Goal: Task Accomplishment & Management: Complete application form

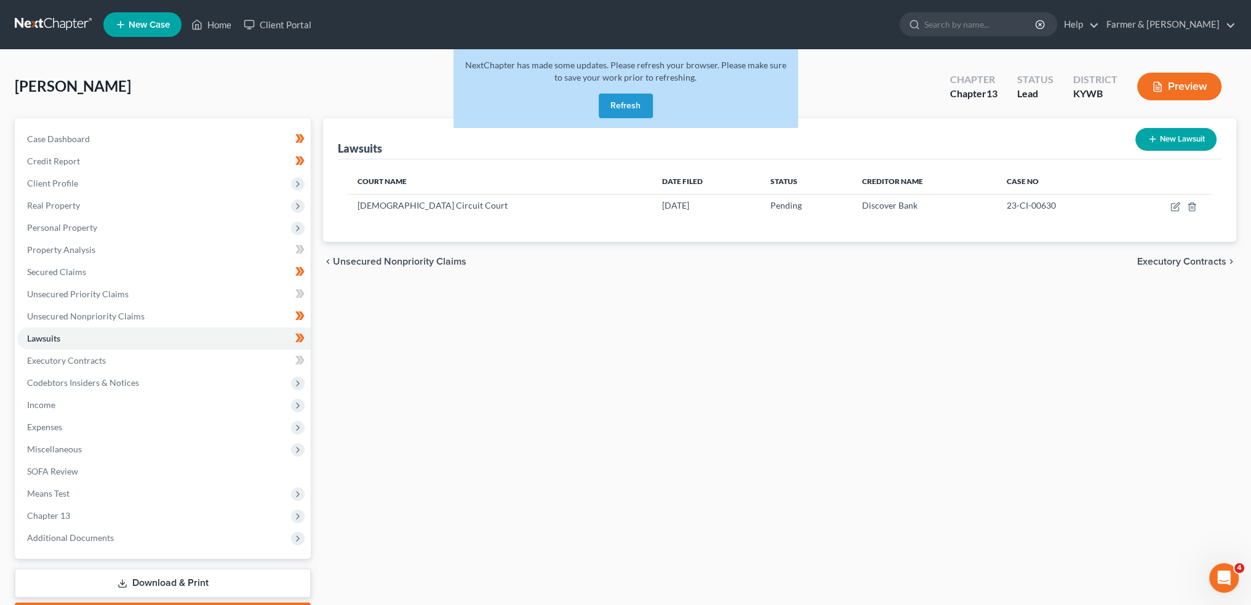
click at [632, 108] on button "Refresh" at bounding box center [626, 106] width 54 height 25
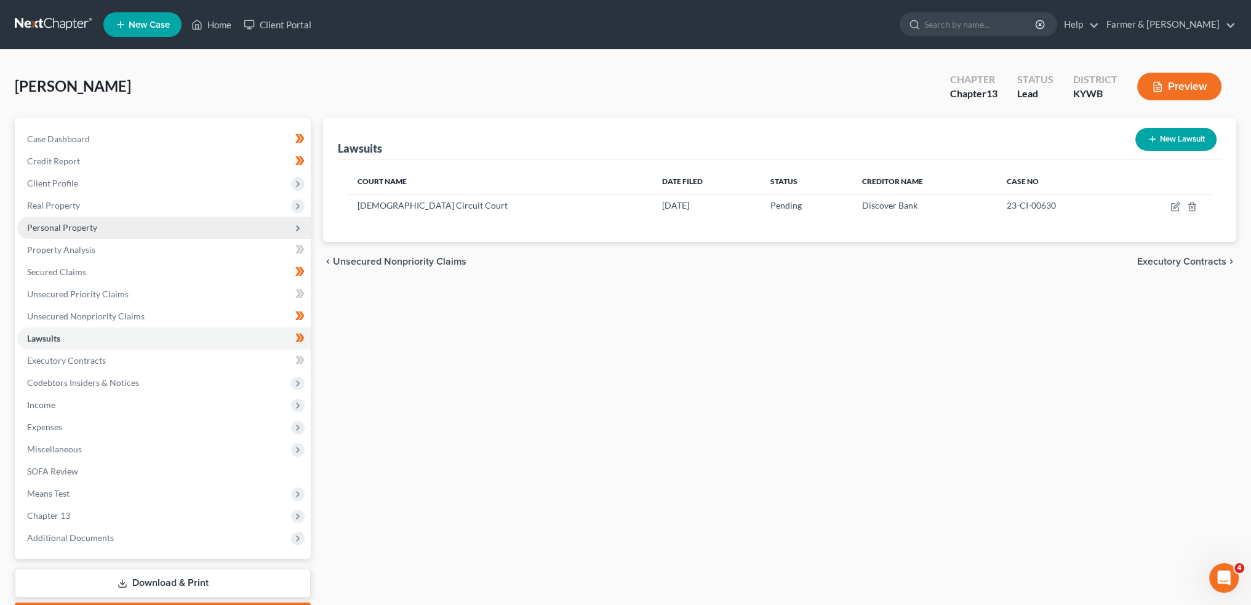
click at [158, 230] on span "Personal Property" at bounding box center [164, 228] width 294 height 22
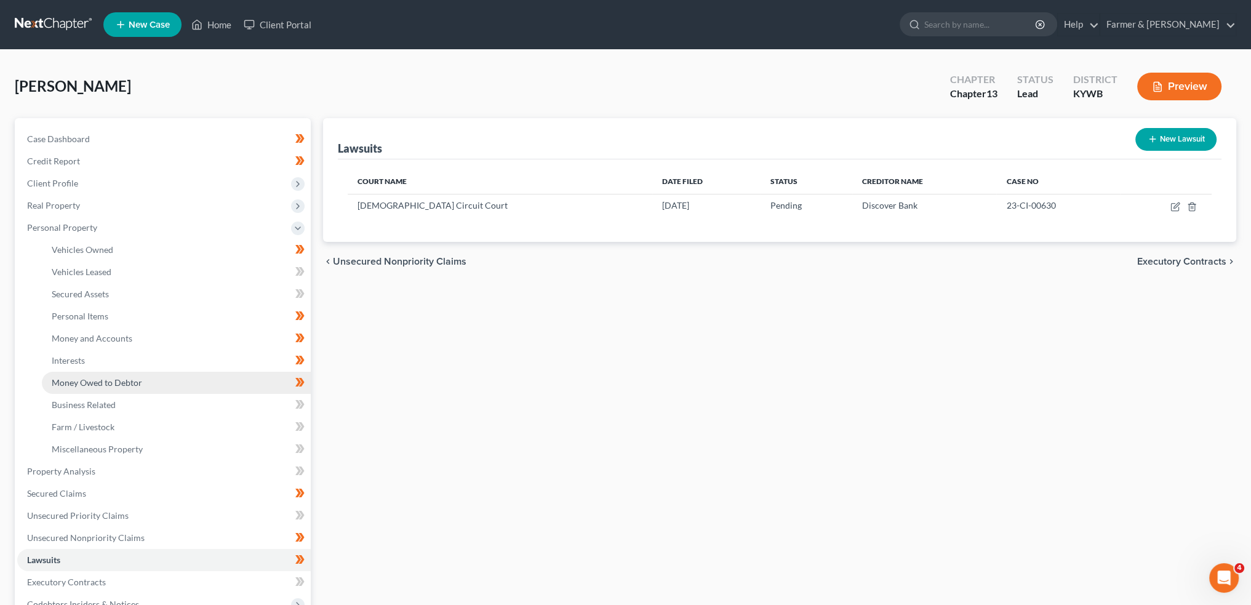
click at [170, 381] on link "Money Owed to Debtor" at bounding box center [176, 383] width 269 height 22
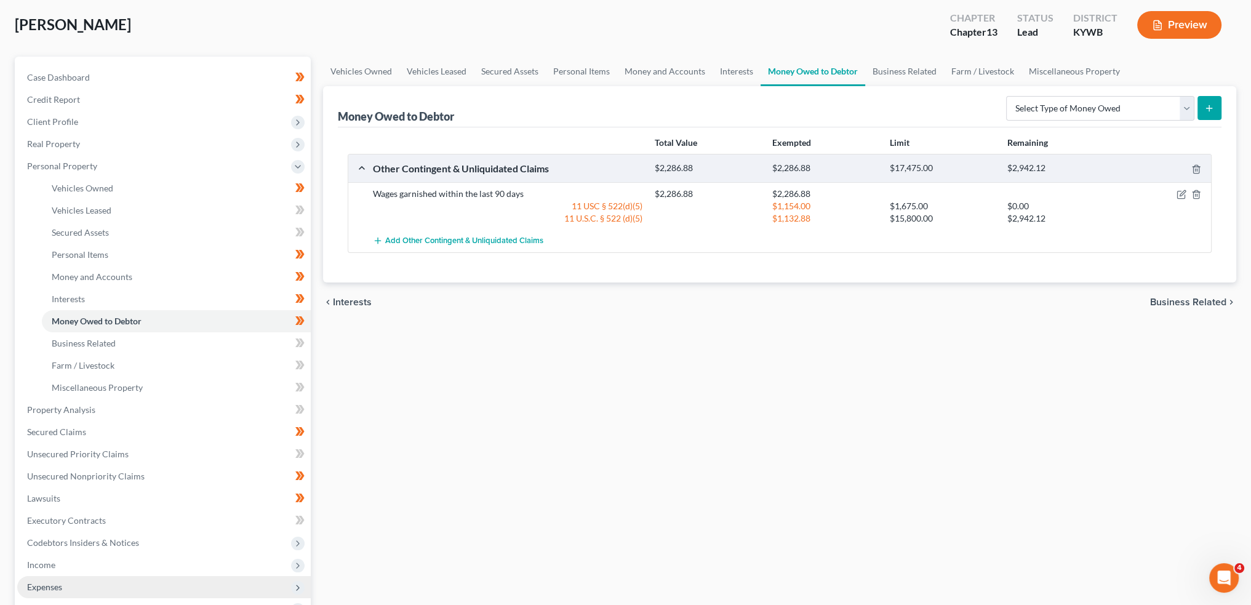
scroll to position [205, 0]
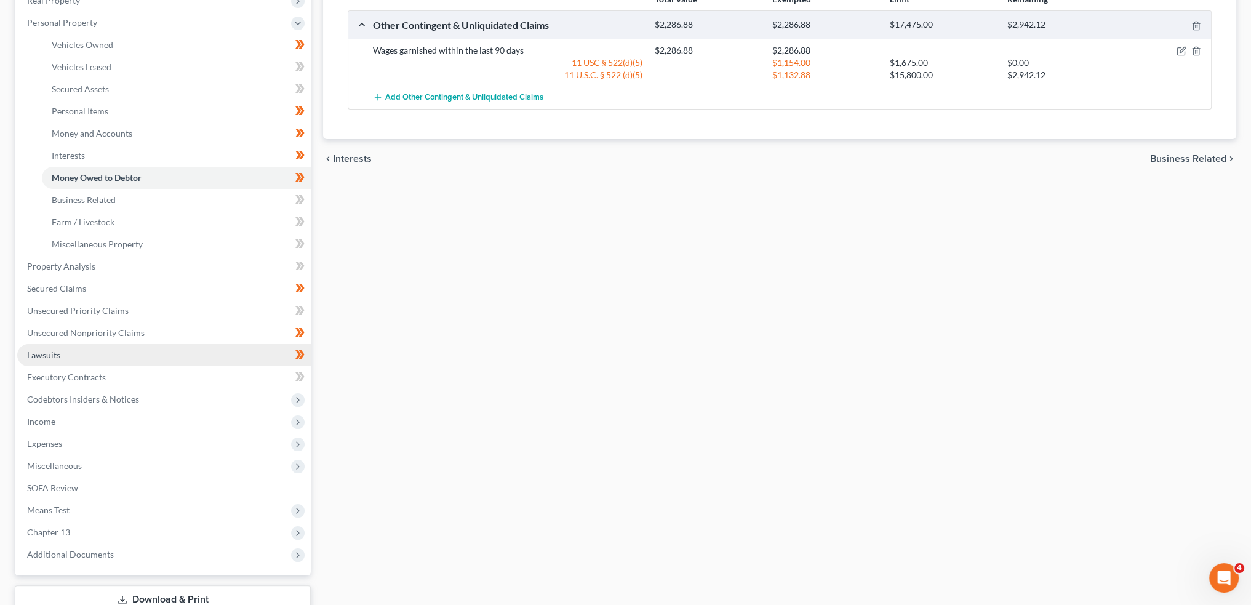
click at [127, 357] on link "Lawsuits" at bounding box center [164, 355] width 294 height 22
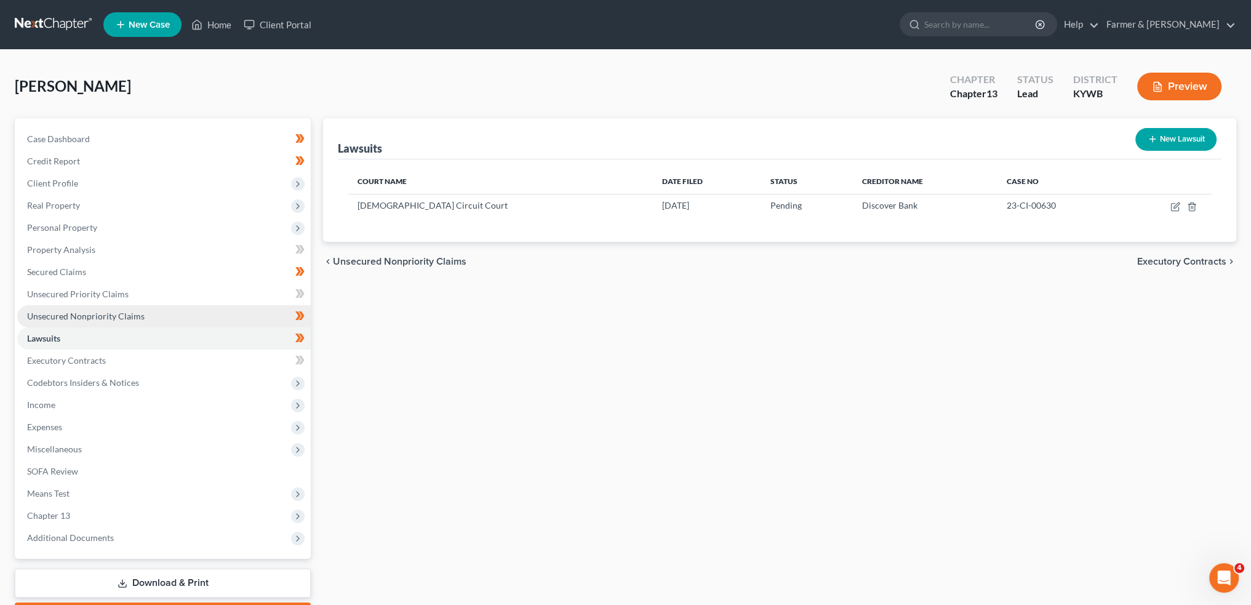
click at [129, 311] on span "Unsecured Nonpriority Claims" at bounding box center [86, 316] width 118 height 10
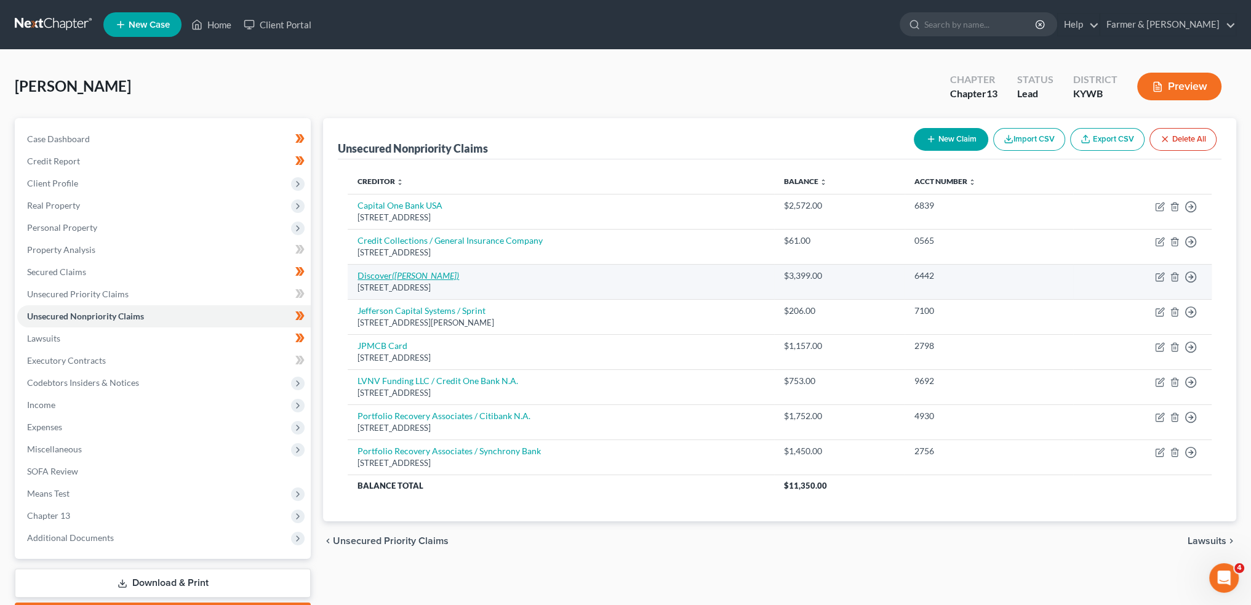
click at [394, 273] on icon "(Adam Ruwe)" at bounding box center [425, 275] width 67 height 10
select select "46"
select select "2"
select select "0"
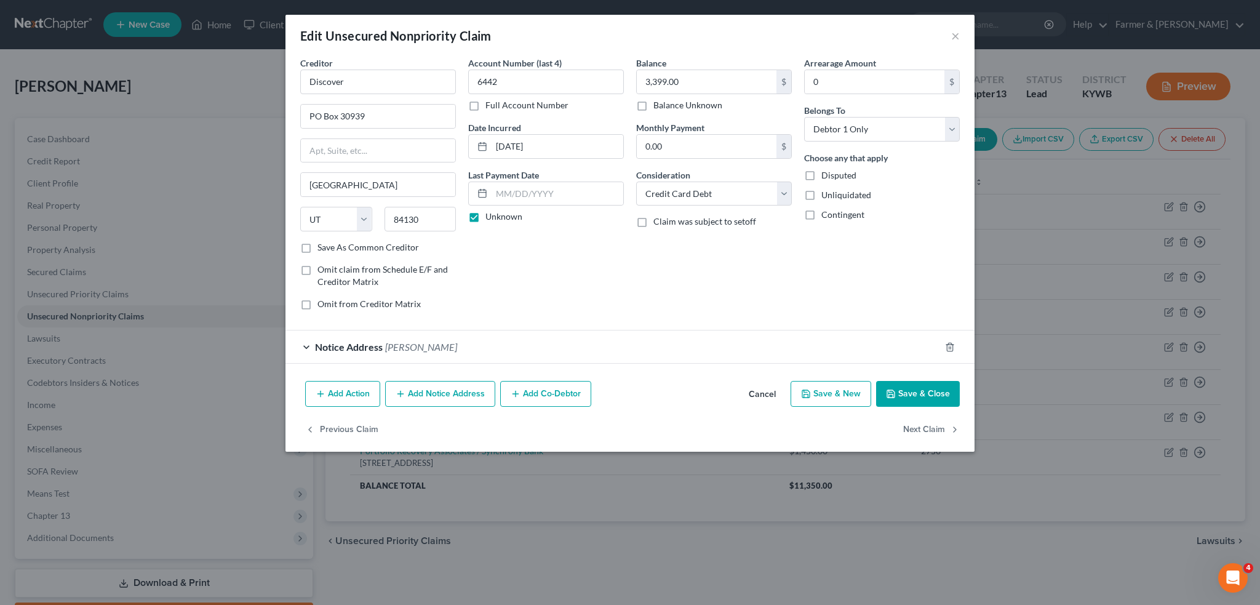
click at [335, 393] on button "Add Action" at bounding box center [342, 394] width 75 height 26
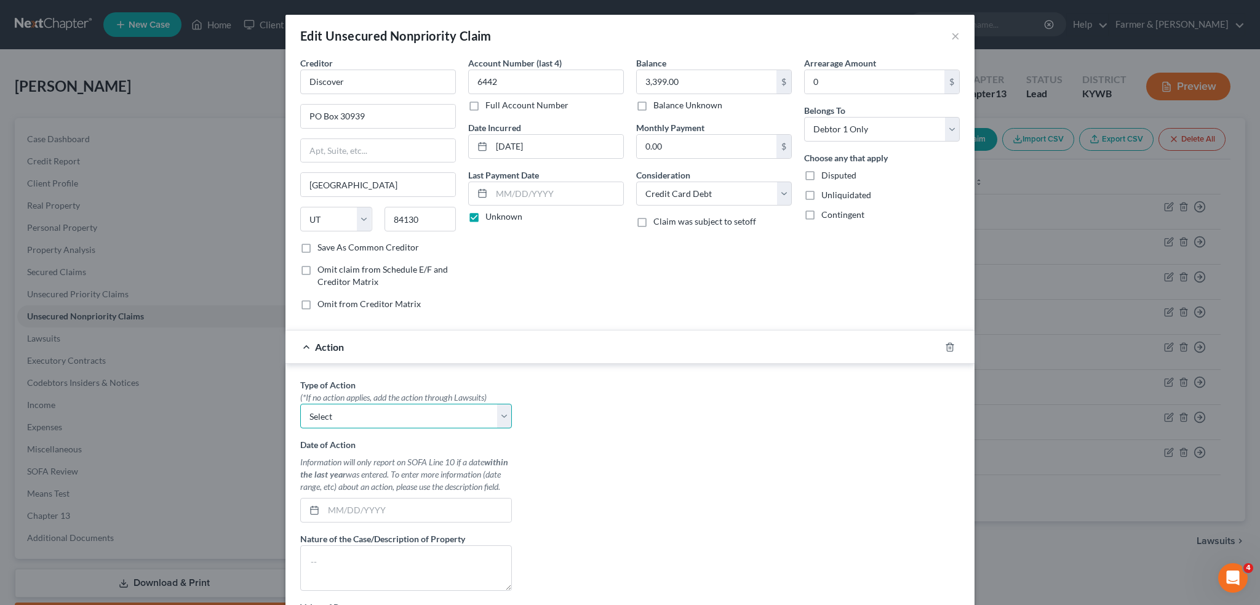
click at [386, 404] on select "Select Repossession Garnishment Foreclosure Personal Injury Attached, Seized, O…" at bounding box center [406, 416] width 212 height 25
select select "1"
click at [300, 404] on select "Select Repossession Garnishment Foreclosure Personal Injury Attached, Seized, O…" at bounding box center [406, 416] width 212 height 25
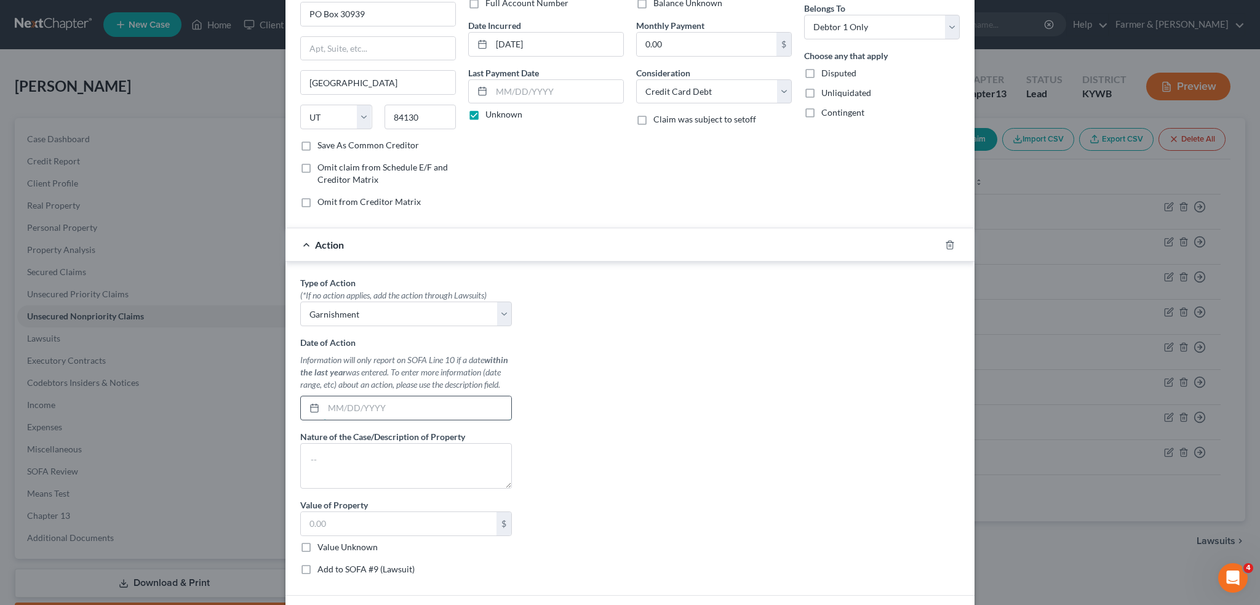
click at [380, 399] on input "text" at bounding box center [418, 407] width 188 height 23
click at [382, 407] on input "text" at bounding box center [418, 407] width 188 height 23
type input "05/09/2025"
click at [390, 450] on textarea at bounding box center [406, 466] width 212 height 46
type textarea "money garnished from wages through filing"
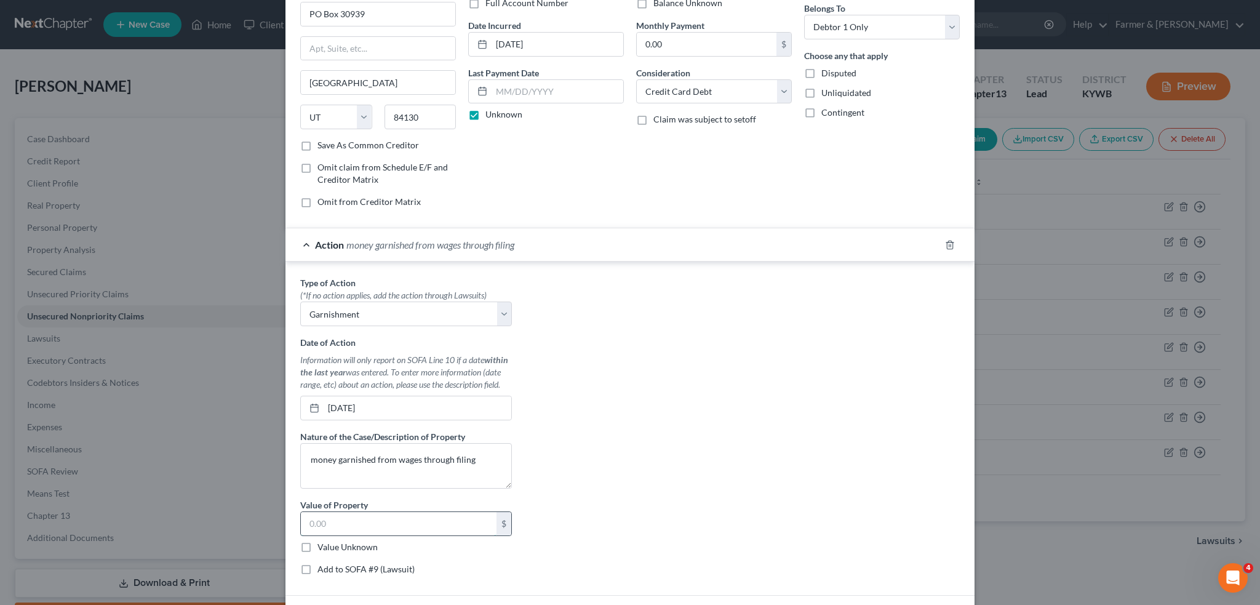
click at [364, 512] on input "text" at bounding box center [399, 523] width 196 height 23
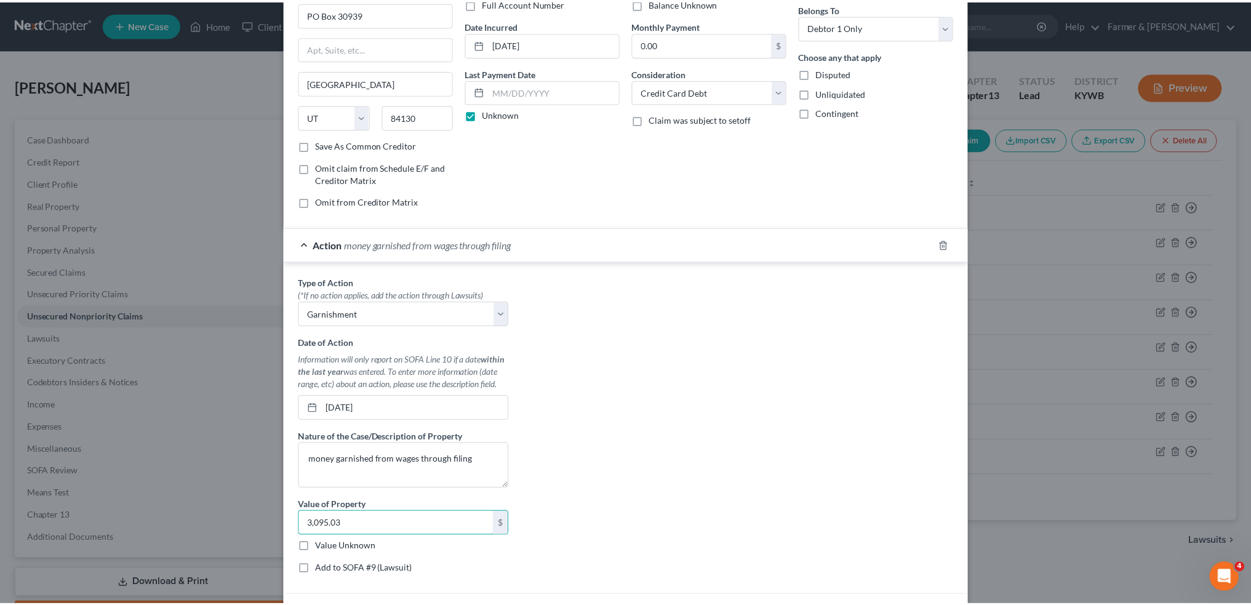
scroll to position [226, 0]
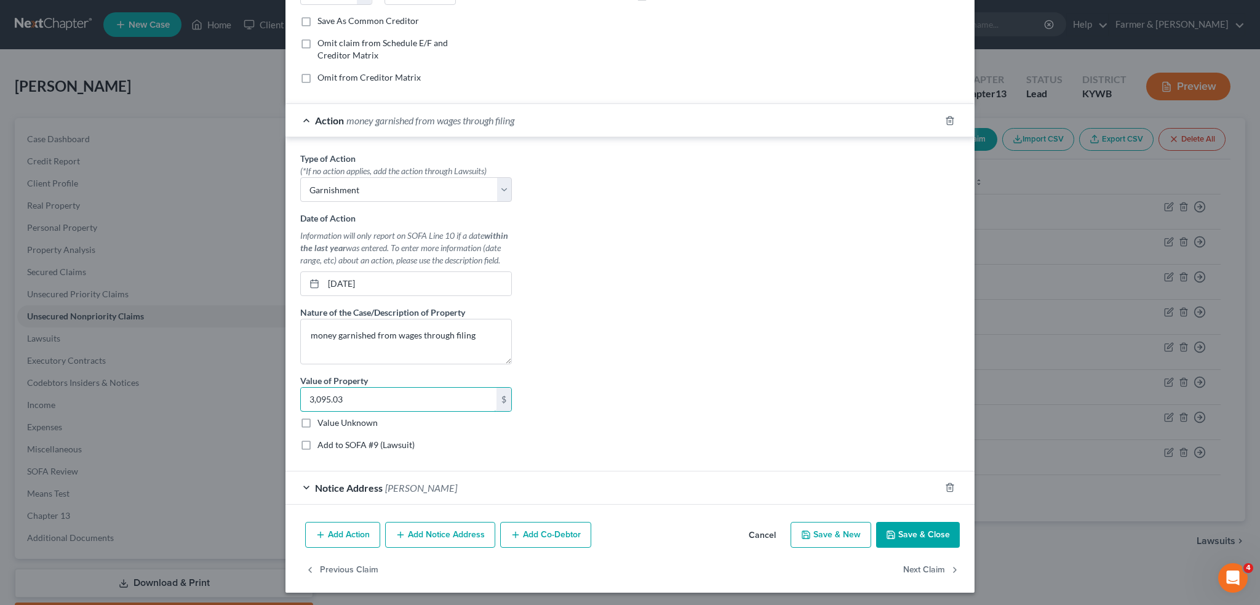
type input "3,095.03"
click at [900, 528] on button "Save & Close" at bounding box center [918, 535] width 84 height 26
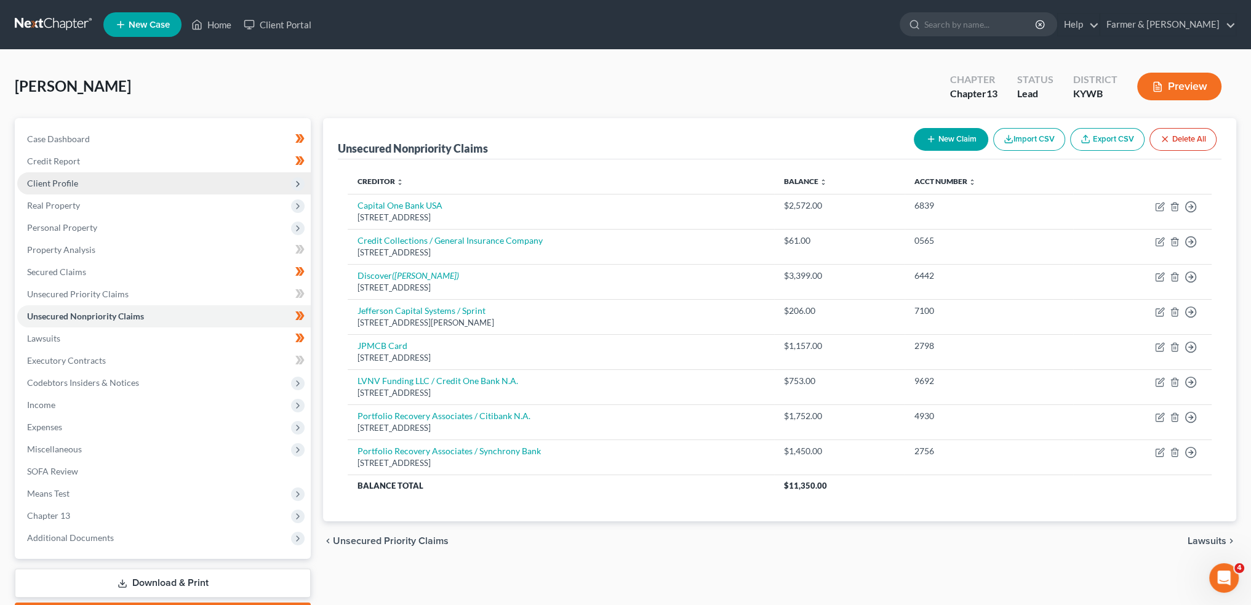
click at [143, 182] on span "Client Profile" at bounding box center [164, 183] width 294 height 22
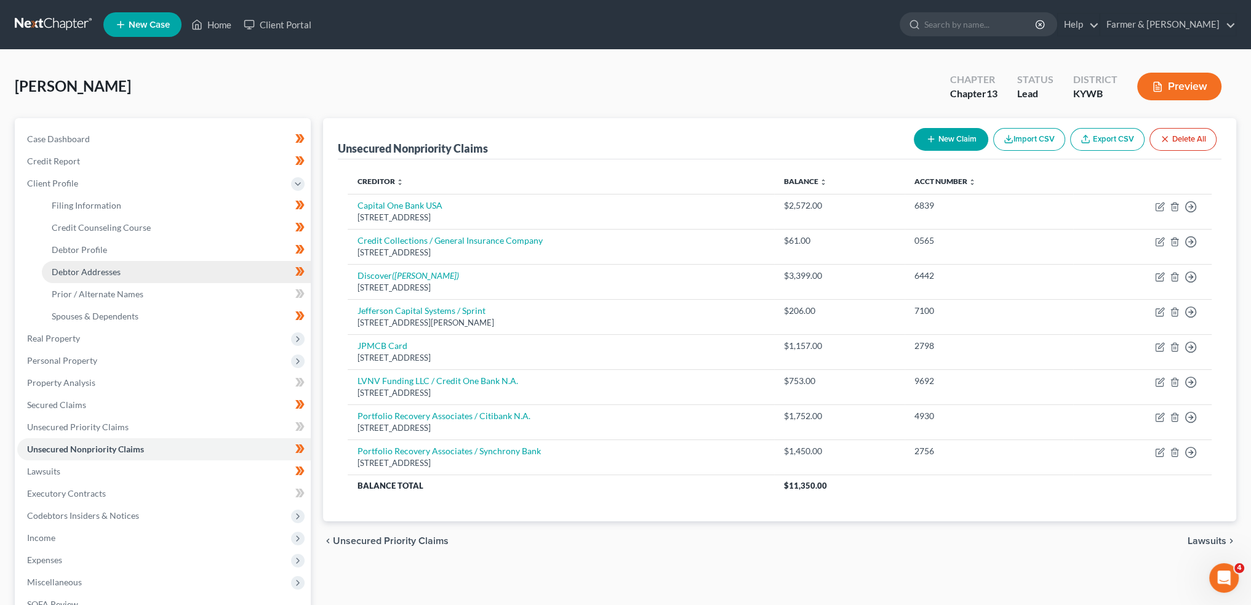
click at [139, 264] on link "Debtor Addresses" at bounding box center [176, 272] width 269 height 22
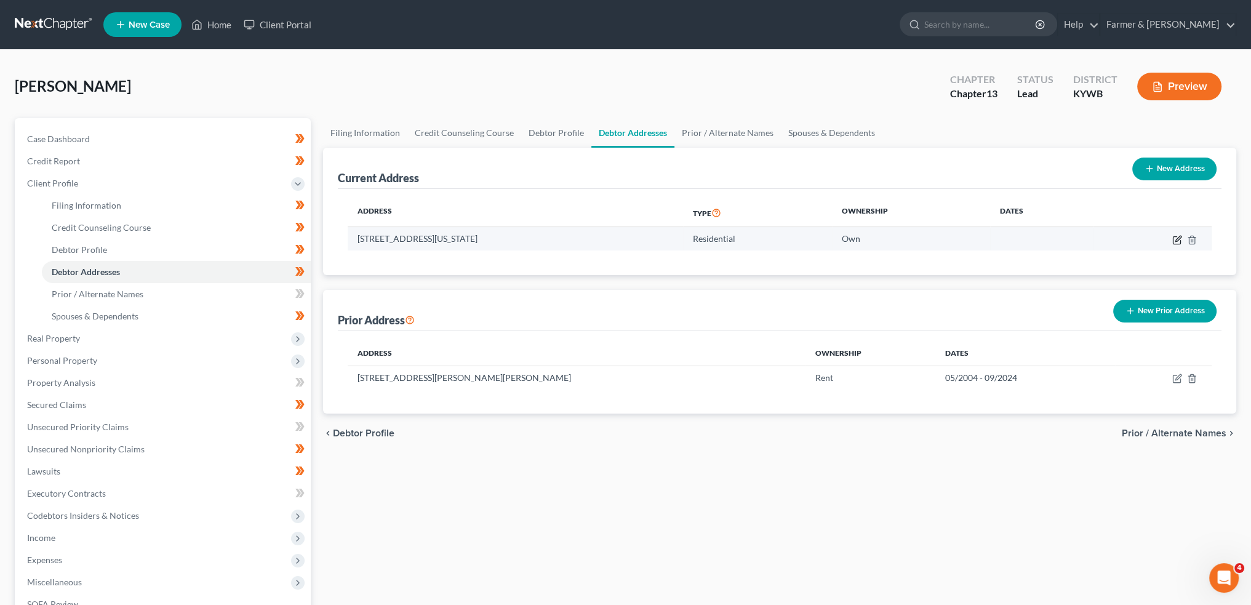
click at [1177, 239] on icon "button" at bounding box center [1177, 240] width 10 height 10
select select "18"
select select "0"
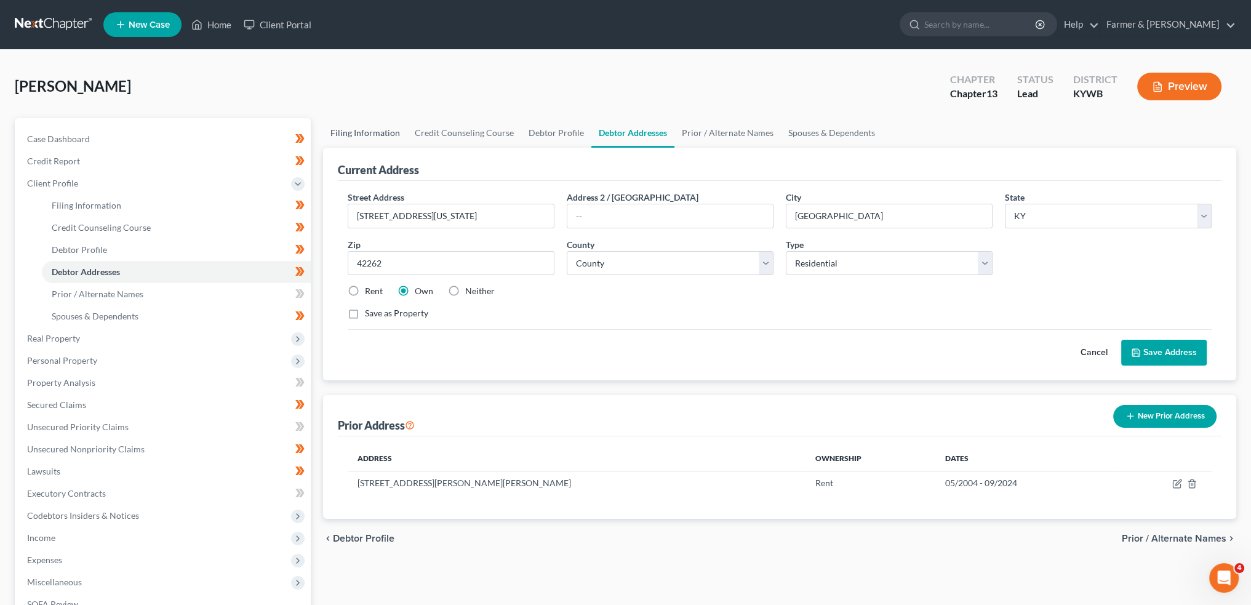
click at [372, 134] on link "Filing Information" at bounding box center [365, 133] width 84 height 30
select select "1"
select select "0"
select select "3"
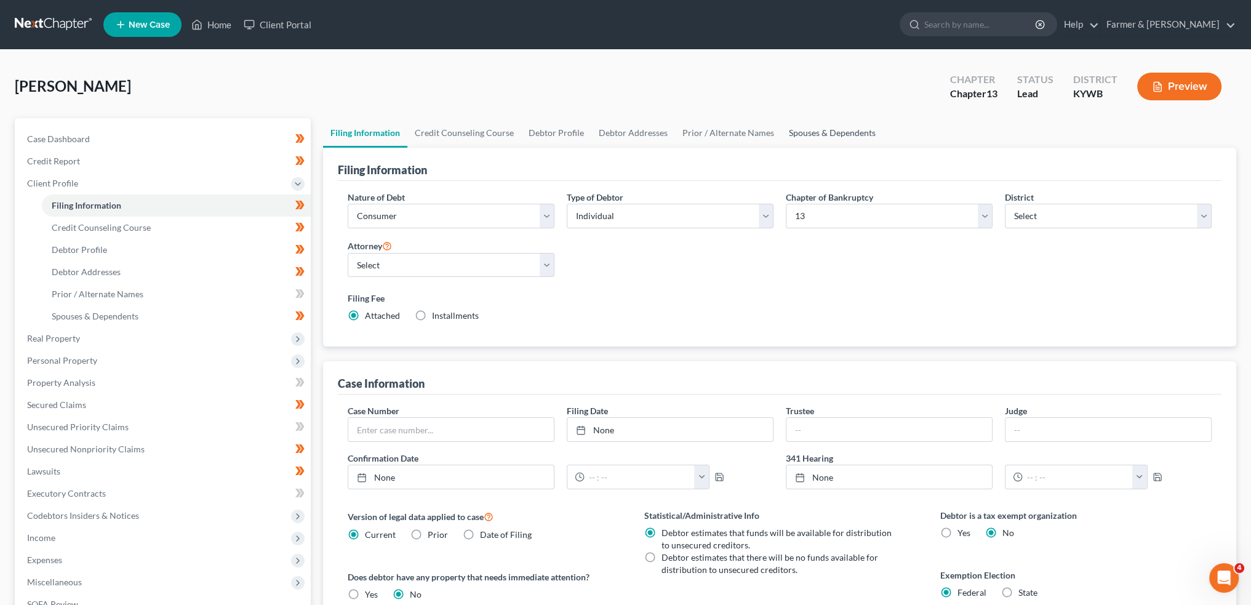
click at [811, 129] on link "Spouses & Dependents" at bounding box center [833, 133] width 102 height 30
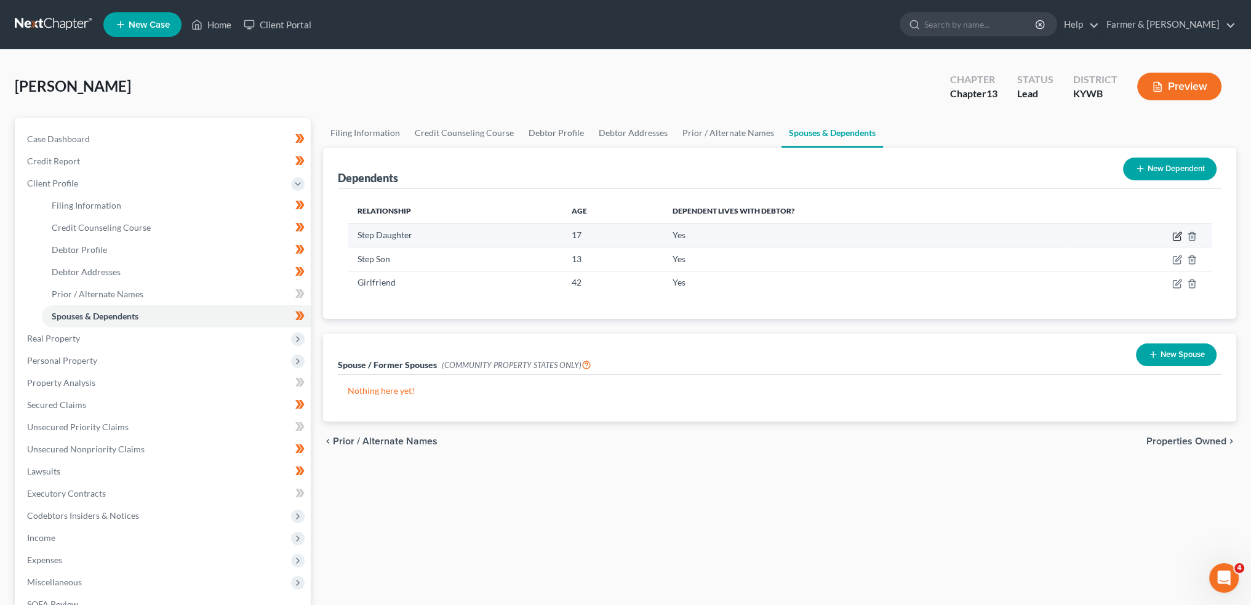
click at [1175, 233] on icon "button" at bounding box center [1176, 236] width 7 height 7
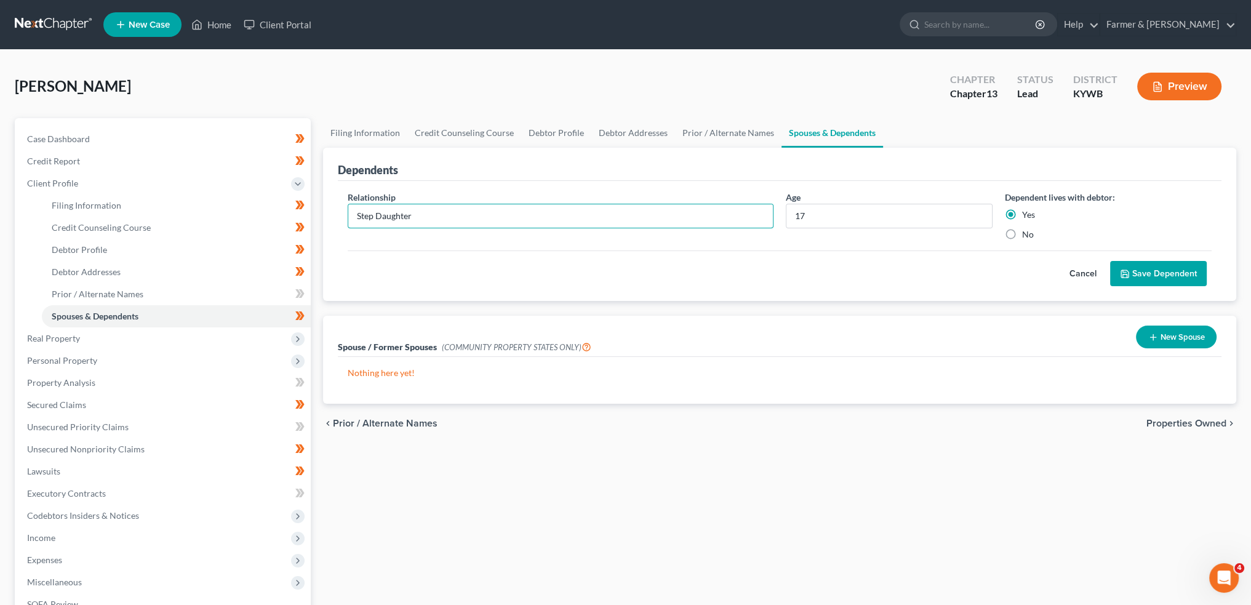
drag, startPoint x: 378, startPoint y: 215, endPoint x: 310, endPoint y: 215, distance: 67.7
click at [310, 215] on div "Petition Navigation Case Dashboard Payments Invoices Payments Payments Credit R…" at bounding box center [626, 440] width 1234 height 644
type input "Daughter"
click at [1151, 261] on button "Save Dependent" at bounding box center [1158, 274] width 97 height 26
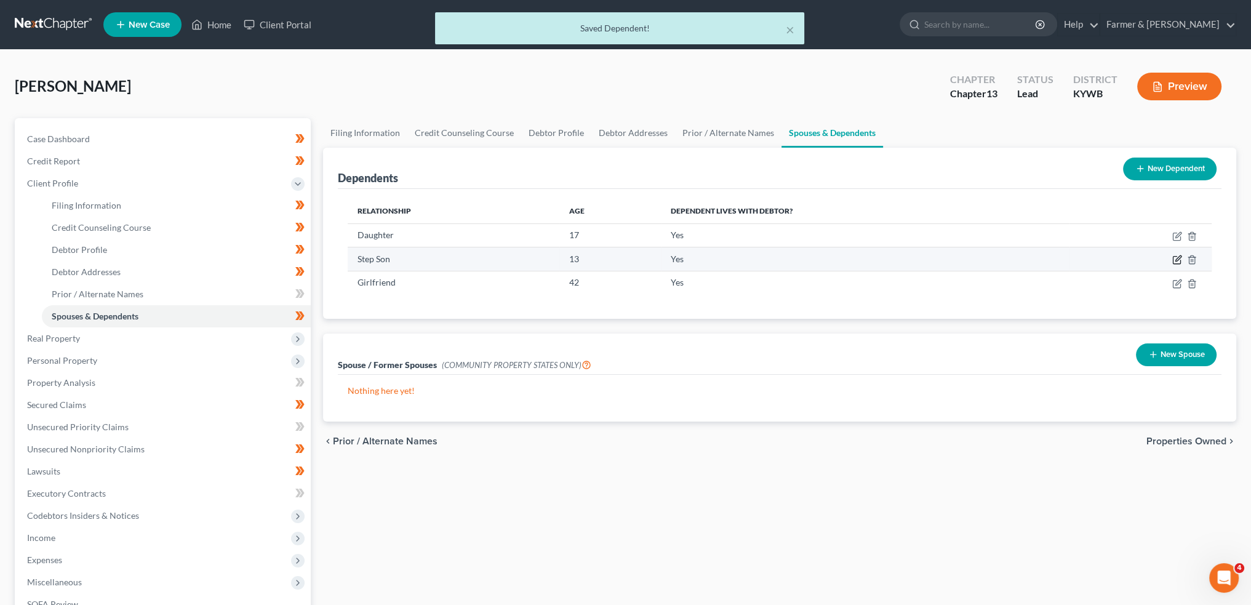
click at [1176, 257] on icon "button" at bounding box center [1177, 260] width 10 height 10
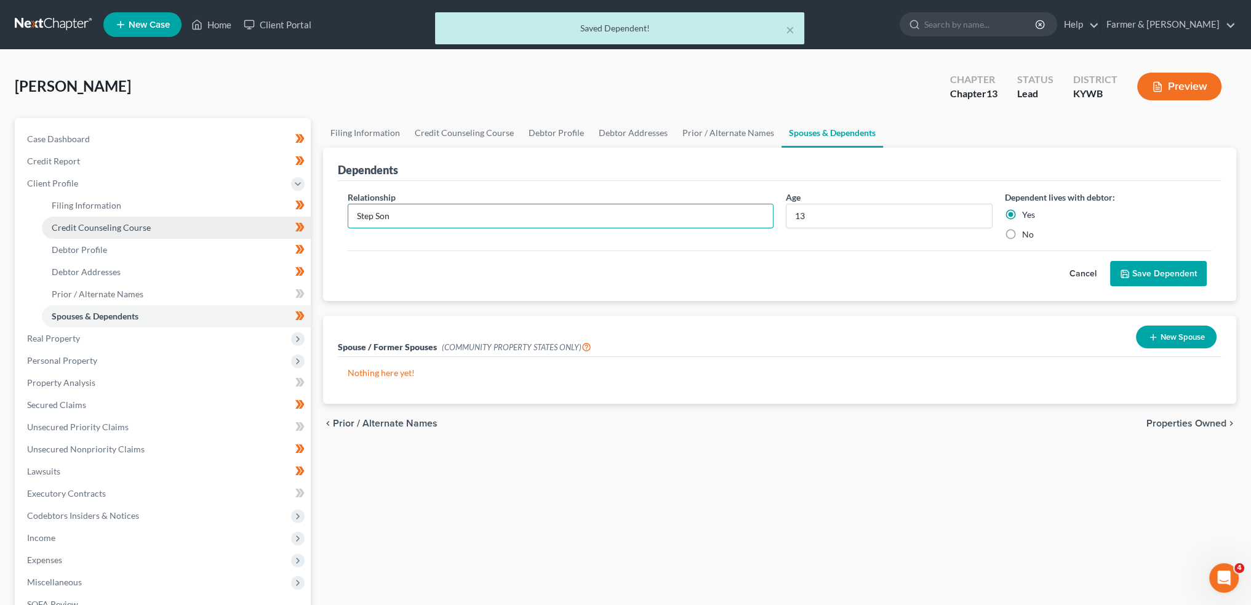
drag, startPoint x: 377, startPoint y: 213, endPoint x: 301, endPoint y: 217, distance: 75.8
click at [304, 216] on div "Petition Navigation Case Dashboard Payments Invoices Payments Payments Credit R…" at bounding box center [626, 440] width 1234 height 644
type input "Son"
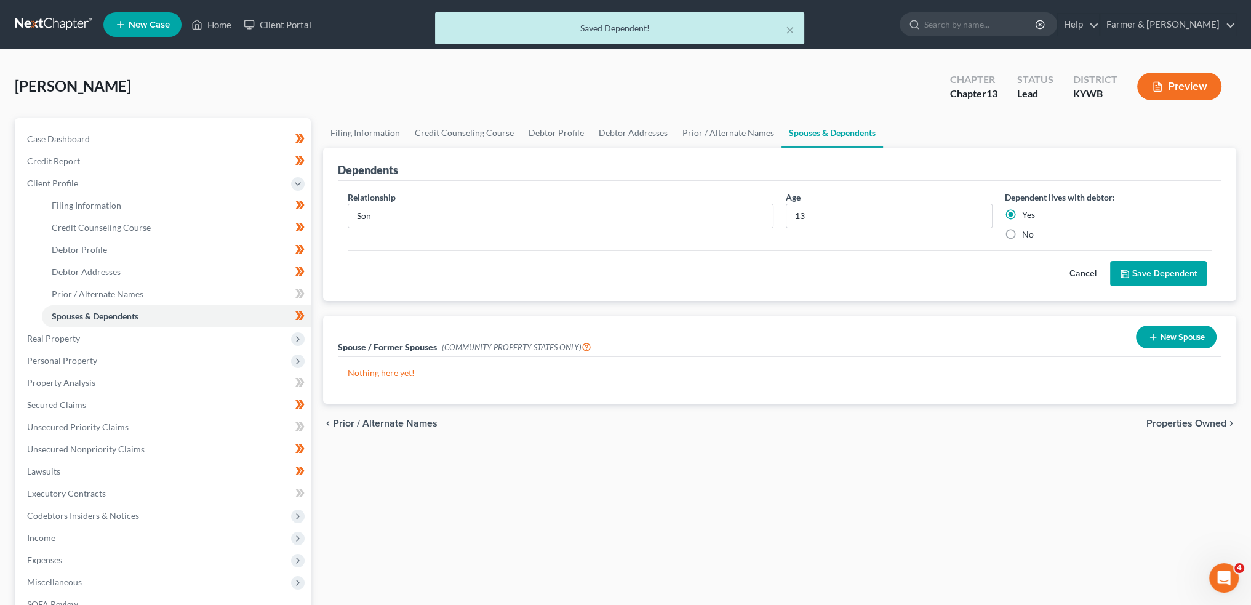
click at [1131, 262] on button "Save Dependent" at bounding box center [1158, 274] width 97 height 26
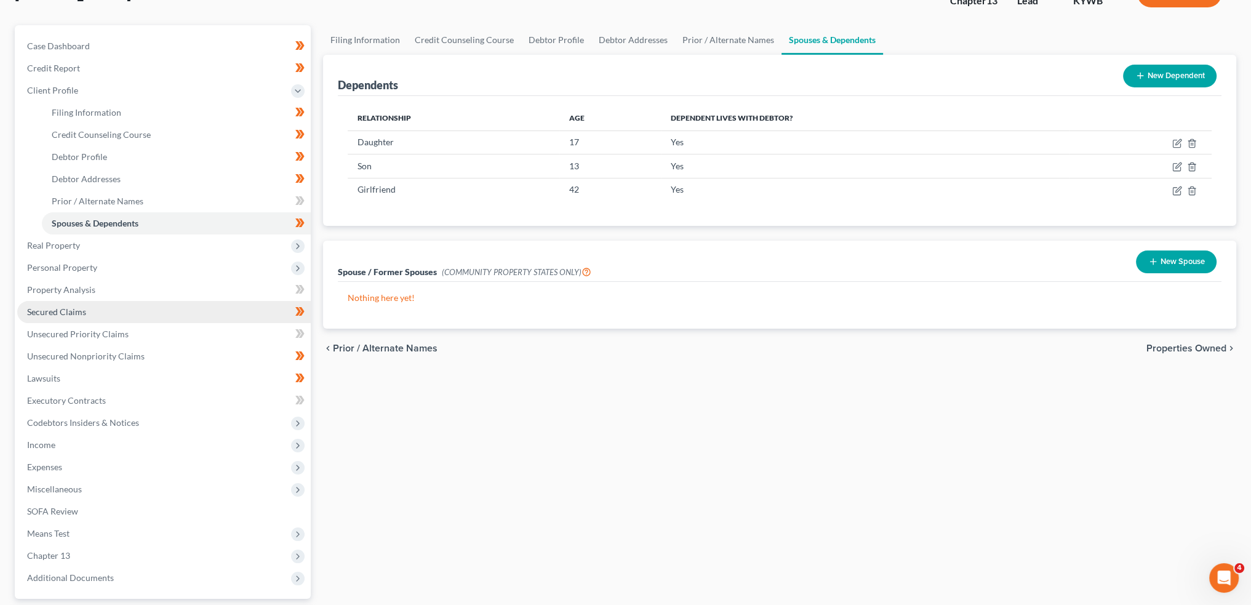
scroll to position [203, 0]
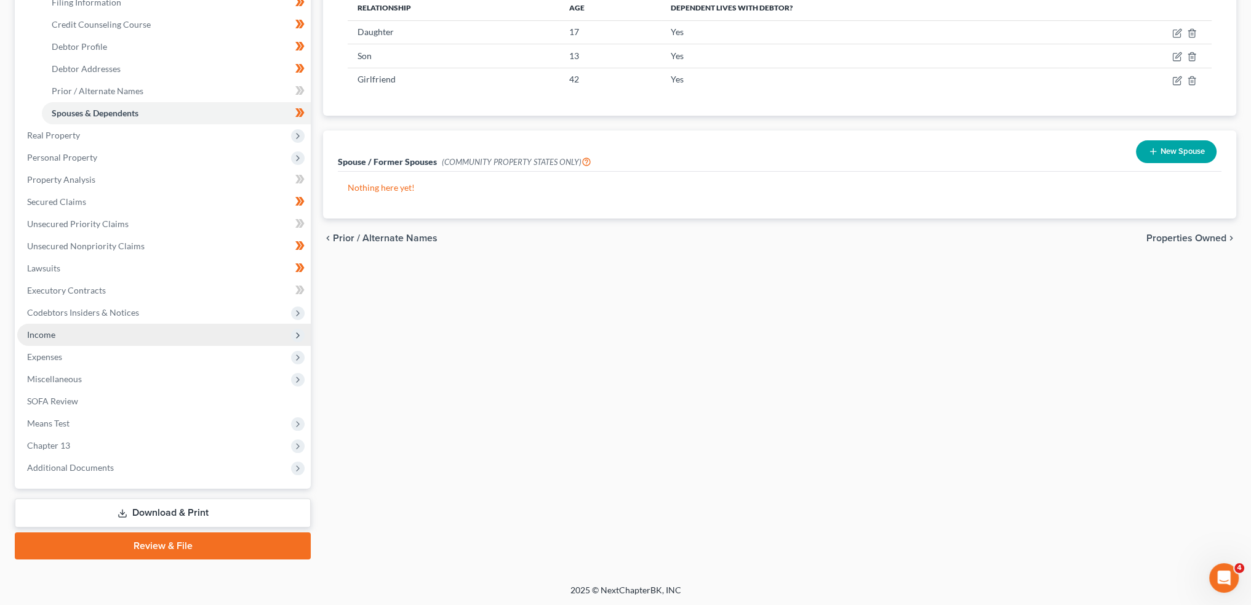
click at [106, 327] on span "Income" at bounding box center [164, 335] width 294 height 22
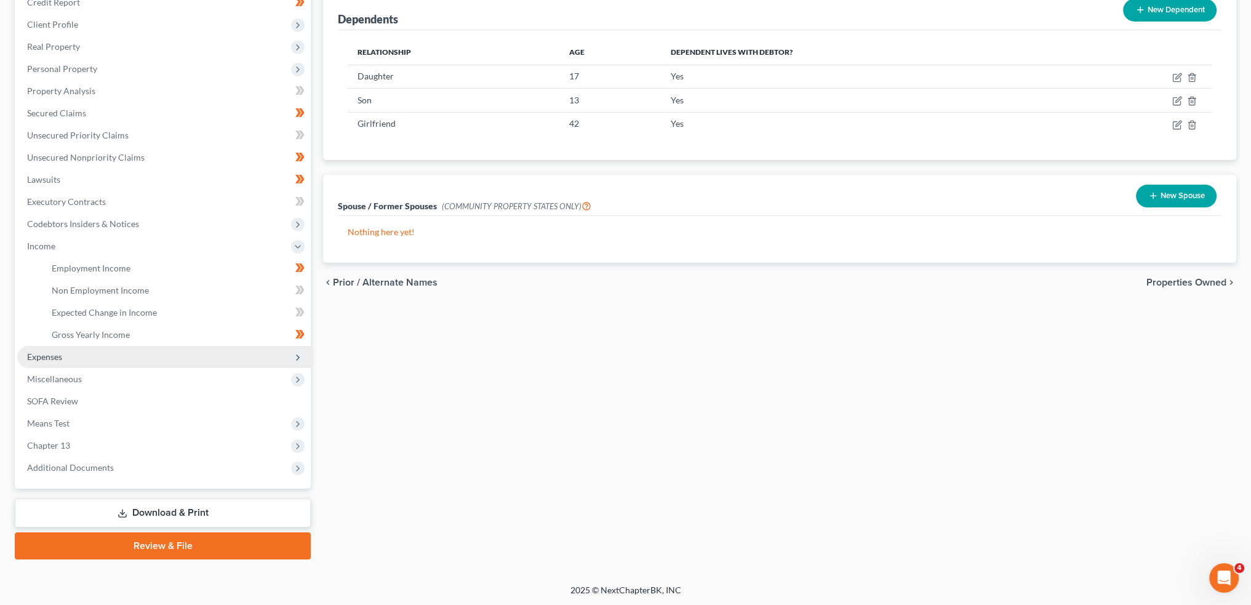
click at [103, 362] on span "Expenses" at bounding box center [164, 357] width 294 height 22
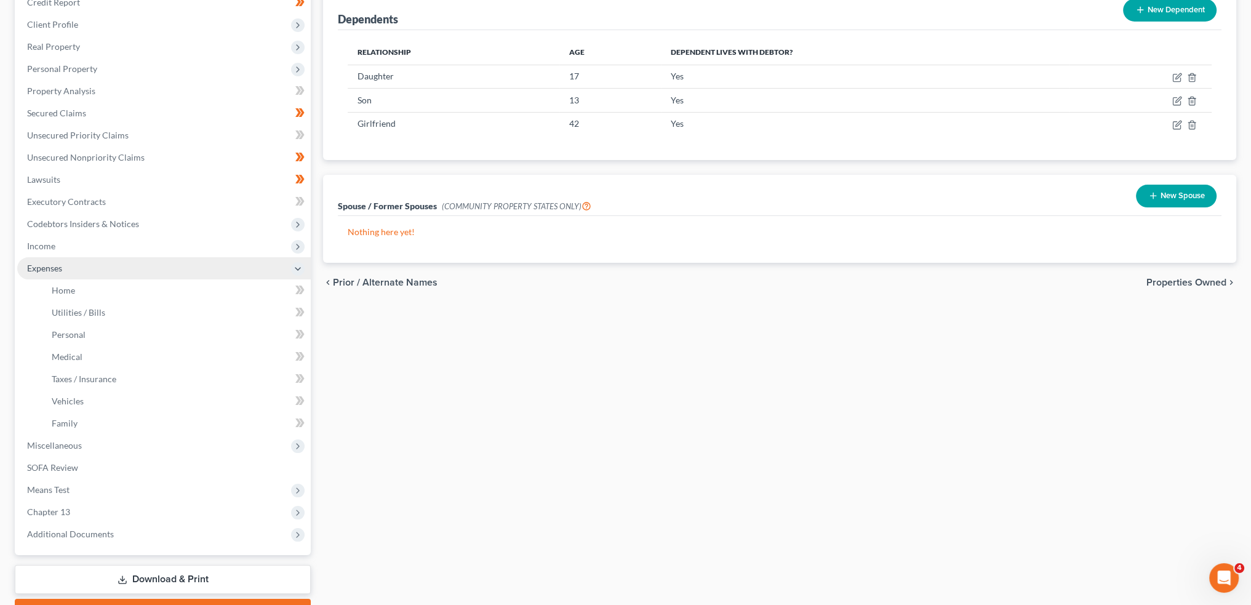
scroll to position [184, 0]
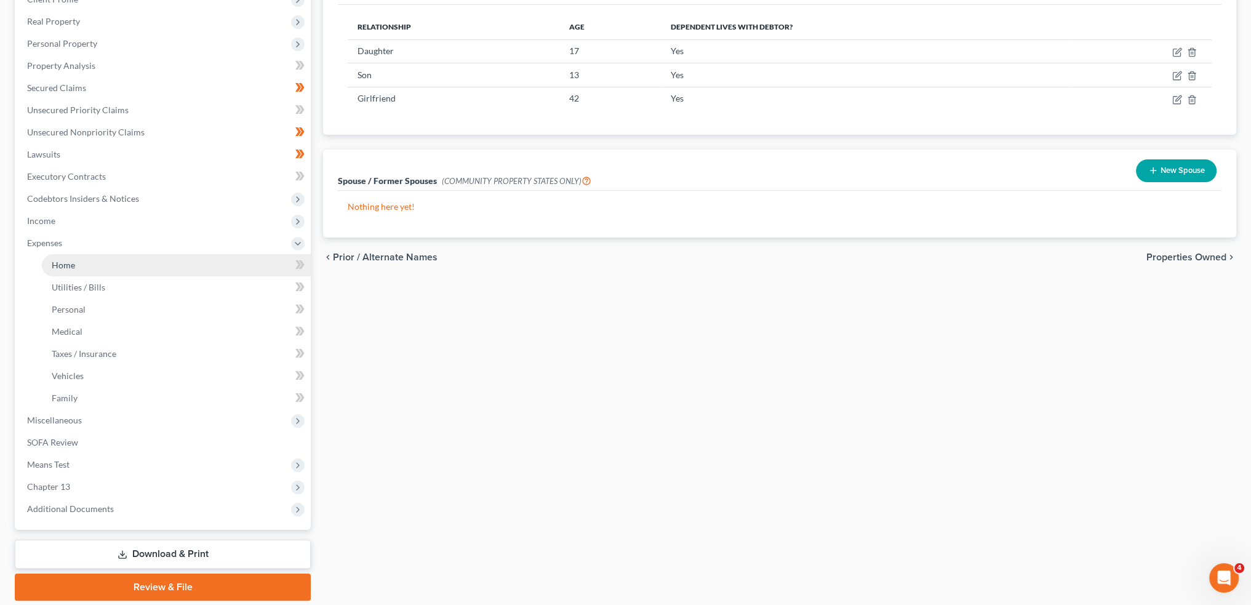
click at [122, 270] on link "Home" at bounding box center [176, 265] width 269 height 22
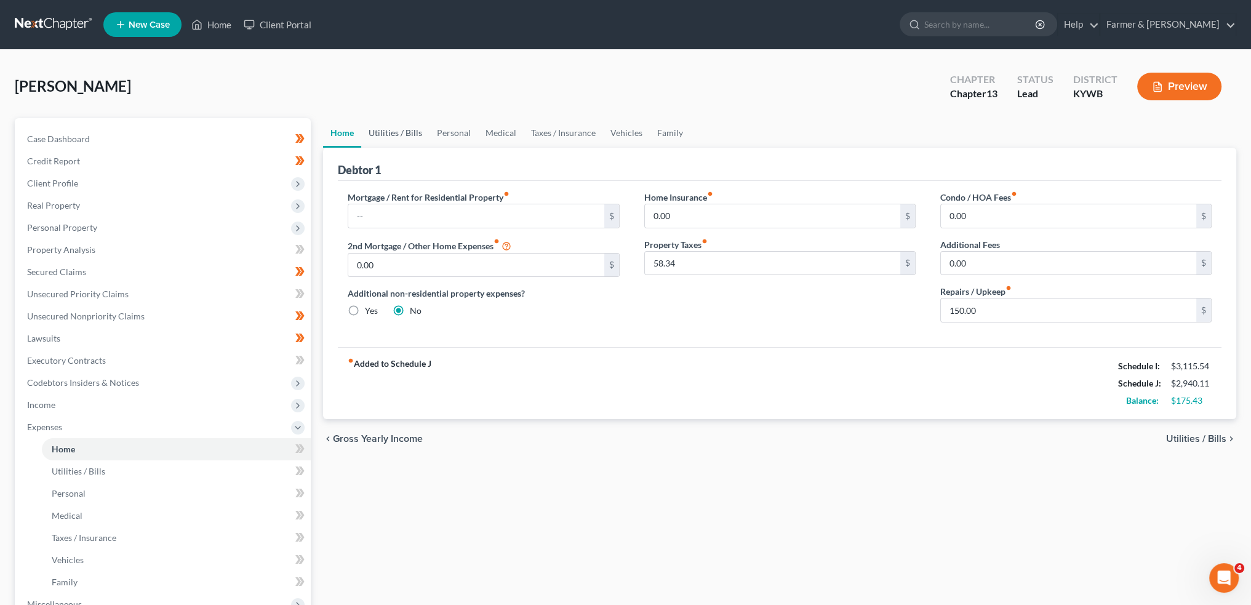
click at [385, 129] on link "Utilities / Bills" at bounding box center [395, 133] width 68 height 30
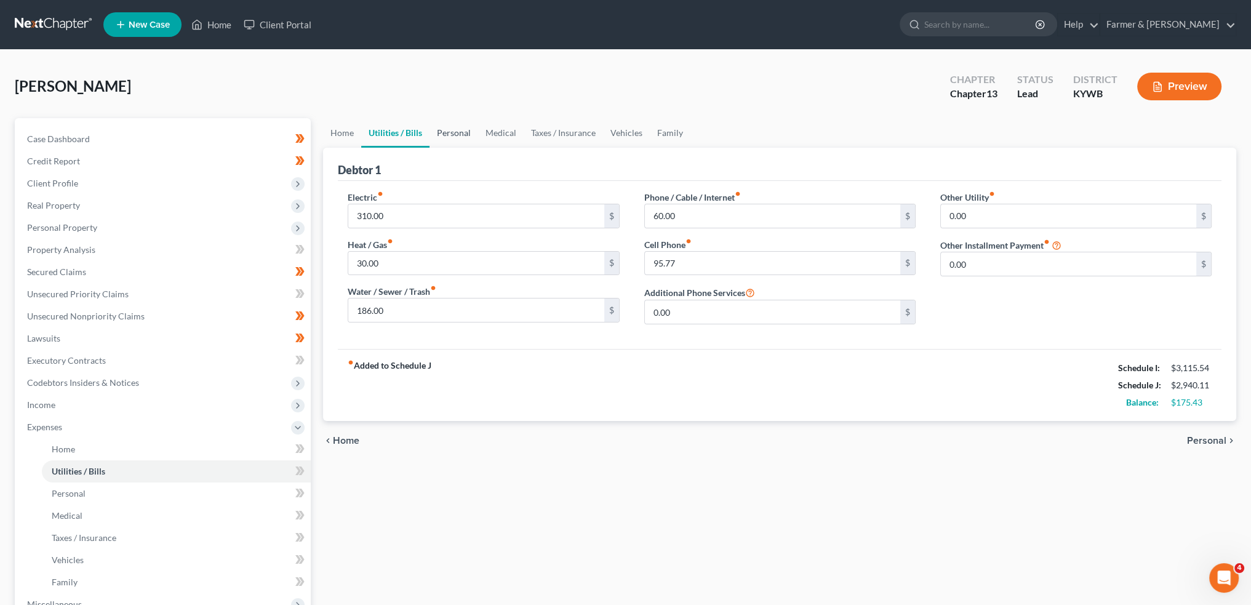
click at [455, 122] on link "Personal" at bounding box center [454, 133] width 49 height 30
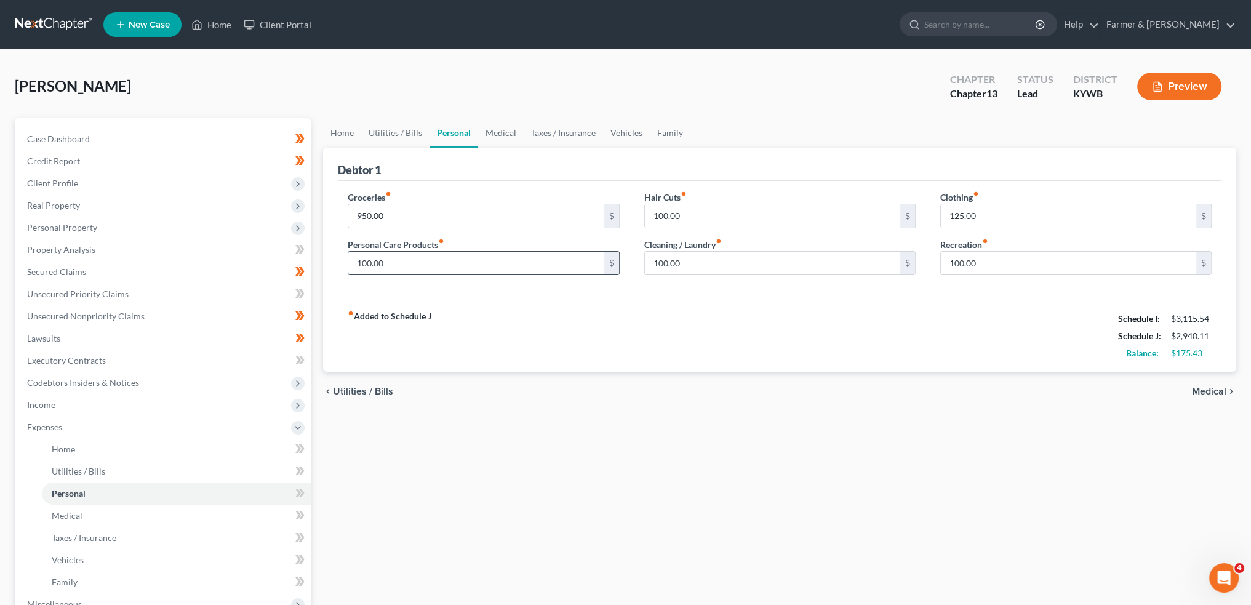
click at [428, 260] on input "100.00" at bounding box center [475, 263] width 255 height 23
type input "150.00"
type input "0.00"
click at [509, 132] on link "Medical" at bounding box center [501, 133] width 46 height 30
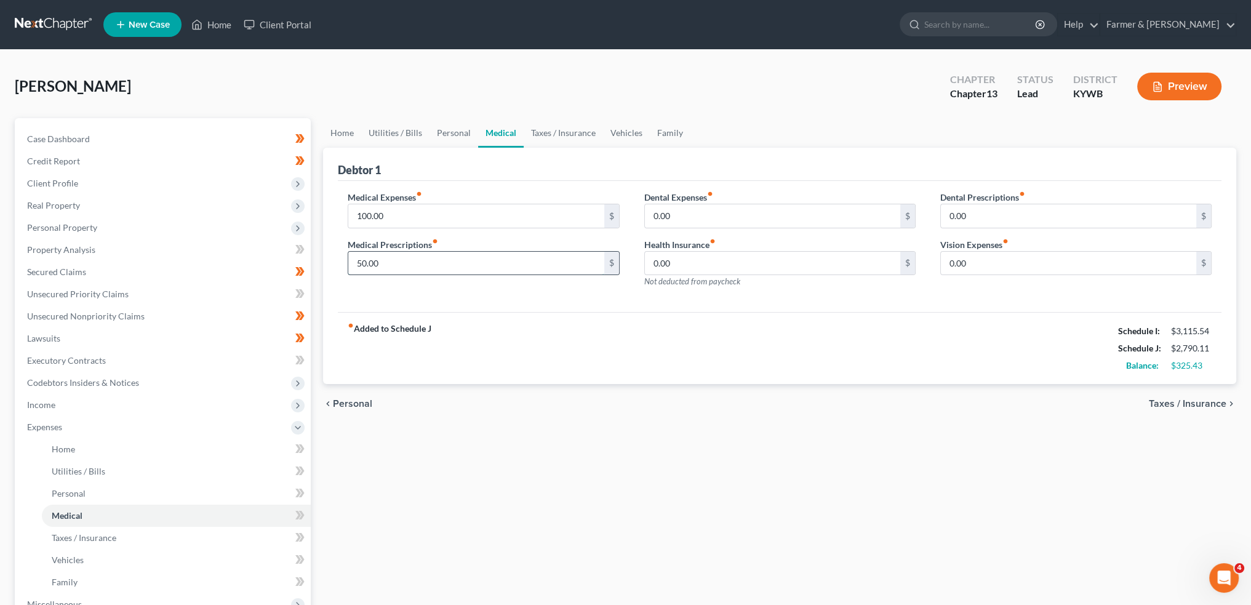
click at [406, 268] on input "50.00" at bounding box center [475, 263] width 255 height 23
type input "45.00"
click at [576, 129] on link "Taxes / Insurance" at bounding box center [563, 133] width 79 height 30
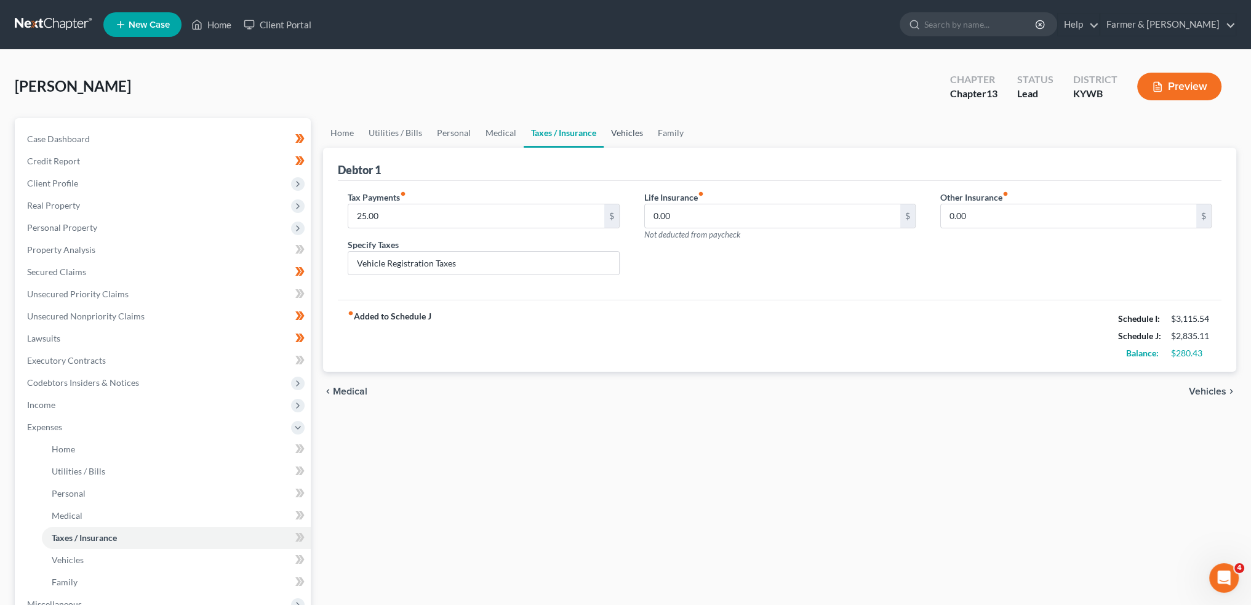
click at [615, 137] on link "Vehicles" at bounding box center [627, 133] width 47 height 30
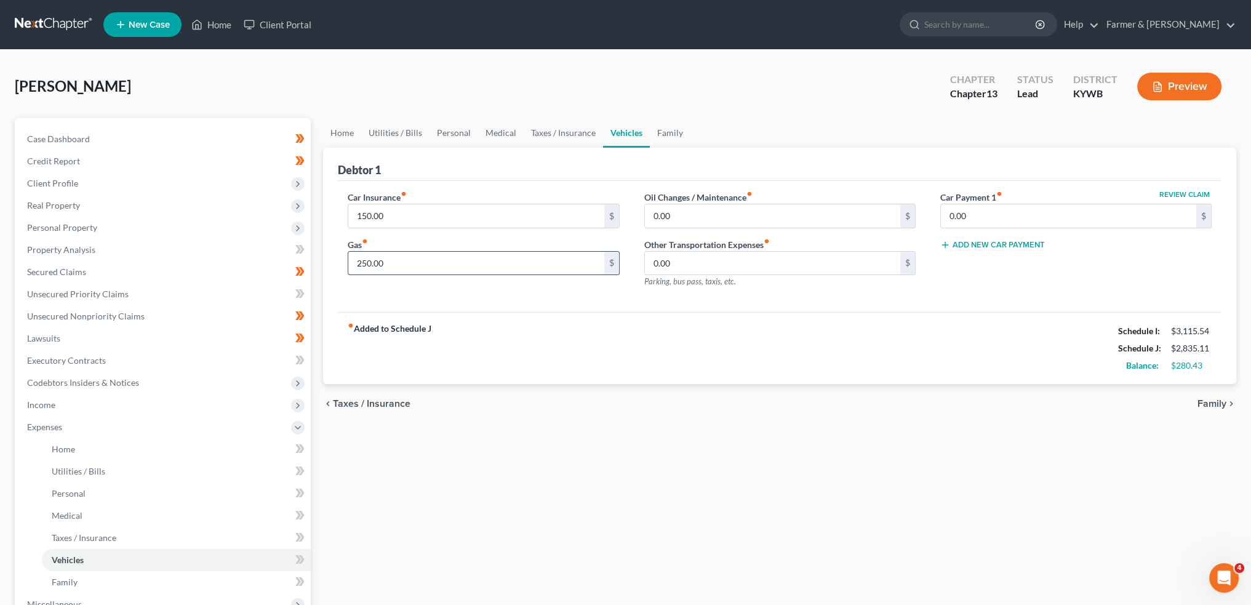
click at [417, 268] on input "250.00" at bounding box center [475, 263] width 255 height 23
type input "350.00"
click at [428, 215] on input "150.00" at bounding box center [475, 215] width 255 height 23
type input "155.00"
click at [675, 127] on link "Family" at bounding box center [670, 133] width 41 height 30
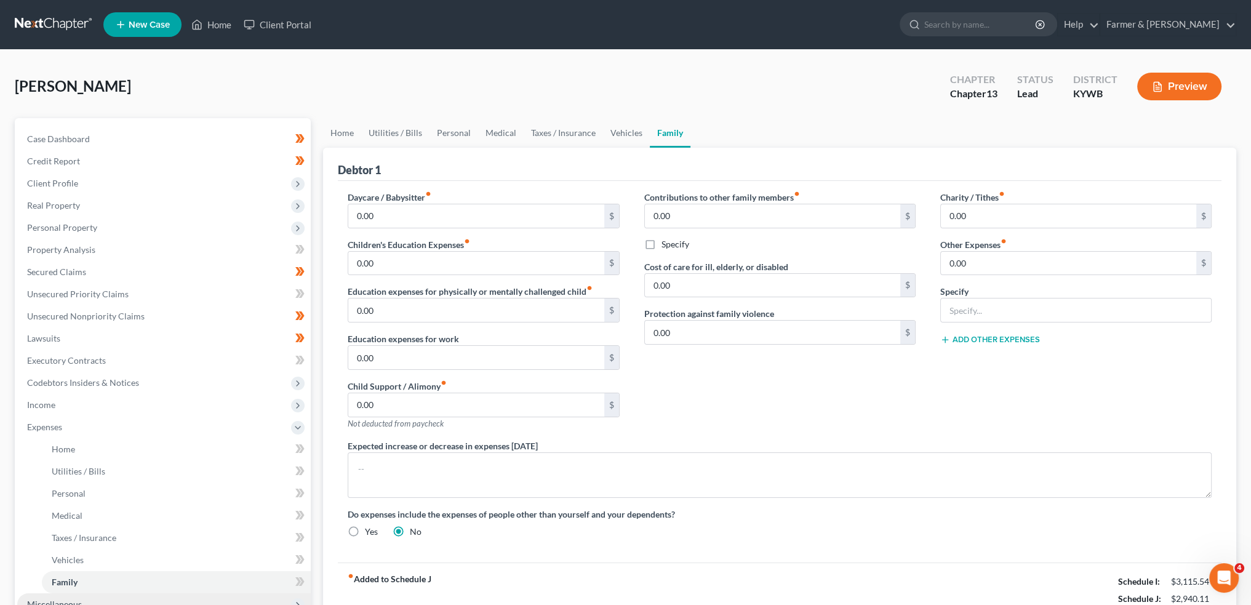
scroll to position [205, 0]
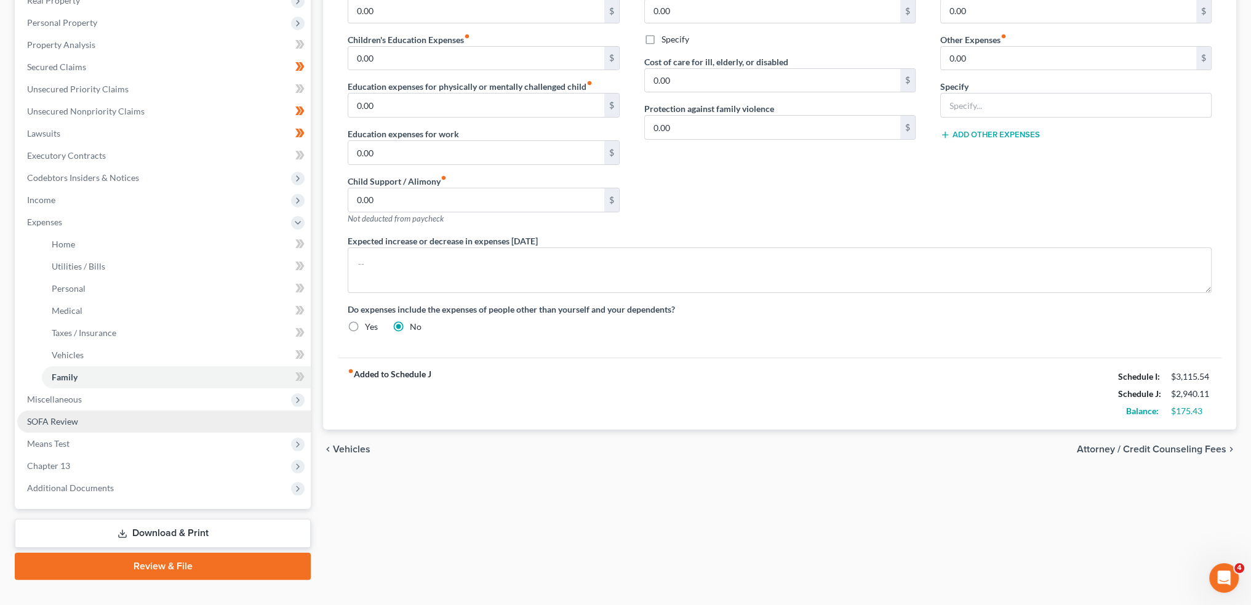
click at [87, 421] on link "SOFA Review" at bounding box center [164, 421] width 294 height 22
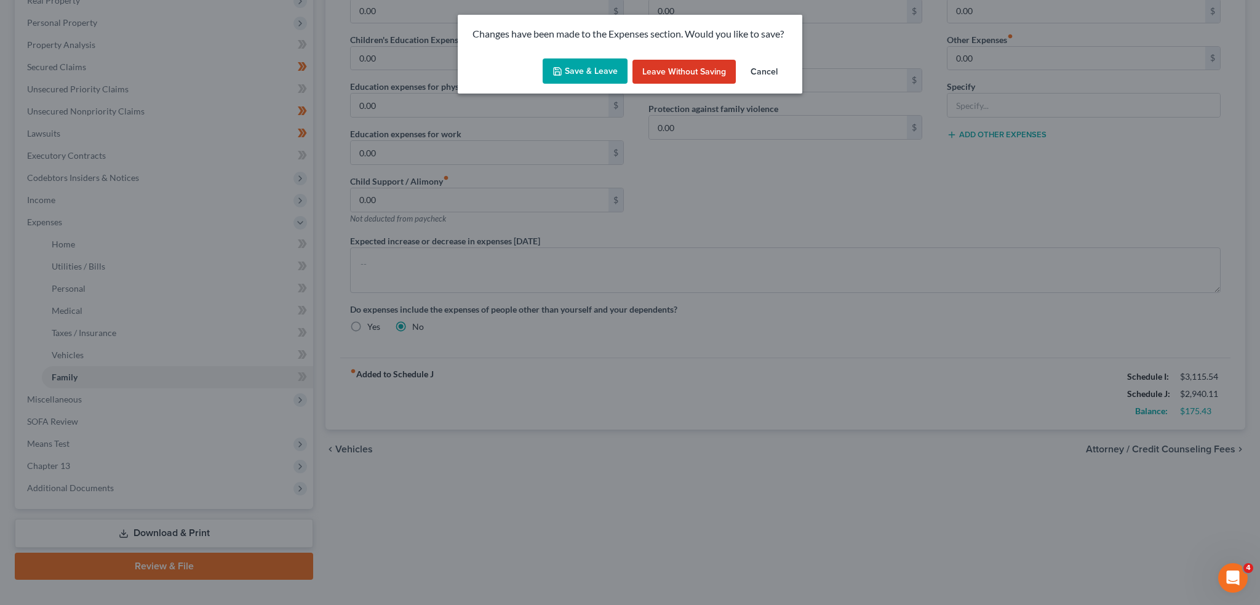
click at [588, 76] on button "Save & Leave" at bounding box center [585, 71] width 85 height 26
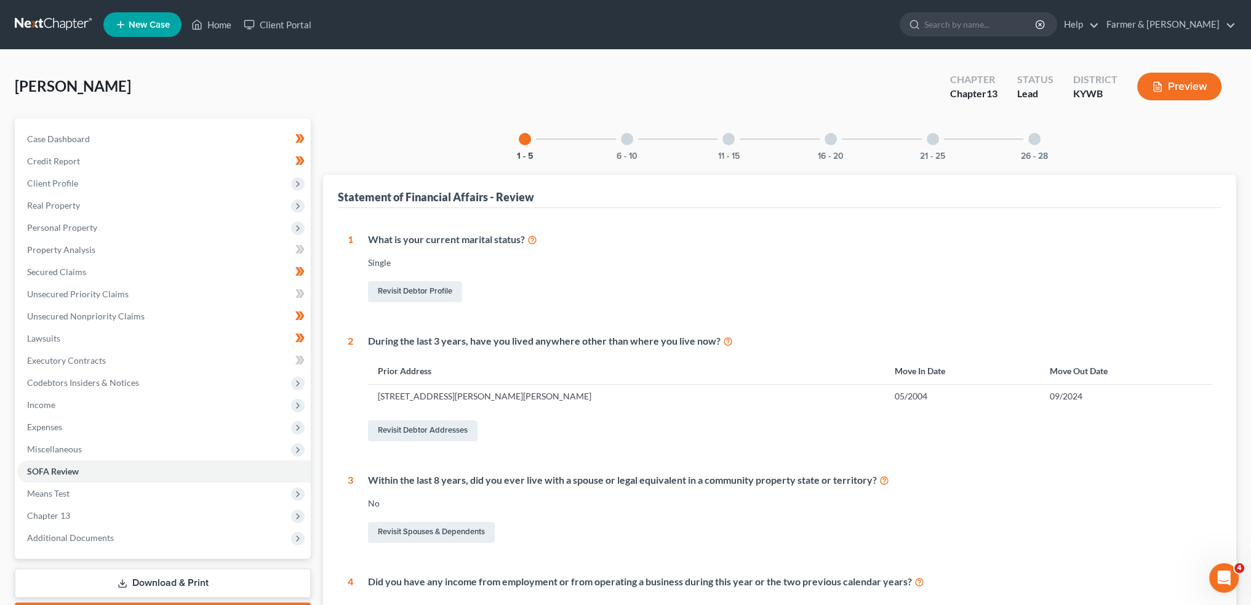
click at [621, 140] on div at bounding box center [627, 139] width 12 height 12
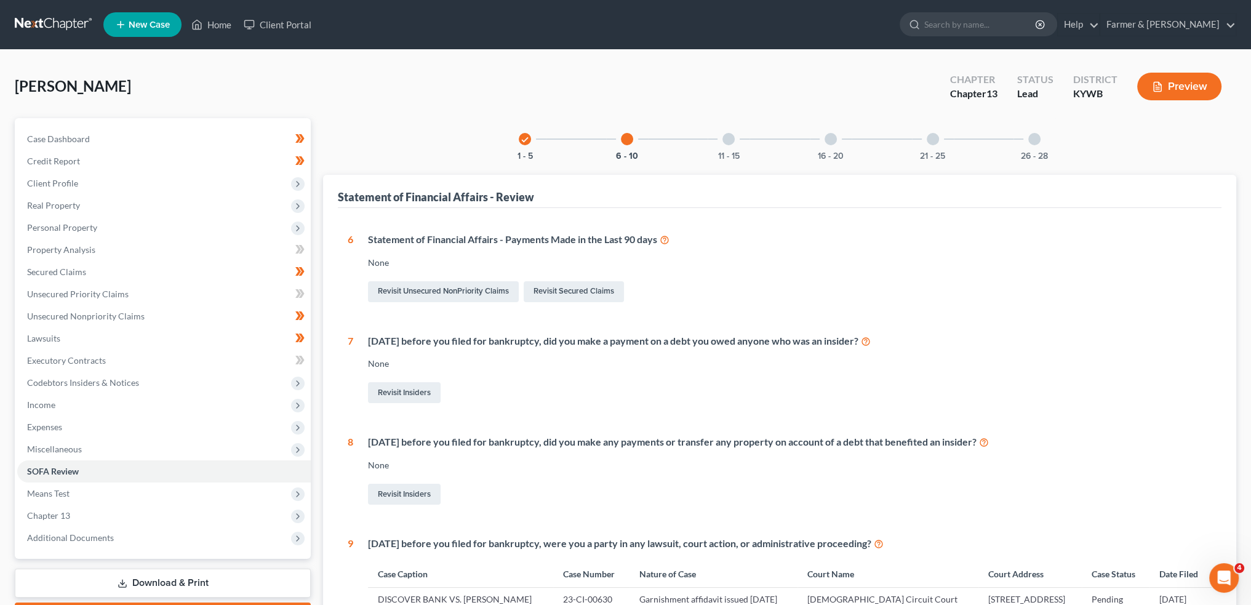
click at [727, 143] on div at bounding box center [729, 139] width 12 height 12
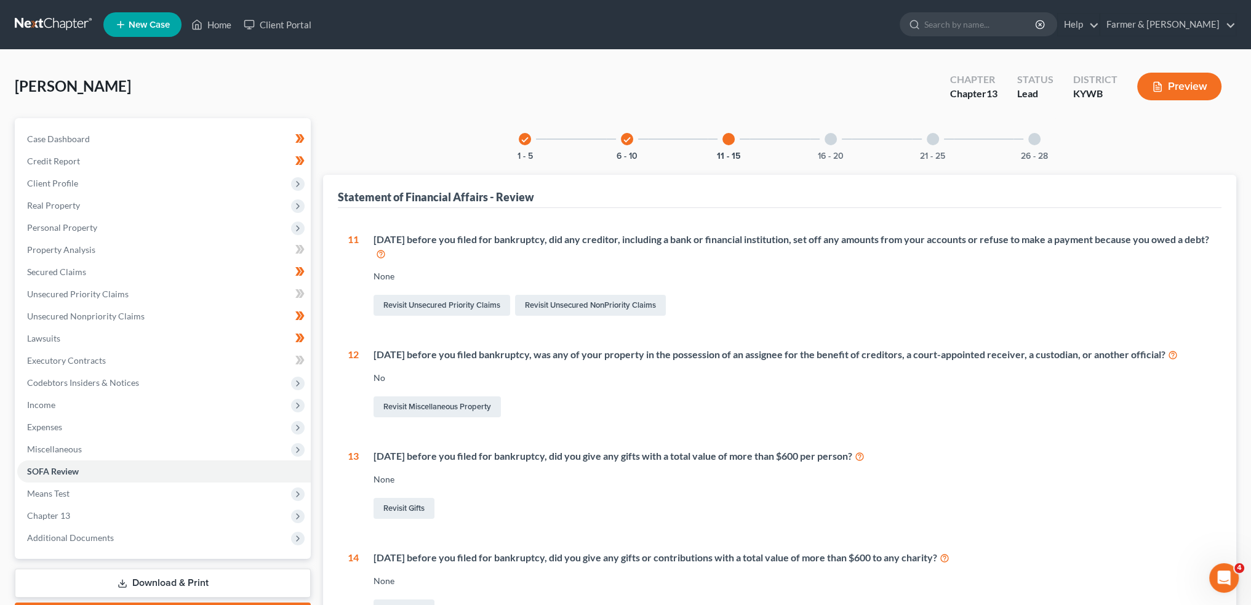
click at [815, 153] on div "16 - 20" at bounding box center [831, 139] width 42 height 42
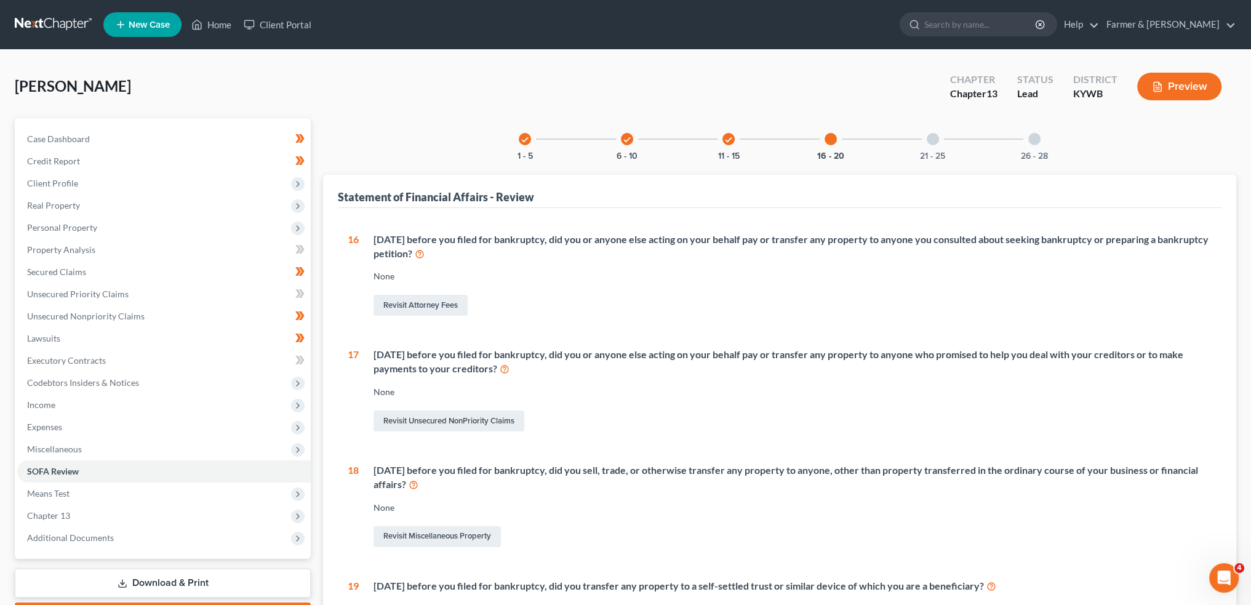
click at [940, 130] on div "21 - 25" at bounding box center [933, 139] width 42 height 42
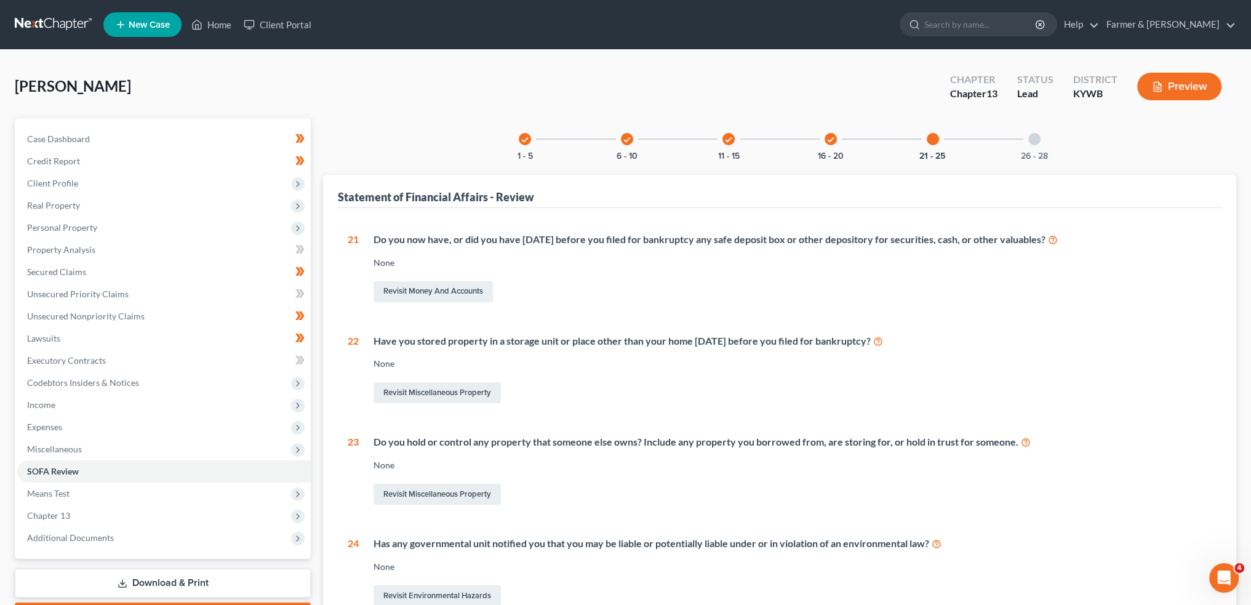
click at [1024, 136] on div "26 - 28" at bounding box center [1035, 139] width 42 height 42
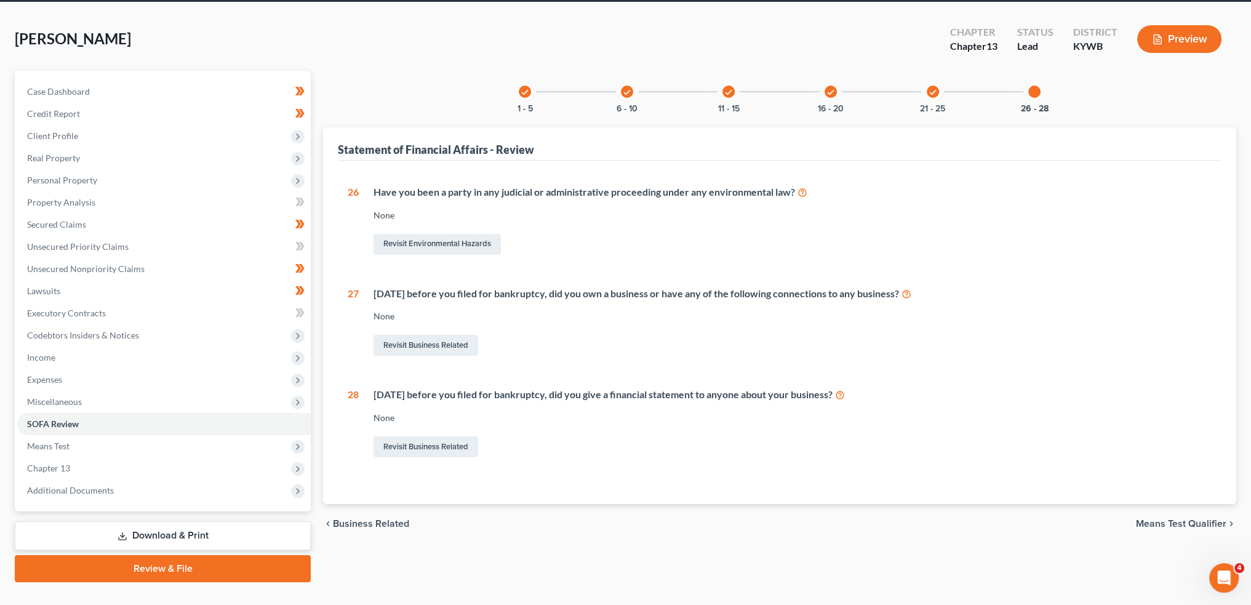
scroll to position [70, 0]
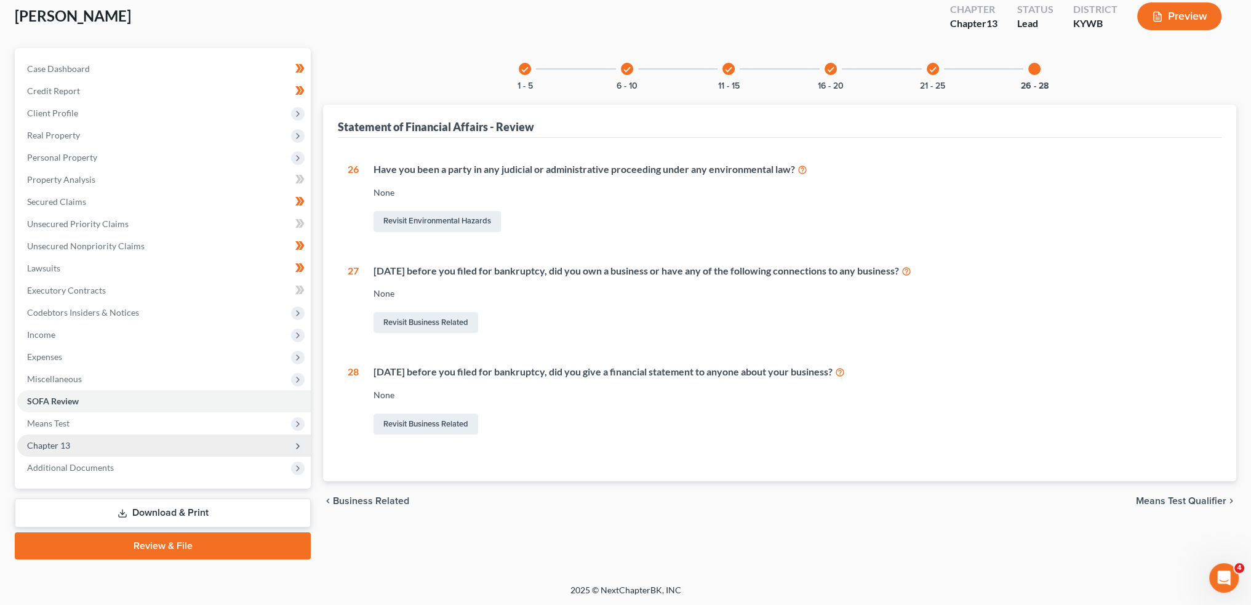
click at [64, 442] on span "Chapter 13" at bounding box center [48, 445] width 43 height 10
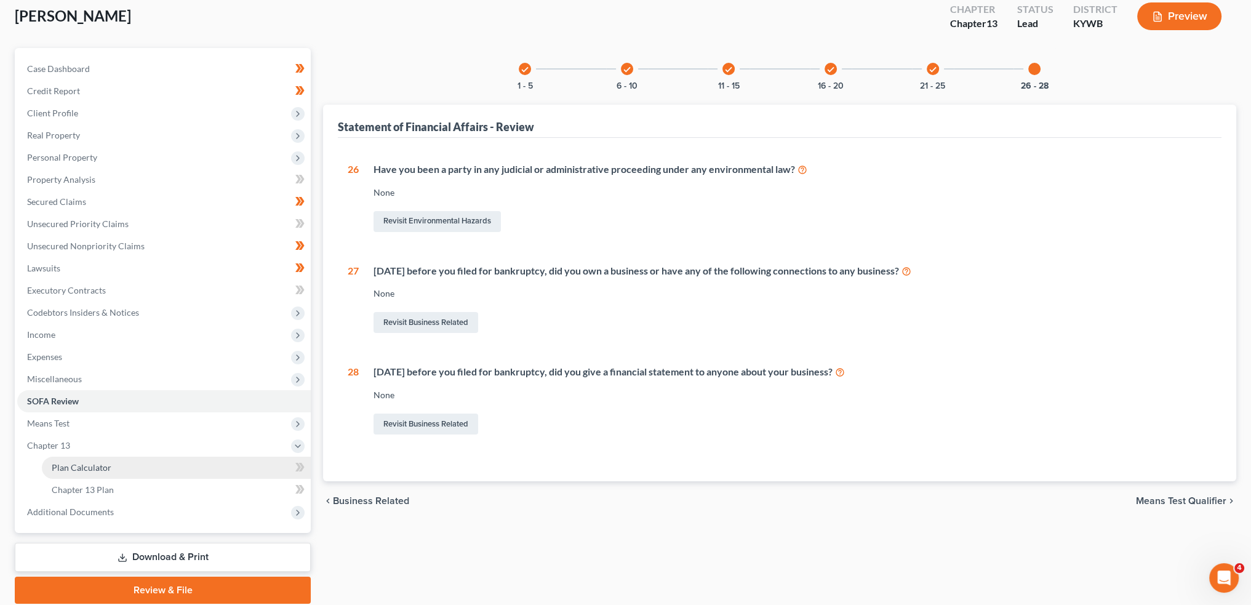
click at [78, 465] on span "Plan Calculator" at bounding box center [82, 467] width 60 height 10
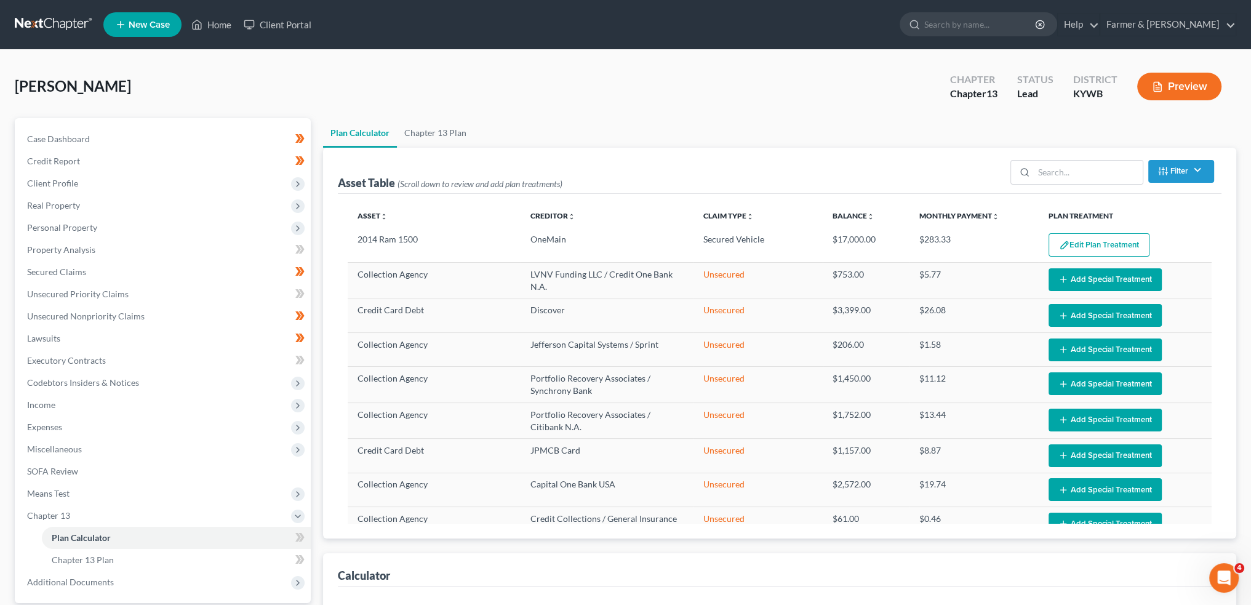
select select "59"
click at [1071, 255] on button "Edit Plan Treatment" at bounding box center [1099, 244] width 101 height 23
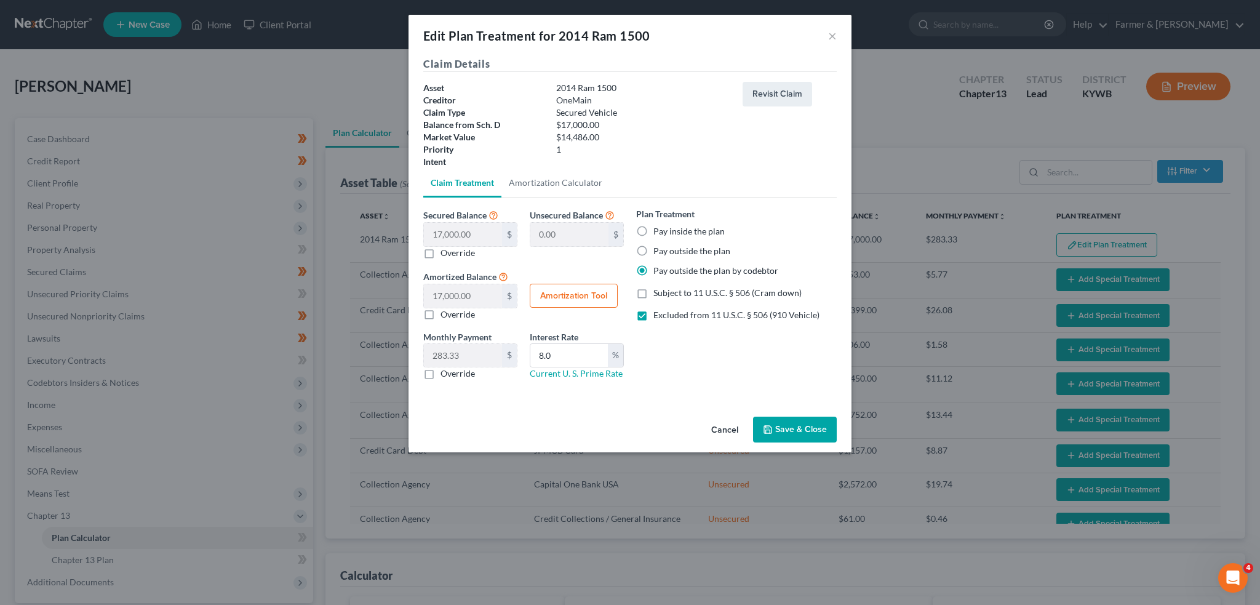
click at [654, 248] on label "Pay outside the plan" at bounding box center [692, 251] width 77 height 12
click at [659, 248] on input "Pay outside the plan" at bounding box center [663, 249] width 8 height 8
radio input "true"
click at [801, 427] on button "Save & Close" at bounding box center [795, 430] width 84 height 26
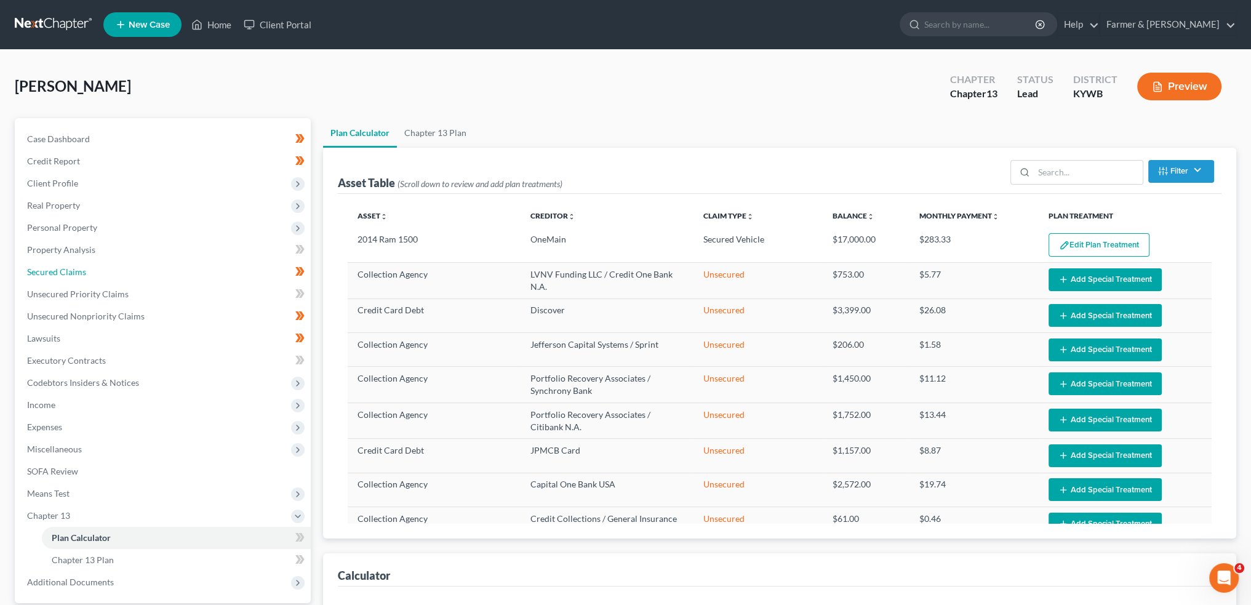
click at [113, 273] on link "Secured Claims" at bounding box center [164, 272] width 294 height 22
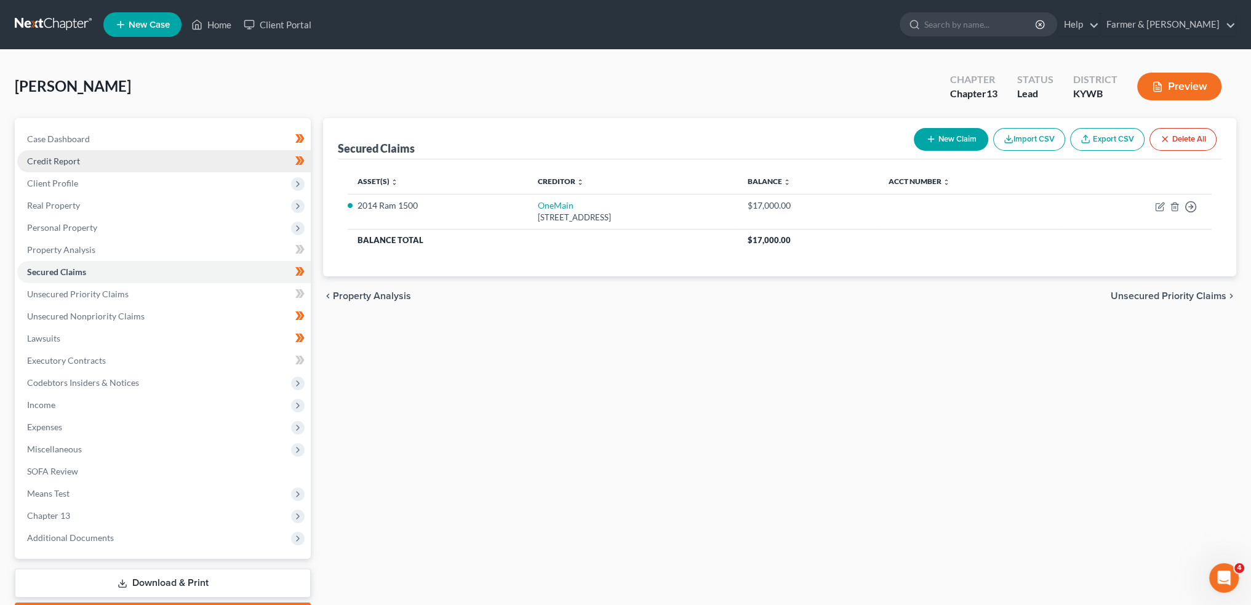
click at [92, 161] on link "Credit Report" at bounding box center [164, 161] width 294 height 22
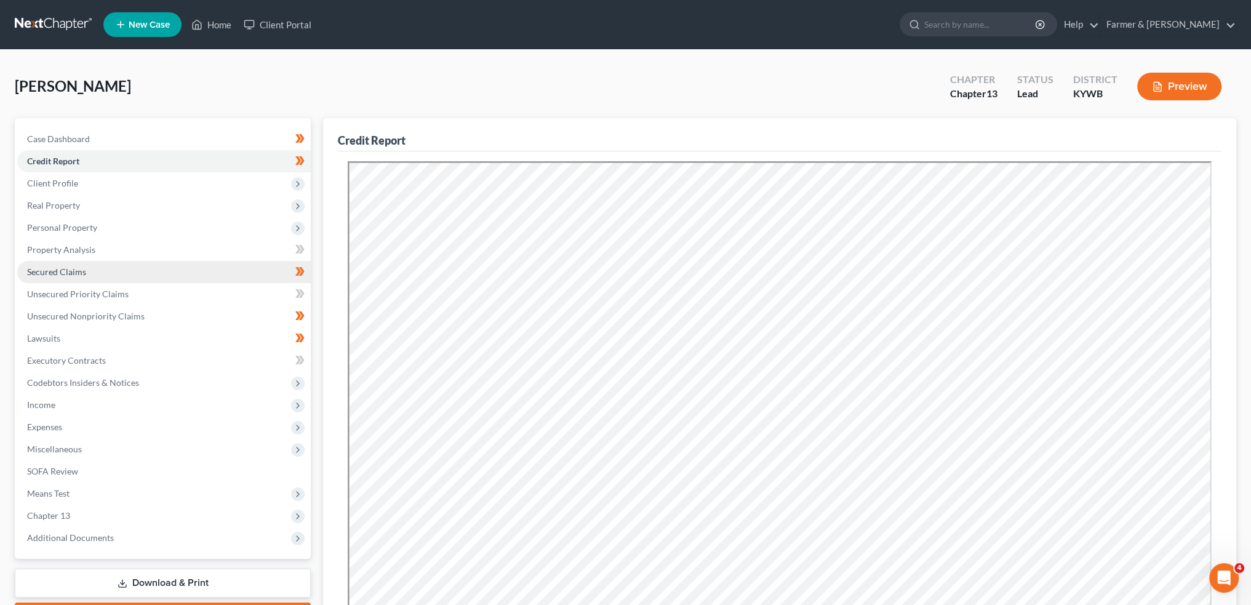
click at [145, 274] on link "Secured Claims" at bounding box center [164, 272] width 294 height 22
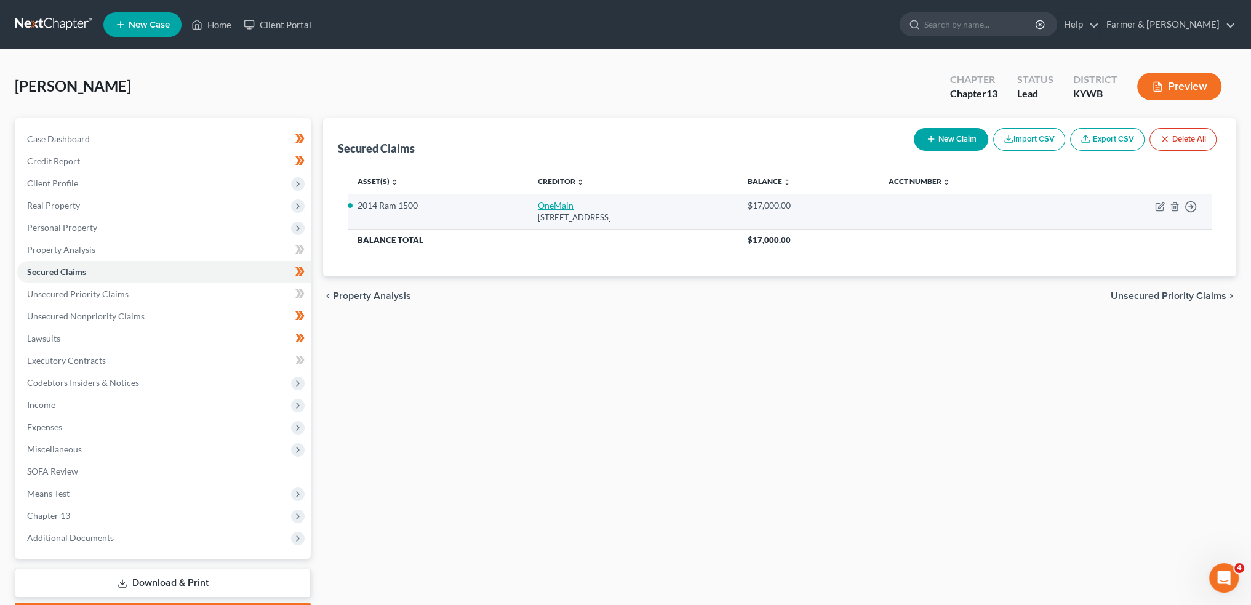
click at [538, 200] on link "OneMain" at bounding box center [556, 205] width 36 height 10
select select "15"
select select "4"
select select "0"
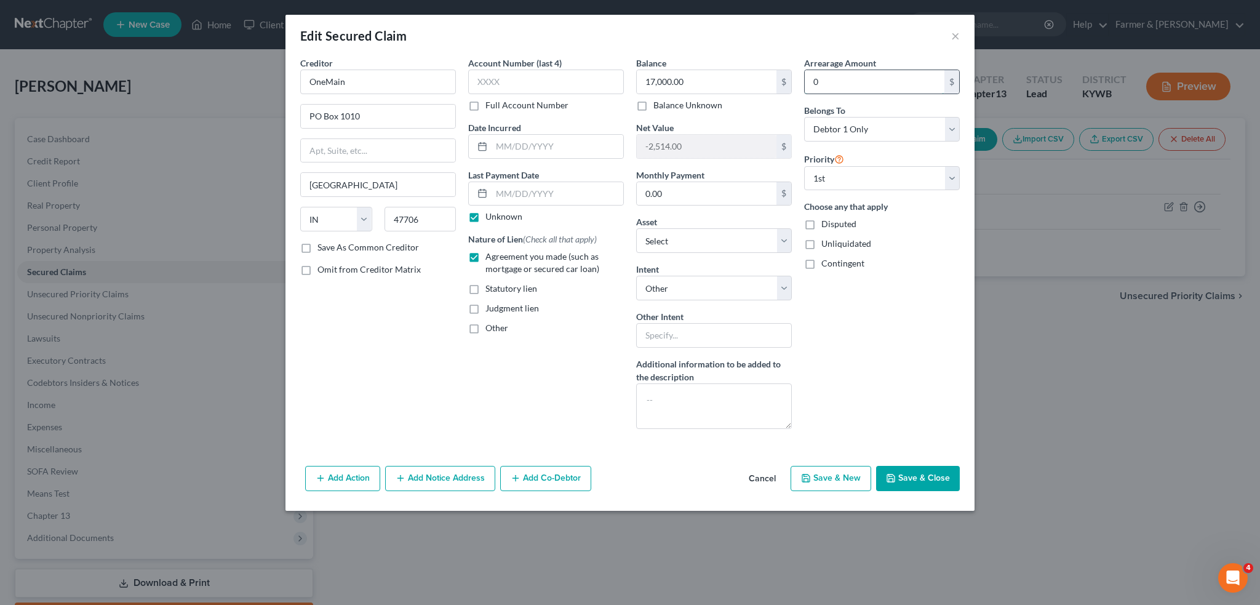
click at [844, 75] on input "0" at bounding box center [875, 81] width 140 height 23
type input "1.00"
click at [919, 483] on button "Save & Close" at bounding box center [918, 479] width 84 height 26
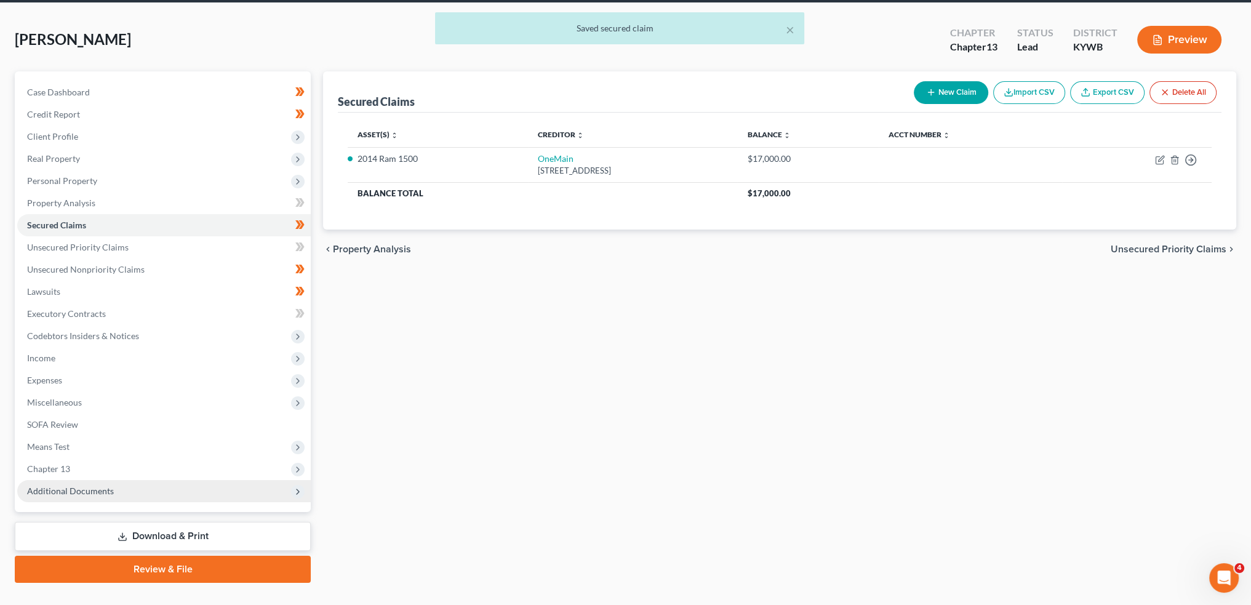
scroll to position [70, 0]
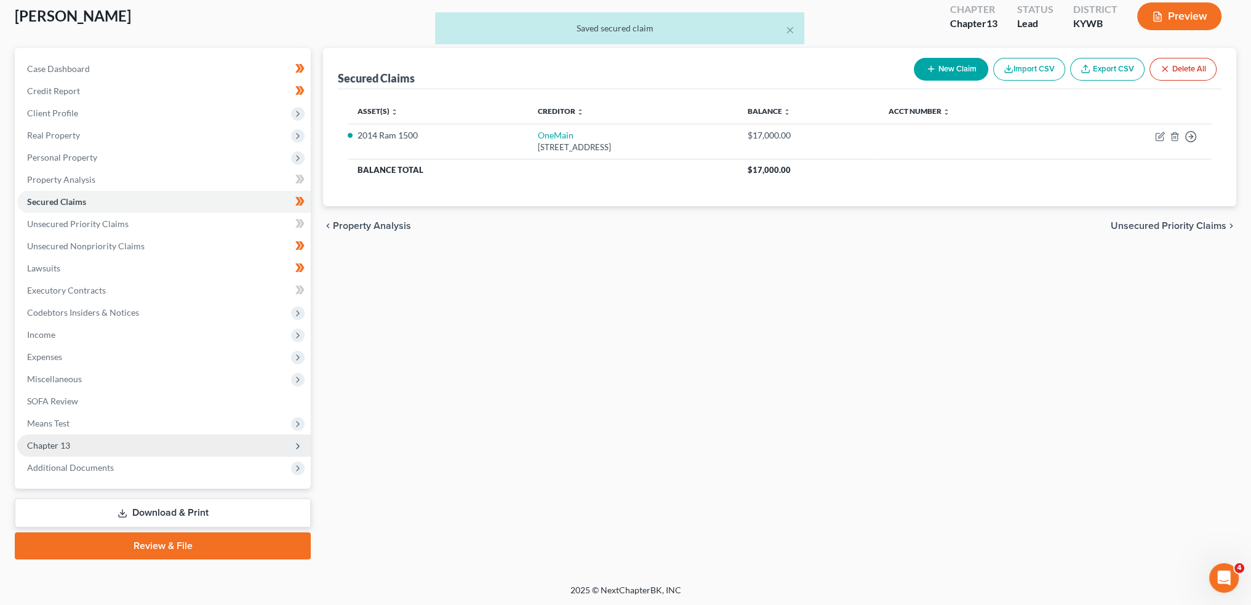
click at [113, 452] on span "Chapter 13" at bounding box center [164, 445] width 294 height 22
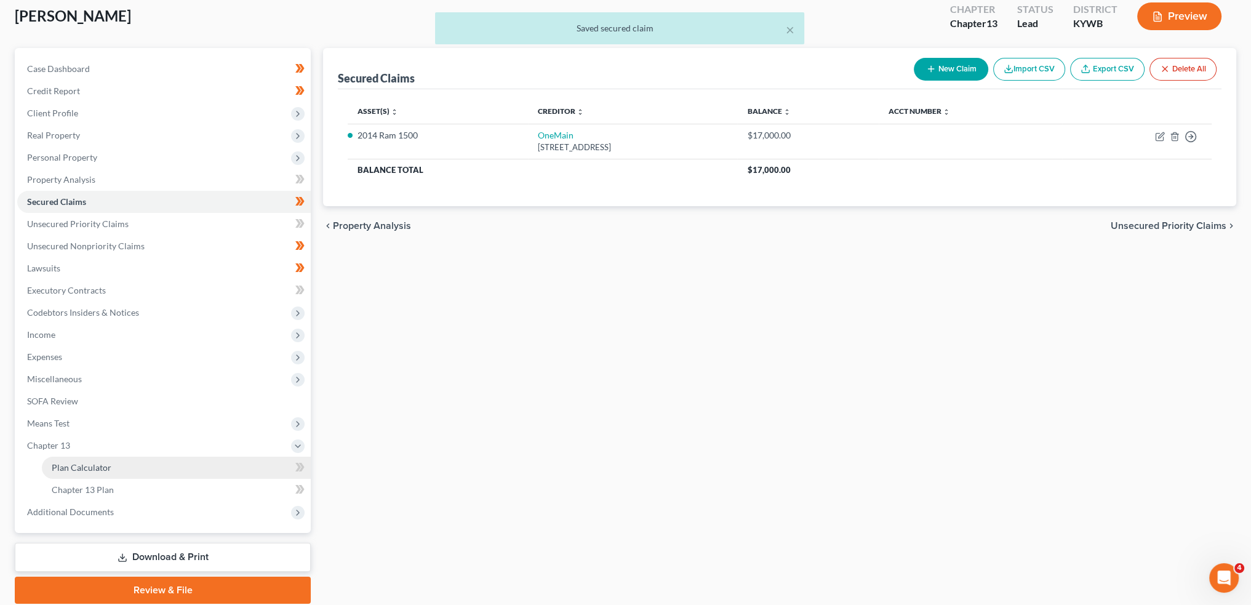
click at [113, 470] on link "Plan Calculator" at bounding box center [176, 468] width 269 height 22
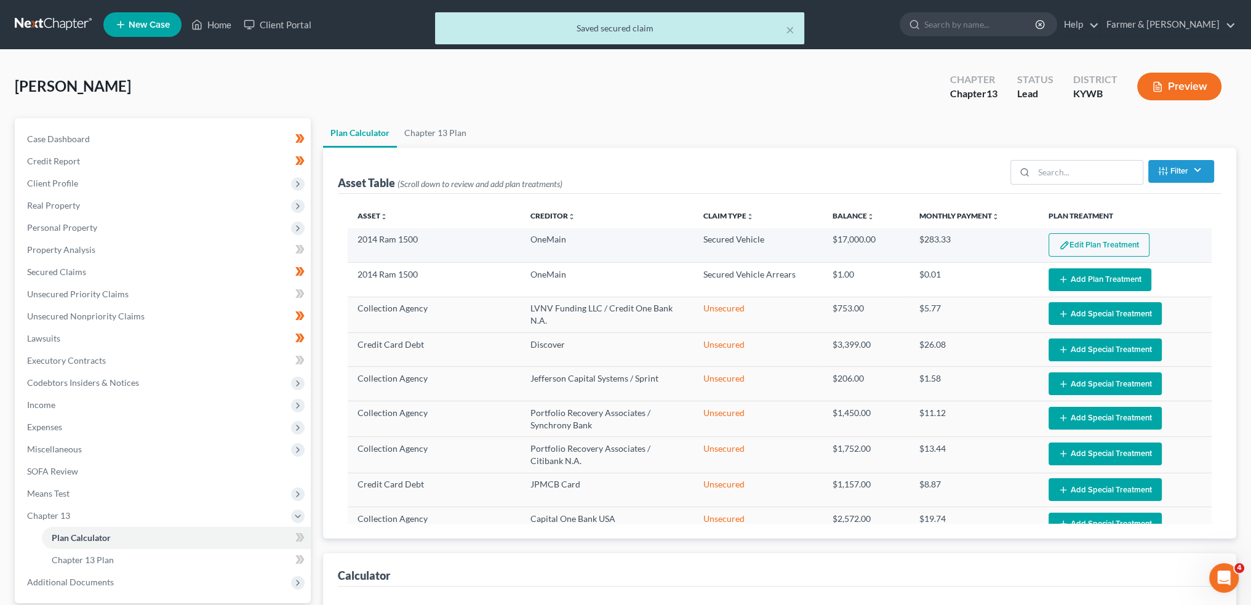
select select "59"
click at [1118, 244] on button "Edit Plan Treatment" at bounding box center [1099, 244] width 101 height 23
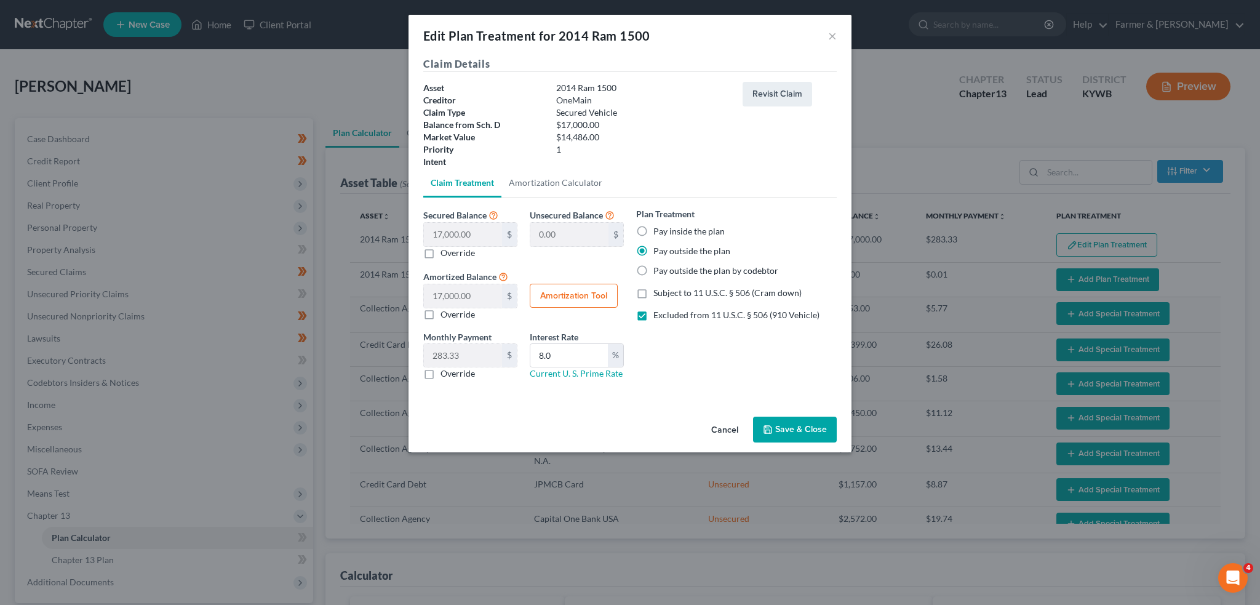
click at [654, 313] on label "Excluded from 11 U.S.C. § 506 (910 Vehicle)" at bounding box center [737, 315] width 166 height 12
click at [659, 313] on input "Excluded from 11 U.S.C. § 506 (910 Vehicle)" at bounding box center [663, 313] width 8 height 8
checkbox input "false"
click at [441, 375] on label "Override" at bounding box center [458, 373] width 34 height 12
click at [446, 375] on input "Override" at bounding box center [450, 371] width 8 height 8
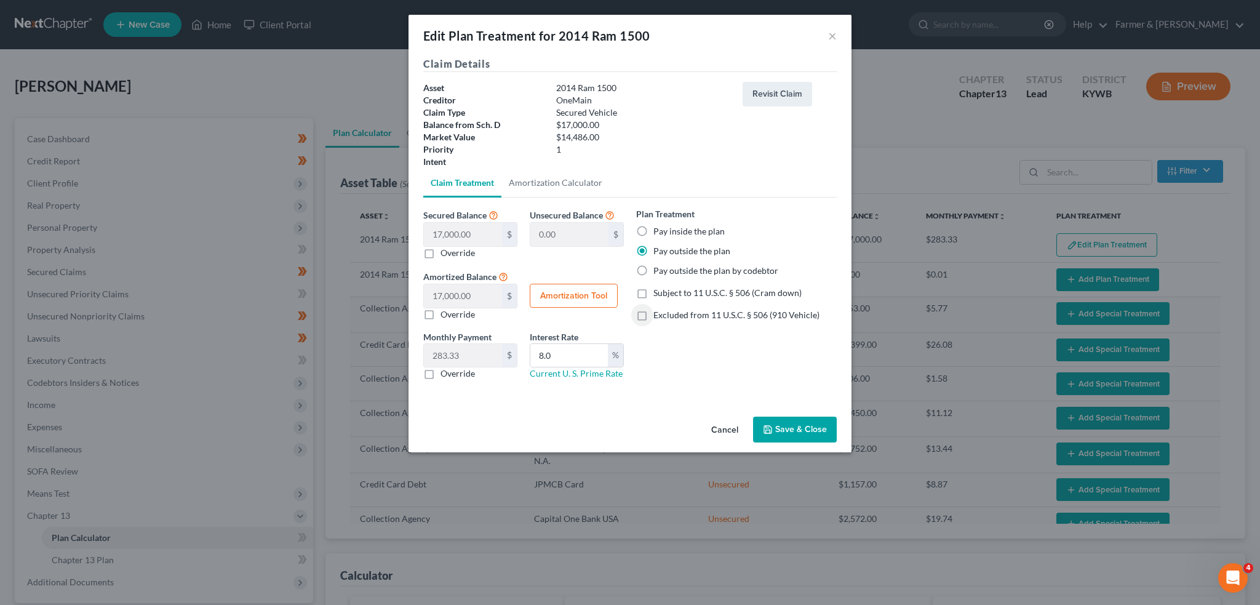
checkbox input "true"
click at [461, 361] on input "0.00" at bounding box center [463, 355] width 78 height 23
type input "280.00"
type input "0.00"
click at [815, 436] on button "Save & Close" at bounding box center [795, 430] width 84 height 26
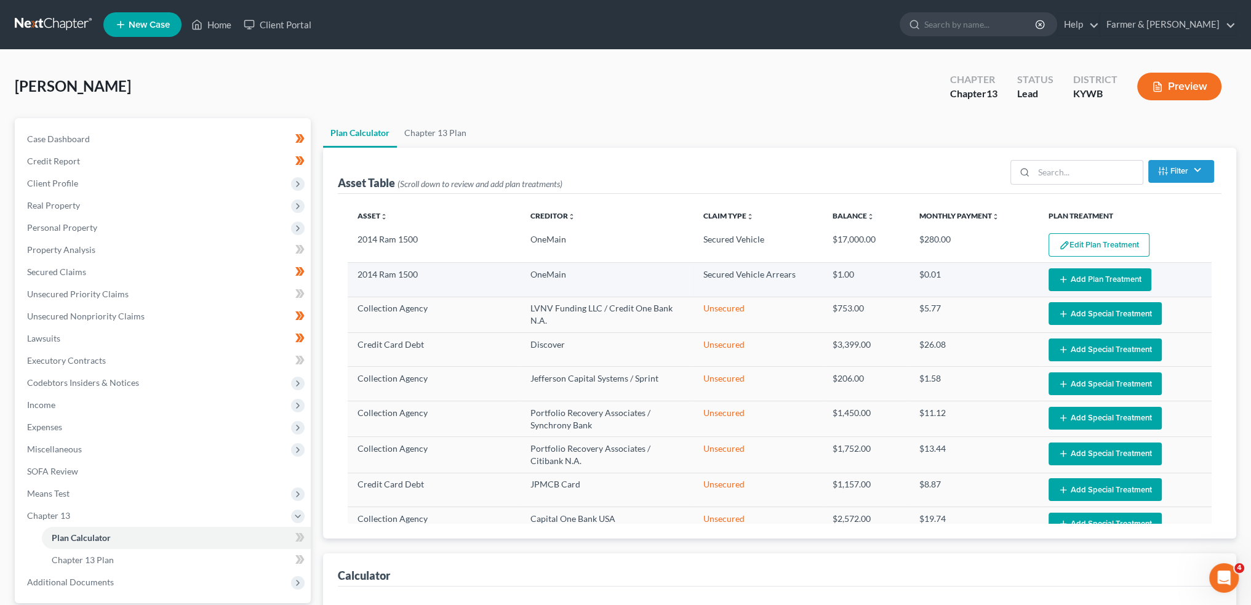
click at [1064, 281] on button "Add Plan Treatment" at bounding box center [1100, 279] width 103 height 23
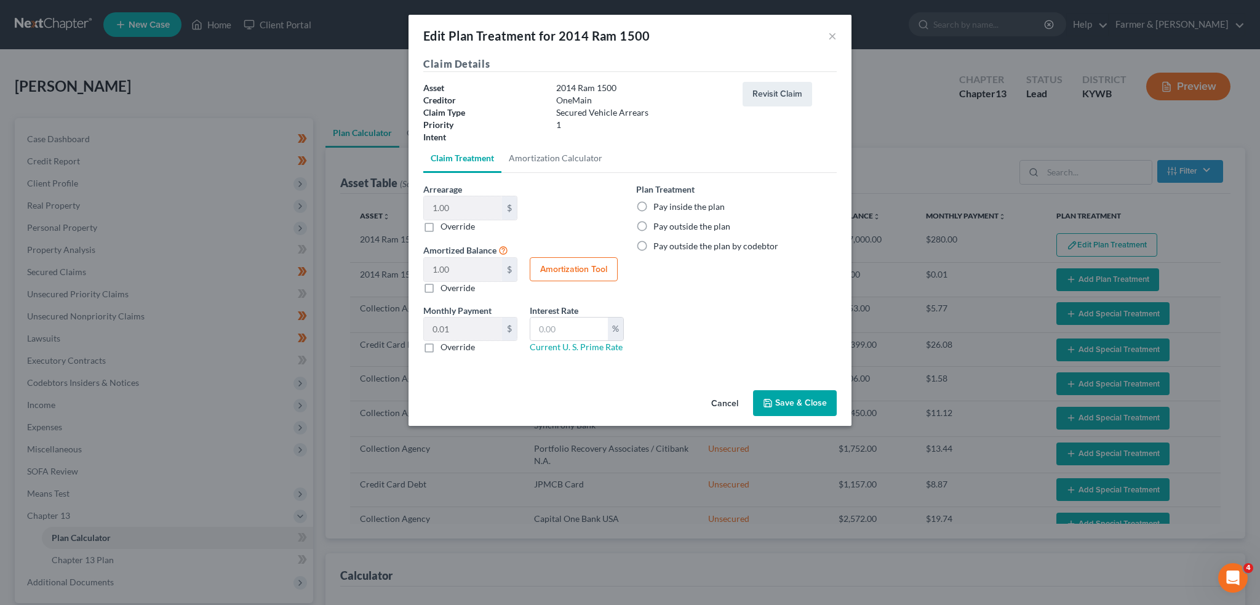
select select "59"
click at [654, 221] on label "Pay outside the plan" at bounding box center [692, 226] width 77 height 12
click at [659, 221] on input "Pay outside the plan" at bounding box center [663, 224] width 8 height 8
radio input "true"
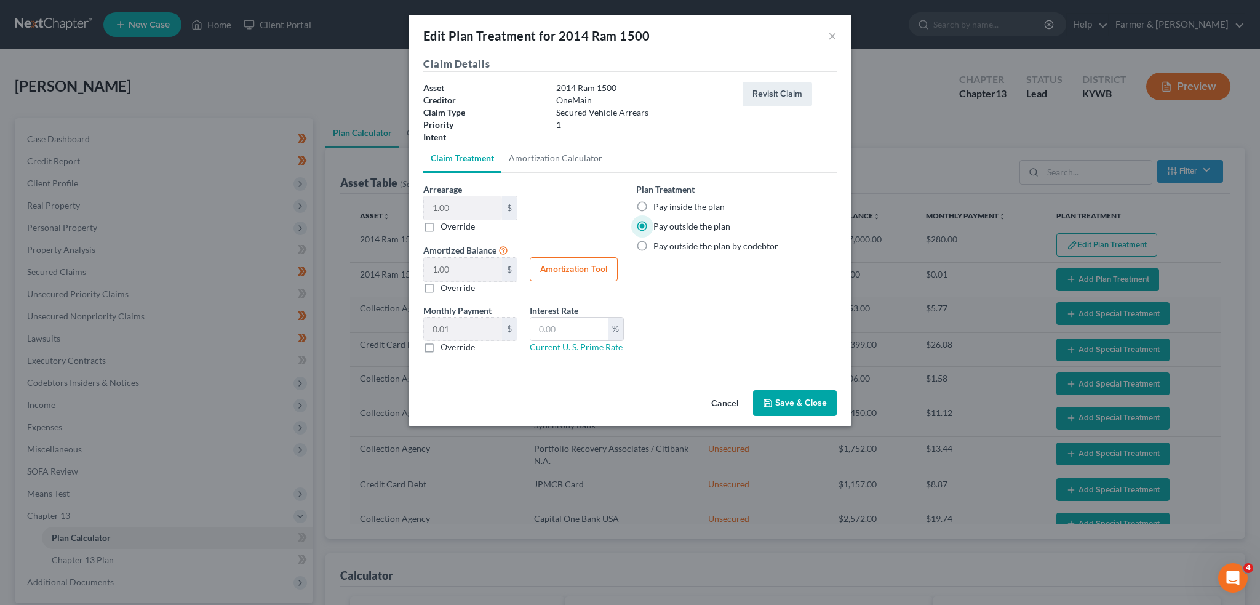
click at [778, 403] on button "Save & Close" at bounding box center [795, 403] width 84 height 26
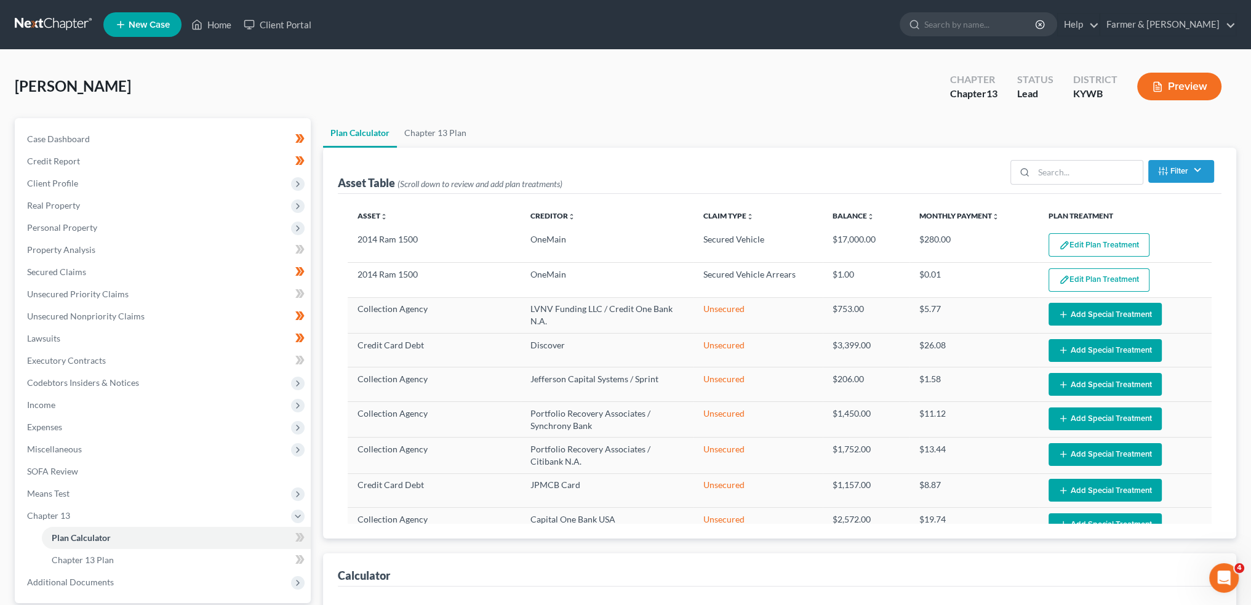
select select "59"
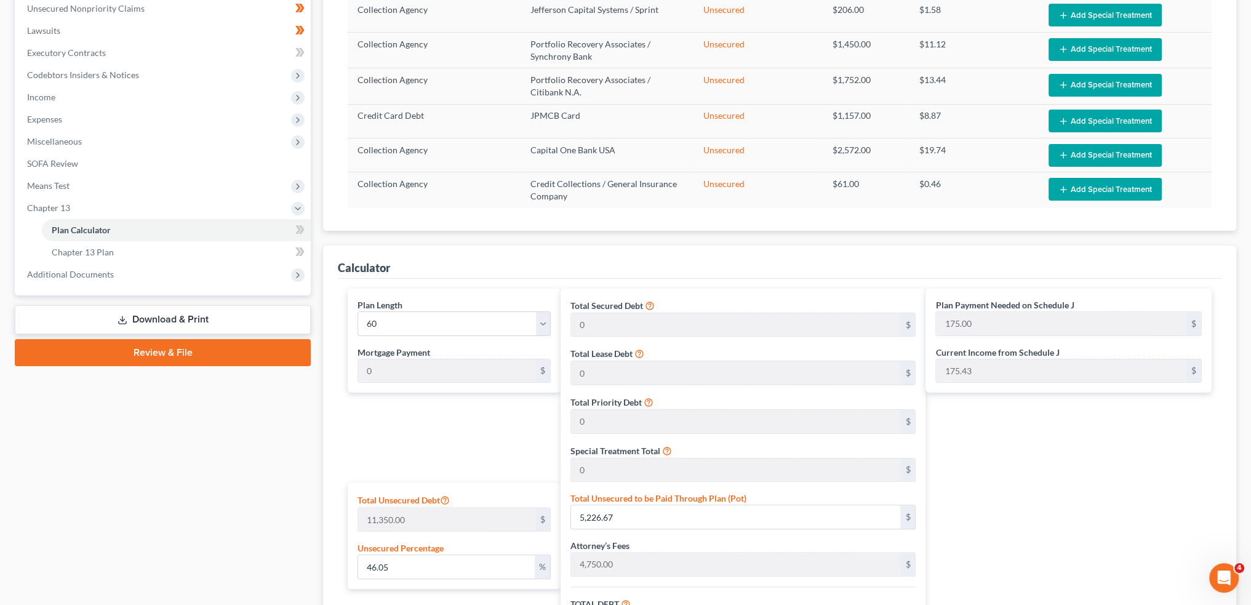
scroll to position [513, 0]
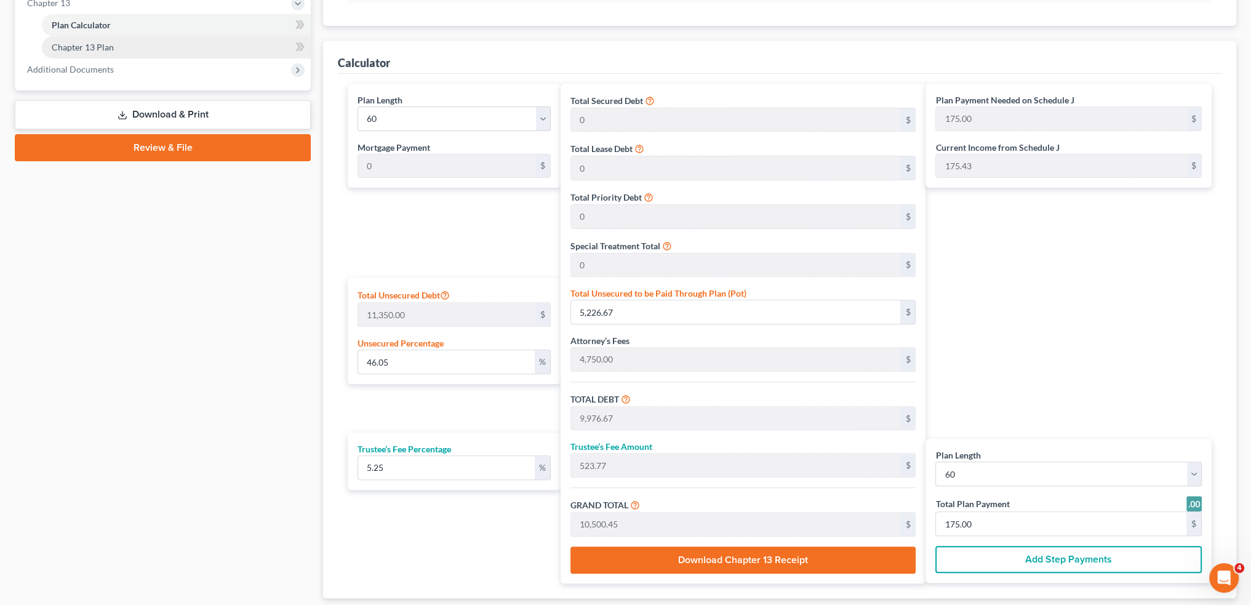
click at [97, 43] on span "Chapter 13 Plan" at bounding box center [83, 47] width 62 height 10
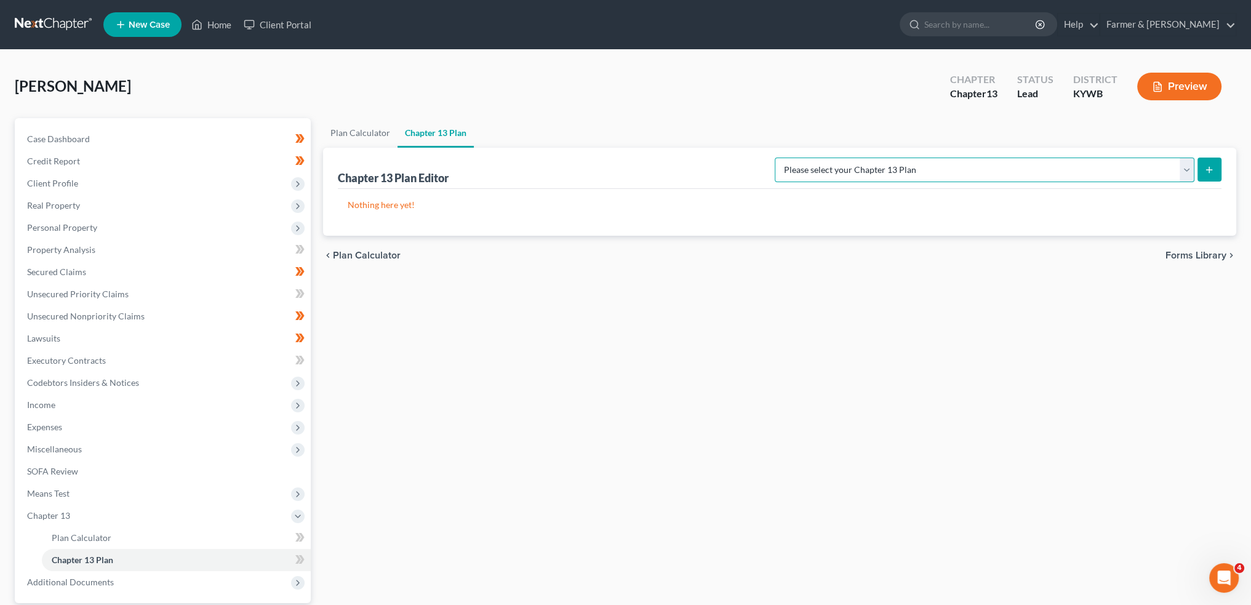
click at [981, 167] on select "Please select your Chapter 13 Plan National Form Plan - Official Form 113 Natio…" at bounding box center [985, 170] width 420 height 25
select select "3"
click at [824, 158] on select "Please select your Chapter 13 Plan National Form Plan - Official Form 113 Natio…" at bounding box center [985, 170] width 420 height 25
click at [1209, 167] on icon "submit" at bounding box center [1209, 170] width 10 height 10
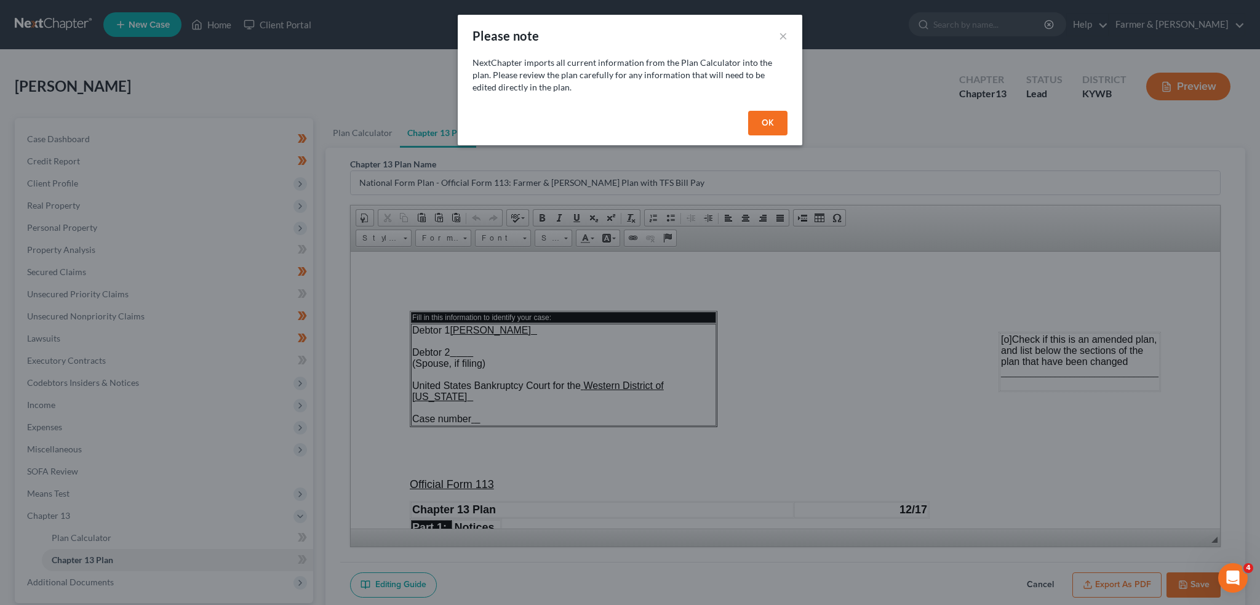
click at [769, 125] on button "OK" at bounding box center [767, 123] width 39 height 25
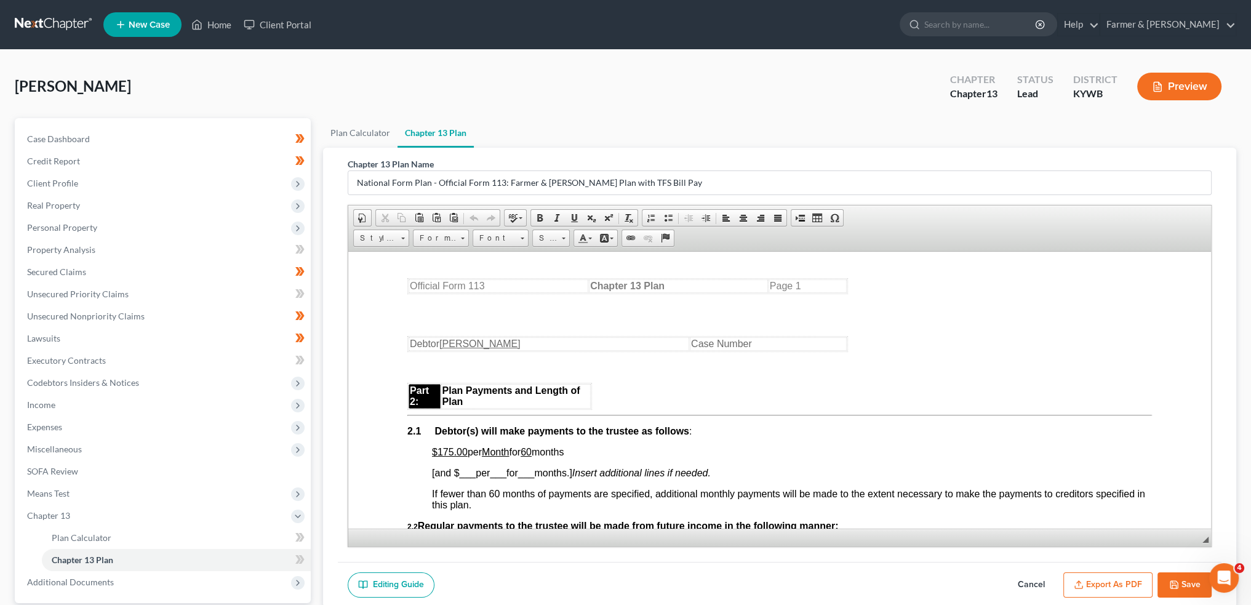
scroll to position [718, 0]
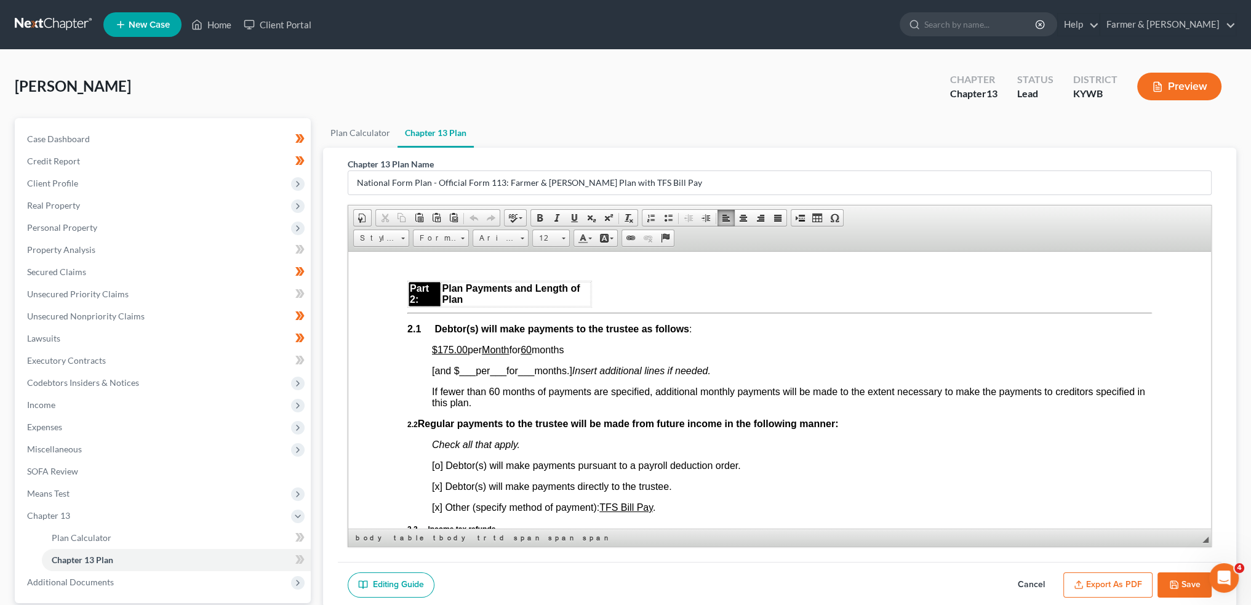
drag, startPoint x: 460, startPoint y: 358, endPoint x: 581, endPoint y: 352, distance: 121.4
click at [581, 352] on p "$175.00 per Month for 60 months" at bounding box center [792, 349] width 720 height 11
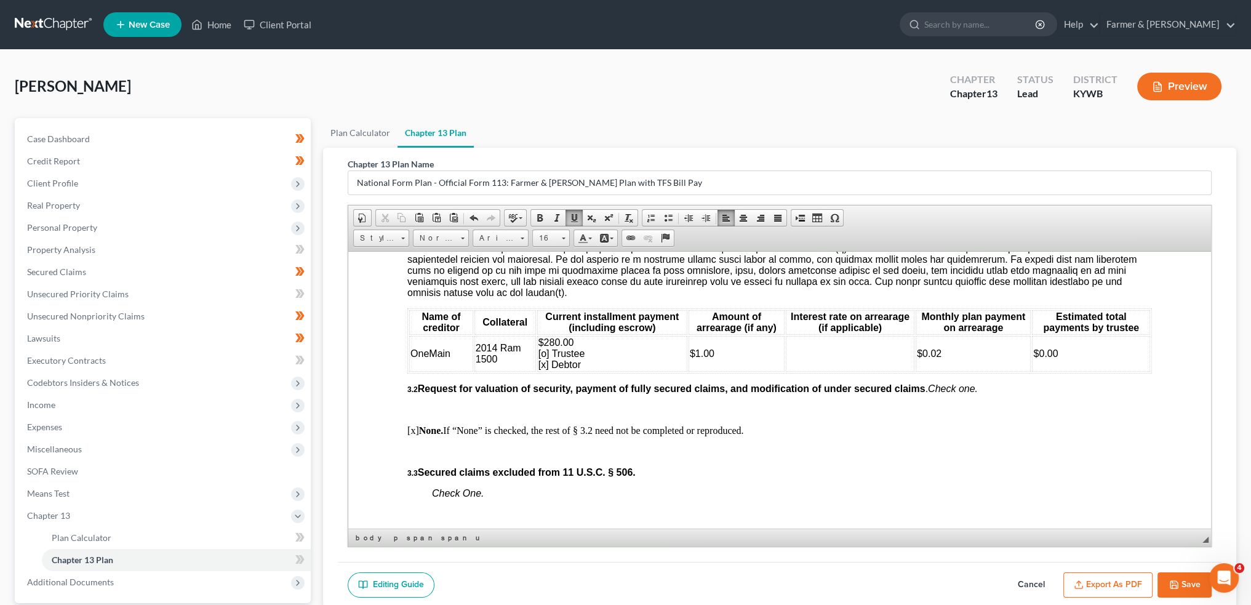
scroll to position [1436, 0]
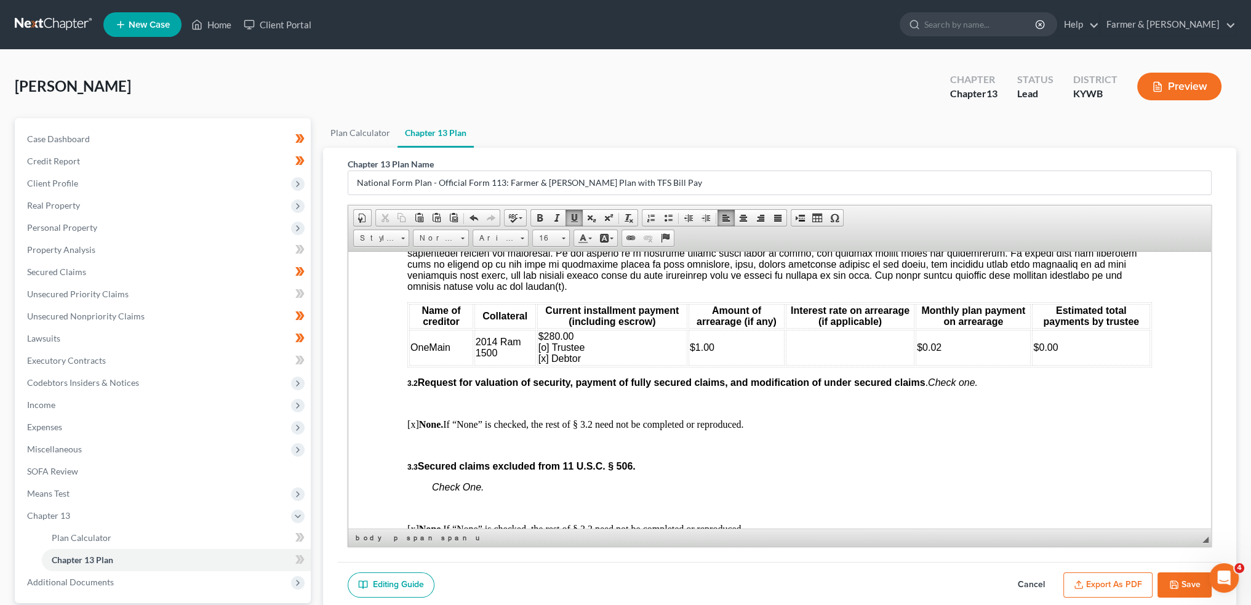
click at [539, 363] on span "$280.00 [o] Trustee [x] Debtor" at bounding box center [561, 346] width 47 height 33
click at [592, 365] on td "$280.00 [o] Trustee [o] Debtor" at bounding box center [612, 347] width 150 height 36
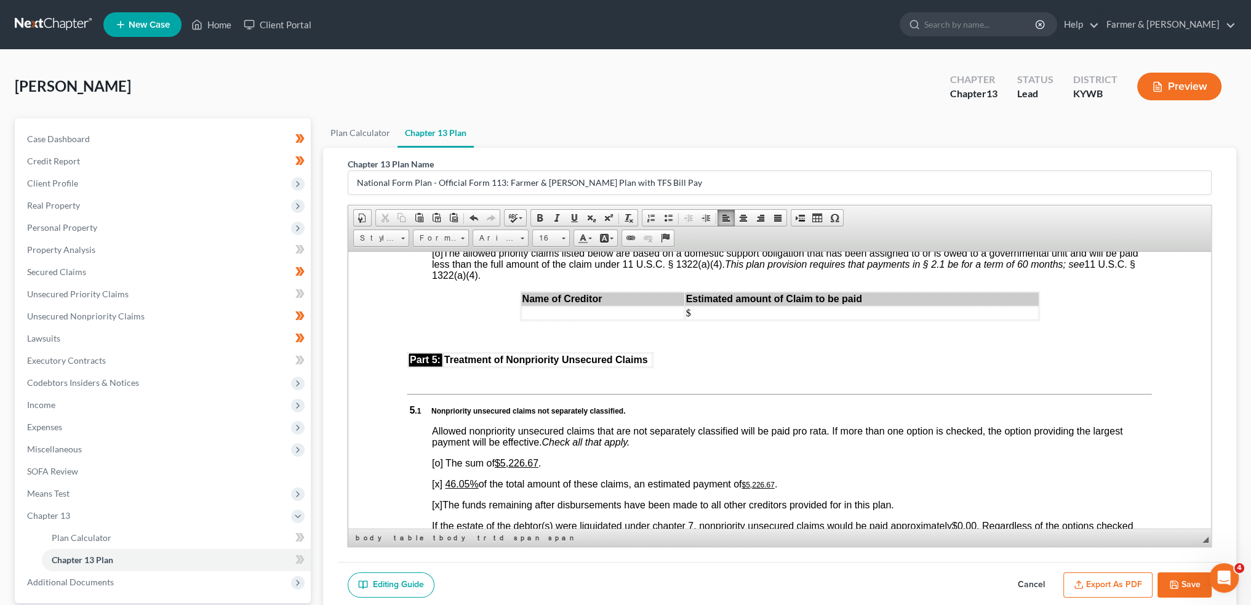
scroll to position [2564, 0]
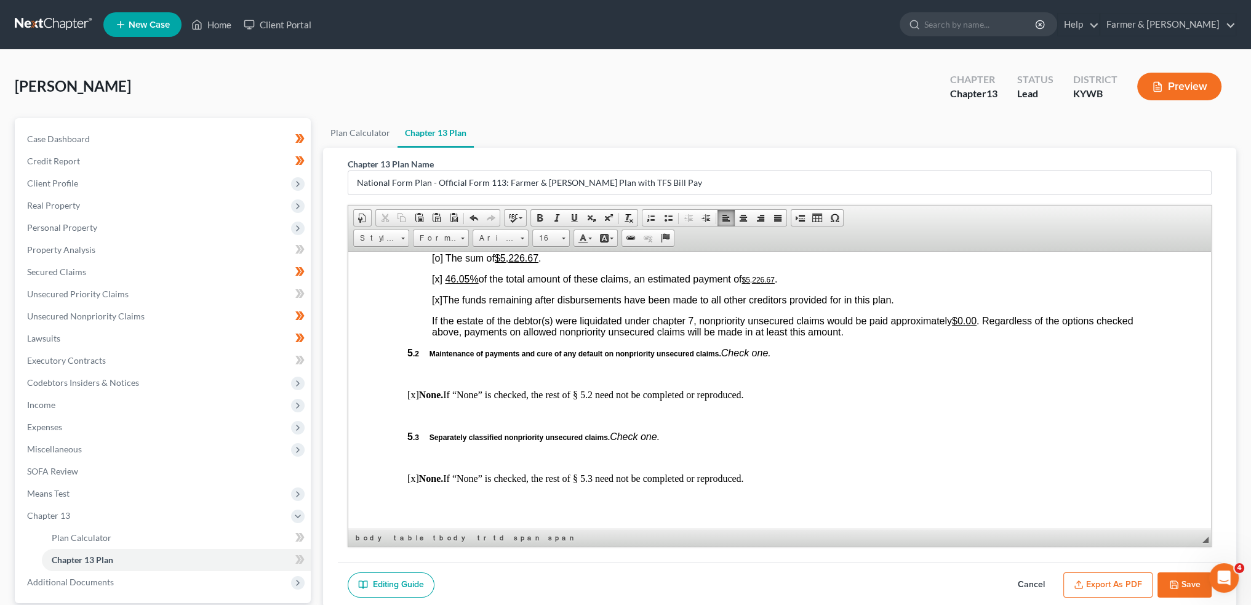
click at [448, 284] on u "46.05%" at bounding box center [461, 278] width 33 height 10
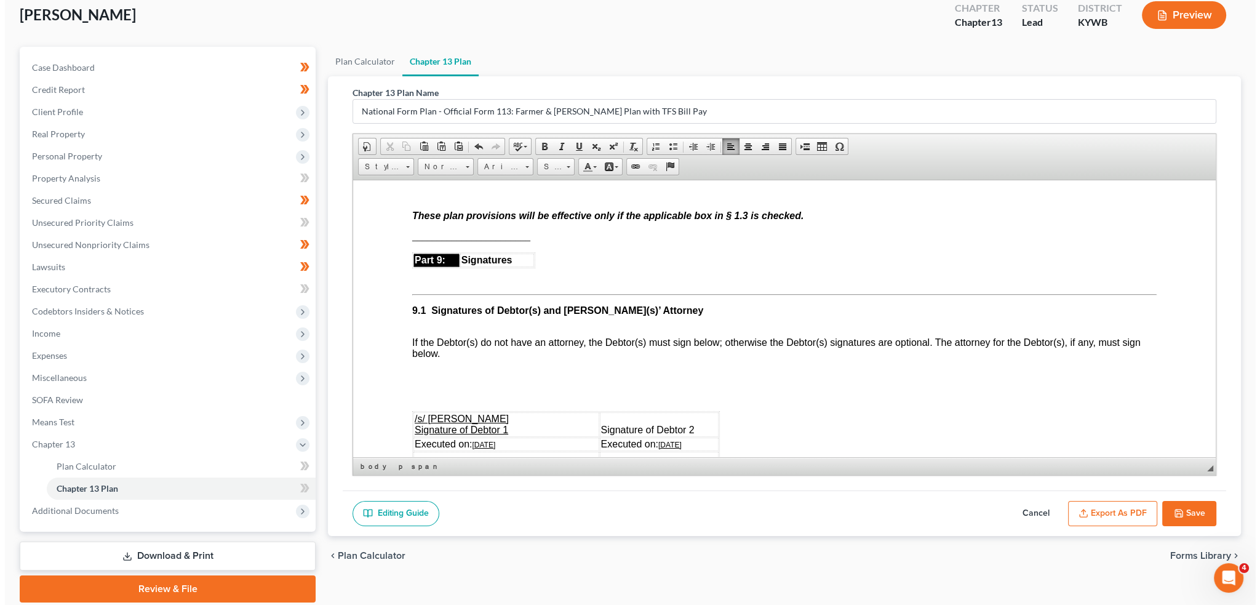
scroll to position [114, 0]
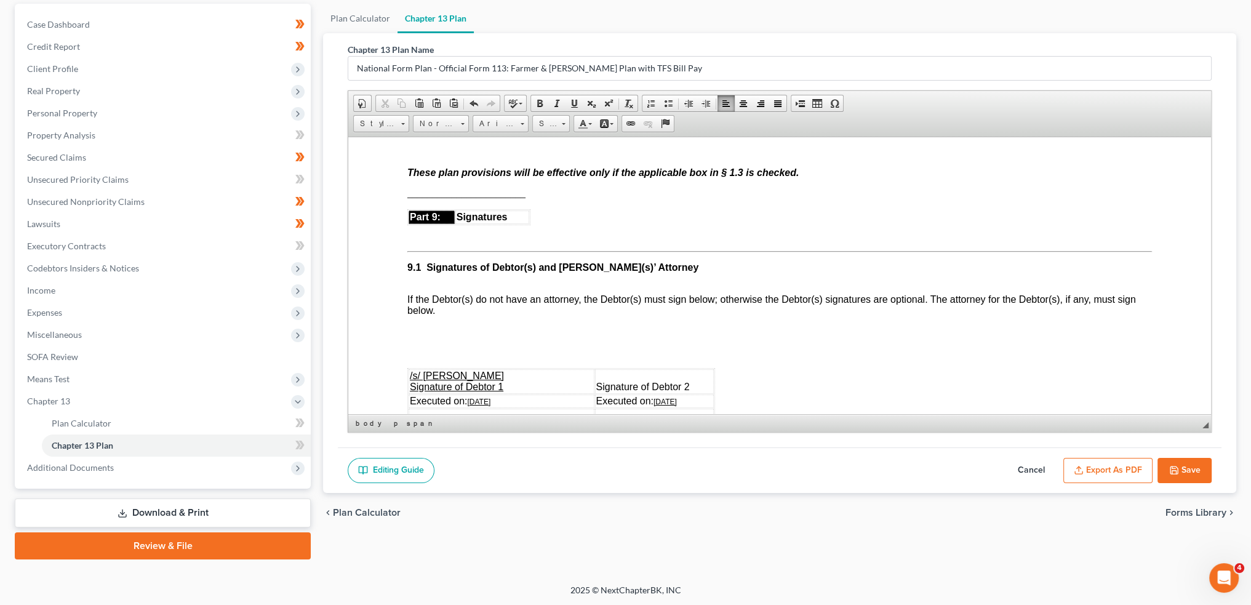
click at [1137, 472] on button "Export as PDF" at bounding box center [1107, 471] width 89 height 26
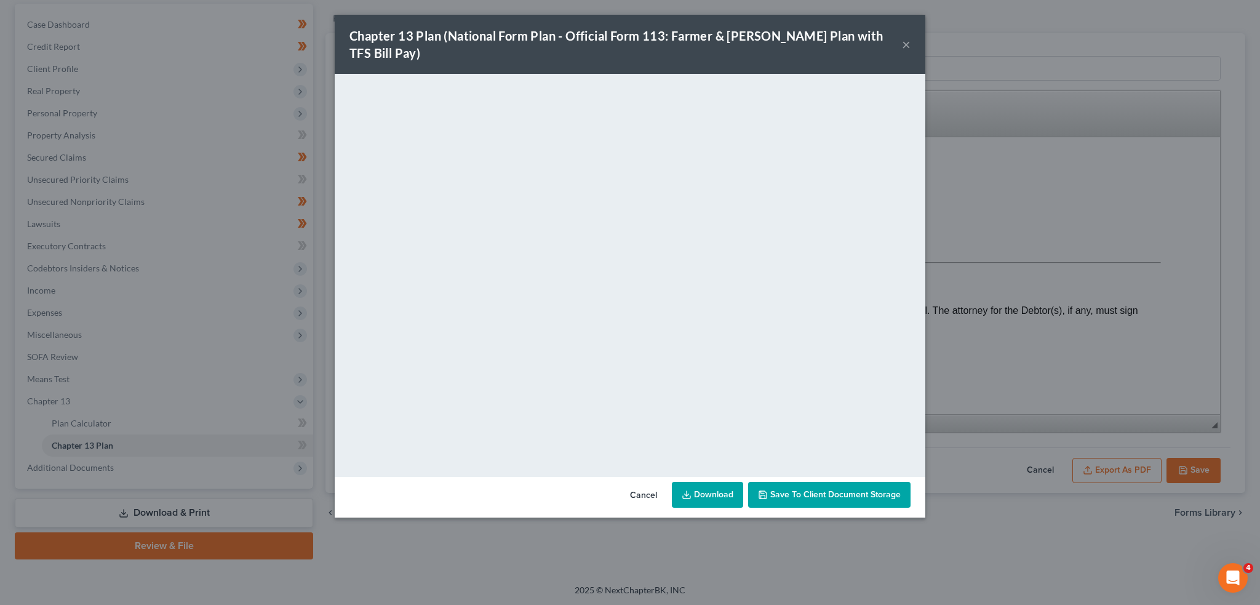
click at [790, 489] on span "Save to Client Document Storage" at bounding box center [836, 494] width 130 height 10
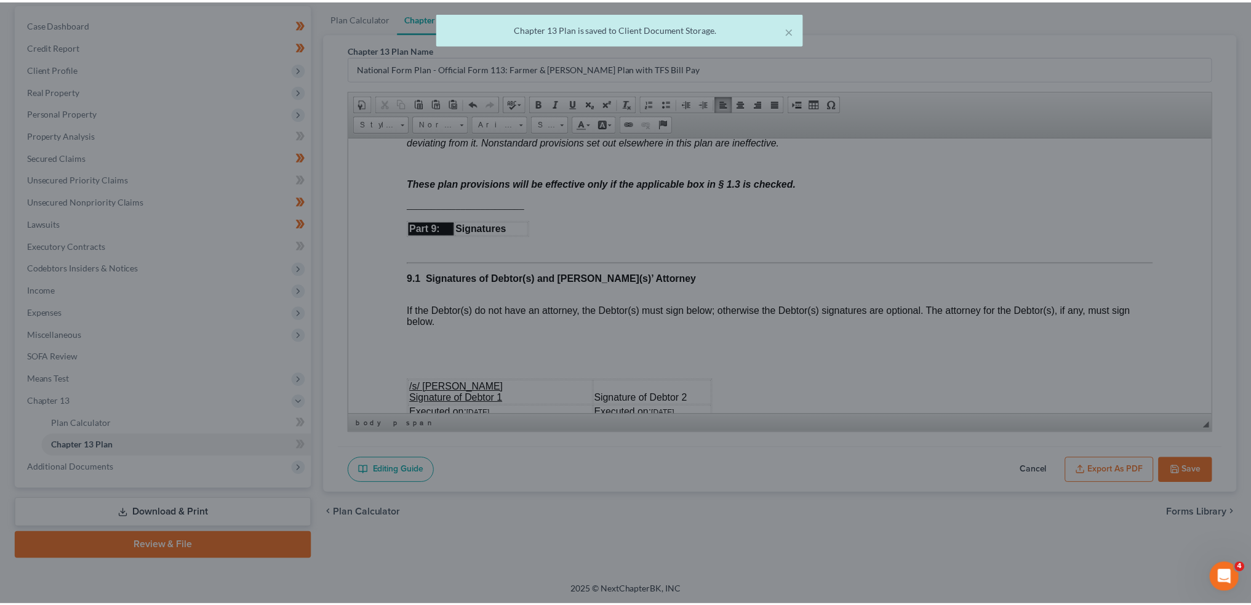
scroll to position [3282, 0]
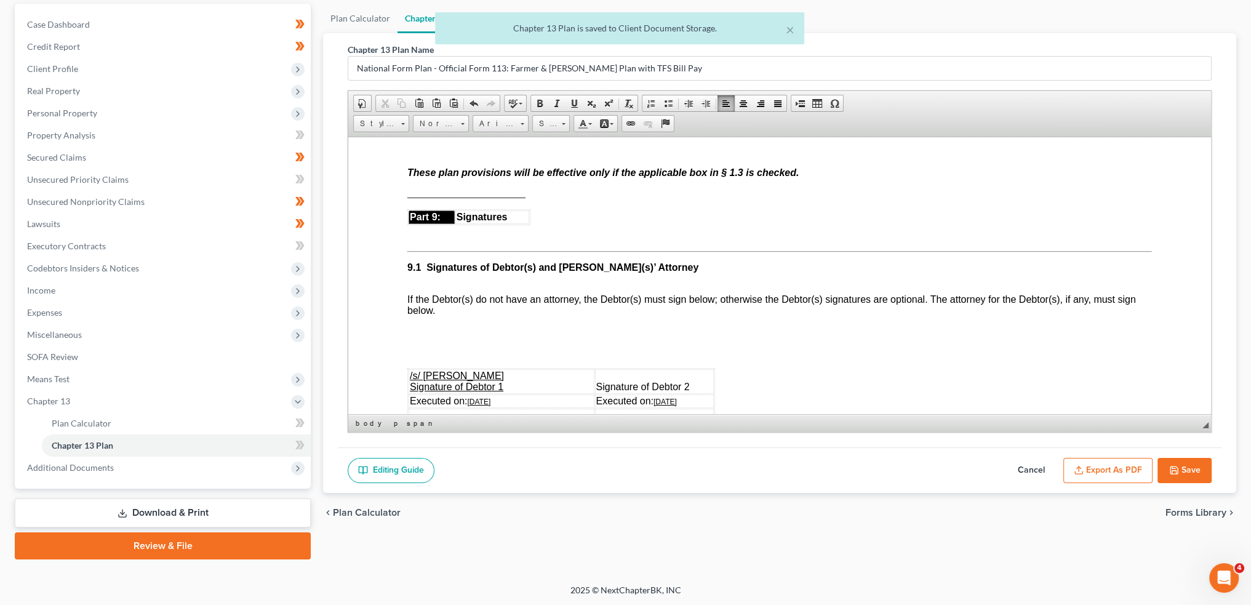
click at [1204, 471] on button "Save" at bounding box center [1185, 471] width 54 height 26
select select "3"
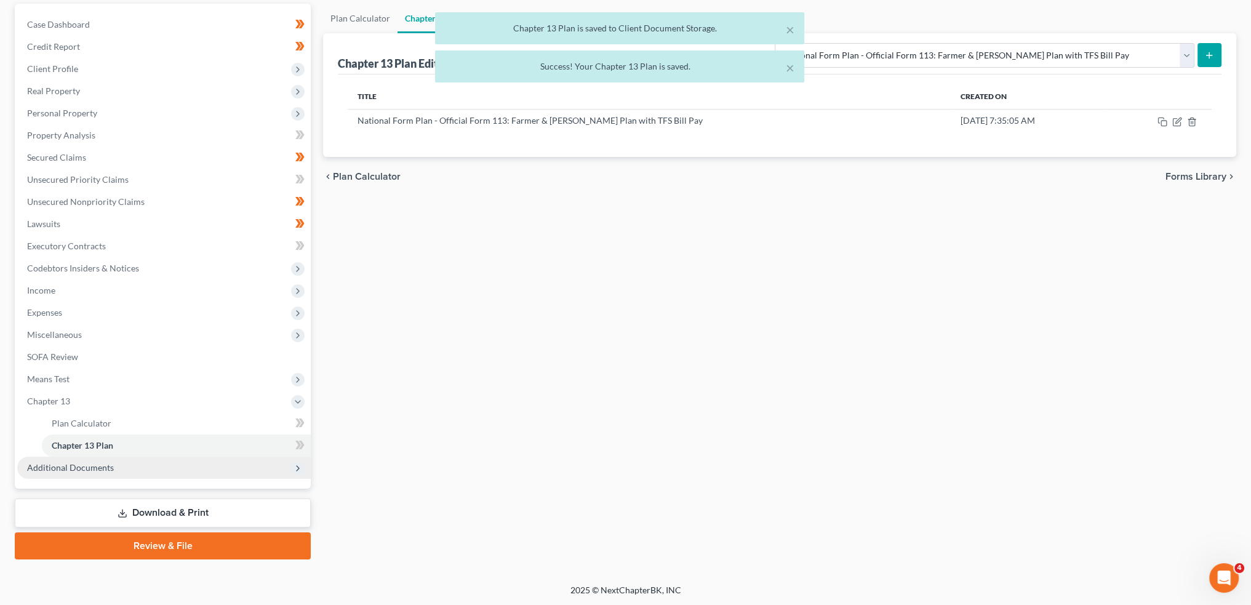
click at [91, 470] on span "Additional Documents" at bounding box center [70, 467] width 87 height 10
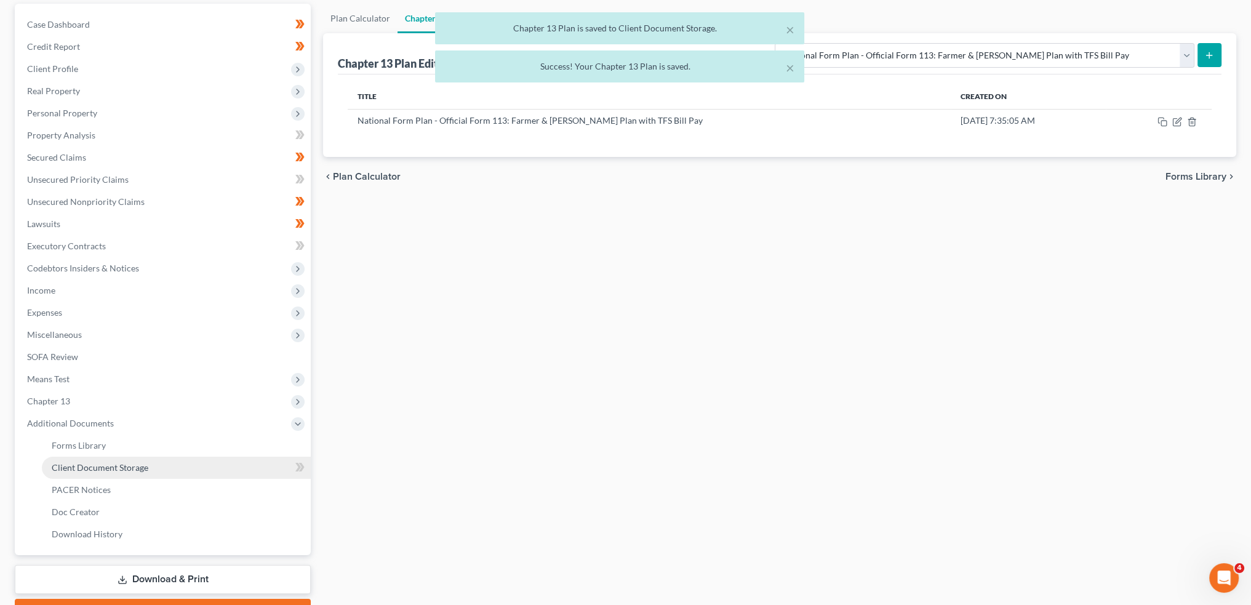
click at [97, 474] on link "Client Document Storage" at bounding box center [176, 468] width 269 height 22
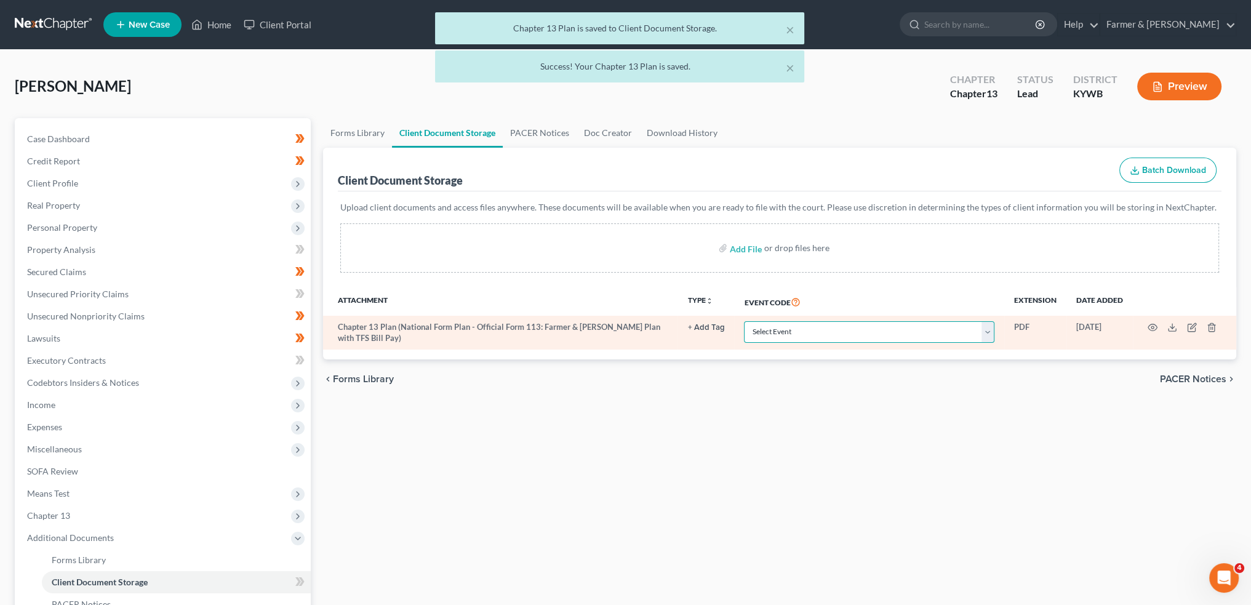
click at [800, 327] on select "Select Event Amended Answer Amended Complaint Amended List of Creditors (Fee) A…" at bounding box center [869, 332] width 250 height 22
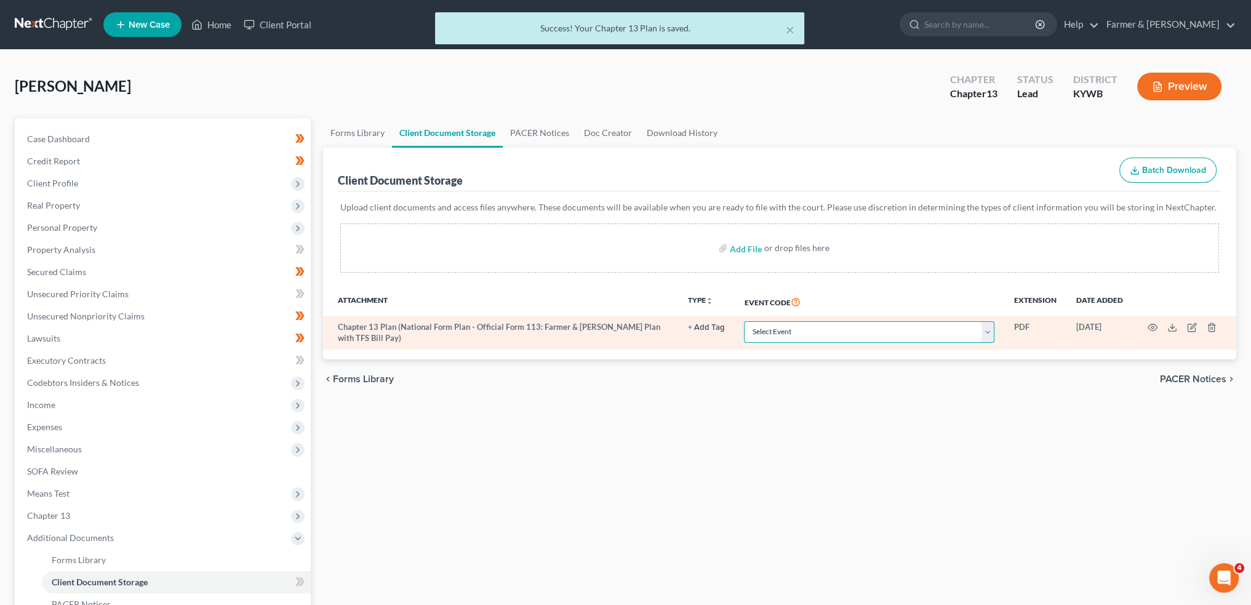
select select "16"
click at [744, 321] on select "Select Event Amended Answer Amended Complaint Amended List of Creditors (Fee) A…" at bounding box center [869, 332] width 250 height 22
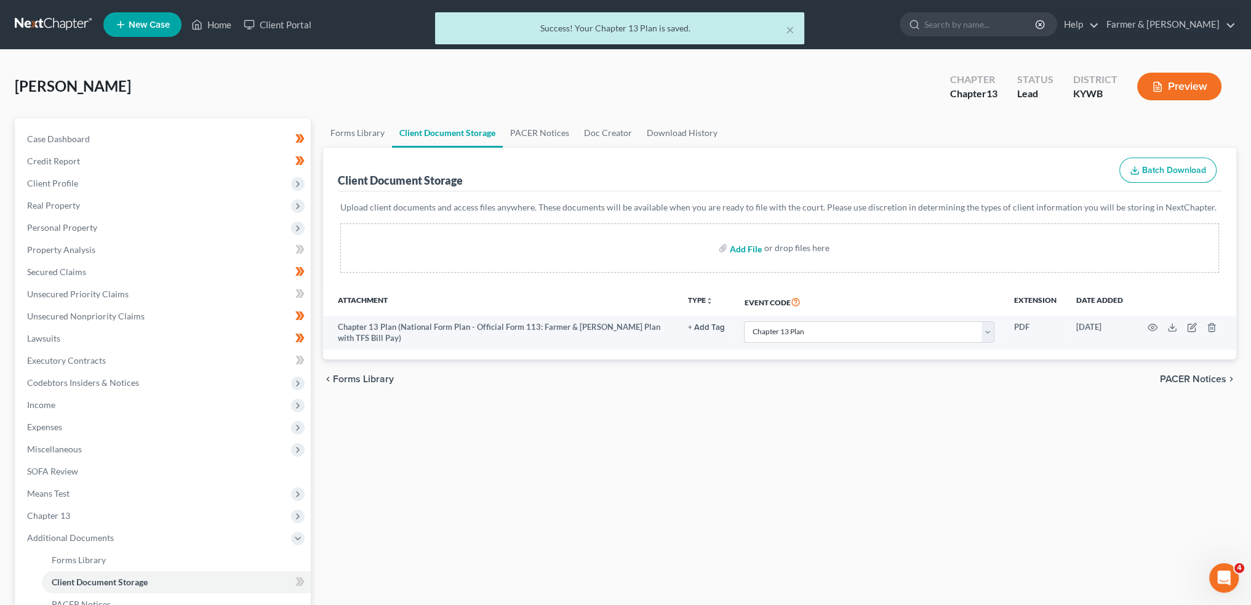
click at [755, 247] on input "file" at bounding box center [745, 248] width 30 height 22
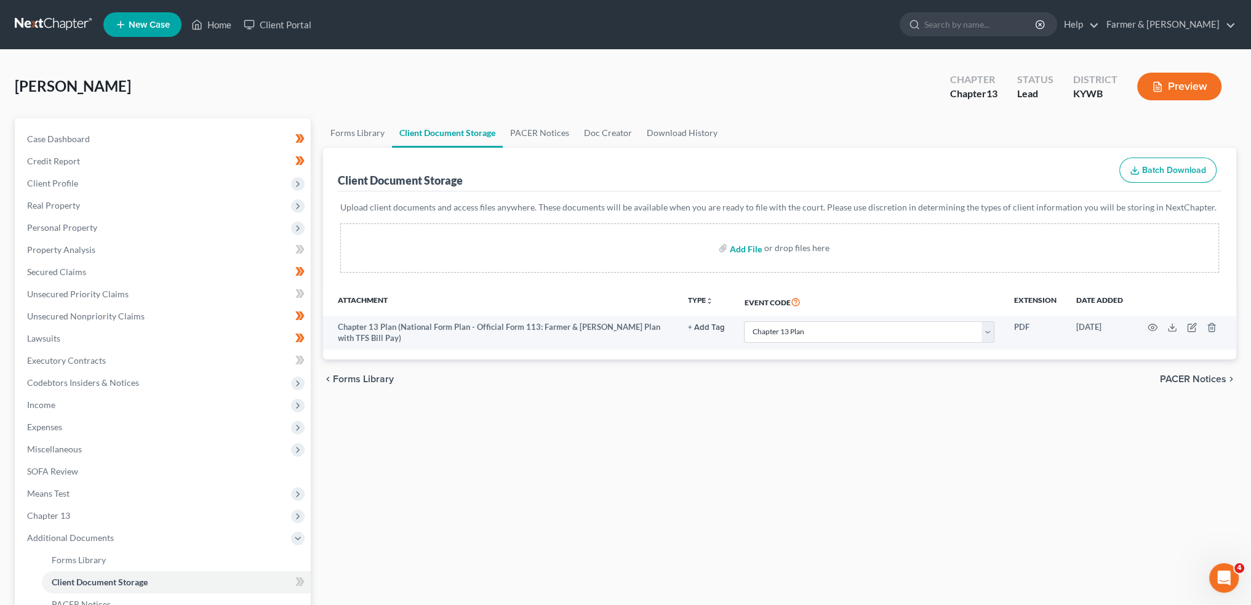
type input "C:\fakepath\Campbell_TC_06531_KYW_CC_040002416.pdf"
select select "16"
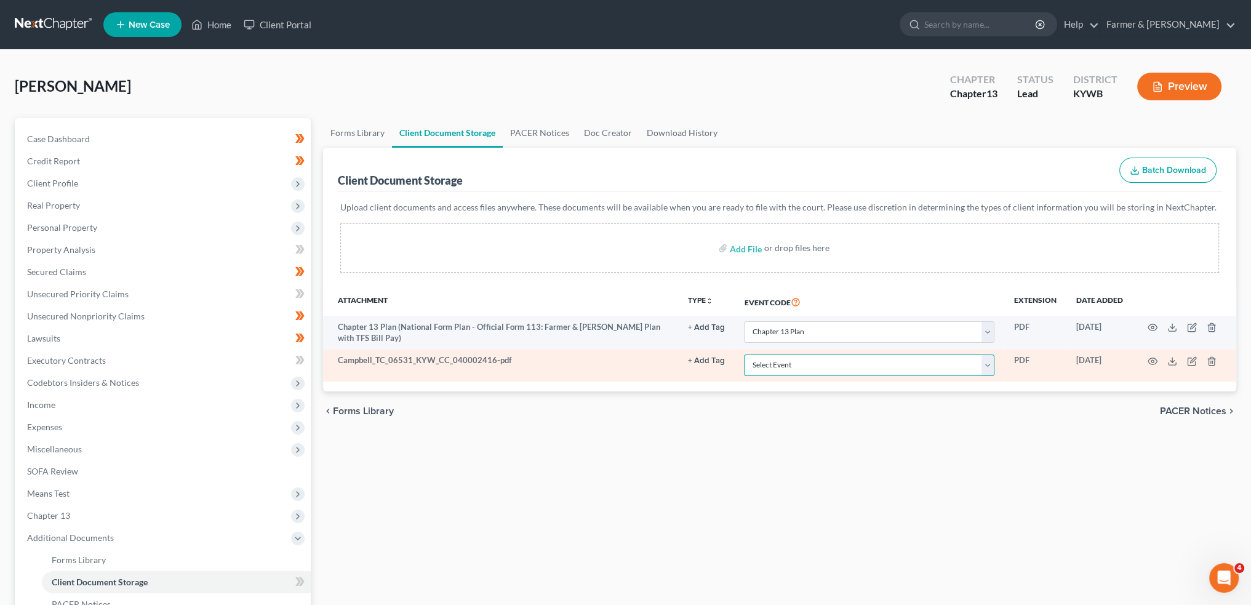
click at [823, 371] on select "Select Event Amended Answer Amended Complaint Amended List of Creditors (Fee) A…" at bounding box center [869, 365] width 250 height 22
select select "7"
click at [744, 354] on select "Select Event Amended Answer Amended Complaint Amended List of Creditors (Fee) A…" at bounding box center [869, 365] width 250 height 22
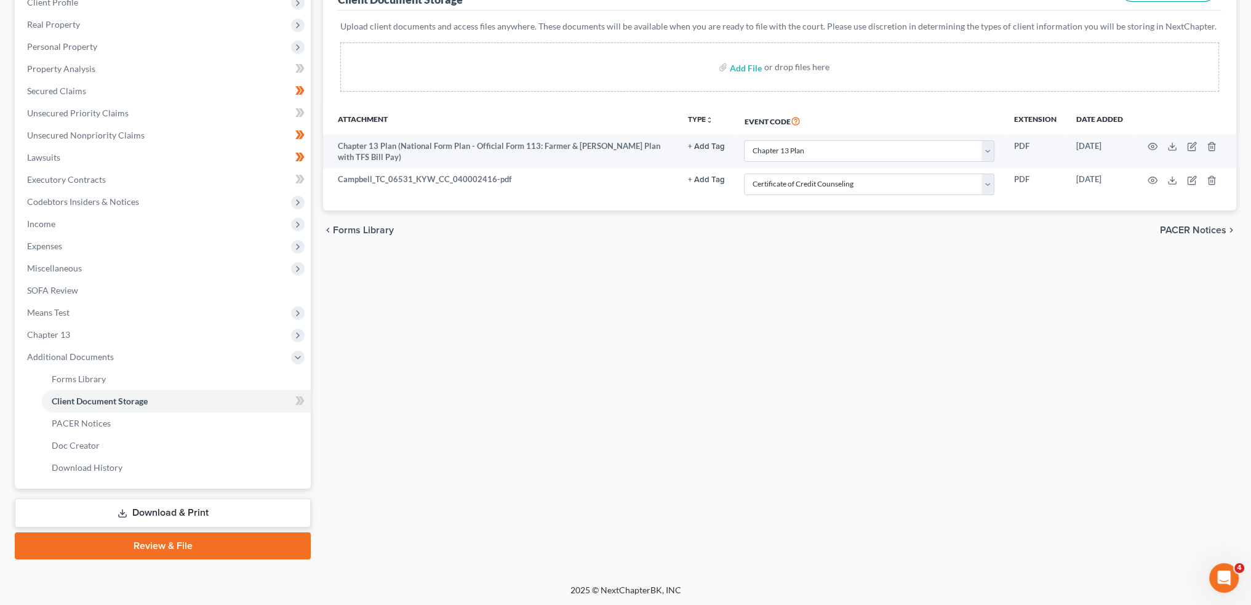
click at [235, 543] on link "Review & File" at bounding box center [163, 545] width 296 height 27
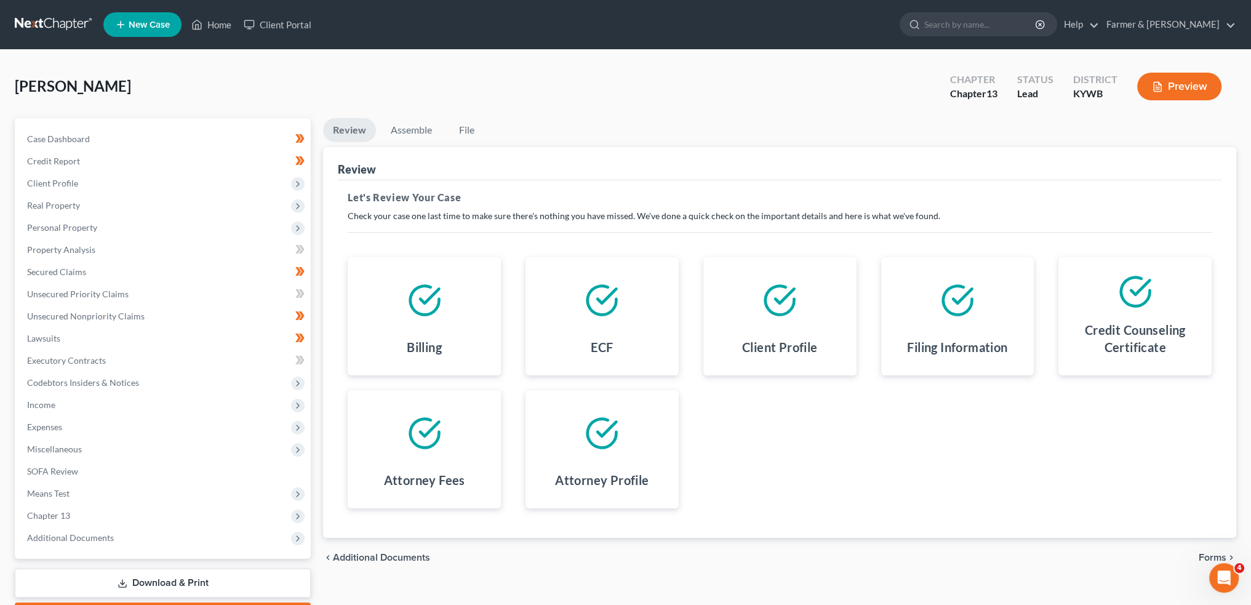
click at [1205, 554] on span "Forms" at bounding box center [1213, 558] width 28 height 10
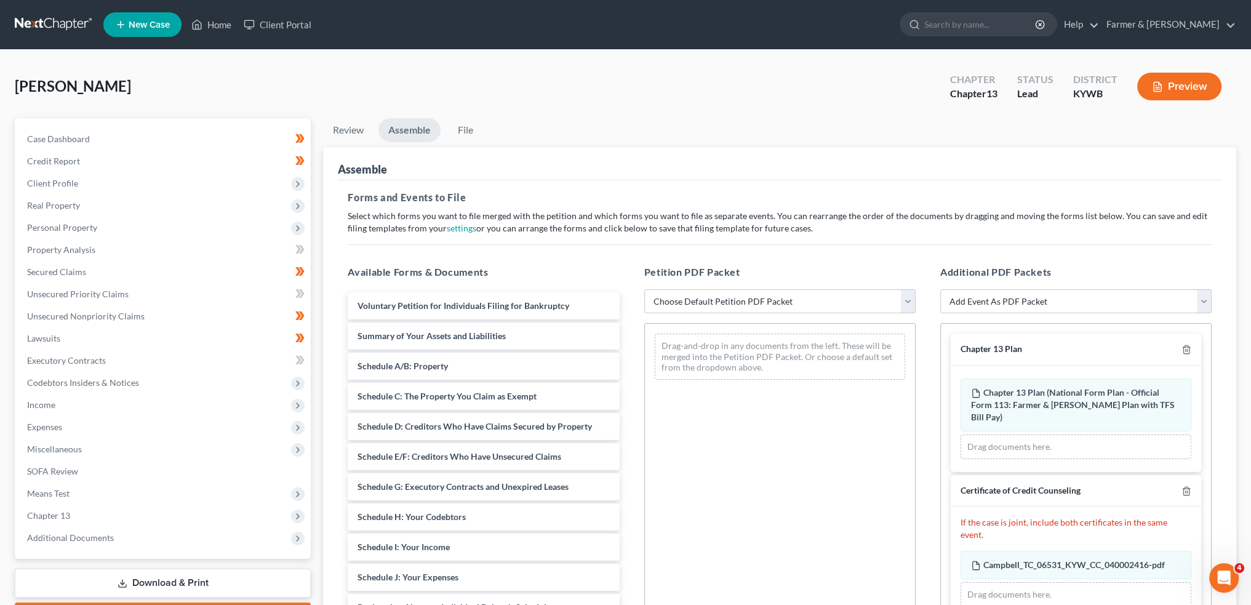
click at [707, 296] on select "Choose Default Petition PDF Packet Emergency Filing (Voluntary Petition and Cre…" at bounding box center [779, 301] width 271 height 25
select select "1"
click at [644, 289] on select "Choose Default Petition PDF Packet Emergency Filing (Voluntary Petition and Cre…" at bounding box center [779, 301] width 271 height 25
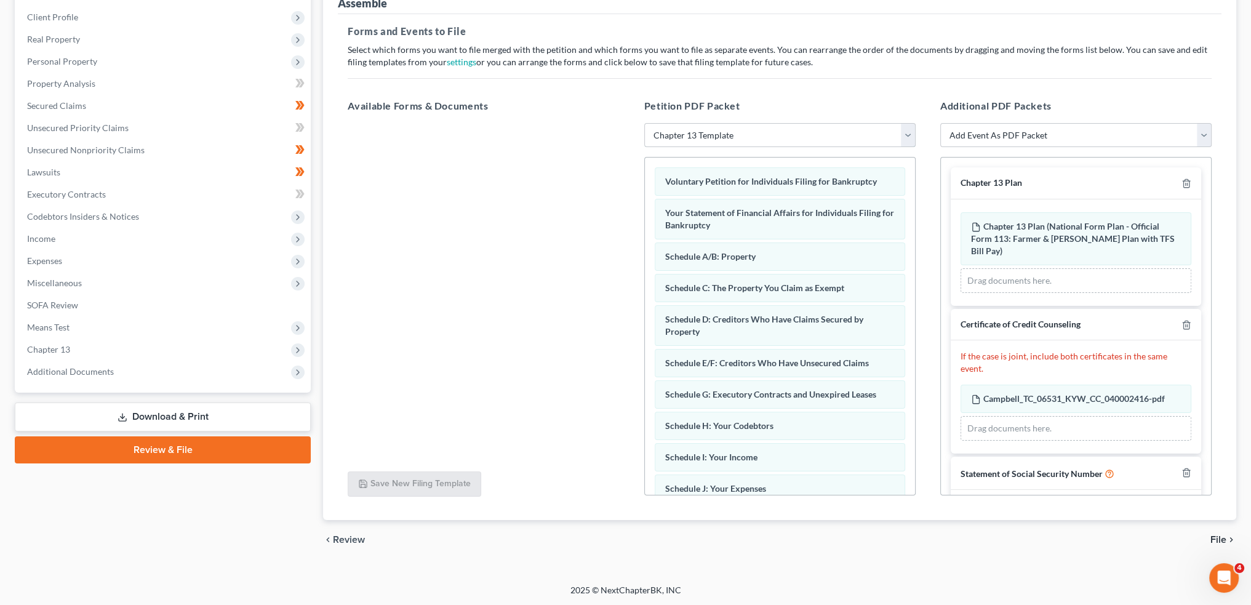
scroll to position [39, 0]
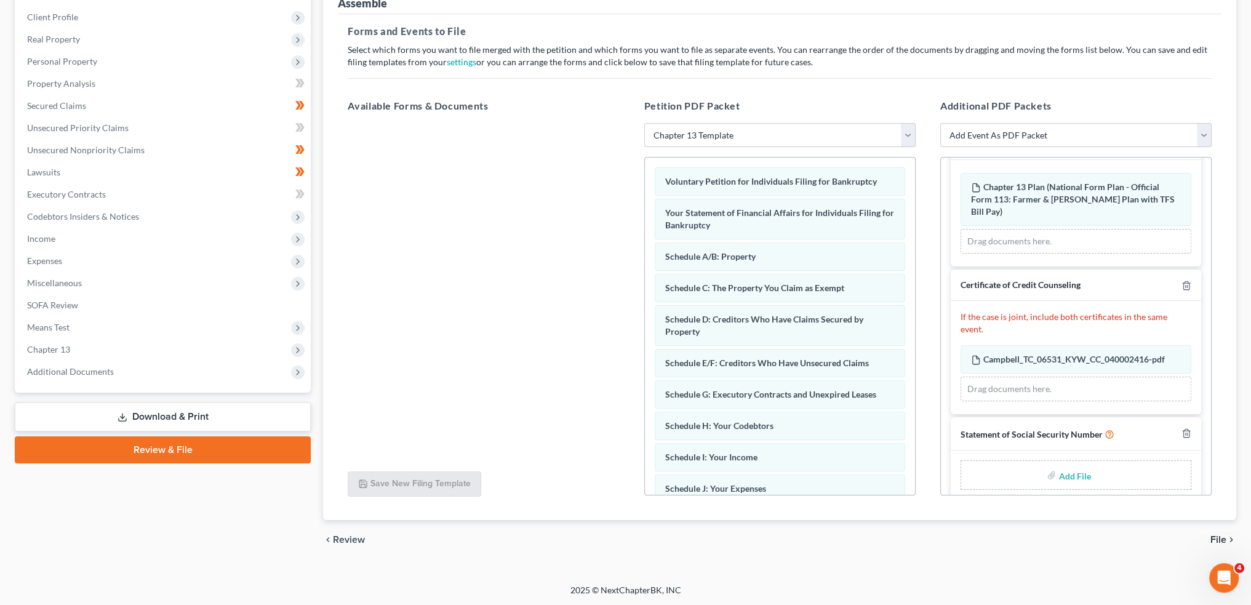
click at [1060, 464] on input "file" at bounding box center [1074, 475] width 30 height 22
type input "C:\fakepath\SSN to Sign.pdf"
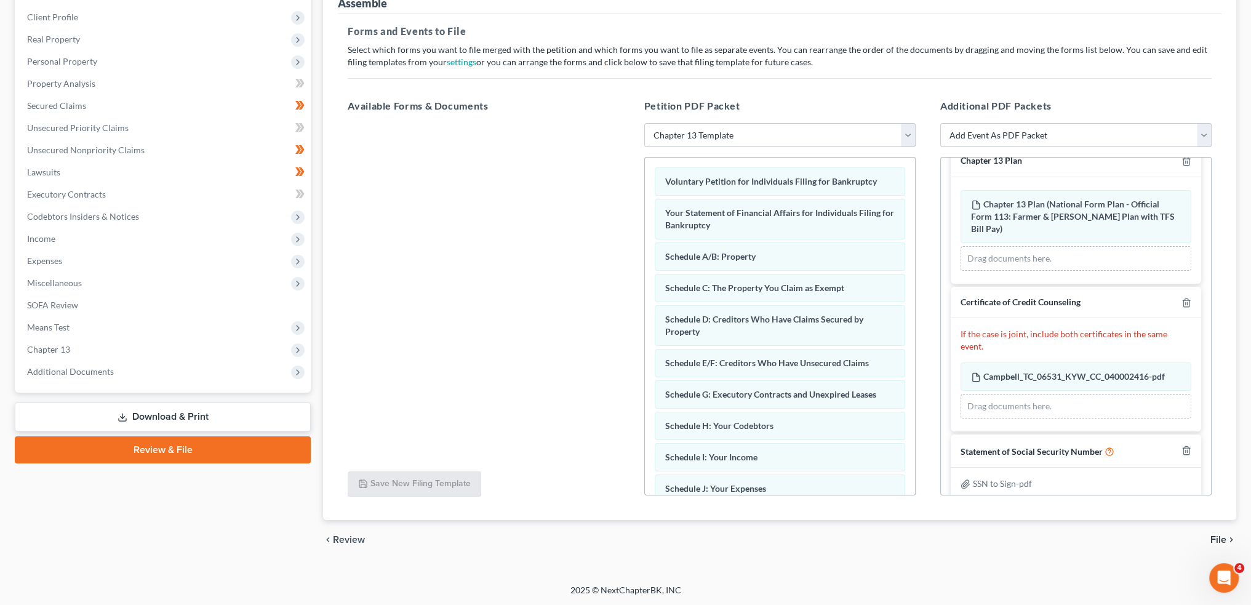
click at [1222, 540] on span "File" at bounding box center [1219, 540] width 16 height 10
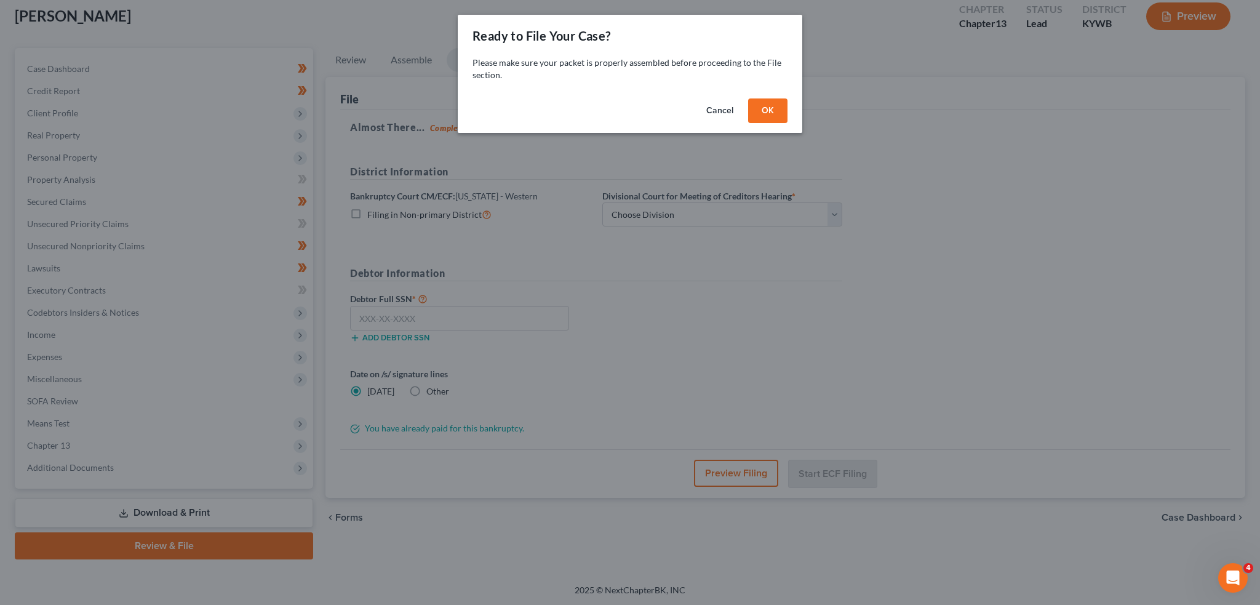
click at [761, 109] on button "OK" at bounding box center [767, 110] width 39 height 25
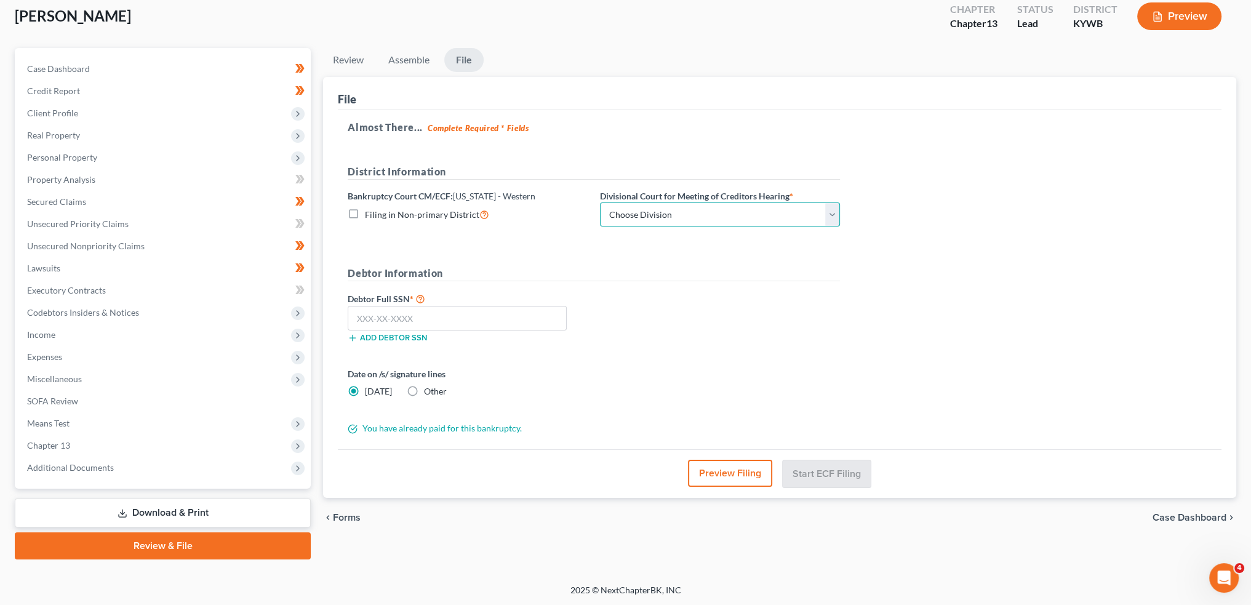
click at [683, 209] on select "Choose Division Bowling Green Louisville Owensboro Paducah" at bounding box center [720, 214] width 240 height 25
select select "3"
click at [600, 202] on select "Choose Division Bowling Green Louisville Owensboro Paducah" at bounding box center [720, 214] width 240 height 25
click at [532, 311] on input "text" at bounding box center [457, 318] width 219 height 25
paste input "415-53-4261"
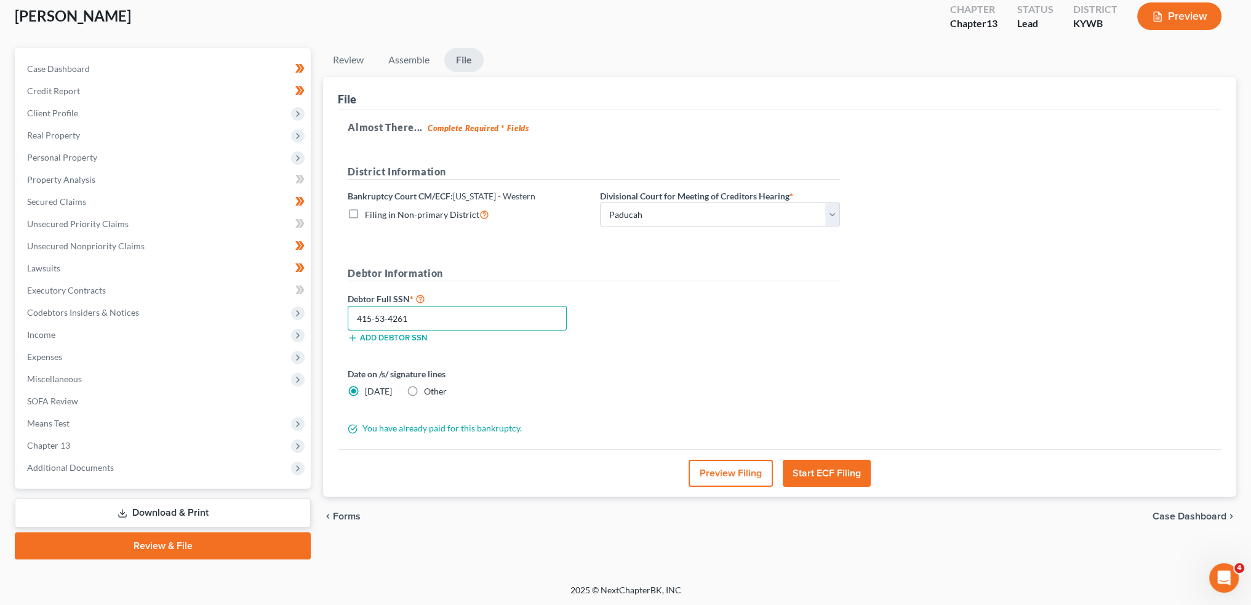
type input "415-53-4261"
click at [825, 472] on button "Start ECF Filing" at bounding box center [827, 473] width 88 height 27
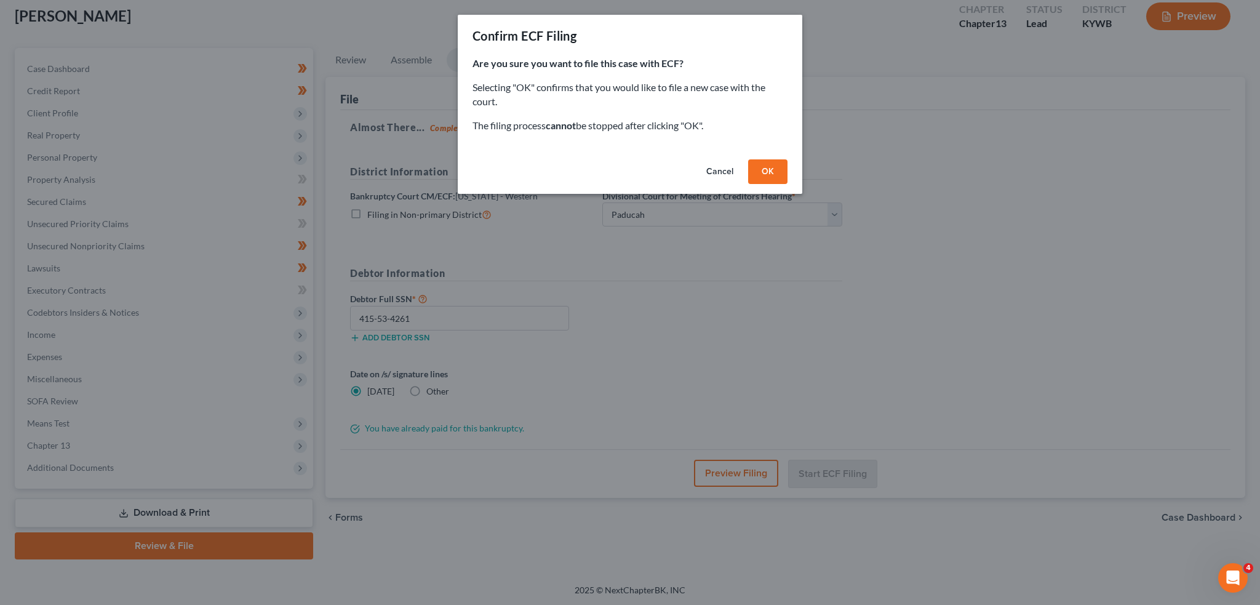
click at [767, 169] on button "OK" at bounding box center [767, 171] width 39 height 25
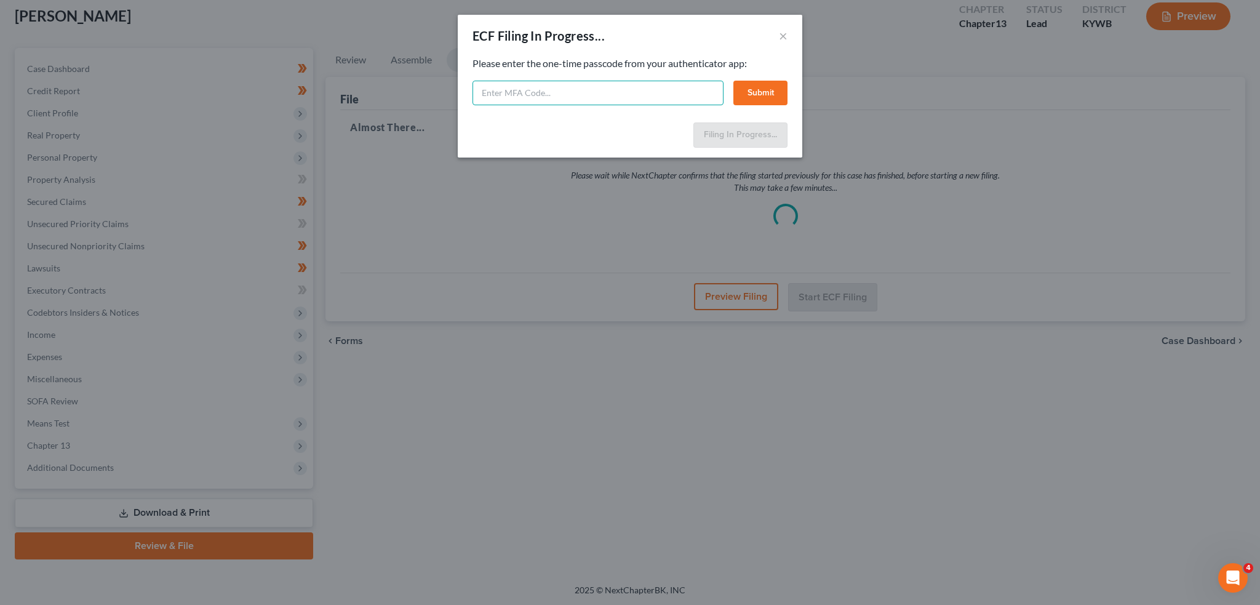
click at [679, 93] on input "text" at bounding box center [598, 93] width 251 height 25
type input "680228"
click at [766, 86] on button "Submit" at bounding box center [761, 93] width 54 height 25
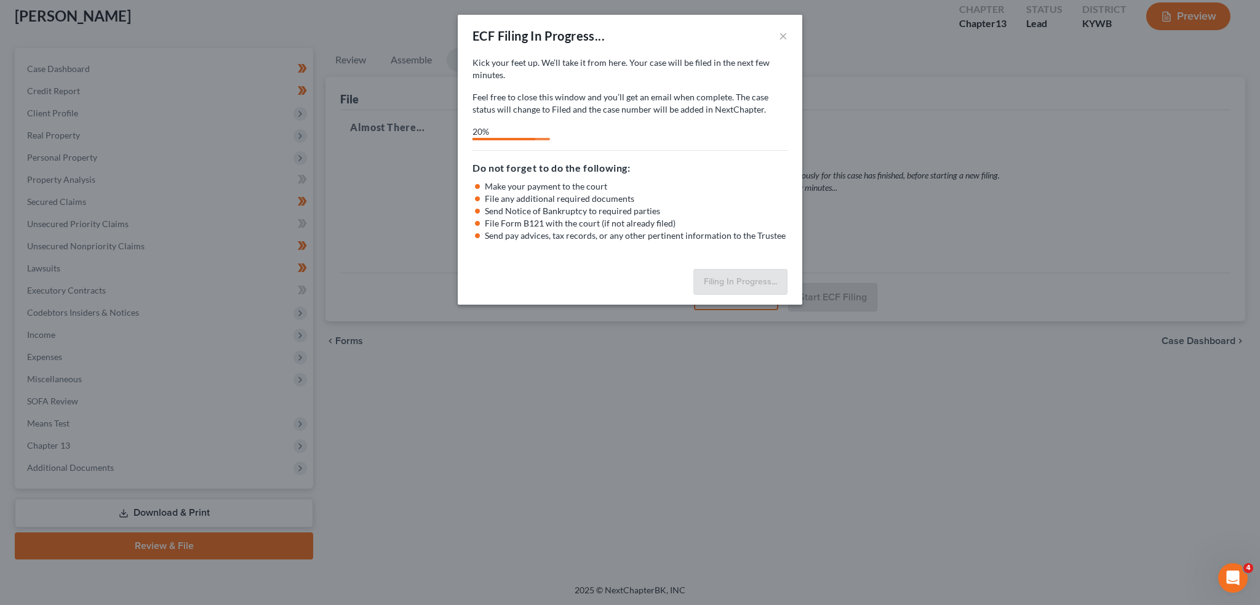
select select "3"
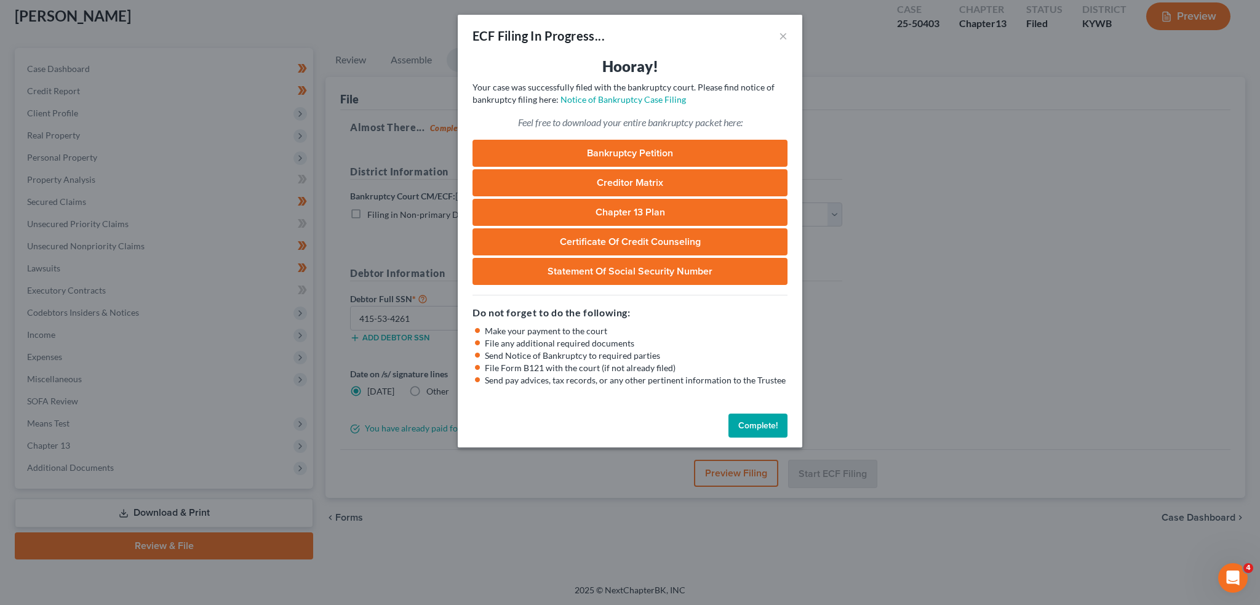
drag, startPoint x: 748, startPoint y: 426, endPoint x: 843, endPoint y: 315, distance: 145.4
click at [748, 426] on button "Complete!" at bounding box center [758, 426] width 59 height 25
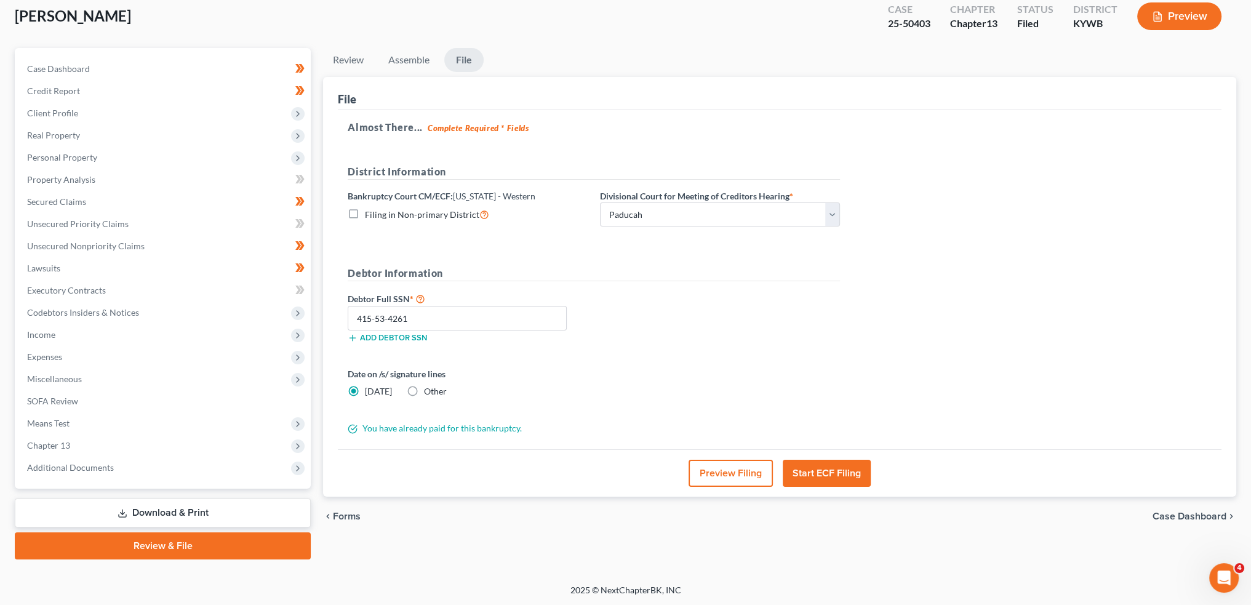
scroll to position [0, 0]
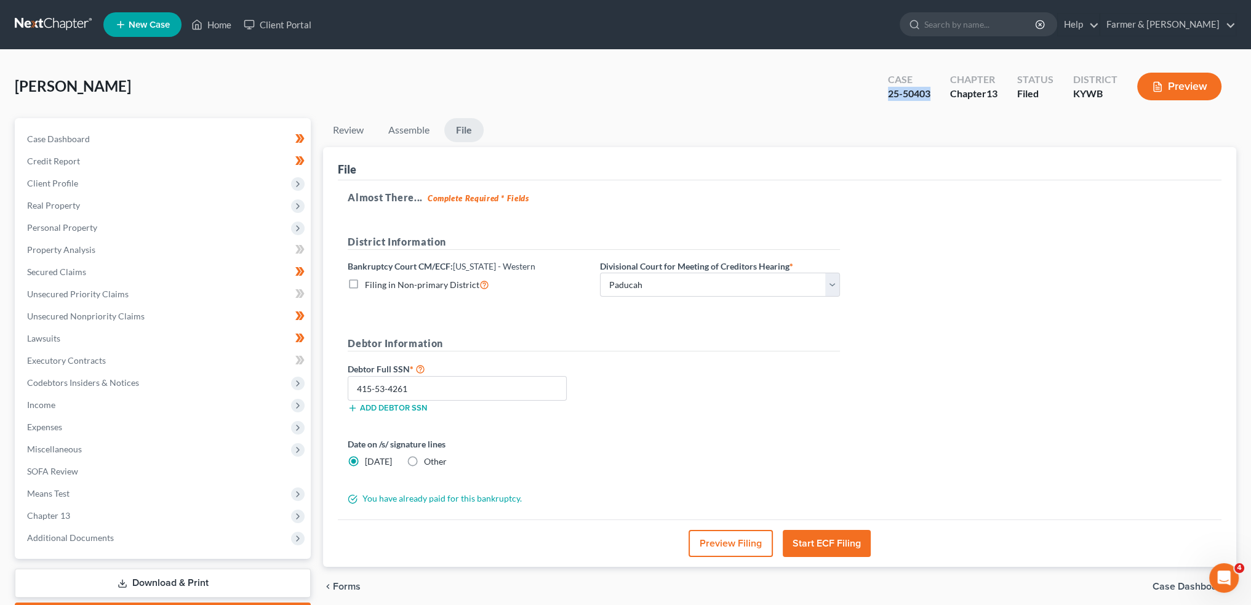
drag, startPoint x: 932, startPoint y: 94, endPoint x: 884, endPoint y: 97, distance: 48.1
click at [884, 97] on div "Case 25-50403" at bounding box center [909, 88] width 62 height 36
copy div "25-50403"
click at [212, 31] on link "Home" at bounding box center [211, 25] width 52 height 22
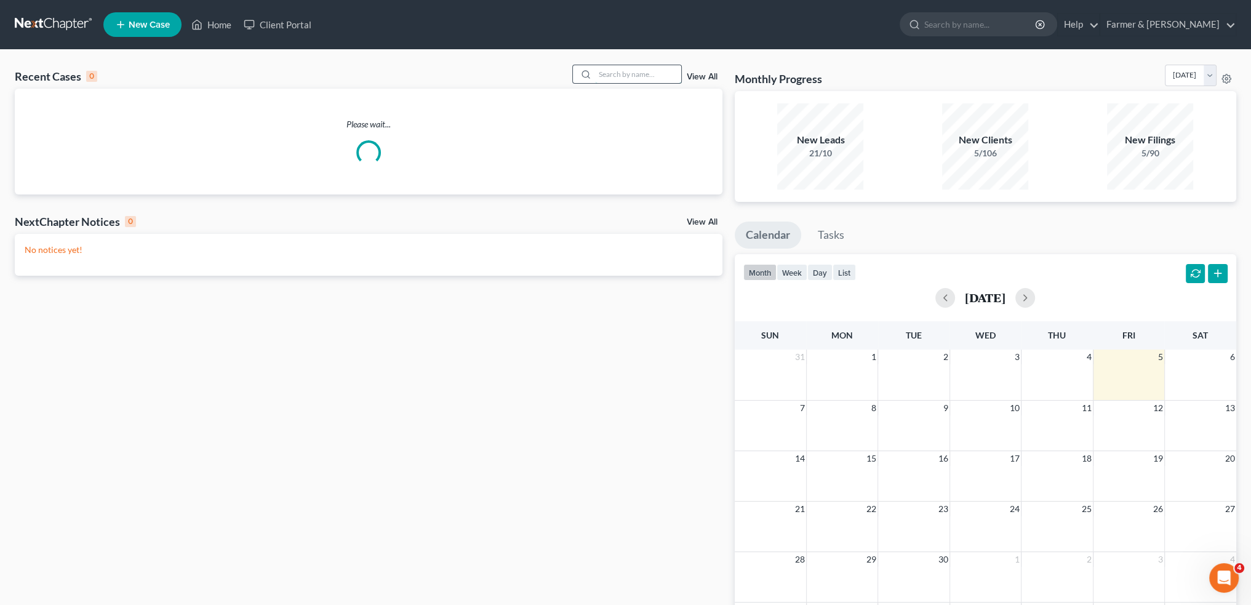
click at [630, 75] on input "search" at bounding box center [638, 74] width 86 height 18
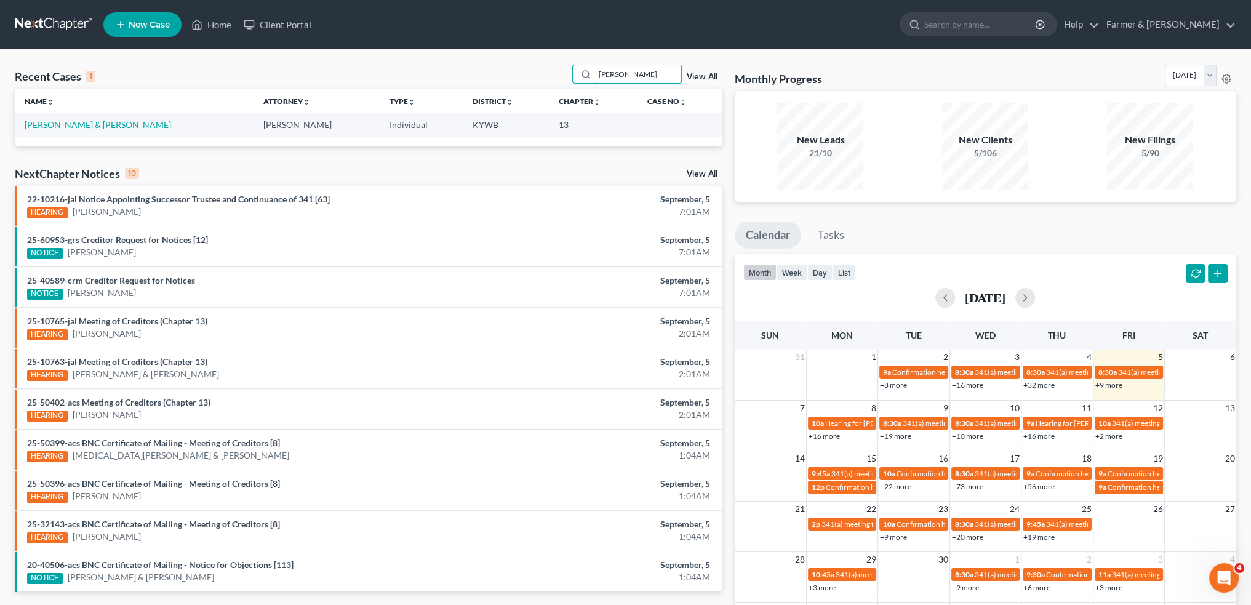
type input "mandi smith"
click at [84, 124] on link "[PERSON_NAME] & [PERSON_NAME]" at bounding box center [98, 124] width 146 height 10
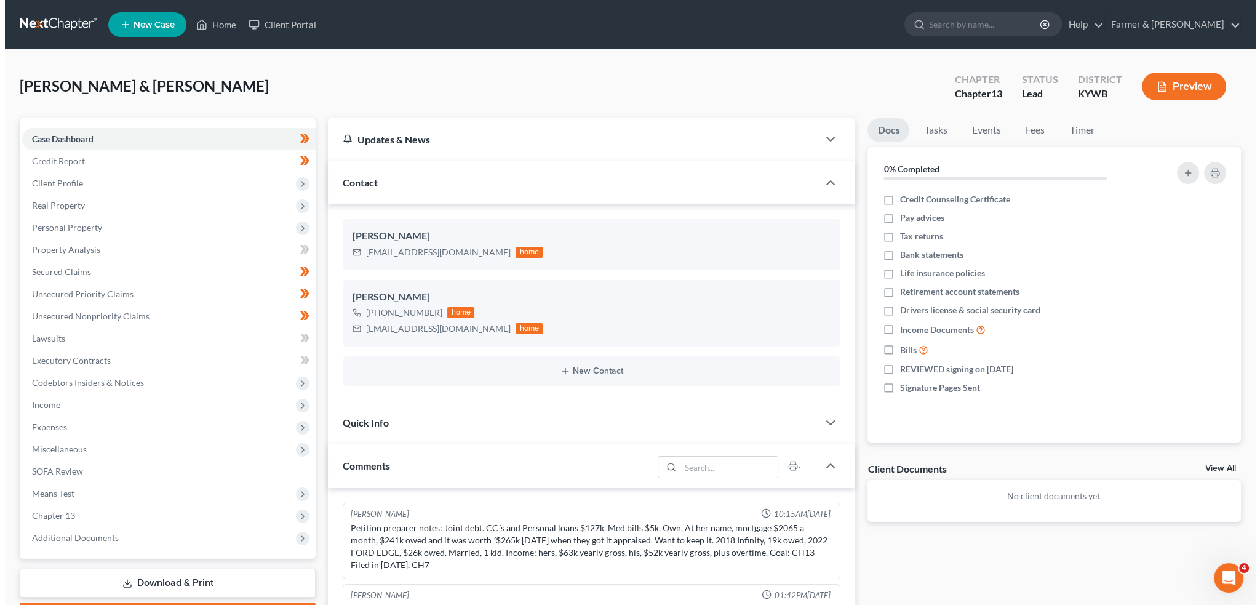
scroll to position [226, 0]
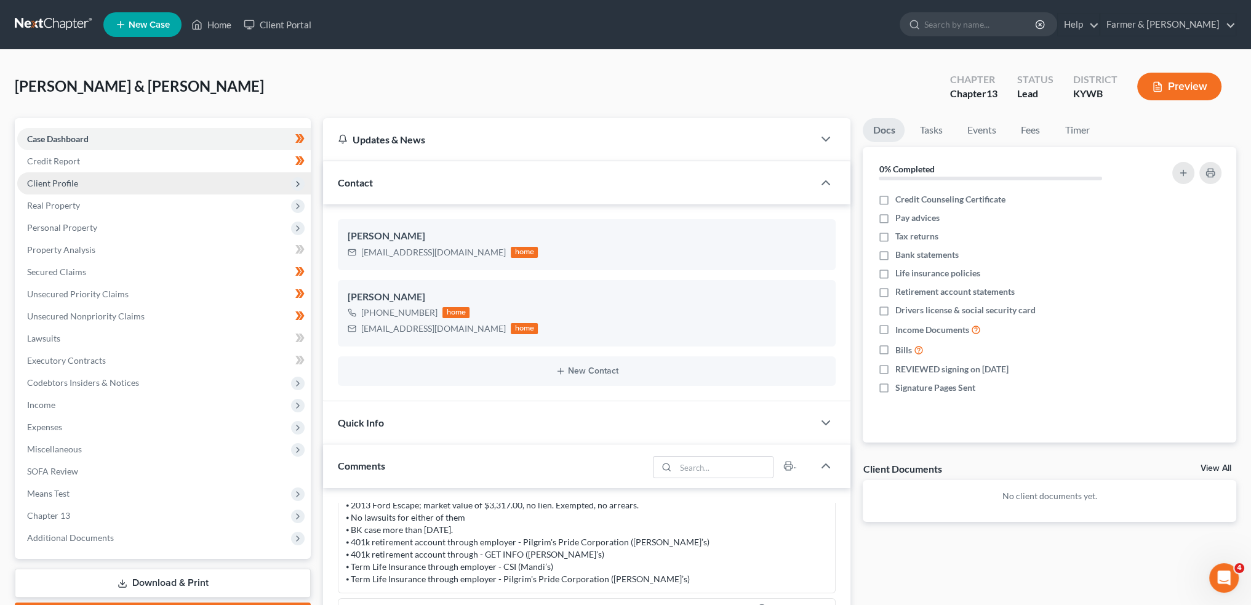
click at [131, 177] on span "Client Profile" at bounding box center [164, 183] width 294 height 22
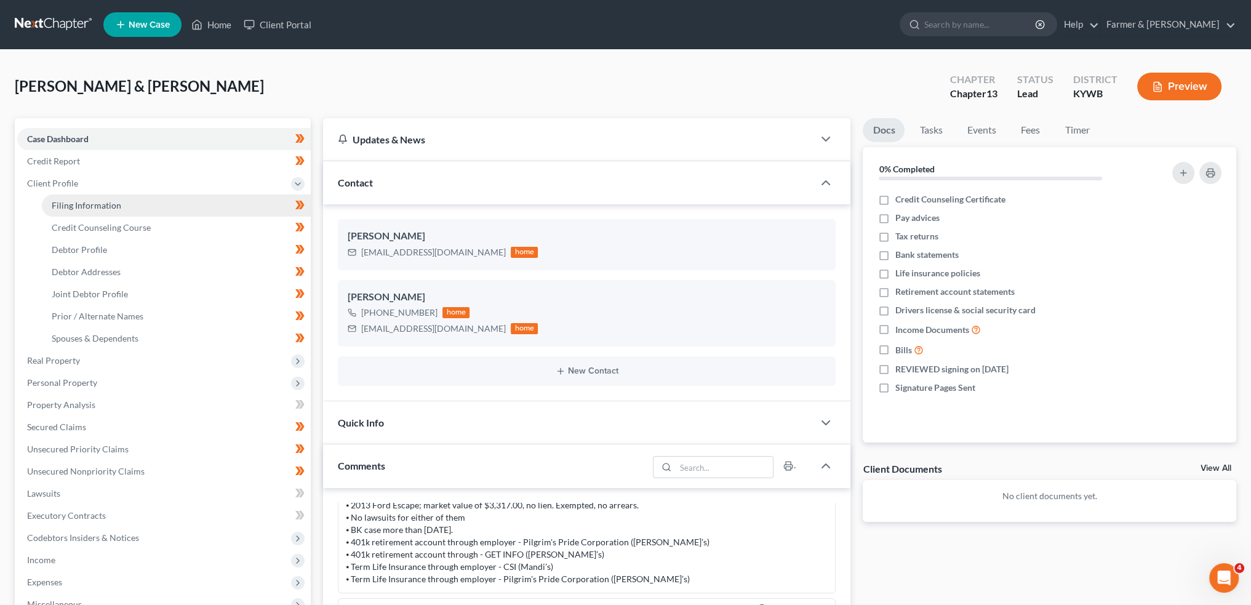
click at [133, 203] on link "Filing Information" at bounding box center [176, 205] width 269 height 22
select select "1"
select select "3"
select select "33"
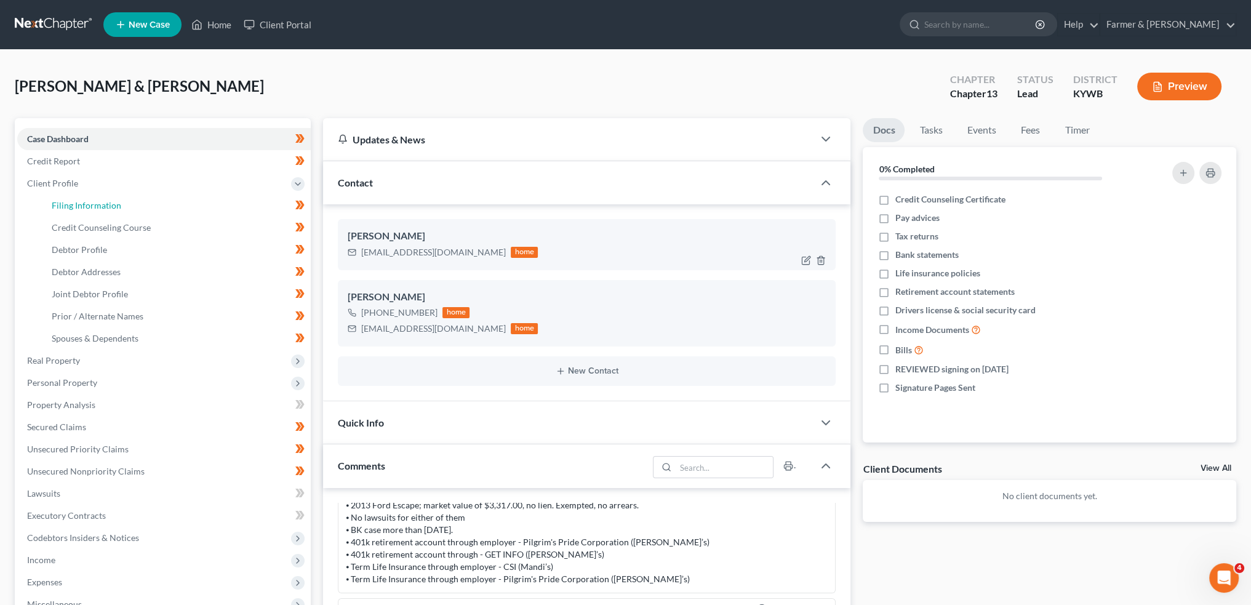
select select "0"
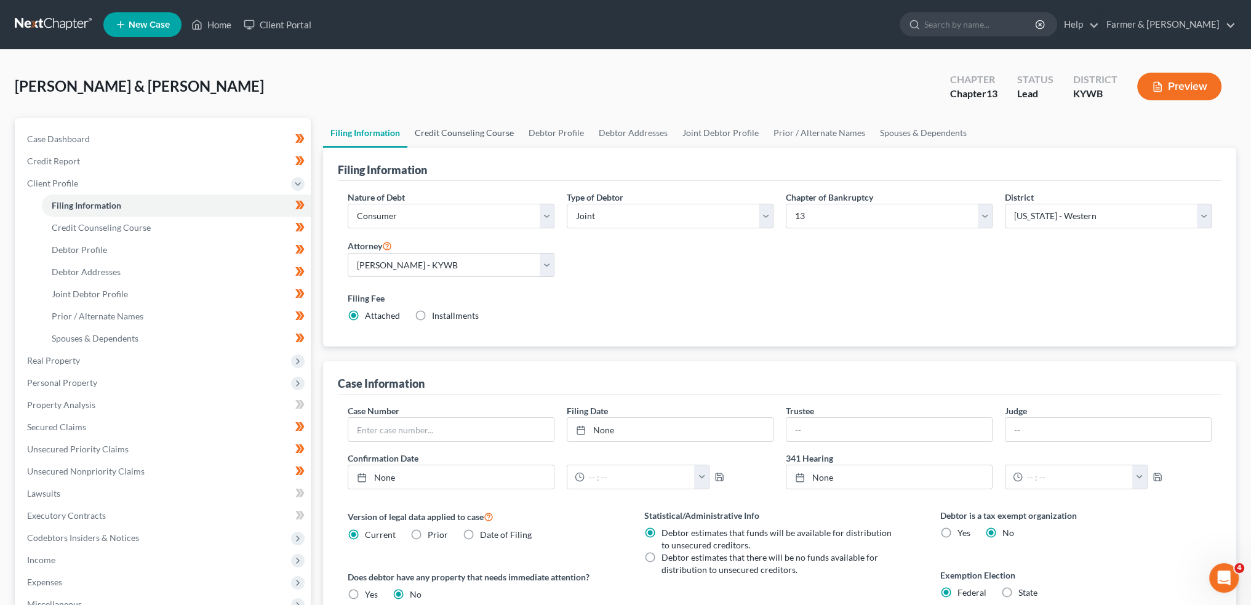
click at [472, 125] on link "Credit Counseling Course" at bounding box center [464, 133] width 114 height 30
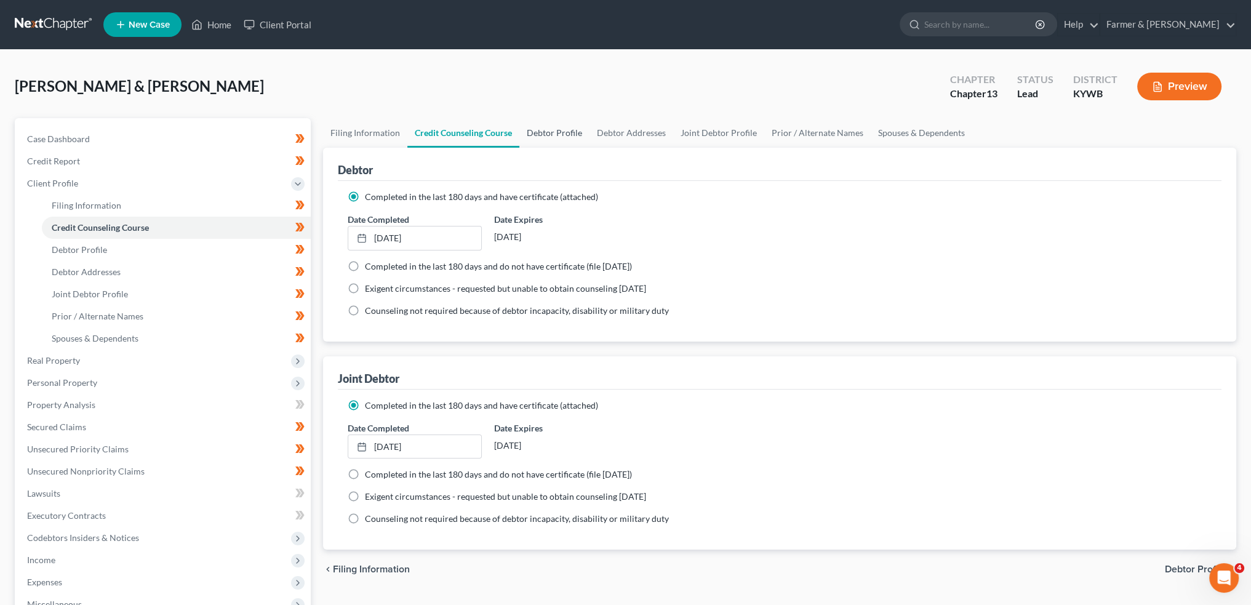
click at [549, 128] on link "Debtor Profile" at bounding box center [554, 133] width 70 height 30
select select "1"
select select "2"
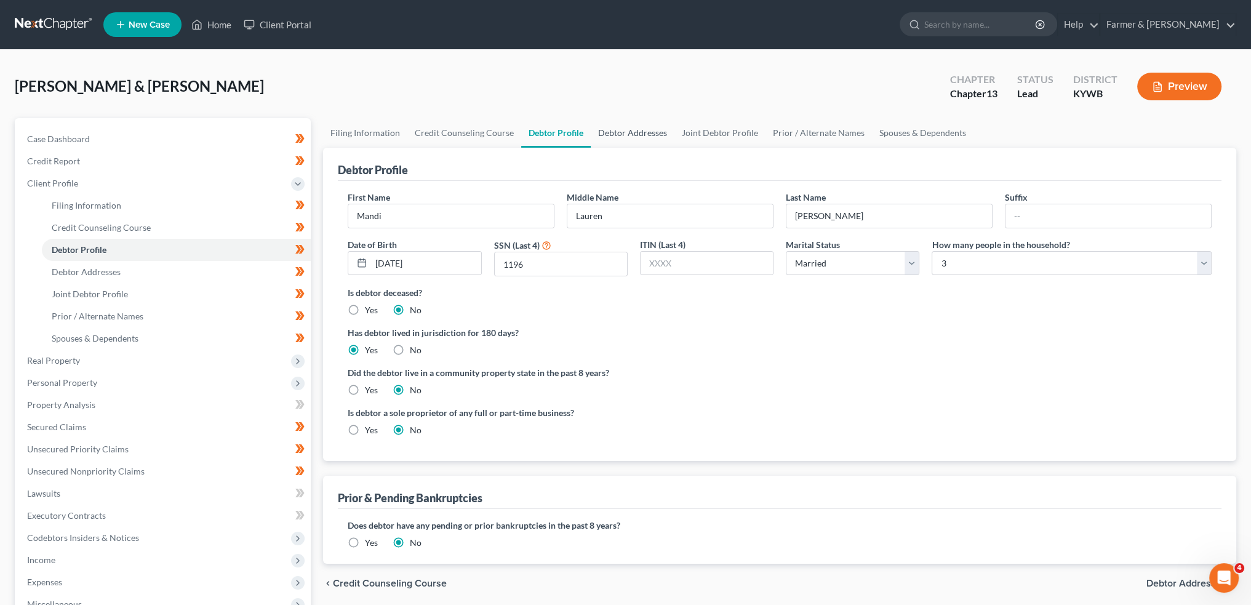
click at [622, 126] on link "Debtor Addresses" at bounding box center [633, 133] width 84 height 30
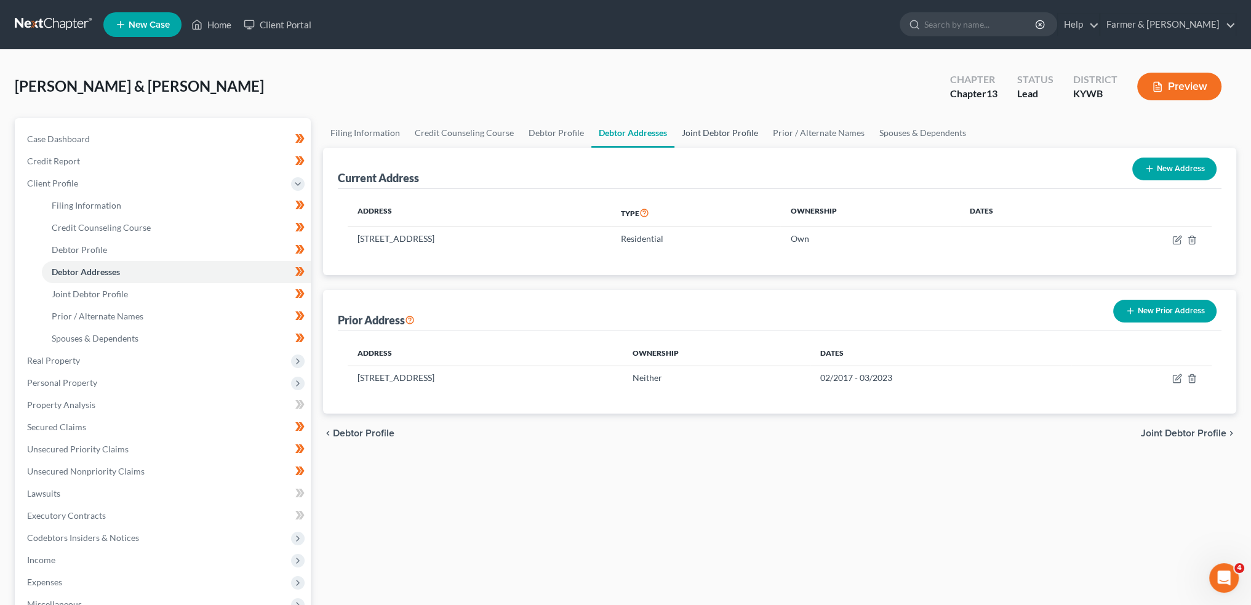
click at [720, 126] on link "Joint Debtor Profile" at bounding box center [720, 133] width 91 height 30
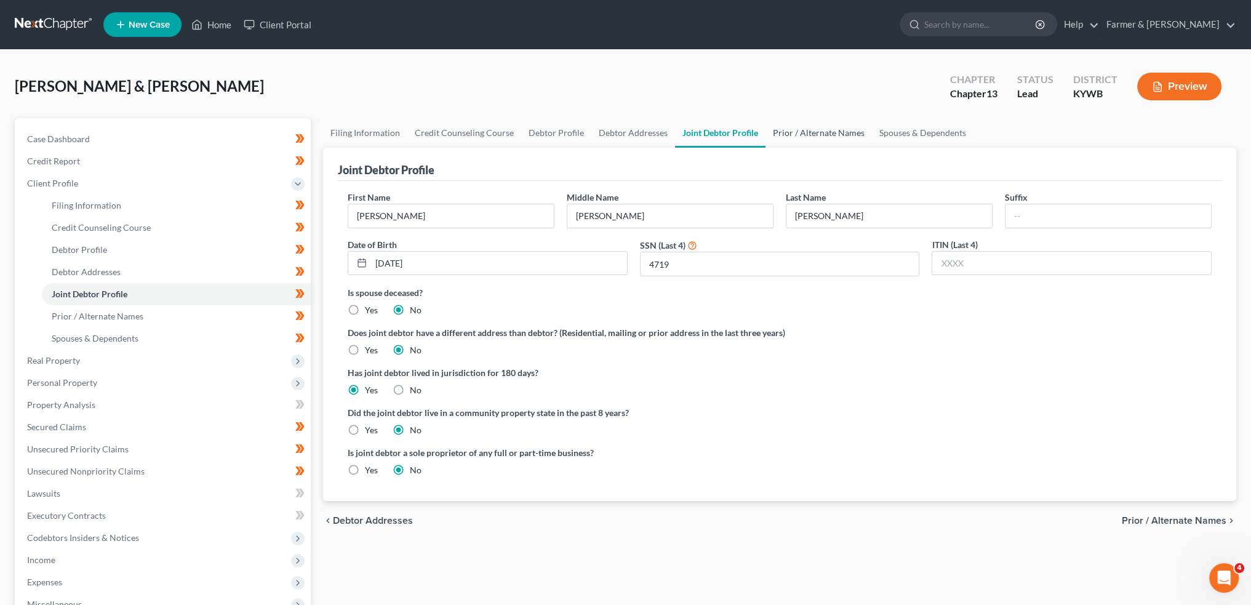
click at [785, 130] on link "Prior / Alternate Names" at bounding box center [819, 133] width 106 height 30
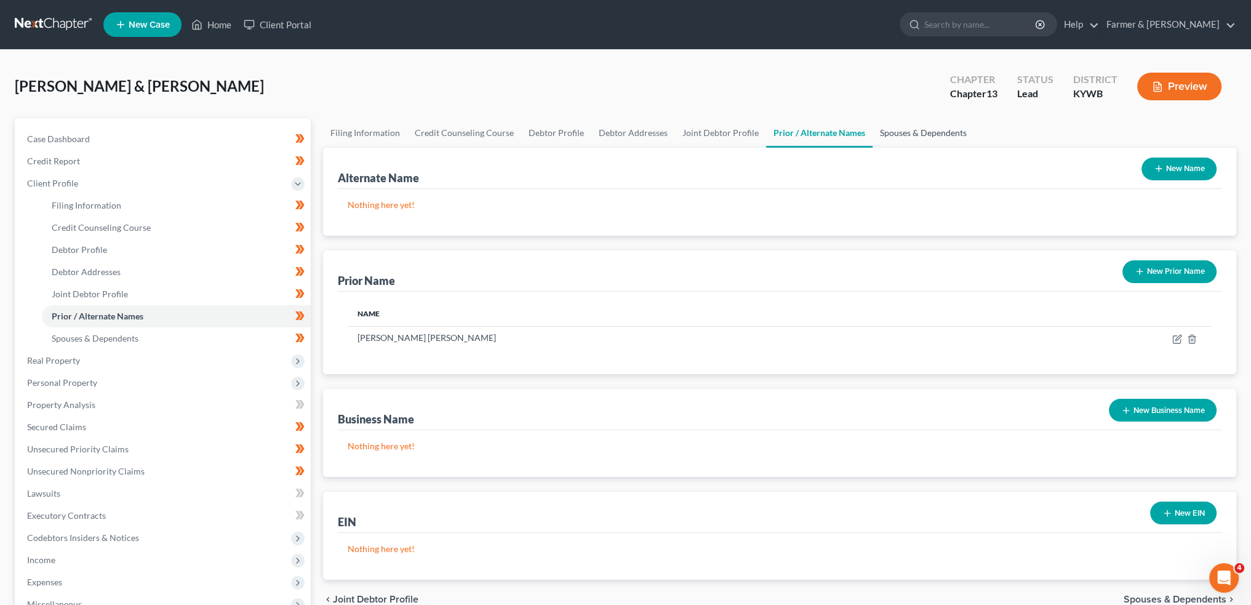
click at [899, 126] on link "Spouses & Dependents" at bounding box center [924, 133] width 102 height 30
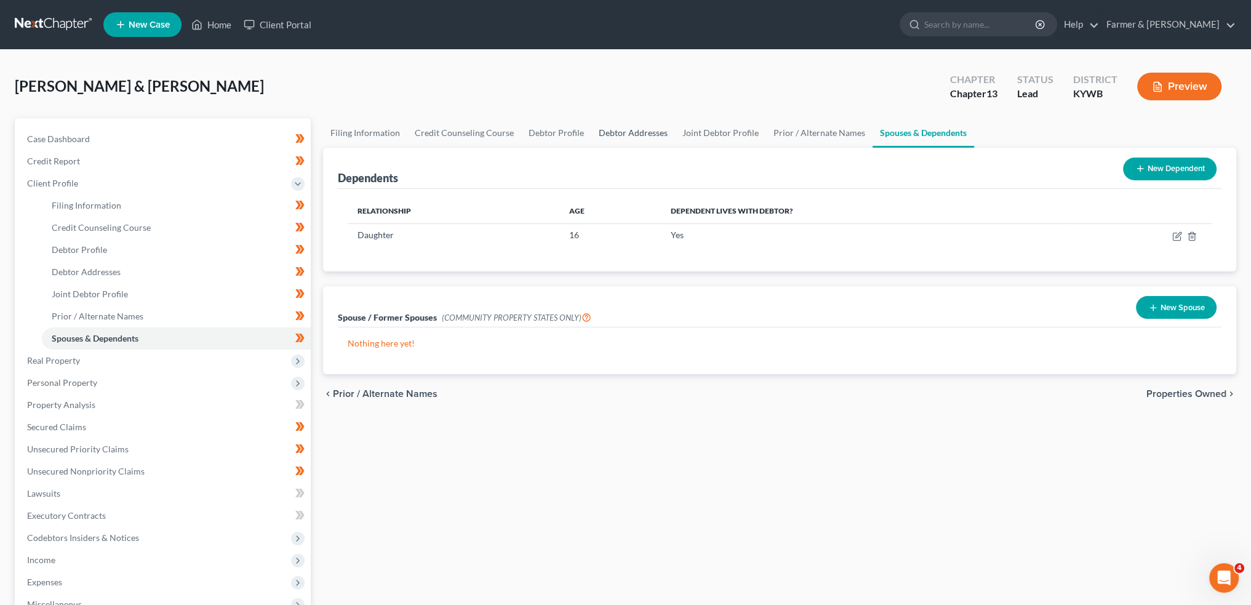
click at [631, 128] on link "Debtor Addresses" at bounding box center [633, 133] width 84 height 30
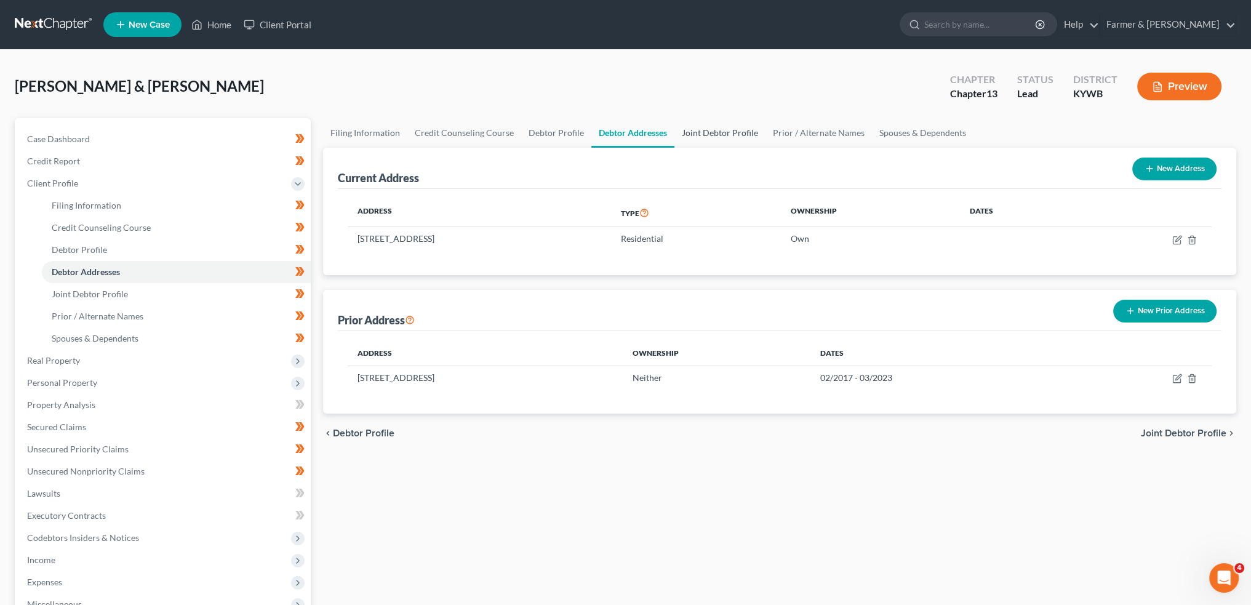
click at [694, 119] on link "Joint Debtor Profile" at bounding box center [720, 133] width 91 height 30
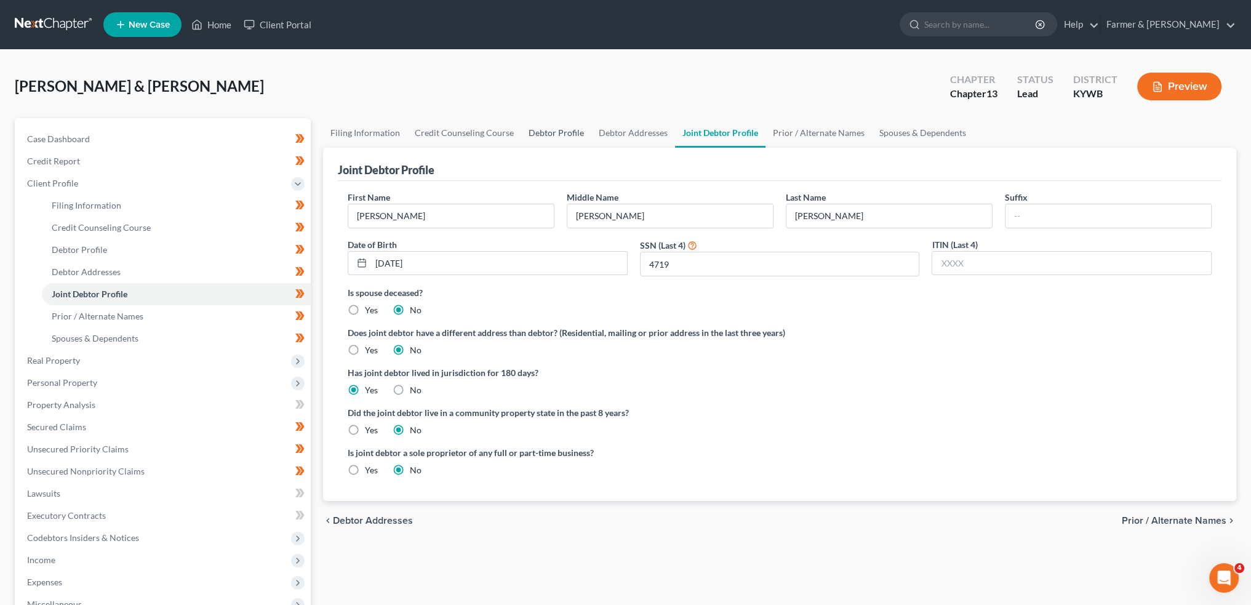
click at [542, 130] on link "Debtor Profile" at bounding box center [556, 133] width 70 height 30
select select "1"
select select "2"
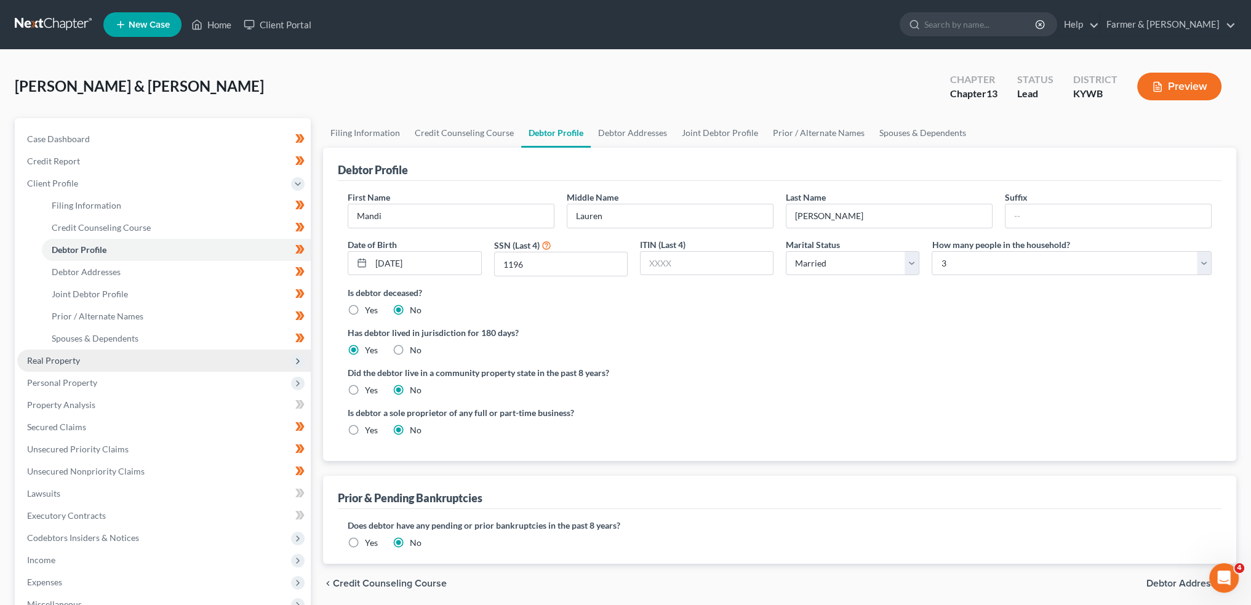
click at [102, 362] on span "Real Property" at bounding box center [164, 361] width 294 height 22
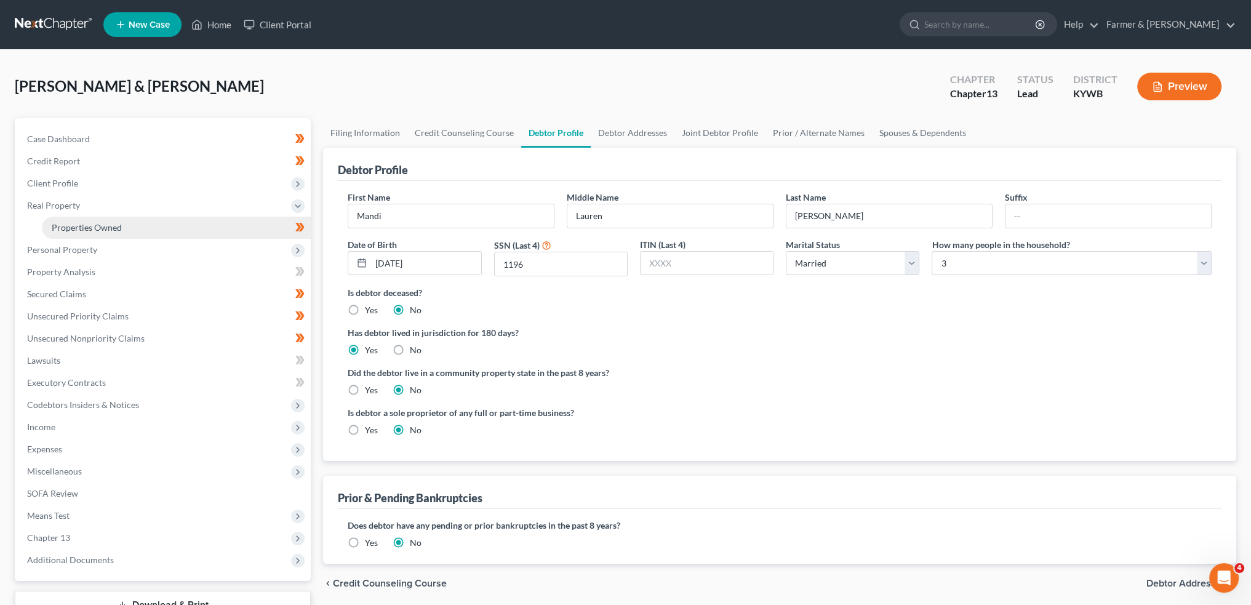
click at [131, 225] on link "Properties Owned" at bounding box center [176, 228] width 269 height 22
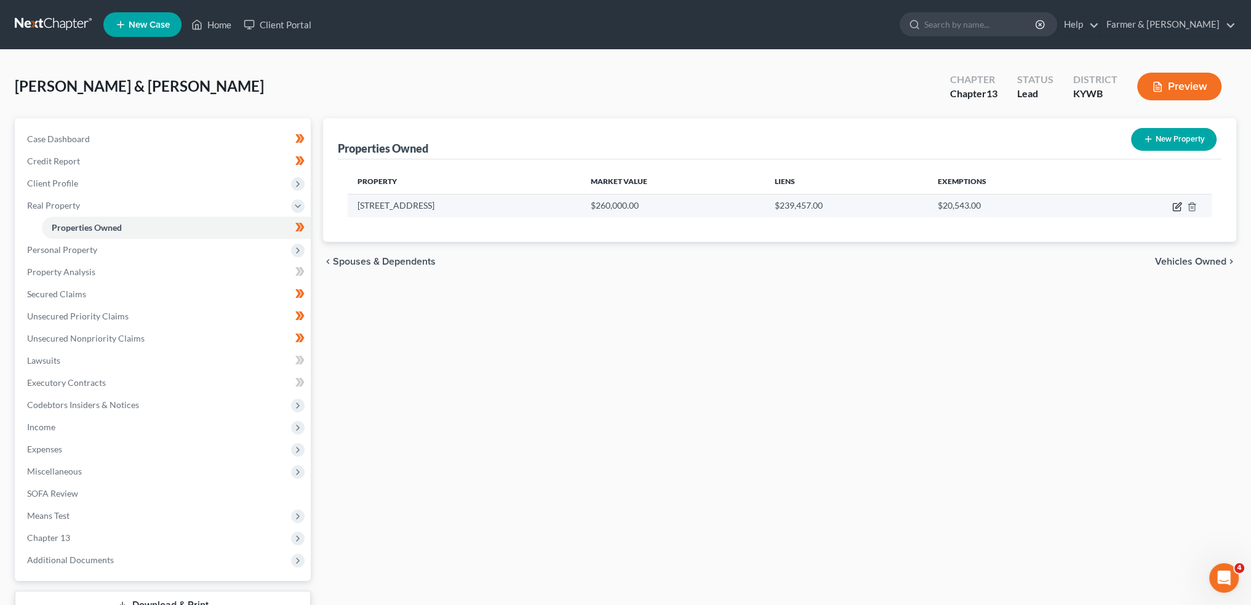
click at [1177, 202] on icon "button" at bounding box center [1177, 207] width 10 height 10
select select "18"
select select "78"
select select "2"
select select "0"
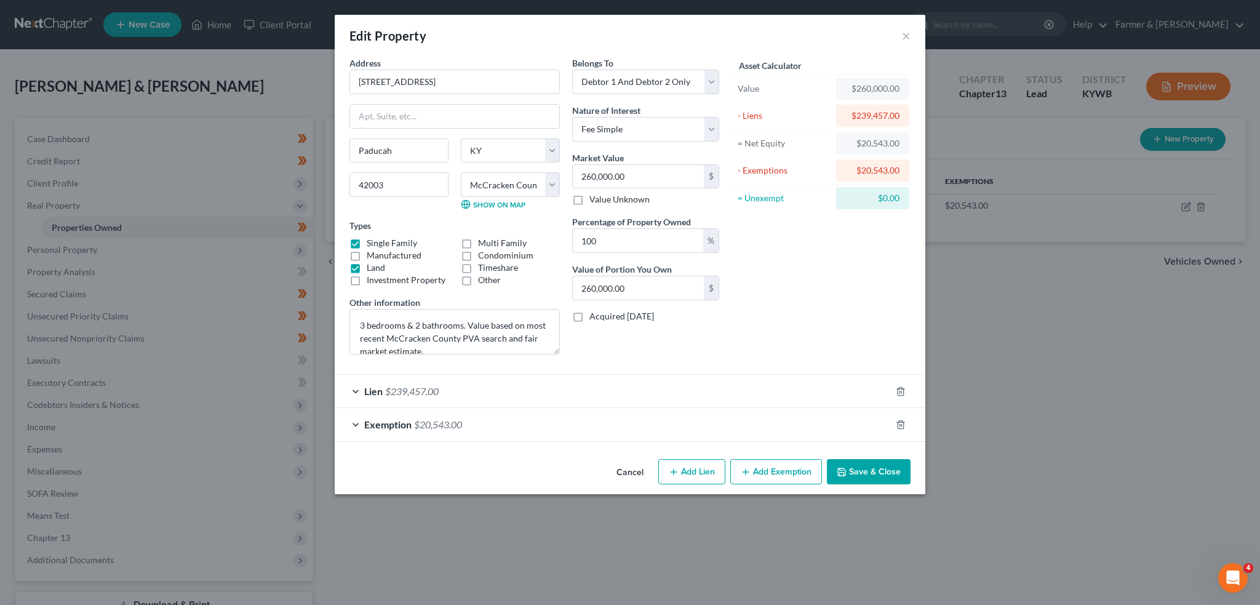
click at [819, 388] on div "Lien $239,457.00" at bounding box center [613, 391] width 556 height 33
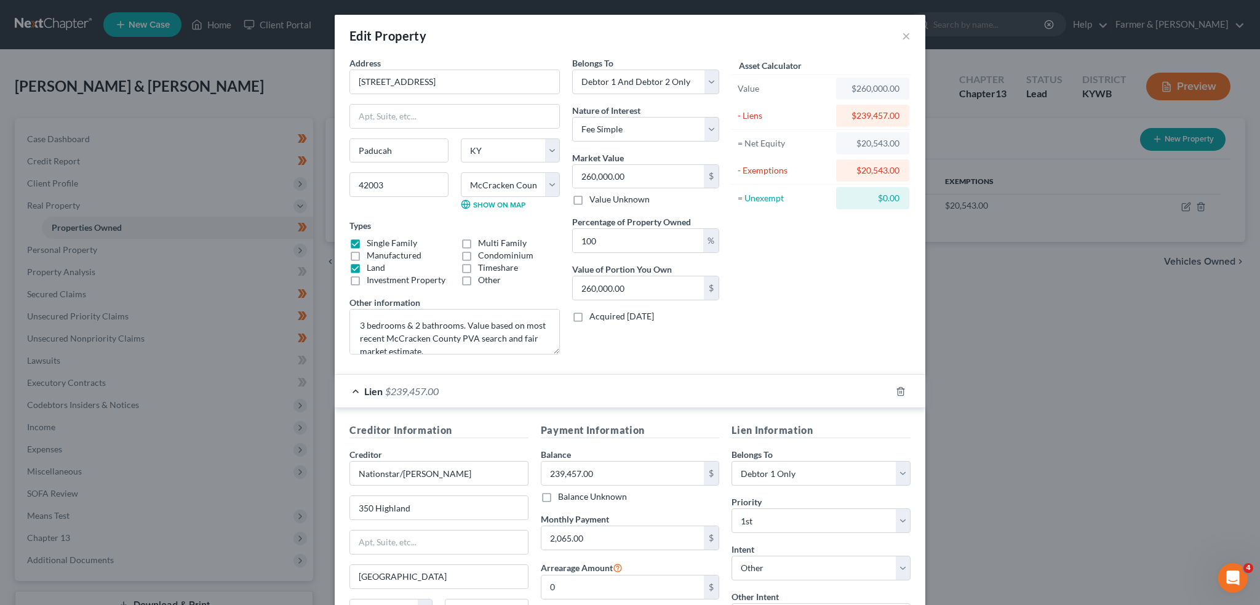
click at [819, 388] on div "Lien $239,457.00" at bounding box center [613, 391] width 556 height 33
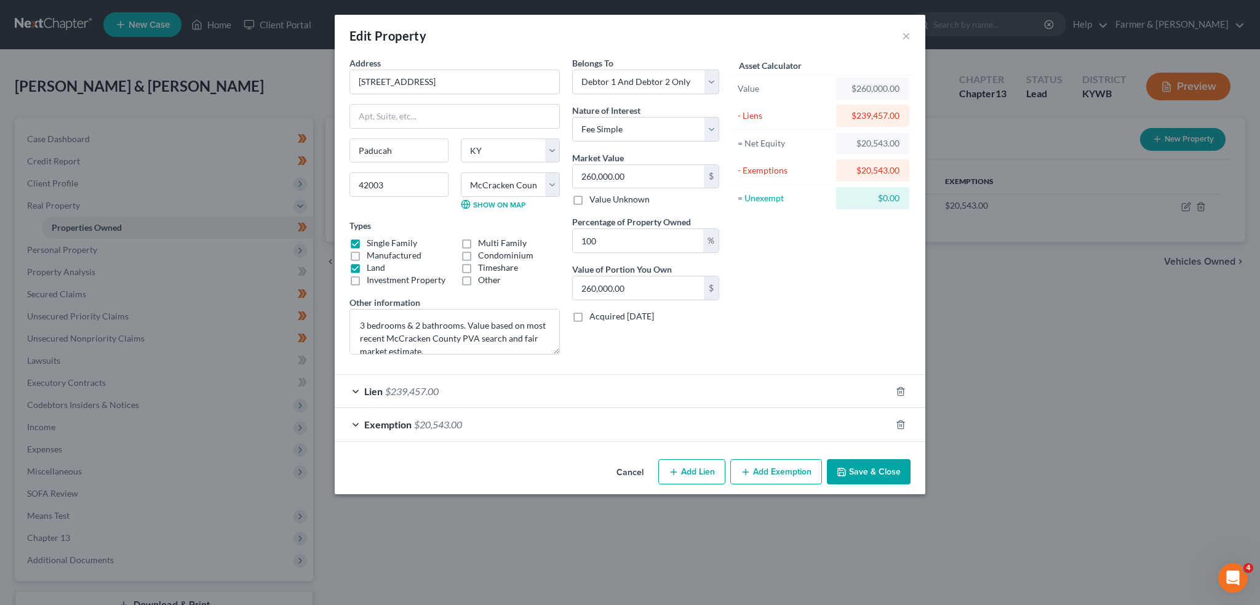
click at [868, 468] on button "Save & Close" at bounding box center [869, 472] width 84 height 26
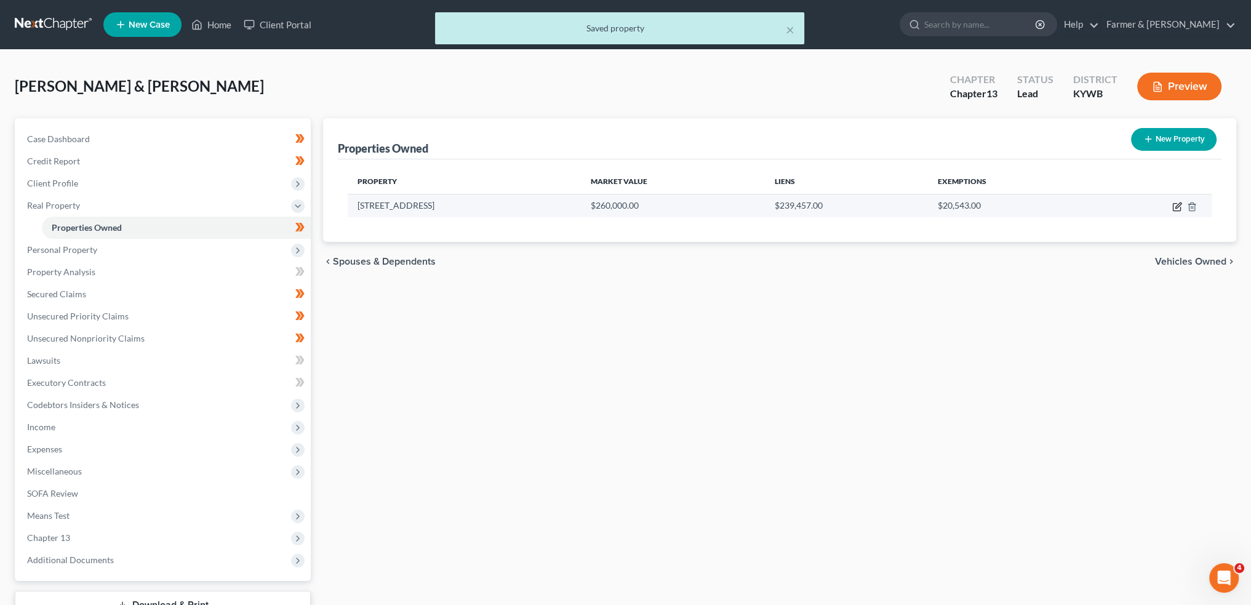
click at [1175, 202] on icon "button" at bounding box center [1177, 207] width 10 height 10
select select "18"
select select "78"
select select "2"
select select "0"
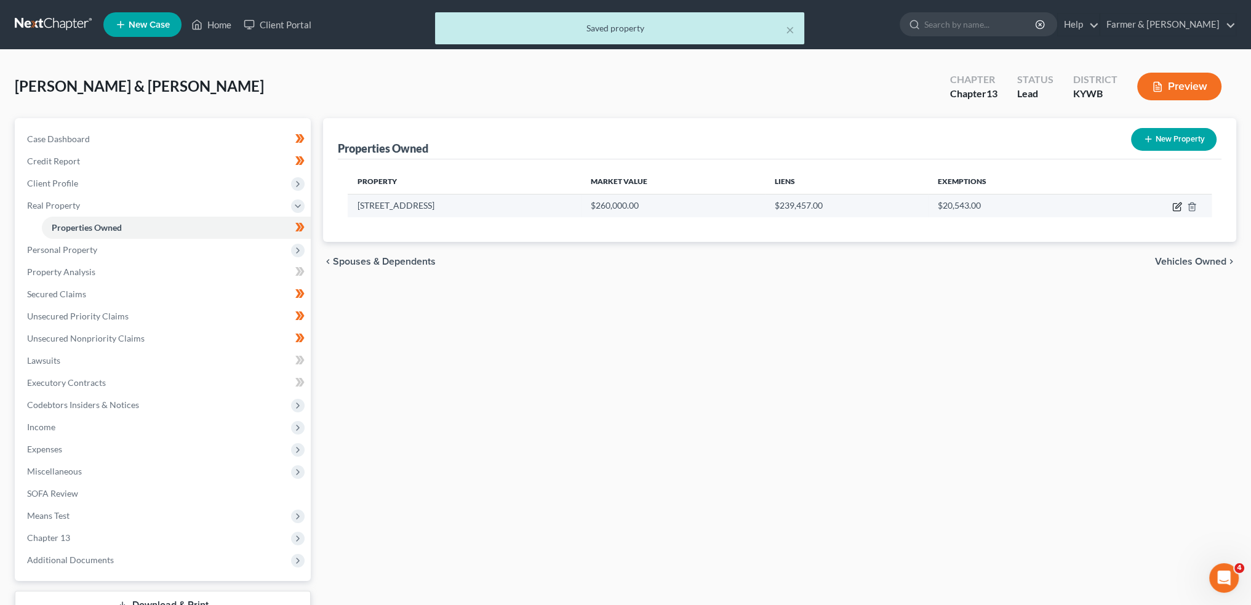
select select "2"
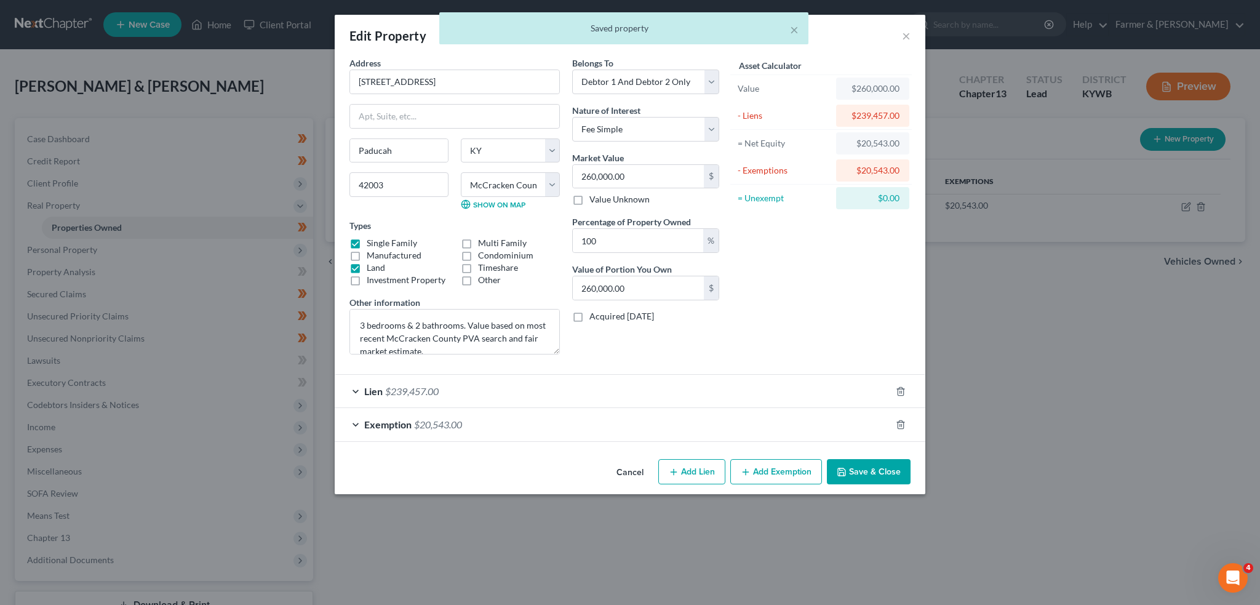
click at [714, 428] on div "Exemption $20,543.00" at bounding box center [613, 424] width 556 height 33
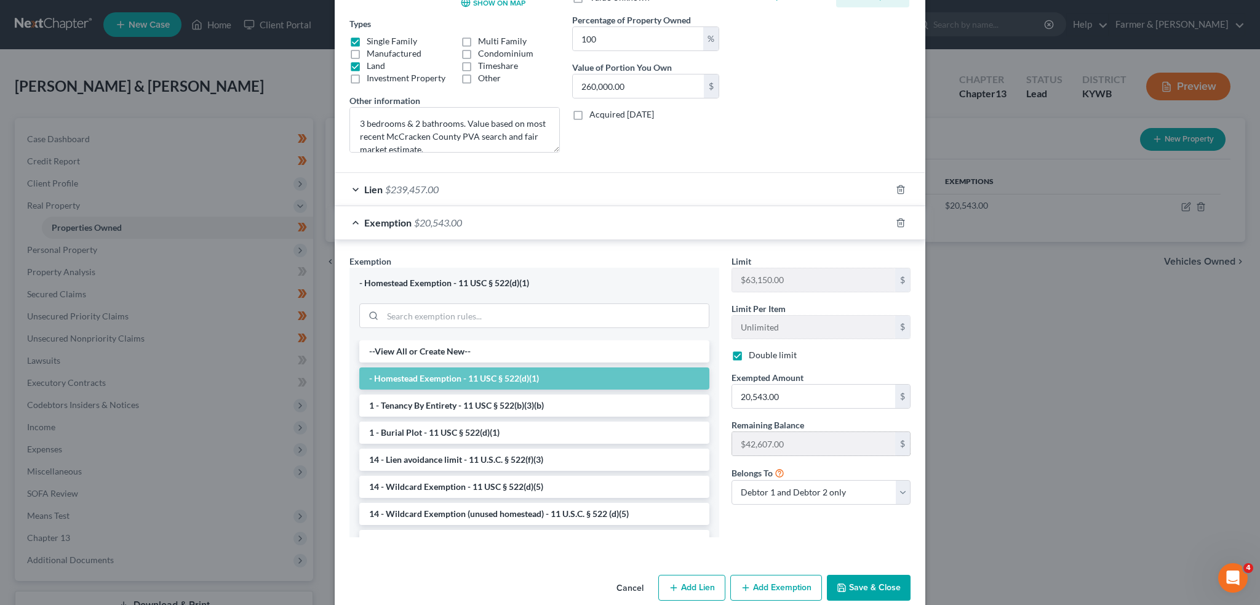
scroll to position [220, 0]
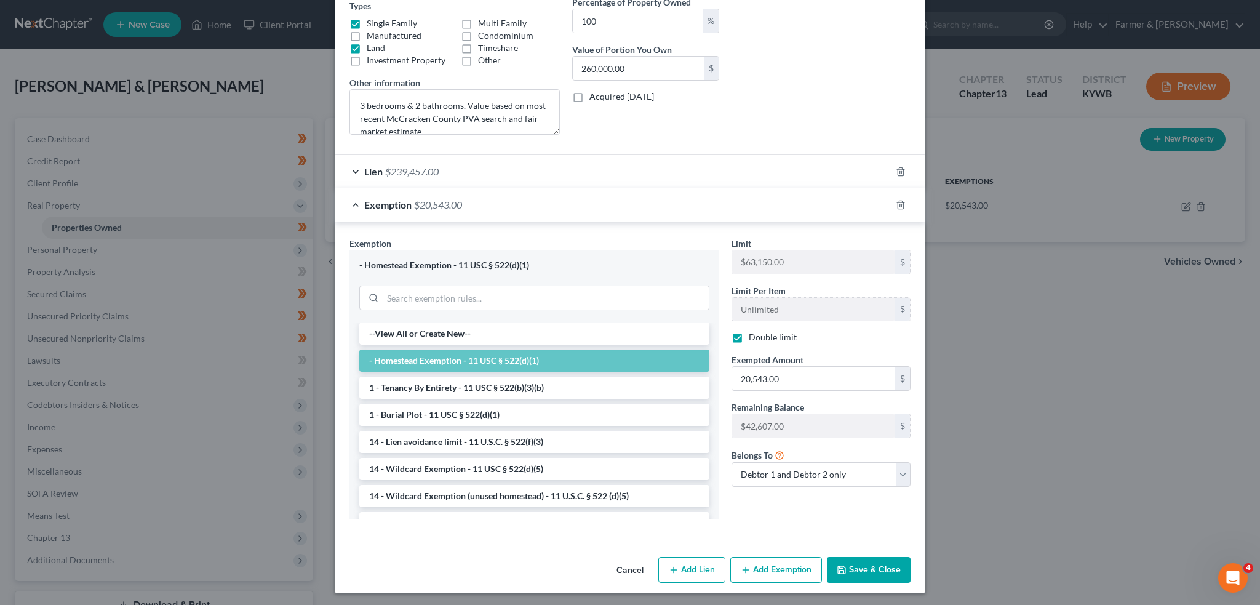
click at [855, 566] on button "Save & Close" at bounding box center [869, 570] width 84 height 26
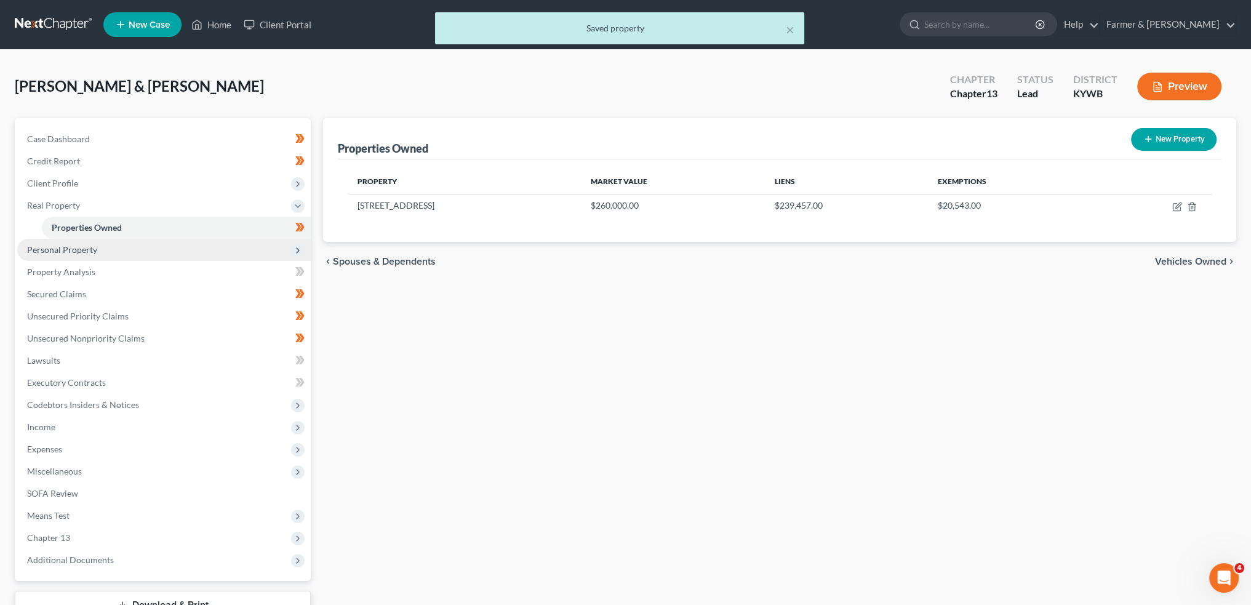
click at [113, 254] on span "Personal Property" at bounding box center [164, 250] width 294 height 22
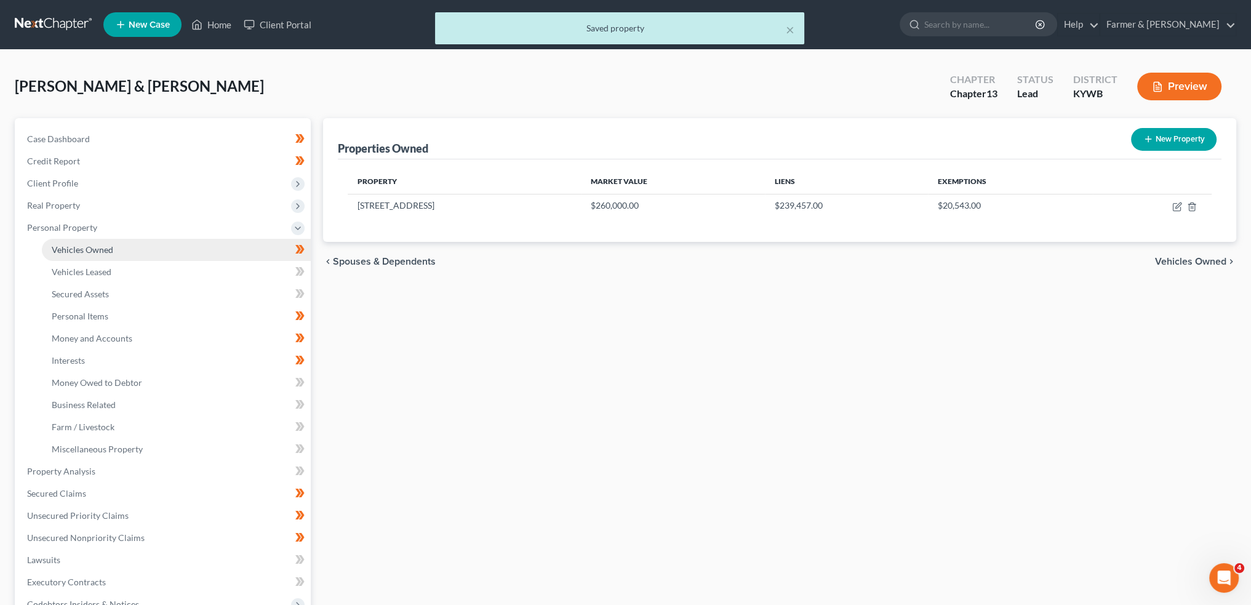
click at [111, 255] on link "Vehicles Owned" at bounding box center [176, 250] width 269 height 22
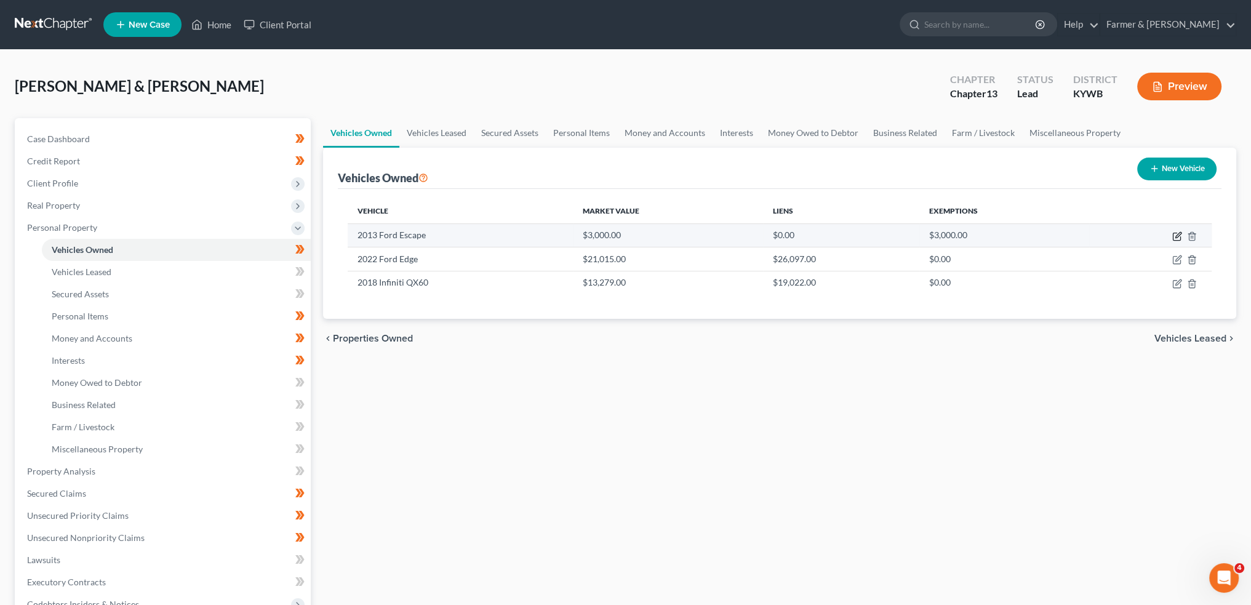
click at [1179, 236] on icon "button" at bounding box center [1177, 236] width 10 height 10
select select "0"
select select "13"
select select "3"
select select "2"
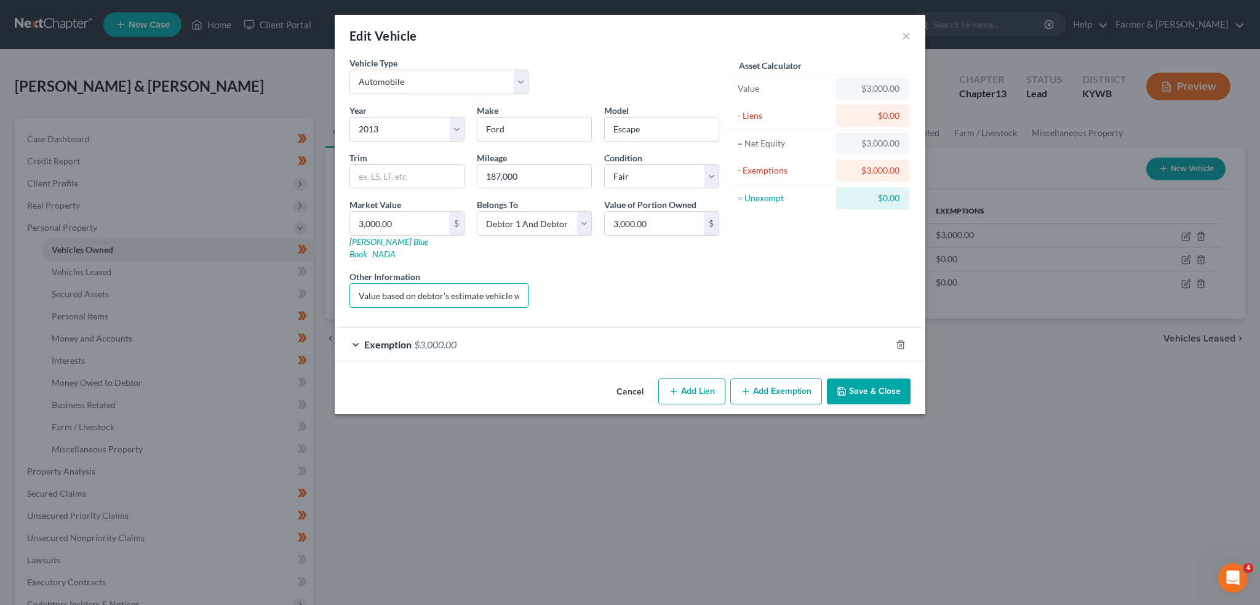
scroll to position [0, 94]
drag, startPoint x: 490, startPoint y: 286, endPoint x: 562, endPoint y: 282, distance: 72.1
click at [562, 282] on div "Year Select 2026 2025 2024 2023 2022 2021 2020 2019 2018 2017 2016 2015 2014 20…" at bounding box center [534, 211] width 382 height 214
click at [481, 284] on input "Value based on debtor's estimate vehicle with body damage. No lien." at bounding box center [439, 295] width 178 height 23
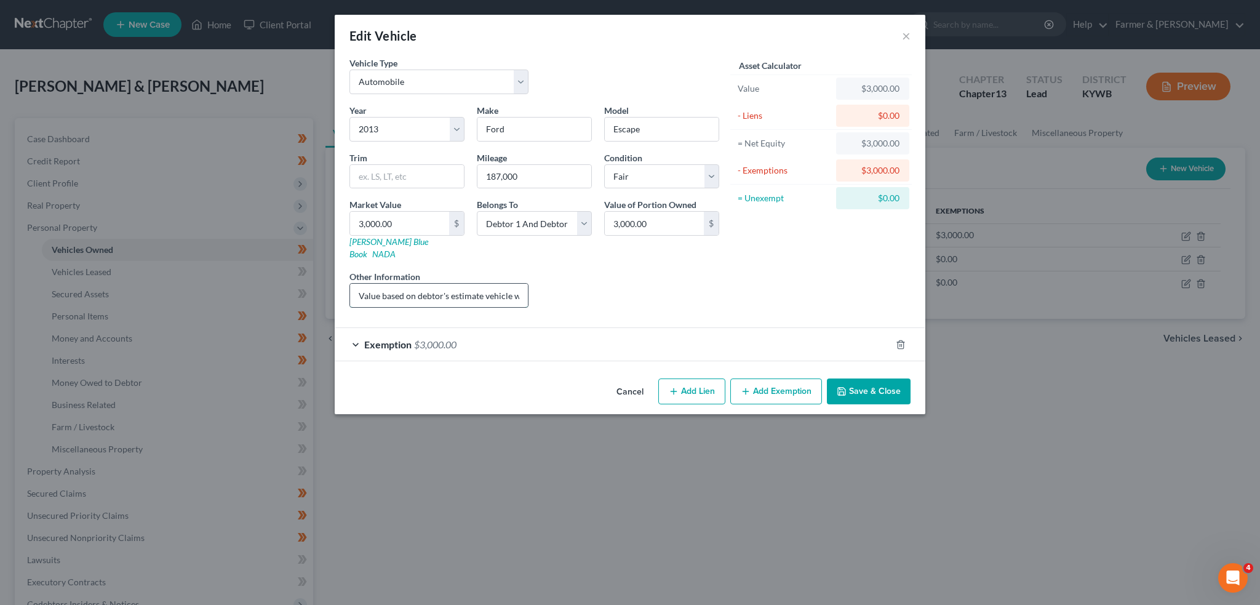
drag, startPoint x: 400, startPoint y: 282, endPoint x: 363, endPoint y: 282, distance: 36.9
click at [363, 284] on input "Value based on debtor's estimate vehicle with body damage. No lien." at bounding box center [439, 295] width 178 height 23
click at [775, 329] on div "Exemption $3,000.00" at bounding box center [613, 344] width 556 height 33
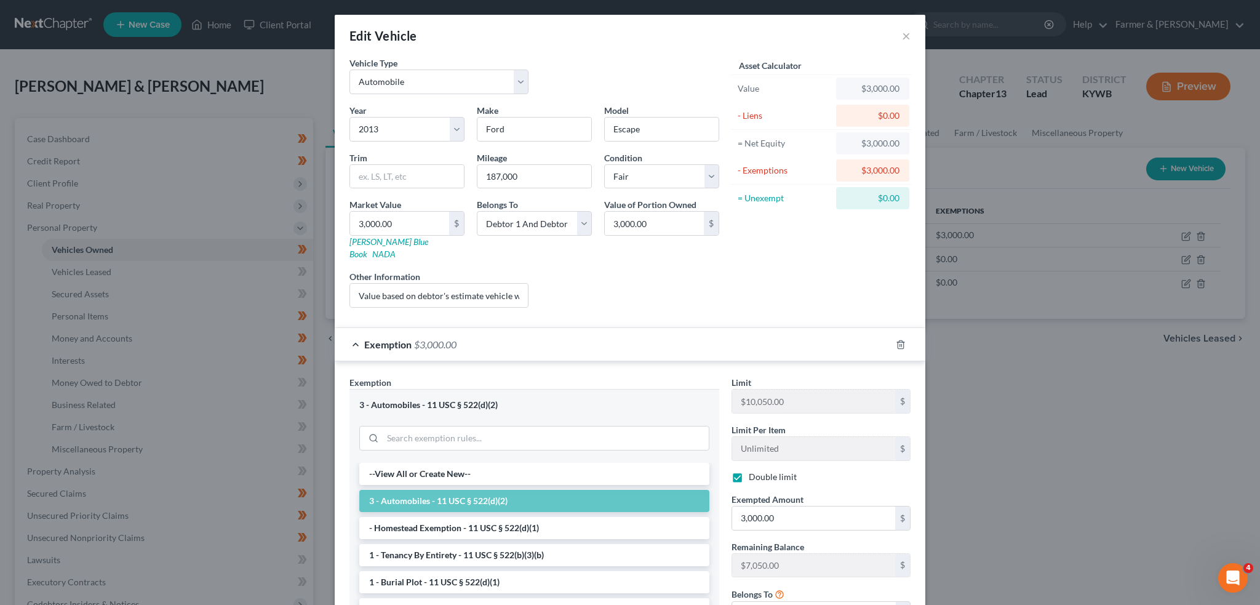
click at [775, 329] on div "Exemption $3,000.00" at bounding box center [613, 344] width 556 height 33
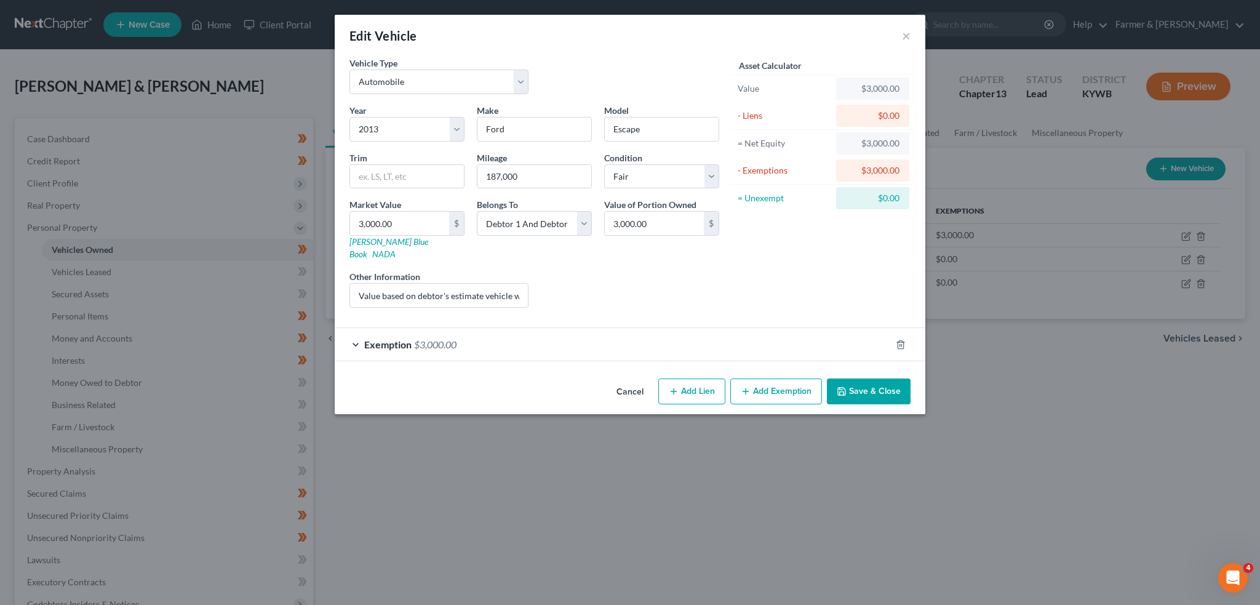
click at [854, 380] on button "Save & Close" at bounding box center [869, 391] width 84 height 26
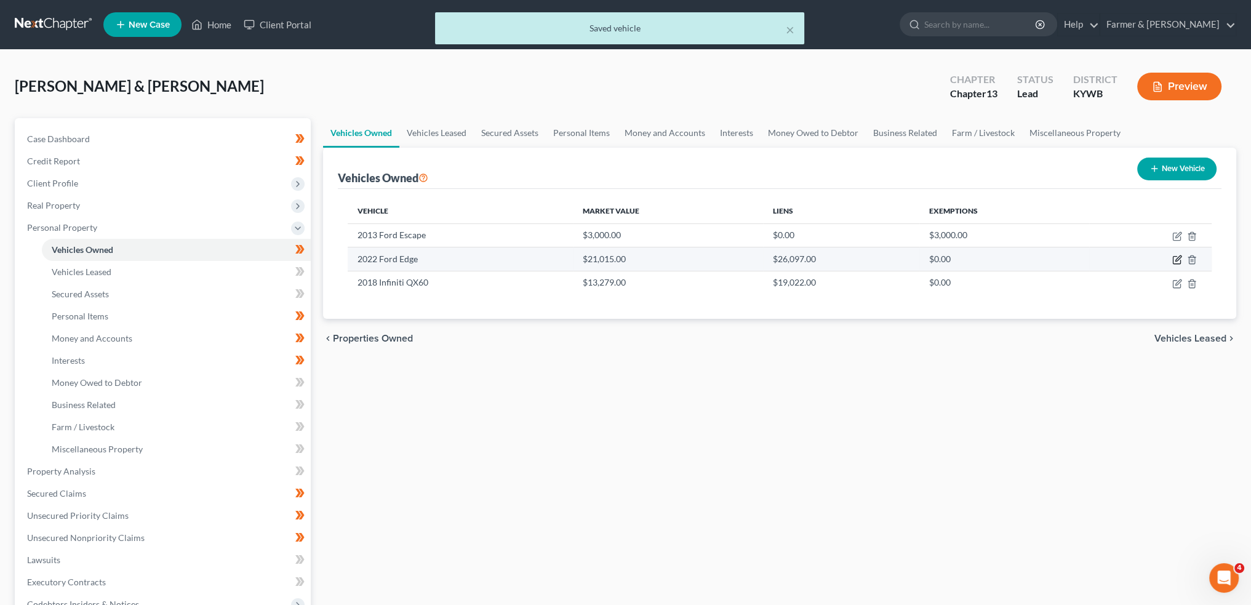
click at [1177, 258] on icon "button" at bounding box center [1178, 259] width 6 height 6
select select "0"
select select "4"
select select "2"
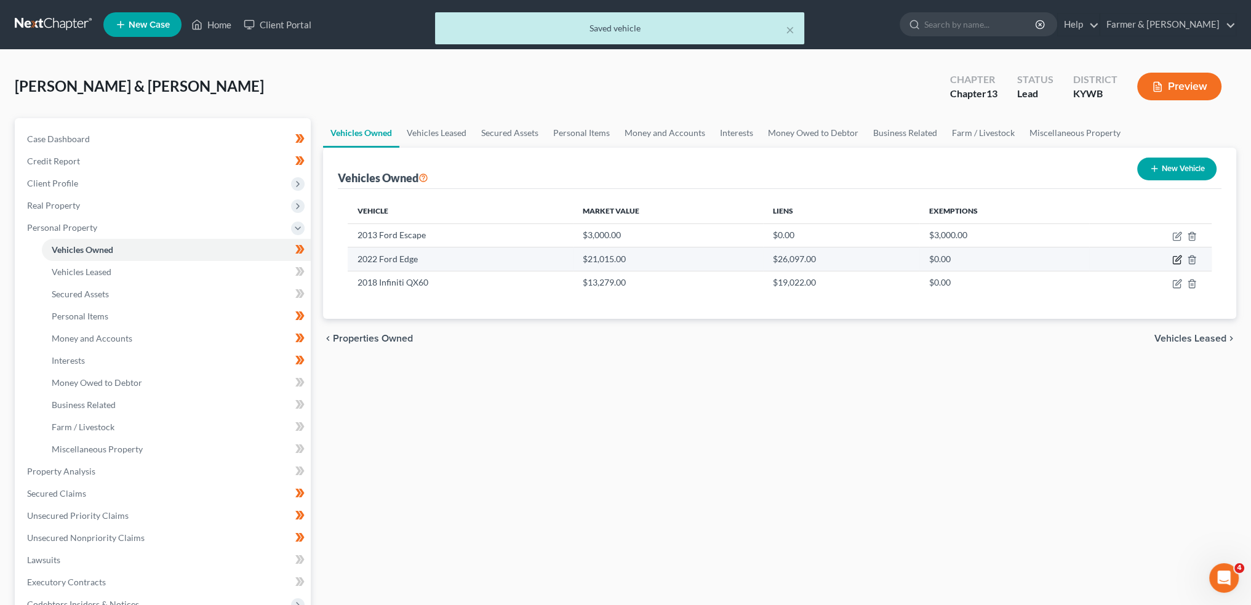
select select "24"
select select "2"
select select "0"
select select "4"
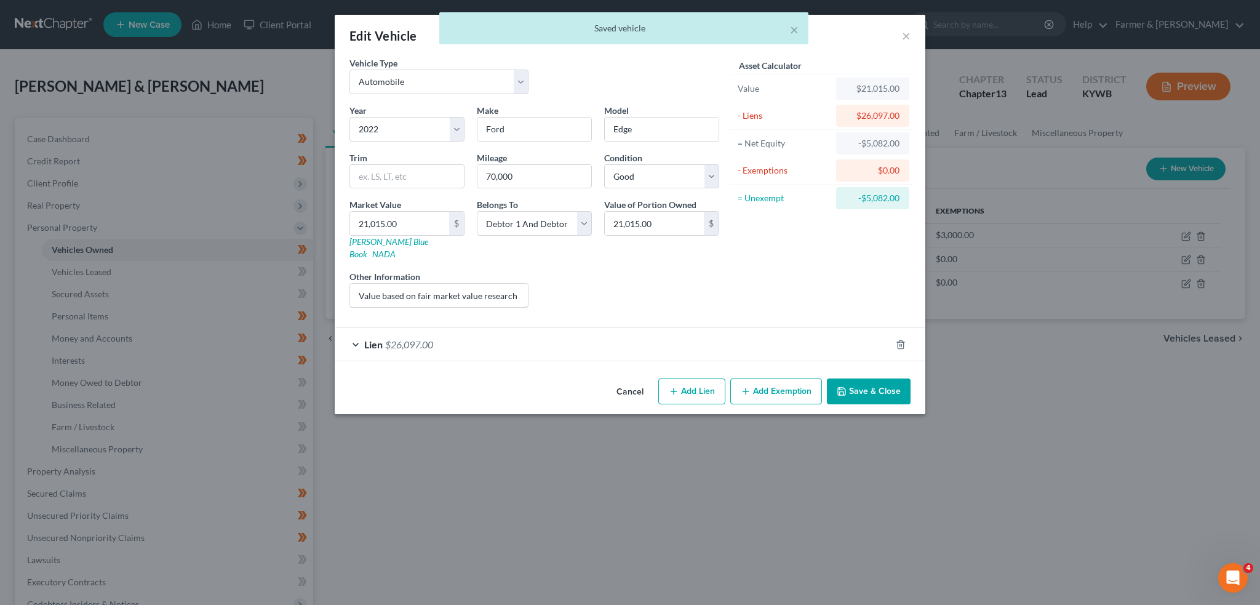
scroll to position [0, 168]
drag, startPoint x: 489, startPoint y: 288, endPoint x: 604, endPoint y: 278, distance: 115.6
click at [604, 278] on div "Year Select 2026 2025 2024 2023 2022 2021 2020 2019 2018 2017 2016 2015 2014 20…" at bounding box center [534, 211] width 382 height 214
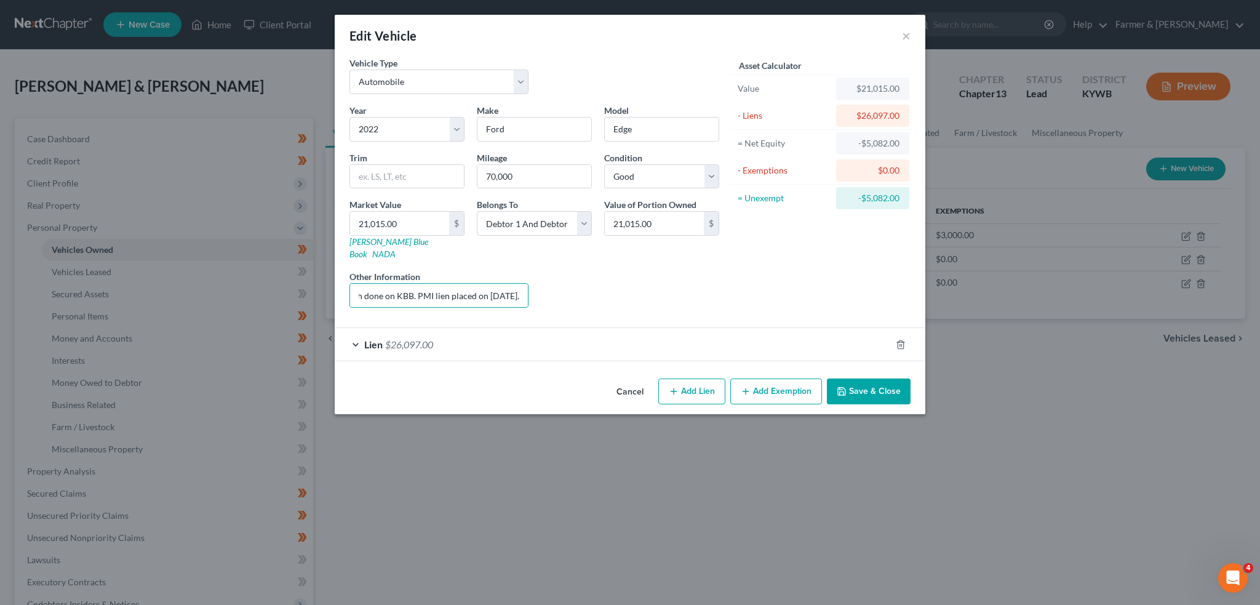
click at [586, 328] on div "Lien $26,097.00" at bounding box center [613, 344] width 556 height 33
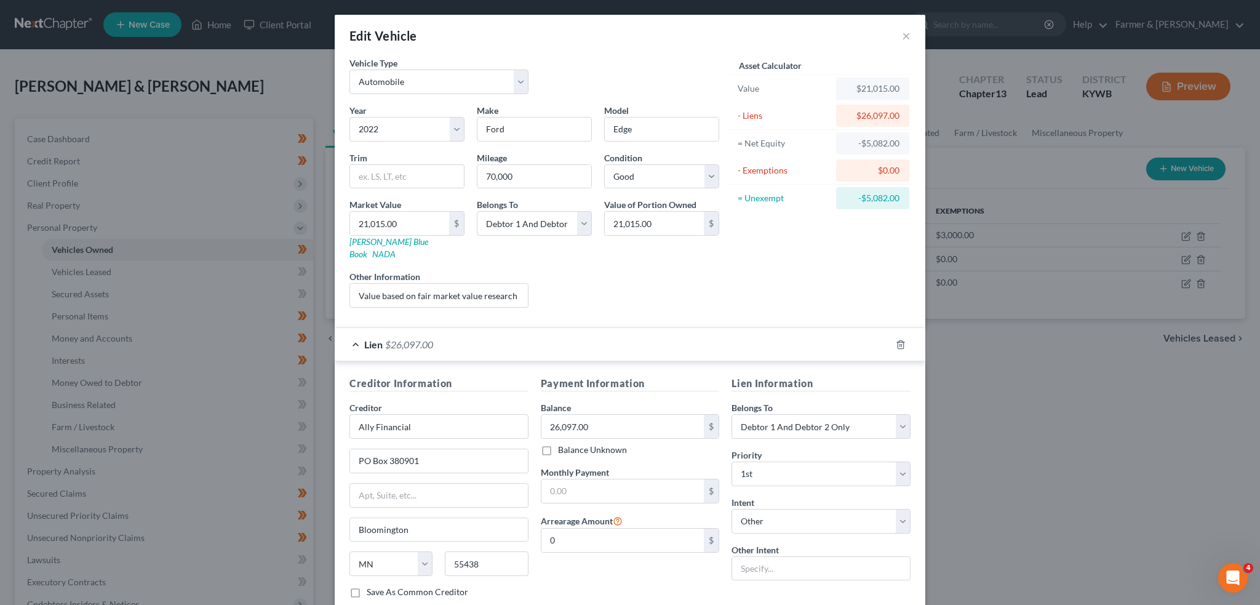
scroll to position [65, 0]
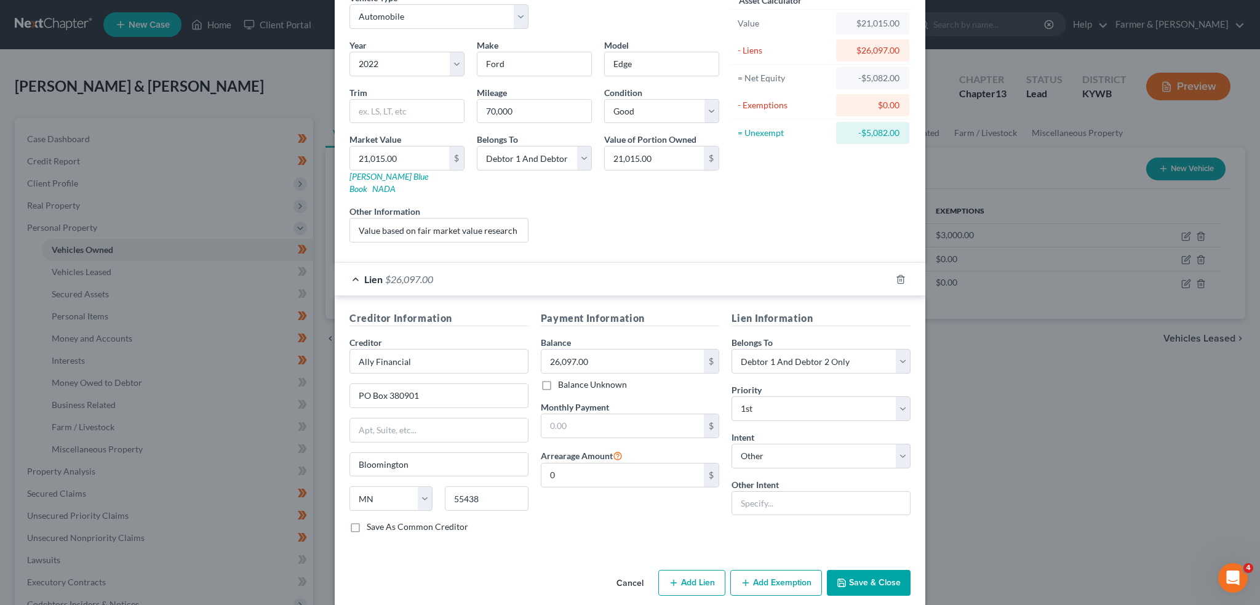
click at [881, 570] on button "Save & Close" at bounding box center [869, 583] width 84 height 26
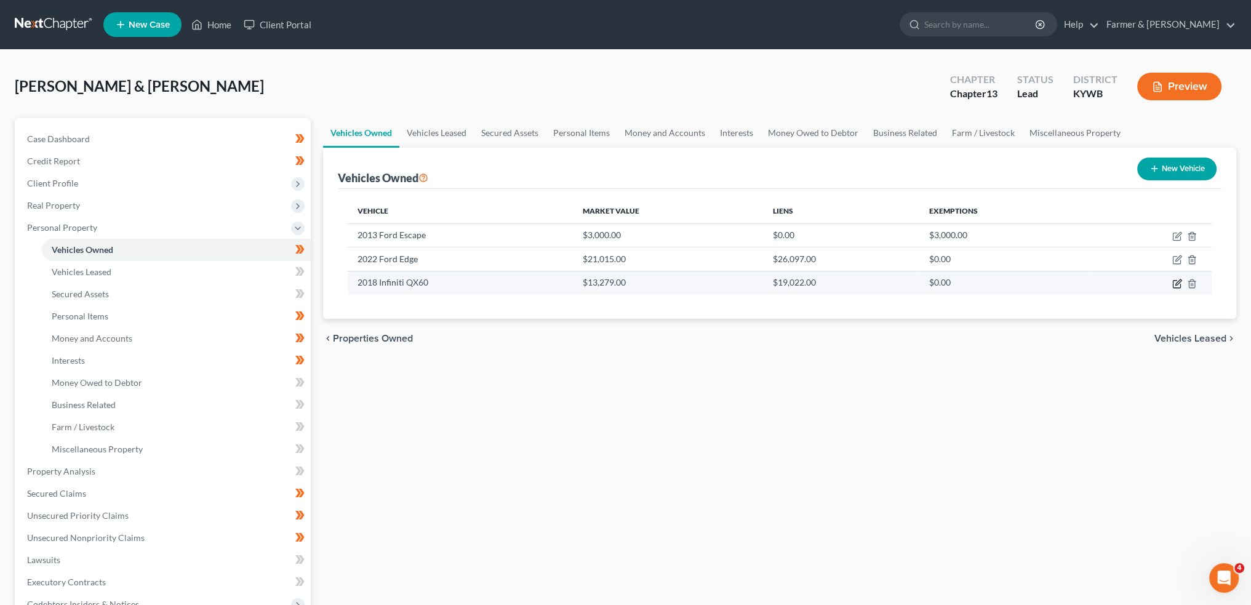
click at [1179, 280] on icon "button" at bounding box center [1177, 284] width 10 height 10
click at [1177, 283] on icon "button" at bounding box center [1177, 284] width 10 height 10
click at [1177, 281] on icon "button" at bounding box center [1178, 282] width 6 height 6
select select "0"
select select "8"
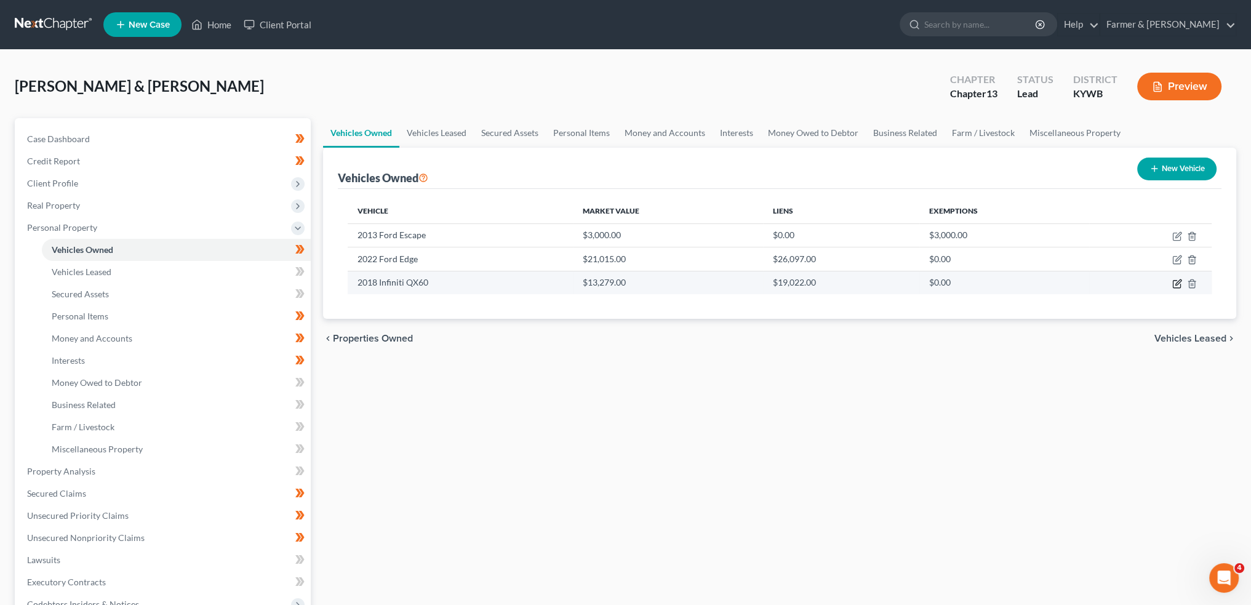
select select "2"
select select "0"
select select "8"
select select "2"
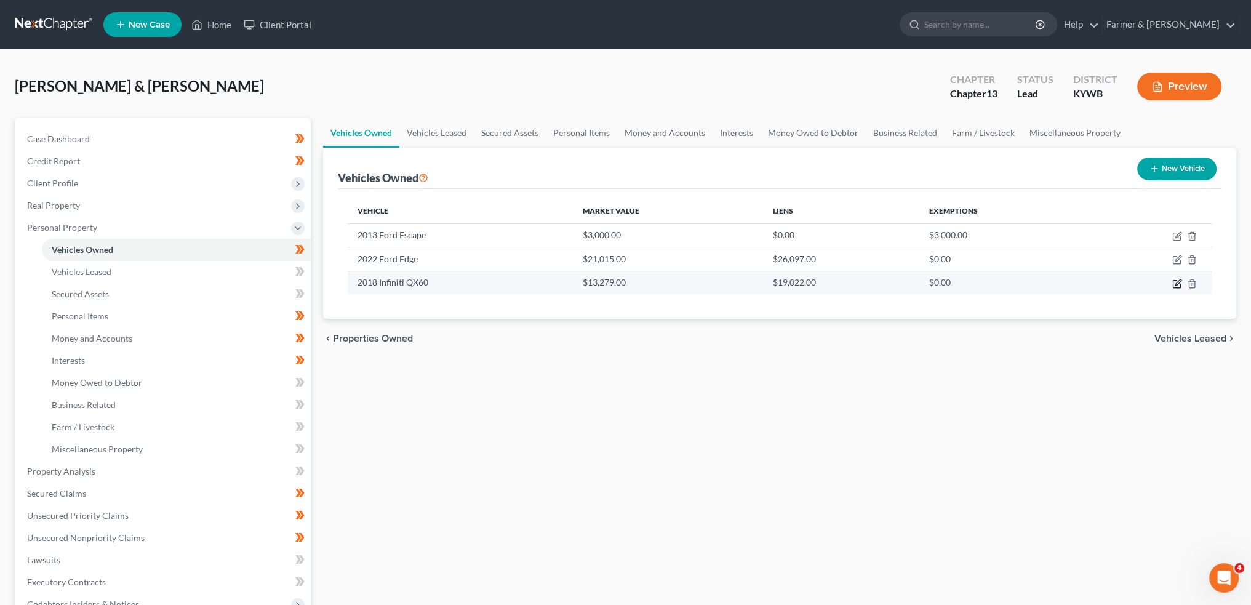
select select "2"
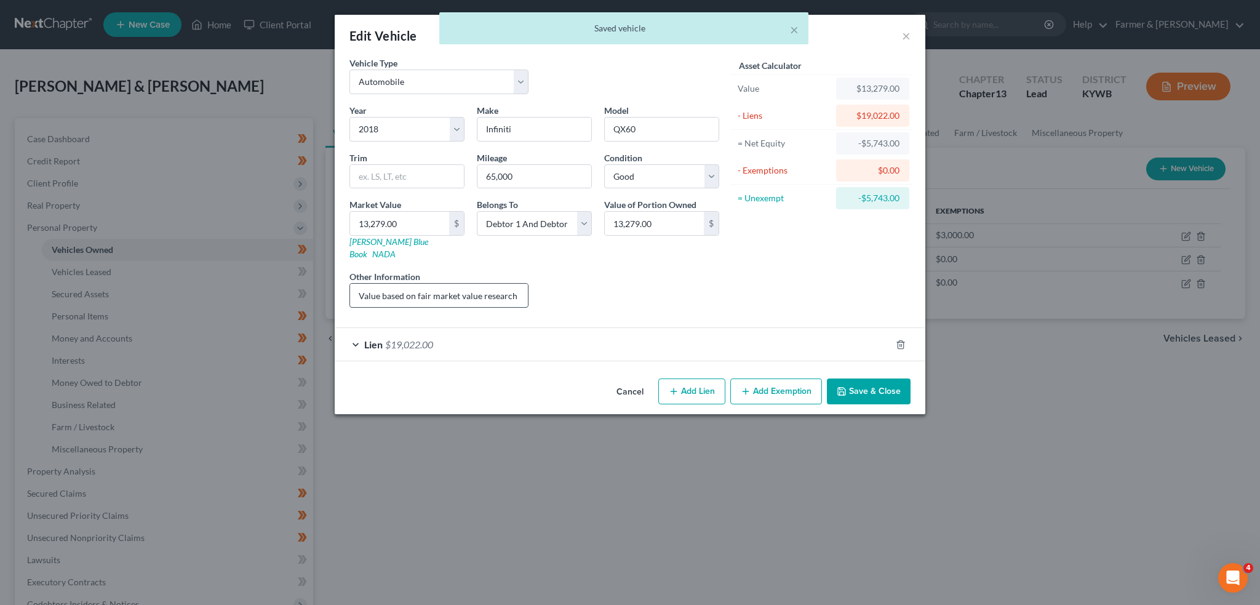
select select "0"
select select "8"
select select "2"
click at [596, 283] on div "Year Select 2026 2025 2024 2023 2022 2021 2020 2019 2018 2017 2016 2015 2014 20…" at bounding box center [534, 211] width 382 height 214
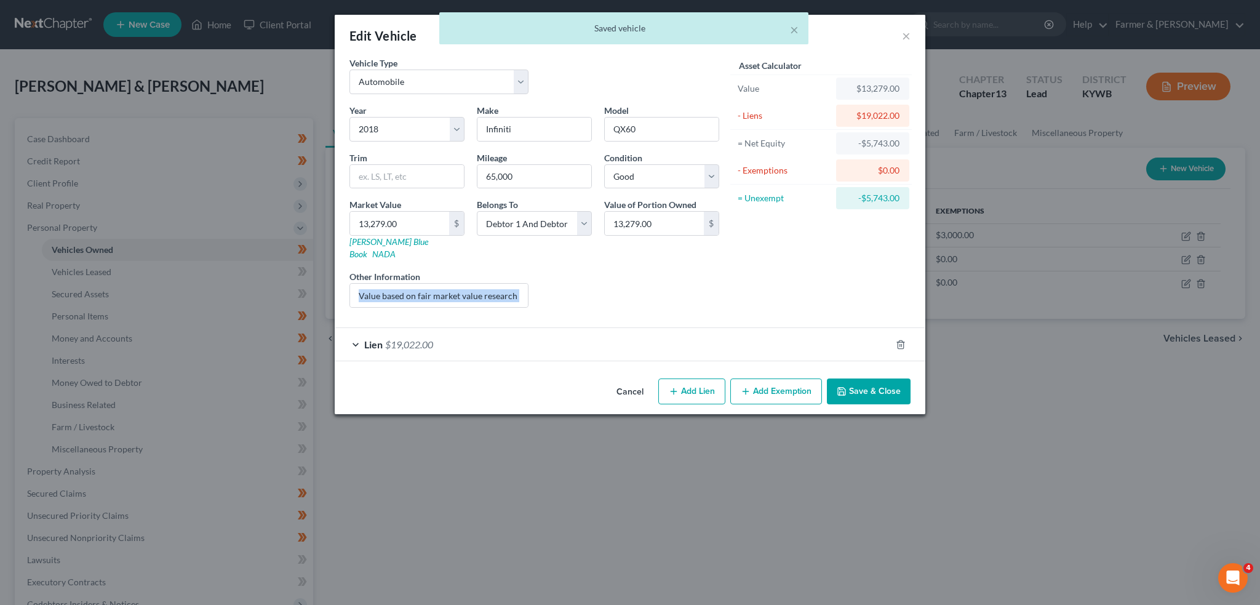
click at [623, 380] on button "Cancel" at bounding box center [630, 392] width 47 height 25
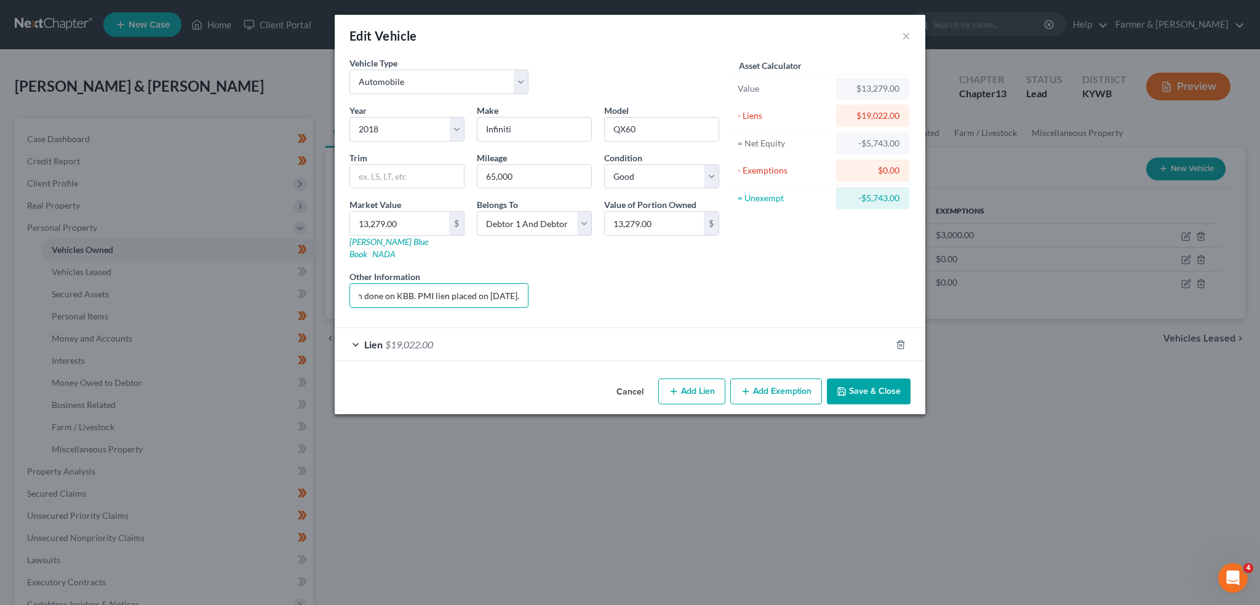
drag, startPoint x: 399, startPoint y: 278, endPoint x: 627, endPoint y: 284, distance: 227.8
click at [627, 284] on div "Year Select 2026 2025 2024 2023 2022 2021 2020 2019 2018 2017 2016 2015 2014 20…" at bounding box center [534, 211] width 382 height 214
click at [641, 328] on div "Lien $19,022.00" at bounding box center [613, 344] width 556 height 33
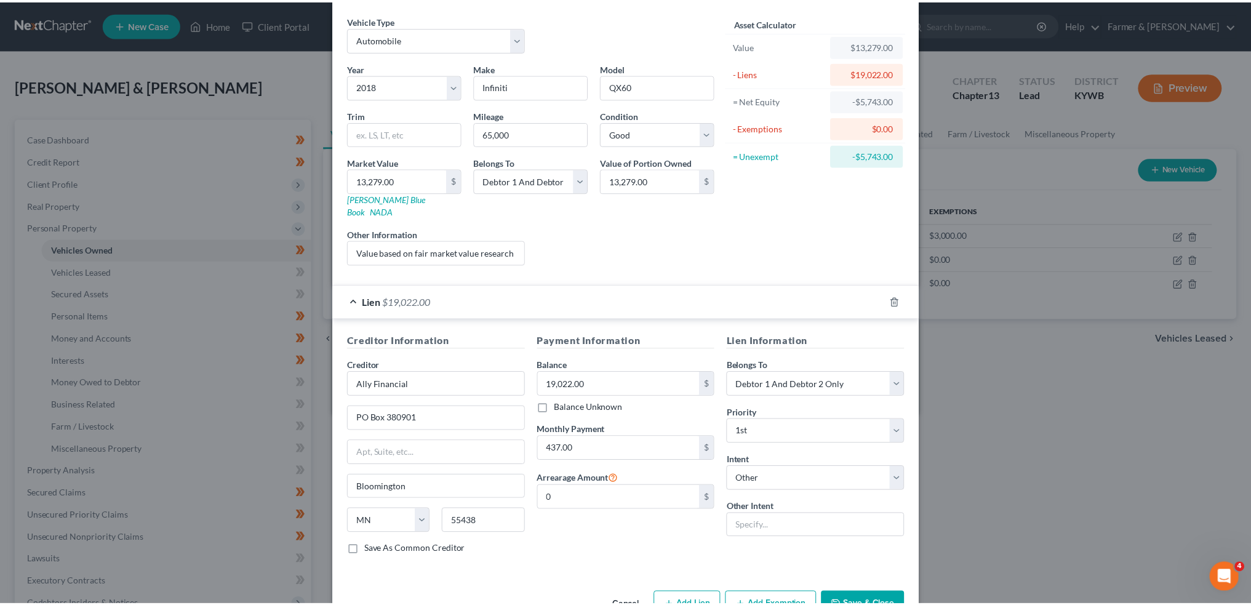
scroll to position [65, 0]
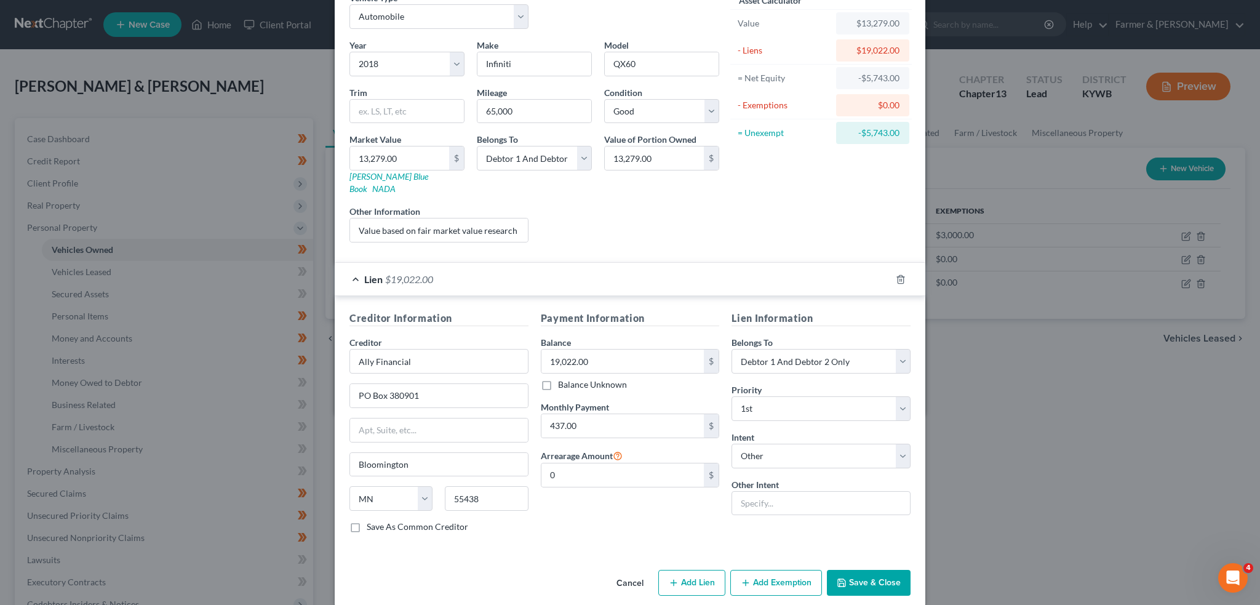
click at [860, 570] on button "Save & Close" at bounding box center [869, 583] width 84 height 26
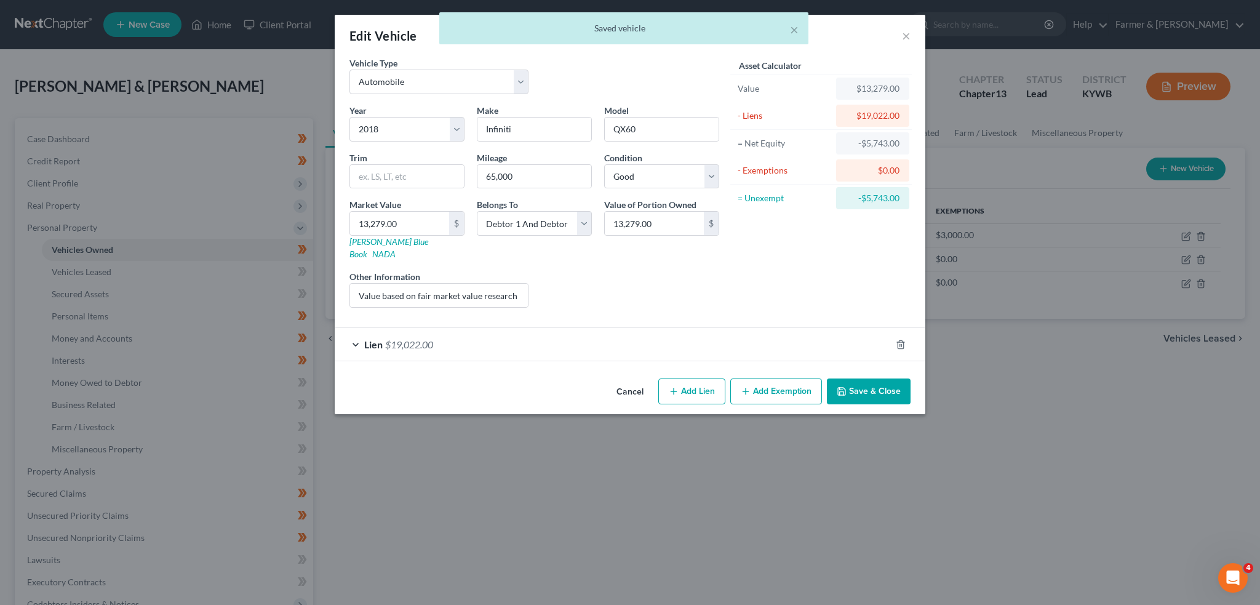
click at [870, 381] on button "Save & Close" at bounding box center [869, 391] width 84 height 26
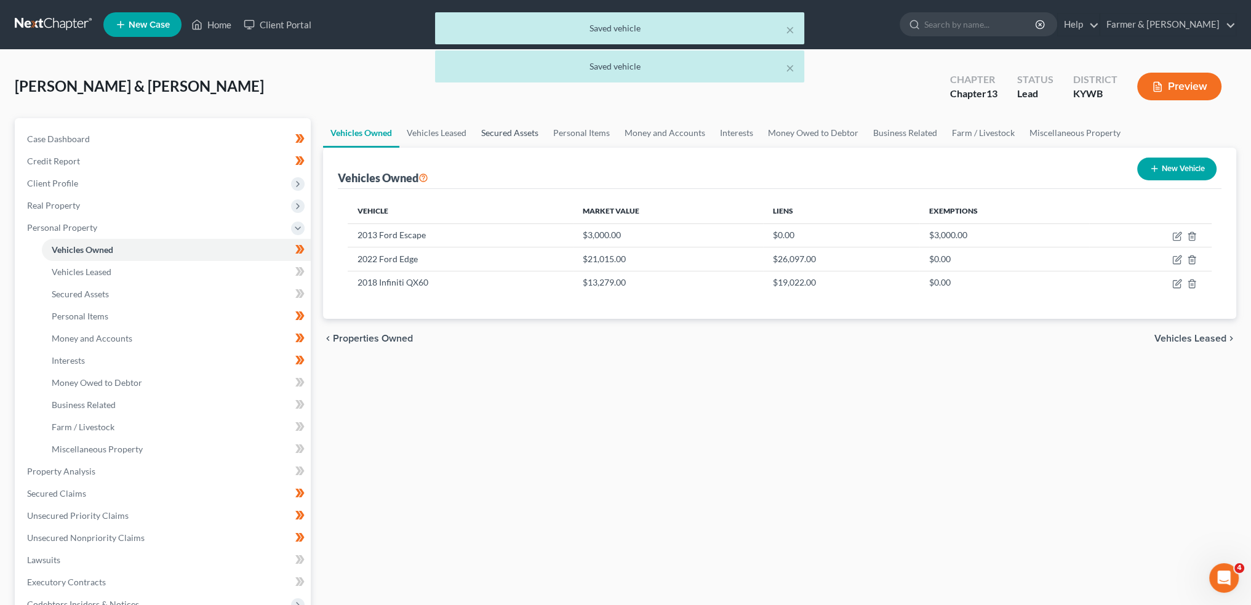
click at [511, 132] on link "Secured Assets" at bounding box center [510, 133] width 72 height 30
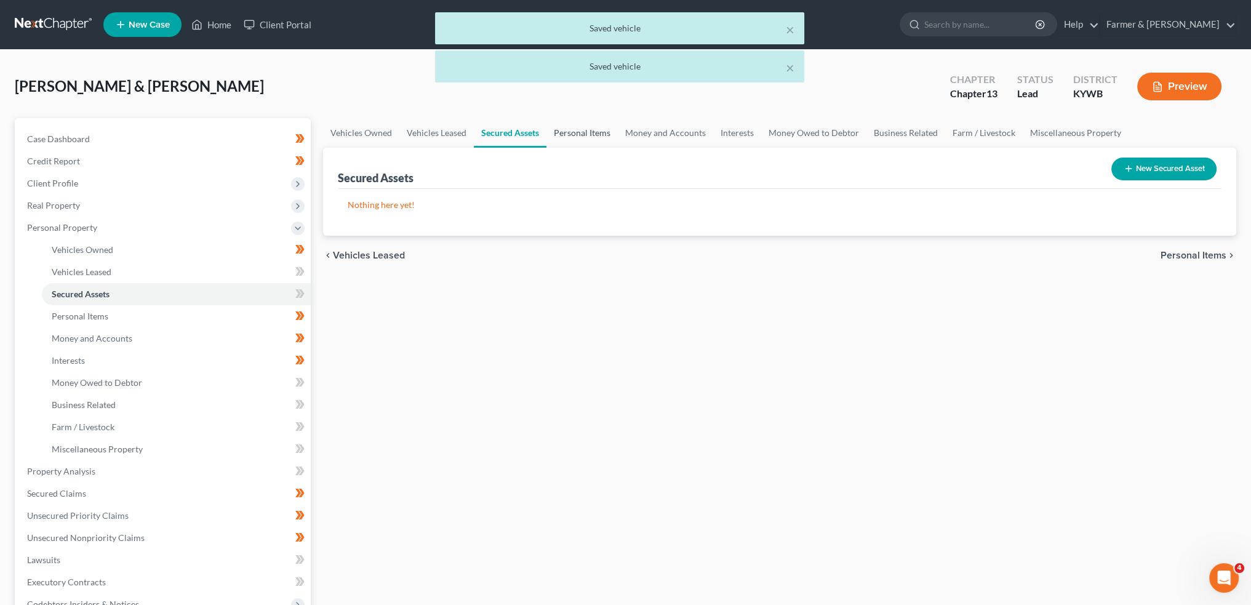
click at [567, 129] on link "Personal Items" at bounding box center [581, 133] width 71 height 30
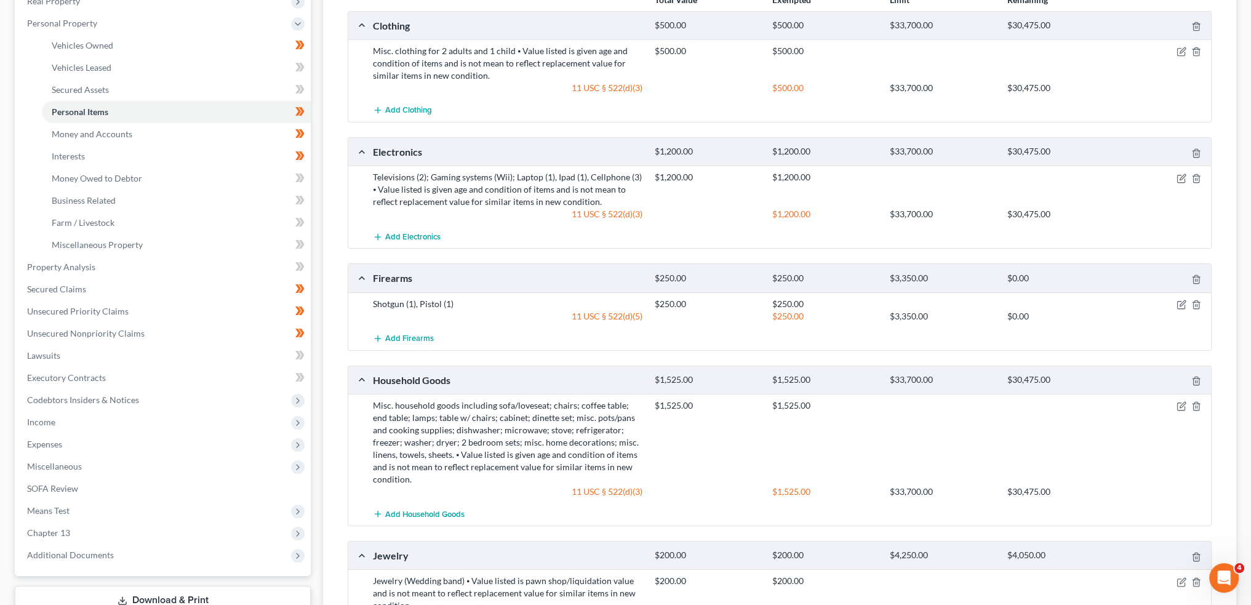
scroll to position [205, 0]
click at [1180, 300] on icon "button" at bounding box center [1182, 304] width 10 height 10
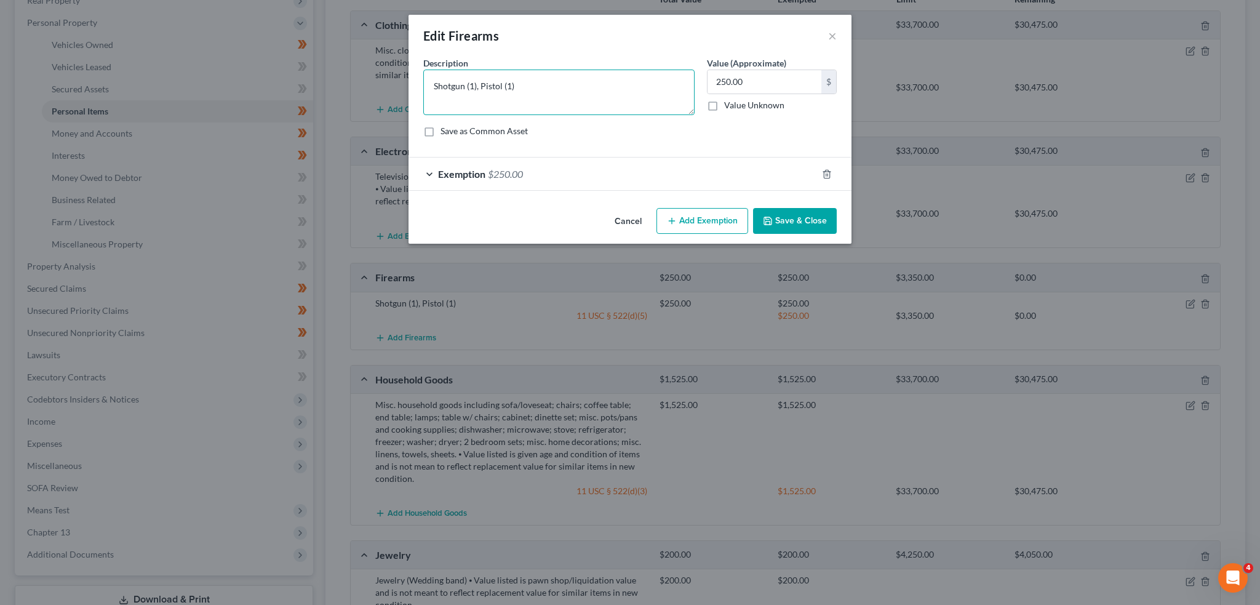
click at [539, 91] on textarea "Shotgun (1), Pistol (1)" at bounding box center [558, 93] width 271 height 46
type textarea "Shotgun (1), Pistol (1), ammo"
click at [788, 222] on button "Save & Close" at bounding box center [795, 221] width 84 height 26
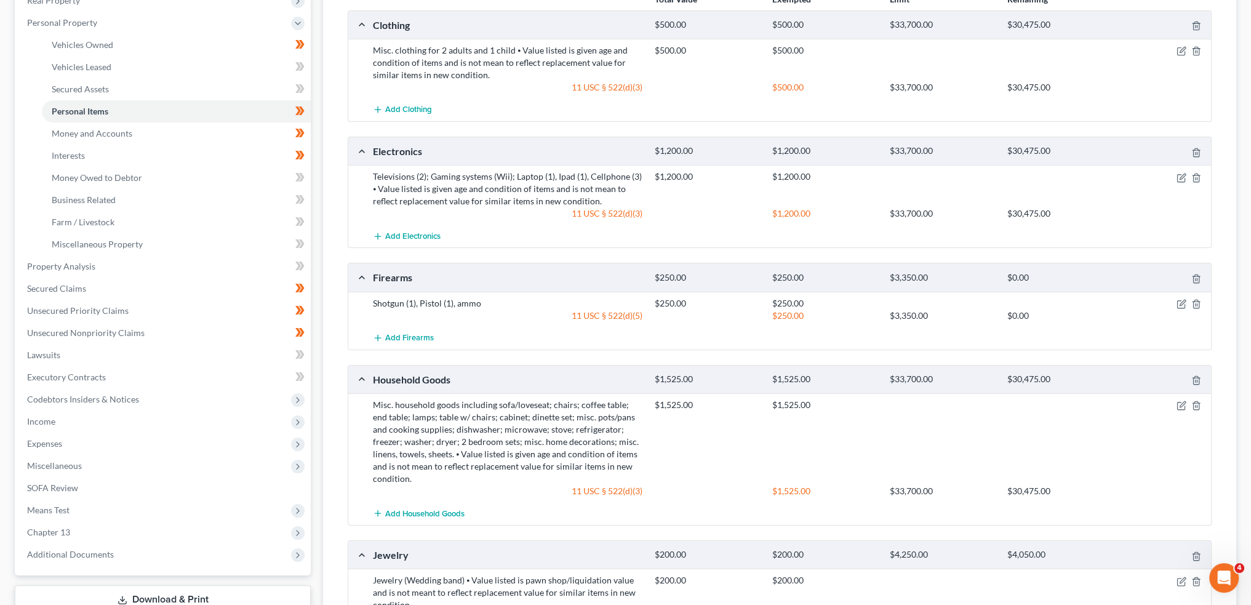
scroll to position [308, 0]
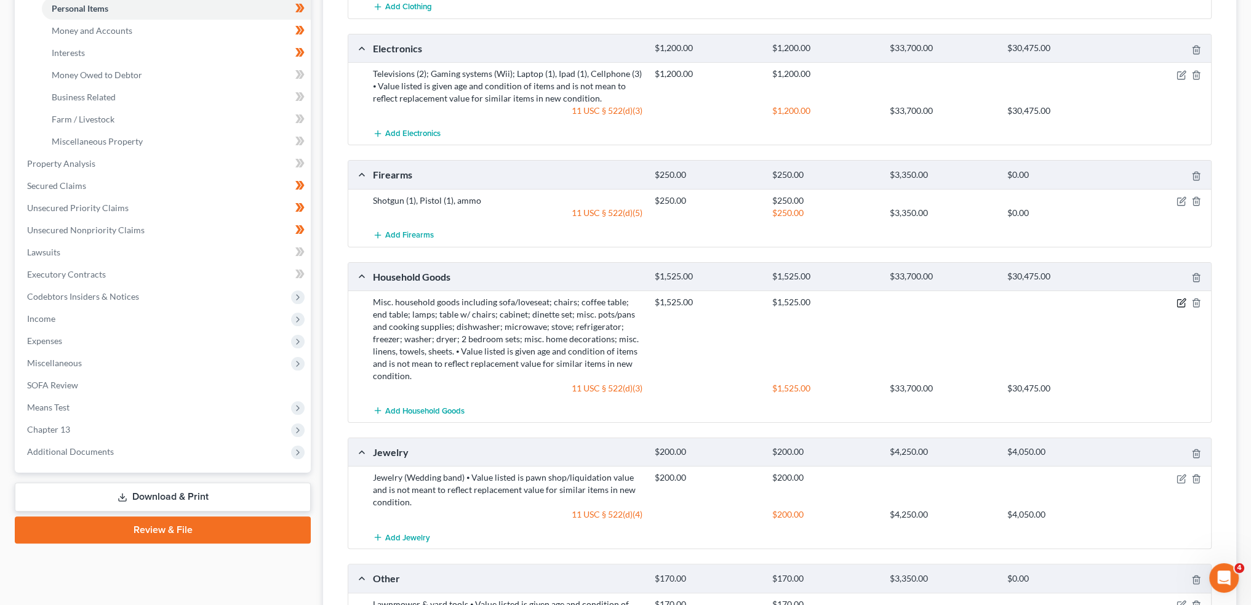
click at [1178, 305] on icon "button" at bounding box center [1180, 303] width 7 height 7
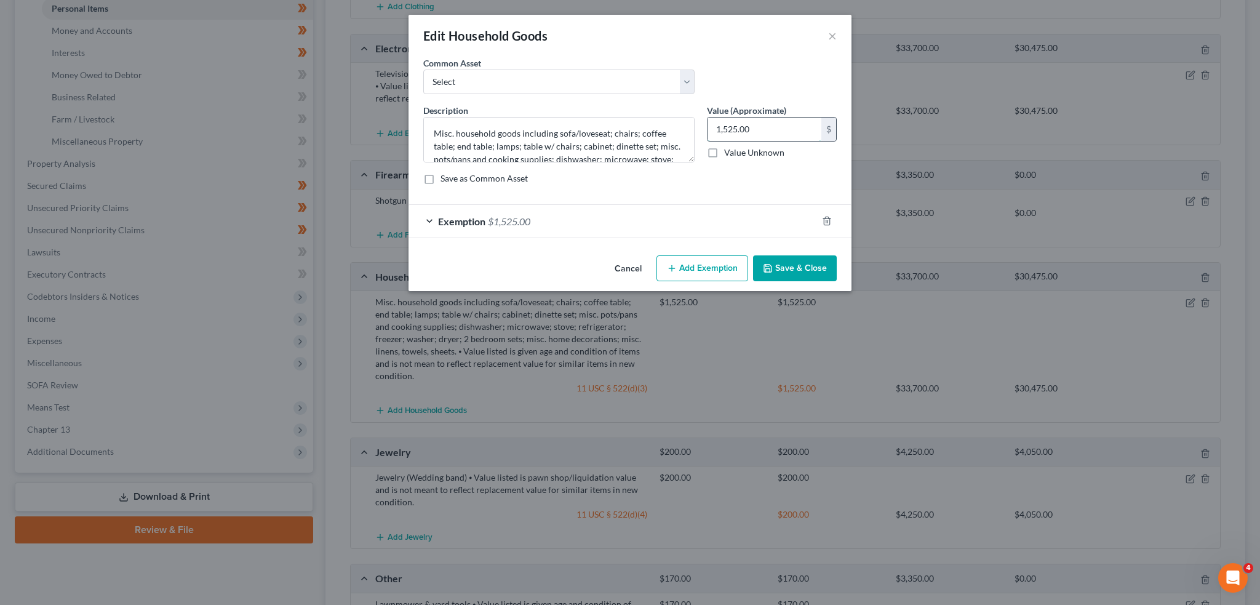
click at [803, 121] on input "1,525.00" at bounding box center [765, 129] width 114 height 23
type input "3,525.00"
click at [631, 207] on div "Exemption $1,525.00" at bounding box center [613, 221] width 409 height 33
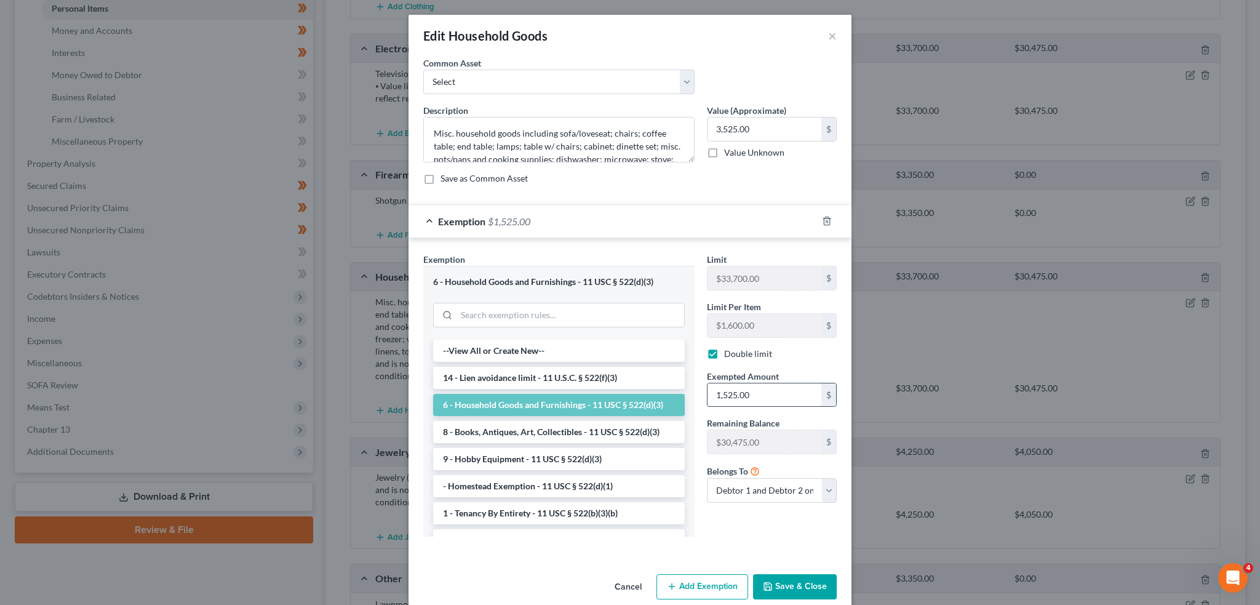
click at [761, 395] on input "1,525.00" at bounding box center [765, 394] width 114 height 23
type input "3,525.00"
click at [785, 582] on button "Save & Close" at bounding box center [795, 587] width 84 height 26
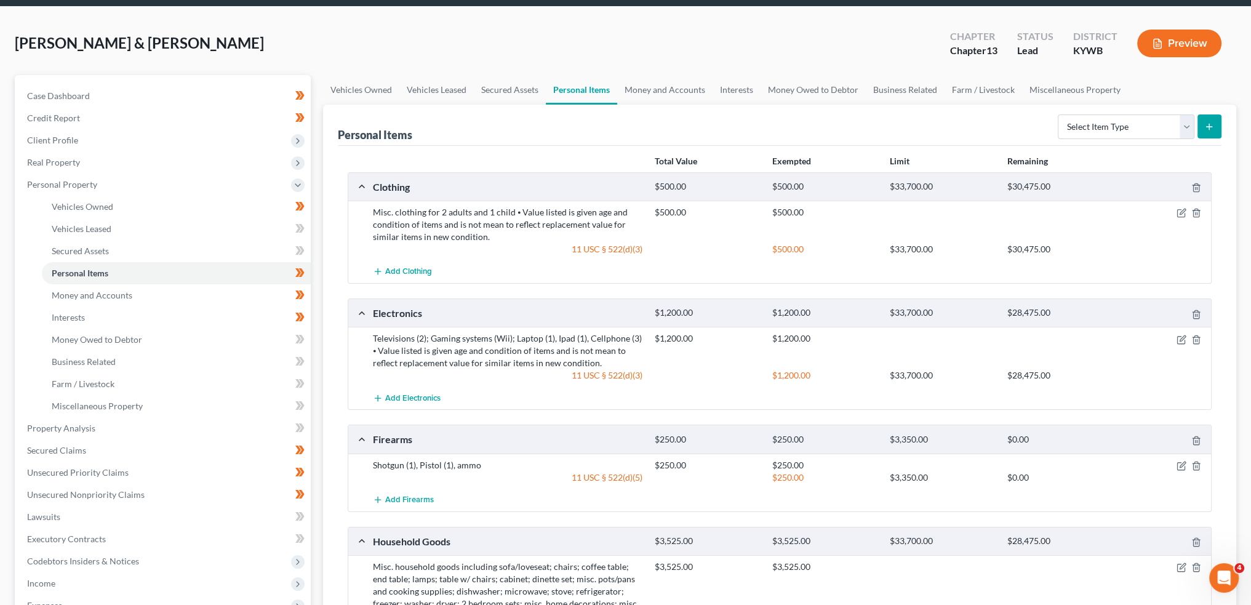
scroll to position [0, 0]
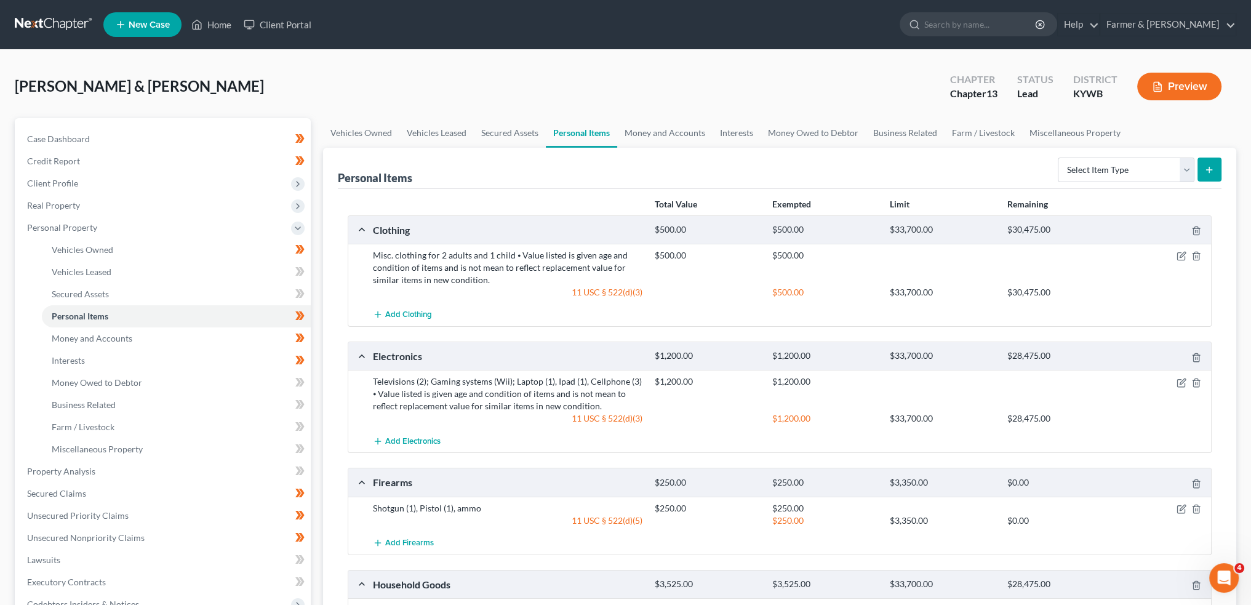
click at [684, 110] on div "Smith, Mandi & Aaron Upgraded Chapter Chapter 13 Status Lead District KYWB Prev…" at bounding box center [626, 92] width 1222 height 54
click at [679, 126] on link "Money and Accounts" at bounding box center [664, 133] width 95 height 30
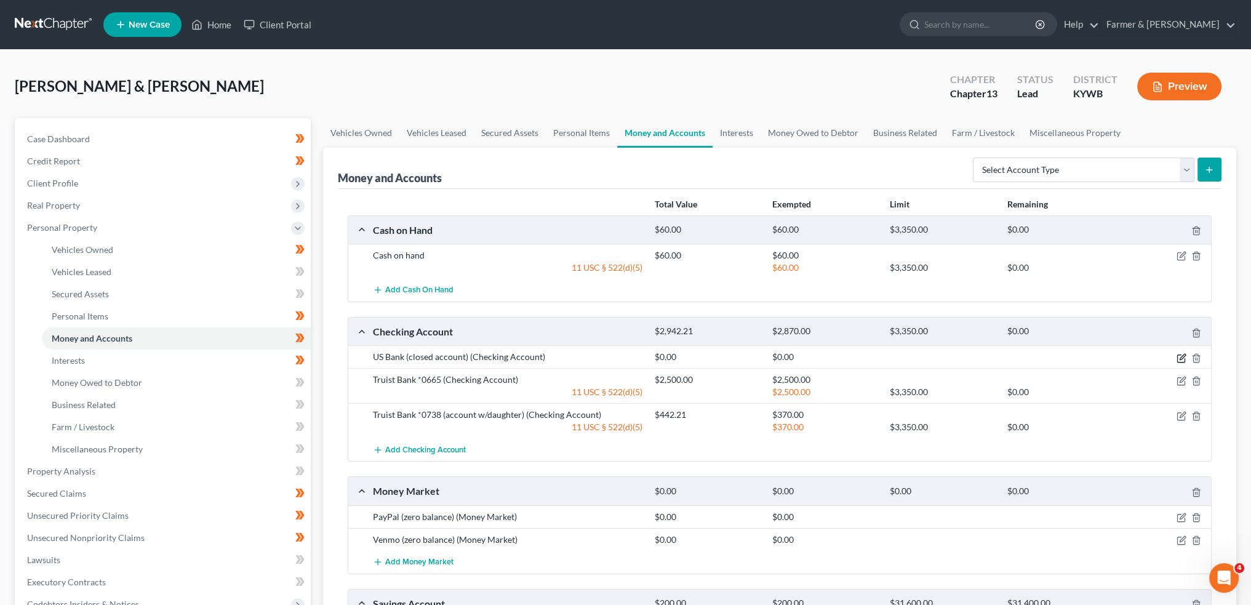
click at [1182, 354] on icon "button" at bounding box center [1183, 357] width 6 height 6
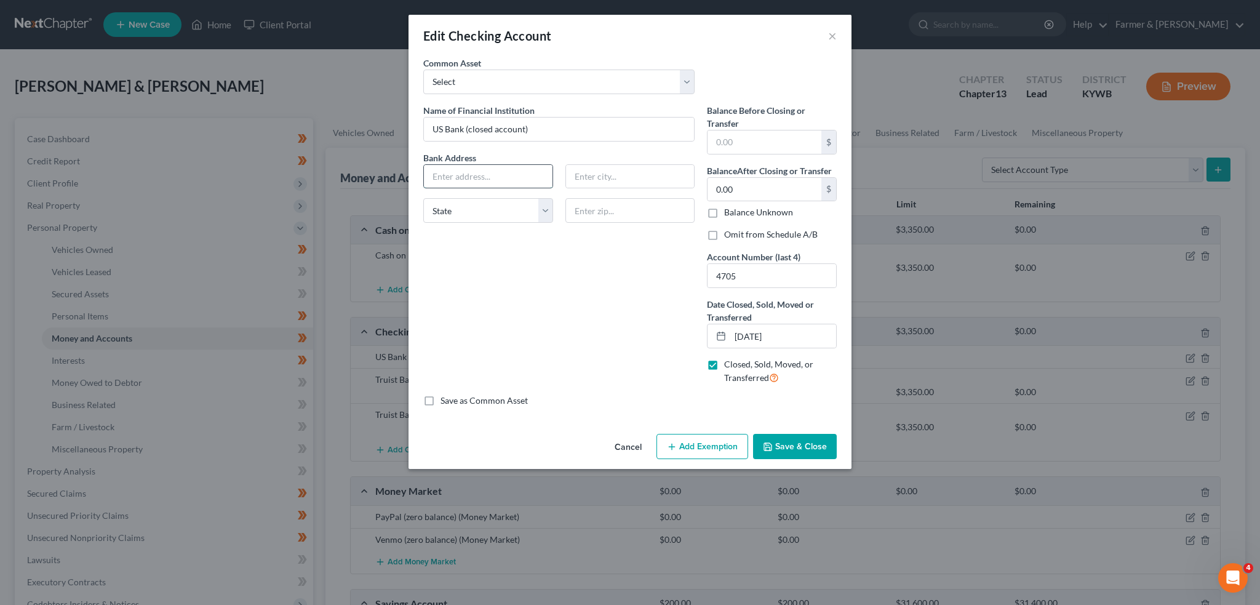
click at [506, 166] on input "text" at bounding box center [488, 176] width 129 height 23
type input "PO Box 1800"
type input "55101"
type input "Saint Paul"
select select "24"
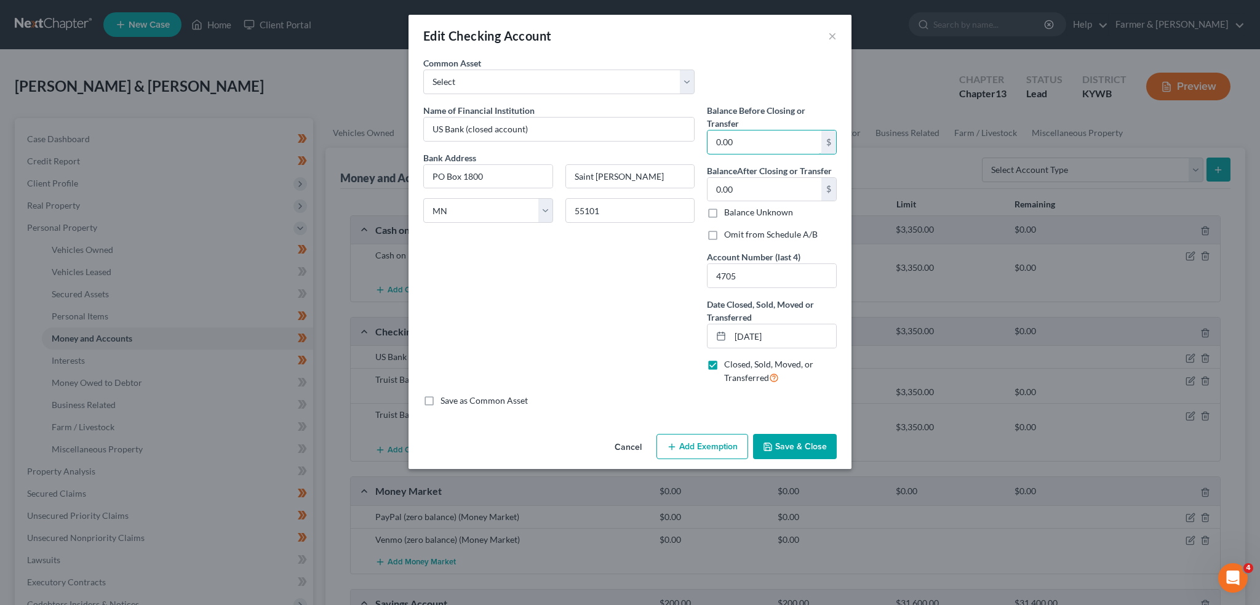
type input "0.00"
click at [724, 238] on label "Omit from Schedule A/B" at bounding box center [771, 234] width 94 height 12
click at [729, 236] on input "Omit from Schedule A/B" at bounding box center [733, 232] width 8 height 8
checkbox input "true"
click at [795, 445] on button "Save & Close" at bounding box center [795, 447] width 84 height 26
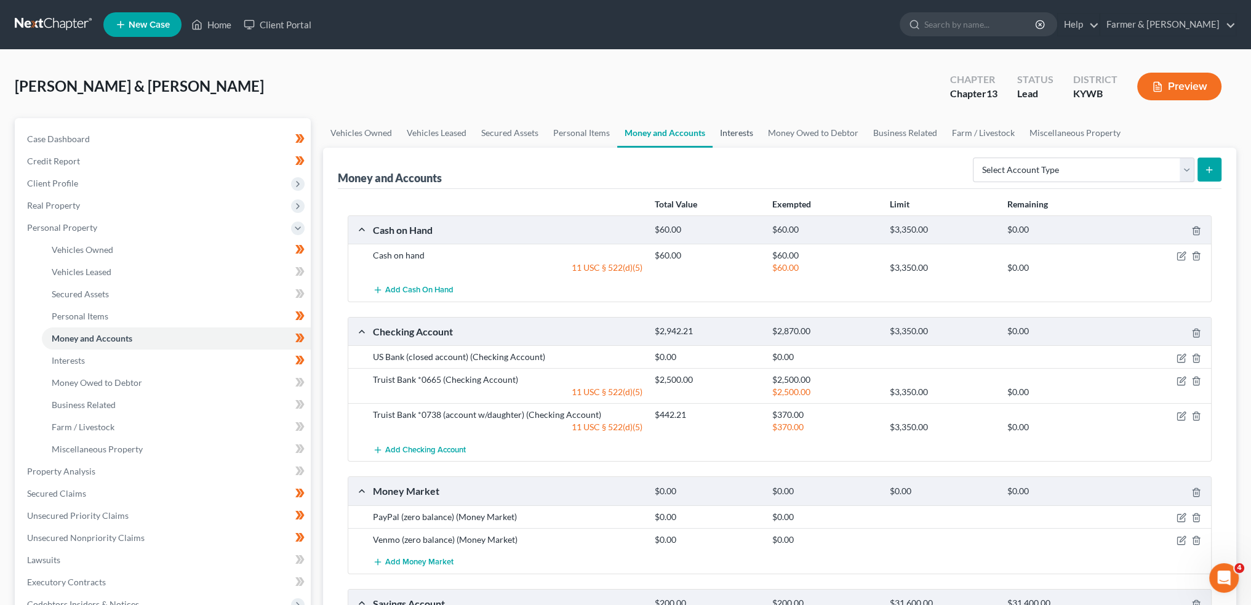
click at [735, 138] on link "Interests" at bounding box center [737, 133] width 48 height 30
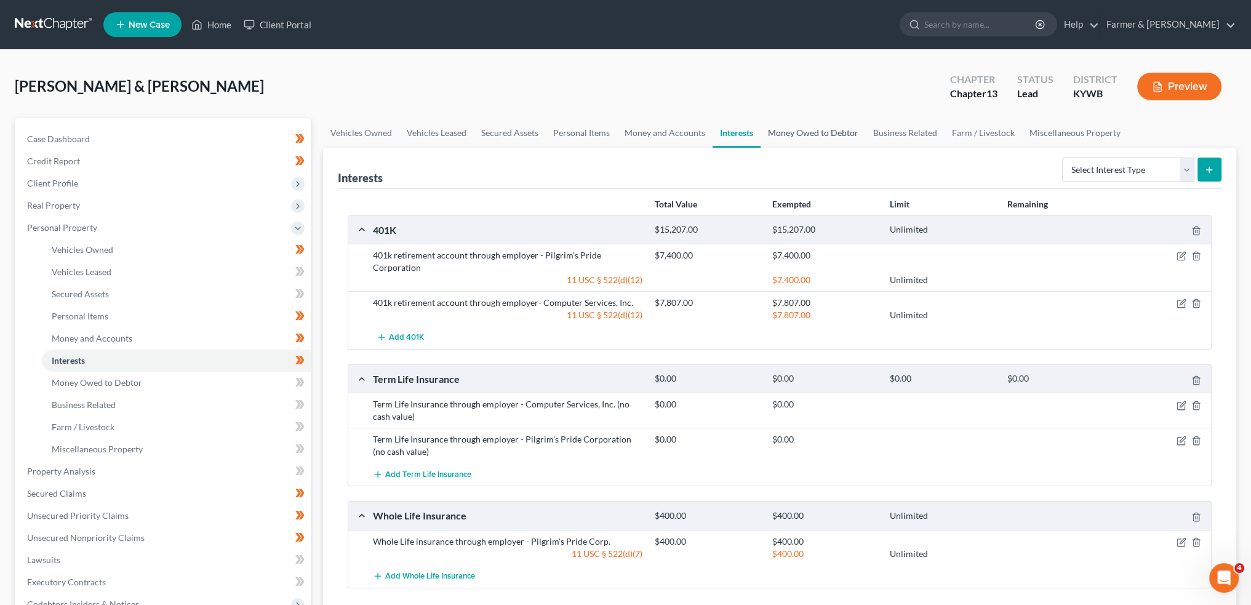
click at [819, 139] on link "Money Owed to Debtor" at bounding box center [813, 133] width 105 height 30
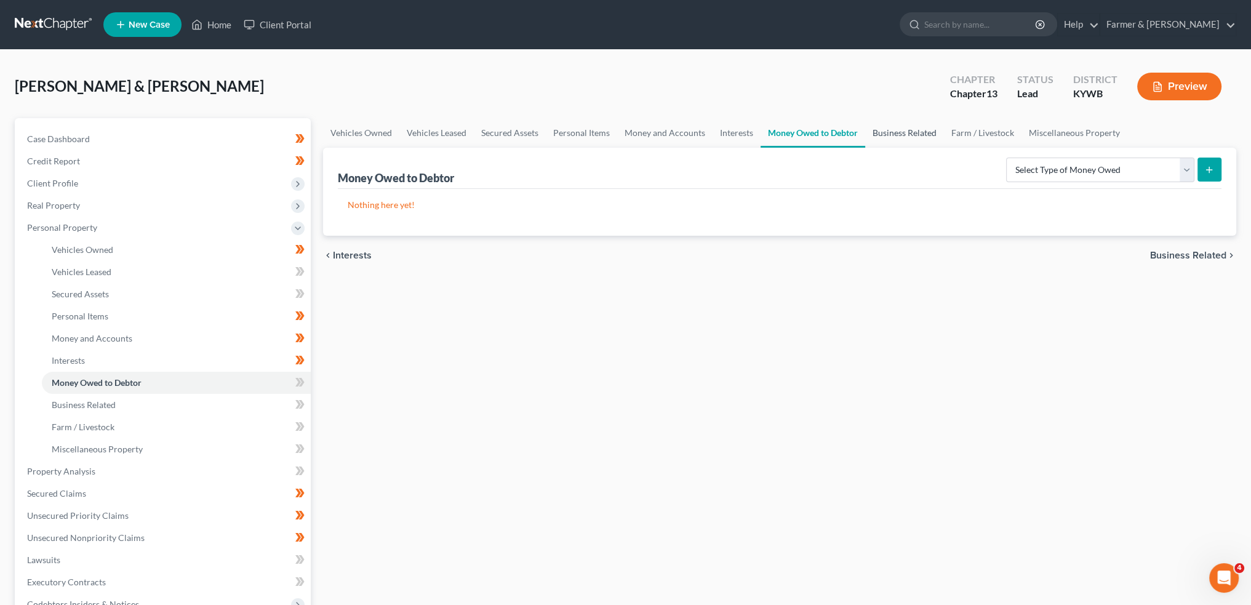
click at [883, 140] on link "Business Related" at bounding box center [904, 133] width 79 height 30
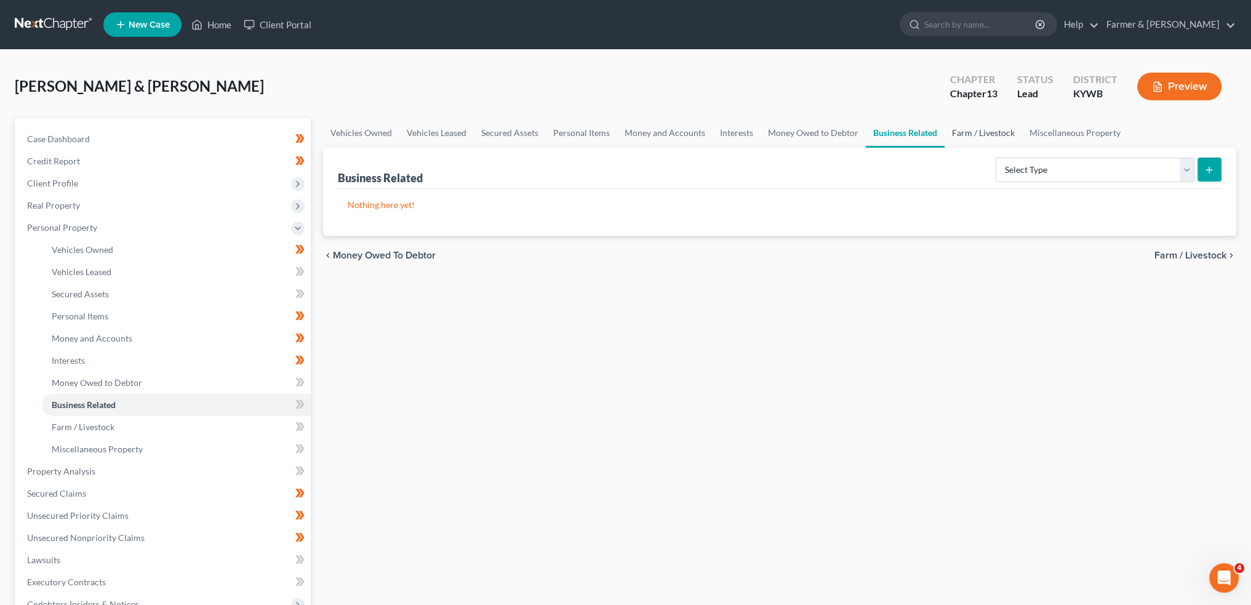
click at [961, 132] on link "Farm / Livestock" at bounding box center [984, 133] width 78 height 30
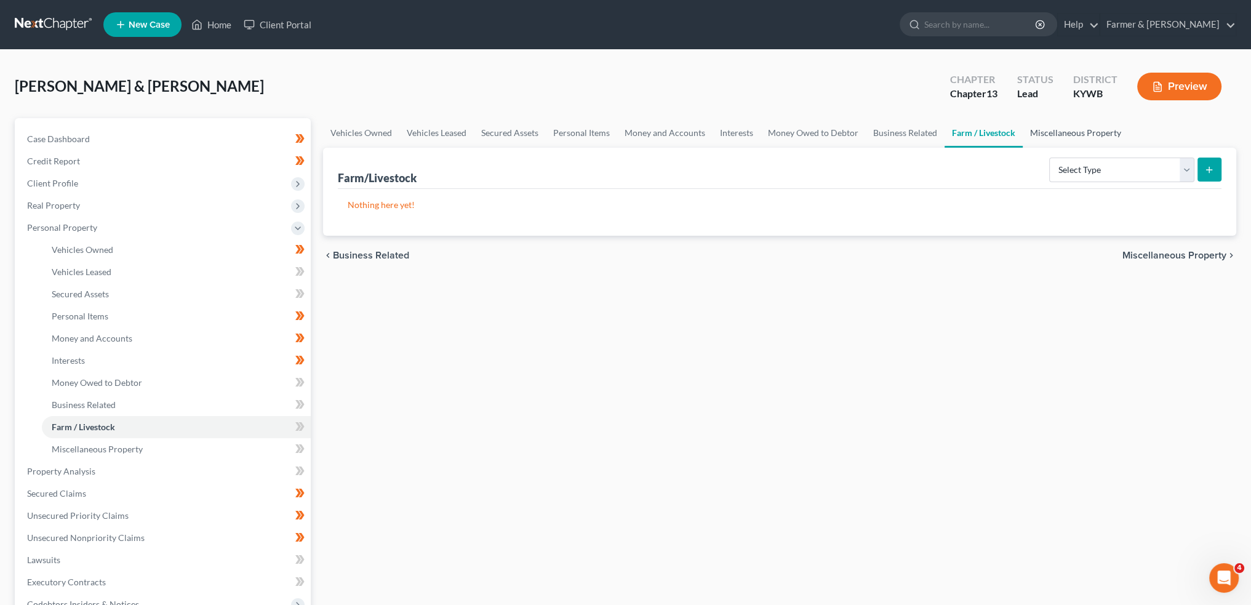
click at [1057, 127] on link "Miscellaneous Property" at bounding box center [1076, 133] width 106 height 30
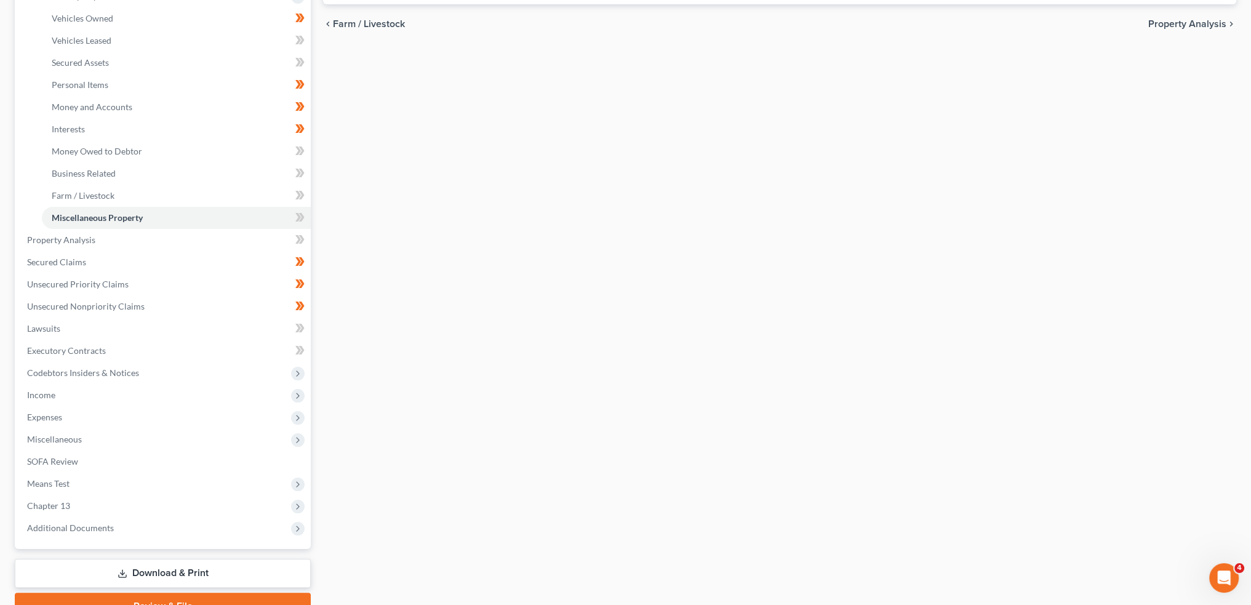
scroll to position [292, 0]
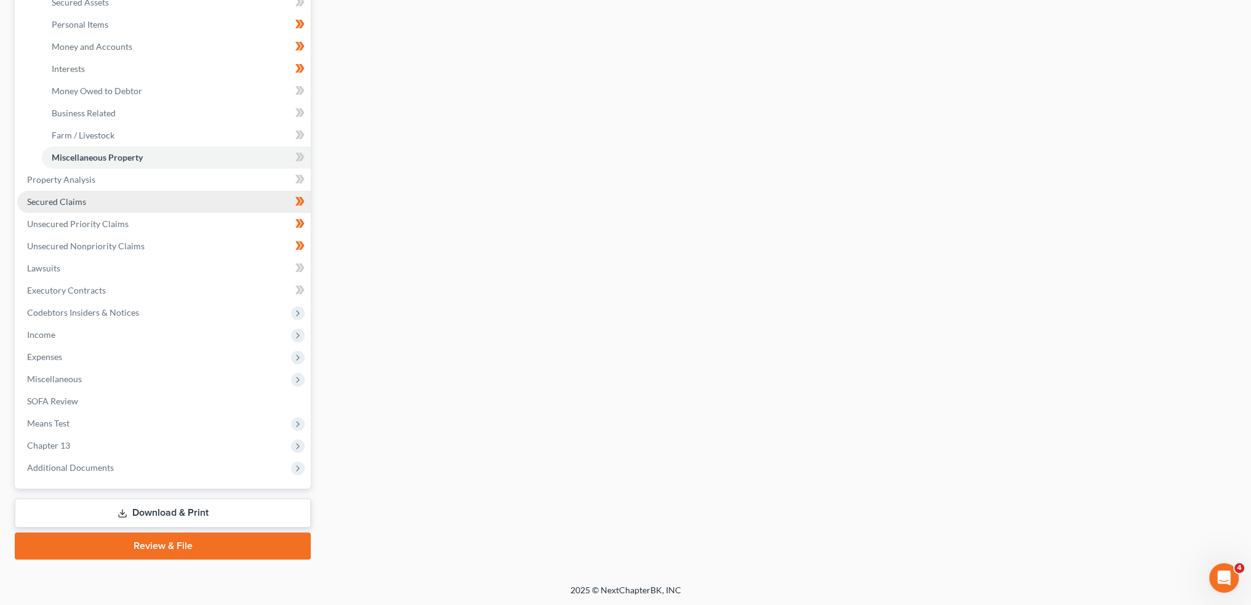
click at [63, 201] on span "Secured Claims" at bounding box center [56, 201] width 59 height 10
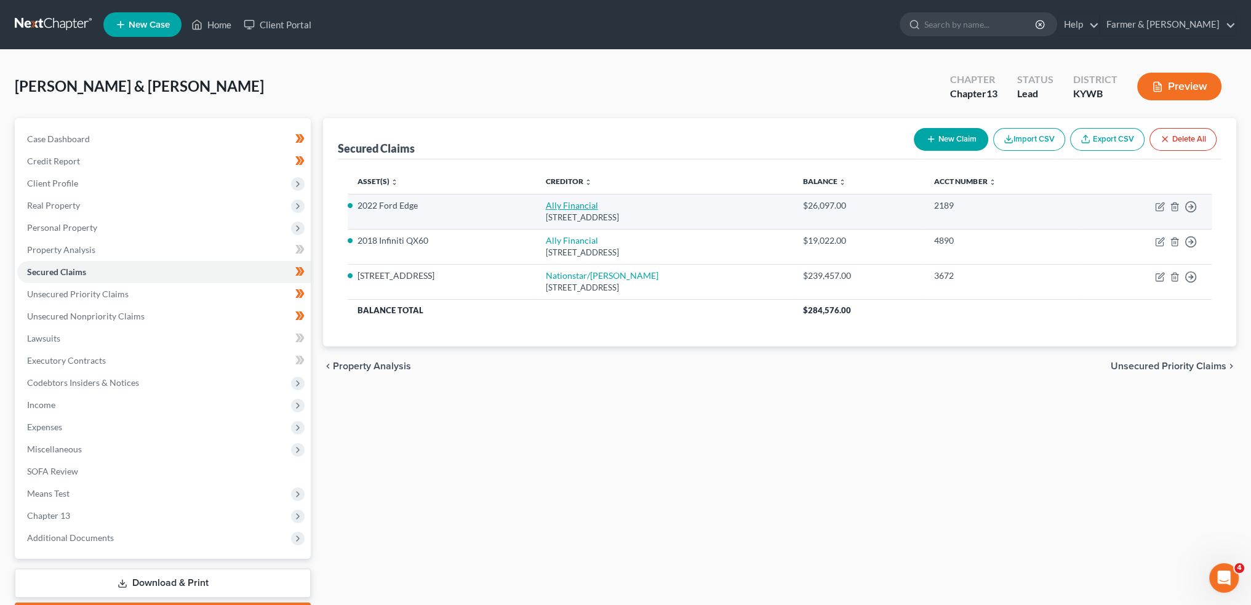
click at [546, 204] on link "Ally Financial" at bounding box center [571, 205] width 52 height 10
select select "24"
select select "0"
select select "6"
select select "4"
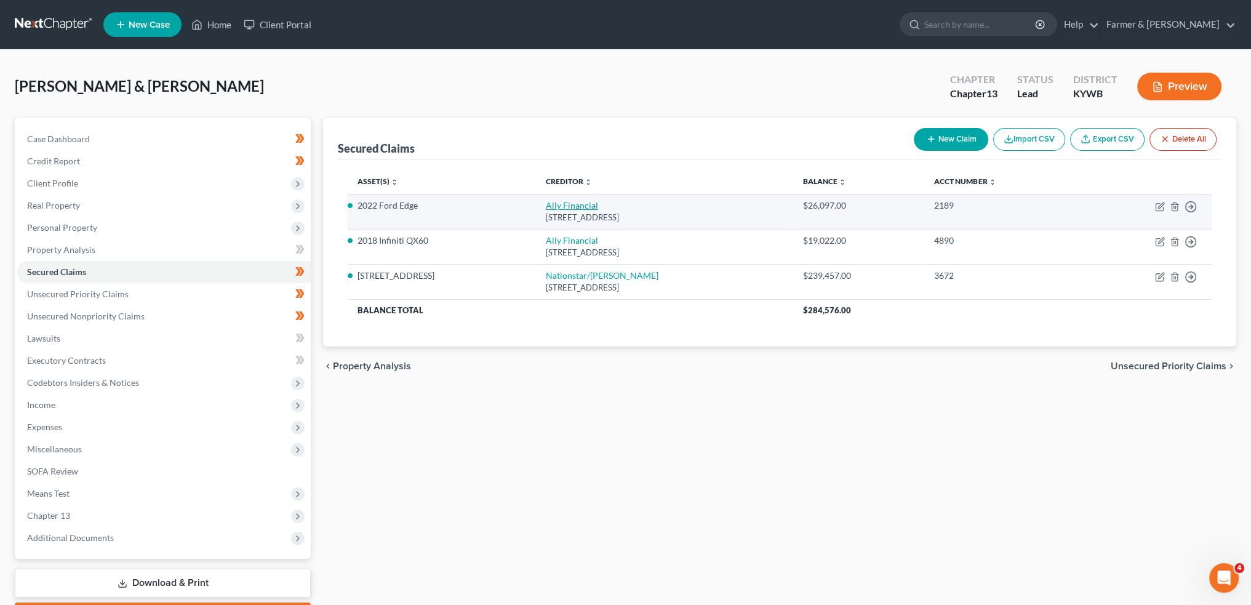
select select "2"
select select "0"
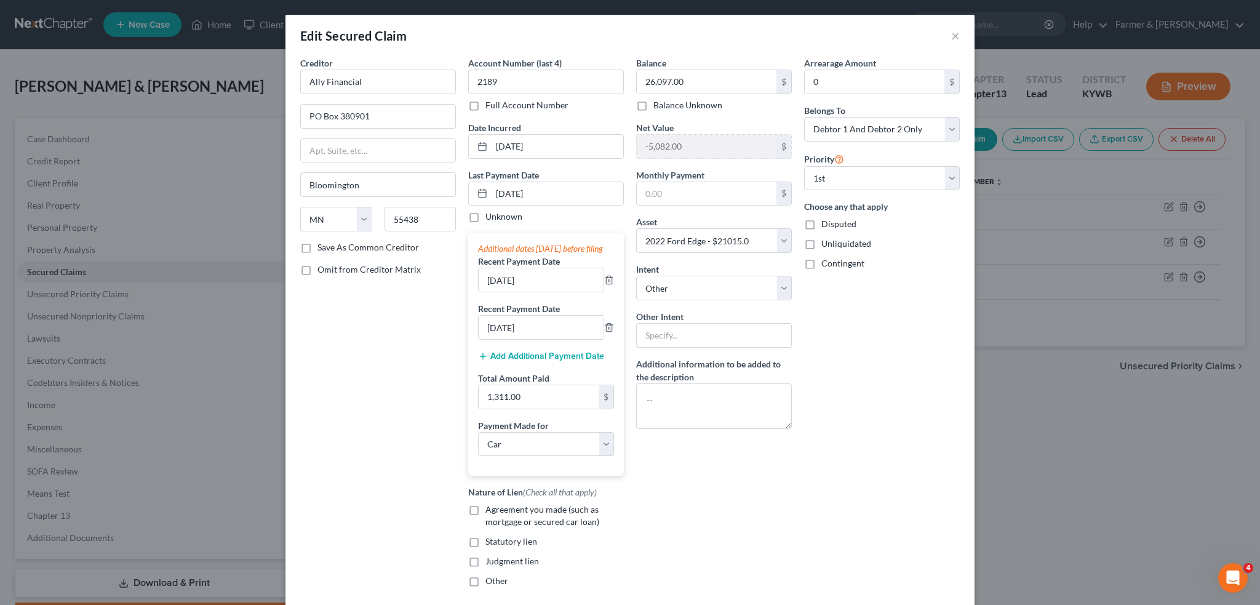
drag, startPoint x: 470, startPoint y: 520, endPoint x: 807, endPoint y: 401, distance: 357.6
click at [486, 519] on label "Agreement you made (such as mortgage or secured car loan)" at bounding box center [555, 515] width 138 height 25
click at [490, 511] on input "Agreement you made (such as mortgage or secured car loan)" at bounding box center [494, 507] width 8 height 8
checkbox input "true"
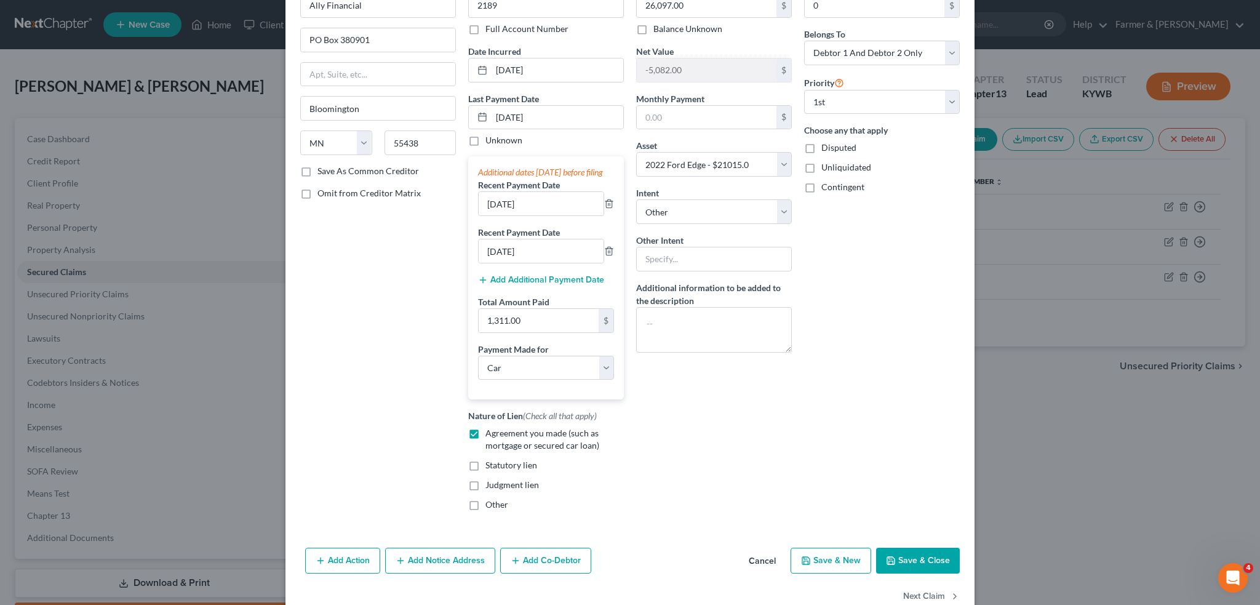
scroll to position [116, 0]
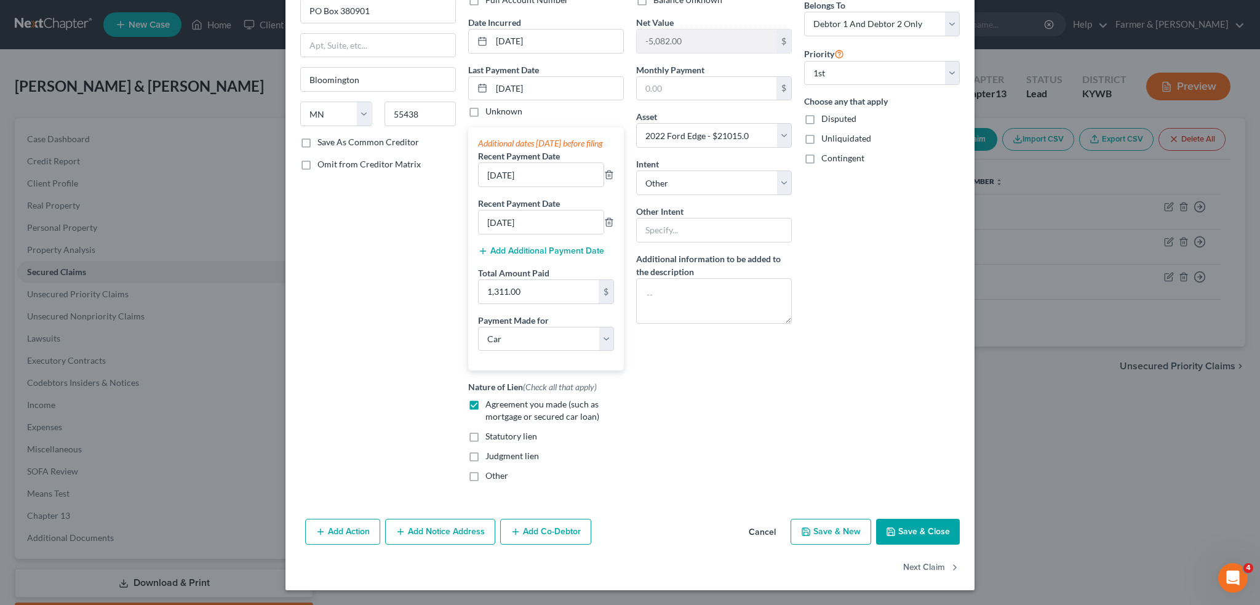
click at [896, 535] on button "Save & Close" at bounding box center [918, 532] width 84 height 26
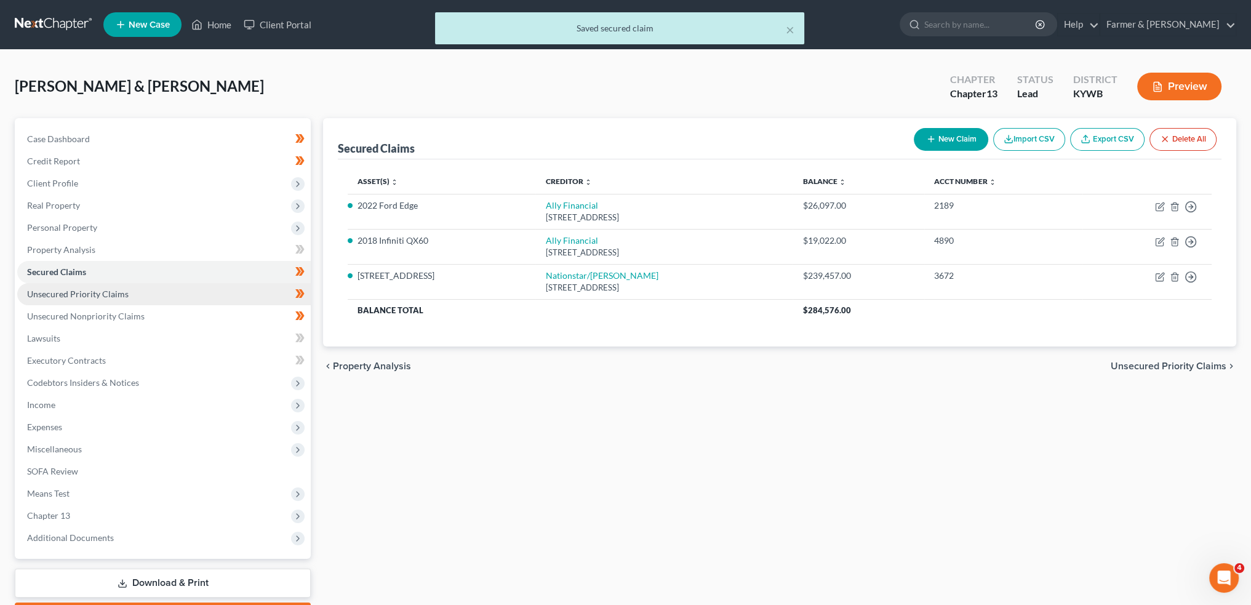
click at [99, 294] on span "Unsecured Priority Claims" at bounding box center [78, 294] width 102 height 10
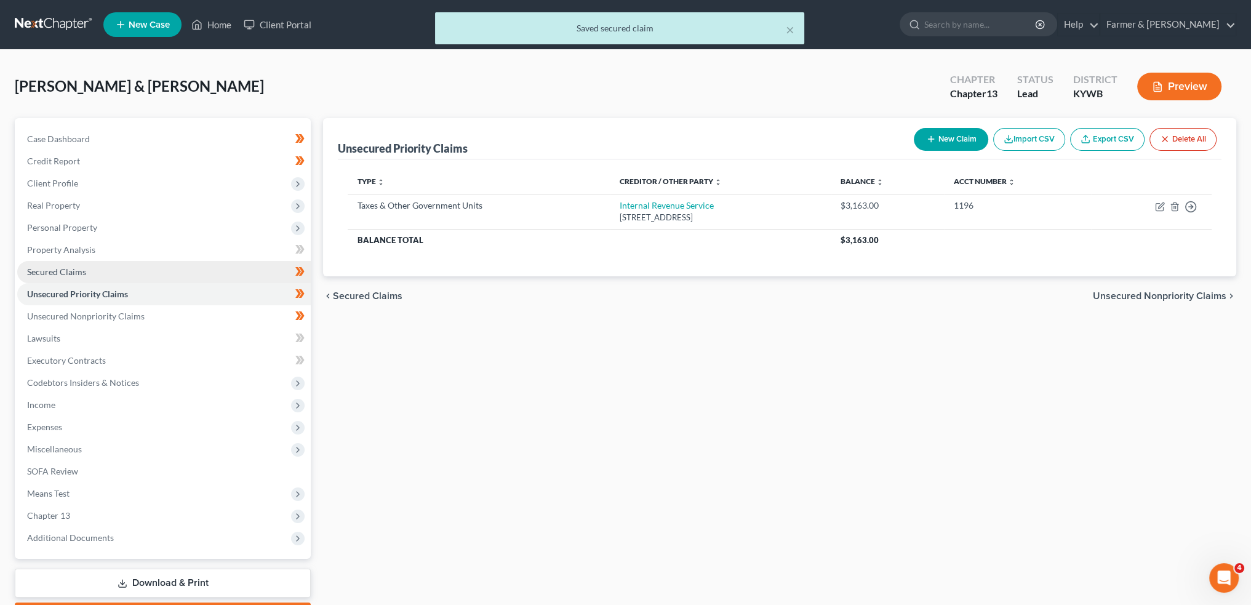
click at [118, 263] on link "Secured Claims" at bounding box center [164, 272] width 294 height 22
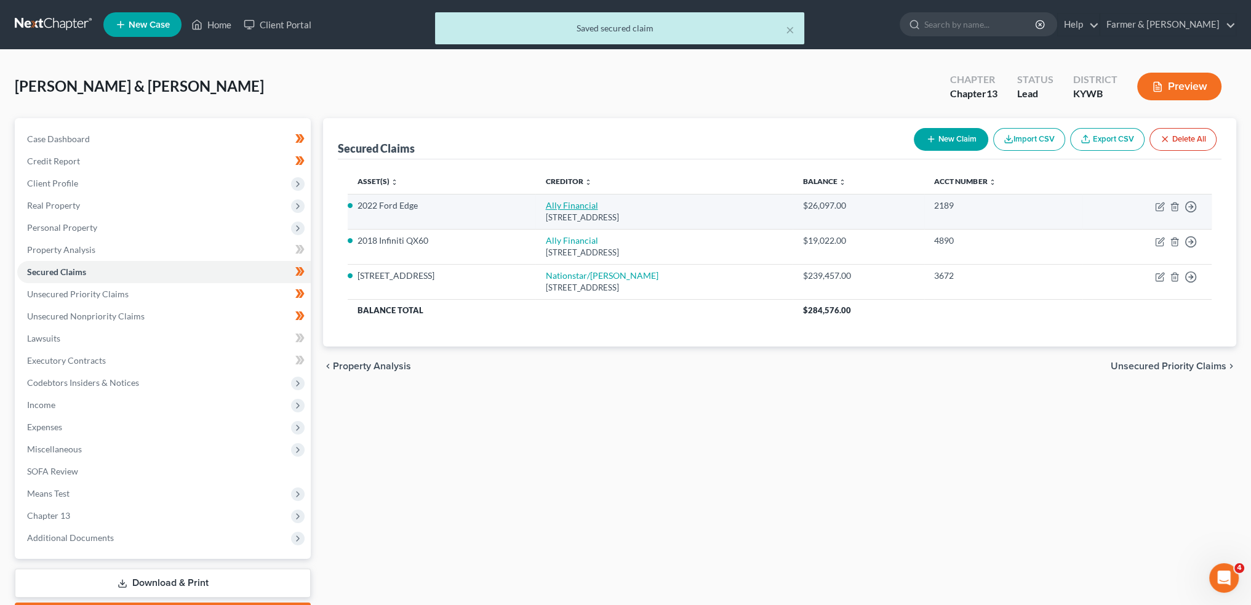
click at [580, 205] on link "Ally Financial" at bounding box center [571, 205] width 52 height 10
select select "24"
select select "0"
select select "6"
select select "4"
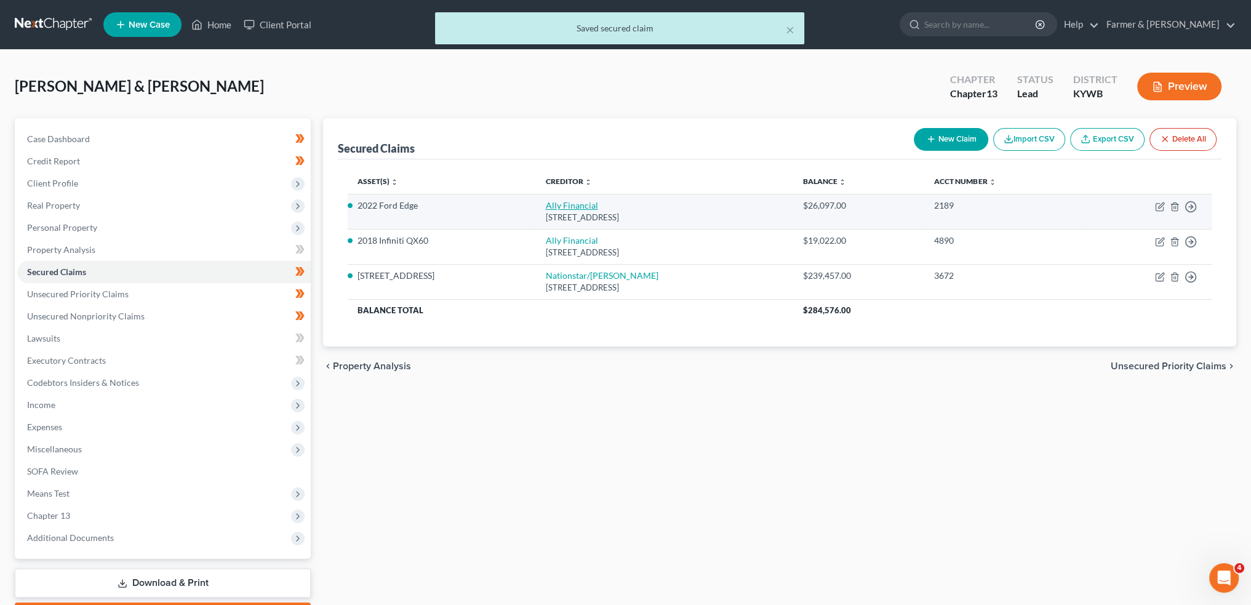
select select "2"
select select "0"
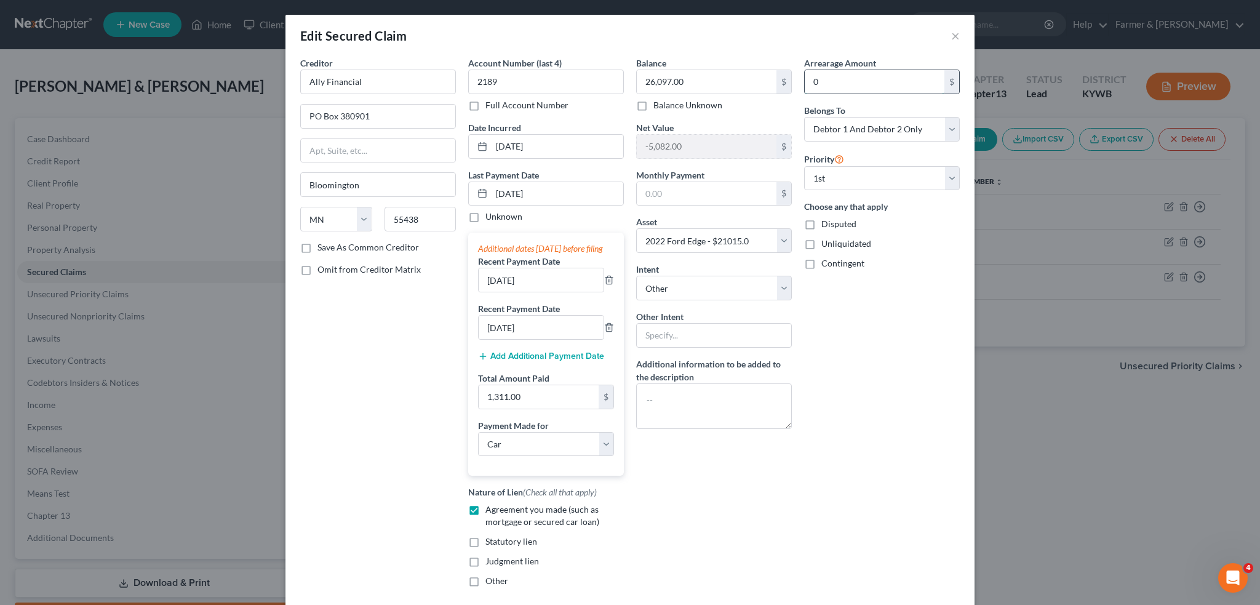
click at [849, 81] on input "0" at bounding box center [875, 81] width 140 height 23
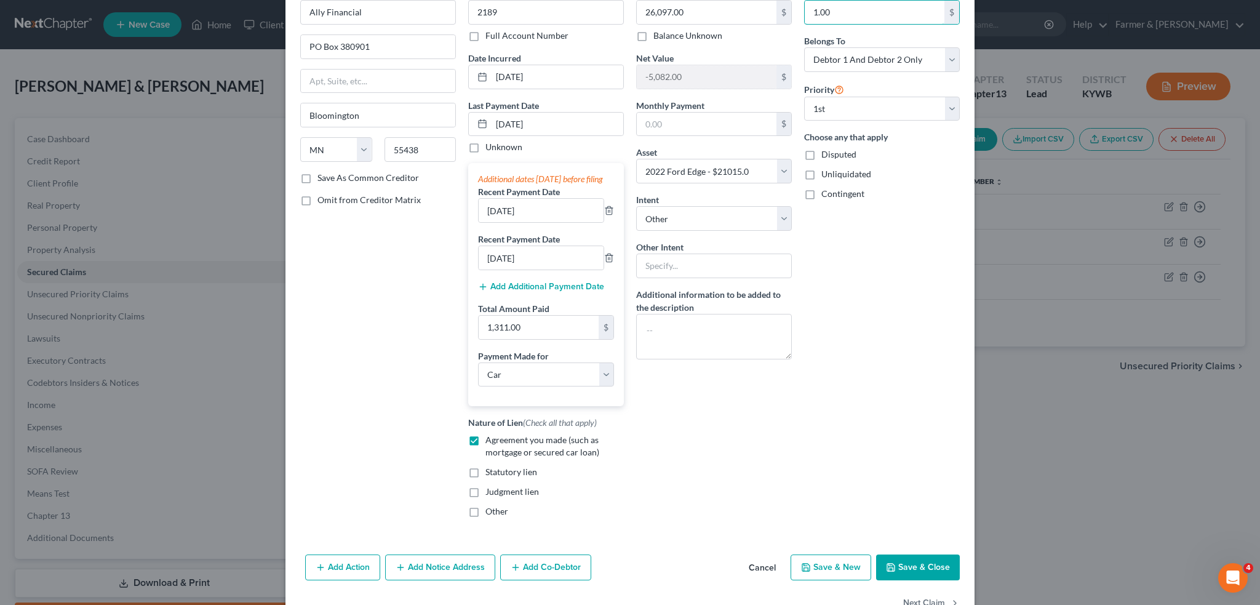
scroll to position [116, 0]
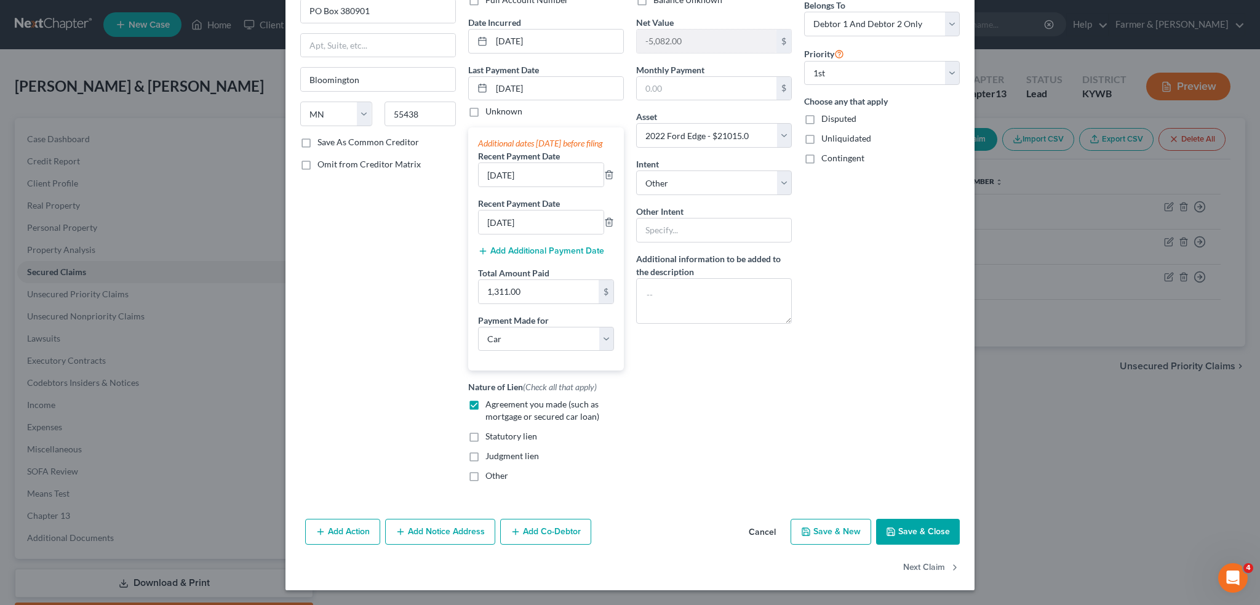
type input "1.00"
click at [911, 531] on button "Save & Close" at bounding box center [918, 532] width 84 height 26
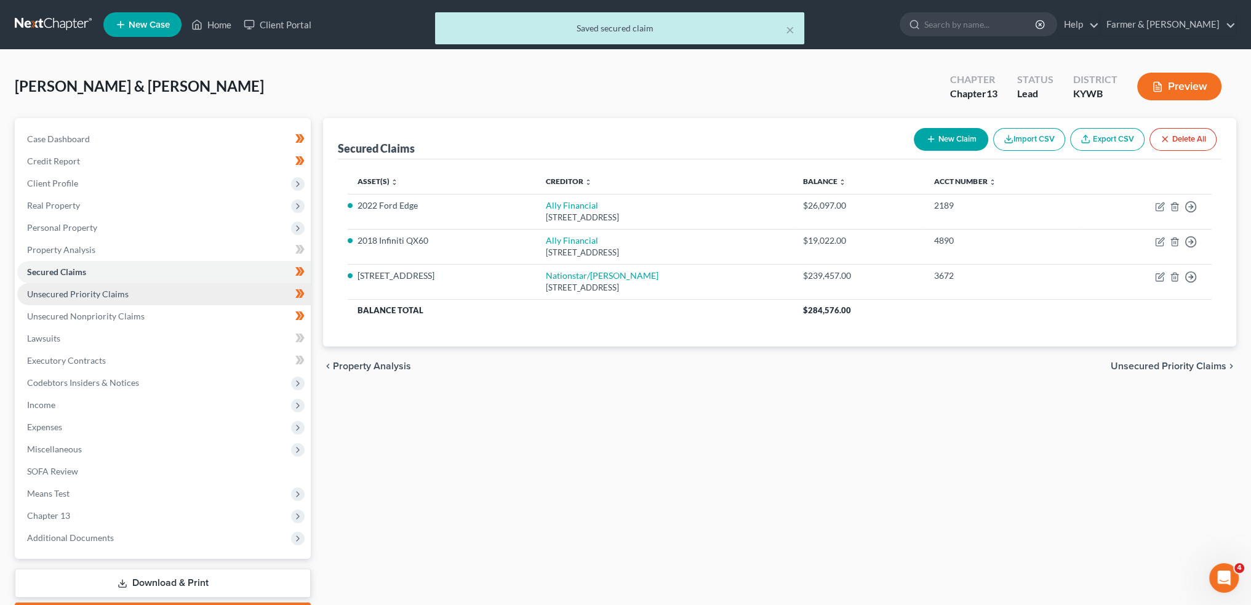
click at [172, 298] on link "Unsecured Priority Claims" at bounding box center [164, 294] width 294 height 22
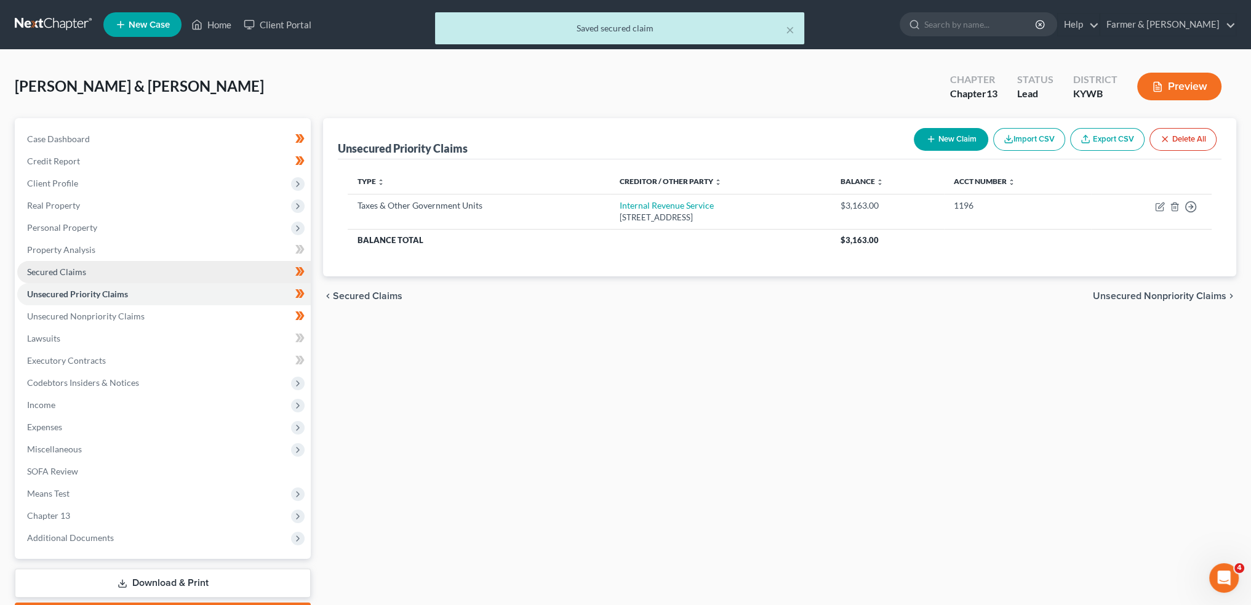
click at [158, 273] on link "Secured Claims" at bounding box center [164, 272] width 294 height 22
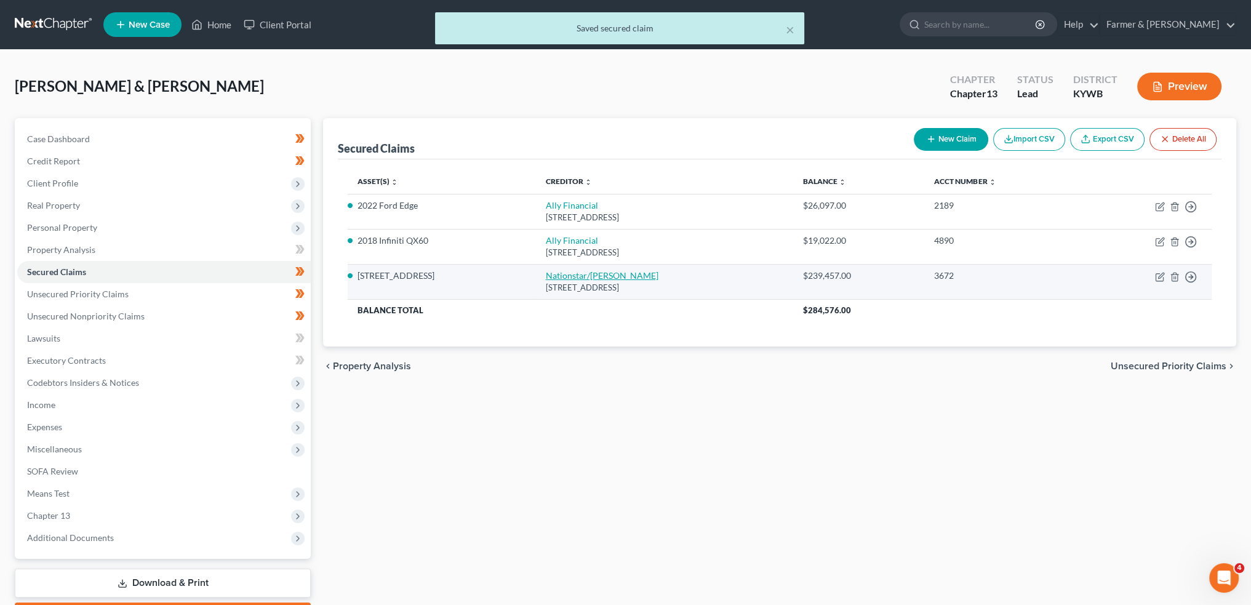
click at [564, 271] on link "Nationstar/Mr. Cooper" at bounding box center [601, 275] width 113 height 10
select select "45"
select select "3"
select select "4"
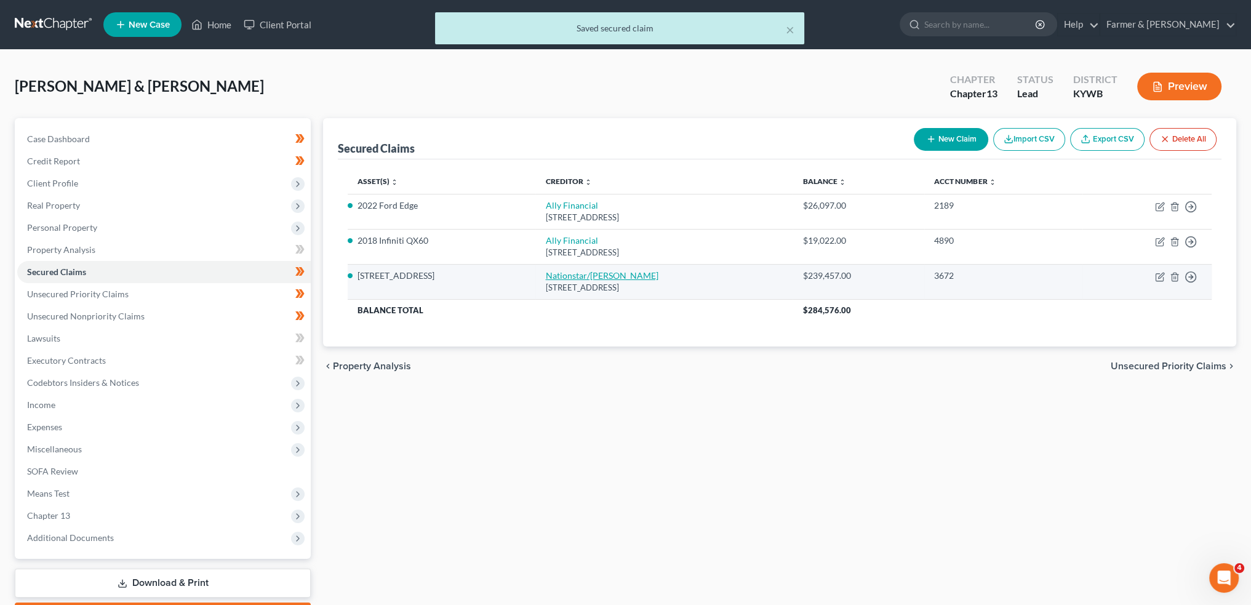
select select "0"
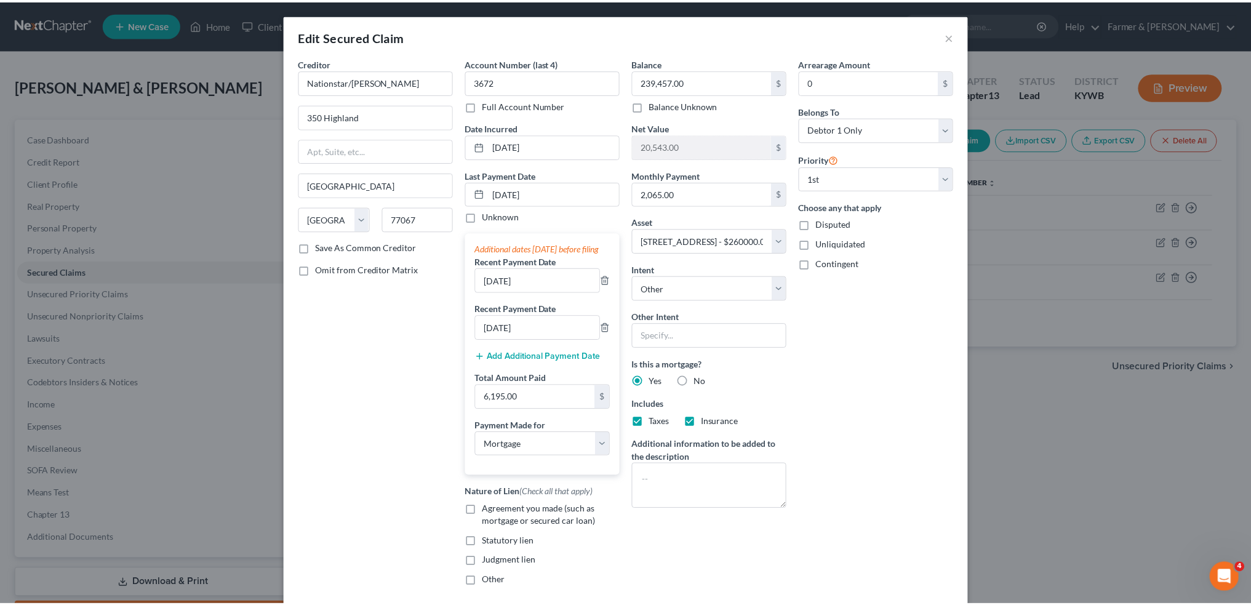
scroll to position [116, 0]
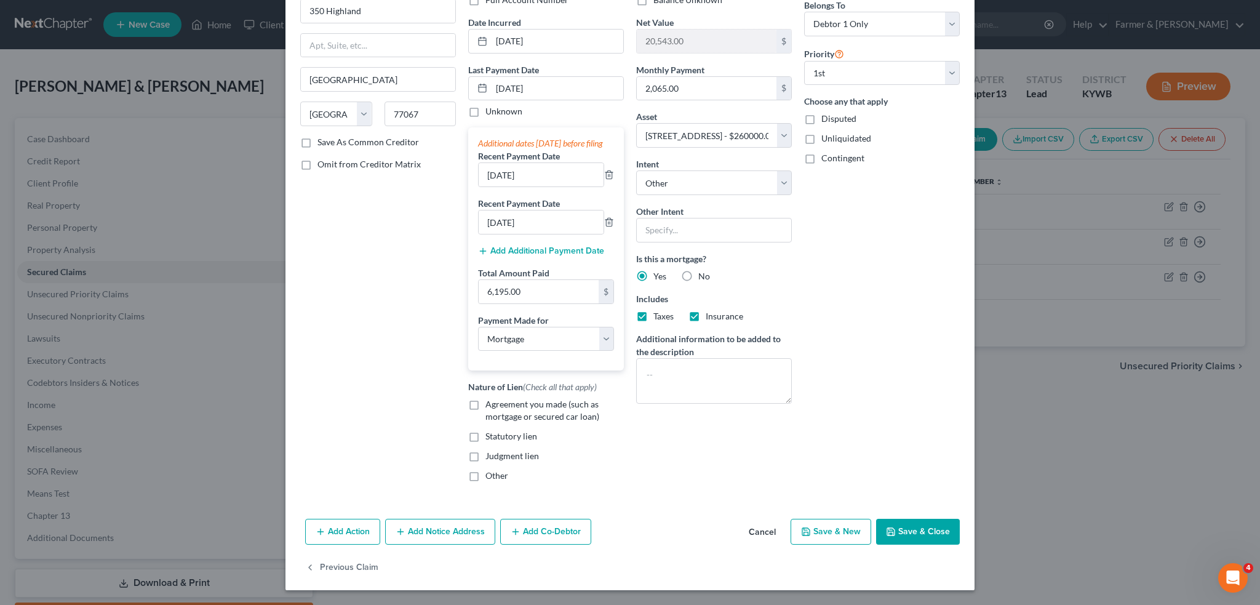
click at [486, 403] on label "Agreement you made (such as mortgage or secured car loan)" at bounding box center [555, 410] width 138 height 25
click at [490, 403] on input "Agreement you made (such as mortgage or secured car loan)" at bounding box center [494, 402] width 8 height 8
checkbox input "true"
click at [896, 519] on button "Save & Close" at bounding box center [918, 532] width 84 height 26
select select
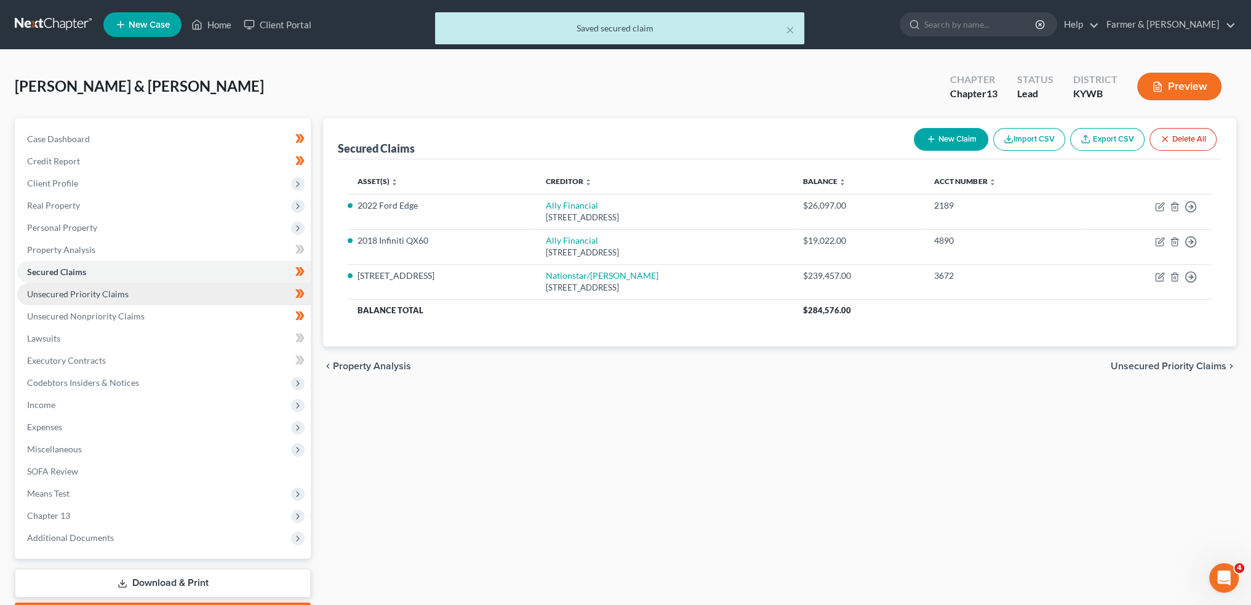
click at [112, 302] on link "Unsecured Priority Claims" at bounding box center [164, 294] width 294 height 22
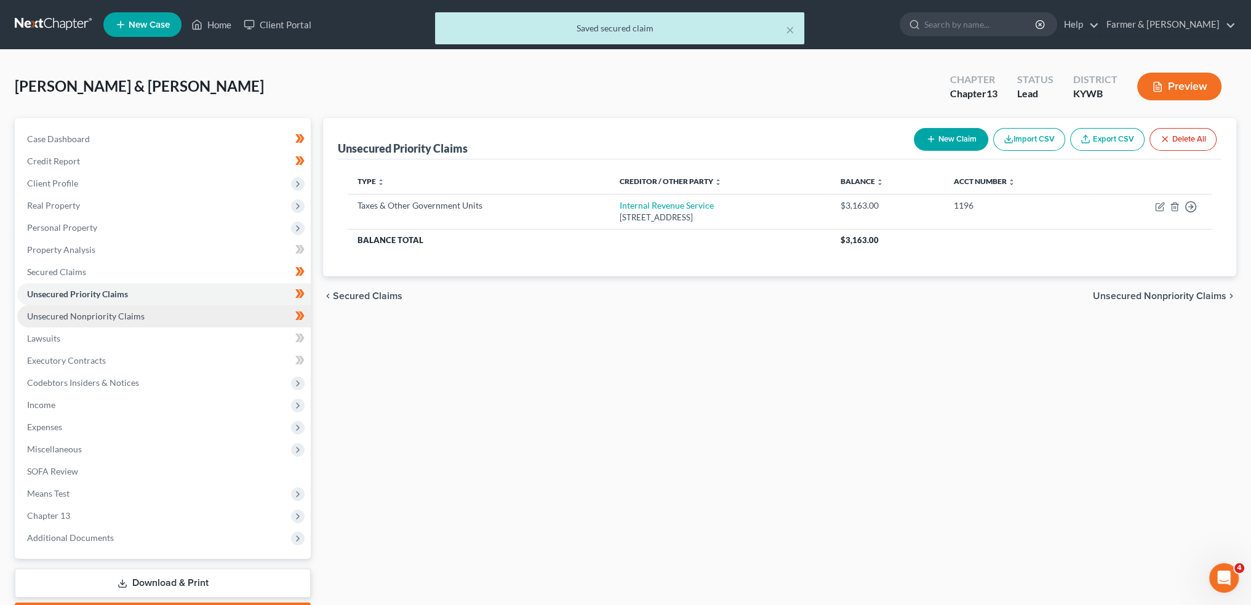
click at [106, 313] on span "Unsecured Nonpriority Claims" at bounding box center [86, 316] width 118 height 10
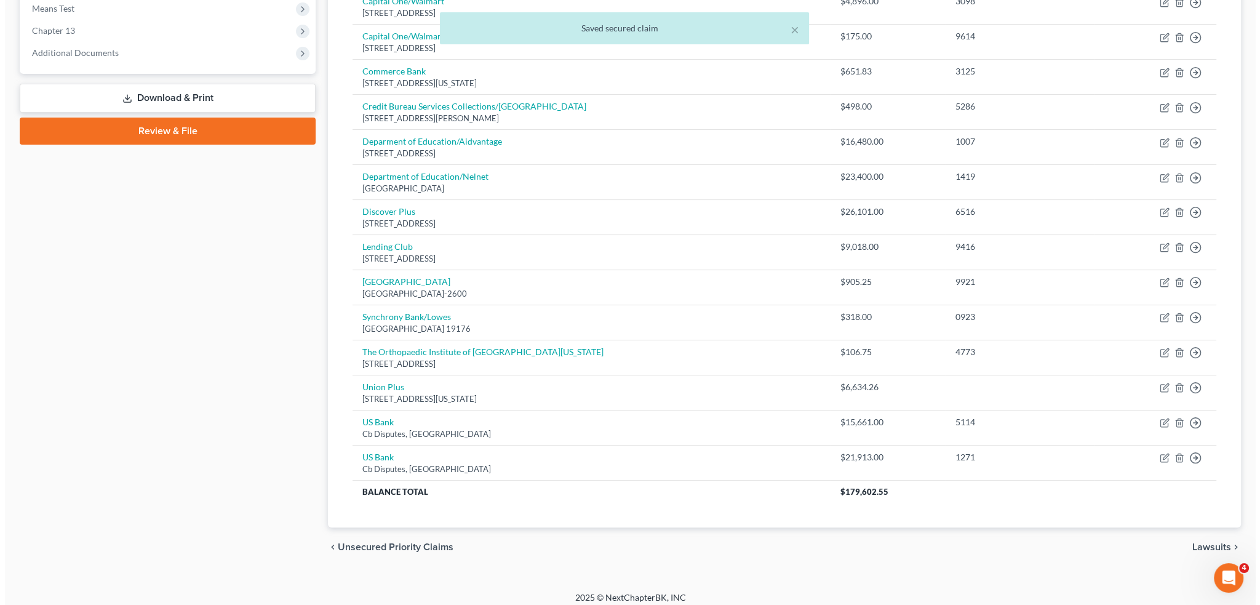
scroll to position [490, 0]
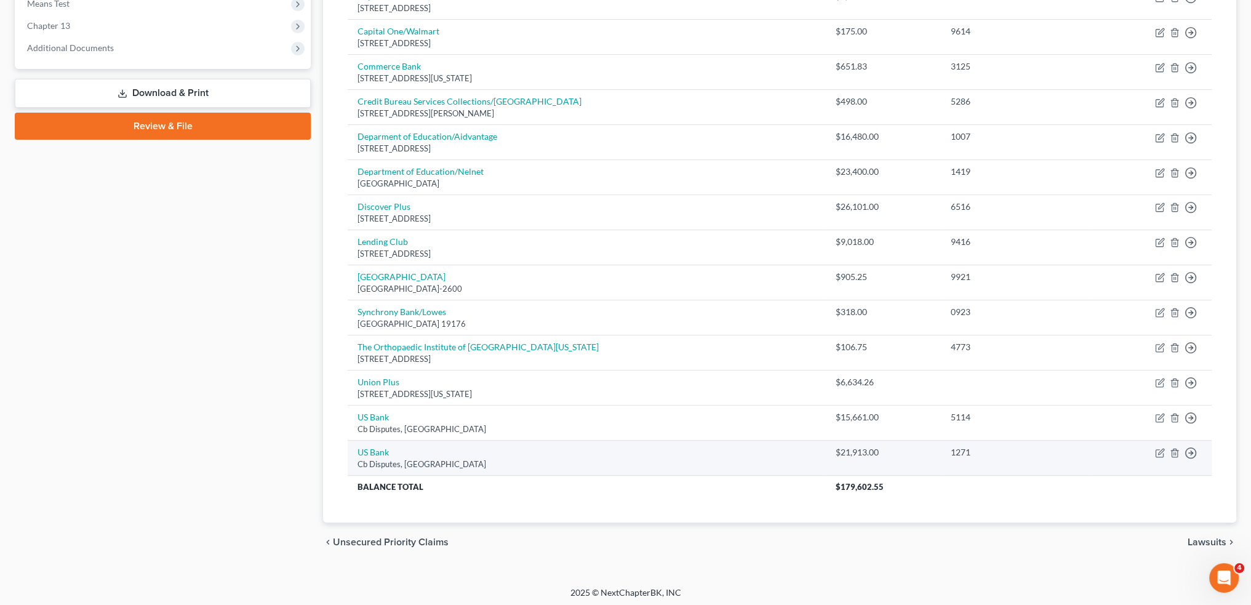
click at [362, 442] on td "US Bank Cb Disputes, Saint Louis, MO 63166" at bounding box center [587, 458] width 478 height 35
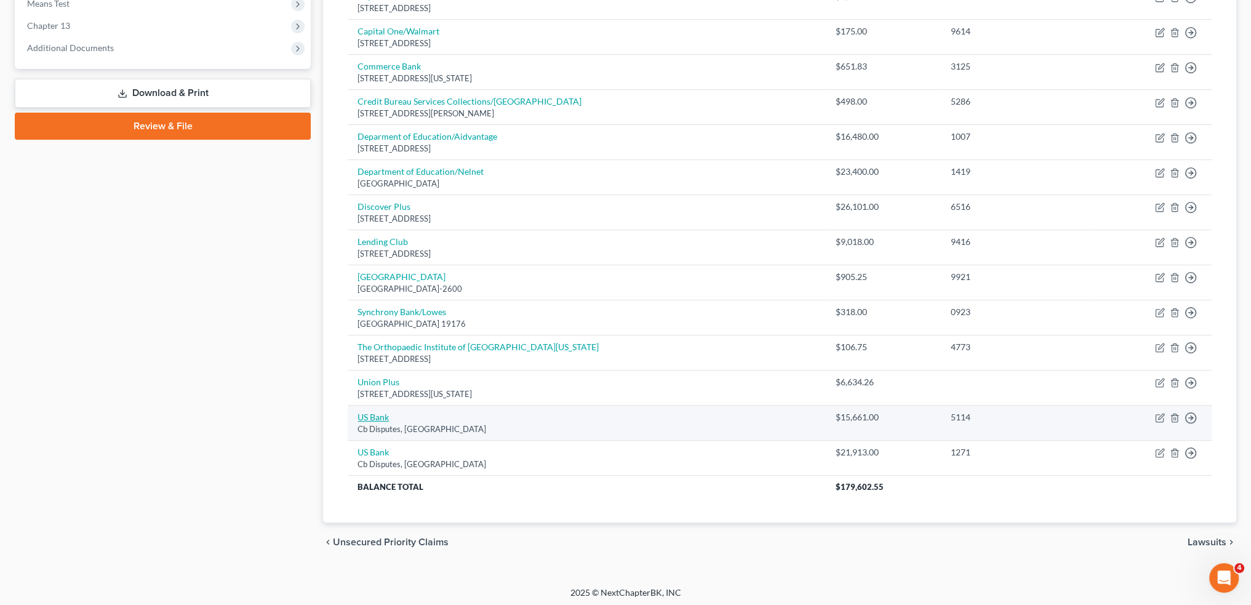
click at [362, 412] on link "US Bank" at bounding box center [373, 417] width 31 height 10
select select "26"
select select "2"
select select "0"
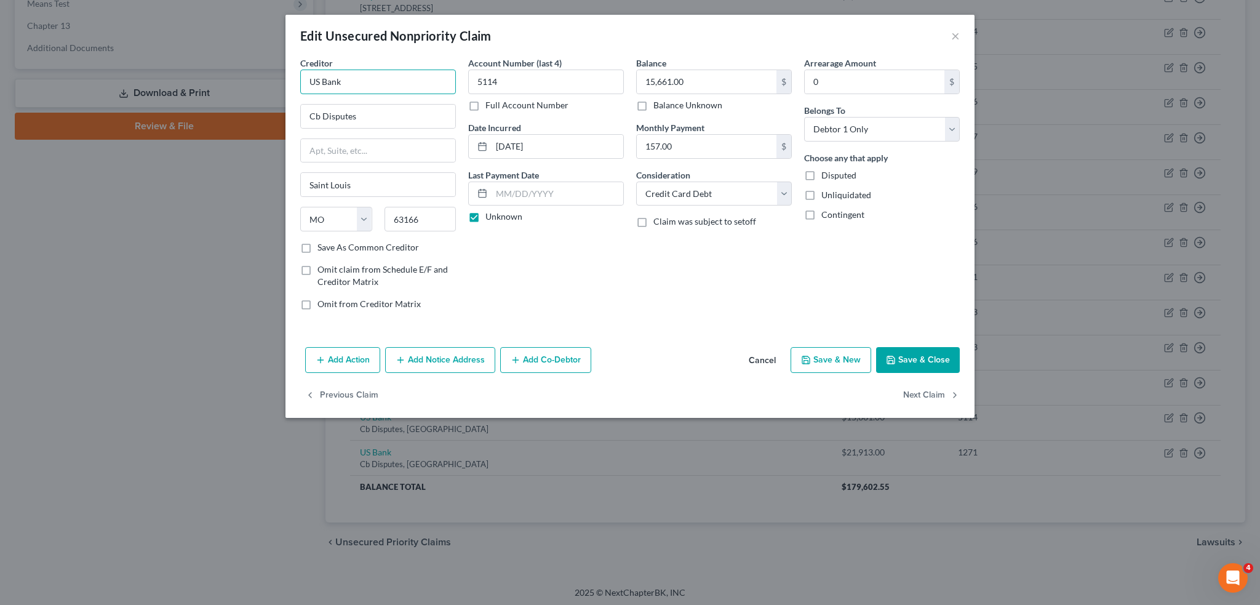
click at [407, 79] on input "US Bank" at bounding box center [378, 82] width 156 height 25
drag, startPoint x: 407, startPoint y: 79, endPoint x: 200, endPoint y: 73, distance: 207.5
click at [208, 70] on div "Edit Unsecured Nonpriority Claim × Creditor * US Bank Cb Disputes Saint Louis S…" at bounding box center [630, 302] width 1260 height 605
type input "US Bank"
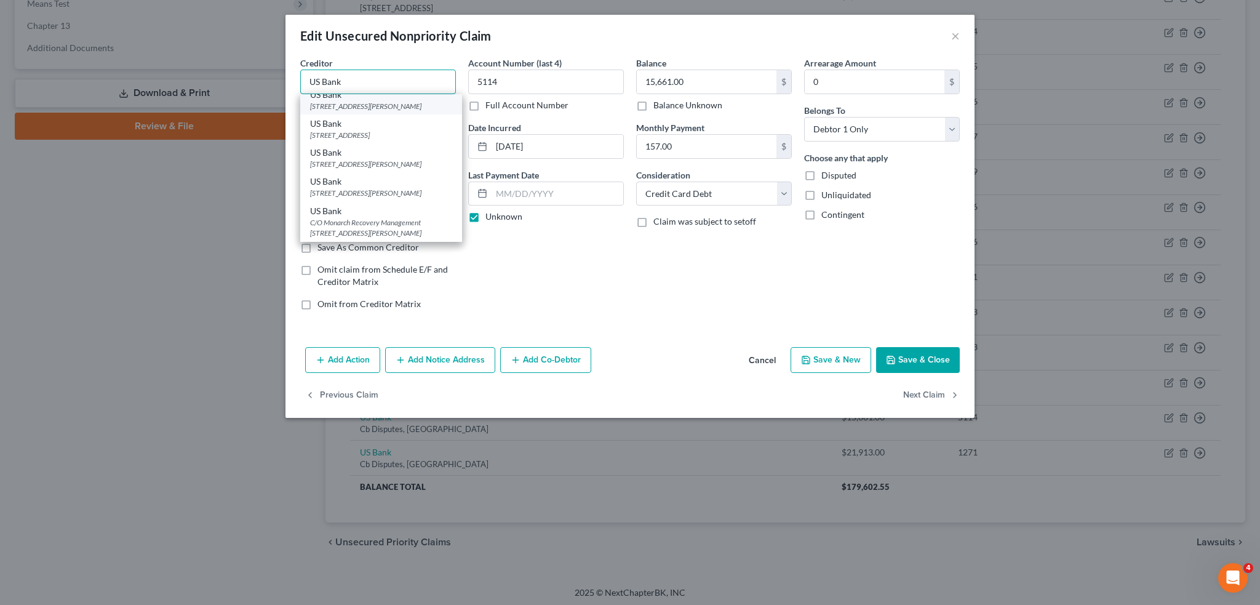
scroll to position [102, 0]
click at [345, 162] on div "1200 Energy Park Drive, Saint Paul, MN 55108" at bounding box center [381, 157] width 142 height 10
type input "1200 Energy Park Drive"
type input "Saint Paul"
select select "24"
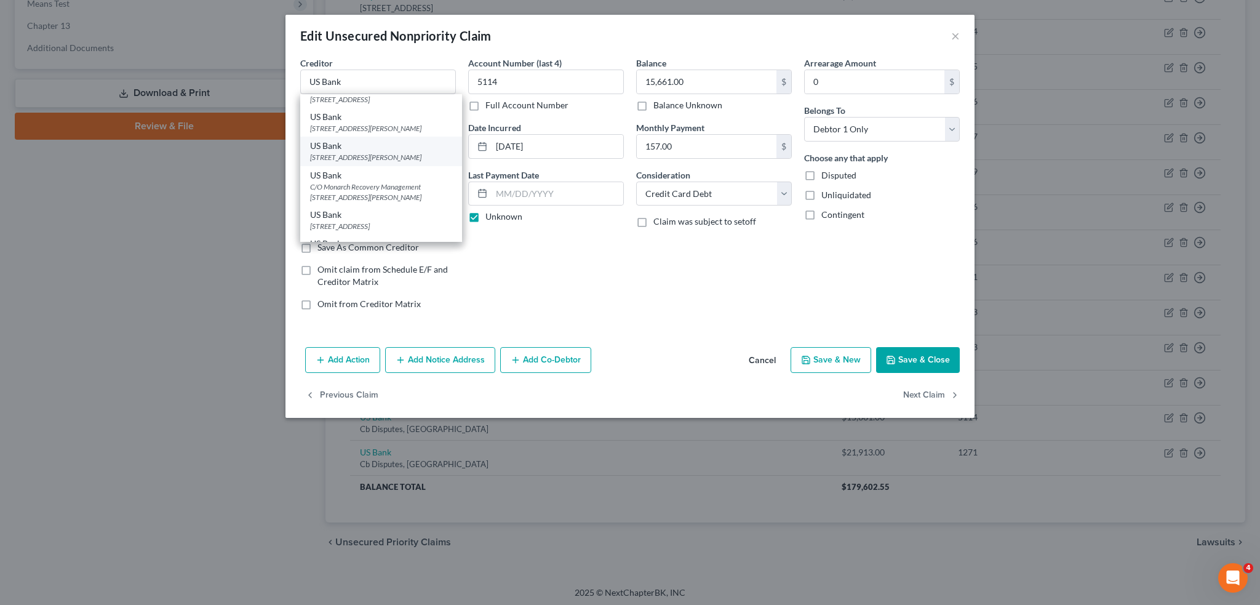
type input "55108"
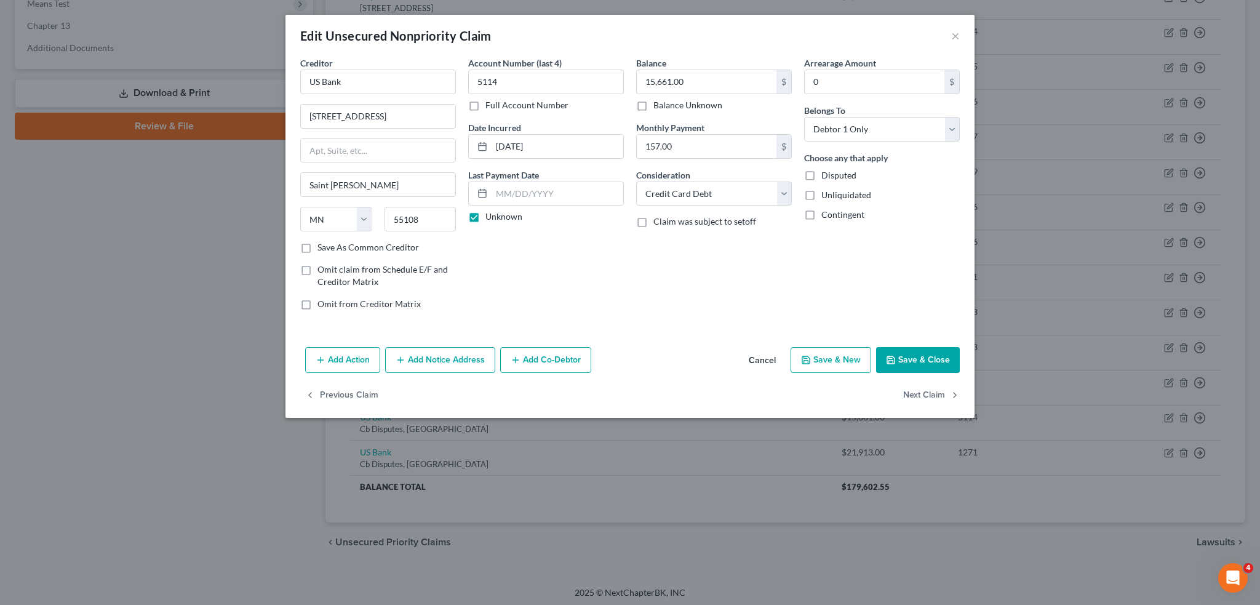
scroll to position [0, 0]
click at [933, 394] on button "Next Claim" at bounding box center [931, 396] width 57 height 26
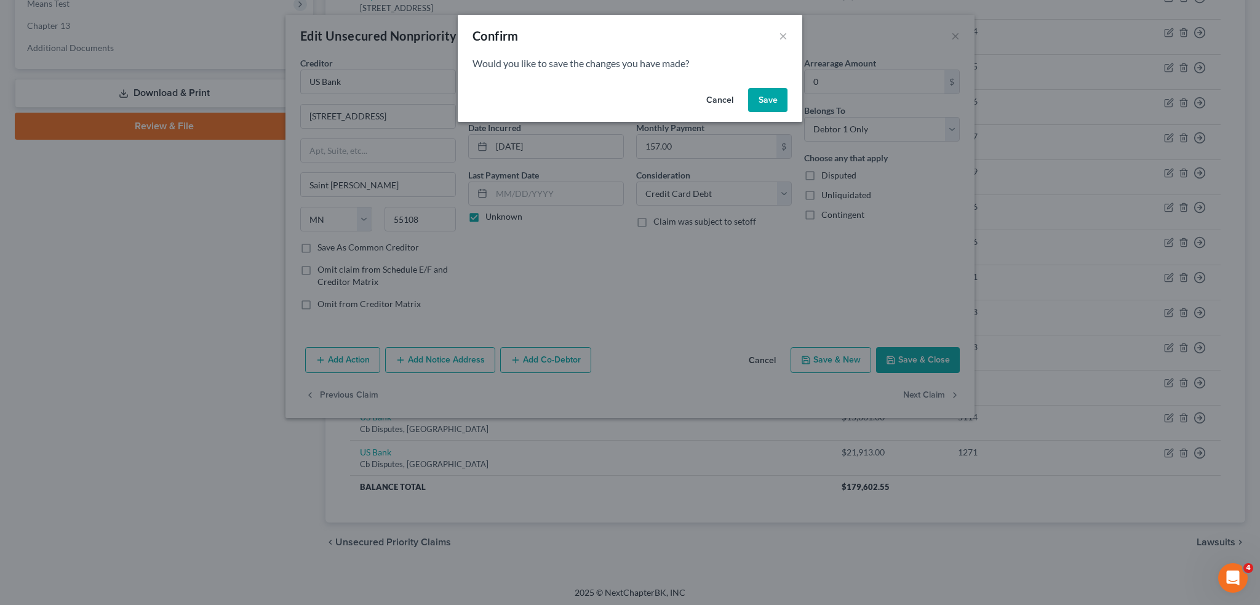
click at [756, 103] on button "Save" at bounding box center [767, 100] width 39 height 25
select select "26"
select select "2"
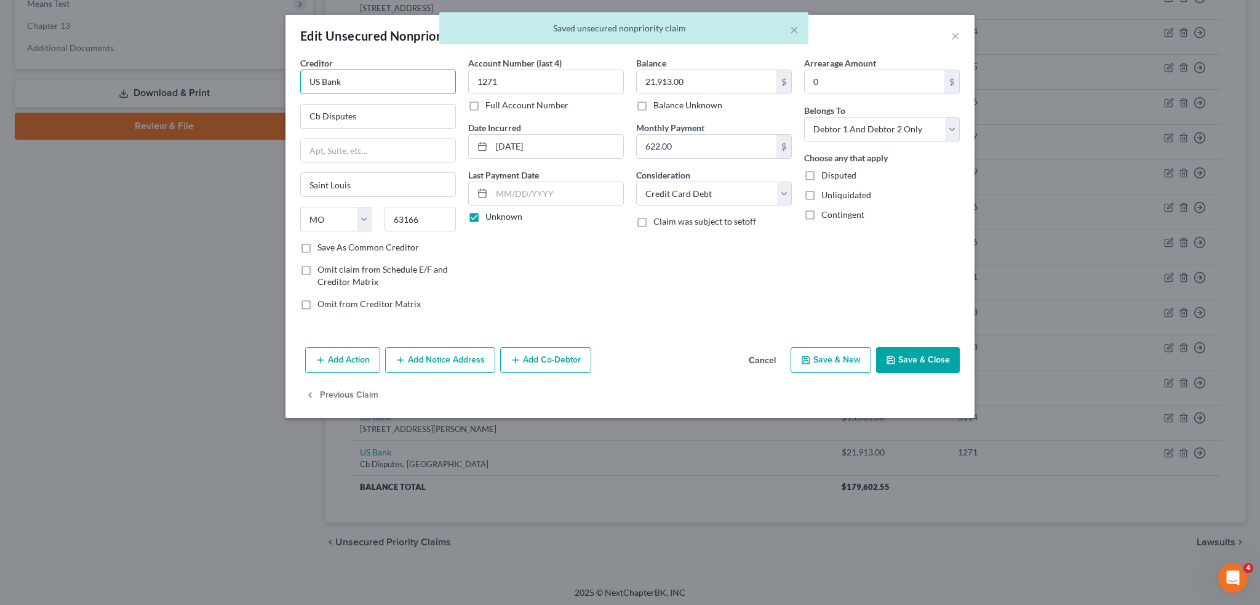
drag, startPoint x: 343, startPoint y: 79, endPoint x: 258, endPoint y: 73, distance: 84.6
click at [258, 73] on div "Edit Unsecured Nonpriority Claim × Creditor * US Bank Cb Disputes Saint Louis S…" at bounding box center [630, 302] width 1260 height 605
type input "US Bank"
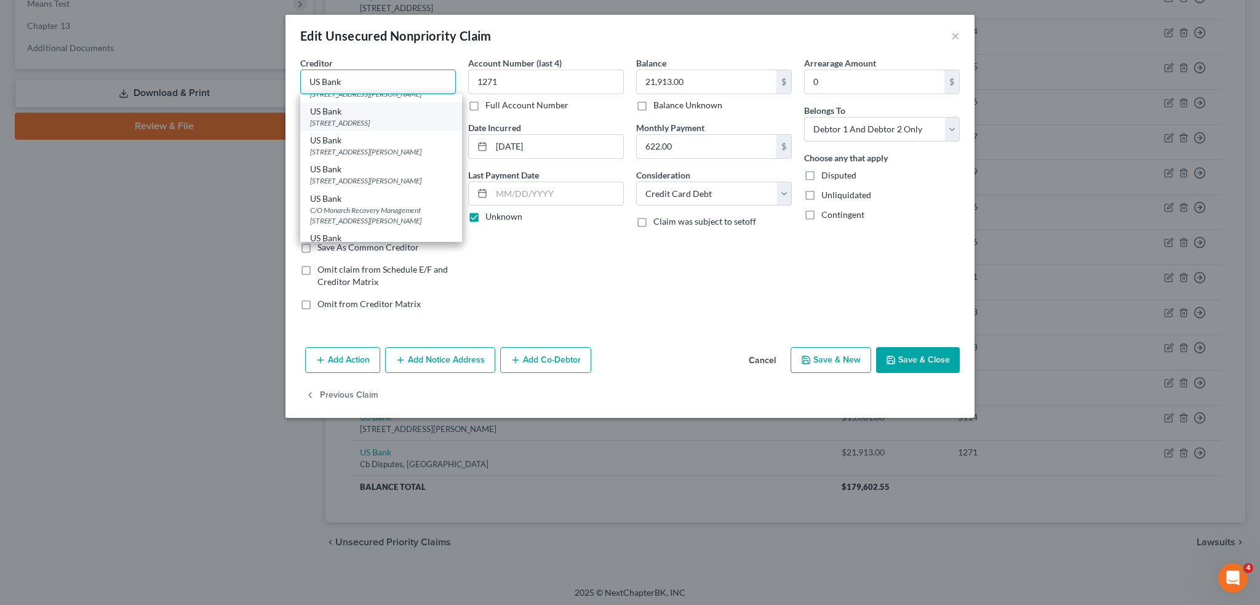
scroll to position [102, 0]
click at [344, 162] on div "1200 Energy Park Drive, Saint Paul, MN 55108" at bounding box center [381, 157] width 142 height 10
type input "1200 Energy Park Drive"
type input "Saint Paul"
select select "24"
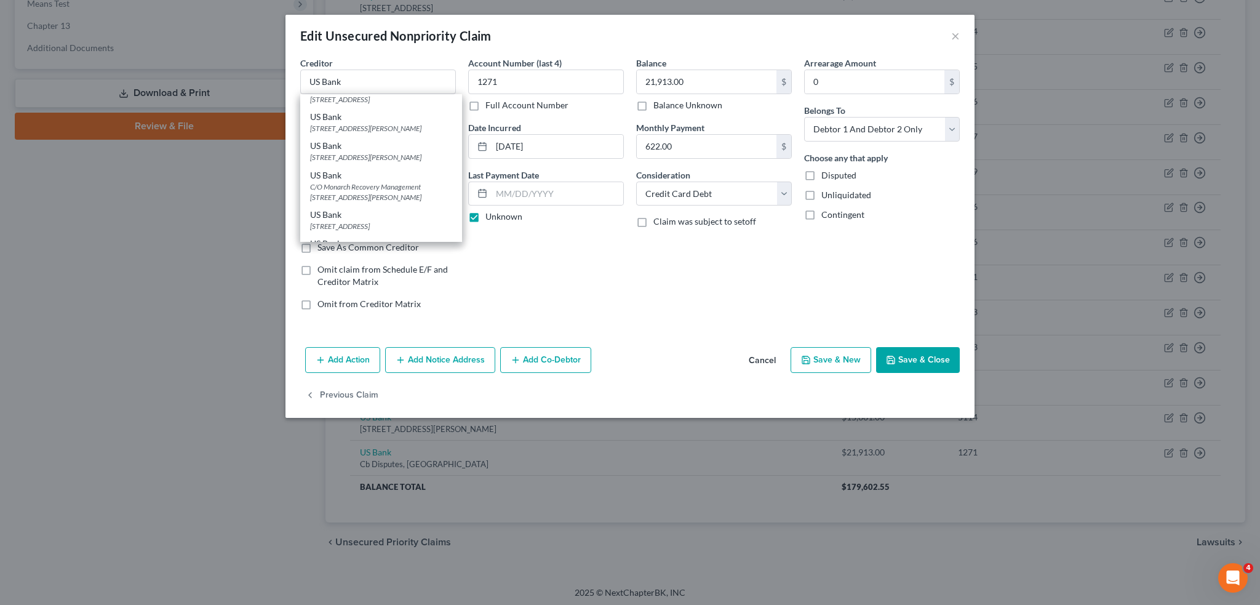
type input "55108"
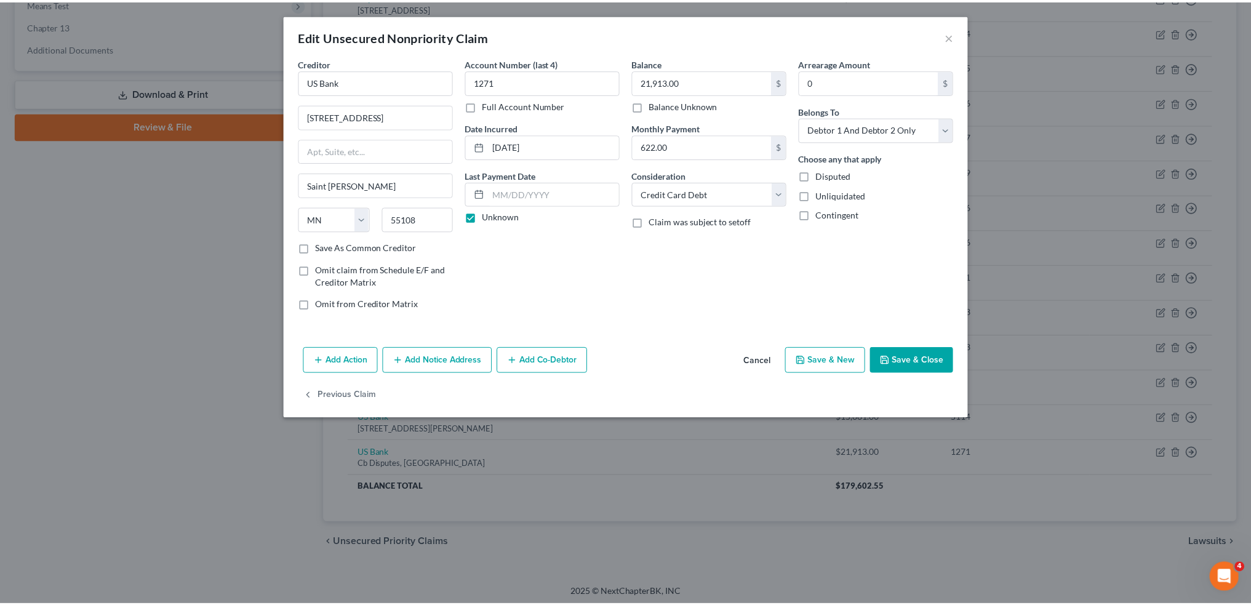
scroll to position [0, 0]
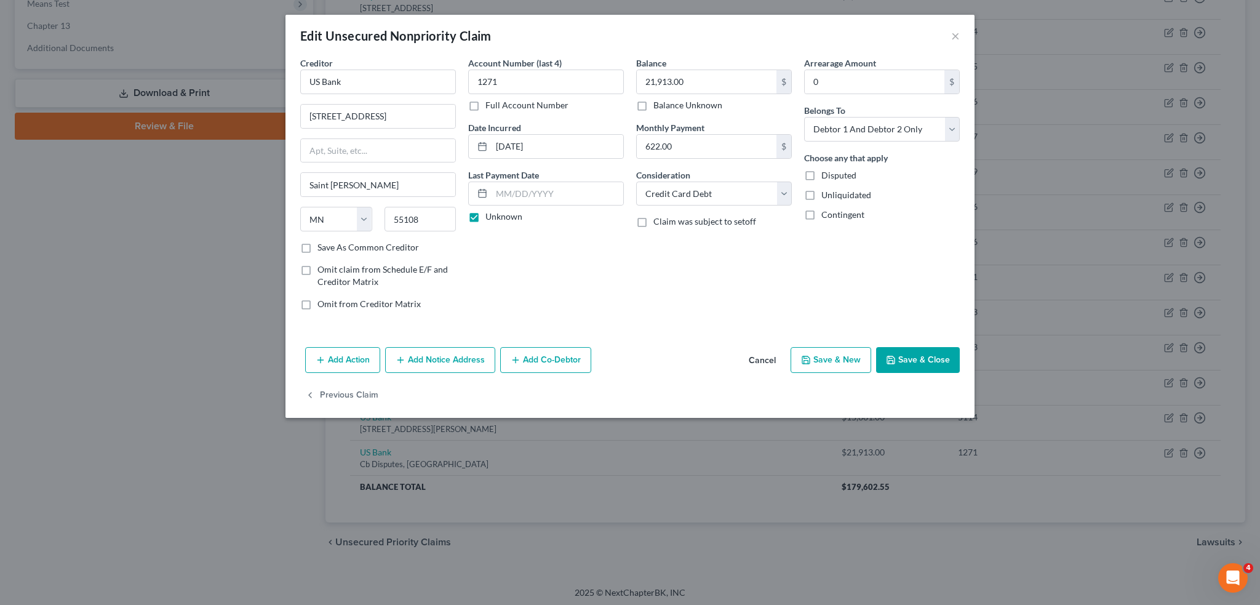
click at [934, 359] on button "Save & Close" at bounding box center [918, 360] width 84 height 26
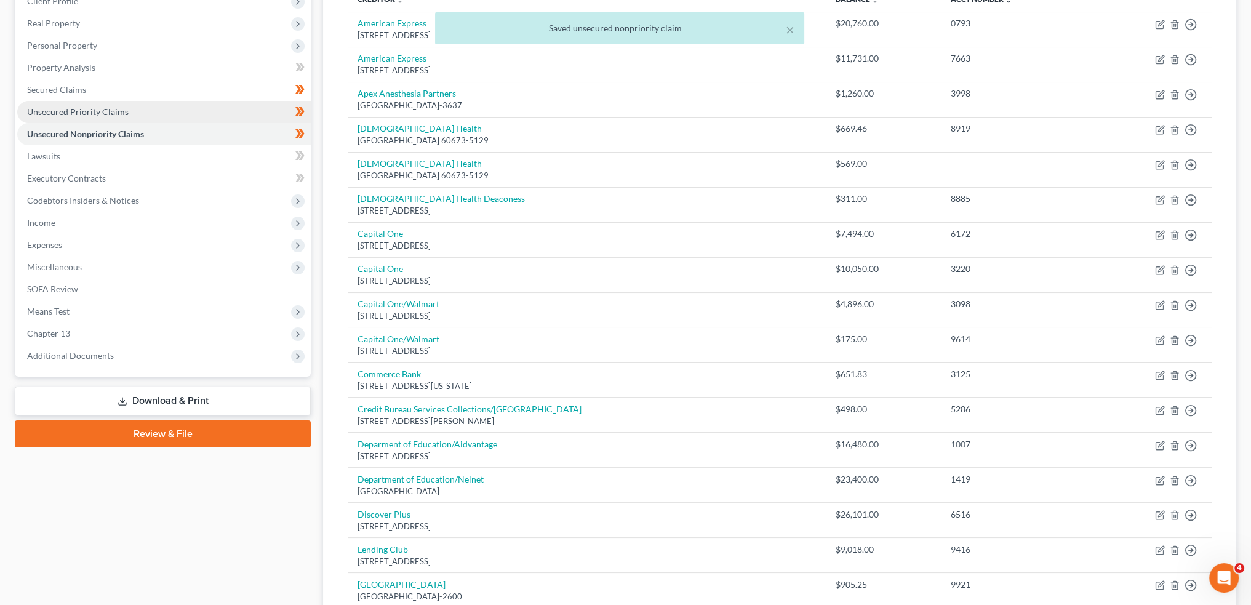
click at [79, 110] on span "Unsecured Priority Claims" at bounding box center [78, 111] width 102 height 10
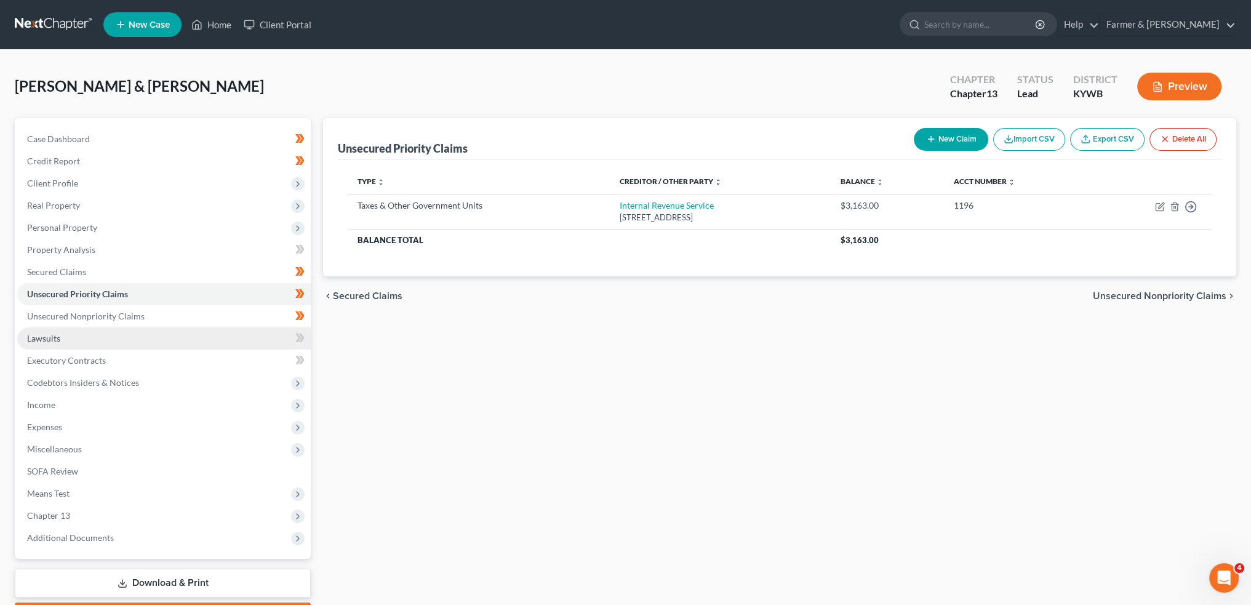
click at [97, 340] on link "Lawsuits" at bounding box center [164, 338] width 294 height 22
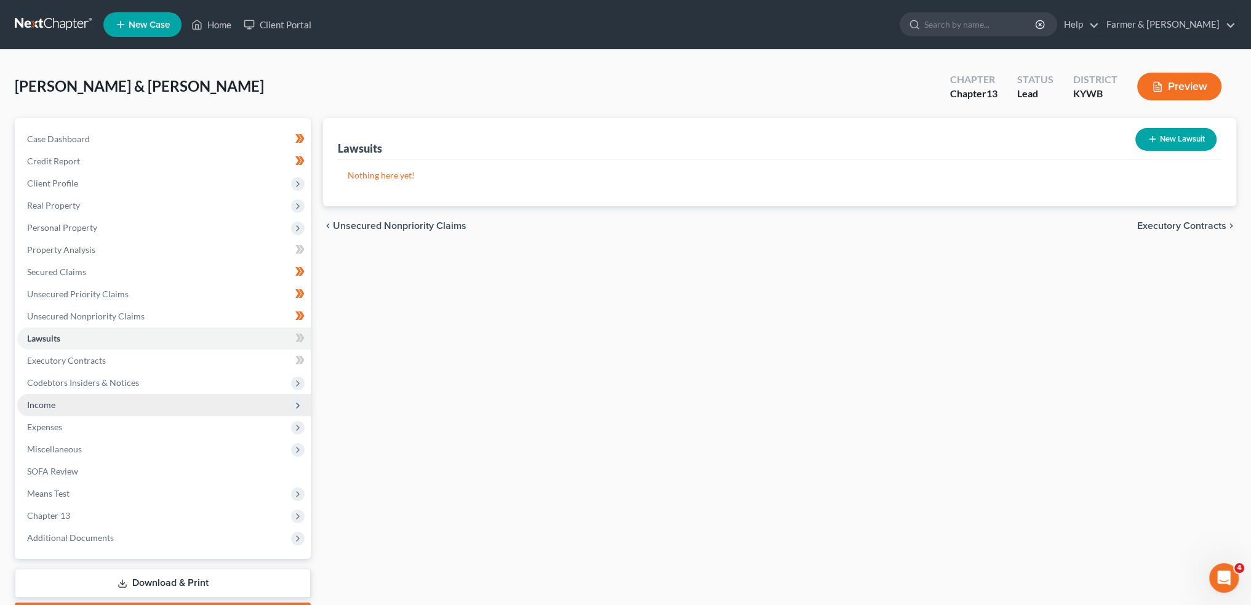
click at [87, 404] on span "Income" at bounding box center [164, 405] width 294 height 22
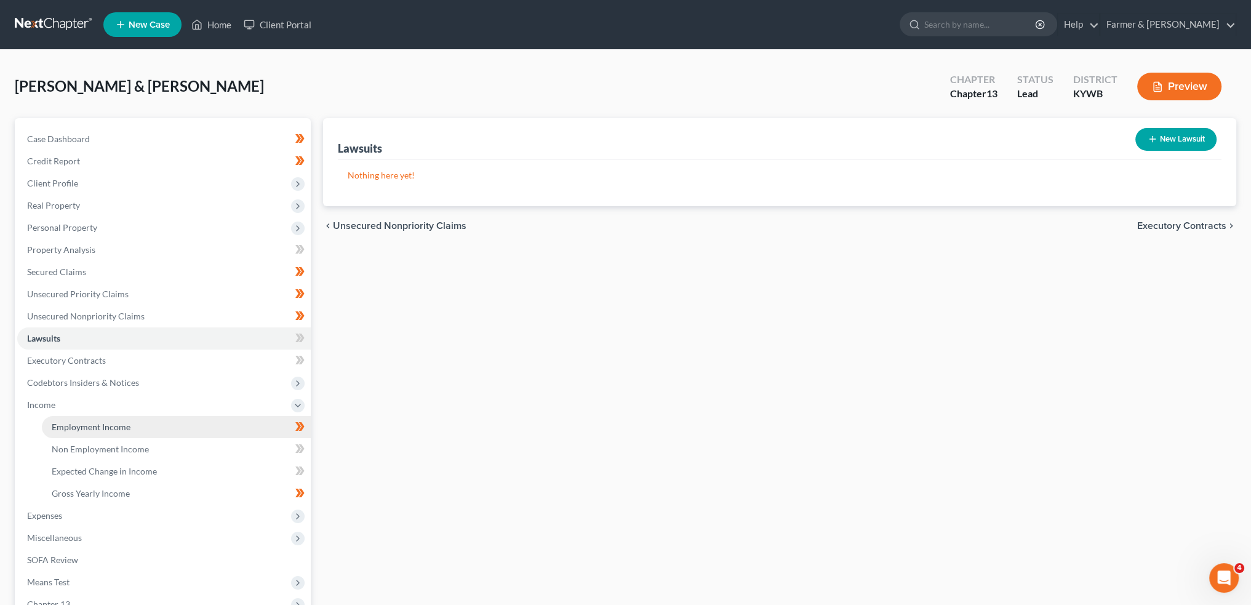
click at [91, 423] on span "Employment Income" at bounding box center [91, 427] width 79 height 10
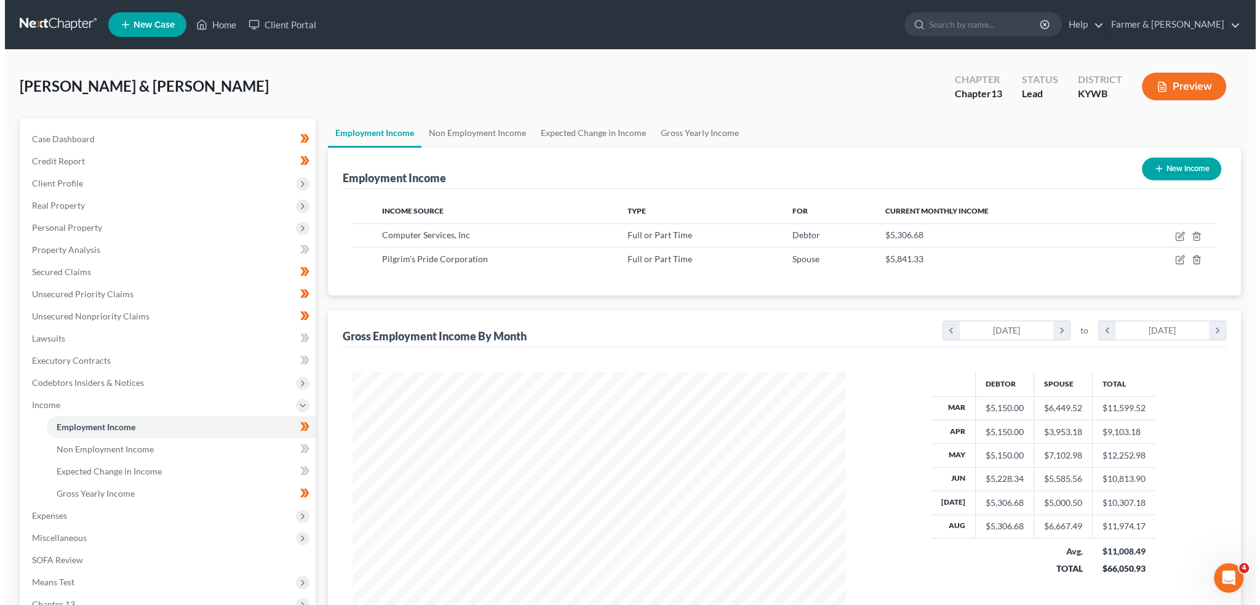
scroll to position [247, 518]
click at [1177, 234] on icon "button" at bounding box center [1176, 236] width 10 height 10
select select "0"
select select "18"
select select "1"
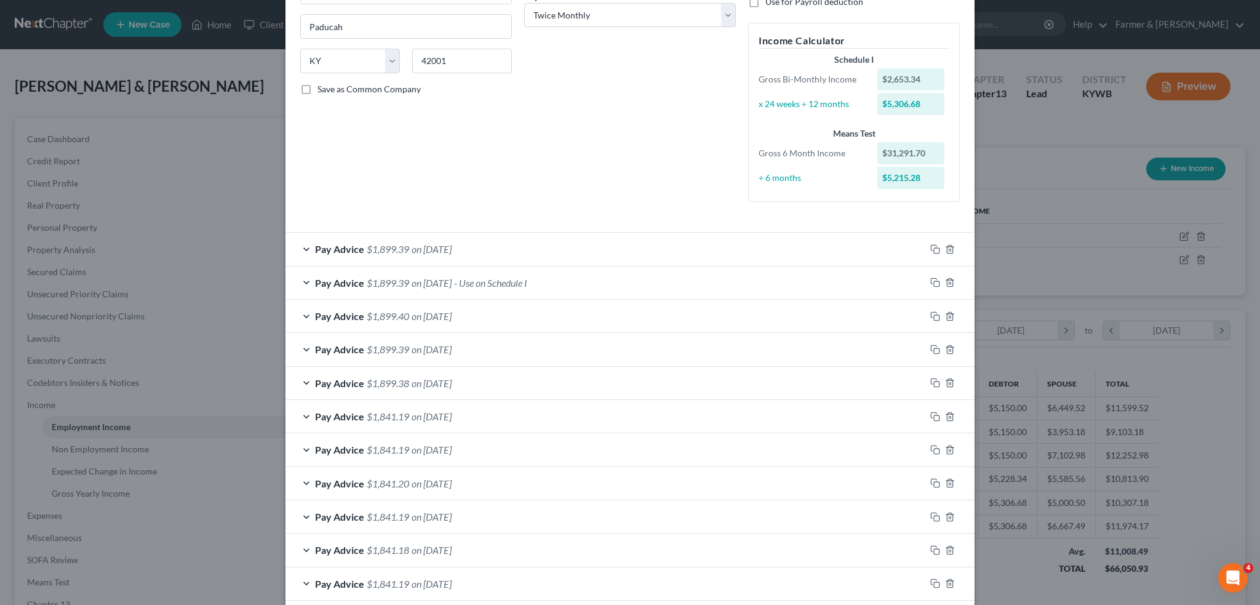
scroll to position [308, 0]
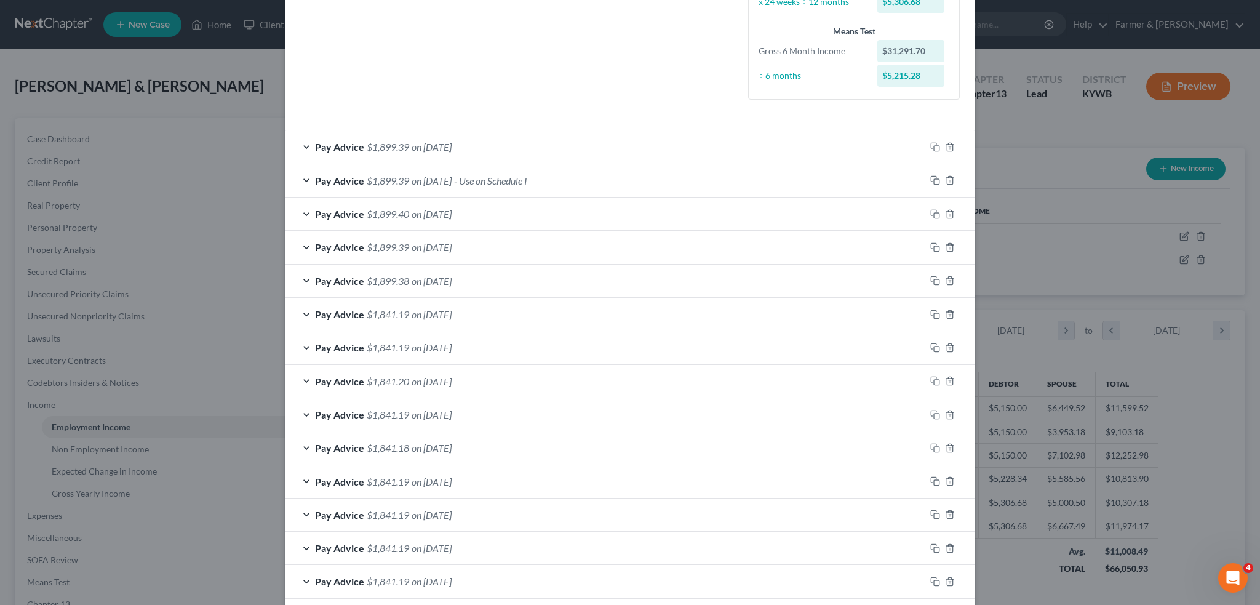
click at [588, 182] on div "Pay Advice $1,899.39 on 08/15/2025 - Use on Schedule I" at bounding box center [606, 180] width 640 height 33
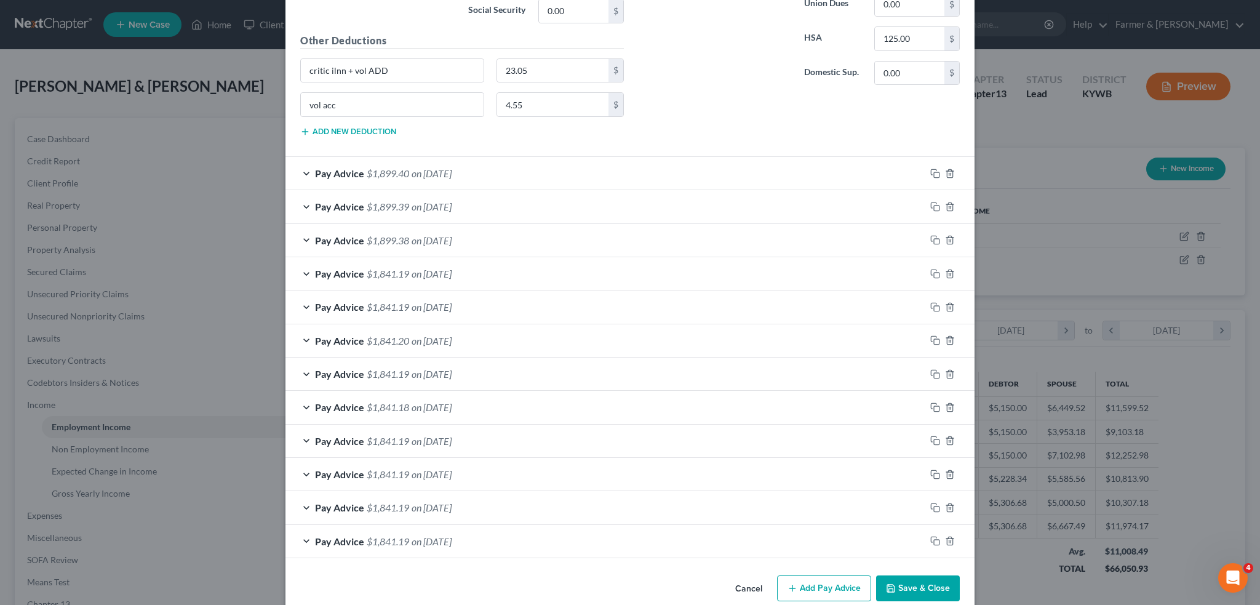
scroll to position [769, 0]
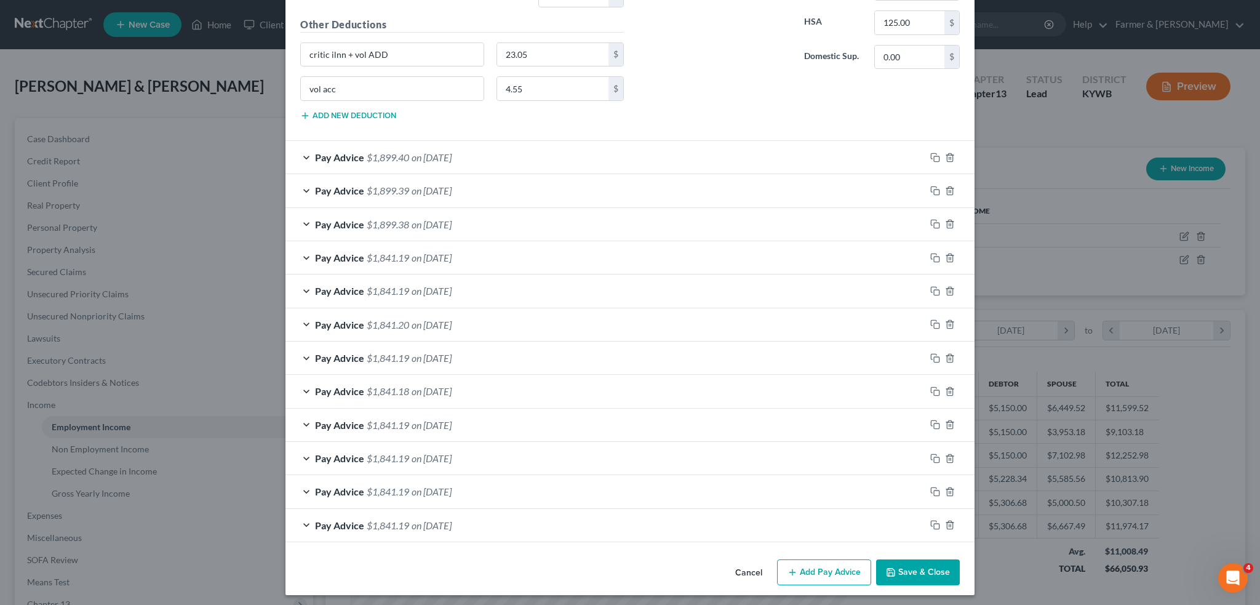
click at [654, 154] on div "Pay Advice $1,899.40 on 07/31/2025" at bounding box center [606, 157] width 640 height 33
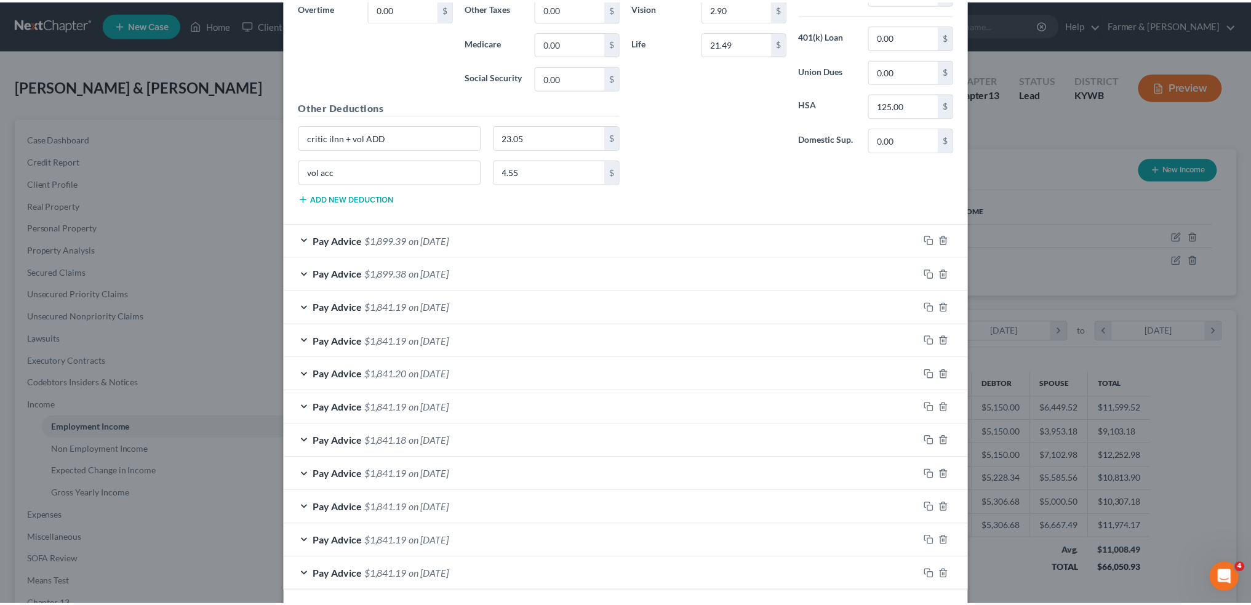
scroll to position [1172, 0]
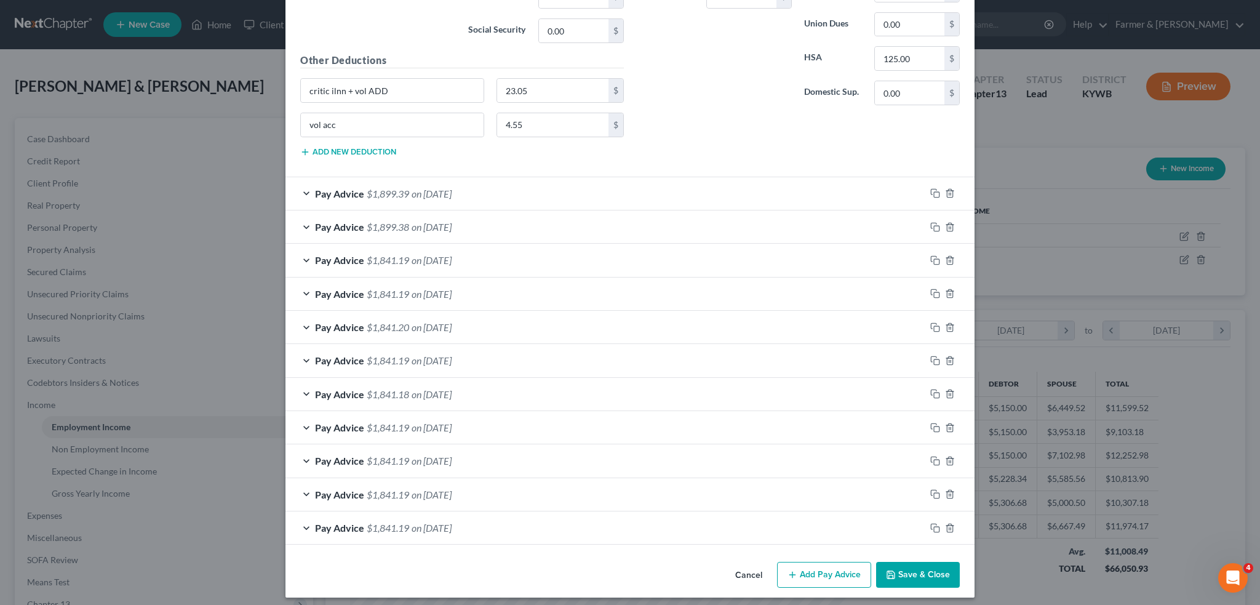
click at [910, 562] on button "Save & Close" at bounding box center [918, 575] width 84 height 26
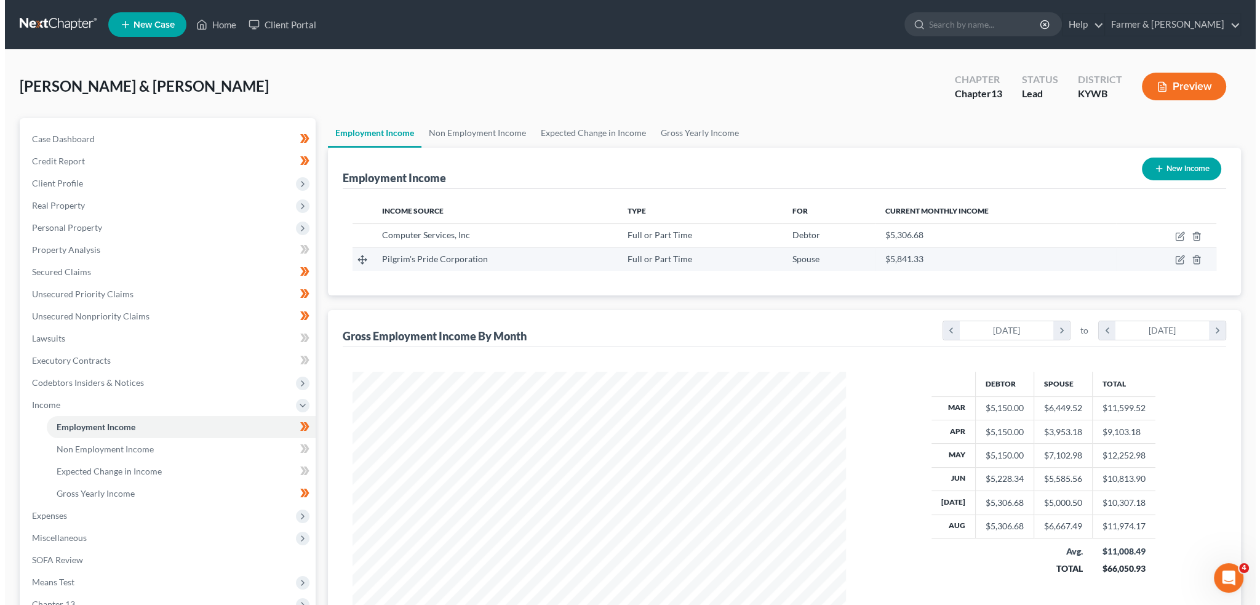
scroll to position [615179, 614907]
click at [1174, 258] on icon "button" at bounding box center [1176, 260] width 10 height 10
select select "0"
select select "5"
select select "3"
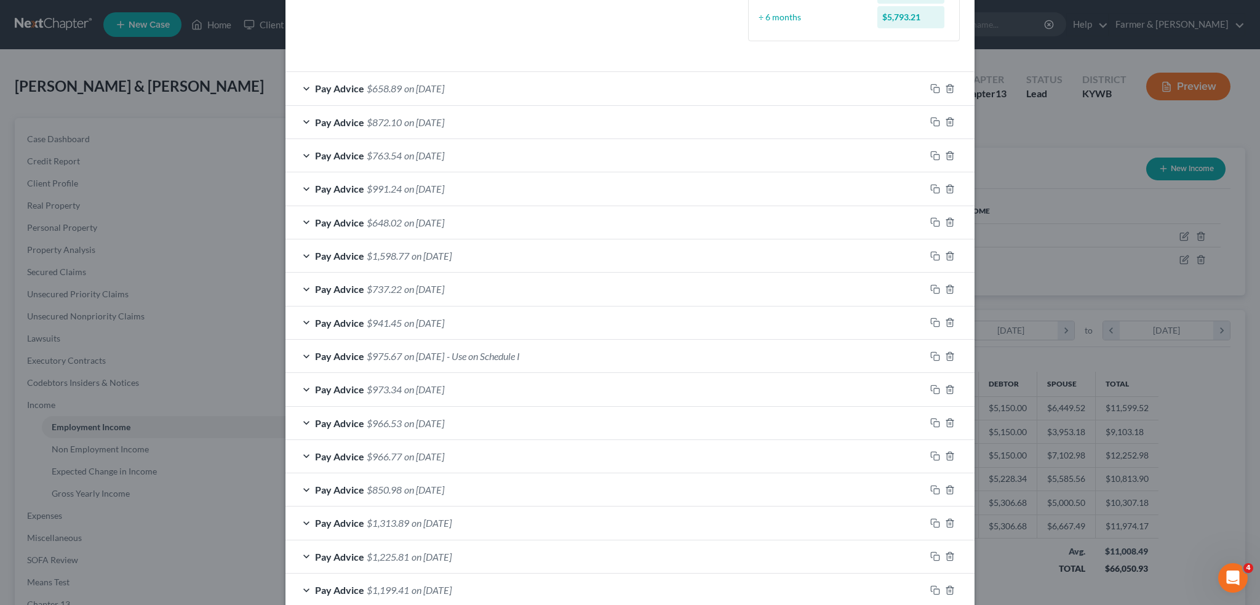
scroll to position [410, 0]
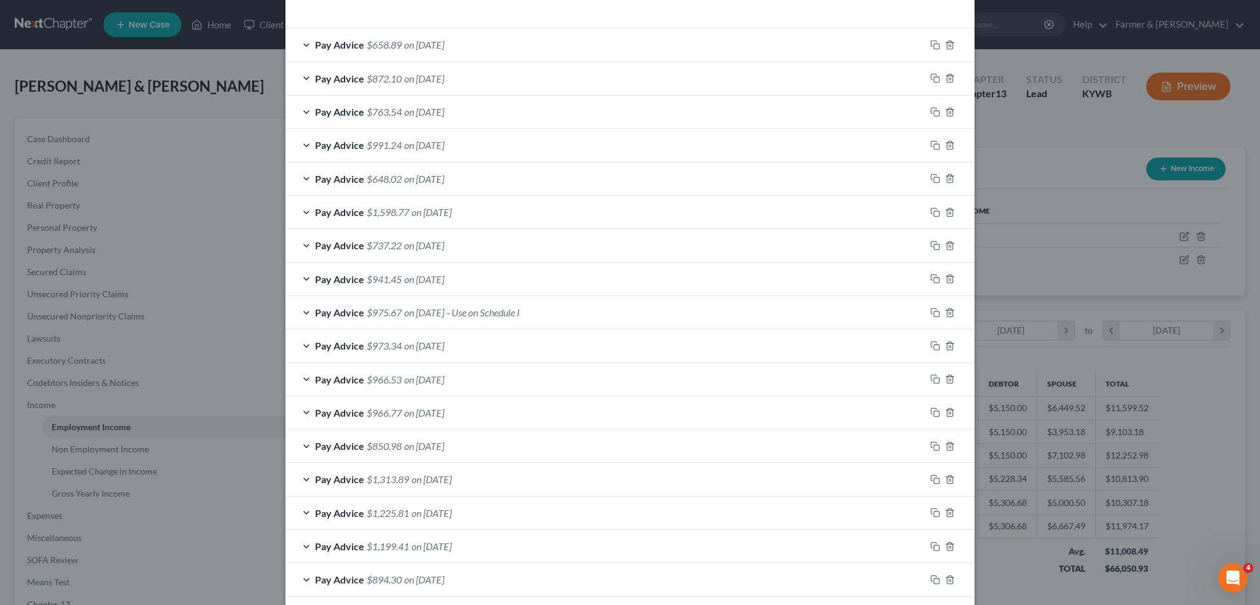
click at [576, 308] on div "Pay Advice $975.67 on 07/11/2025 - Use on Schedule I" at bounding box center [606, 312] width 640 height 33
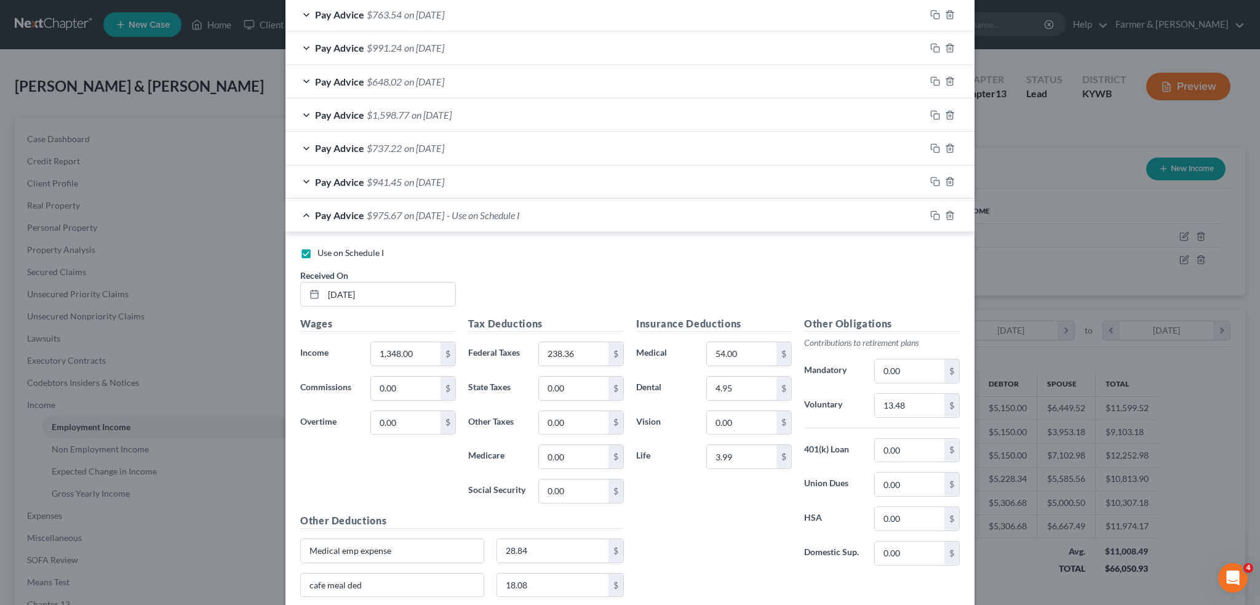
scroll to position [615, 0]
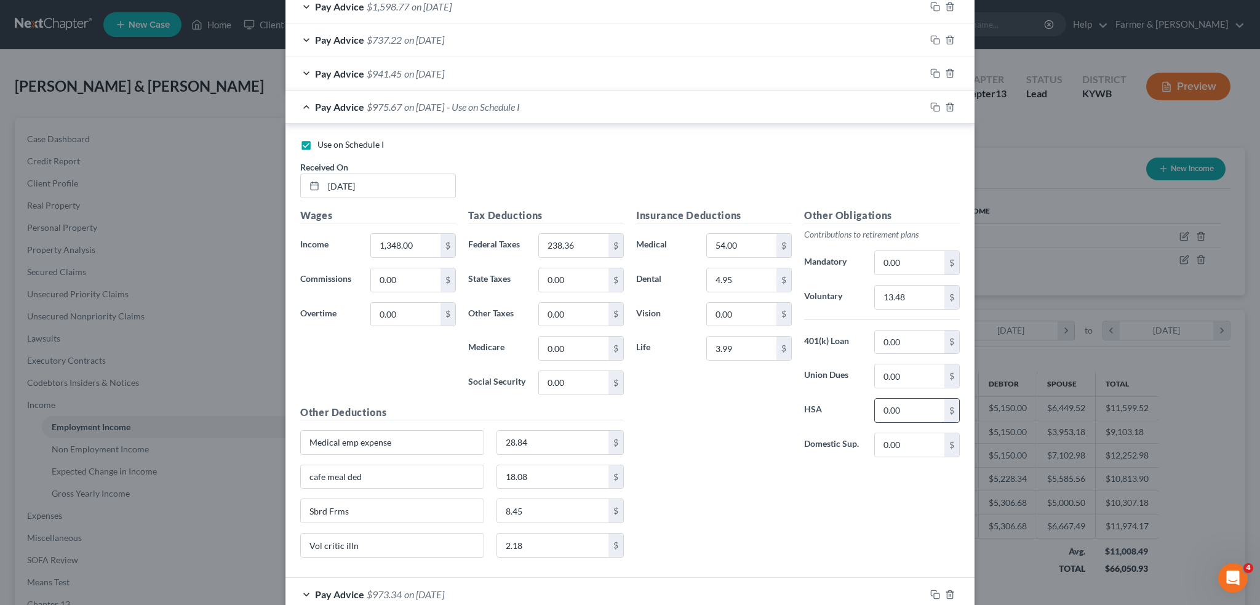
click at [908, 408] on input "0.00" at bounding box center [910, 410] width 70 height 23
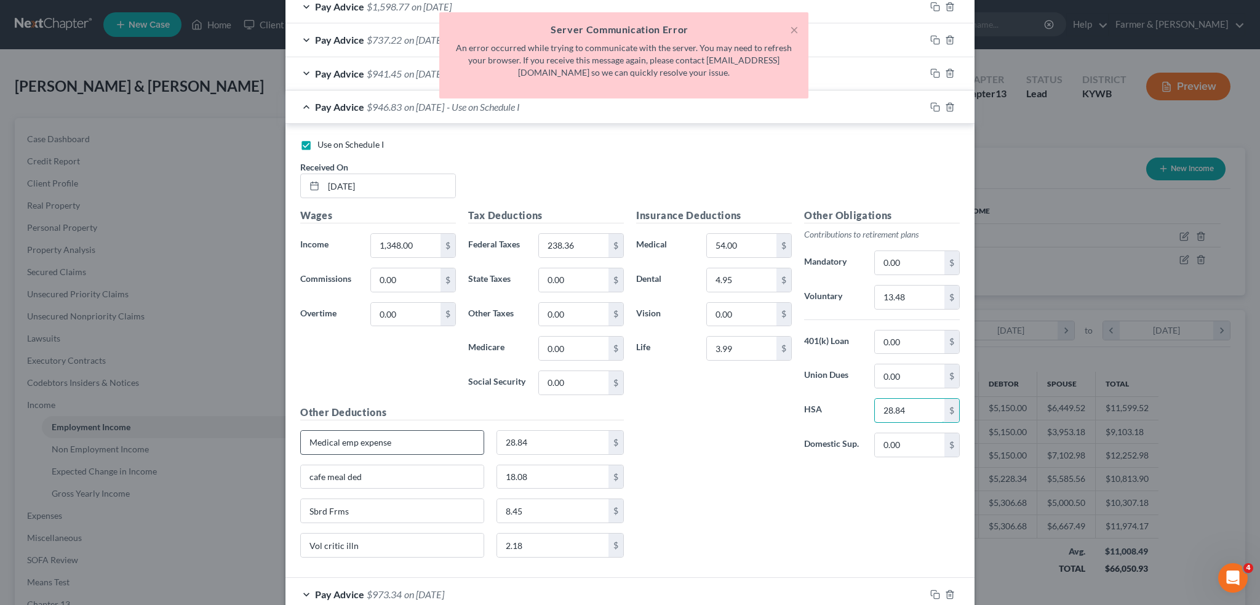
type input "28.84"
drag, startPoint x: 416, startPoint y: 438, endPoint x: 184, endPoint y: 436, distance: 232.0
click at [184, 436] on div "Edit Income Source × Employment Type * Select Full or Part Time Employment Self…" at bounding box center [630, 302] width 1260 height 605
type input "Critical Illness"
type input "2.18"
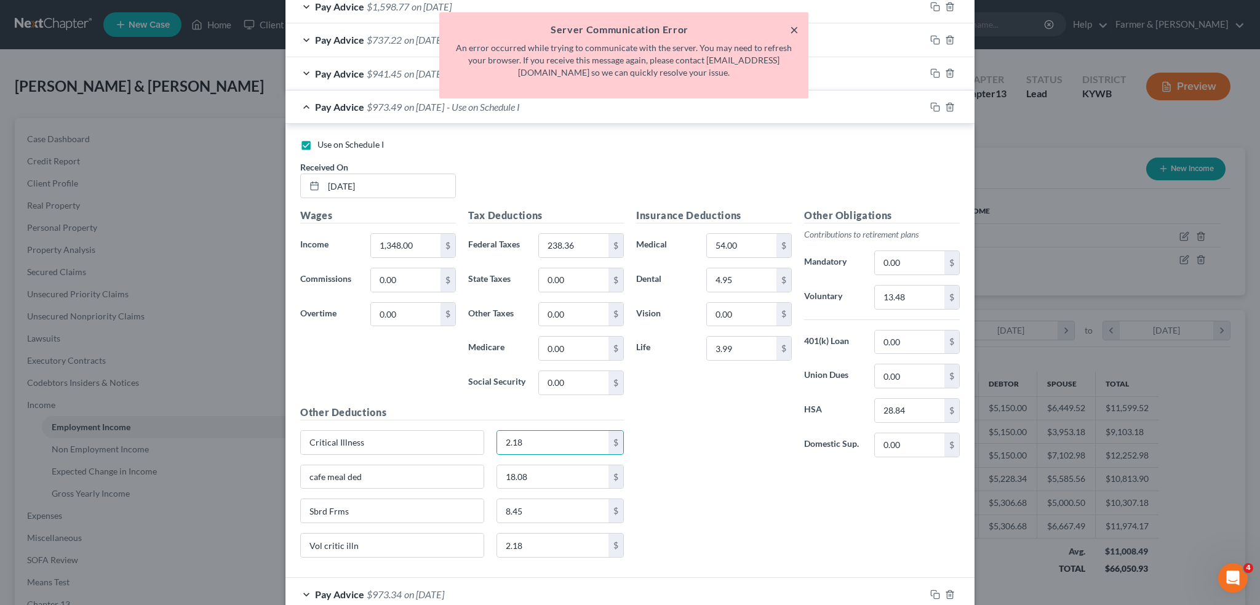
click at [795, 29] on button "×" at bounding box center [794, 29] width 9 height 15
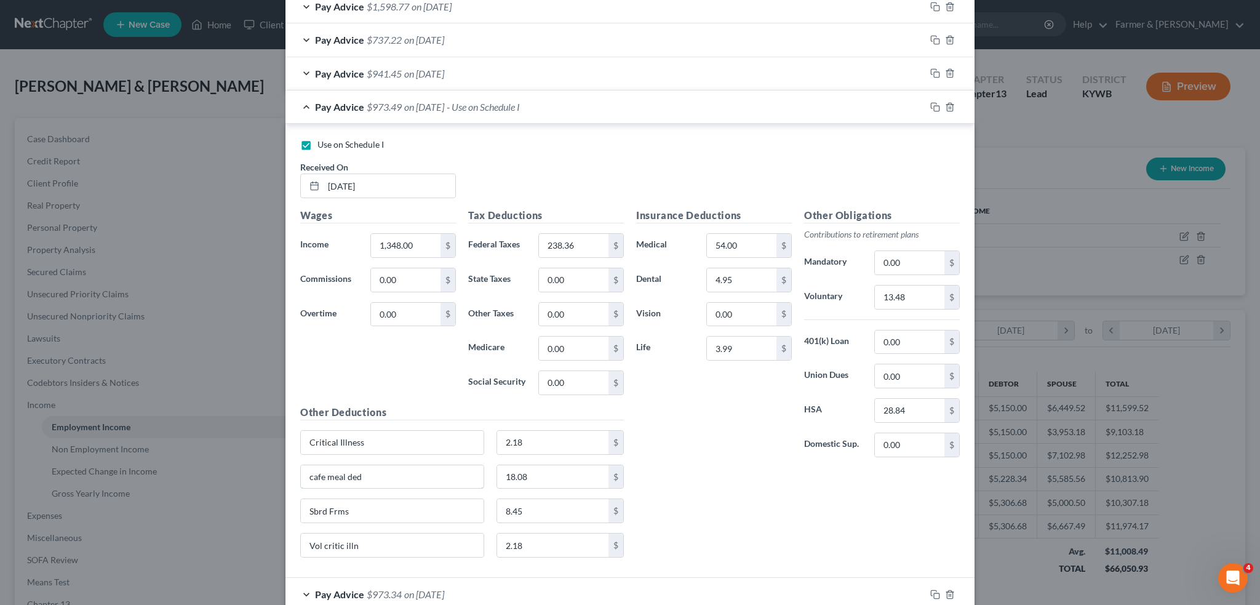
drag, startPoint x: 378, startPoint y: 482, endPoint x: 217, endPoint y: 458, distance: 162.3
click at [222, 462] on div "Edit Income Source × Employment Type * Select Full or Part Time Employment Self…" at bounding box center [630, 302] width 1260 height 605
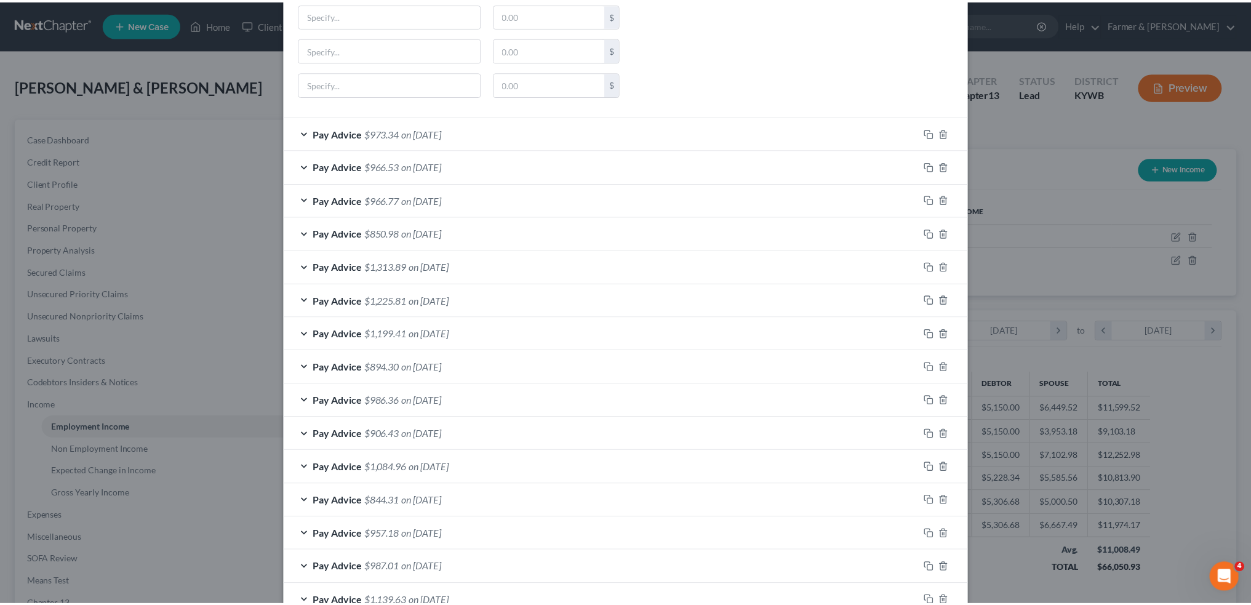
scroll to position [1383, 0]
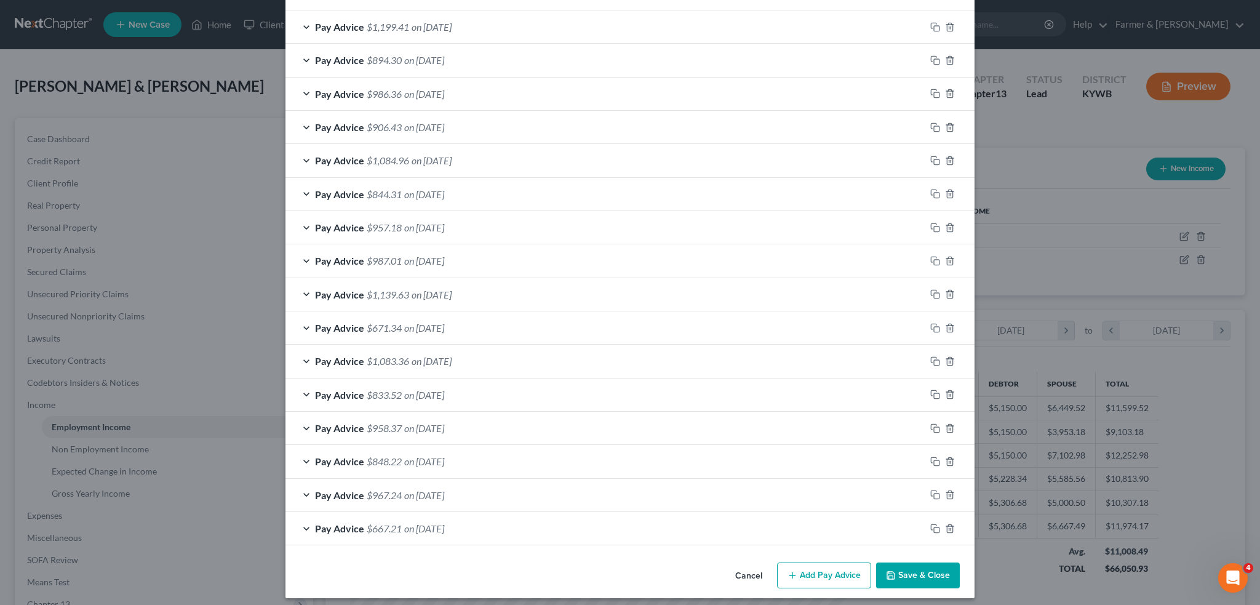
click at [921, 574] on button "Save & Close" at bounding box center [918, 575] width 84 height 26
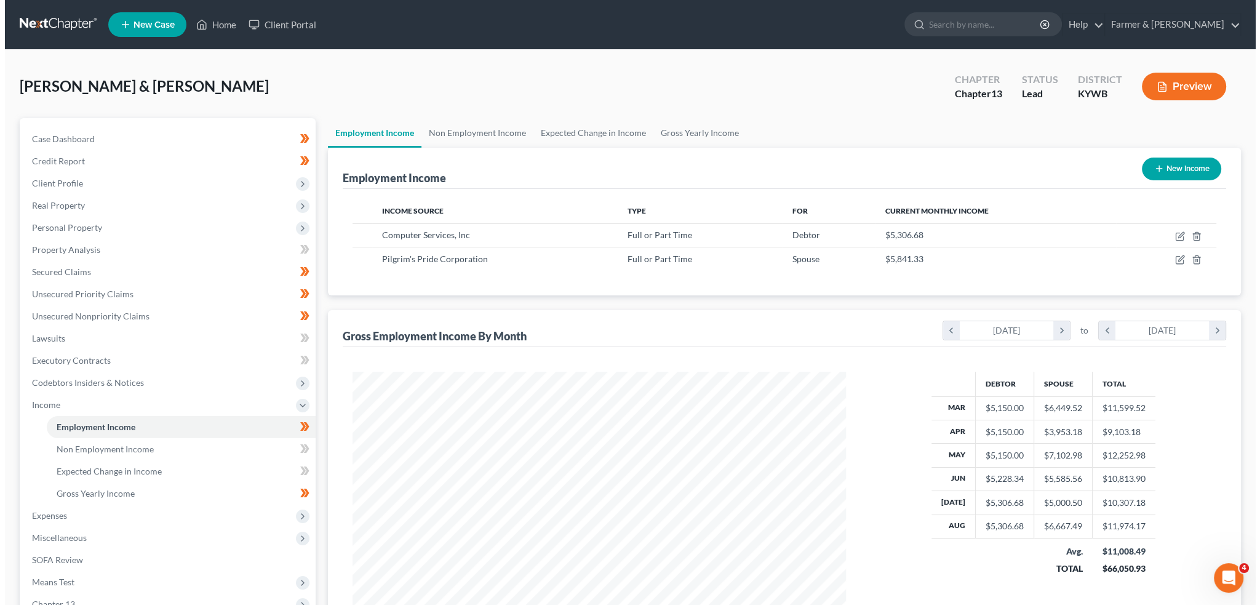
scroll to position [615179, 614907]
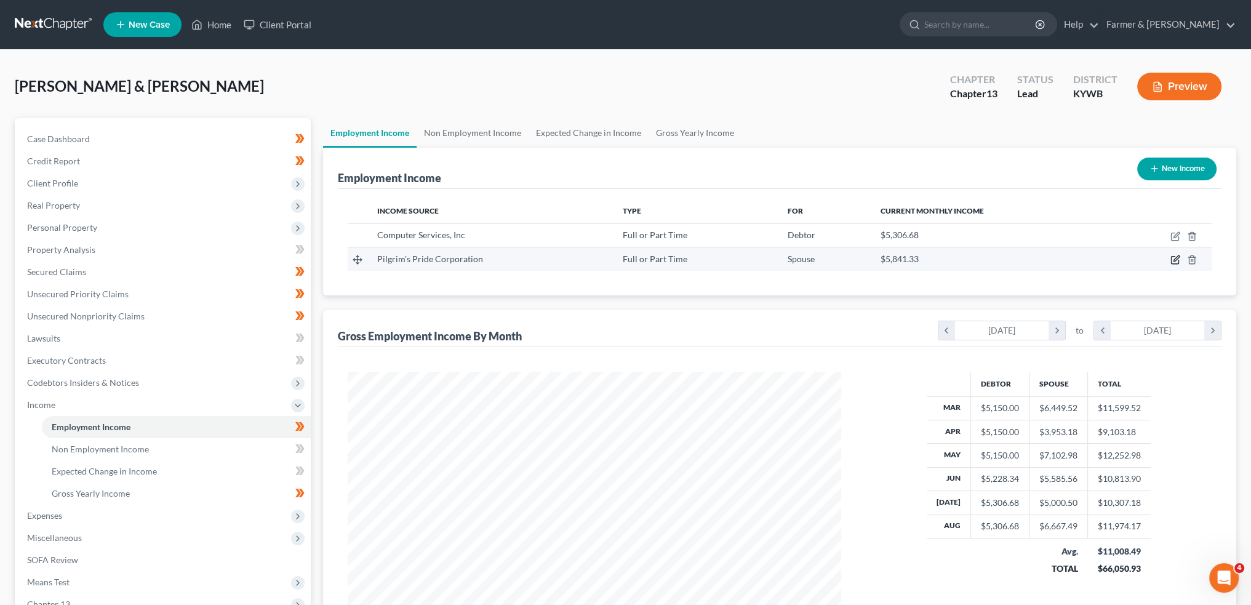
click at [1175, 256] on icon "button" at bounding box center [1176, 260] width 10 height 10
select select "0"
select select "5"
select select "3"
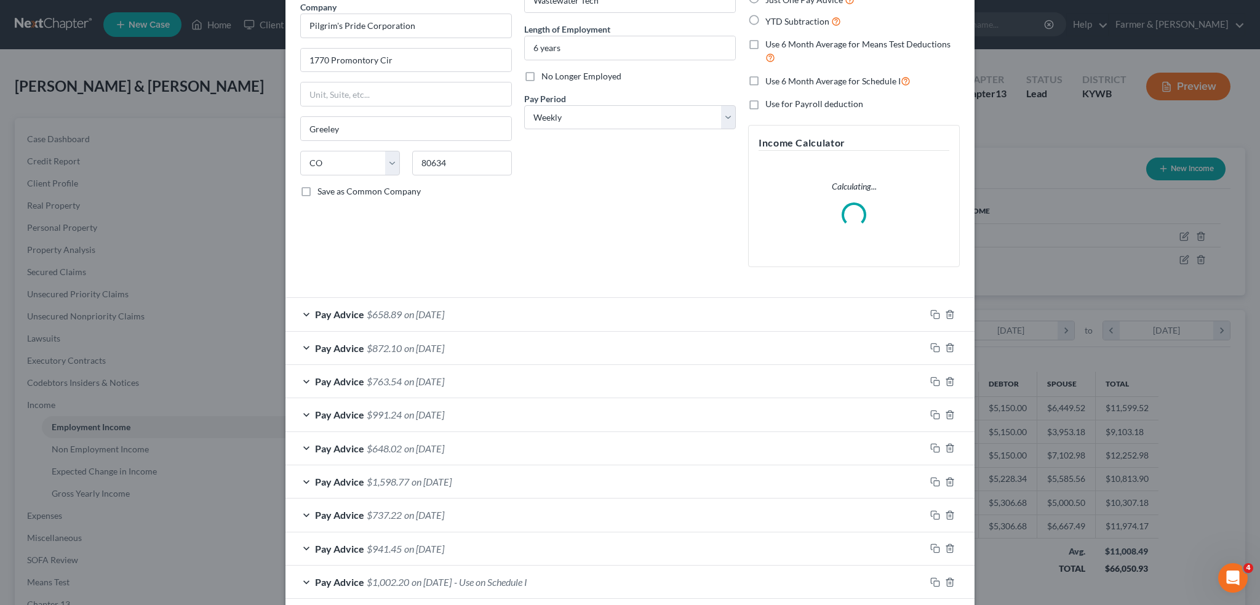
scroll to position [308, 0]
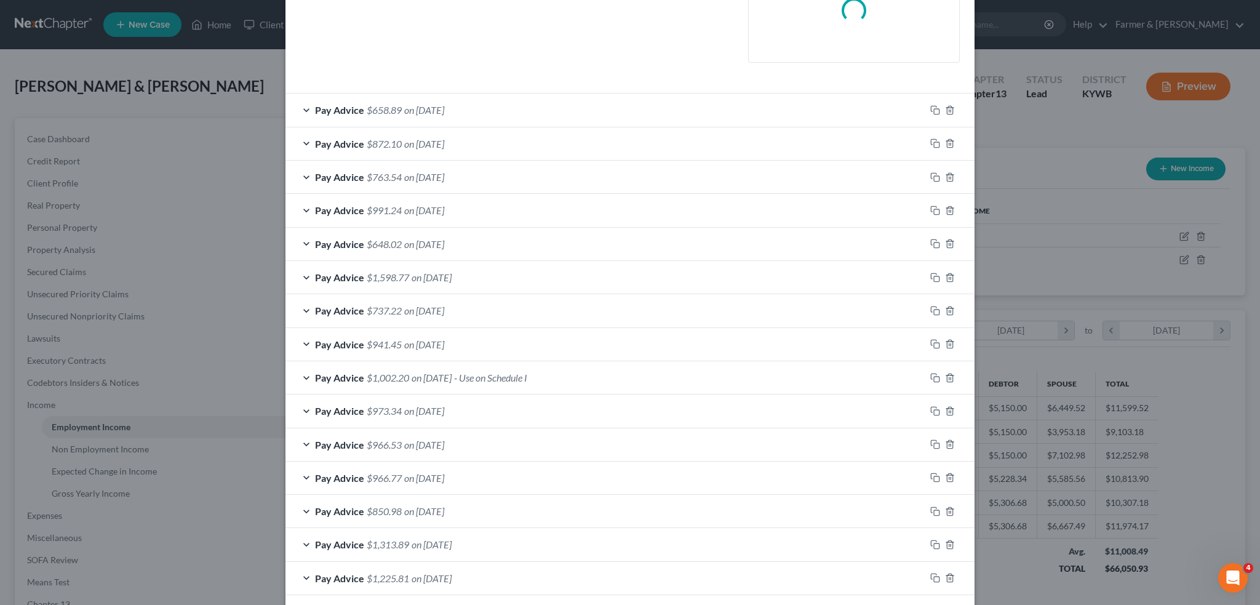
click at [497, 380] on span "- Use on Schedule I" at bounding box center [490, 378] width 73 height 12
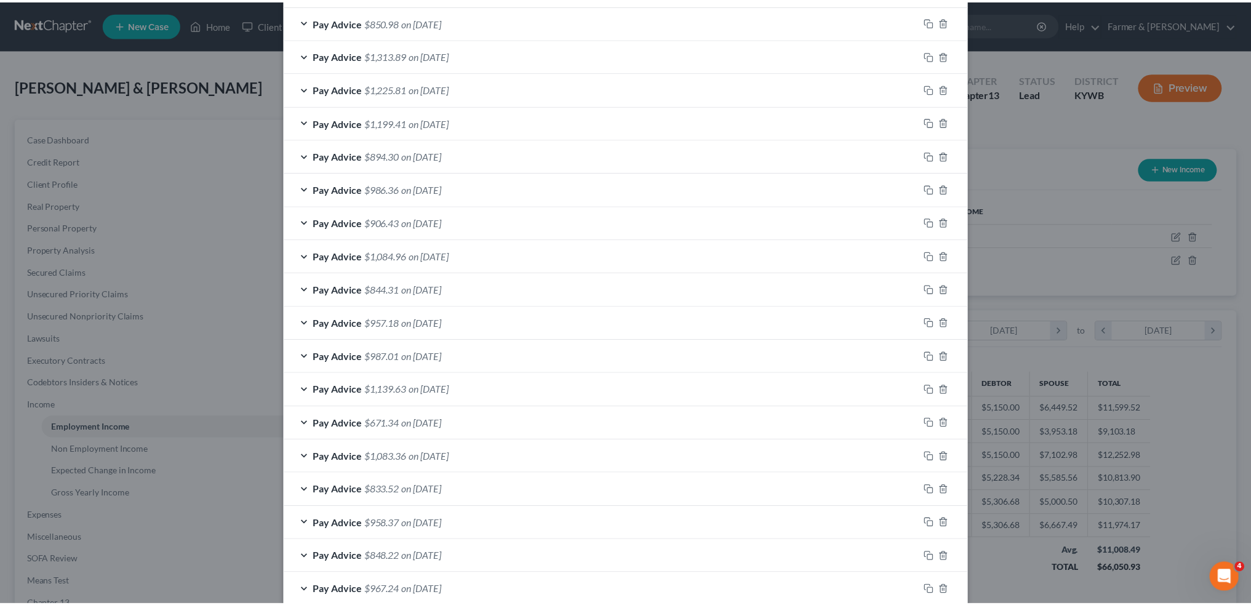
scroll to position [1265, 0]
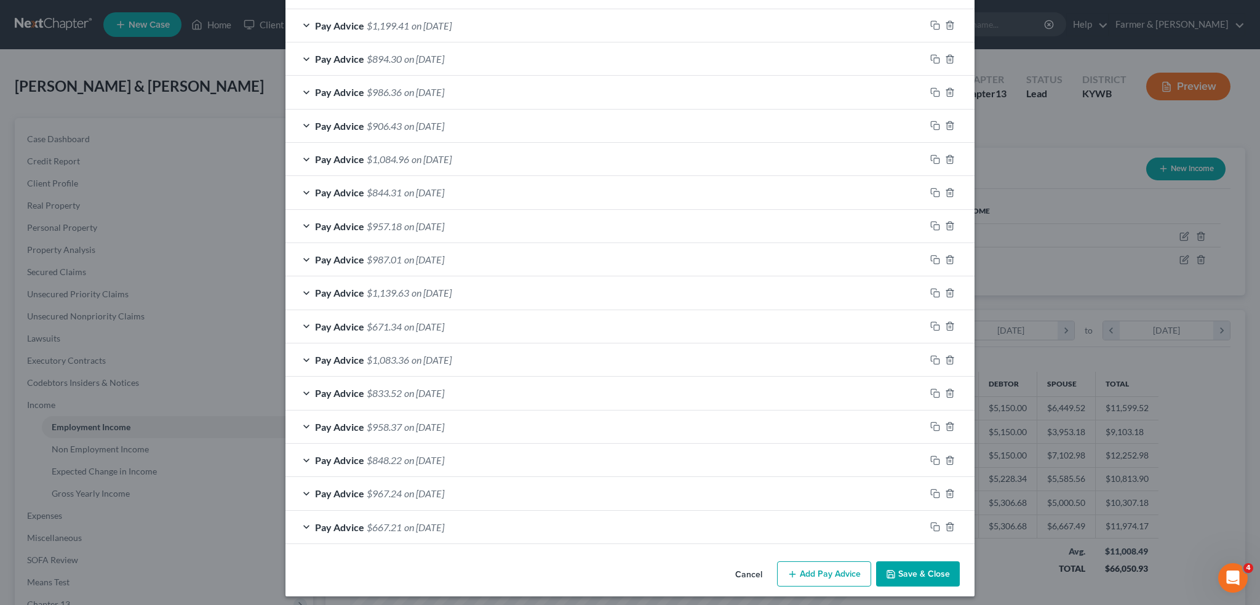
click at [894, 571] on button "Save & Close" at bounding box center [918, 574] width 84 height 26
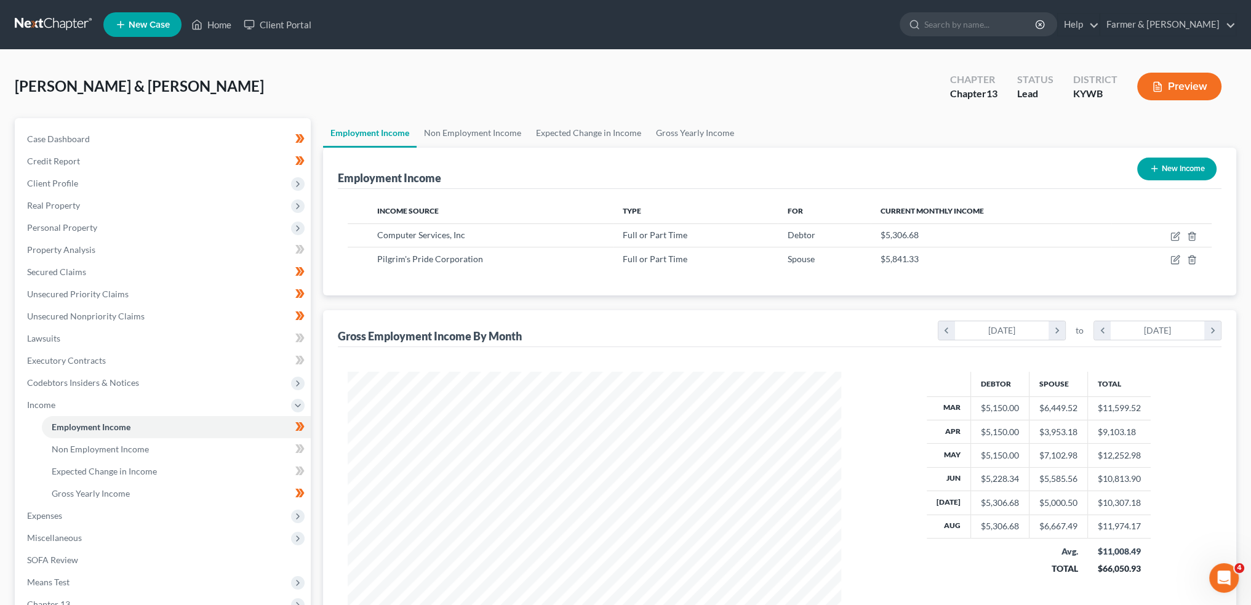
scroll to position [615179, 614907]
click at [62, 447] on span "Non Employment Income" at bounding box center [100, 449] width 97 height 10
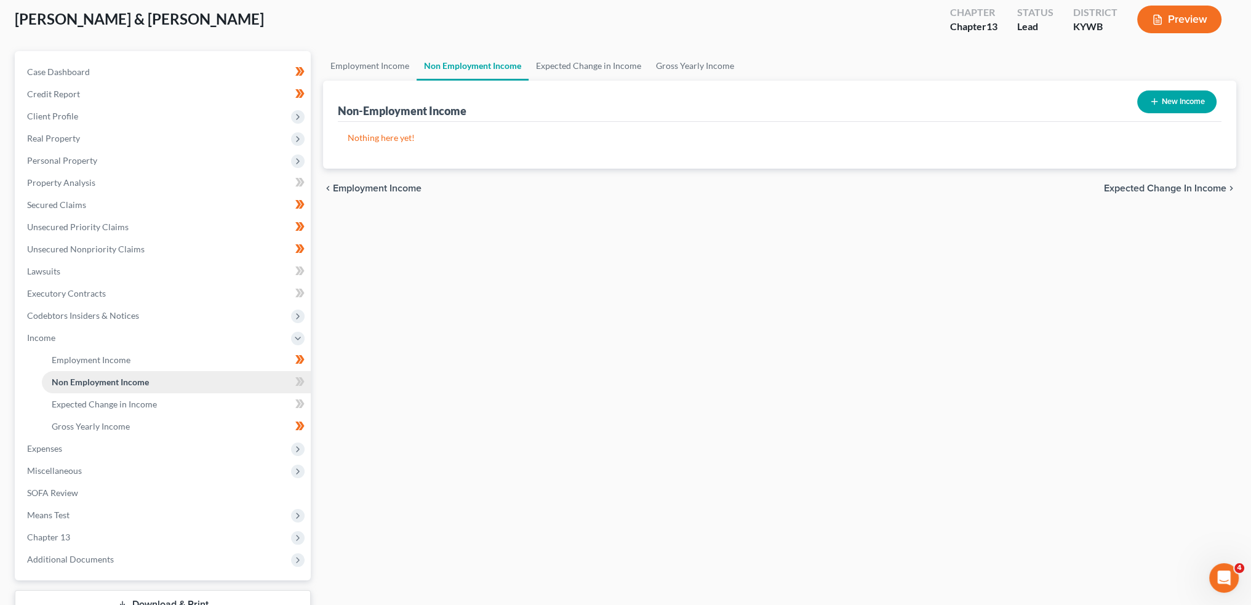
scroll to position [102, 0]
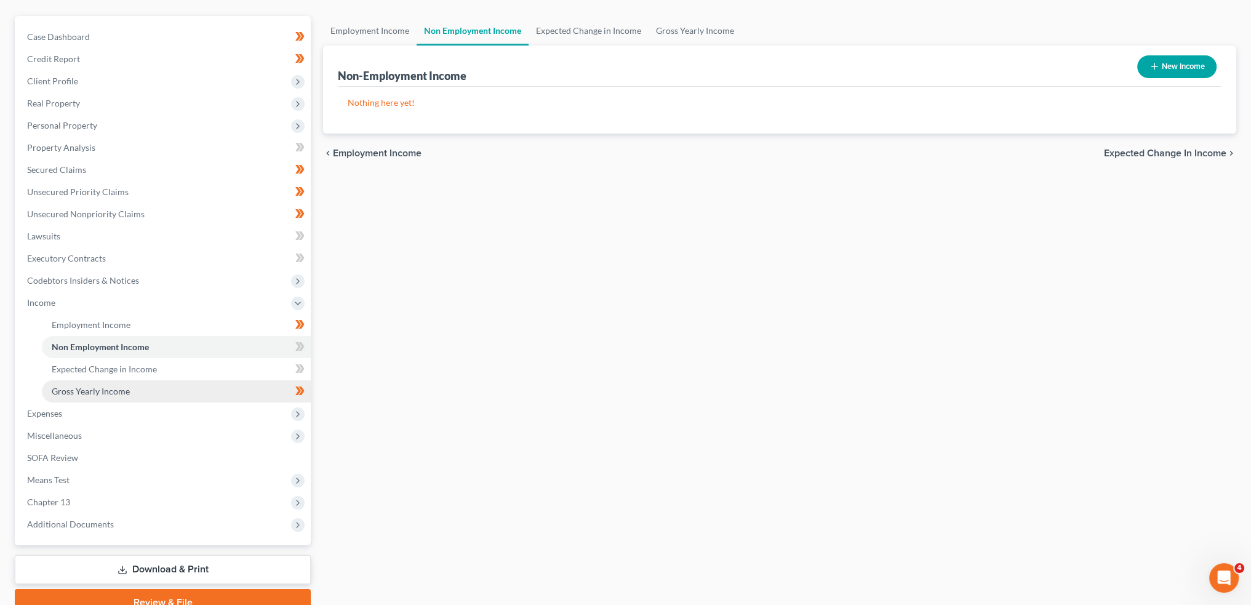
click at [78, 390] on span "Gross Yearly Income" at bounding box center [91, 391] width 78 height 10
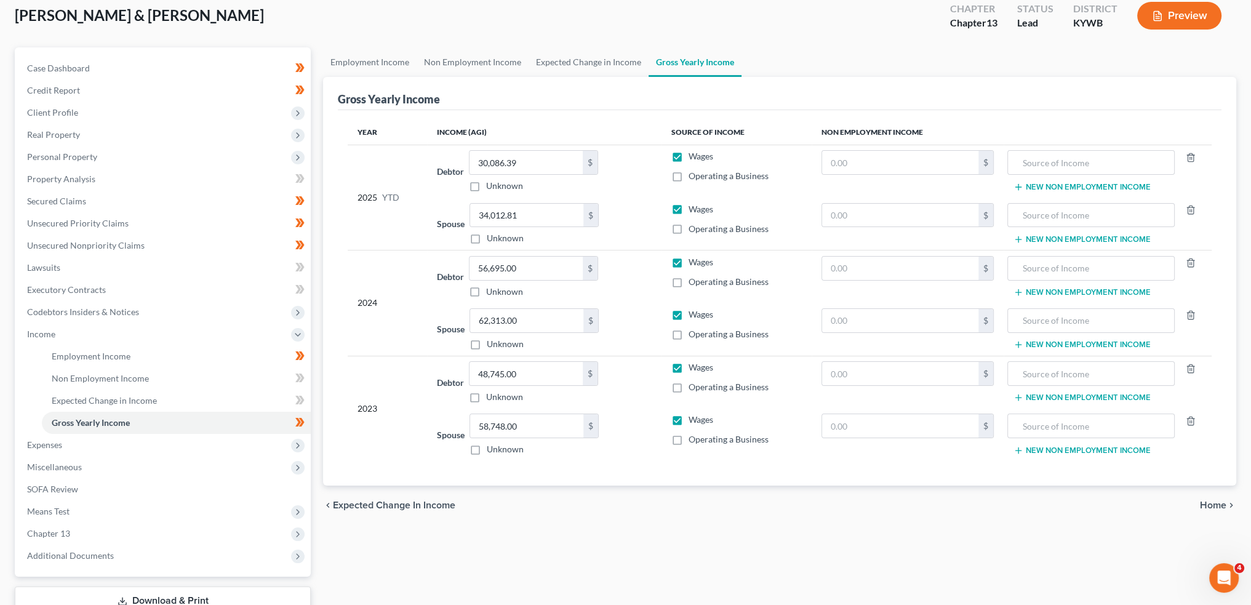
scroll to position [159, 0]
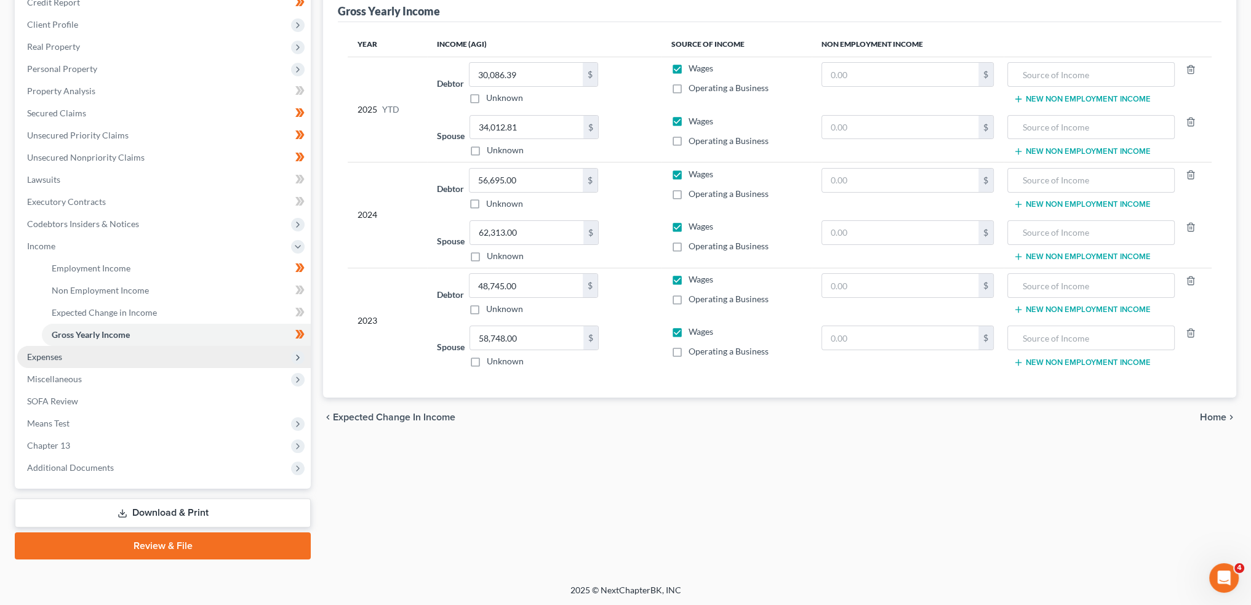
click at [72, 360] on span "Expenses" at bounding box center [164, 357] width 294 height 22
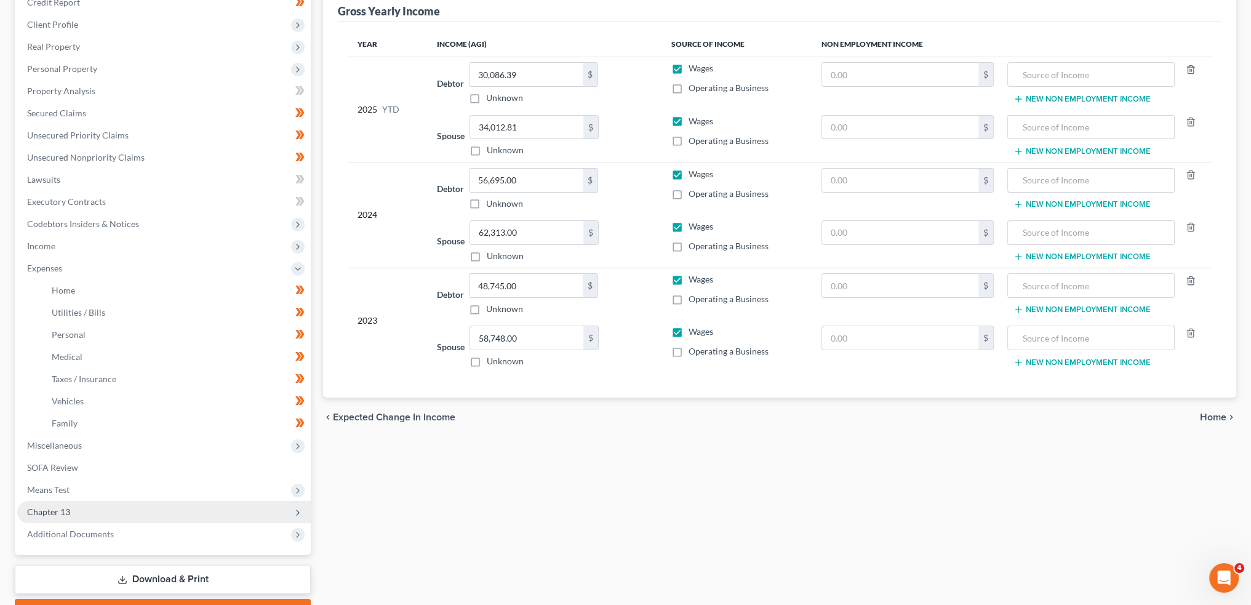
click at [74, 509] on span "Chapter 13" at bounding box center [164, 512] width 294 height 22
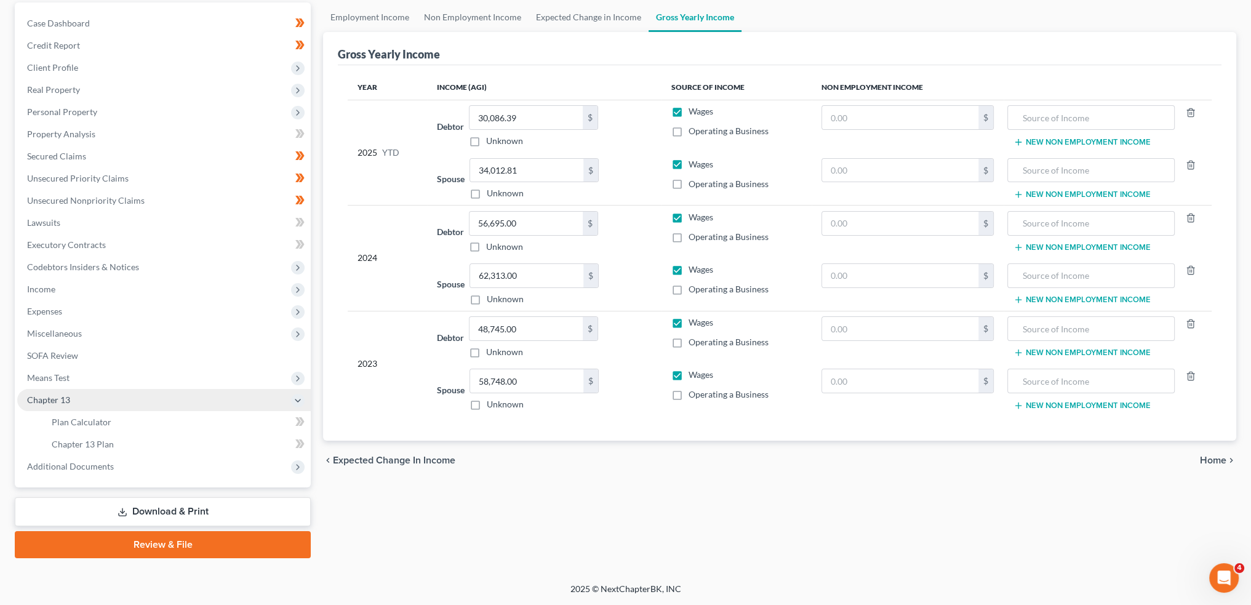
scroll to position [114, 0]
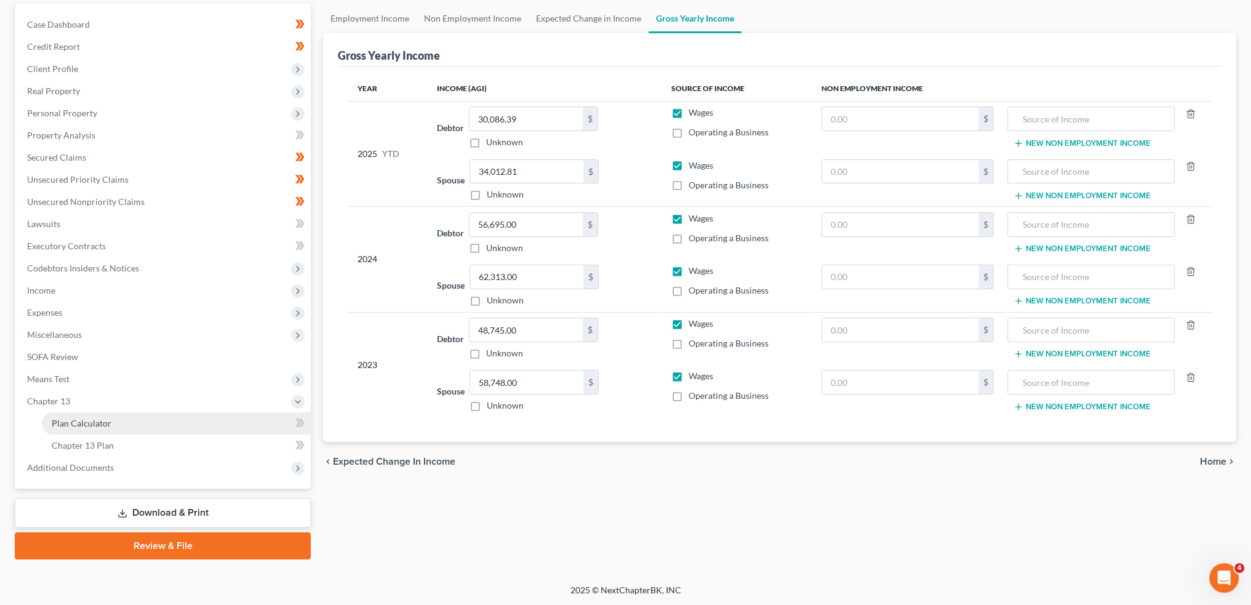
click at [93, 418] on span "Plan Calculator" at bounding box center [82, 423] width 60 height 10
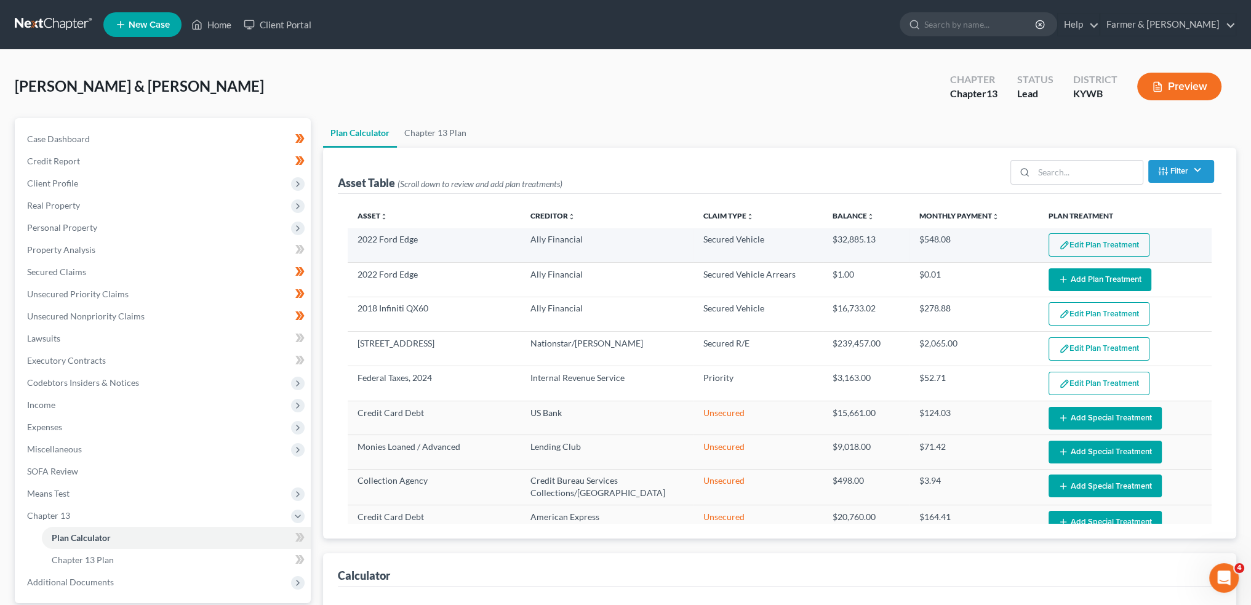
select select "59"
click at [1076, 241] on button "Edit Plan Treatment" at bounding box center [1099, 244] width 101 height 23
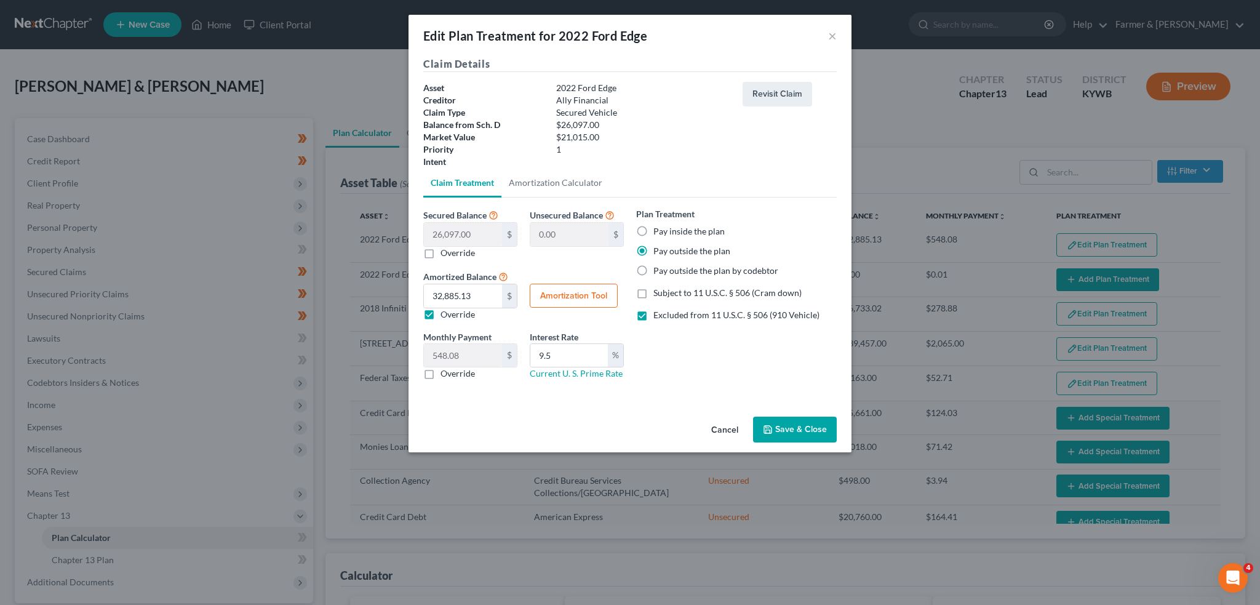
click at [441, 369] on label "Override" at bounding box center [458, 373] width 34 height 12
click at [446, 369] on input "Override" at bounding box center [450, 371] width 8 height 8
checkbox input "true"
click at [441, 308] on label "Override" at bounding box center [458, 314] width 34 height 12
click at [446, 308] on input "Override" at bounding box center [450, 312] width 8 height 8
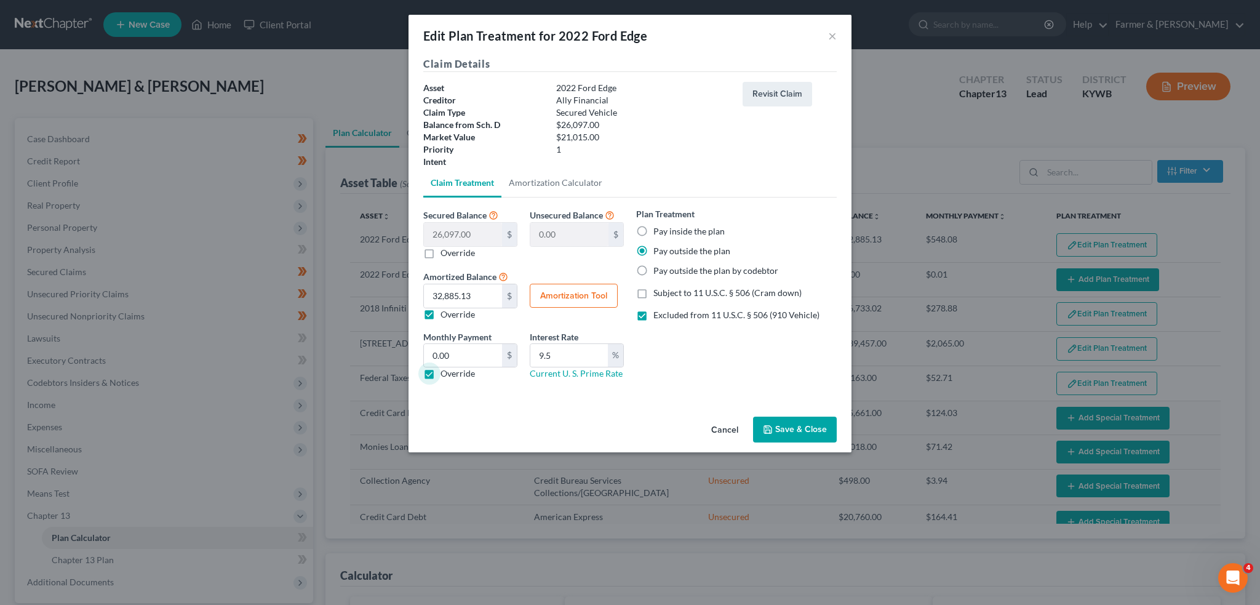
checkbox input "false"
click at [452, 353] on input "0.00" at bounding box center [463, 355] width 78 height 23
type input "437.00"
type input "0.00"
click at [654, 310] on label "Excluded from 11 U.S.C. § 506 (910 Vehicle)" at bounding box center [737, 315] width 166 height 12
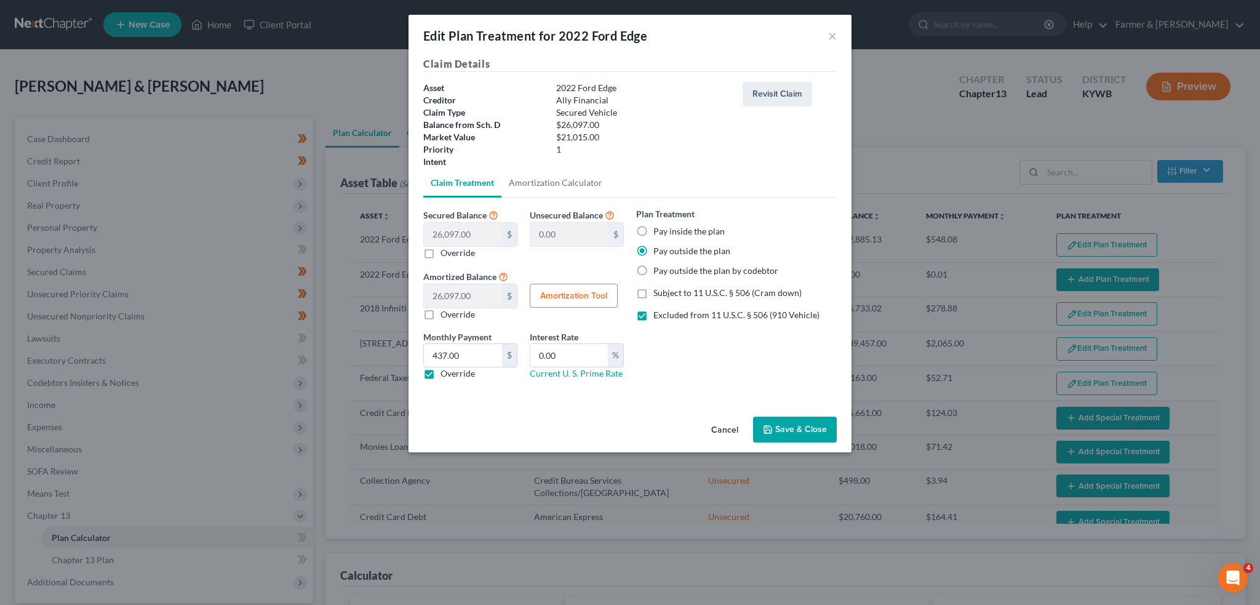
click at [659, 310] on input "Excluded from 11 U.S.C. § 506 (910 Vehicle)" at bounding box center [663, 313] width 8 height 8
checkbox input "false"
drag, startPoint x: 777, startPoint y: 417, endPoint x: 1049, endPoint y: 336, distance: 283.9
click at [778, 418] on button "Save & Close" at bounding box center [795, 430] width 84 height 26
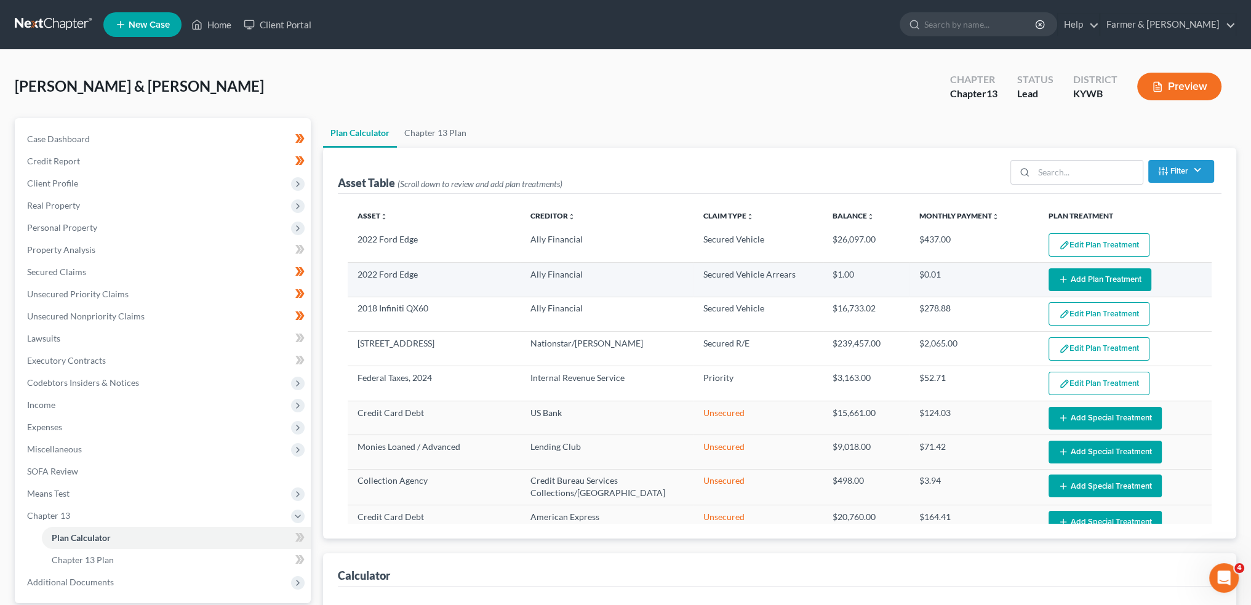
click at [1129, 278] on button "Add Plan Treatment" at bounding box center [1100, 279] width 103 height 23
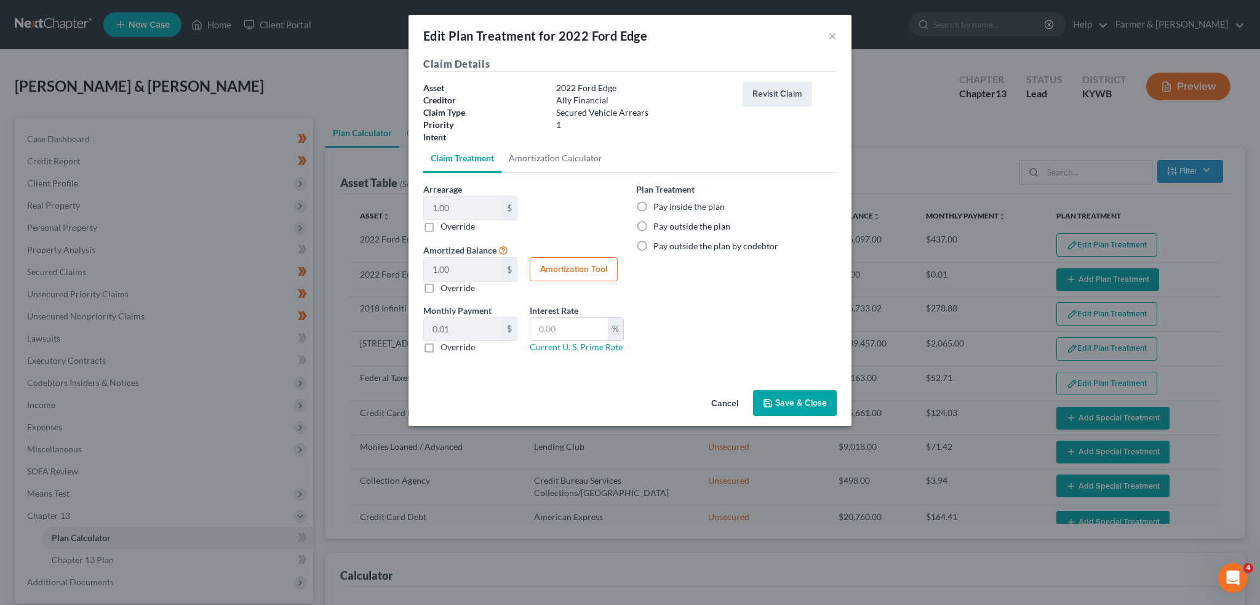
select select "59"
click at [654, 224] on label "Pay outside the plan" at bounding box center [692, 226] width 77 height 12
click at [659, 224] on input "Pay outside the plan" at bounding box center [663, 224] width 8 height 8
radio input "true"
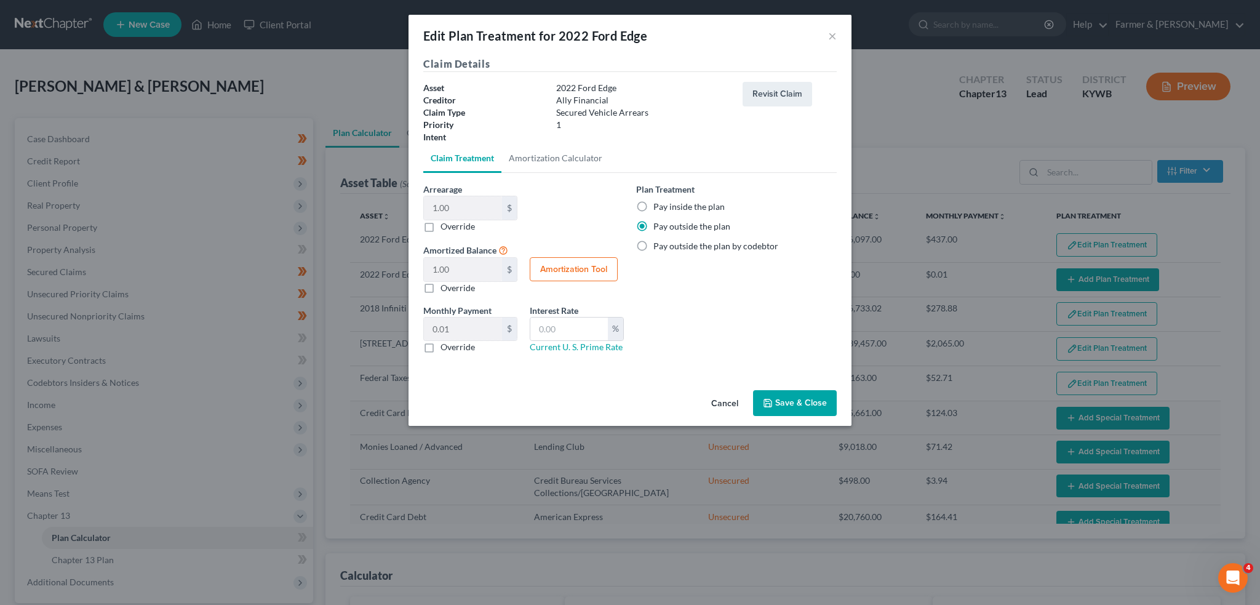
click at [799, 406] on button "Save & Close" at bounding box center [795, 403] width 84 height 26
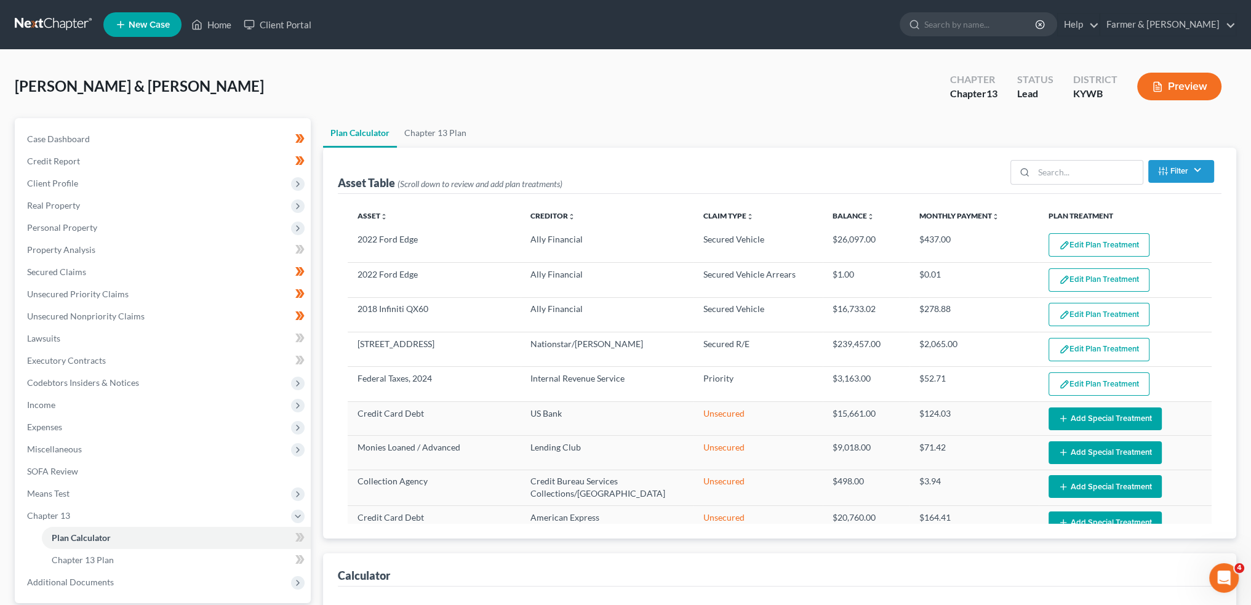
select select "59"
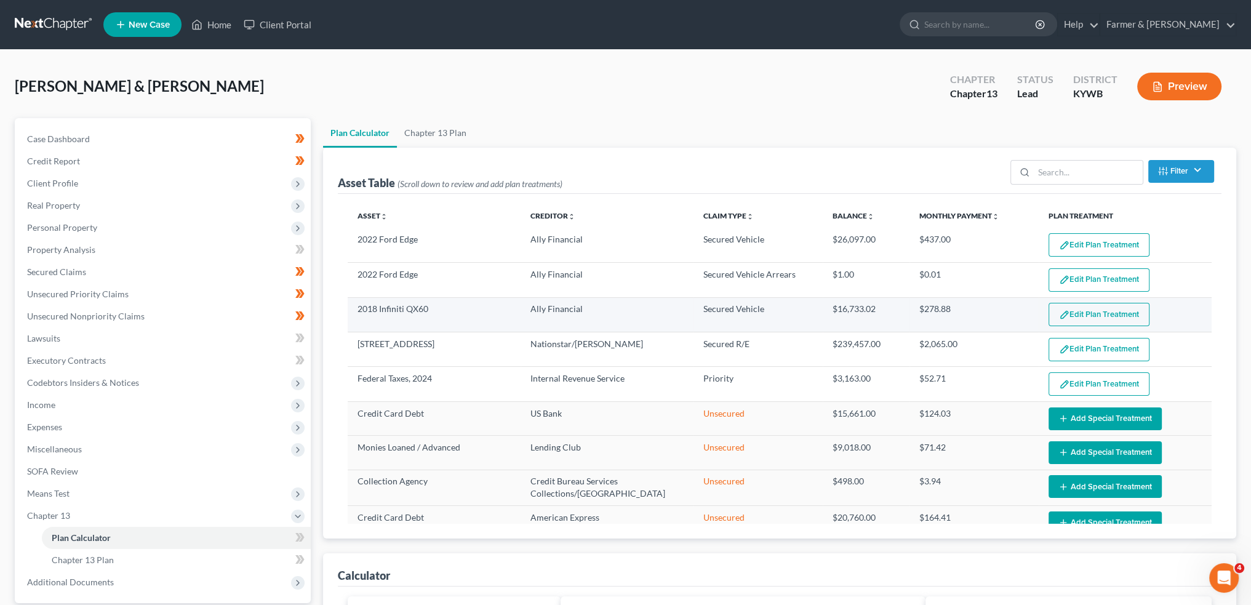
click at [1125, 304] on button "Edit Plan Treatment" at bounding box center [1099, 314] width 101 height 23
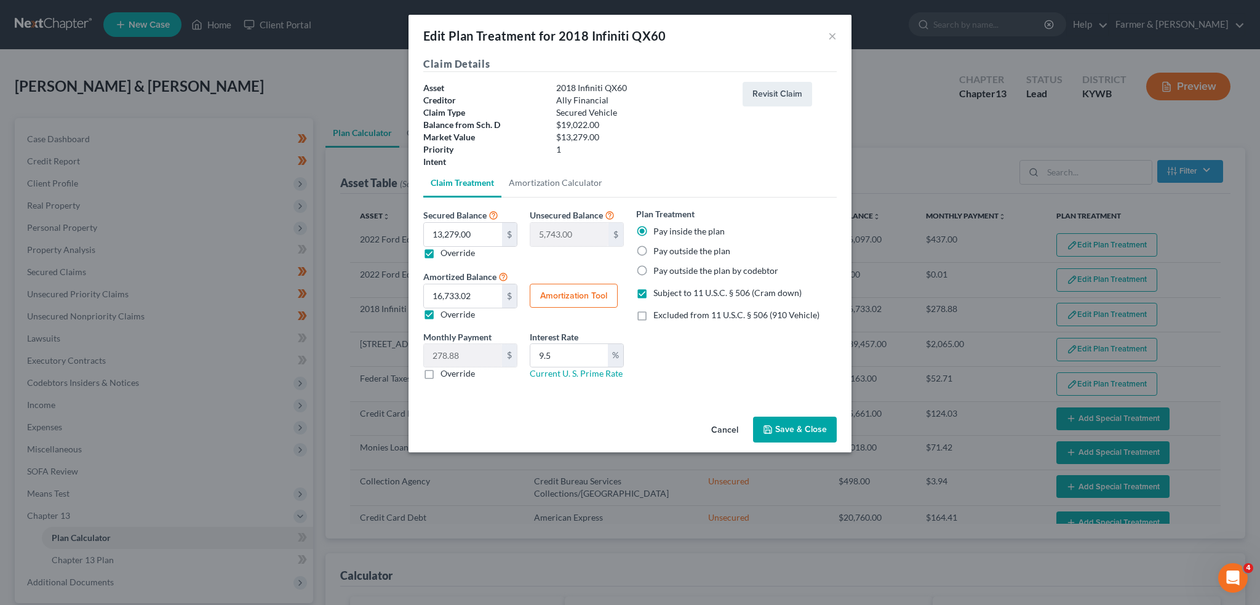
click at [772, 430] on icon "button" at bounding box center [767, 429] width 7 height 7
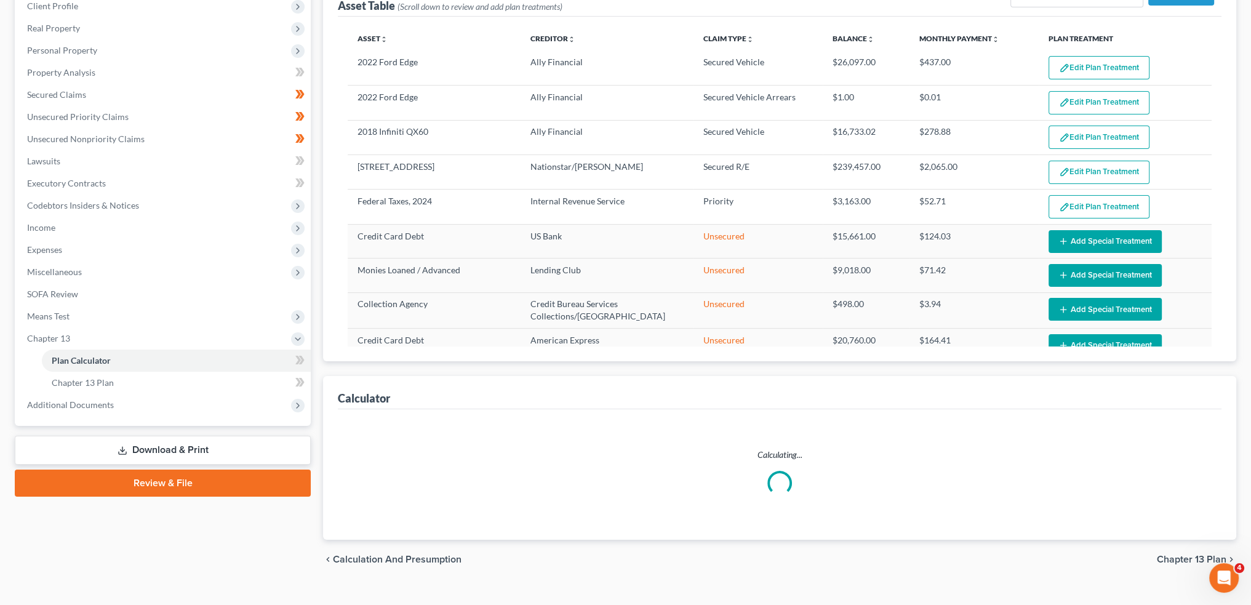
scroll to position [197, 0]
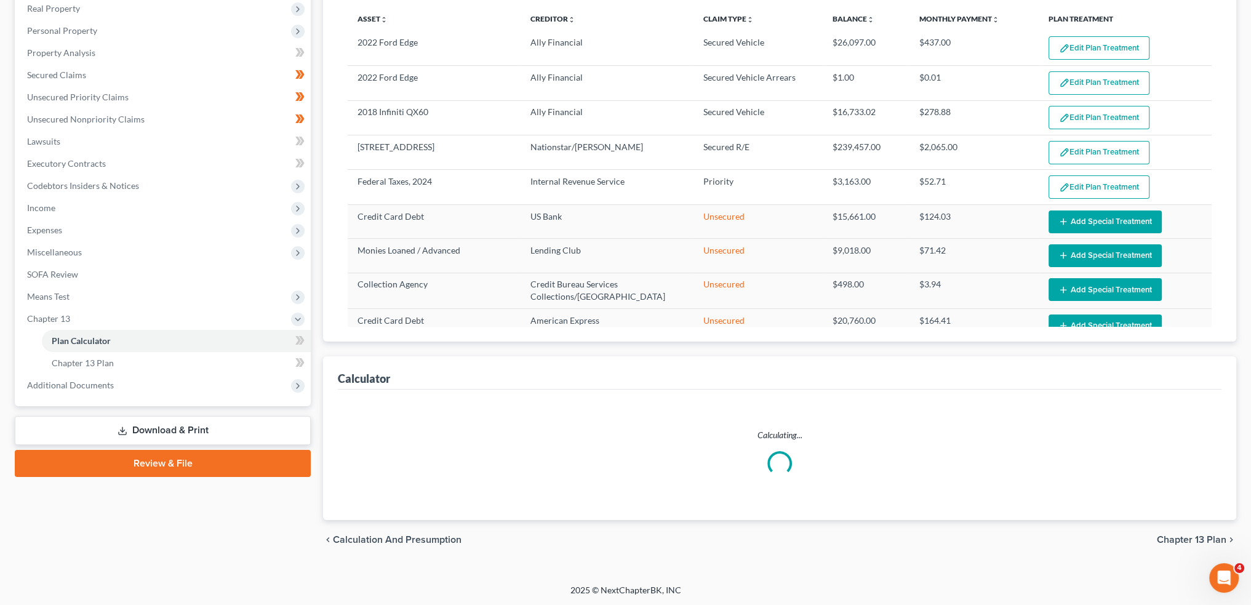
select select "59"
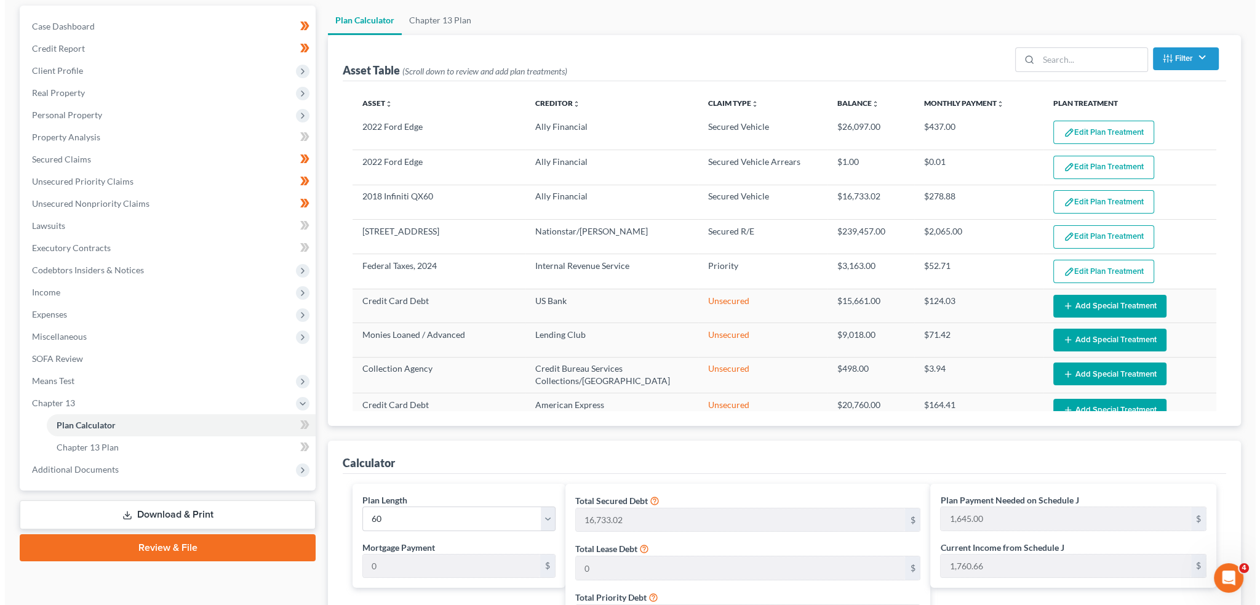
scroll to position [0, 0]
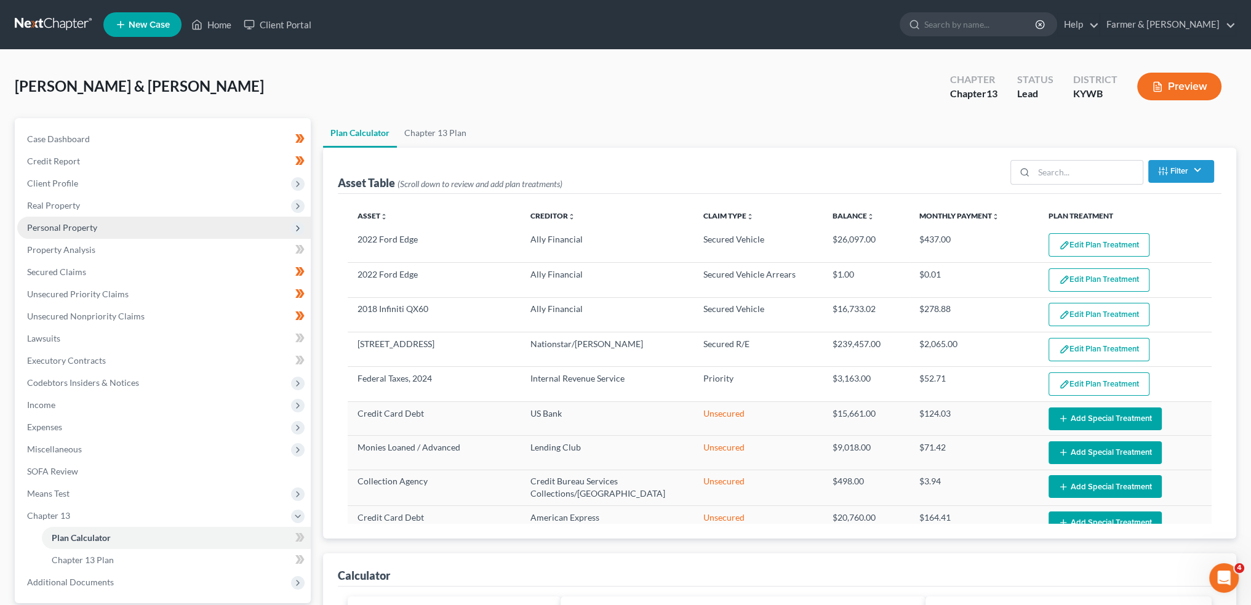
click at [97, 225] on span "Personal Property" at bounding box center [164, 228] width 294 height 22
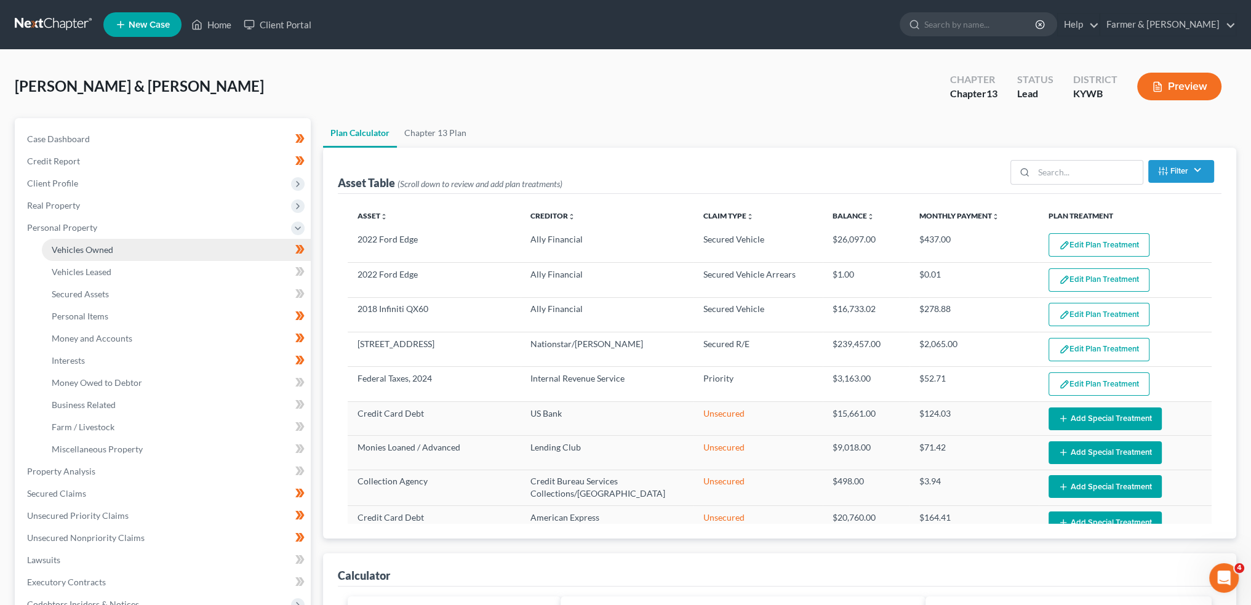
click at [97, 243] on link "Vehicles Owned" at bounding box center [176, 250] width 269 height 22
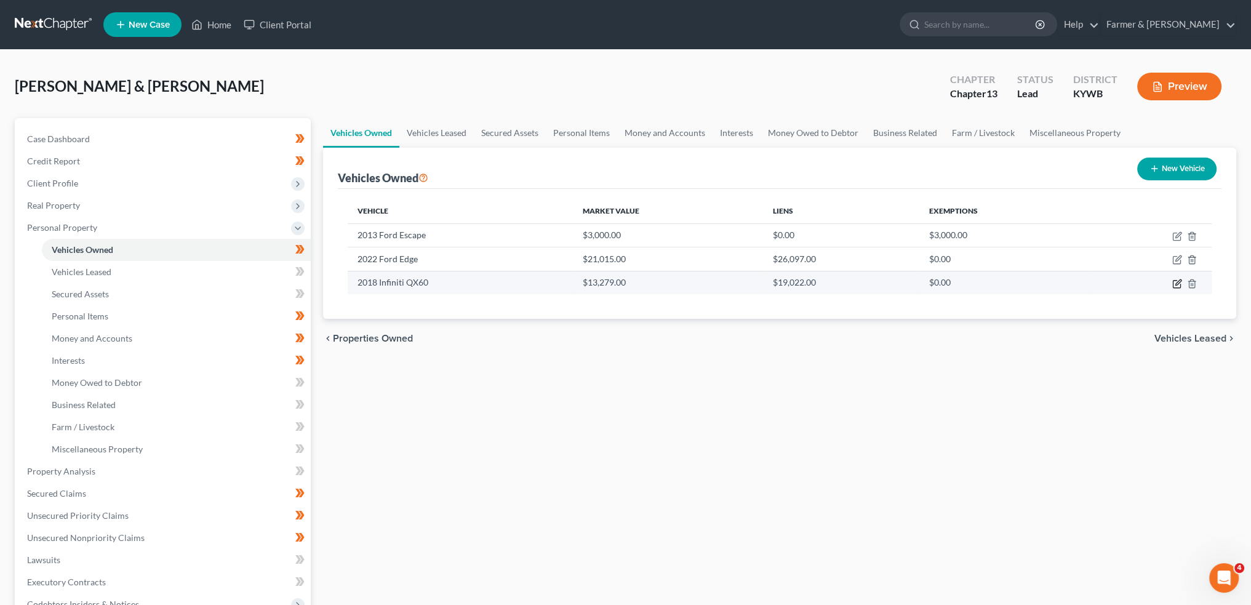
click at [1177, 279] on icon "button" at bounding box center [1177, 284] width 10 height 10
select select "0"
select select "8"
select select "2"
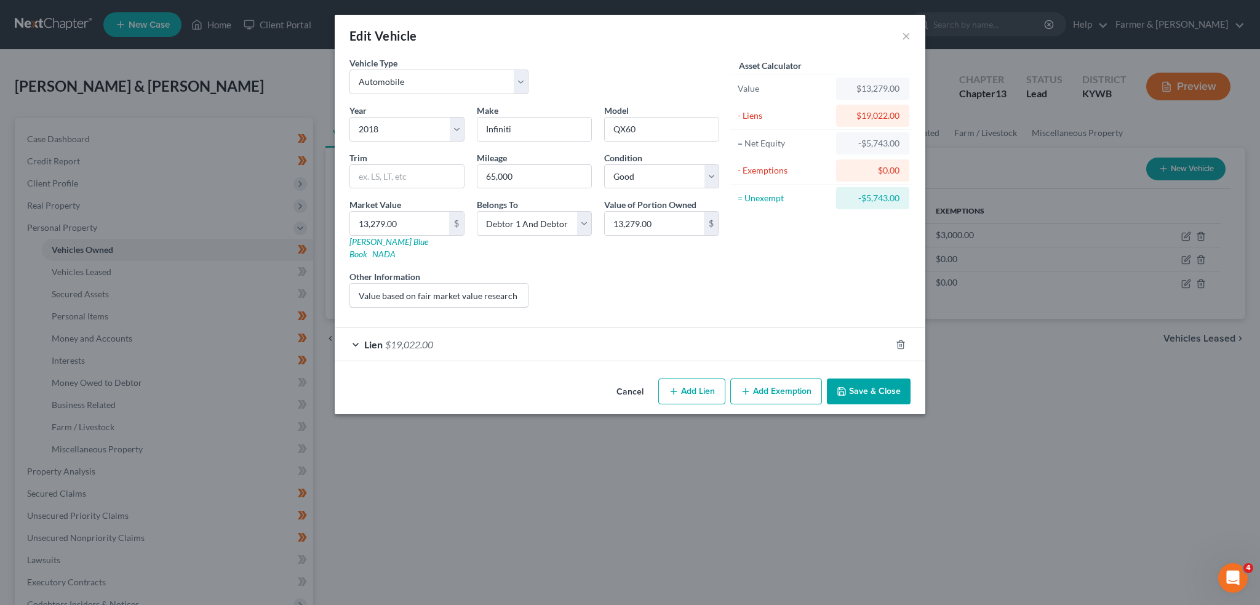
scroll to position [0, 168]
drag, startPoint x: 450, startPoint y: 282, endPoint x: 711, endPoint y: 272, distance: 261.2
click at [711, 272] on div "Year Select 2026 2025 2024 2023 2022 2021 2020 2019 2018 2017 2016 2015 2014 20…" at bounding box center [534, 211] width 382 height 214
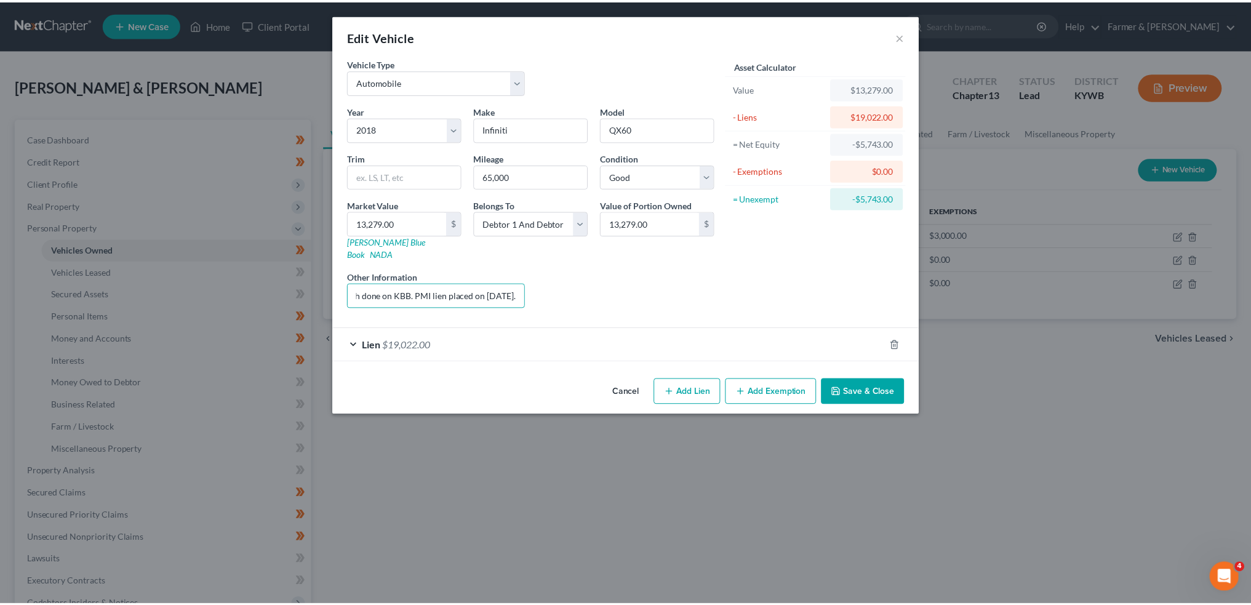
scroll to position [0, 0]
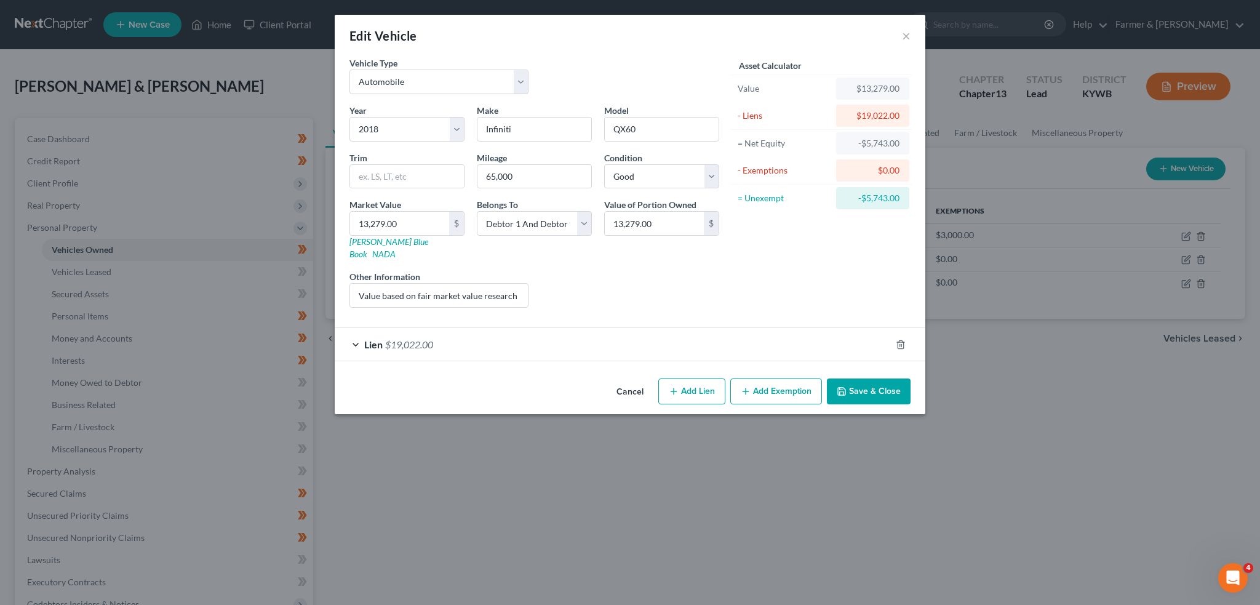
click at [855, 378] on button "Save & Close" at bounding box center [869, 391] width 84 height 26
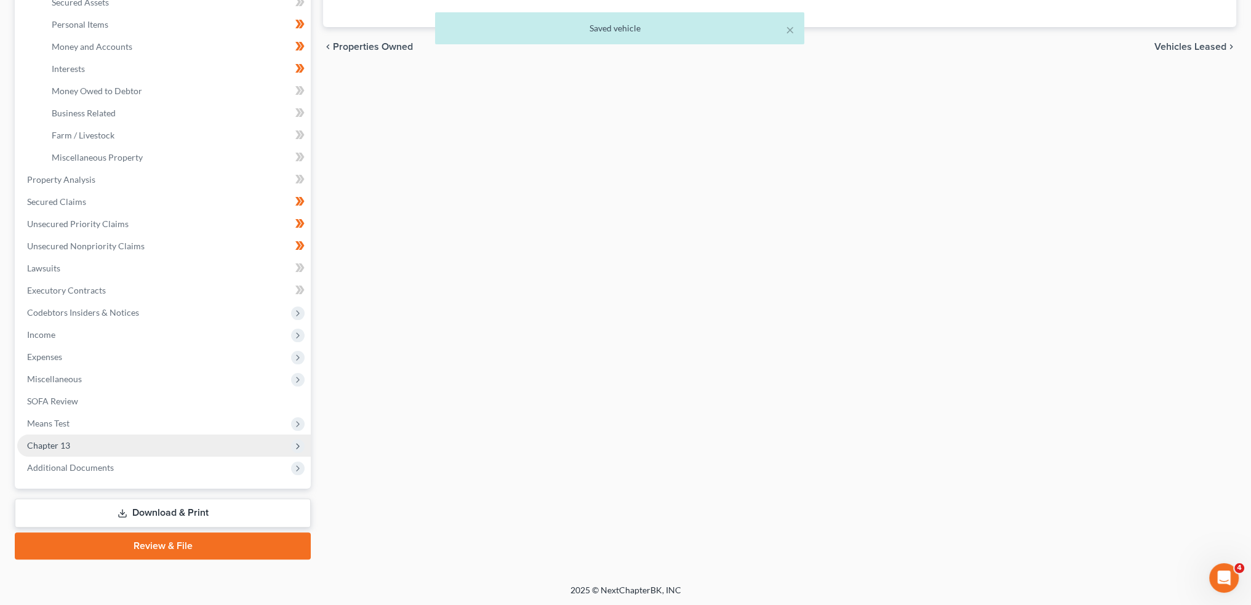
click at [132, 443] on span "Chapter 13" at bounding box center [164, 445] width 294 height 22
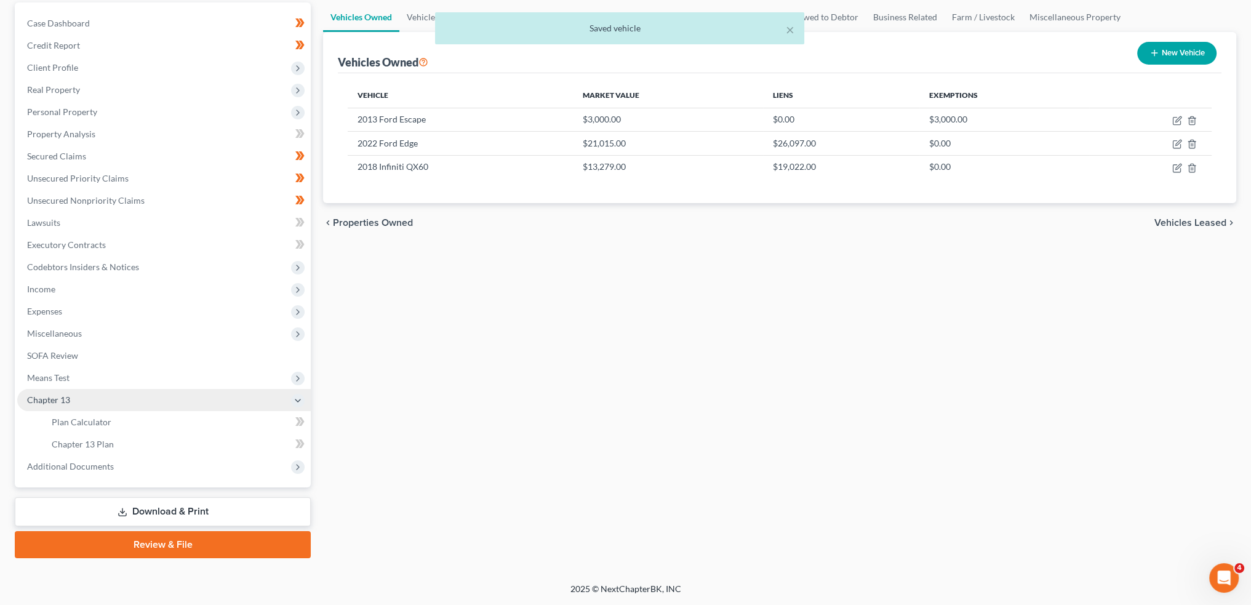
scroll to position [114, 0]
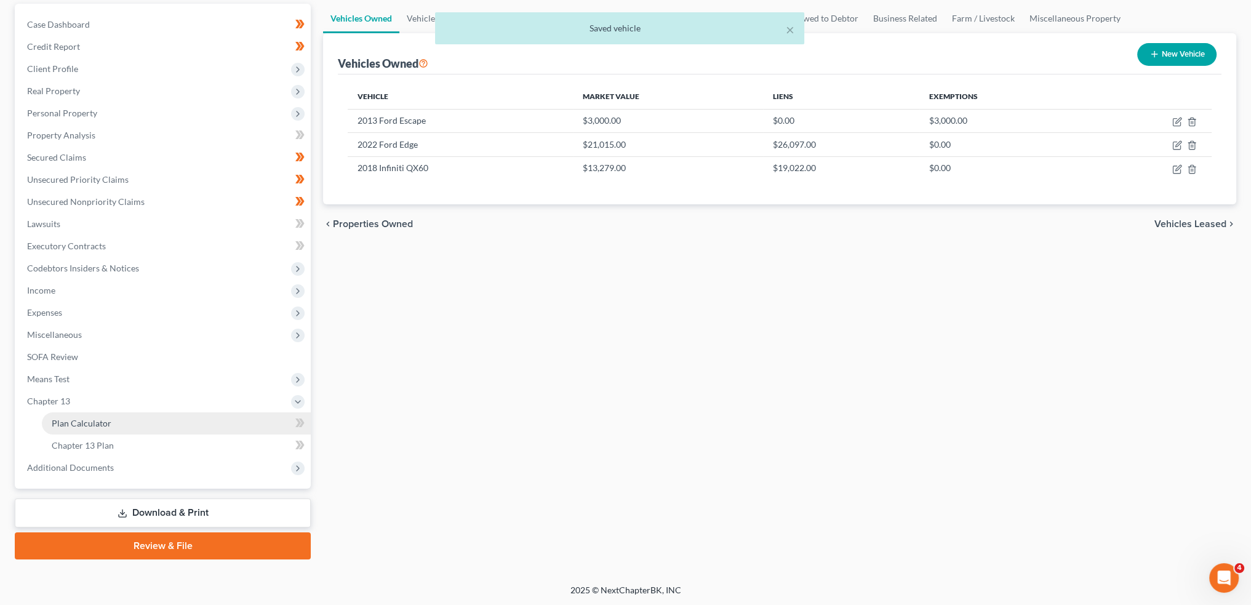
click at [130, 426] on link "Plan Calculator" at bounding box center [176, 423] width 269 height 22
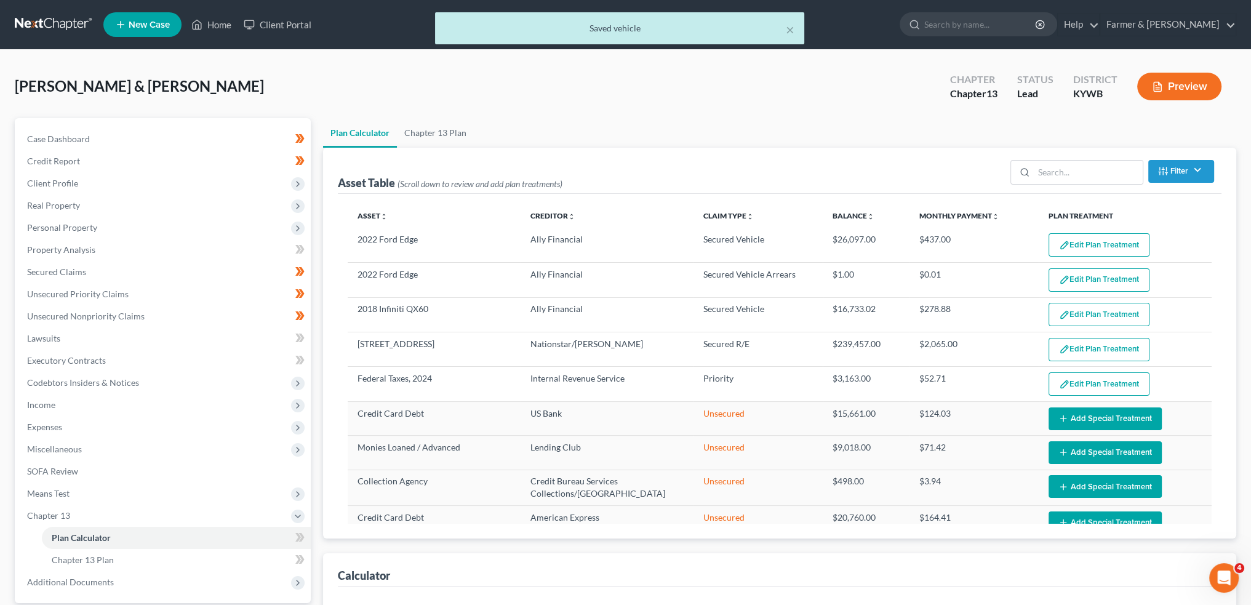
select select "59"
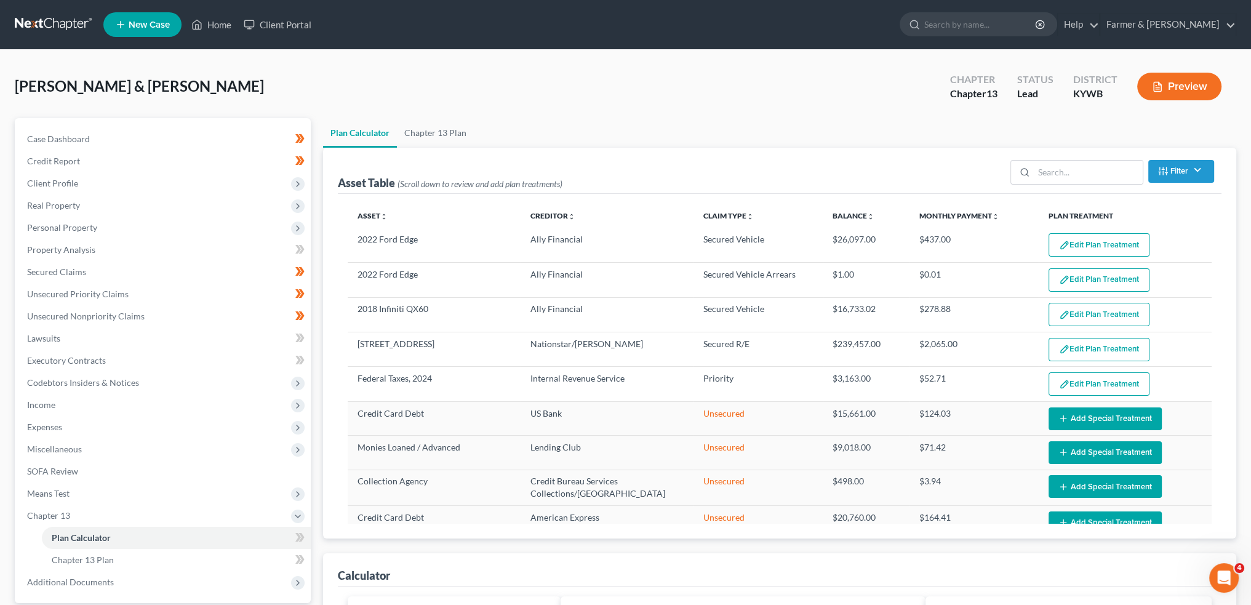
click at [1100, 313] on button "Edit Plan Treatment" at bounding box center [1099, 314] width 101 height 23
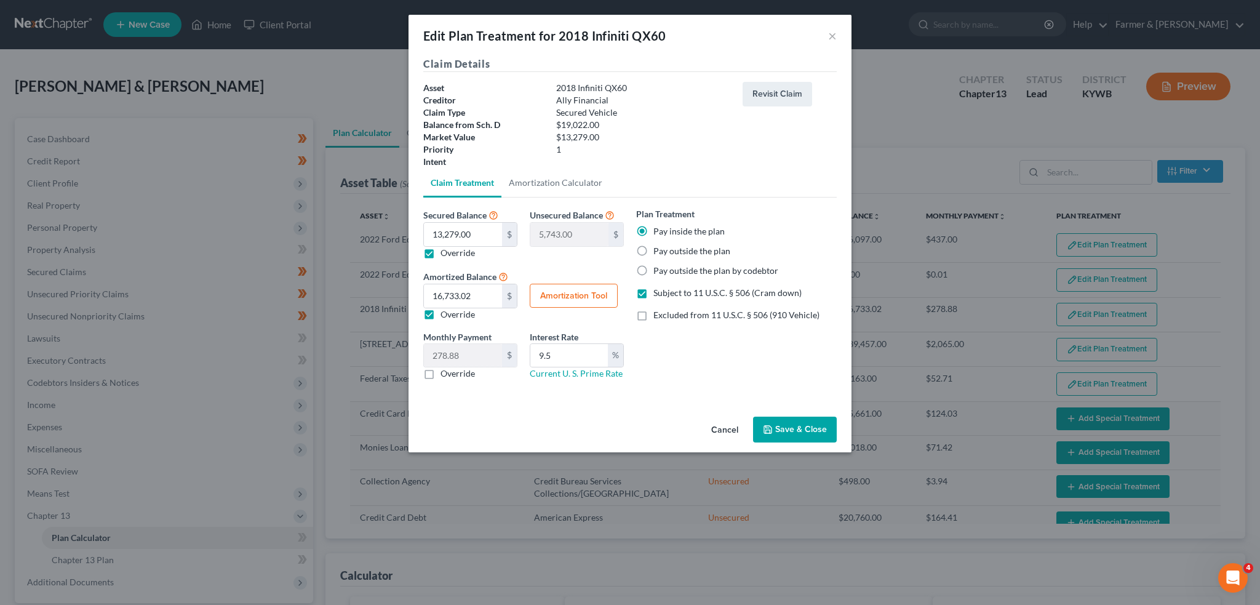
click at [555, 294] on button "Amortization Tool" at bounding box center [574, 296] width 88 height 25
type input "13,279.00"
type input "9.5"
type input "60"
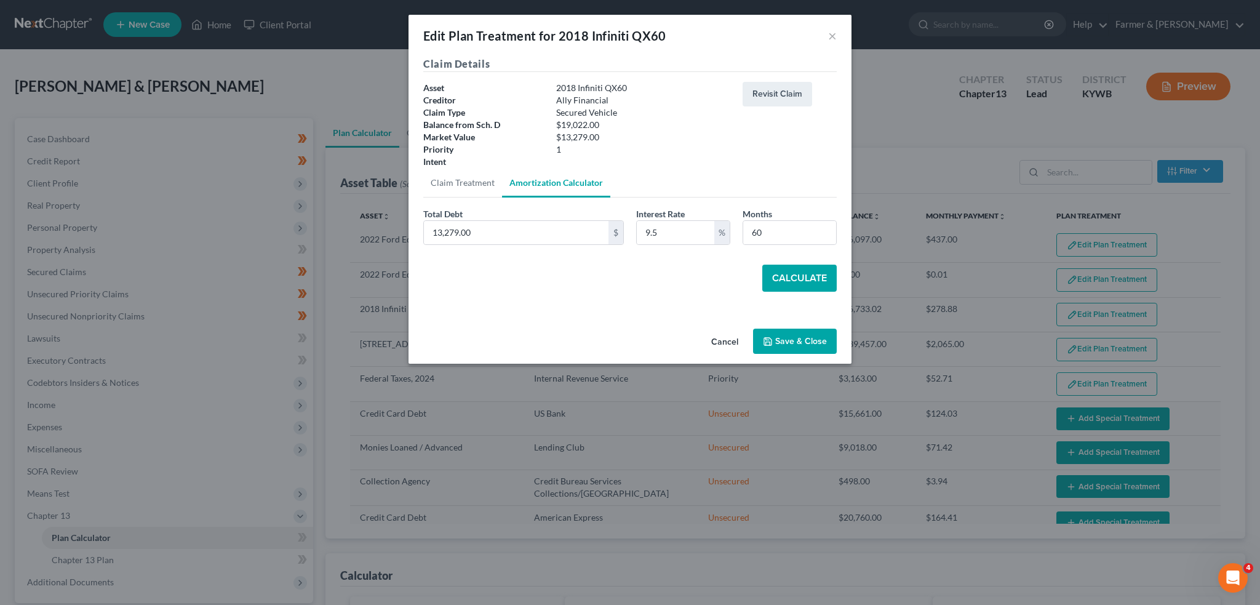
click at [804, 281] on button "Calculate" at bounding box center [800, 278] width 74 height 27
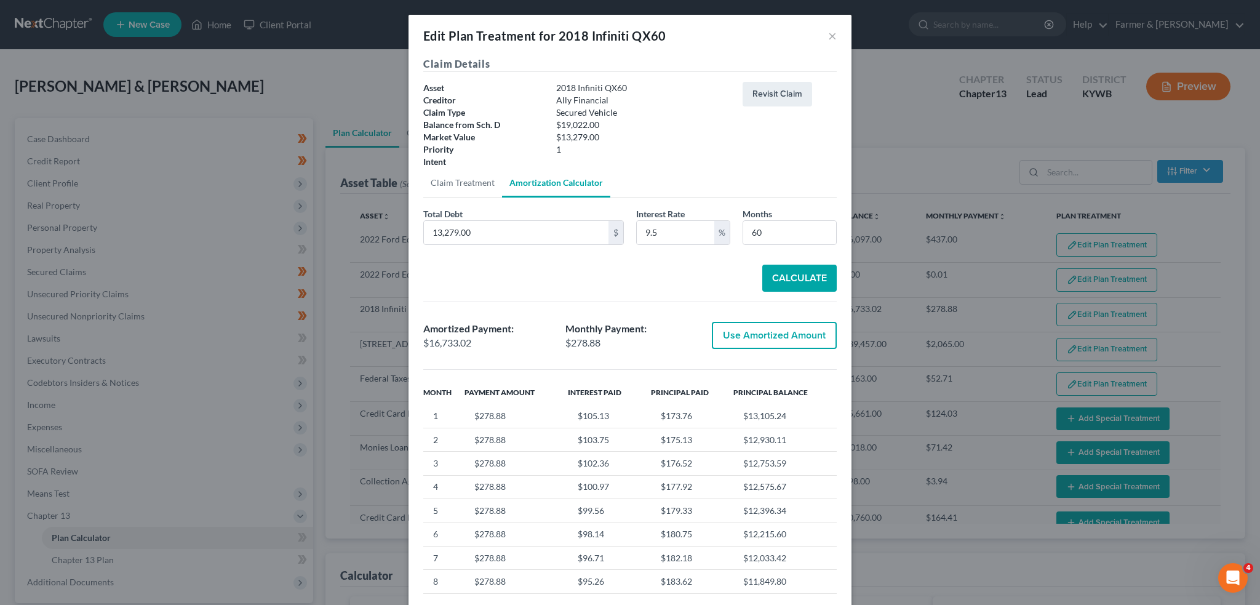
click at [783, 327] on button "Use Amortized Amount" at bounding box center [774, 335] width 125 height 27
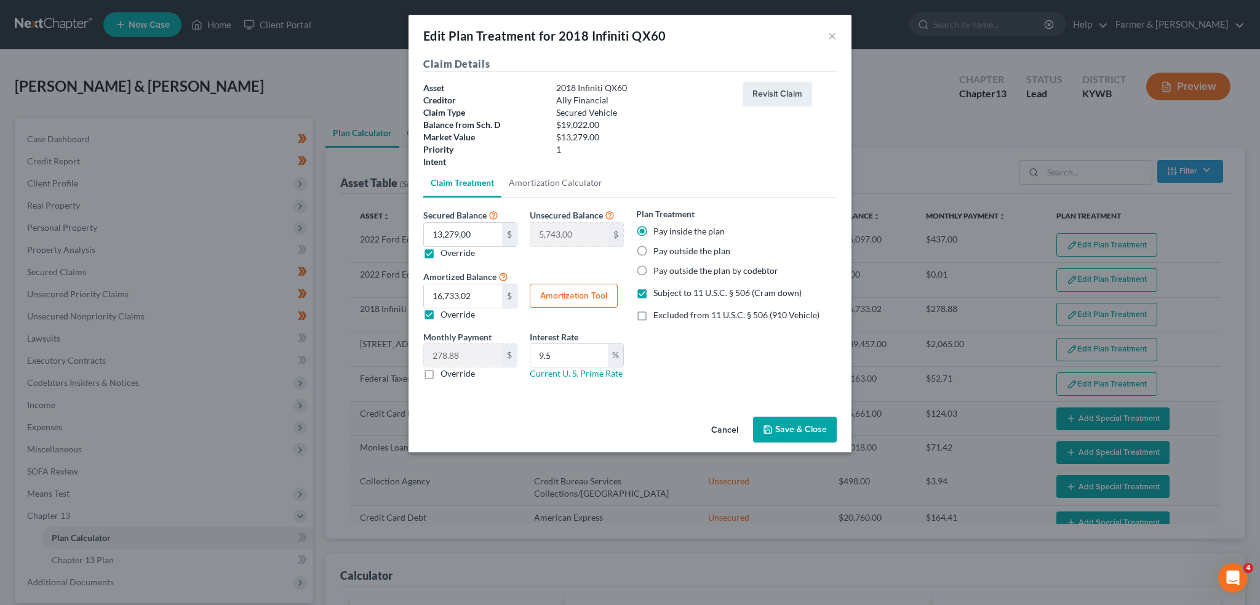
click at [777, 426] on button "Save & Close" at bounding box center [795, 430] width 84 height 26
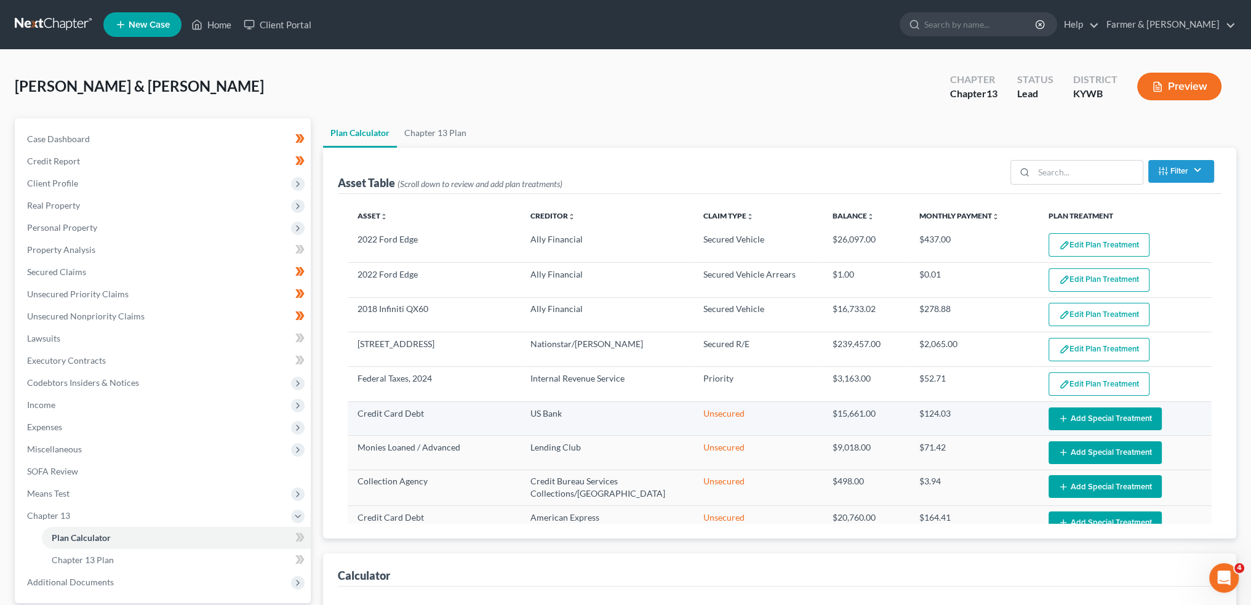
select select "59"
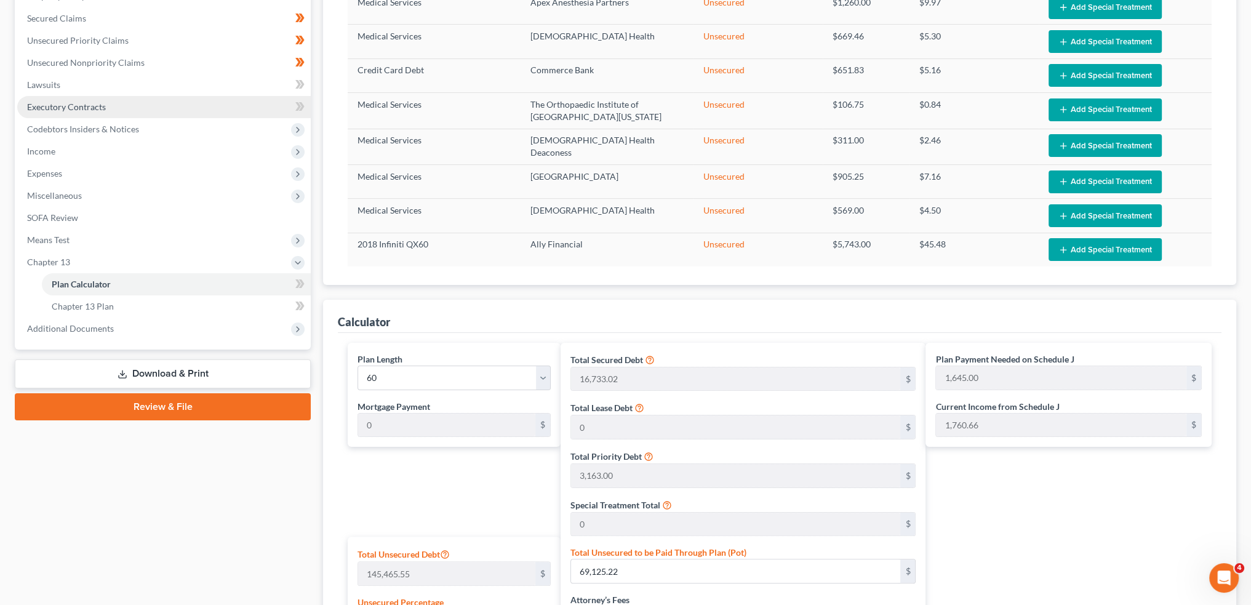
scroll to position [78, 0]
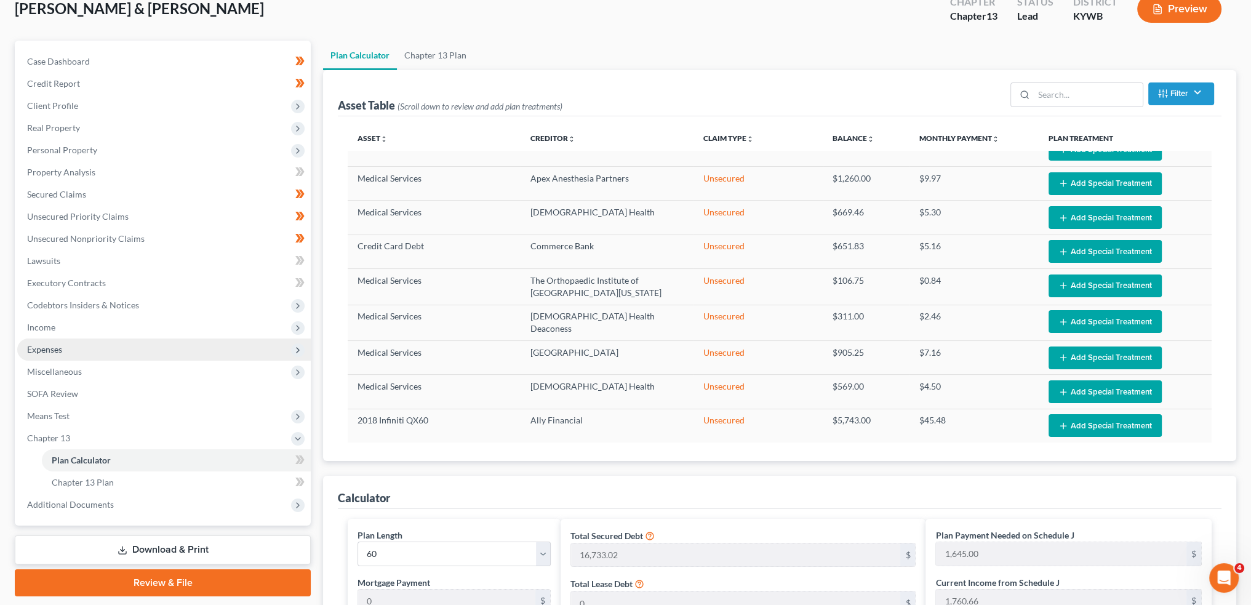
click at [66, 344] on span "Expenses" at bounding box center [164, 349] width 294 height 22
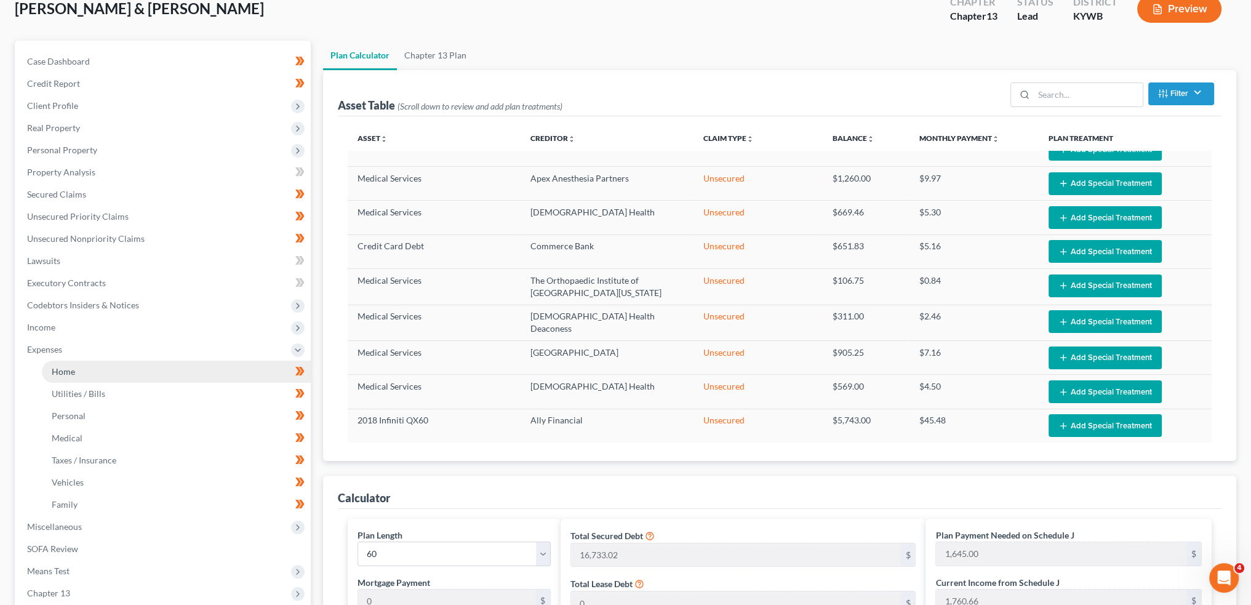
click at [63, 369] on span "Home" at bounding box center [63, 371] width 23 height 10
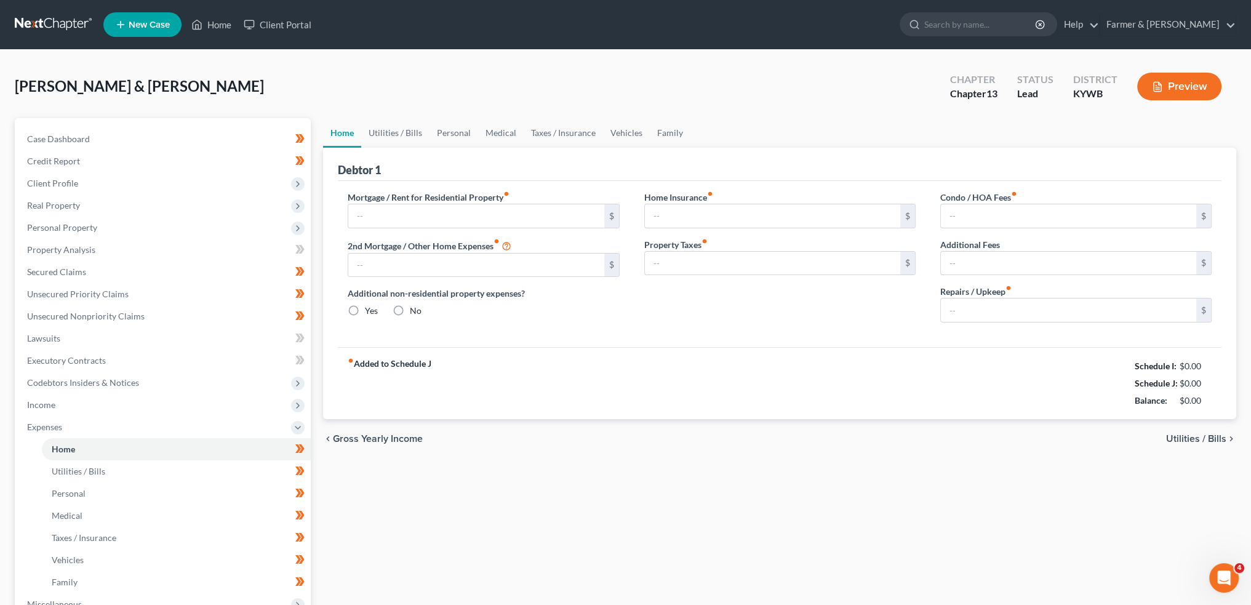
type input "2,066.00"
type input "0.00"
radio input "true"
type input "0.00"
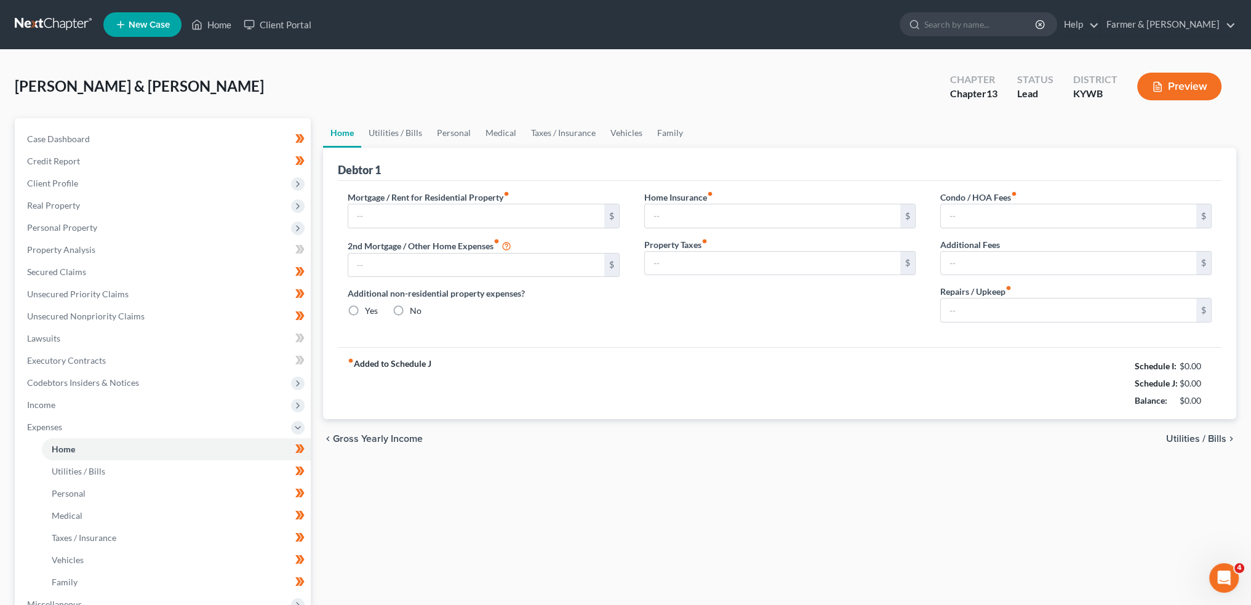
type input "0.00"
type input "150.00"
click at [384, 133] on link "Utilities / Bills" at bounding box center [395, 133] width 68 height 30
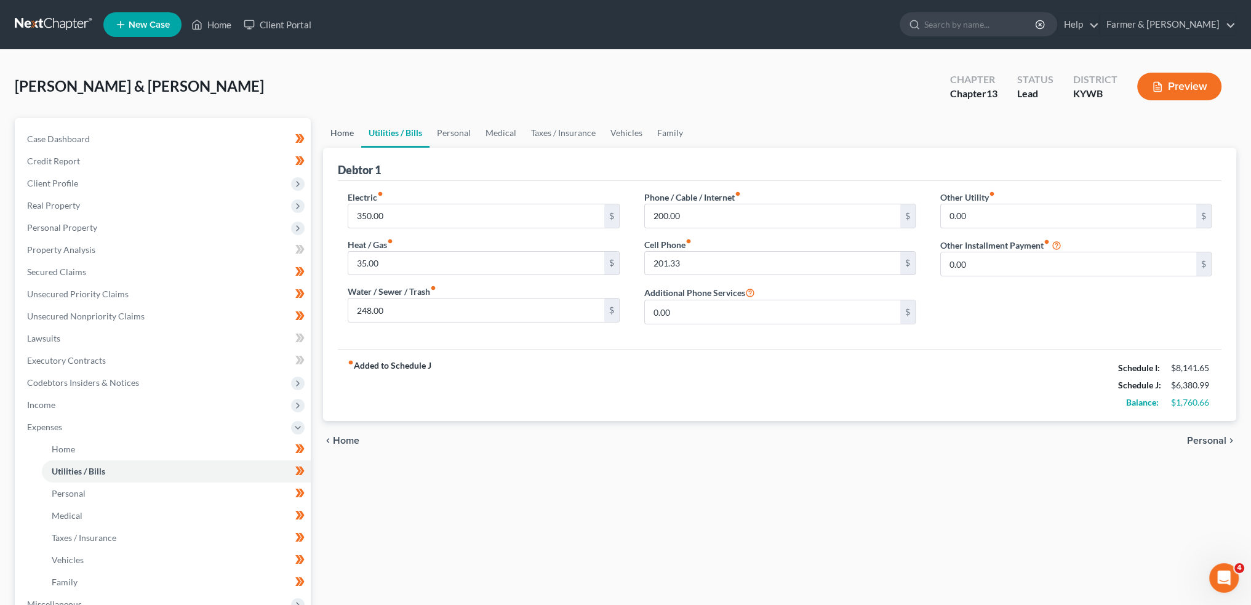
click at [340, 132] on link "Home" at bounding box center [342, 133] width 38 height 30
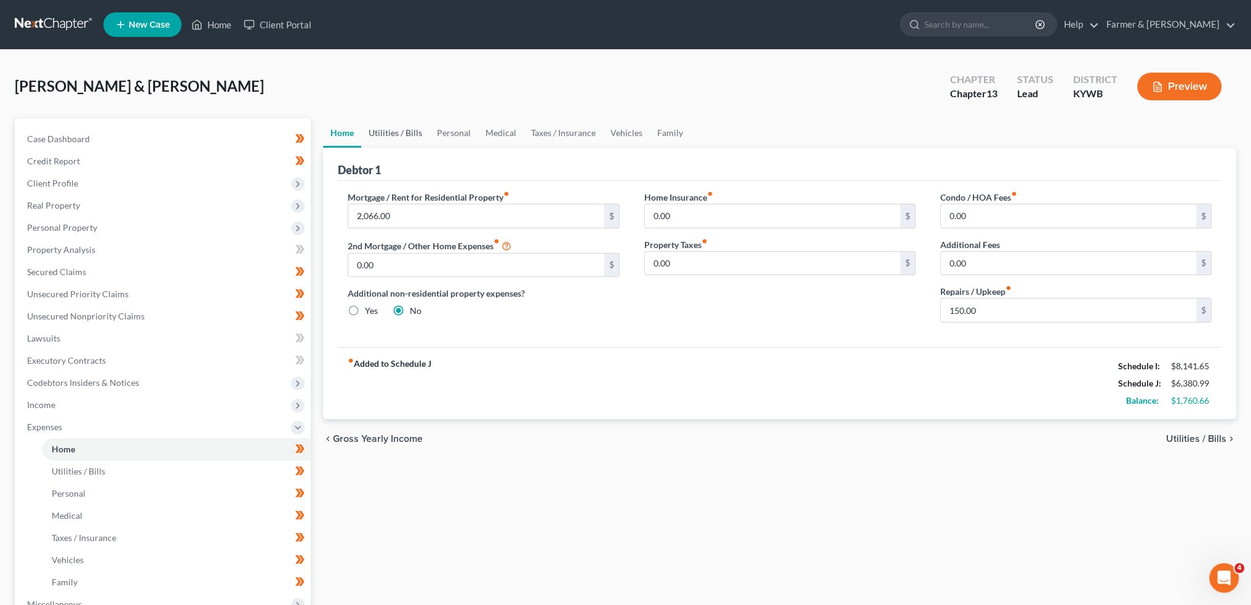
click at [377, 124] on link "Utilities / Bills" at bounding box center [395, 133] width 68 height 30
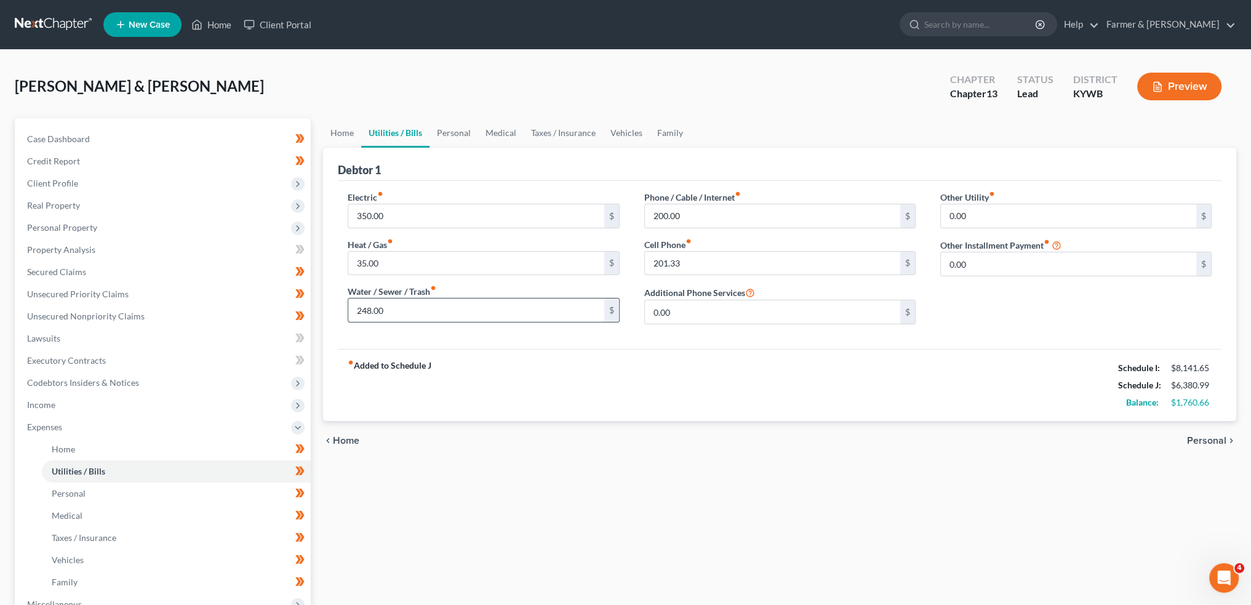
click at [402, 310] on input "248.00" at bounding box center [475, 309] width 255 height 23
type input "155.00"
click at [961, 216] on input "0.00" at bounding box center [1068, 215] width 255 height 23
type input "37.00"
type input "Trash Collection"
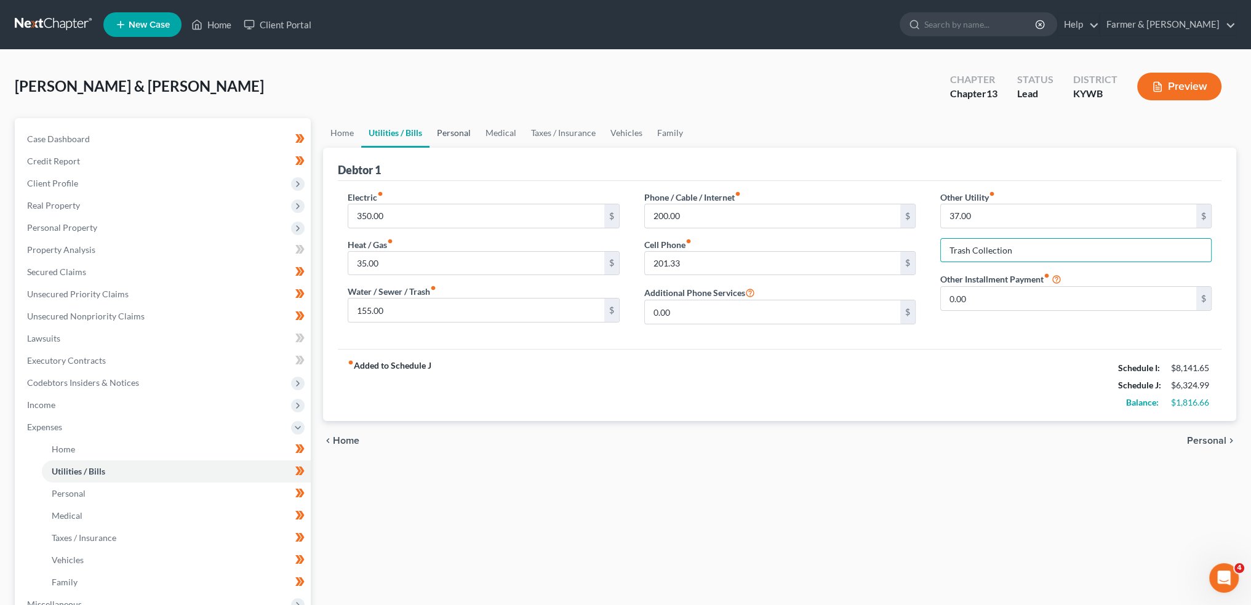
click at [436, 134] on link "Personal" at bounding box center [454, 133] width 49 height 30
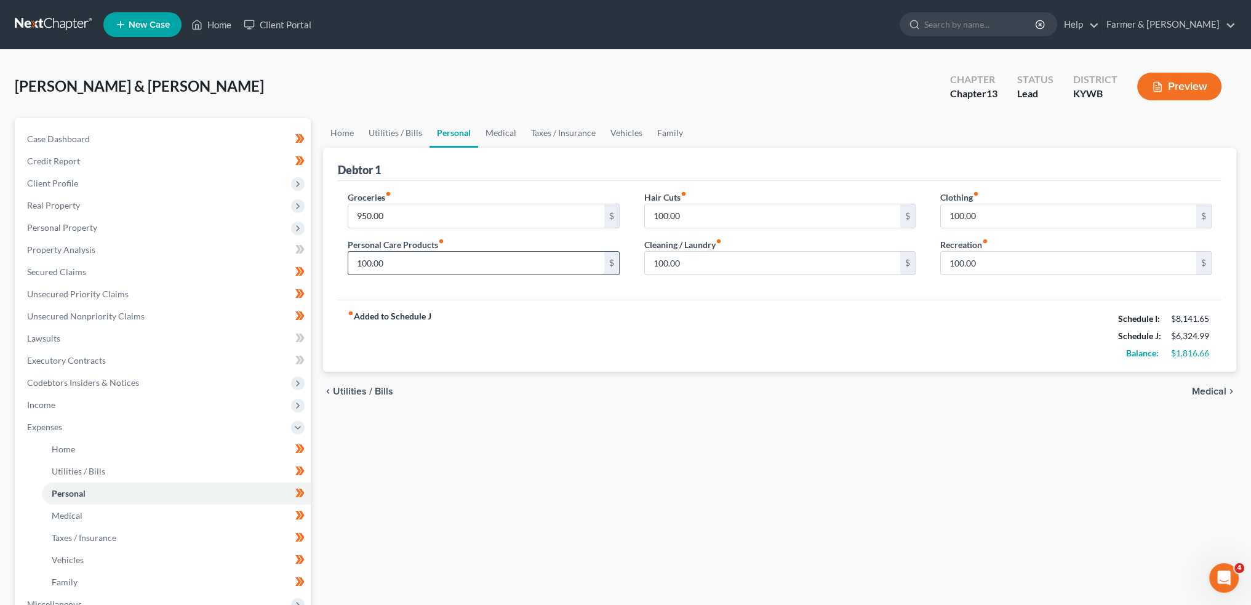
click at [412, 260] on input "100.00" at bounding box center [475, 263] width 255 height 23
type input "175.00"
type input "0.00"
click at [487, 131] on link "Medical" at bounding box center [501, 133] width 46 height 30
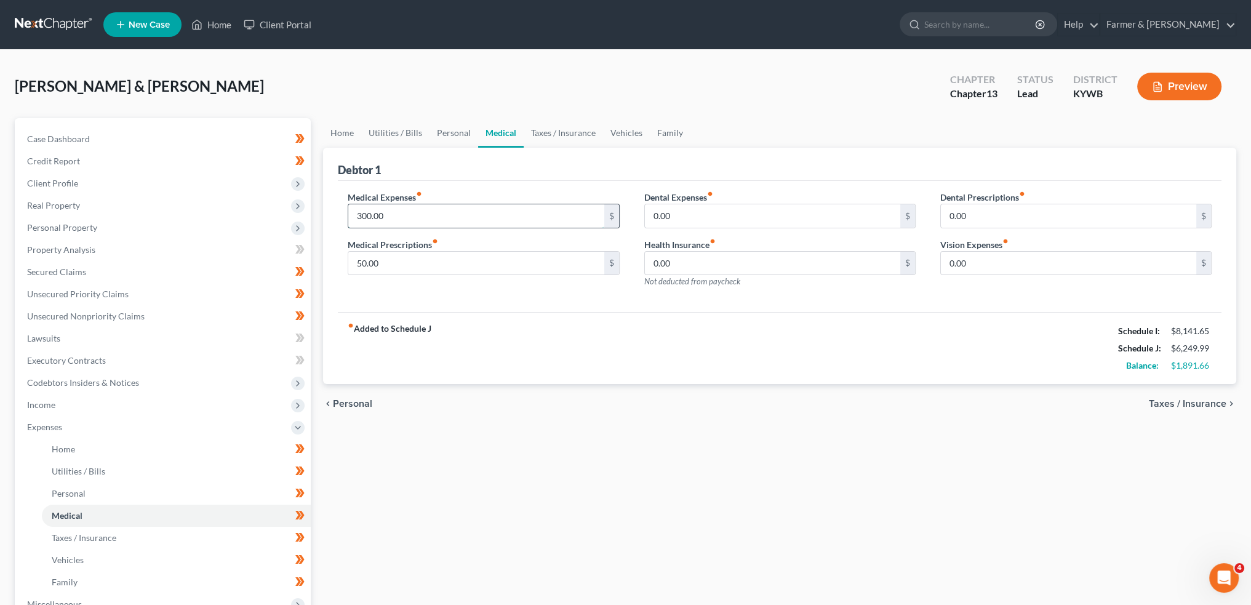
click at [389, 216] on input "300.00" at bounding box center [475, 215] width 255 height 23
click at [549, 136] on link "Taxes / Insurance" at bounding box center [563, 133] width 79 height 30
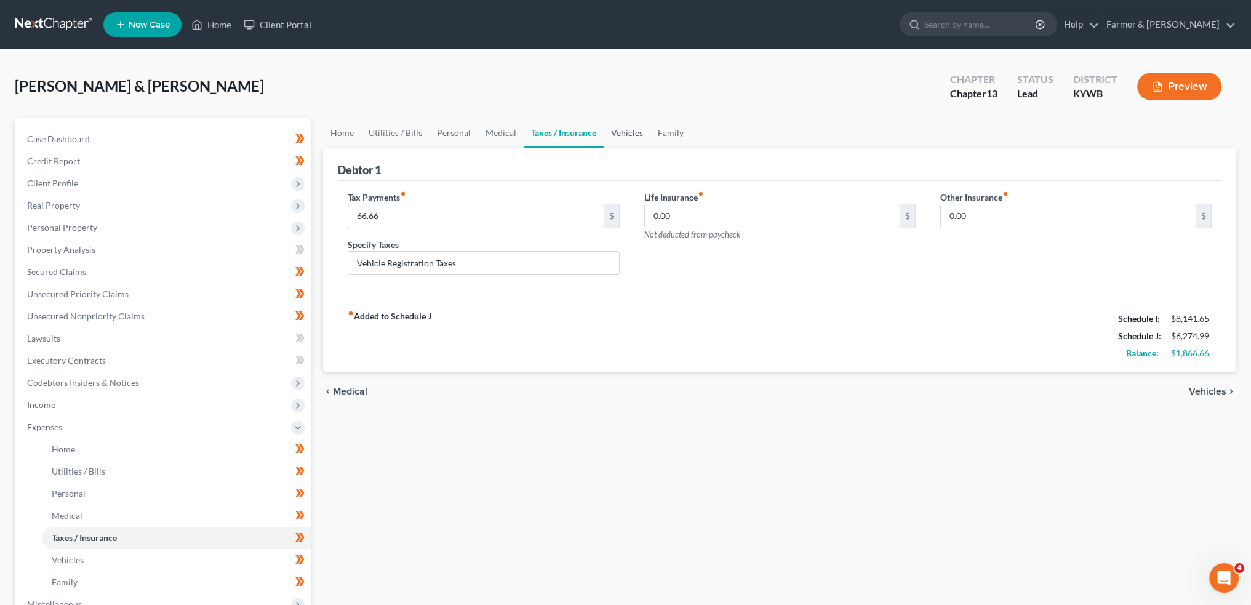
click at [610, 131] on link "Vehicles" at bounding box center [627, 133] width 47 height 30
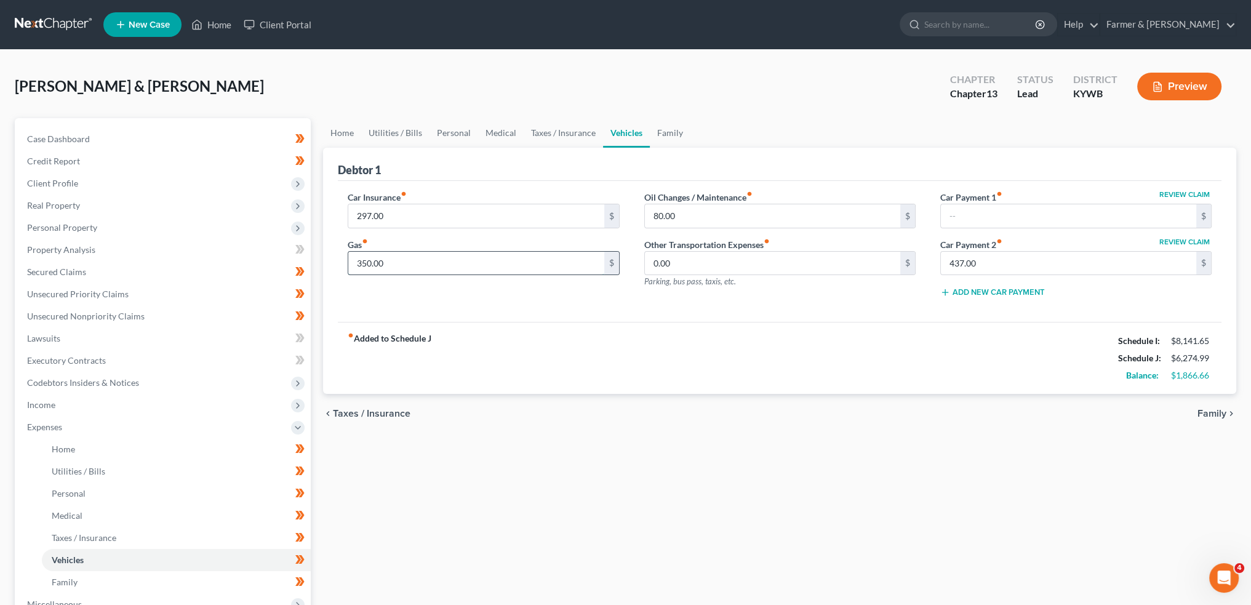
click at [453, 271] on input "350.00" at bounding box center [475, 263] width 255 height 23
click at [670, 132] on link "Family" at bounding box center [670, 133] width 41 height 30
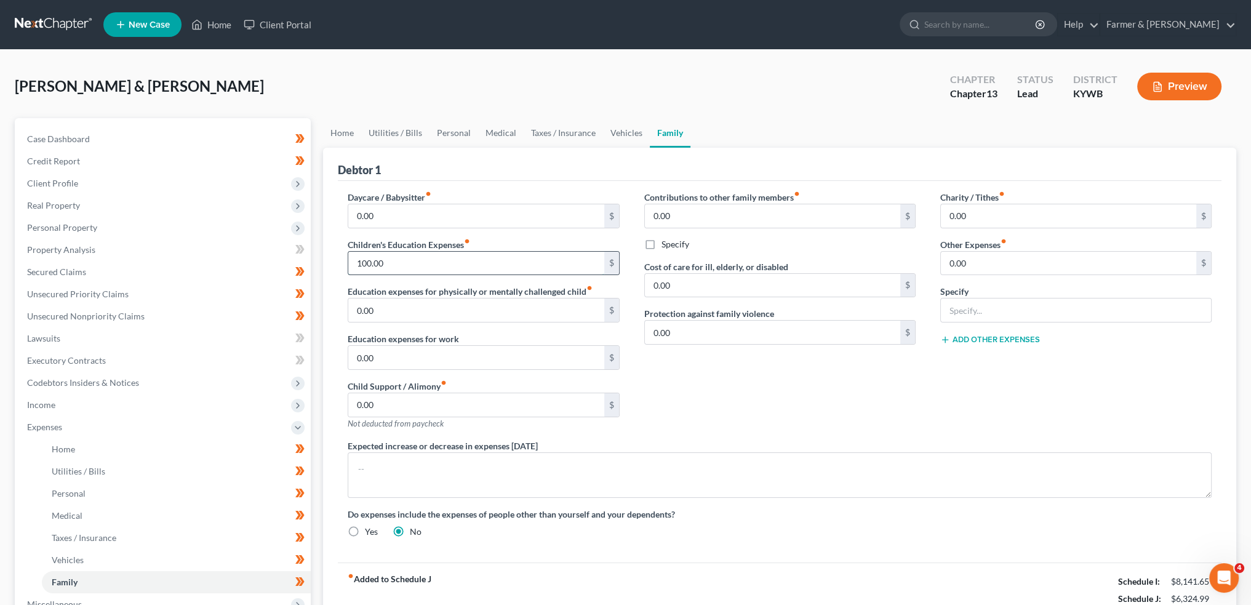
click at [426, 263] on input "100.00" at bounding box center [475, 263] width 255 height 23
click at [979, 204] on input "0.00" at bounding box center [1068, 215] width 255 height 23
click at [491, 264] on input "125.00" at bounding box center [475, 263] width 255 height 23
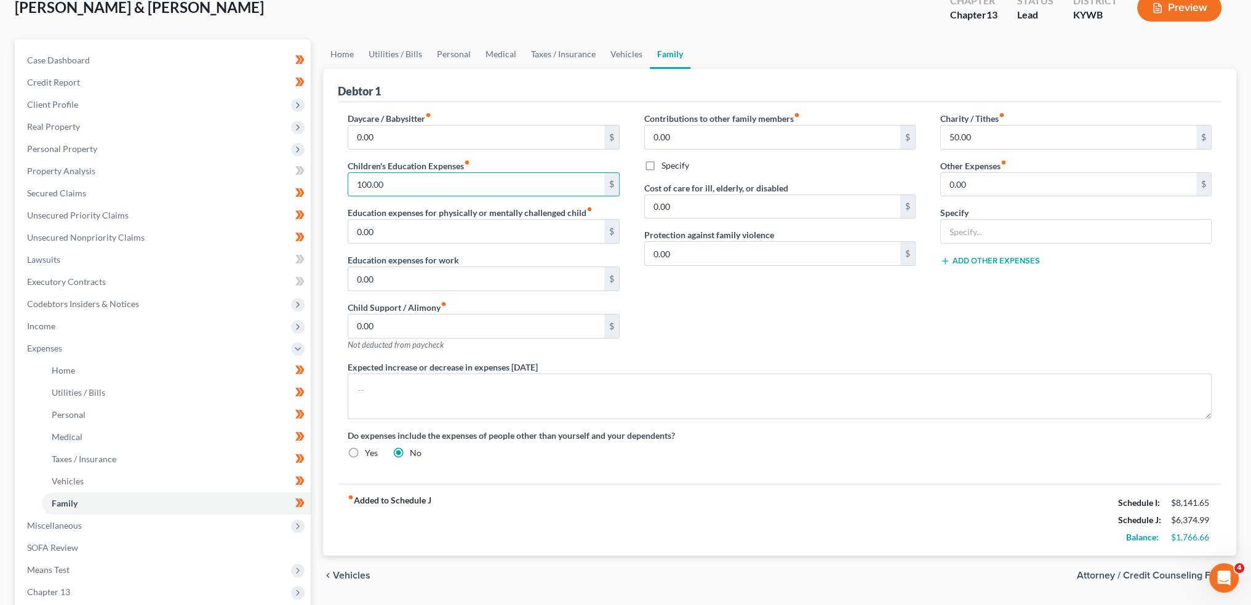
scroll to position [102, 0]
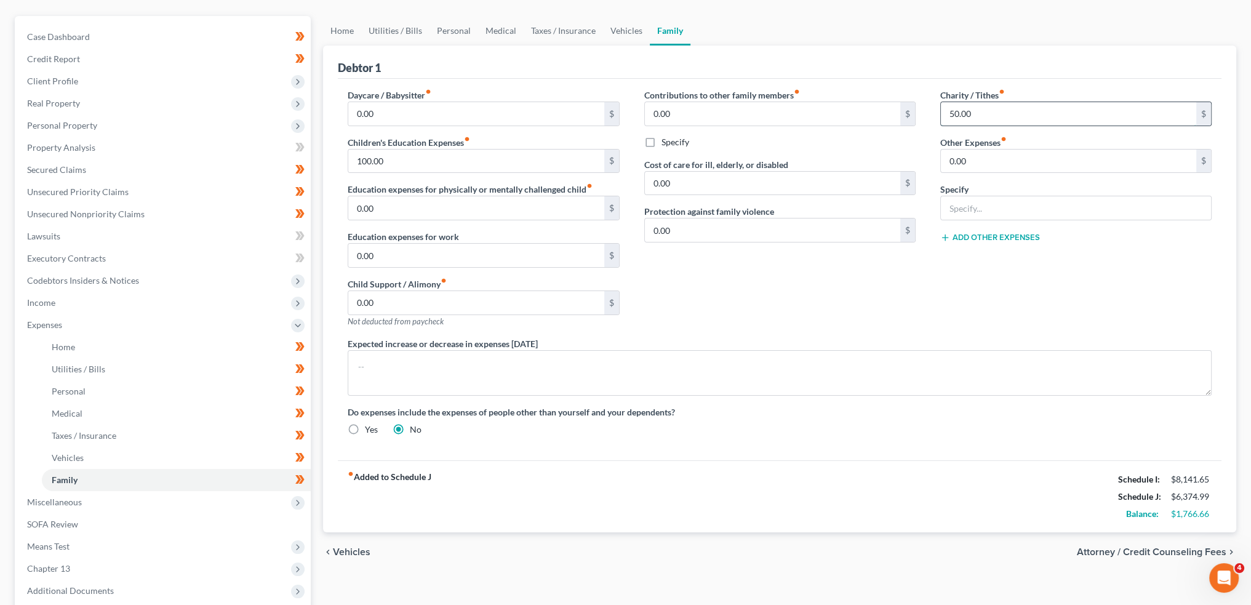
click at [991, 110] on input "50.00" at bounding box center [1068, 113] width 255 height 23
click at [886, 298] on div "Contributions to other family members fiber_manual_record 0.00 $ Specify Cost o…" at bounding box center [780, 213] width 296 height 249
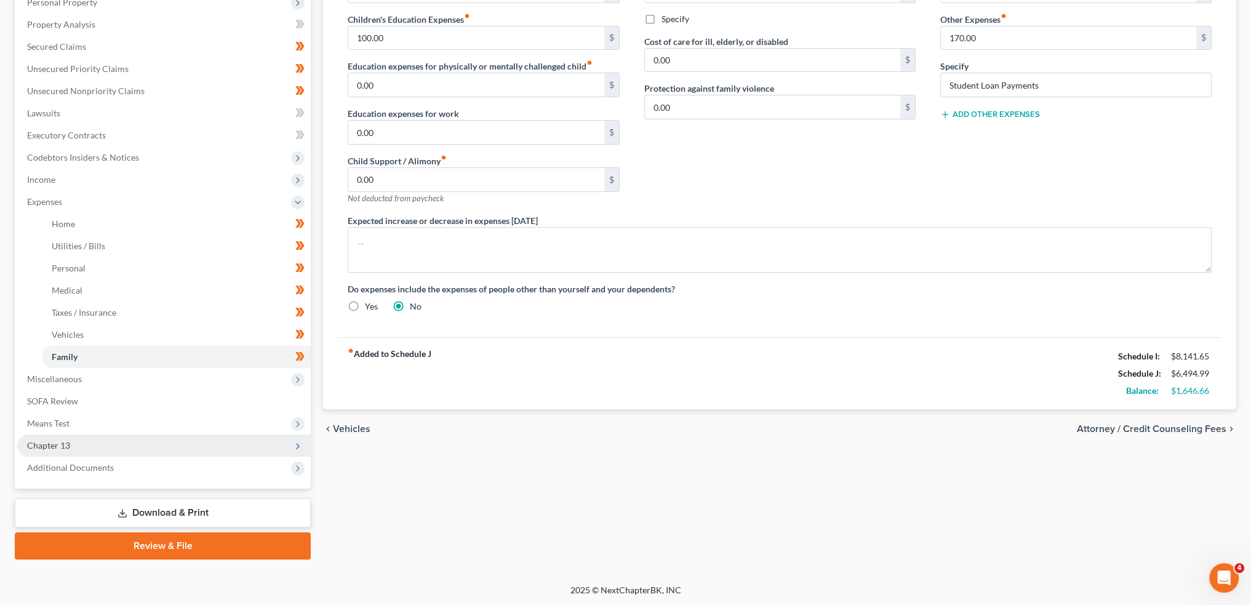
click at [79, 451] on span "Chapter 13" at bounding box center [164, 445] width 294 height 22
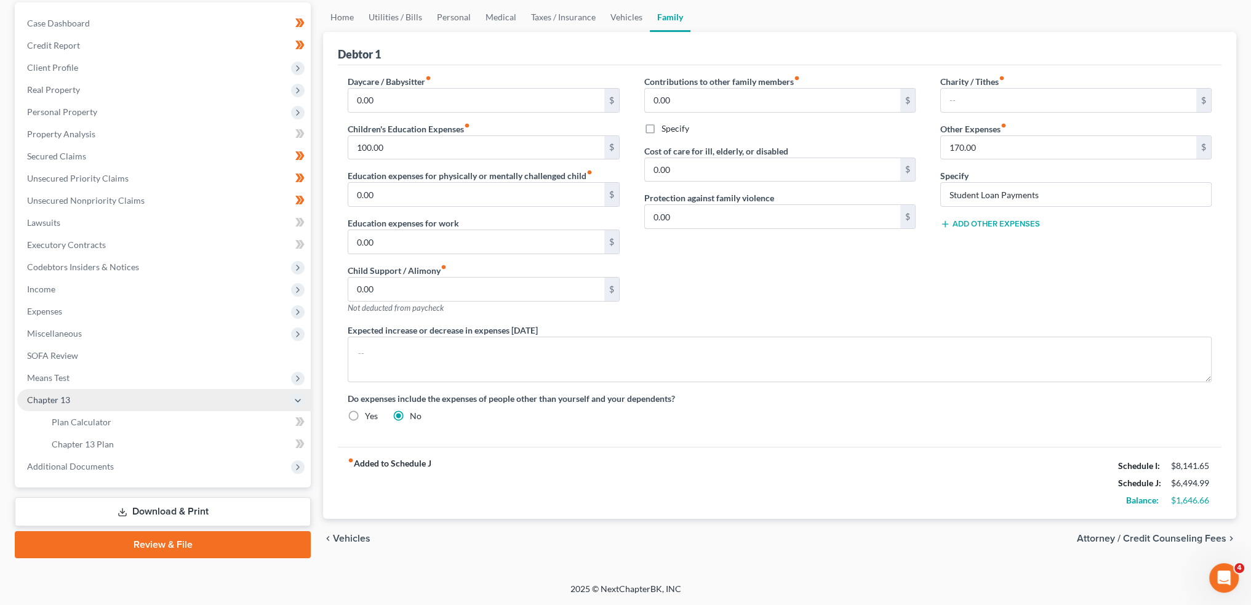
scroll to position [114, 0]
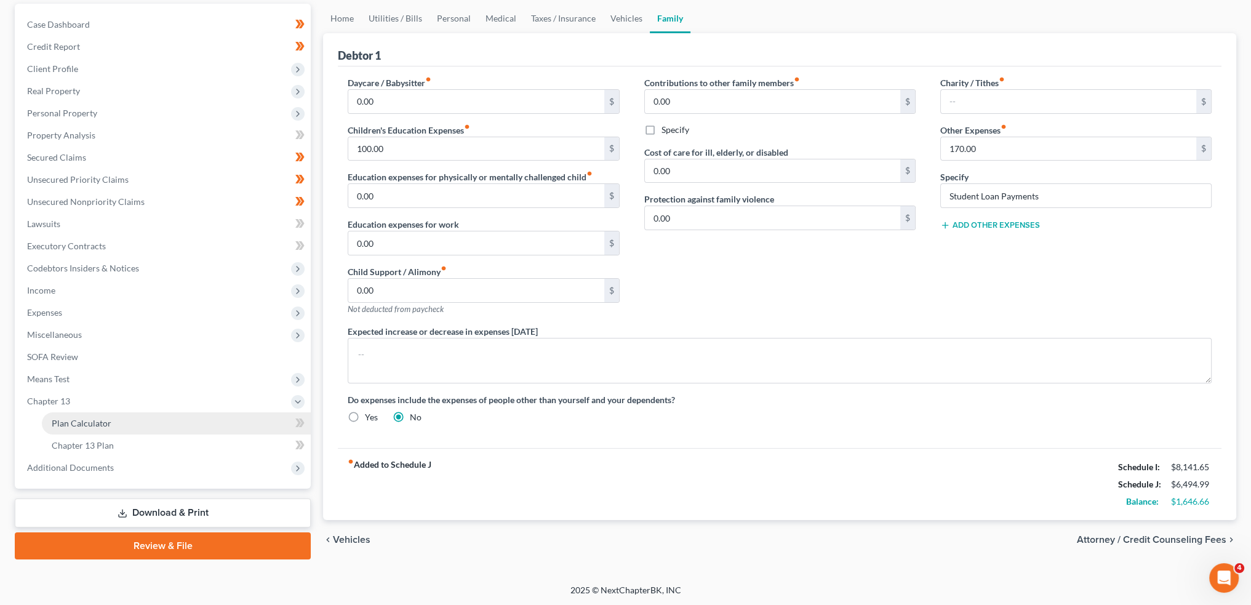
click at [79, 420] on span "Plan Calculator" at bounding box center [82, 423] width 60 height 10
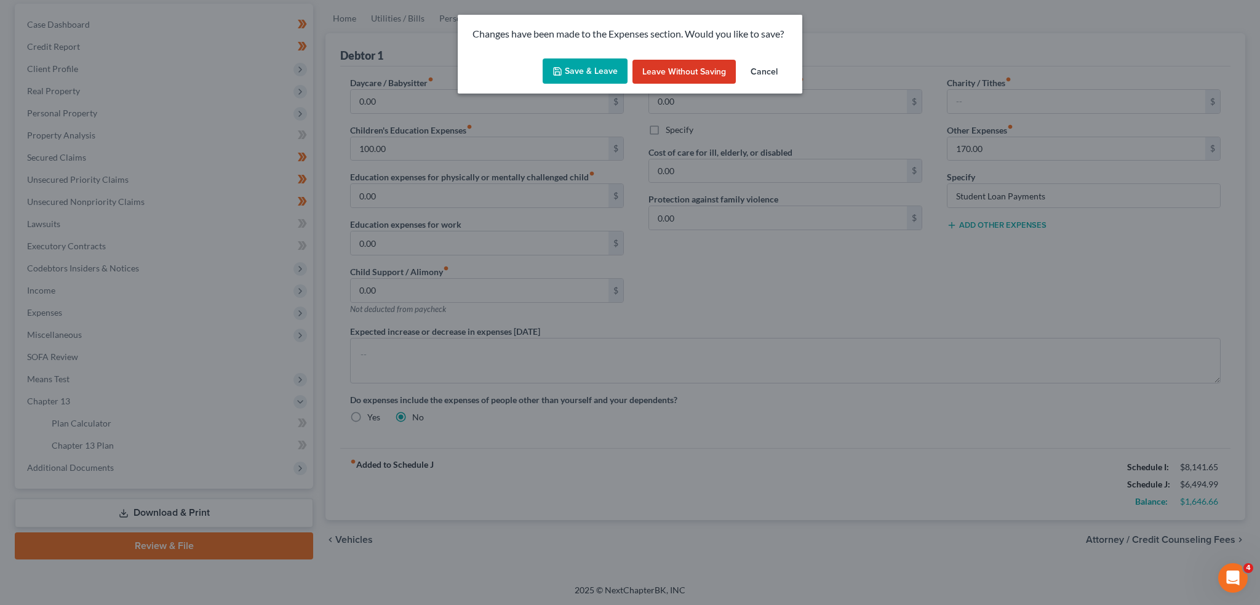
click at [591, 68] on button "Save & Leave" at bounding box center [585, 71] width 85 height 26
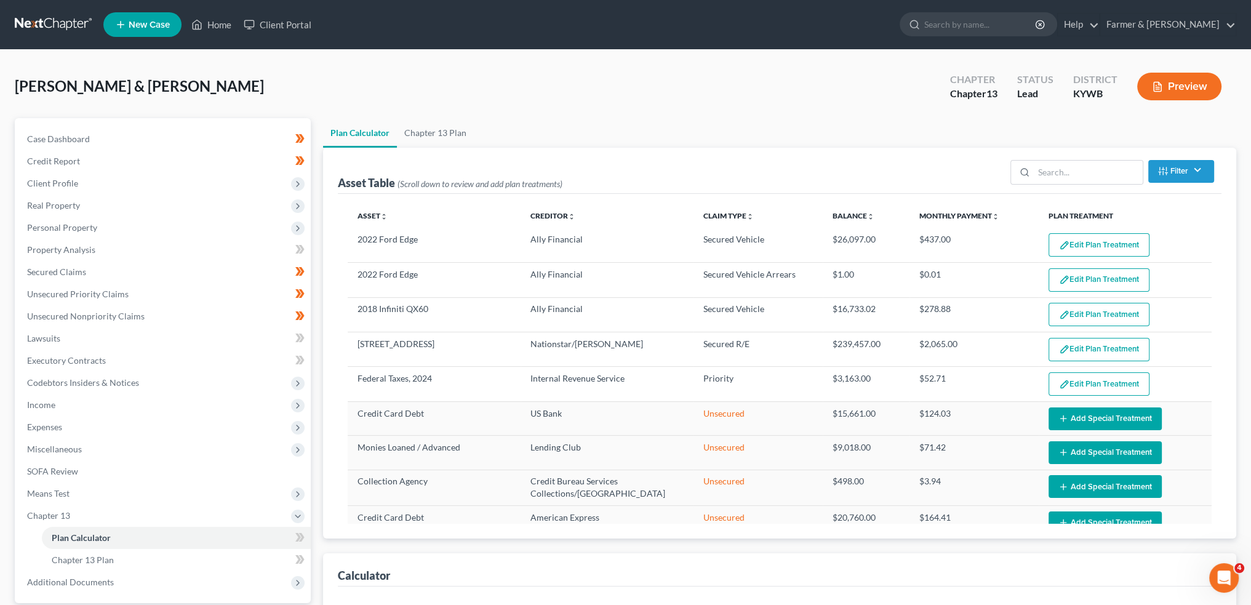
scroll to position [197, 0]
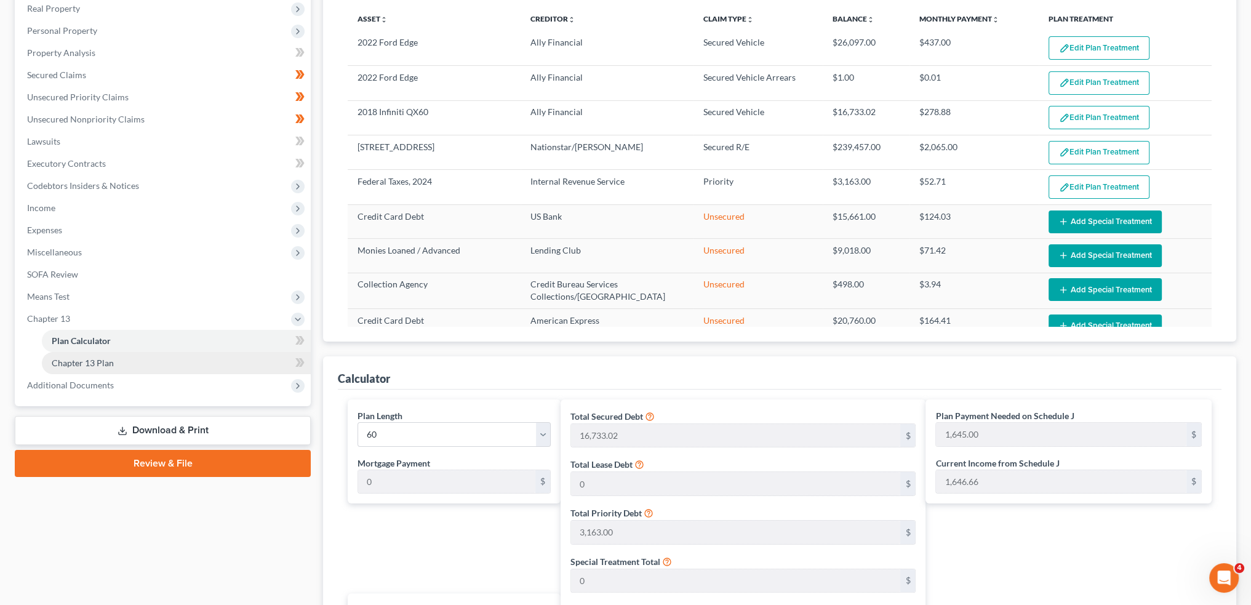
click at [96, 361] on span "Chapter 13 Plan" at bounding box center [83, 363] width 62 height 10
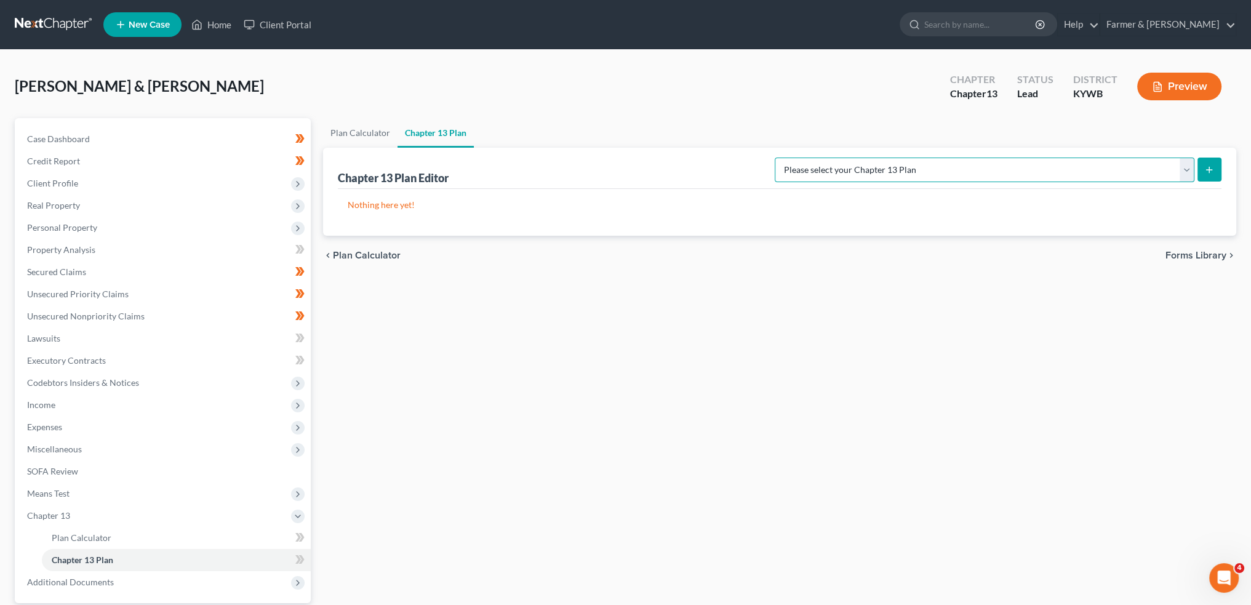
click at [1087, 161] on select "Please select your Chapter 13 Plan National Form Plan - Official Form 113 Natio…" at bounding box center [985, 170] width 420 height 25
click at [824, 158] on select "Please select your Chapter 13 Plan National Form Plan - Official Form 113 Natio…" at bounding box center [985, 170] width 420 height 25
click at [1209, 170] on line "submit" at bounding box center [1210, 170] width 6 height 0
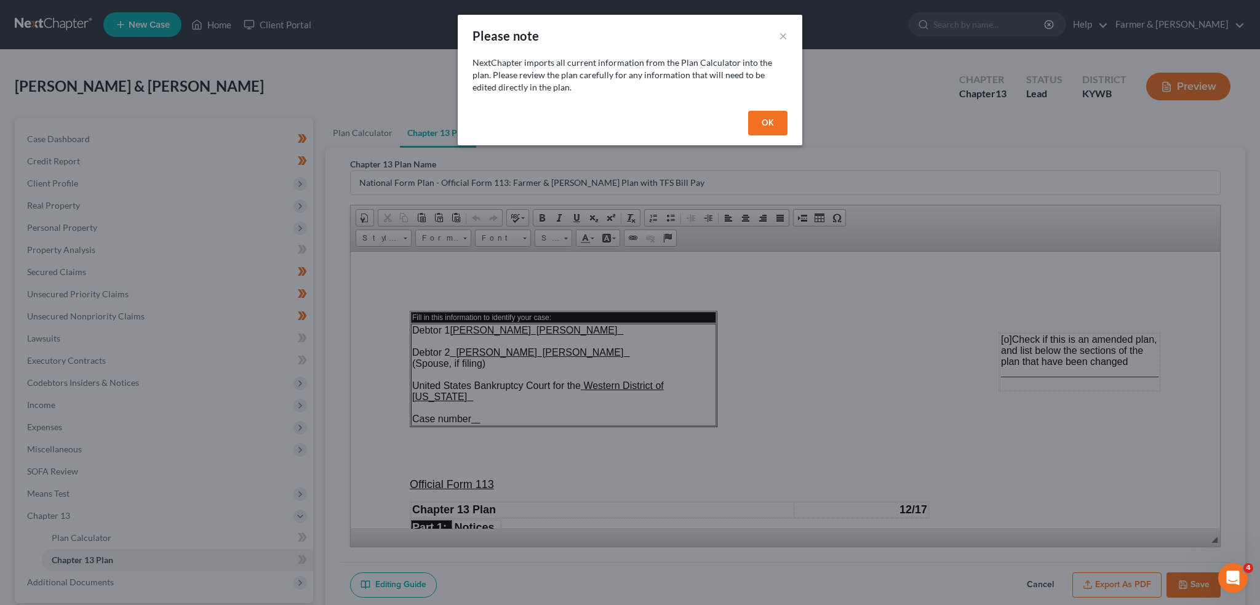
click at [783, 122] on button "OK" at bounding box center [767, 123] width 39 height 25
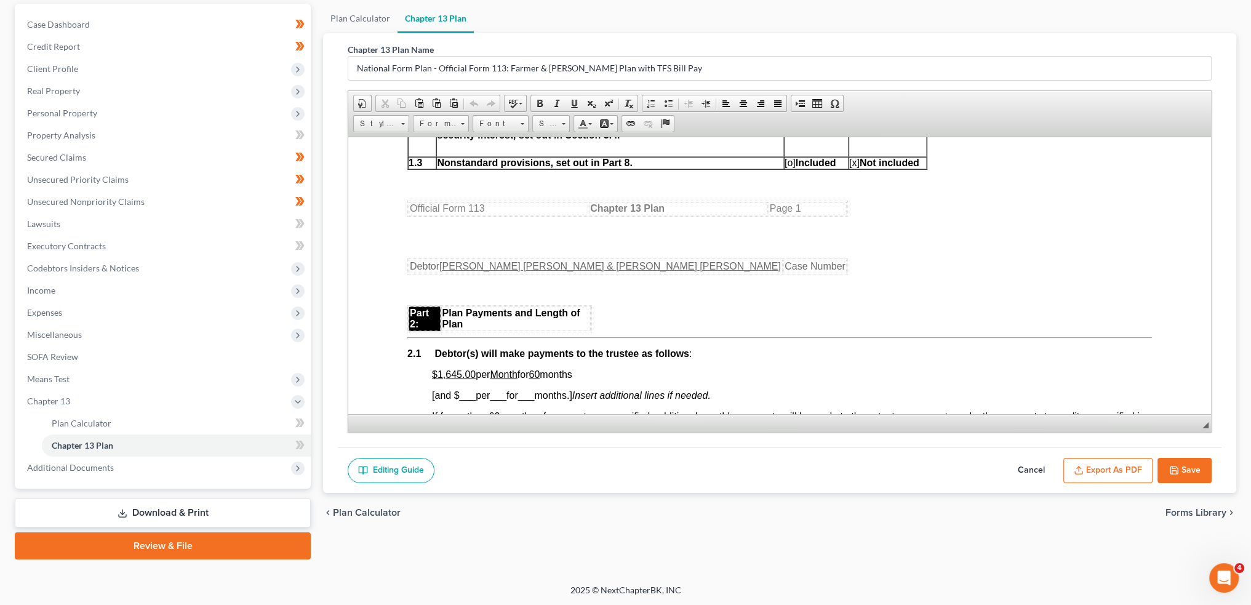
scroll to position [615, 0]
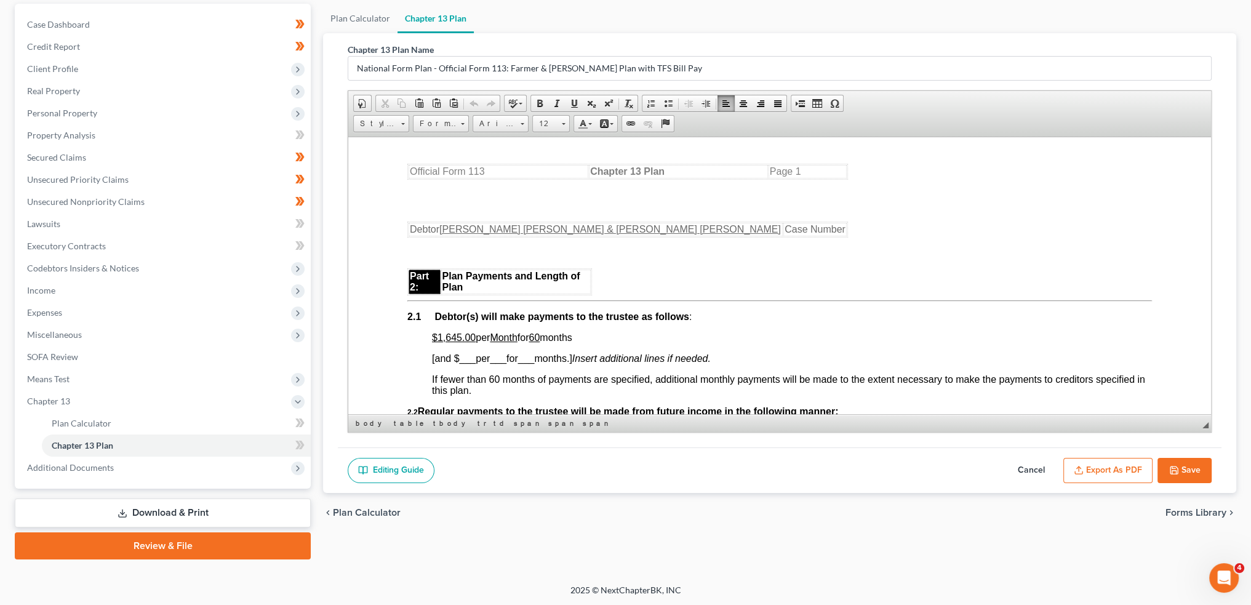
drag, startPoint x: 468, startPoint y: 345, endPoint x: 588, endPoint y: 335, distance: 121.0
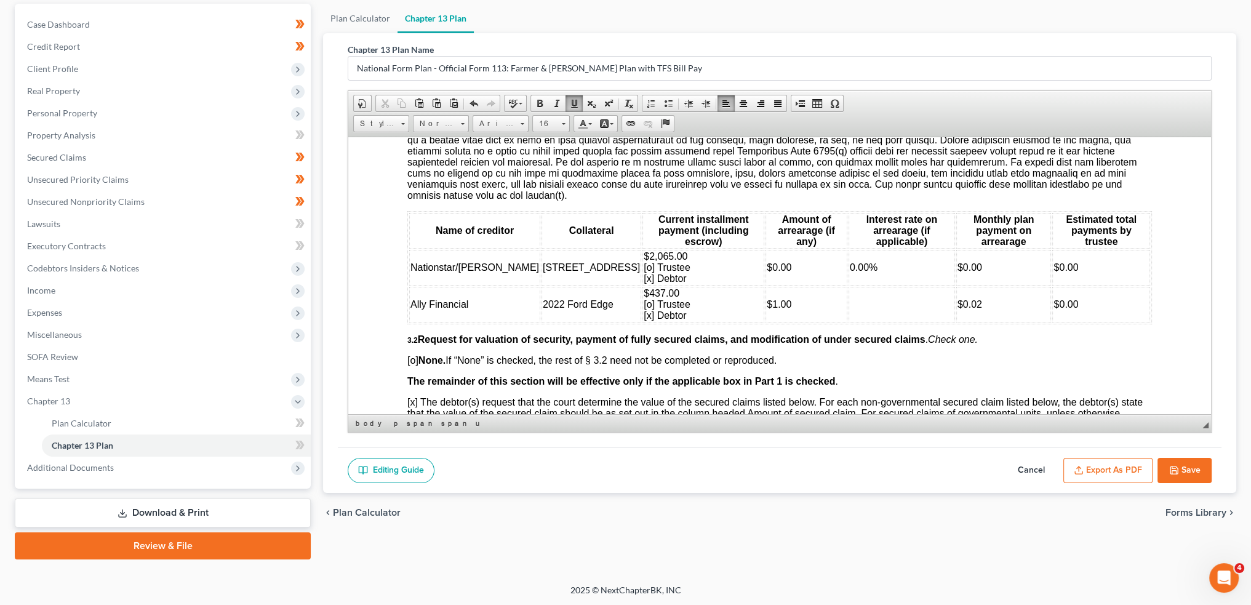
scroll to position [1436, 0]
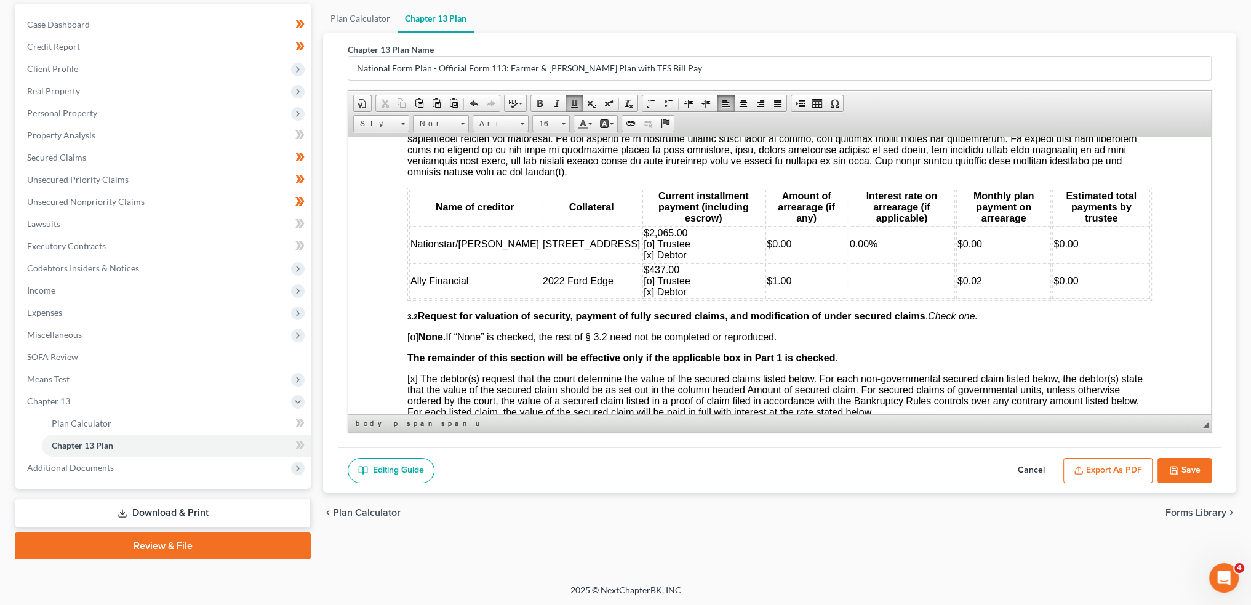
click at [644, 281] on span "$437.00 [o] Trustee [x] Debtor" at bounding box center [667, 280] width 47 height 33
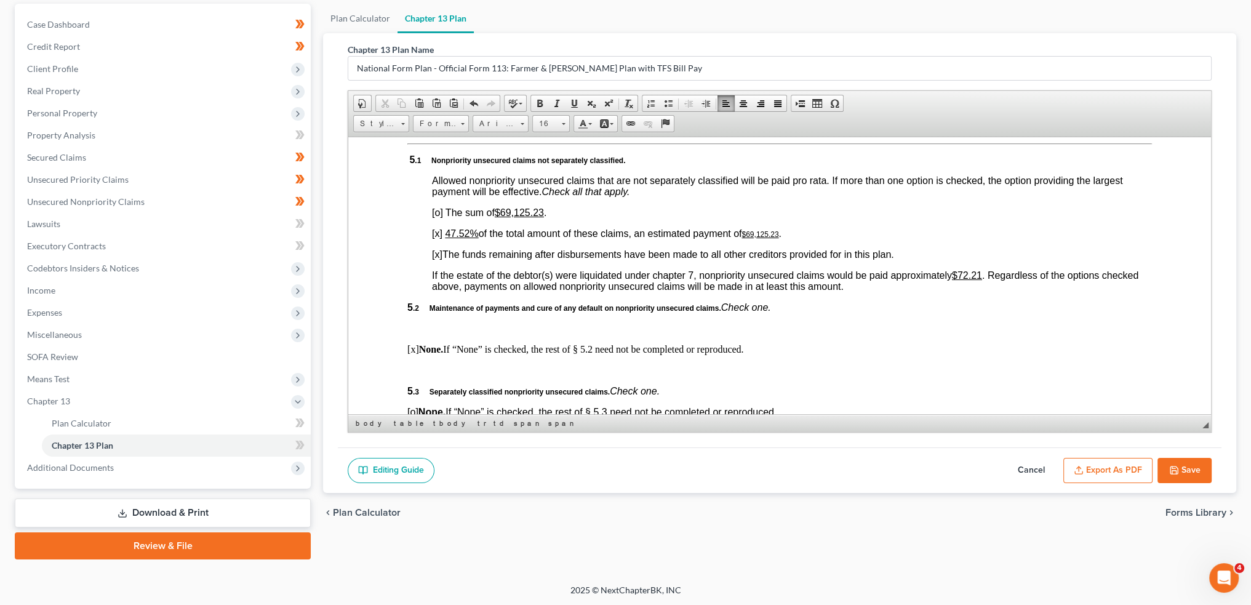
scroll to position [2769, 0]
click at [449, 237] on u "47.52%" at bounding box center [461, 231] width 33 height 10
click at [964, 279] on u "$72.21" at bounding box center [967, 273] width 30 height 10
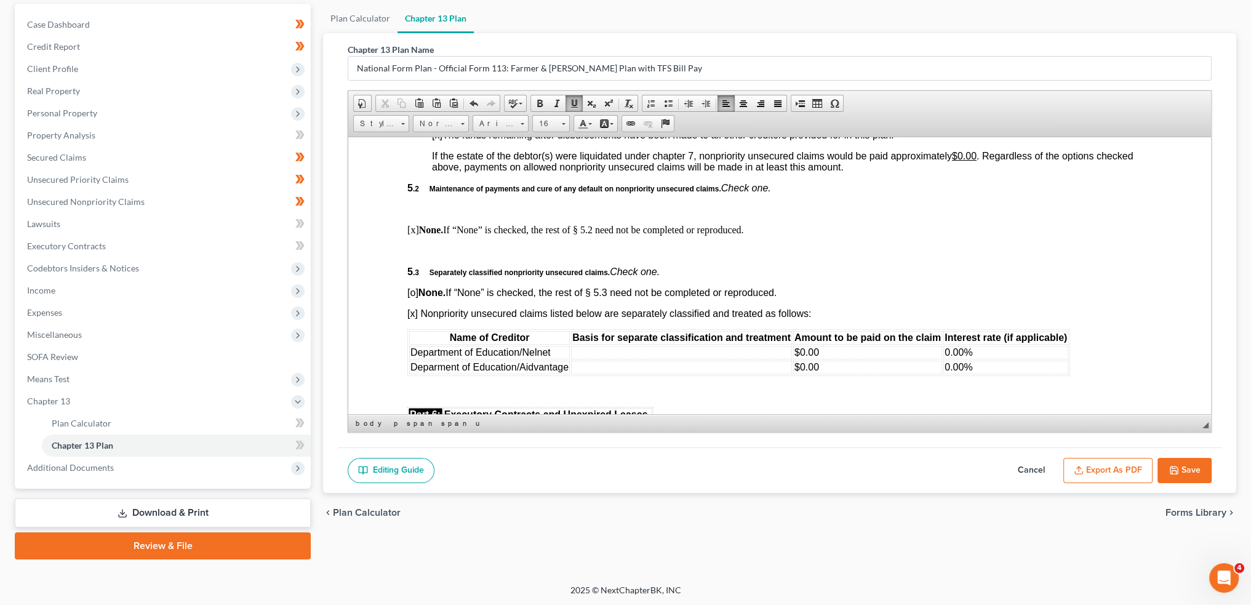
scroll to position [2974, 0]
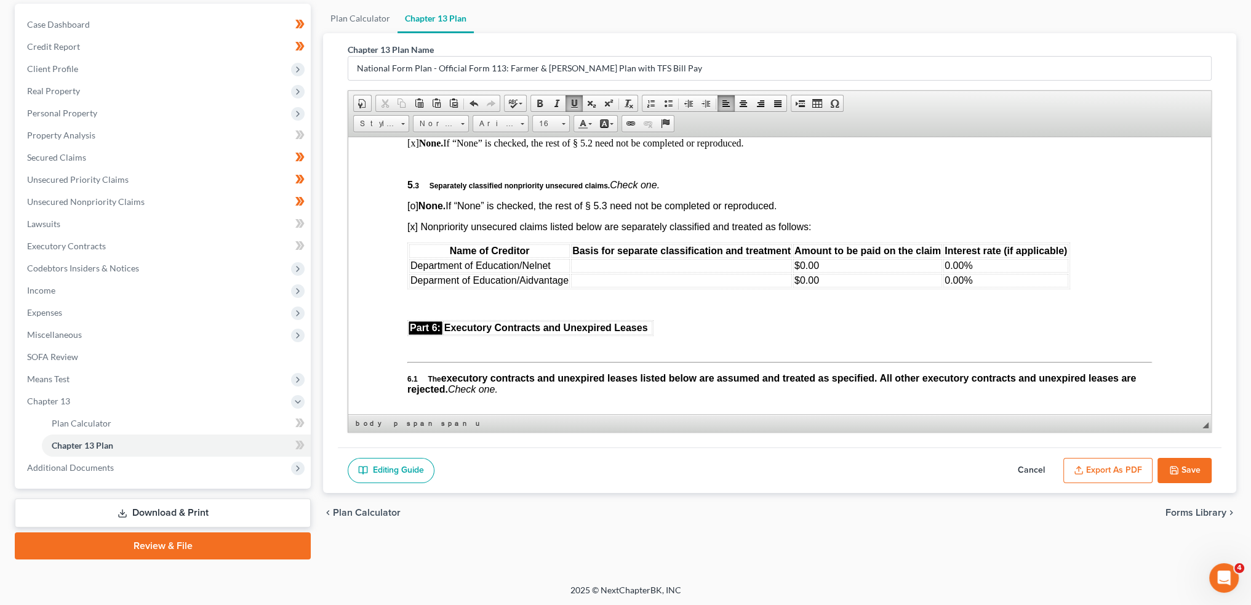
click at [626, 272] on td at bounding box center [681, 265] width 221 height 14
drag, startPoint x: 691, startPoint y: 294, endPoint x: 571, endPoint y: 294, distance: 120.0
click at [571, 272] on td "student loans- direct by debtor" at bounding box center [681, 265] width 221 height 14
copy td "student loans- direct by debtor"
click at [582, 287] on td at bounding box center [681, 280] width 221 height 14
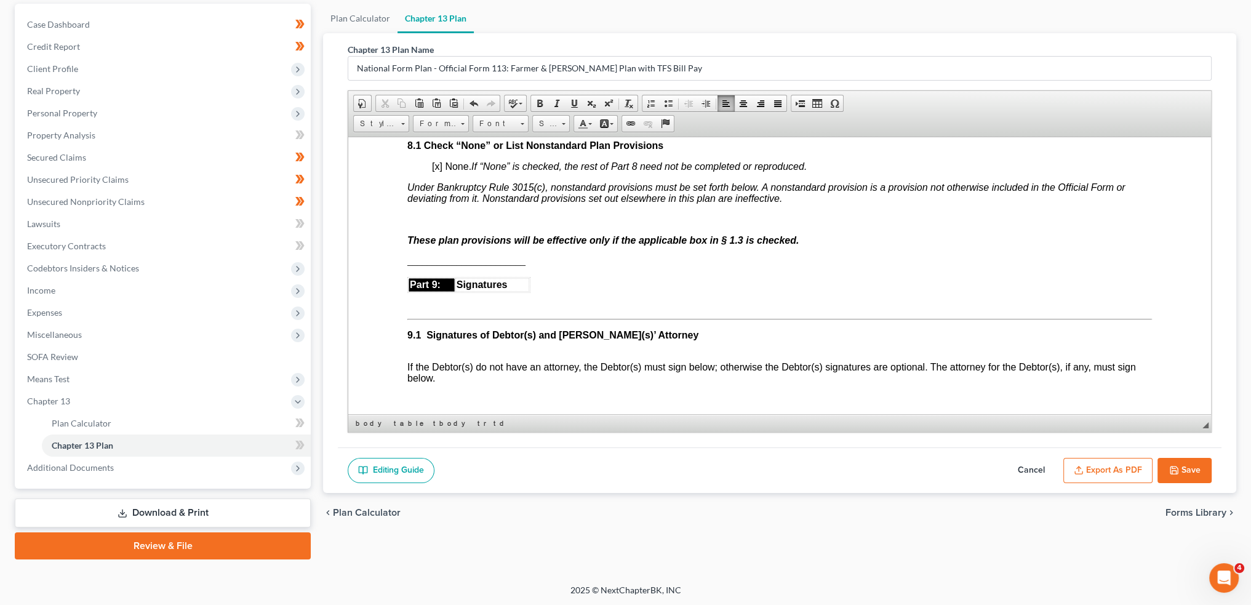
scroll to position [3590, 0]
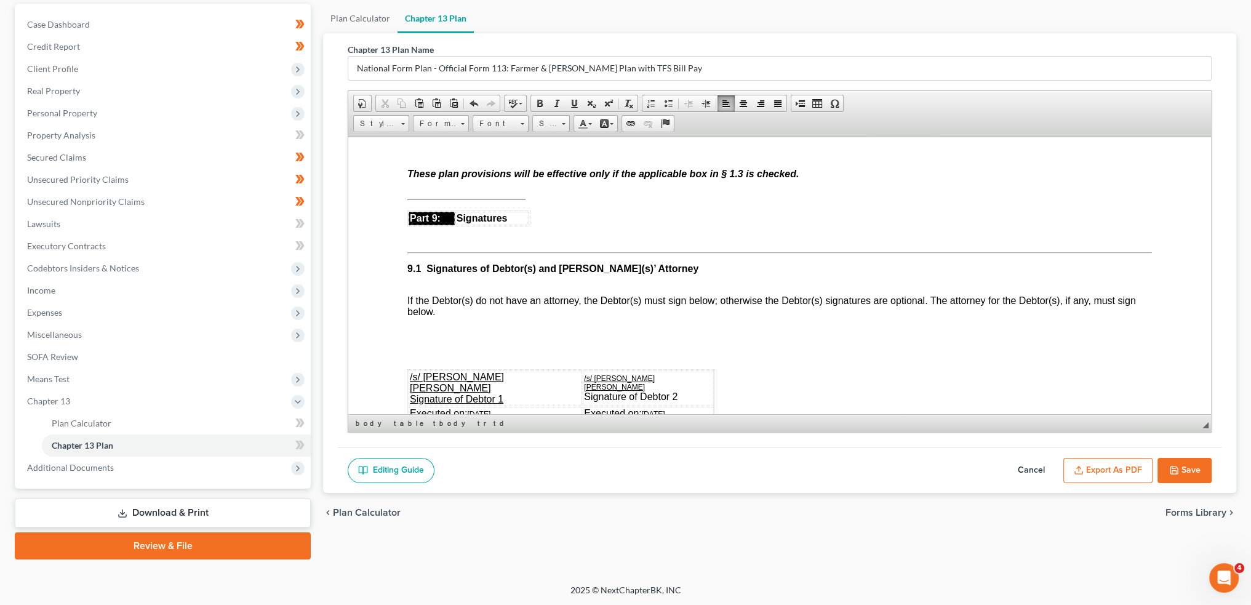
click at [1119, 465] on button "Export as PDF" at bounding box center [1107, 471] width 89 height 26
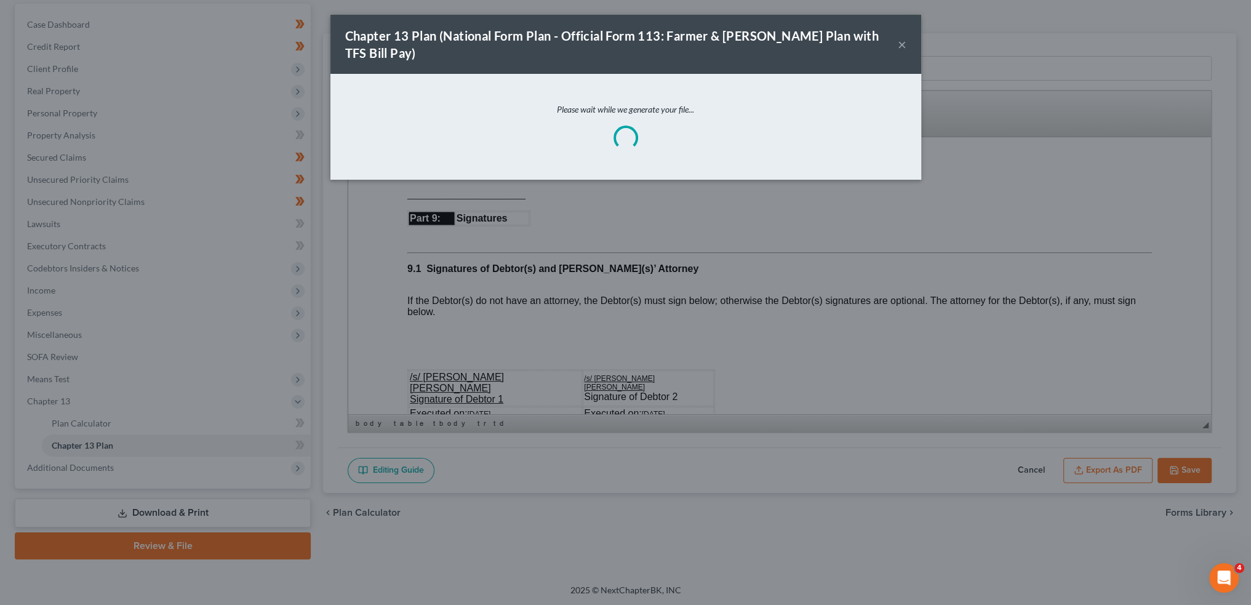
scroll to position [3579, 0]
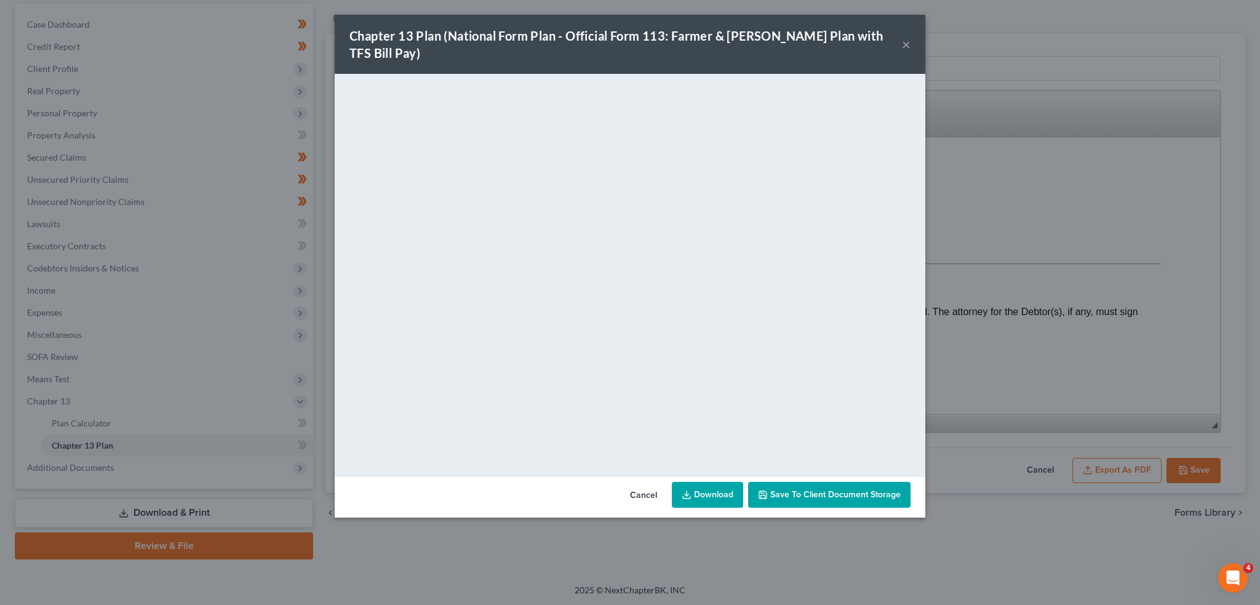
click at [780, 489] on span "Save to Client Document Storage" at bounding box center [836, 494] width 130 height 10
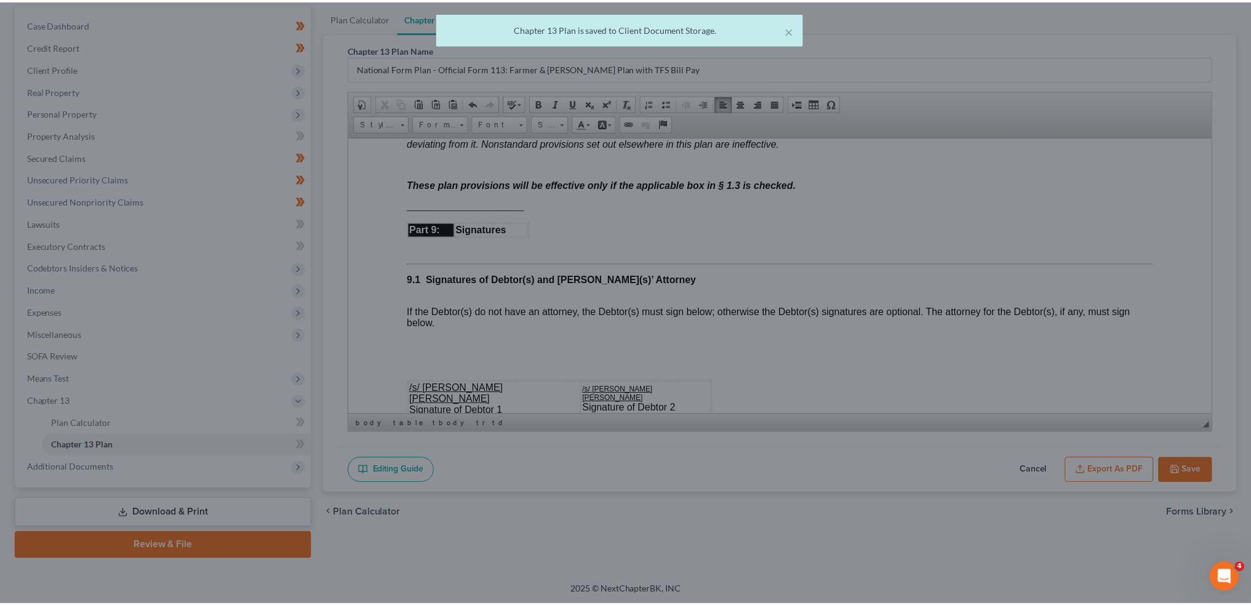
scroll to position [3590, 0]
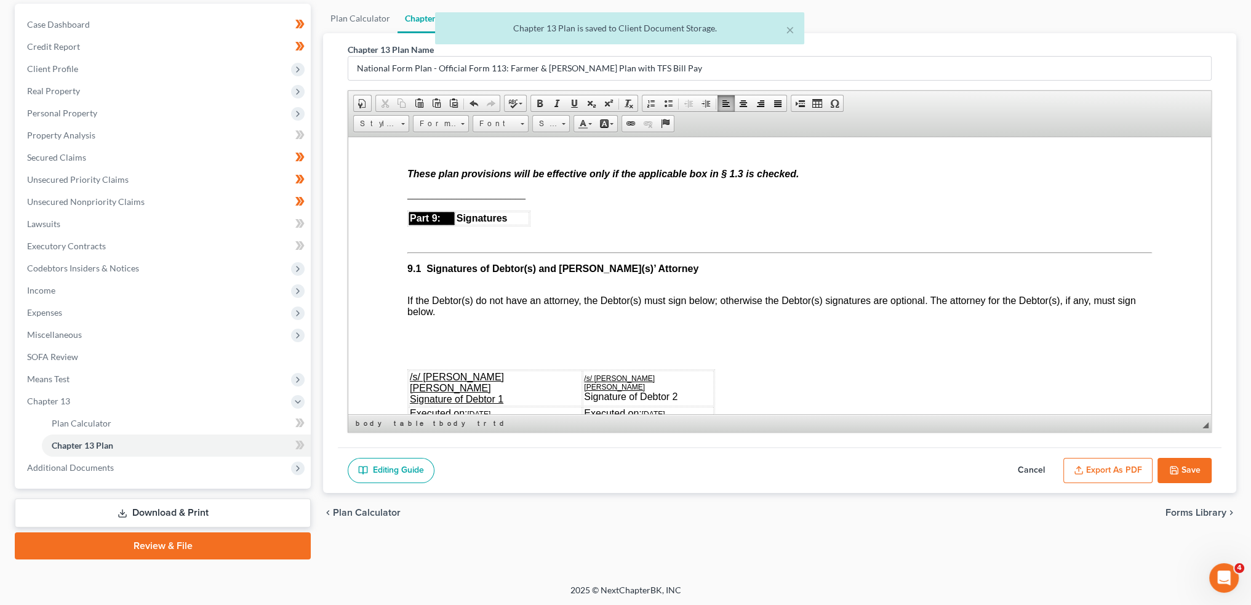
click at [1201, 468] on button "Save" at bounding box center [1185, 471] width 54 height 26
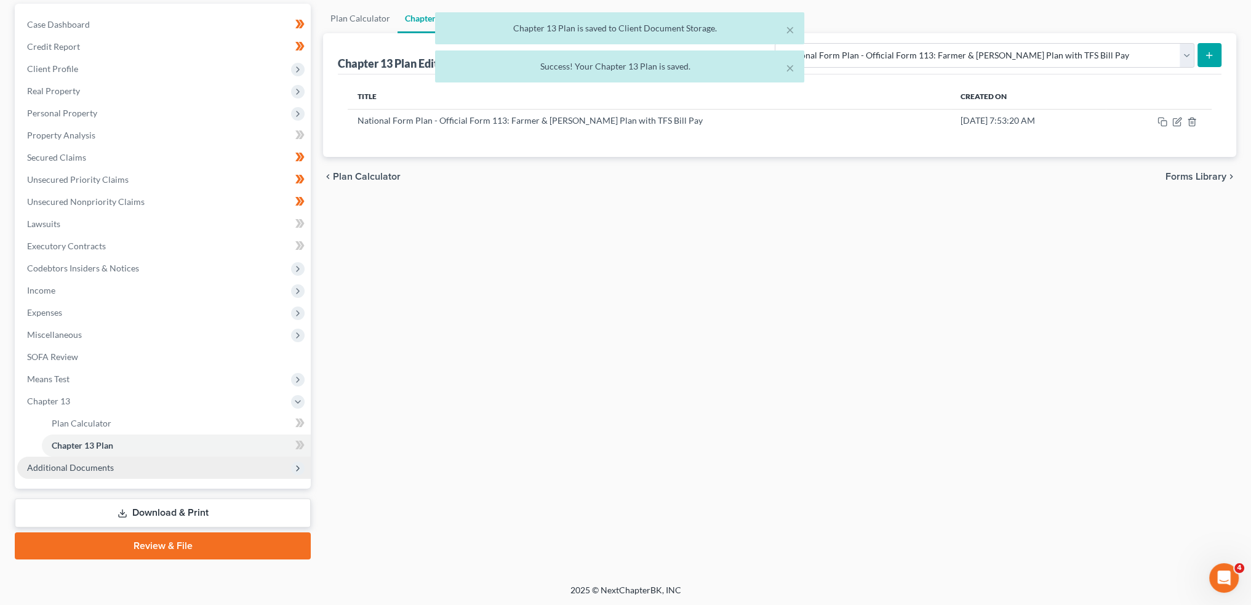
click at [150, 466] on span "Additional Documents" at bounding box center [164, 468] width 294 height 22
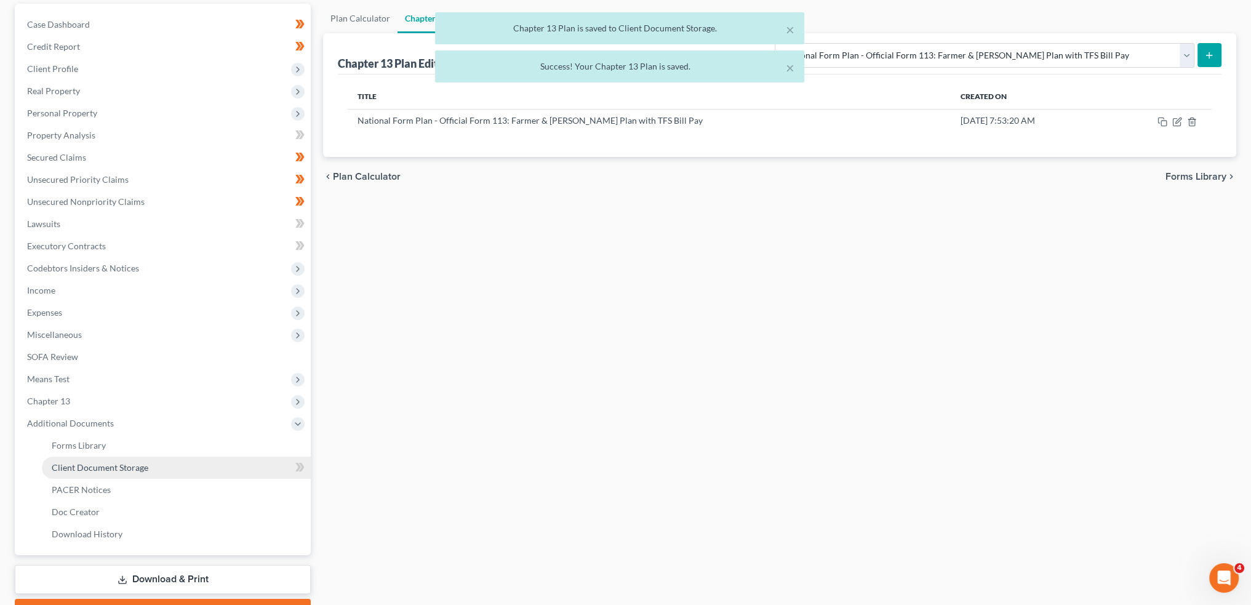
click at [150, 466] on link "Client Document Storage" at bounding box center [176, 468] width 269 height 22
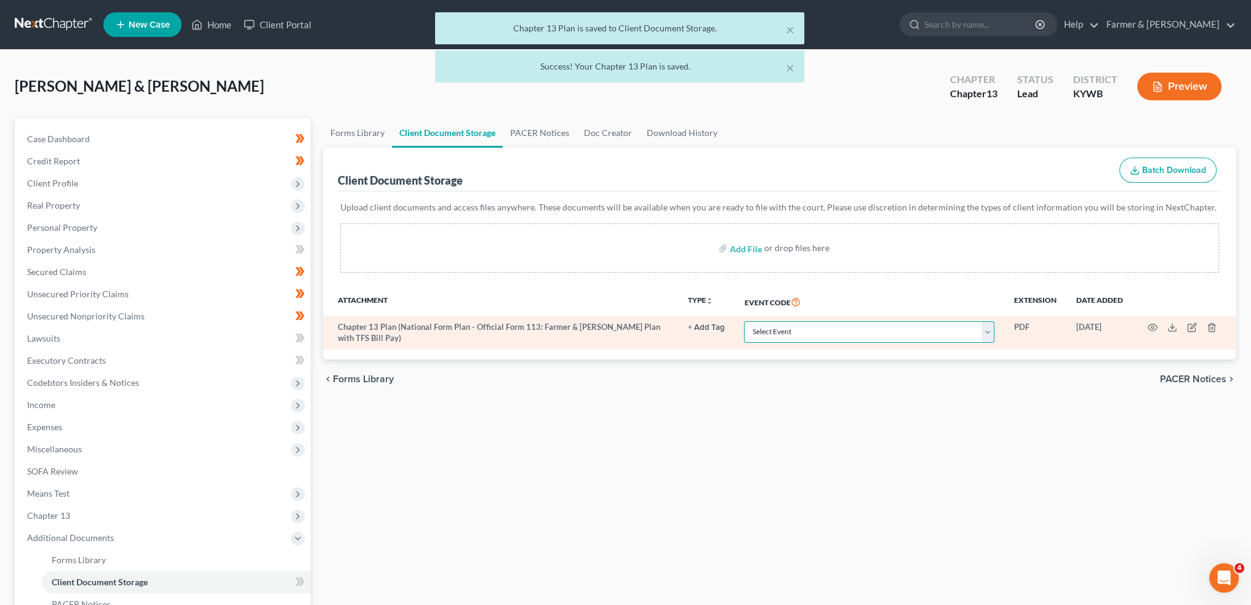
click at [766, 324] on select "Select Event Amended Answer Amended Complaint Amended List of Creditors (Fee) A…" at bounding box center [869, 332] width 250 height 22
click at [744, 321] on select "Select Event Amended Answer Amended Complaint Amended List of Creditors (Fee) A…" at bounding box center [869, 332] width 250 height 22
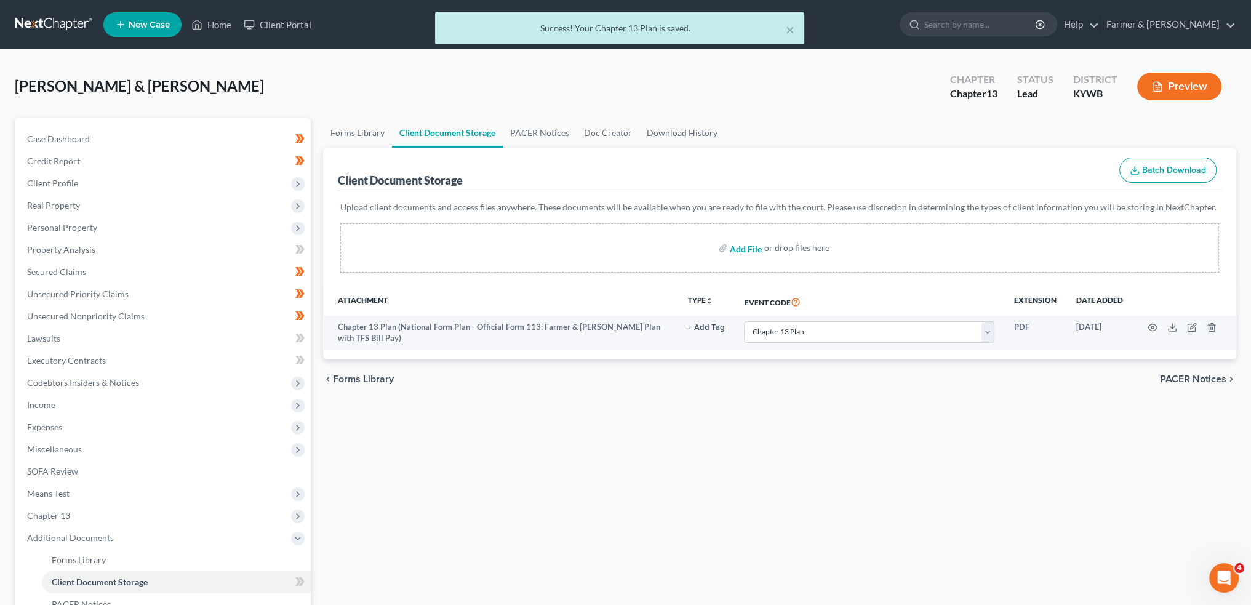
click at [743, 244] on input "file" at bounding box center [745, 248] width 30 height 22
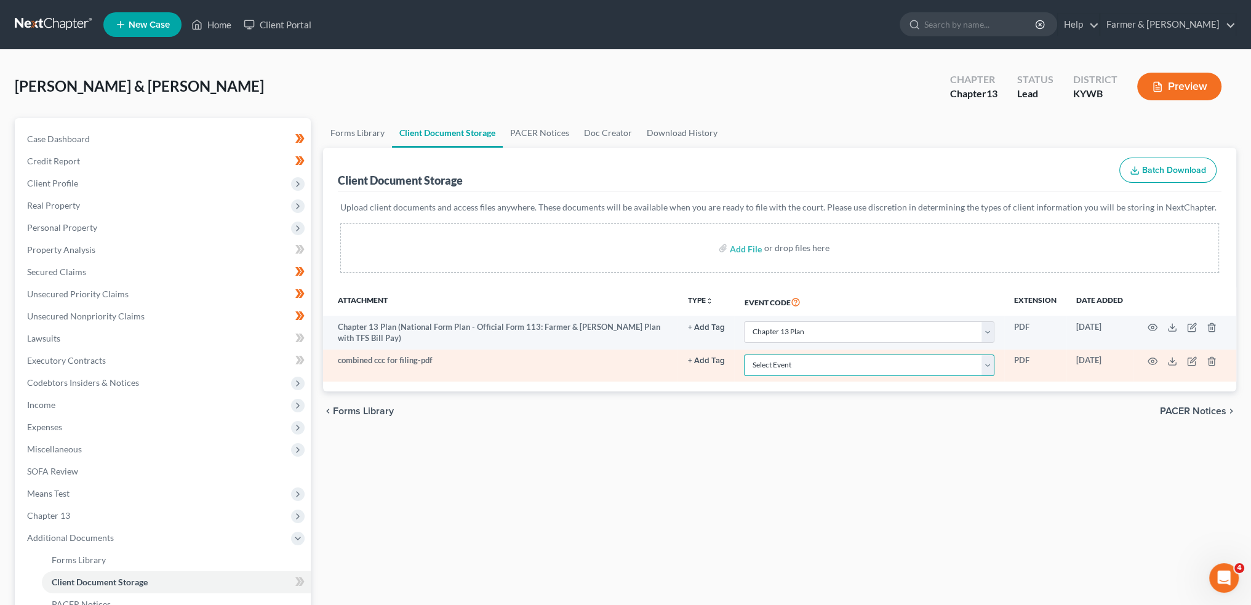
click at [785, 371] on select "Select Event Amended Answer Amended Complaint Amended List of Creditors (Fee) A…" at bounding box center [869, 365] width 250 height 22
click at [744, 354] on select "Select Event Amended Answer Amended Complaint Amended List of Creditors (Fee) A…" at bounding box center [869, 365] width 250 height 22
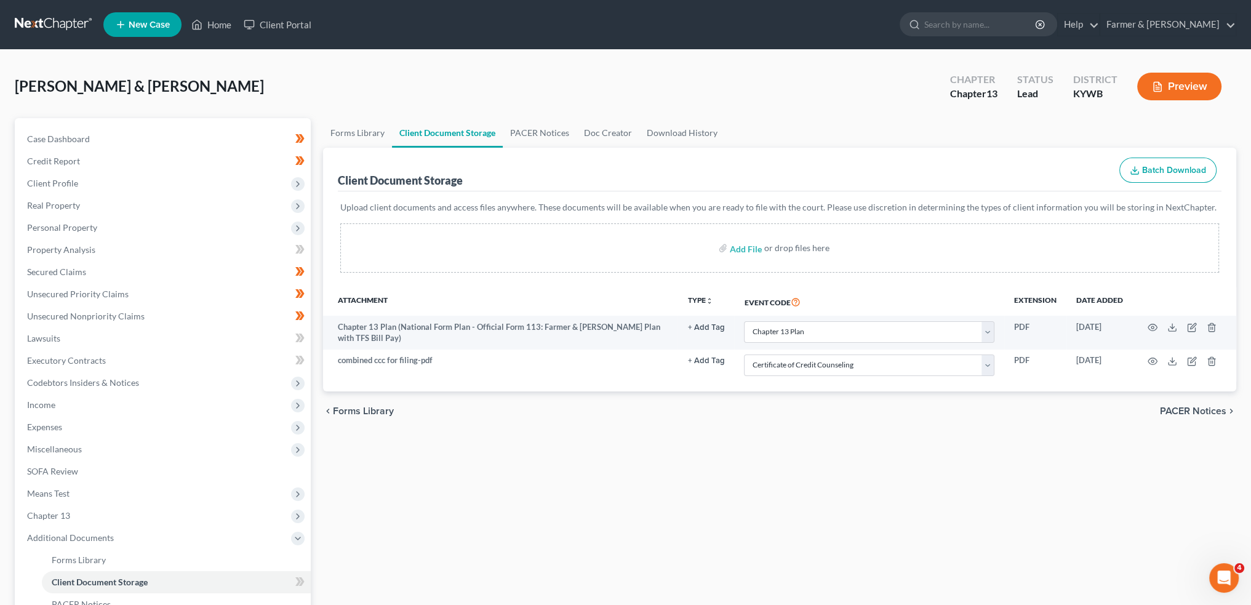
click at [672, 463] on div "Forms Library Client Document Storage PACER Notices Doc Creator Download Histor…" at bounding box center [780, 429] width 926 height 622
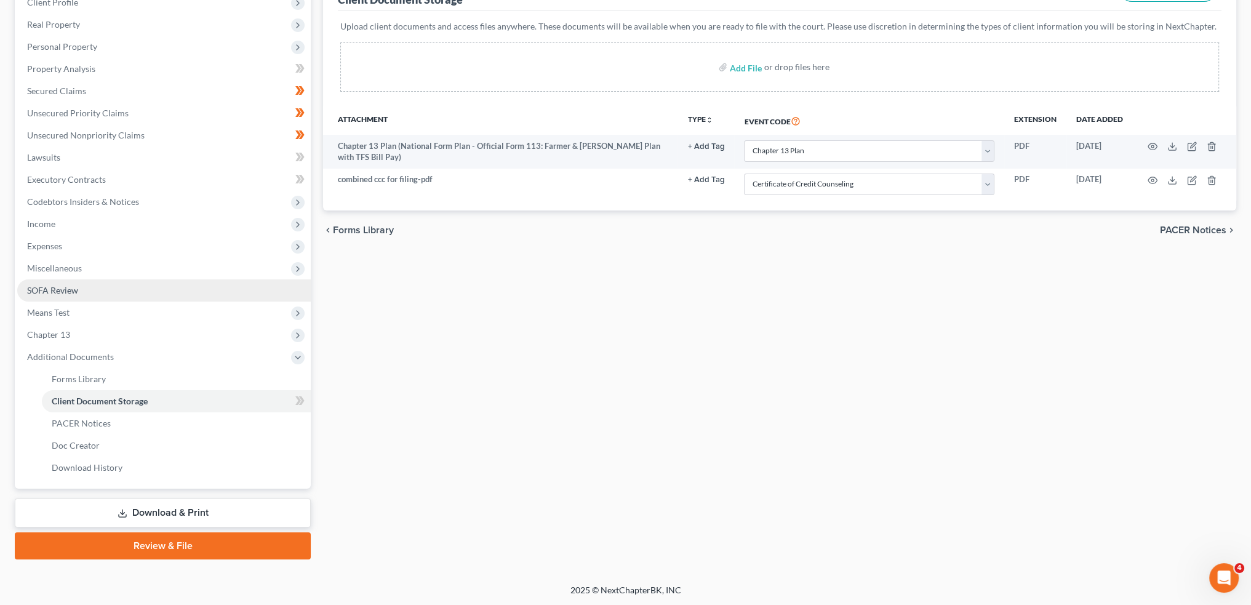
click at [94, 294] on link "SOFA Review" at bounding box center [164, 290] width 294 height 22
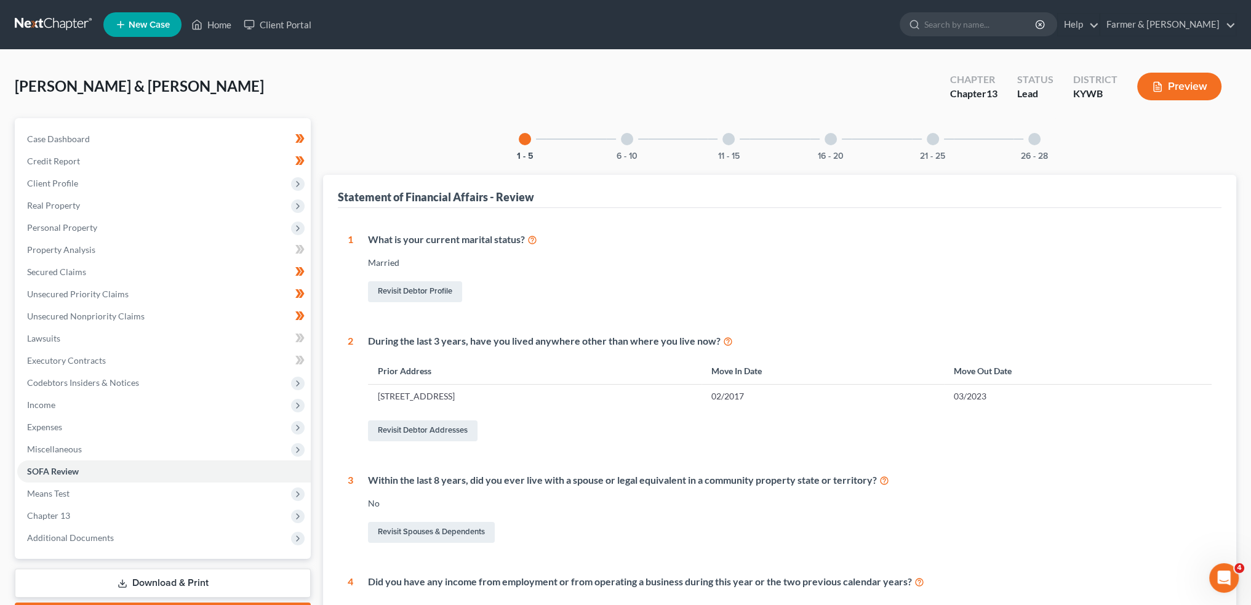
click at [622, 144] on div "6 - 10" at bounding box center [627, 139] width 42 height 42
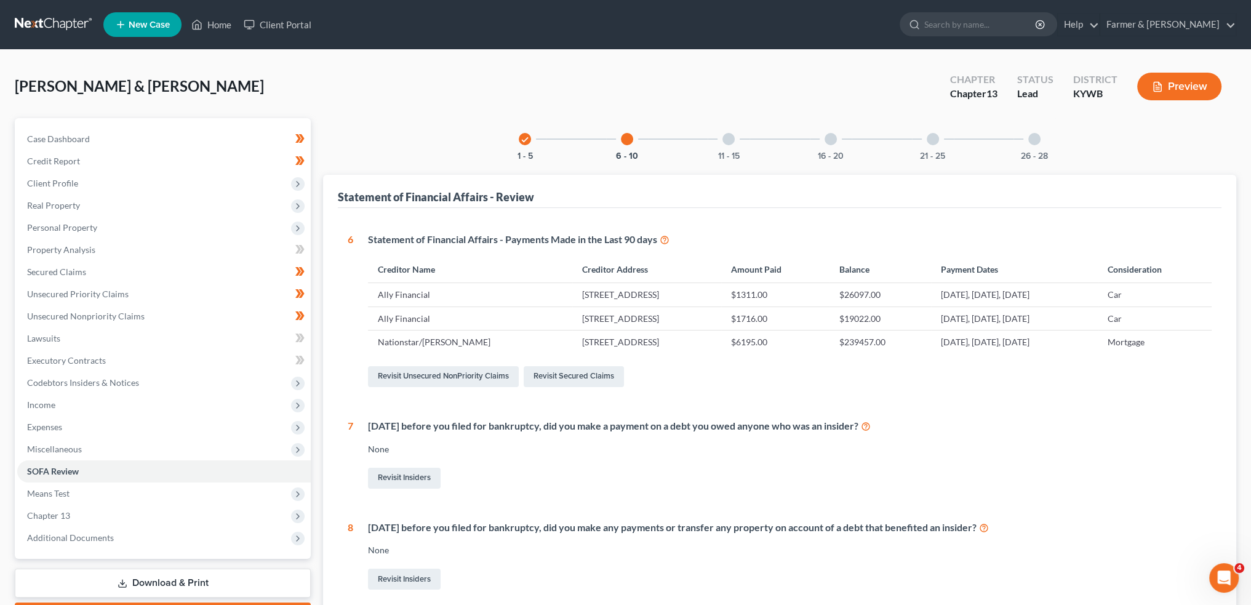
click at [742, 116] on div "Smith, Mandi & Aaron Upgraded Chapter Chapter 13 Status Lead District KYWB Prev…" at bounding box center [626, 92] width 1222 height 54
click at [731, 139] on div at bounding box center [729, 139] width 12 height 12
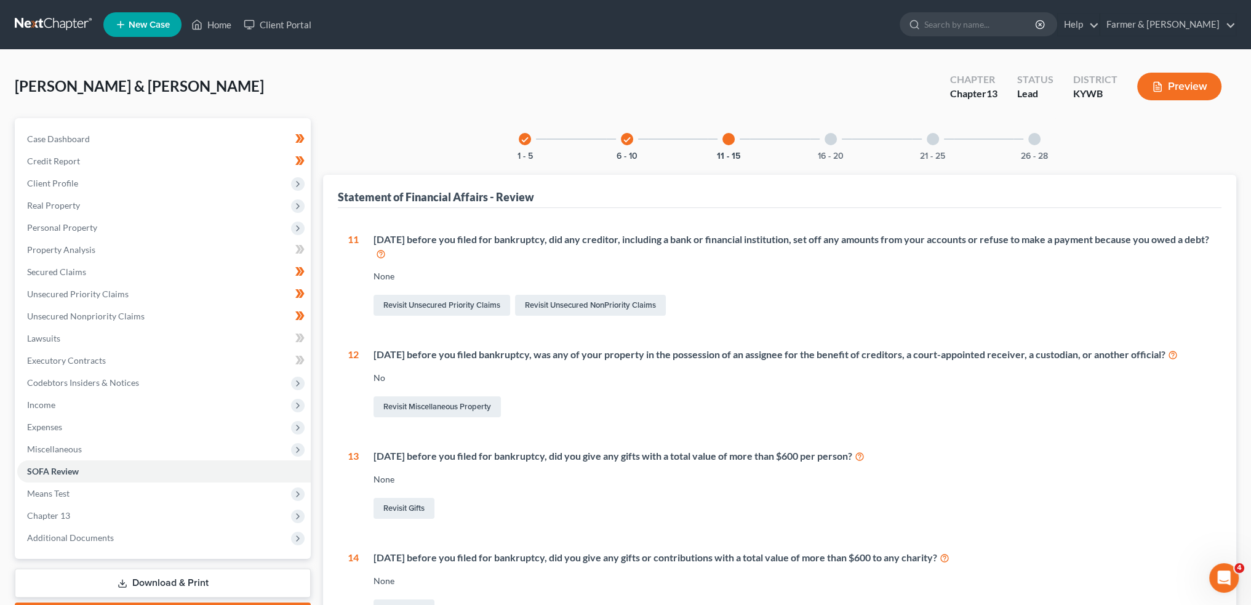
click at [834, 146] on div "16 - 20" at bounding box center [831, 139] width 42 height 42
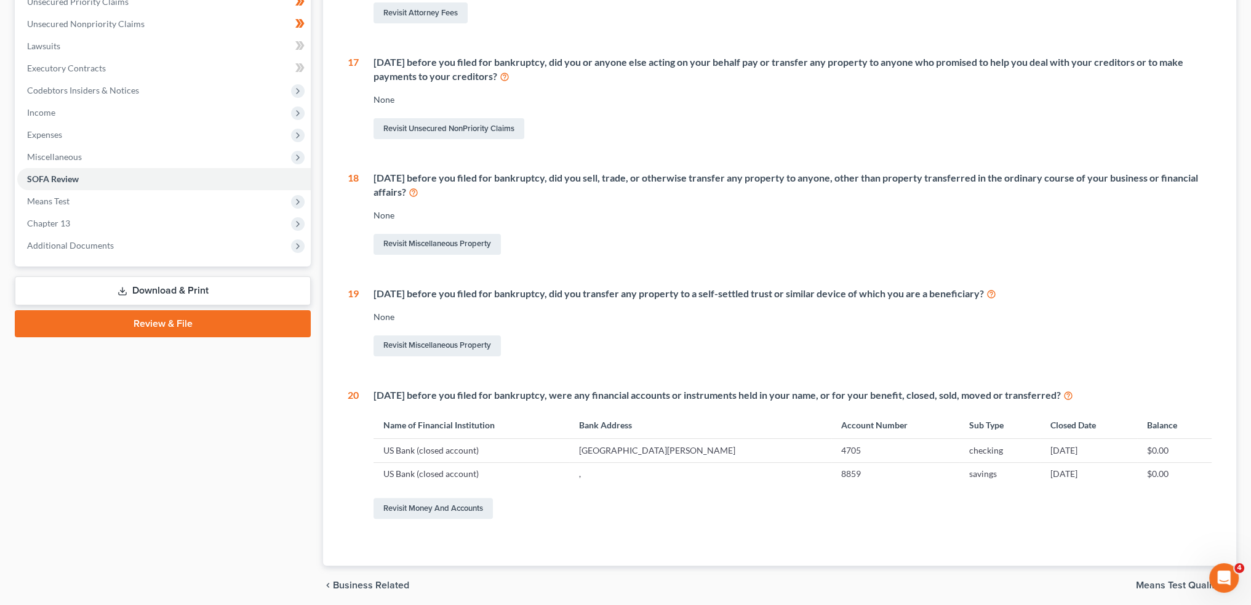
scroll to position [338, 0]
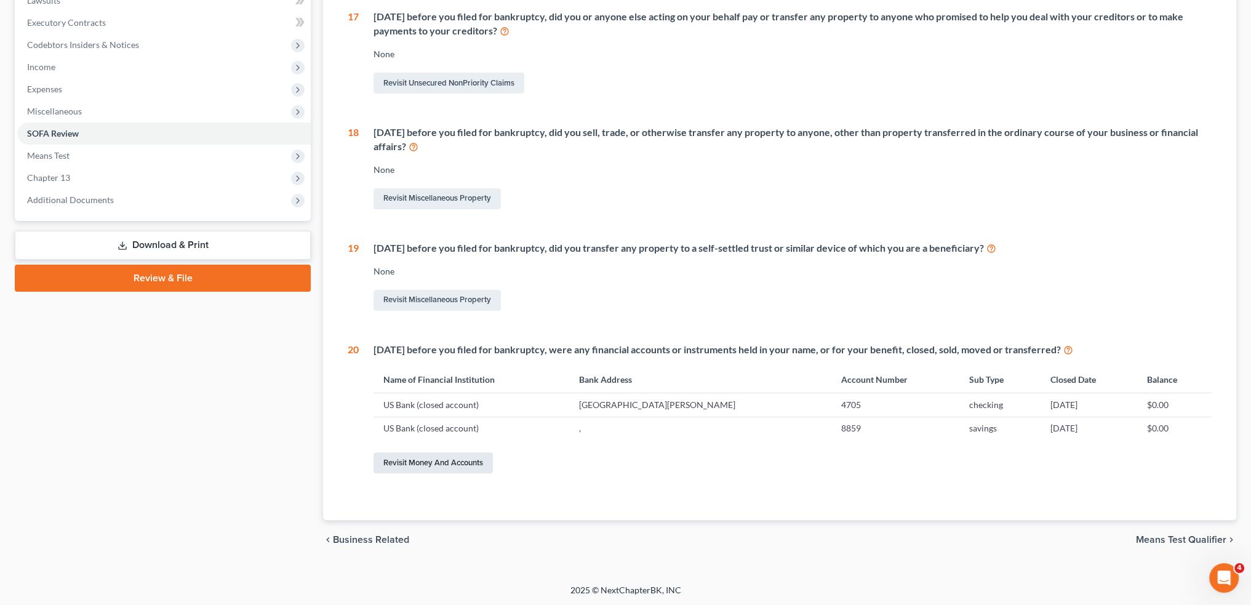
click at [416, 462] on link "Revisit Money and Accounts" at bounding box center [433, 462] width 119 height 21
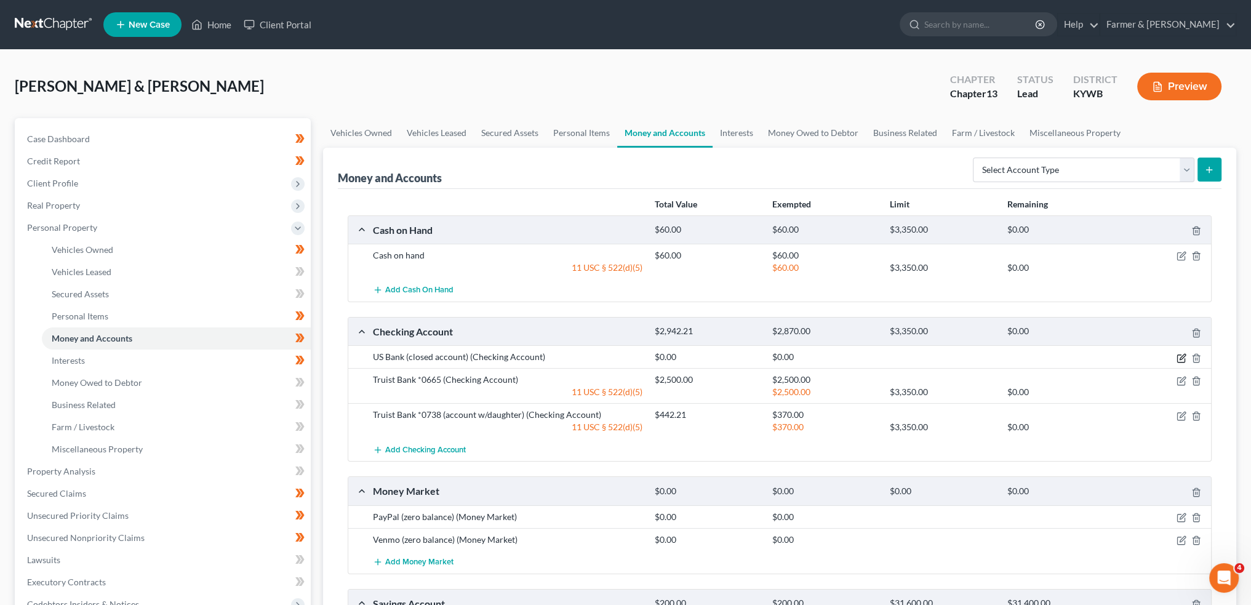
click at [1180, 354] on icon "button" at bounding box center [1182, 358] width 10 height 10
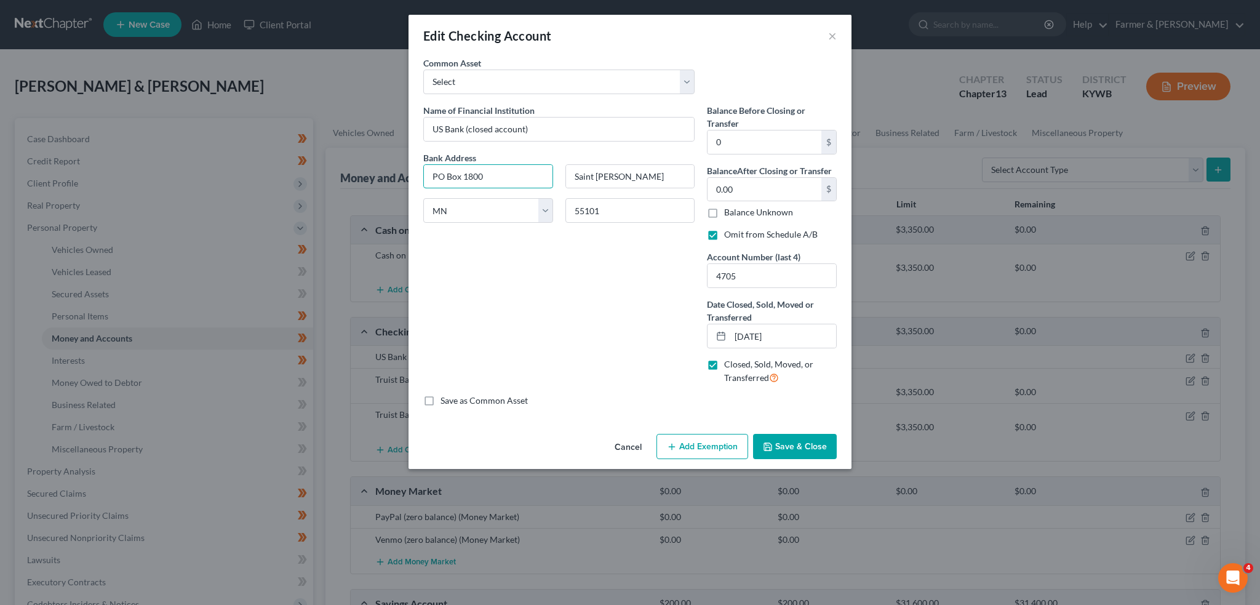
drag, startPoint x: 514, startPoint y: 176, endPoint x: 376, endPoint y: 179, distance: 138.5
click at [378, 179] on div "Edit Checking Account × An exemption set must first be selected from the Filing…" at bounding box center [630, 302] width 1260 height 605
click at [809, 444] on button "Save & Close" at bounding box center [795, 447] width 84 height 26
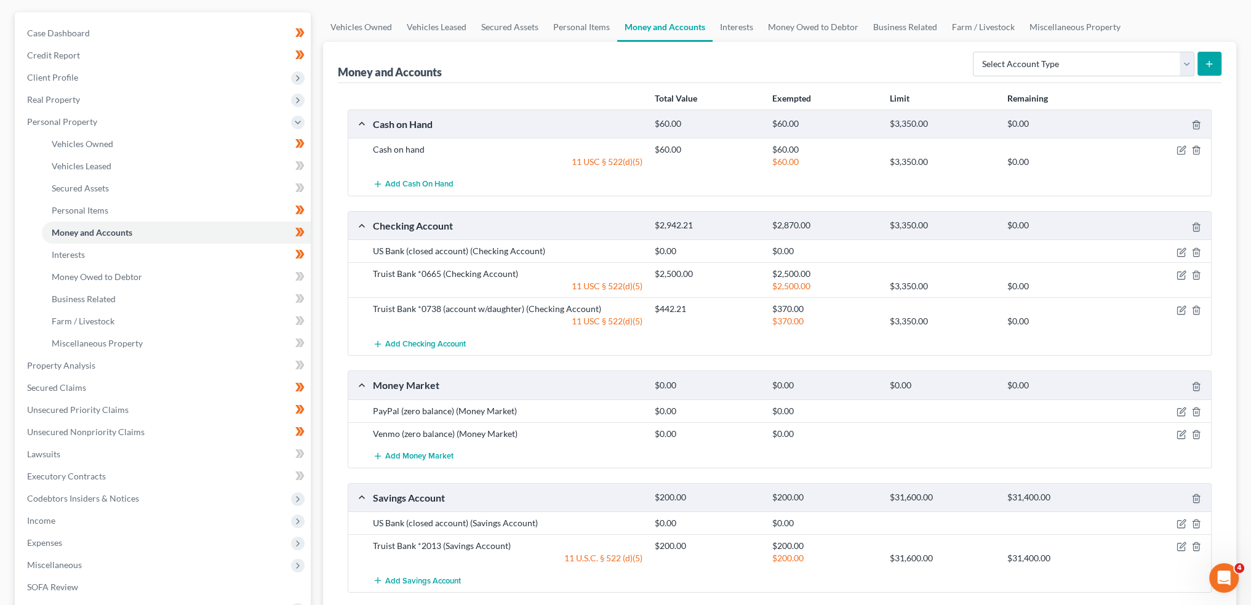
scroll to position [205, 0]
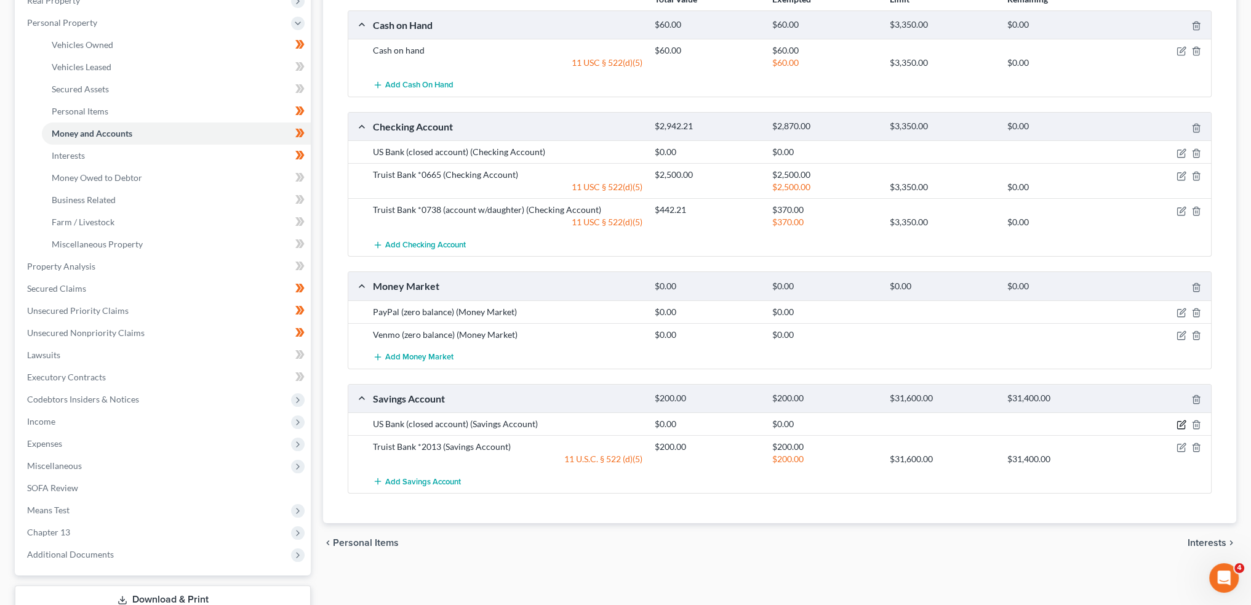
click at [1182, 421] on icon "button" at bounding box center [1183, 424] width 6 height 6
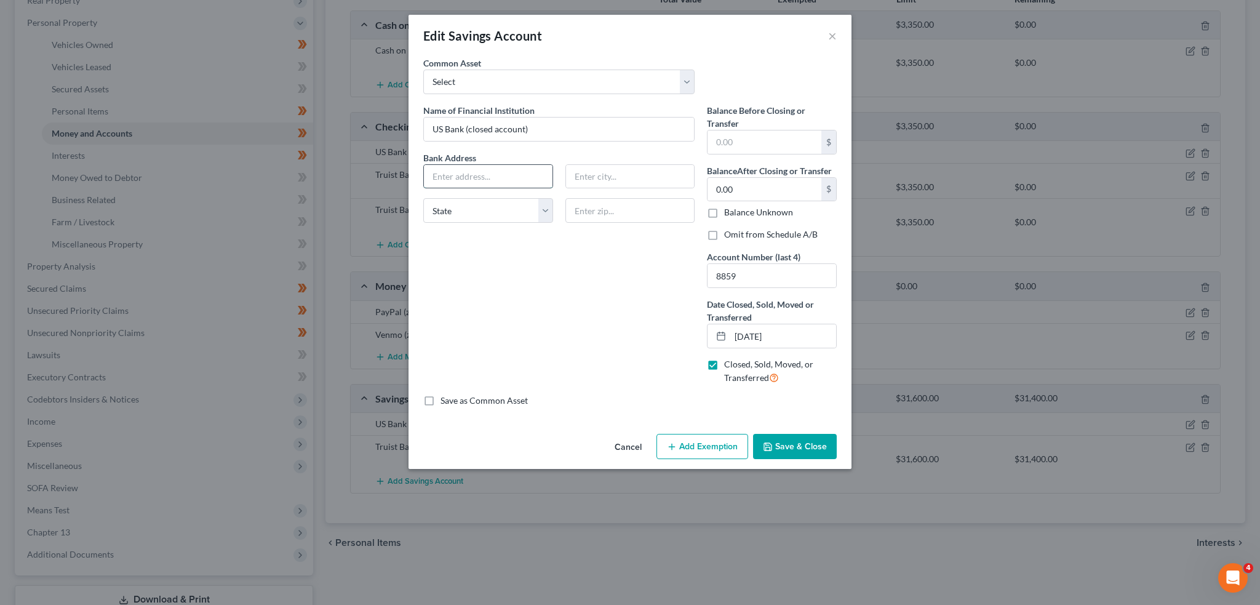
click at [465, 175] on input "text" at bounding box center [488, 176] width 129 height 23
paste input "PO Box 1800"
click at [724, 238] on label "Omit from Schedule A/B" at bounding box center [771, 234] width 94 height 12
click at [729, 236] on input "Omit from Schedule A/B" at bounding box center [733, 232] width 8 height 8
click at [773, 444] on icon "button" at bounding box center [768, 447] width 10 height 10
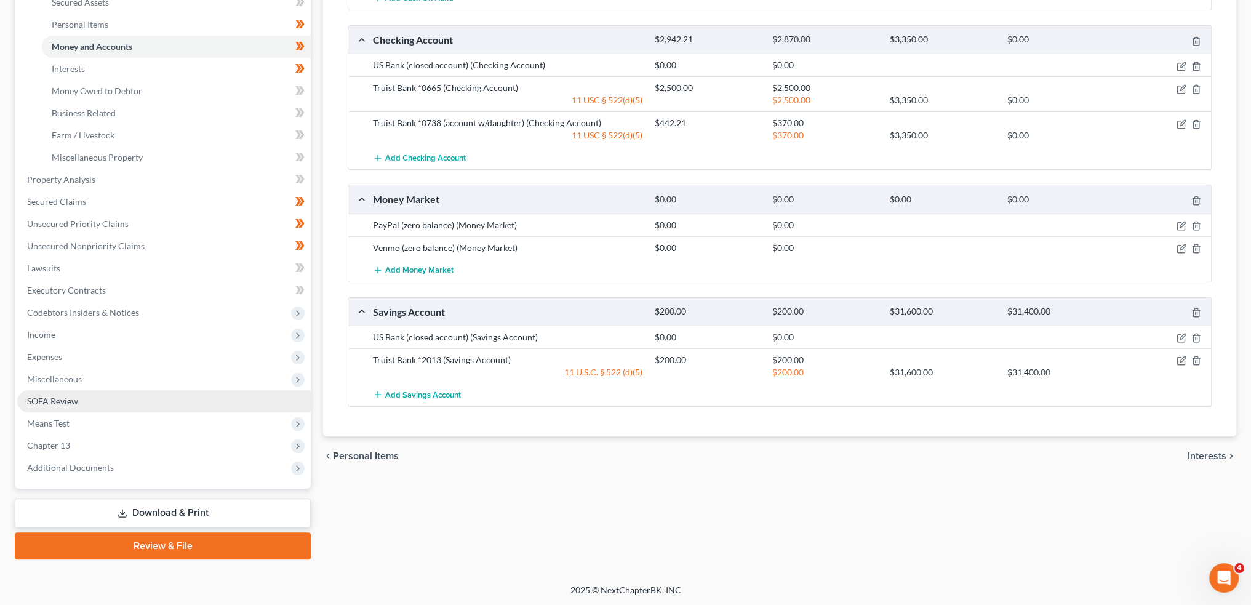
click at [94, 405] on link "SOFA Review" at bounding box center [164, 401] width 294 height 22
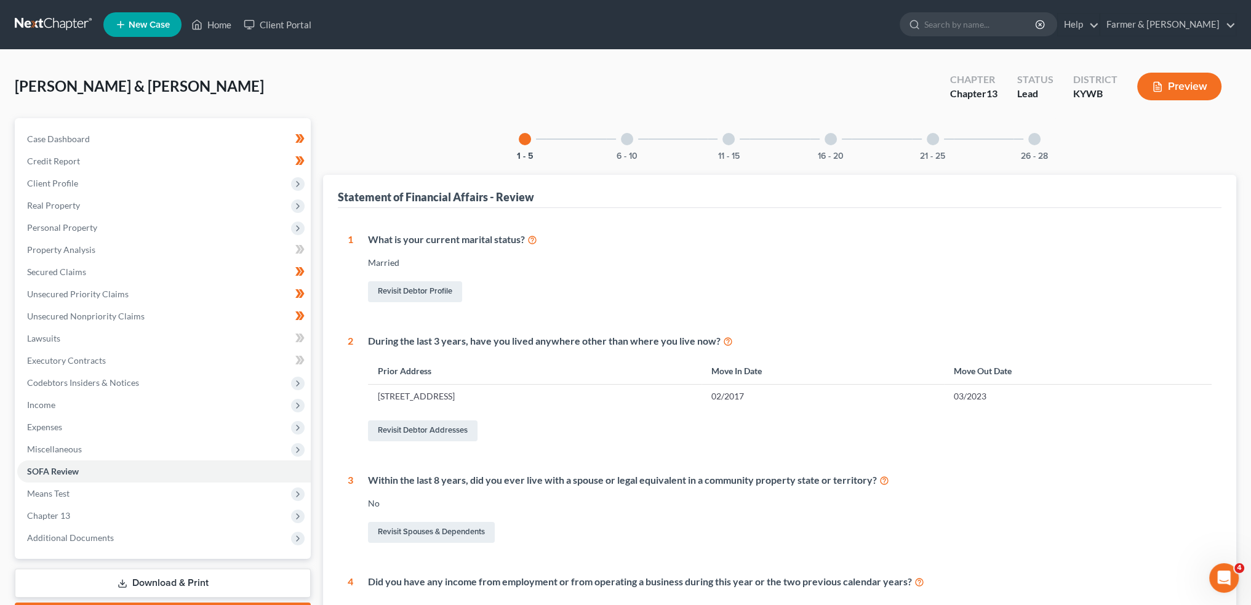
click at [731, 132] on div "11 - 15" at bounding box center [729, 139] width 42 height 42
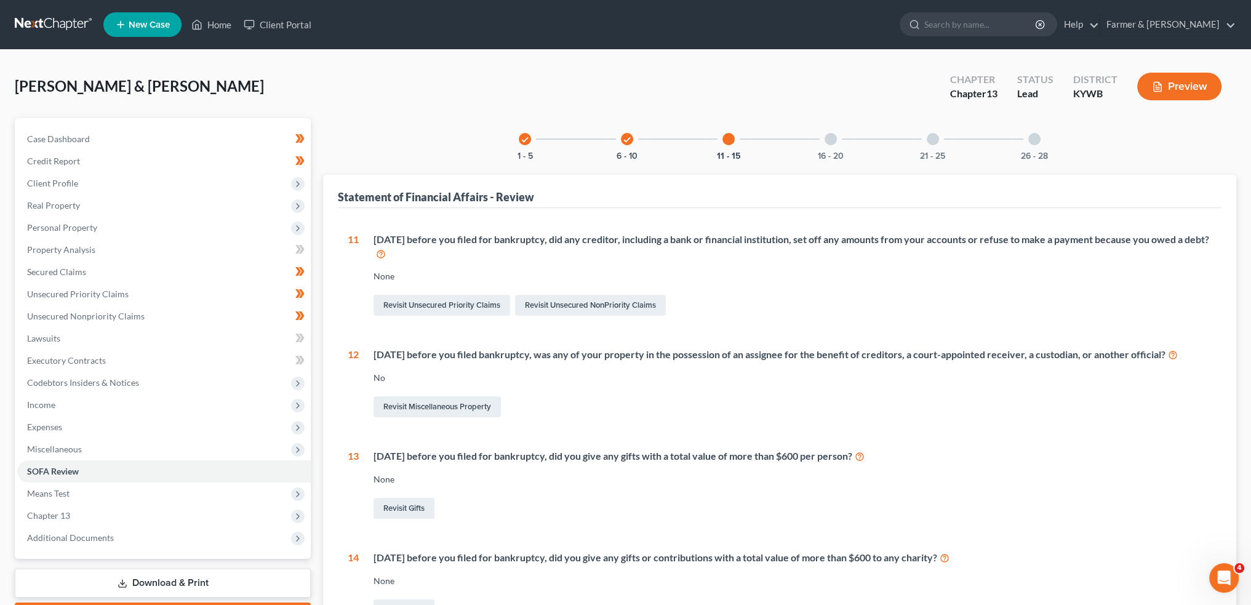
click at [830, 137] on div at bounding box center [831, 139] width 12 height 12
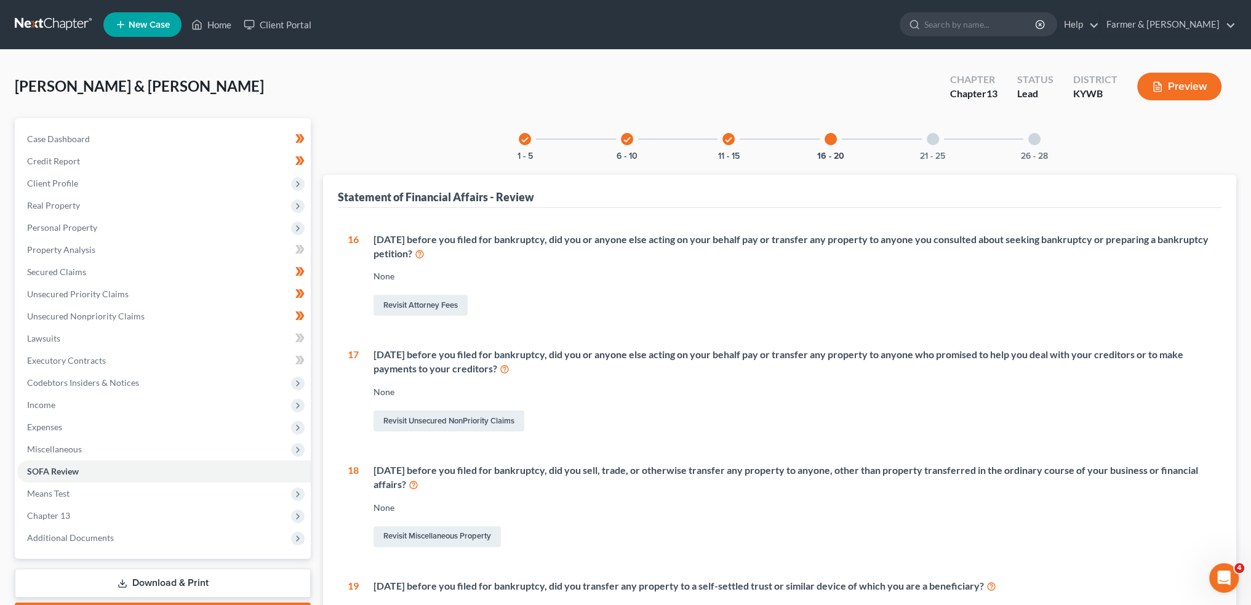
click at [927, 130] on div "21 - 25" at bounding box center [933, 139] width 42 height 42
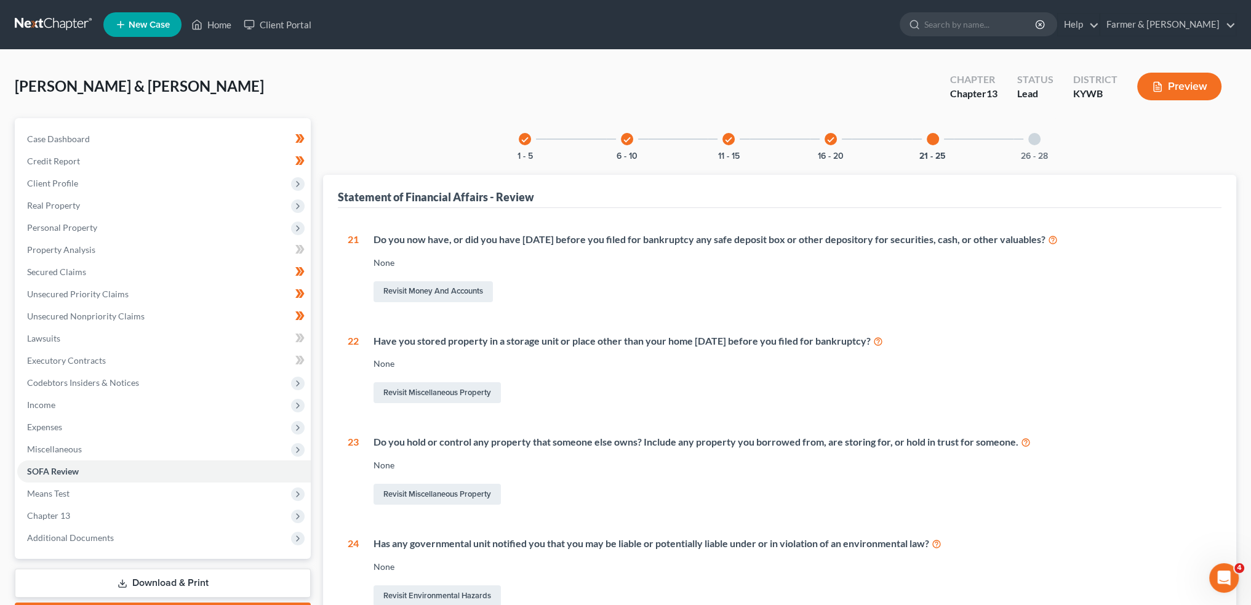
click at [1033, 141] on div at bounding box center [1034, 139] width 12 height 12
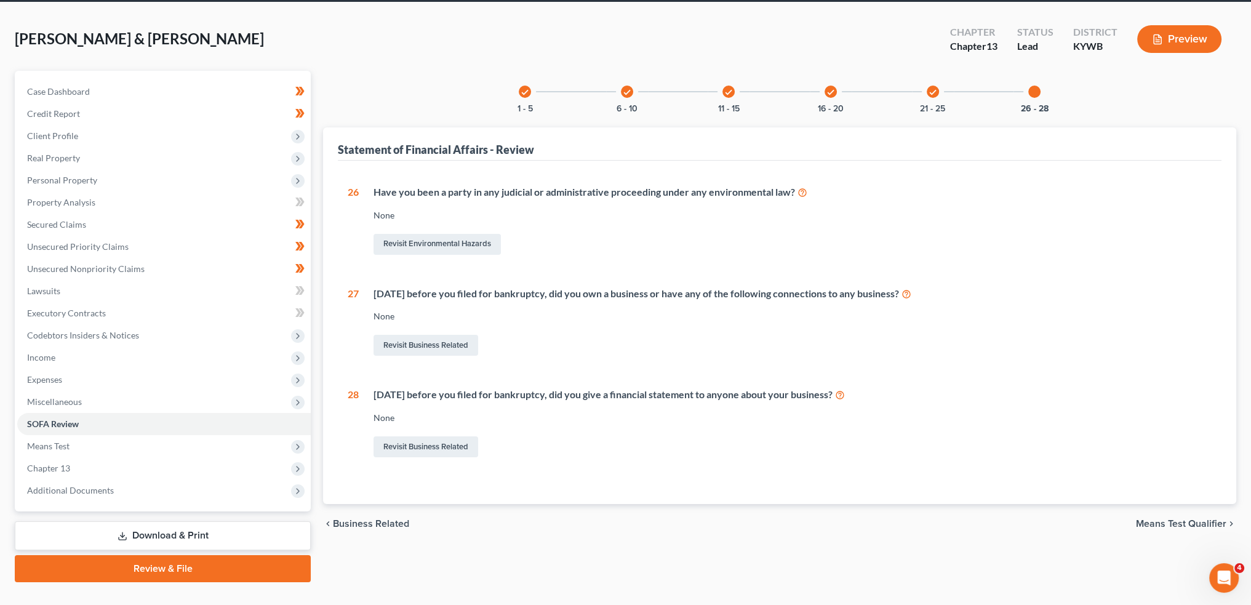
scroll to position [70, 0]
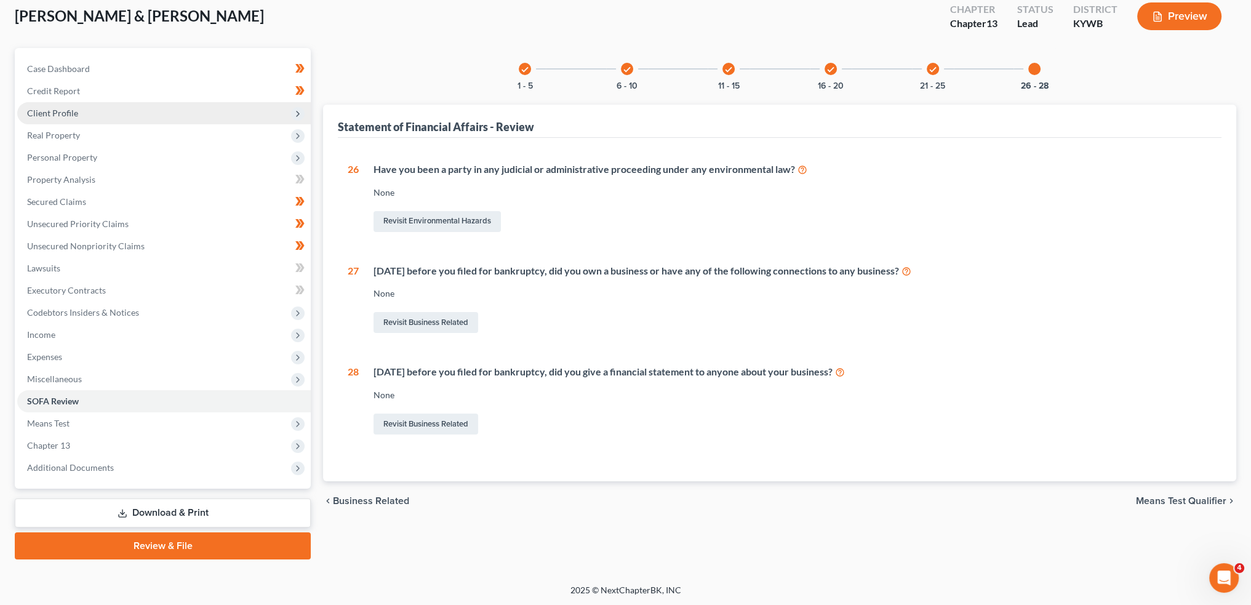
click at [111, 106] on span "Client Profile" at bounding box center [164, 113] width 294 height 22
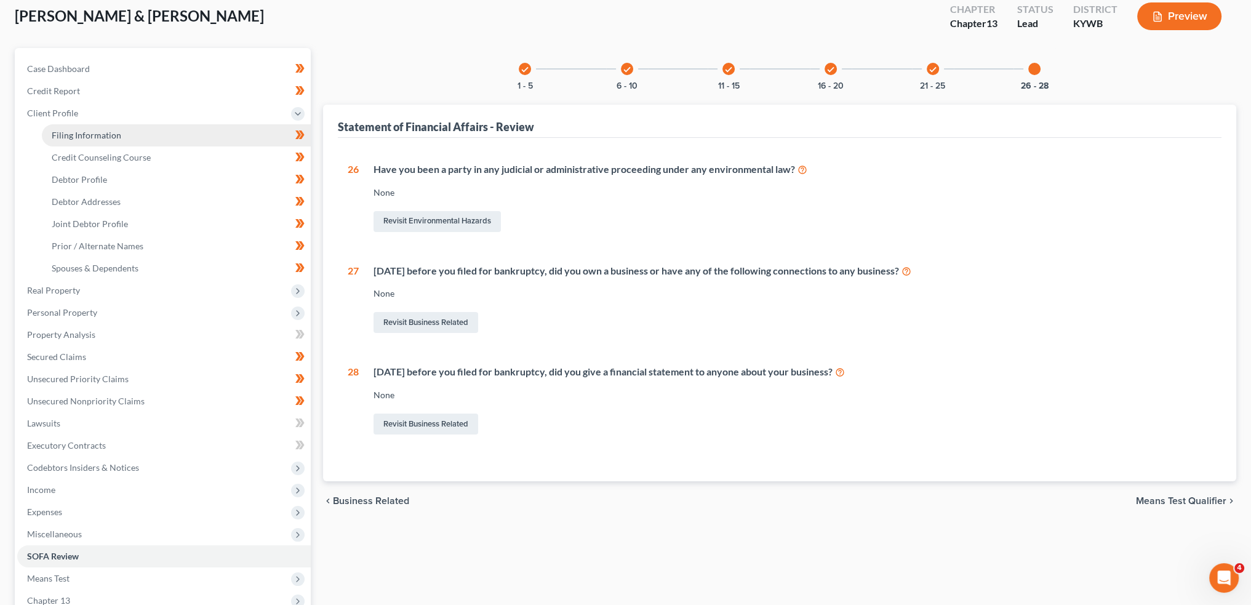
click at [103, 132] on span "Filing Information" at bounding box center [87, 135] width 70 height 10
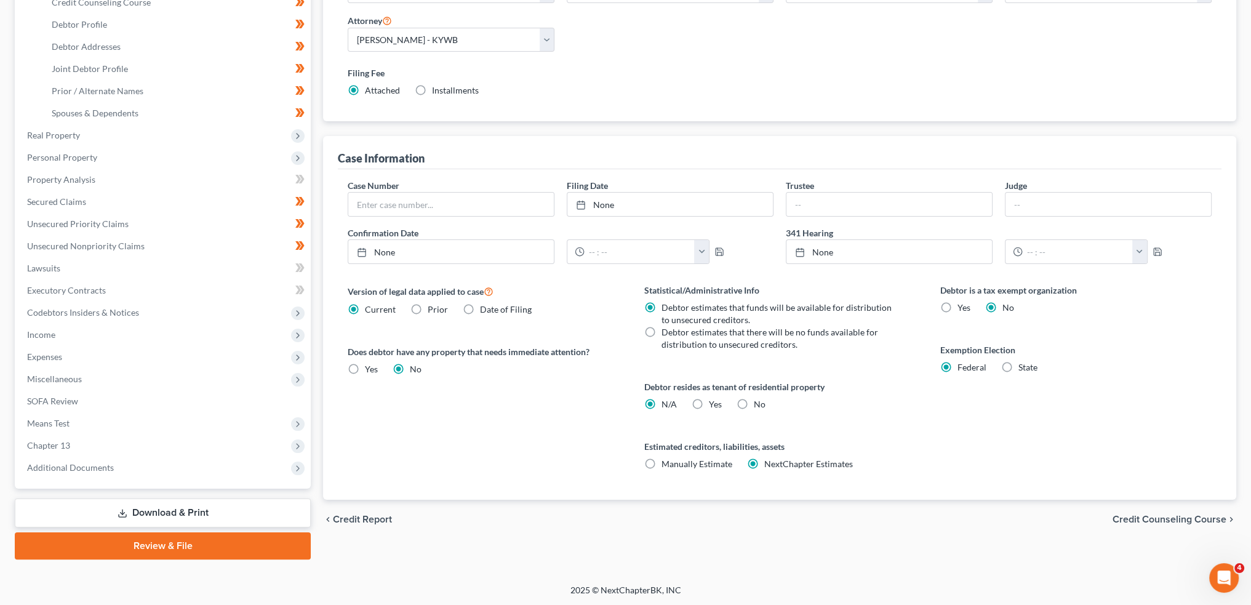
click at [118, 543] on link "Review & File" at bounding box center [163, 545] width 296 height 27
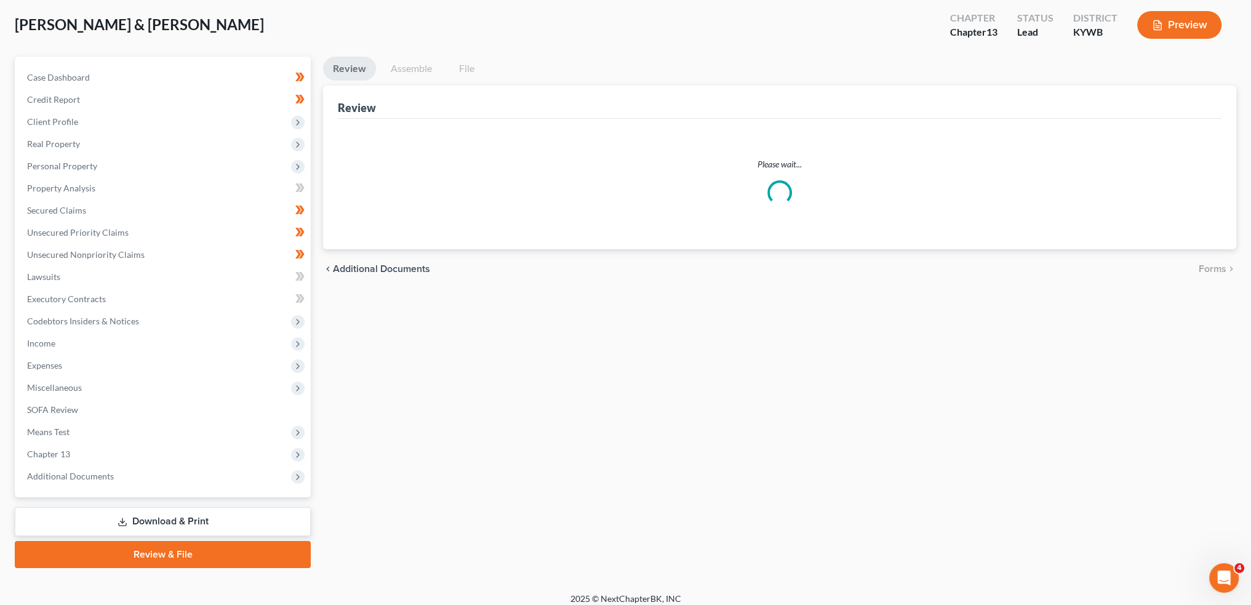
scroll to position [6, 0]
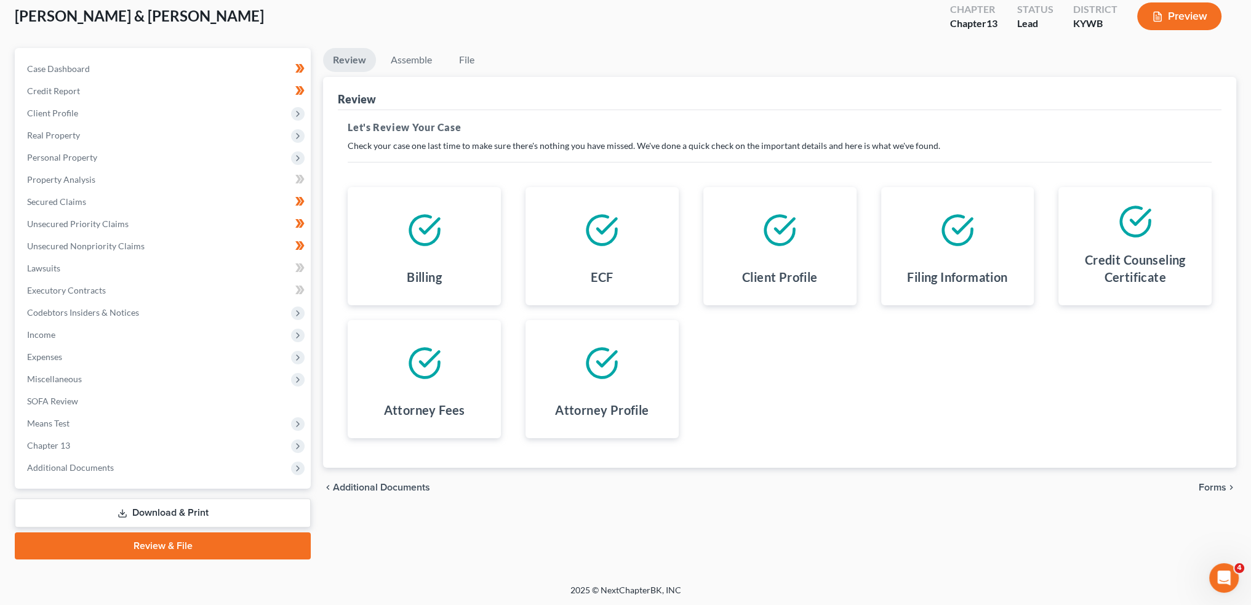
click at [1211, 482] on span "Forms" at bounding box center [1213, 487] width 28 height 10
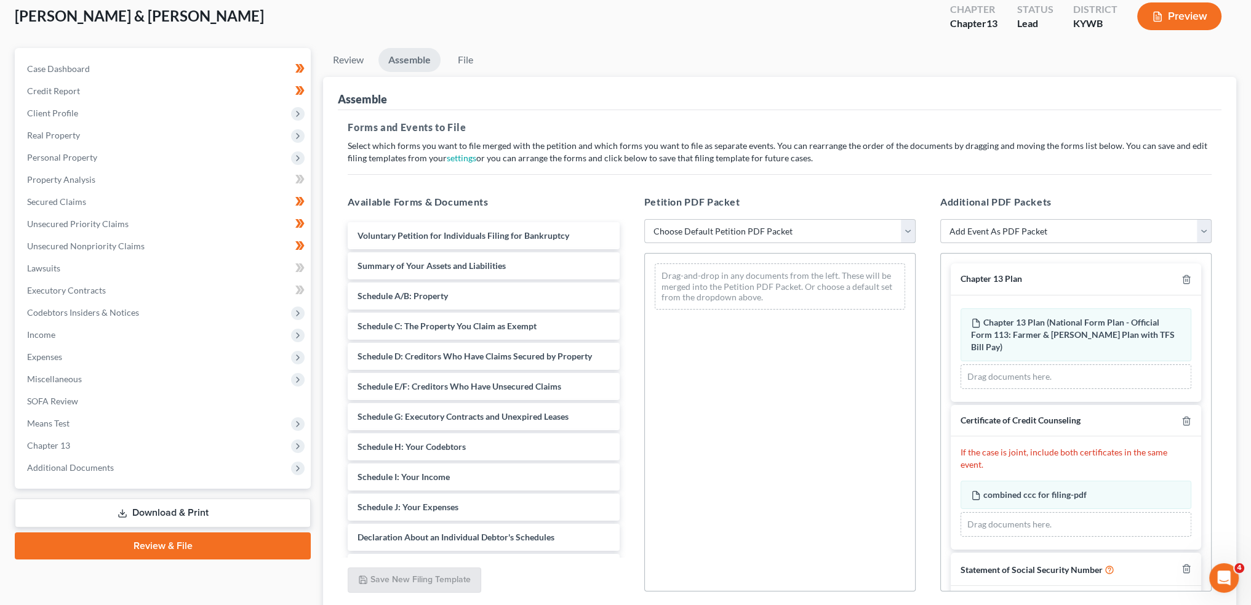
drag, startPoint x: 803, startPoint y: 231, endPoint x: 797, endPoint y: 241, distance: 11.3
click at [803, 231] on select "Choose Default Petition PDF Packet Emergency Filing (Voluntary Petition and Cre…" at bounding box center [779, 231] width 271 height 25
click at [644, 219] on select "Choose Default Petition PDF Packet Emergency Filing (Voluntary Petition and Cre…" at bounding box center [779, 231] width 271 height 25
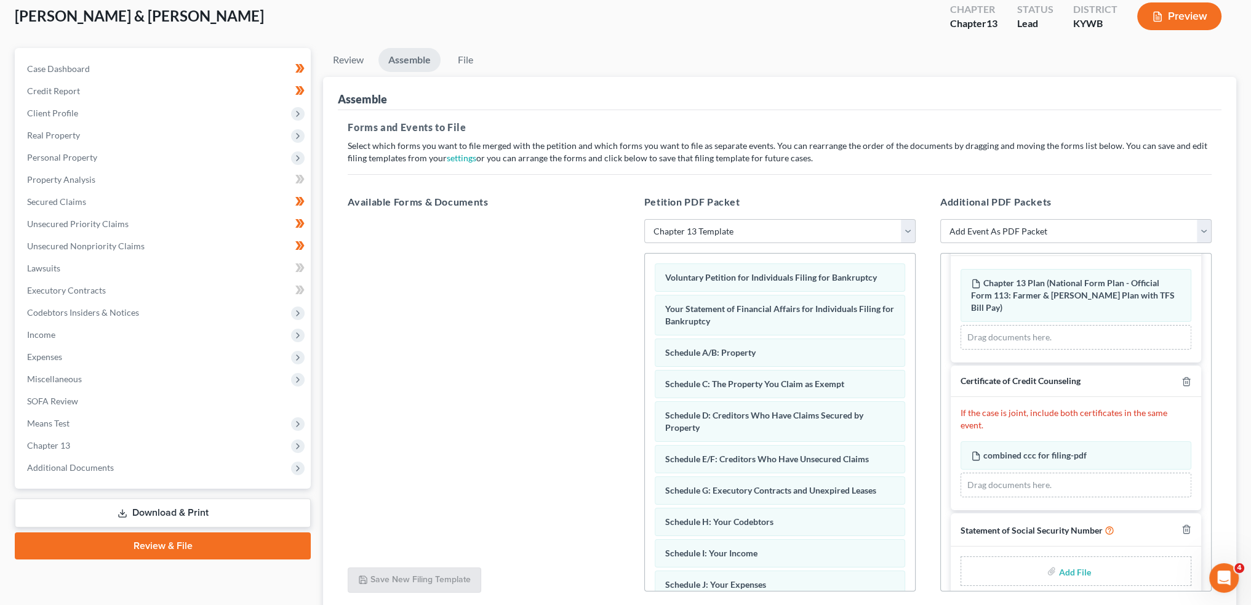
click at [1067, 561] on input "file" at bounding box center [1074, 571] width 30 height 22
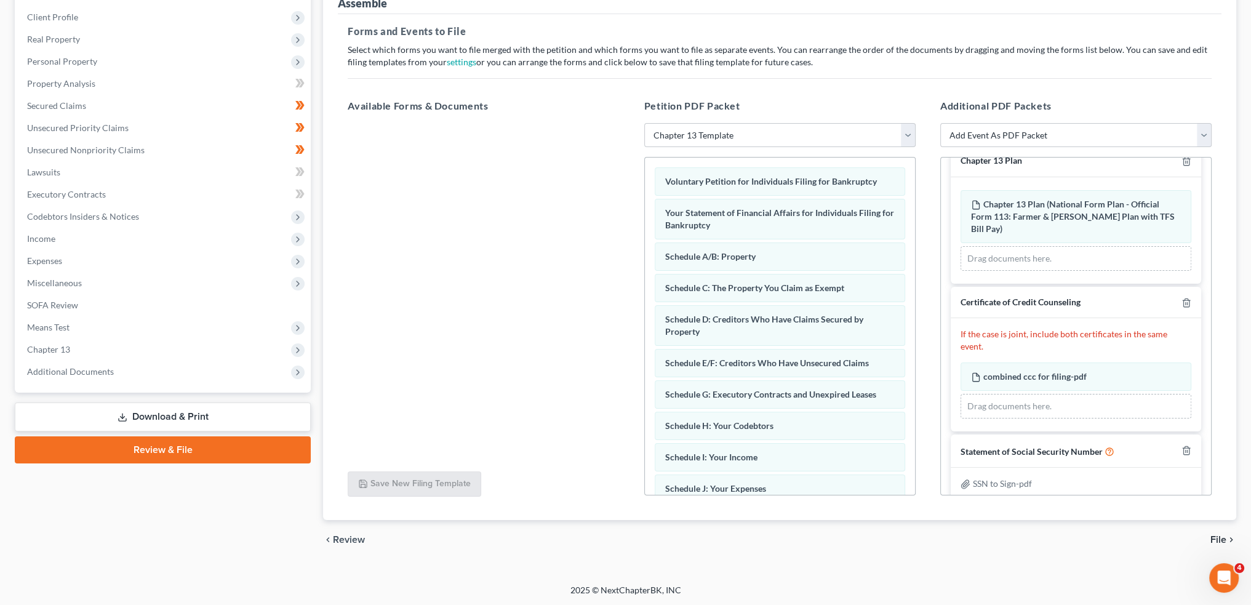
click at [1224, 537] on span "File" at bounding box center [1219, 540] width 16 height 10
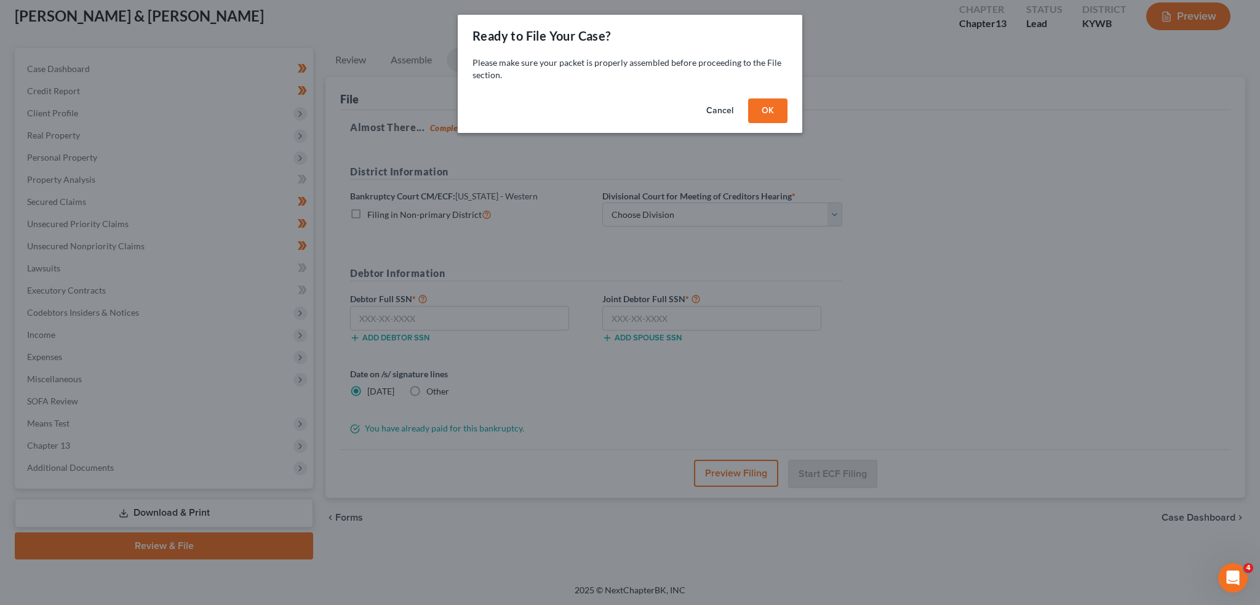
click at [770, 108] on button "OK" at bounding box center [767, 110] width 39 height 25
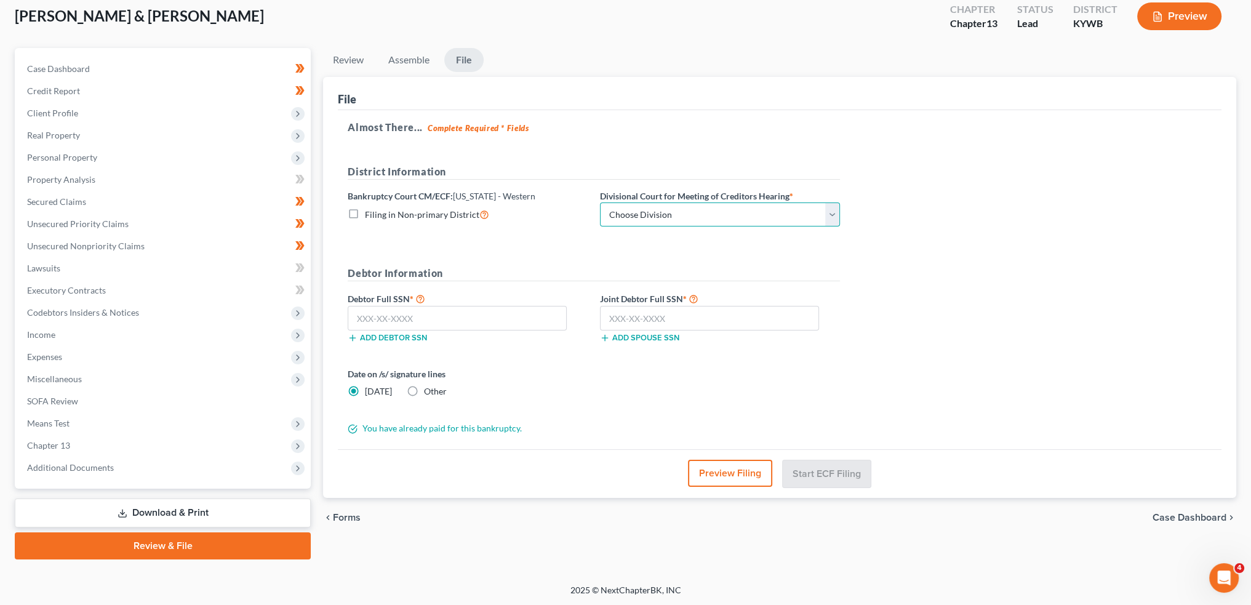
click at [671, 209] on select "Choose Division Bowling Green Louisville Owensboro Paducah" at bounding box center [720, 214] width 240 height 25
click at [600, 202] on select "Choose Division Bowling Green Louisville Owensboro Paducah" at bounding box center [720, 214] width 240 height 25
click at [499, 319] on input "text" at bounding box center [457, 318] width 219 height 25
paste input "382-88-1196"
click at [695, 321] on input "text" at bounding box center [709, 318] width 219 height 25
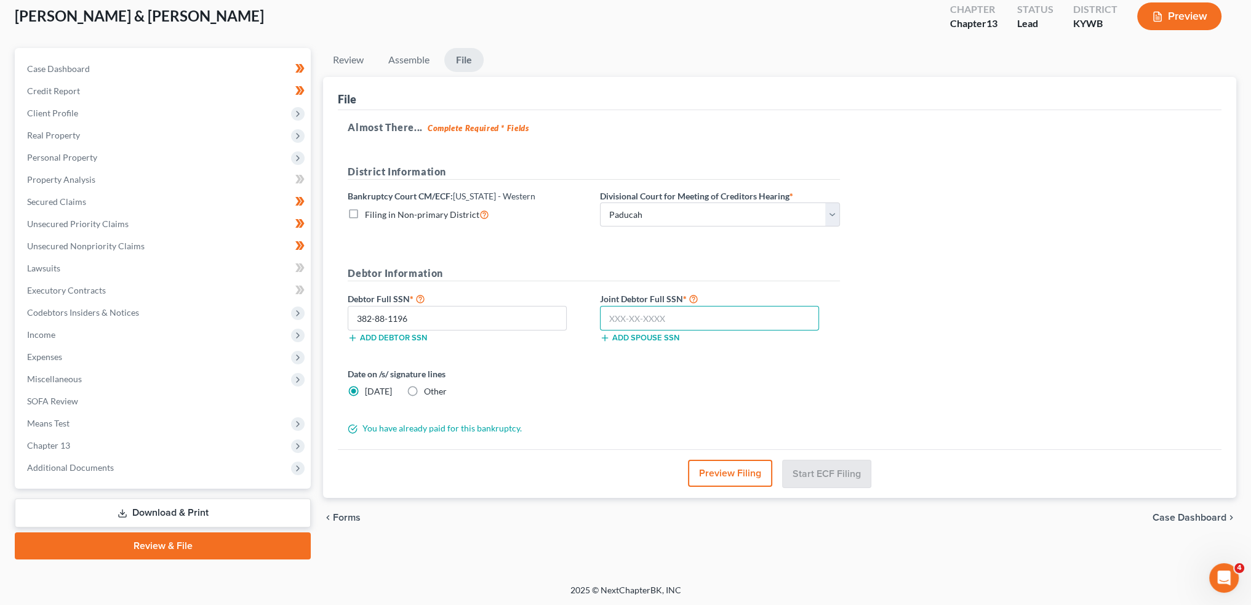
paste input "404-29-4719"
click at [820, 468] on button "Start ECF Filing" at bounding box center [827, 473] width 88 height 27
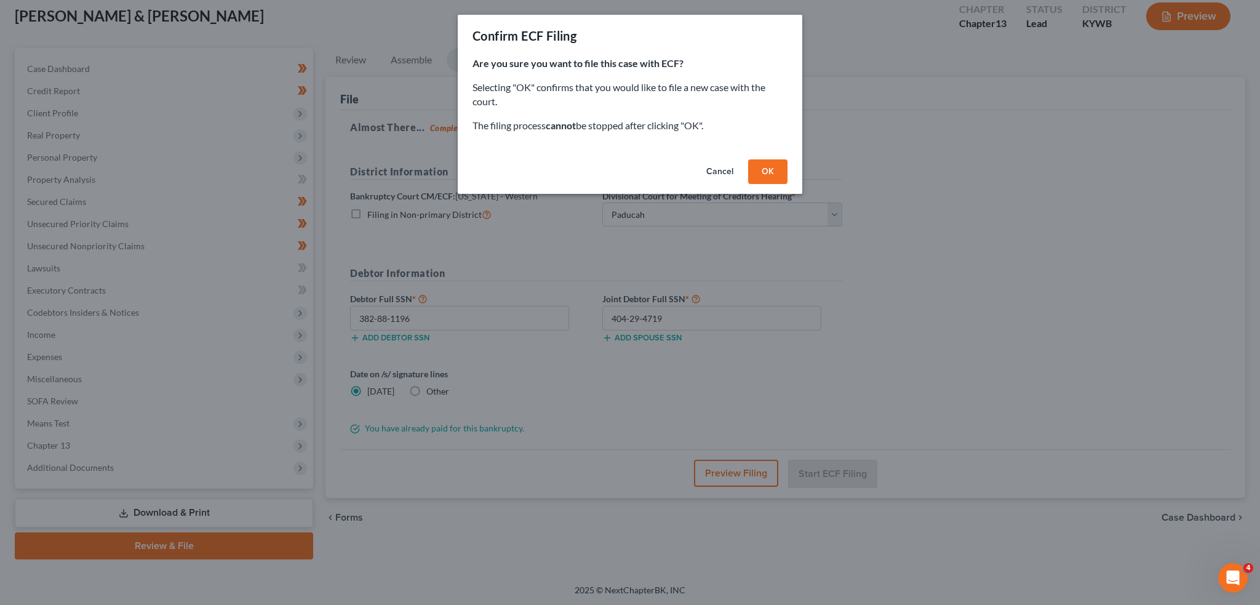
click at [788, 176] on div "Cancel OK" at bounding box center [630, 173] width 345 height 39
click at [761, 167] on button "OK" at bounding box center [767, 171] width 39 height 25
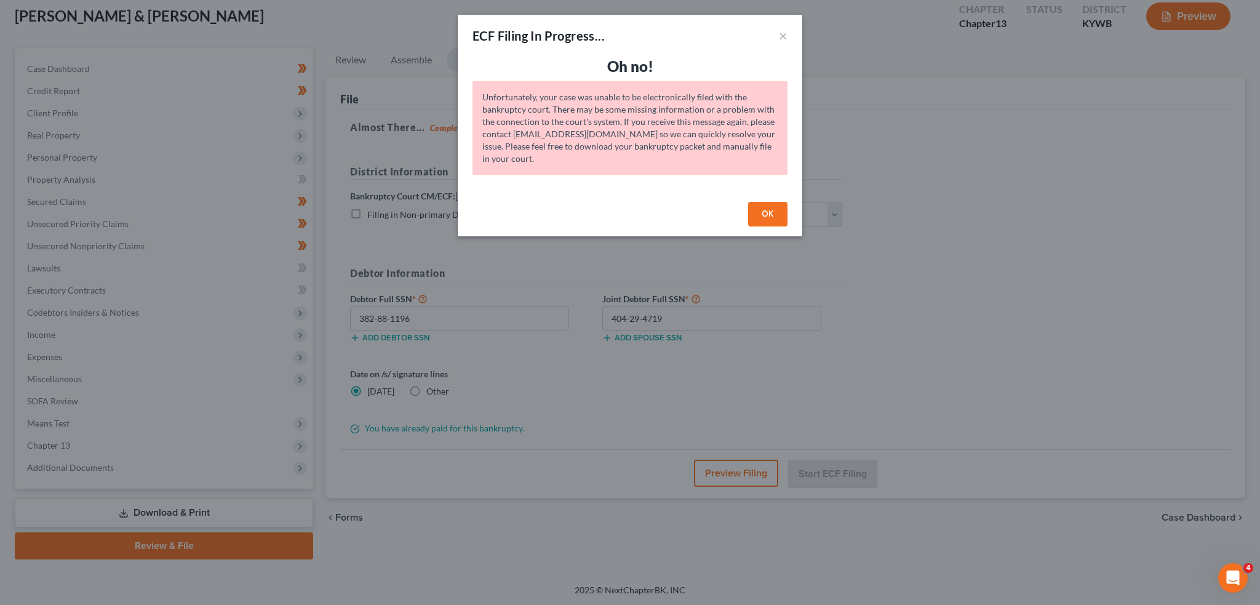
click at [771, 204] on button "OK" at bounding box center [767, 214] width 39 height 25
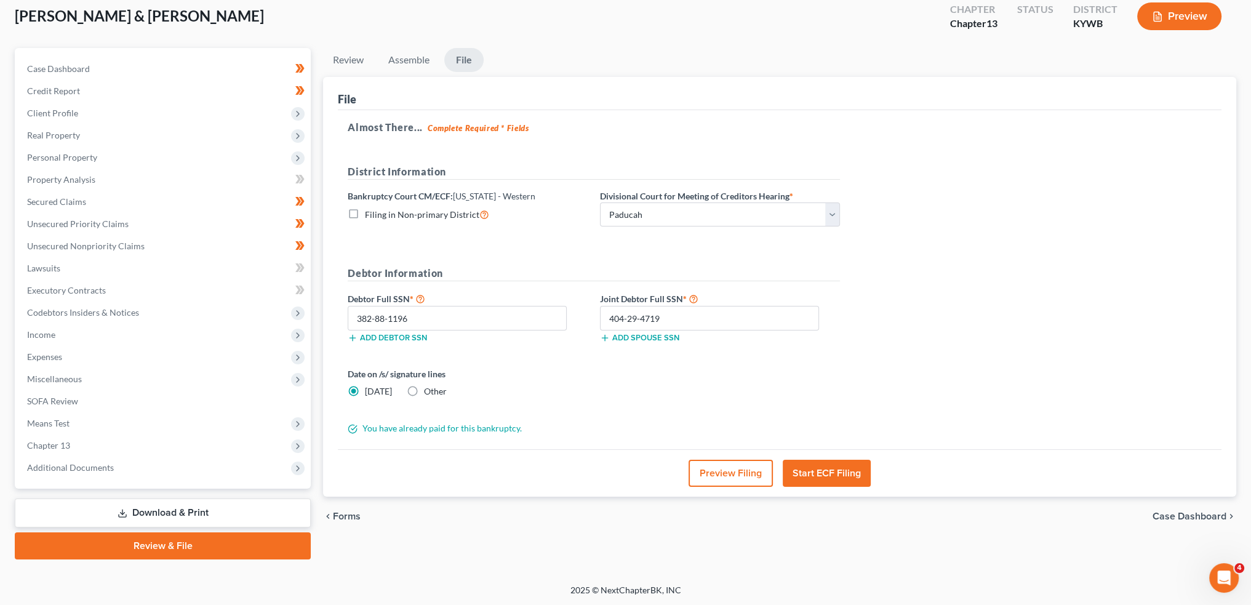
click at [835, 471] on button "Start ECF Filing" at bounding box center [827, 473] width 88 height 27
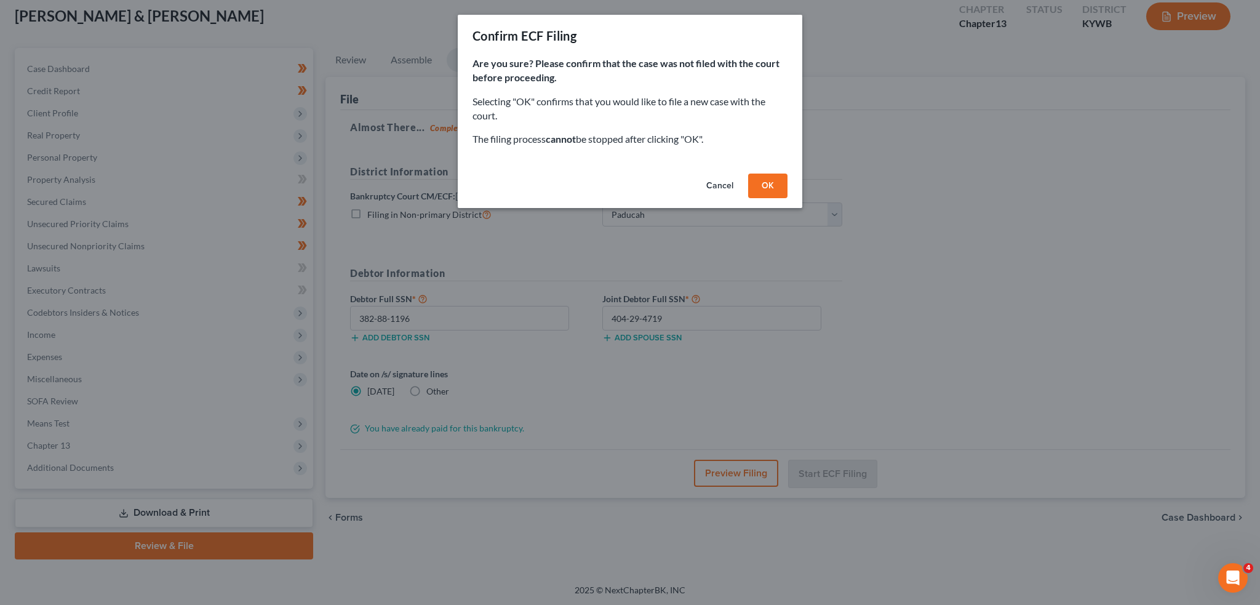
click at [779, 178] on button "OK" at bounding box center [767, 186] width 39 height 25
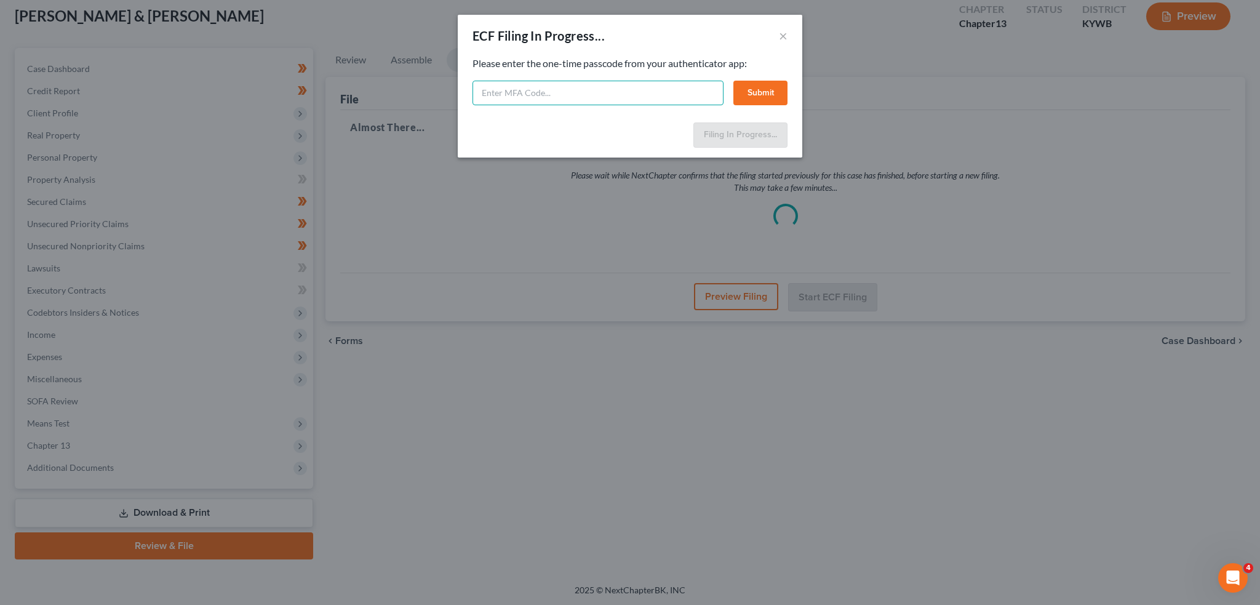
click at [633, 95] on input "text" at bounding box center [598, 93] width 251 height 25
click at [772, 90] on button "Submit" at bounding box center [761, 93] width 54 height 25
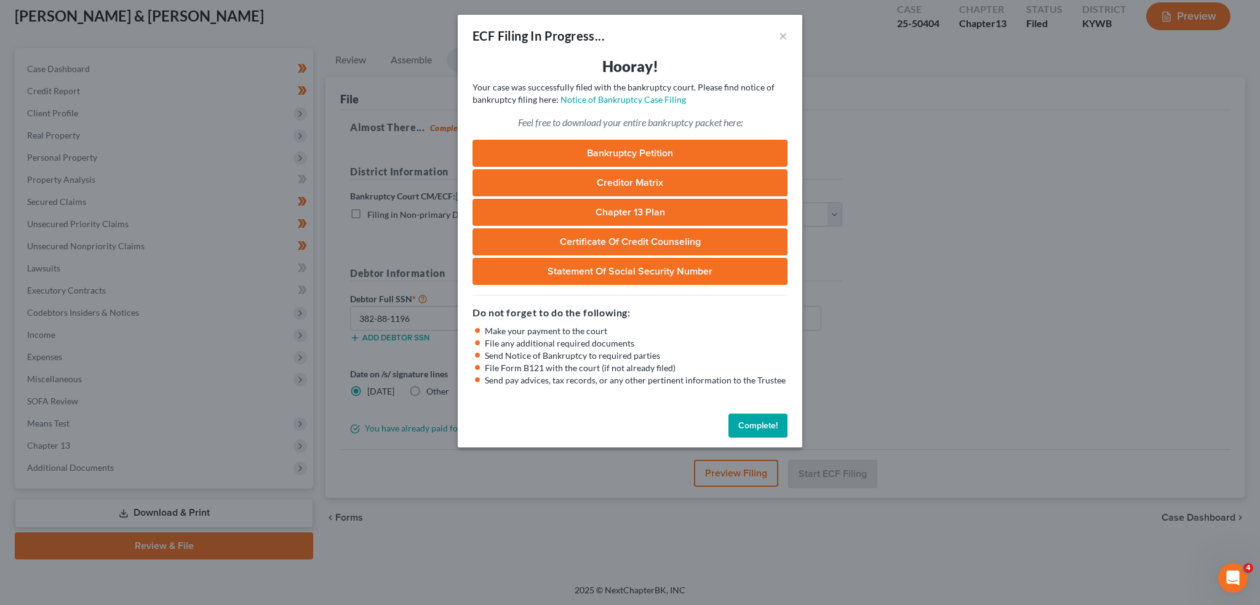
drag, startPoint x: 778, startPoint y: 420, endPoint x: 916, endPoint y: 188, distance: 269.4
click at [778, 420] on button "Complete!" at bounding box center [758, 426] width 59 height 25
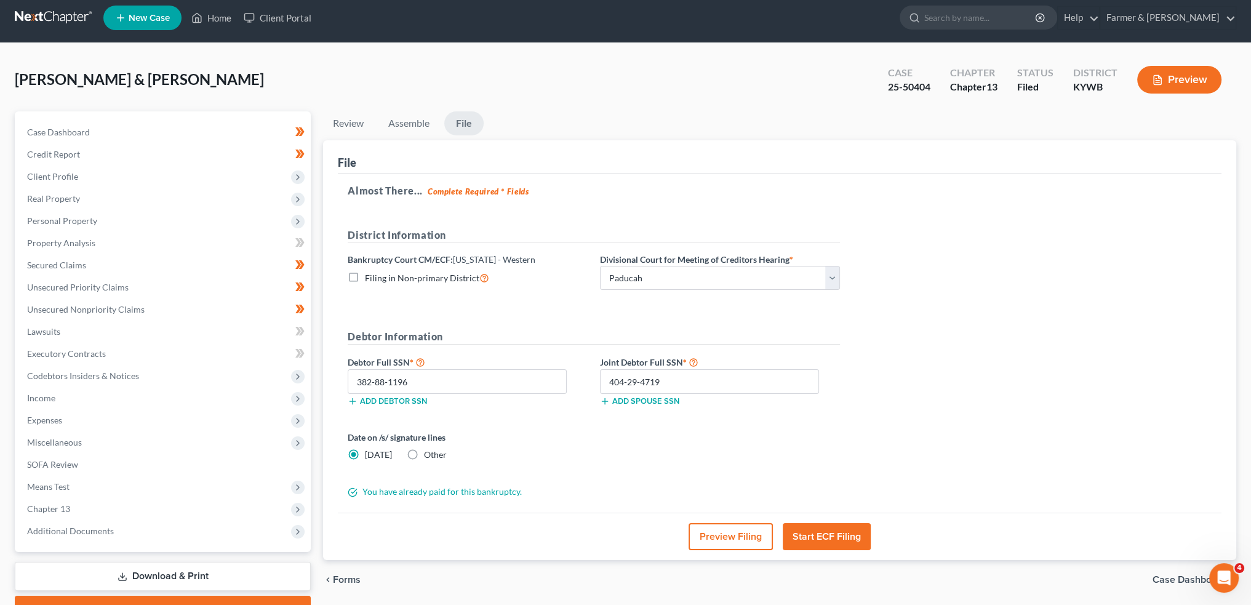
scroll to position [0, 0]
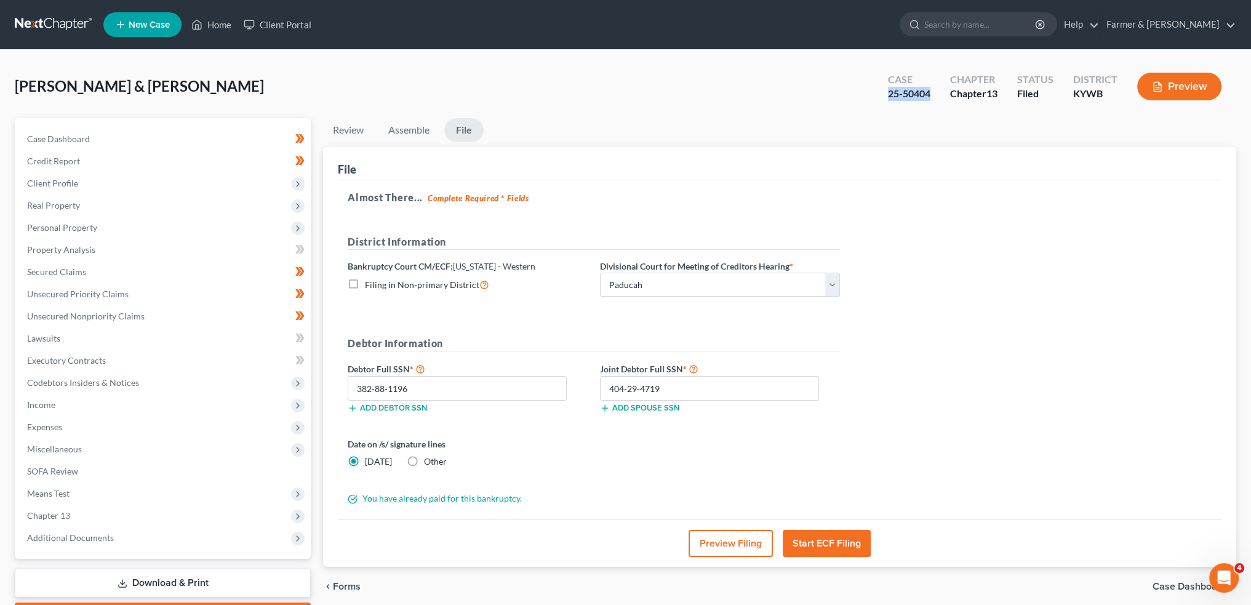
drag, startPoint x: 934, startPoint y: 94, endPoint x: 886, endPoint y: 97, distance: 47.5
click at [886, 97] on div "Case 25-50404" at bounding box center [909, 88] width 62 height 36
copy div "25-50404"
drag, startPoint x: 207, startPoint y: 28, endPoint x: 545, endPoint y: 156, distance: 362.1
click at [207, 28] on link "Home" at bounding box center [211, 25] width 52 height 22
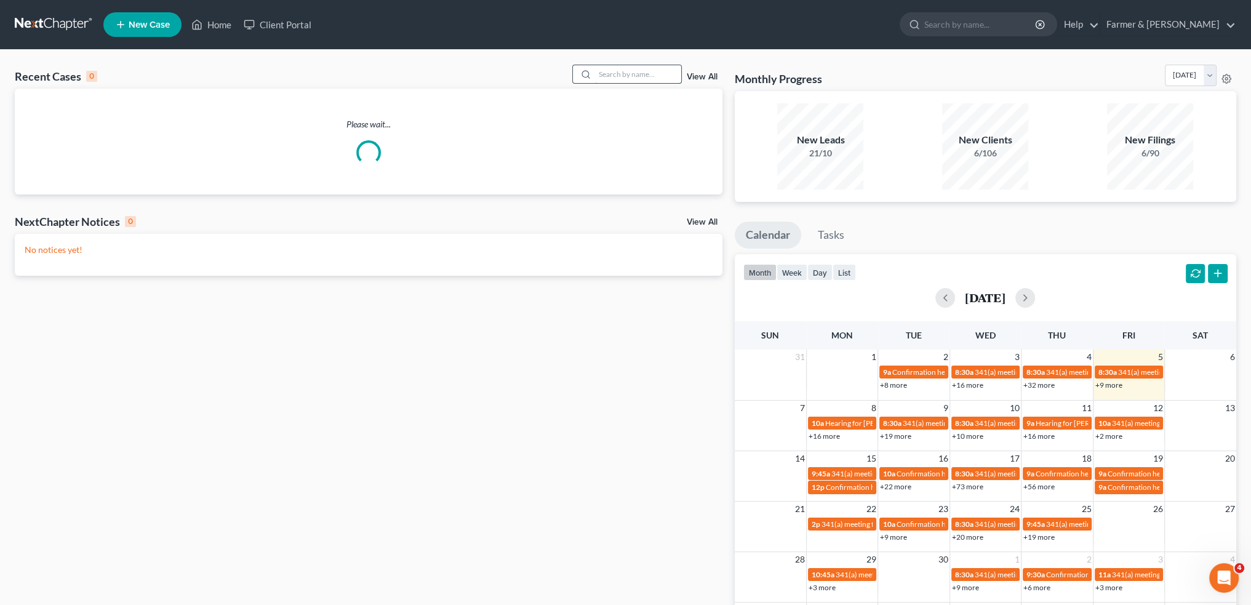
click at [620, 79] on input "search" at bounding box center [638, 74] width 86 height 18
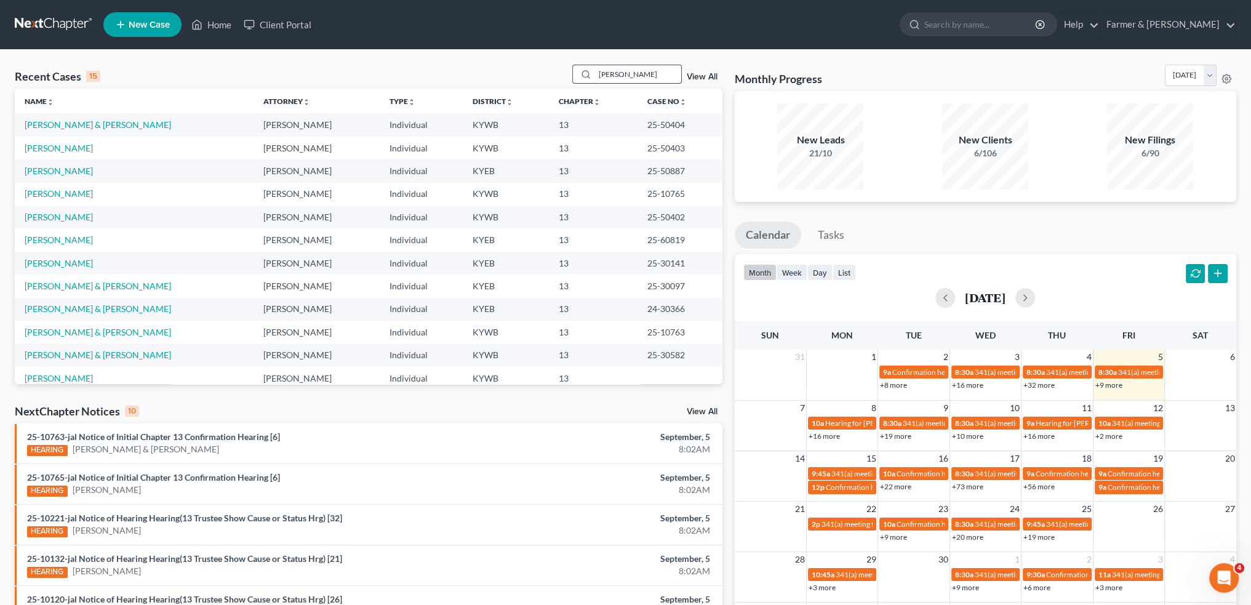
click at [656, 78] on input "brianna king" at bounding box center [638, 74] width 86 height 18
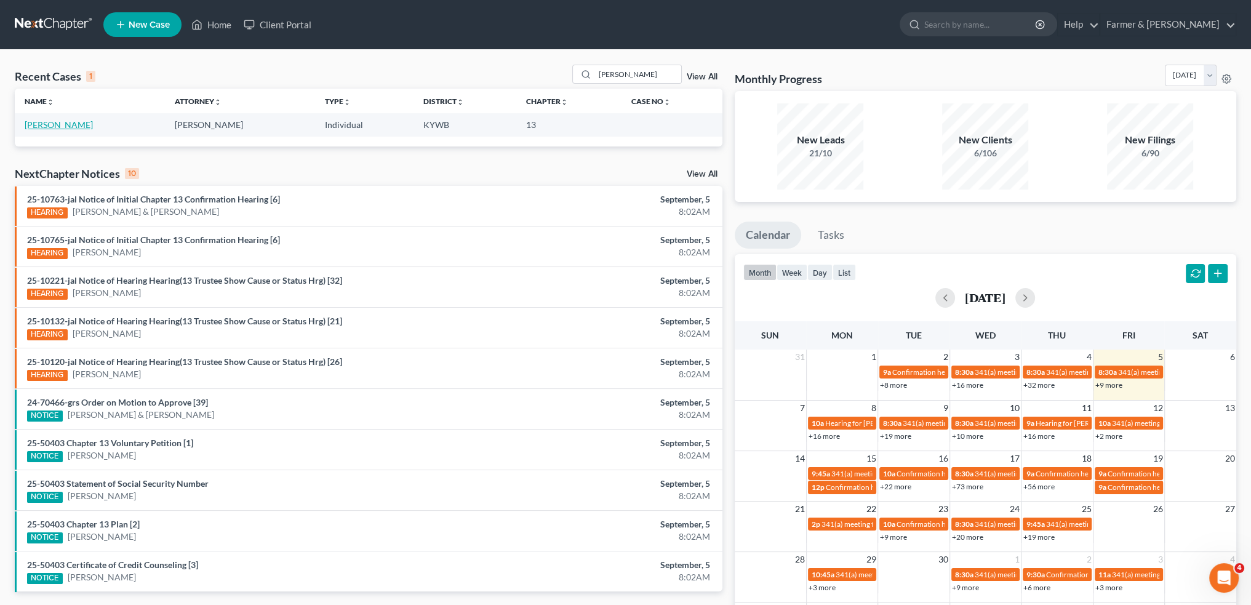
click at [49, 122] on link "King, Brianna" at bounding box center [59, 124] width 68 height 10
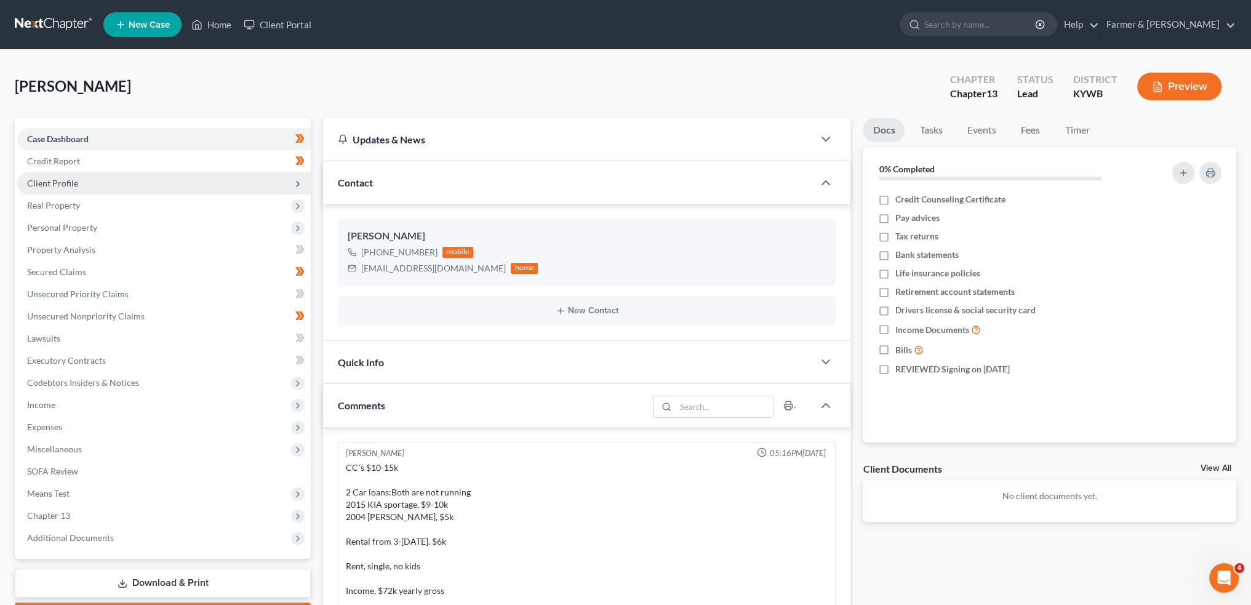
click at [53, 178] on span "Client Profile" at bounding box center [52, 183] width 51 height 10
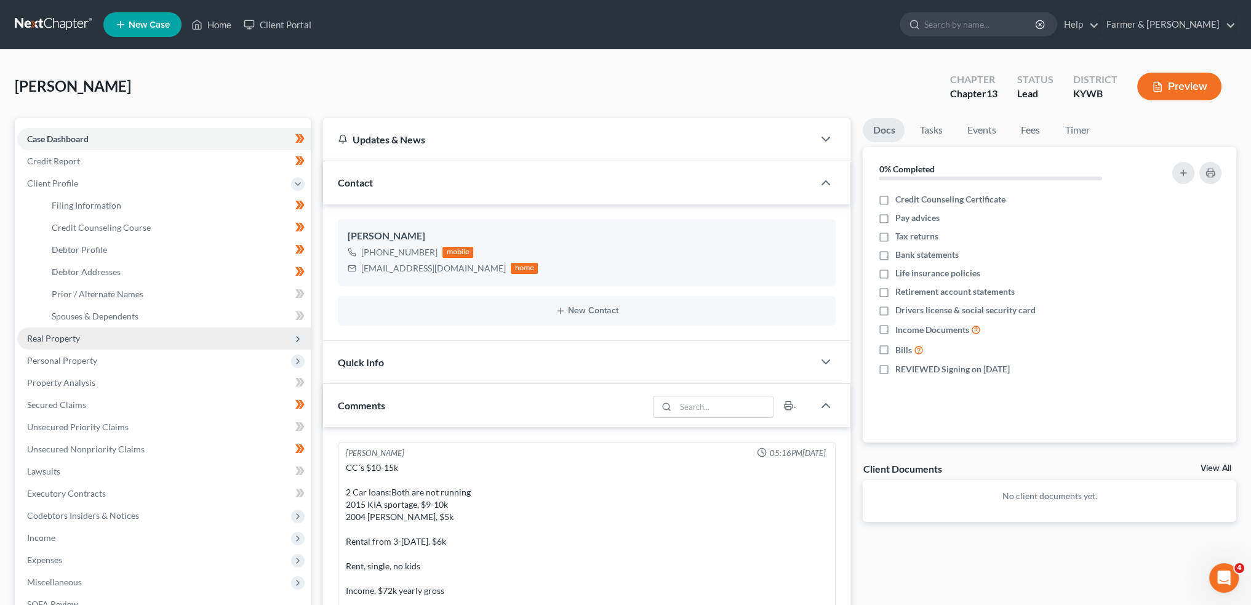
scroll to position [121, 0]
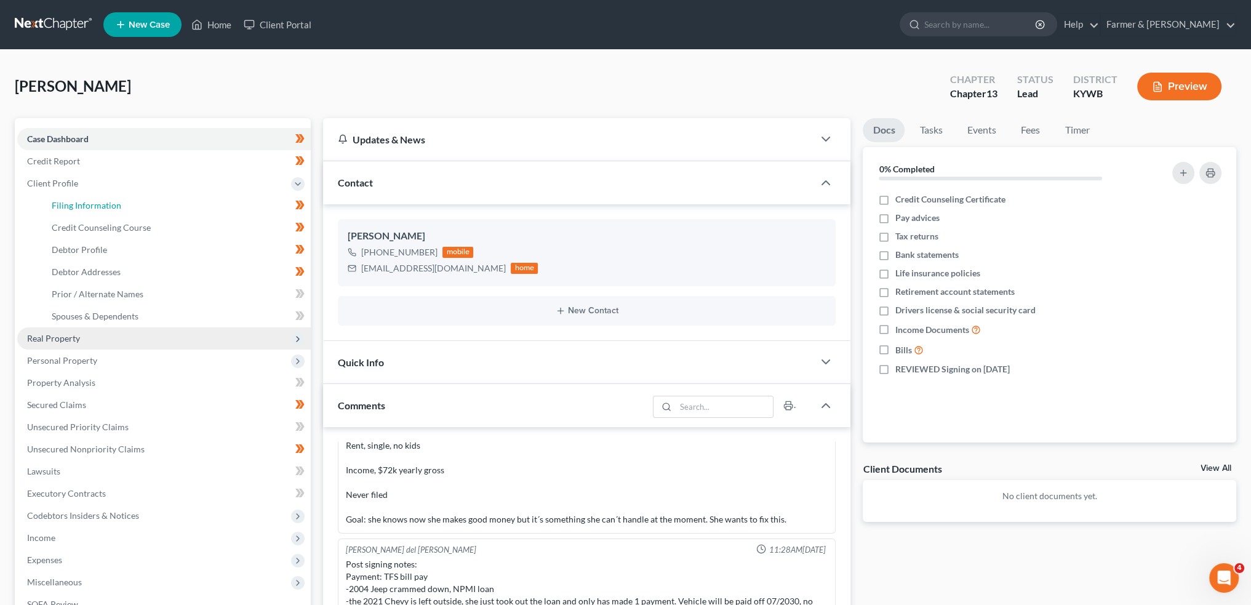
click at [69, 201] on span "Filing Information" at bounding box center [87, 205] width 70 height 10
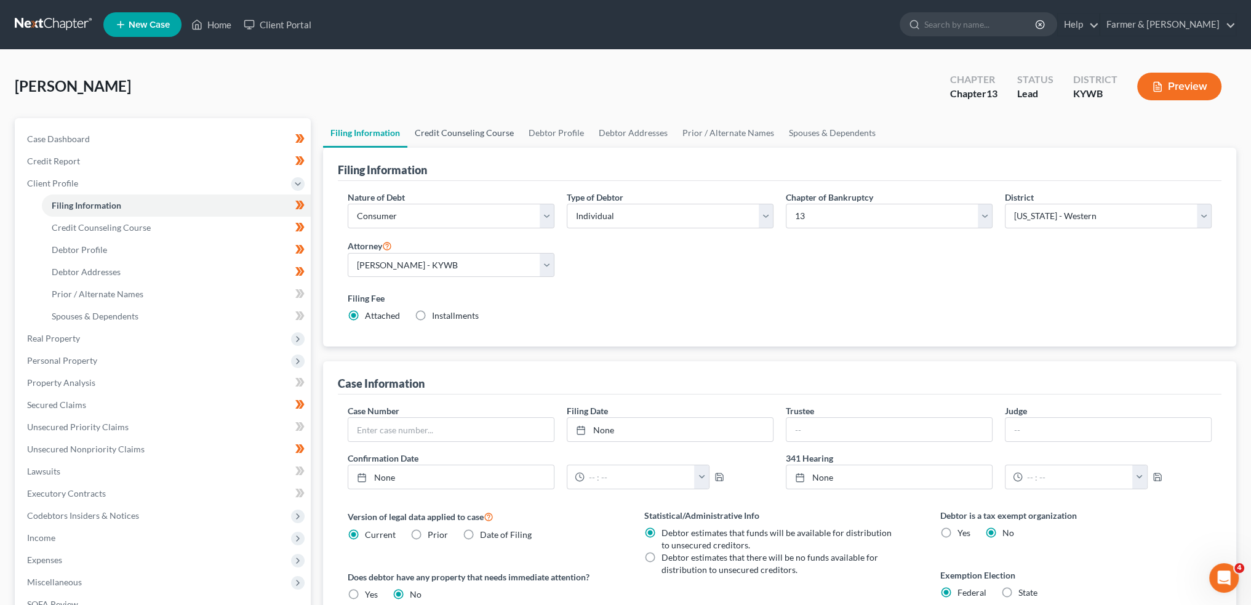
click at [465, 136] on link "Credit Counseling Course" at bounding box center [464, 133] width 114 height 30
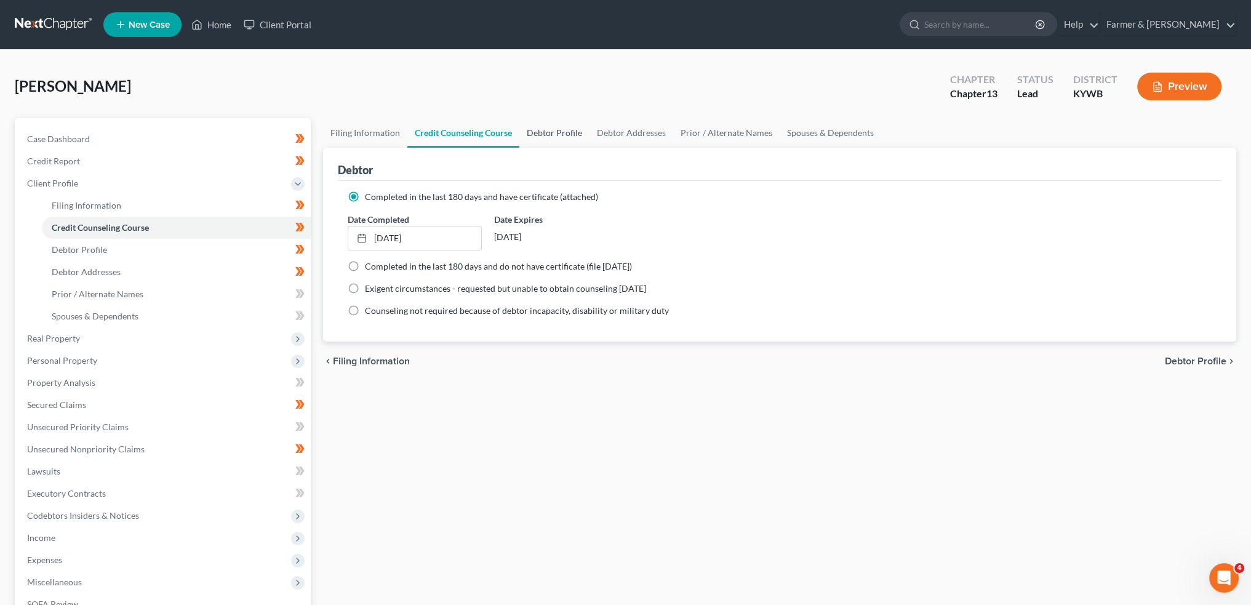
click at [556, 132] on link "Debtor Profile" at bounding box center [554, 133] width 70 height 30
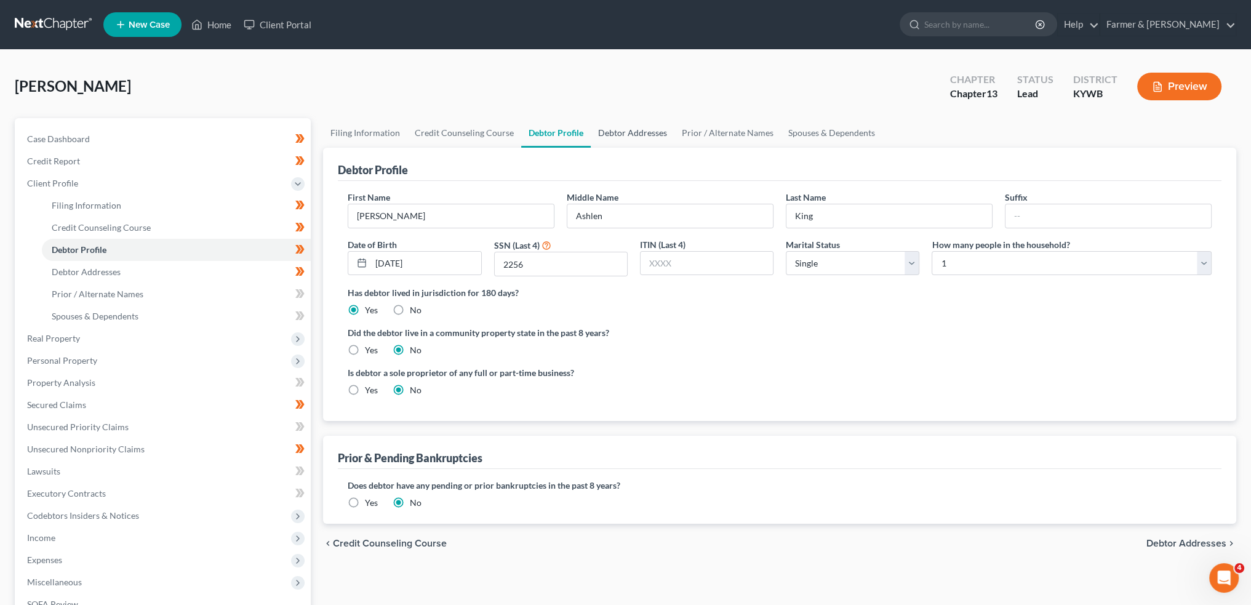
click at [623, 131] on link "Debtor Addresses" at bounding box center [633, 133] width 84 height 30
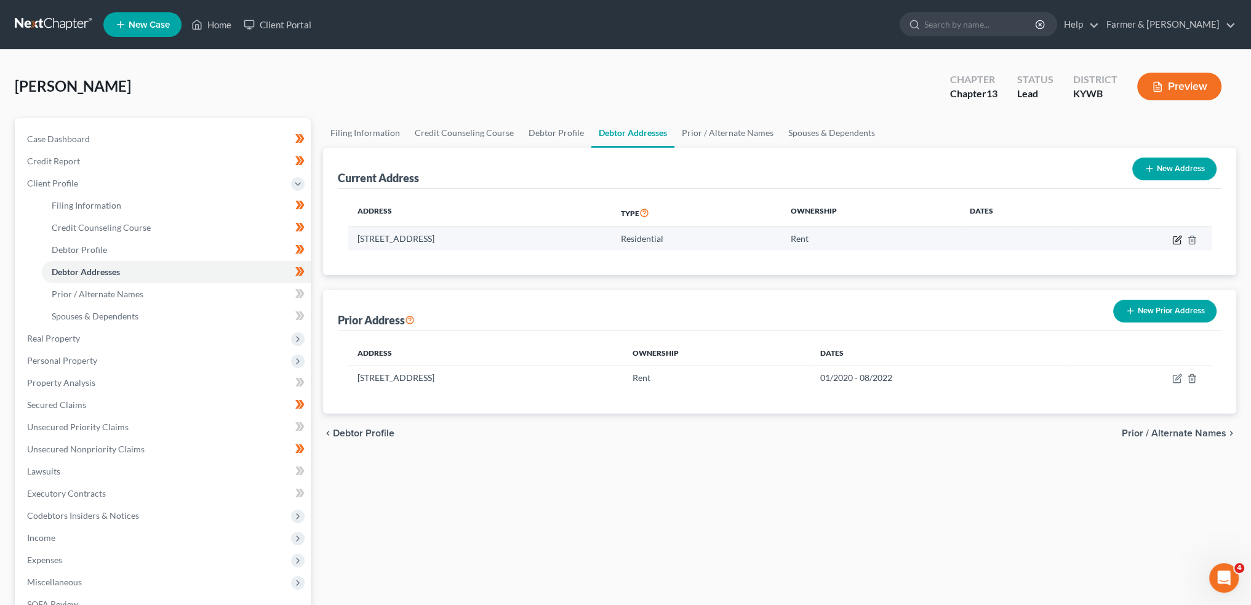
click at [1179, 236] on icon "button" at bounding box center [1178, 239] width 6 height 6
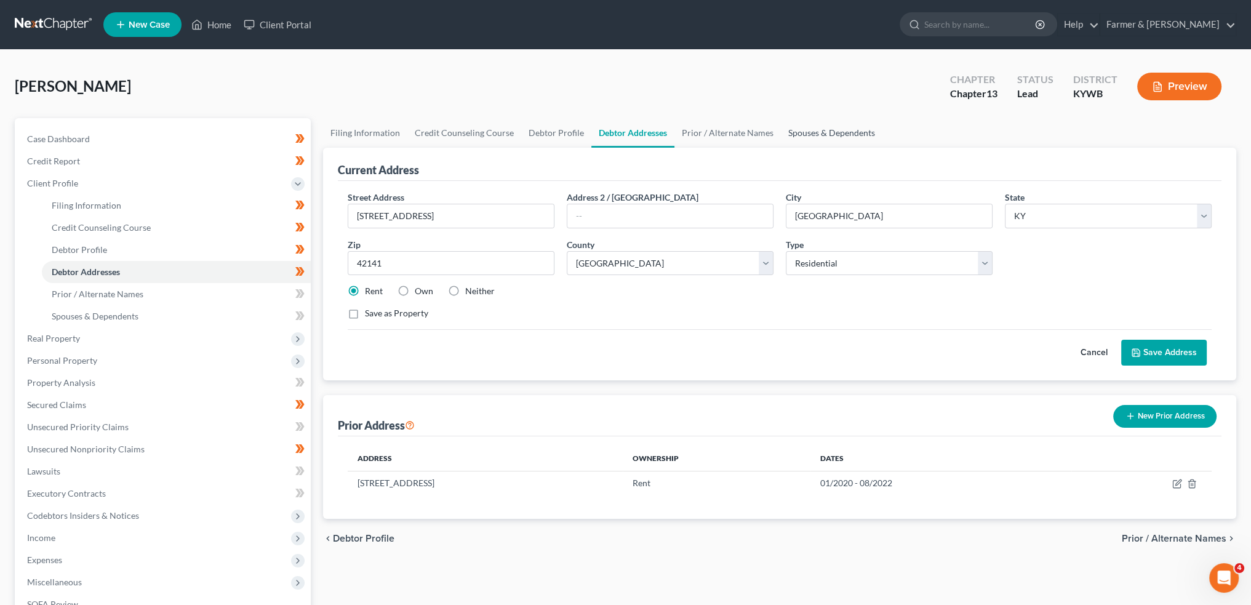
click at [842, 137] on link "Spouses & Dependents" at bounding box center [832, 133] width 102 height 30
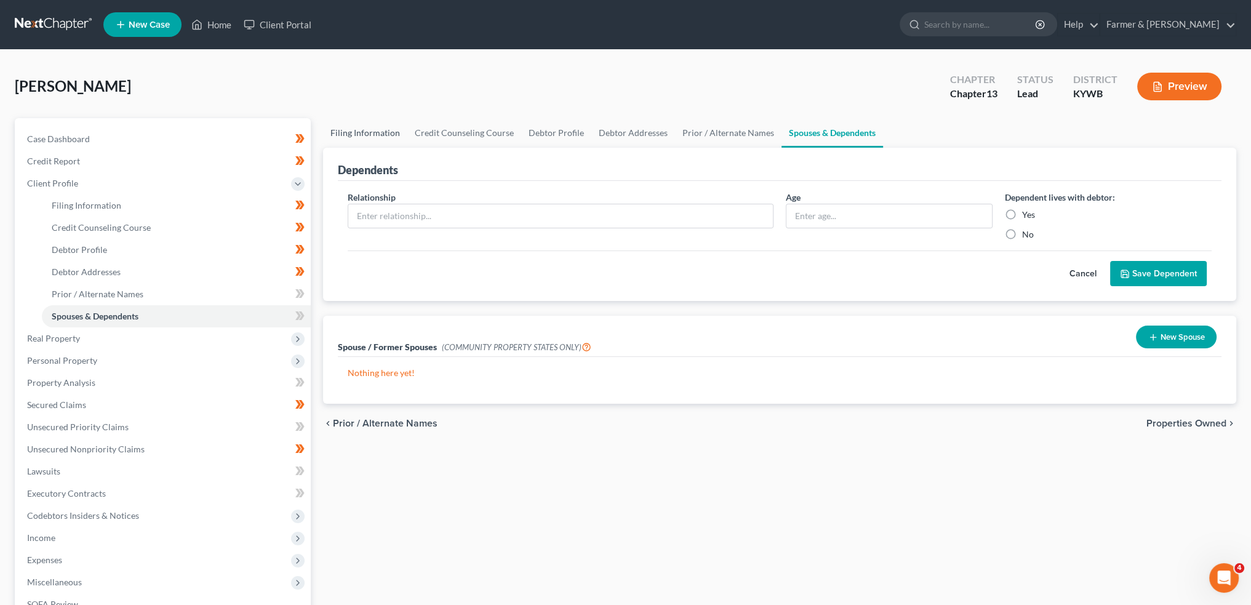
click at [337, 130] on link "Filing Information" at bounding box center [365, 133] width 84 height 30
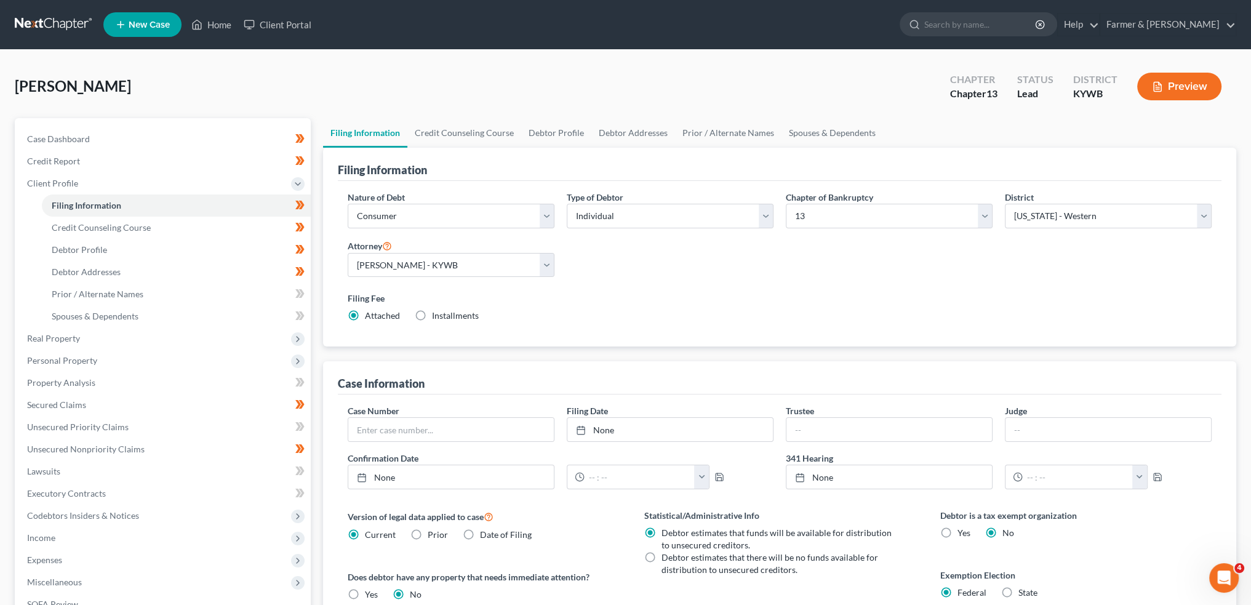
scroll to position [204, 0]
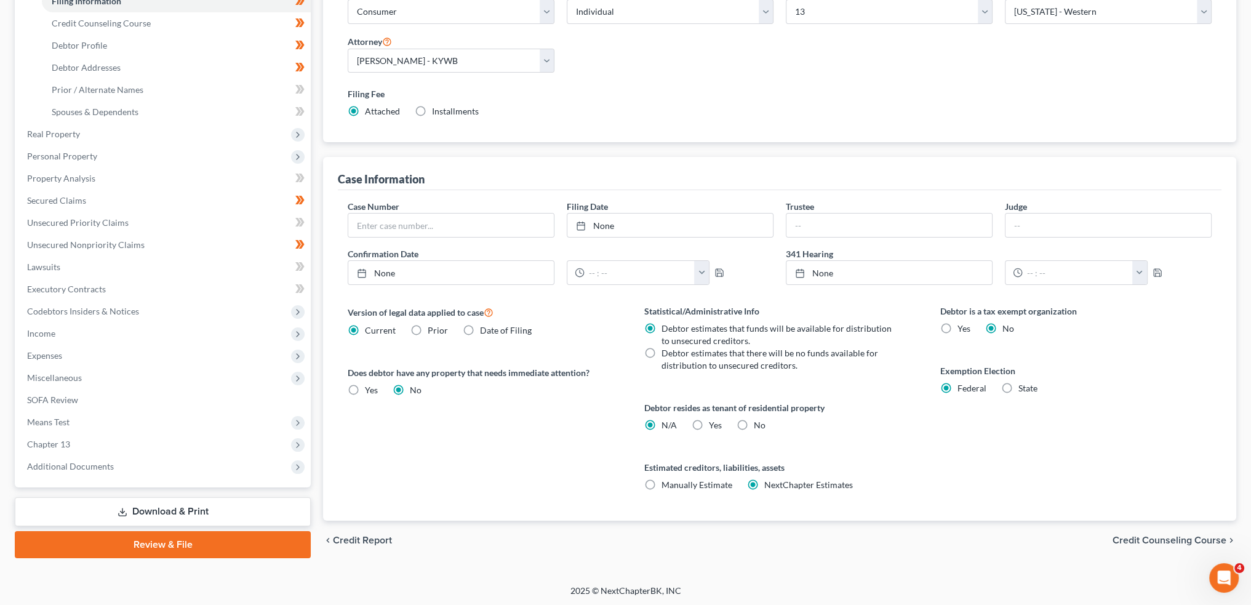
click at [709, 423] on label "Yes Yes" at bounding box center [715, 425] width 13 height 12
click at [714, 423] on input "Yes Yes" at bounding box center [718, 423] width 8 height 8
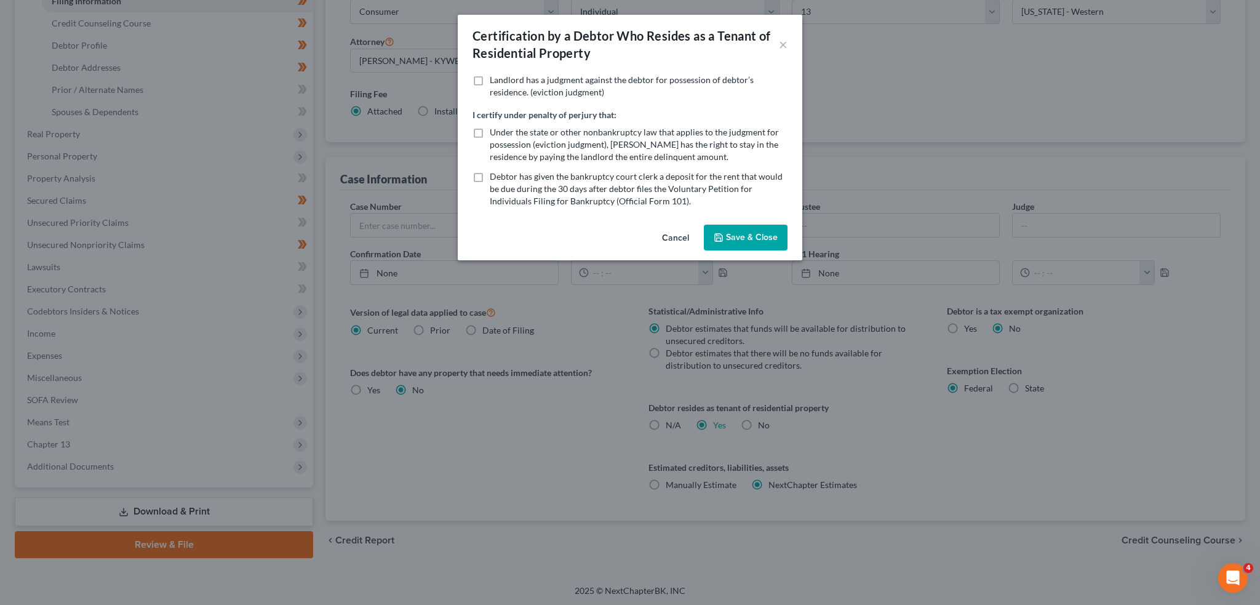
drag, startPoint x: 746, startPoint y: 230, endPoint x: 84, endPoint y: 335, distance: 670.4
click at [746, 231] on button "Save & Close" at bounding box center [746, 238] width 84 height 26
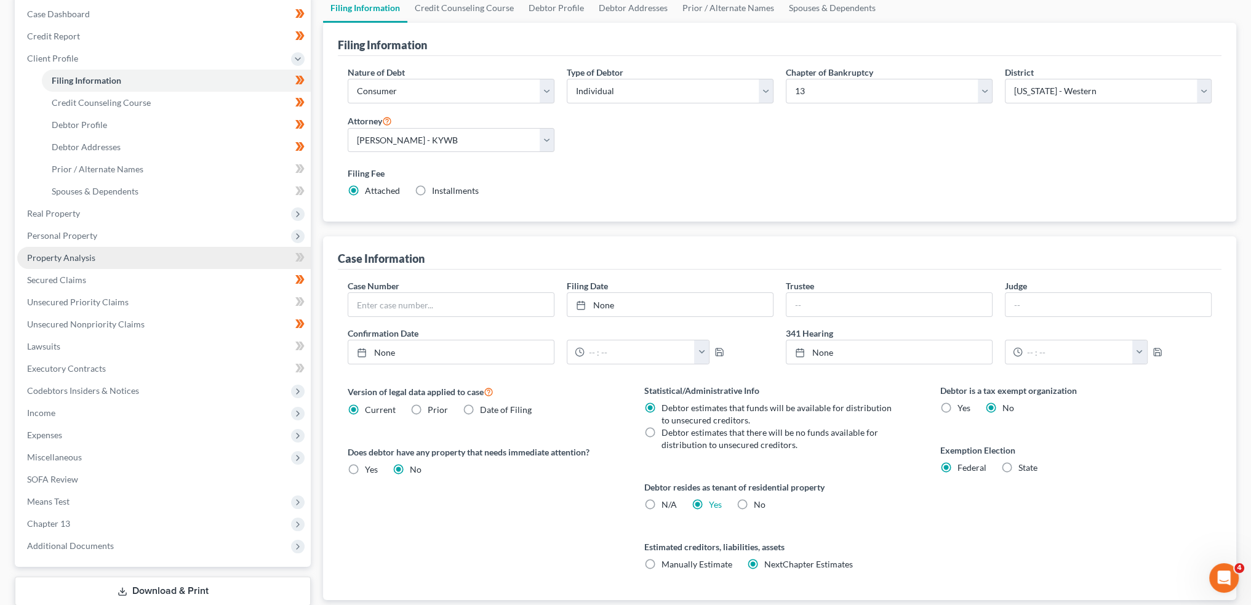
scroll to position [102, 0]
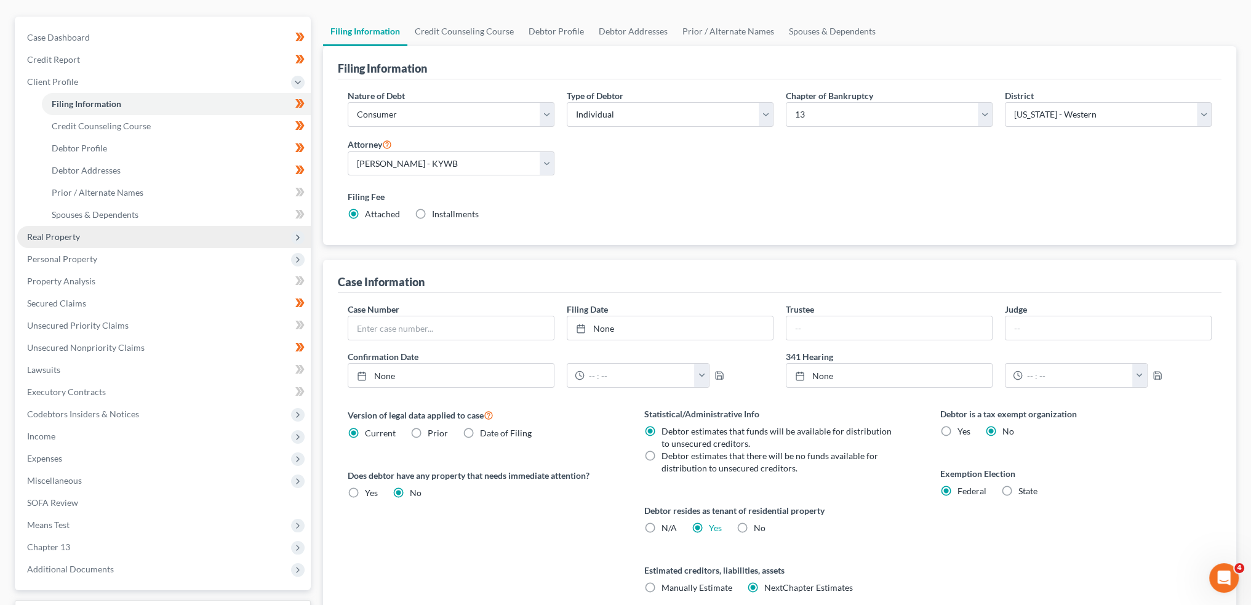
click at [50, 238] on span "Real Property" at bounding box center [53, 236] width 53 height 10
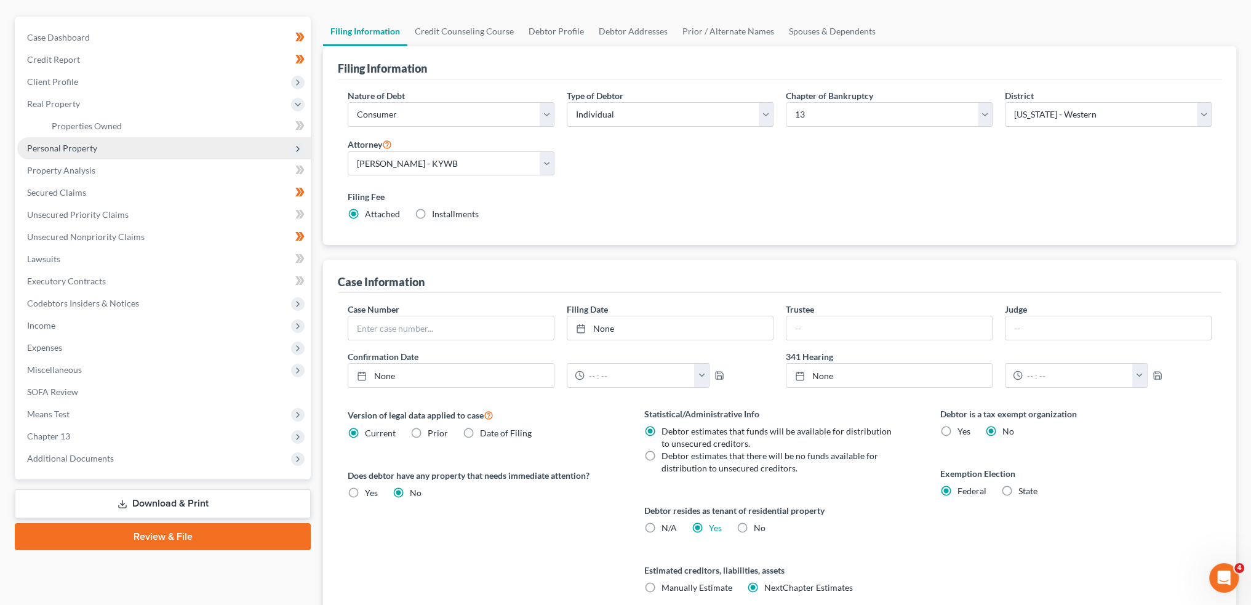
click at [67, 145] on span "Personal Property" at bounding box center [62, 148] width 70 height 10
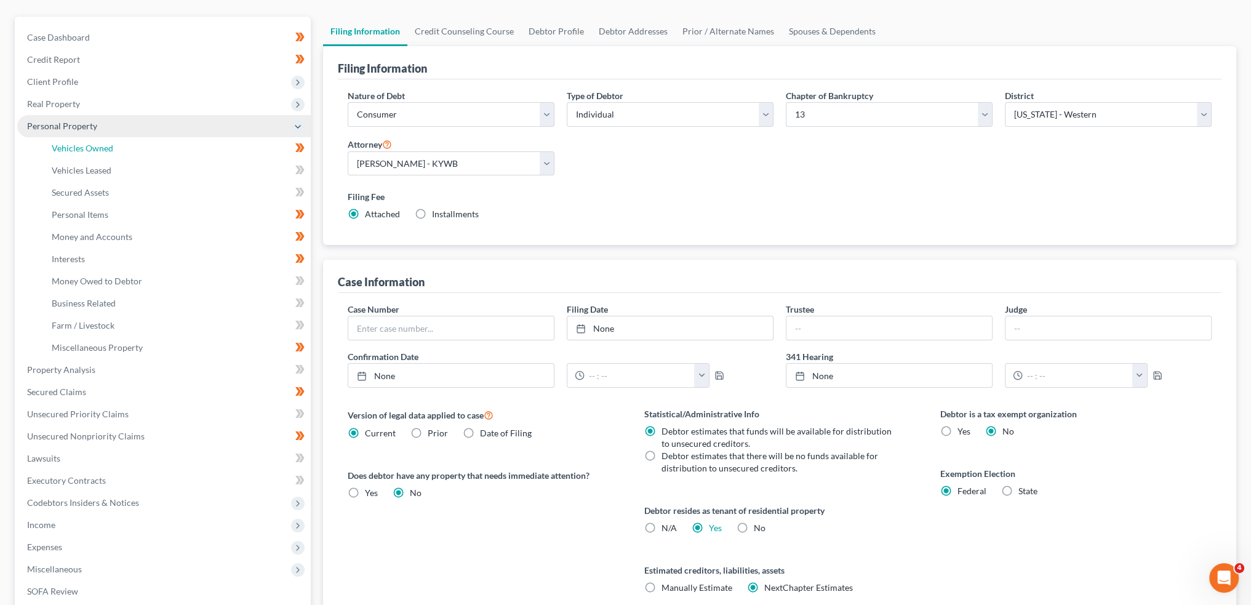
click at [67, 145] on span "Vehicles Owned" at bounding box center [83, 148] width 62 height 10
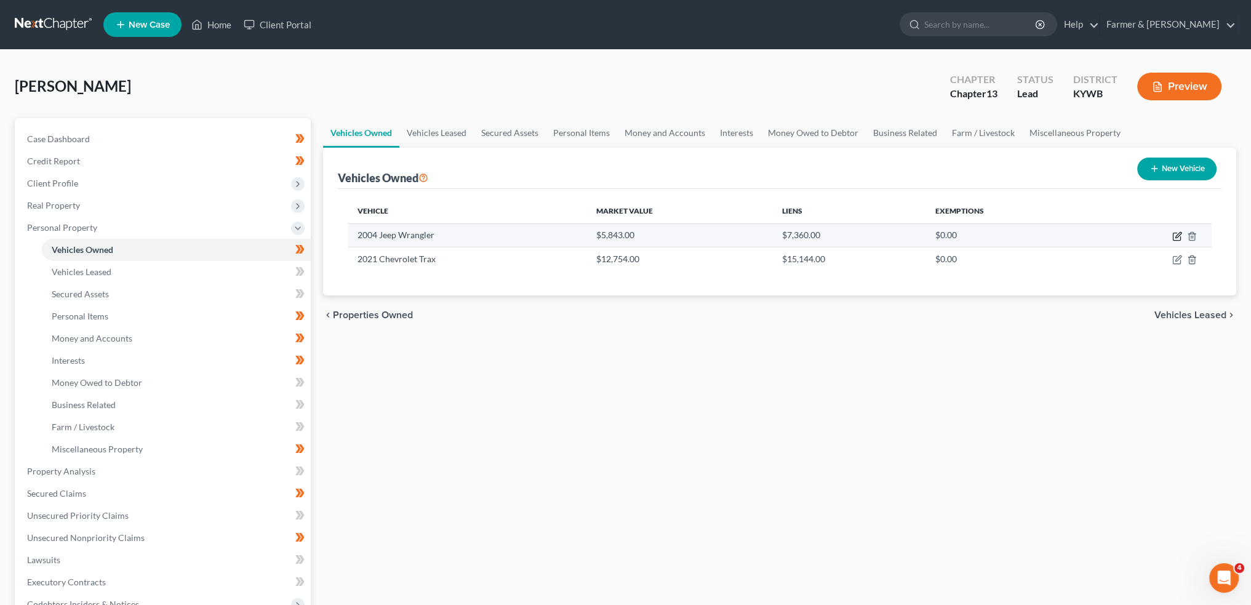
click at [1175, 234] on icon "button" at bounding box center [1177, 236] width 10 height 10
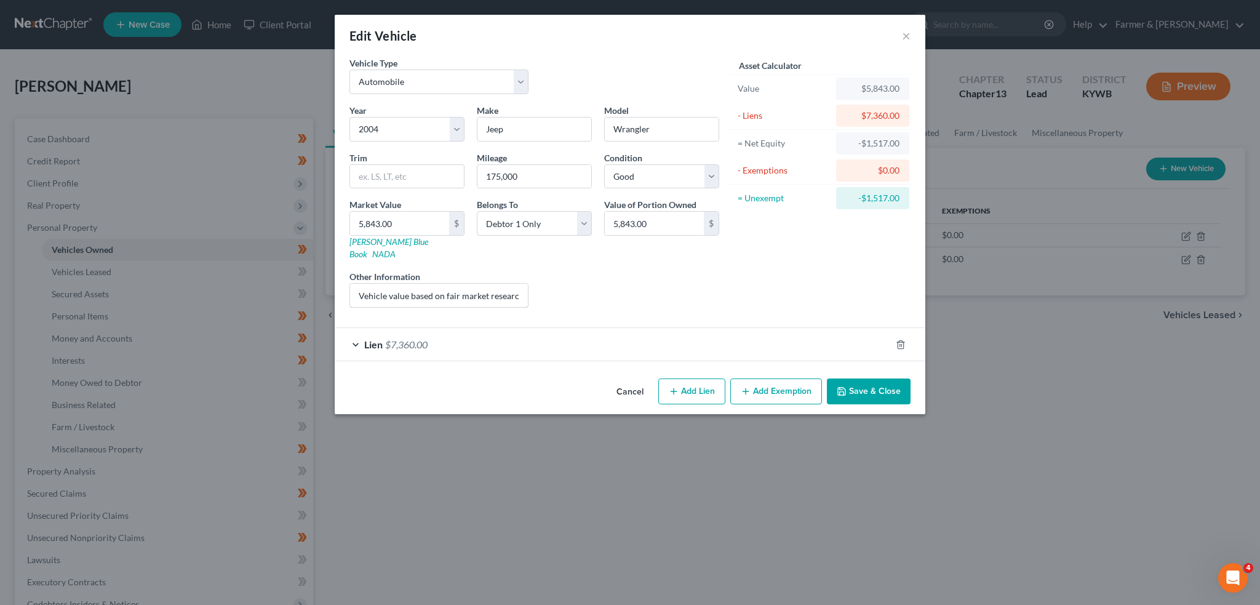
scroll to position [0, 181]
drag, startPoint x: 472, startPoint y: 284, endPoint x: 615, endPoint y: 268, distance: 144.3
click at [615, 268] on div "Year Select 2026 2025 2024 2023 2022 2021 2020 2019 2018 2017 2016 2015 2014 20…" at bounding box center [534, 211] width 382 height 214
click at [627, 328] on div "Lien $7,360.00" at bounding box center [613, 344] width 556 height 33
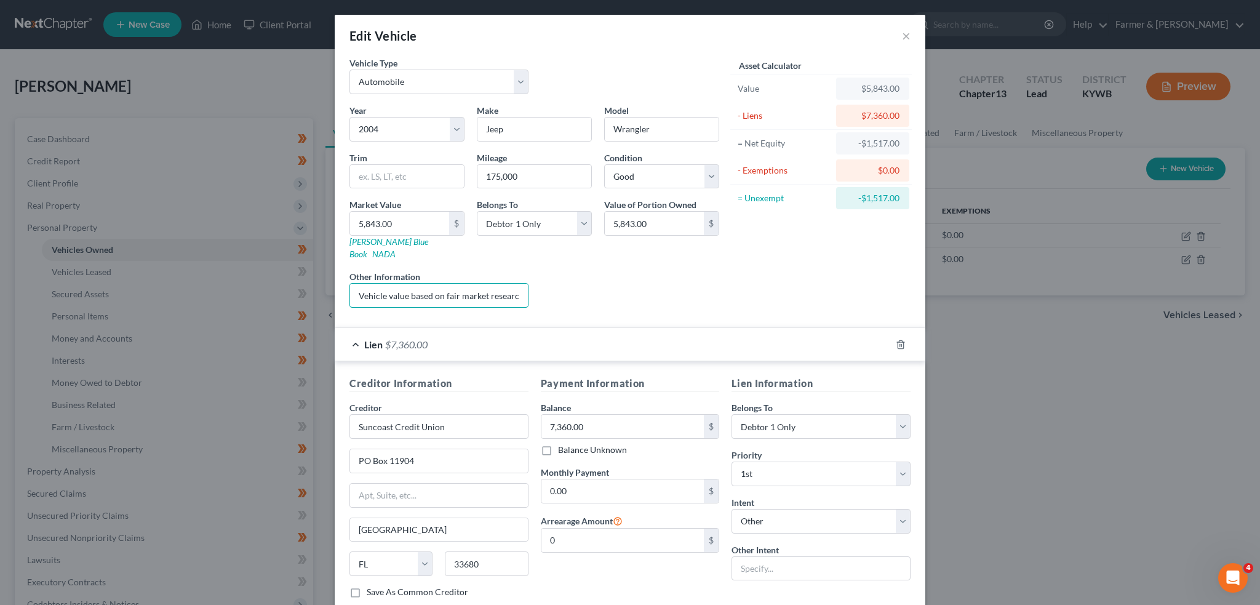
scroll to position [0, 181]
drag, startPoint x: 422, startPoint y: 282, endPoint x: 638, endPoint y: 270, distance: 215.8
click at [638, 270] on div "Year Select 2026 2025 2024 2023 2022 2021 2020 2019 2018 2017 2016 2015 2014 20…" at bounding box center [534, 211] width 382 height 214
click at [396, 284] on input "Vehicle value based on fair market research done on KBB. NPMI lien placed on 07…" at bounding box center [439, 295] width 178 height 23
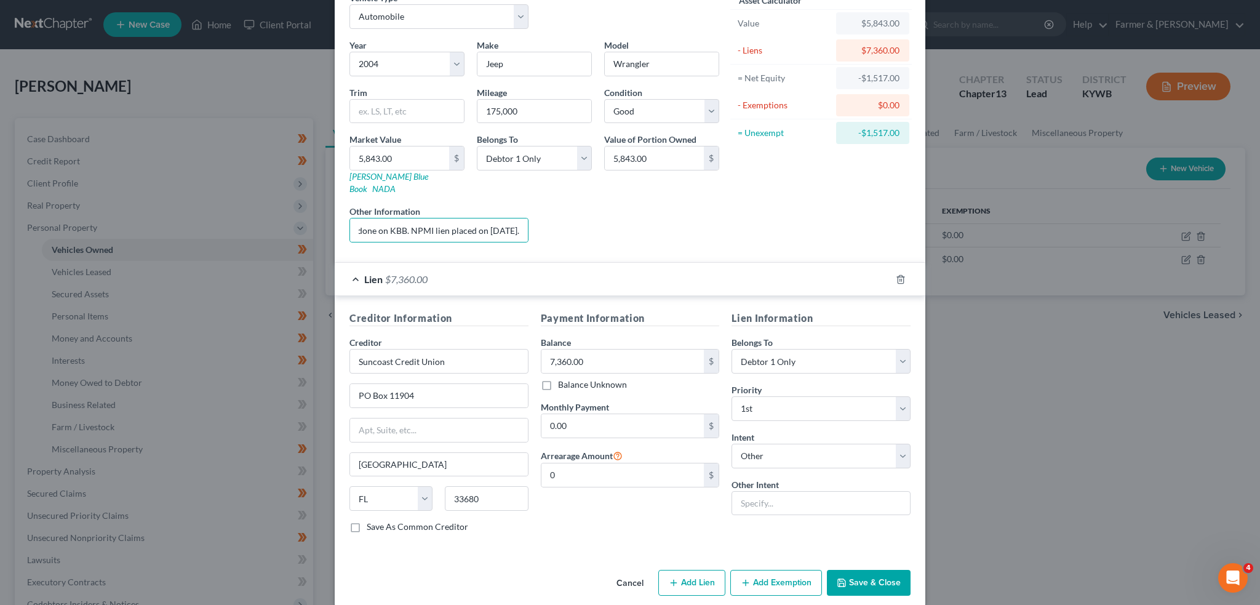
scroll to position [0, 0]
click at [867, 570] on button "Save & Close" at bounding box center [869, 583] width 84 height 26
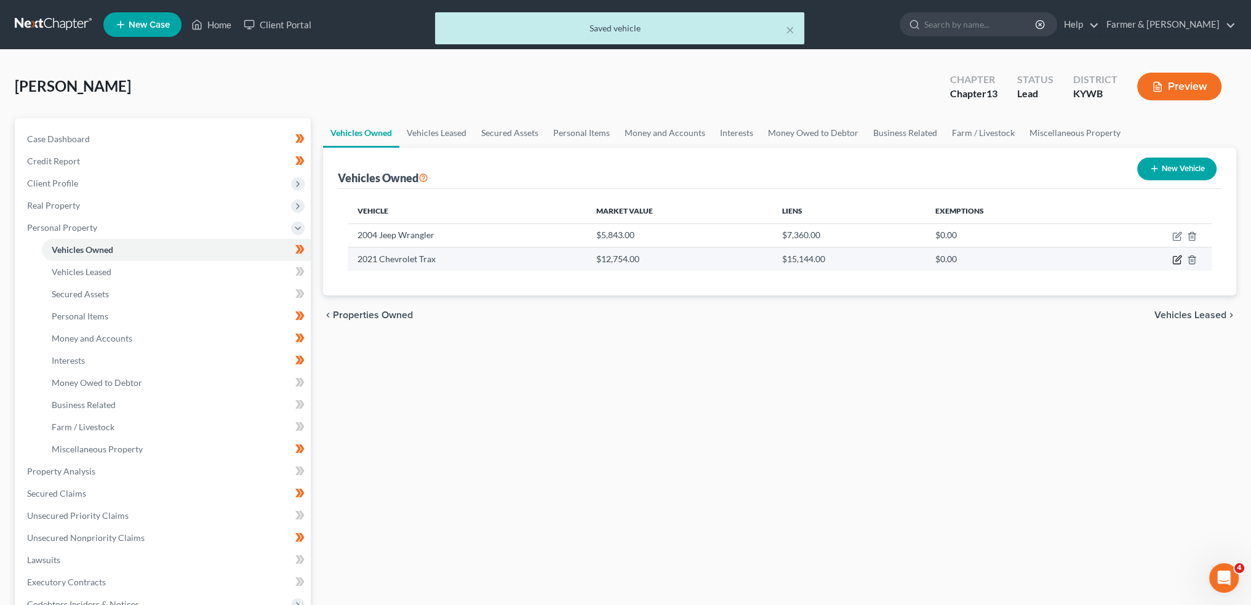
click at [1176, 256] on icon "button" at bounding box center [1177, 260] width 10 height 10
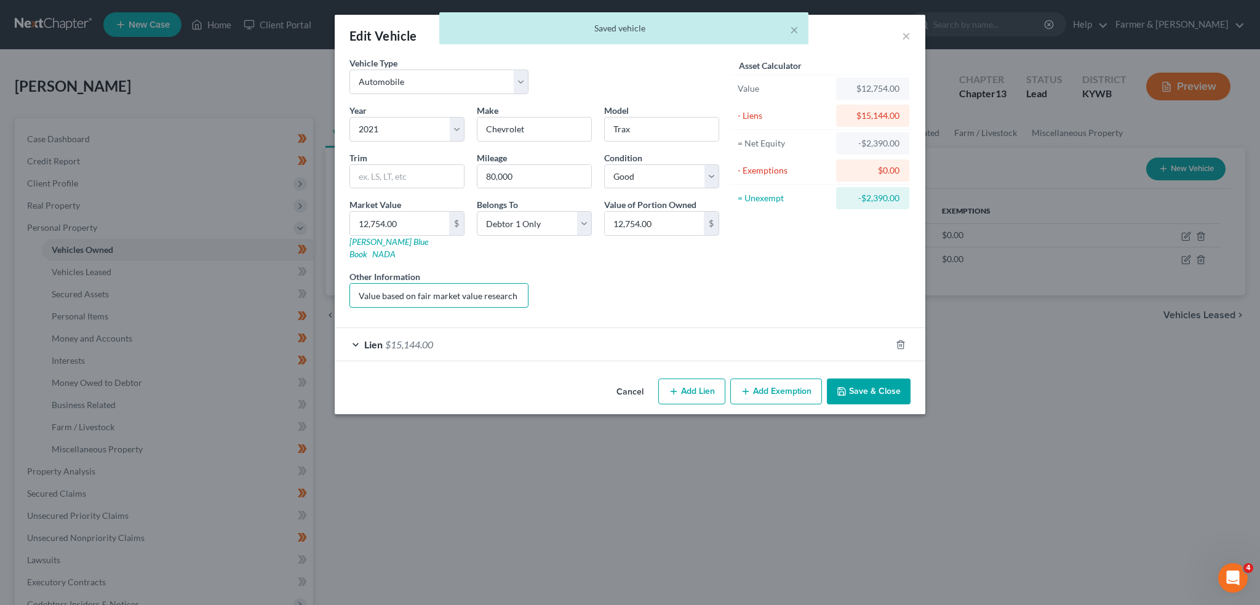
scroll to position [0, 168]
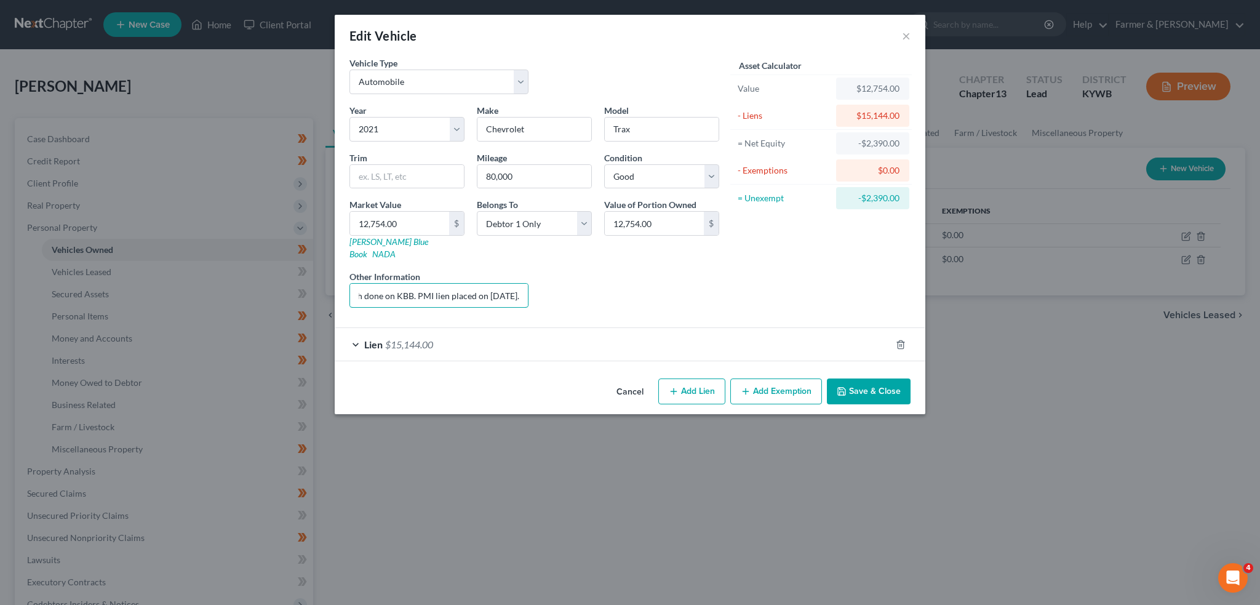
drag, startPoint x: 484, startPoint y: 286, endPoint x: 615, endPoint y: 278, distance: 130.7
click at [615, 278] on div "Year Select 2026 2025 2024 2023 2022 2021 2020 2019 2018 2017 2016 2015 2014 20…" at bounding box center [534, 211] width 382 height 214
click at [622, 335] on div "Lien $15,144.00" at bounding box center [613, 344] width 556 height 33
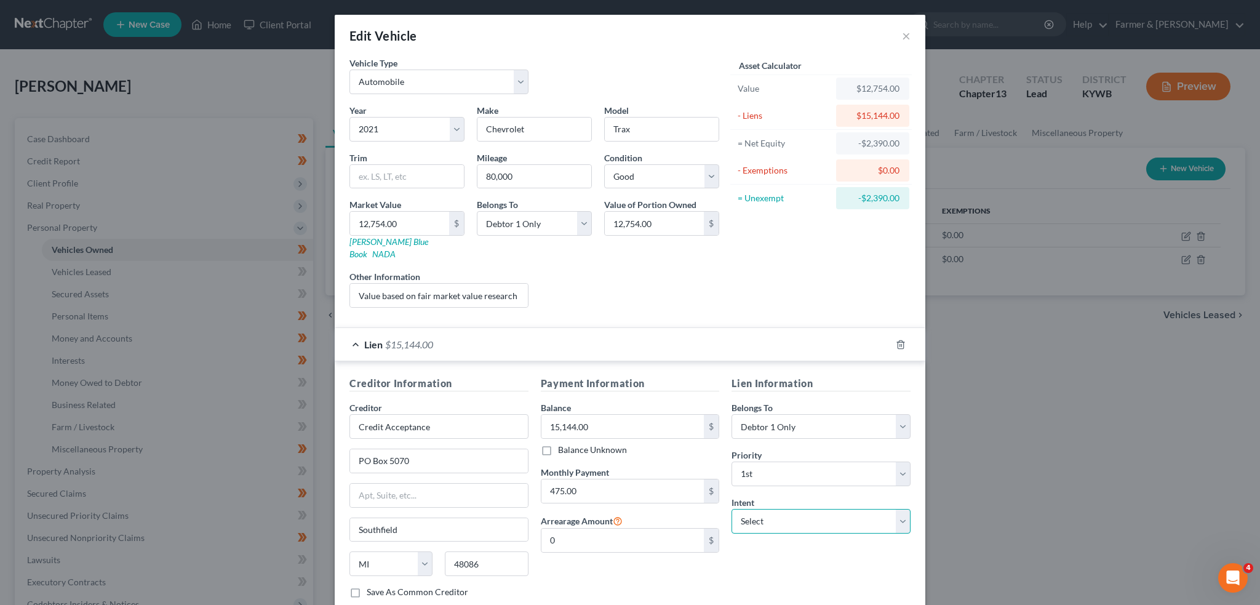
drag, startPoint x: 867, startPoint y: 512, endPoint x: 844, endPoint y: 495, distance: 28.6
click at [867, 512] on select "Select Surrender Redeem Reaffirm Avoid Other" at bounding box center [821, 521] width 179 height 25
click at [732, 509] on select "Select Surrender Redeem Reaffirm Avoid Other" at bounding box center [821, 521] width 179 height 25
click at [762, 571] on div "Lien Information Belongs To * Select Debtor 1 Only Debtor 2 Only Debtor 1 And D…" at bounding box center [821, 492] width 191 height 232
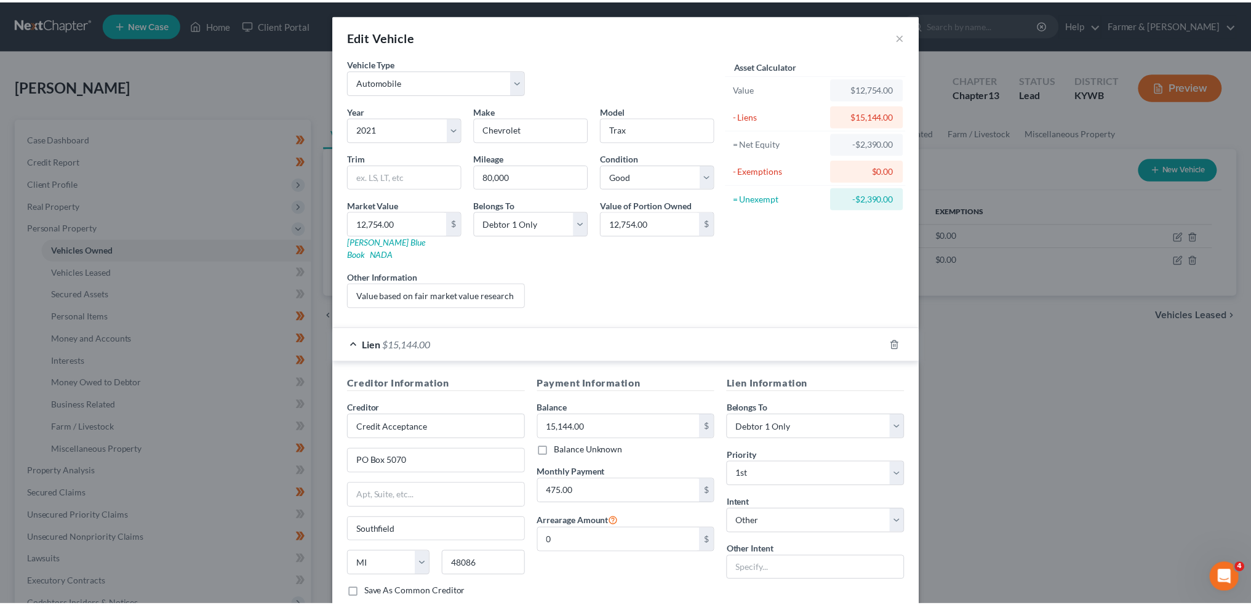
scroll to position [65, 0]
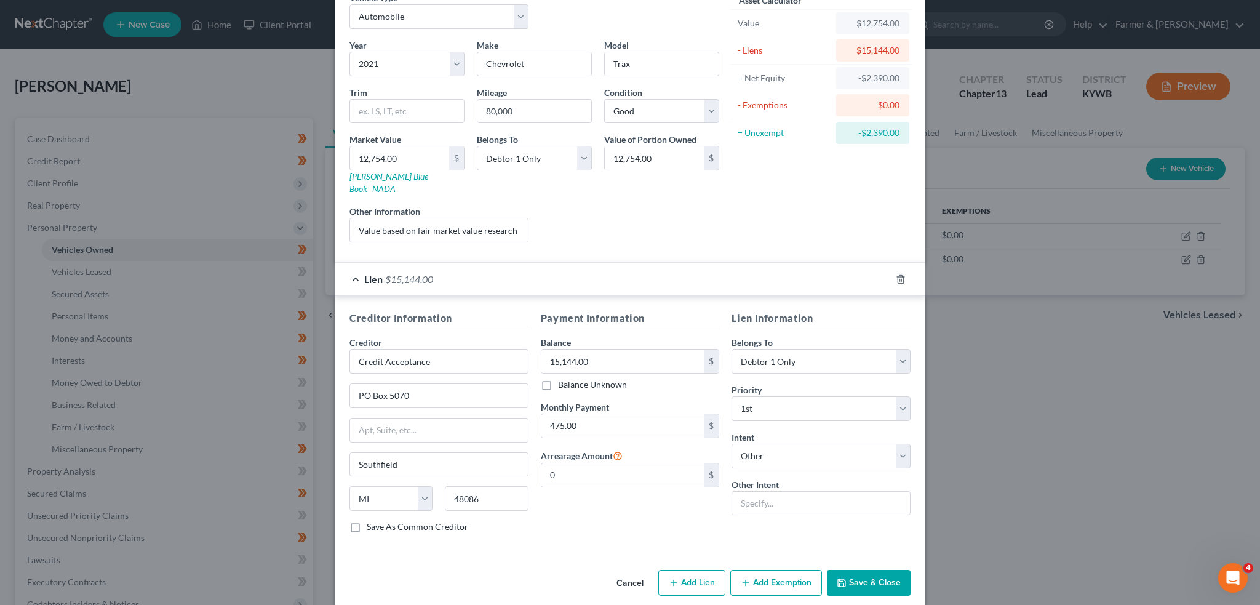
click at [848, 571] on button "Save & Close" at bounding box center [869, 583] width 84 height 26
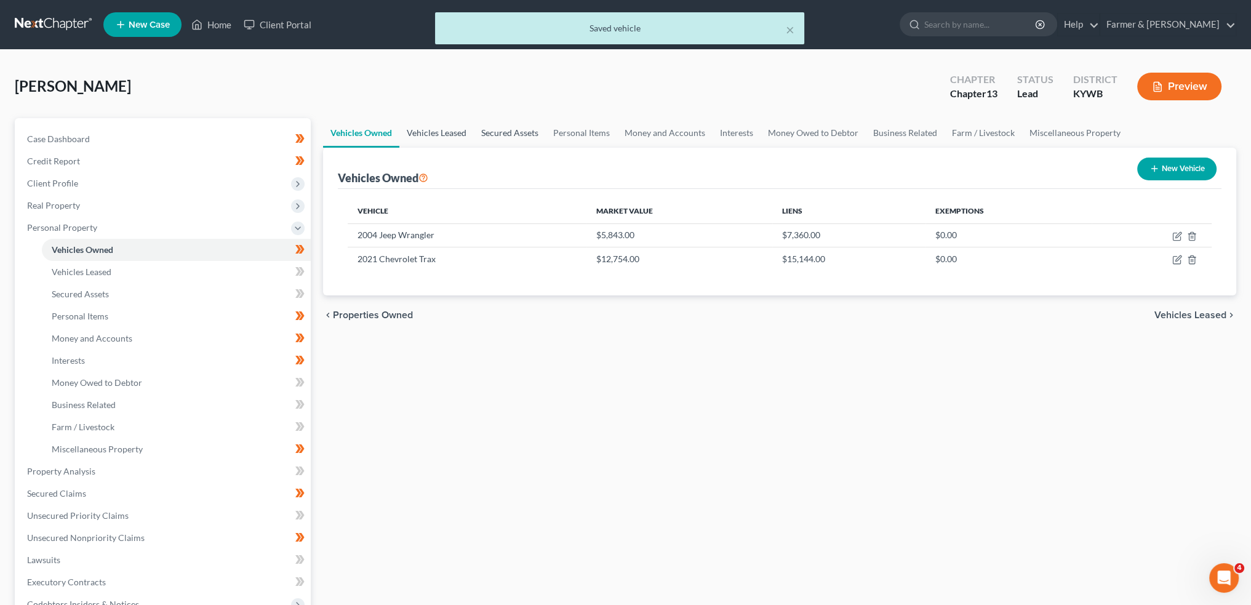
click at [450, 137] on link "Vehicles Leased" at bounding box center [436, 133] width 74 height 30
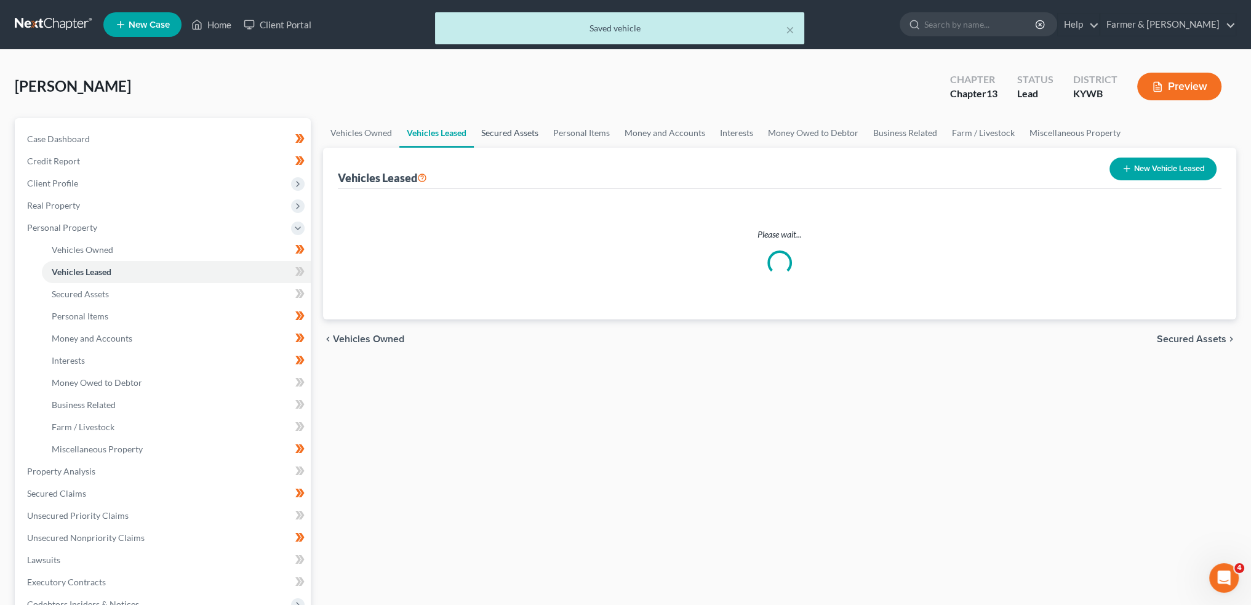
click at [503, 132] on link "Secured Assets" at bounding box center [510, 133] width 72 height 30
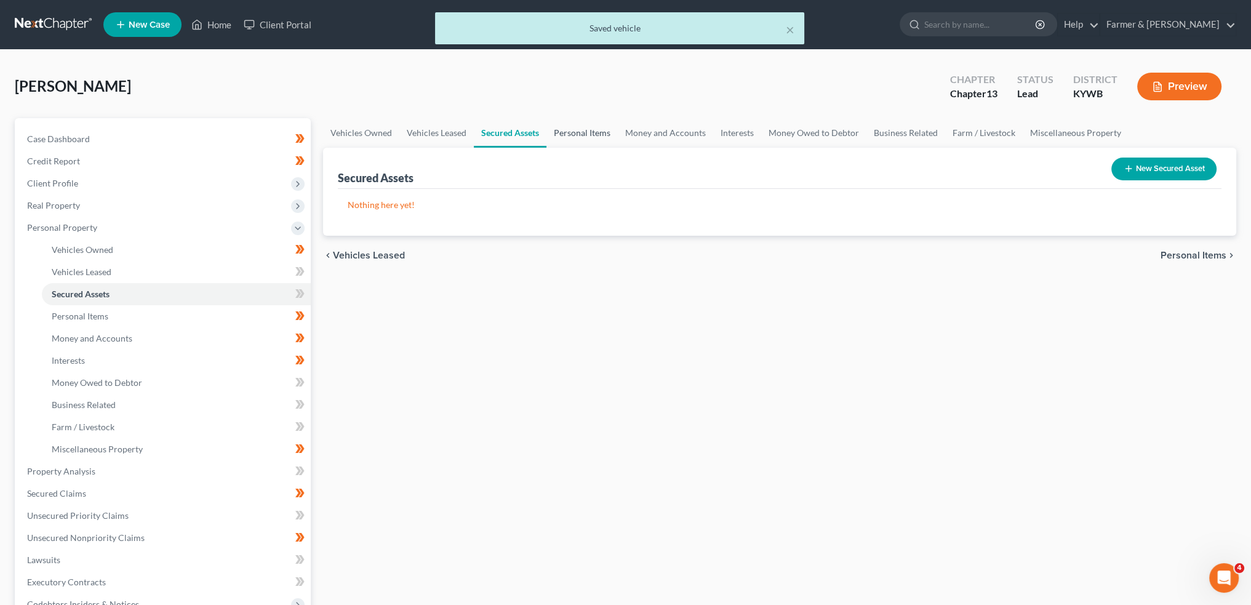
click at [565, 130] on link "Personal Items" at bounding box center [581, 133] width 71 height 30
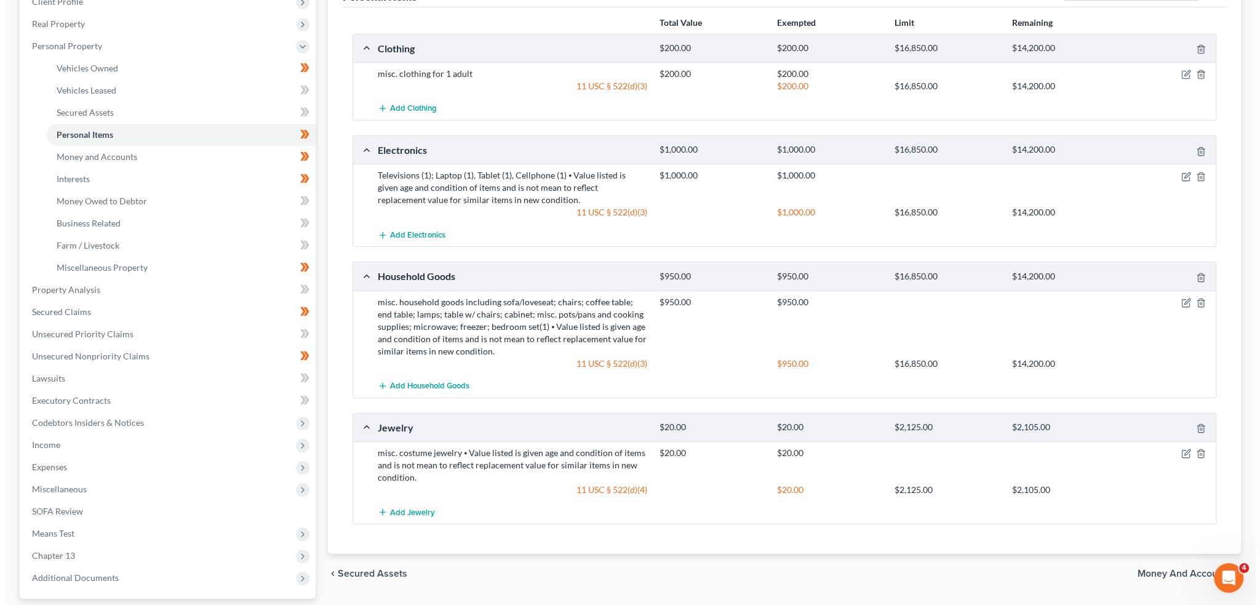
scroll to position [205, 0]
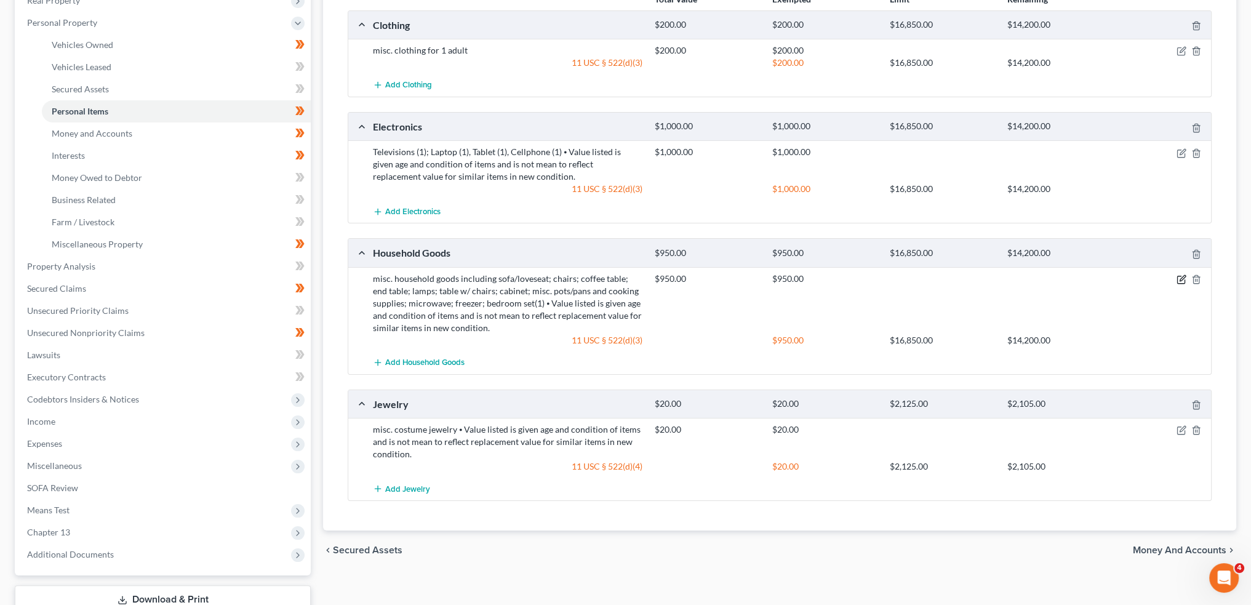
click at [1180, 275] on icon "button" at bounding box center [1182, 279] width 10 height 10
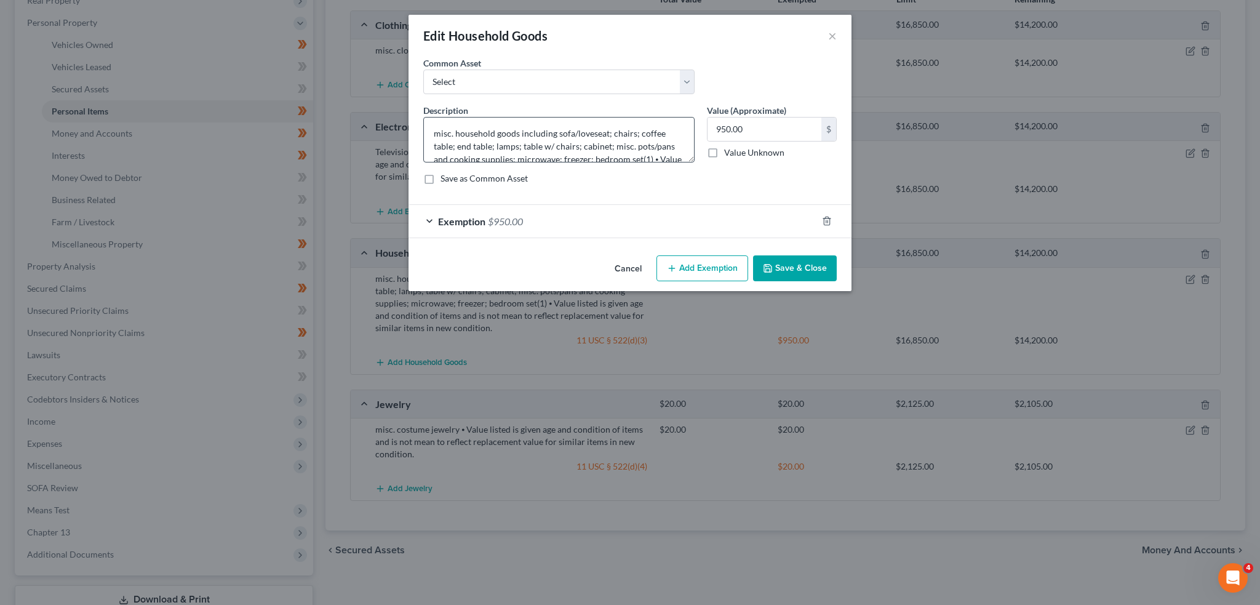
scroll to position [39, 0]
click at [647, 121] on textarea "misc. household goods including sofa/loveseat; chairs; coffee table; end table;…" at bounding box center [558, 140] width 271 height 46
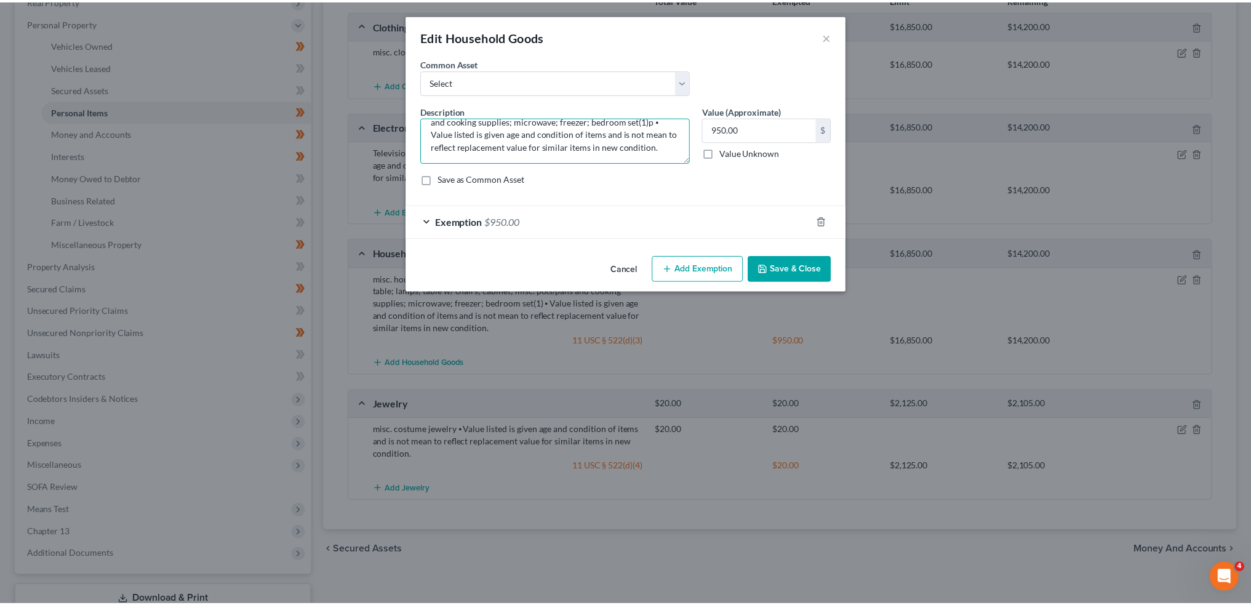
scroll to position [36, 0]
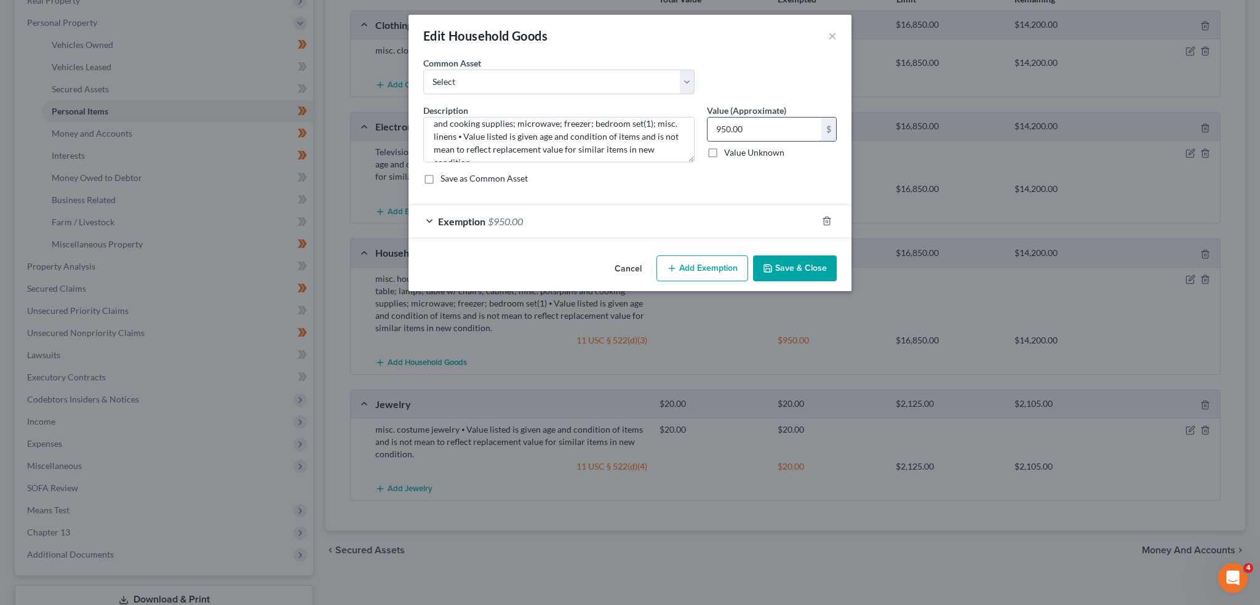
click at [766, 129] on input "950.00" at bounding box center [765, 129] width 114 height 23
click at [736, 217] on div "Exemption $950.00" at bounding box center [613, 221] width 409 height 33
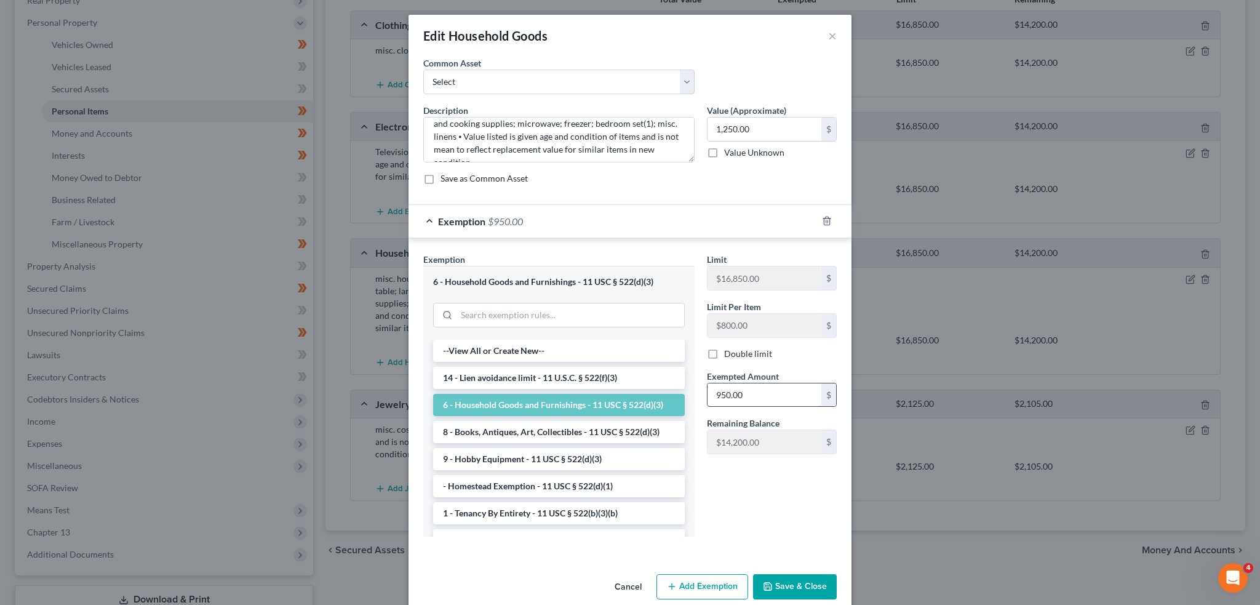
click at [767, 399] on input "950.00" at bounding box center [765, 394] width 114 height 23
click at [798, 580] on button "Save & Close" at bounding box center [795, 587] width 84 height 26
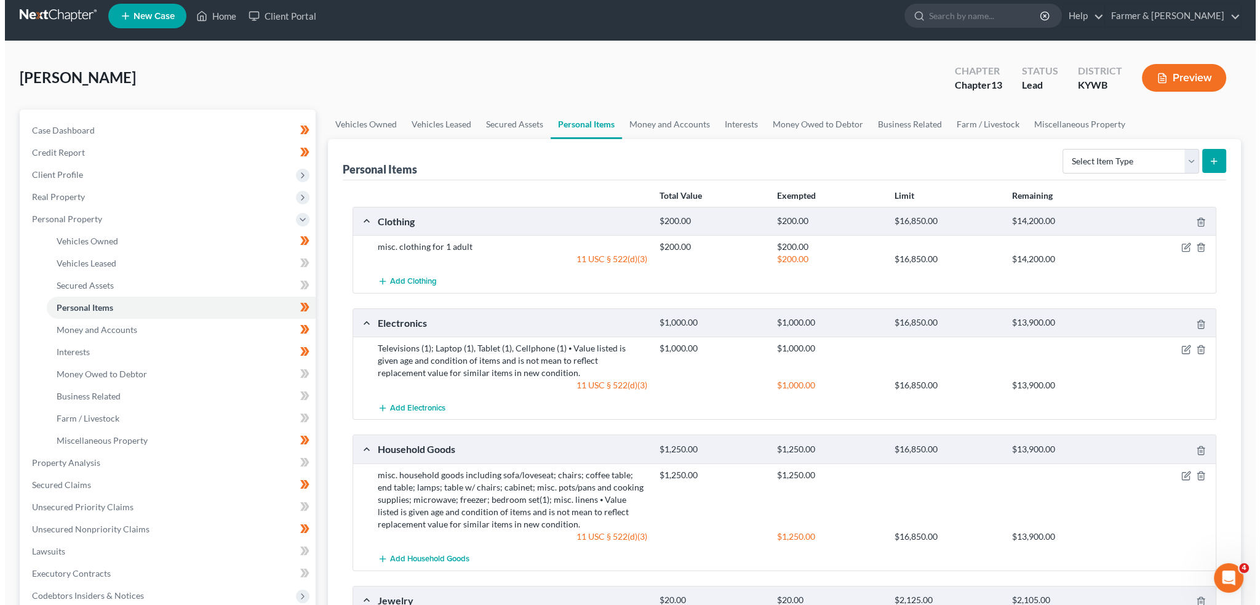
scroll to position [0, 0]
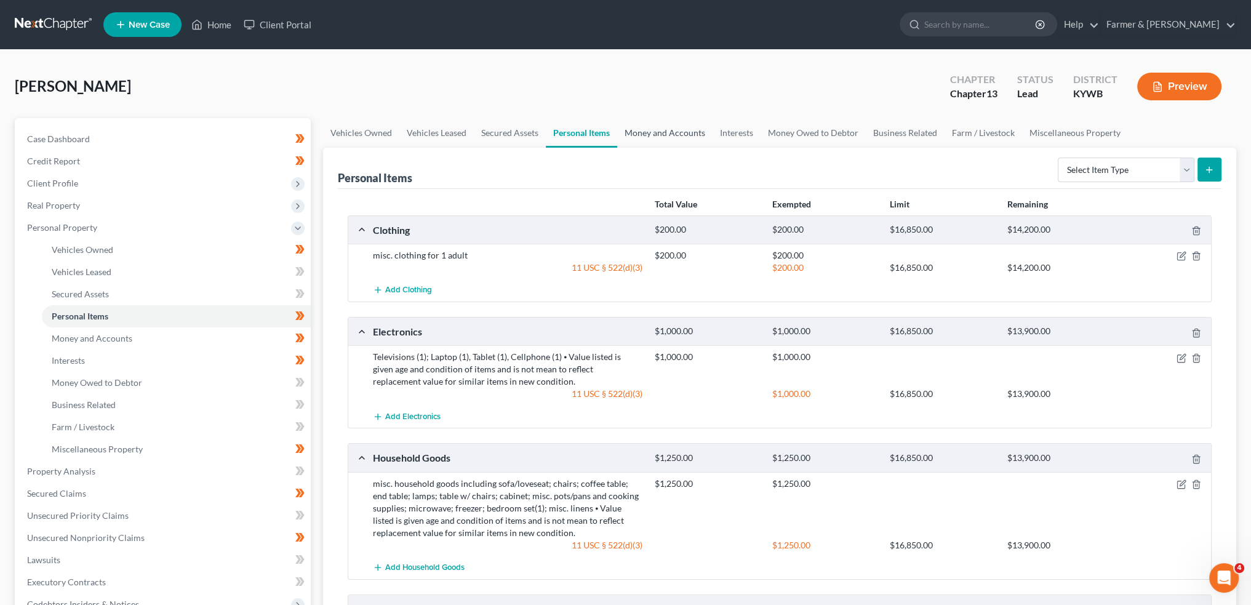
click at [671, 127] on link "Money and Accounts" at bounding box center [664, 133] width 95 height 30
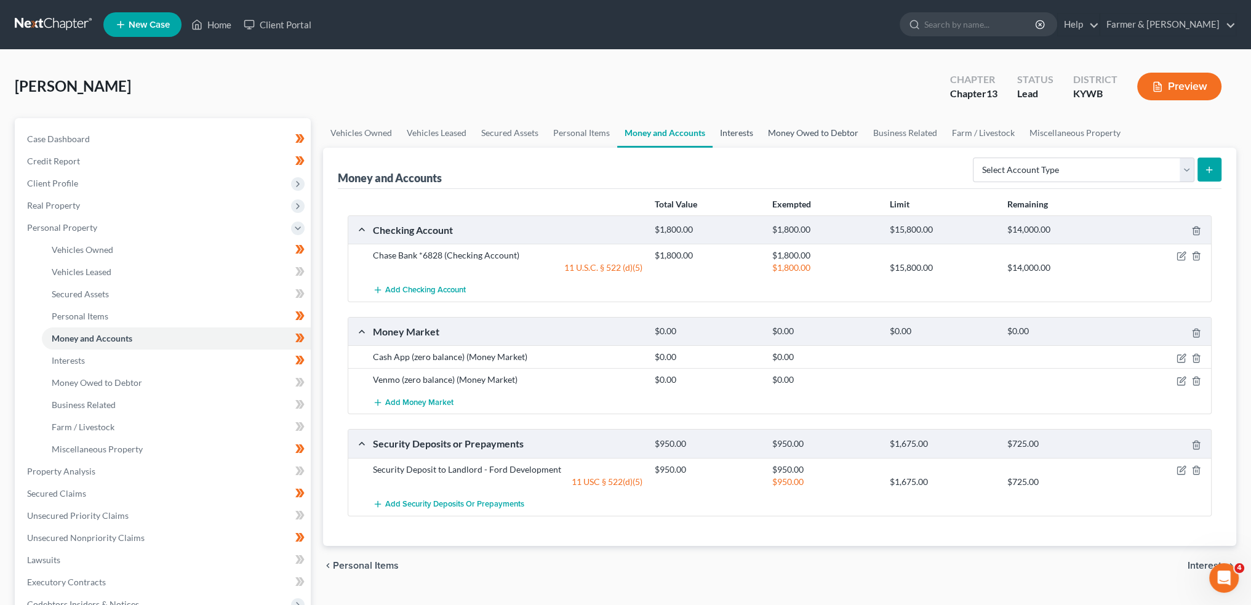
drag, startPoint x: 733, startPoint y: 124, endPoint x: 842, endPoint y: 136, distance: 109.6
click at [734, 124] on link "Interests" at bounding box center [737, 133] width 48 height 30
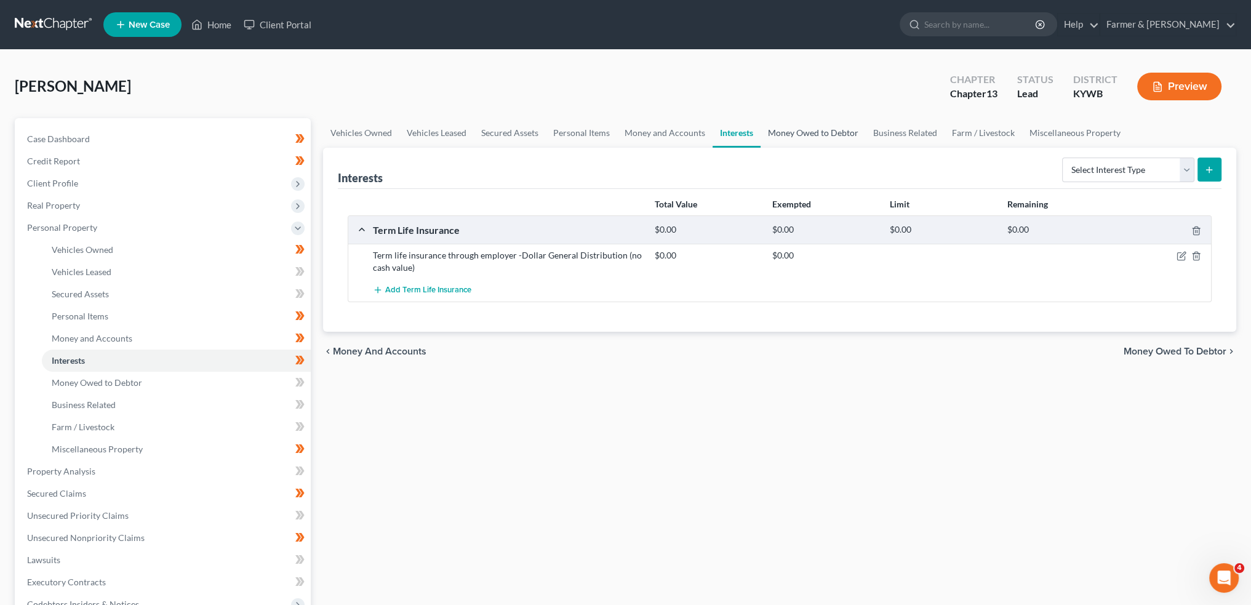
click at [817, 129] on link "Money Owed to Debtor" at bounding box center [813, 133] width 105 height 30
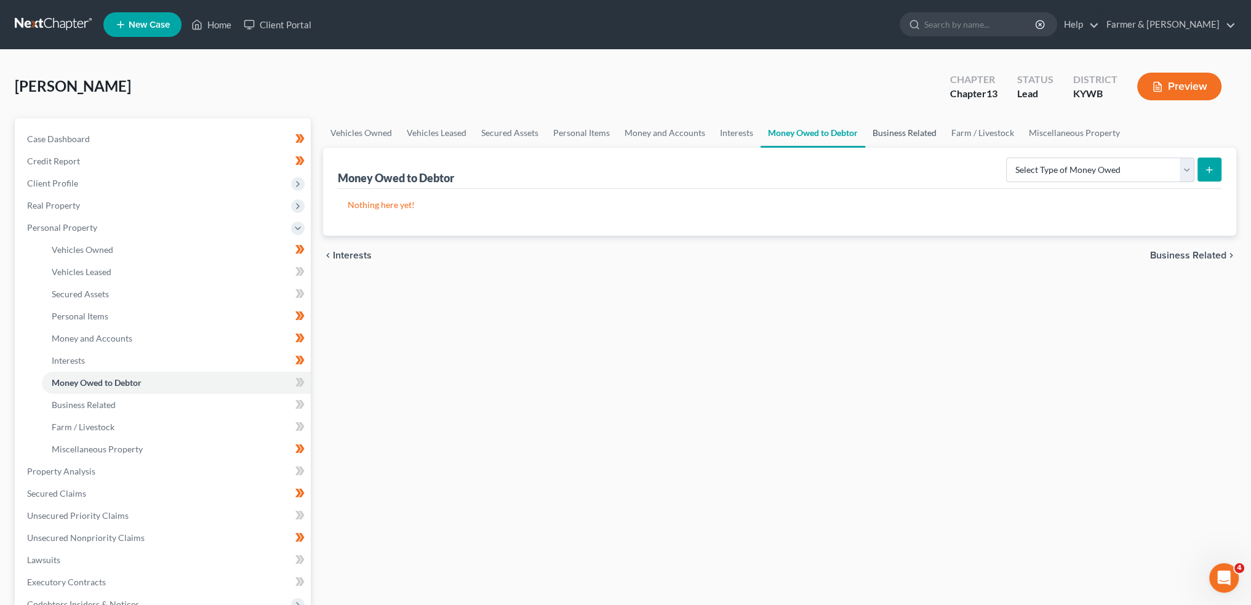
click at [891, 134] on link "Business Related" at bounding box center [904, 133] width 79 height 30
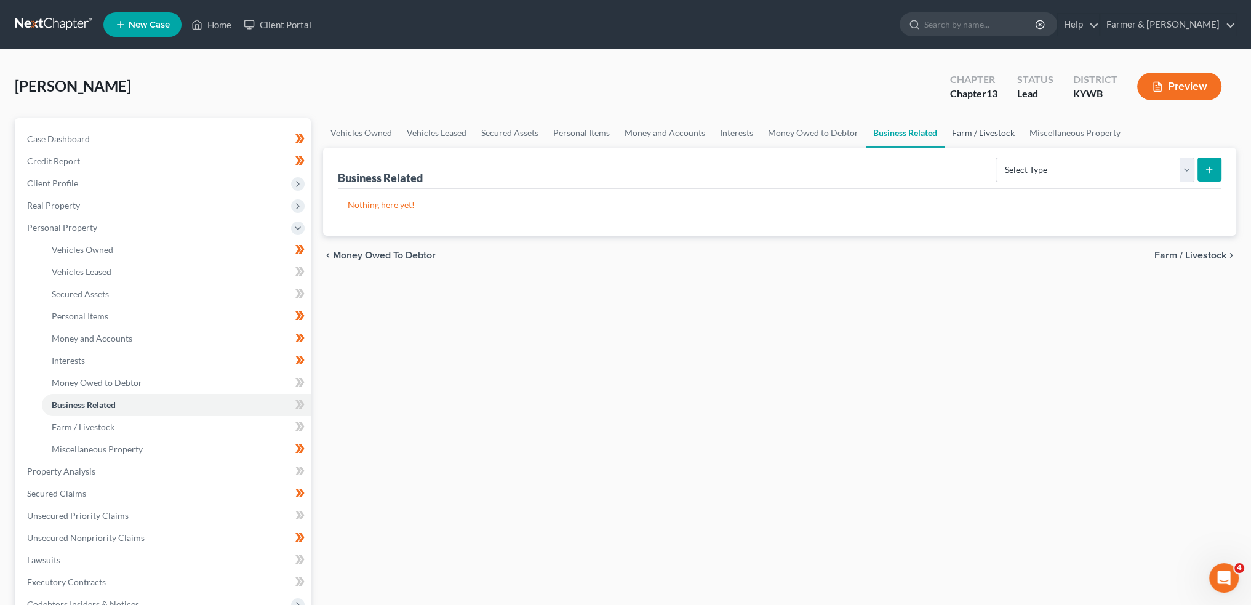
click at [987, 130] on link "Farm / Livestock" at bounding box center [984, 133] width 78 height 30
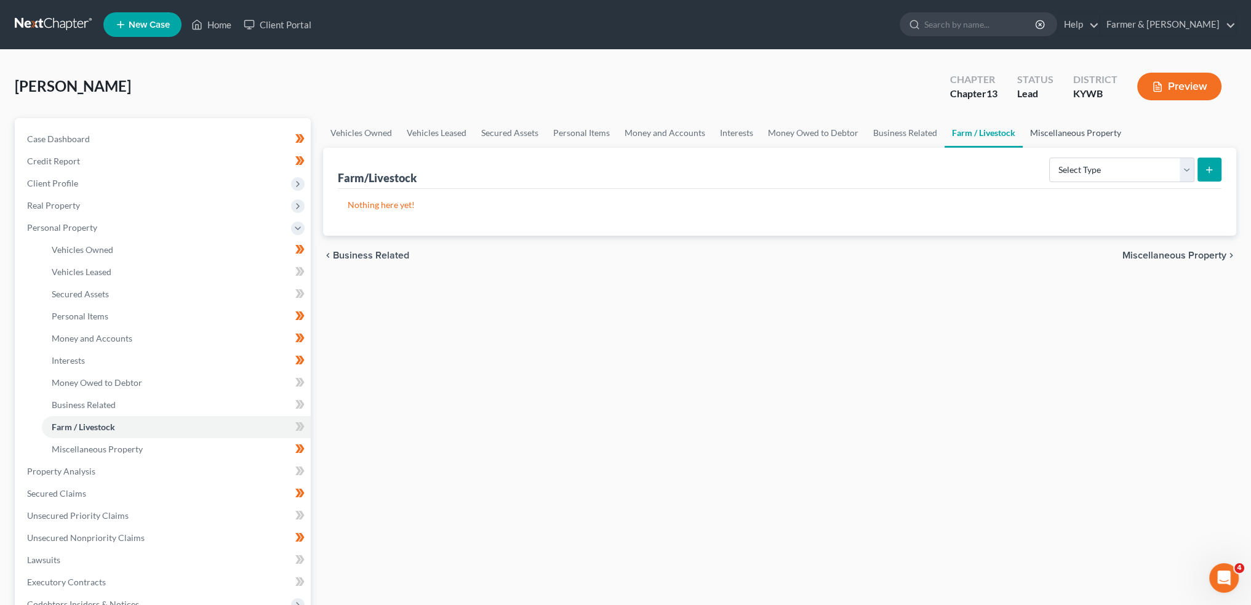
click at [1050, 134] on link "Miscellaneous Property" at bounding box center [1076, 133] width 106 height 30
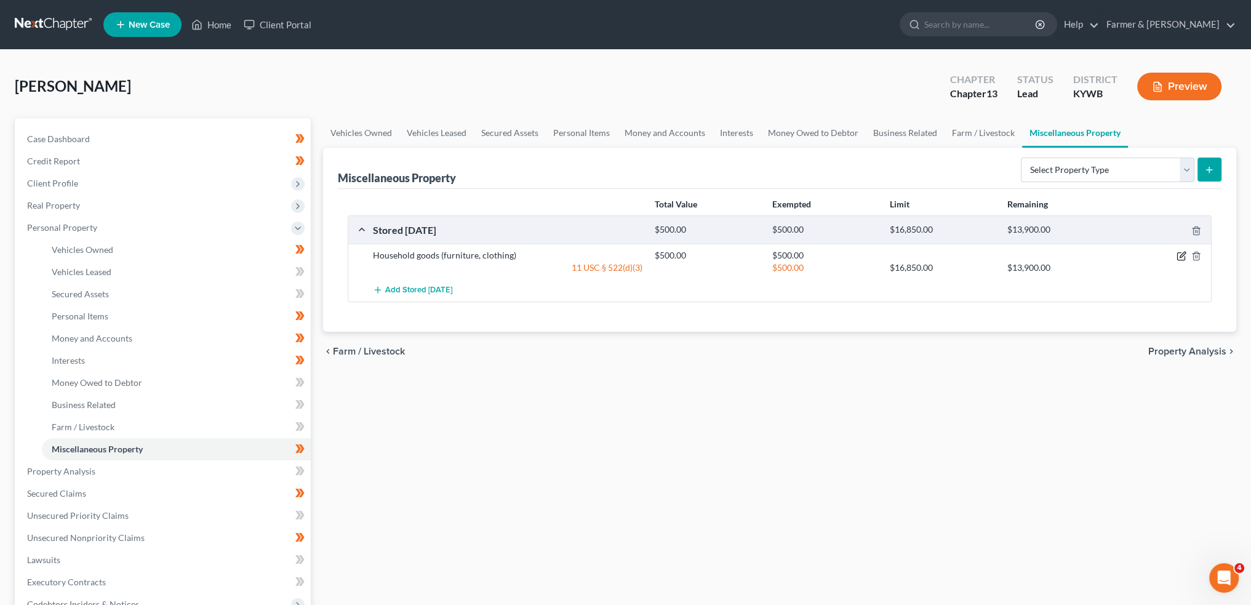
click at [1182, 254] on icon "button" at bounding box center [1182, 256] width 10 height 10
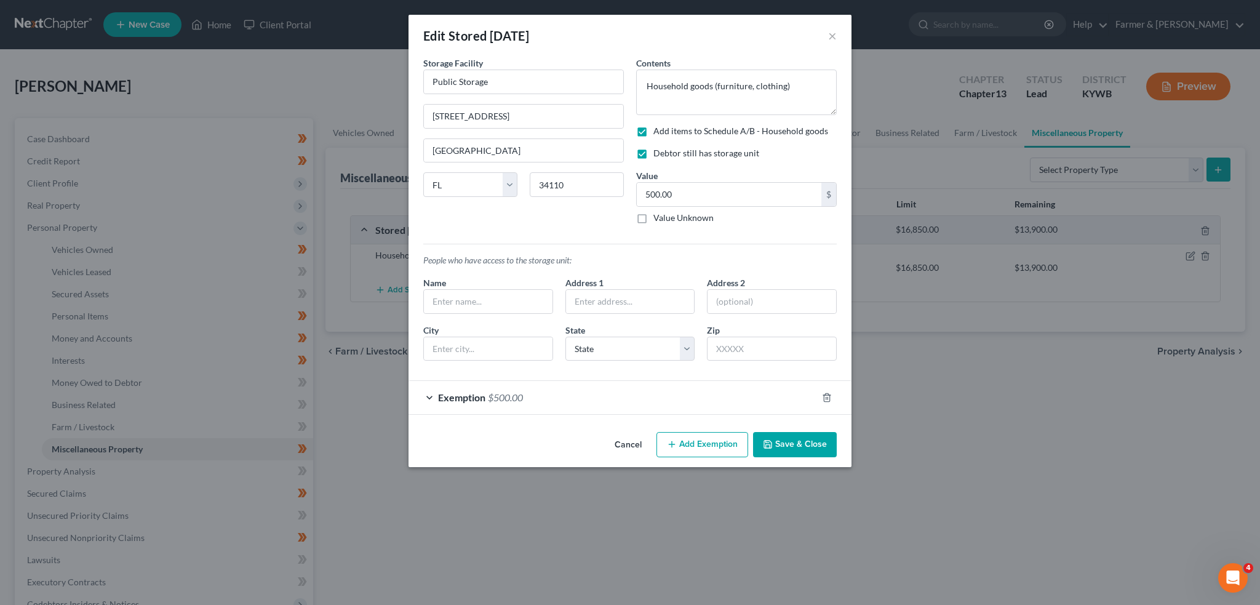
click at [752, 393] on div "Exemption $500.00" at bounding box center [613, 397] width 409 height 33
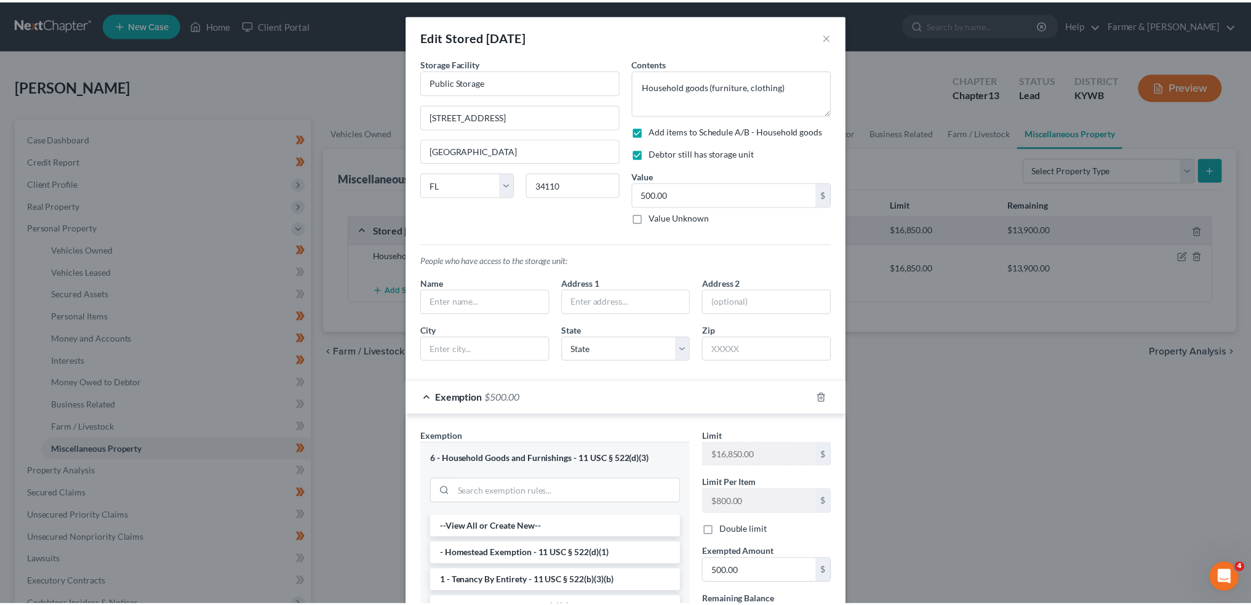
scroll to position [193, 0]
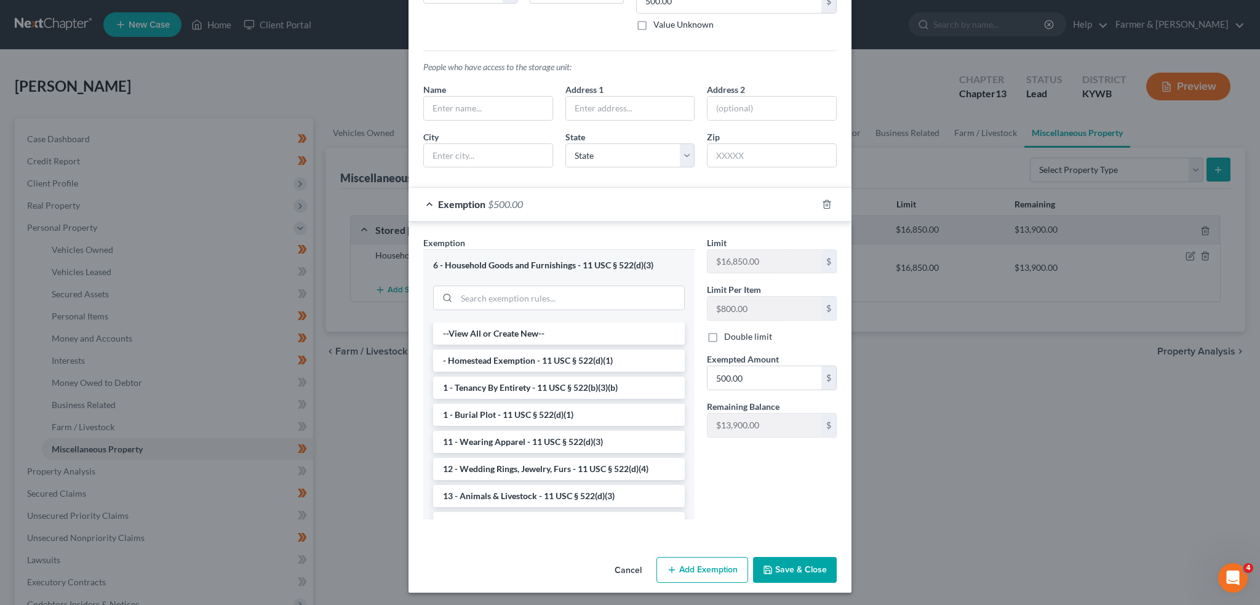
click at [783, 566] on button "Save & Close" at bounding box center [795, 570] width 84 height 26
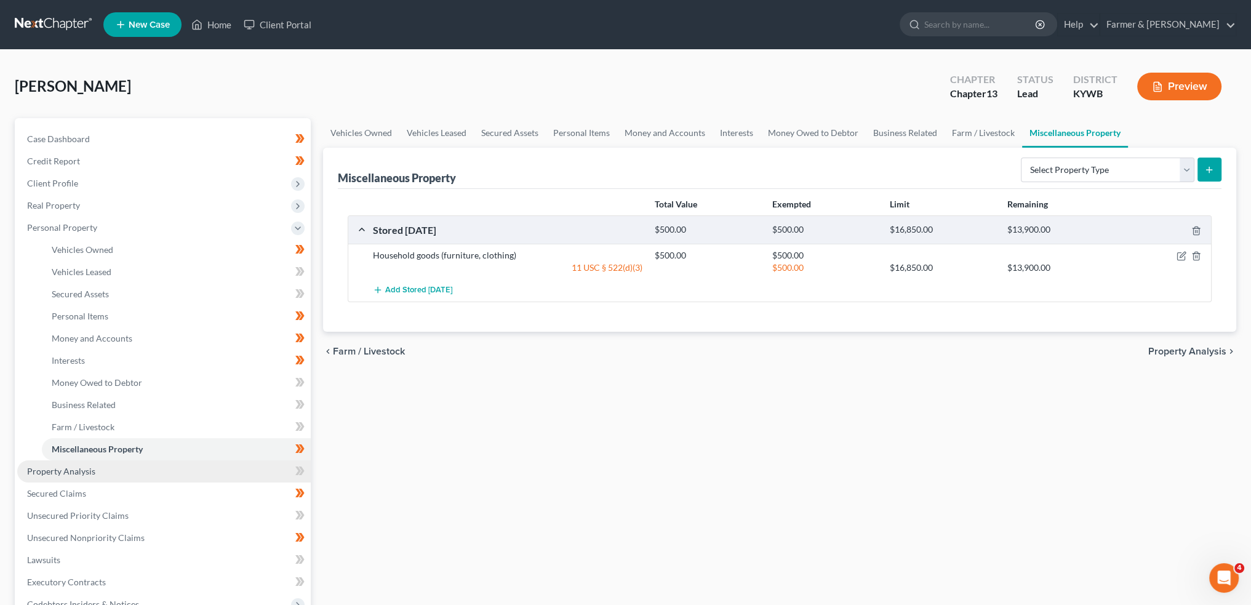
click at [126, 469] on link "Property Analysis" at bounding box center [164, 471] width 294 height 22
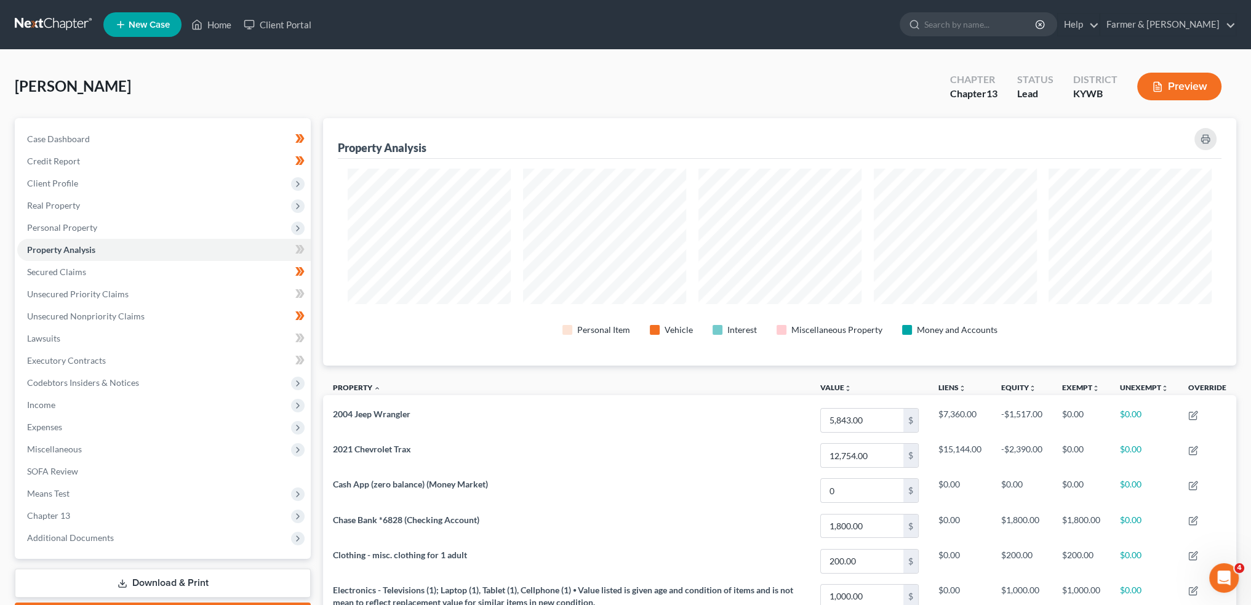
scroll to position [247, 913]
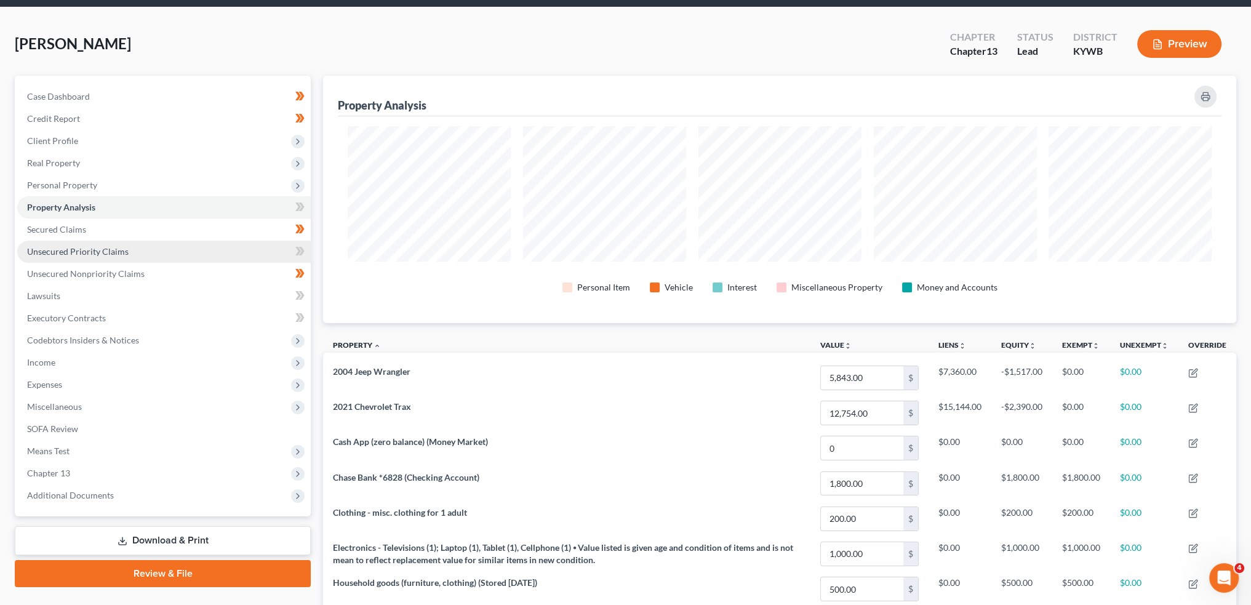
click at [81, 241] on link "Unsecured Priority Claims" at bounding box center [164, 252] width 294 height 22
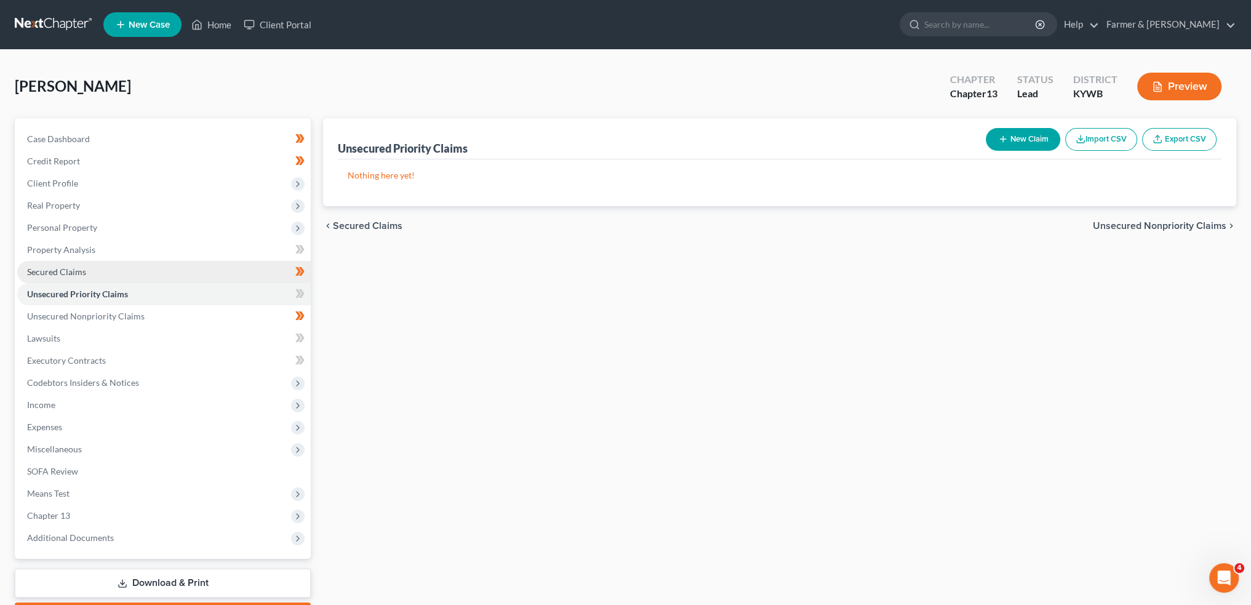
click at [82, 234] on span "Personal Property" at bounding box center [164, 228] width 294 height 22
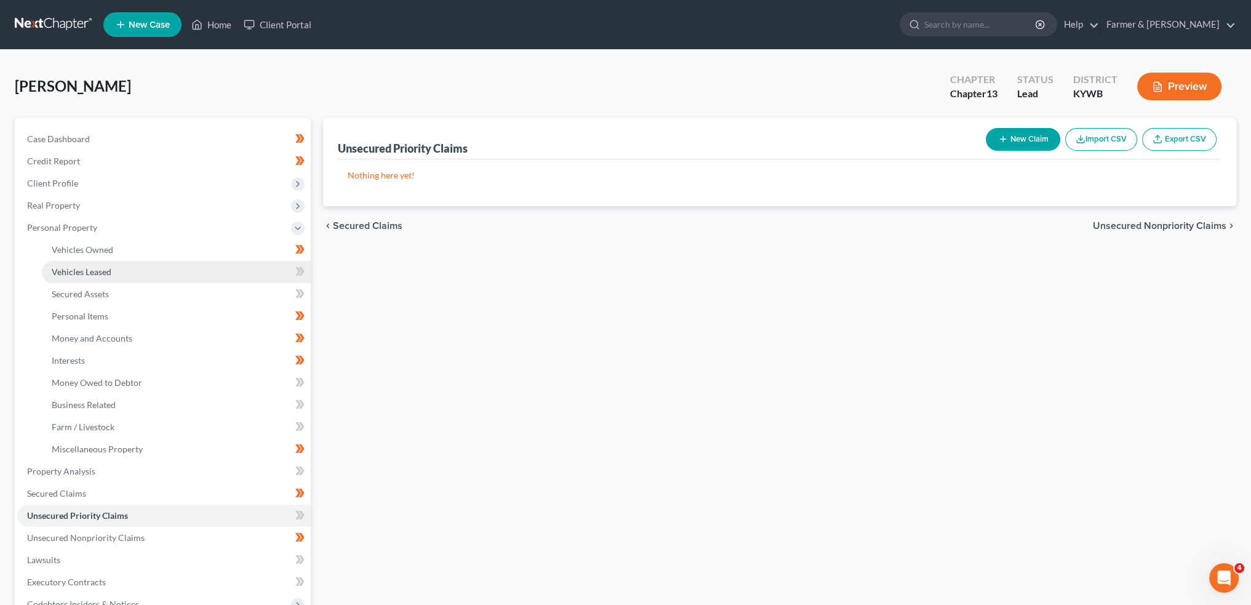
click at [79, 270] on span "Vehicles Leased" at bounding box center [82, 271] width 60 height 10
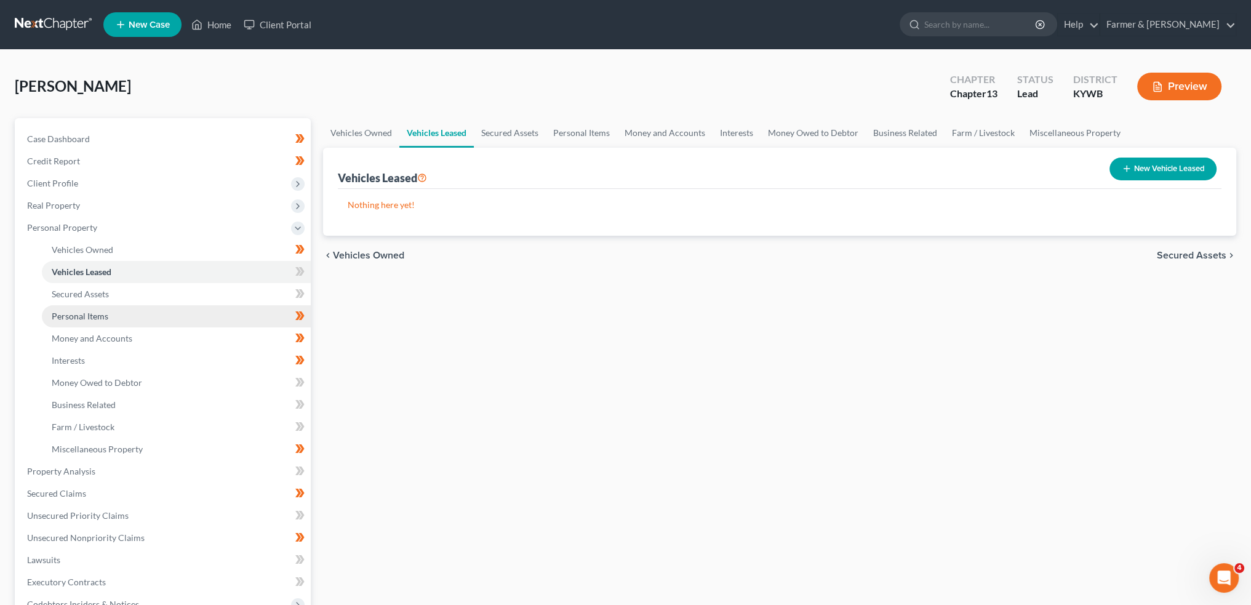
scroll to position [292, 0]
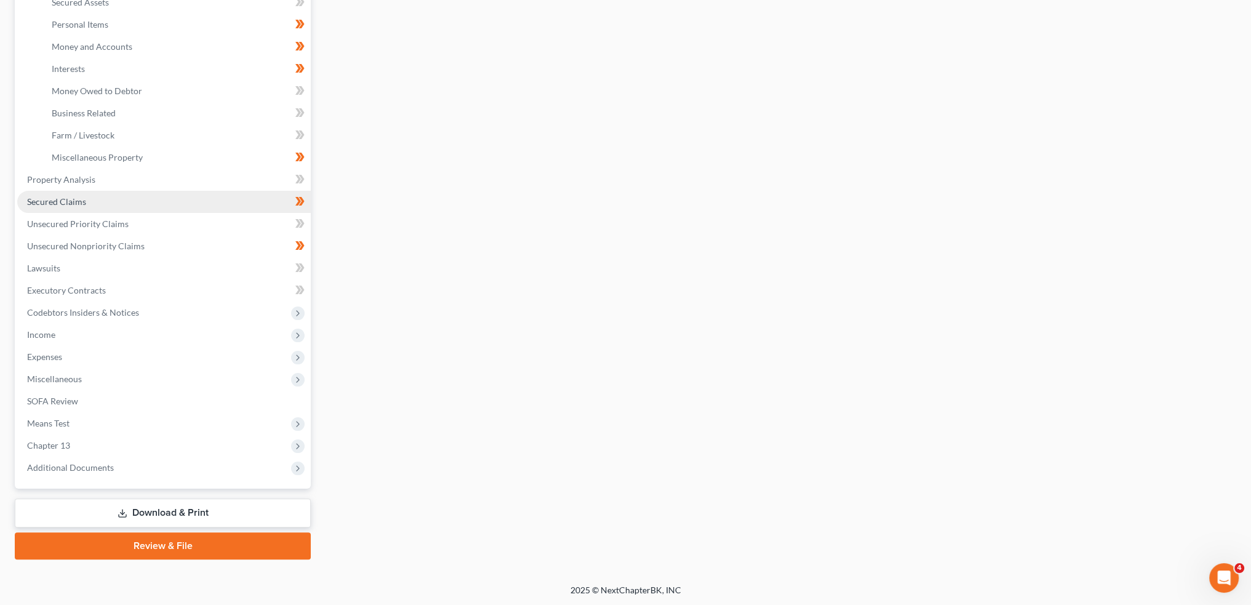
click at [66, 203] on span "Secured Claims" at bounding box center [56, 201] width 59 height 10
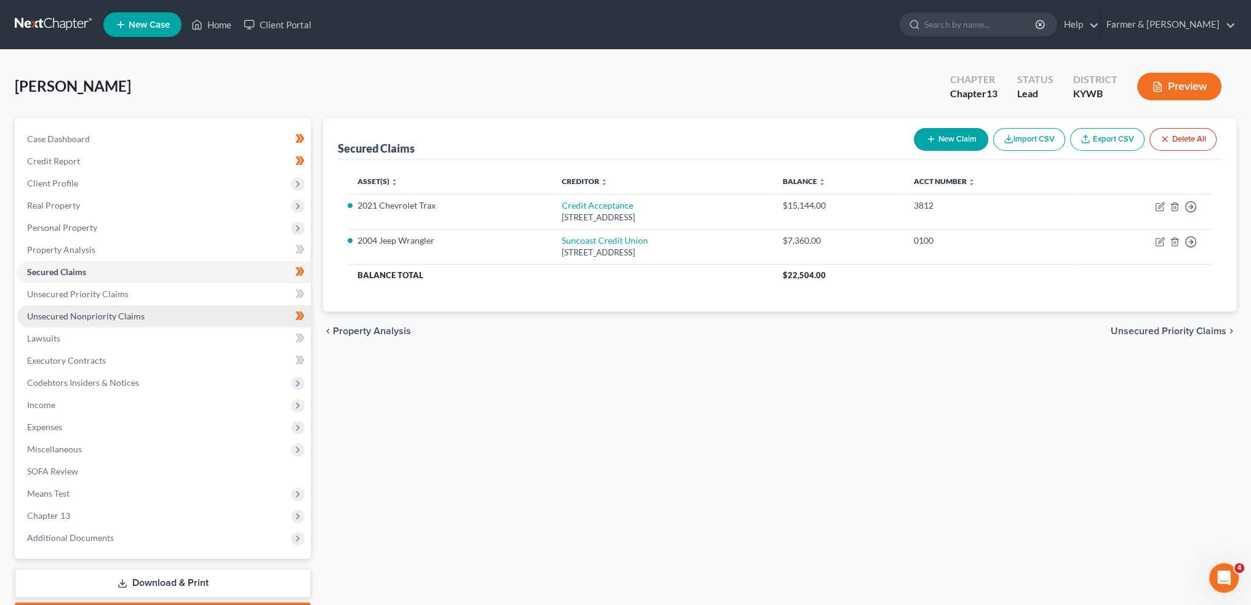
click at [77, 314] on span "Unsecured Nonpriority Claims" at bounding box center [86, 316] width 118 height 10
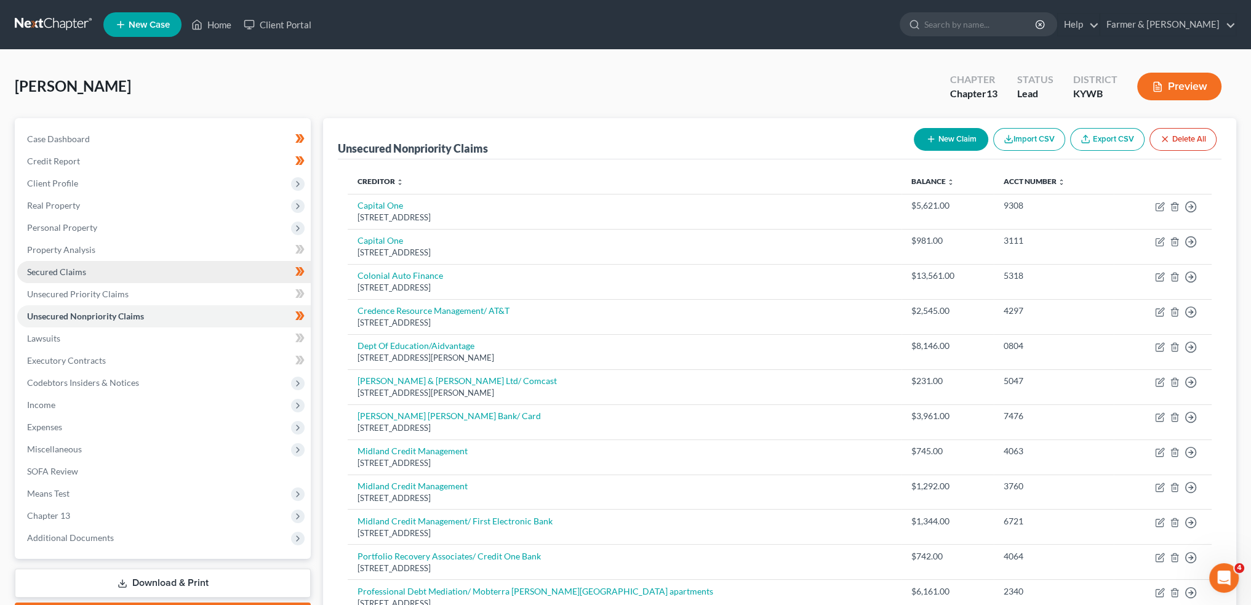
click at [54, 275] on span "Secured Claims" at bounding box center [56, 271] width 59 height 10
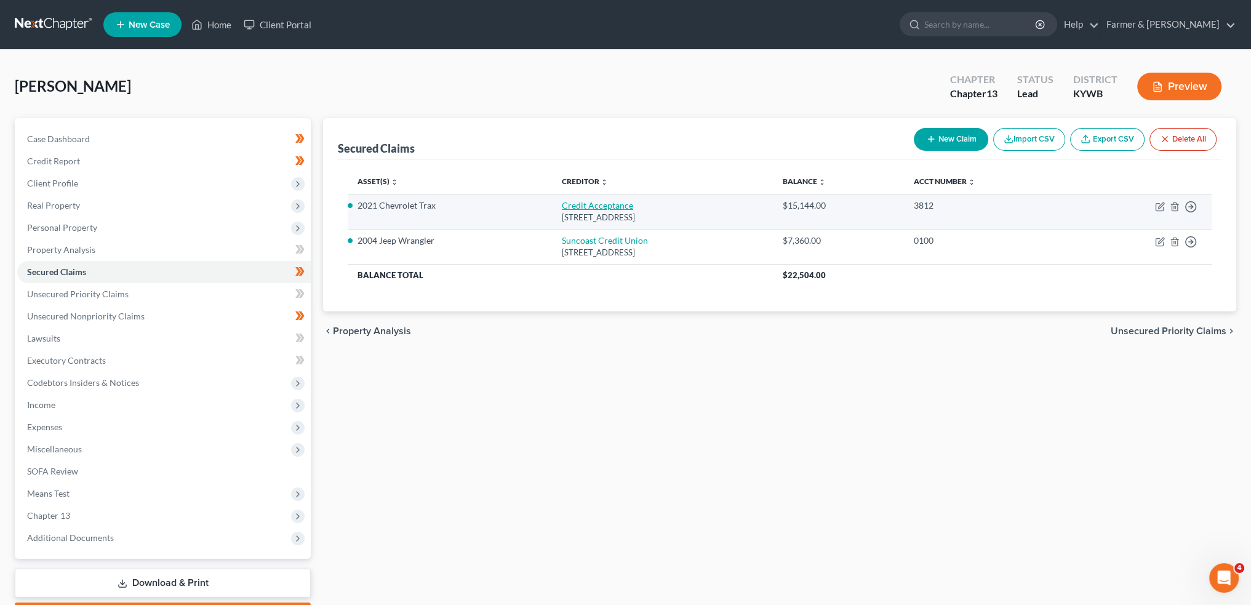
click at [562, 205] on link "Credit Acceptance" at bounding box center [597, 205] width 71 height 10
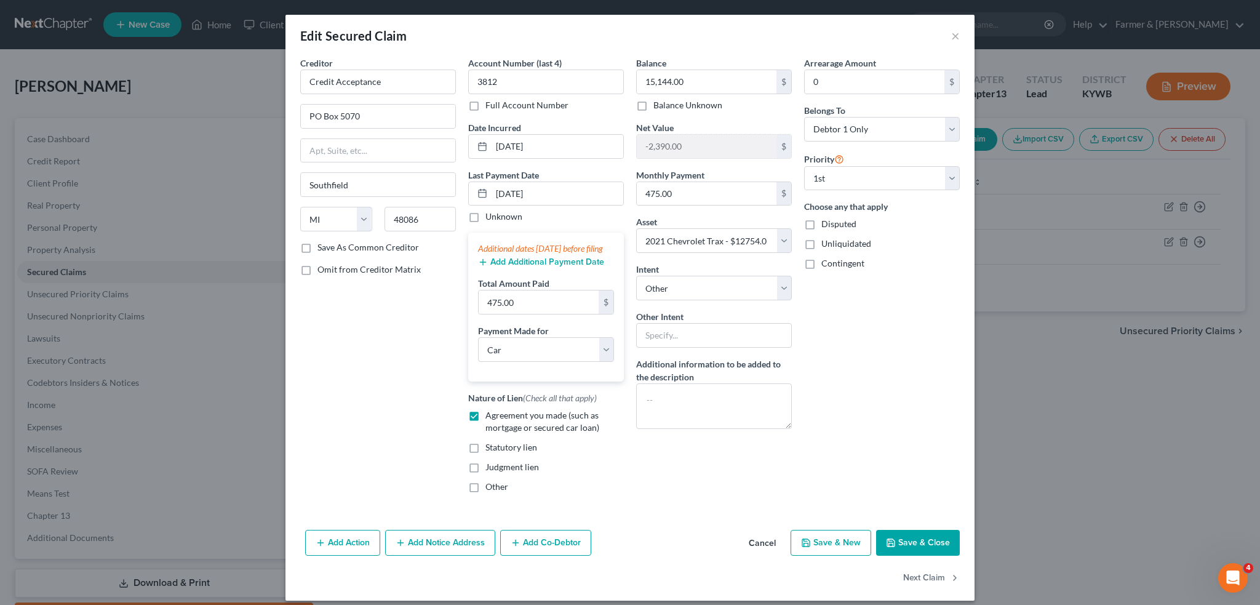
click at [825, 94] on div "Arrearage Amount 0 $ Belongs To * Select Debtor 1 Only Debtor 2 Only Debtor 1 A…" at bounding box center [882, 280] width 168 height 446
click at [822, 85] on input "0" at bounding box center [875, 81] width 140 height 23
click at [900, 552] on button "Save & Close" at bounding box center [918, 543] width 84 height 26
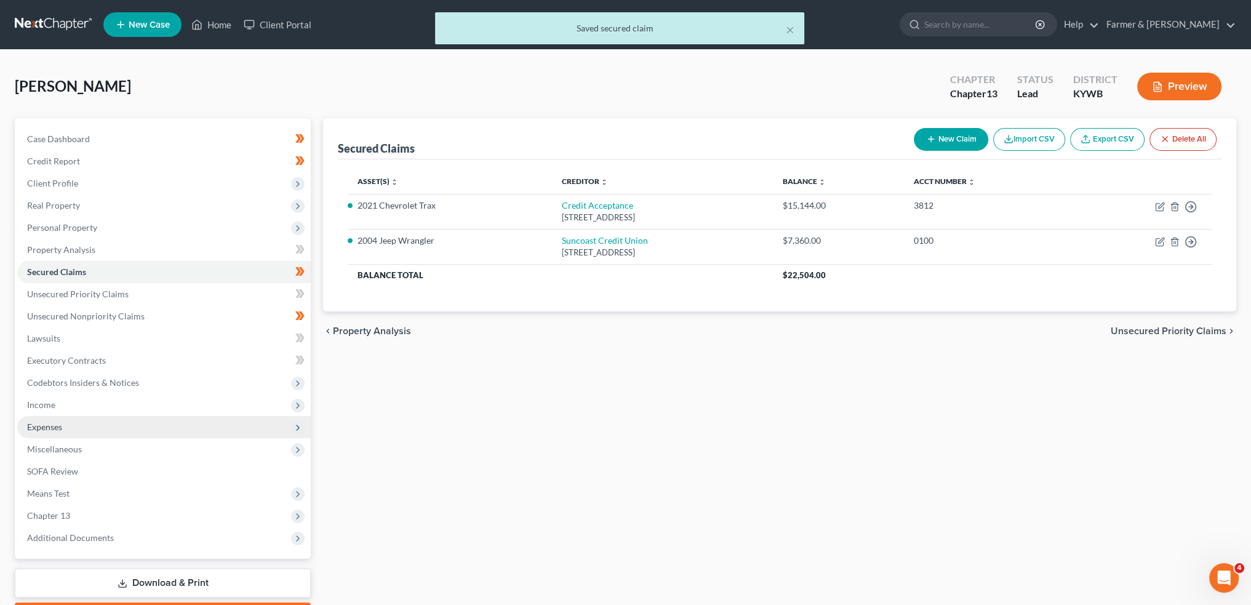
click at [64, 430] on span "Expenses" at bounding box center [164, 427] width 294 height 22
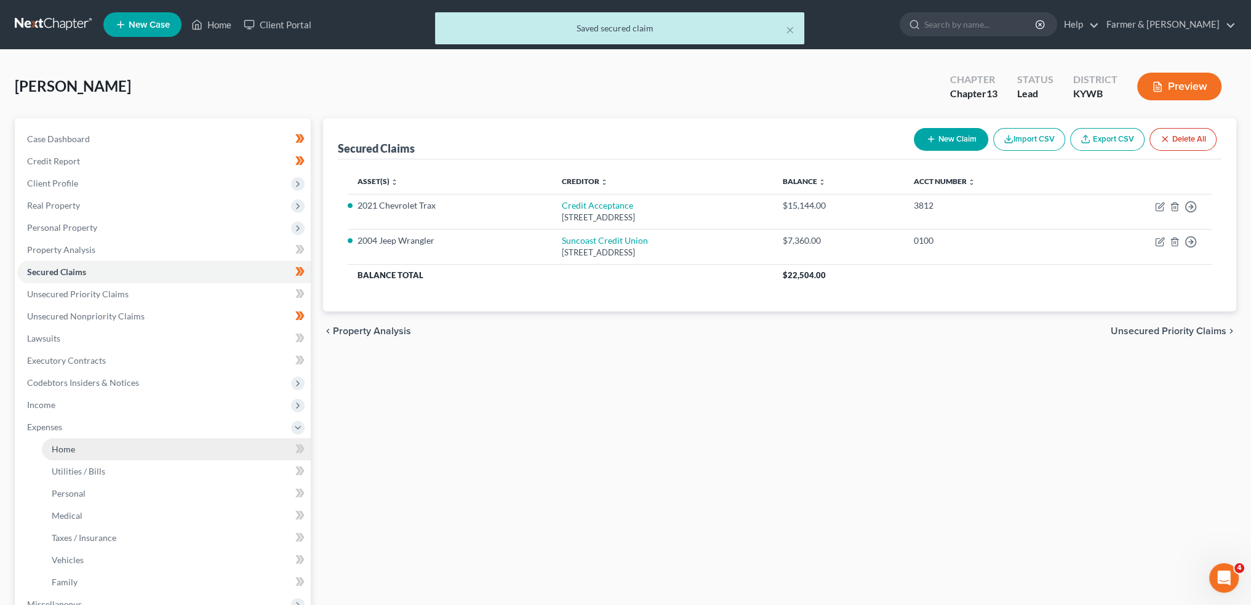
click at [66, 450] on span "Home" at bounding box center [63, 449] width 23 height 10
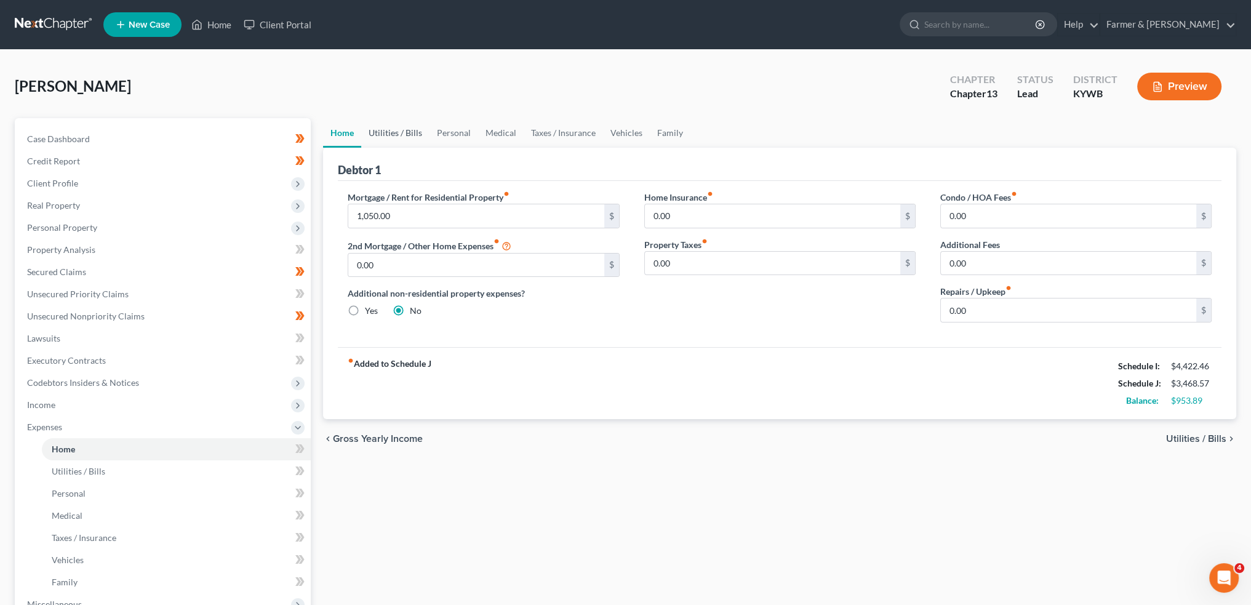
click at [407, 140] on link "Utilities / Bills" at bounding box center [395, 133] width 68 height 30
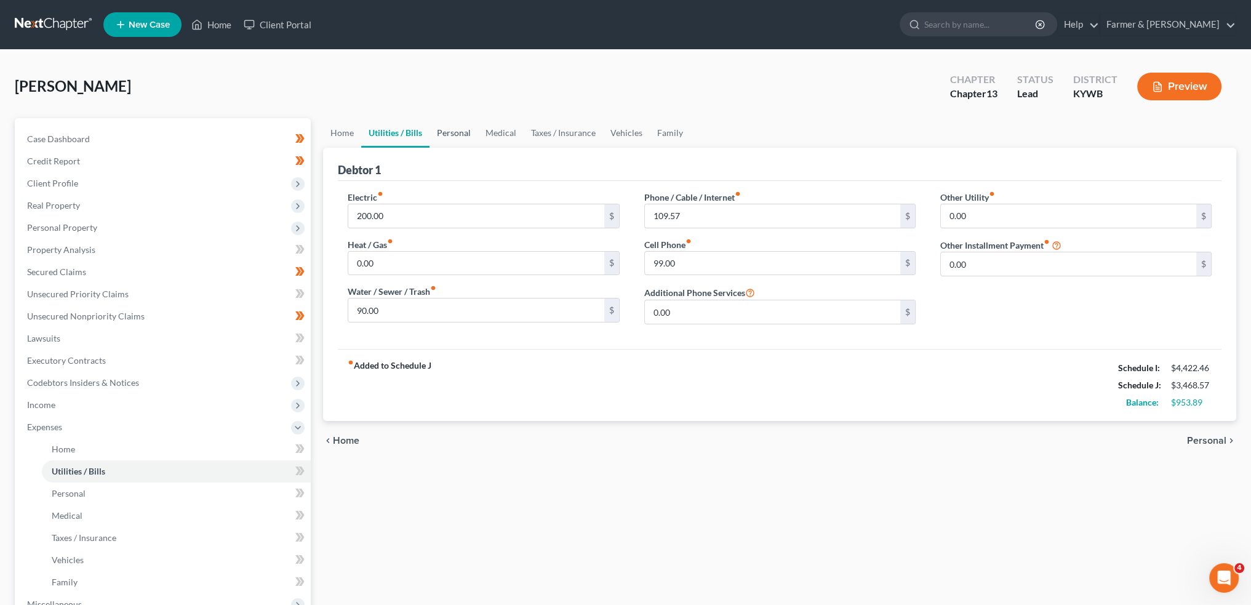
click at [463, 135] on link "Personal" at bounding box center [454, 133] width 49 height 30
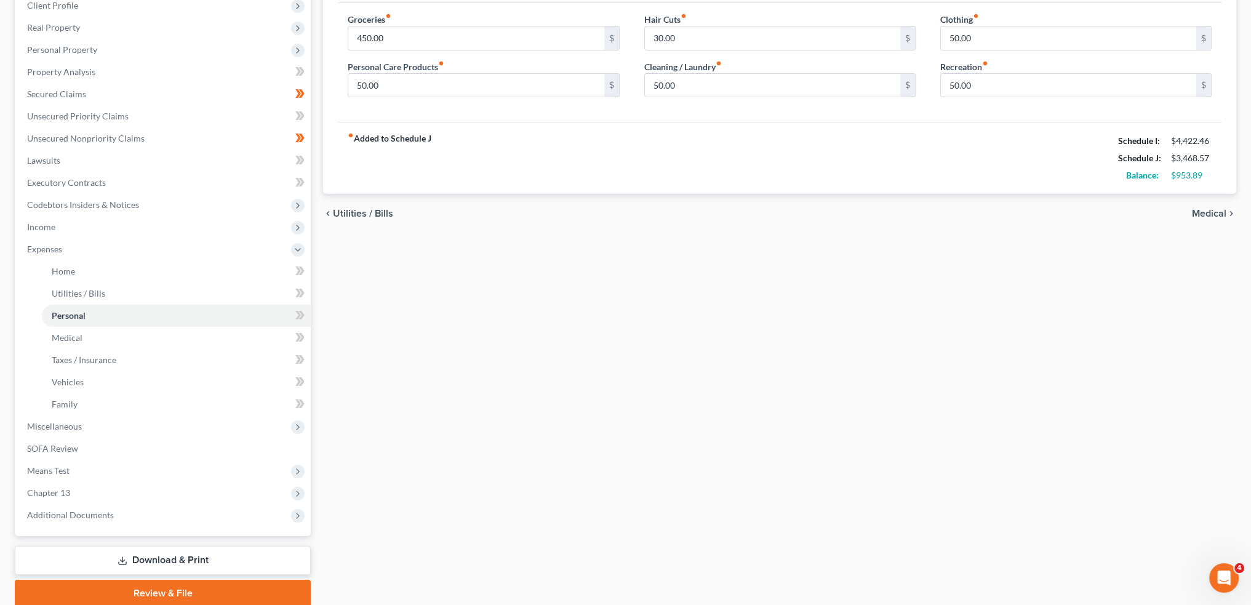
scroll to position [225, 0]
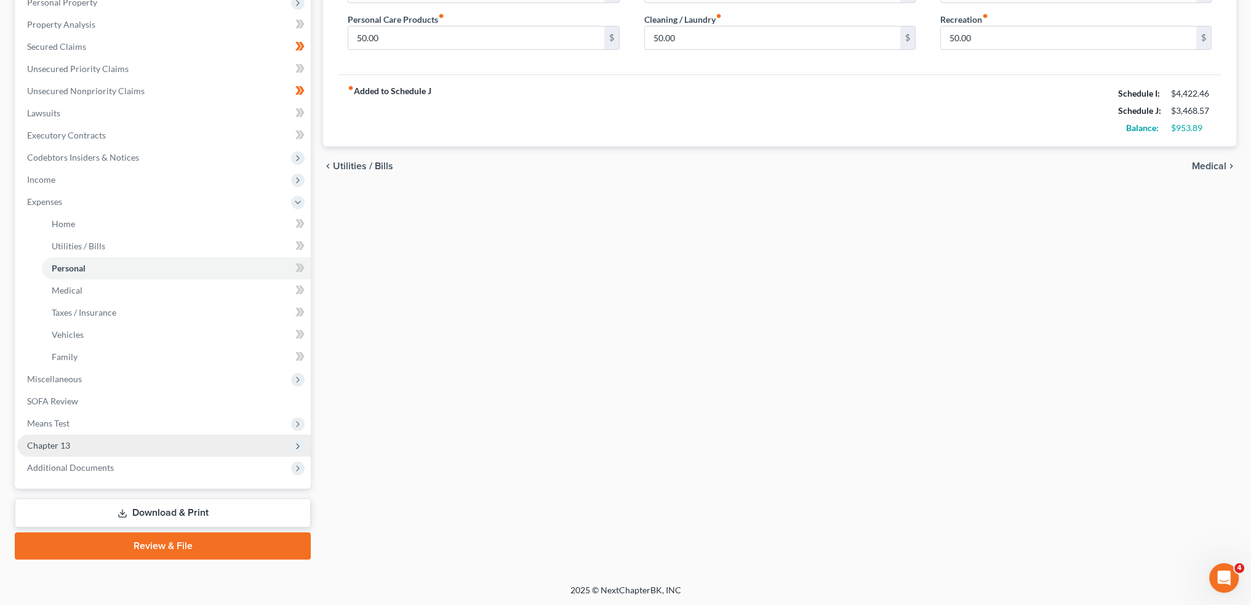
click at [103, 442] on span "Chapter 13" at bounding box center [164, 445] width 294 height 22
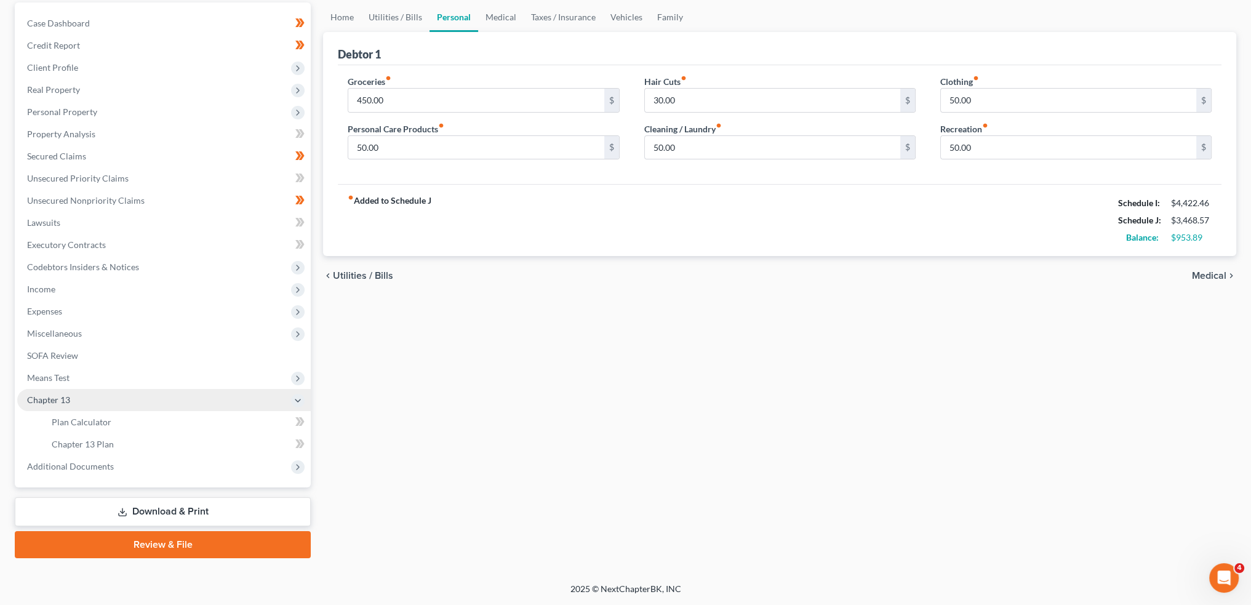
scroll to position [114, 0]
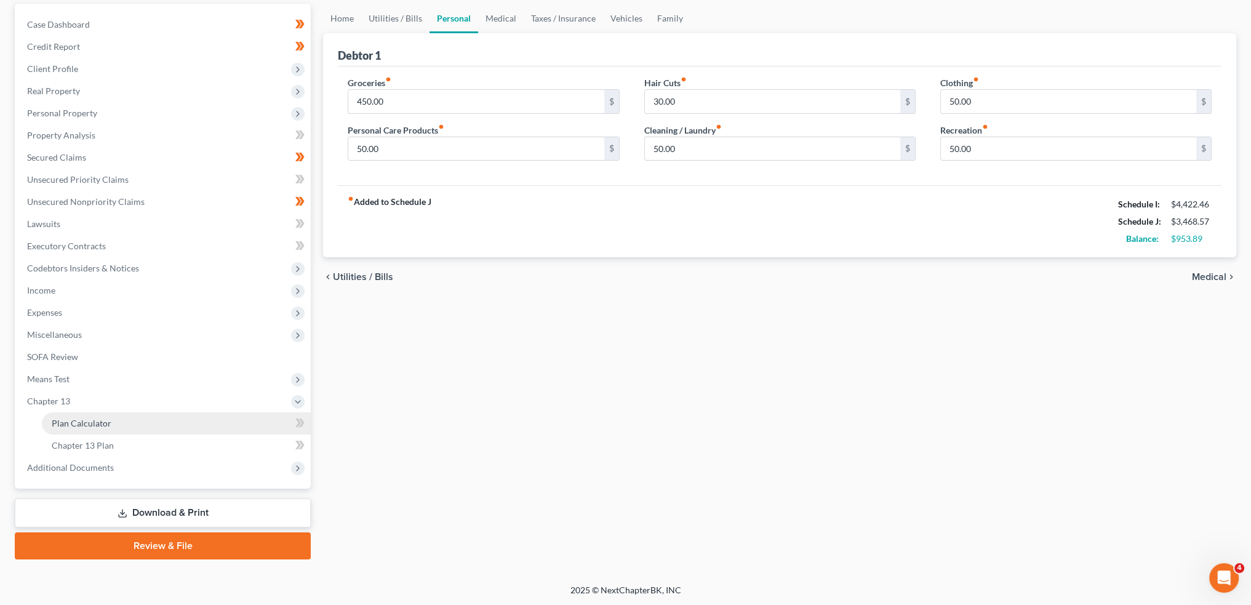
click at [106, 424] on span "Plan Calculator" at bounding box center [82, 423] width 60 height 10
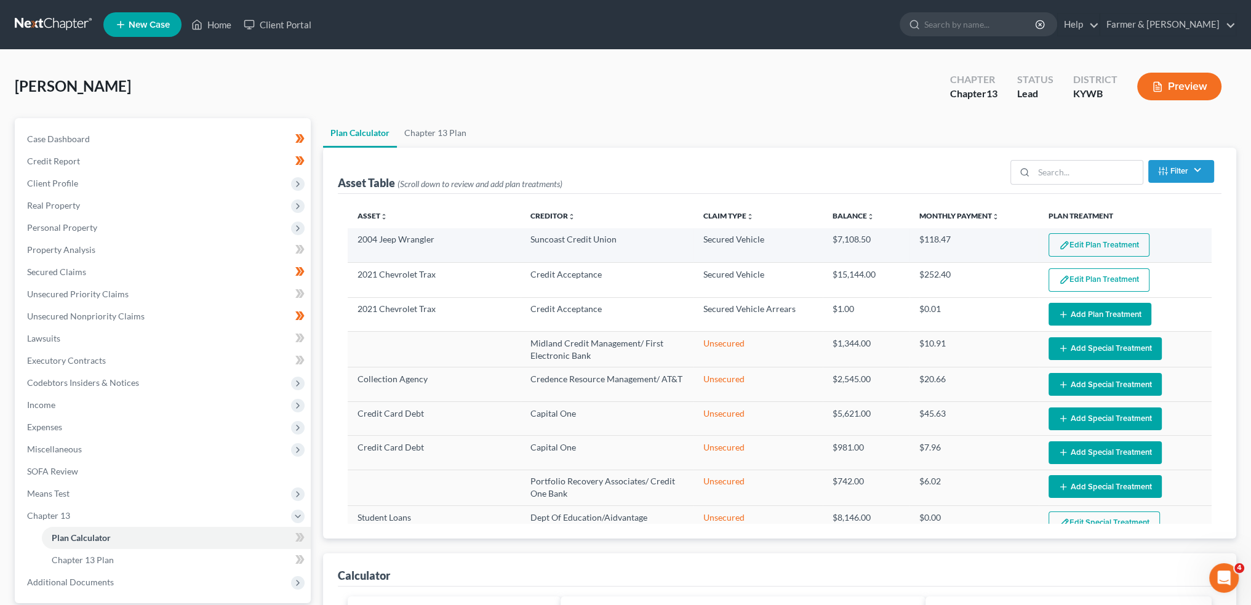
click at [1086, 239] on button "Edit Plan Treatment" at bounding box center [1099, 244] width 101 height 23
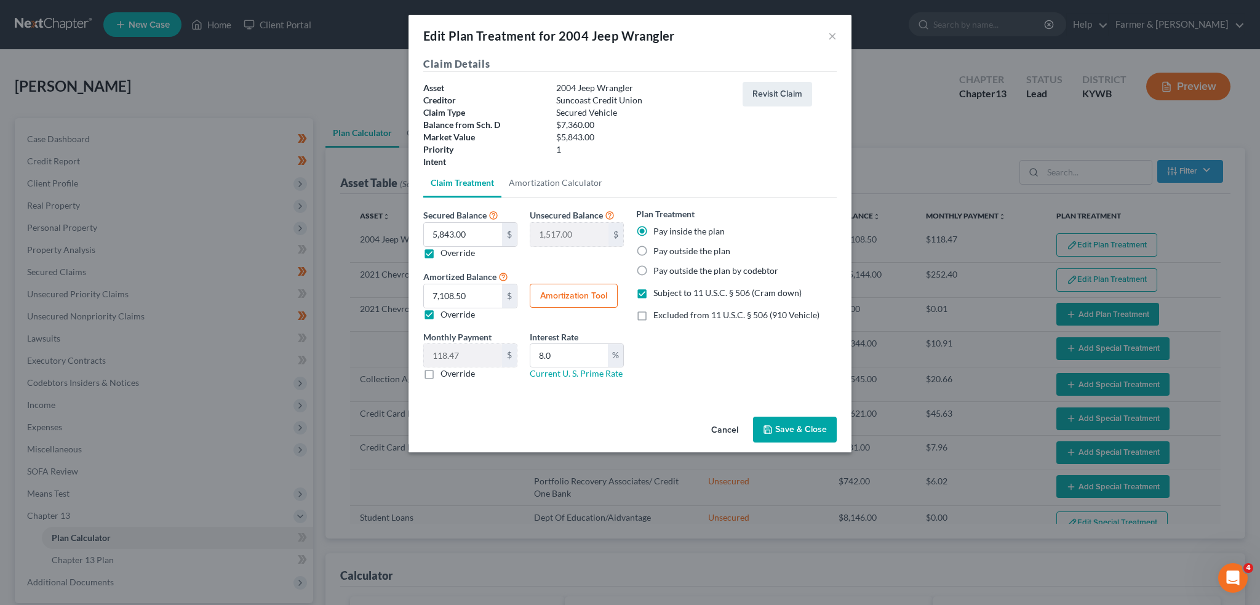
click at [780, 430] on button "Save & Close" at bounding box center [795, 430] width 84 height 26
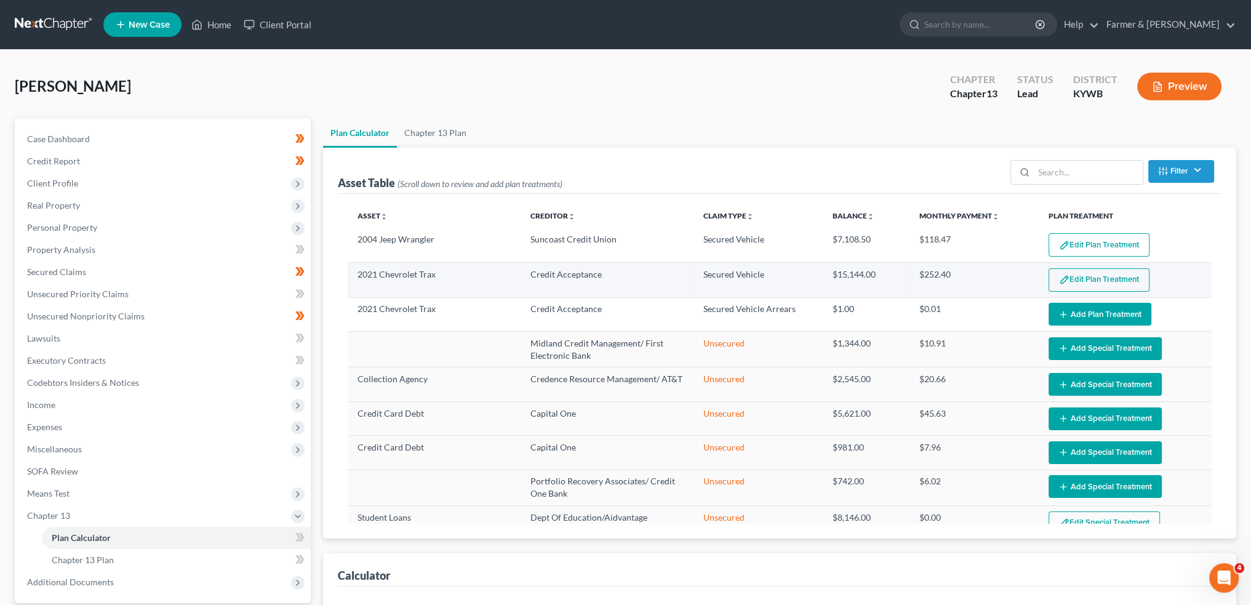
click at [1071, 274] on button "Edit Plan Treatment" at bounding box center [1099, 279] width 101 height 23
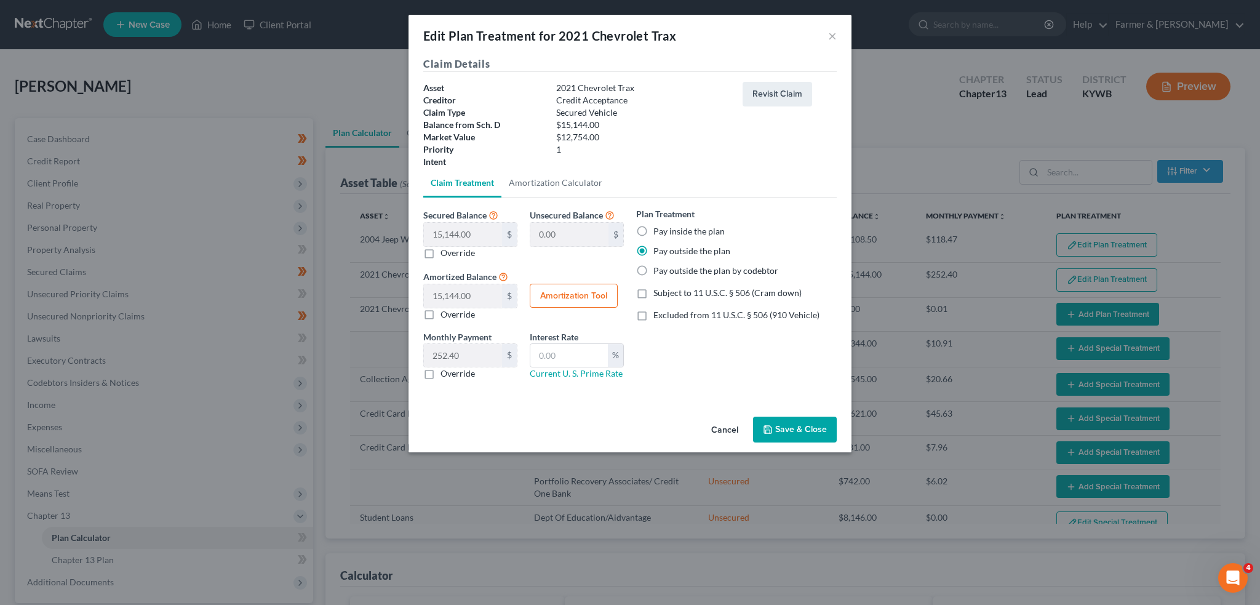
click at [441, 374] on label "Override" at bounding box center [458, 373] width 34 height 12
click at [446, 374] on input "Override" at bounding box center [450, 371] width 8 height 8
click at [458, 356] on input "0.00" at bounding box center [463, 355] width 78 height 23
click at [793, 430] on button "Save & Close" at bounding box center [795, 430] width 84 height 26
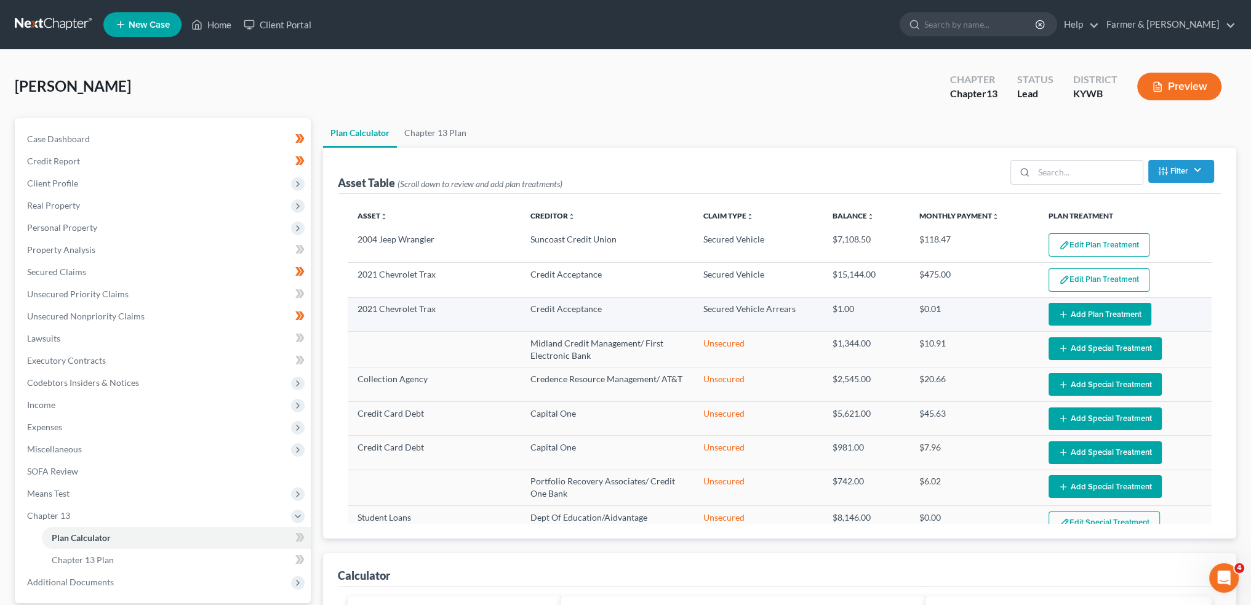
click at [1081, 310] on button "Add Plan Treatment" at bounding box center [1100, 314] width 103 height 23
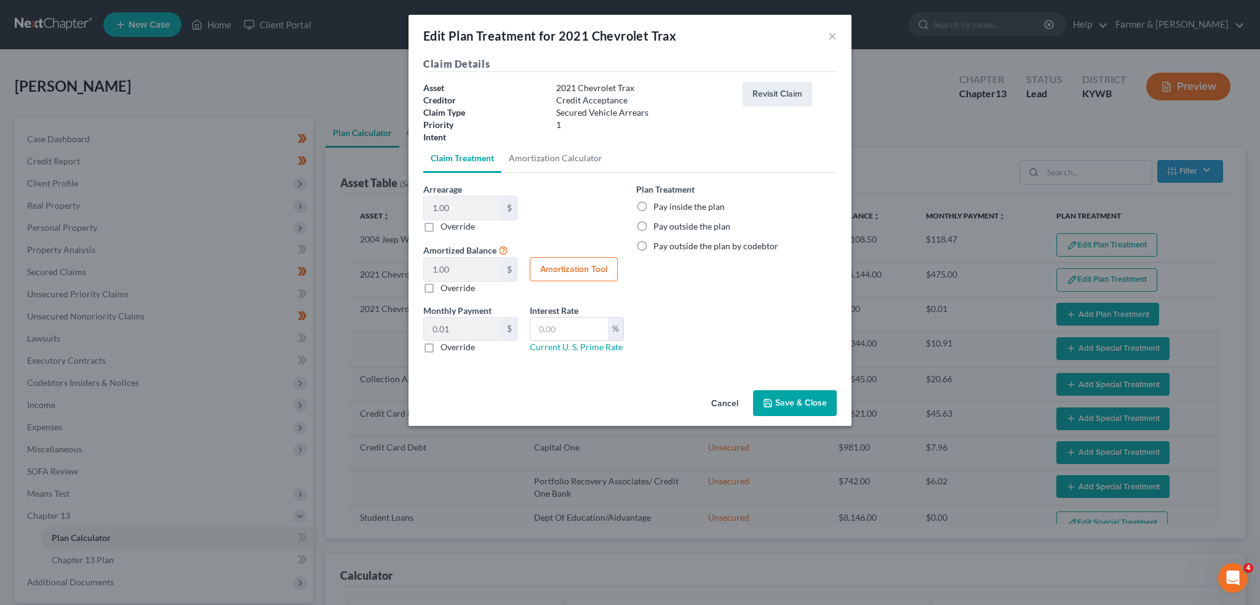
click at [654, 223] on label "Pay outside the plan" at bounding box center [692, 226] width 77 height 12
click at [659, 223] on input "Pay outside the plan" at bounding box center [663, 224] width 8 height 8
click at [790, 396] on button "Save & Close" at bounding box center [795, 403] width 84 height 26
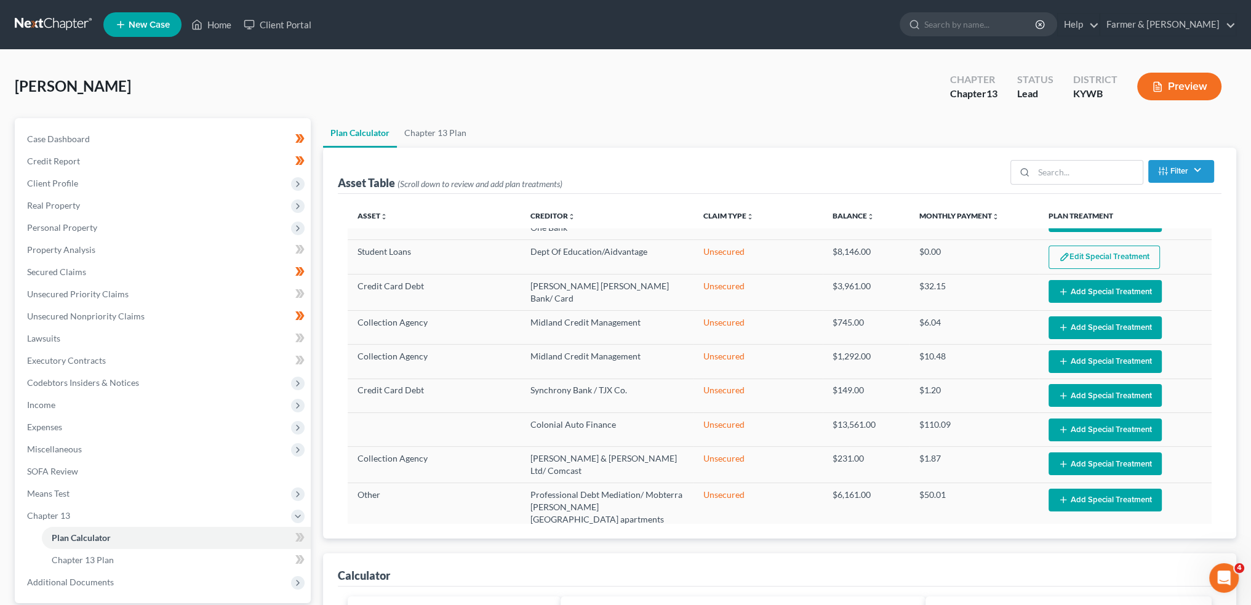
scroll to position [298, 0]
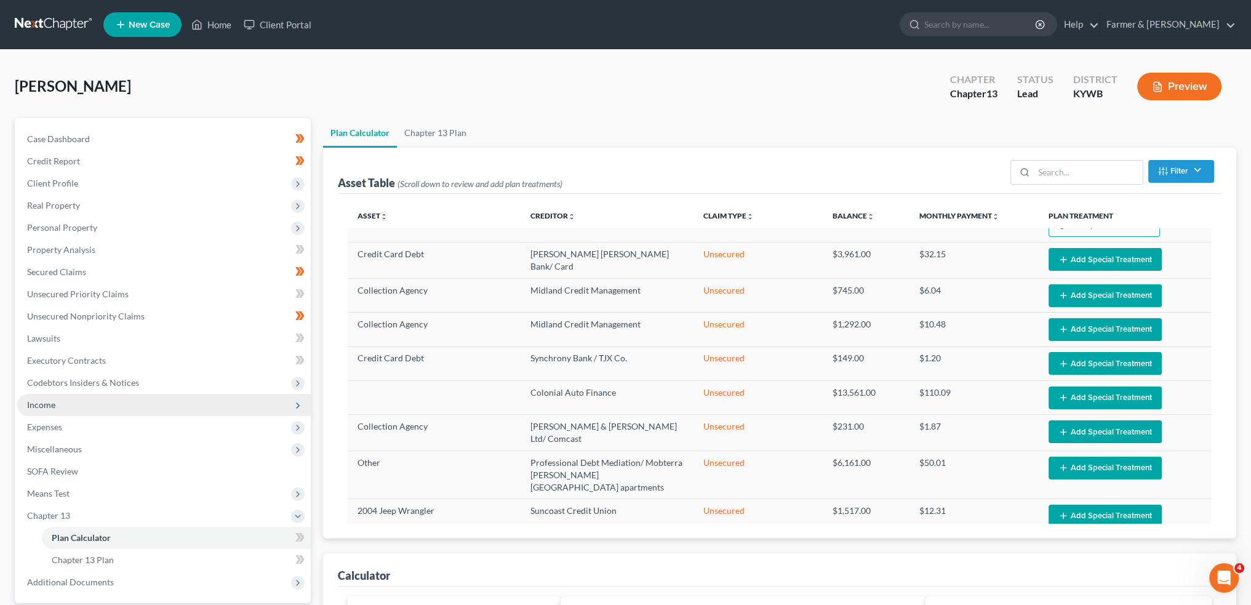
click at [142, 410] on span "Income" at bounding box center [164, 405] width 294 height 22
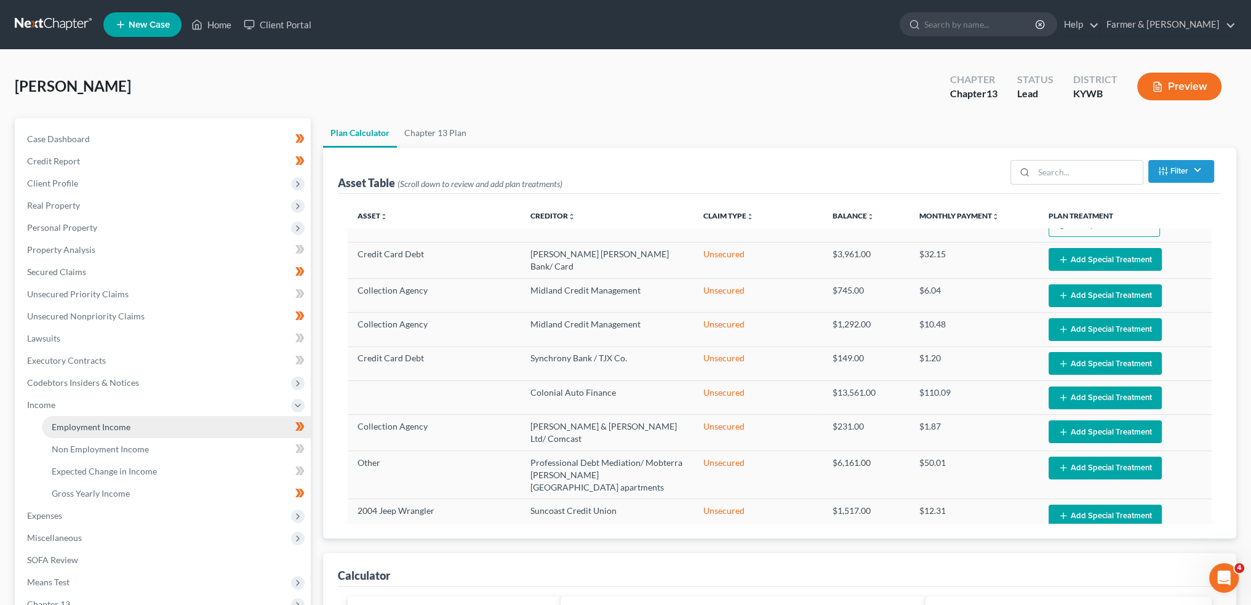
click at [142, 423] on link "Employment Income" at bounding box center [176, 427] width 269 height 22
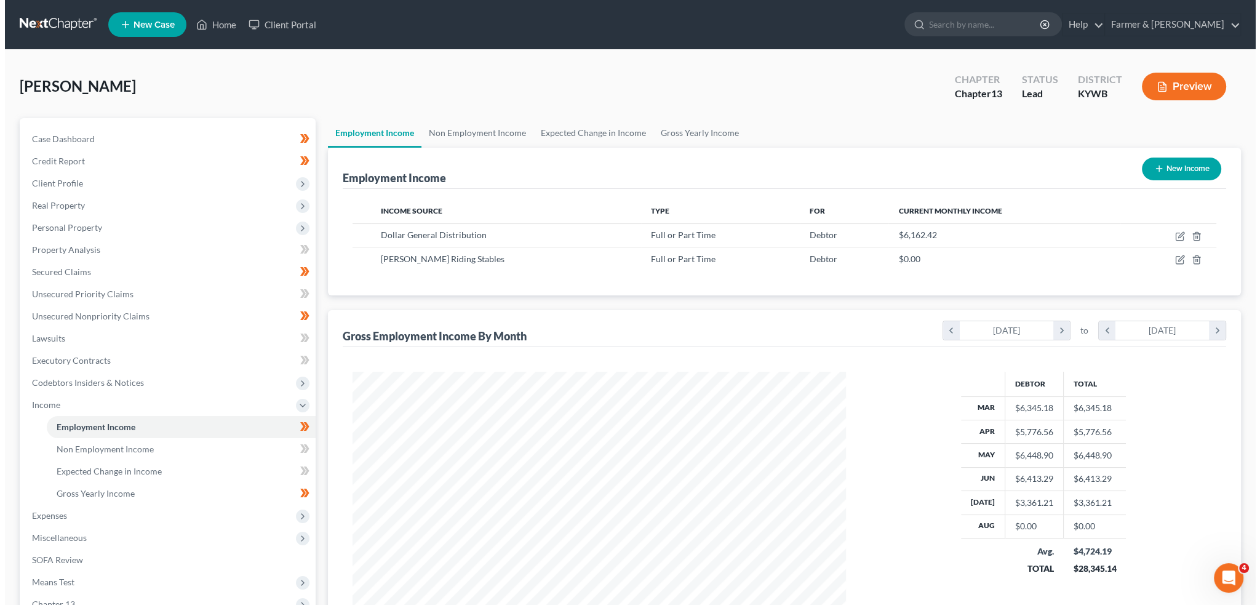
scroll to position [247, 518]
click at [1175, 235] on icon "button" at bounding box center [1177, 235] width 6 height 6
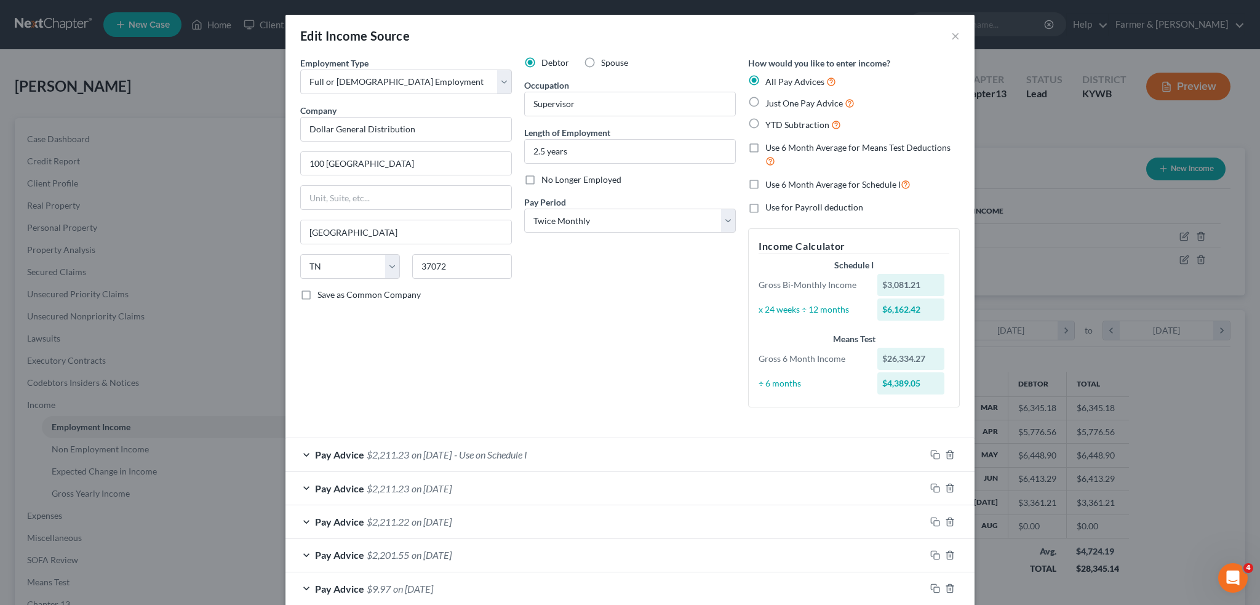
scroll to position [102, 0]
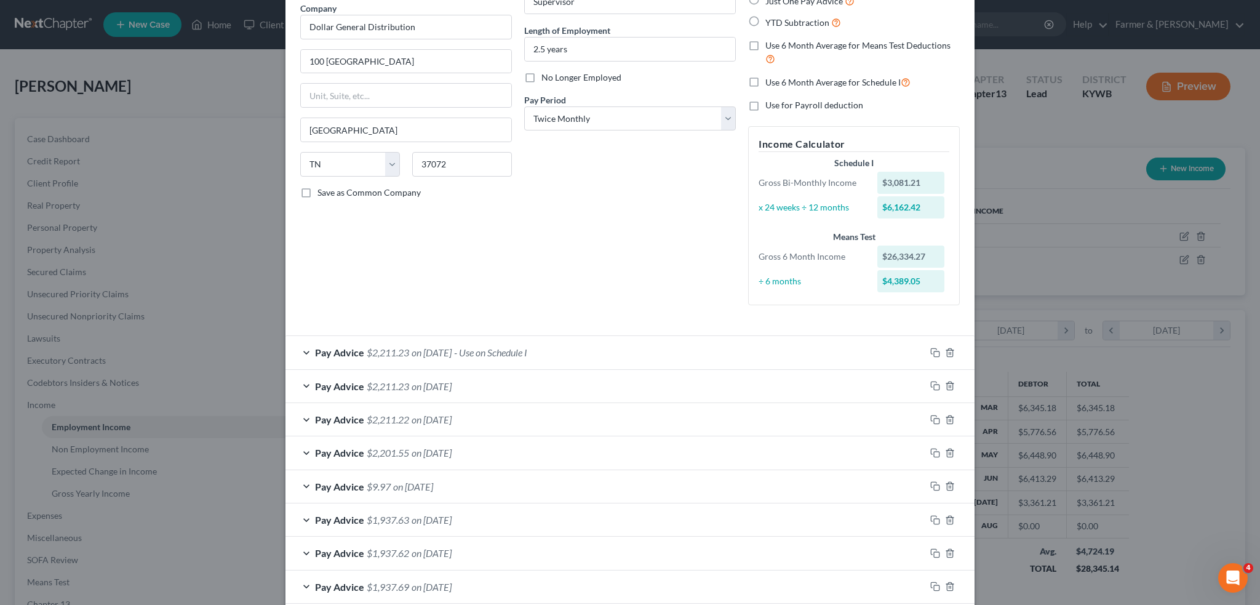
drag, startPoint x: 566, startPoint y: 337, endPoint x: 651, endPoint y: 271, distance: 107.6
click at [567, 339] on div "Pay Advice $2,211.23 on 07/15/2025 - Use on Schedule I" at bounding box center [606, 352] width 640 height 33
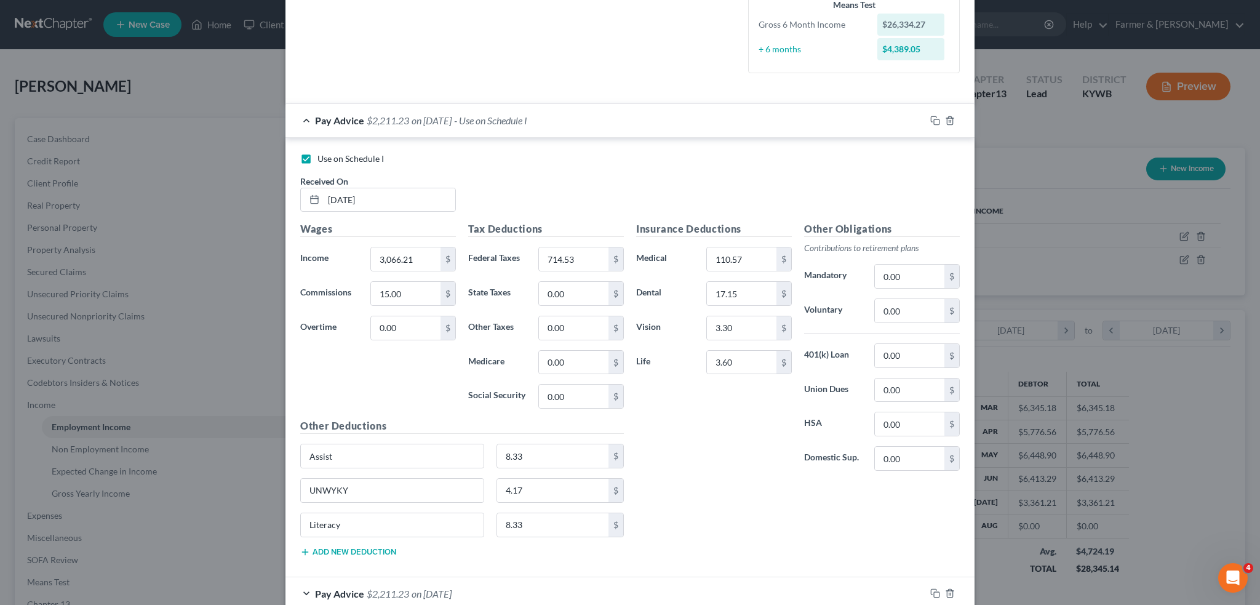
scroll to position [410, 0]
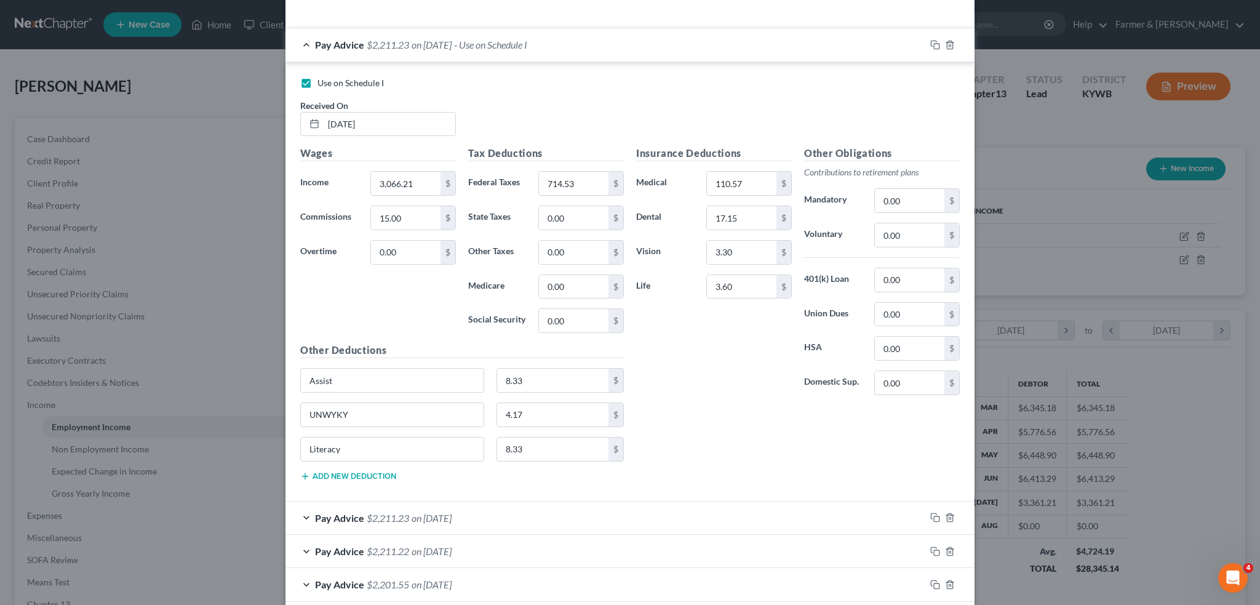
click at [437, 425] on div "UNWYKY 4.17 $" at bounding box center [462, 419] width 336 height 34
click at [579, 214] on input "0.00" at bounding box center [574, 217] width 70 height 23
drag, startPoint x: 380, startPoint y: 407, endPoint x: 192, endPoint y: 423, distance: 188.3
click at [192, 423] on div "Edit Income Source × Employment Type * Select Full or Part Time Employment Self…" at bounding box center [630, 302] width 1260 height 605
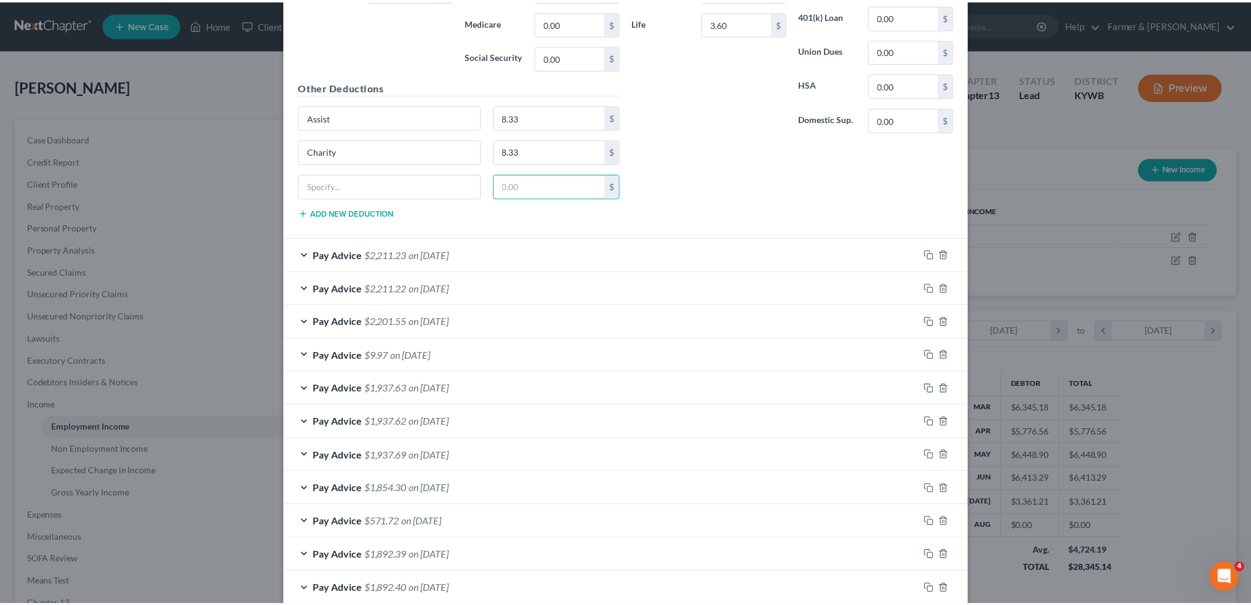
scroll to position [770, 0]
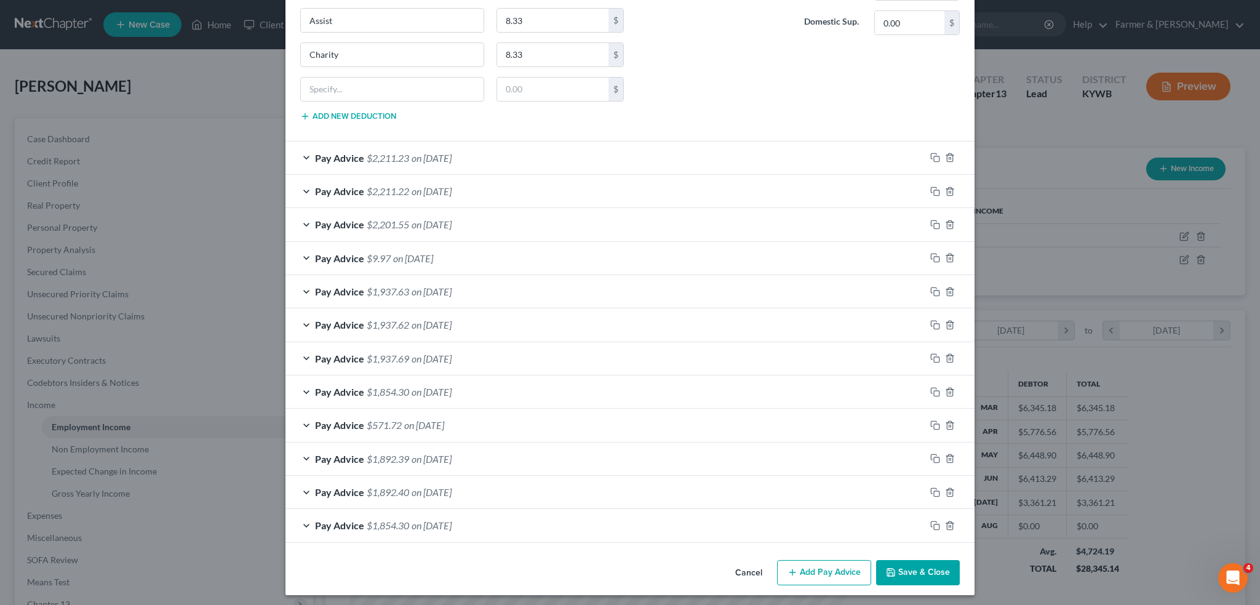
click at [900, 565] on button "Save & Close" at bounding box center [918, 573] width 84 height 26
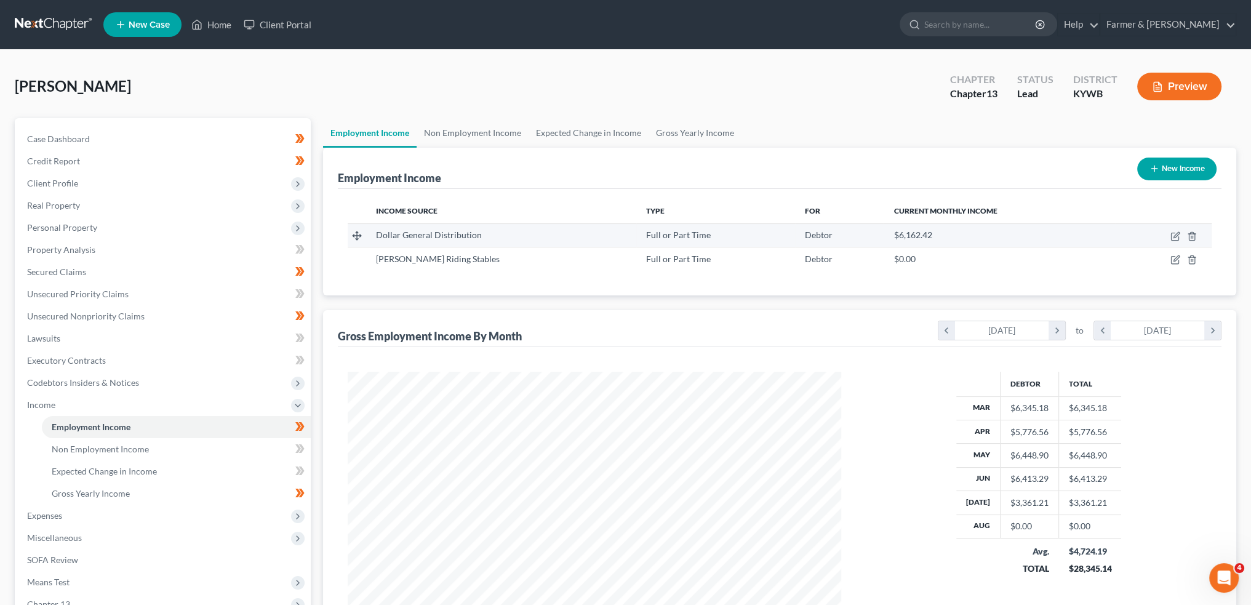
scroll to position [615179, 614907]
click at [476, 132] on link "Non Employment Income" at bounding box center [473, 133] width 112 height 30
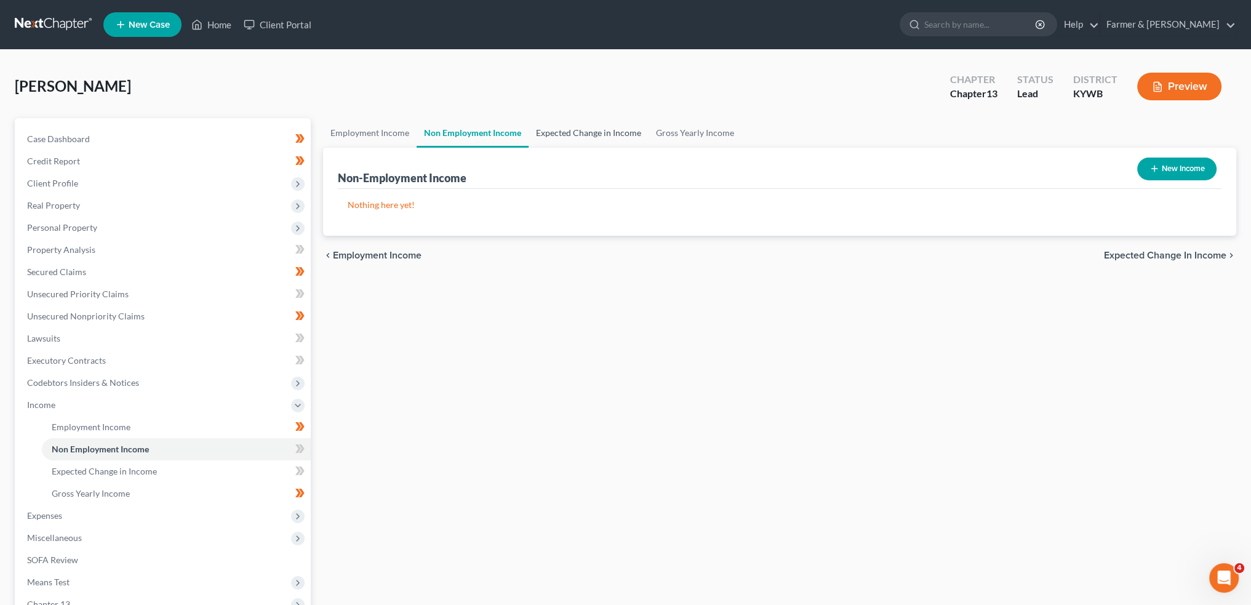
click at [617, 125] on link "Expected Change in Income" at bounding box center [589, 133] width 120 height 30
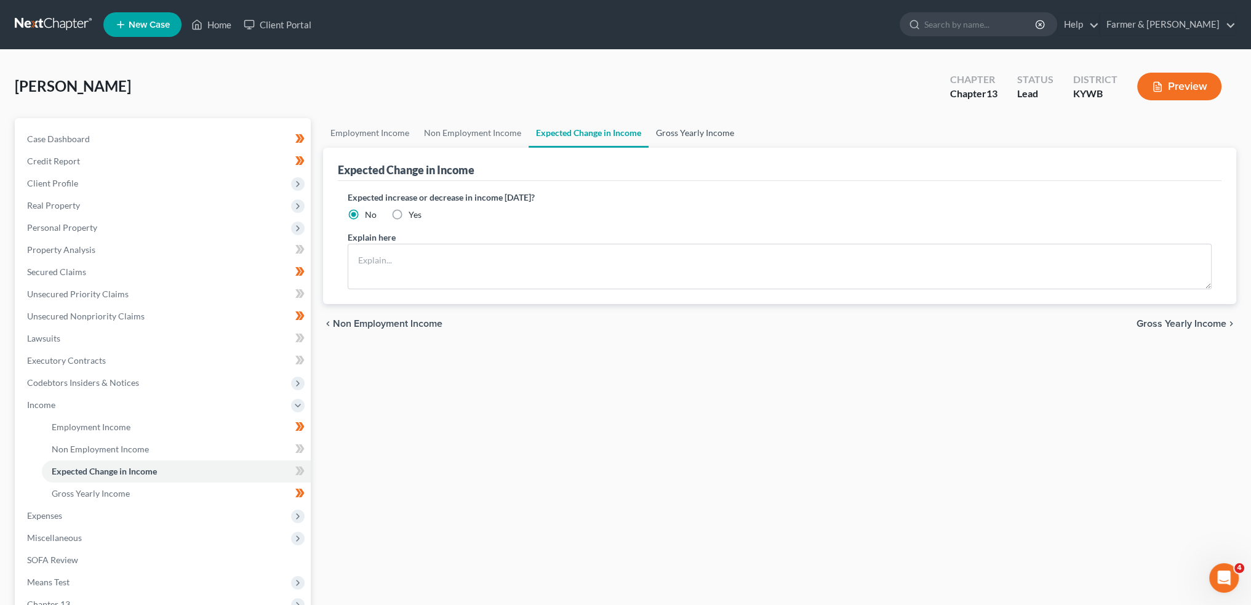
click at [692, 126] on link "Gross Yearly Income" at bounding box center [695, 133] width 93 height 30
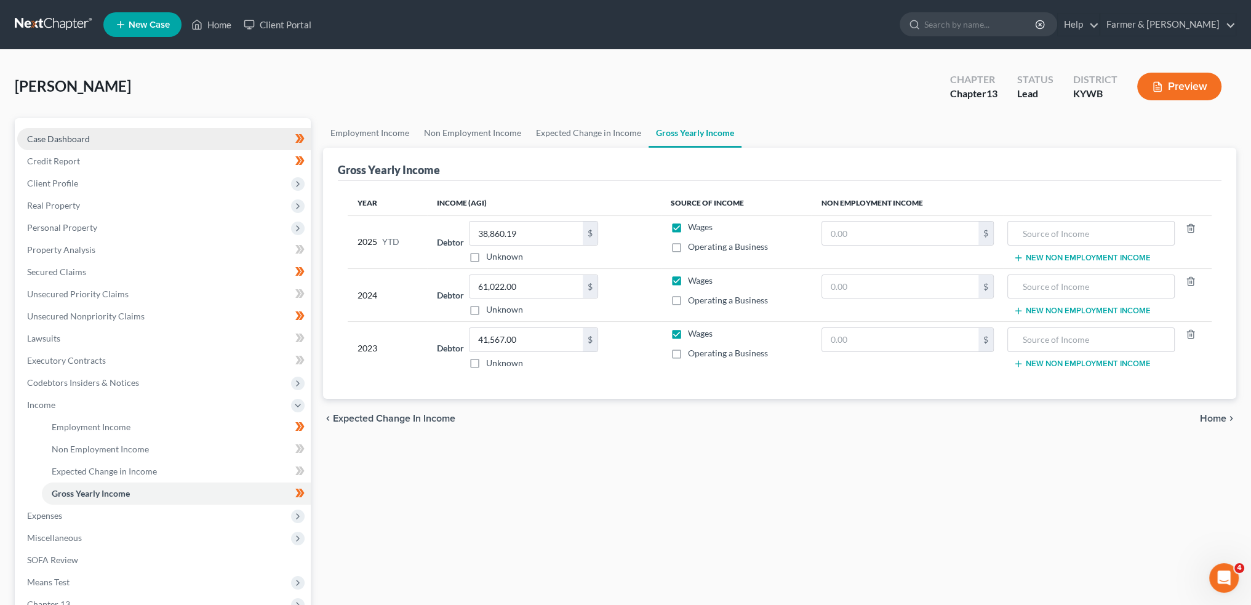
click at [168, 143] on link "Case Dashboard" at bounding box center [164, 139] width 294 height 22
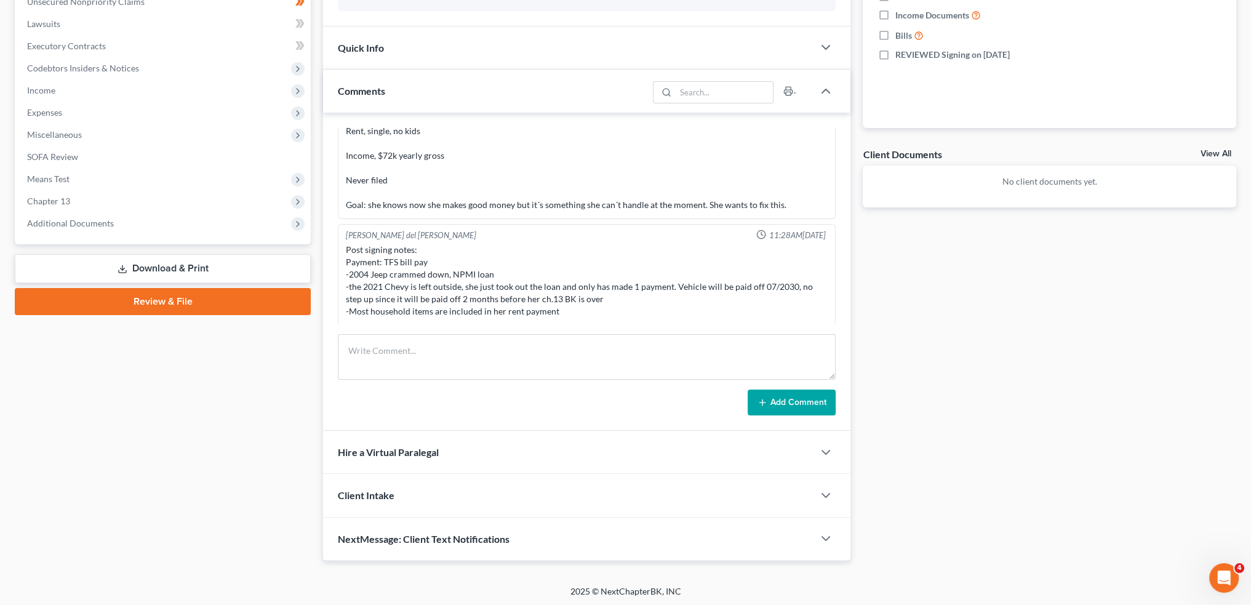
scroll to position [315, 0]
click at [105, 106] on span "Expenses" at bounding box center [164, 112] width 294 height 22
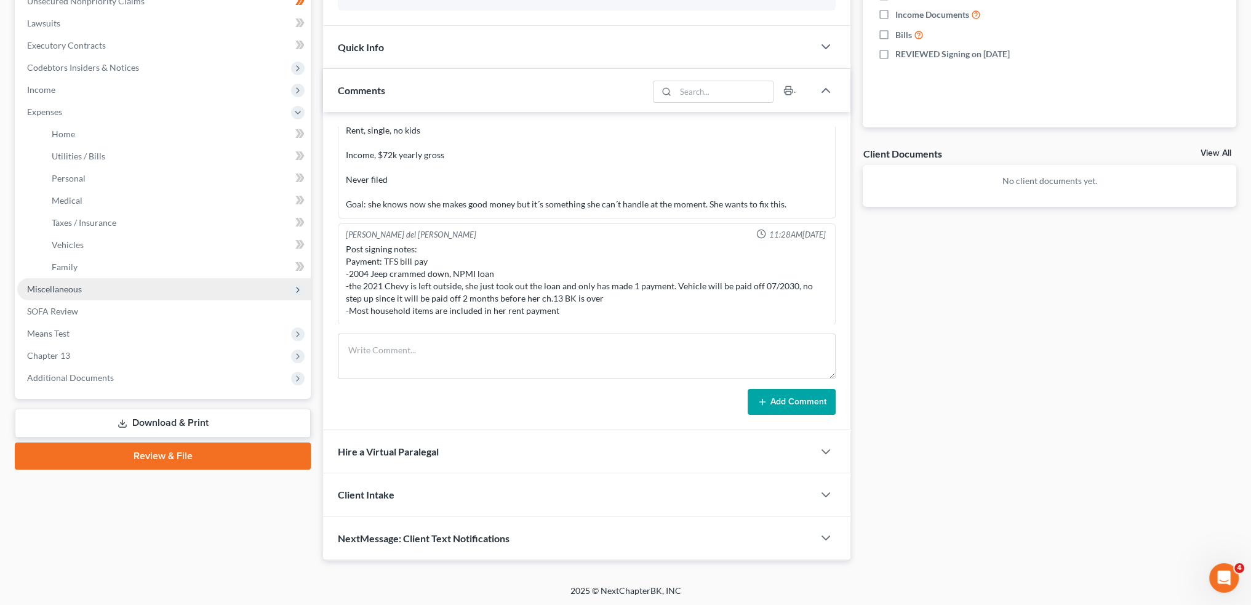
scroll to position [0, 0]
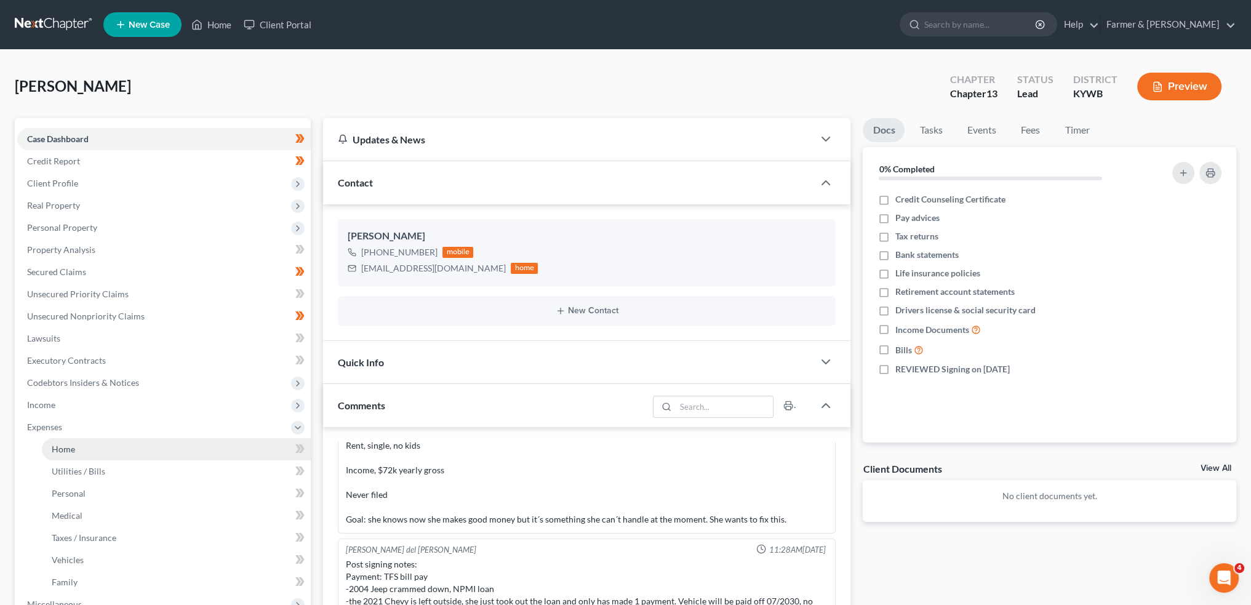
click at [158, 450] on link "Home" at bounding box center [176, 449] width 269 height 22
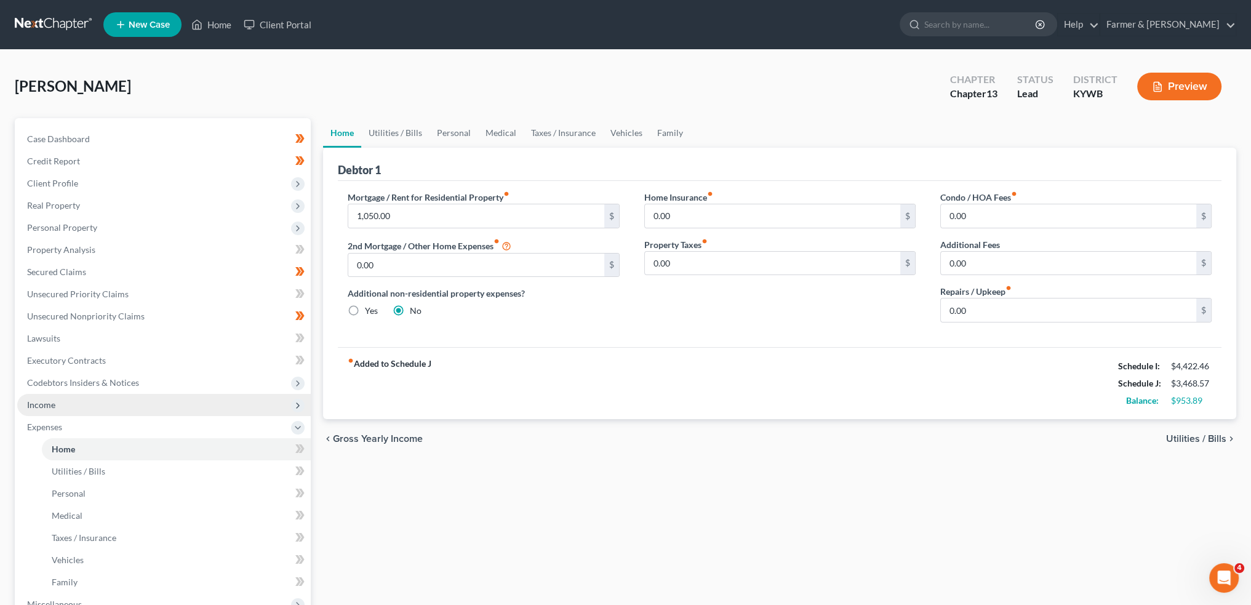
click at [137, 413] on span "Income" at bounding box center [164, 405] width 294 height 22
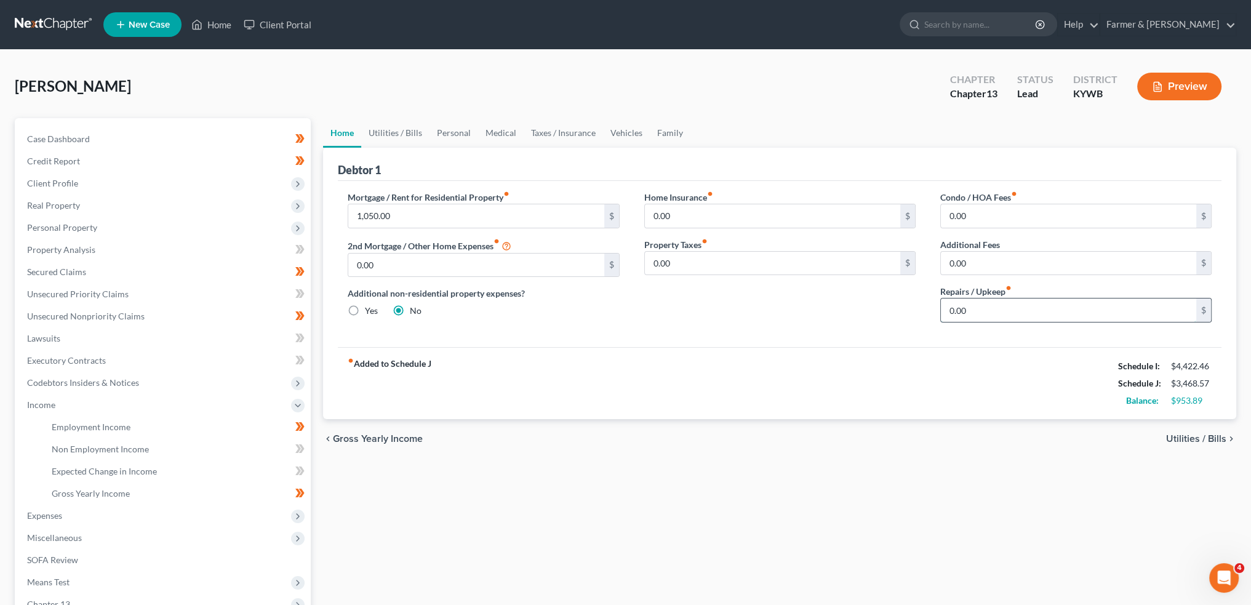
click at [981, 308] on input "0.00" at bounding box center [1068, 309] width 255 height 23
click at [391, 135] on link "Utilities / Bills" at bounding box center [395, 133] width 68 height 30
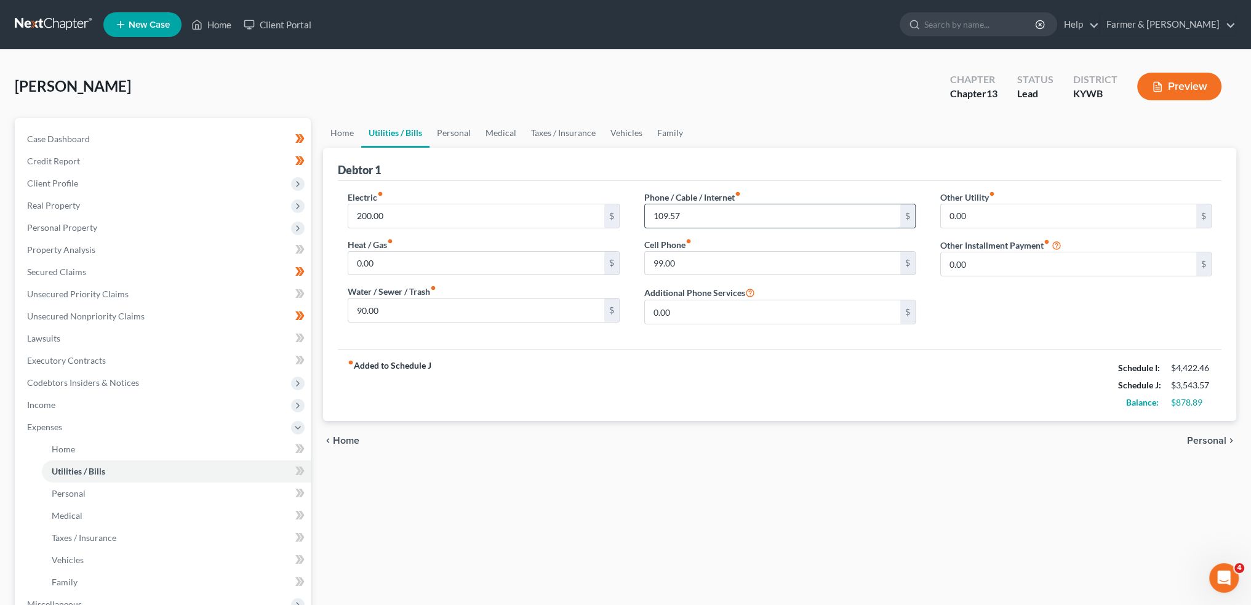
click at [687, 210] on input "109.57" at bounding box center [772, 215] width 255 height 23
click at [406, 316] on input "90.00" at bounding box center [475, 309] width 255 height 23
click at [394, 209] on input "200.00" at bounding box center [475, 215] width 255 height 23
click at [441, 127] on link "Personal" at bounding box center [454, 133] width 49 height 30
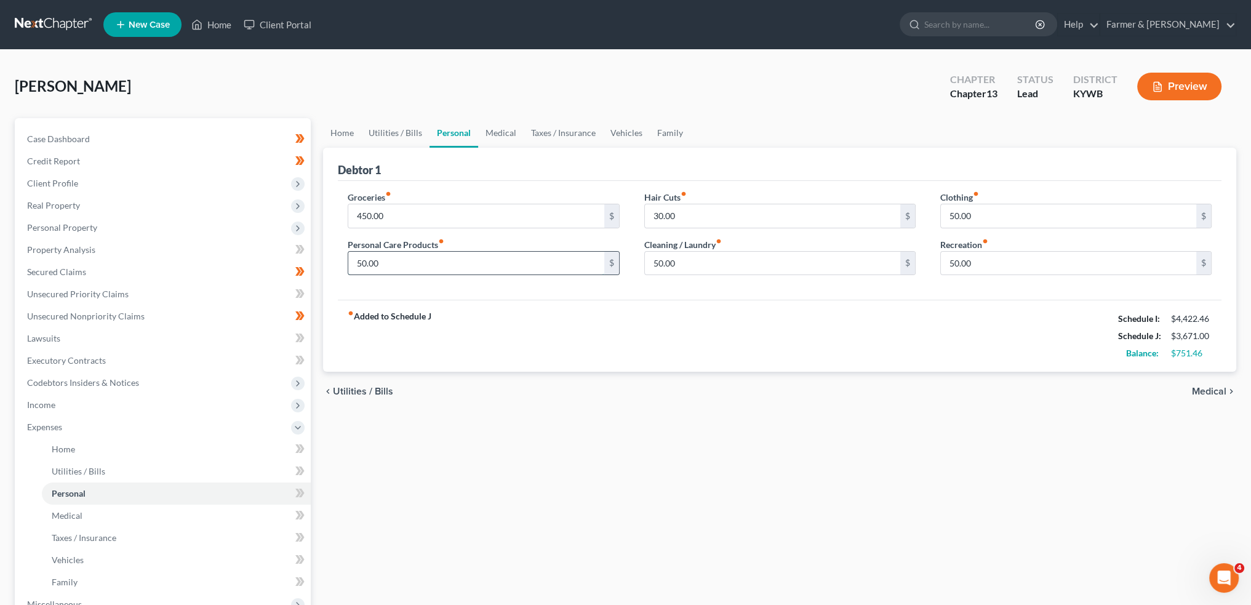
click at [394, 270] on input "50.00" at bounding box center [475, 263] width 255 height 23
click at [510, 135] on link "Medical" at bounding box center [501, 133] width 46 height 30
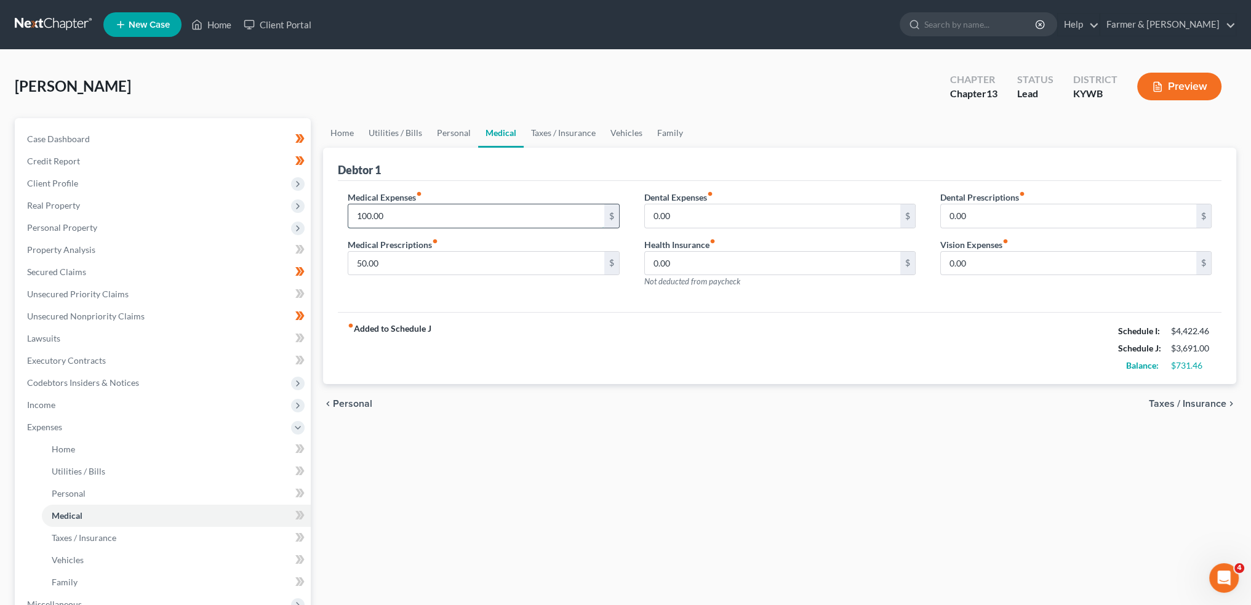
click at [429, 209] on input "100.00" at bounding box center [475, 215] width 255 height 23
click at [554, 127] on link "Taxes / Insurance" at bounding box center [563, 133] width 79 height 30
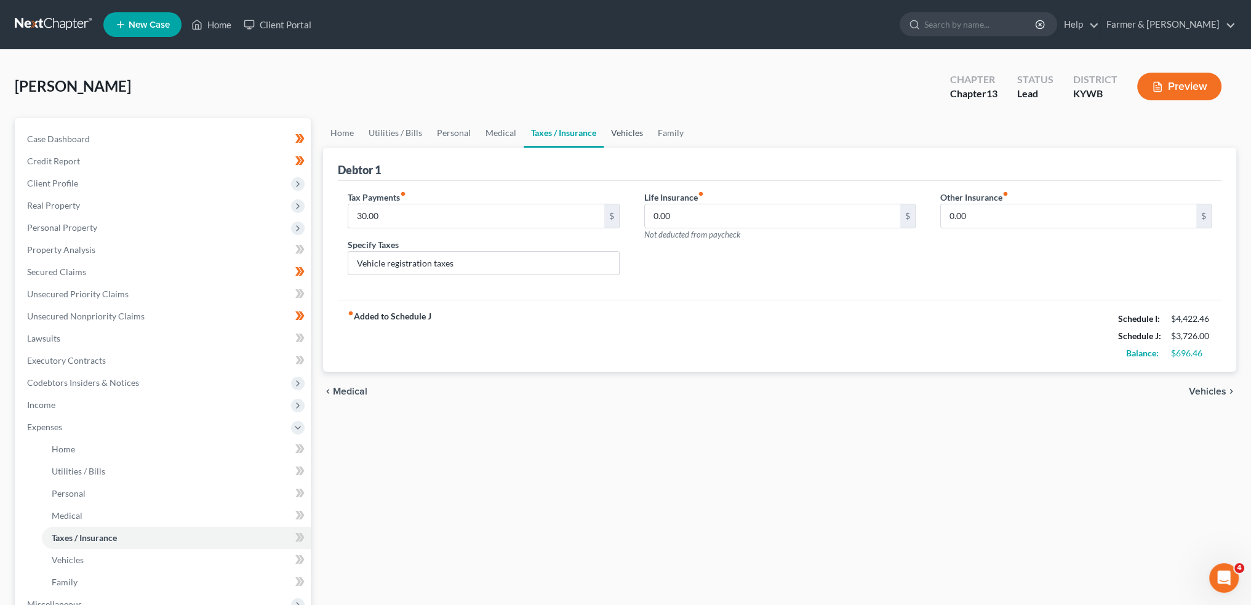
click at [623, 128] on link "Vehicles" at bounding box center [627, 133] width 47 height 30
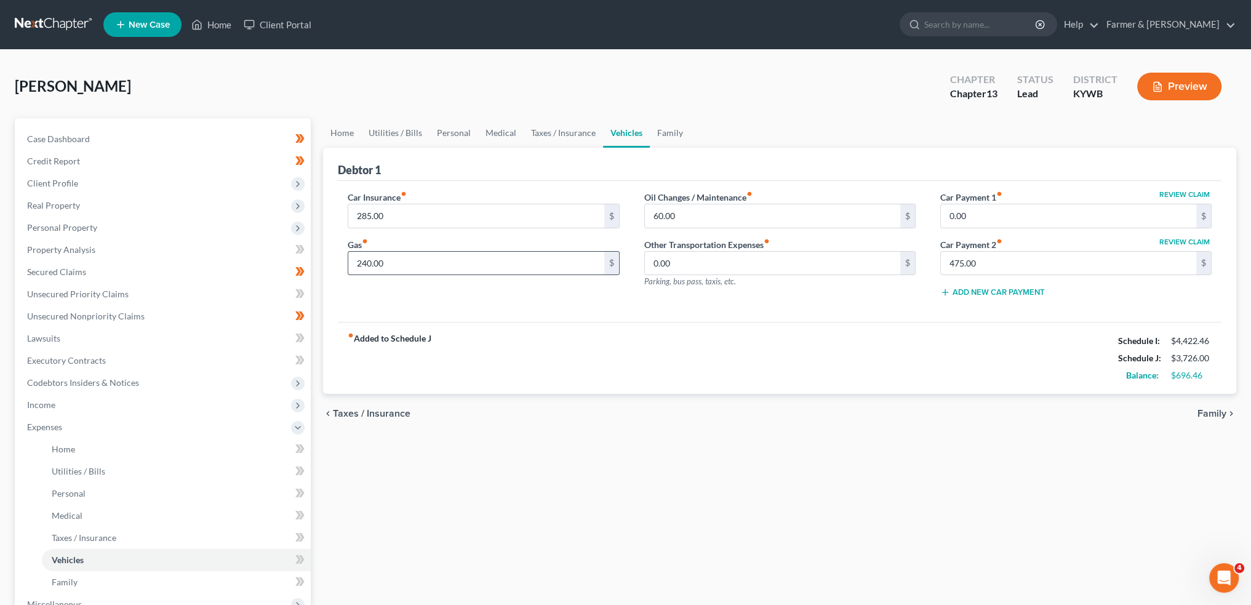
click at [473, 270] on input "240.00" at bounding box center [475, 263] width 255 height 23
click at [664, 129] on link "Family" at bounding box center [670, 133] width 41 height 30
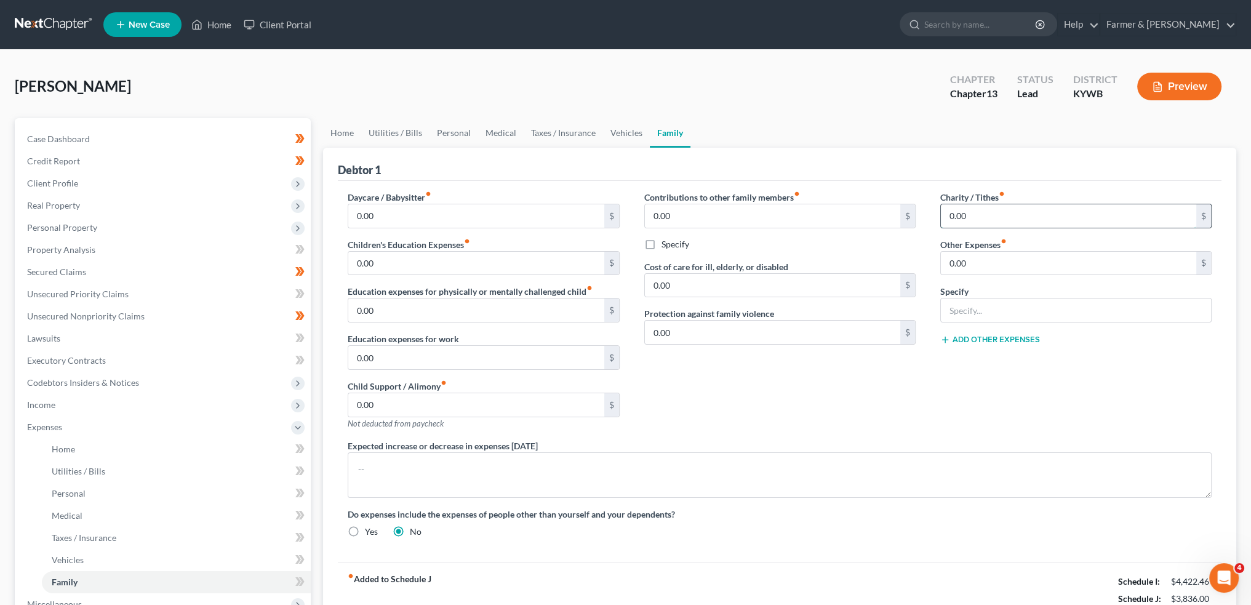
click at [1015, 214] on input "0.00" at bounding box center [1068, 215] width 255 height 23
drag, startPoint x: 976, startPoint y: 209, endPoint x: 897, endPoint y: 211, distance: 78.8
click at [899, 210] on div "Daycare / Babysitter fiber_manual_record 0.00 $ Children's Education Expenses f…" at bounding box center [779, 369] width 889 height 357
click at [335, 129] on link "Home" at bounding box center [342, 133] width 38 height 30
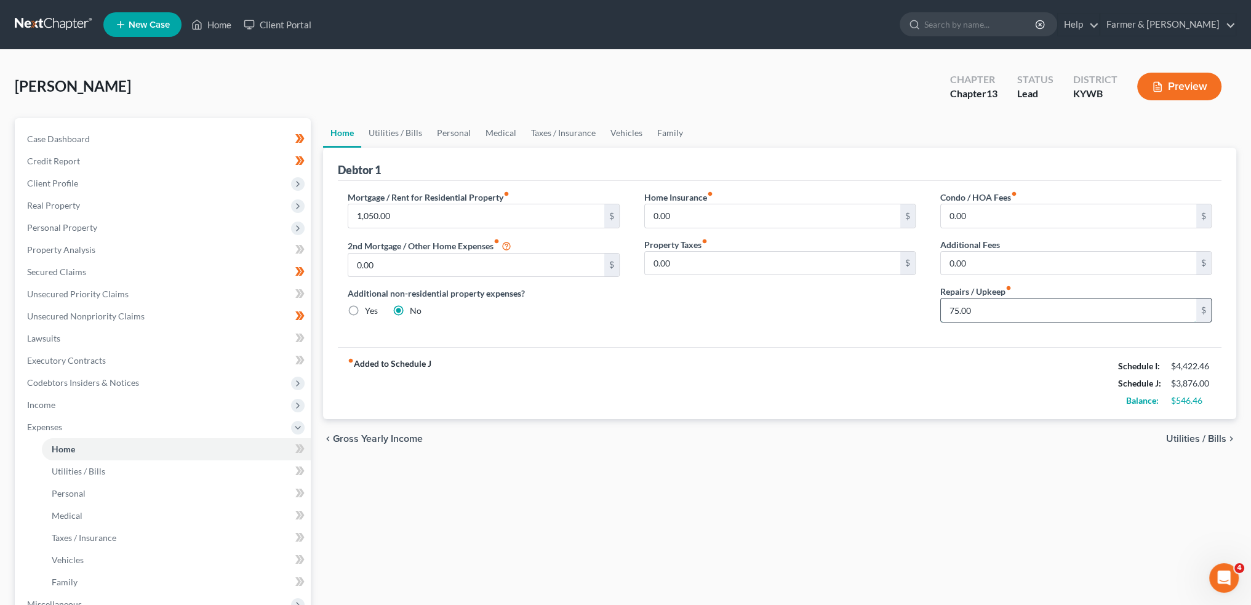
click at [991, 311] on input "75.00" at bounding box center [1068, 309] width 255 height 23
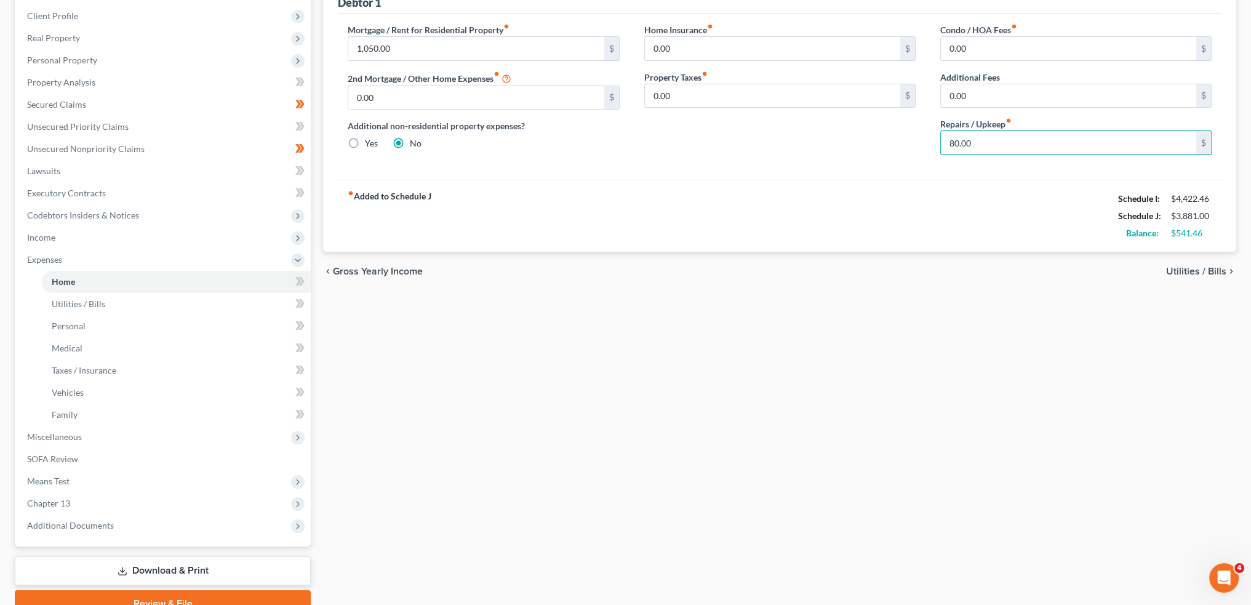
scroll to position [225, 0]
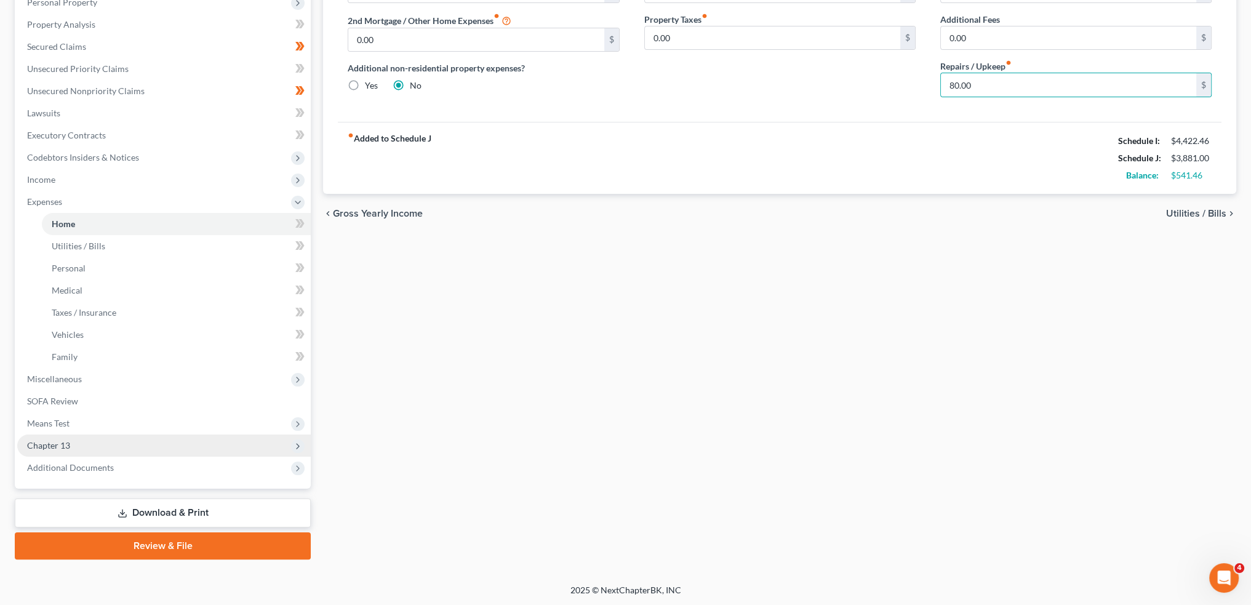
click at [119, 442] on span "Chapter 13" at bounding box center [164, 445] width 294 height 22
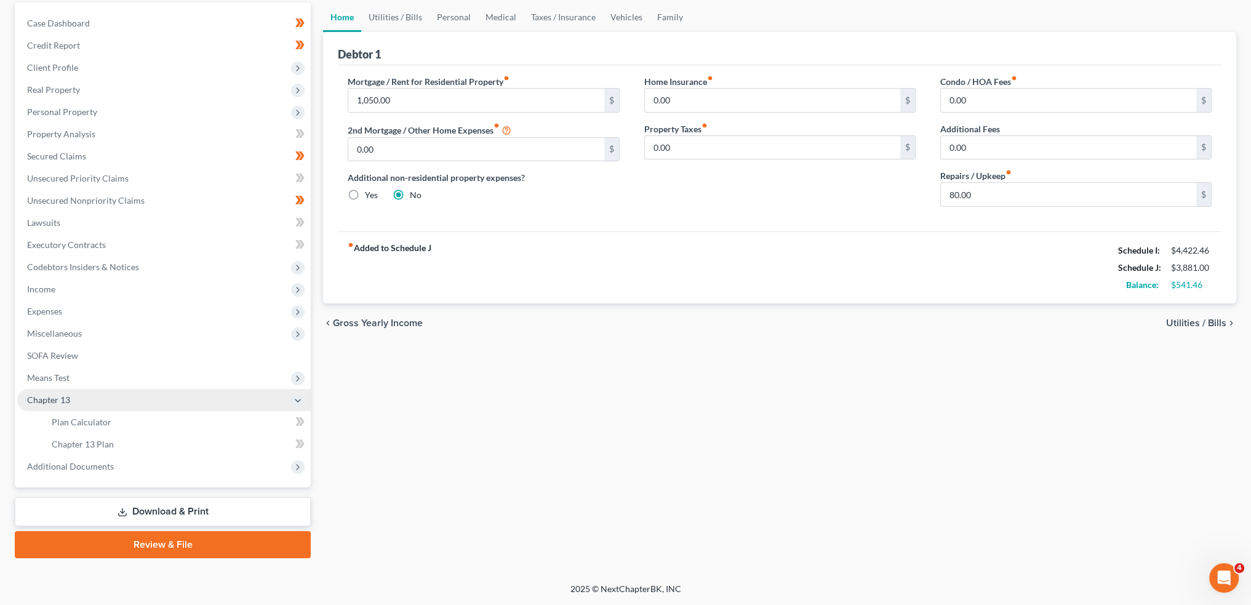
scroll to position [114, 0]
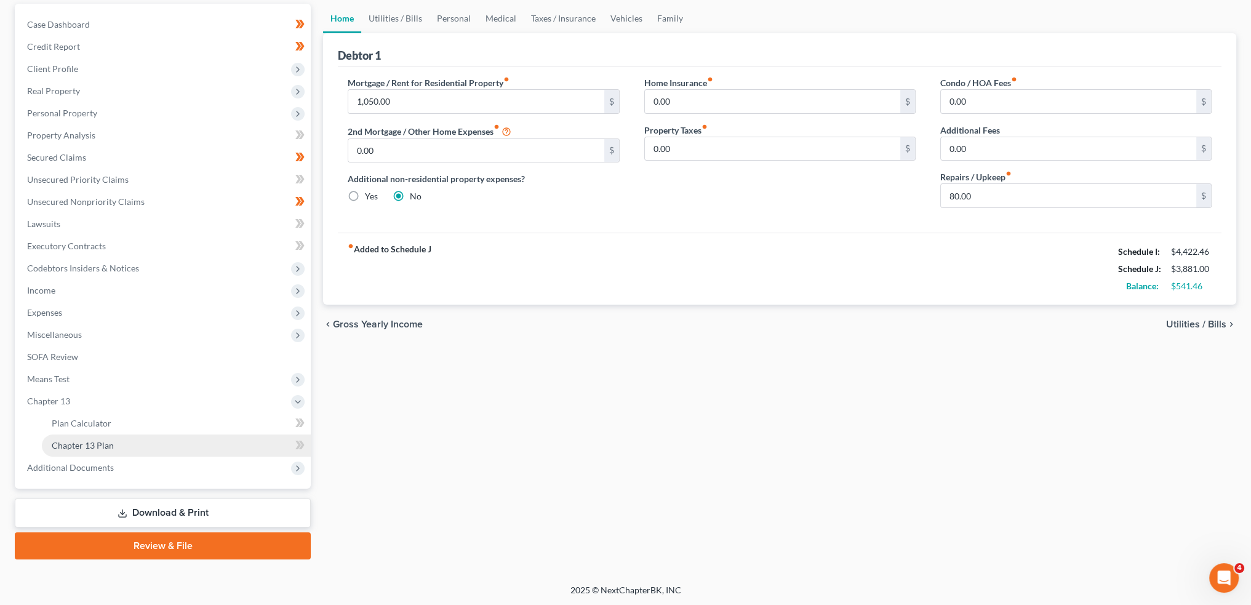
click at [118, 442] on link "Chapter 13 Plan" at bounding box center [176, 445] width 269 height 22
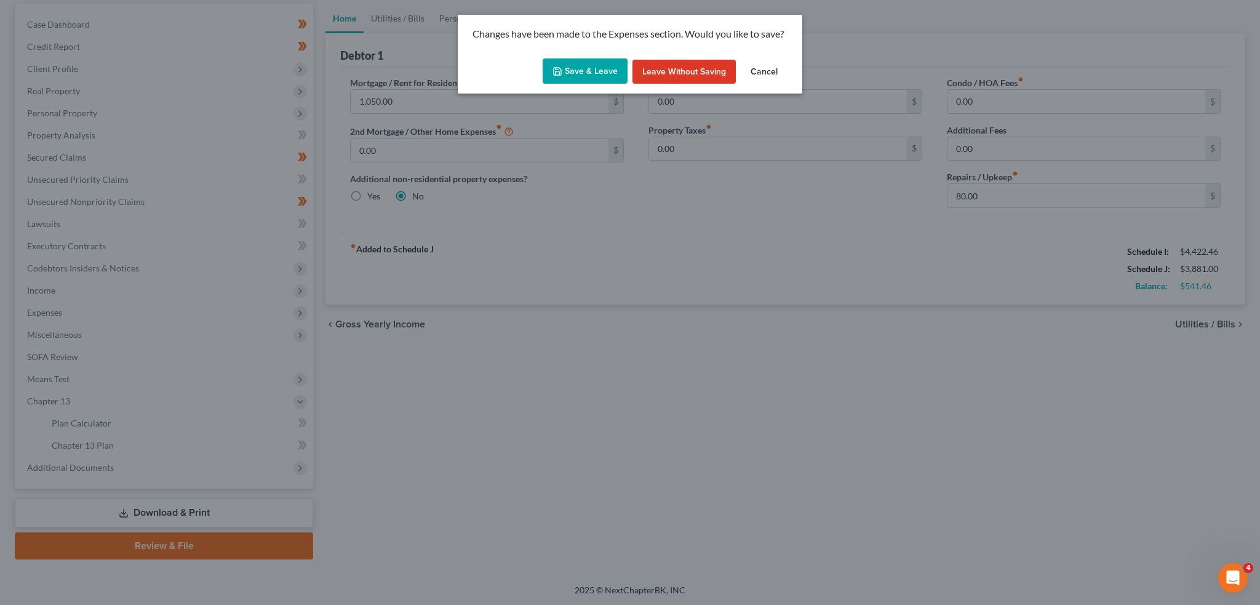
click at [599, 76] on button "Save & Leave" at bounding box center [585, 71] width 85 height 26
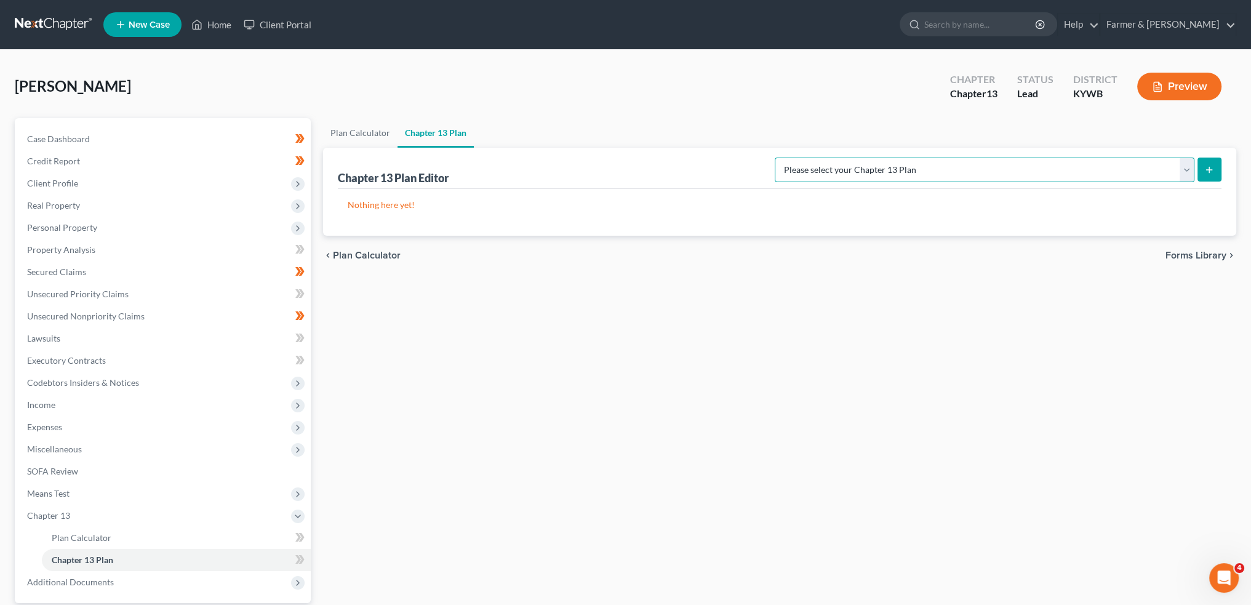
click at [916, 169] on select "Please select your Chapter 13 Plan National Form Plan - Official Form 113 Natio…" at bounding box center [985, 170] width 420 height 25
click at [824, 158] on select "Please select your Chapter 13 Plan National Form Plan - Official Form 113 Natio…" at bounding box center [985, 170] width 420 height 25
click at [1209, 167] on line "submit" at bounding box center [1209, 170] width 0 height 6
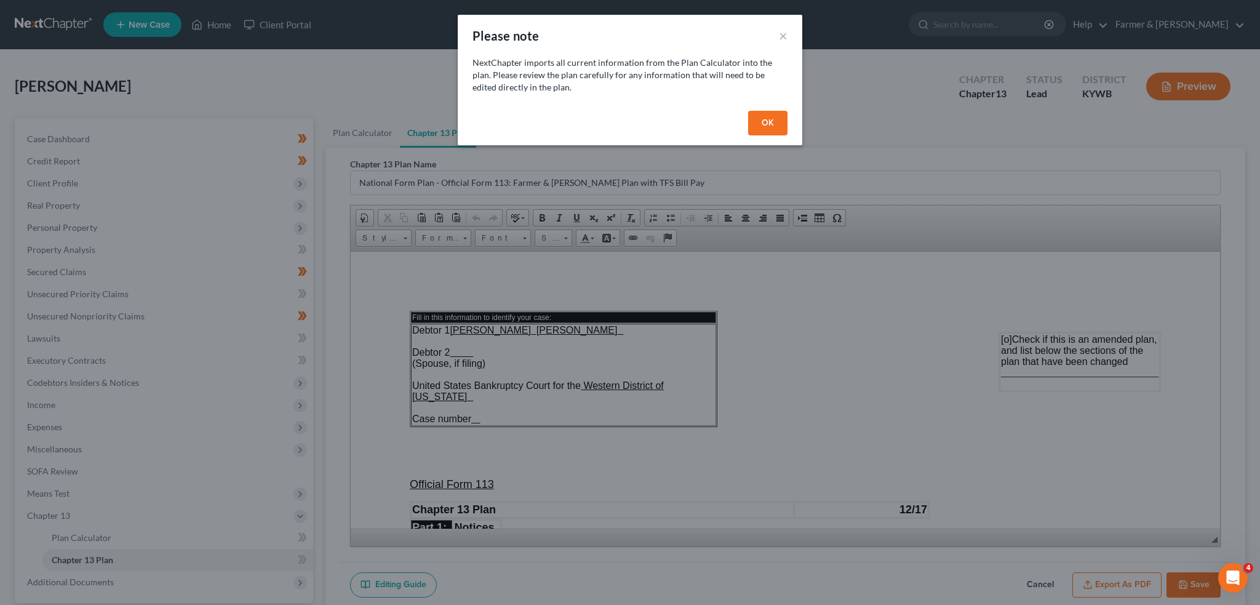
click at [764, 127] on button "OK" at bounding box center [767, 123] width 39 height 25
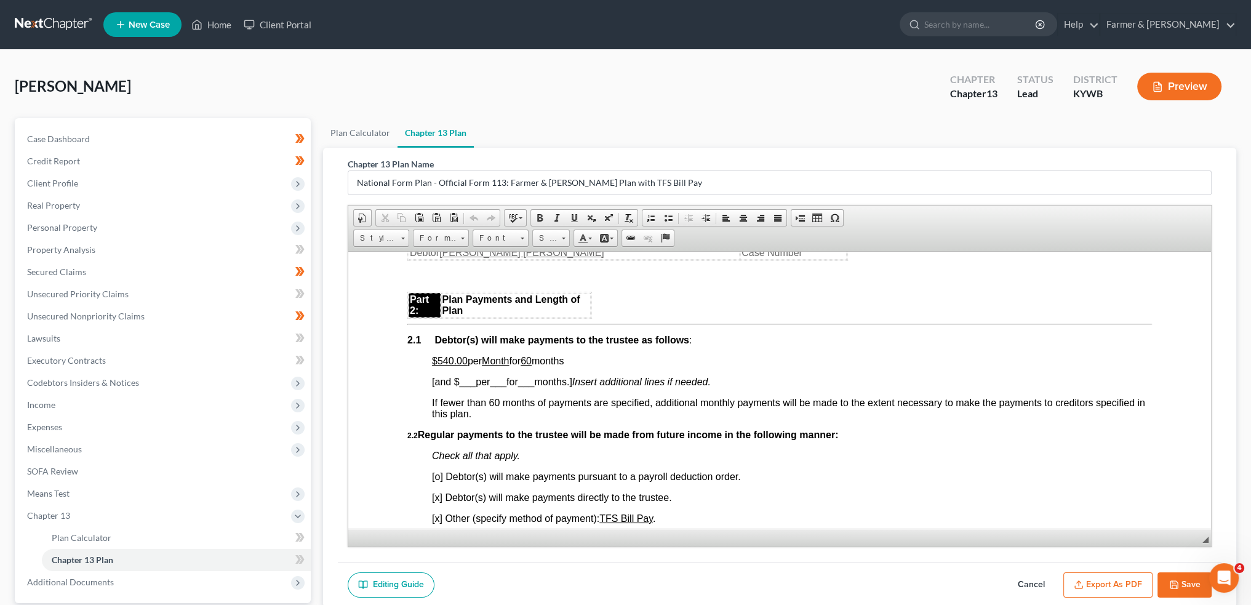
scroll to position [718, 0]
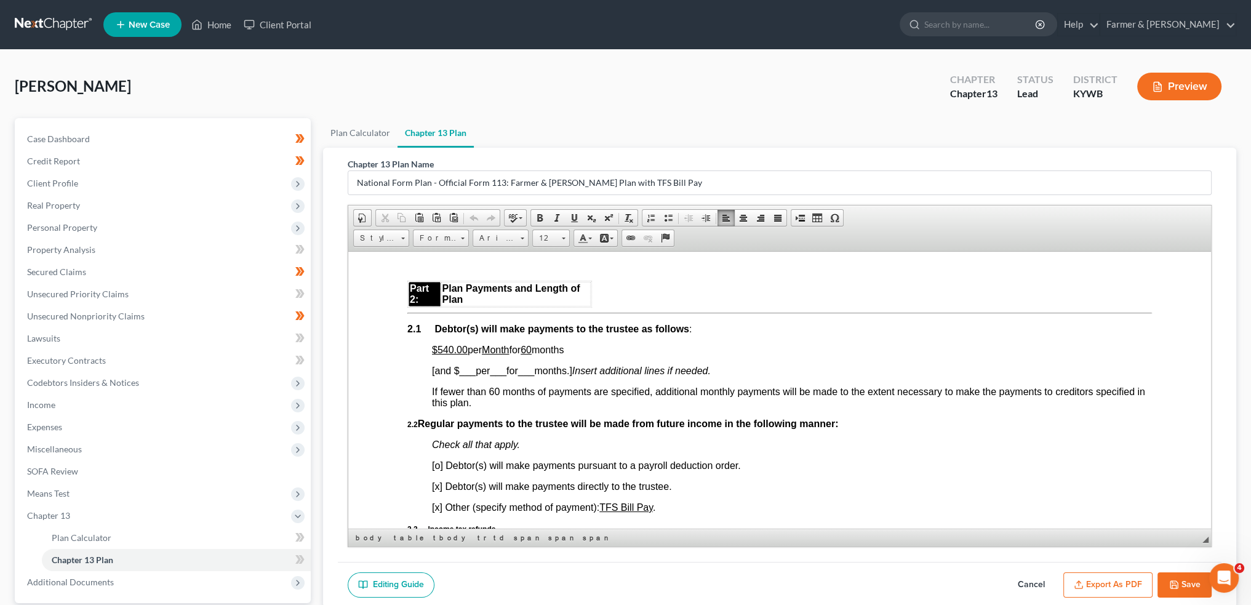
drag, startPoint x: 464, startPoint y: 355, endPoint x: 579, endPoint y: 352, distance: 115.1
click at [579, 352] on p "$540.00 per Month for 60 months" at bounding box center [792, 349] width 720 height 11
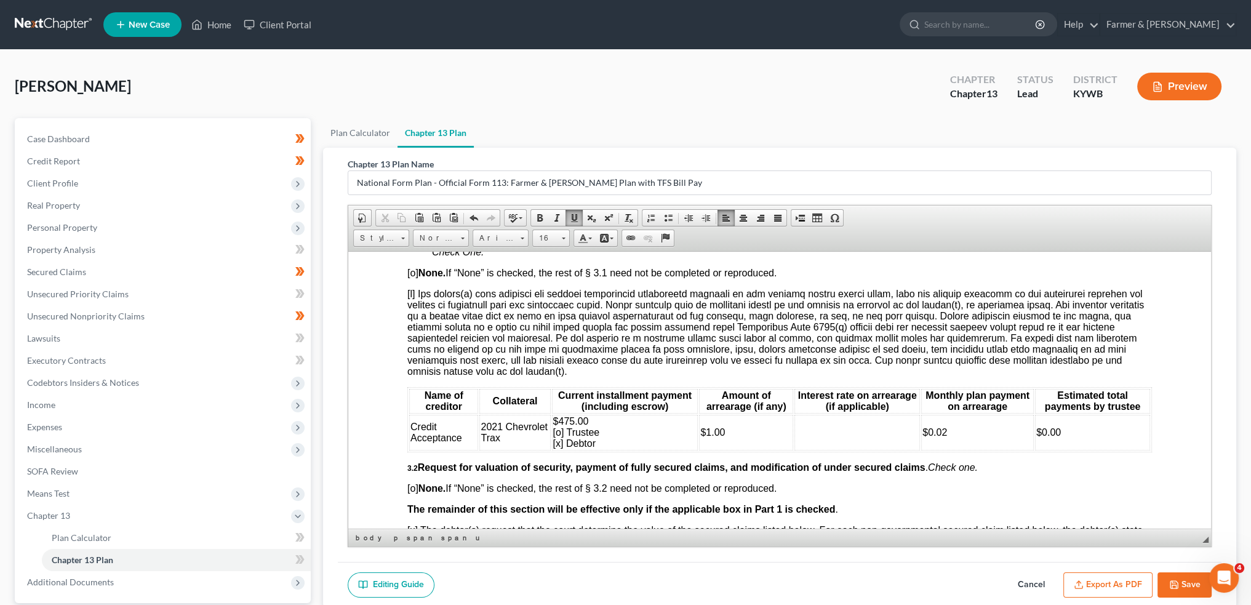
scroll to position [1436, 0]
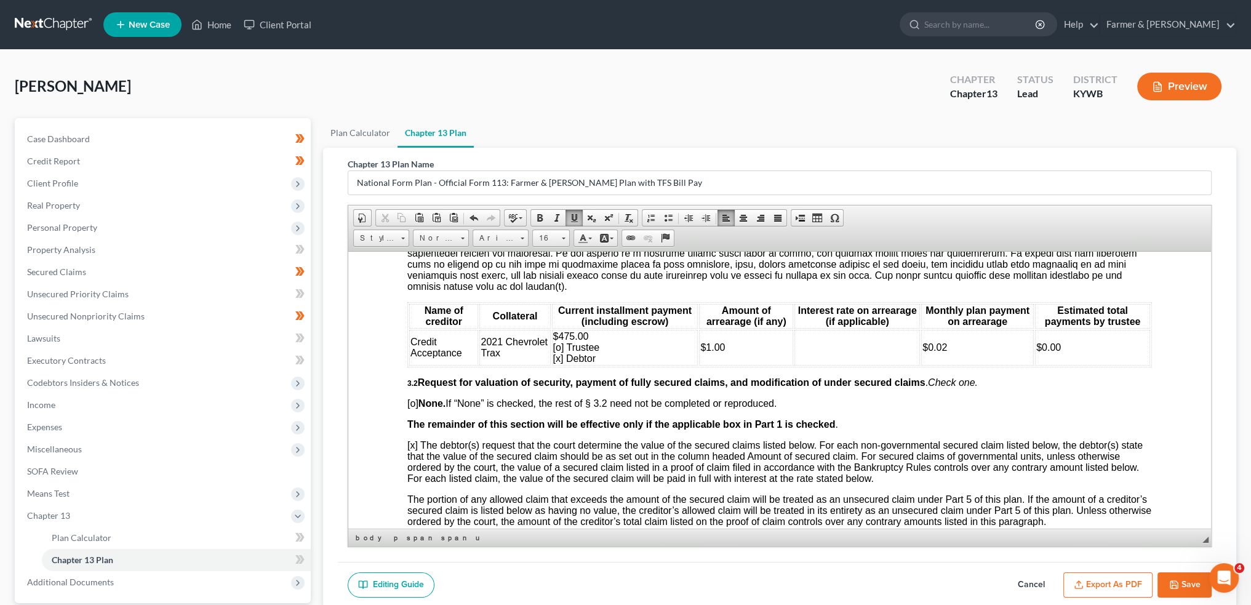
click at [600, 365] on td "$475.00 [o] Trustee [x] Debtor" at bounding box center [625, 347] width 146 height 36
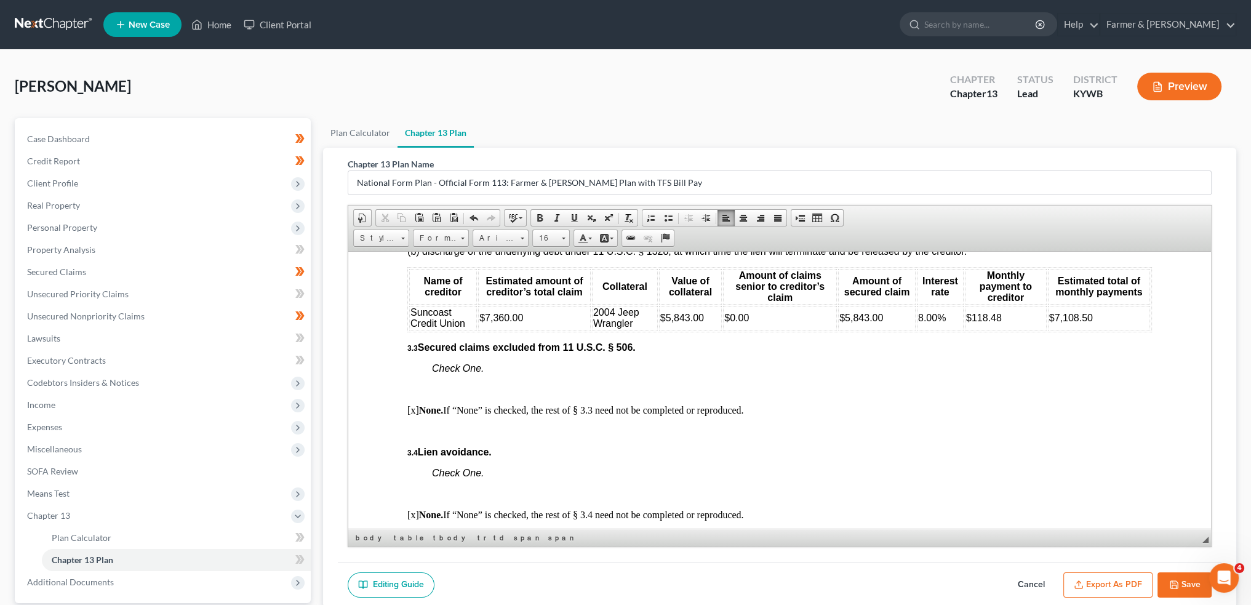
scroll to position [1744, 0]
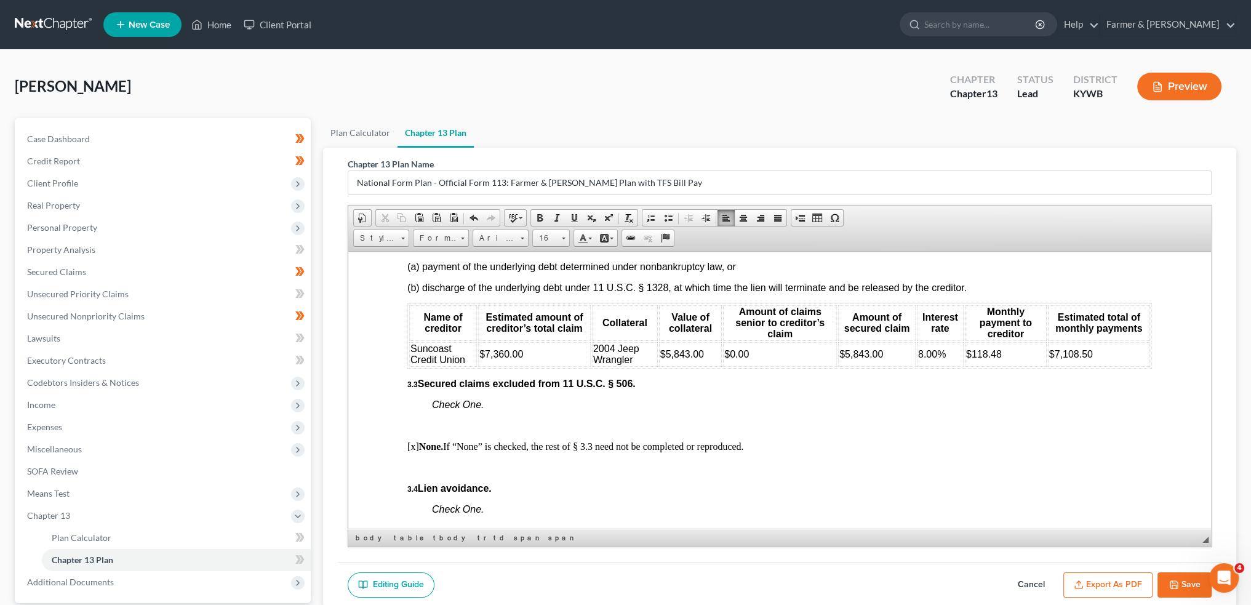
click at [593, 362] on span "2004 Jeep Wrangler" at bounding box center [616, 354] width 46 height 22
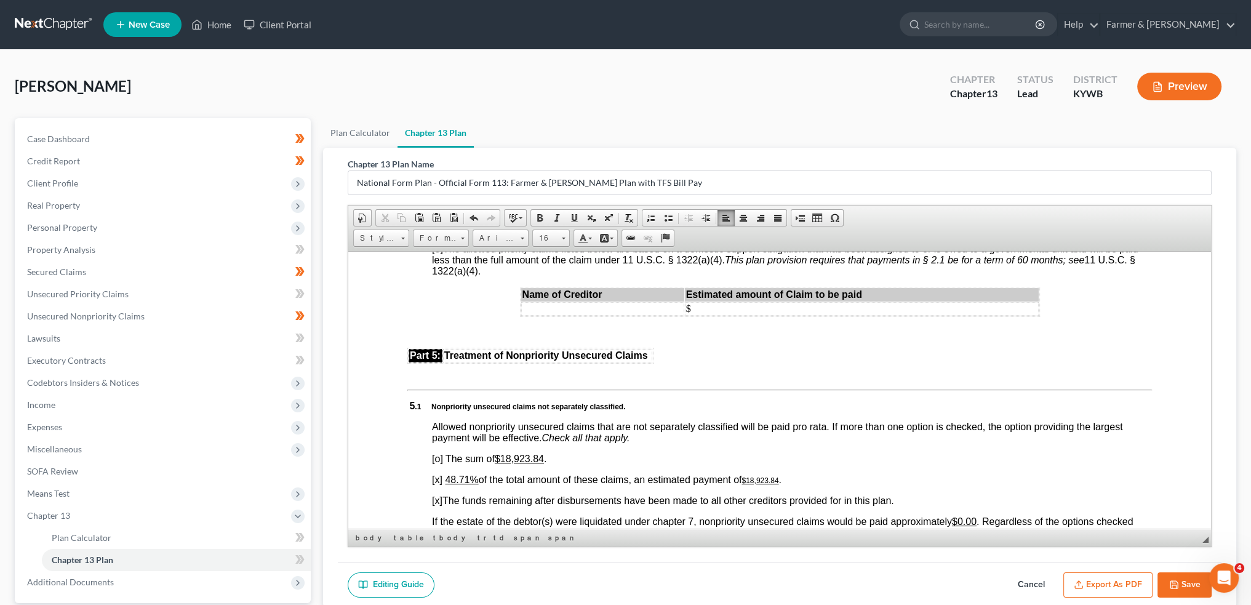
scroll to position [2667, 0]
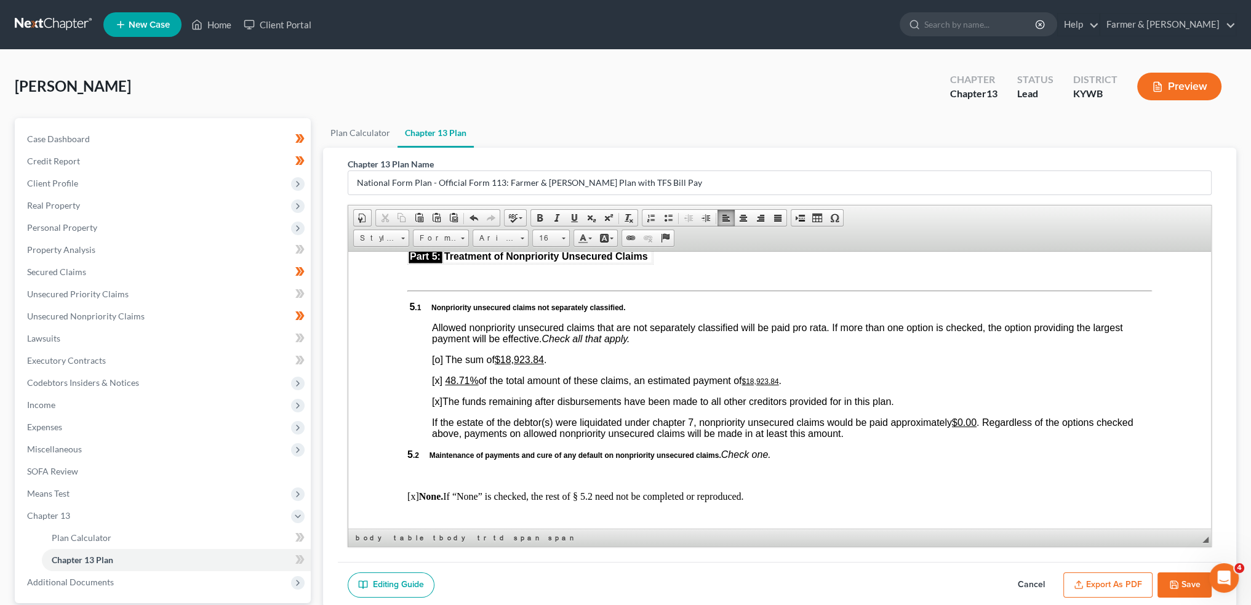
click at [449, 385] on u "48.71%" at bounding box center [461, 380] width 33 height 10
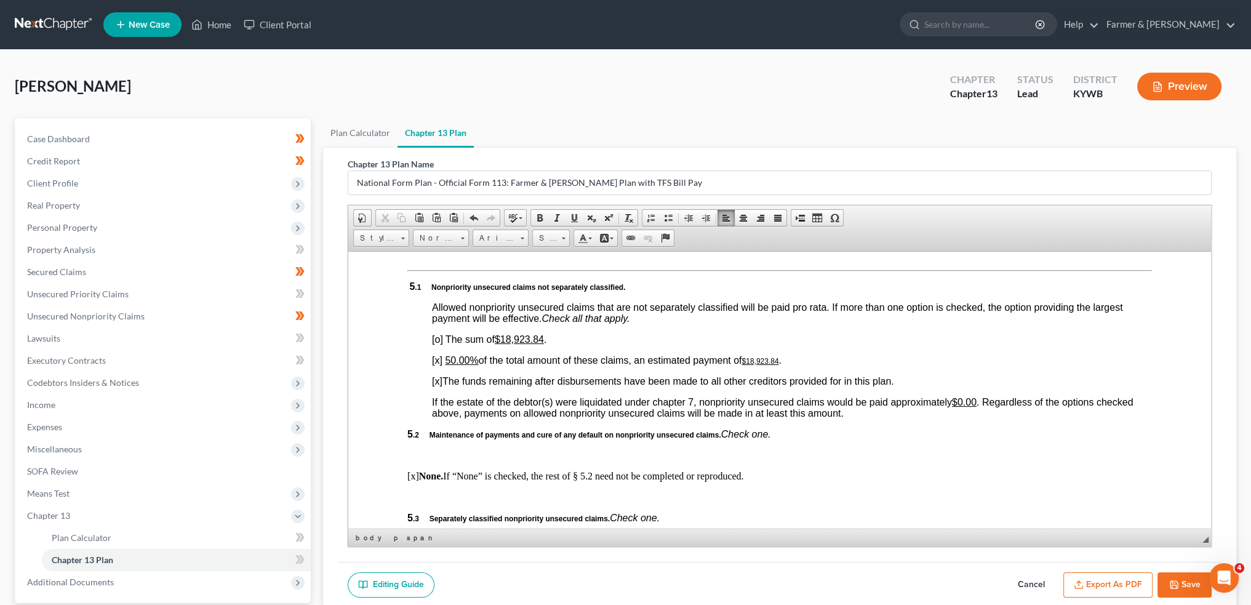
scroll to position [2872, 0]
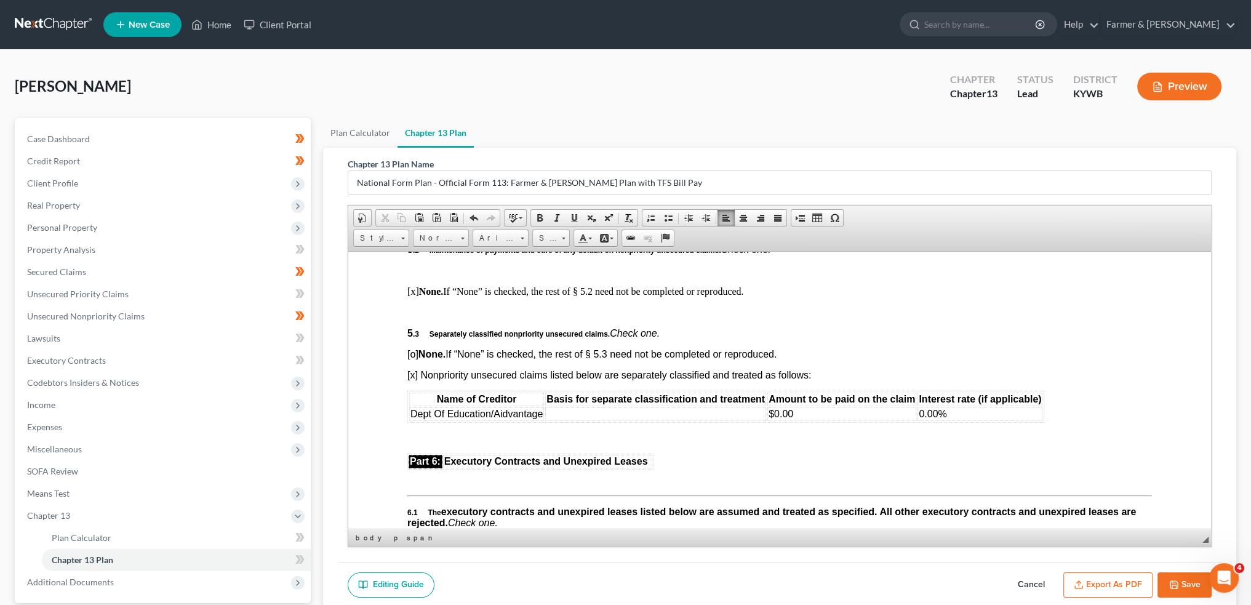
click at [619, 420] on td at bounding box center [655, 414] width 221 height 14
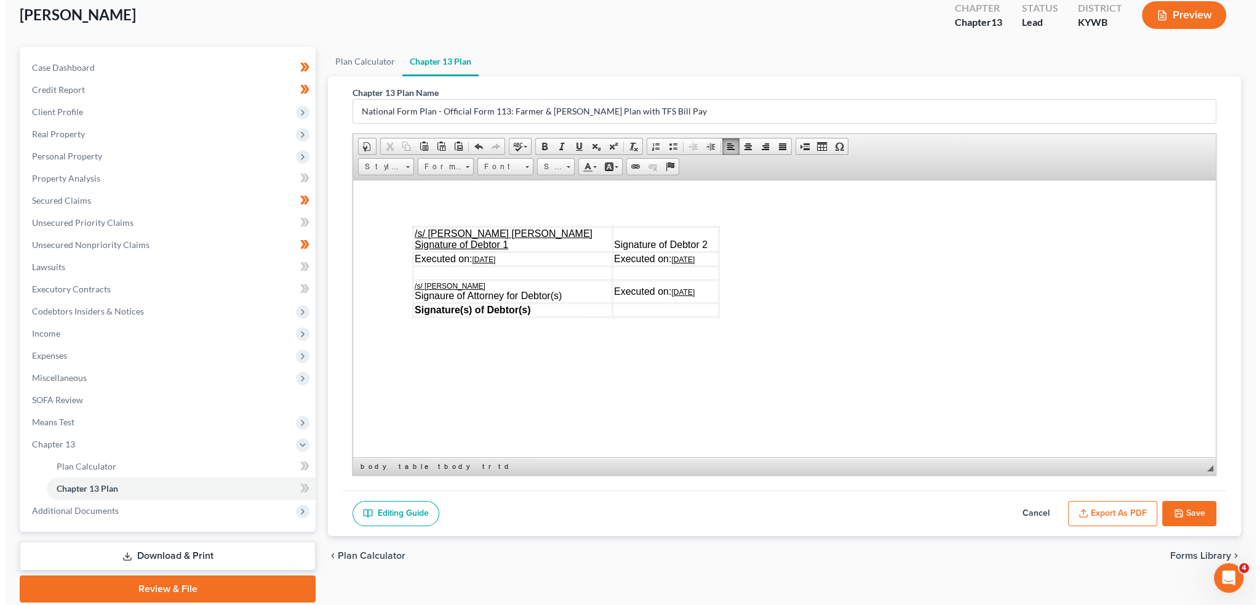
scroll to position [114, 0]
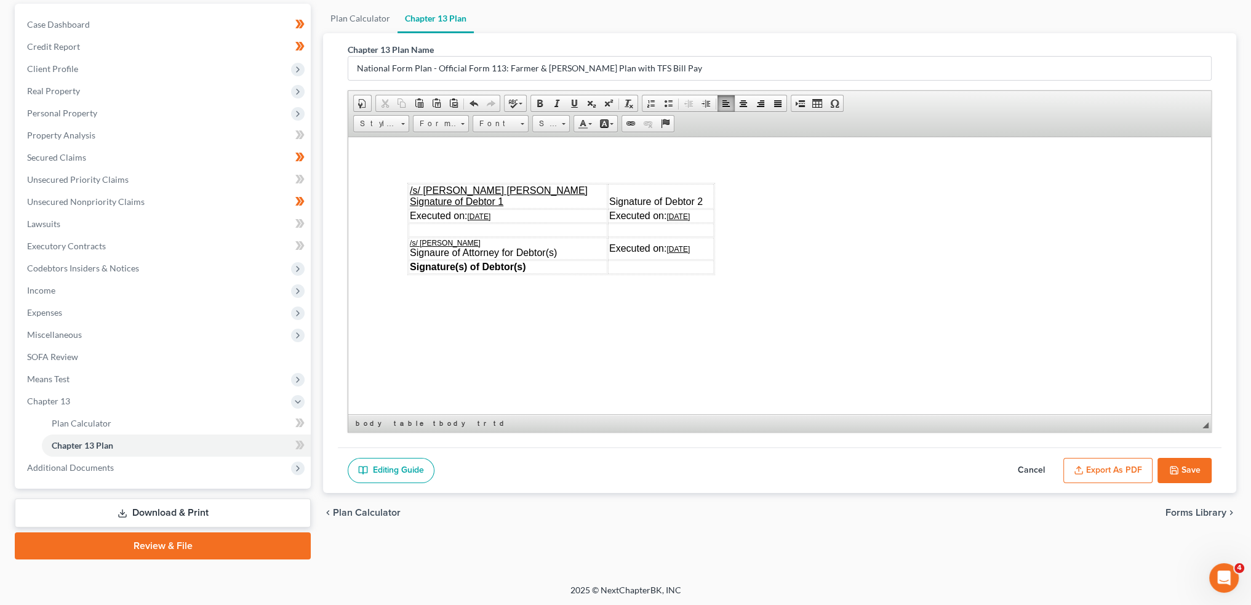
click at [1130, 463] on button "Export as PDF" at bounding box center [1107, 471] width 89 height 26
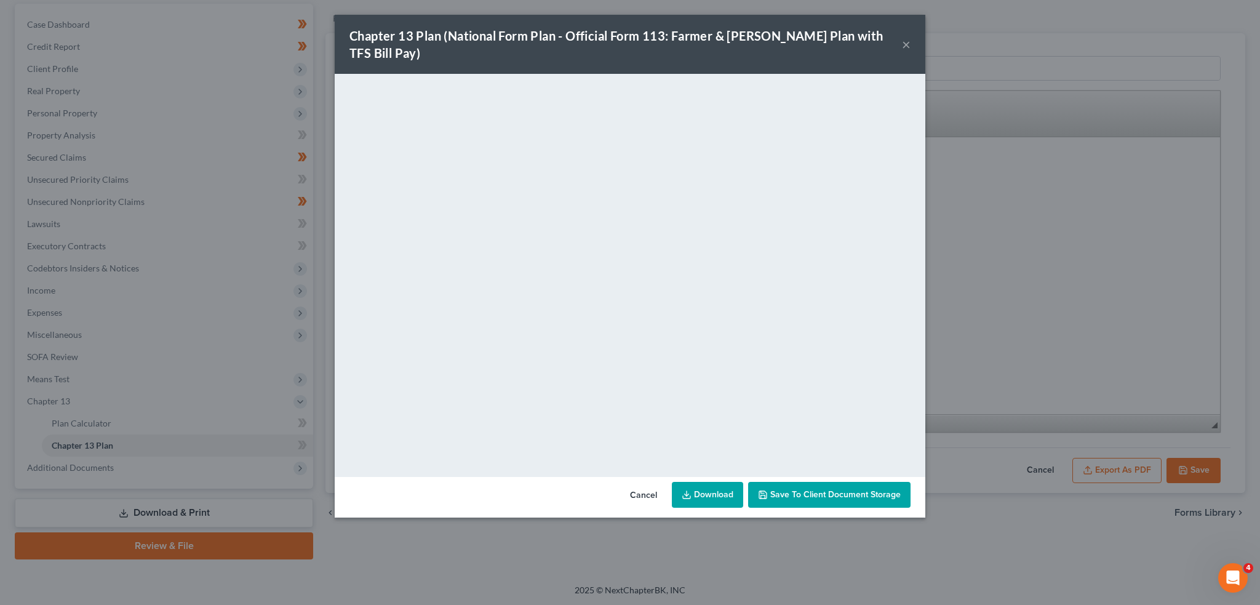
click at [856, 482] on button "Save to Client Document Storage" at bounding box center [829, 495] width 162 height 26
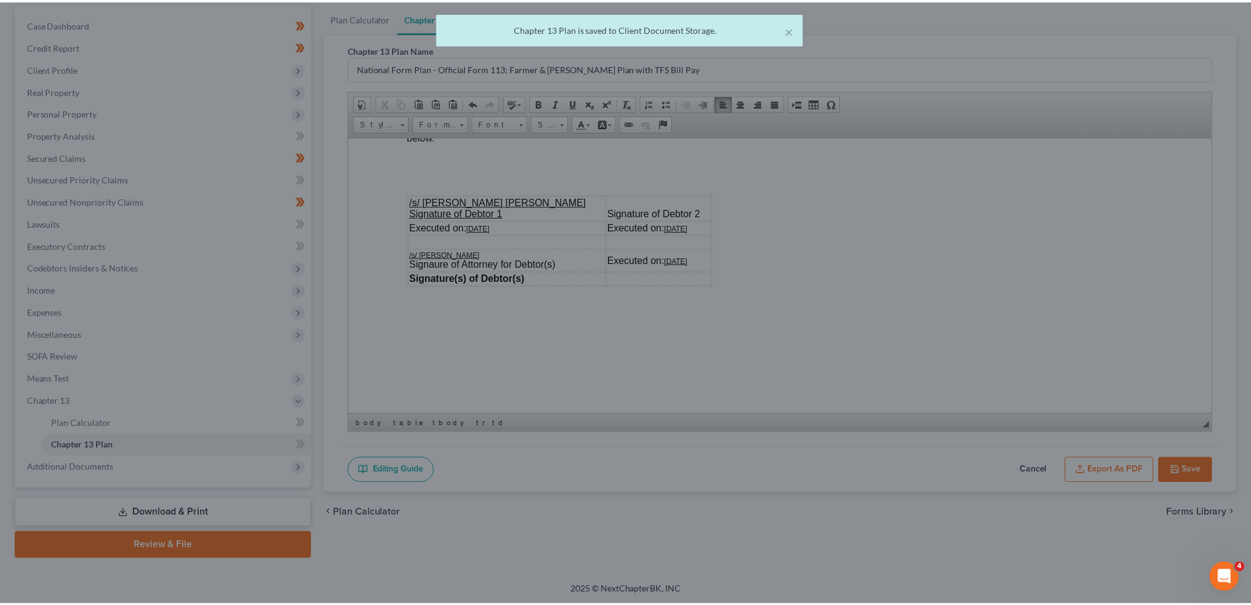
scroll to position [3693, 0]
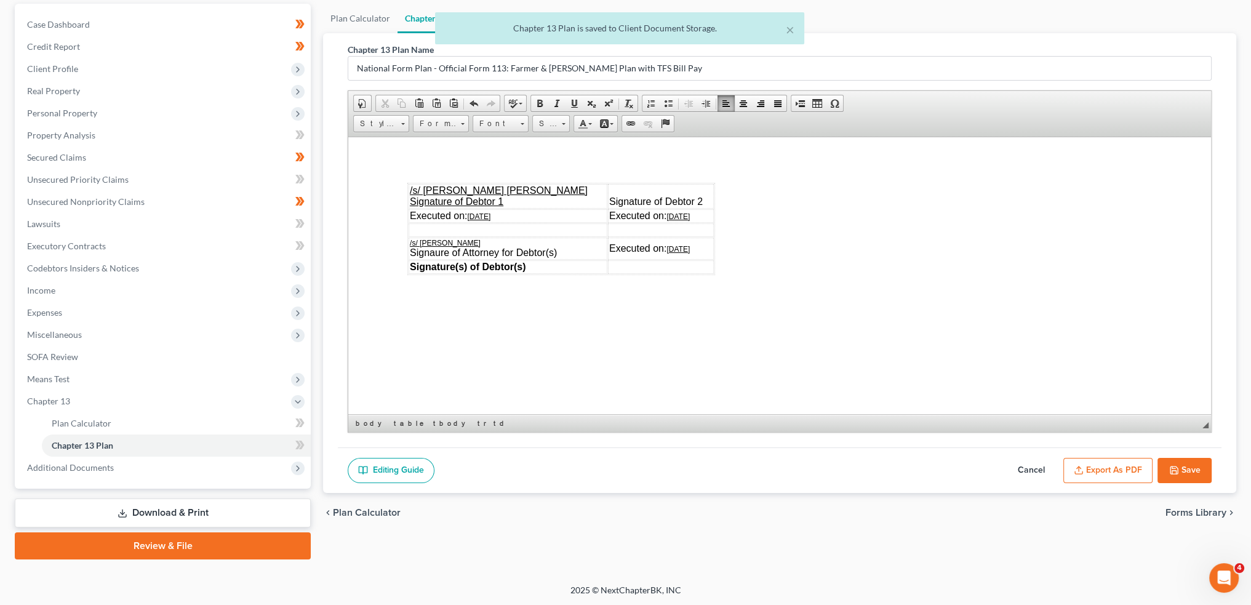
click at [1187, 468] on button "Save" at bounding box center [1185, 471] width 54 height 26
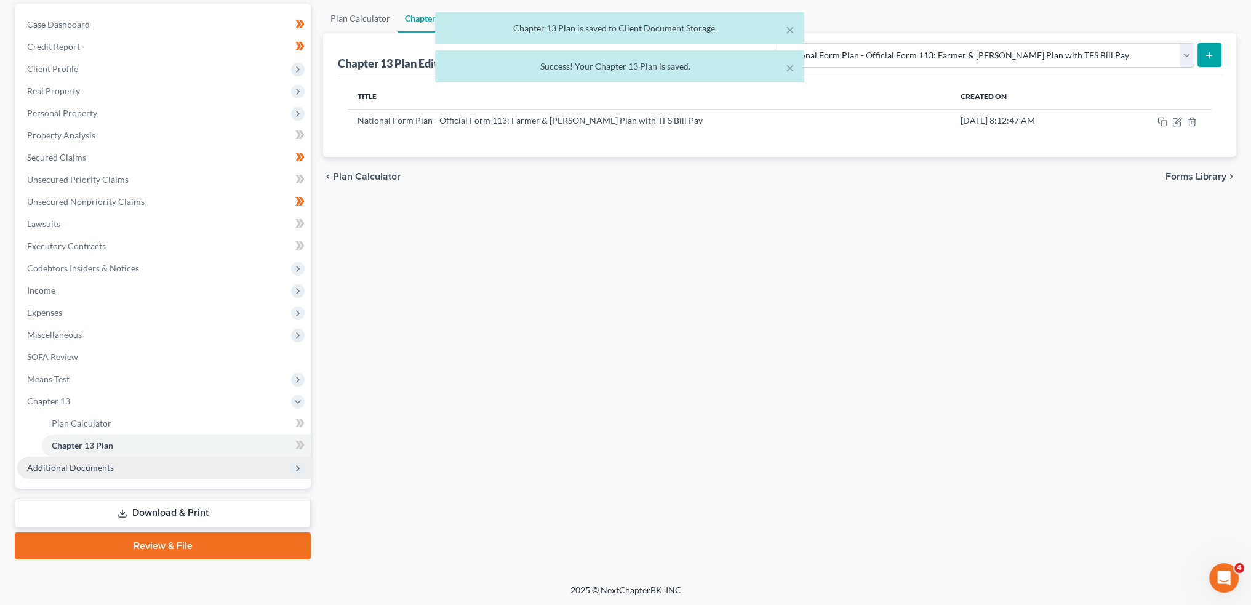
click at [205, 471] on span "Additional Documents" at bounding box center [164, 468] width 294 height 22
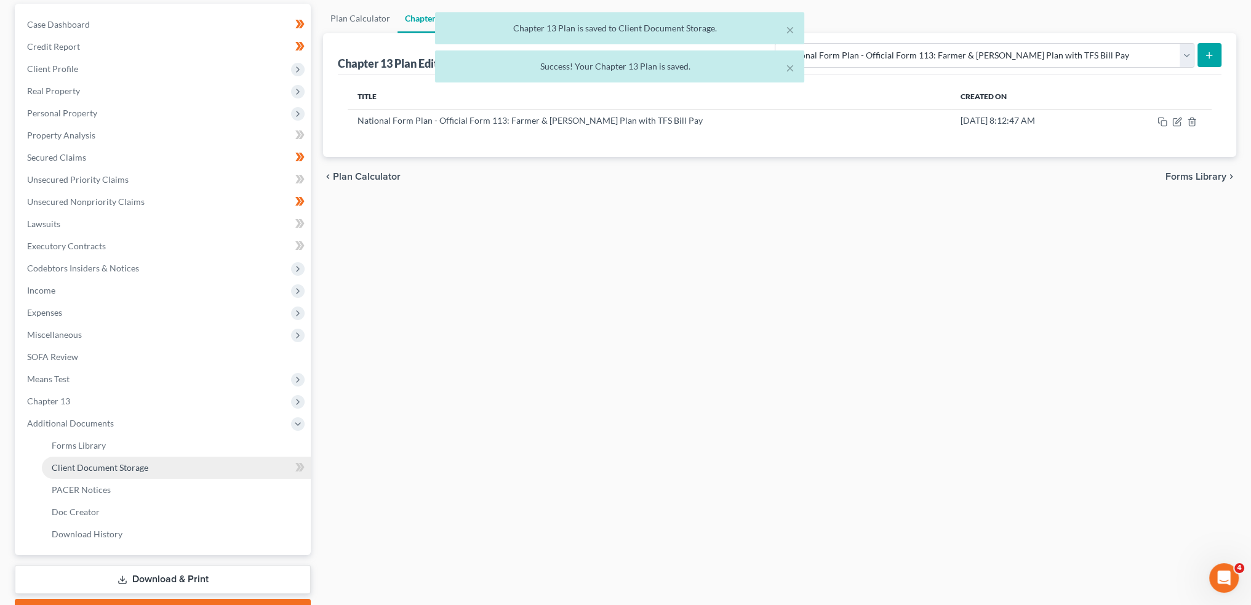
click at [205, 468] on link "Client Document Storage" at bounding box center [176, 468] width 269 height 22
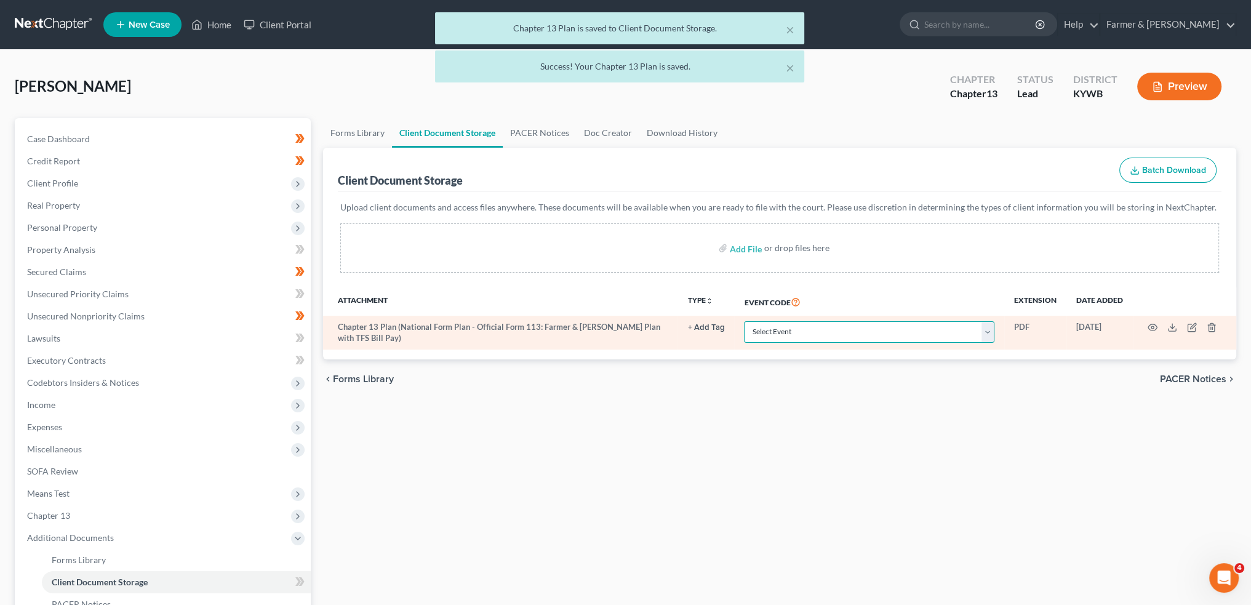
click at [808, 326] on select "Select Event Amended Answer Amended Complaint Amended List of Creditors (Fee) A…" at bounding box center [869, 332] width 250 height 22
click at [744, 321] on select "Select Event Amended Answer Amended Complaint Amended List of Creditors (Fee) A…" at bounding box center [869, 332] width 250 height 22
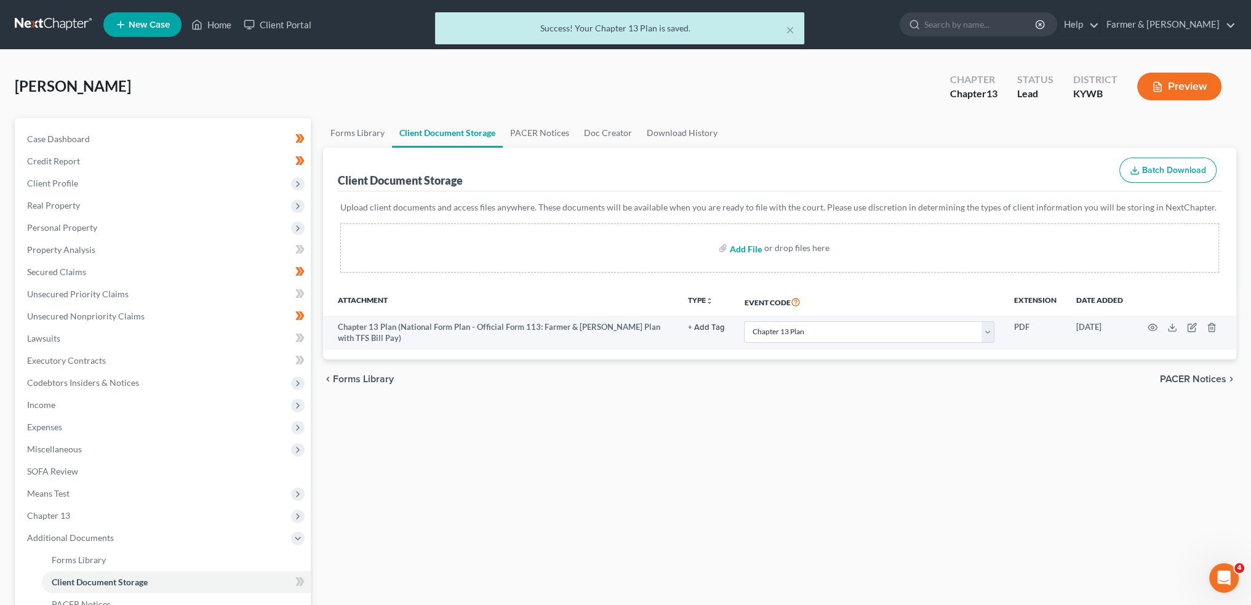
click at [743, 248] on input "file" at bounding box center [745, 248] width 30 height 22
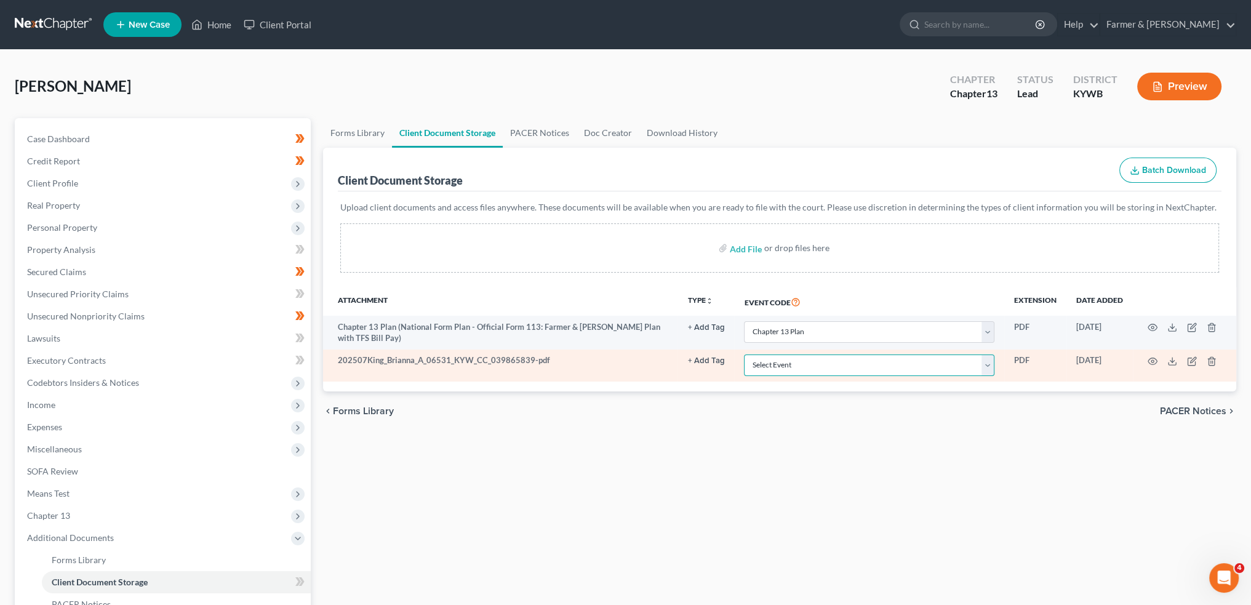
drag, startPoint x: 777, startPoint y: 364, endPoint x: 779, endPoint y: 356, distance: 8.8
click at [777, 364] on select "Select Event Amended Answer Amended Complaint Amended List of Creditors (Fee) A…" at bounding box center [869, 365] width 250 height 22
click at [744, 354] on select "Select Event Amended Answer Amended Complaint Amended List of Creditors (Fee) A…" at bounding box center [869, 365] width 250 height 22
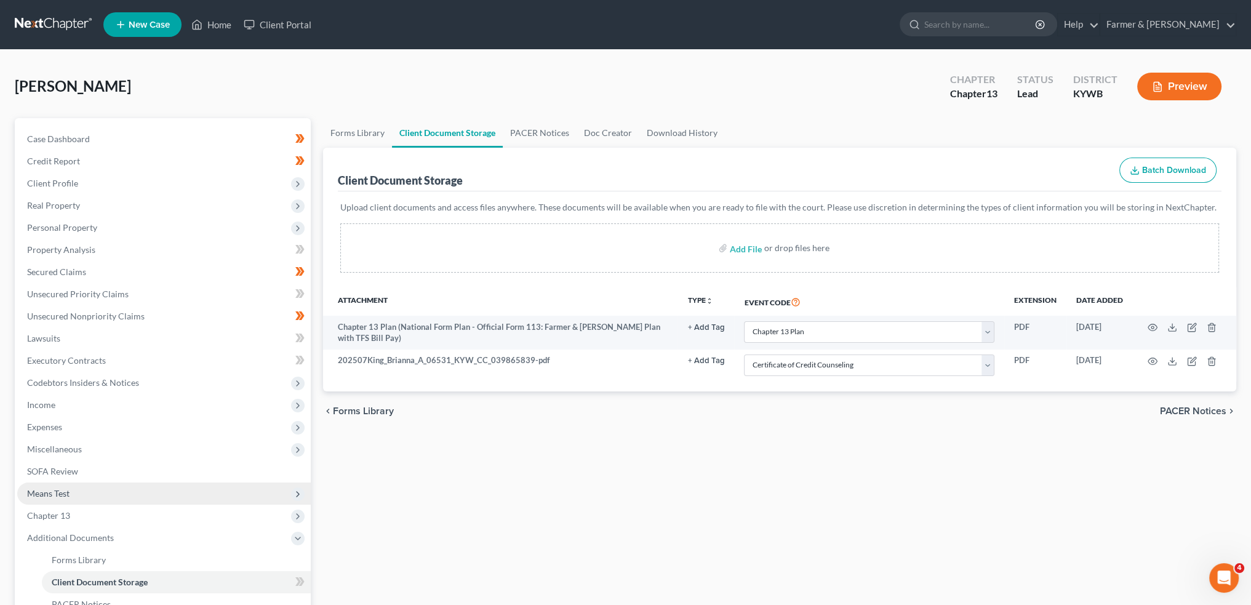
click at [521, 466] on div "Forms Library Client Document Storage PACER Notices Doc Creator Download Histor…" at bounding box center [780, 429] width 926 height 622
click at [142, 478] on link "SOFA Review" at bounding box center [164, 471] width 294 height 22
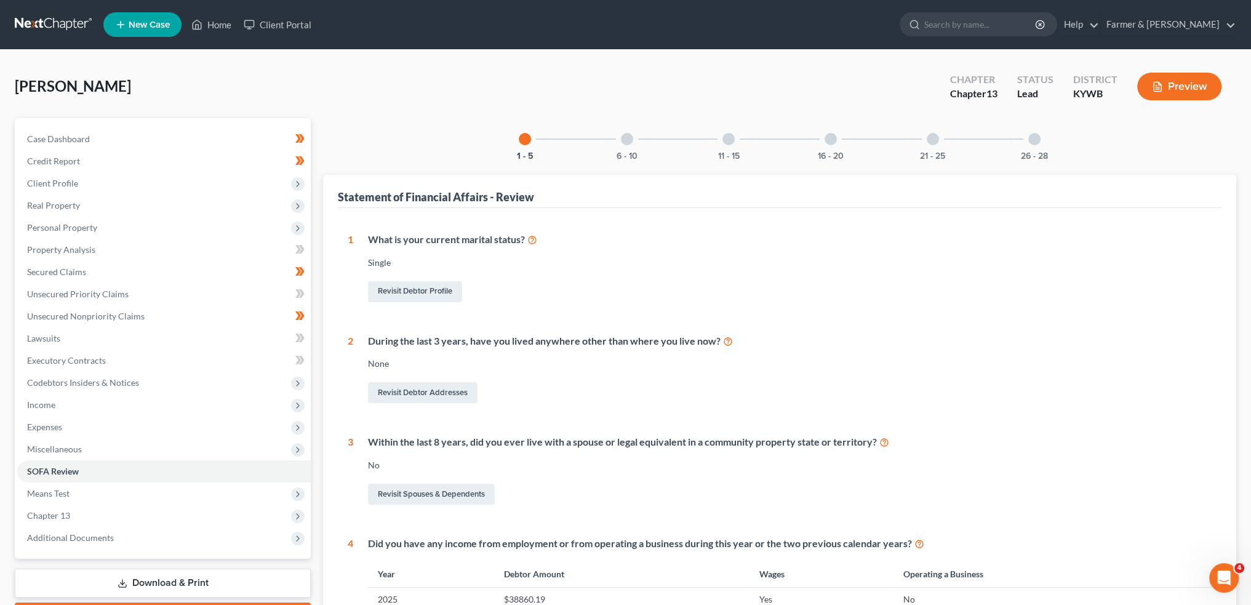
click at [633, 140] on div "6 - 10" at bounding box center [627, 139] width 42 height 42
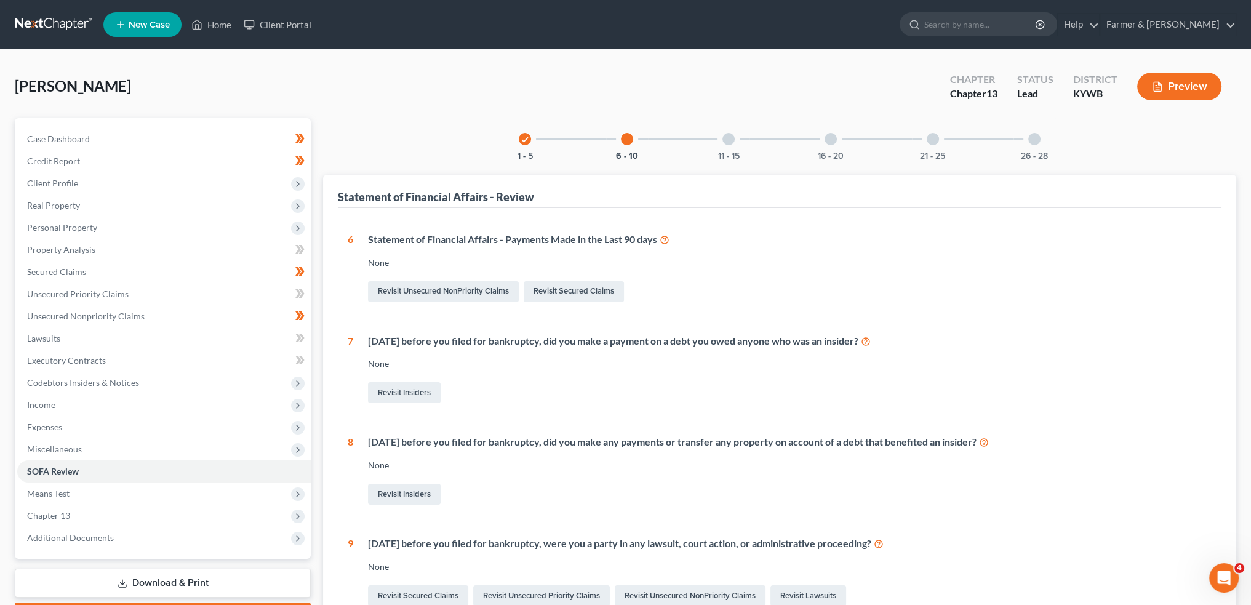
click at [726, 135] on div at bounding box center [729, 139] width 12 height 12
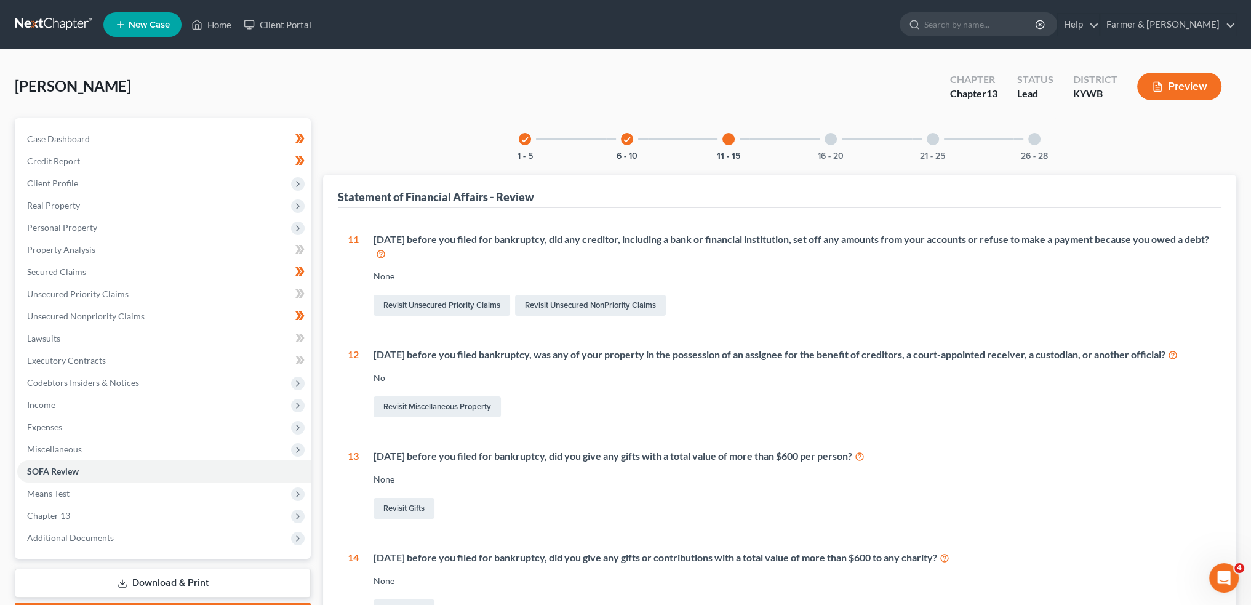
click at [619, 137] on div "check 6 - 10" at bounding box center [627, 139] width 42 height 42
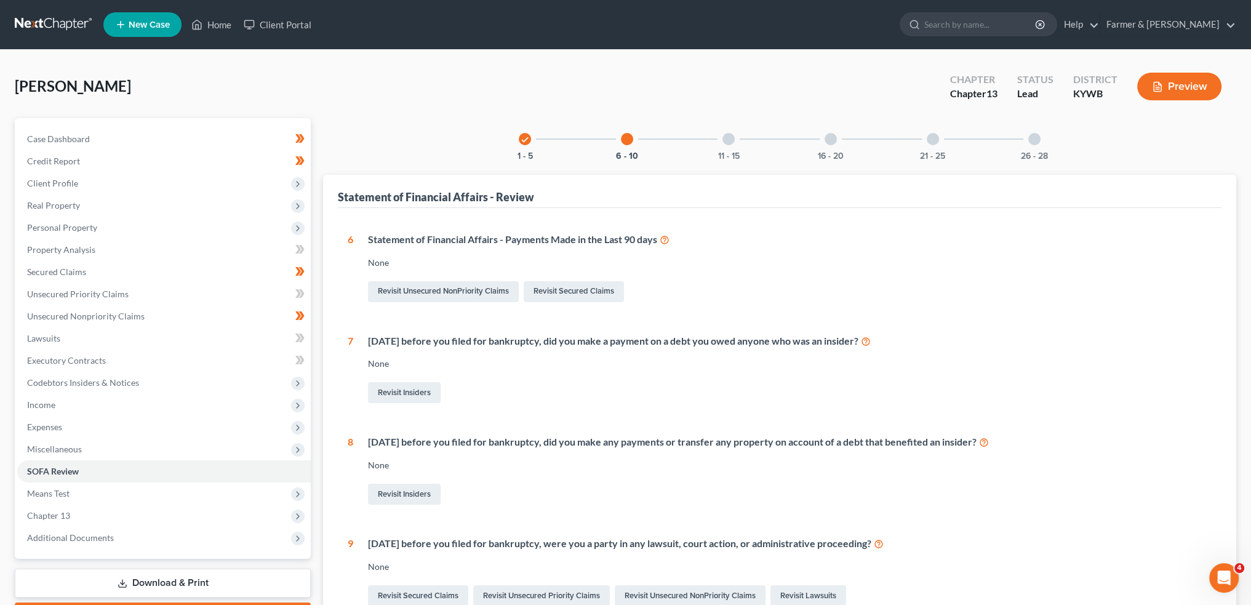
click at [738, 145] on div "11 - 15" at bounding box center [729, 139] width 42 height 42
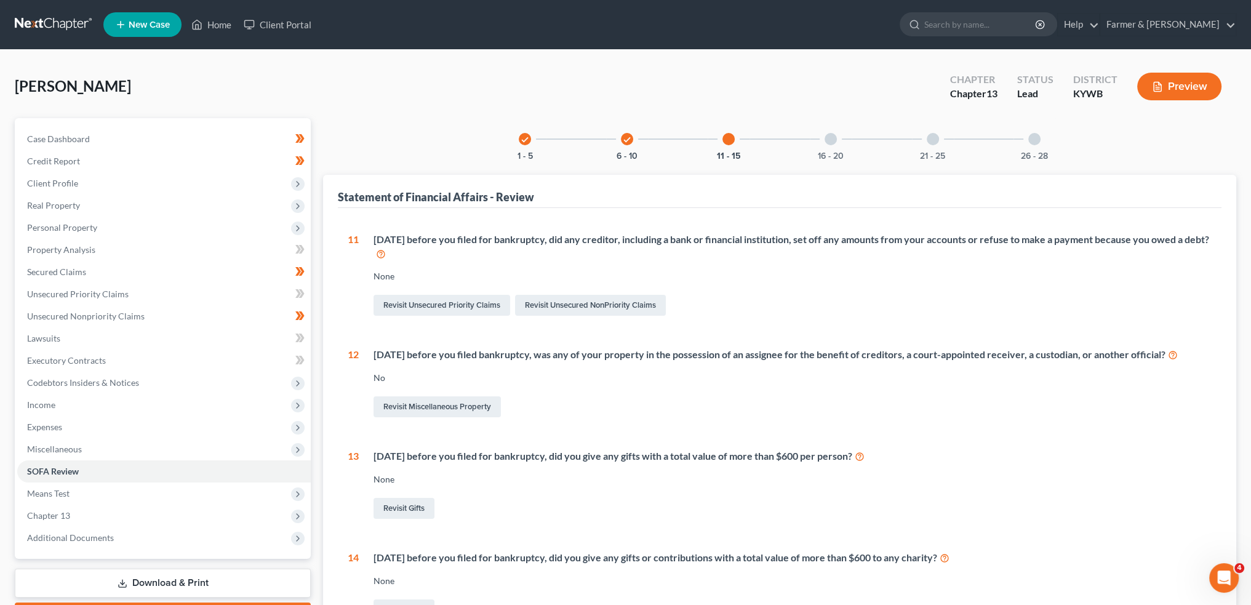
click at [829, 140] on div at bounding box center [831, 139] width 12 height 12
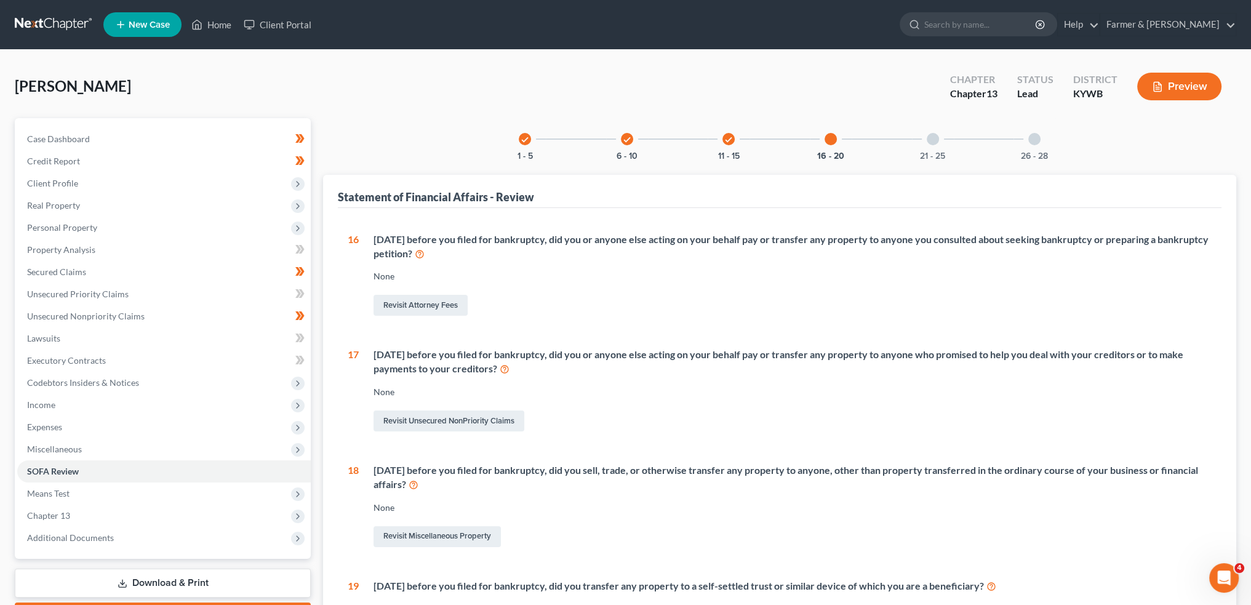
click at [937, 142] on div at bounding box center [933, 139] width 12 height 12
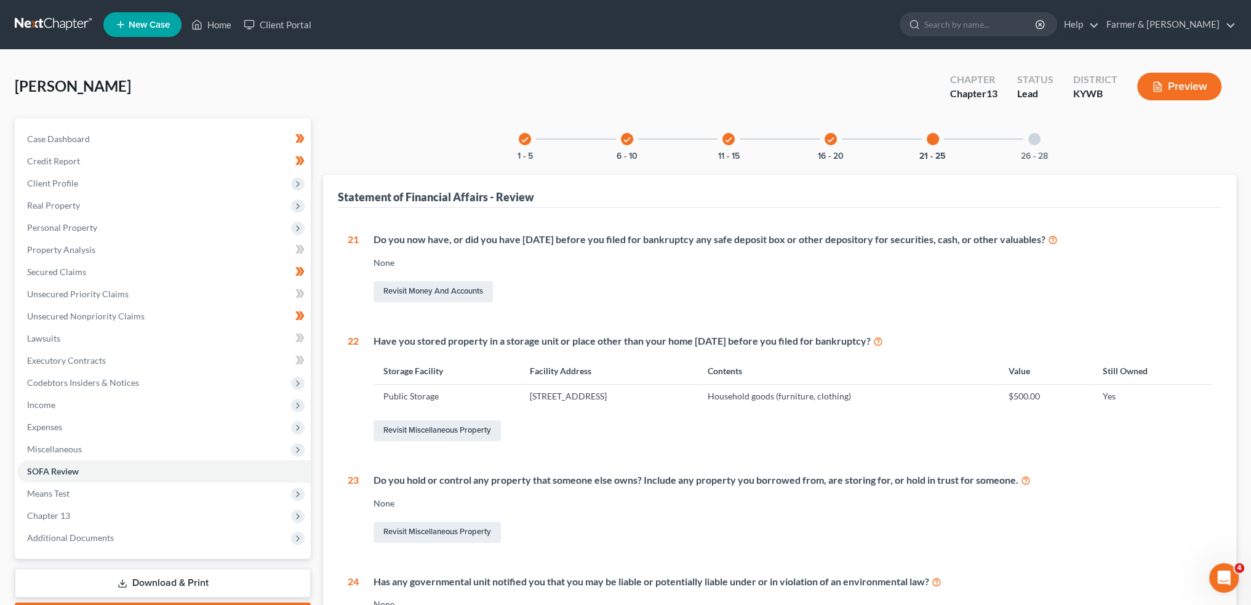
click at [1030, 146] on div "26 - 28" at bounding box center [1035, 139] width 42 height 42
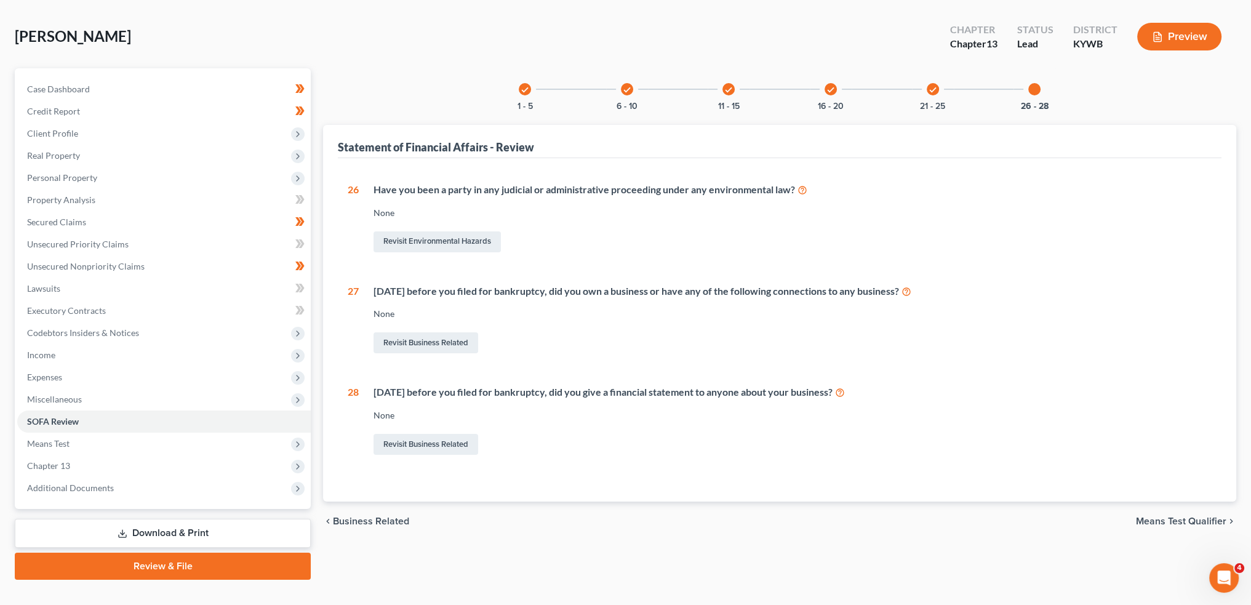
scroll to position [70, 0]
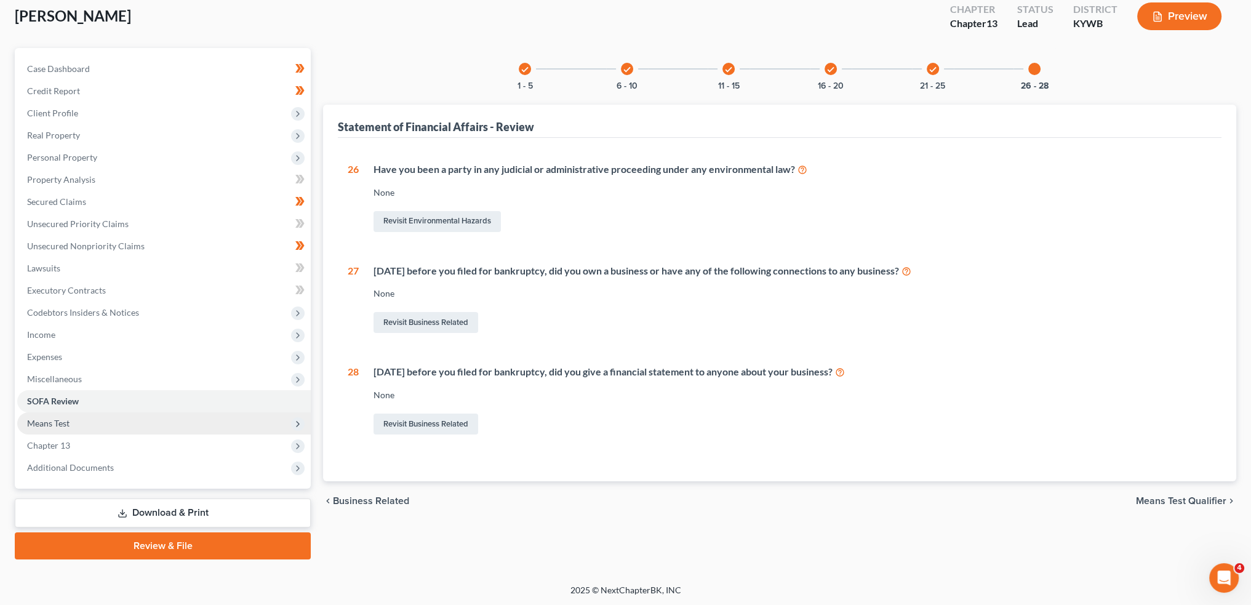
click at [150, 420] on span "Means Test" at bounding box center [164, 423] width 294 height 22
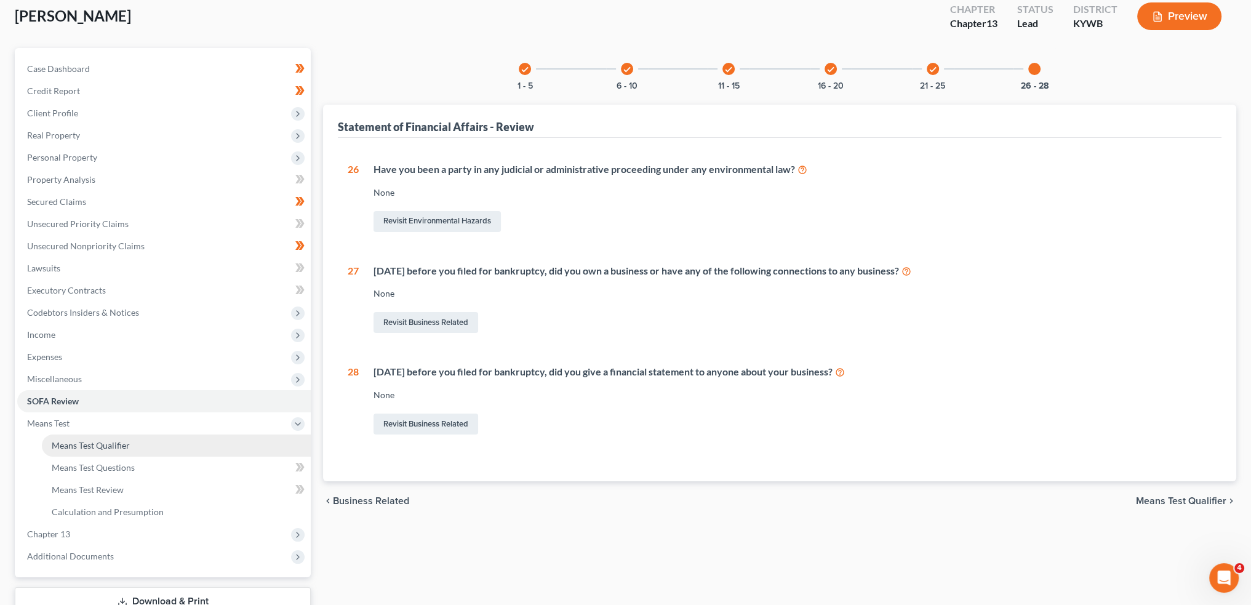
click at [150, 448] on link "Means Test Qualifier" at bounding box center [176, 445] width 269 height 22
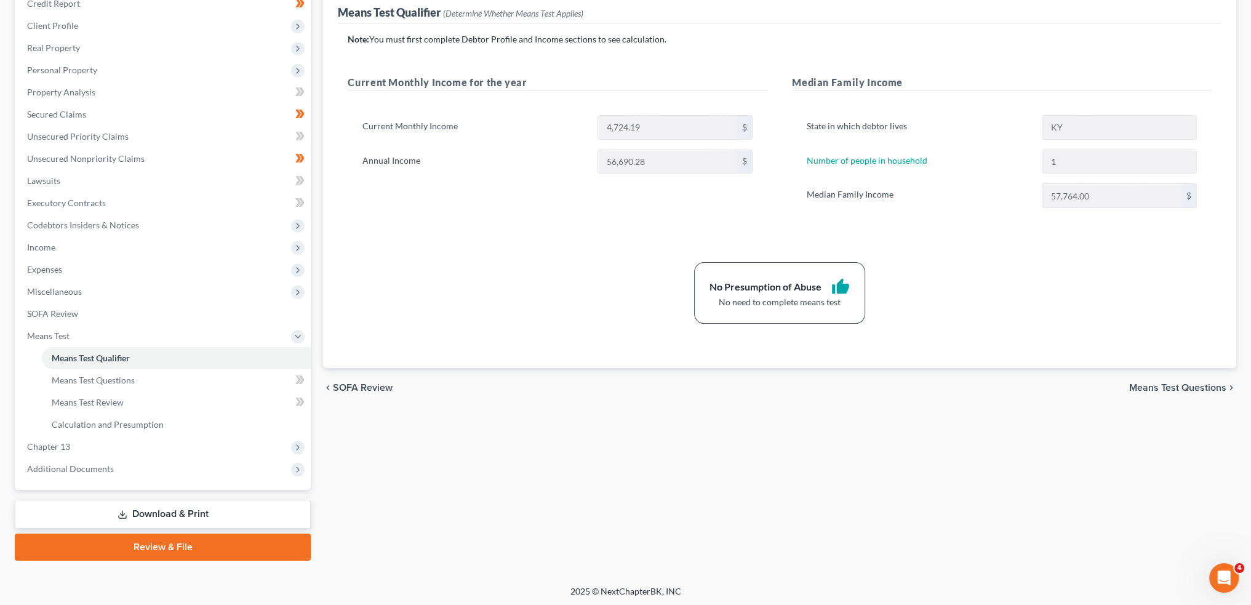
scroll to position [159, 0]
click at [215, 543] on link "Review & File" at bounding box center [163, 545] width 296 height 27
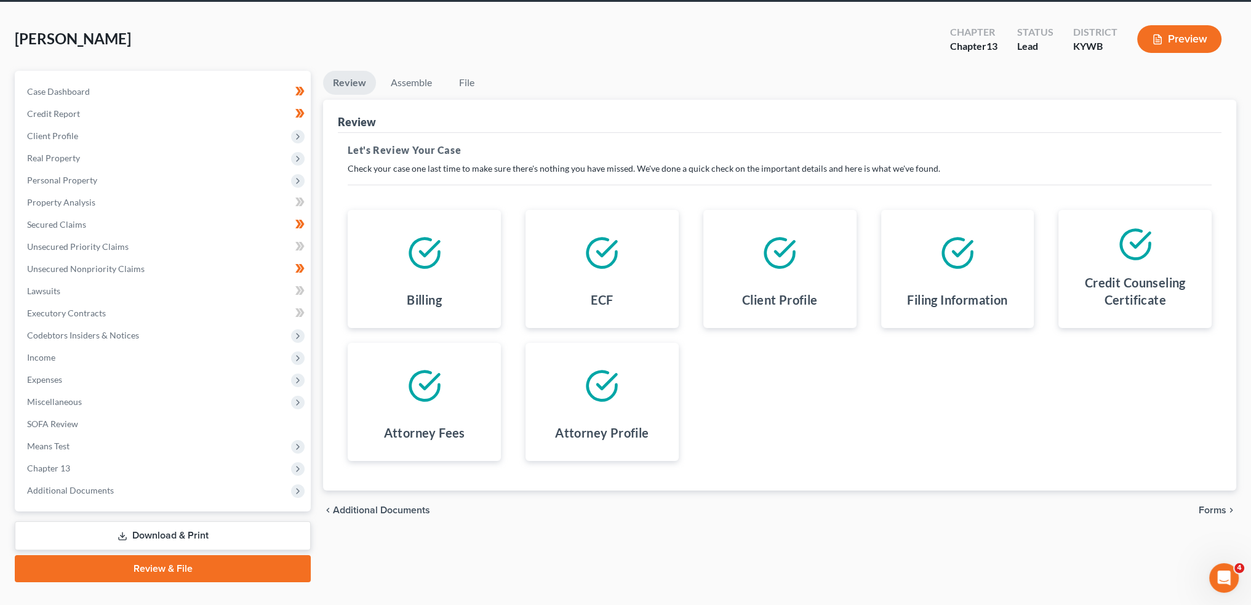
scroll to position [70, 0]
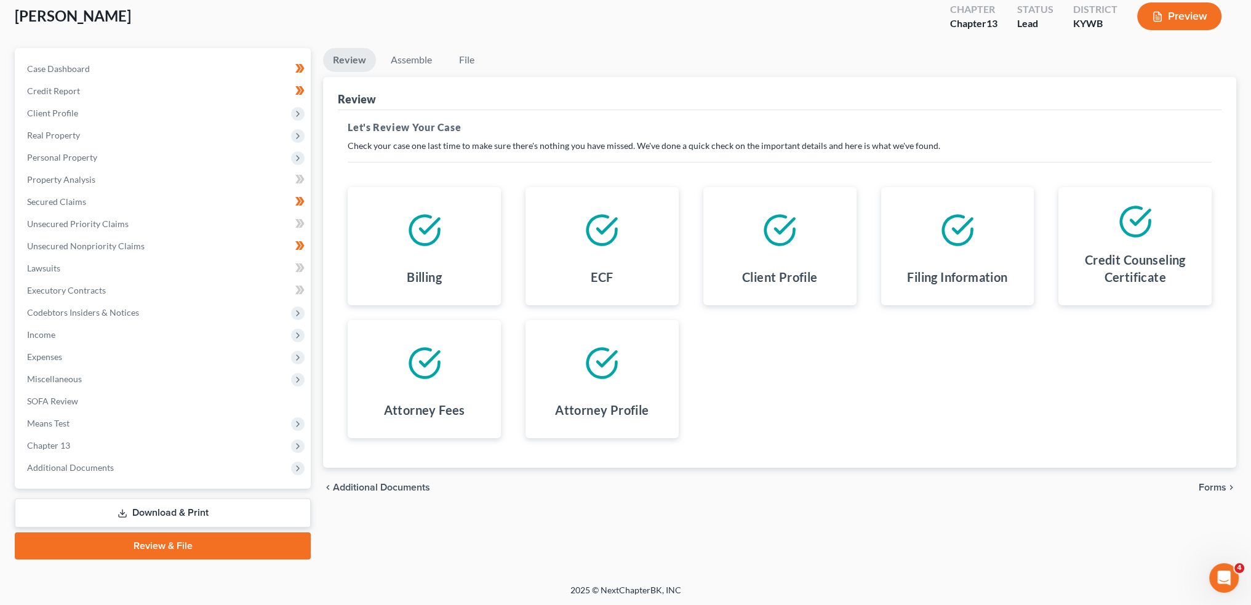
click at [1219, 482] on span "Forms" at bounding box center [1213, 487] width 28 height 10
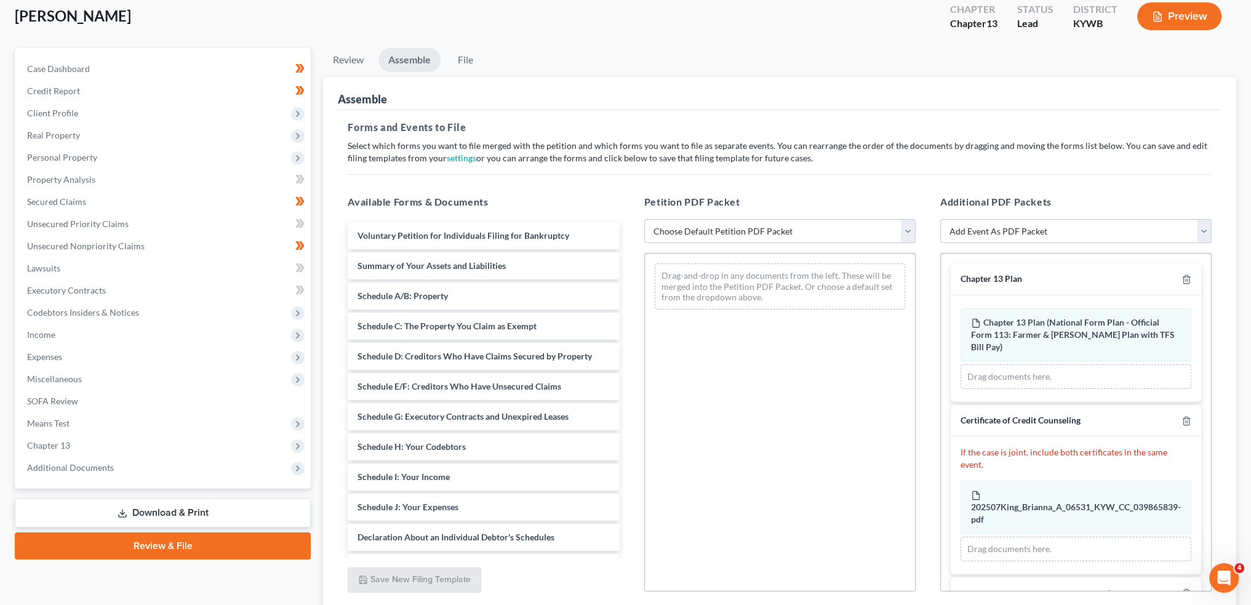
drag, startPoint x: 713, startPoint y: 226, endPoint x: 710, endPoint y: 239, distance: 13.9
click at [713, 226] on select "Choose Default Petition PDF Packet Emergency Filing (Voluntary Petition and Cre…" at bounding box center [779, 231] width 271 height 25
click at [644, 219] on select "Choose Default Petition PDF Packet Emergency Filing (Voluntary Petition and Cre…" at bounding box center [779, 231] width 271 height 25
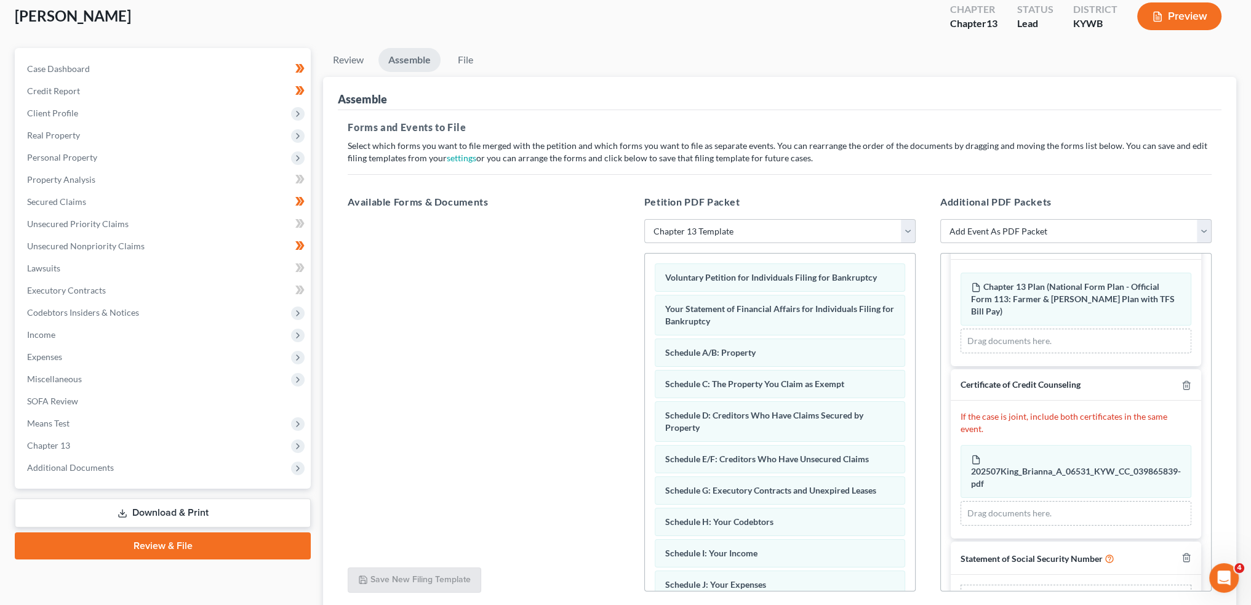
scroll to position [64, 0]
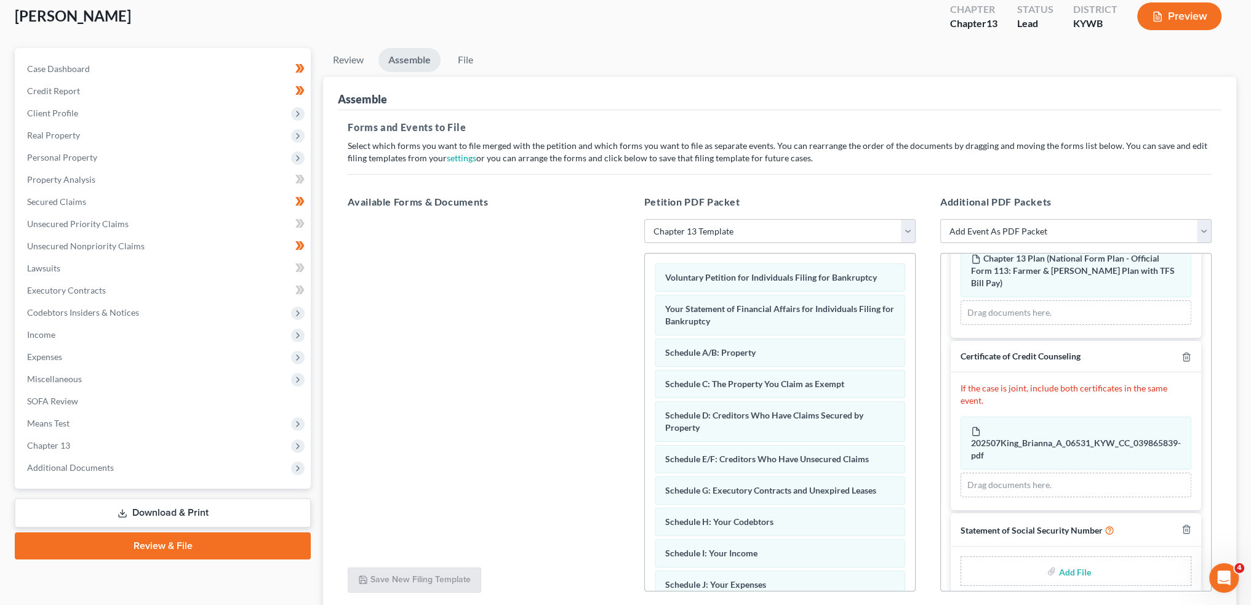
click at [1064, 560] on input "file" at bounding box center [1074, 571] width 30 height 22
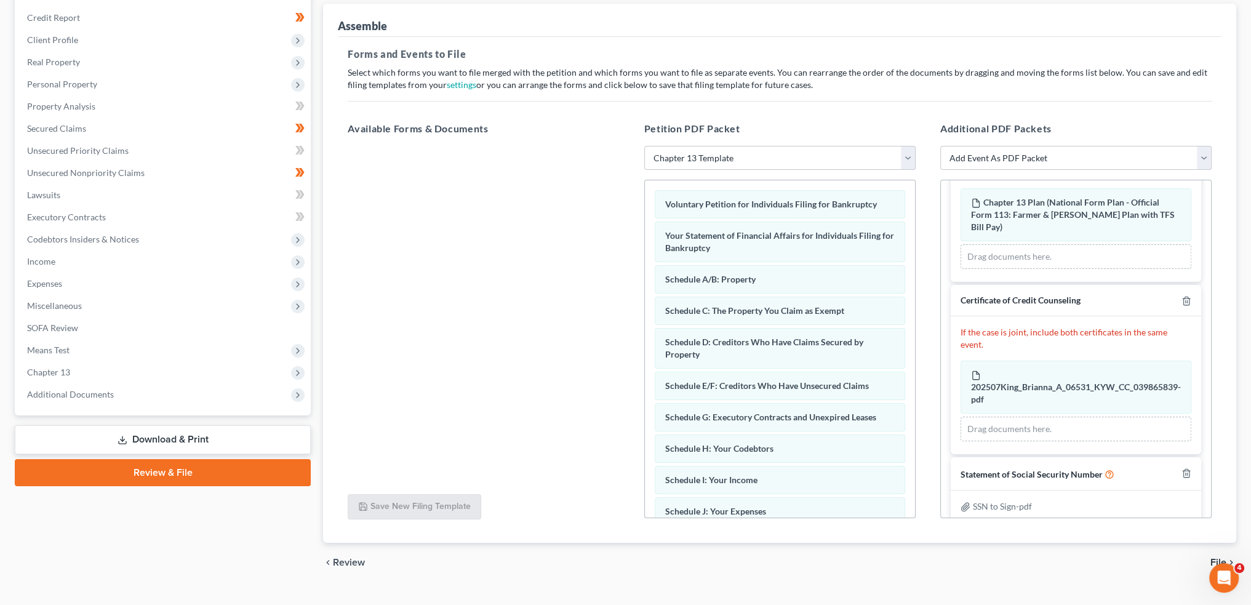
scroll to position [166, 0]
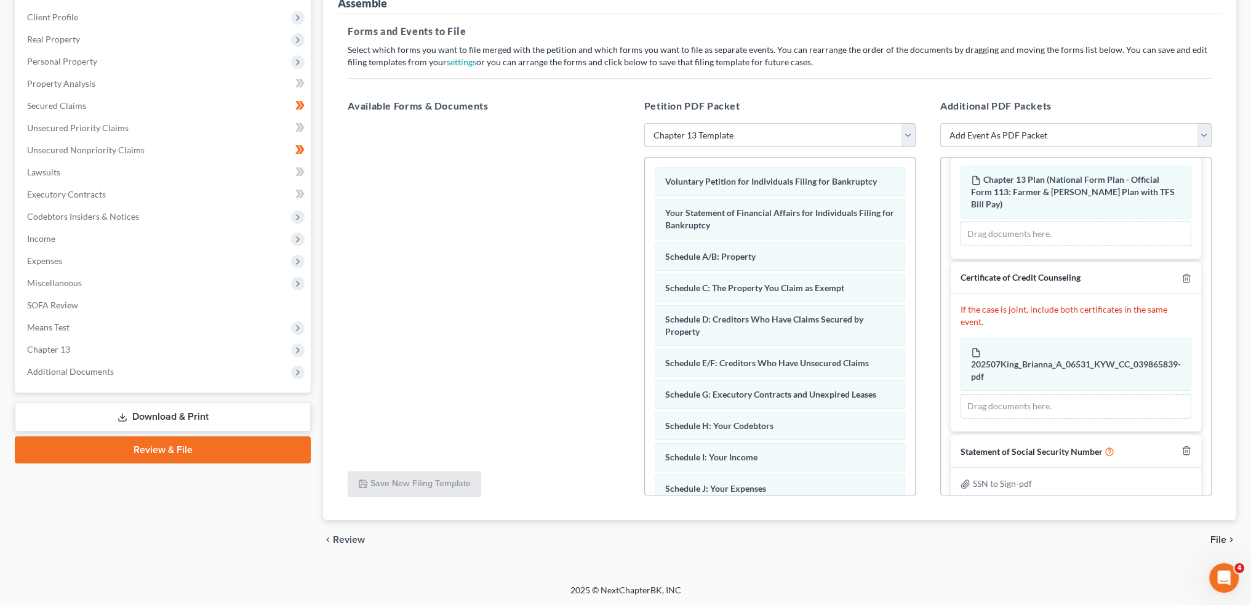
click at [1210, 533] on div "chevron_left Review File chevron_right" at bounding box center [779, 539] width 913 height 39
click at [1217, 535] on span "File" at bounding box center [1219, 540] width 16 height 10
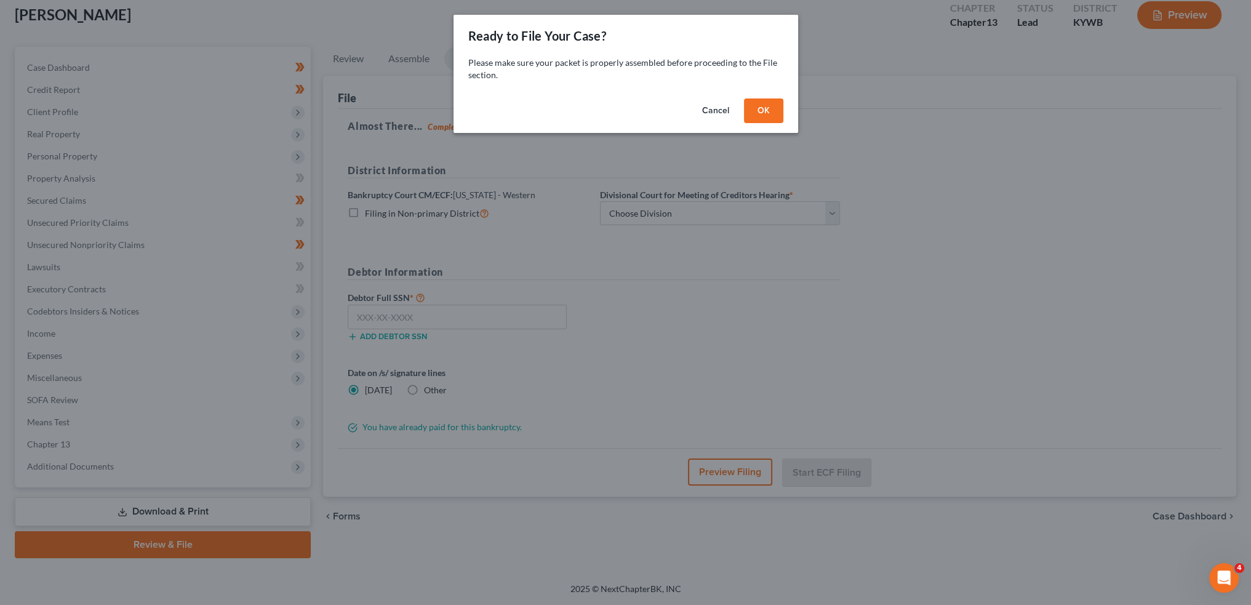
scroll to position [70, 0]
click at [772, 103] on button "OK" at bounding box center [767, 110] width 39 height 25
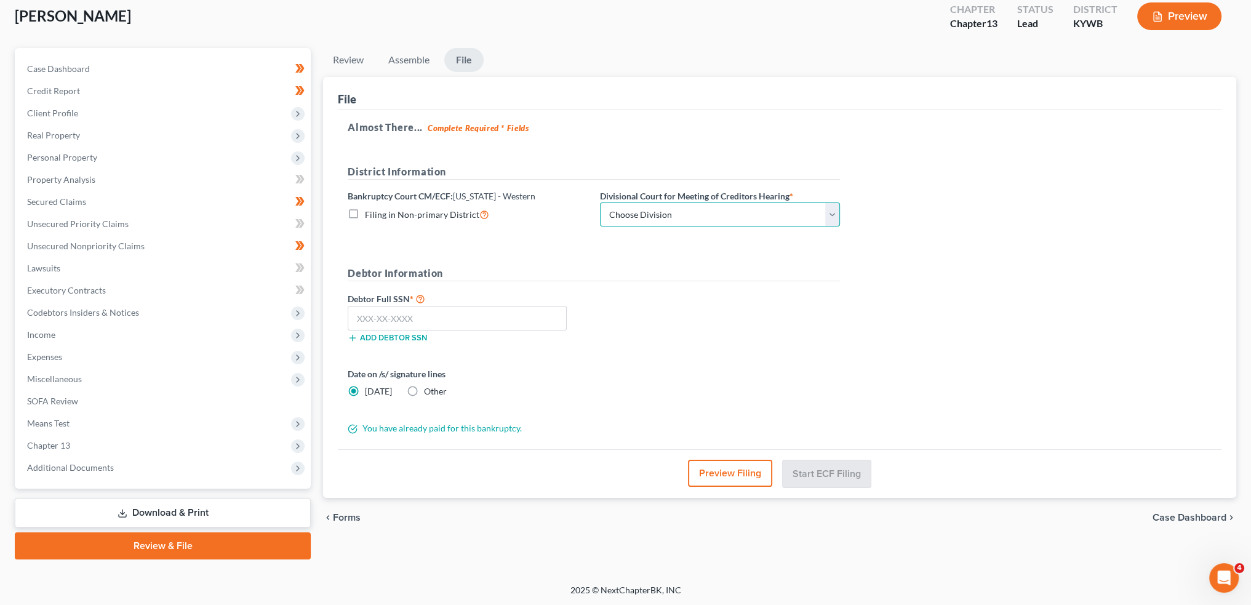
click at [647, 216] on select "Choose Division Bowling Green Louisville Owensboro Paducah" at bounding box center [720, 214] width 240 height 25
click at [600, 202] on select "Choose Division Bowling Green Louisville Owensboro Paducah" at bounding box center [720, 214] width 240 height 25
click at [478, 318] on input "text" at bounding box center [457, 318] width 219 height 25
paste input "523-83-2256"
click at [846, 486] on div "Preview Filing Start ECF Filing" at bounding box center [780, 472] width 884 height 47
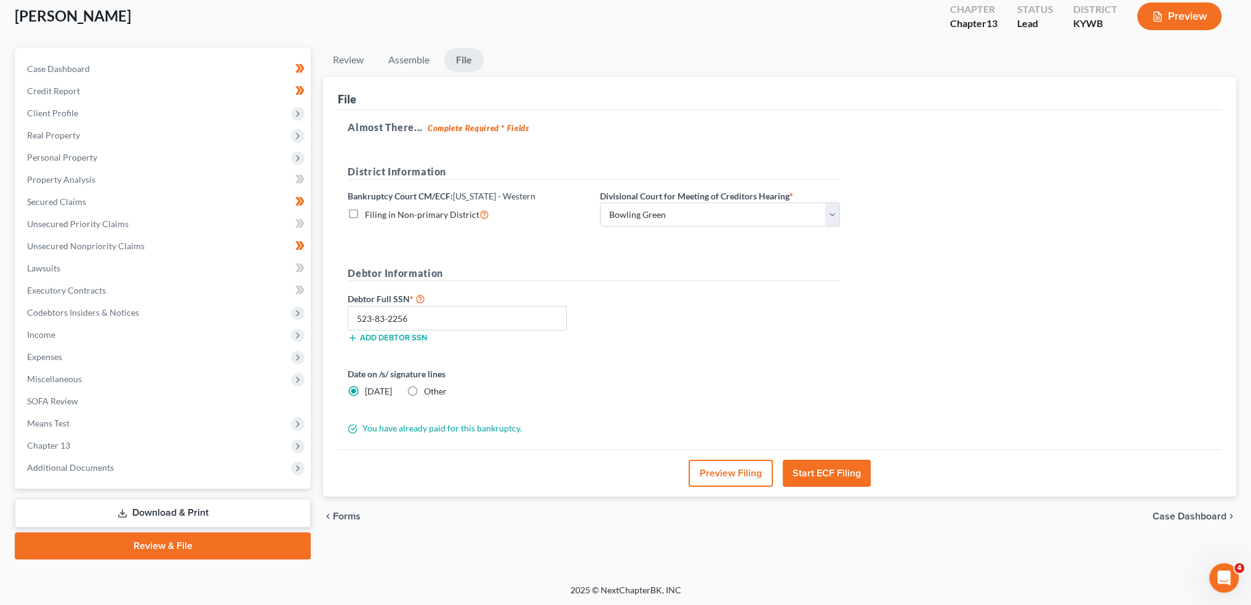
click at [835, 471] on button "Start ECF Filing" at bounding box center [827, 473] width 88 height 27
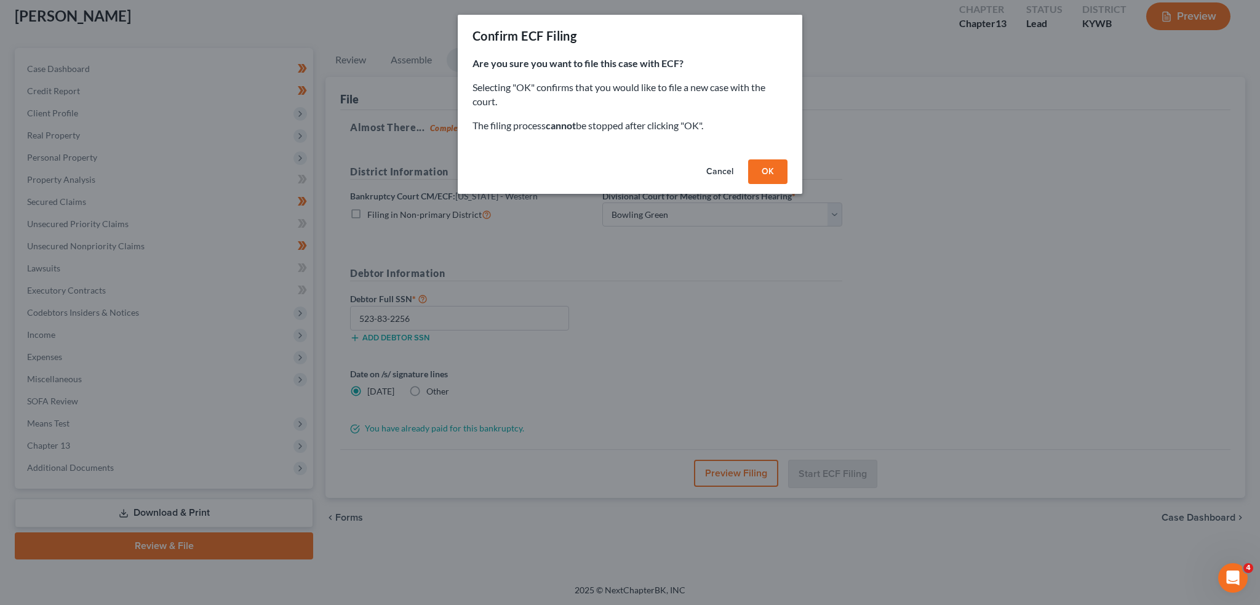
click at [766, 169] on button "OK" at bounding box center [767, 171] width 39 height 25
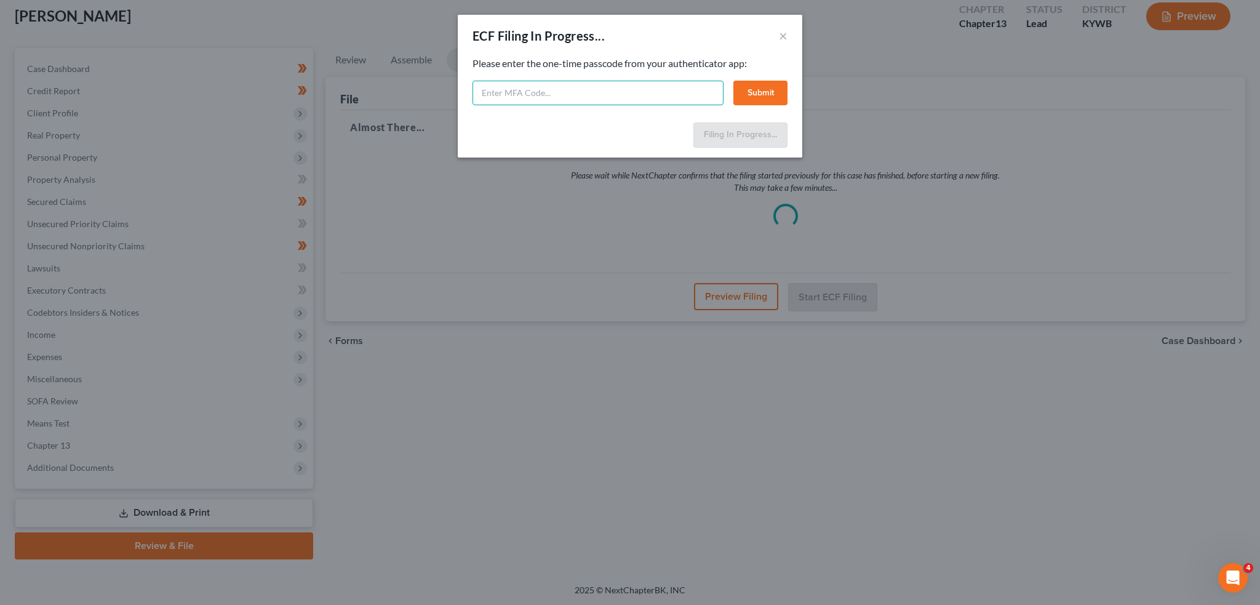
click at [593, 89] on input "text" at bounding box center [598, 93] width 251 height 25
click at [764, 82] on button "Submit" at bounding box center [761, 93] width 54 height 25
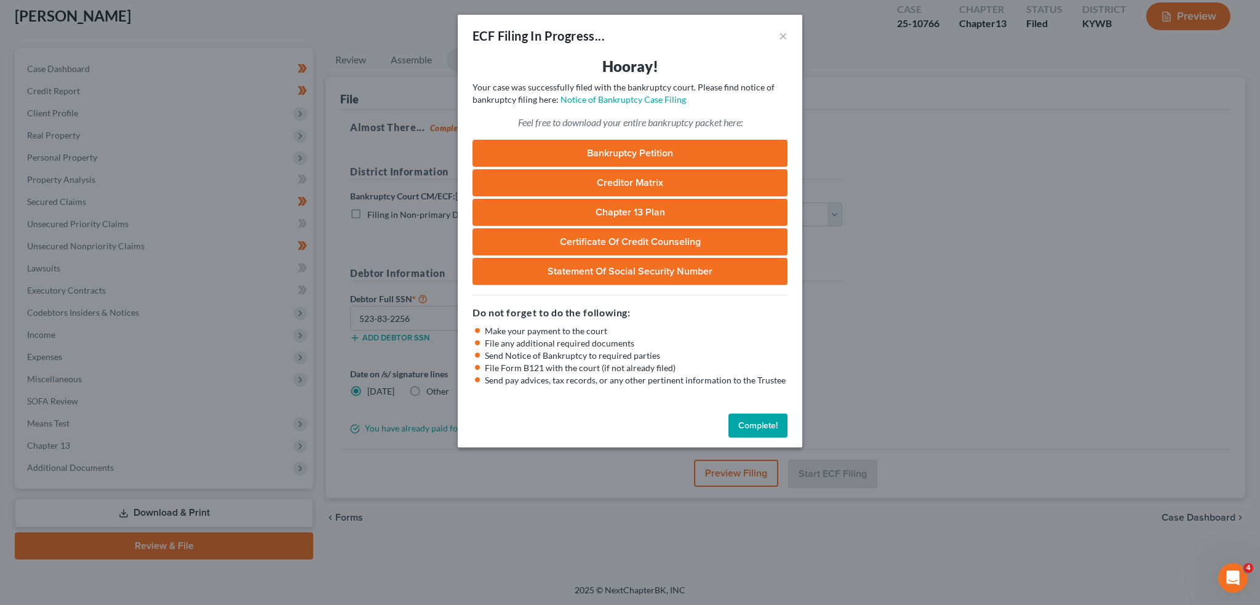
click at [766, 426] on button "Complete!" at bounding box center [758, 426] width 59 height 25
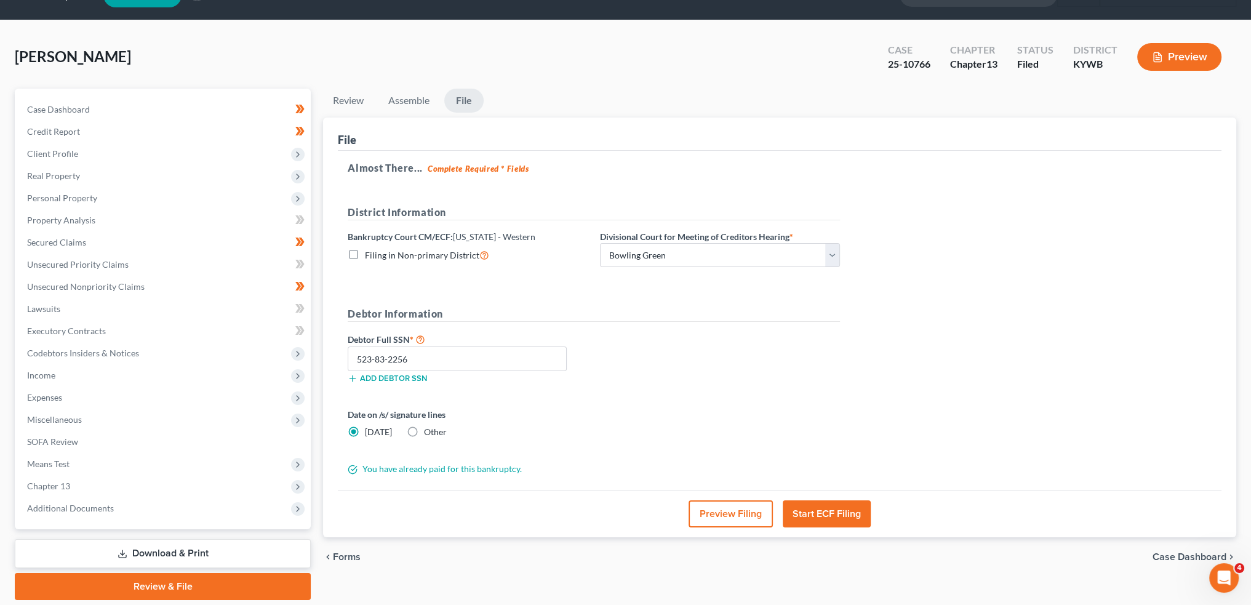
scroll to position [0, 0]
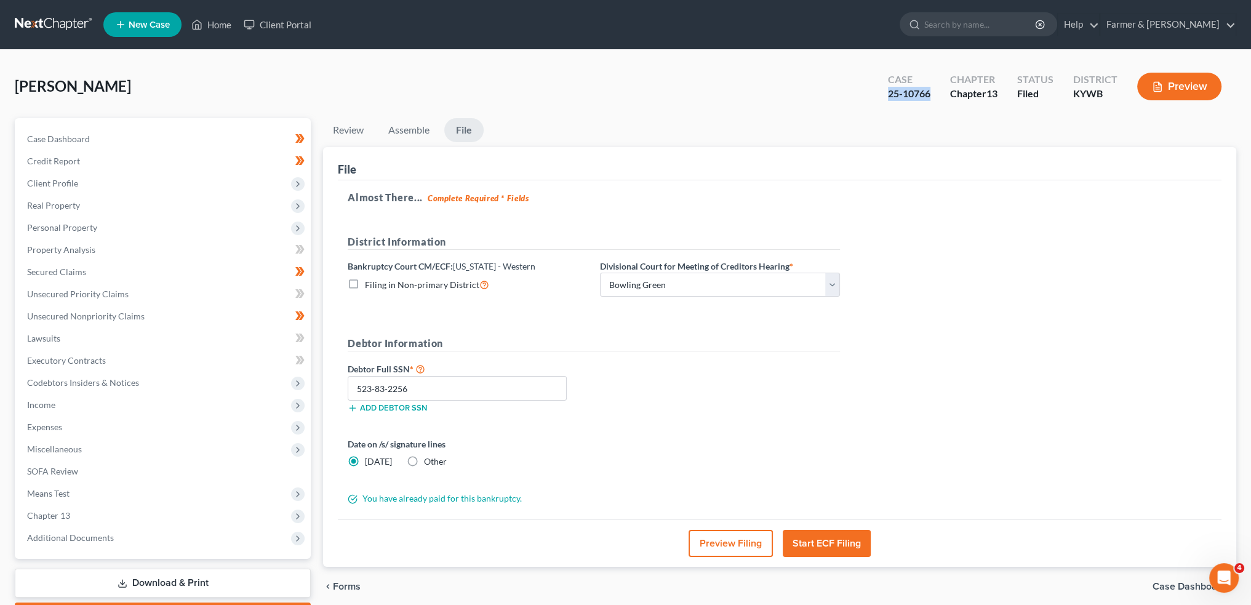
drag, startPoint x: 933, startPoint y: 96, endPoint x: 884, endPoint y: 94, distance: 48.7
click at [884, 94] on div "Case 25-10766" at bounding box center [909, 88] width 62 height 36
copy div "25-10766"
click at [223, 24] on link "Home" at bounding box center [211, 25] width 52 height 22
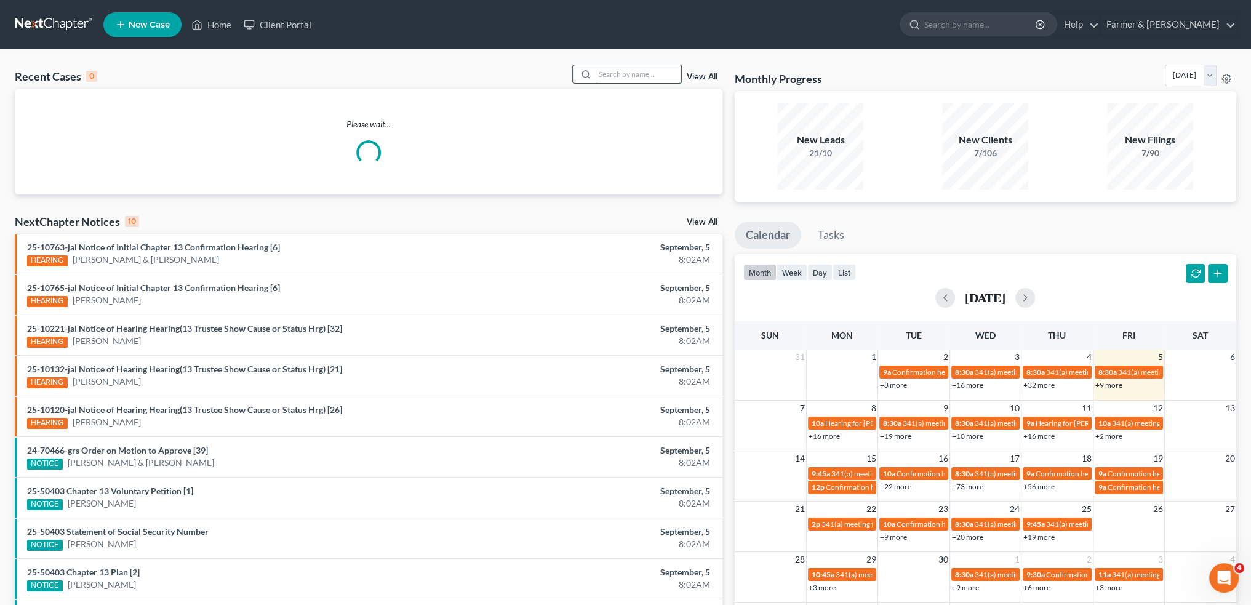
click at [638, 72] on input "search" at bounding box center [638, 74] width 86 height 18
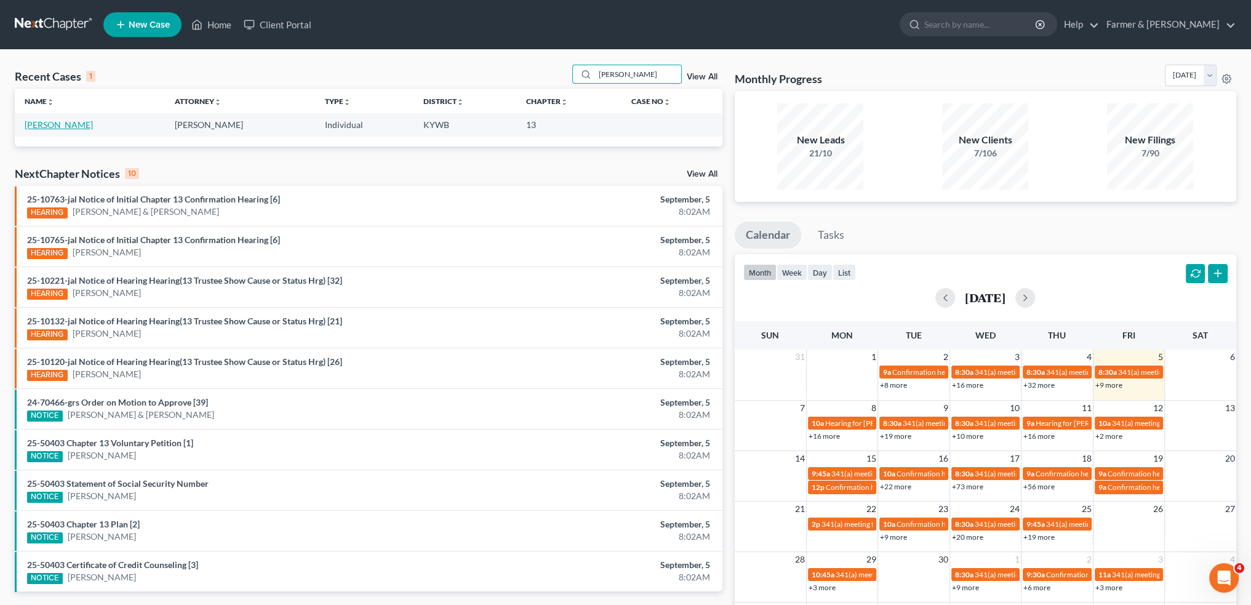
click at [63, 124] on link "Coon, Terral" at bounding box center [59, 124] width 68 height 10
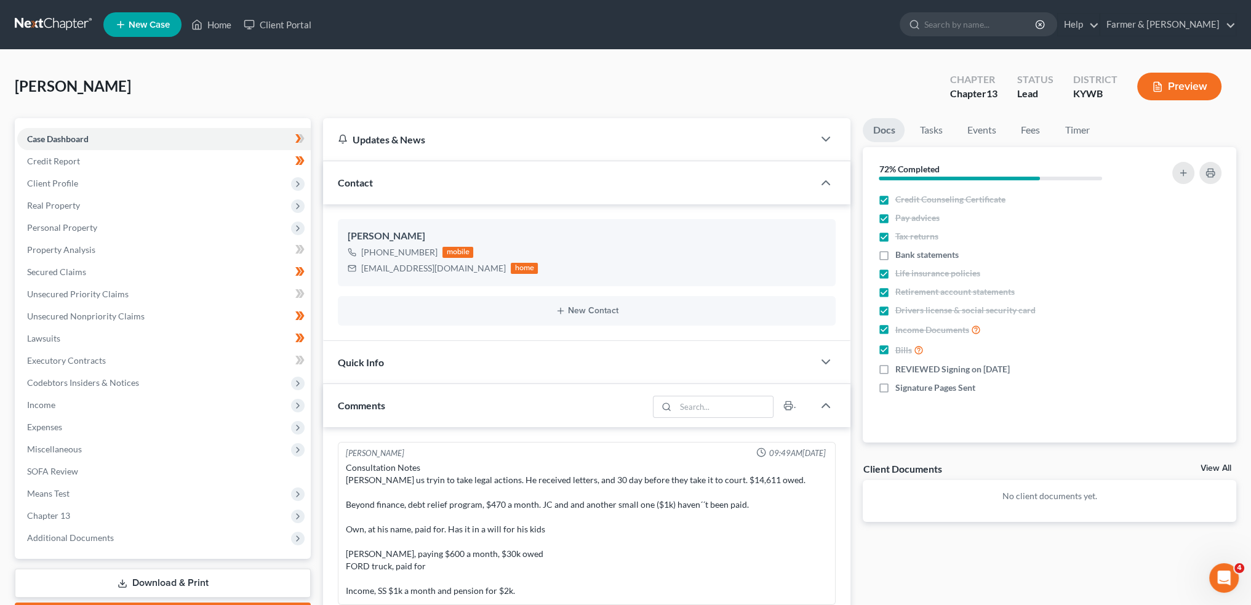
scroll to position [121, 0]
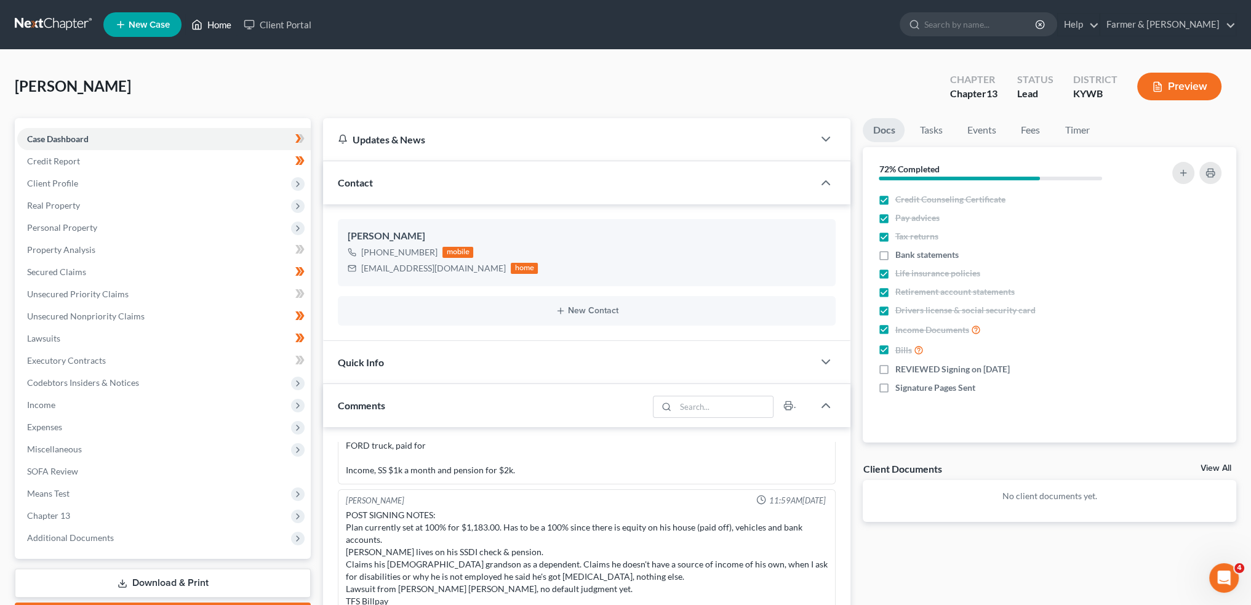
click at [206, 18] on link "Home" at bounding box center [211, 25] width 52 height 22
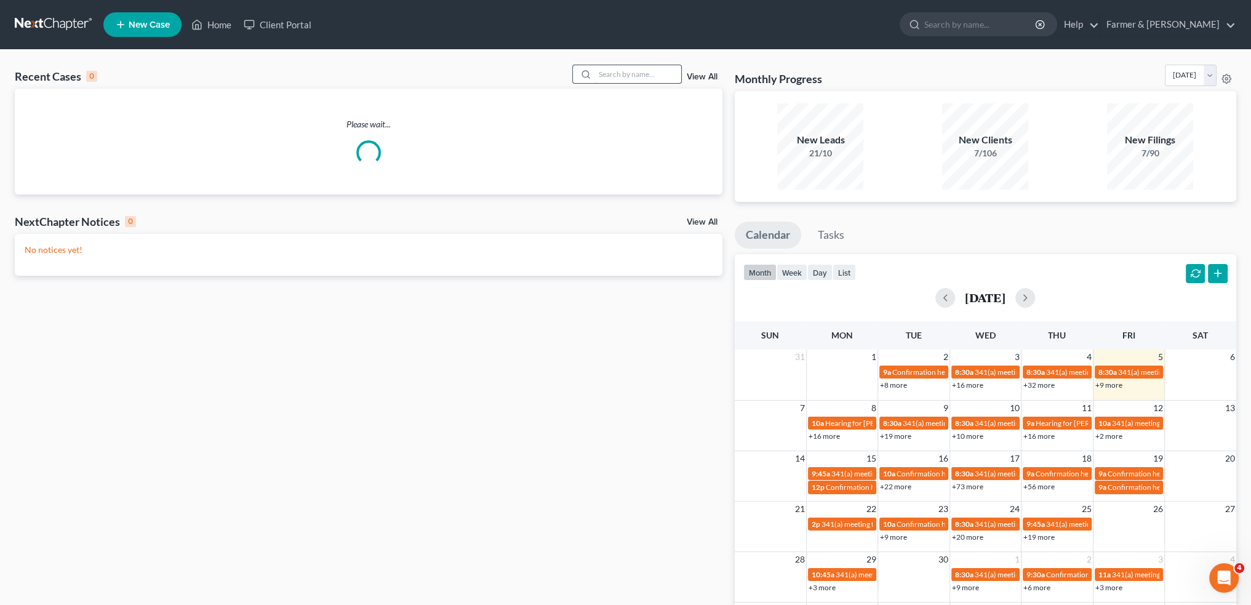
click at [612, 70] on input "search" at bounding box center [638, 74] width 86 height 18
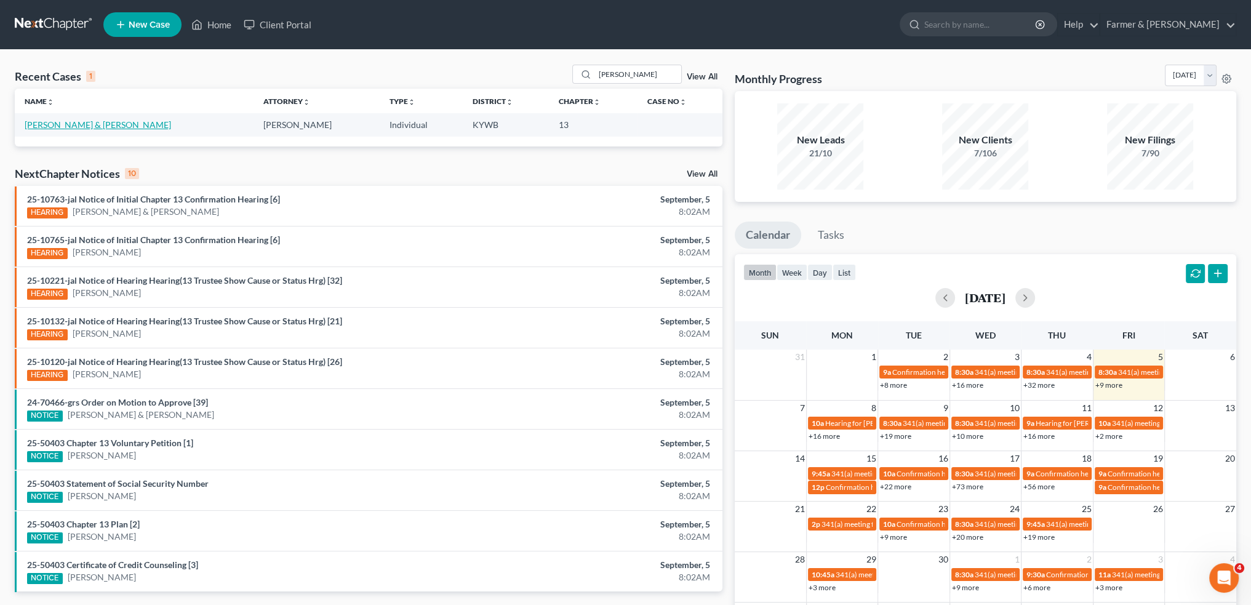
click at [59, 121] on link "Davis, Amber & Tristan" at bounding box center [98, 124] width 146 height 10
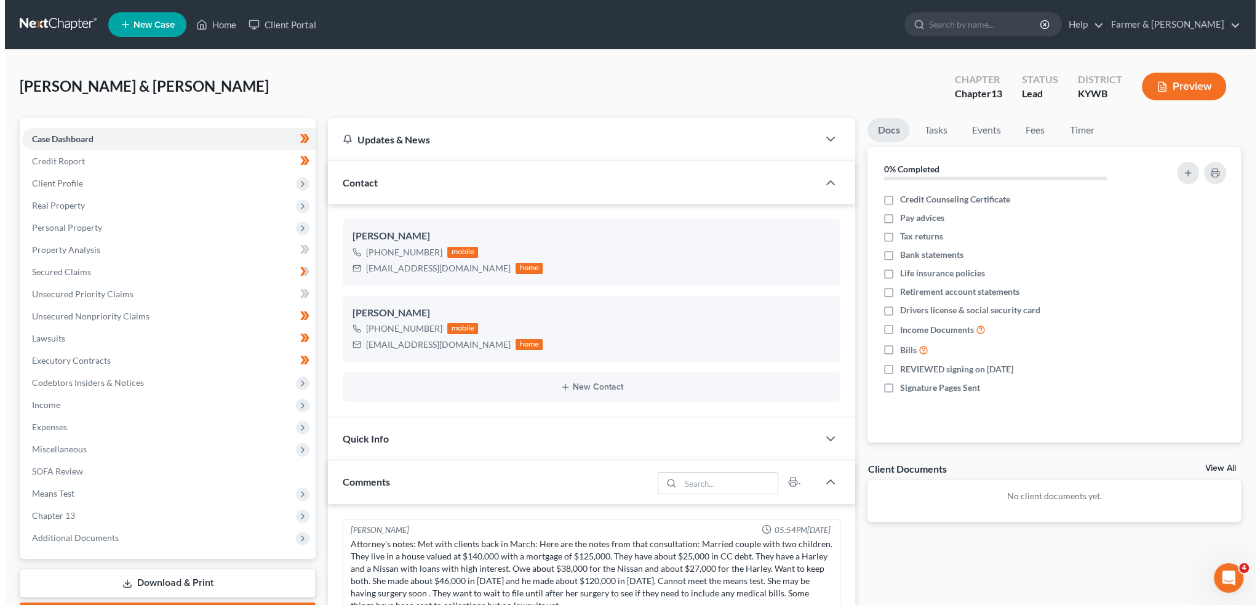
scroll to position [133, 0]
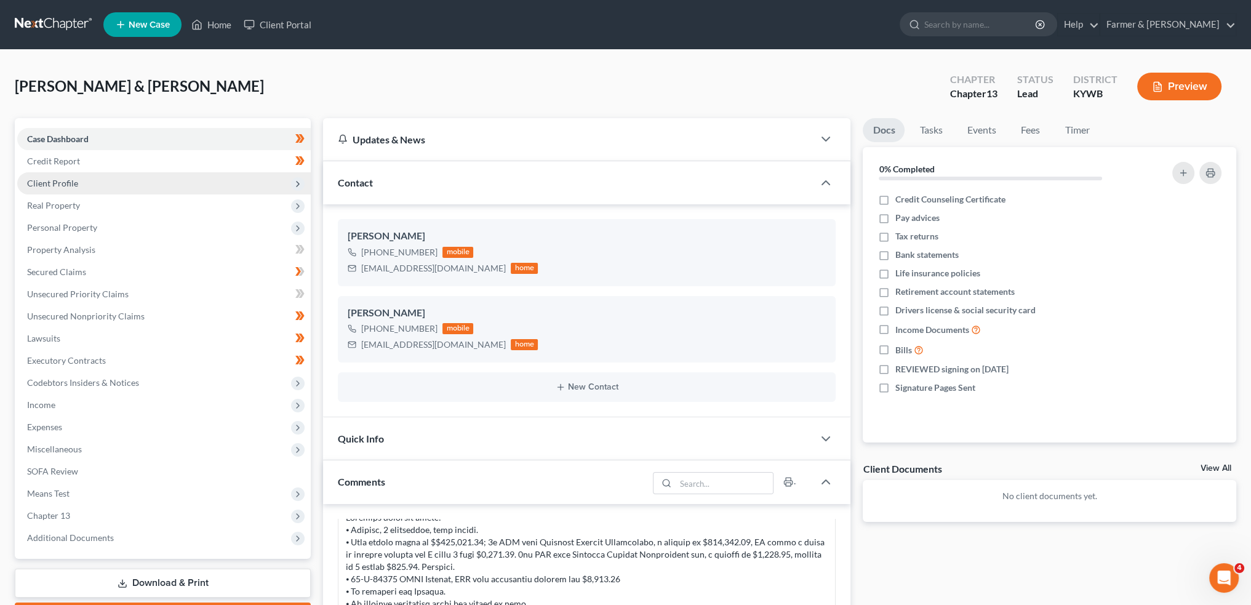
click at [89, 185] on span "Client Profile" at bounding box center [164, 183] width 294 height 22
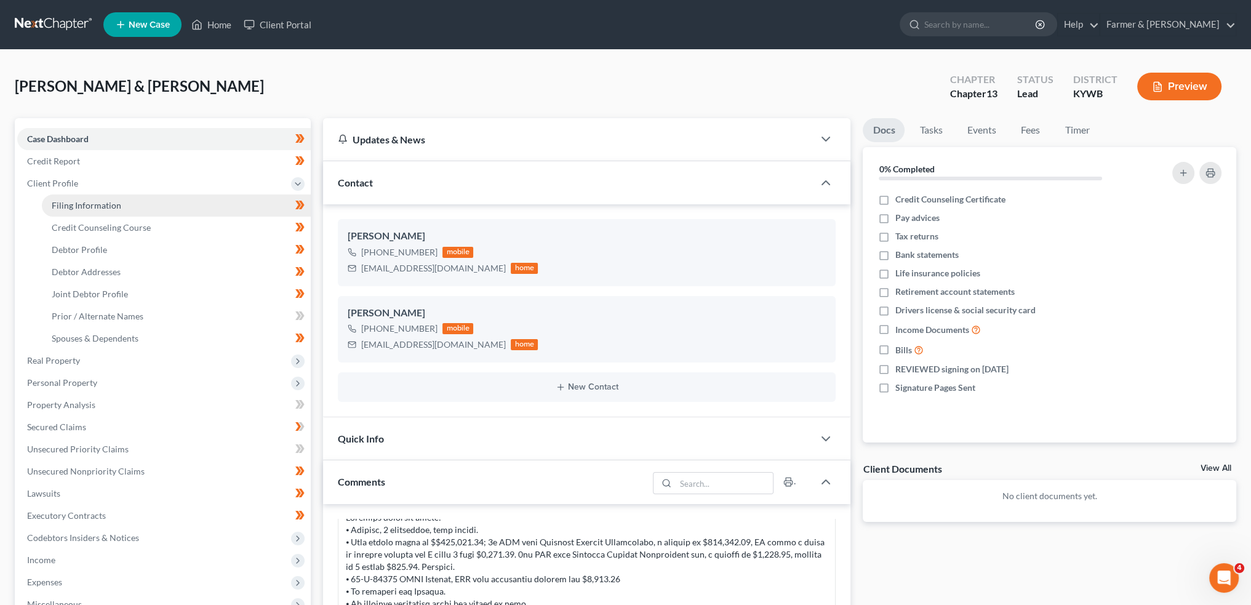
click at [84, 203] on span "Filing Information" at bounding box center [87, 205] width 70 height 10
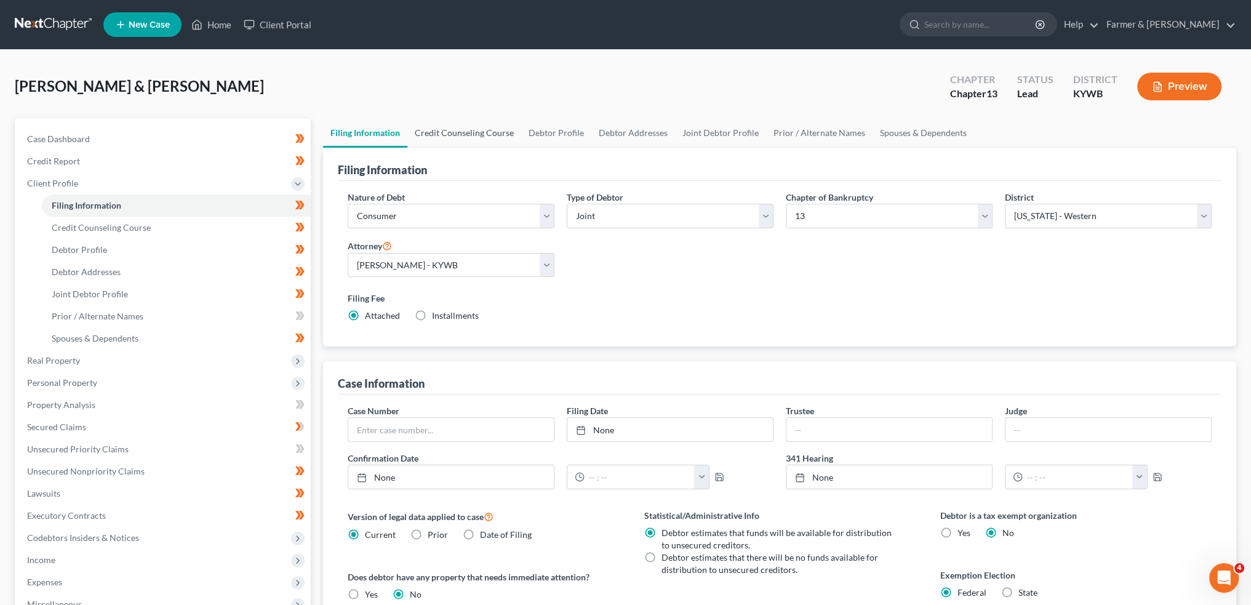
click at [482, 125] on link "Credit Counseling Course" at bounding box center [464, 133] width 114 height 30
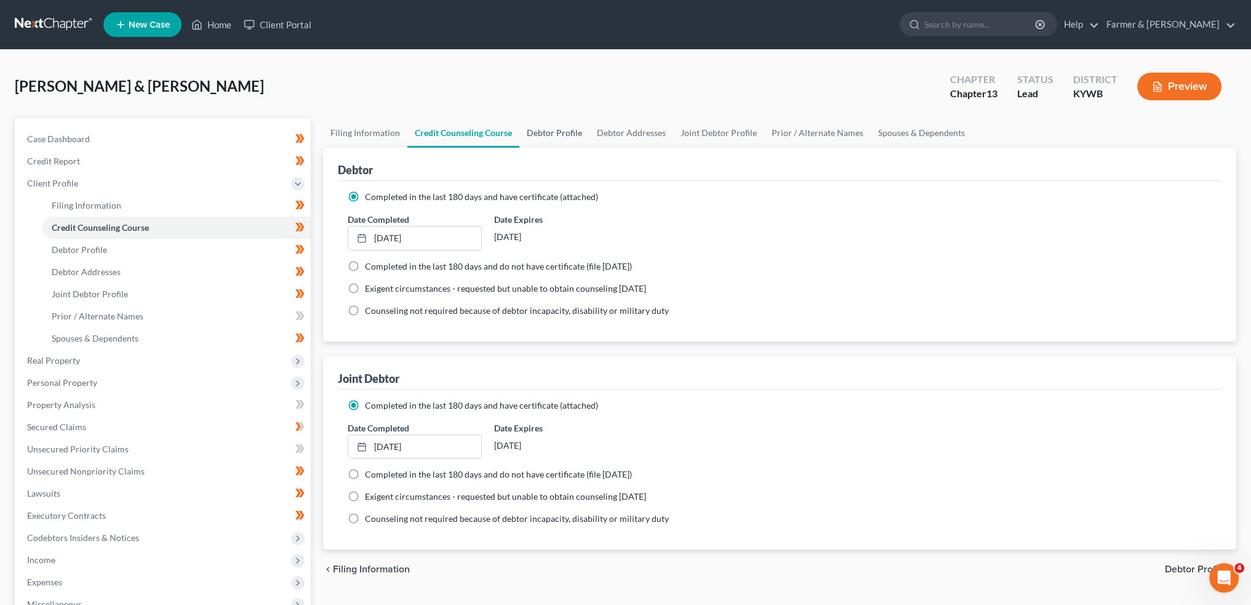
click at [543, 135] on link "Debtor Profile" at bounding box center [554, 133] width 70 height 30
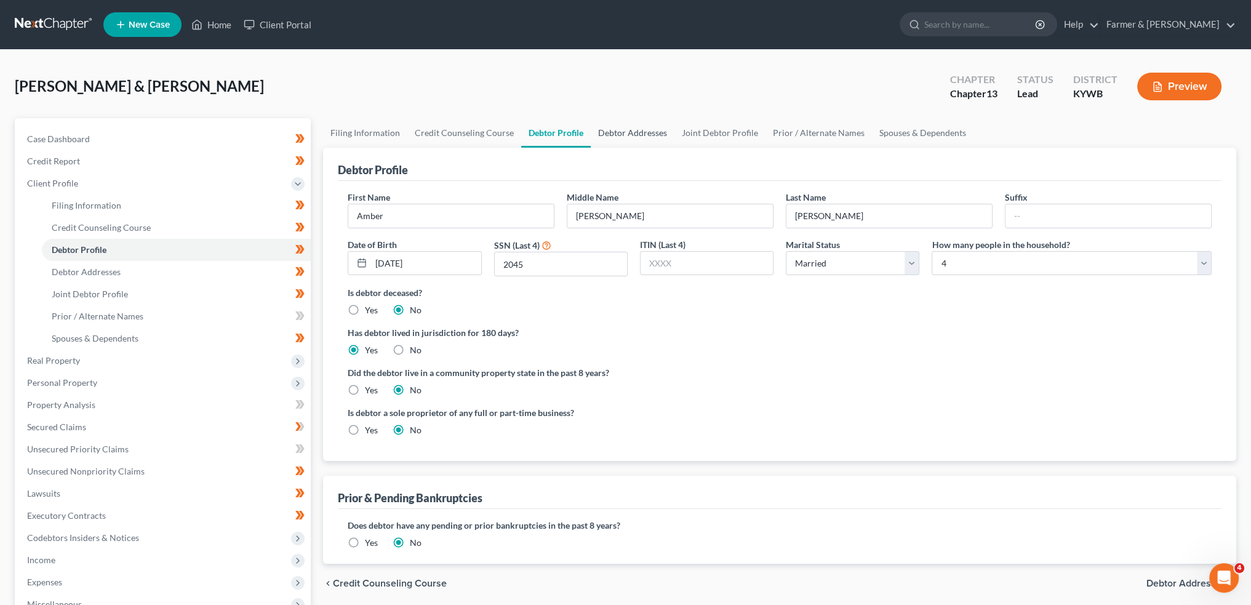
click at [635, 133] on link "Debtor Addresses" at bounding box center [633, 133] width 84 height 30
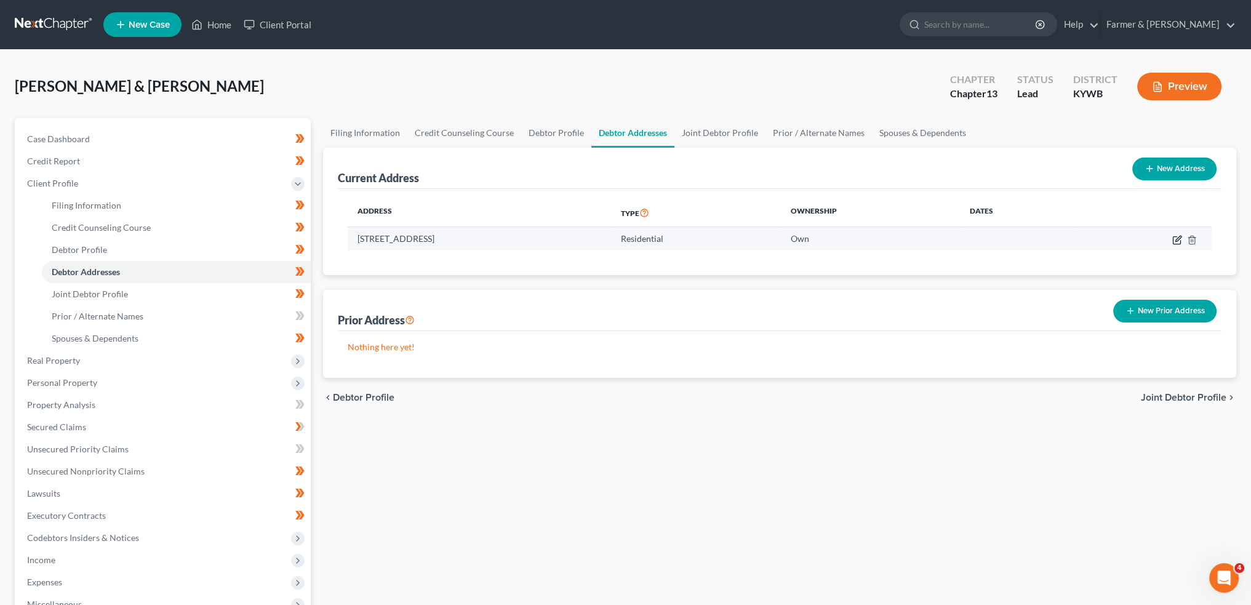
click at [1179, 239] on icon "button" at bounding box center [1177, 240] width 10 height 10
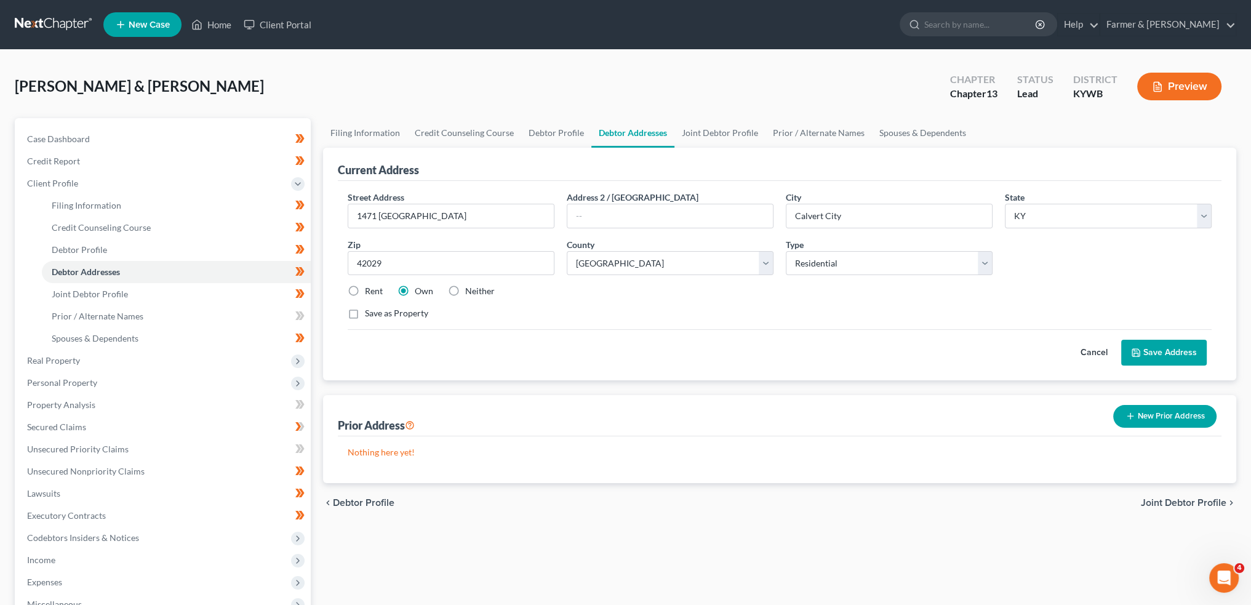
click at [1147, 362] on button "Save Address" at bounding box center [1164, 353] width 86 height 26
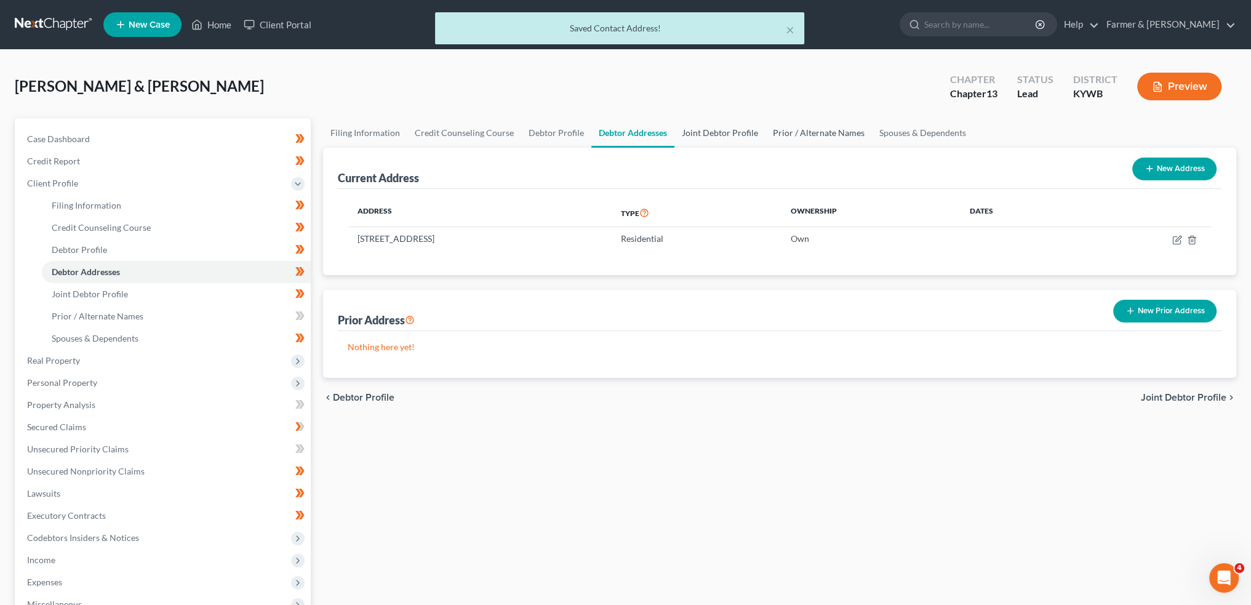
drag, startPoint x: 705, startPoint y: 124, endPoint x: 798, endPoint y: 135, distance: 93.5
click at [705, 126] on link "Joint Debtor Profile" at bounding box center [720, 133] width 91 height 30
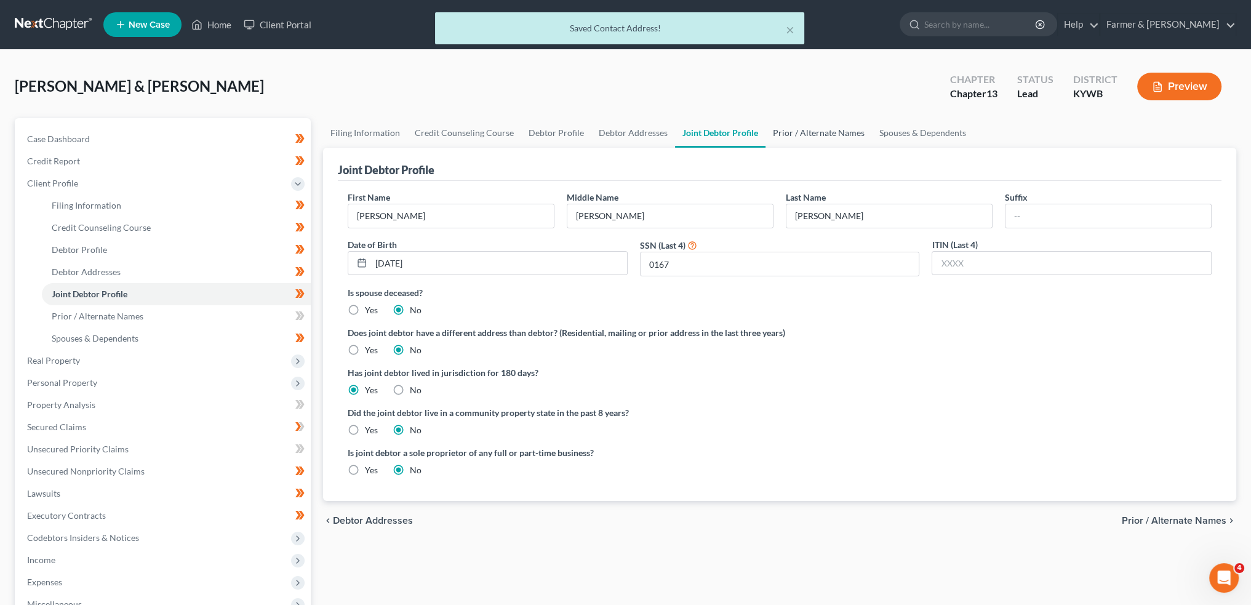
click at [805, 135] on link "Prior / Alternate Names" at bounding box center [819, 133] width 106 height 30
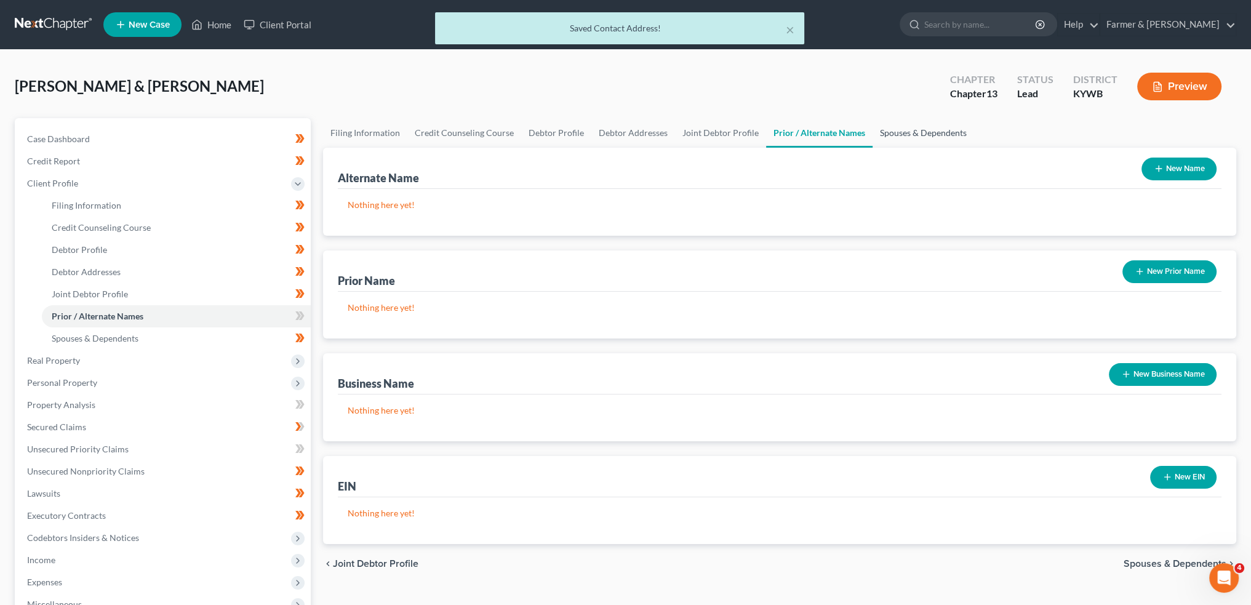
click at [928, 130] on link "Spouses & Dependents" at bounding box center [924, 133] width 102 height 30
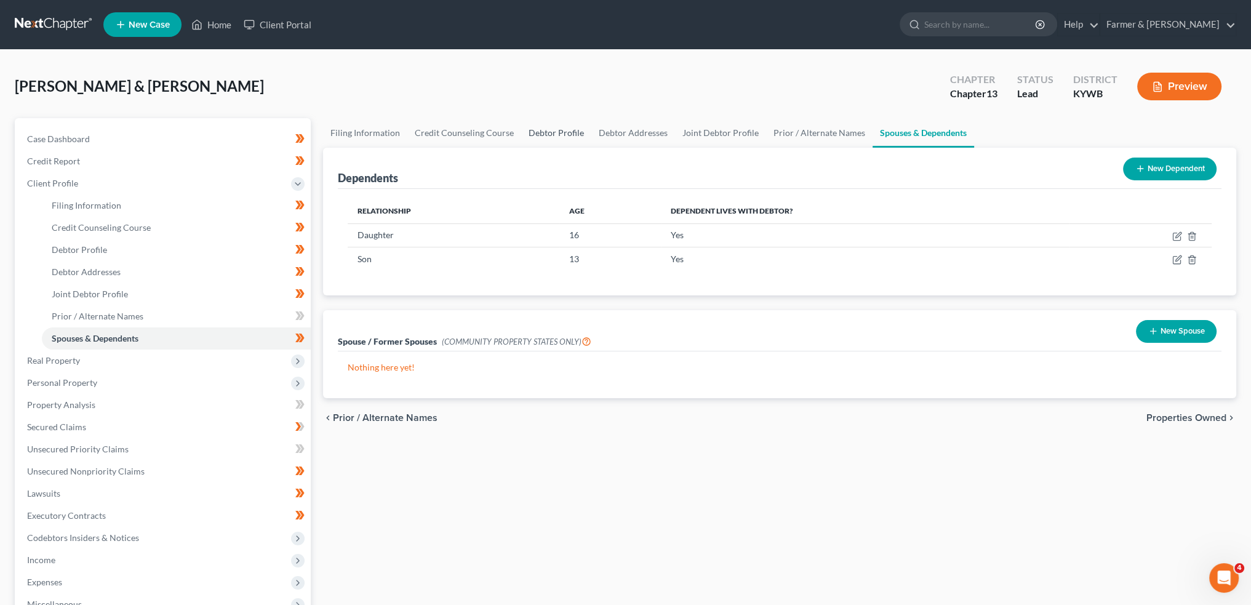
click at [540, 124] on link "Debtor Profile" at bounding box center [556, 133] width 70 height 30
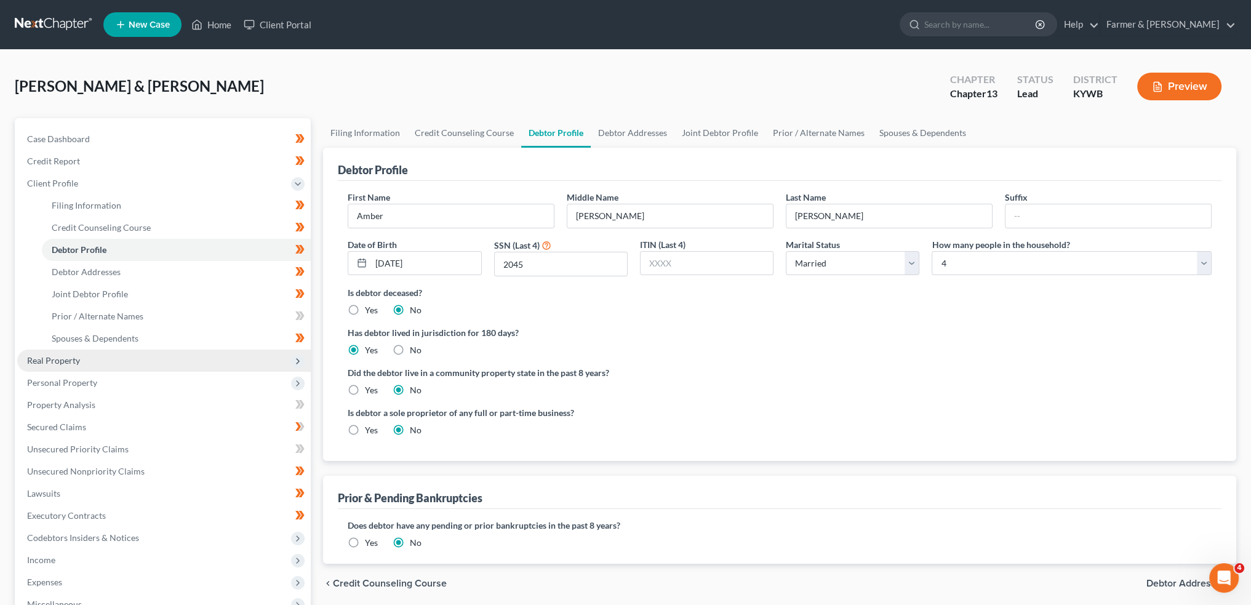
click at [62, 359] on span "Real Property" at bounding box center [53, 360] width 53 height 10
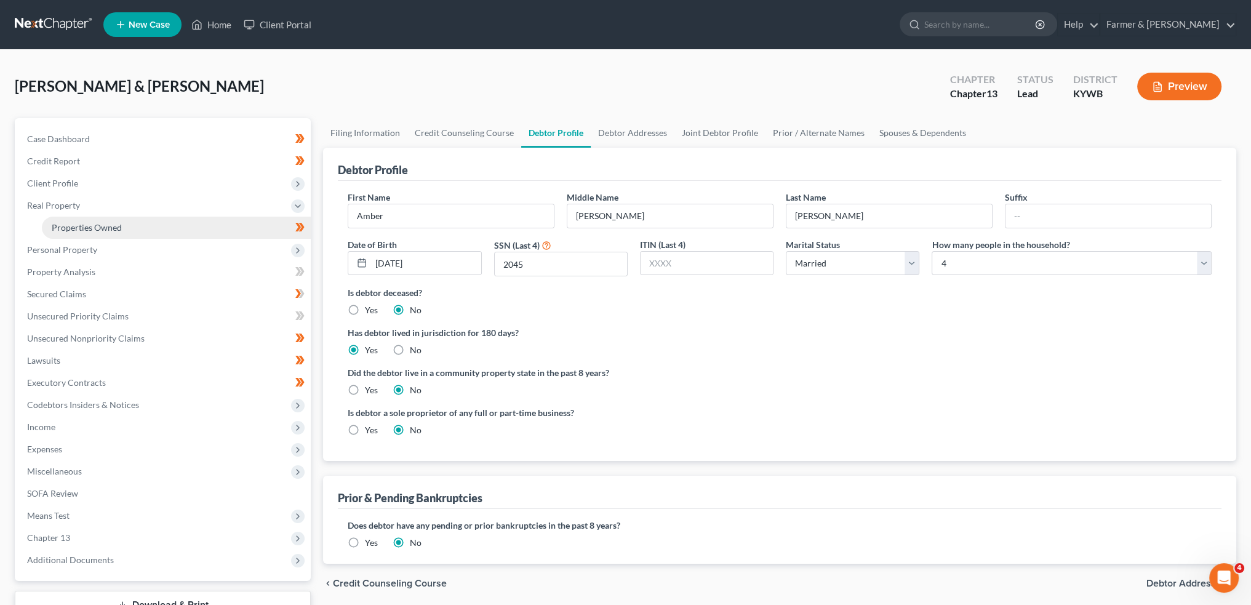
click at [89, 221] on link "Properties Owned" at bounding box center [176, 228] width 269 height 22
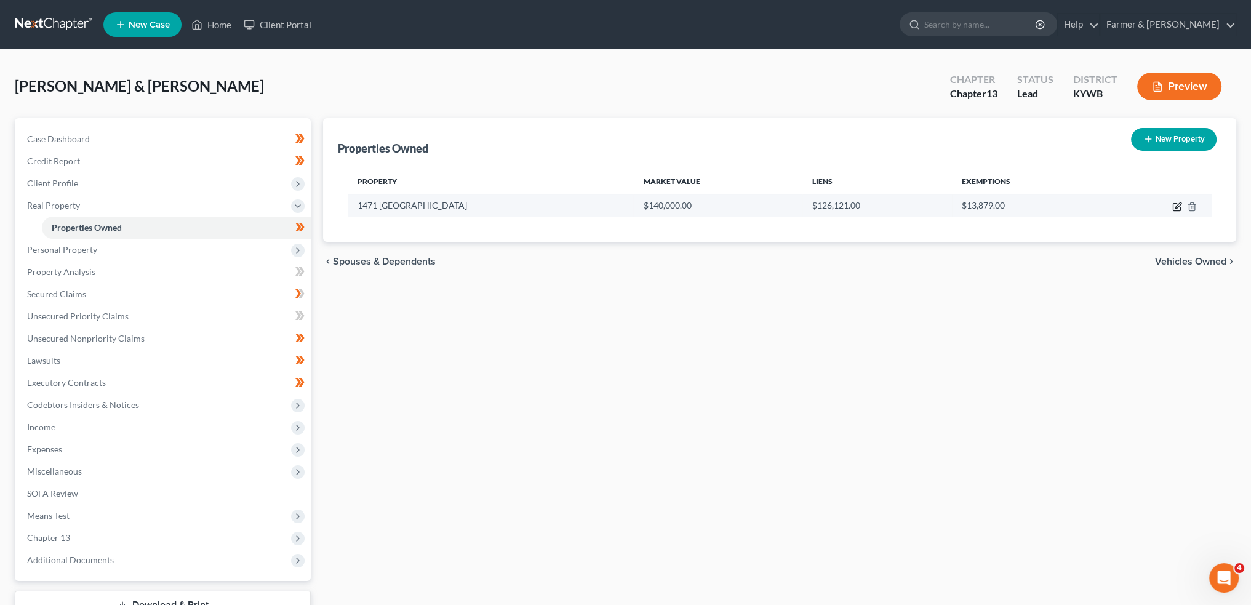
click at [1177, 204] on icon "button" at bounding box center [1177, 207] width 10 height 10
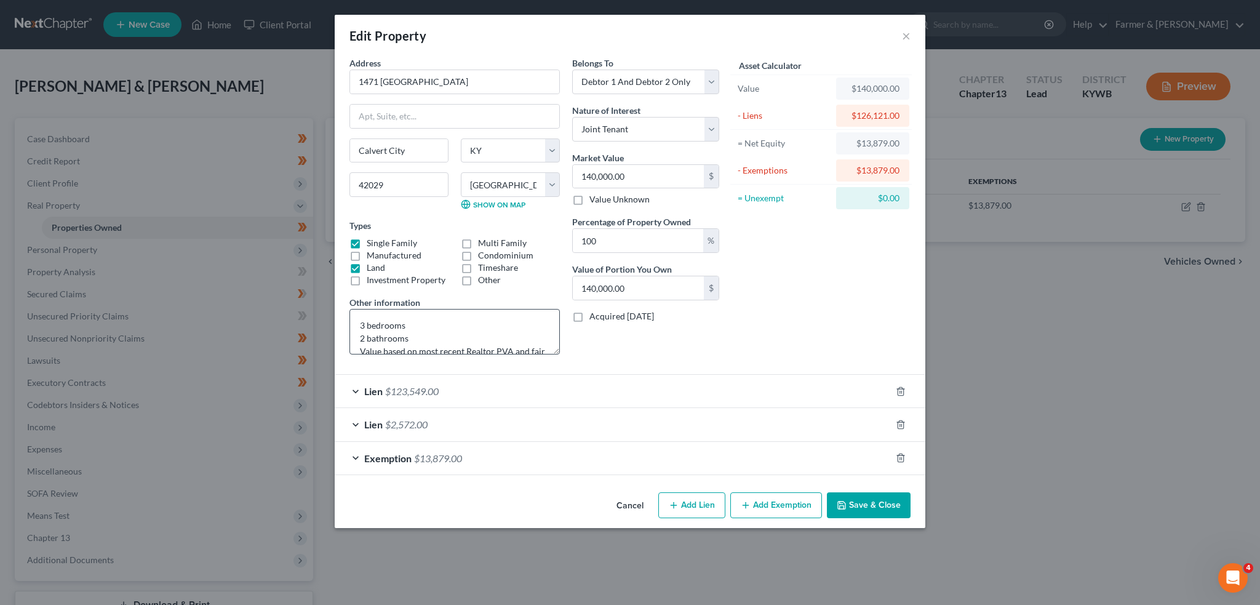
scroll to position [25, 0]
click at [684, 451] on div "Exemption $13,879.00" at bounding box center [613, 458] width 556 height 33
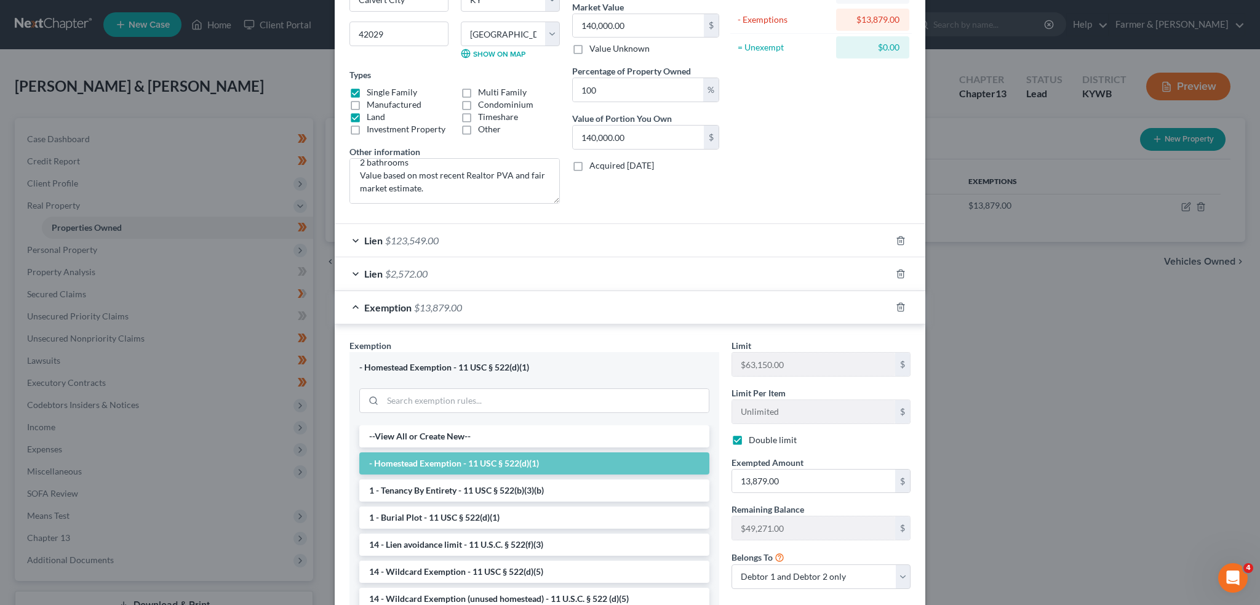
scroll to position [254, 0]
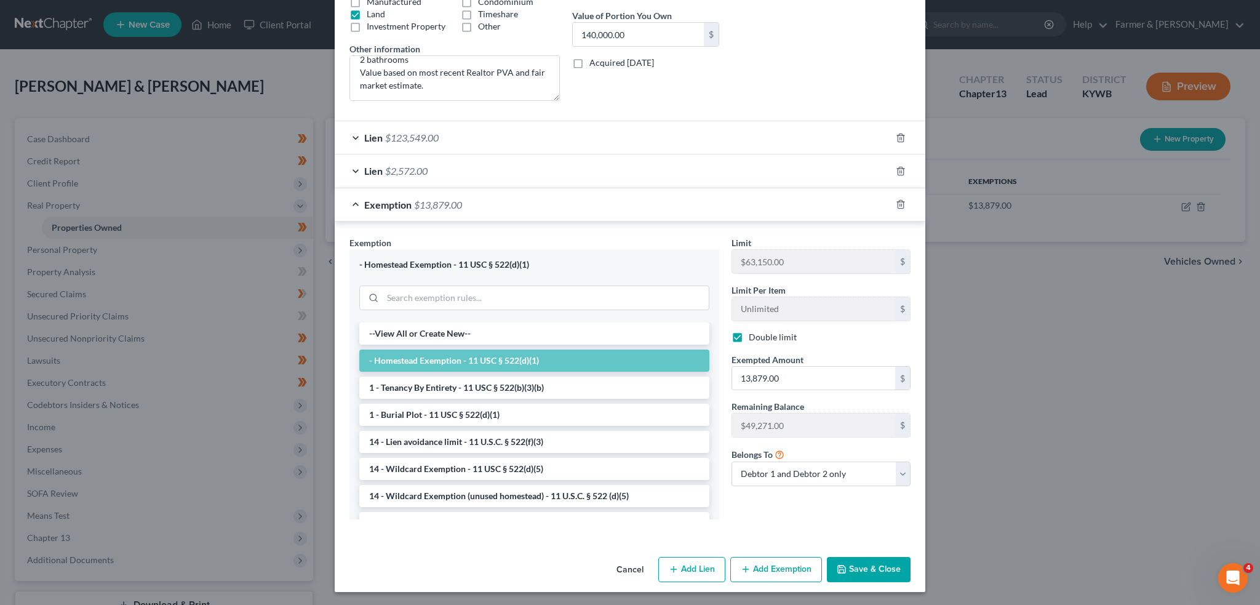
click at [859, 574] on button "Save & Close" at bounding box center [869, 570] width 84 height 26
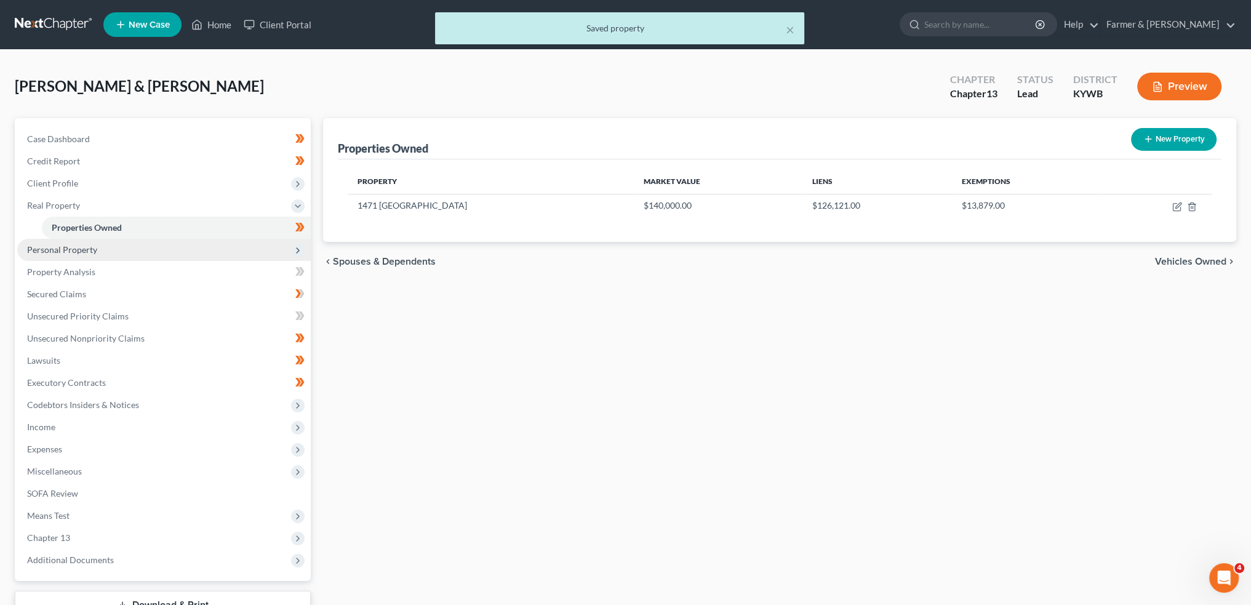
click at [89, 252] on span "Personal Property" at bounding box center [62, 249] width 70 height 10
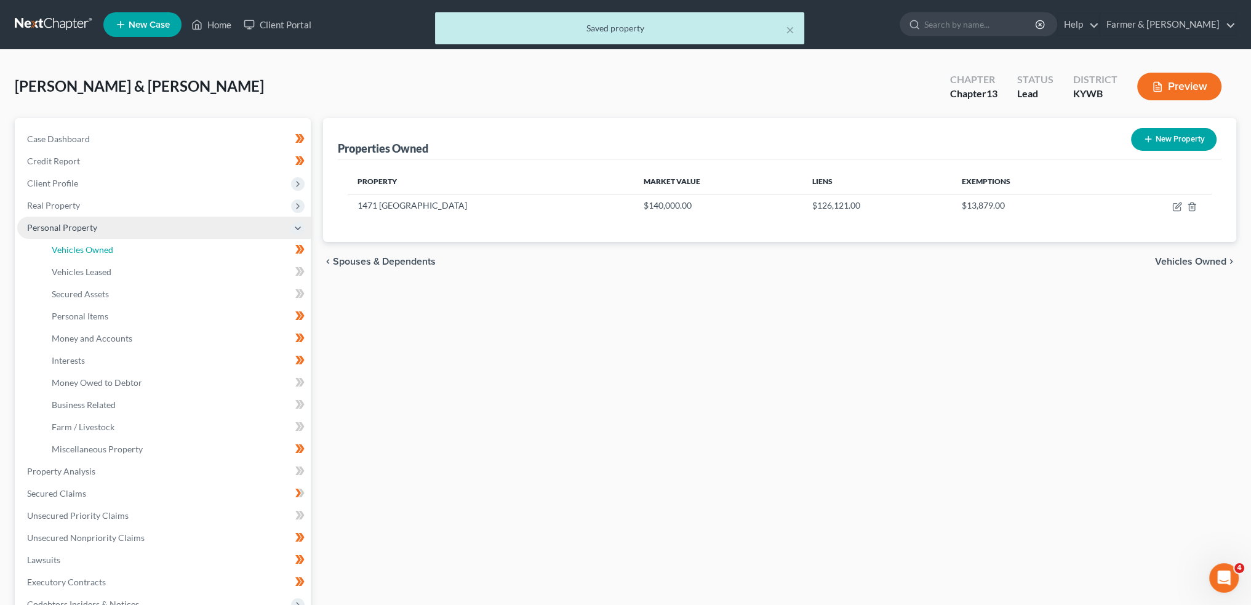
click at [89, 252] on span "Vehicles Owned" at bounding box center [83, 249] width 62 height 10
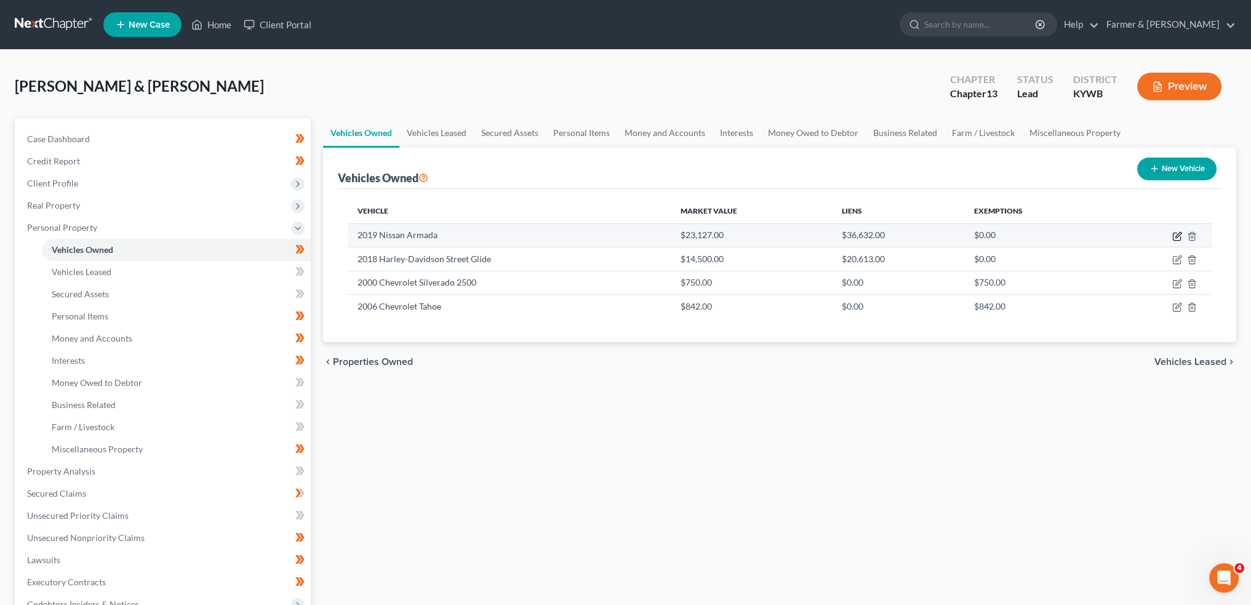
click at [1176, 233] on icon "button" at bounding box center [1176, 236] width 7 height 7
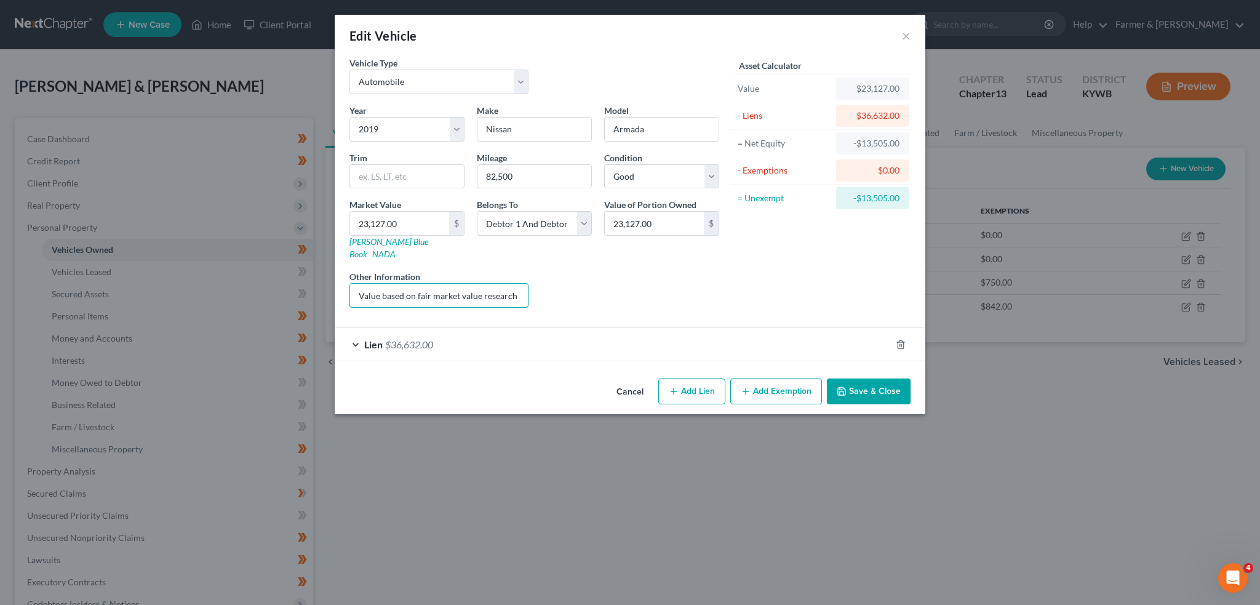
scroll to position [0, 166]
drag, startPoint x: 632, startPoint y: 271, endPoint x: 693, endPoint y: 274, distance: 61.0
click at [693, 274] on div "Year Select 2026 2025 2024 2023 2022 2021 2020 2019 2018 2017 2016 2015 2014 20…" at bounding box center [534, 211] width 382 height 214
click at [692, 328] on div "Lien $36,632.00" at bounding box center [613, 344] width 556 height 33
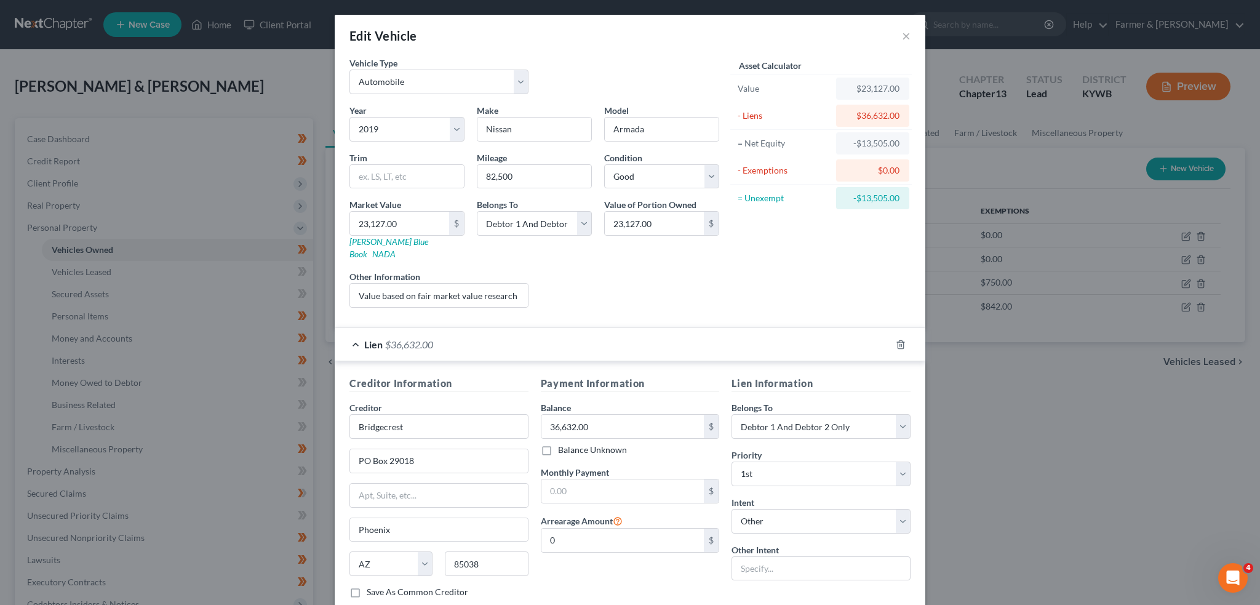
scroll to position [65, 0]
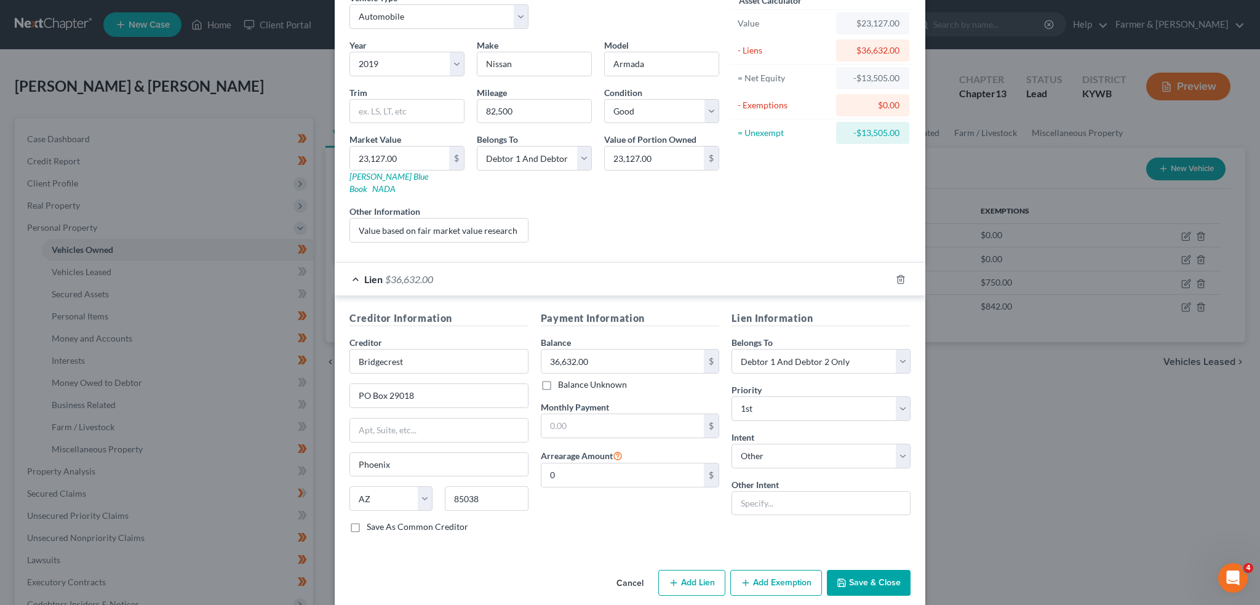
click at [874, 570] on button "Save & Close" at bounding box center [869, 583] width 84 height 26
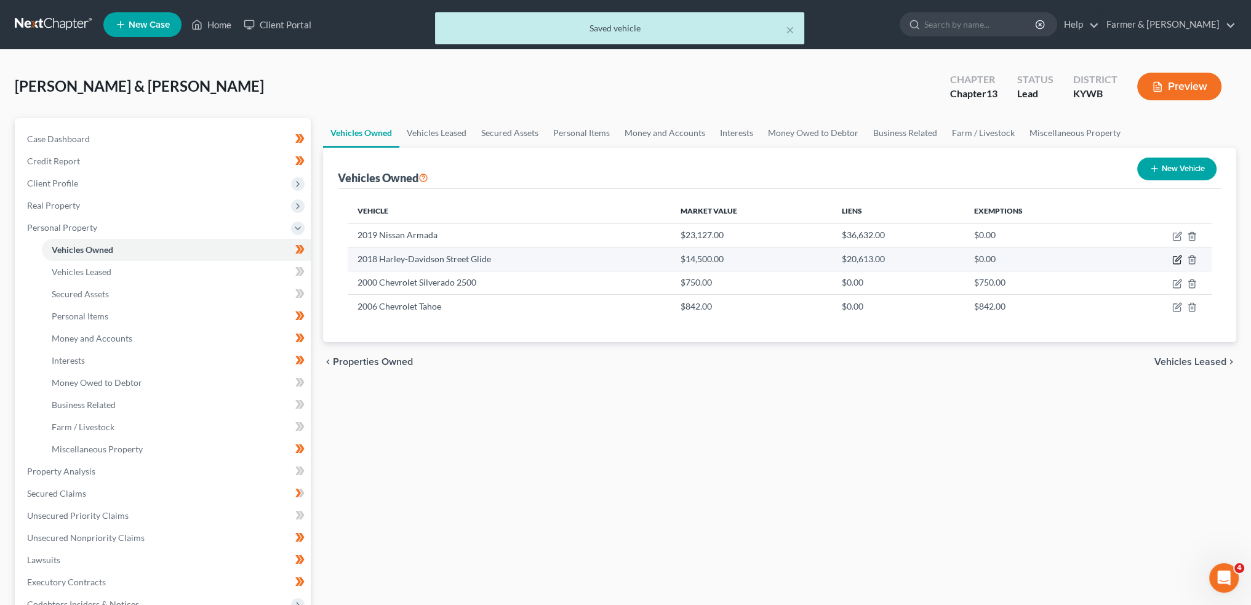
click at [1179, 256] on icon "button" at bounding box center [1178, 259] width 6 height 6
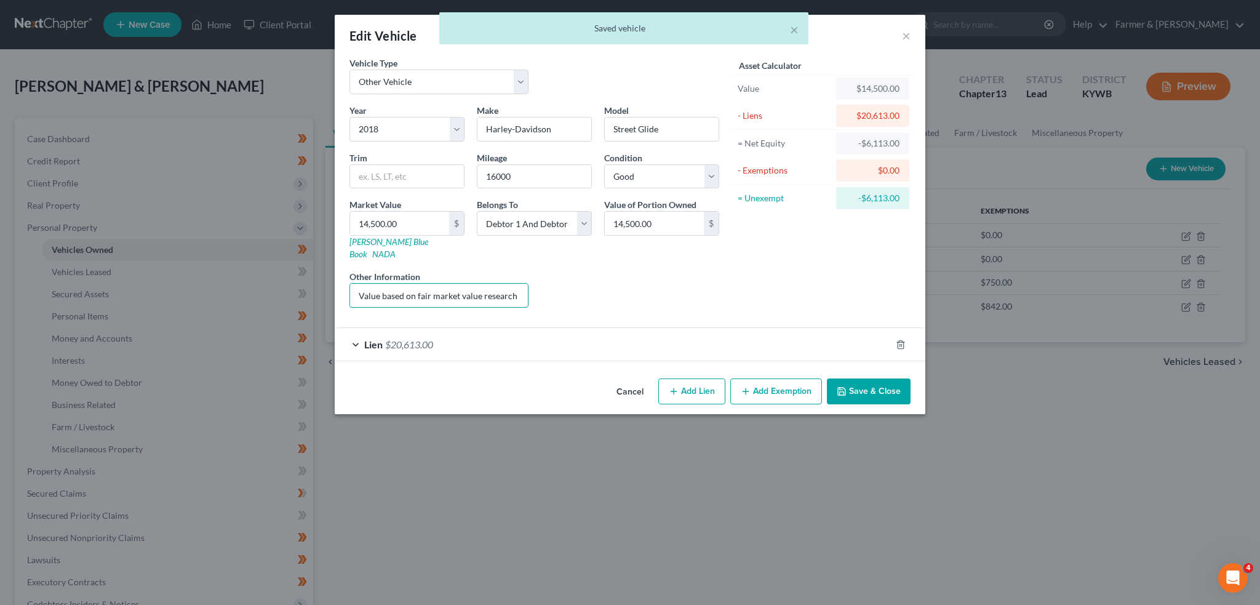
scroll to position [0, 166]
drag, startPoint x: 385, startPoint y: 289, endPoint x: 715, endPoint y: 273, distance: 329.6
click at [715, 273] on div "Year Select 2026 2025 2024 2023 2022 2021 2020 2019 2018 2017 2016 2015 2014 20…" at bounding box center [534, 211] width 382 height 214
click at [732, 328] on div "Lien $20,613.00" at bounding box center [613, 344] width 556 height 33
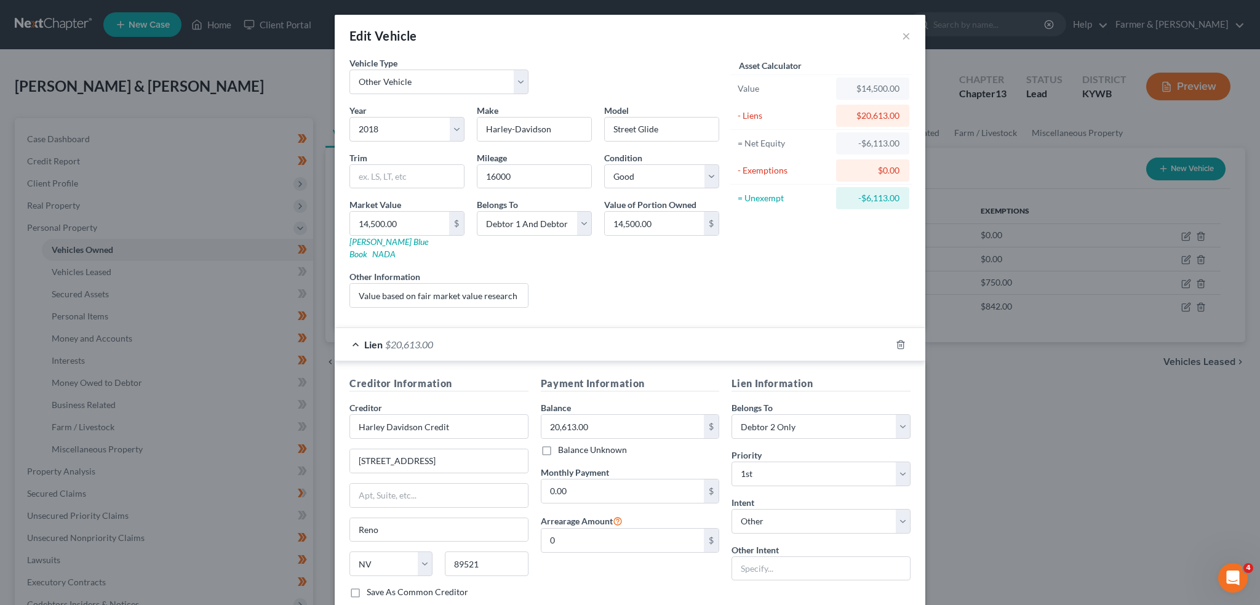
scroll to position [65, 0]
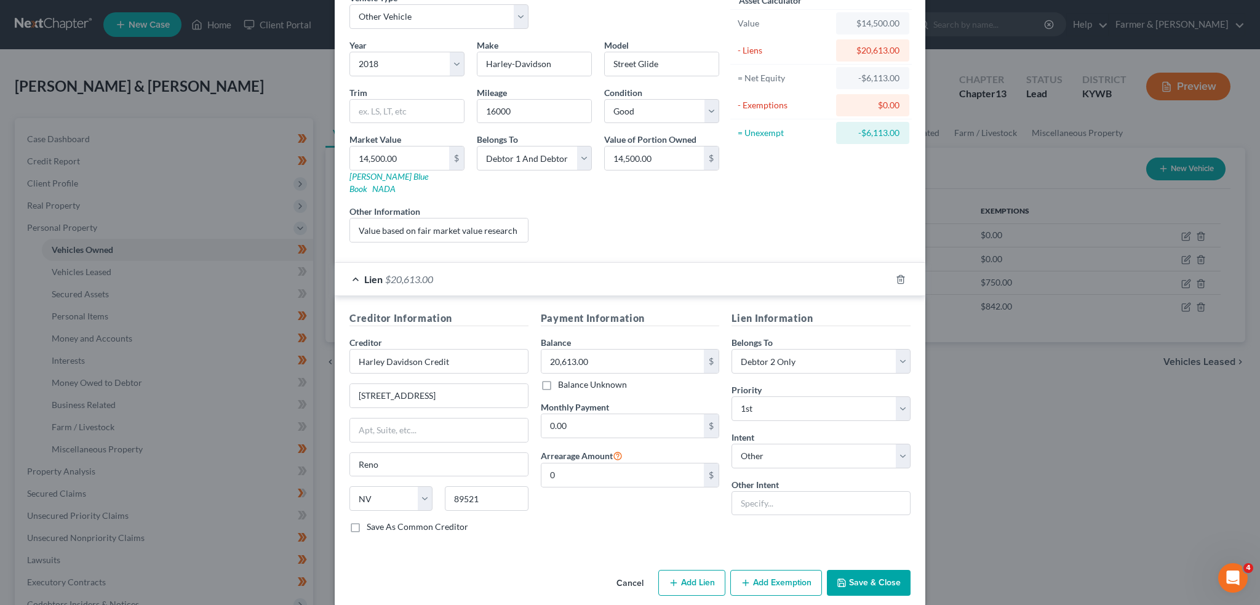
click at [889, 570] on button "Save & Close" at bounding box center [869, 583] width 84 height 26
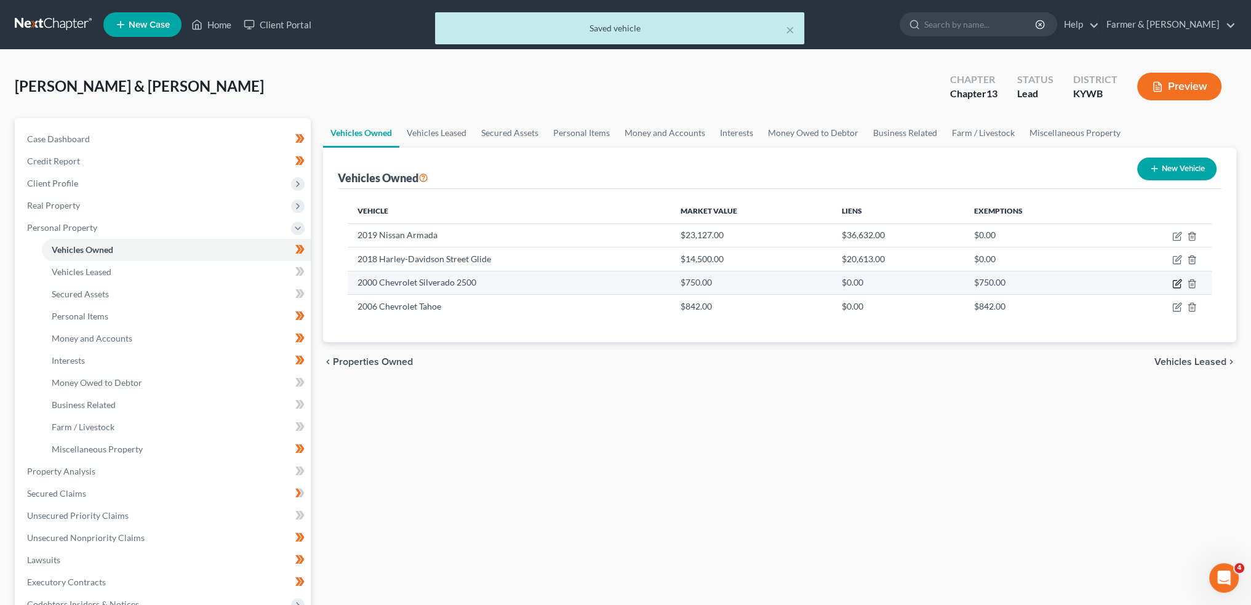
click at [1180, 280] on icon "button" at bounding box center [1178, 282] width 6 height 6
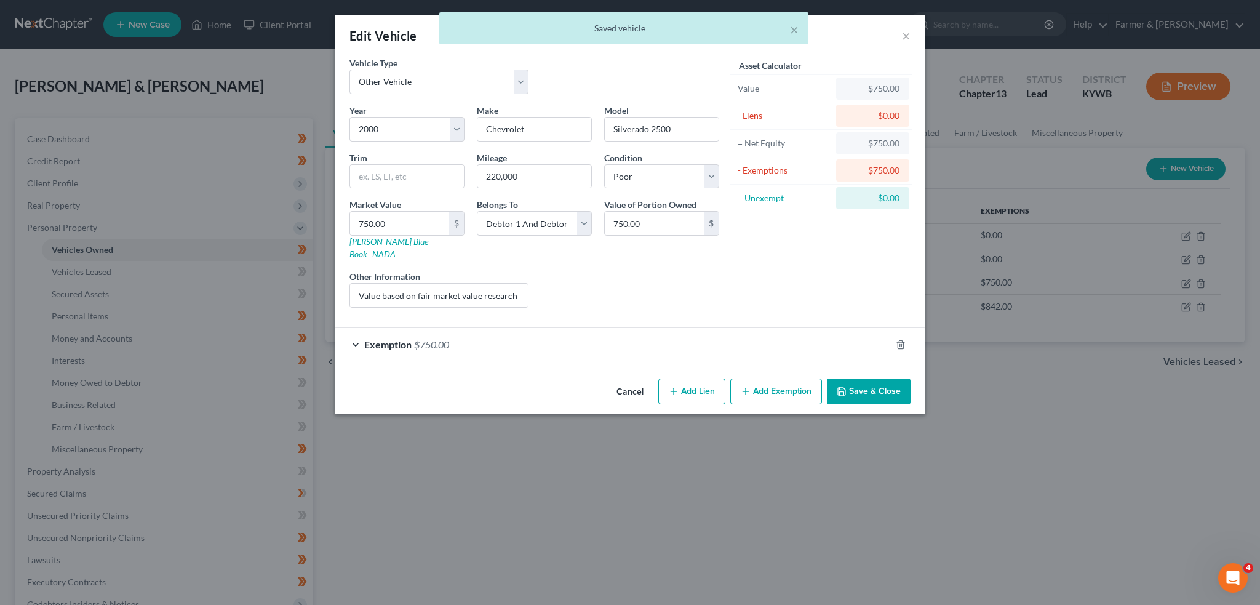
click at [652, 328] on div "Exemption $750.00" at bounding box center [613, 344] width 556 height 33
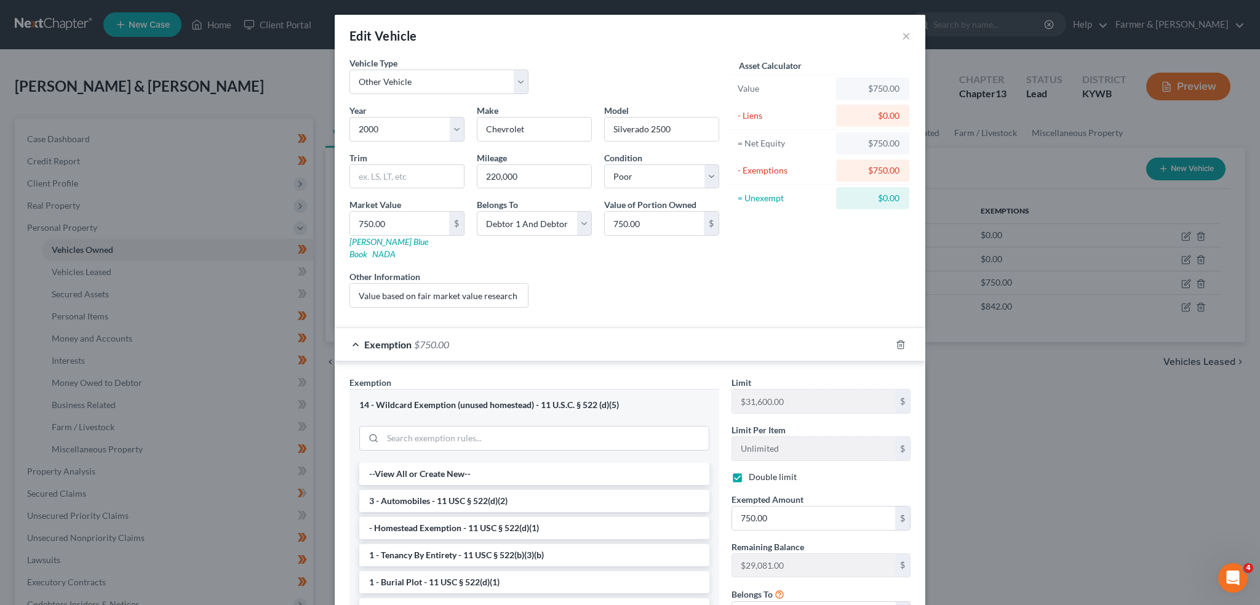
drag, startPoint x: 566, startPoint y: 478, endPoint x: 694, endPoint y: 290, distance: 227.7
click at [566, 490] on li "3 - Automobiles - 11 USC § 522(d)(2)" at bounding box center [534, 501] width 350 height 22
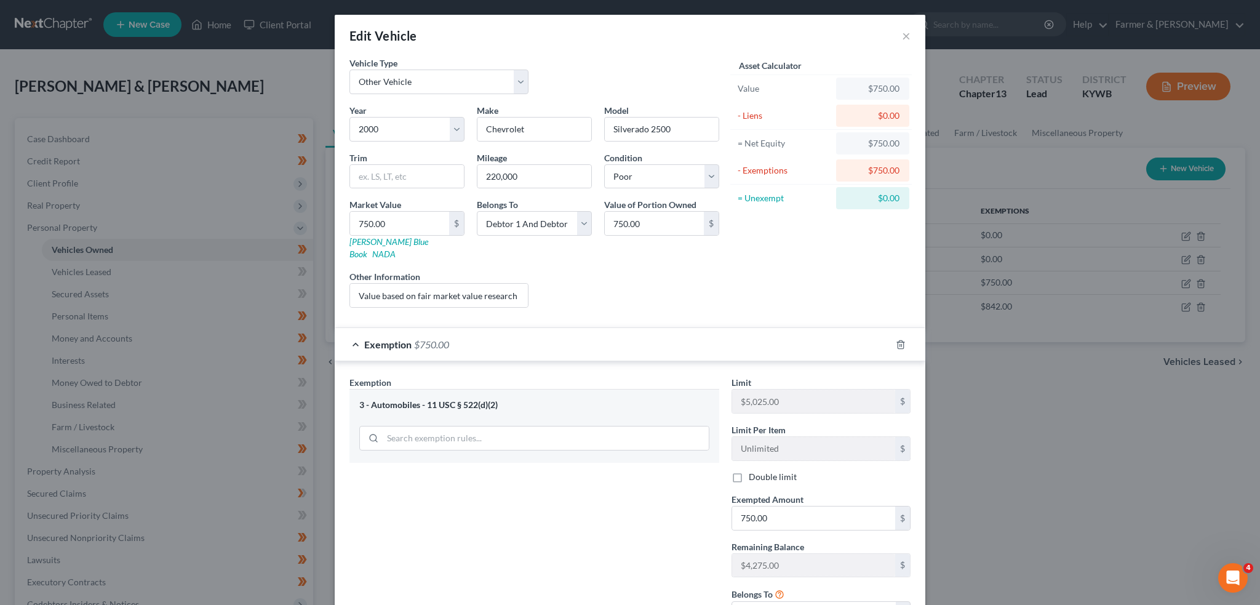
scroll to position [94, 0]
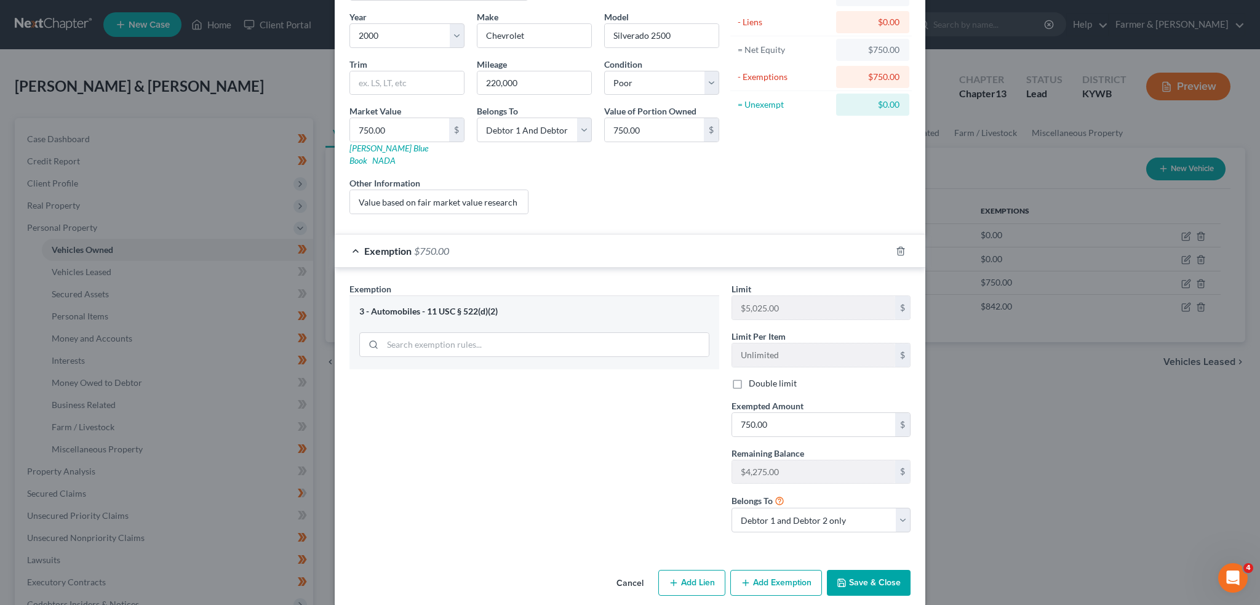
click at [749, 377] on label "Double limit" at bounding box center [773, 383] width 48 height 12
click at [754, 377] on input "Double limit" at bounding box center [758, 381] width 8 height 8
click at [862, 570] on button "Save & Close" at bounding box center [869, 583] width 84 height 26
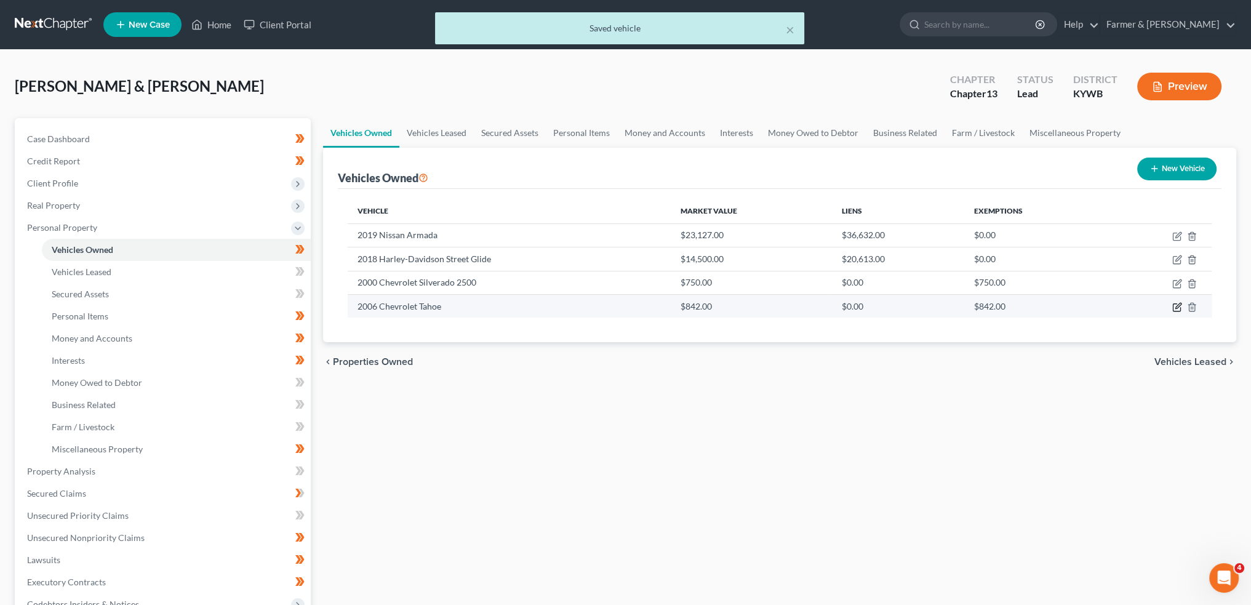
click at [1175, 305] on icon "button" at bounding box center [1177, 307] width 10 height 10
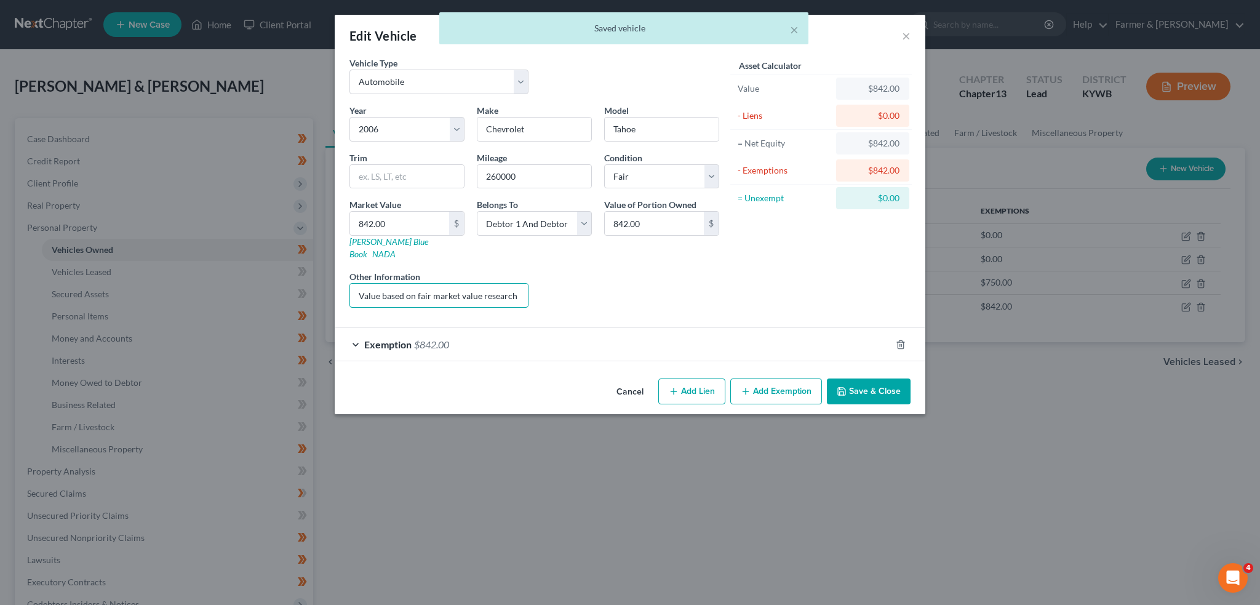
scroll to position [0, 78]
drag, startPoint x: 425, startPoint y: 270, endPoint x: 624, endPoint y: 276, distance: 199.5
click at [624, 276] on div "Year Select 2026 2025 2024 2023 2022 2021 2020 2019 2018 2017 2016 2015 2014 20…" at bounding box center [534, 211] width 382 height 214
click at [632, 328] on div "Exemption $842.00" at bounding box center [613, 344] width 556 height 33
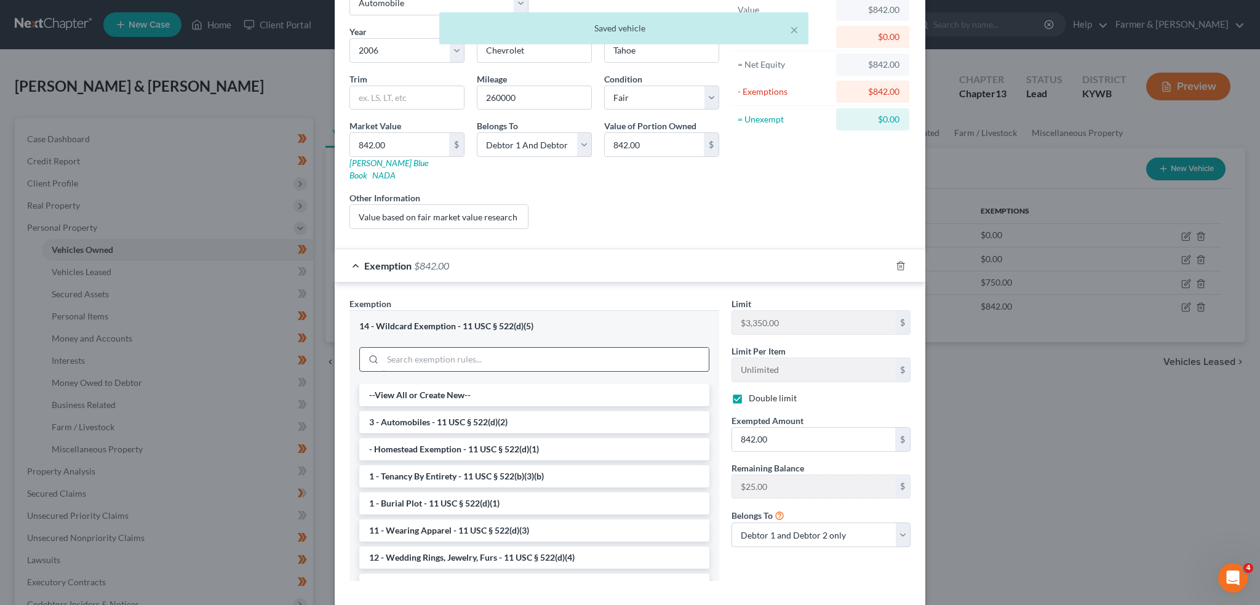
scroll to position [102, 0]
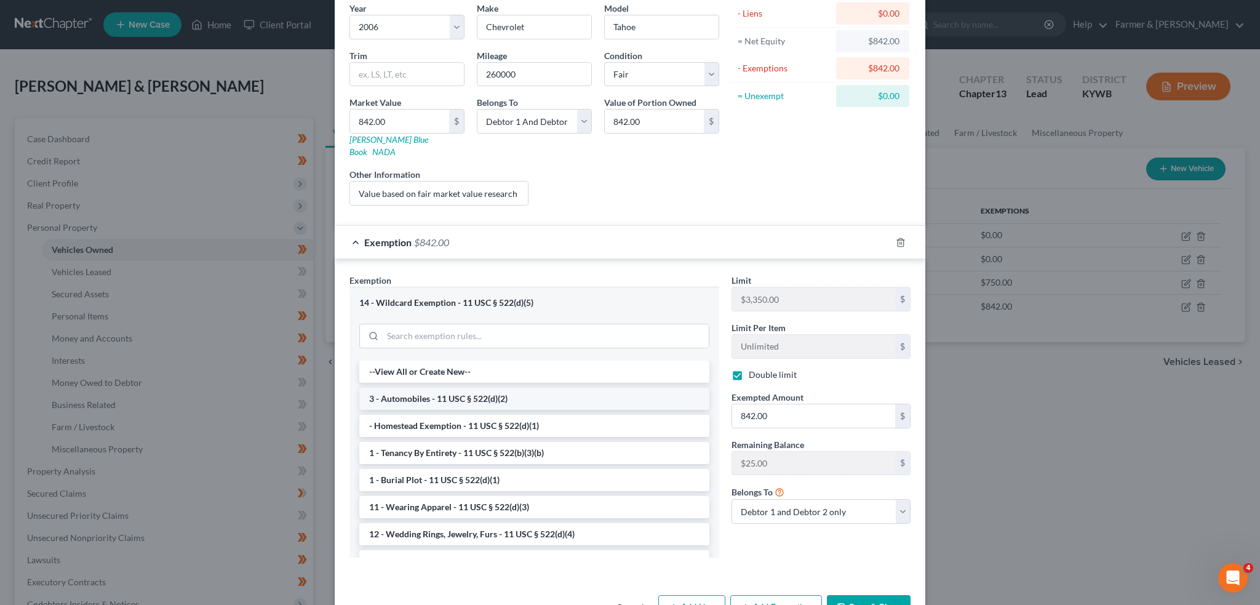
click at [408, 388] on li "3 - Automobiles - 11 USC § 522(d)(2)" at bounding box center [534, 399] width 350 height 22
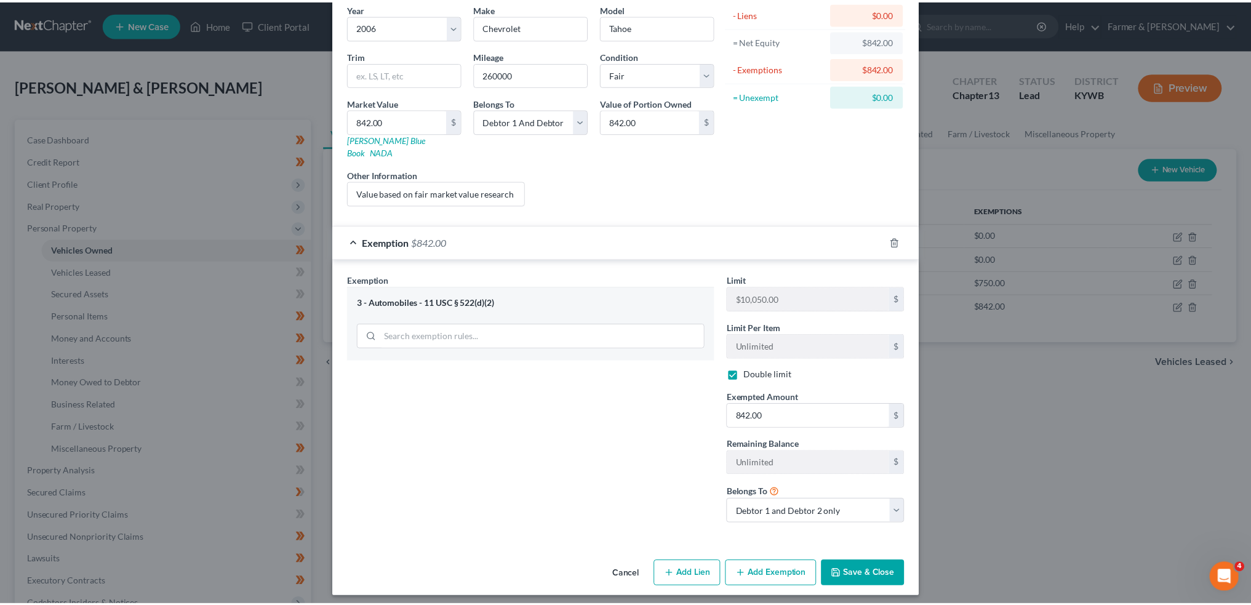
scroll to position [94, 0]
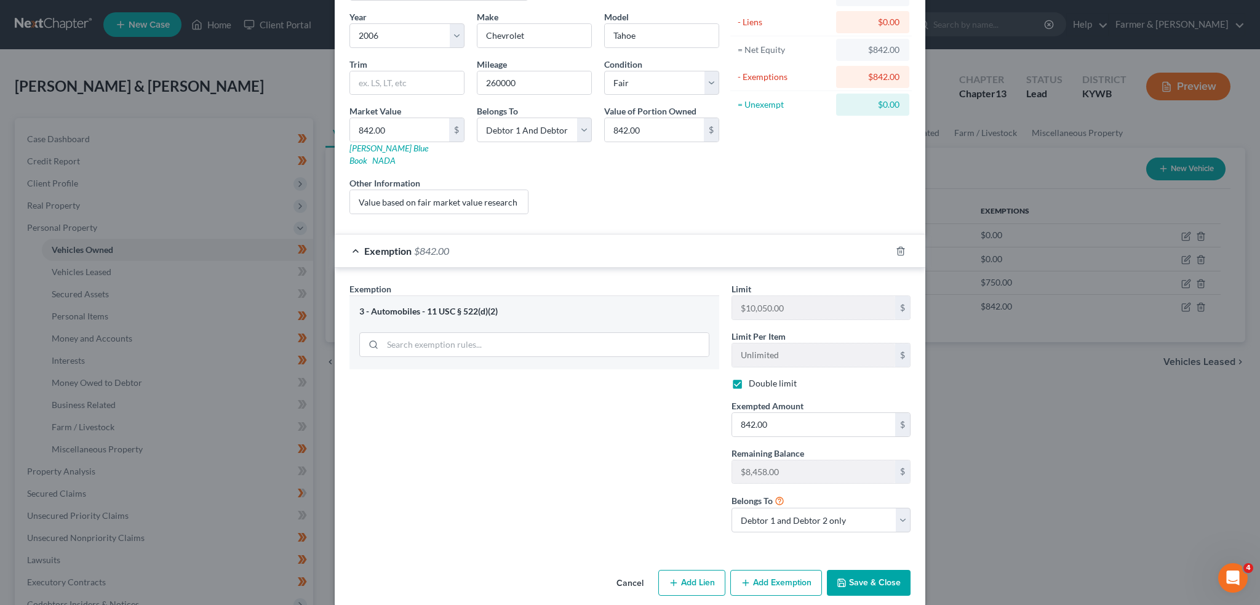
click at [858, 571] on button "Save & Close" at bounding box center [869, 583] width 84 height 26
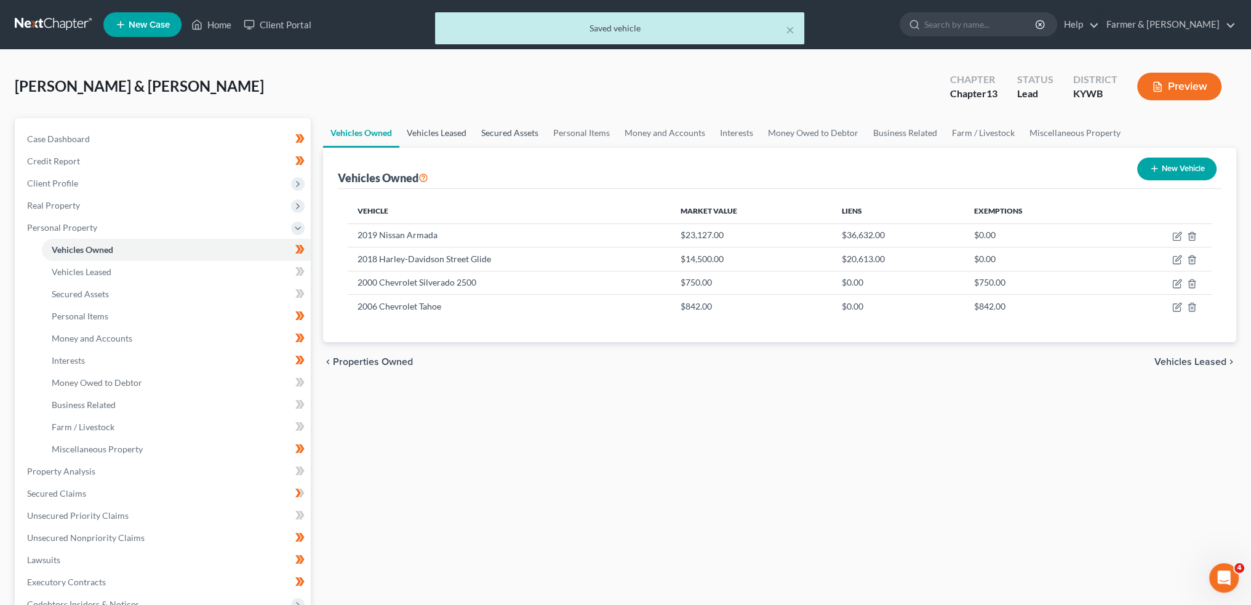
click at [454, 130] on link "Vehicles Leased" at bounding box center [436, 133] width 74 height 30
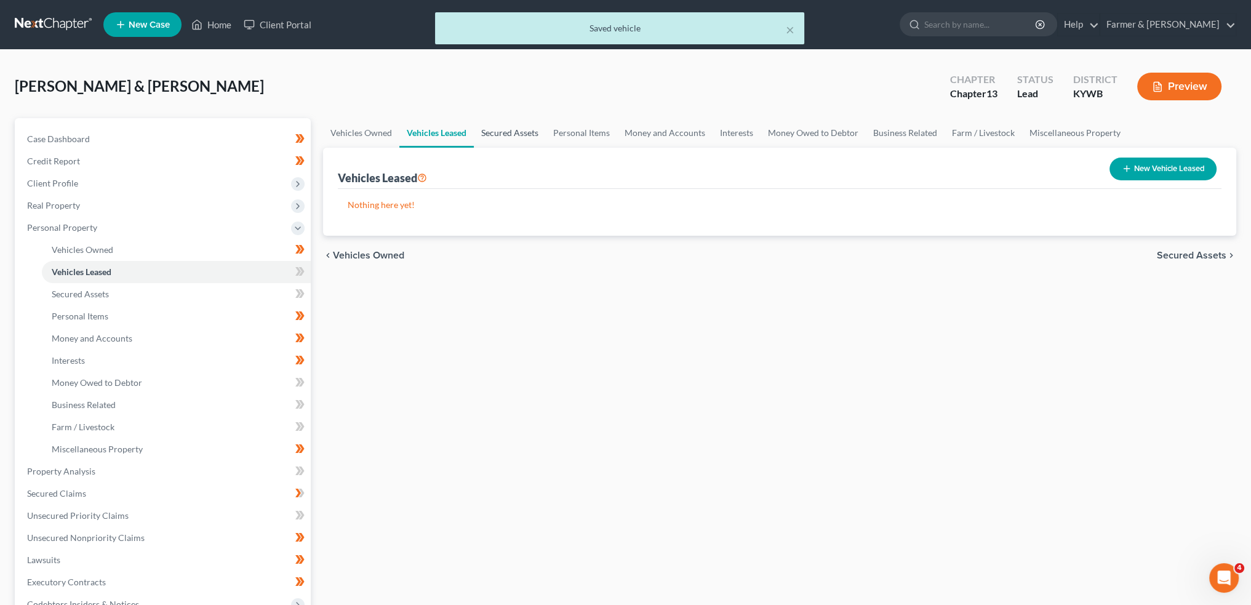
click at [507, 125] on link "Secured Assets" at bounding box center [510, 133] width 72 height 30
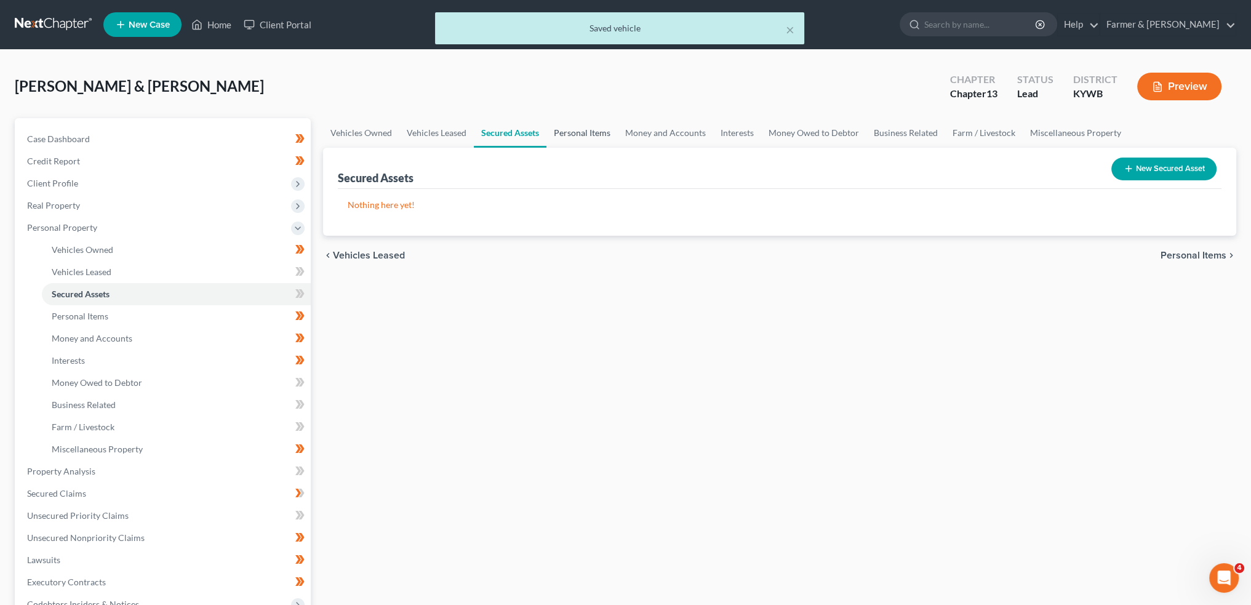
click at [585, 129] on link "Personal Items" at bounding box center [581, 133] width 71 height 30
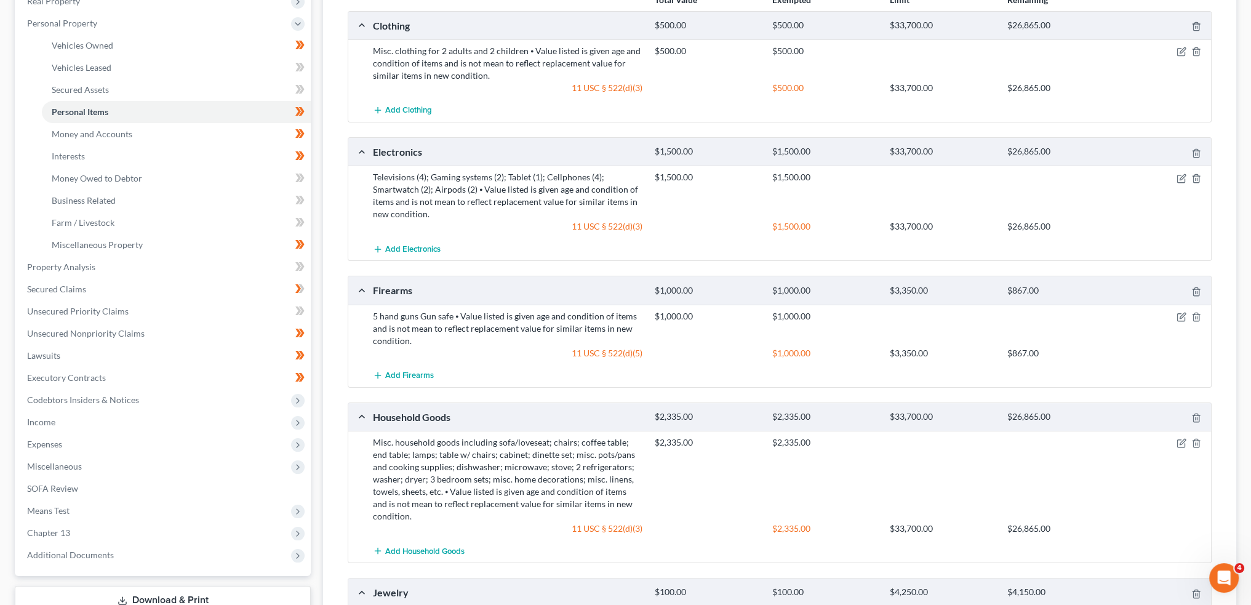
scroll to position [205, 0]
click at [1180, 444] on icon "button" at bounding box center [1180, 442] width 7 height 7
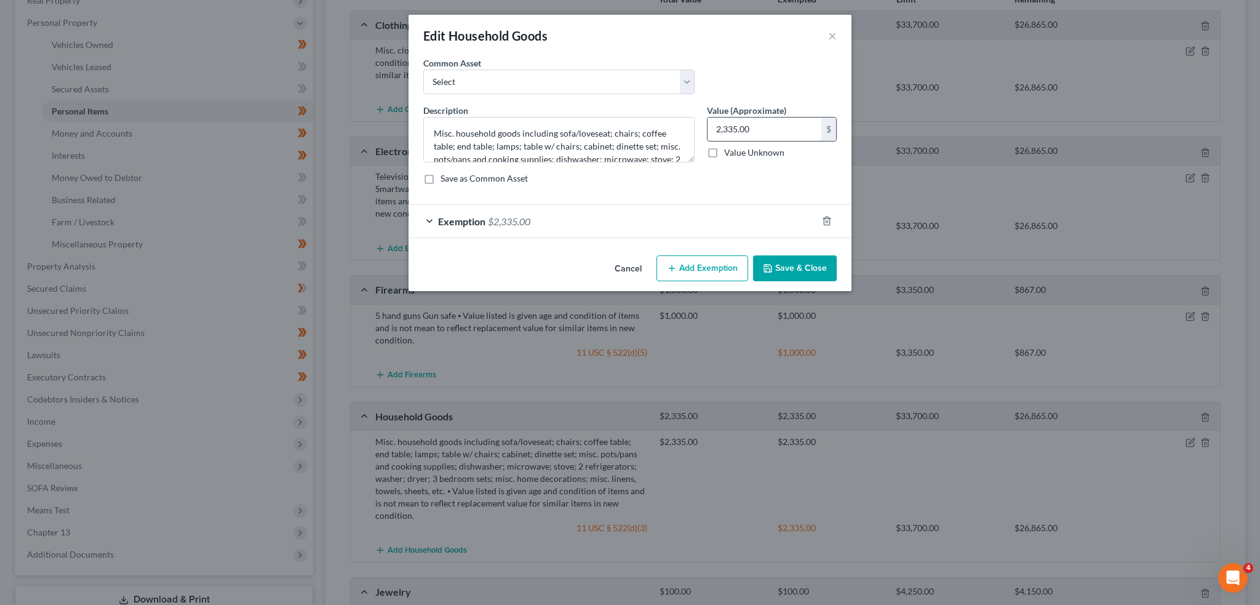
click at [766, 132] on input "2,335.00" at bounding box center [765, 129] width 114 height 23
drag, startPoint x: 660, startPoint y: 234, endPoint x: 719, endPoint y: 397, distance: 173.3
click at [660, 234] on div "Exemption $2,335.00" at bounding box center [613, 221] width 409 height 33
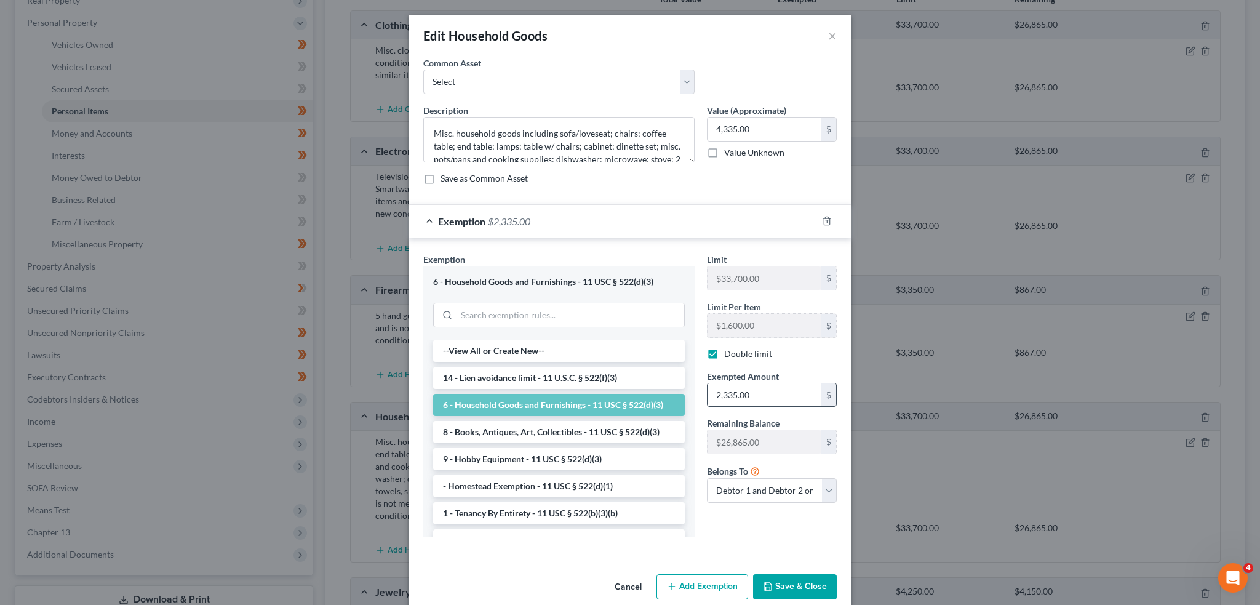
click at [767, 391] on input "2,335.00" at bounding box center [765, 394] width 114 height 23
click at [800, 582] on button "Save & Close" at bounding box center [795, 587] width 84 height 26
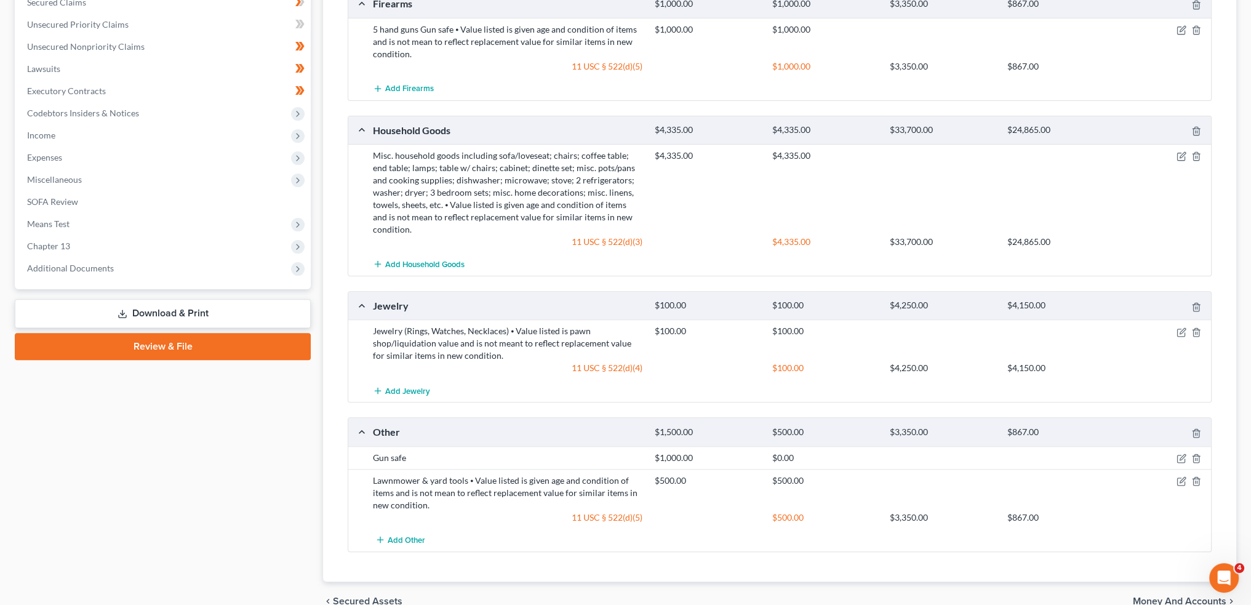
scroll to position [550, 0]
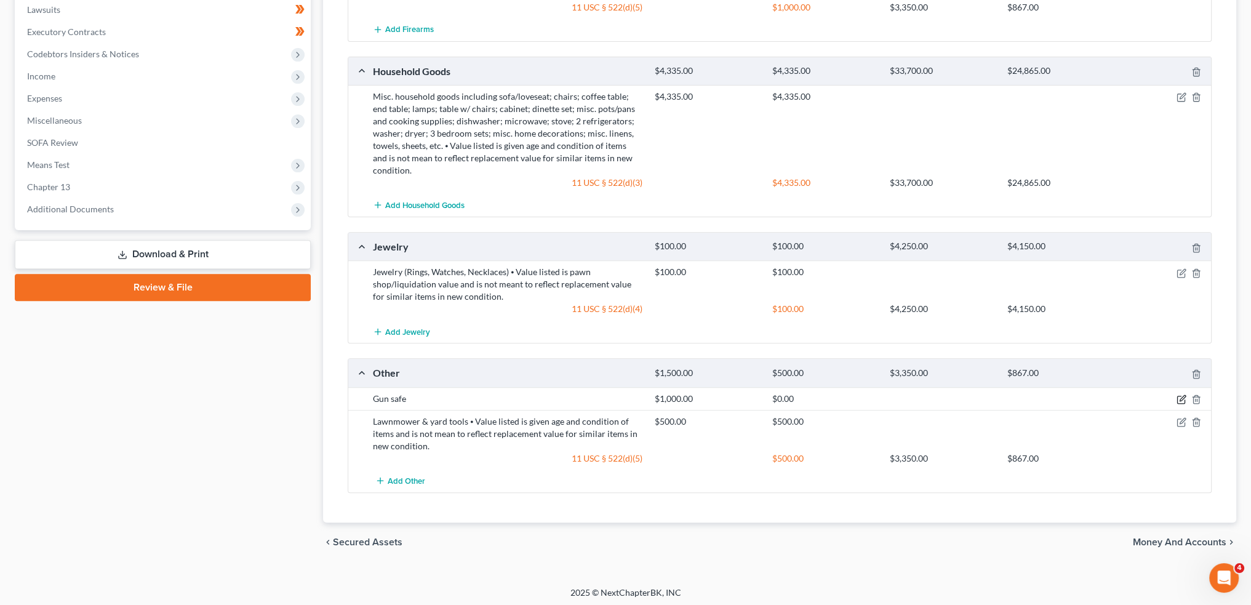
click at [1182, 398] on icon "button" at bounding box center [1182, 399] width 10 height 10
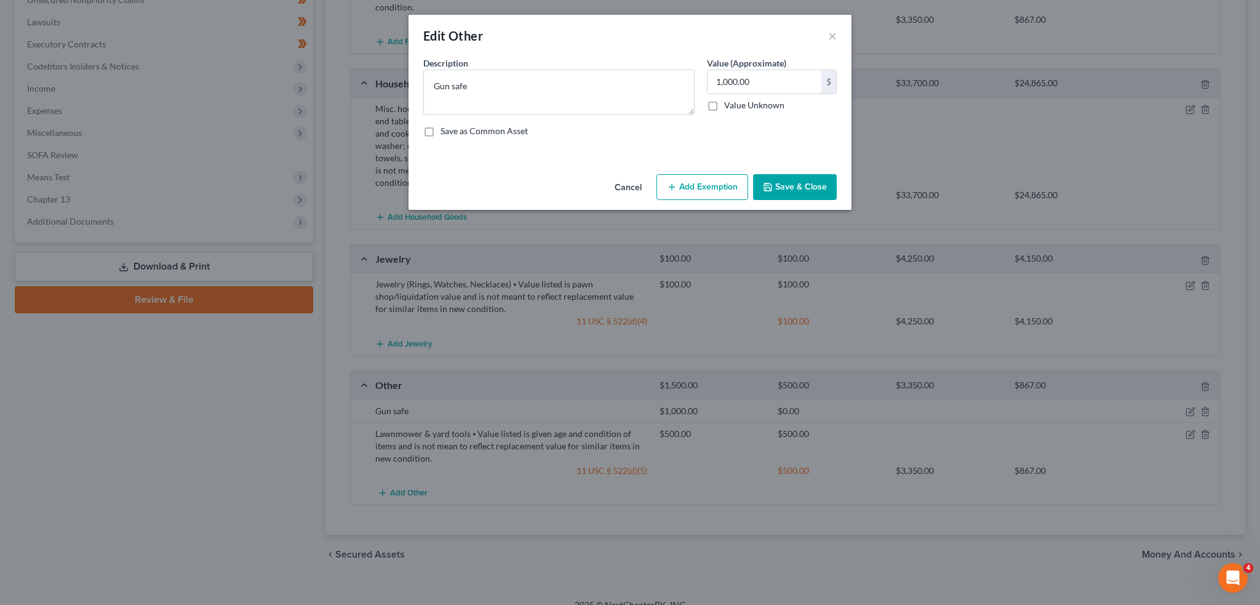
click at [697, 187] on button "Add Exemption" at bounding box center [703, 187] width 92 height 26
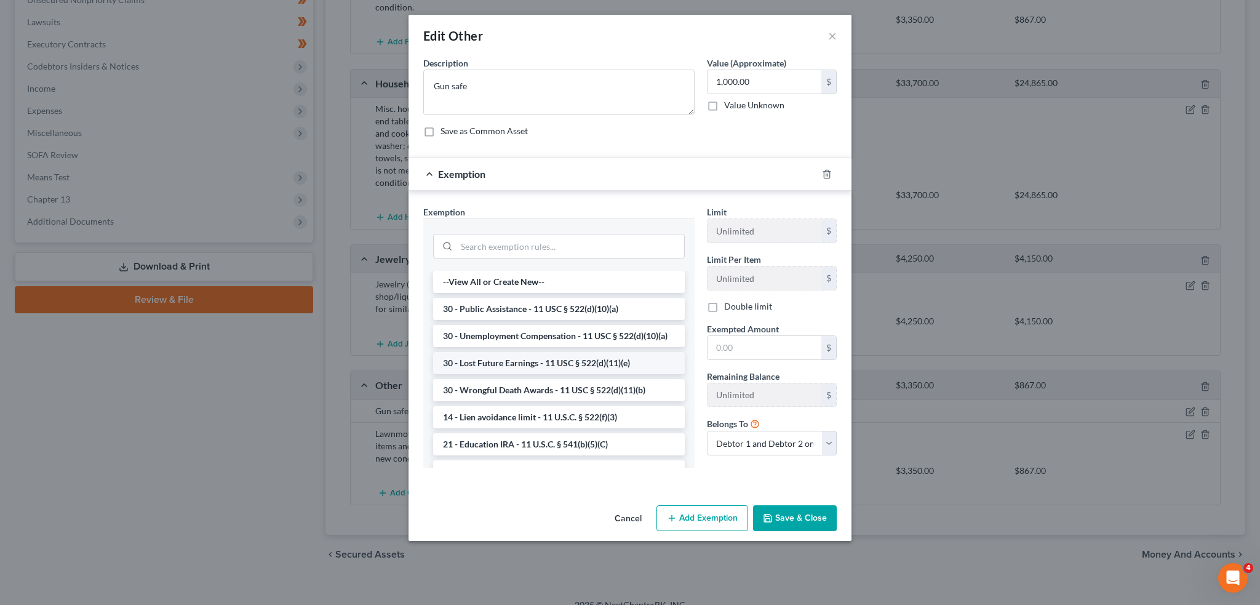
scroll to position [410, 0]
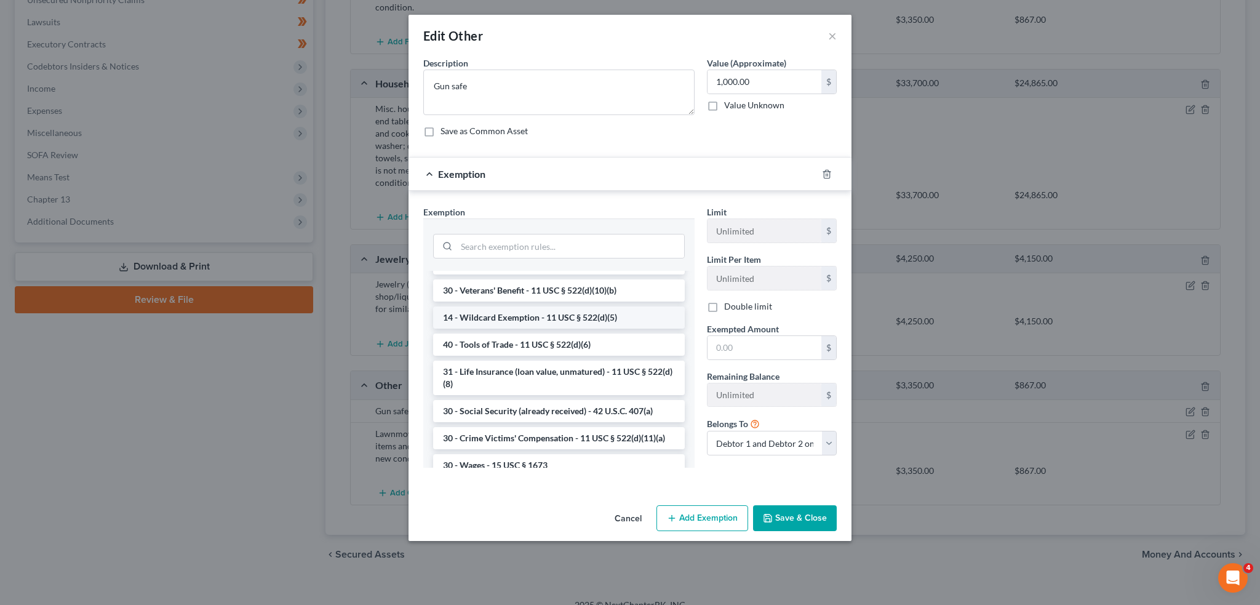
click at [563, 329] on li "14 - Wildcard Exemption - 11 USC § 522(d)(5)" at bounding box center [559, 317] width 252 height 22
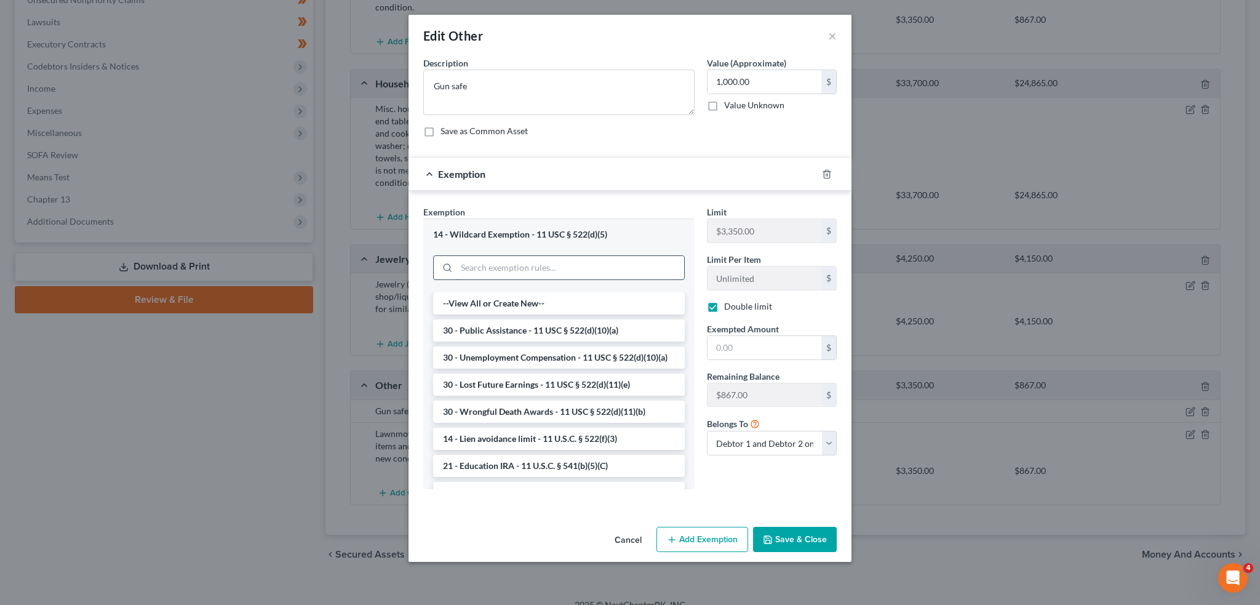
click at [563, 260] on input "search" at bounding box center [571, 267] width 228 height 23
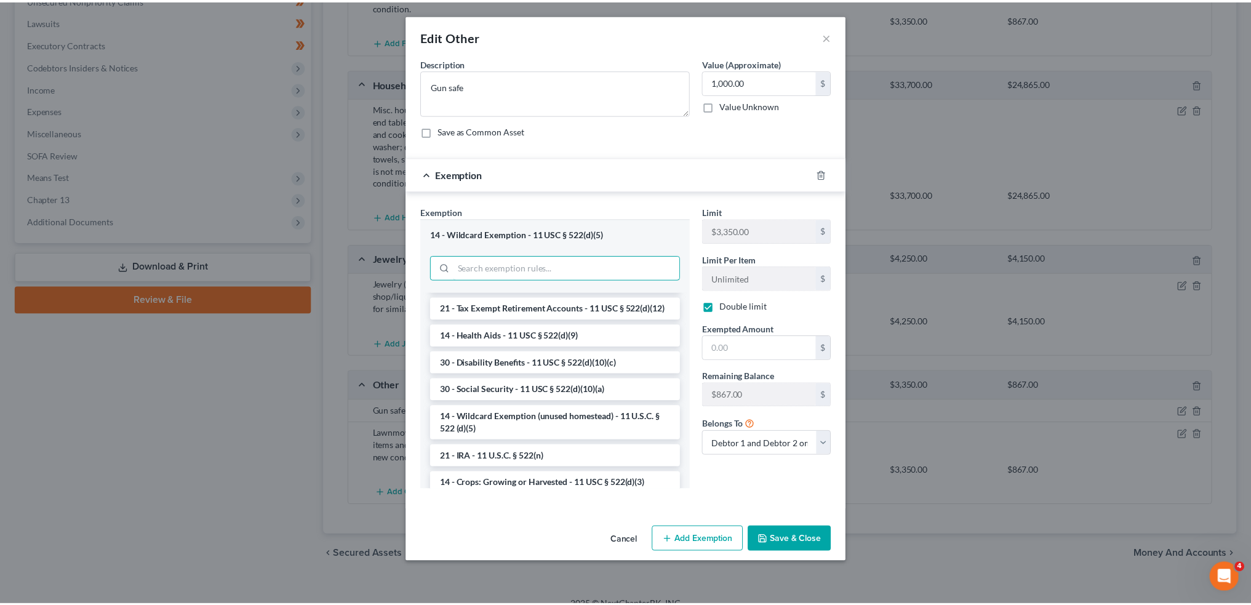
scroll to position [718, 0]
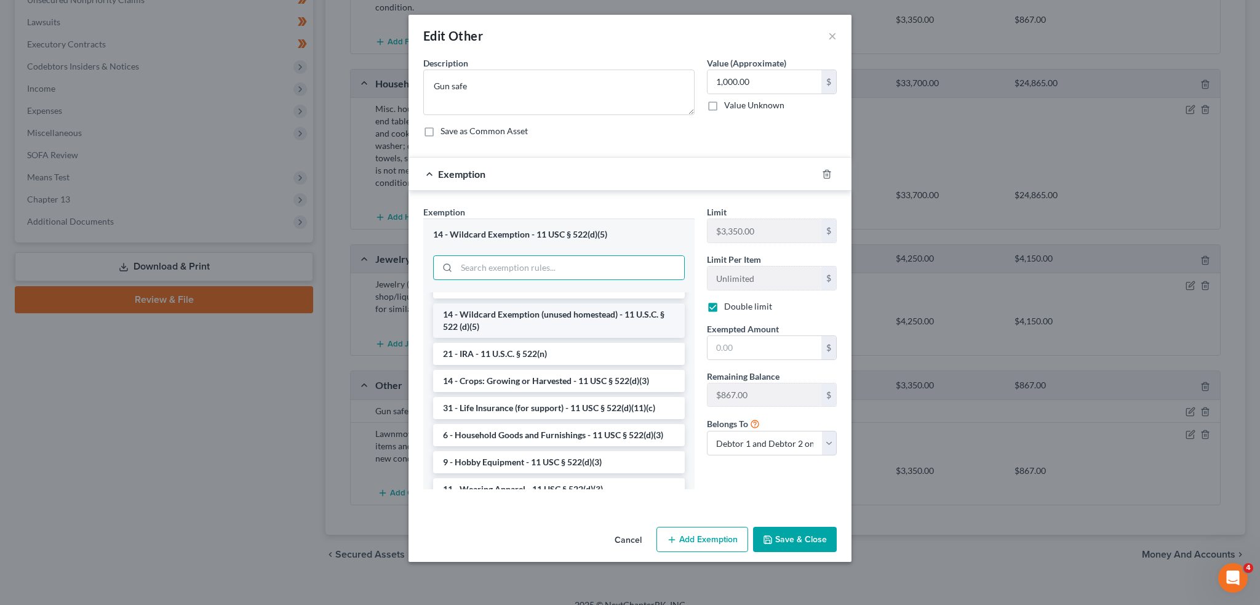
click at [556, 338] on li "14 - Wildcard Exemption (unused homestead) - 11 U.S.C. § 522 (d)(5)" at bounding box center [559, 320] width 252 height 34
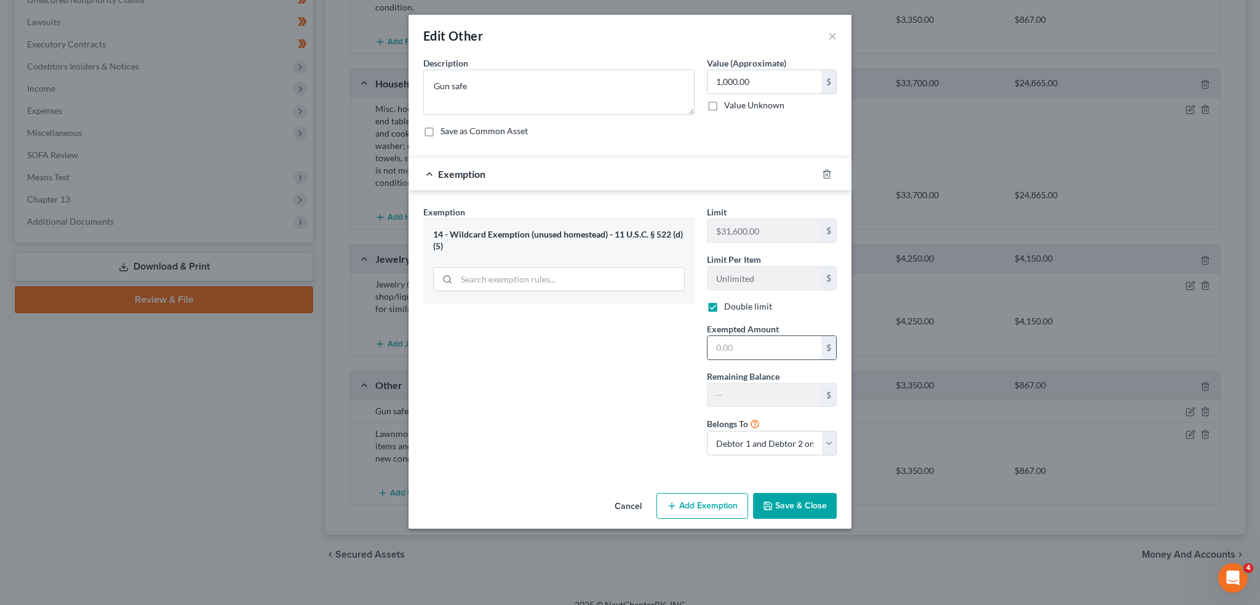
click at [746, 351] on input "text" at bounding box center [765, 347] width 114 height 23
click at [785, 474] on div "An exemption set must first be selected from the Filing Information section. Co…" at bounding box center [630, 272] width 443 height 431
click at [787, 495] on button "Save & Close" at bounding box center [795, 506] width 84 height 26
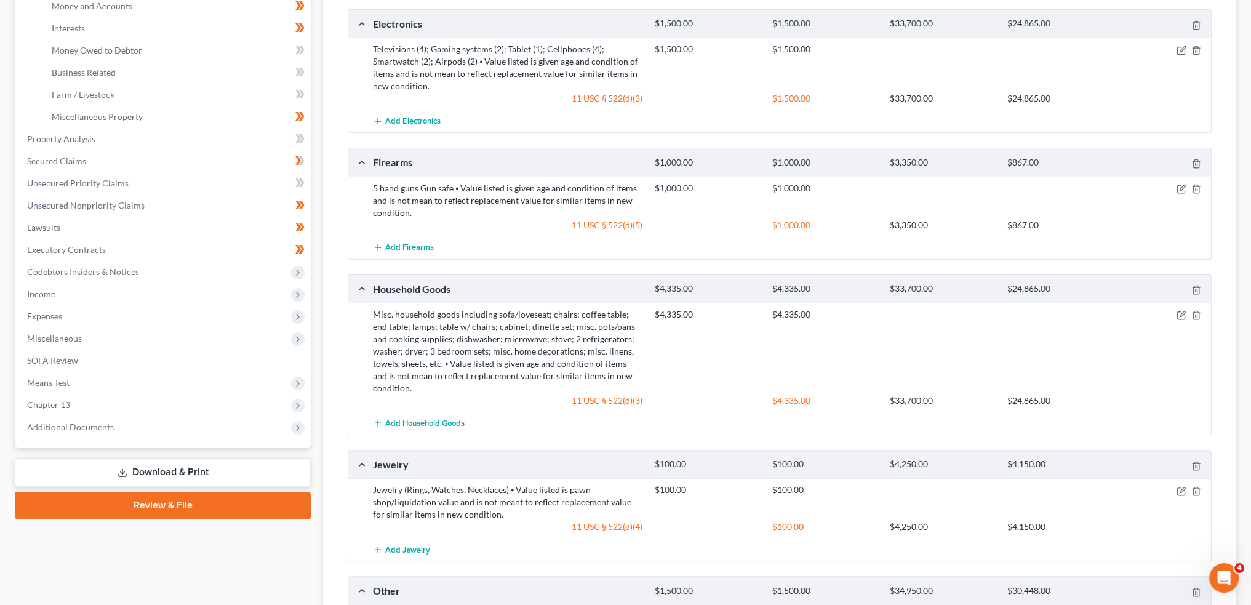
scroll to position [128, 0]
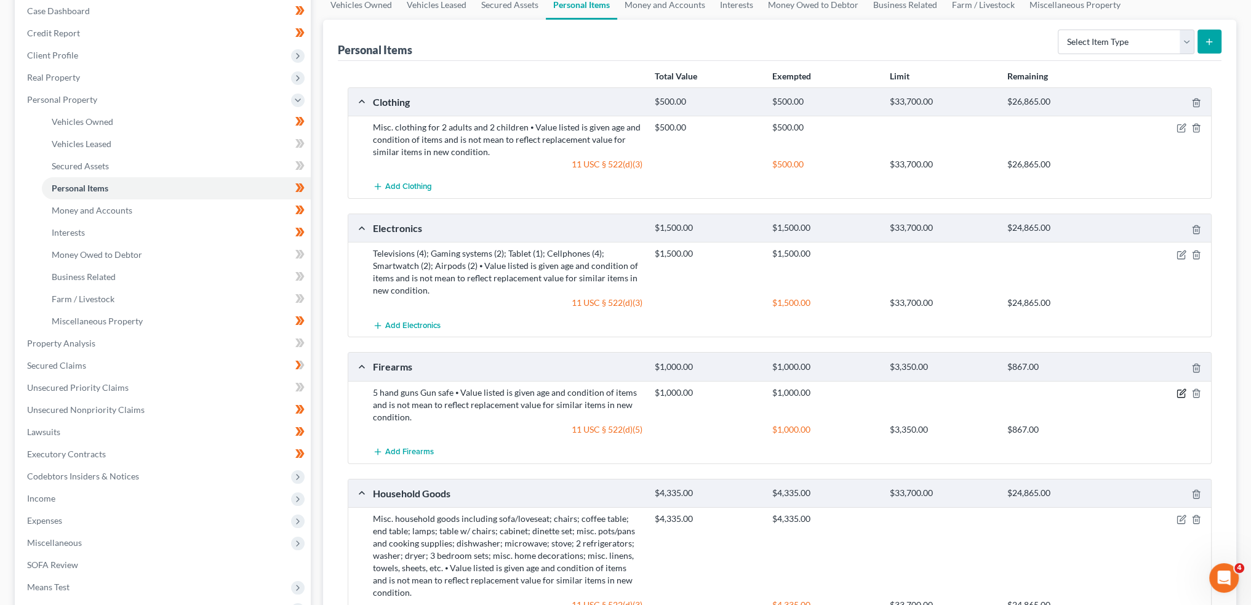
click at [1178, 390] on icon "button" at bounding box center [1182, 393] width 10 height 10
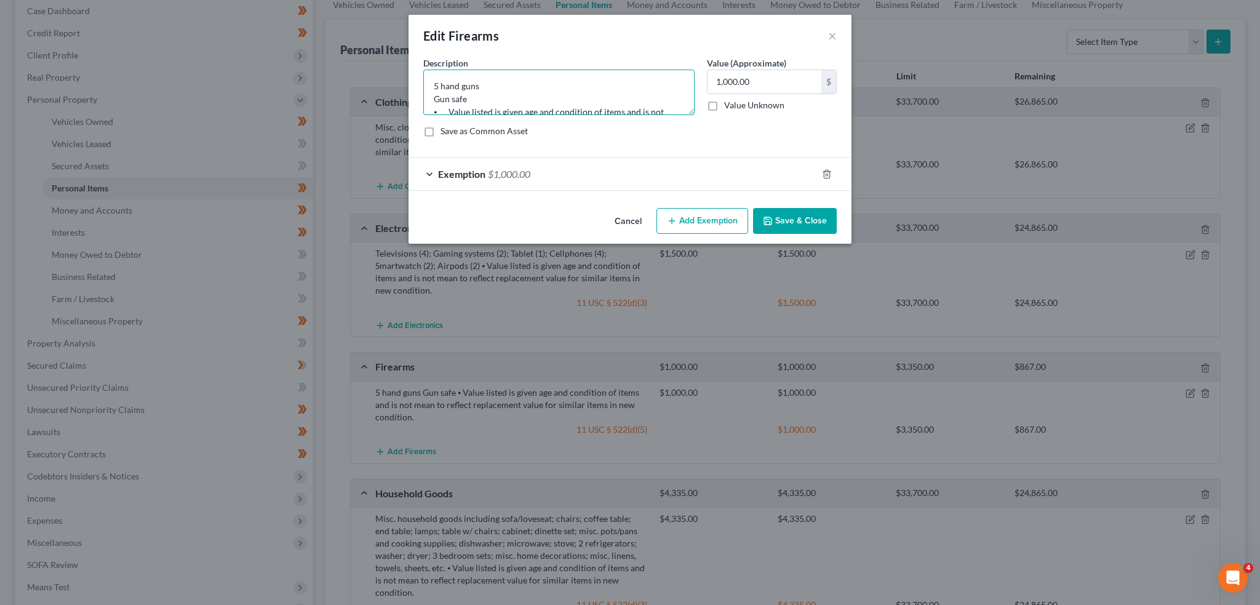
click at [488, 87] on textarea "5 hand guns Gun safe ⦁ Value listed is given age and condition of items and is …" at bounding box center [558, 93] width 271 height 46
click at [783, 217] on button "Save & Close" at bounding box center [795, 221] width 84 height 26
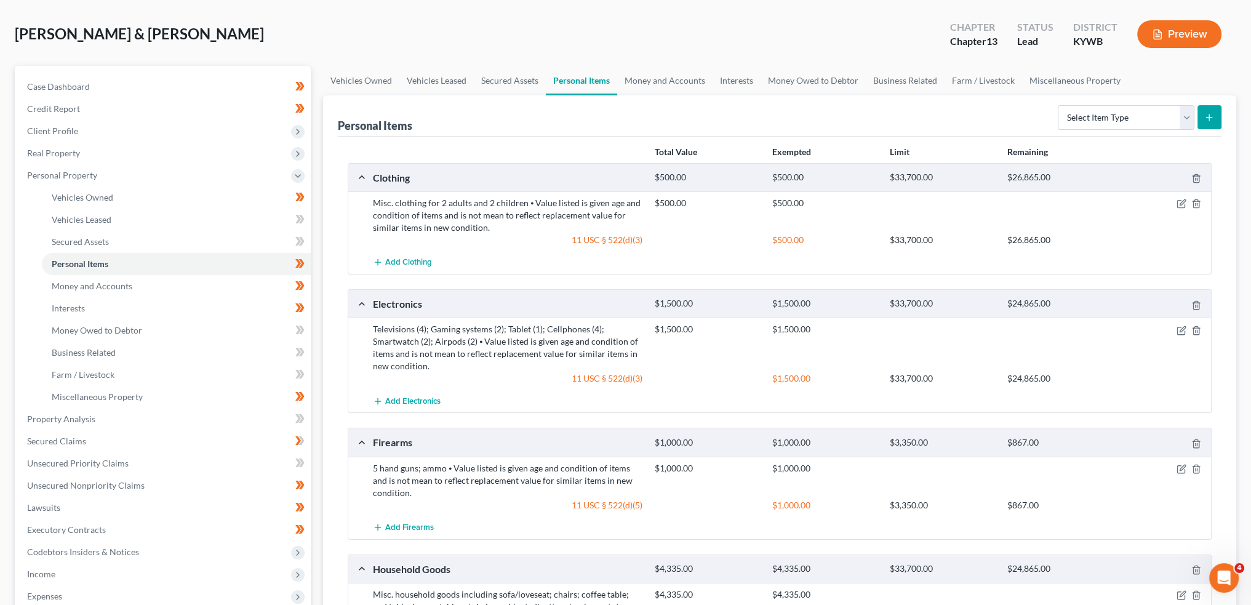
scroll to position [0, 0]
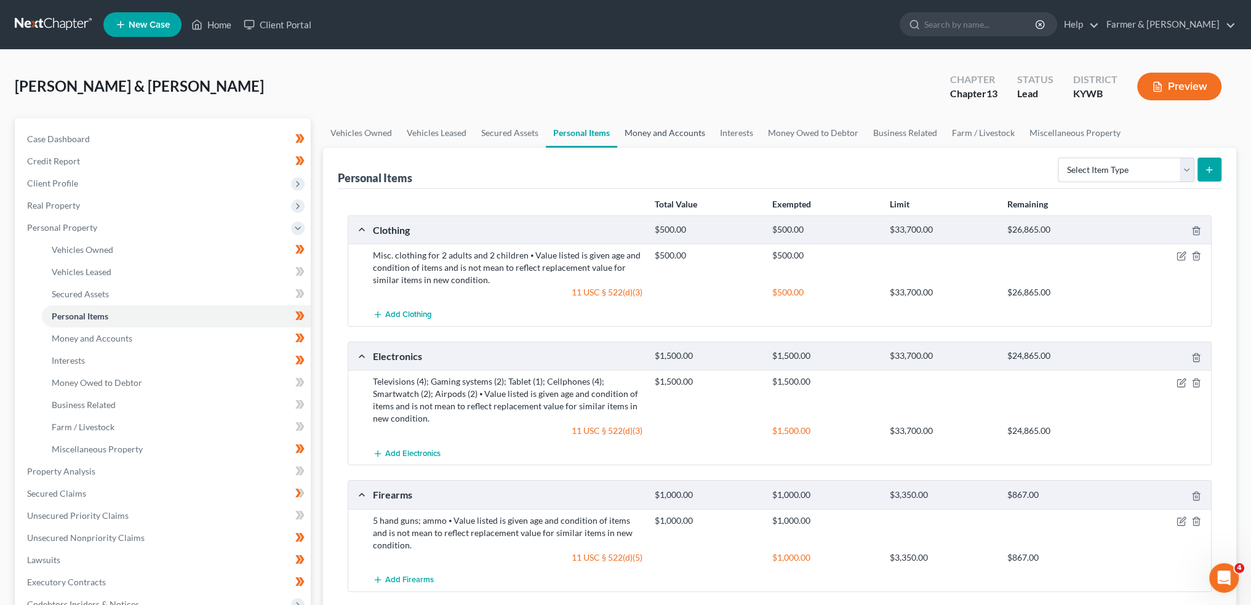
click at [662, 136] on link "Money and Accounts" at bounding box center [664, 133] width 95 height 30
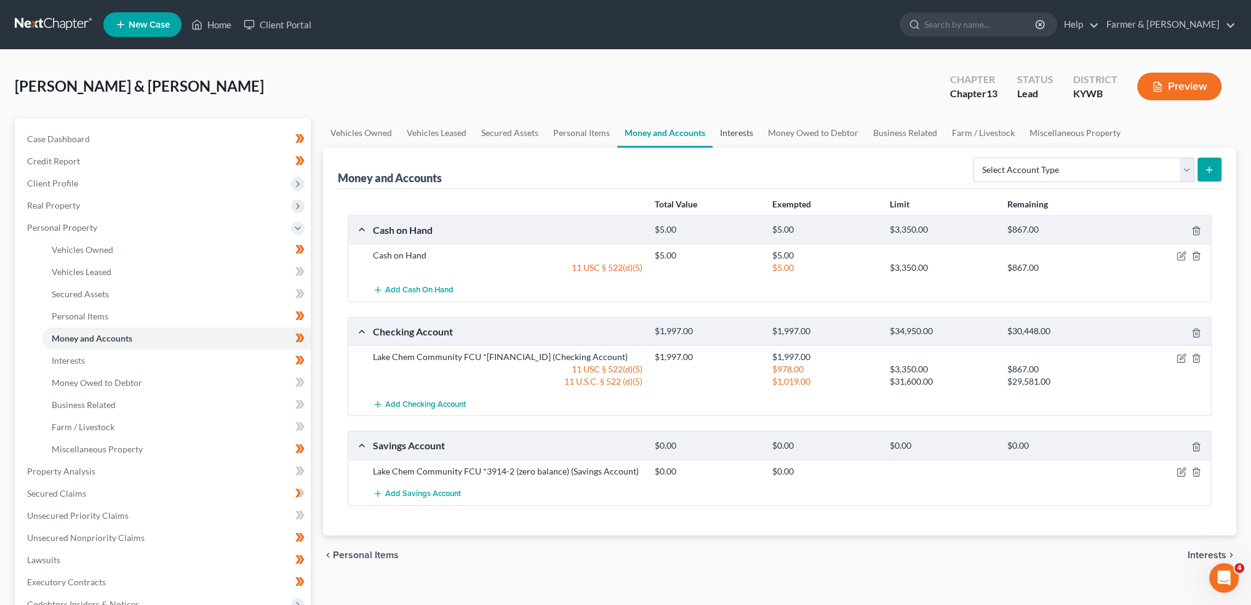
drag, startPoint x: 735, startPoint y: 130, endPoint x: 781, endPoint y: 263, distance: 140.5
click at [735, 129] on link "Interests" at bounding box center [737, 133] width 48 height 30
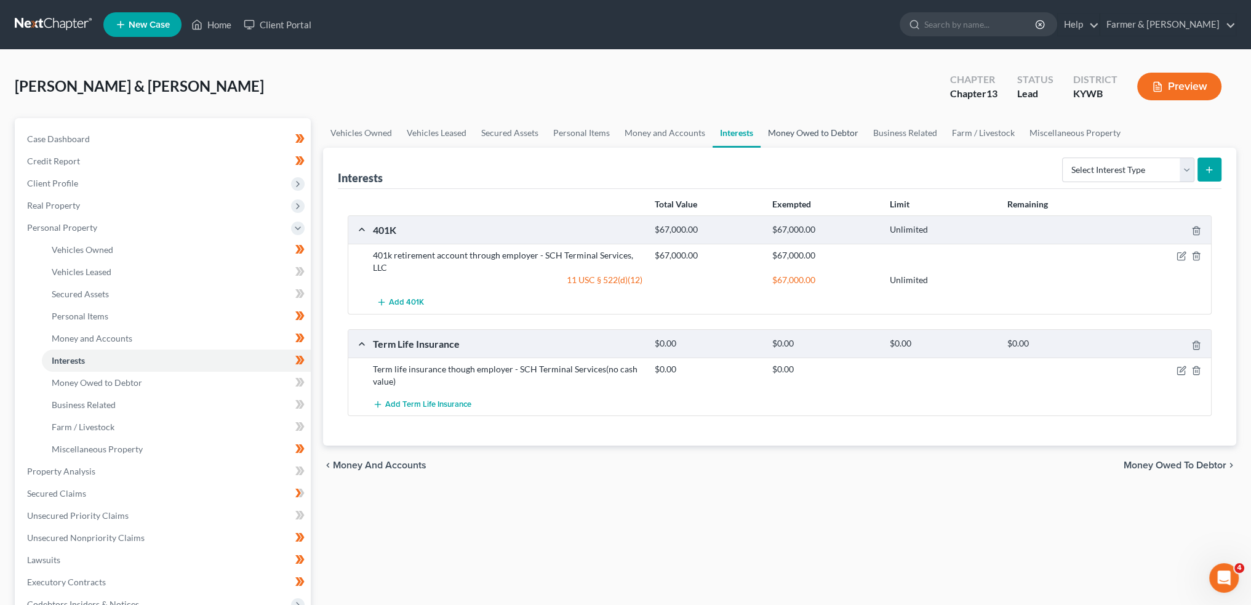
click at [795, 126] on link "Money Owed to Debtor" at bounding box center [813, 133] width 105 height 30
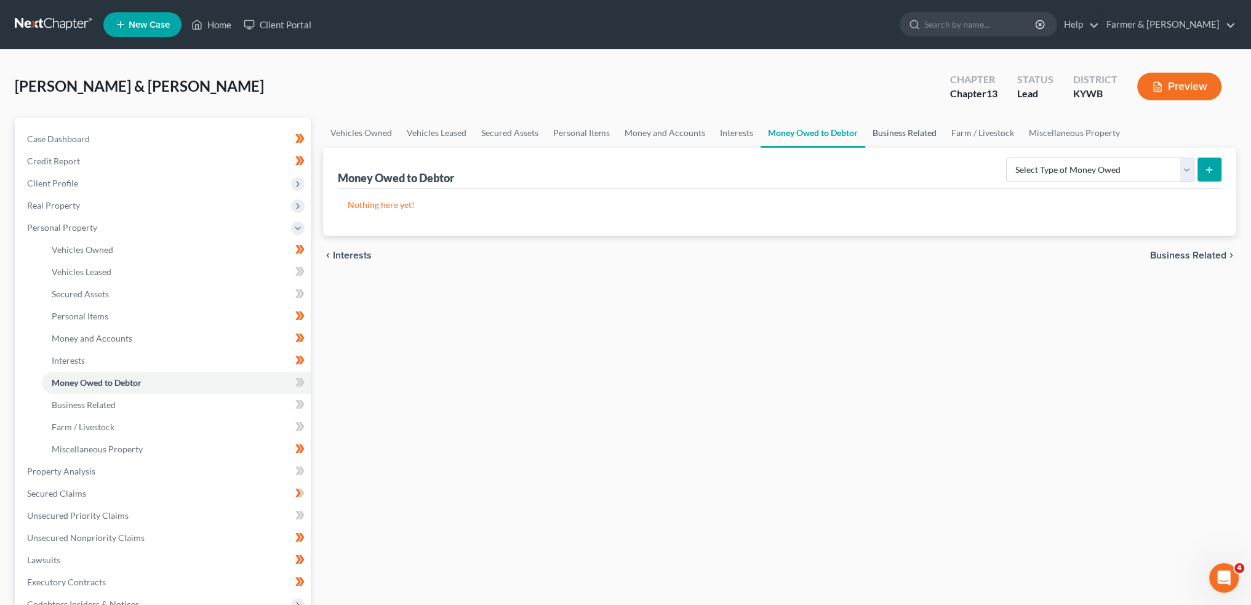
click at [906, 135] on link "Business Related" at bounding box center [904, 133] width 79 height 30
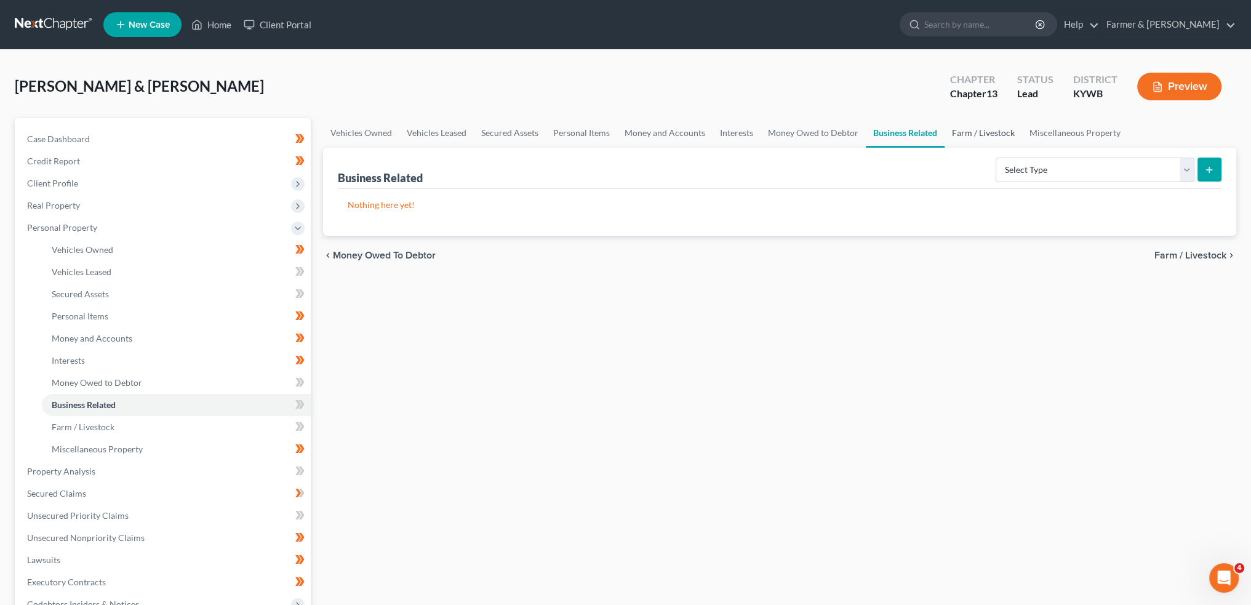
click at [982, 130] on link "Farm / Livestock" at bounding box center [984, 133] width 78 height 30
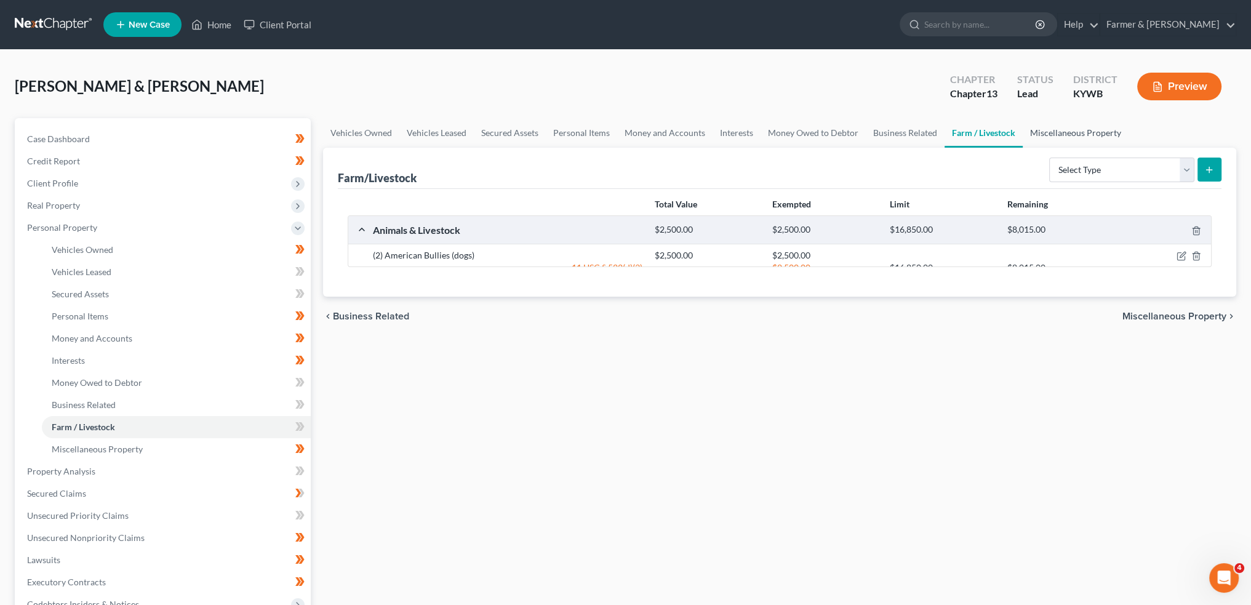
click at [1060, 130] on link "Miscellaneous Property" at bounding box center [1076, 133] width 106 height 30
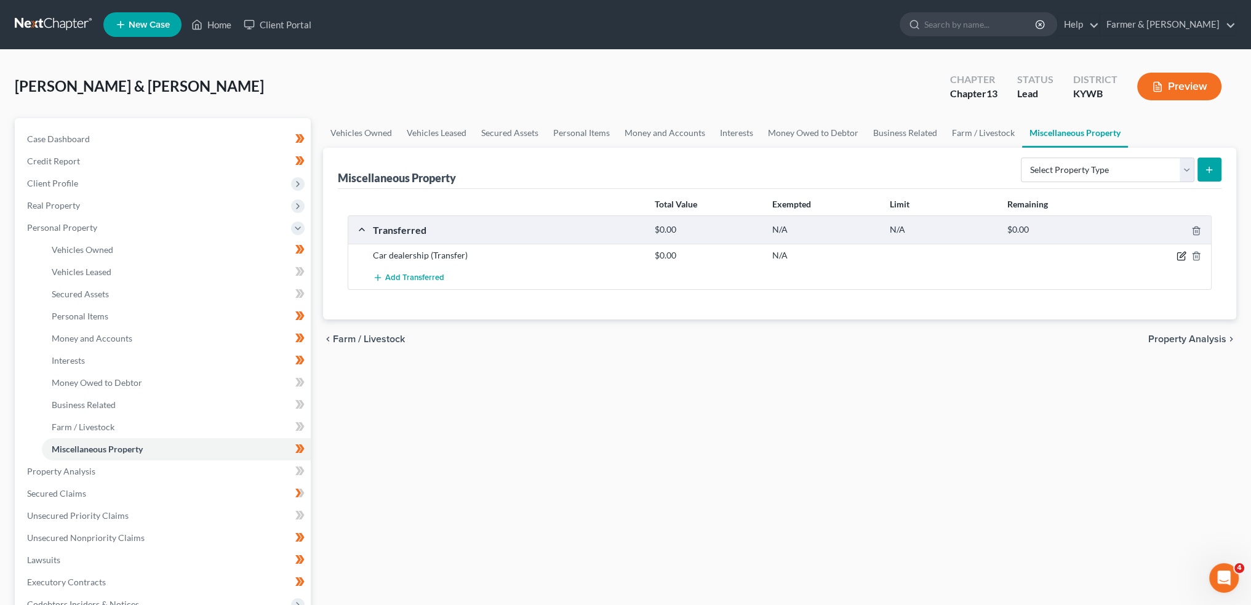
click at [1183, 252] on icon "button" at bounding box center [1183, 255] width 6 height 6
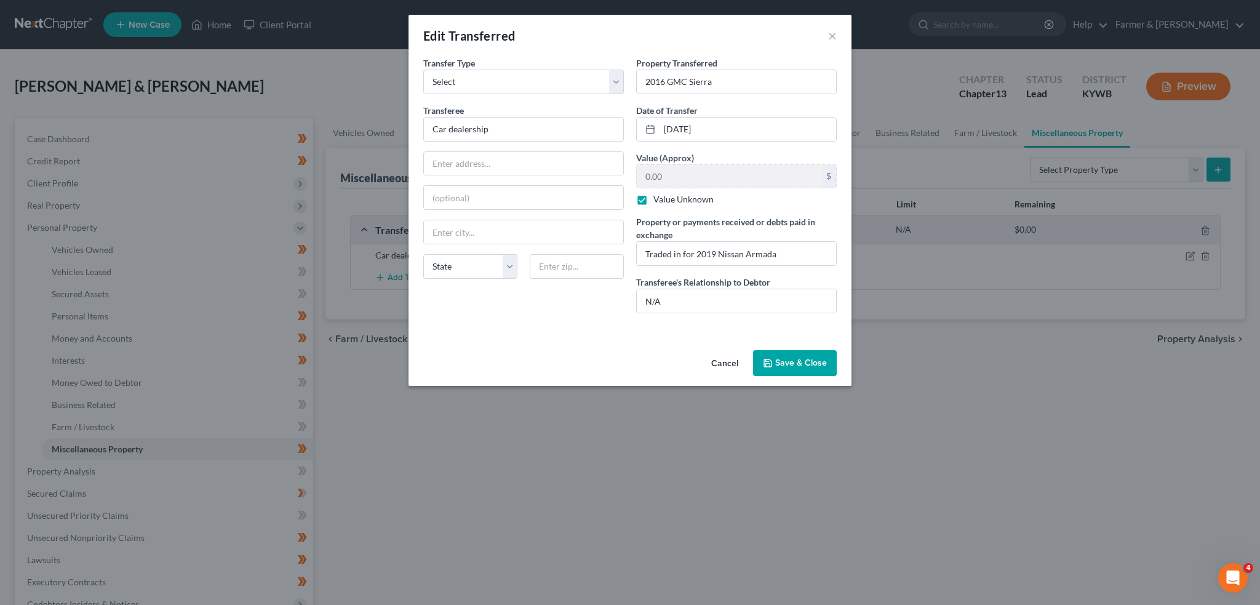
click at [783, 362] on button "Save & Close" at bounding box center [795, 363] width 84 height 26
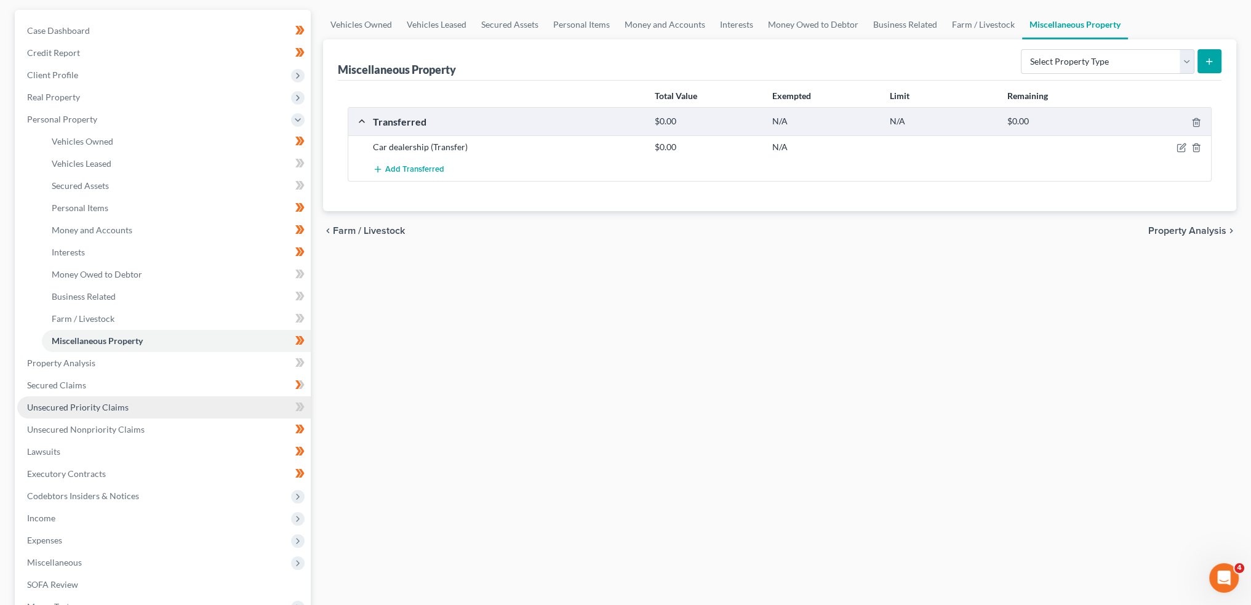
scroll to position [205, 0]
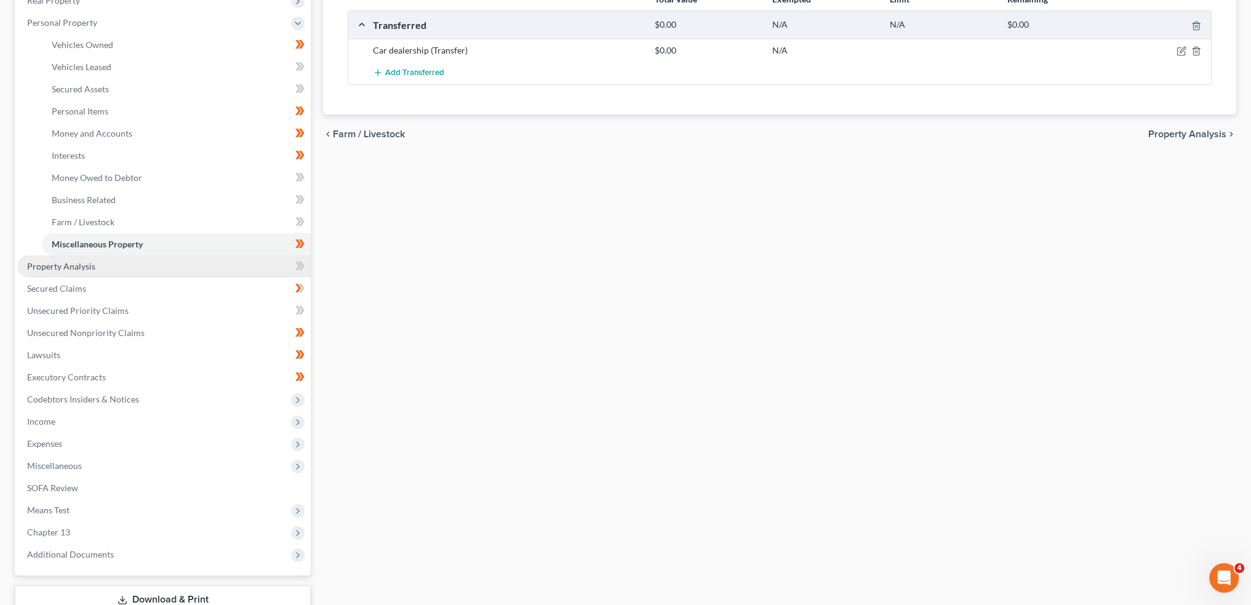
click at [81, 265] on span "Property Analysis" at bounding box center [61, 266] width 68 height 10
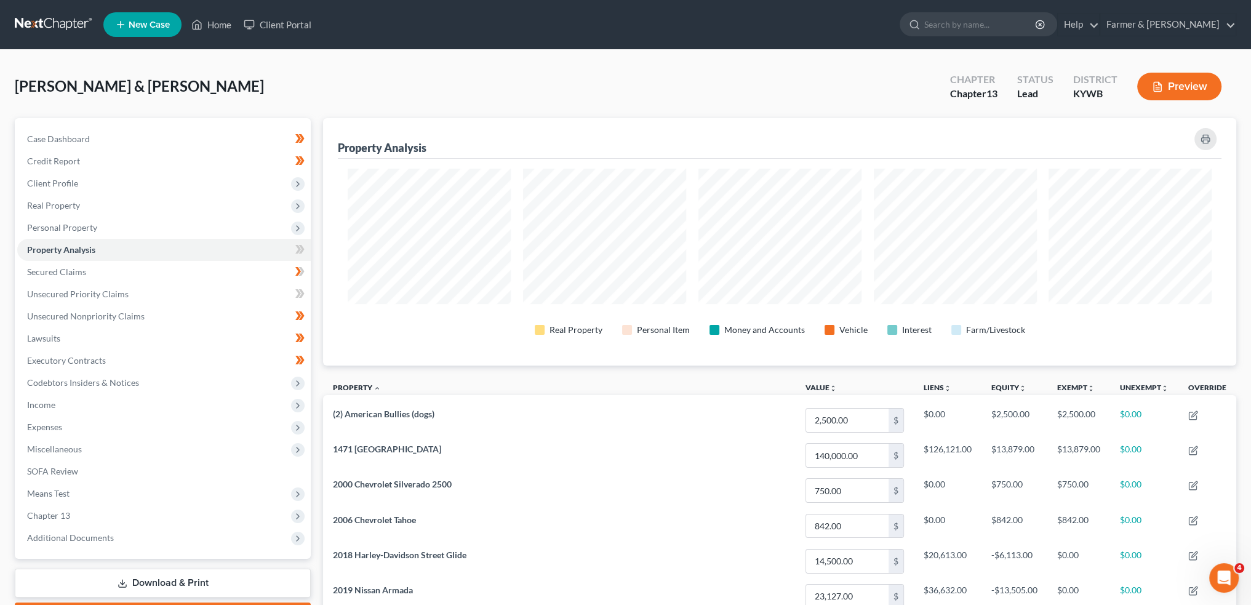
scroll to position [247, 913]
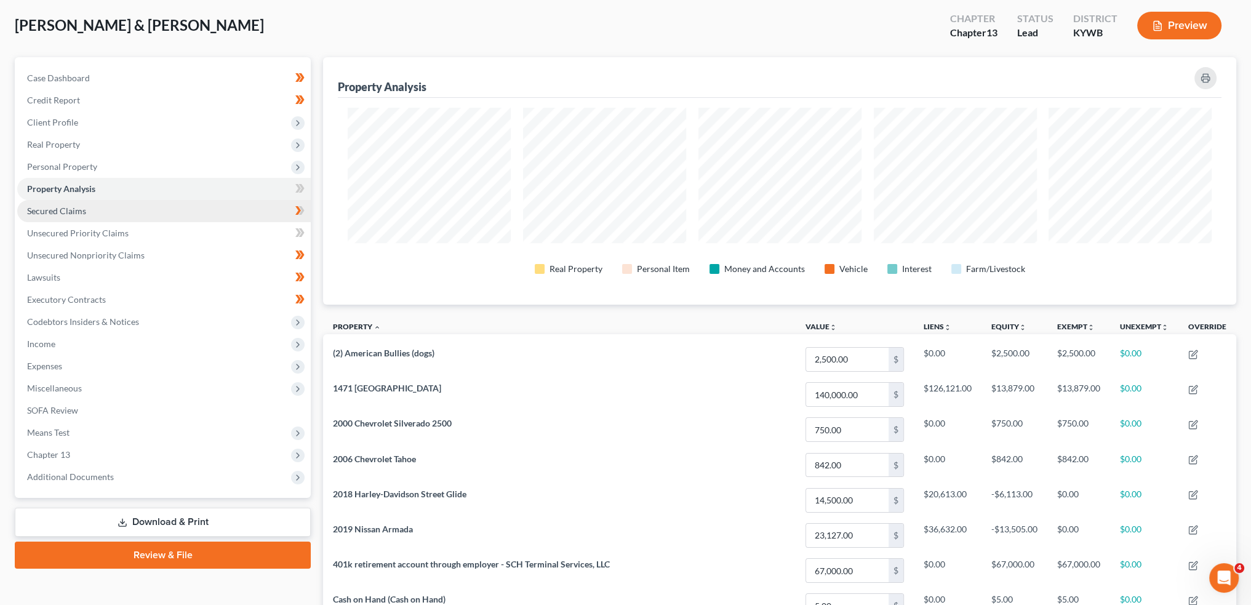
click at [114, 206] on link "Secured Claims" at bounding box center [164, 211] width 294 height 22
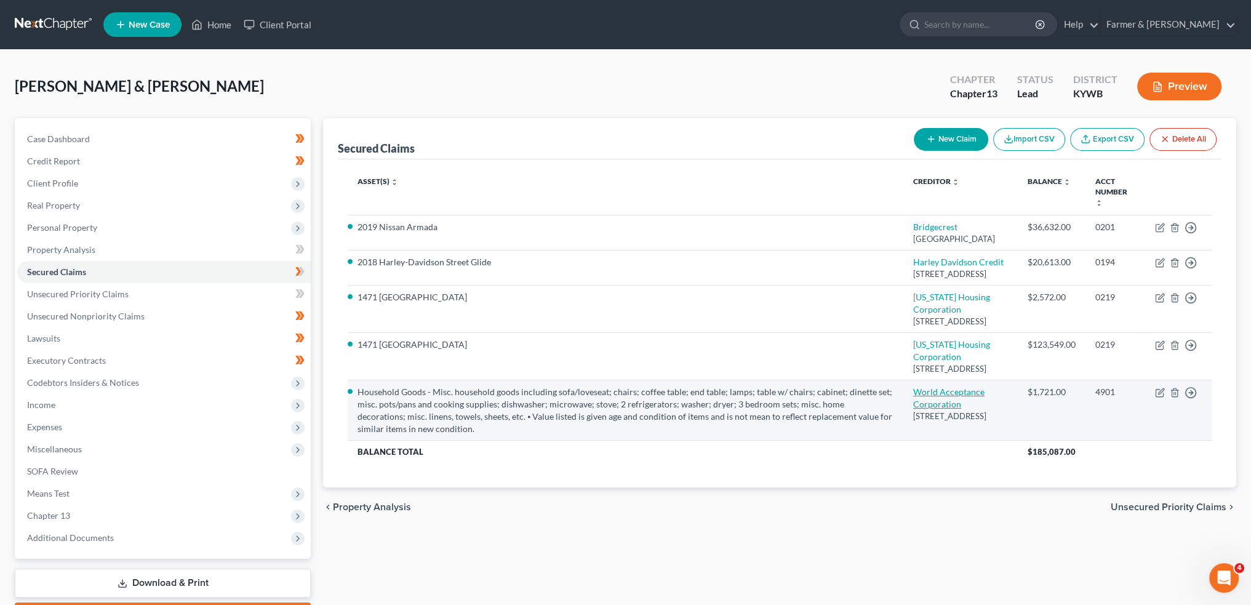
click at [950, 409] on link "World Acceptance Corporation" at bounding box center [948, 397] width 71 height 23
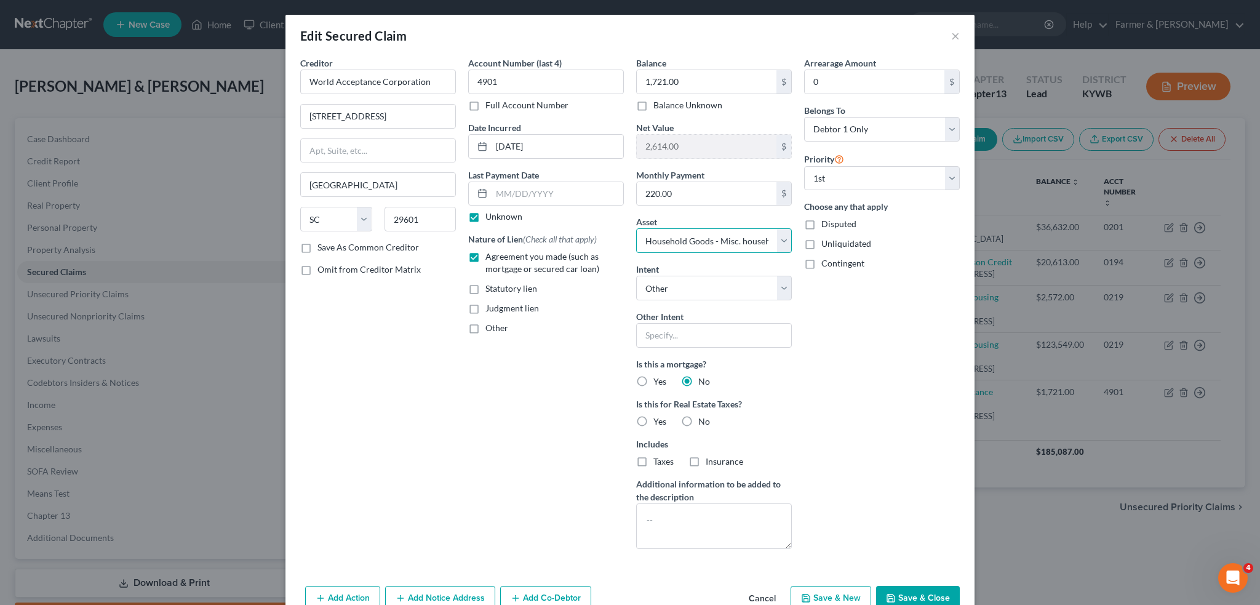
drag, startPoint x: 721, startPoint y: 241, endPoint x: 721, endPoint y: 250, distance: 8.6
click at [721, 241] on select "Select Other Multiple Assets 1471 Carolina St - $140000.0 Other - Gun safe - $1…" at bounding box center [714, 240] width 156 height 25
click at [636, 228] on select "Select Other Multiple Assets 1471 Carolina St - $140000.0 Other - Gun safe - $1…" at bounding box center [714, 240] width 156 height 25
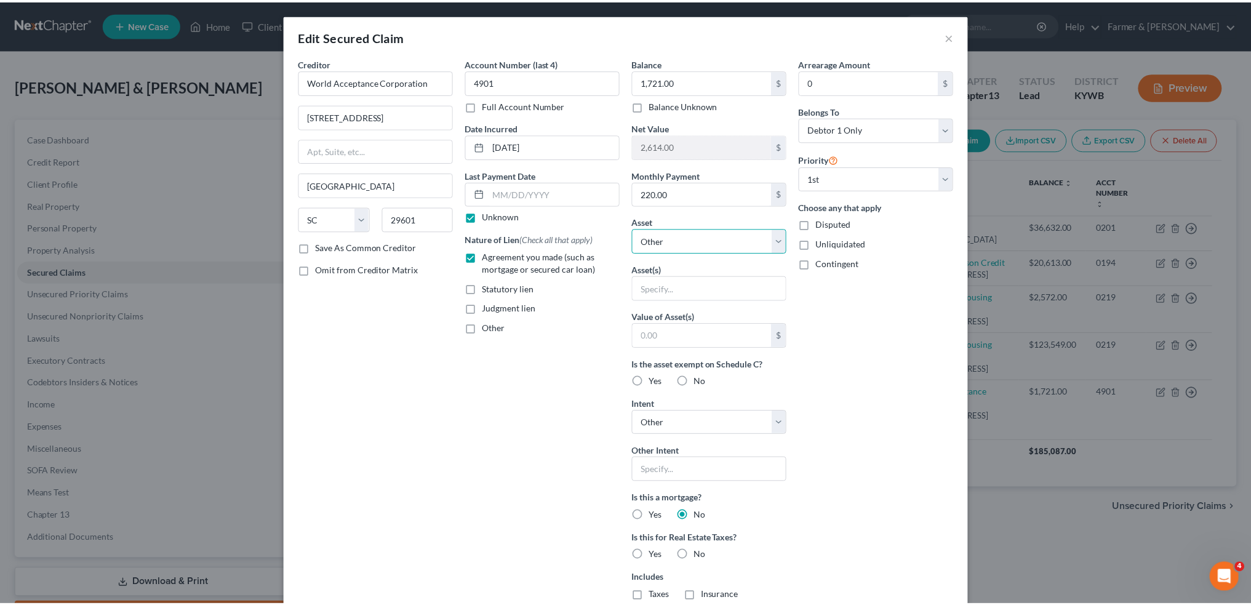
scroll to position [199, 0]
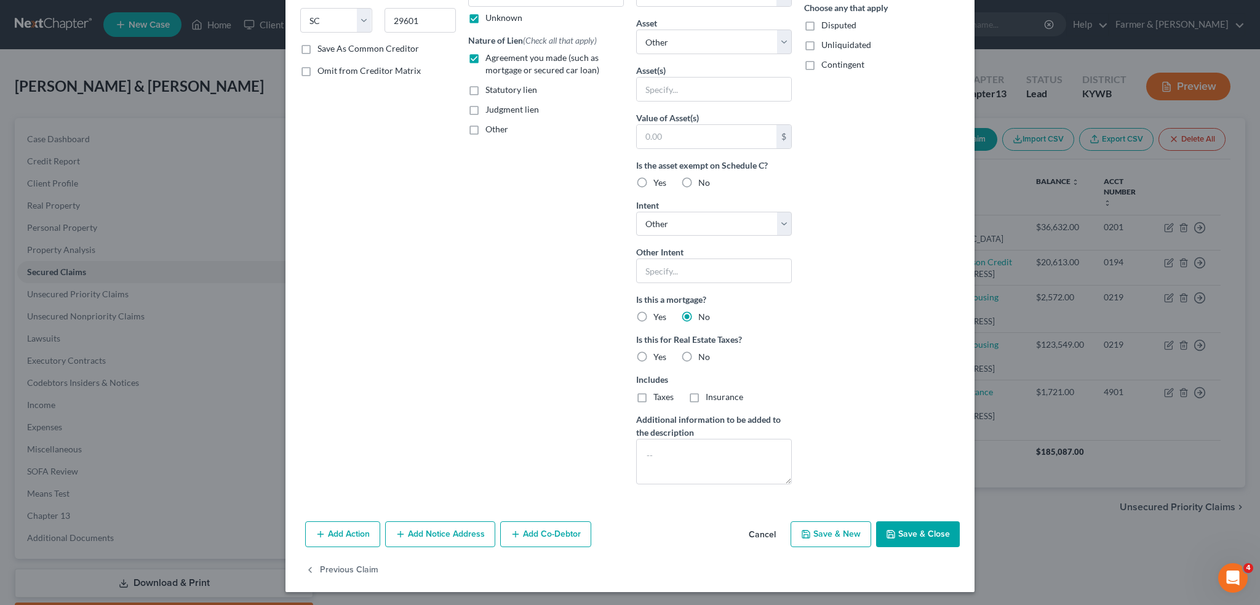
click at [930, 534] on button "Save & Close" at bounding box center [918, 534] width 84 height 26
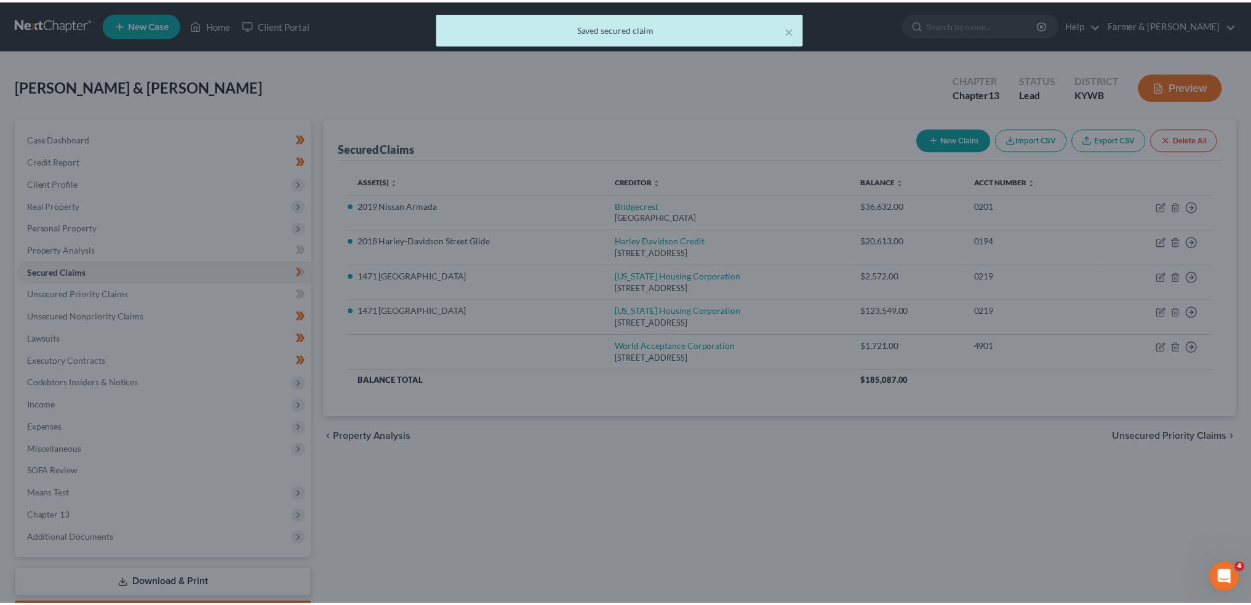
scroll to position [0, 0]
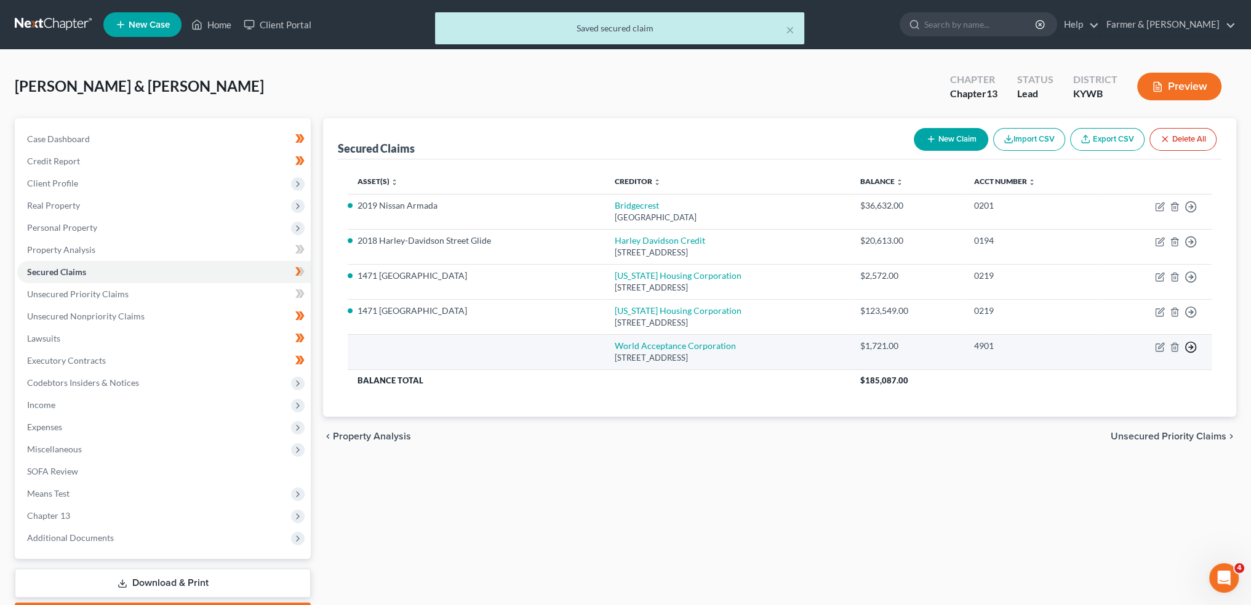
click at [1188, 343] on icon "button" at bounding box center [1191, 347] width 12 height 12
click at [1148, 373] on link "Move to F" at bounding box center [1134, 377] width 103 height 21
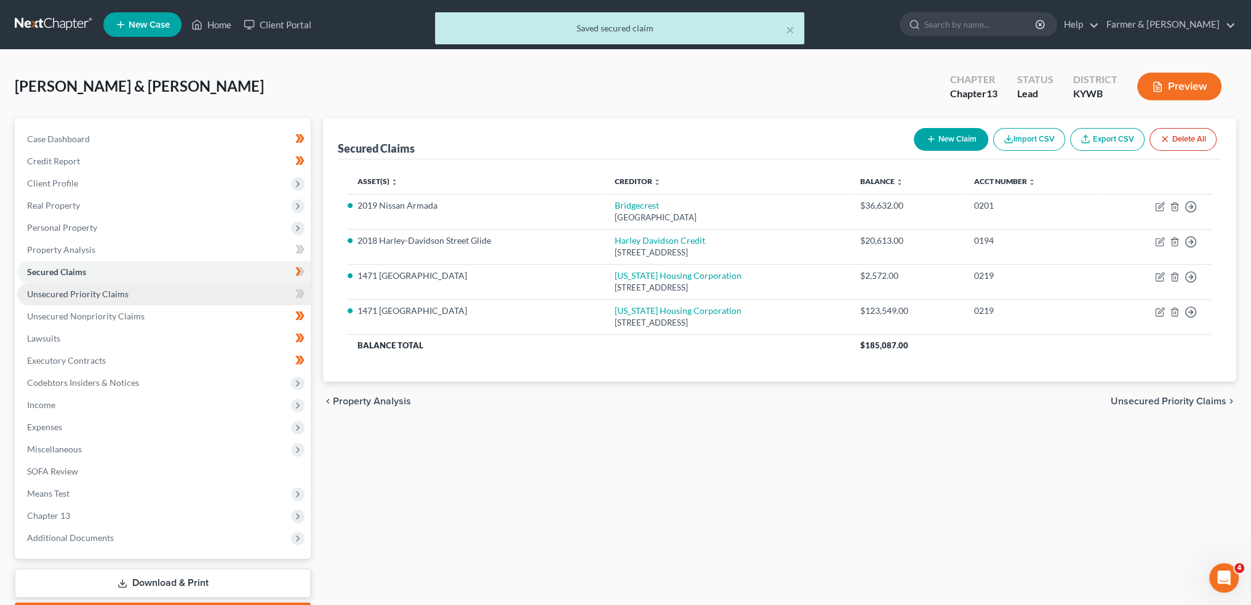
click at [113, 290] on span "Unsecured Priority Claims" at bounding box center [78, 294] width 102 height 10
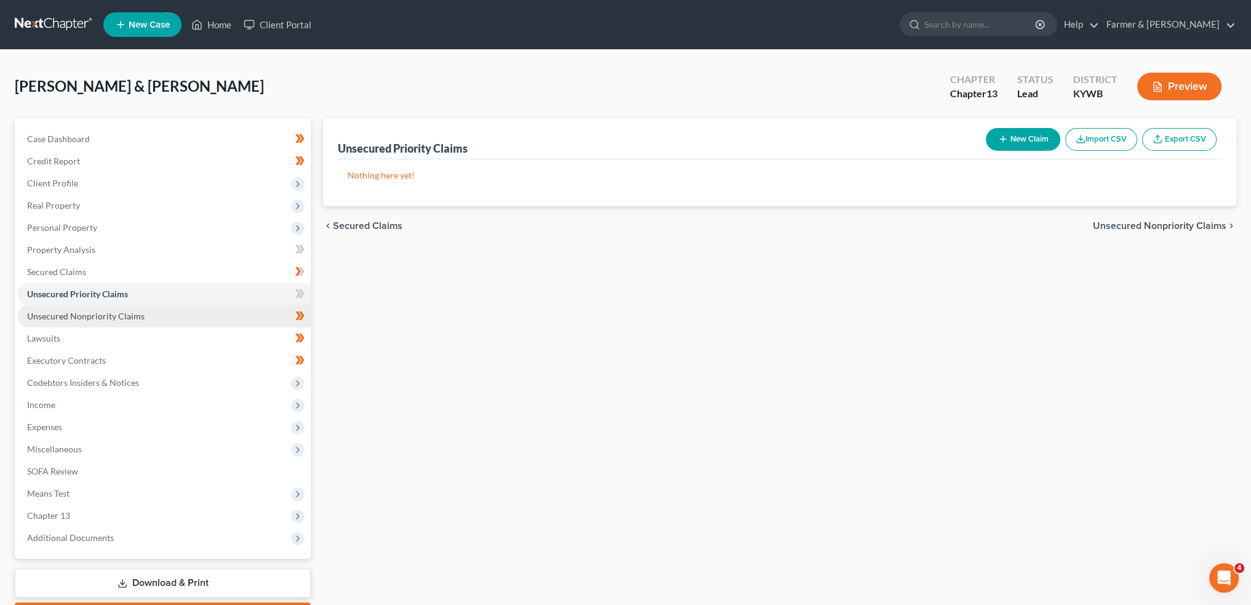
click at [106, 313] on span "Unsecured Nonpriority Claims" at bounding box center [86, 316] width 118 height 10
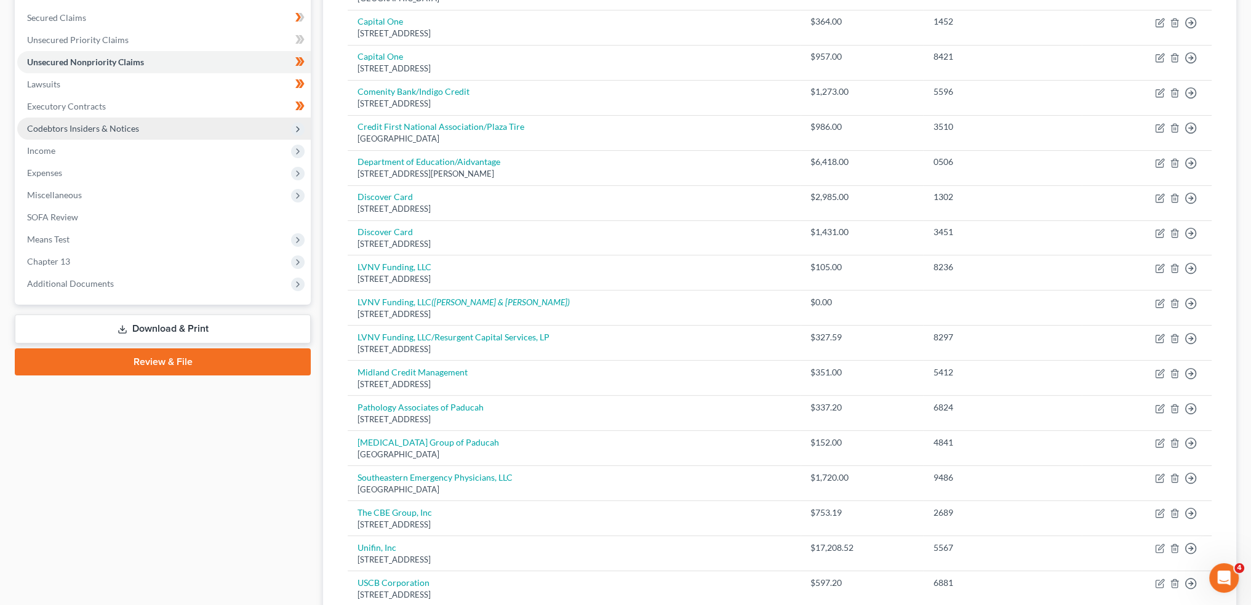
scroll to position [102, 0]
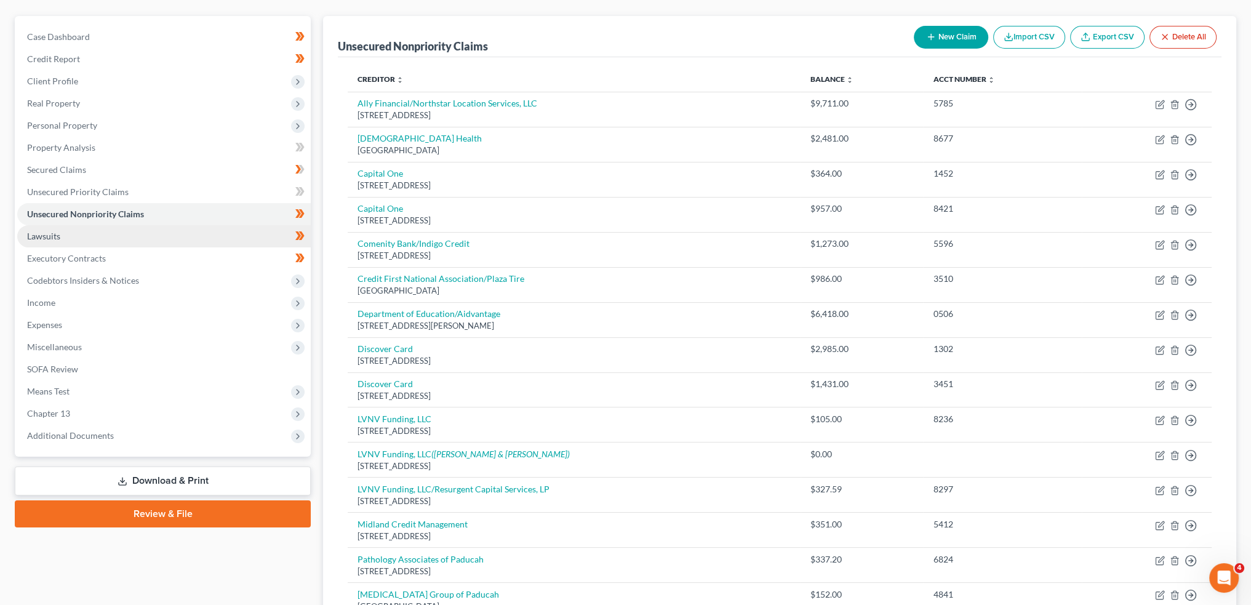
click at [54, 244] on link "Lawsuits" at bounding box center [164, 236] width 294 height 22
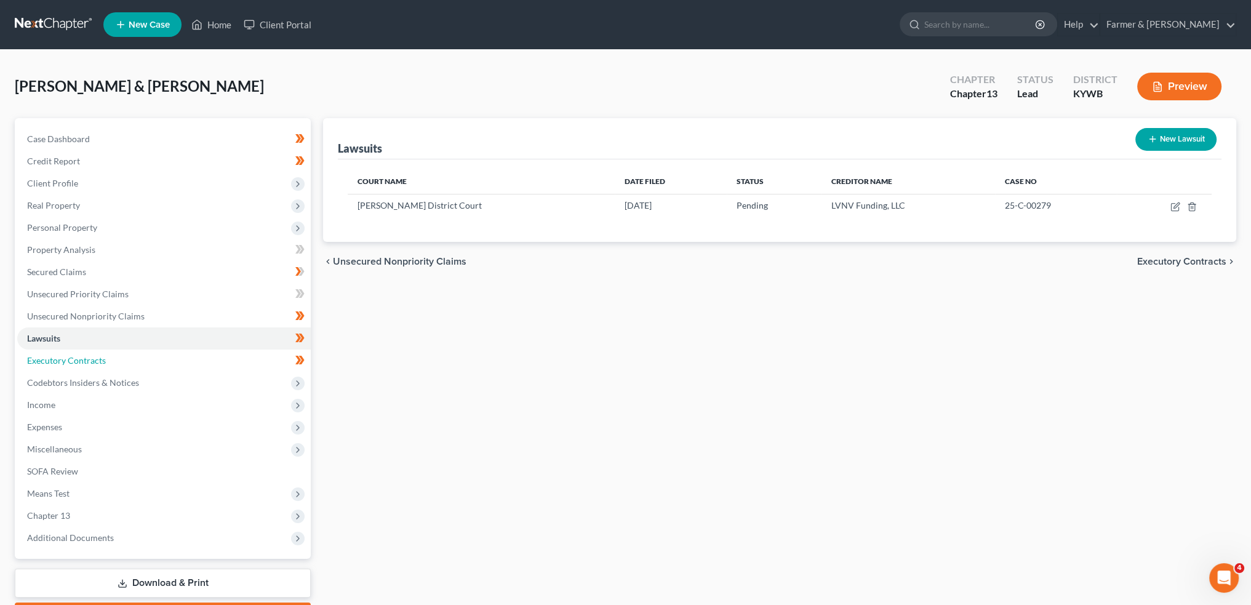
drag, startPoint x: 58, startPoint y: 362, endPoint x: 775, endPoint y: 275, distance: 721.7
click at [58, 362] on span "Executory Contracts" at bounding box center [66, 360] width 79 height 10
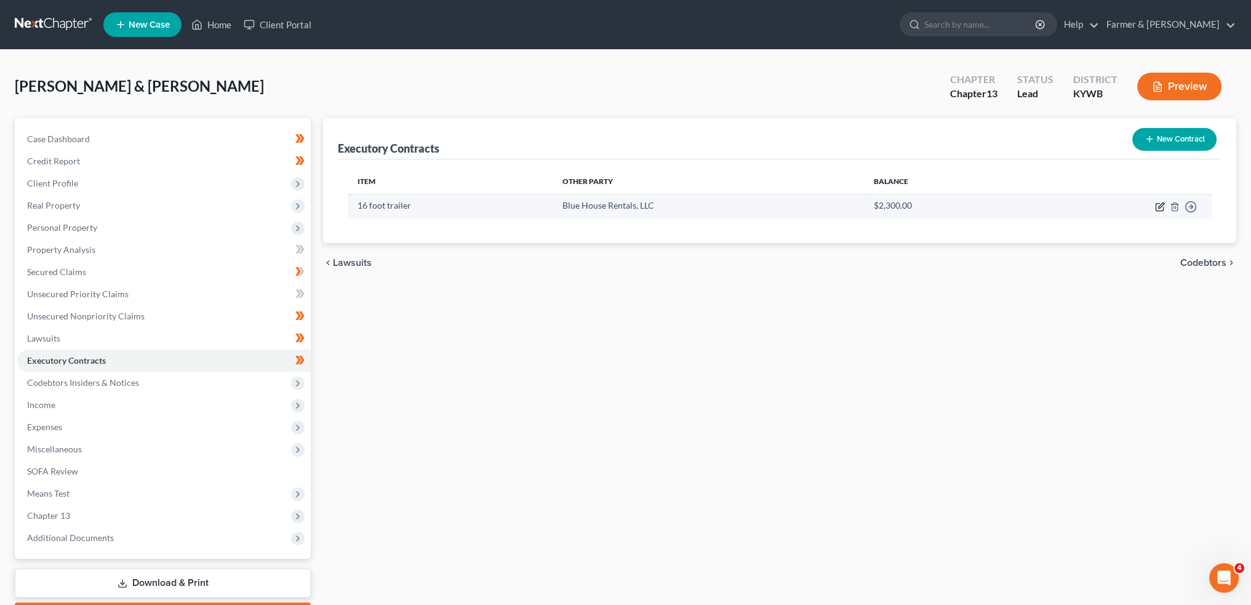
click at [1158, 206] on icon "button" at bounding box center [1161, 205] width 6 height 6
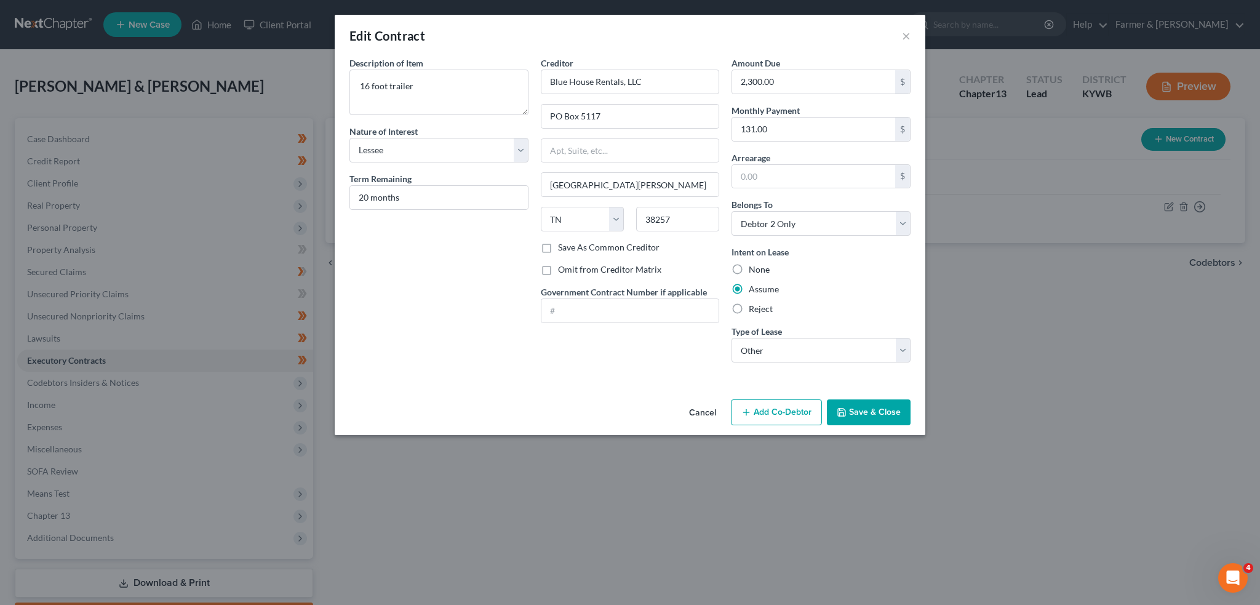
click at [857, 410] on button "Save & Close" at bounding box center [869, 412] width 84 height 26
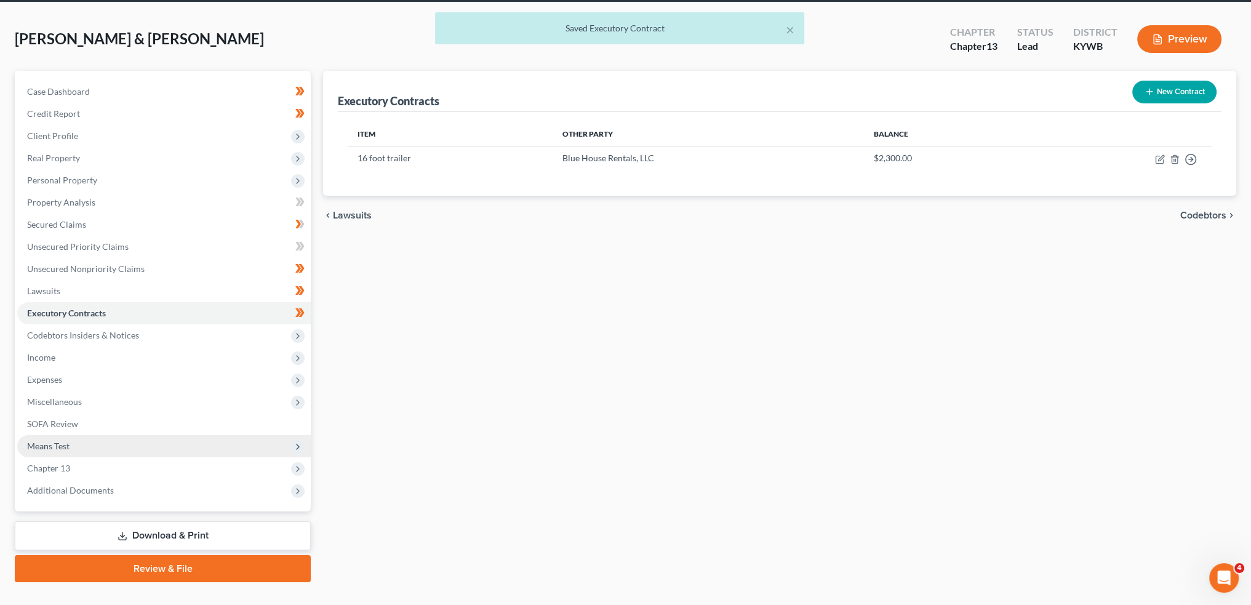
scroll to position [70, 0]
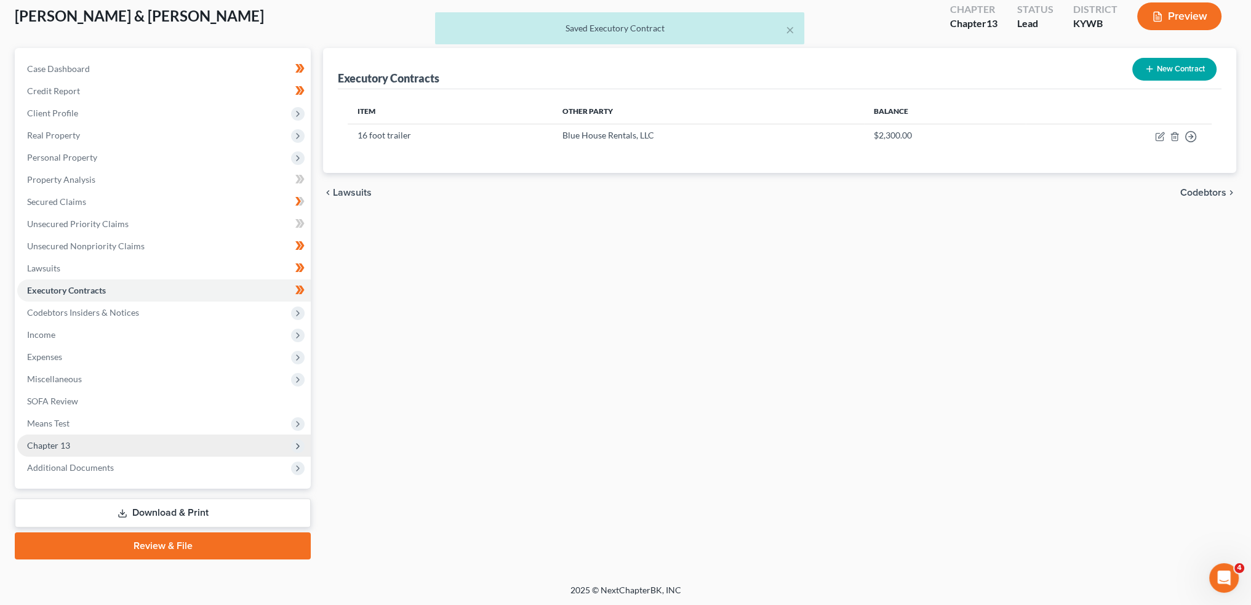
click at [76, 445] on span "Chapter 13" at bounding box center [164, 445] width 294 height 22
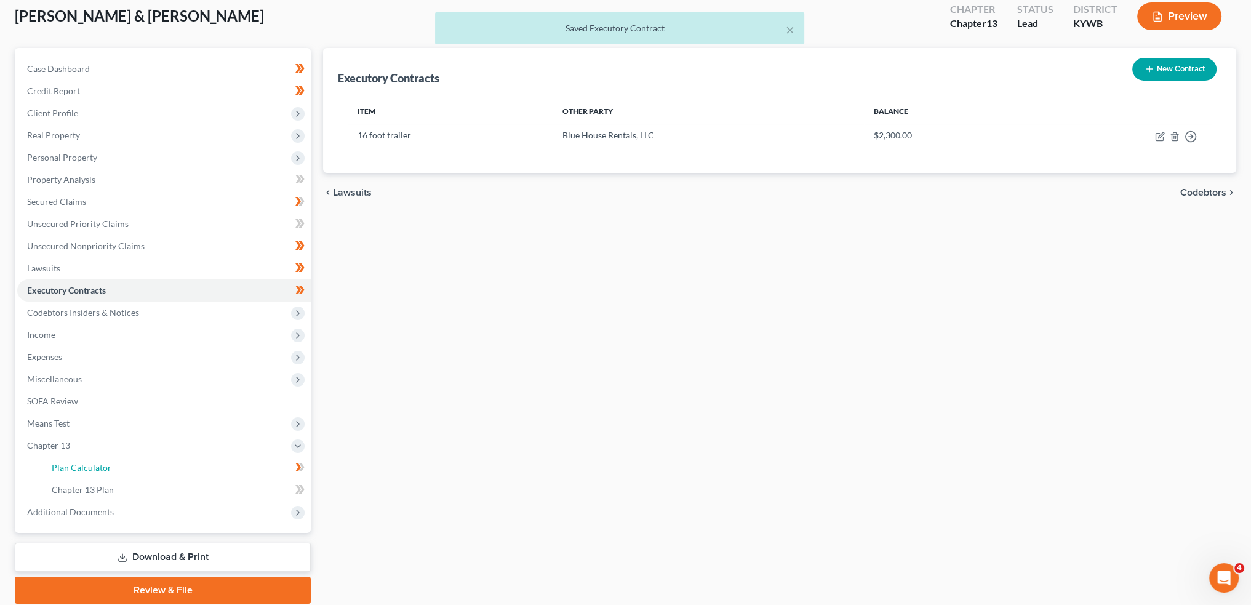
drag, startPoint x: 79, startPoint y: 463, endPoint x: 730, endPoint y: 528, distance: 654.3
click at [79, 464] on span "Plan Calculator" at bounding box center [82, 467] width 60 height 10
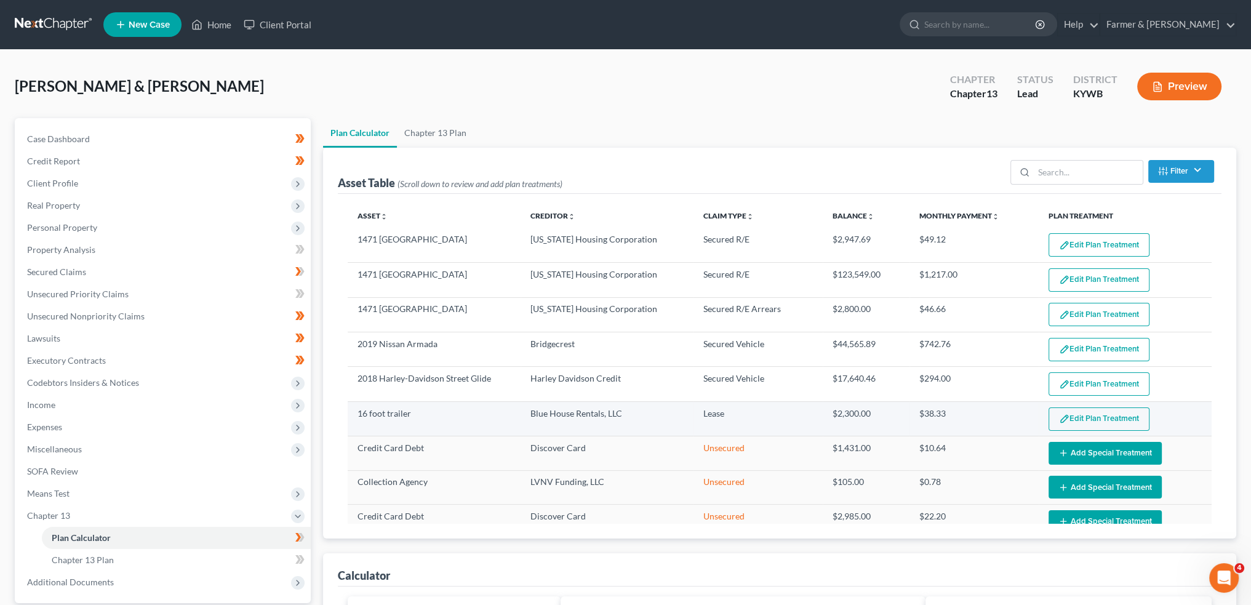
click at [1121, 417] on button "Edit Plan Treatment" at bounding box center [1099, 418] width 101 height 23
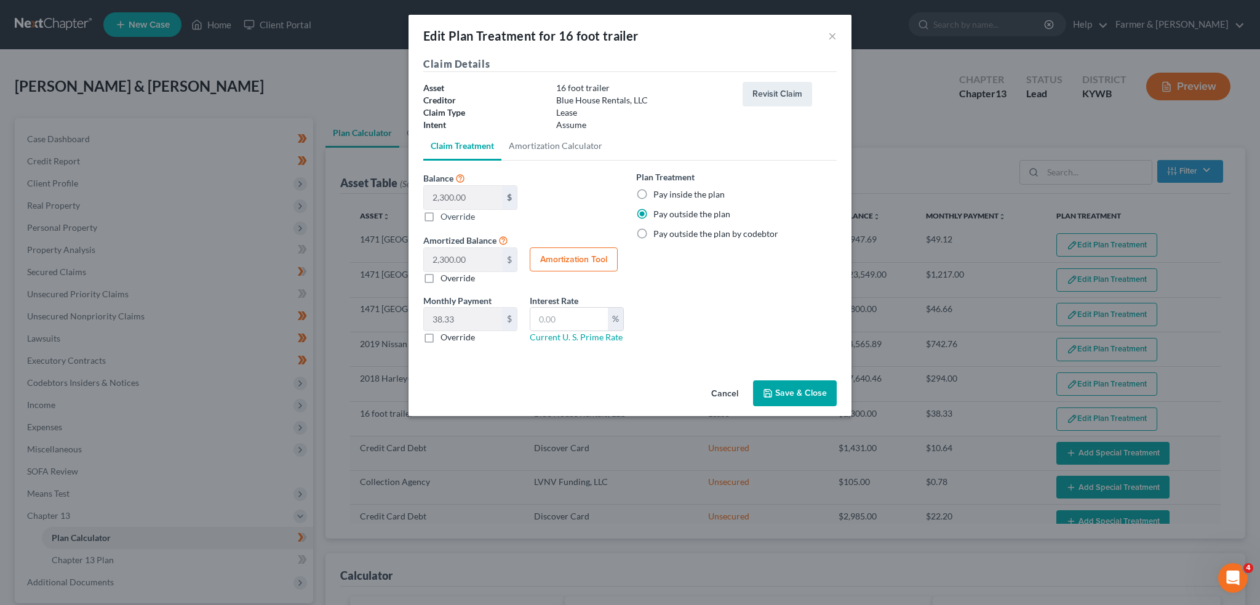
click at [441, 337] on label "Override" at bounding box center [458, 337] width 34 height 12
click at [446, 337] on input "Override" at bounding box center [450, 335] width 8 height 8
click at [457, 319] on input "0.00" at bounding box center [463, 319] width 78 height 23
click at [789, 394] on button "Save & Close" at bounding box center [795, 393] width 84 height 26
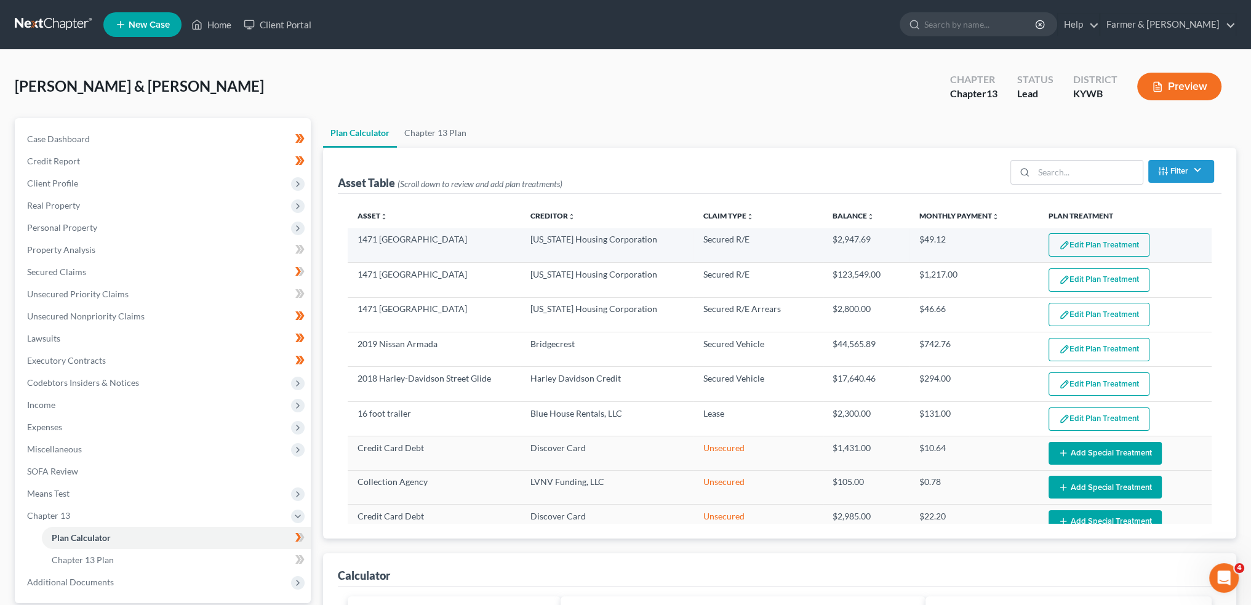
click at [1089, 242] on button "Edit Plan Treatment" at bounding box center [1099, 244] width 101 height 23
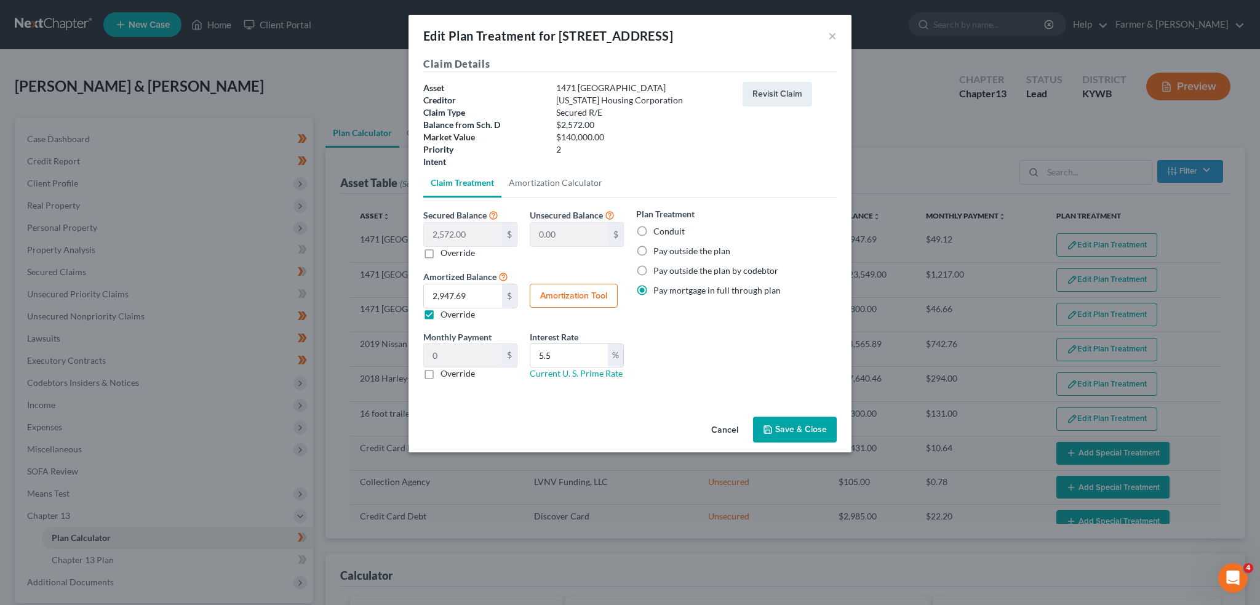
click at [778, 428] on button "Save & Close" at bounding box center [795, 430] width 84 height 26
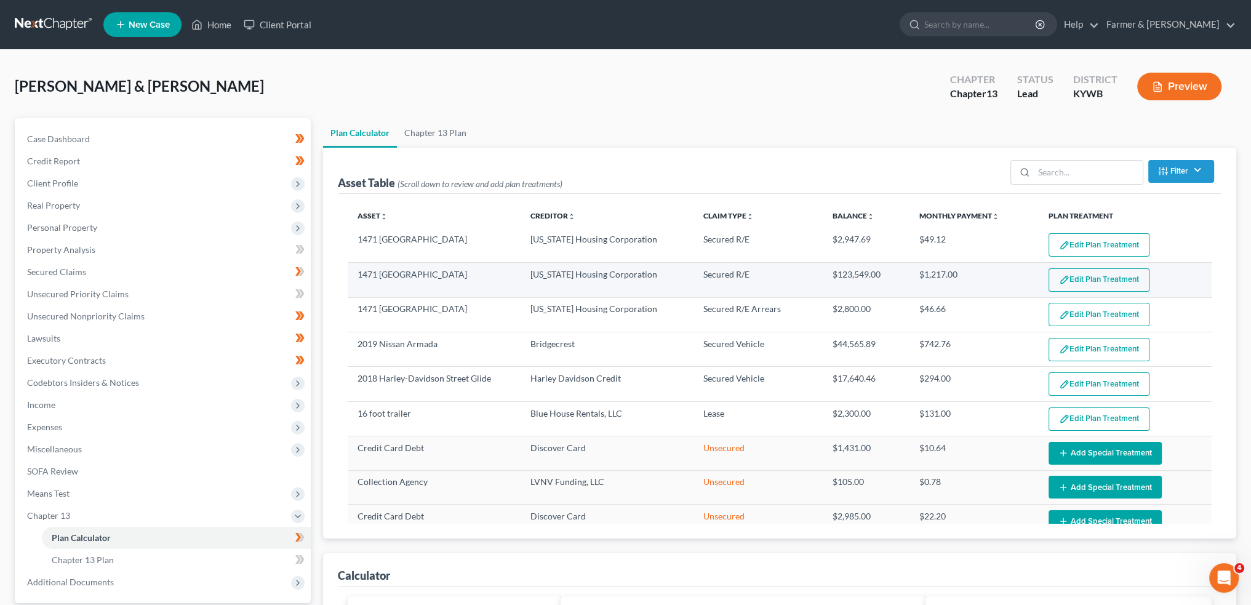
click at [1067, 273] on button "Edit Plan Treatment" at bounding box center [1099, 279] width 101 height 23
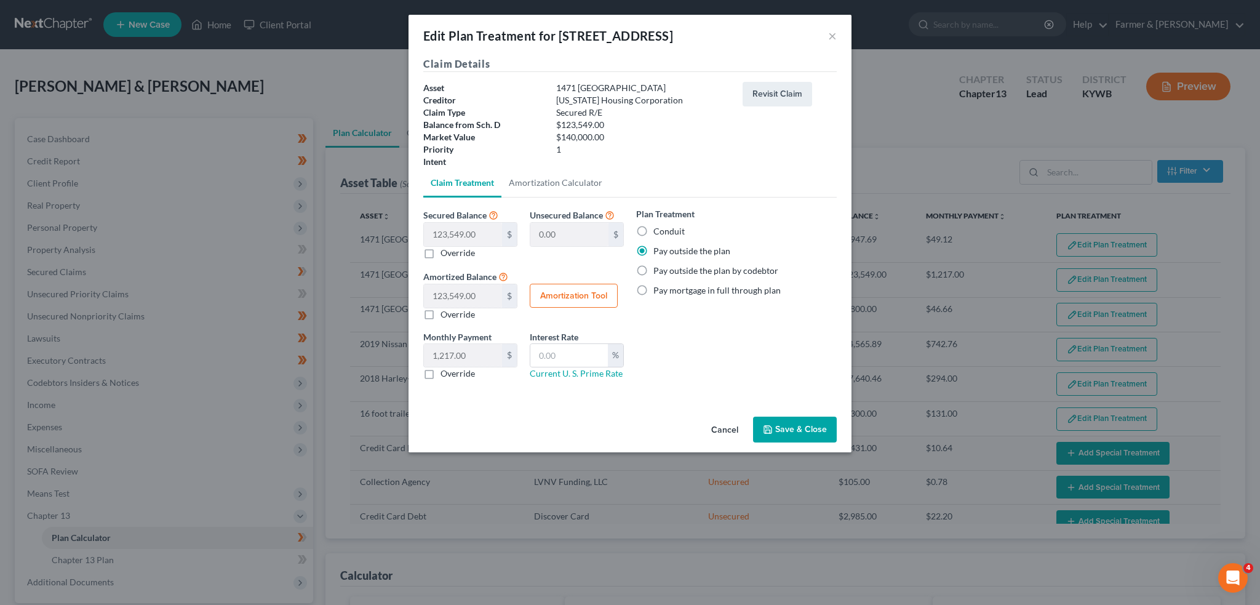
click at [778, 430] on button "Save & Close" at bounding box center [795, 430] width 84 height 26
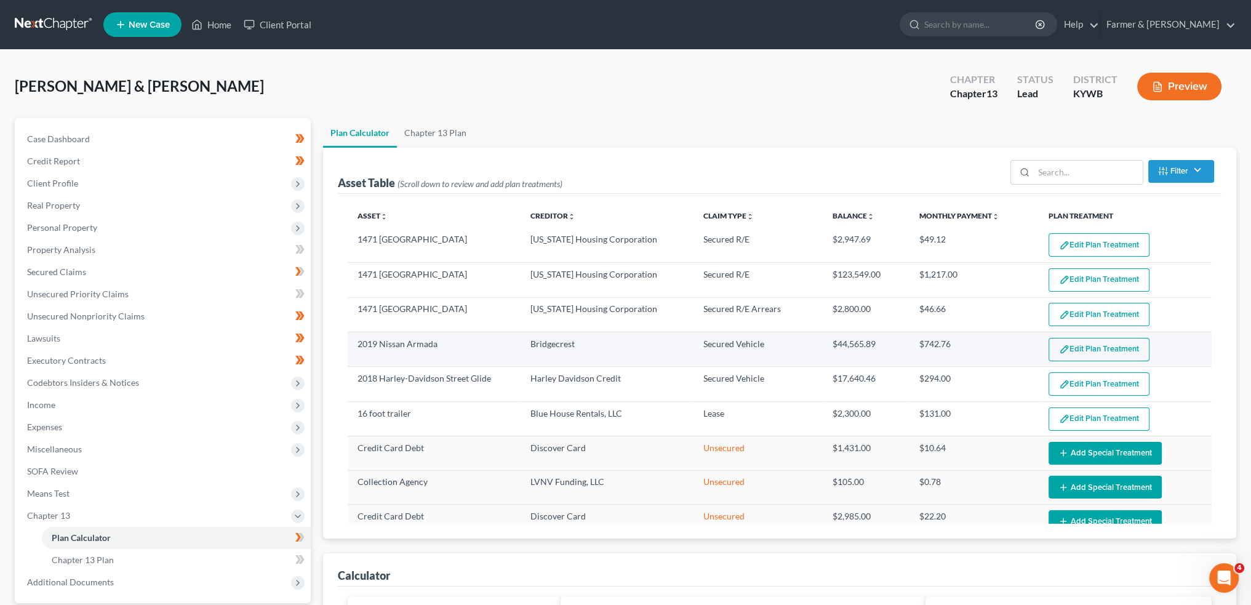
click at [1093, 349] on button "Edit Plan Treatment" at bounding box center [1099, 349] width 101 height 23
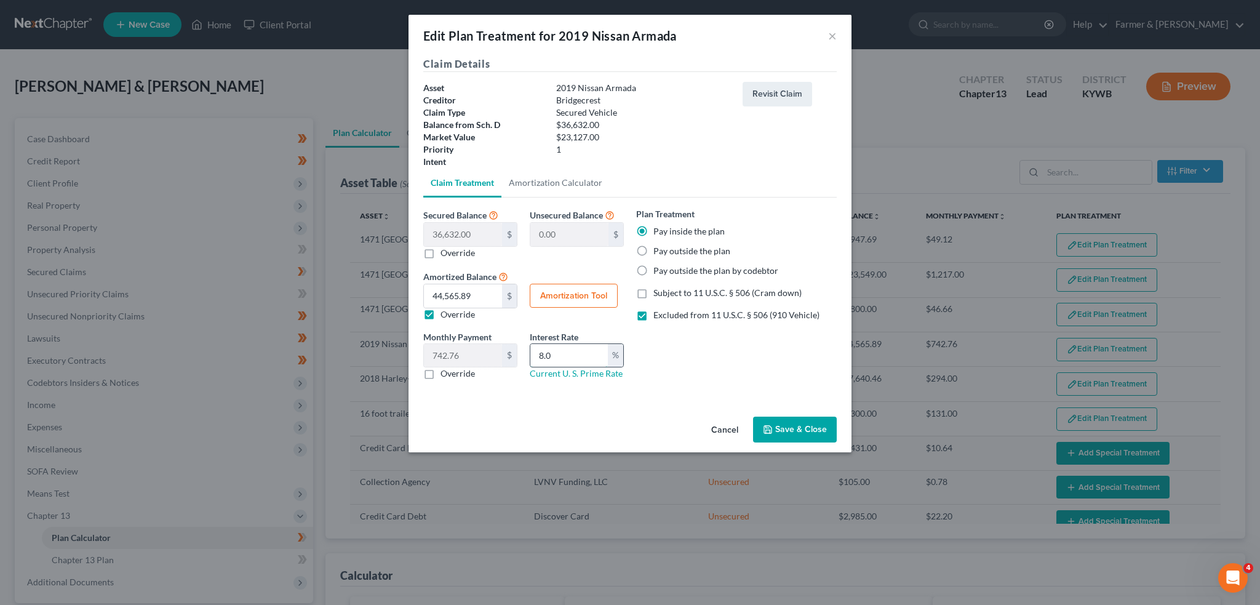
click at [561, 354] on input "8.0" at bounding box center [569, 355] width 78 height 23
click at [777, 425] on button "Save & Close" at bounding box center [795, 430] width 84 height 26
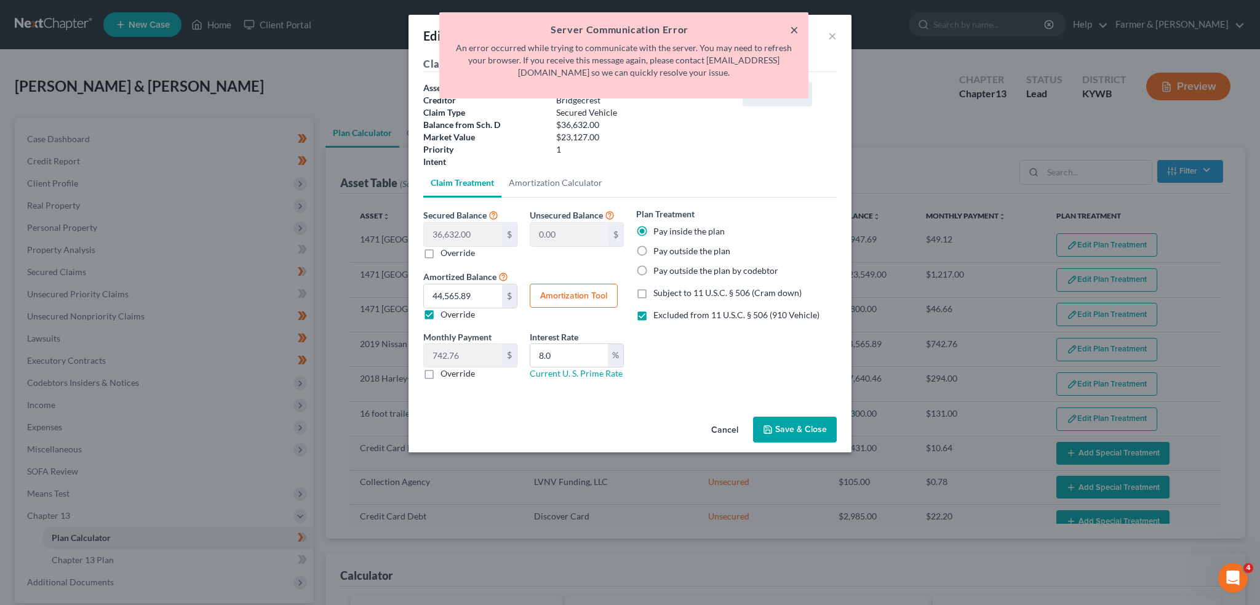
click at [793, 35] on button "×" at bounding box center [794, 29] width 9 height 15
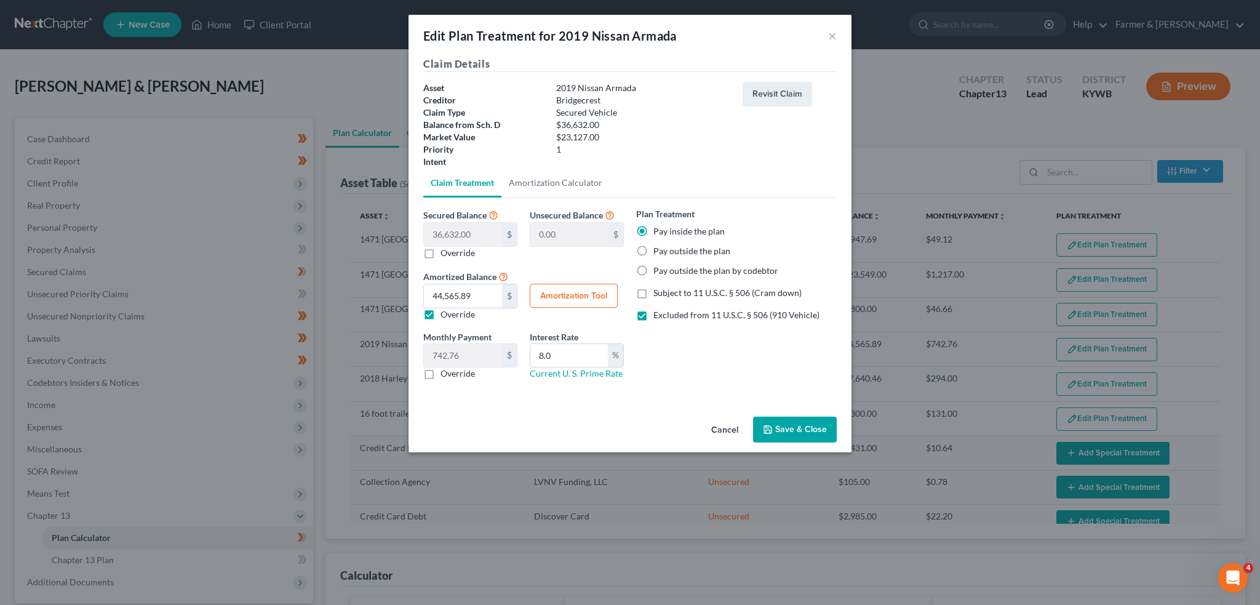
click at [774, 420] on button "Save & Close" at bounding box center [795, 430] width 84 height 26
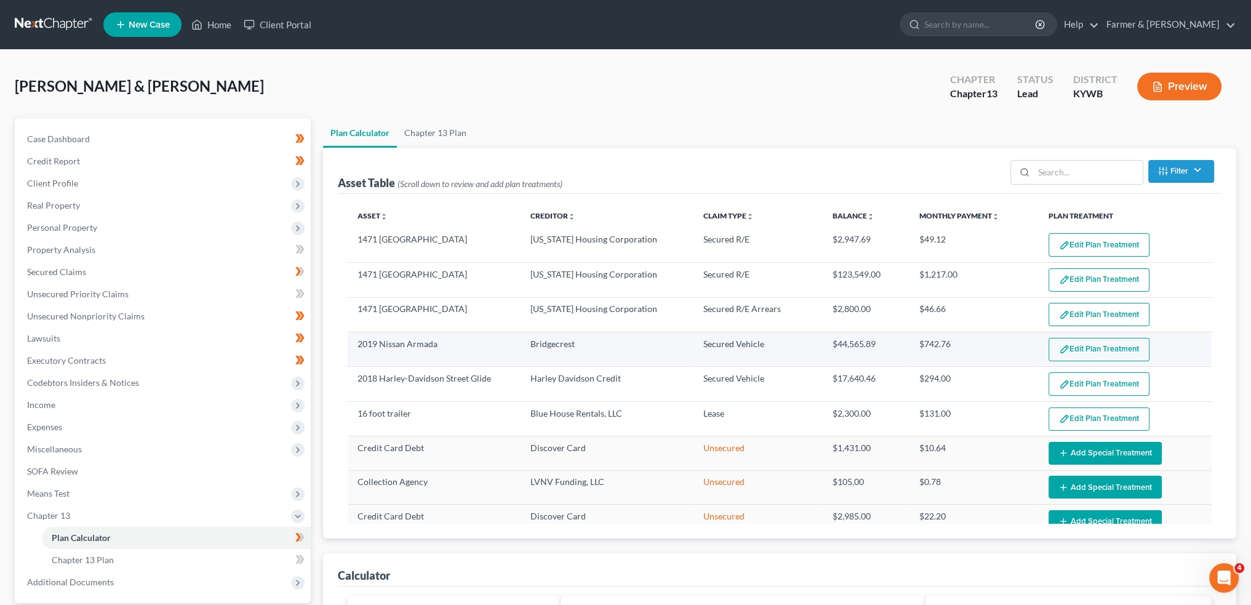
click at [1096, 348] on button "Edit Plan Treatment" at bounding box center [1099, 349] width 101 height 23
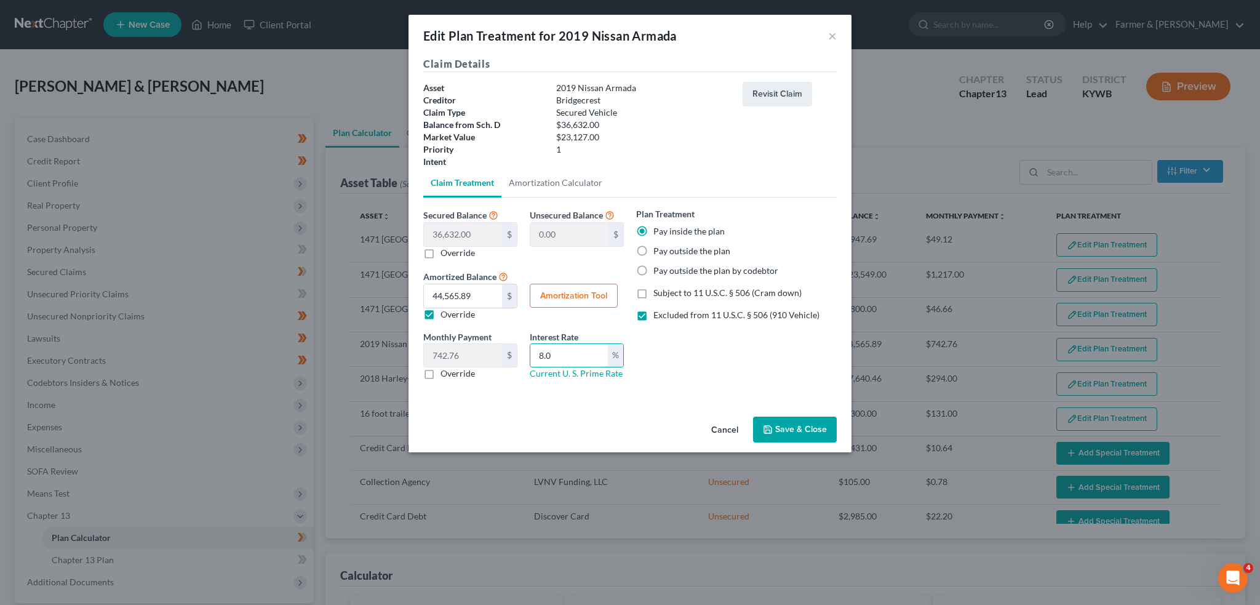
drag, startPoint x: 587, startPoint y: 359, endPoint x: 439, endPoint y: 339, distance: 149.6
click at [439, 339] on div "Monthly Payment 742.76 $ 0.00 $ Override Interest Rate 8.0 % Current U. S. Prim…" at bounding box center [523, 360] width 213 height 60
click at [544, 290] on button "Amortization Tool" at bounding box center [574, 296] width 88 height 25
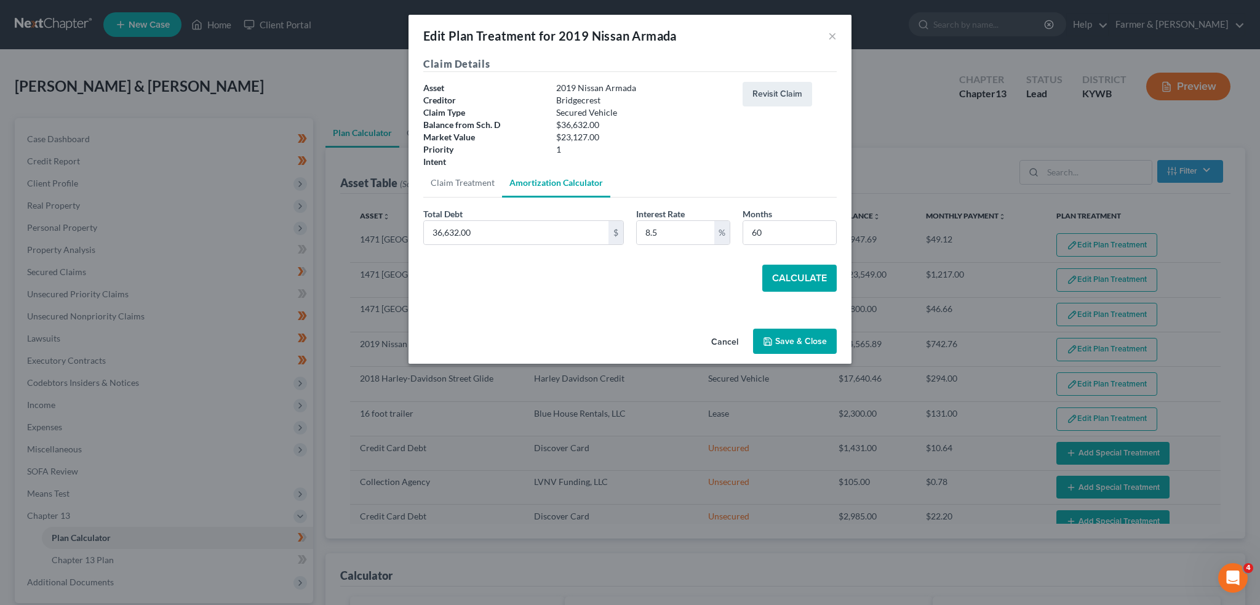
click at [803, 282] on button "Calculate" at bounding box center [800, 278] width 74 height 27
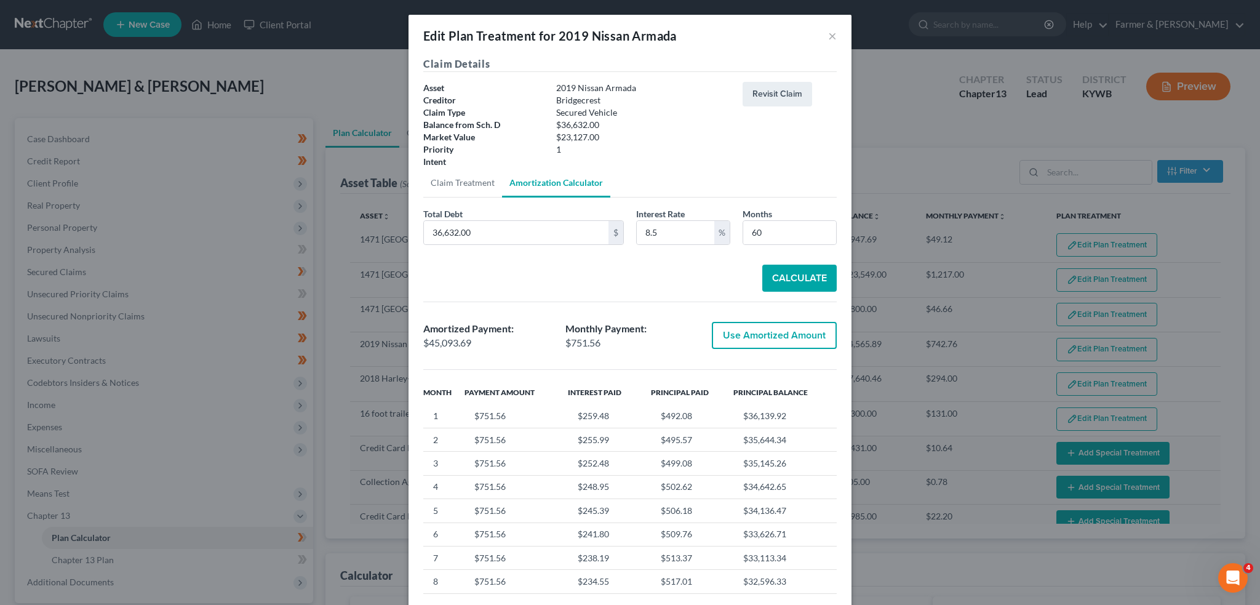
click at [785, 335] on button "Use Amortized Amount" at bounding box center [774, 335] width 125 height 27
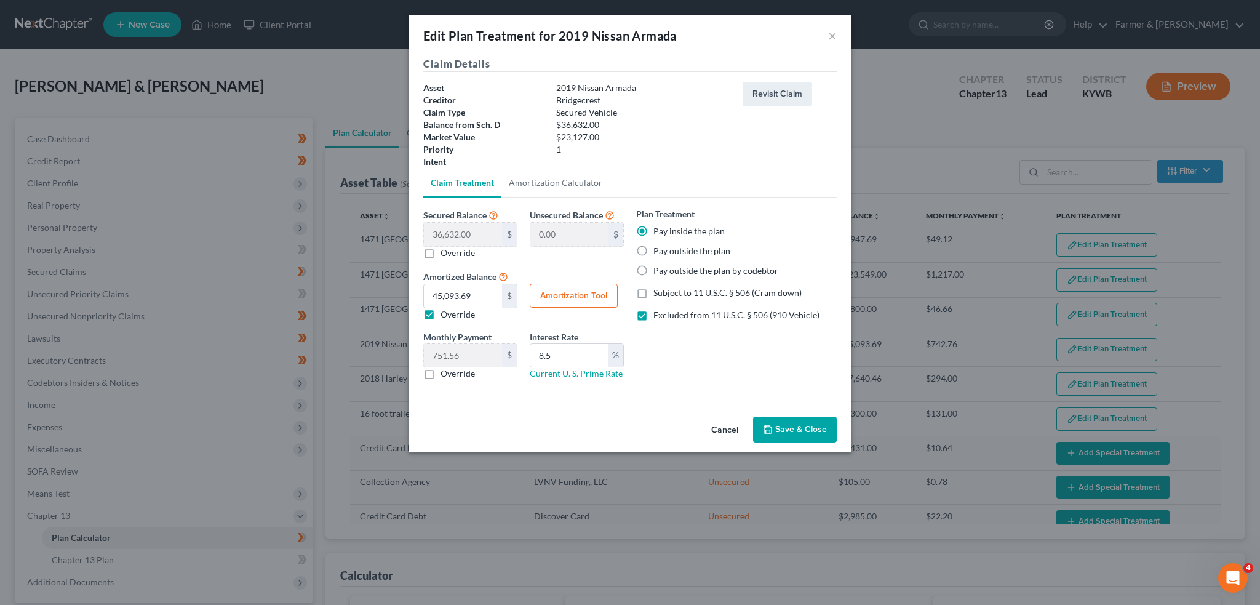
click at [807, 432] on button "Save & Close" at bounding box center [795, 430] width 84 height 26
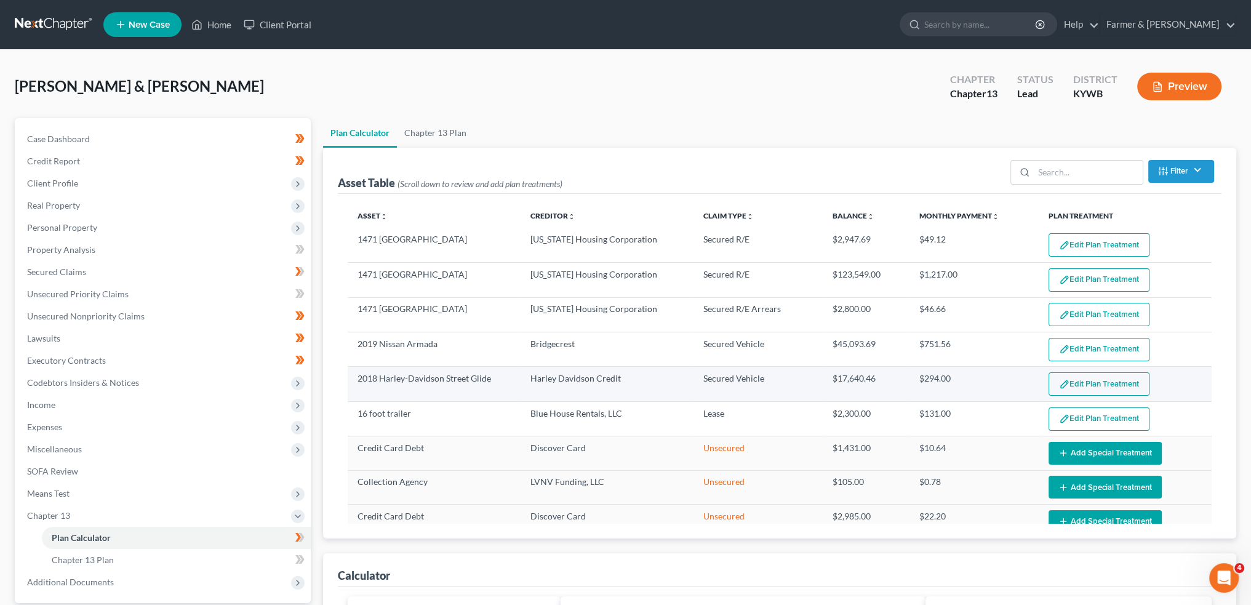
click at [1108, 379] on button "Edit Plan Treatment" at bounding box center [1099, 383] width 101 height 23
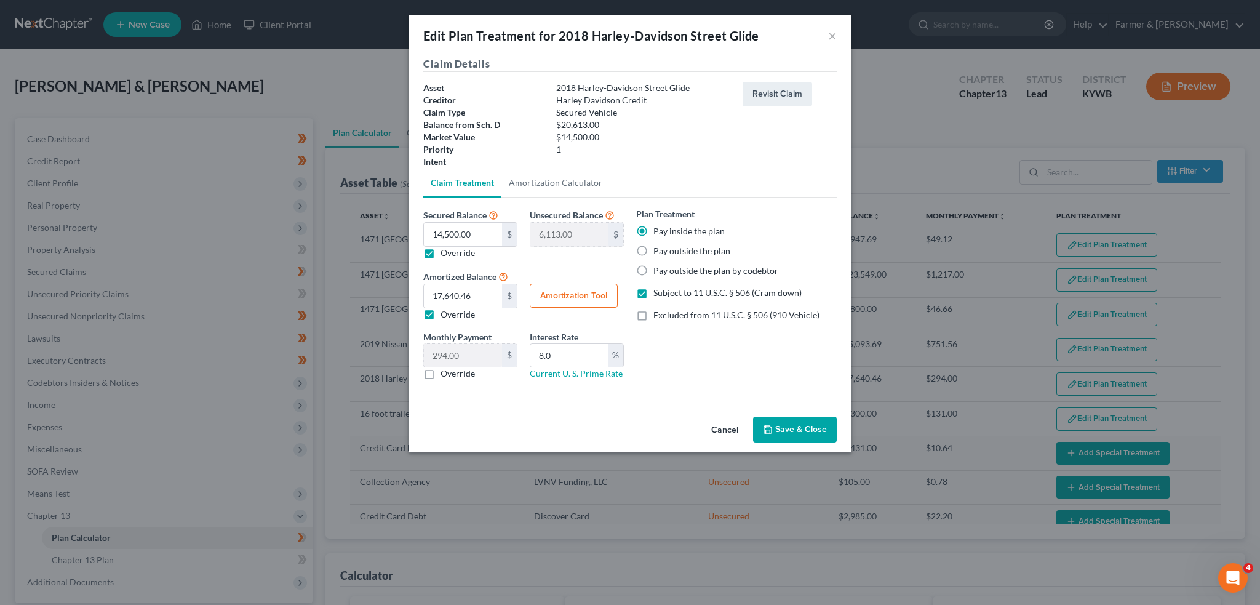
click at [776, 431] on button "Save & Close" at bounding box center [795, 430] width 84 height 26
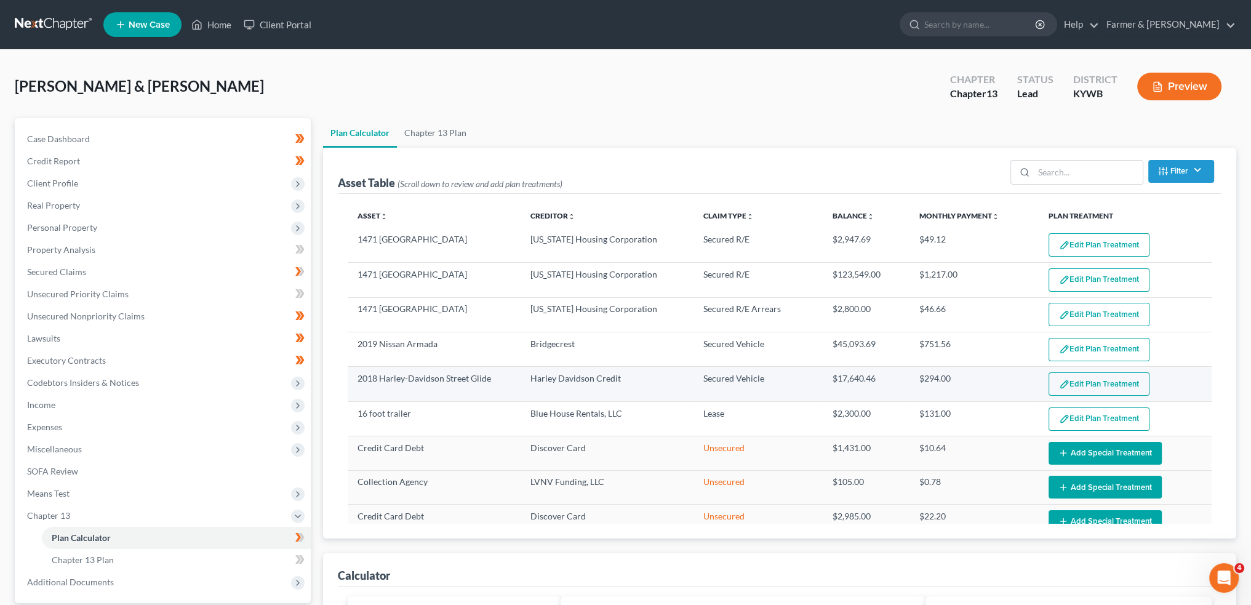
click at [1059, 383] on img "button" at bounding box center [1064, 384] width 10 height 10
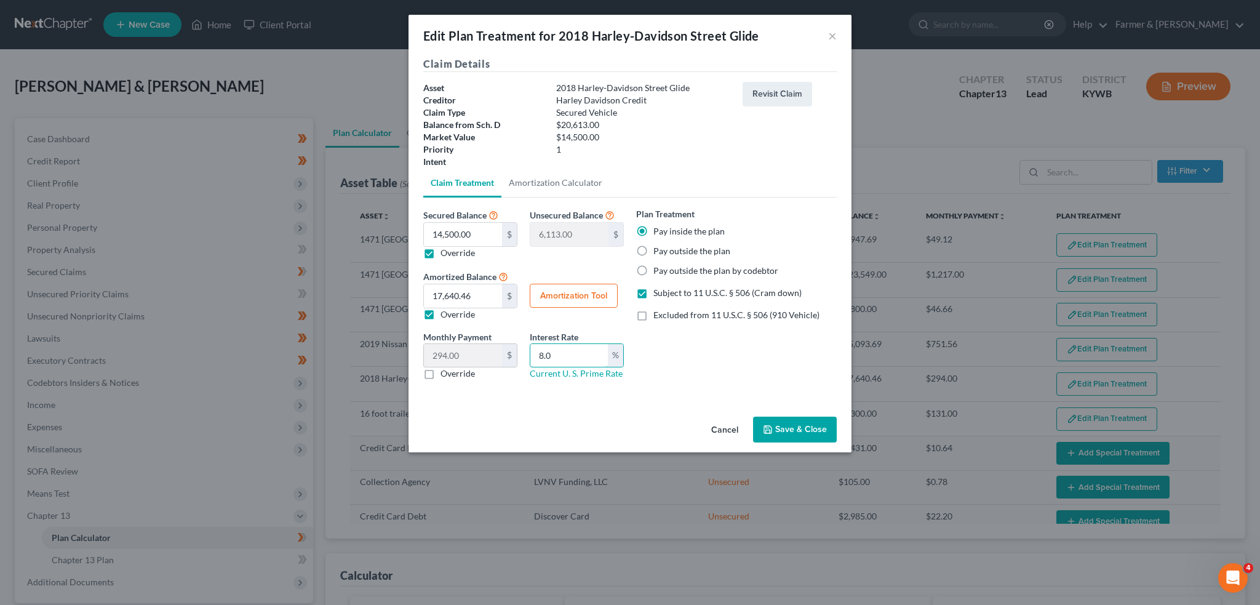
drag, startPoint x: 571, startPoint y: 361, endPoint x: 504, endPoint y: 354, distance: 67.4
click at [504, 354] on div "Monthly Payment 294.00 $ 0.00 $ Override Interest Rate 8.0 % Current U. S. Prim…" at bounding box center [523, 360] width 213 height 60
click at [562, 300] on button "Amortization Tool" at bounding box center [574, 296] width 88 height 25
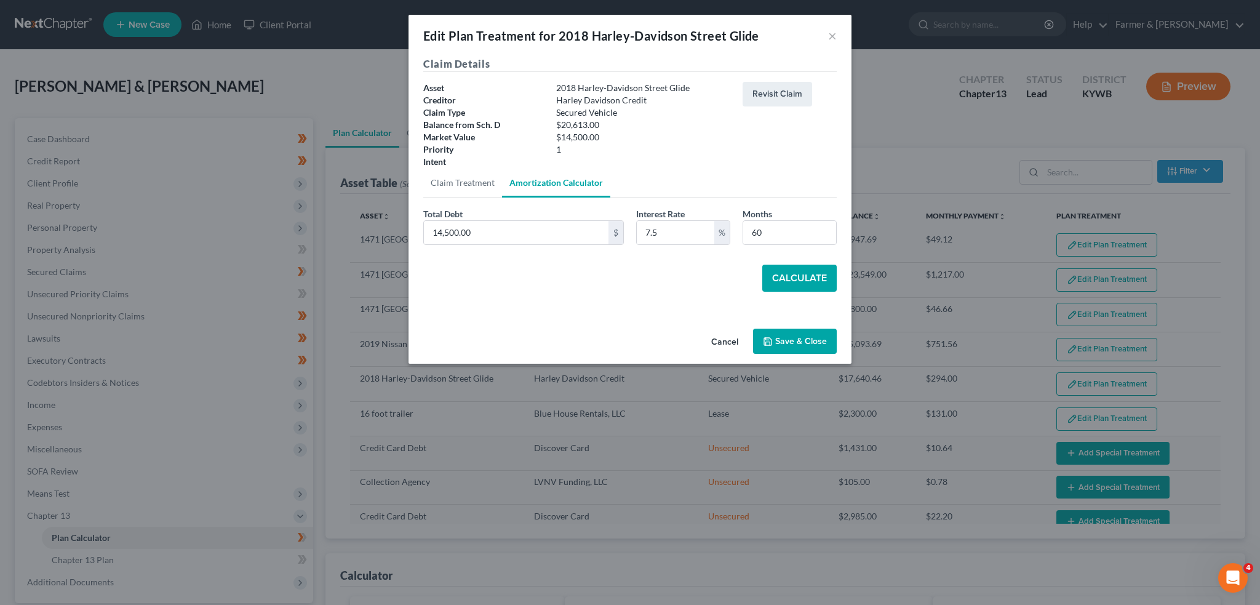
click at [796, 272] on button "Calculate" at bounding box center [800, 278] width 74 height 27
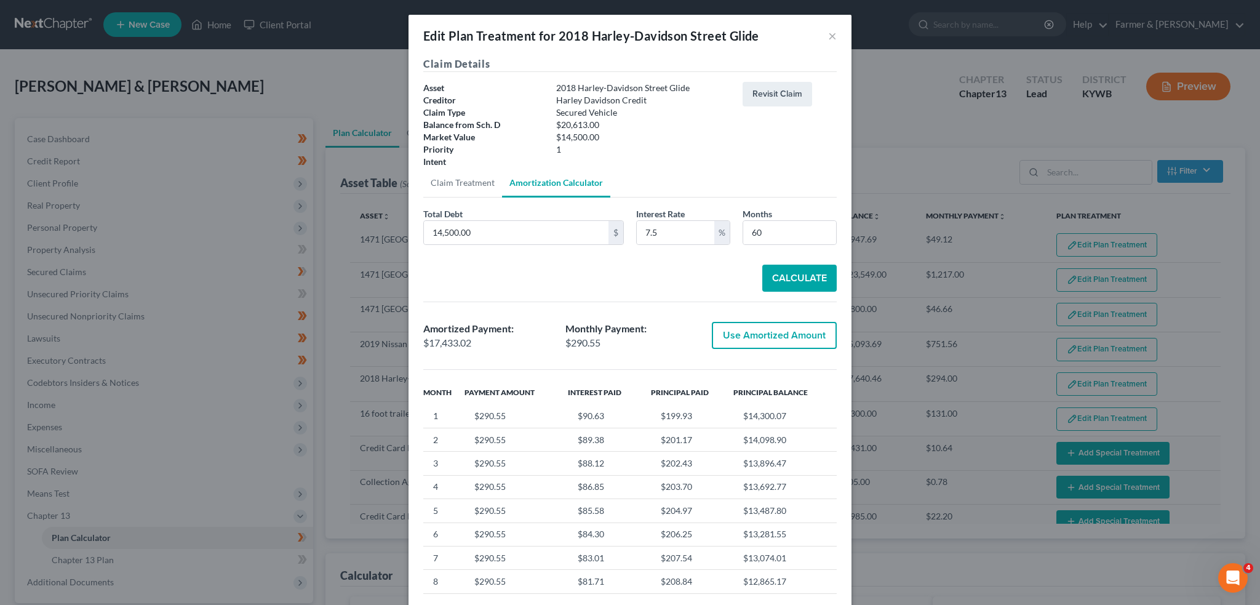
click at [755, 338] on button "Use Amortized Amount" at bounding box center [774, 335] width 125 height 27
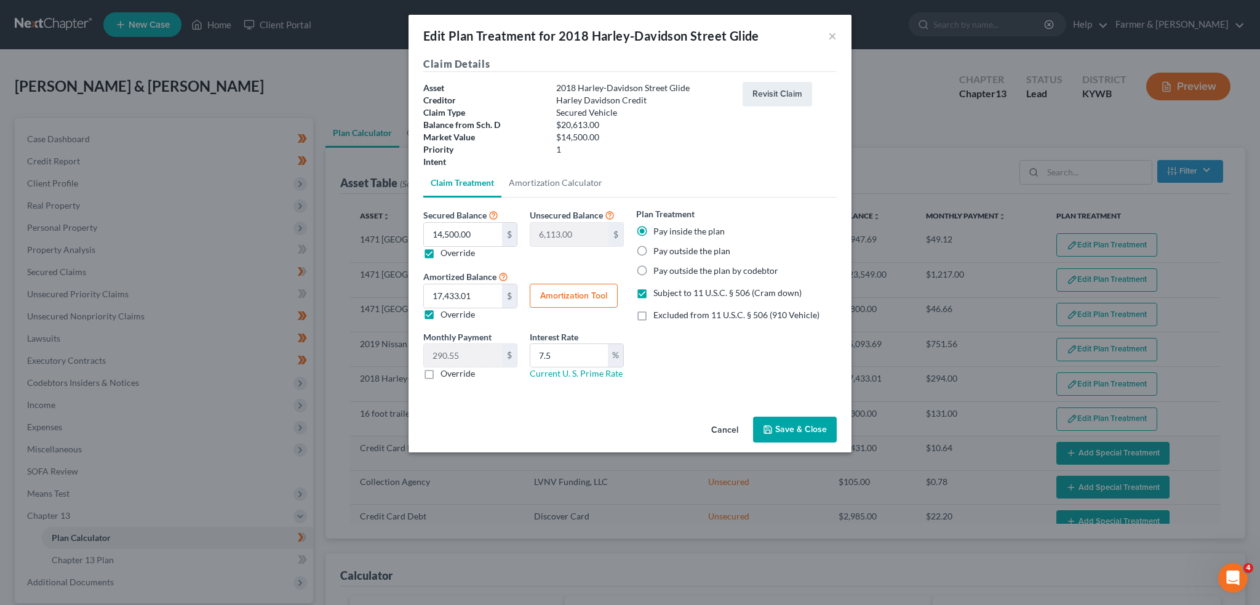
click at [787, 425] on button "Save & Close" at bounding box center [795, 430] width 84 height 26
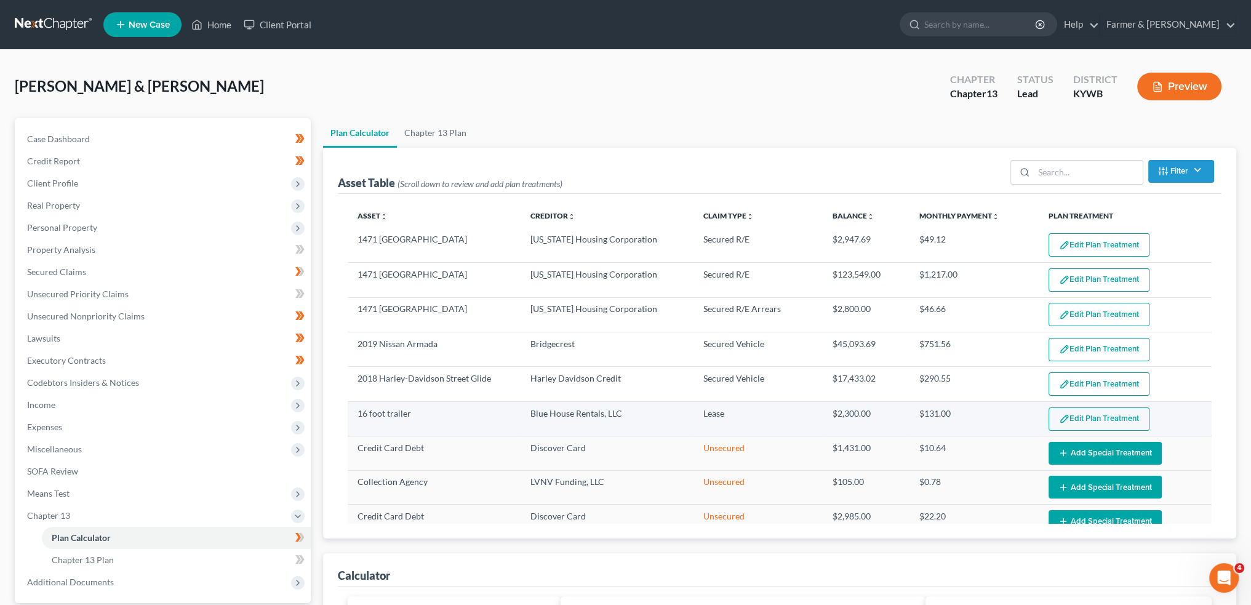
click at [1072, 411] on button "Edit Plan Treatment" at bounding box center [1099, 418] width 101 height 23
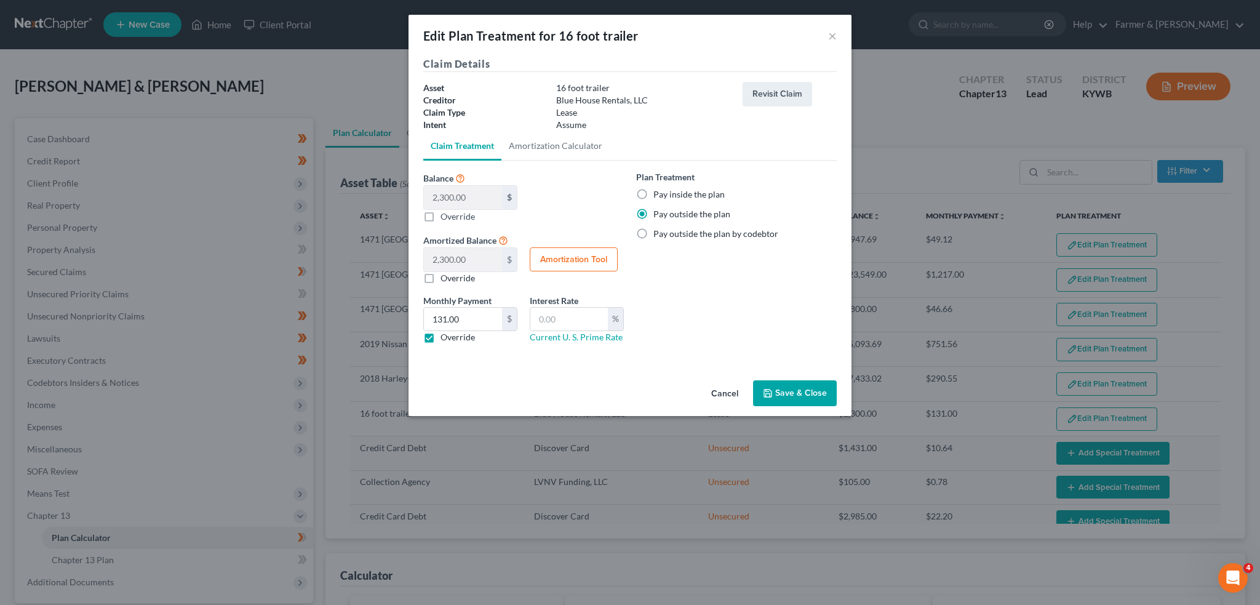
click at [771, 382] on button "Save & Close" at bounding box center [795, 393] width 84 height 26
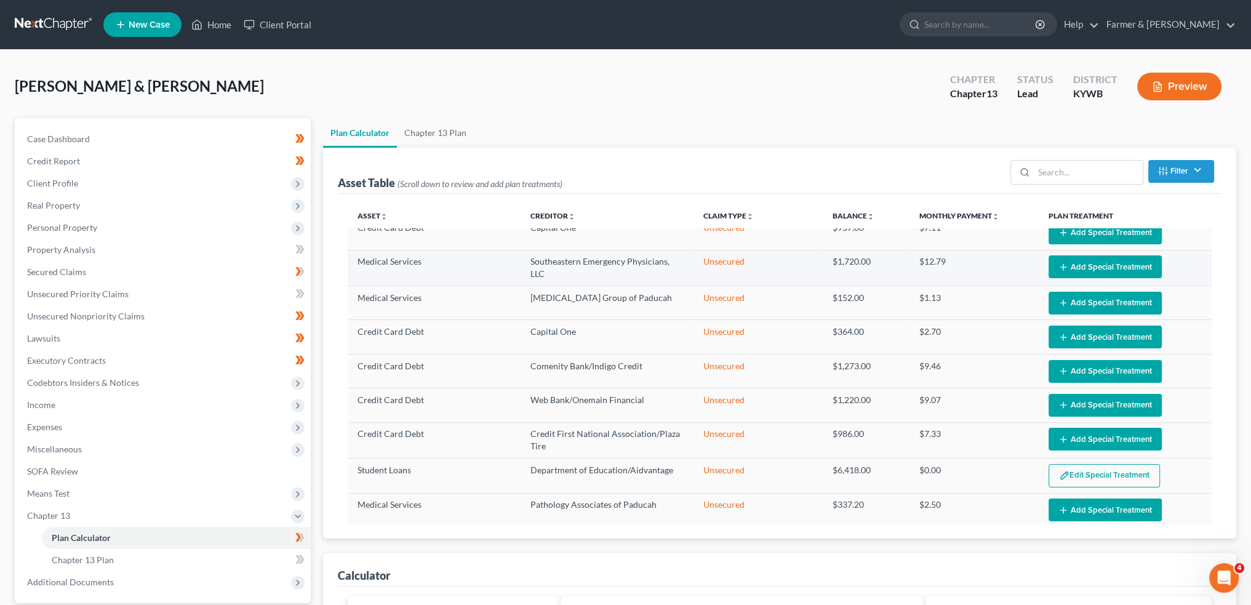
scroll to position [410, 0]
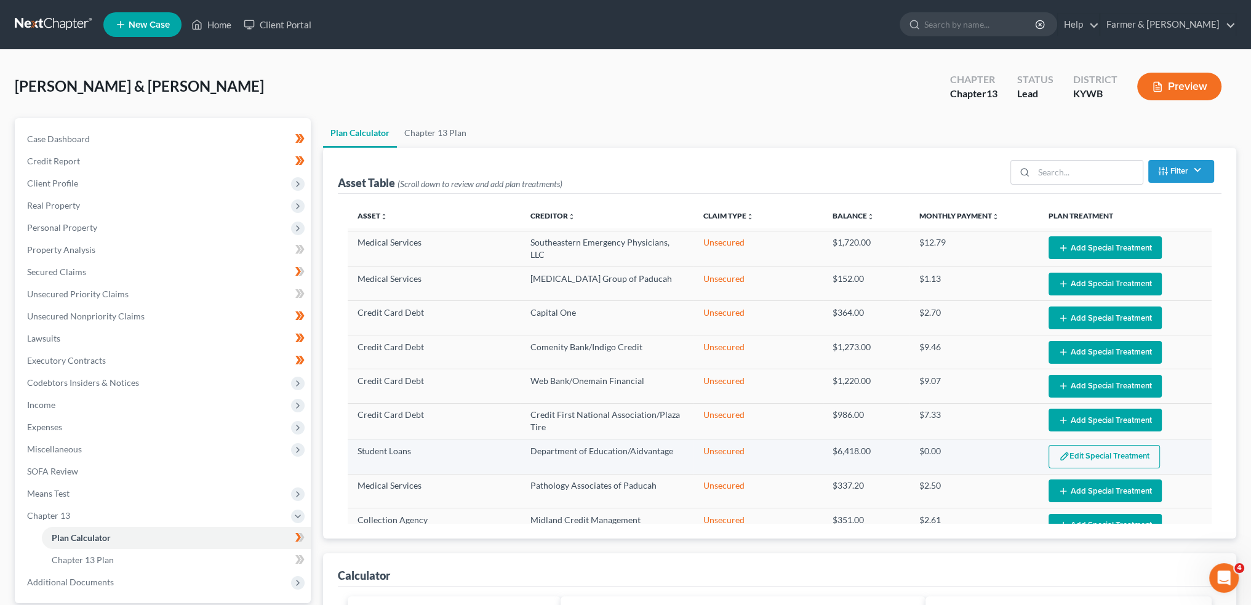
click at [1068, 451] on button "Edit Special Treatment" at bounding box center [1104, 456] width 111 height 23
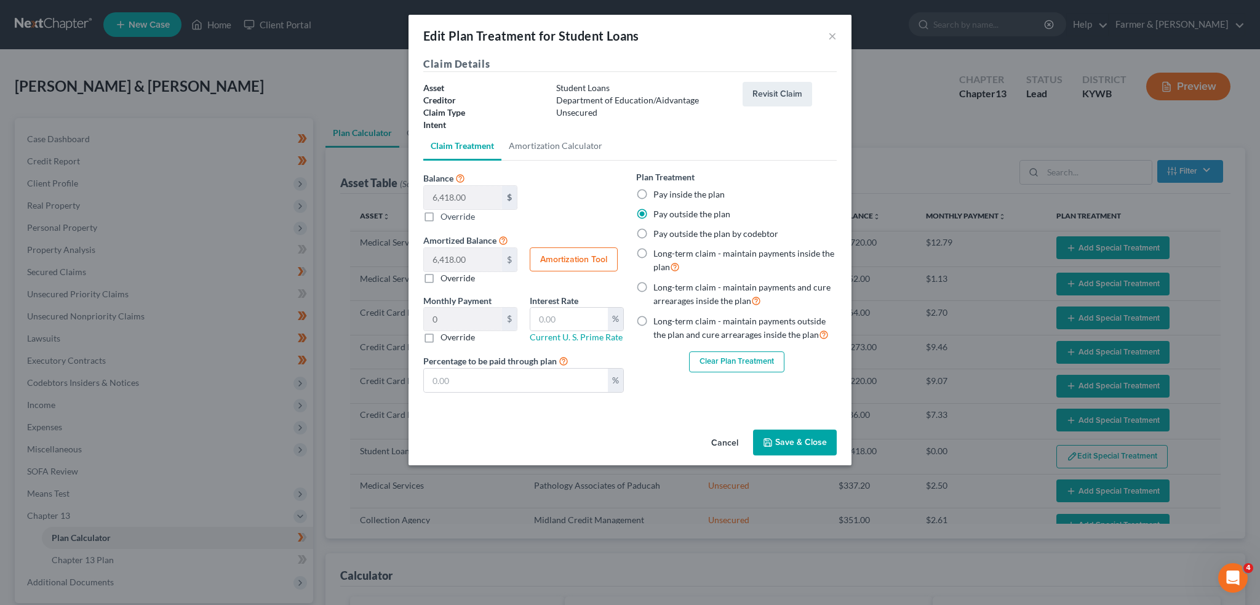
click at [809, 439] on button "Save & Close" at bounding box center [795, 443] width 84 height 26
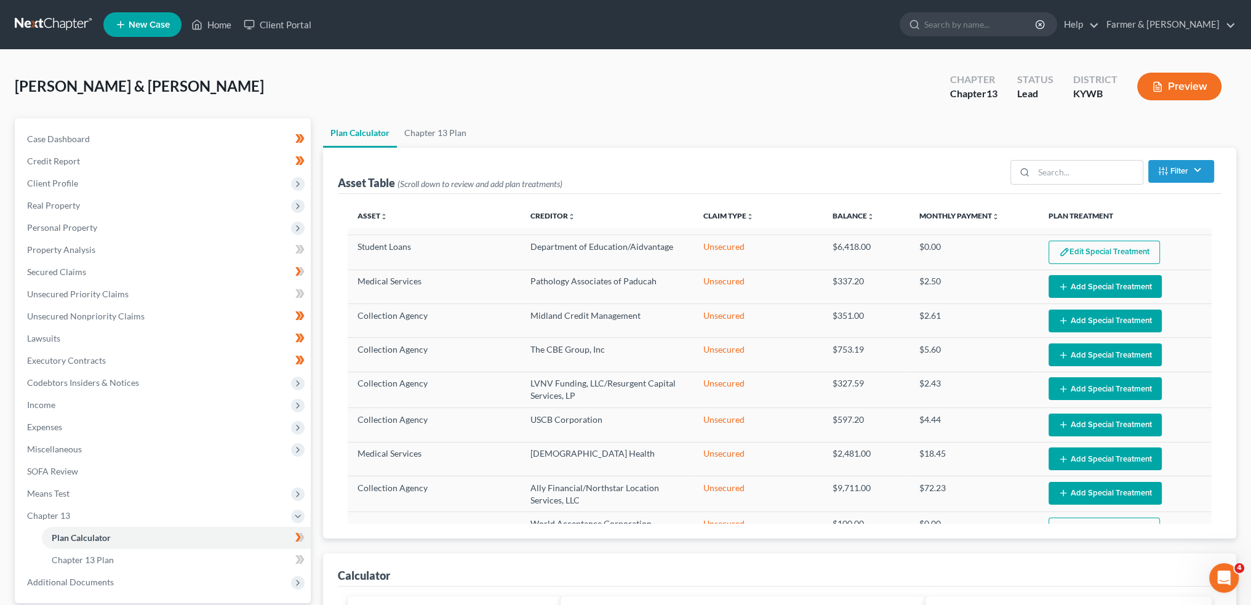
scroll to position [676, 0]
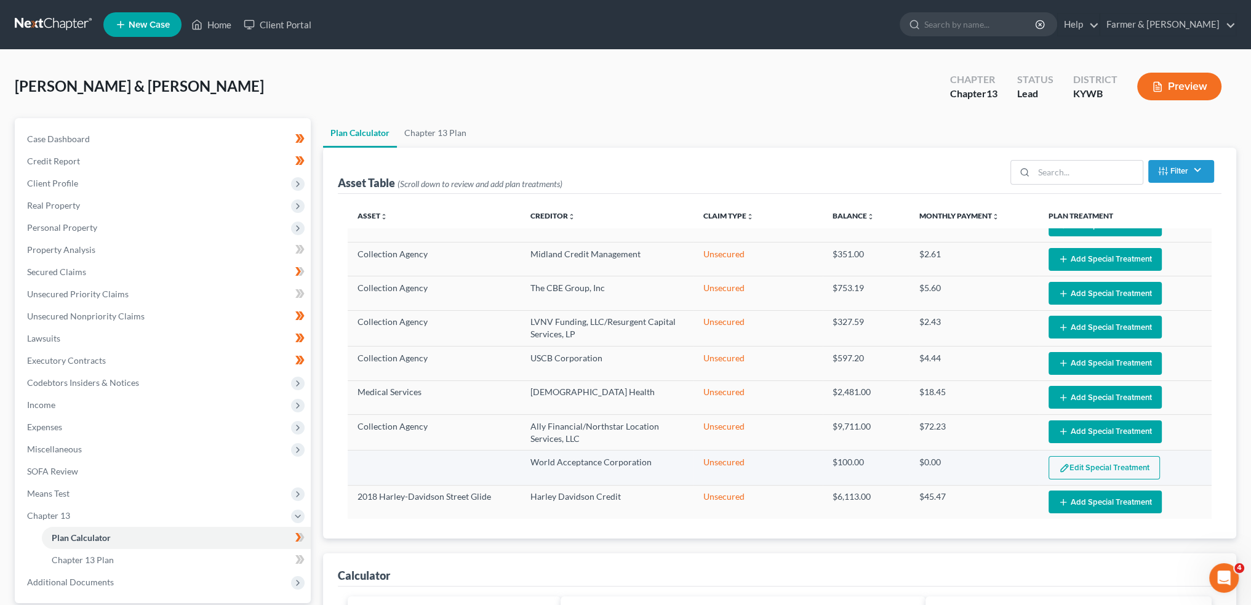
click at [1069, 462] on button "Edit Special Treatment" at bounding box center [1104, 467] width 111 height 23
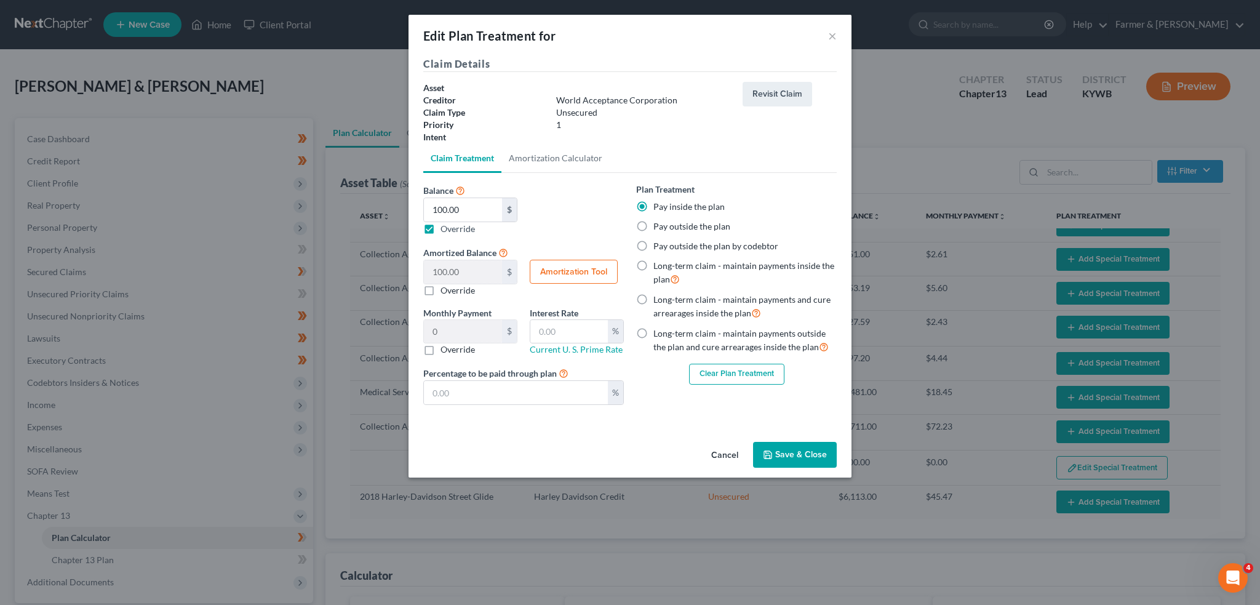
click at [737, 370] on button "Clear Plan Treatment" at bounding box center [736, 374] width 95 height 21
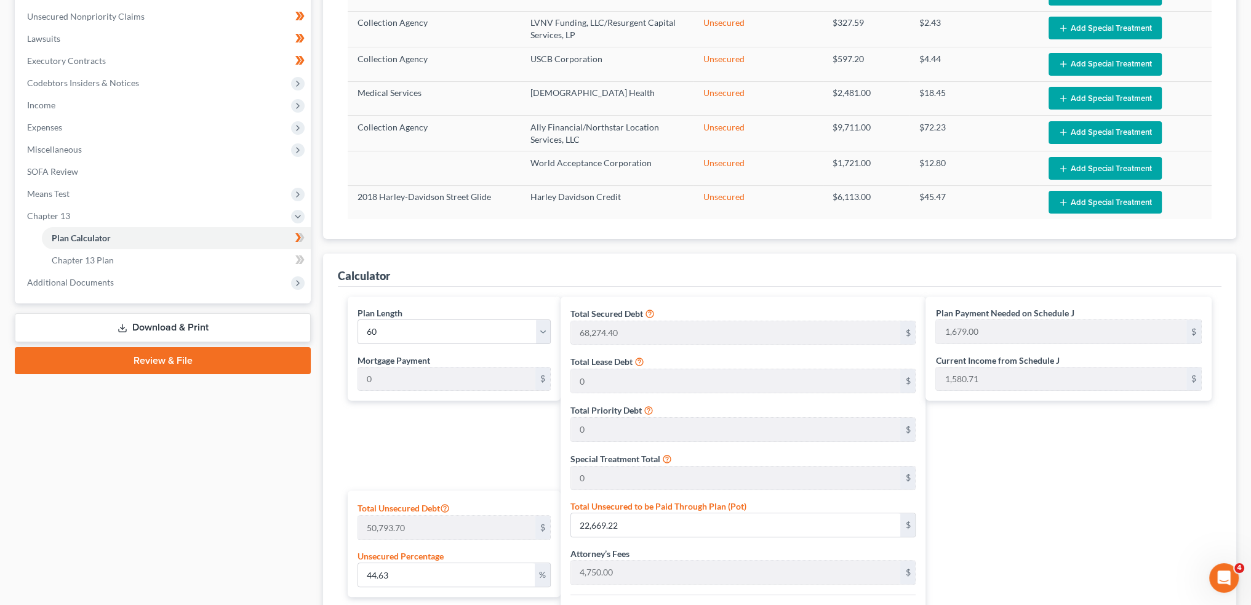
scroll to position [505, 0]
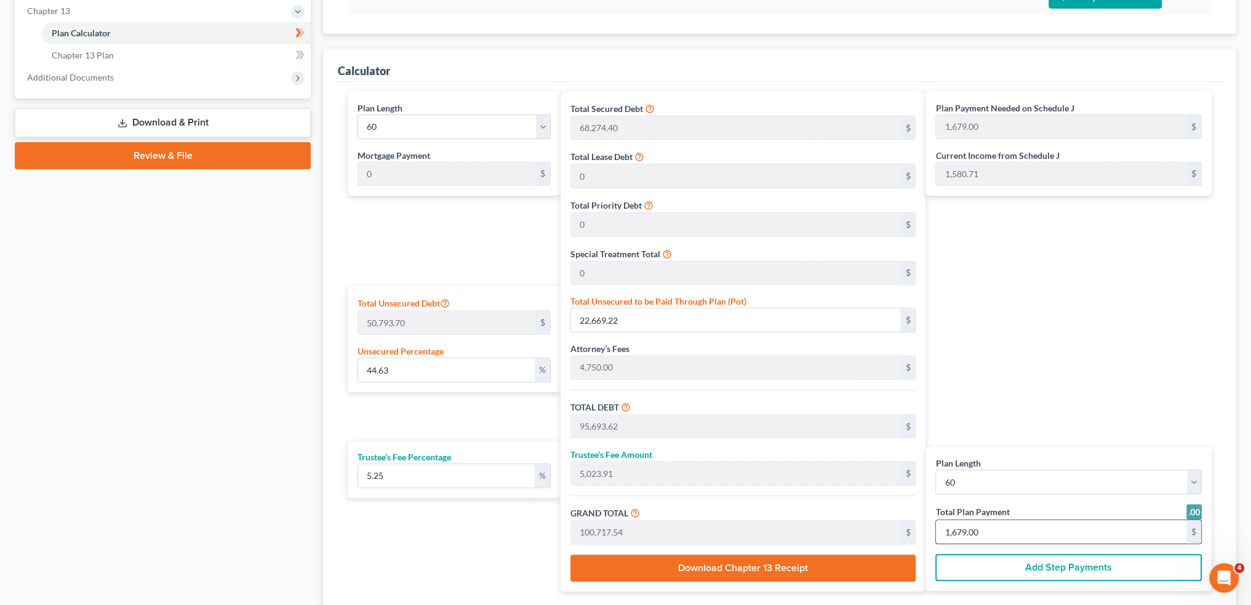
click at [1039, 538] on input "1,679.00" at bounding box center [1061, 531] width 250 height 23
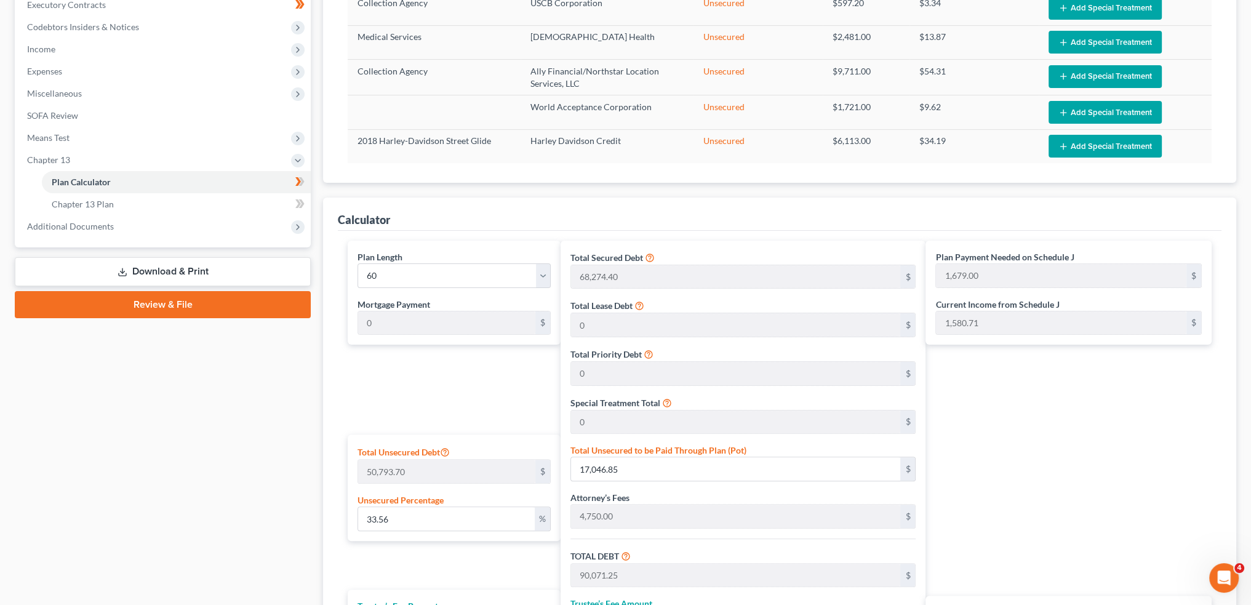
scroll to position [300, 0]
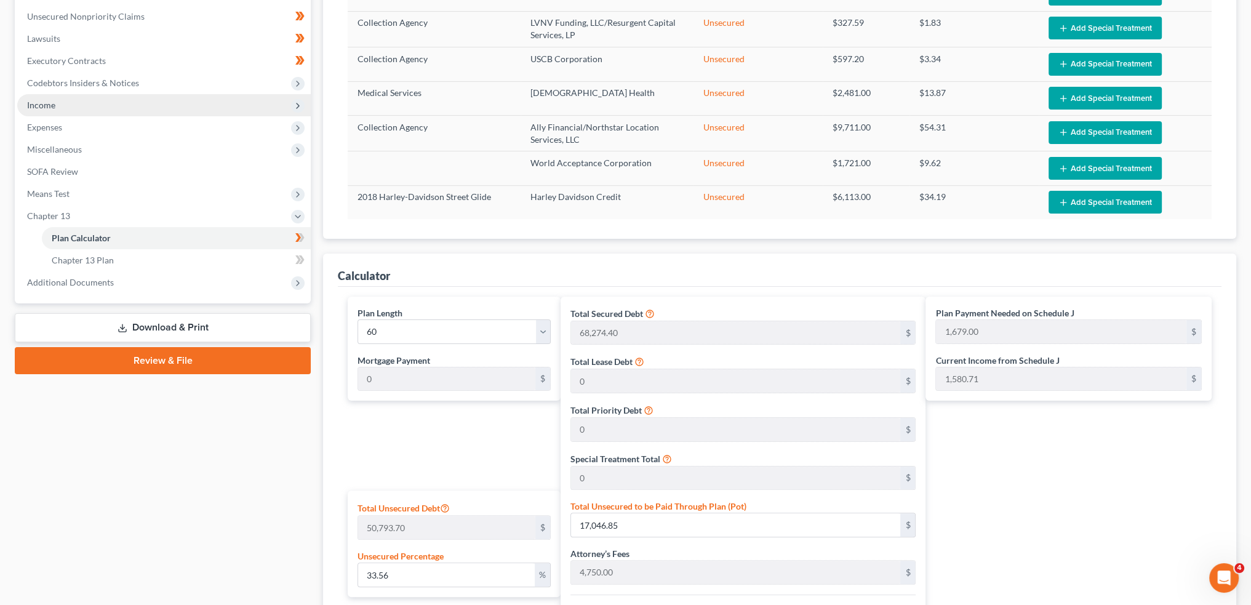
click at [62, 108] on span "Income" at bounding box center [164, 105] width 294 height 22
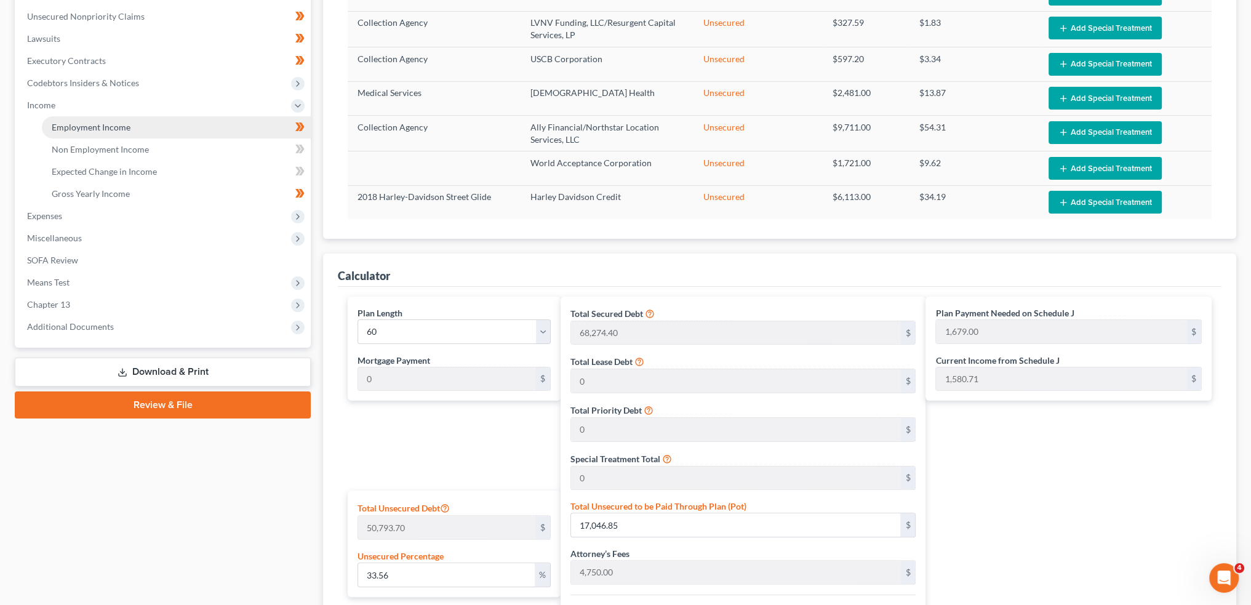
click at [65, 124] on span "Employment Income" at bounding box center [91, 127] width 79 height 10
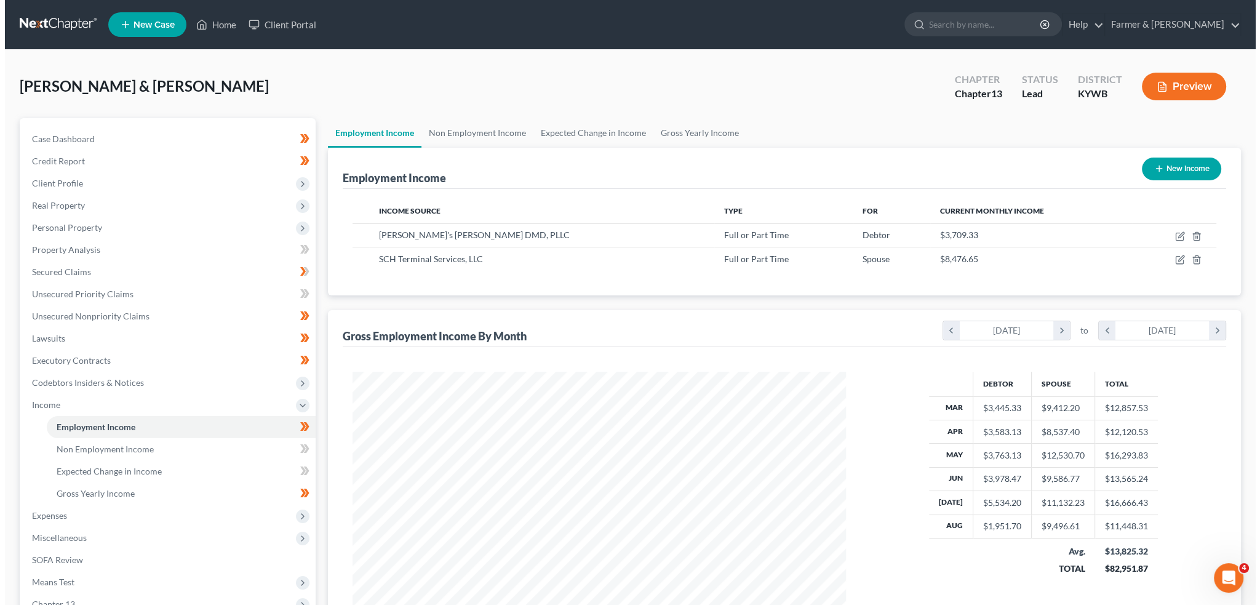
scroll to position [247, 518]
click at [1174, 234] on icon "button" at bounding box center [1176, 236] width 10 height 10
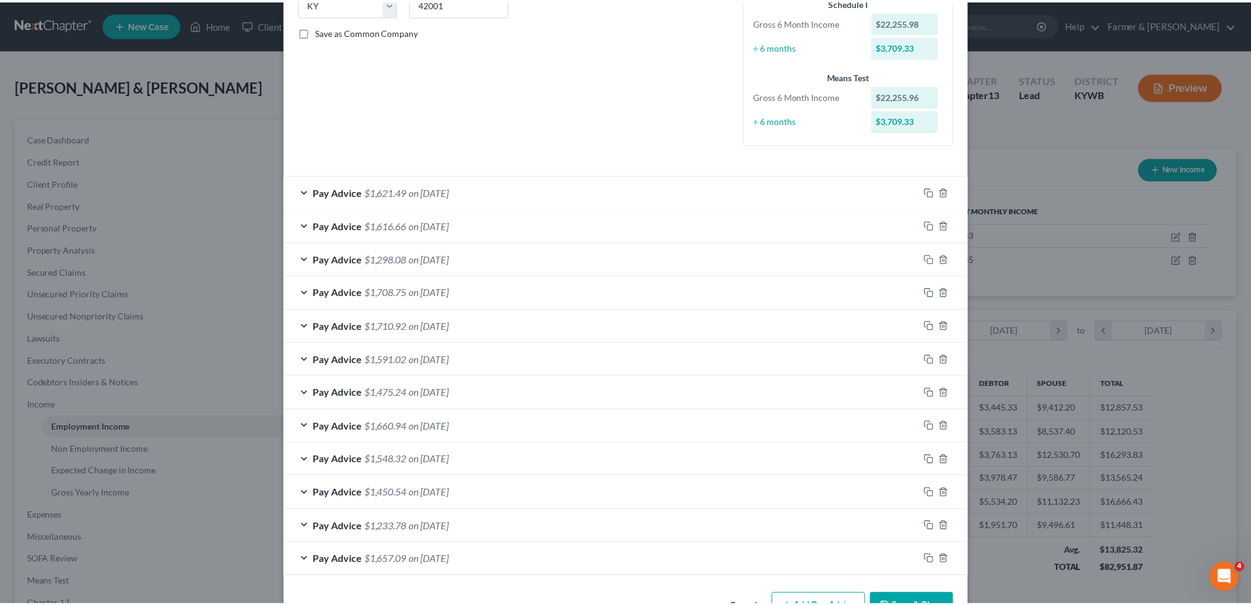
scroll to position [300, 0]
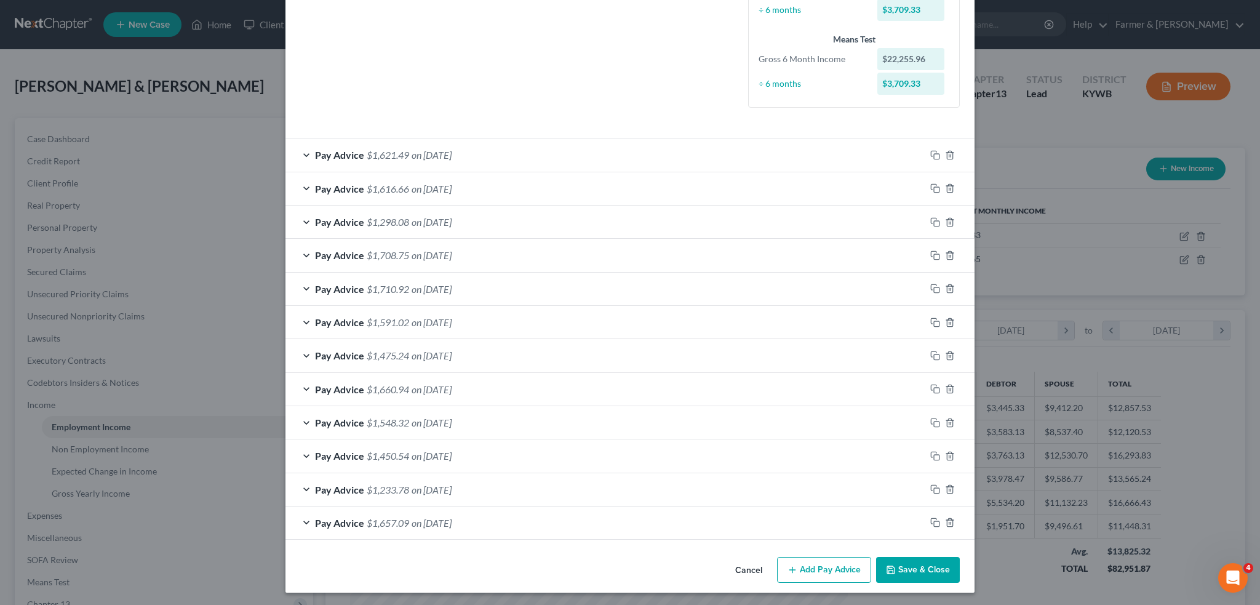
drag, startPoint x: 928, startPoint y: 579, endPoint x: 86, endPoint y: 194, distance: 925.9
click at [928, 577] on div "Cancel Add Pay Advice Save & Close" at bounding box center [630, 572] width 689 height 41
click at [923, 571] on button "Save & Close" at bounding box center [918, 570] width 84 height 26
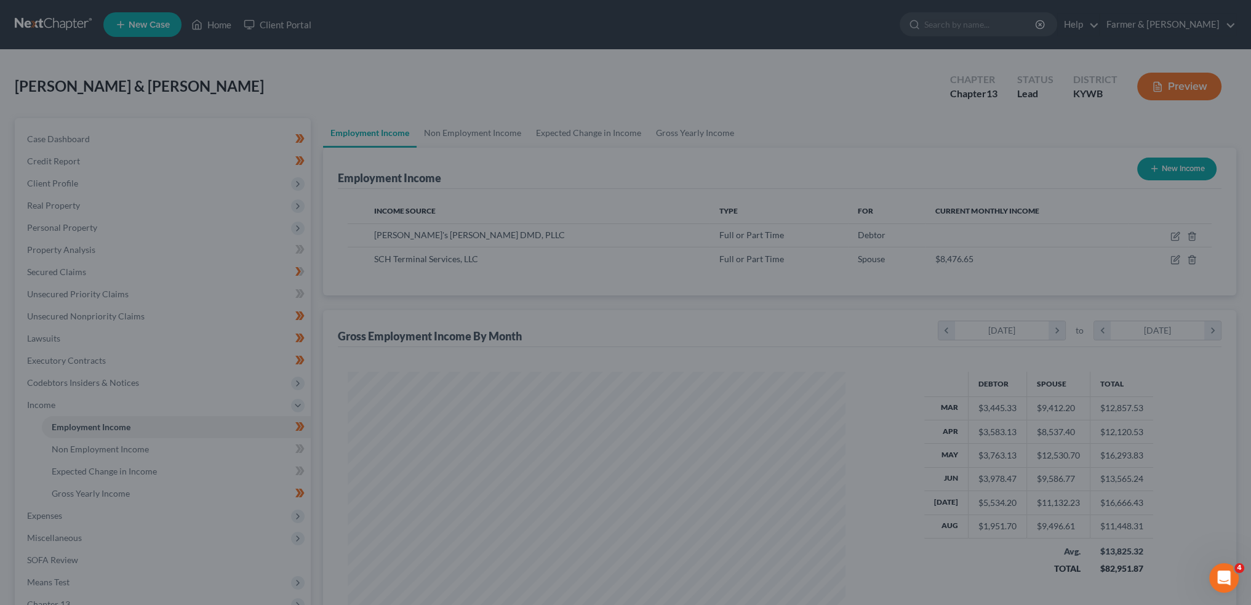
scroll to position [615179, 614907]
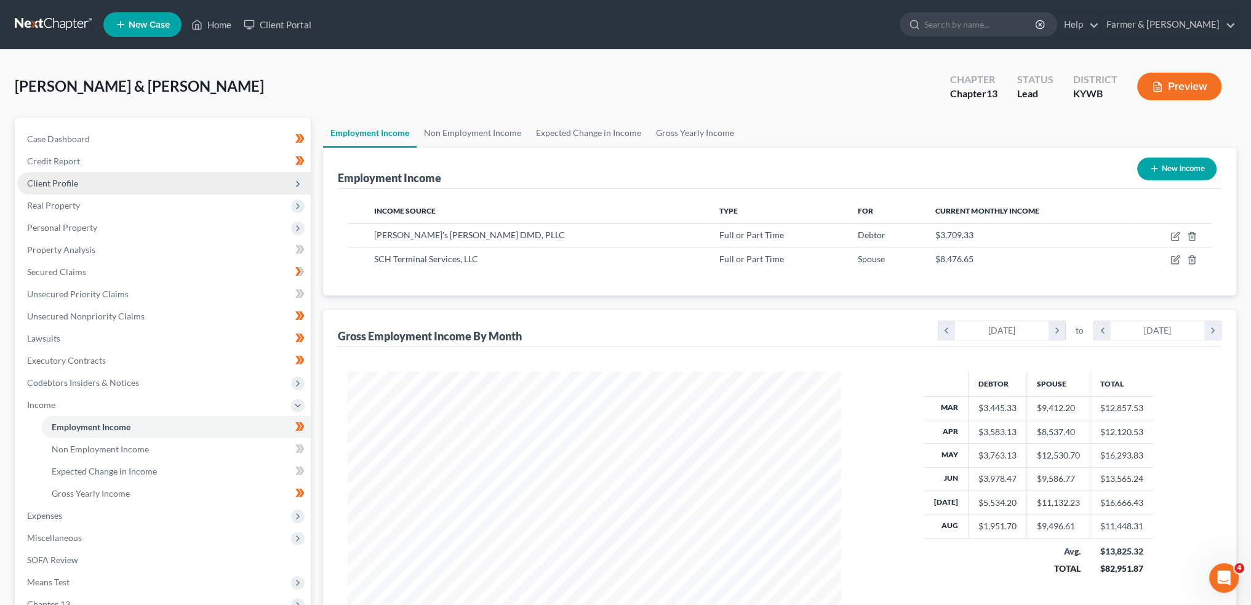
click at [102, 182] on span "Client Profile" at bounding box center [164, 183] width 294 height 22
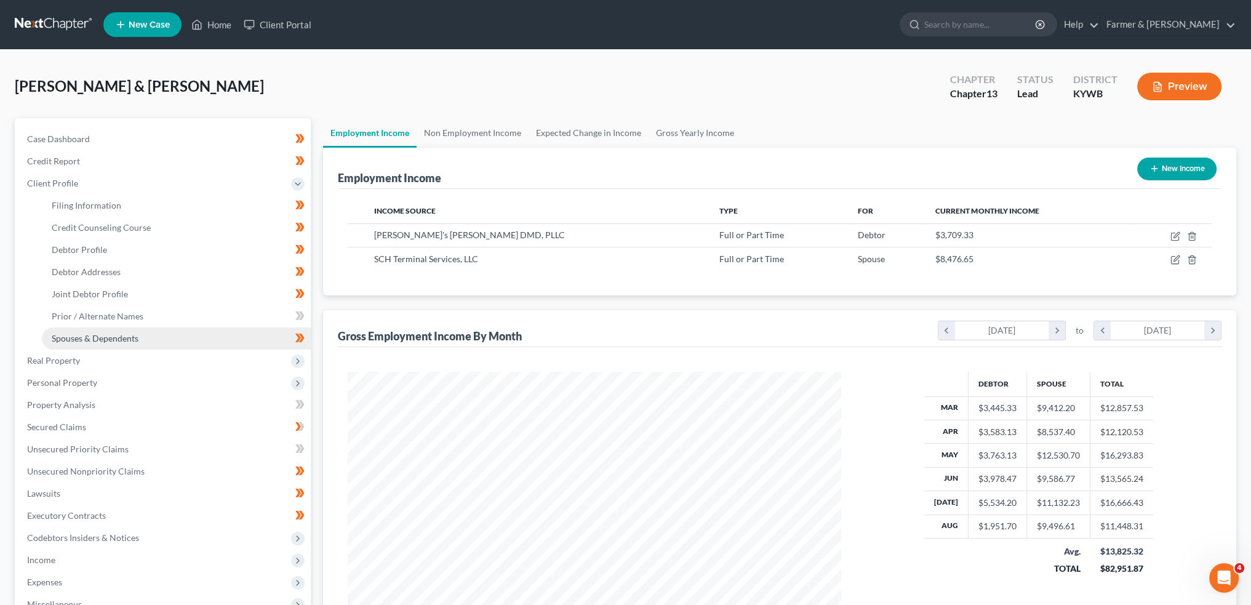
click at [116, 343] on span "Spouses & Dependents" at bounding box center [95, 338] width 87 height 10
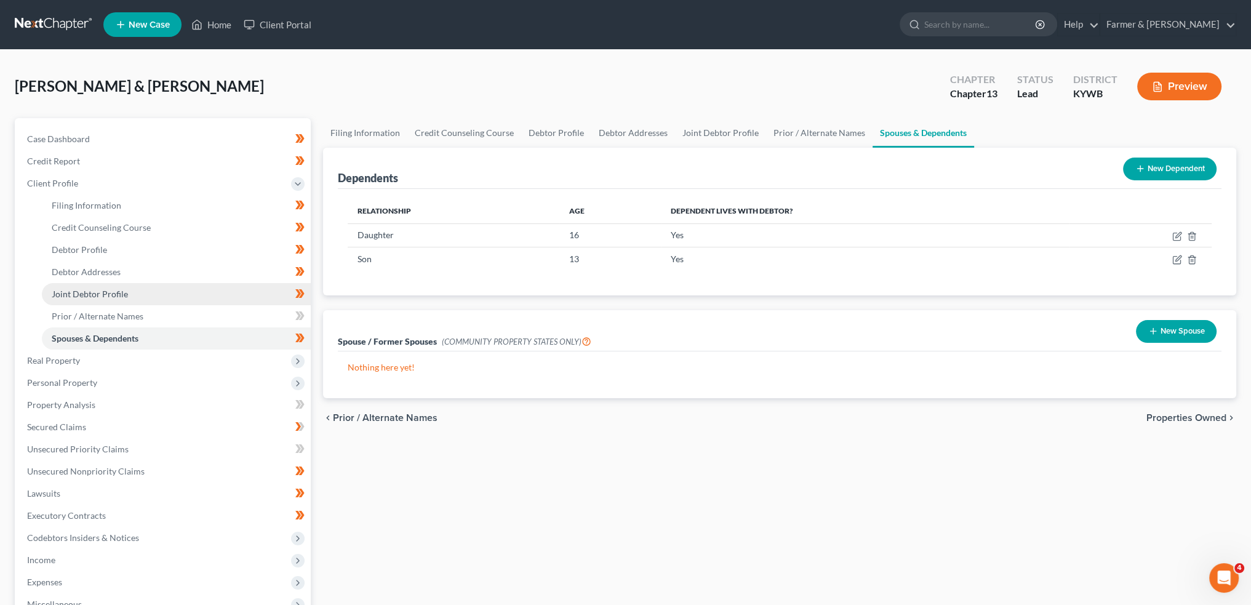
scroll to position [225, 0]
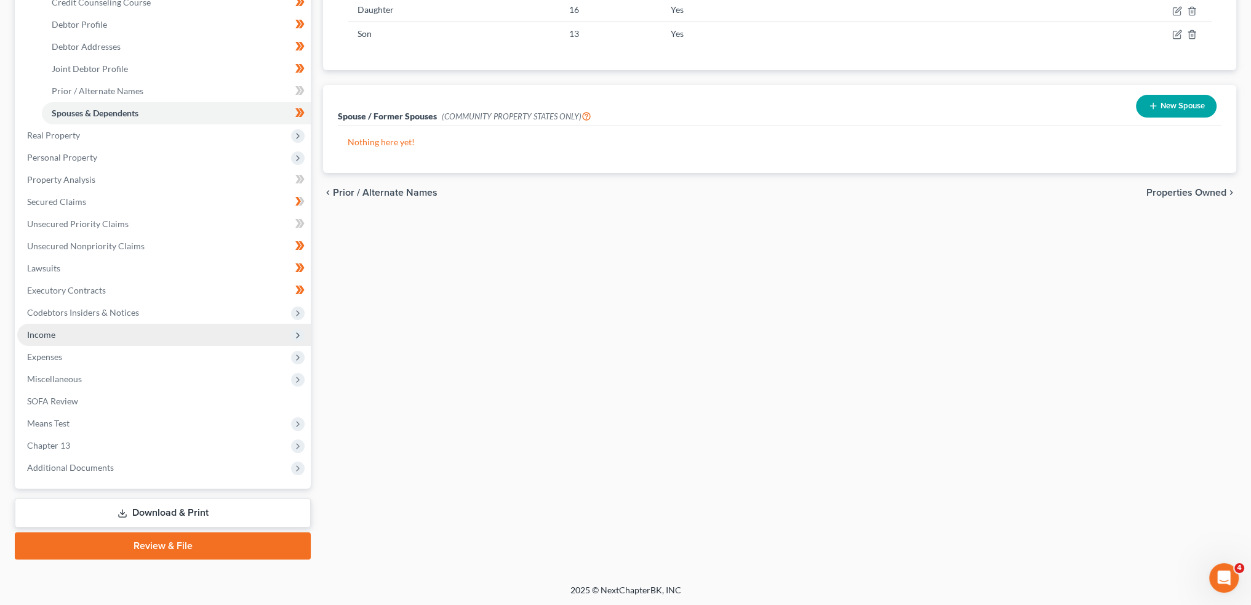
click at [98, 334] on span "Income" at bounding box center [164, 335] width 294 height 22
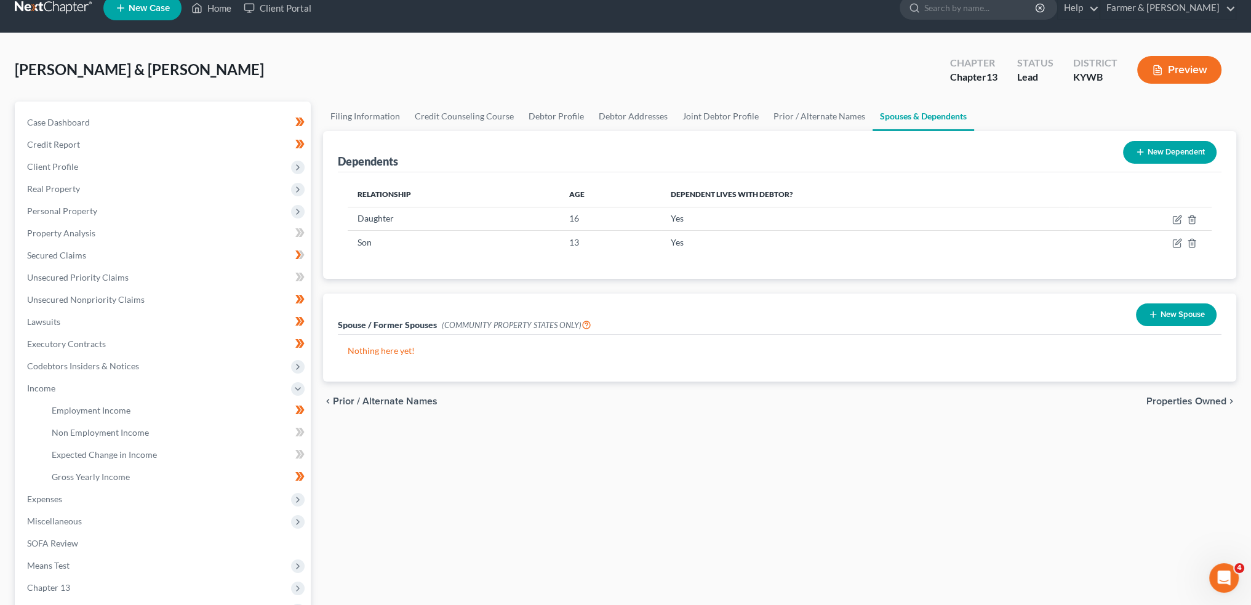
scroll to position [0, 0]
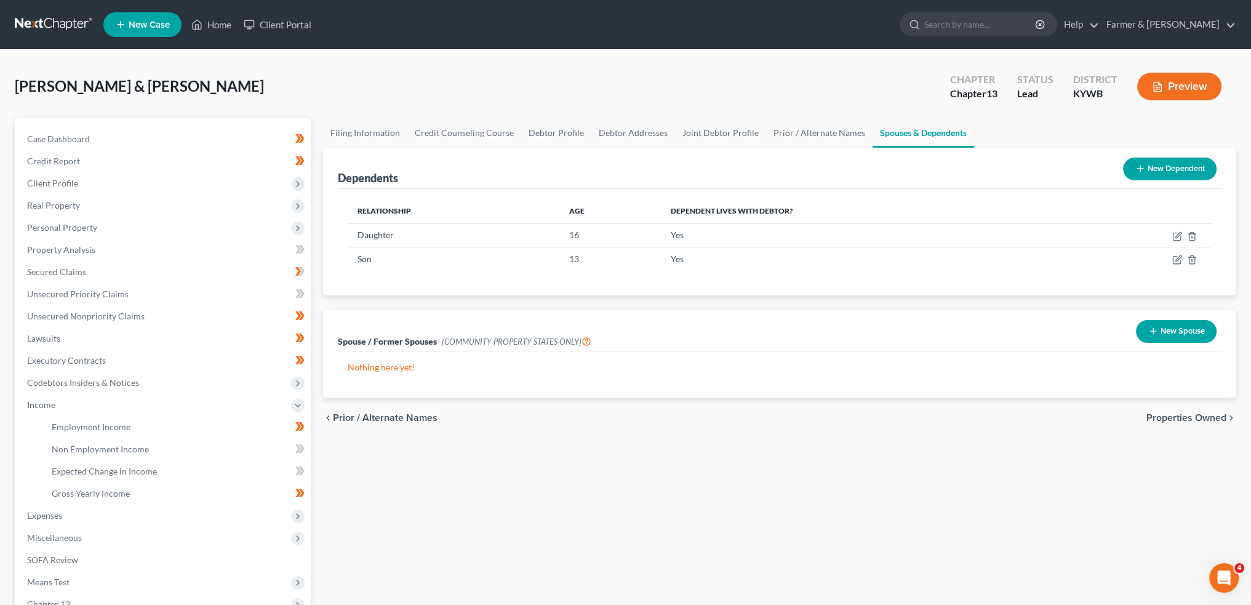
click at [1167, 79] on button "Preview" at bounding box center [1179, 87] width 84 height 28
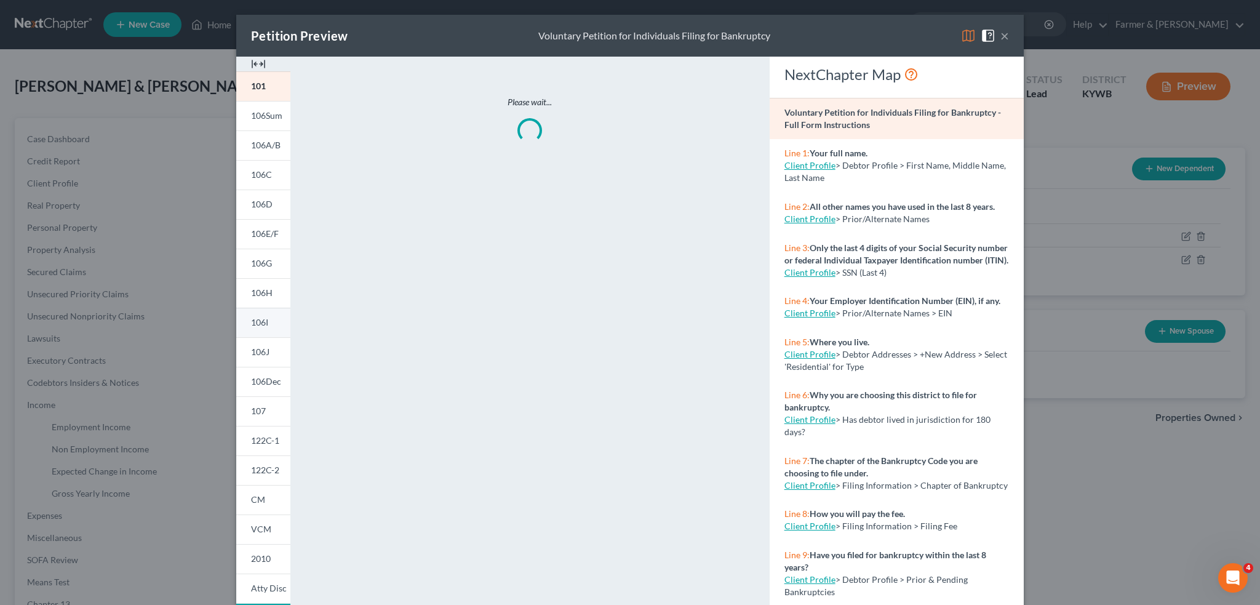
click at [257, 326] on span "106I" at bounding box center [259, 322] width 17 height 10
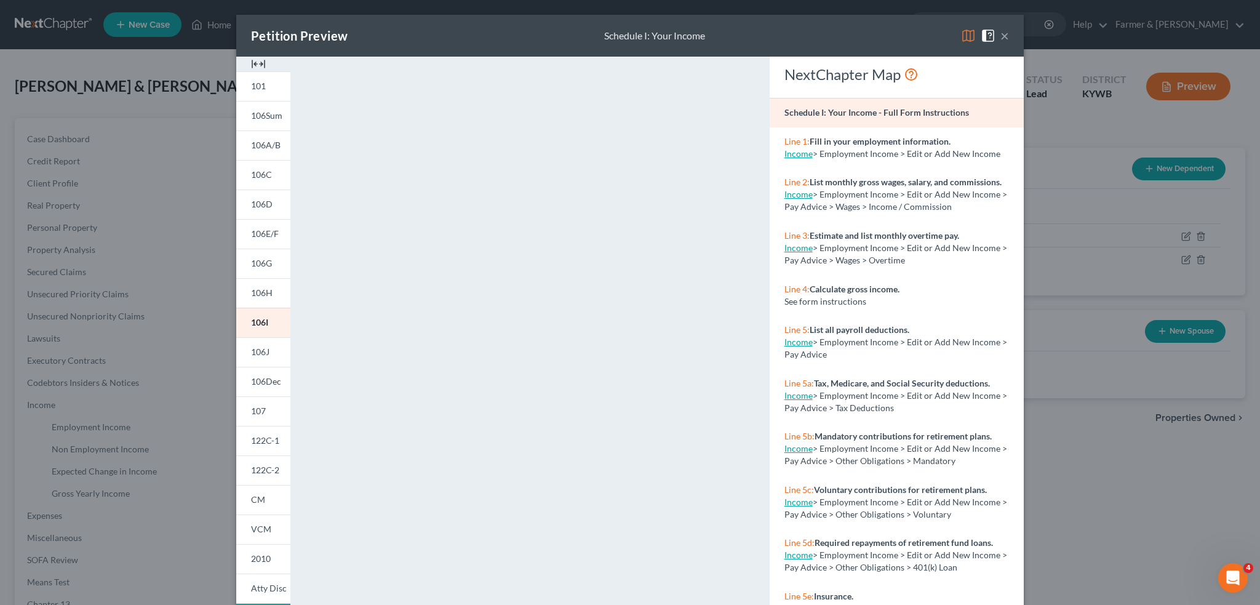
click at [964, 36] on img at bounding box center [968, 35] width 15 height 15
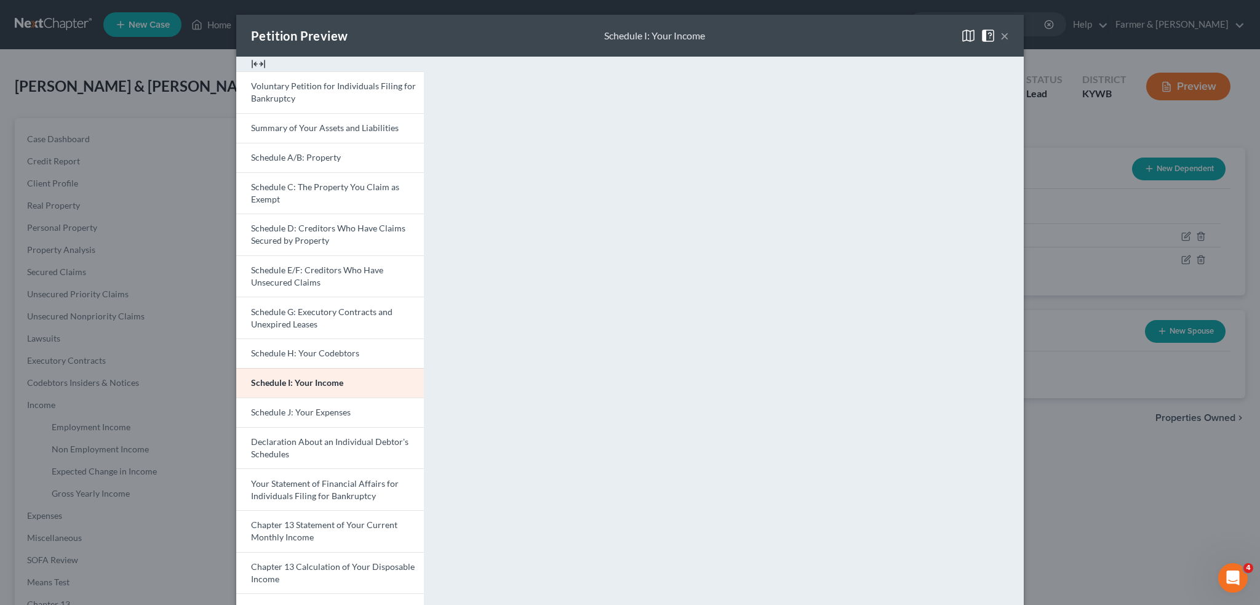
click at [1001, 31] on button "×" at bounding box center [1005, 35] width 9 height 15
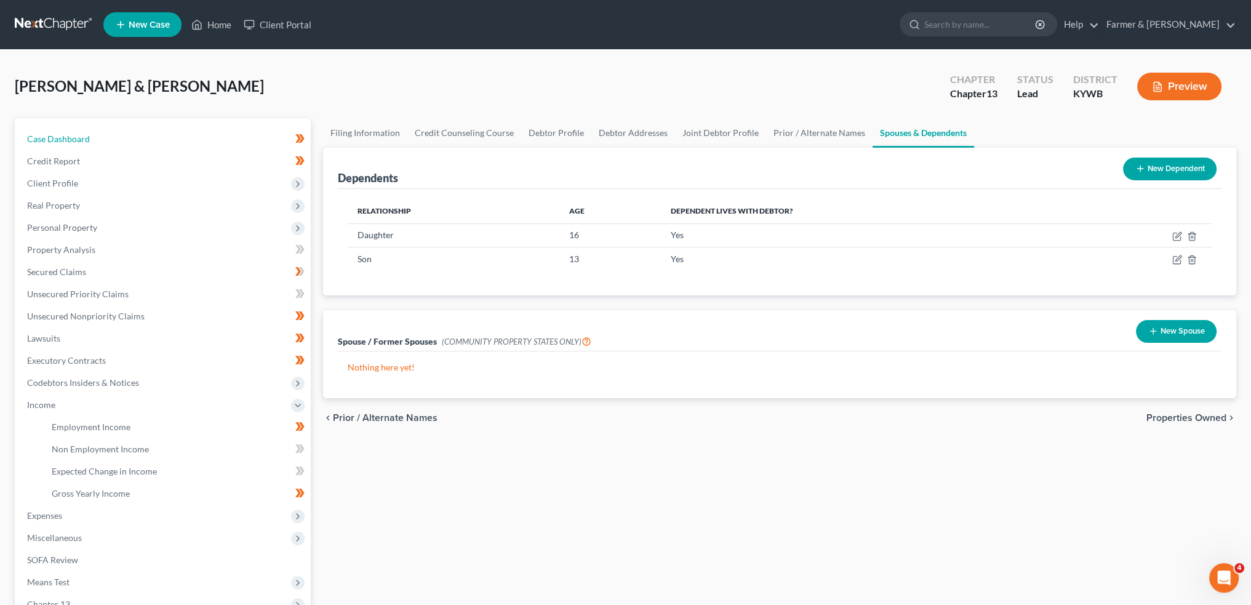
click at [121, 137] on link "Case Dashboard" at bounding box center [164, 139] width 294 height 22
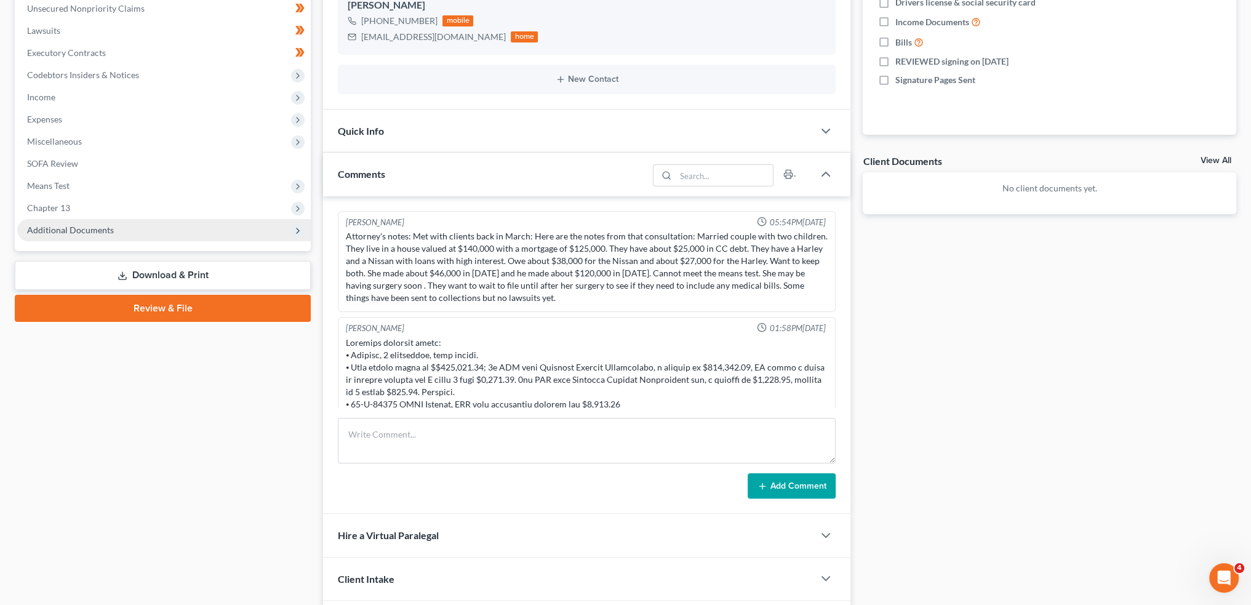
click at [123, 209] on span "Chapter 13" at bounding box center [164, 208] width 294 height 22
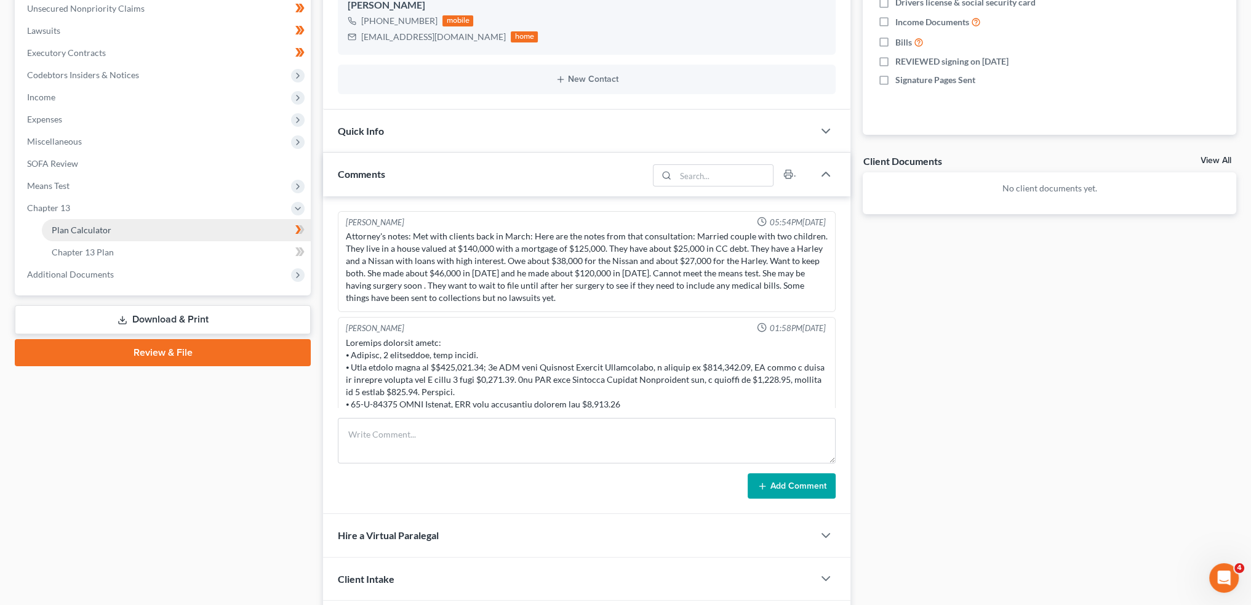
click at [124, 223] on link "Plan Calculator" at bounding box center [176, 230] width 269 height 22
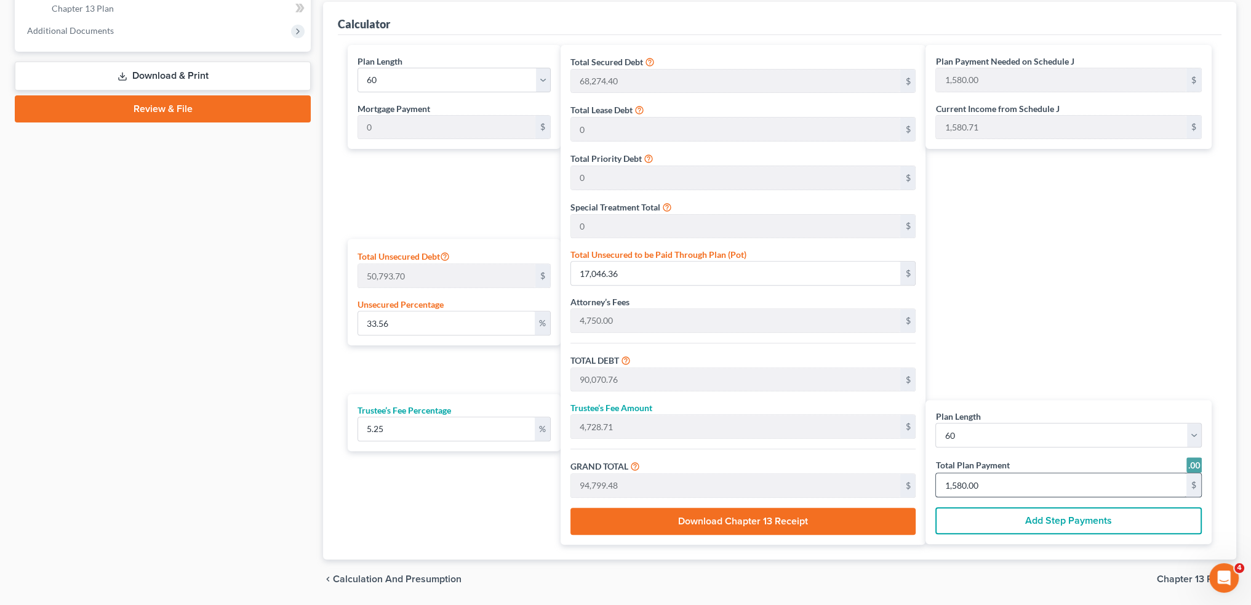
scroll to position [591, 0]
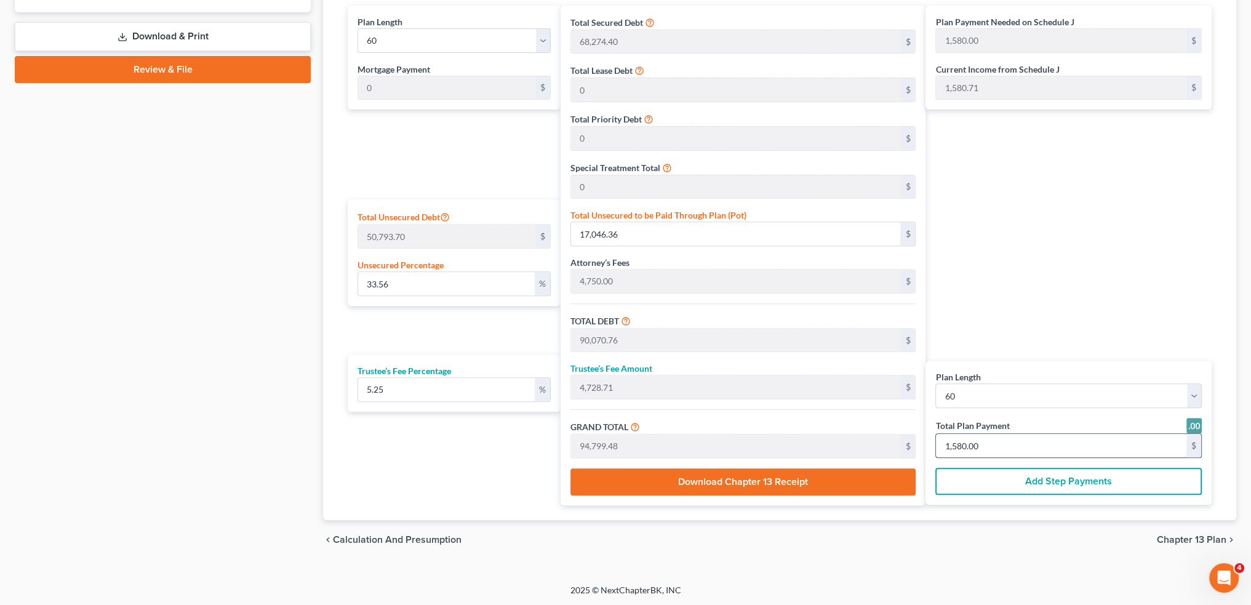
click at [1009, 447] on input "1,580.00" at bounding box center [1061, 445] width 250 height 23
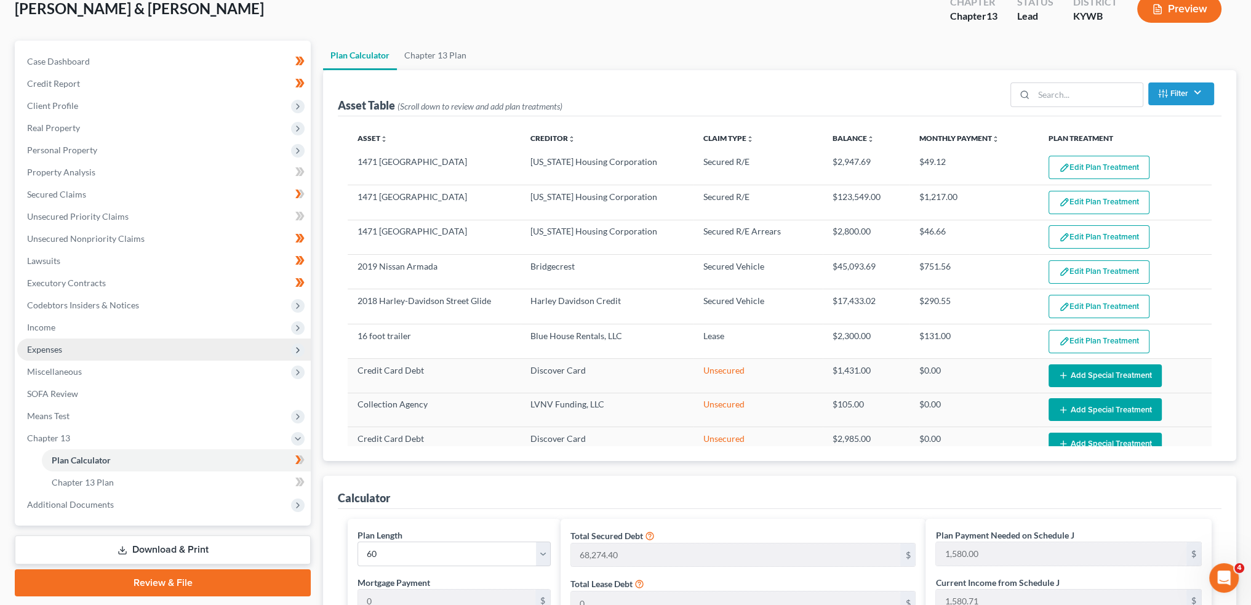
click at [110, 344] on span "Expenses" at bounding box center [164, 349] width 294 height 22
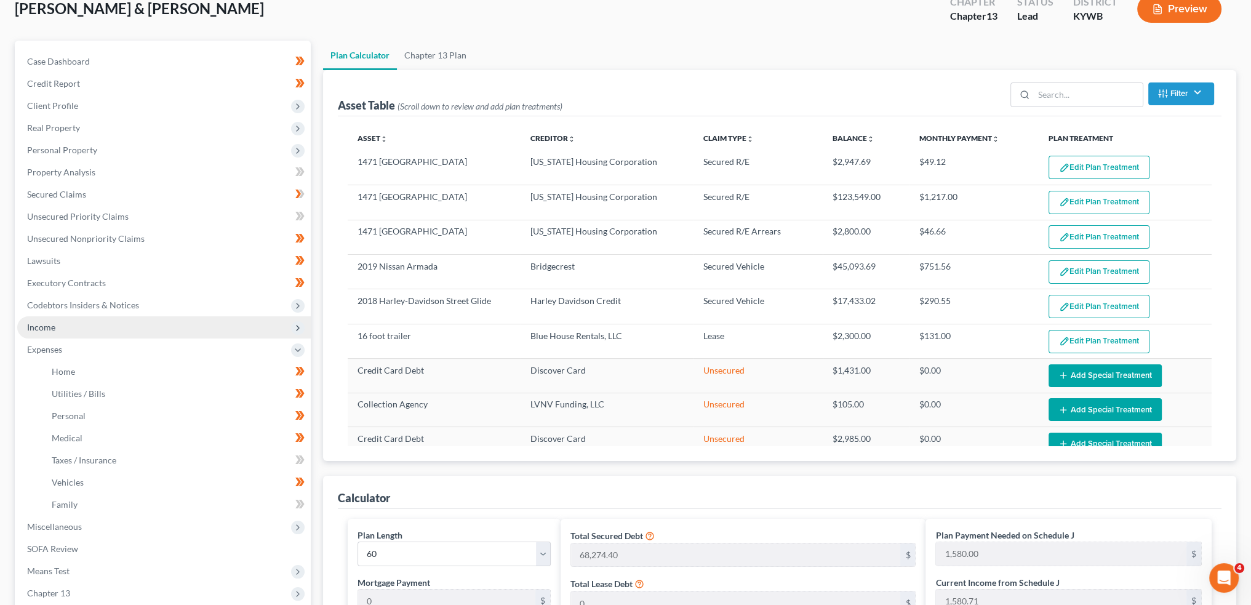
click at [94, 327] on span "Income" at bounding box center [164, 327] width 294 height 22
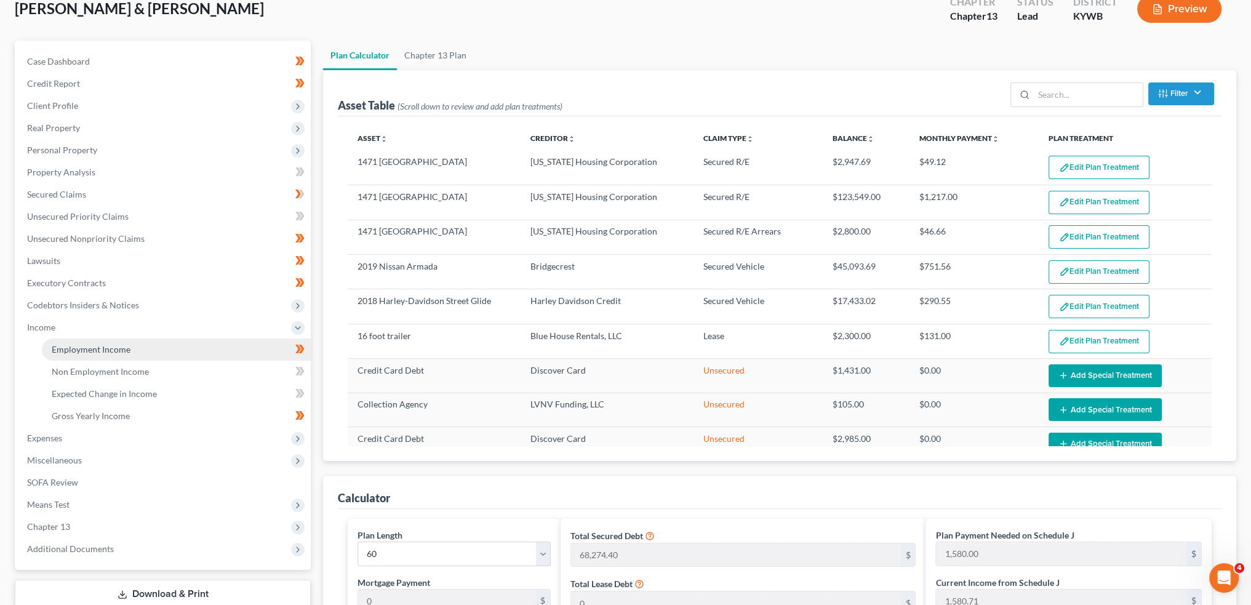
click at [93, 351] on span "Employment Income" at bounding box center [91, 349] width 79 height 10
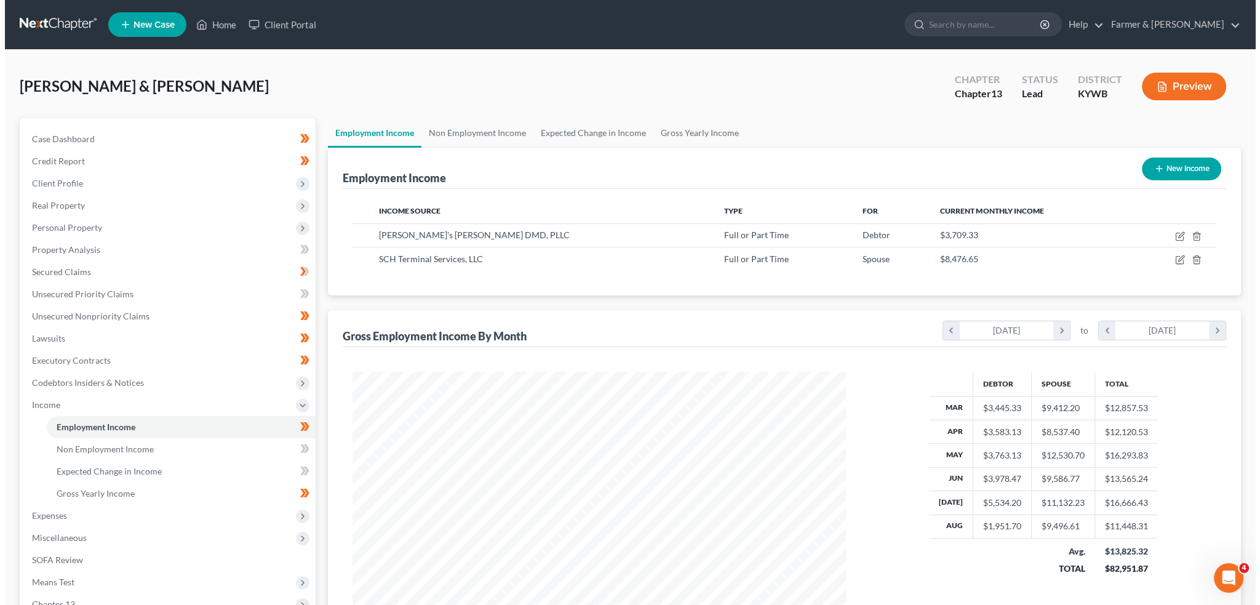
scroll to position [247, 518]
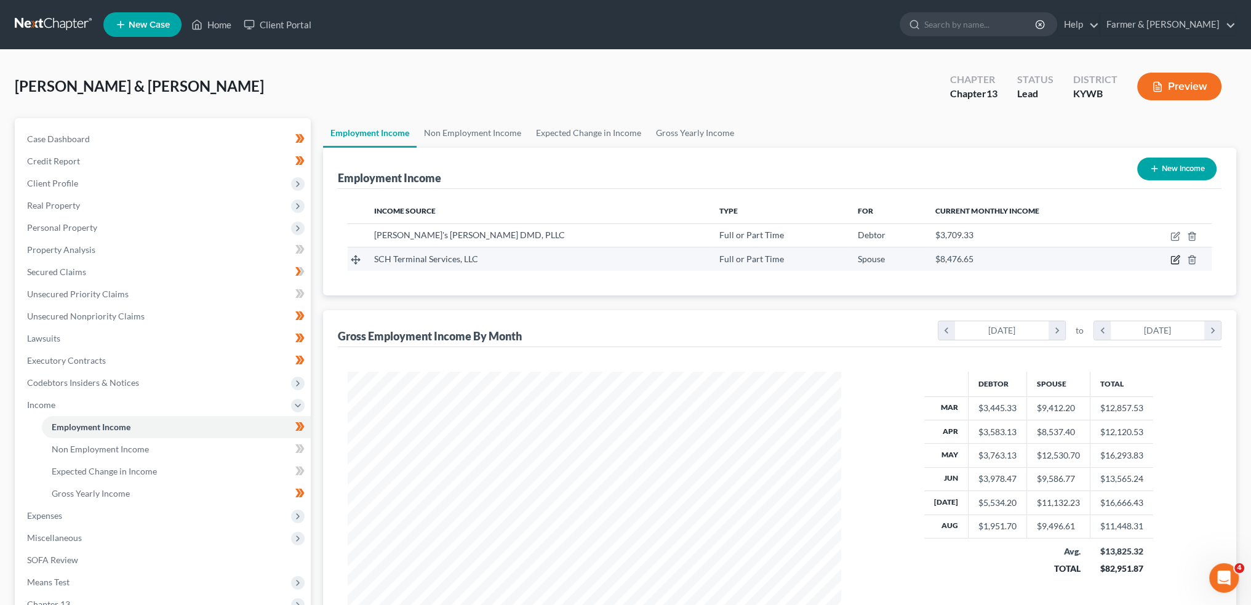
click at [1177, 255] on icon "button" at bounding box center [1176, 260] width 10 height 10
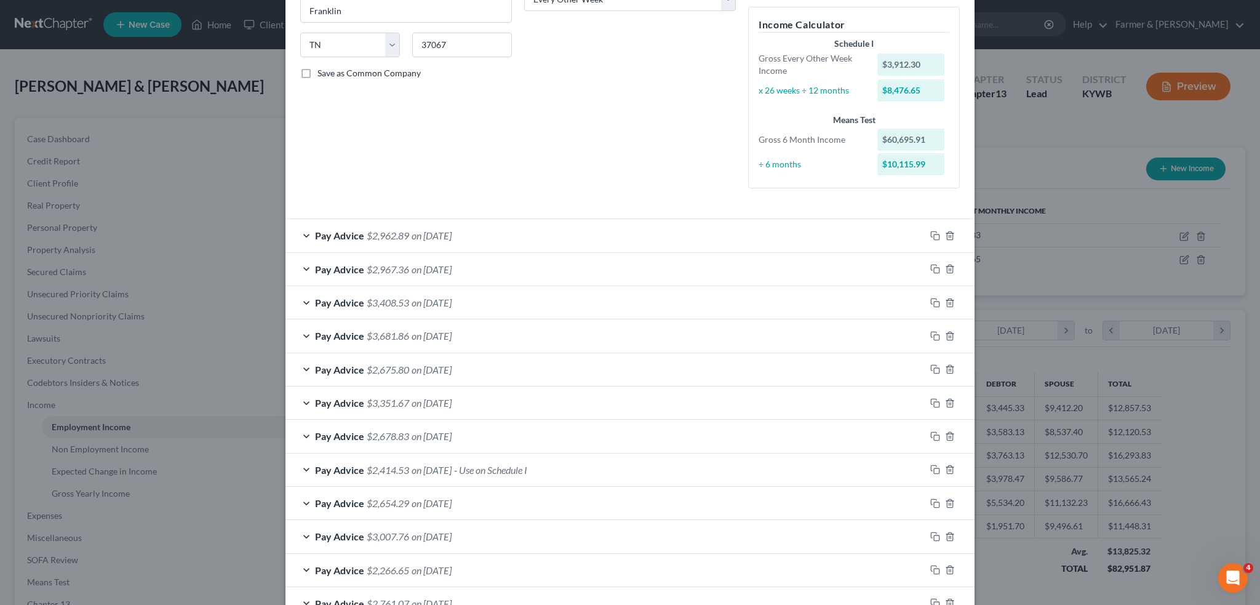
scroll to position [335, 0]
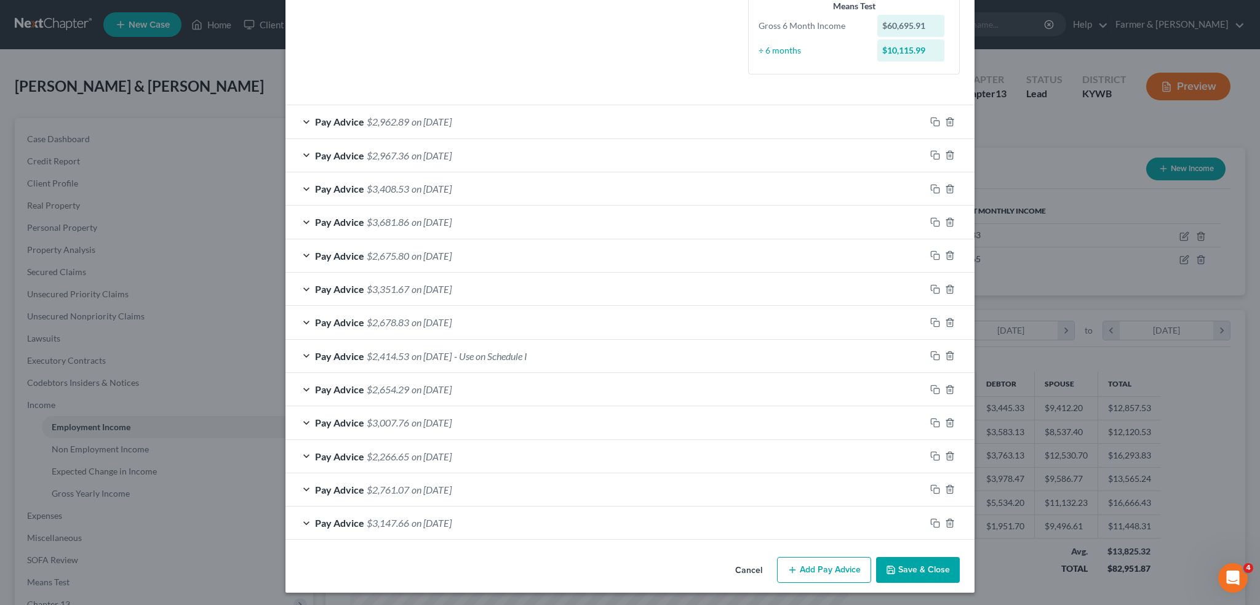
click at [594, 356] on div "Pay Advice $2,414.53 on 05/15/2025 - Use on Schedule I" at bounding box center [606, 356] width 640 height 33
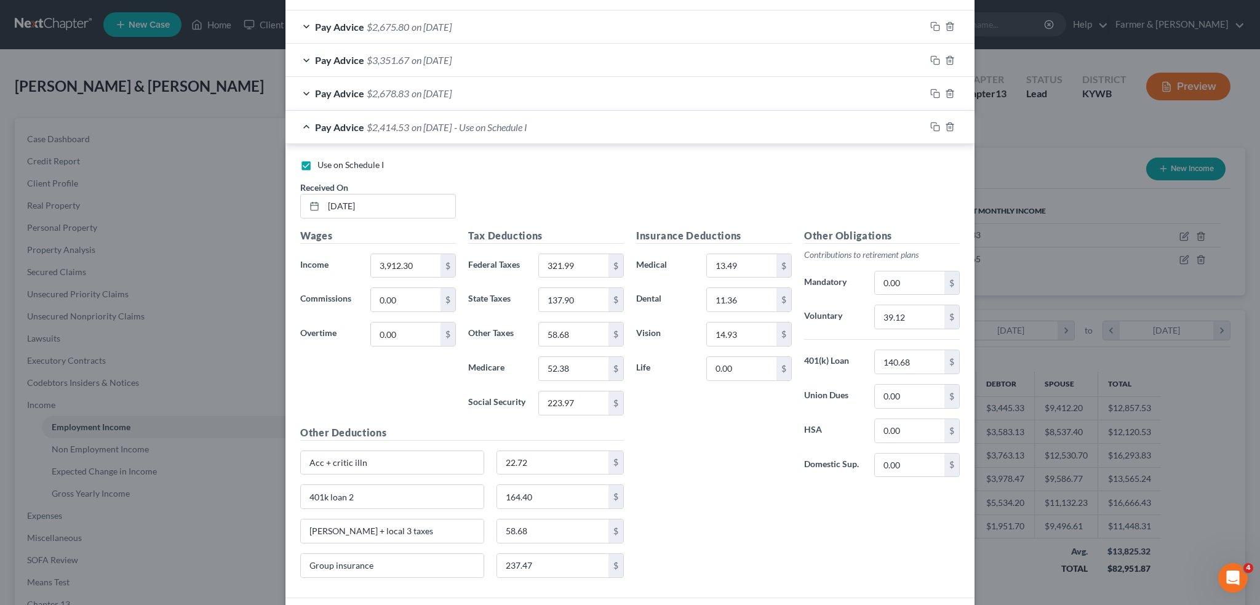
scroll to position [541, 0]
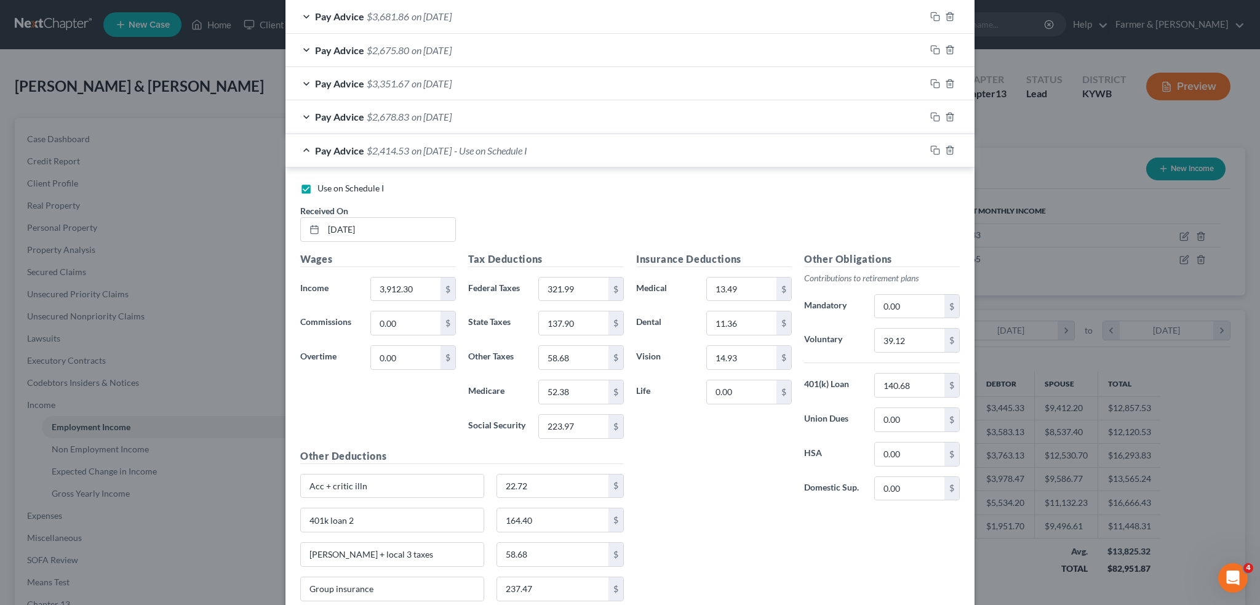
click at [532, 115] on div "Pay Advice $2,678.83 on 05/29/2025" at bounding box center [606, 116] width 640 height 33
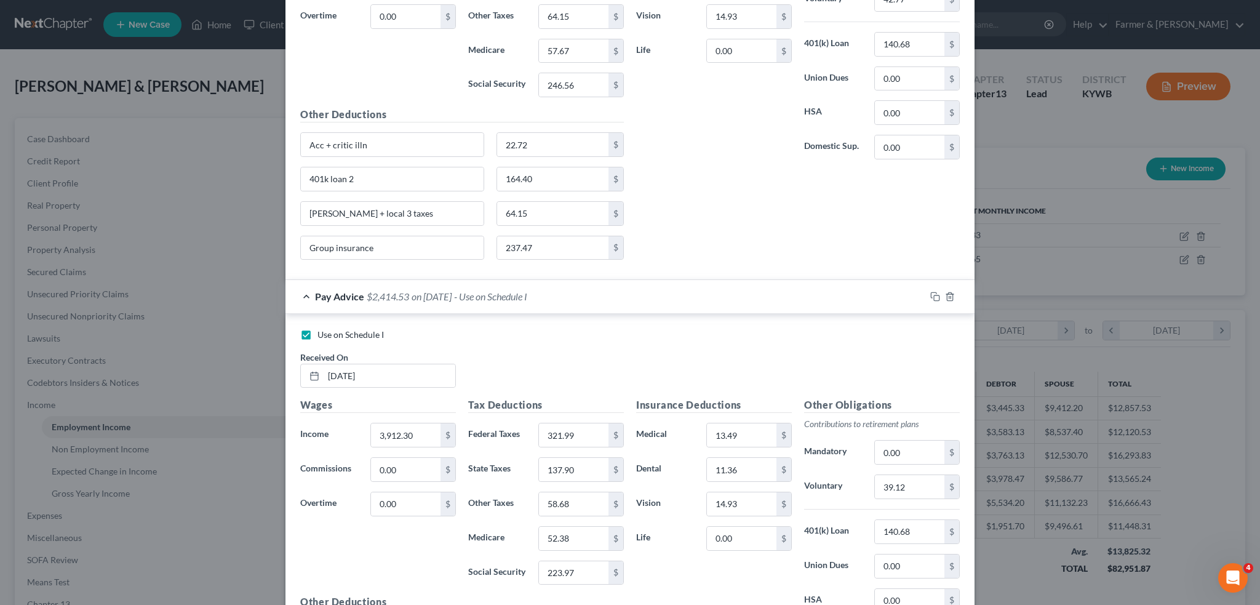
scroll to position [1156, 0]
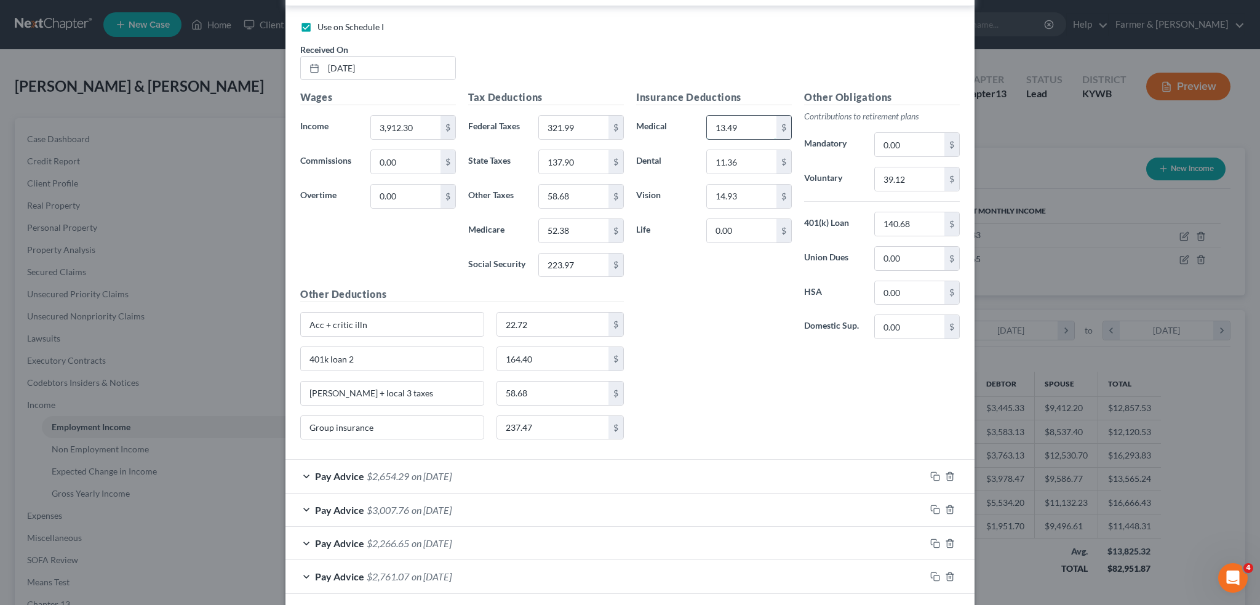
click at [751, 116] on input "13.49" at bounding box center [742, 127] width 70 height 23
drag, startPoint x: 418, startPoint y: 427, endPoint x: 182, endPoint y: 417, distance: 236.5
click at [186, 415] on div "Edit Income Source × Employment Type * Select Full or Part Time Employment Self…" at bounding box center [630, 302] width 1260 height 605
drag, startPoint x: 423, startPoint y: 393, endPoint x: 137, endPoint y: 351, distance: 289.1
click at [143, 348] on div "Edit Income Source × Employment Type * Select Full or Part Time Employment Self…" at bounding box center [630, 302] width 1260 height 605
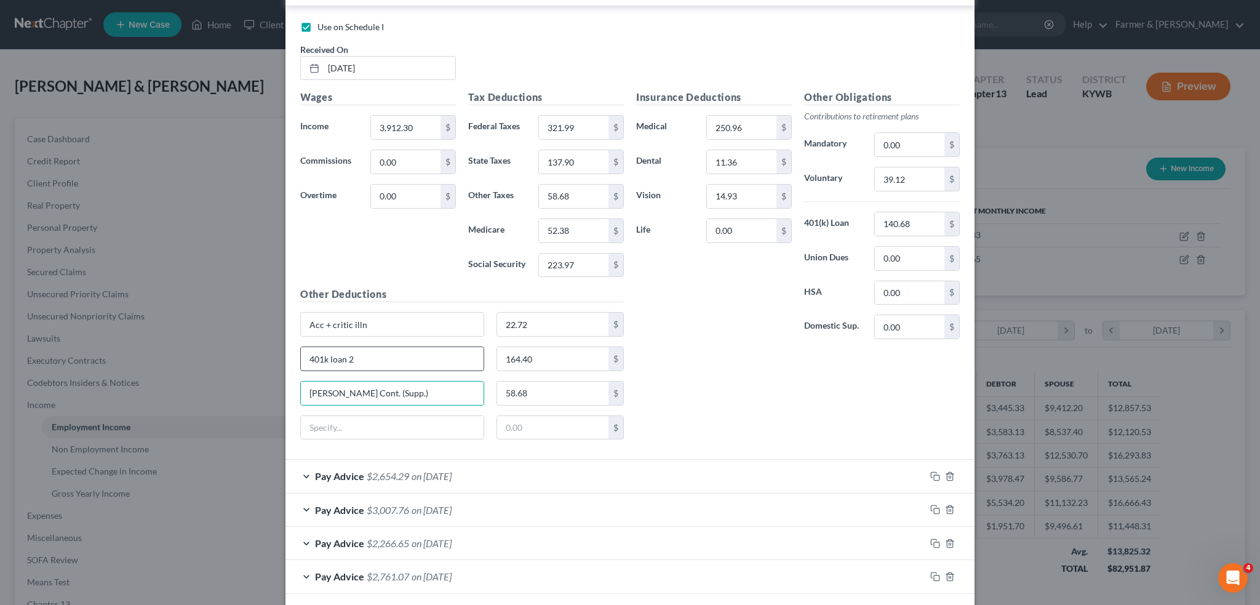
click at [412, 351] on input "401k loan 2" at bounding box center [392, 358] width 183 height 23
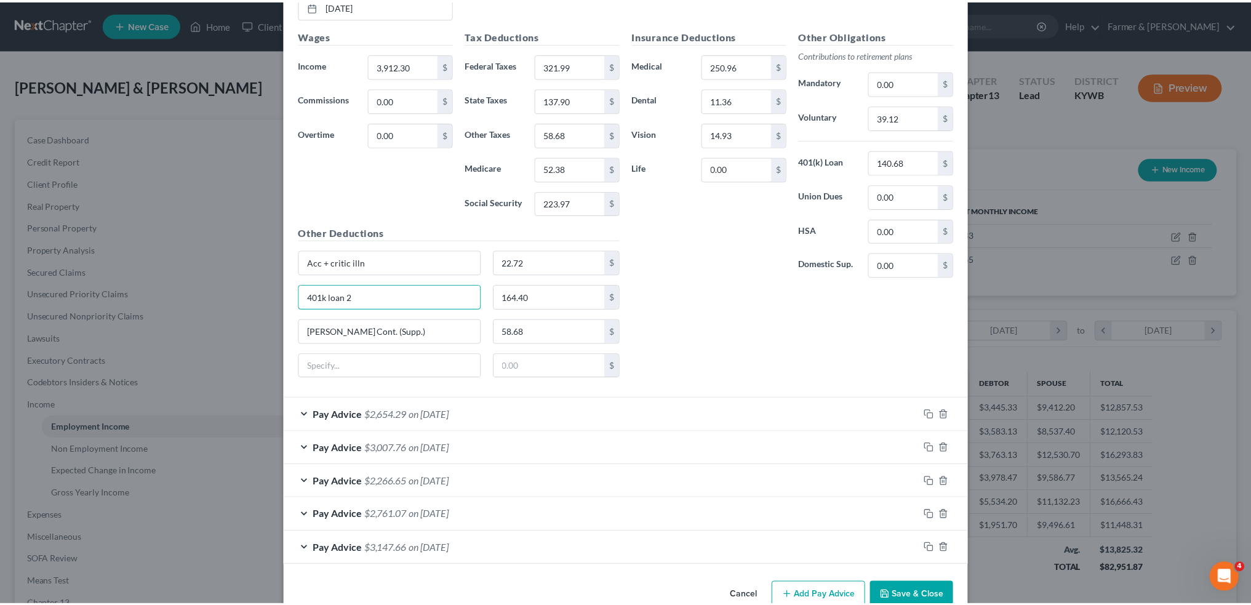
scroll to position [1238, 0]
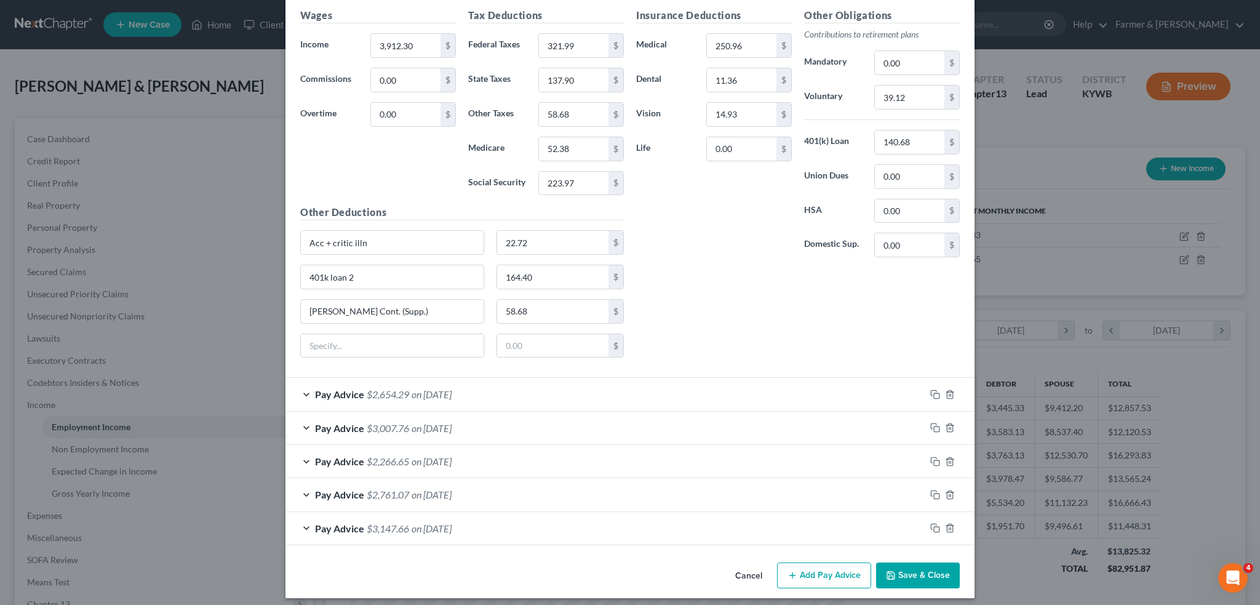
click at [907, 562] on button "Save & Close" at bounding box center [918, 575] width 84 height 26
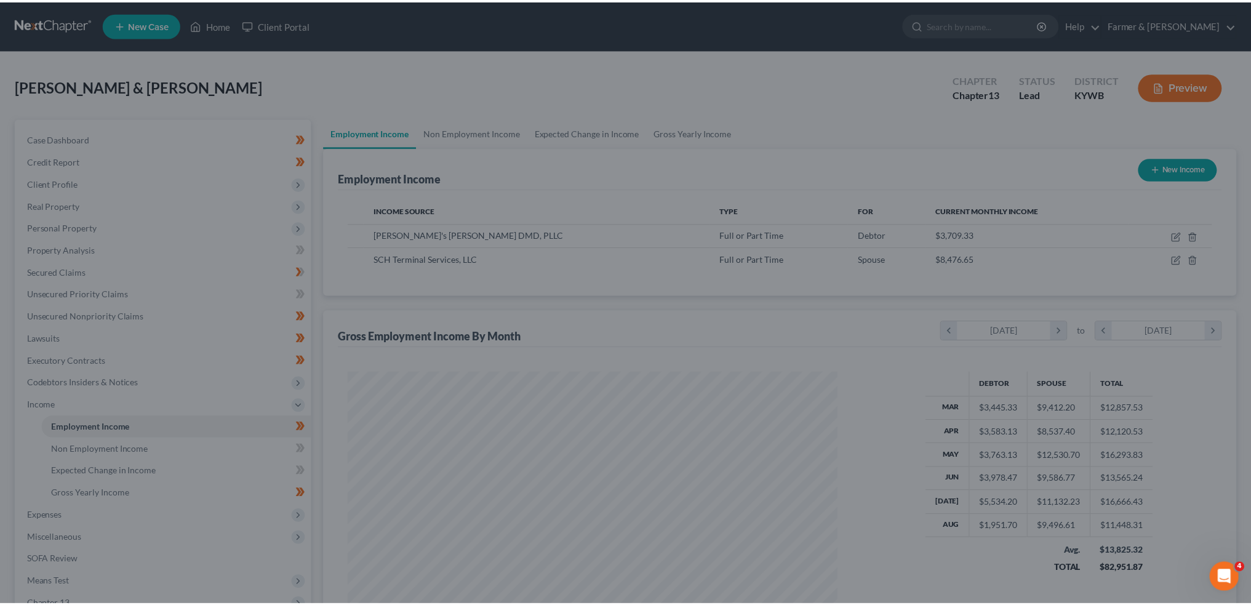
scroll to position [615179, 614907]
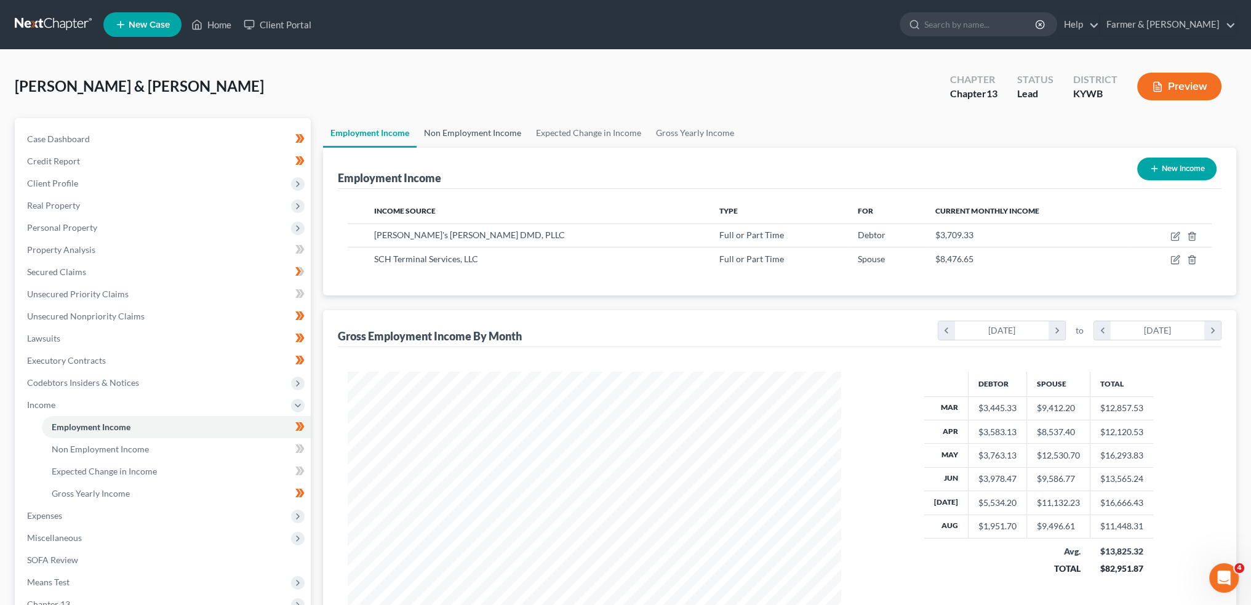
click at [465, 120] on link "Non Employment Income" at bounding box center [473, 133] width 112 height 30
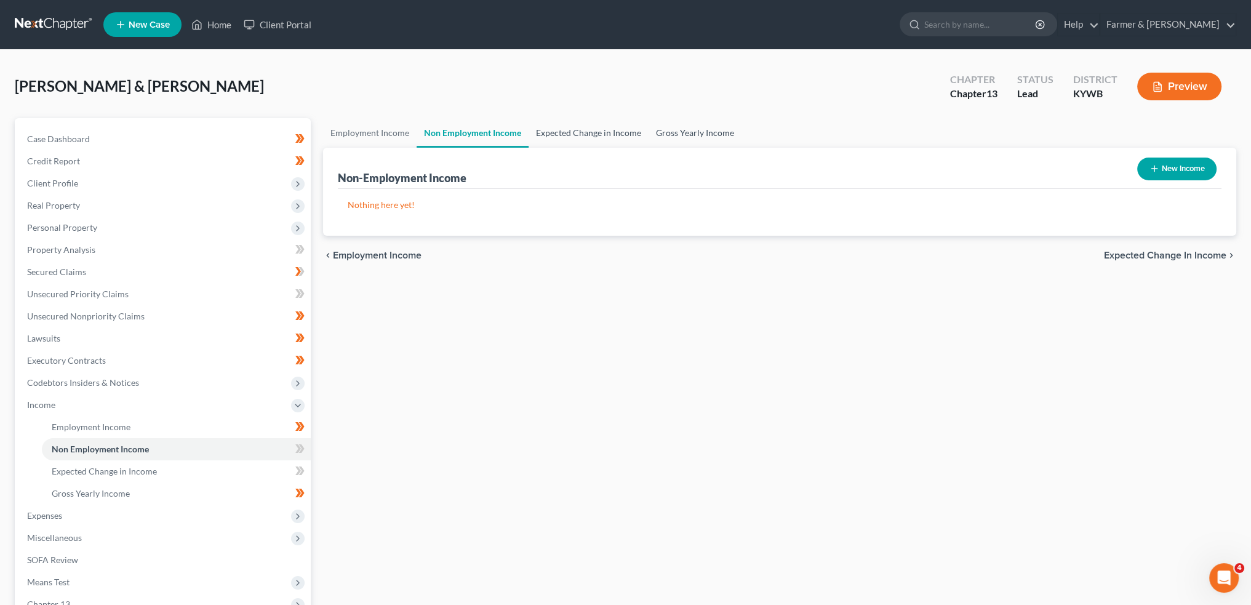
drag, startPoint x: 579, startPoint y: 132, endPoint x: 673, endPoint y: 120, distance: 95.5
click at [579, 131] on link "Expected Change in Income" at bounding box center [589, 133] width 120 height 30
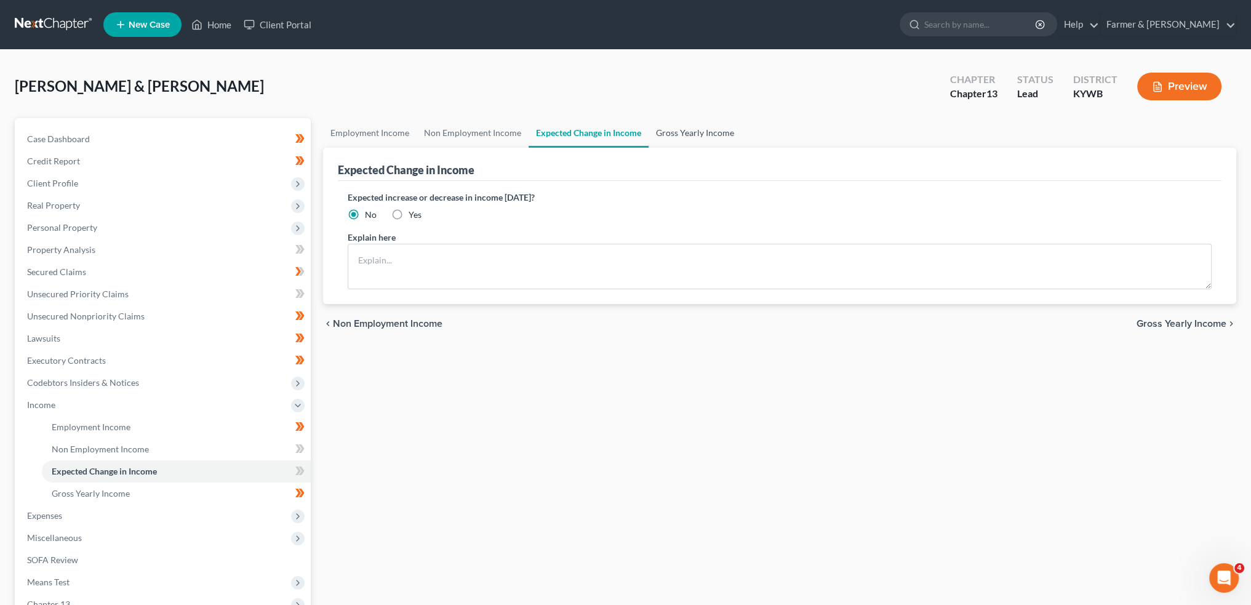
click at [678, 122] on link "Gross Yearly Income" at bounding box center [695, 133] width 93 height 30
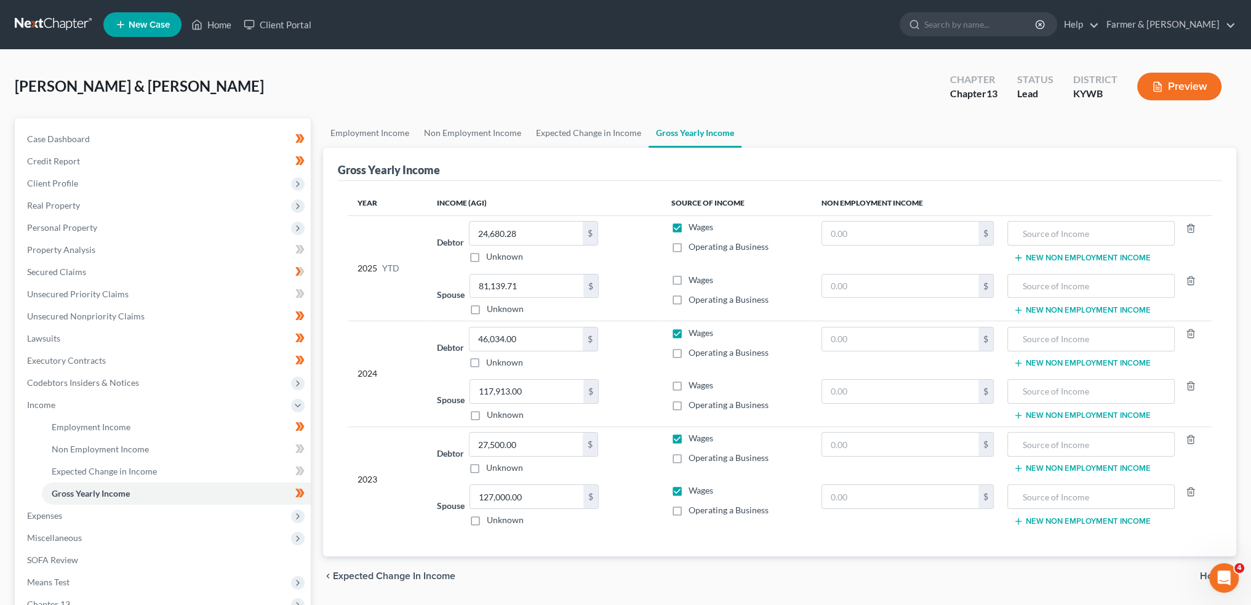
click at [688, 277] on label "Wages" at bounding box center [700, 280] width 25 height 12
click at [693, 277] on input "Wages" at bounding box center [697, 278] width 8 height 8
click at [688, 382] on label "Wages" at bounding box center [700, 385] width 25 height 12
click at [693, 382] on input "Wages" at bounding box center [697, 383] width 8 height 8
click at [576, 116] on div "Davis, Amber & Tristan Upgraded Chapter Chapter 13 Status Lead District KYWB Pr…" at bounding box center [626, 92] width 1222 height 54
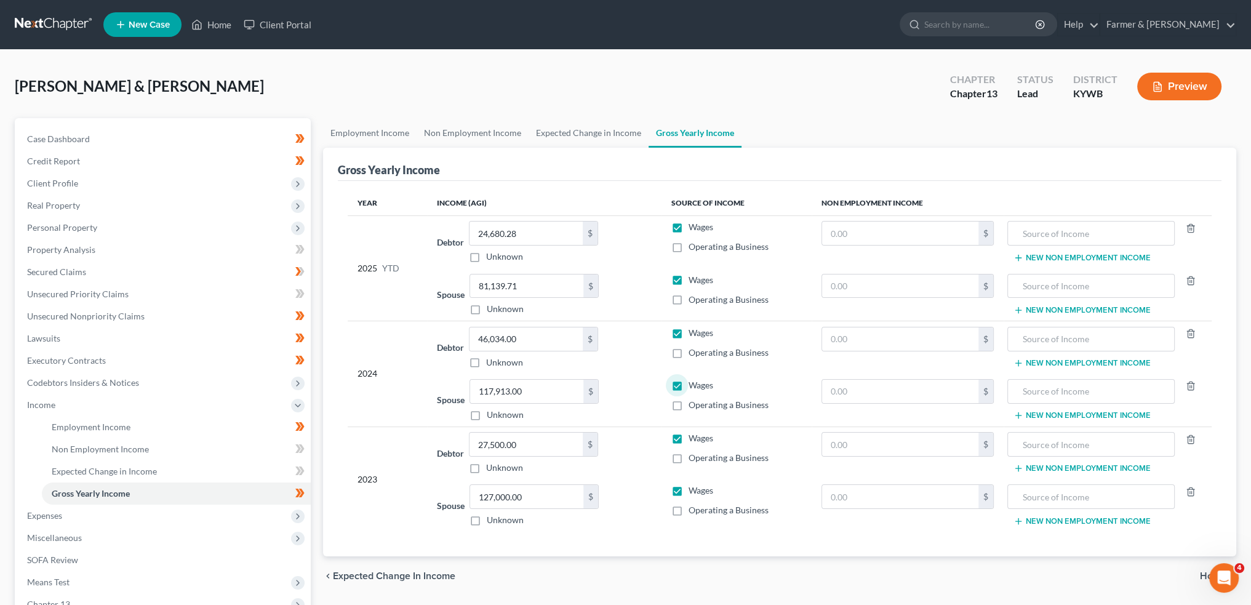
click at [577, 129] on link "Expected Change in Income" at bounding box center [589, 133] width 120 height 30
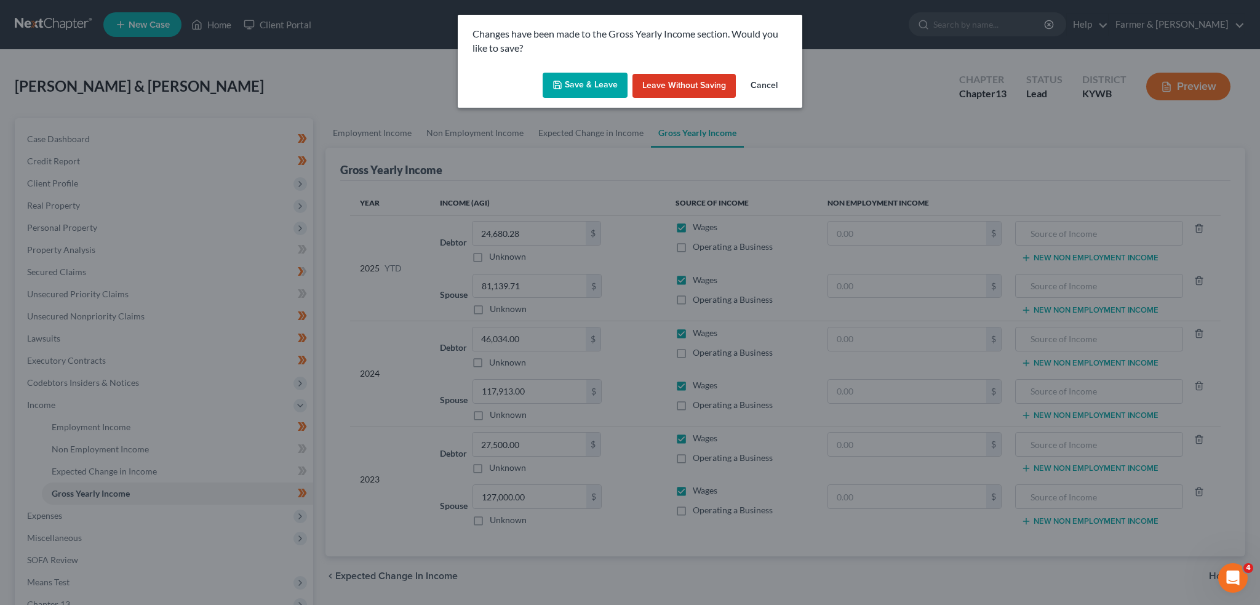
click at [585, 90] on button "Save & Leave" at bounding box center [585, 86] width 85 height 26
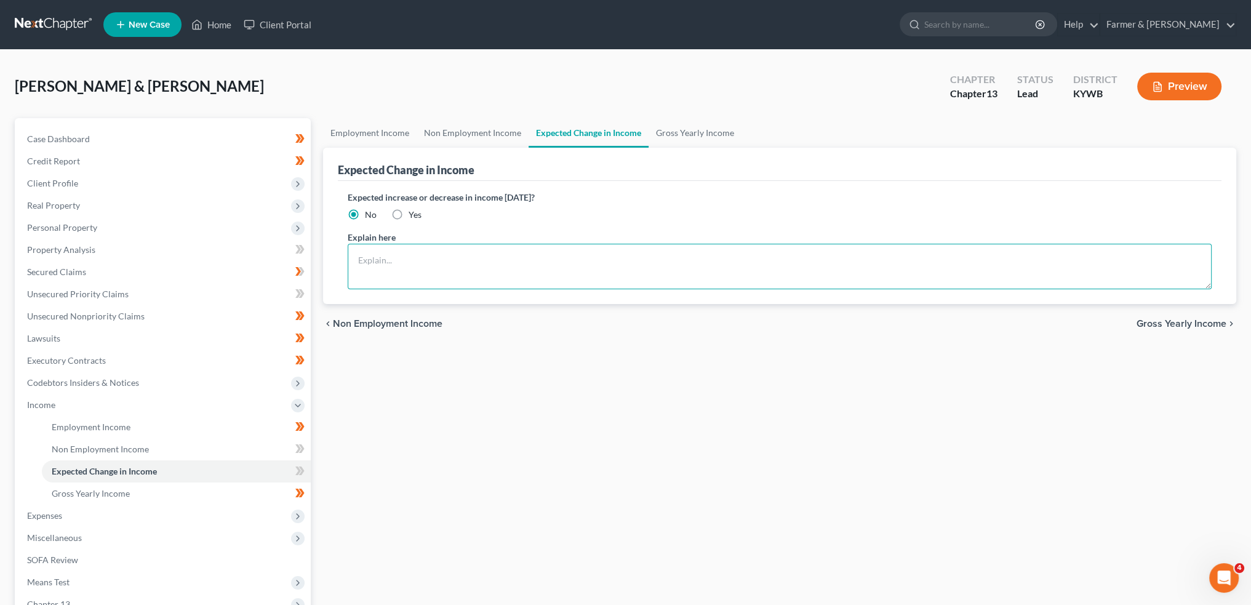
click at [502, 257] on textarea at bounding box center [780, 267] width 864 height 46
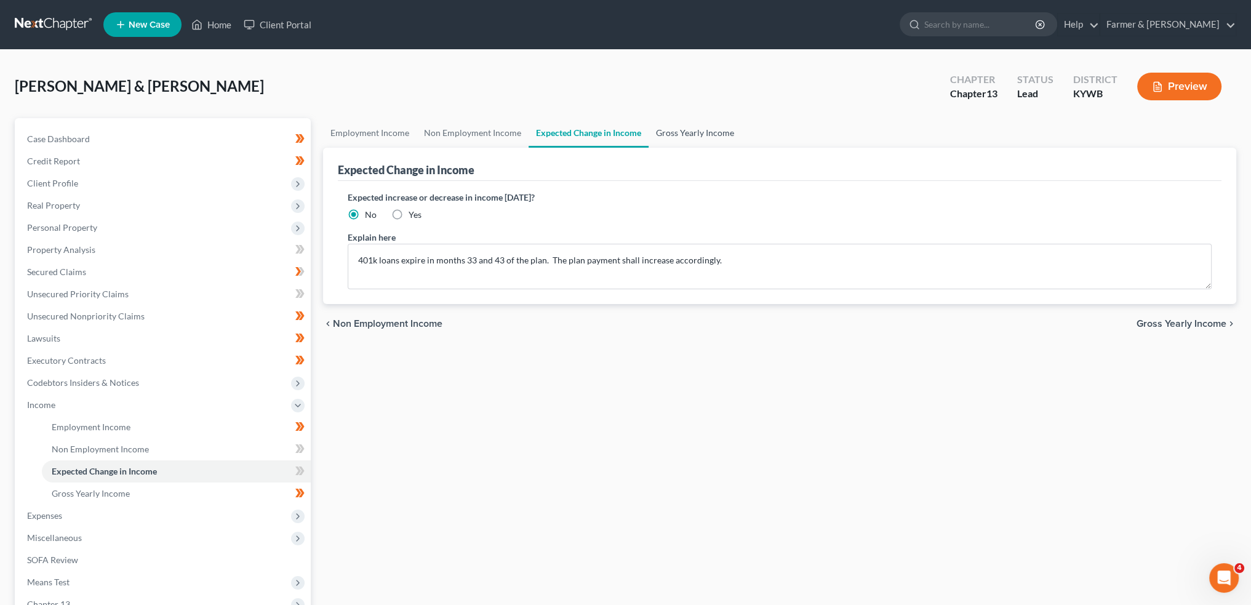
click at [677, 130] on link "Gross Yearly Income" at bounding box center [695, 133] width 93 height 30
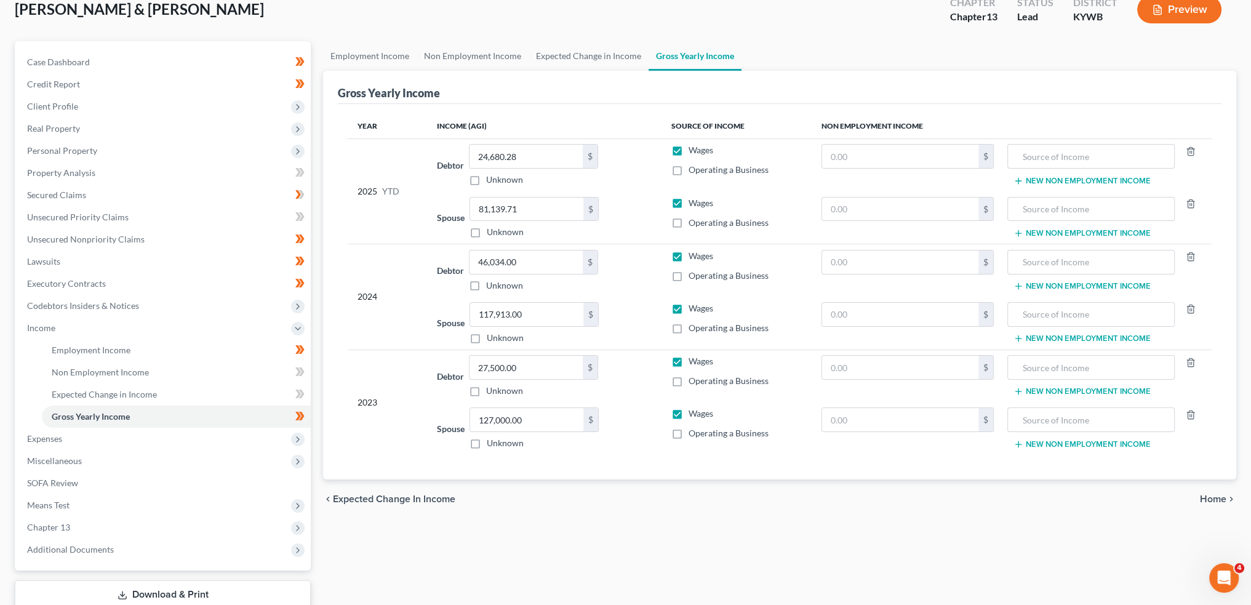
scroll to position [159, 0]
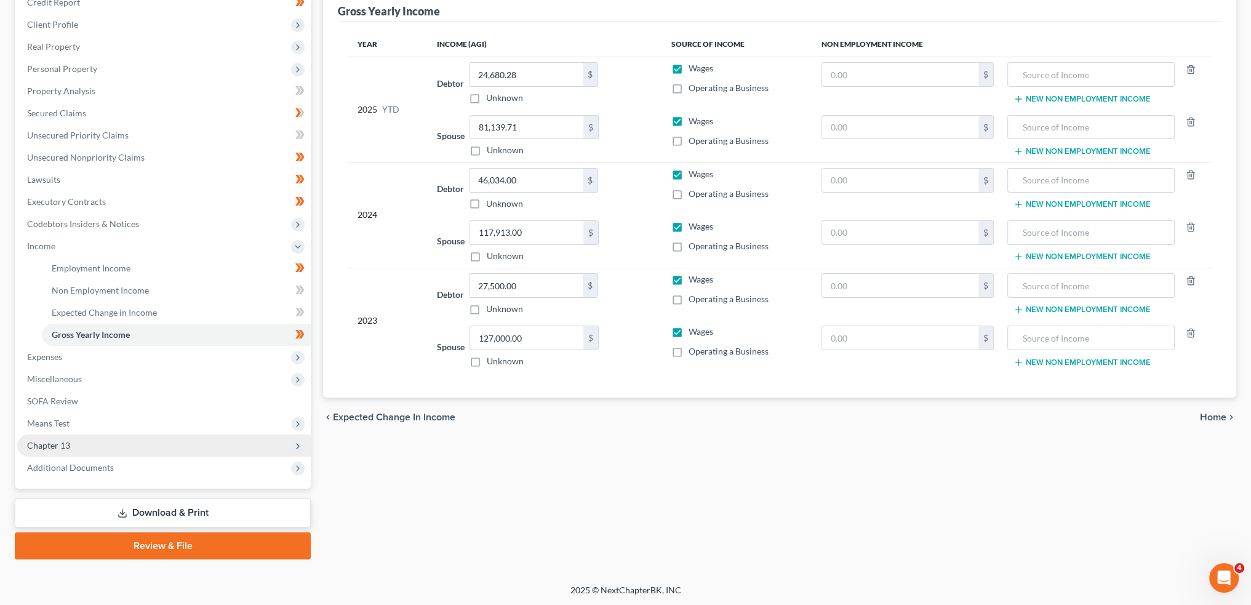
click at [146, 444] on span "Chapter 13" at bounding box center [164, 445] width 294 height 22
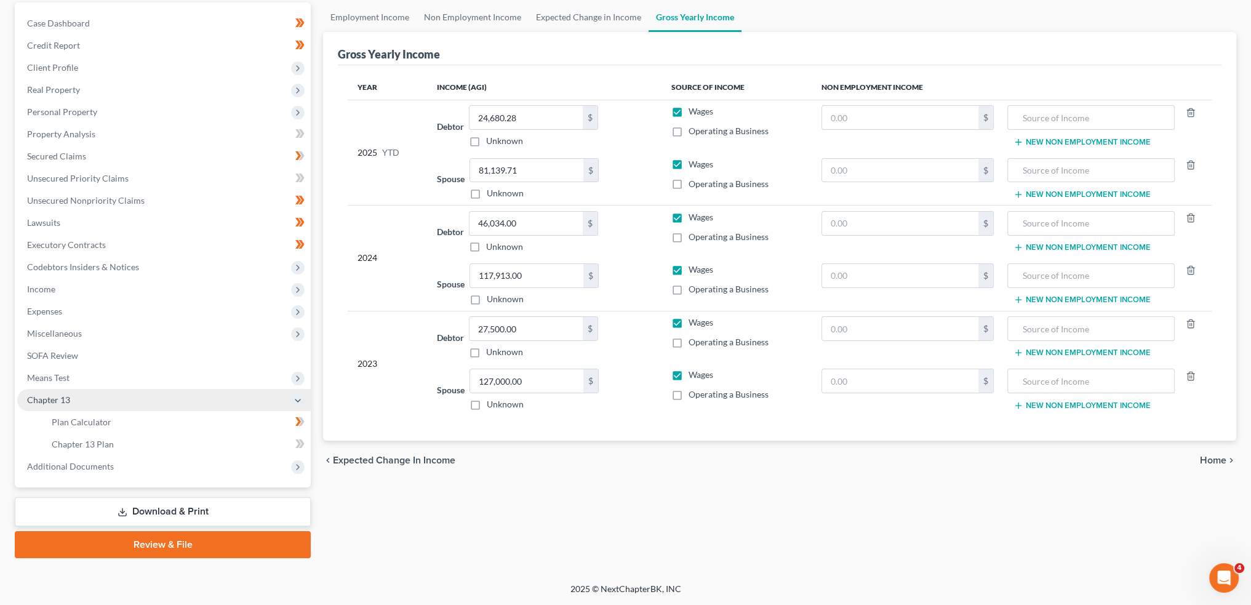
scroll to position [114, 0]
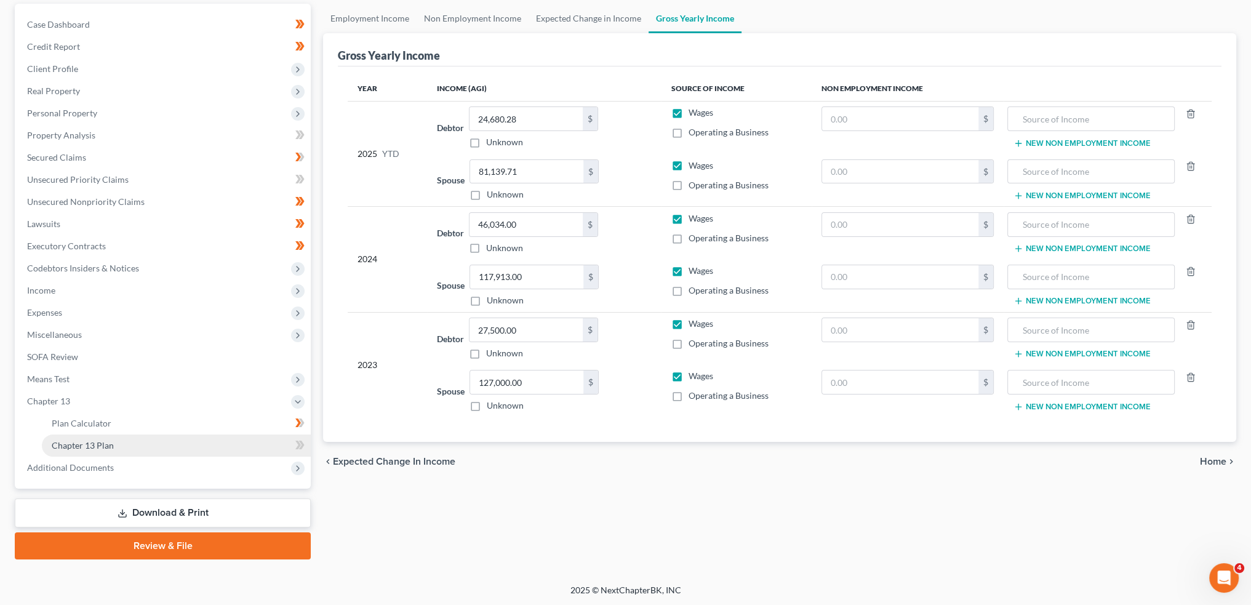
click at [147, 444] on link "Chapter 13 Plan" at bounding box center [176, 445] width 269 height 22
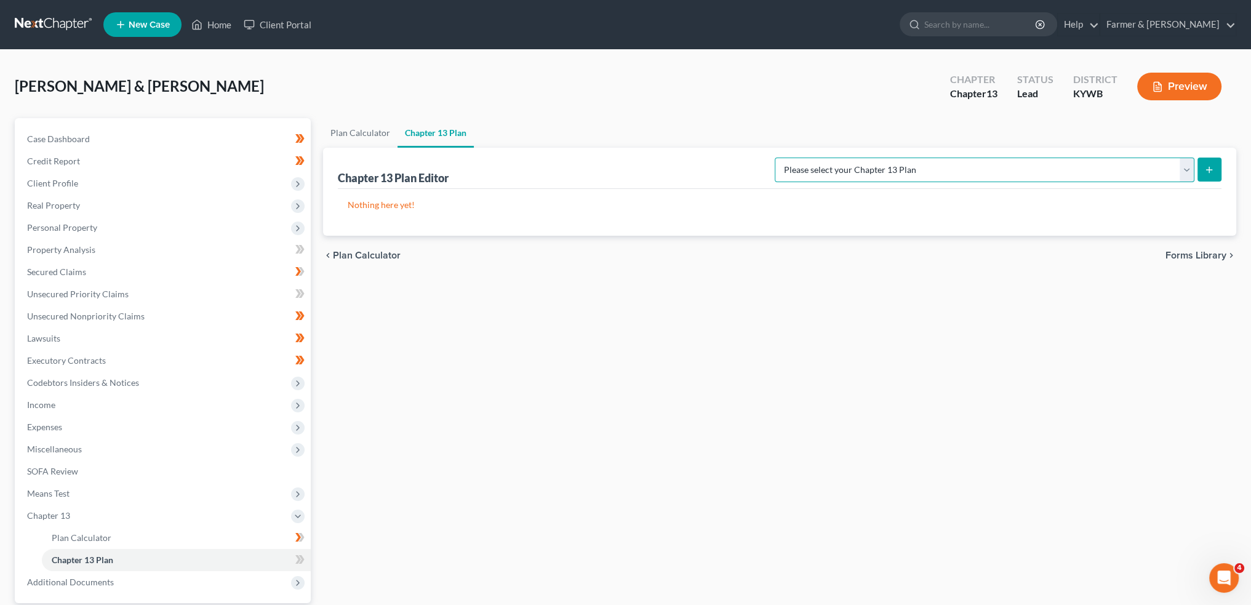
drag, startPoint x: 1088, startPoint y: 172, endPoint x: 1087, endPoint y: 178, distance: 6.2
click at [1088, 172] on select "Please select your Chapter 13 Plan National Form Plan - Official Form 113 Natio…" at bounding box center [985, 170] width 420 height 25
click at [824, 158] on select "Please select your Chapter 13 Plan National Form Plan - Official Form 113 Natio…" at bounding box center [985, 170] width 420 height 25
click at [1210, 166] on icon "submit" at bounding box center [1209, 170] width 10 height 10
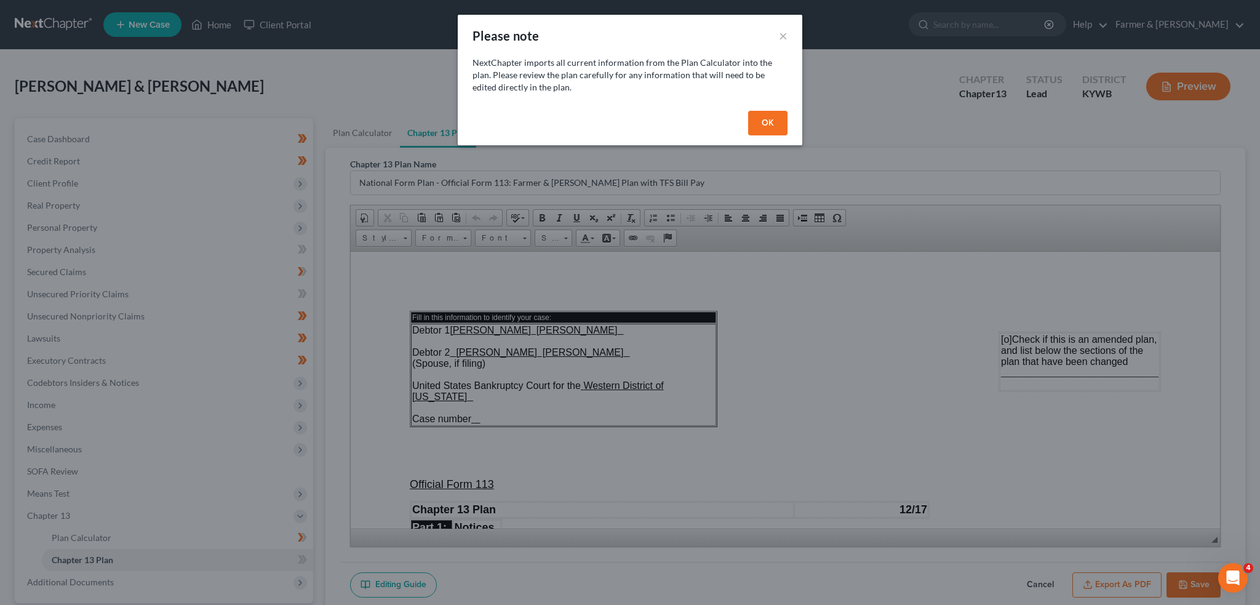
click at [758, 125] on button "OK" at bounding box center [767, 123] width 39 height 25
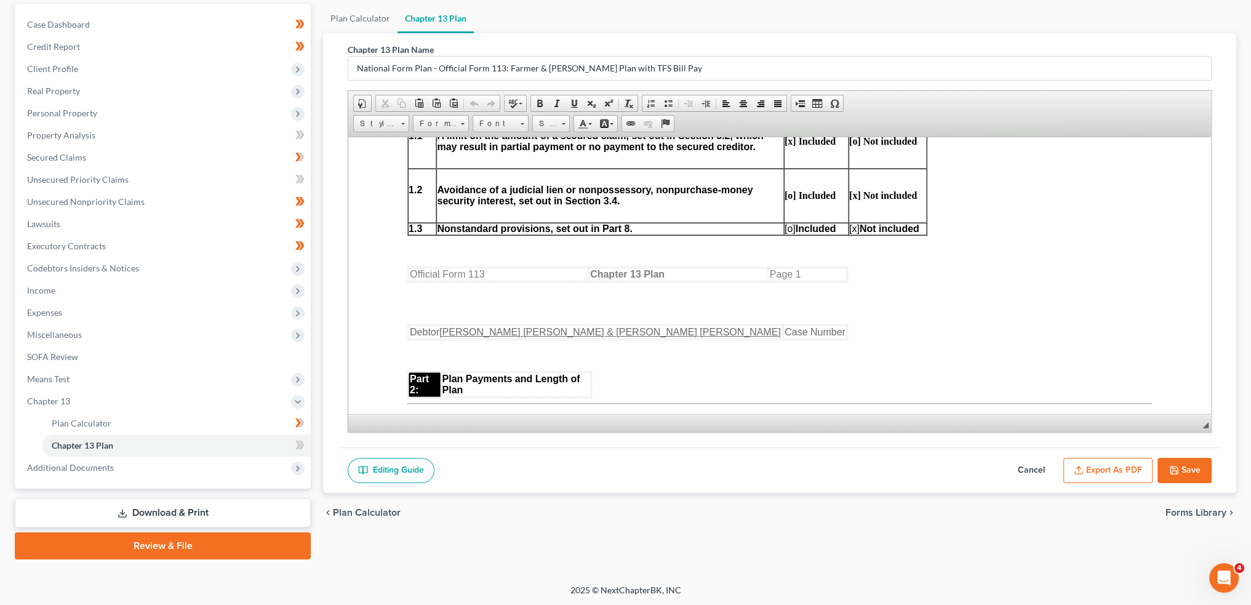
scroll to position [718, 0]
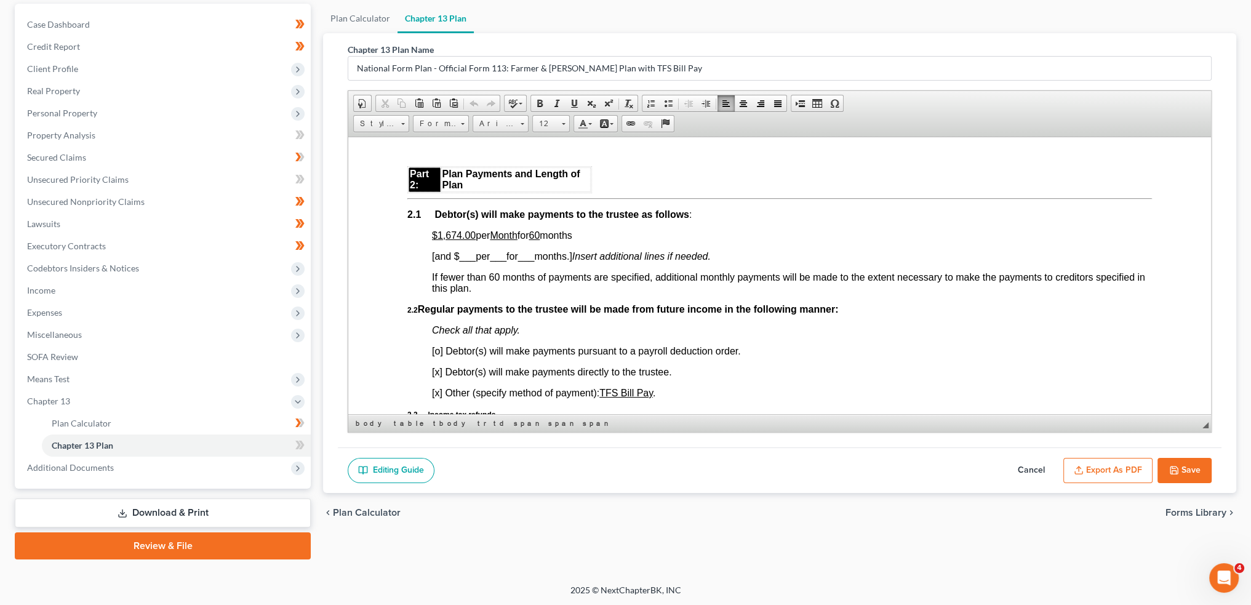
drag, startPoint x: 436, startPoint y: 239, endPoint x: 588, endPoint y: 239, distance: 151.4
click at [588, 239] on p "$1,674.00 per Month for 60 months" at bounding box center [792, 235] width 720 height 11
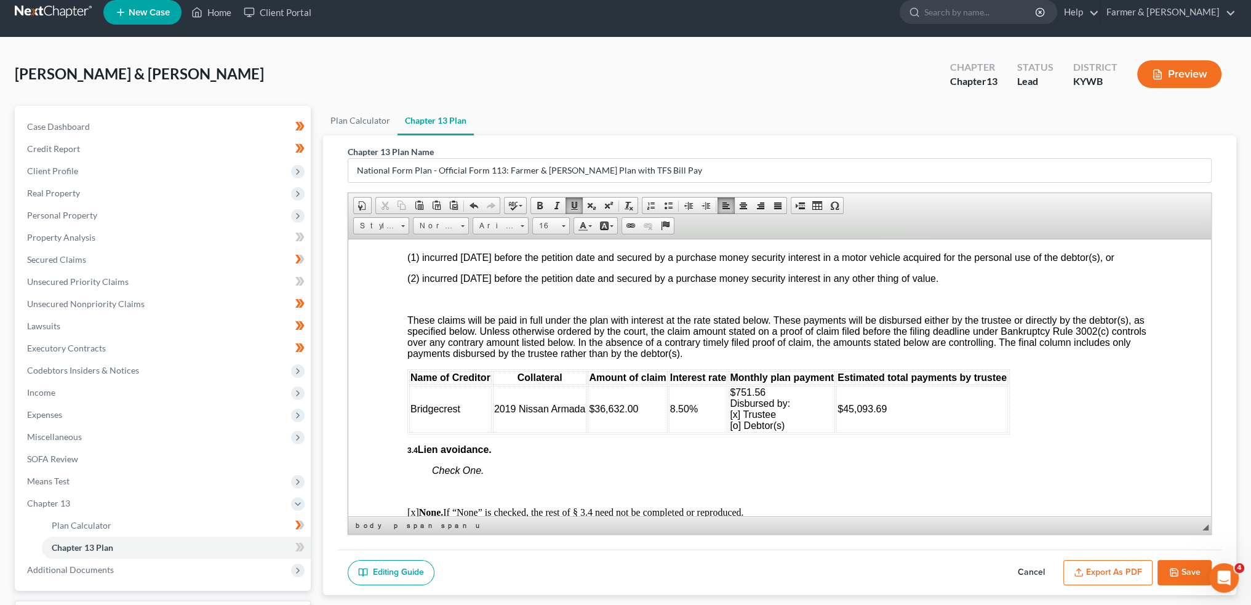
scroll to position [2154, 0]
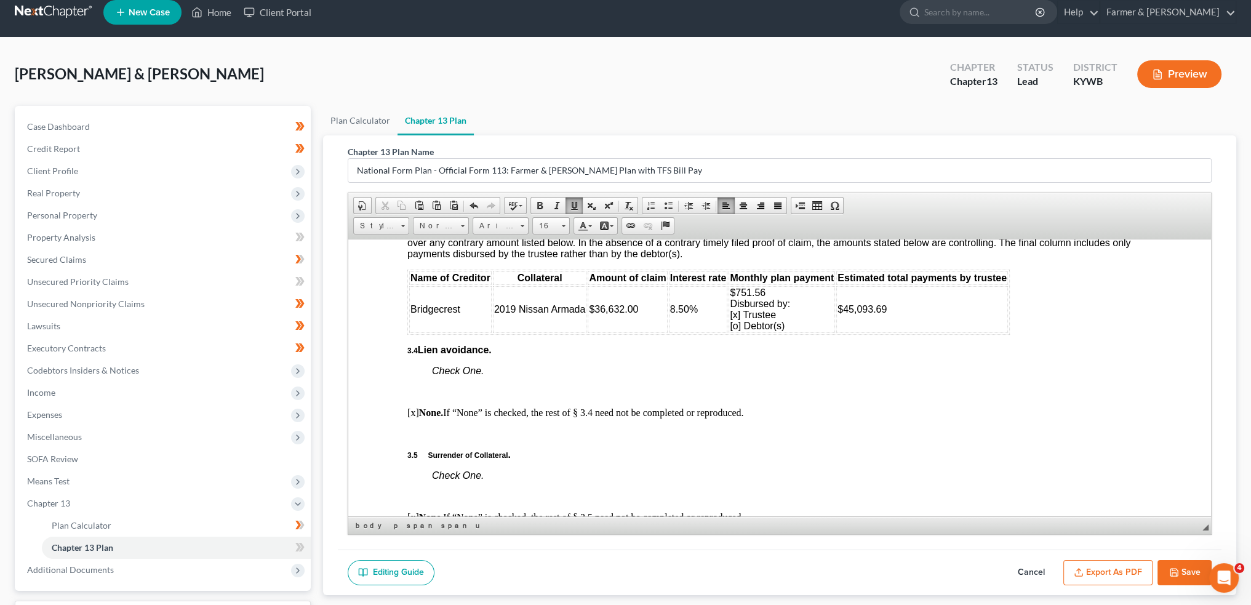
click at [415, 322] on td "Bridgecrest" at bounding box center [450, 309] width 82 height 47
click at [430, 359] on span "Row" at bounding box center [460, 361] width 60 height 15
click at [526, 382] on span "Insert Row After" at bounding box center [545, 377] width 71 height 15
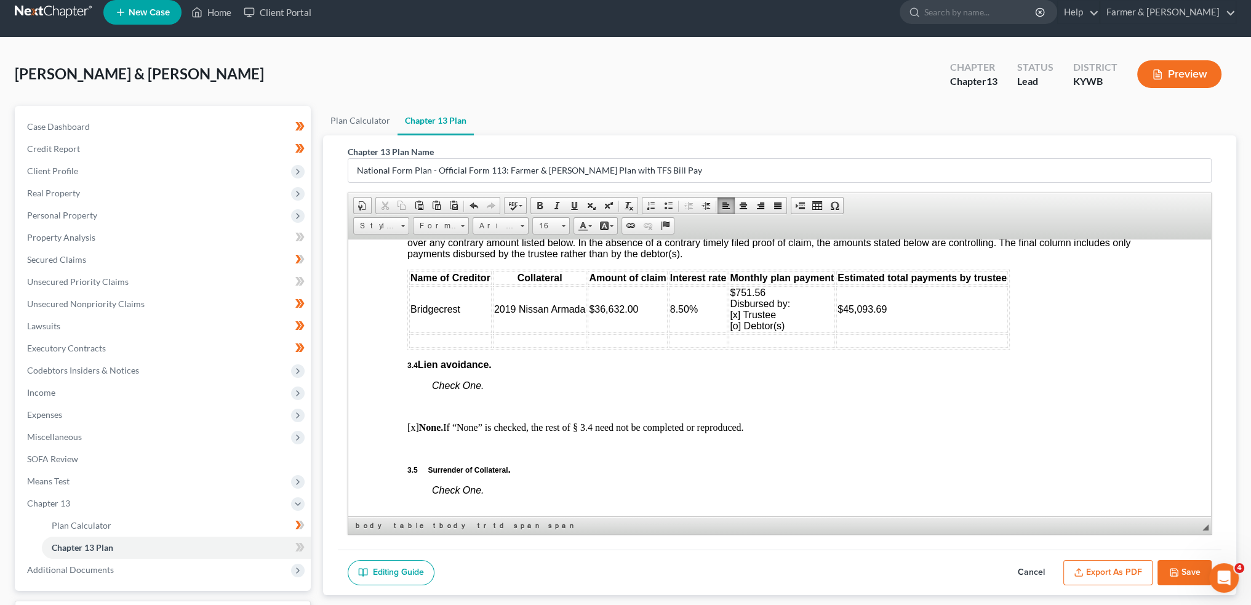
click at [450, 347] on td at bounding box center [450, 341] width 82 height 14
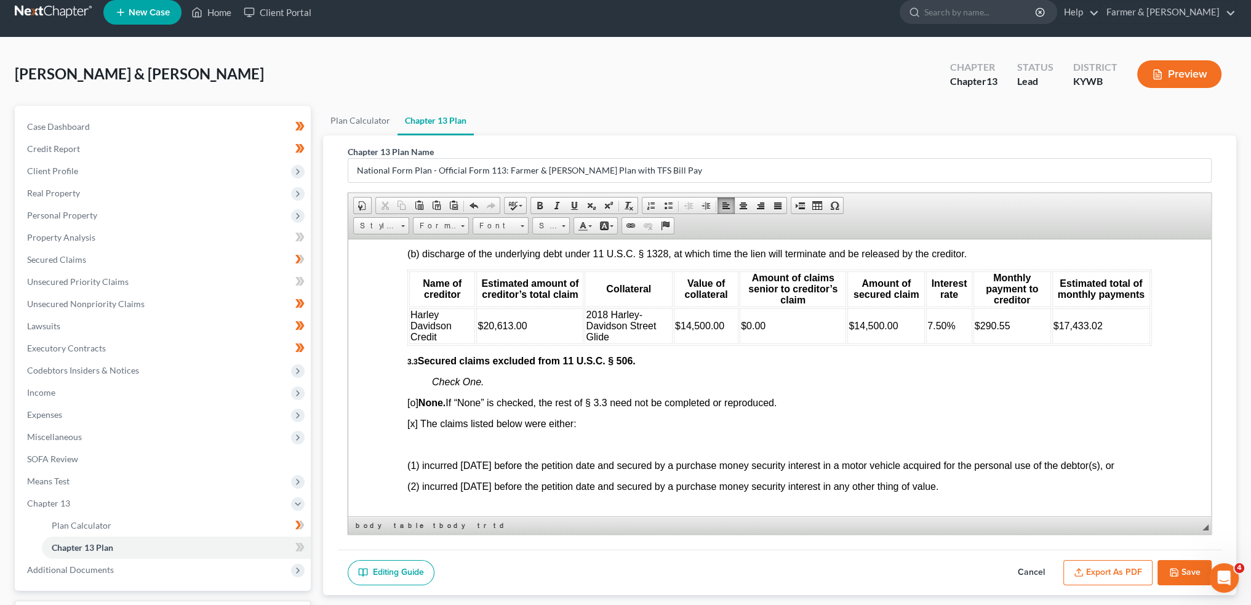
scroll to position [1539, 0]
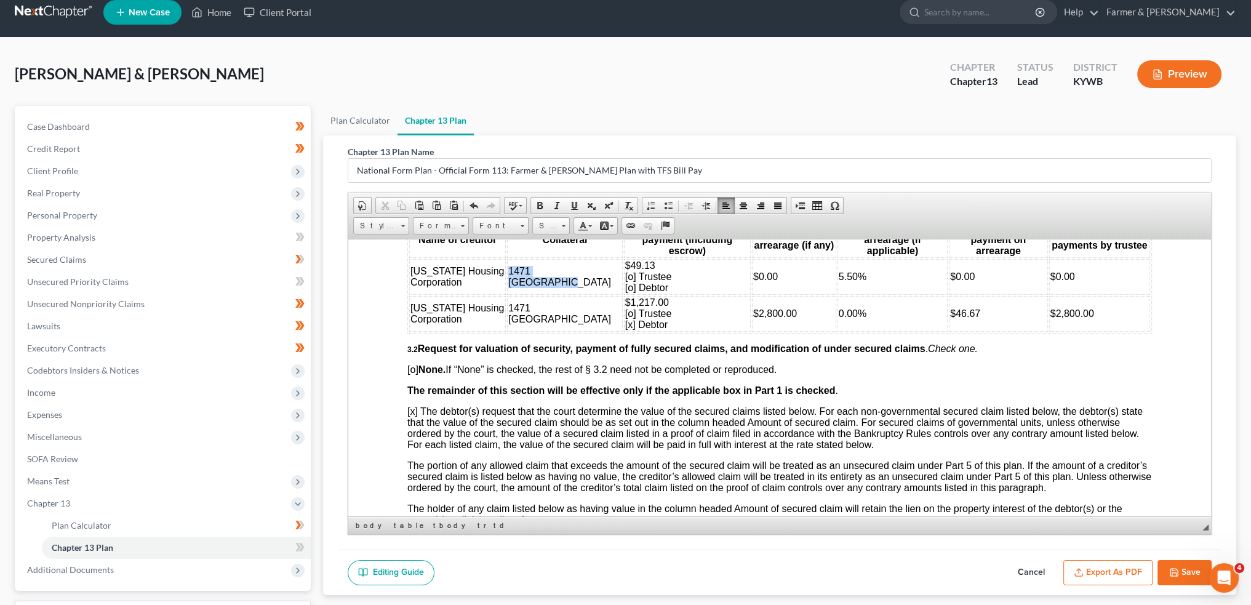
drag, startPoint x: 557, startPoint y: 286, endPoint x: 507, endPoint y: 270, distance: 52.4
click at [507, 270] on td "1471 Carolina St" at bounding box center [564, 276] width 115 height 36
copy span "1471 Carolina St"
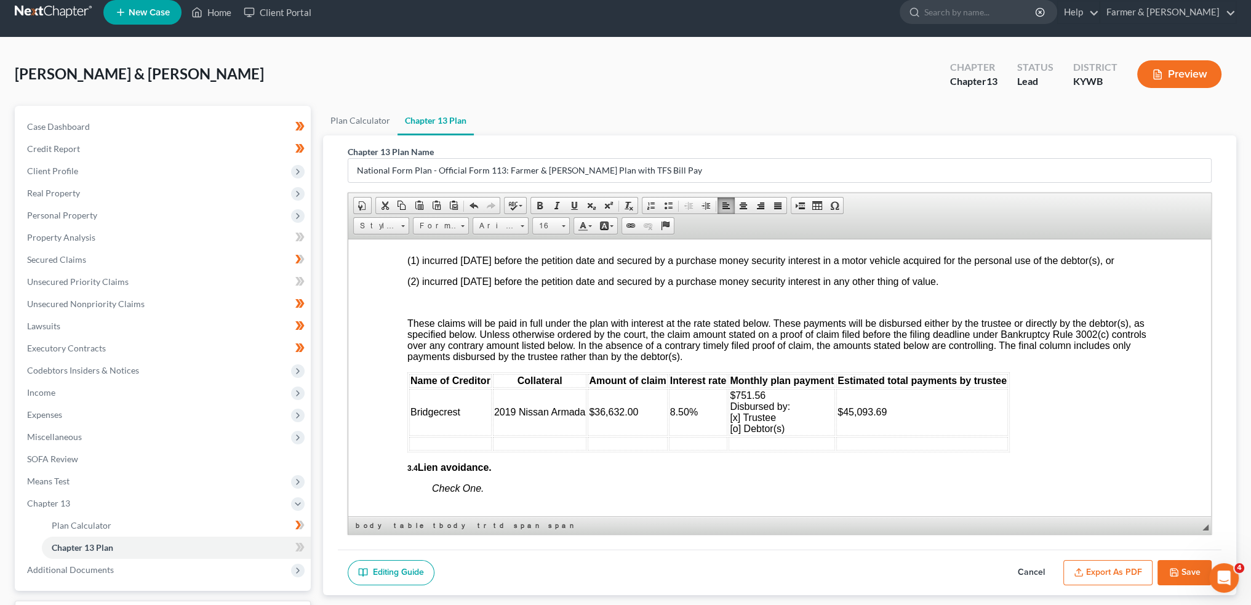
scroll to position [2154, 0]
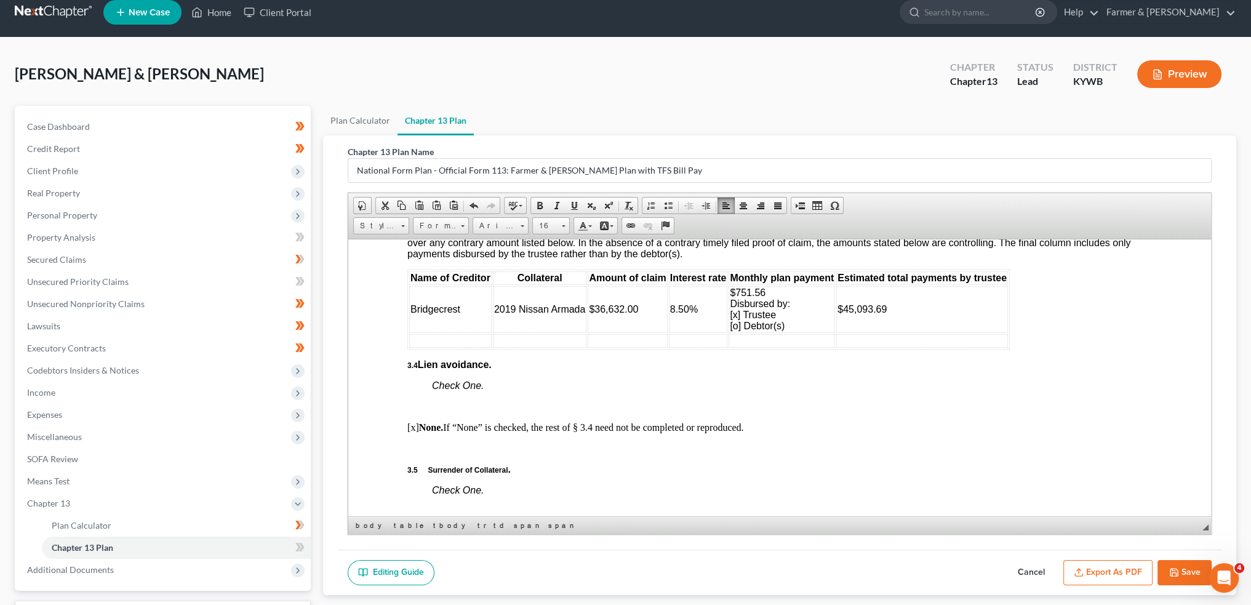
click at [461, 347] on td at bounding box center [450, 341] width 82 height 14
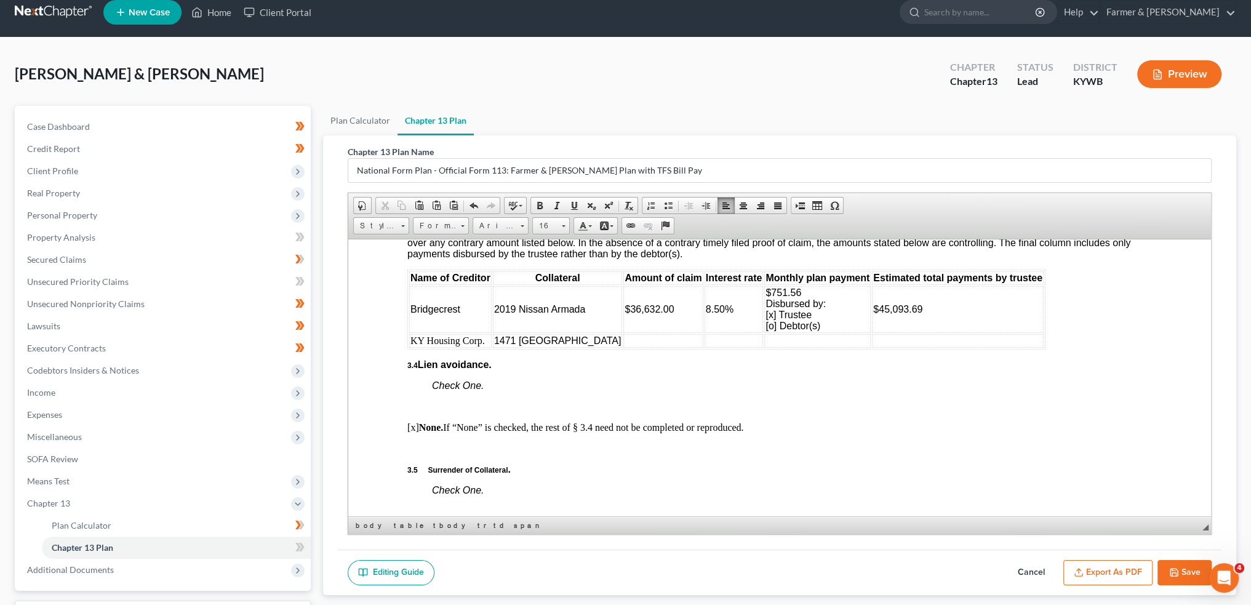
click at [596, 370] on body "Fill in this information to identify your case: Debtor 1 Amber Danielle Davis D…" at bounding box center [779, 444] width 745 height 4601
click at [623, 347] on td at bounding box center [662, 341] width 79 height 14
drag, startPoint x: 797, startPoint y: 346, endPoint x: 729, endPoint y: 313, distance: 76.0
click at [764, 313] on td "$751.56 Disbursed by: [x] Trustee [o] Debtor(s)" at bounding box center [817, 309] width 106 height 47
copy span "$751.56 Disbursed by: [x] Trustee [o] Debtor(s)"
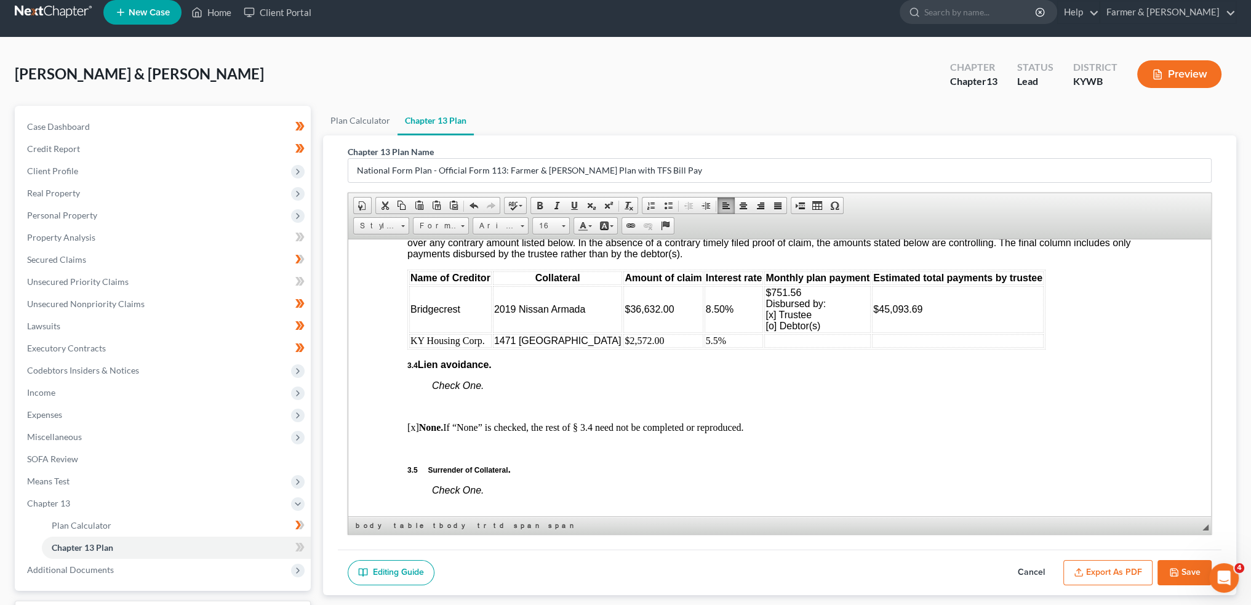
click at [764, 347] on td at bounding box center [817, 341] width 106 height 14
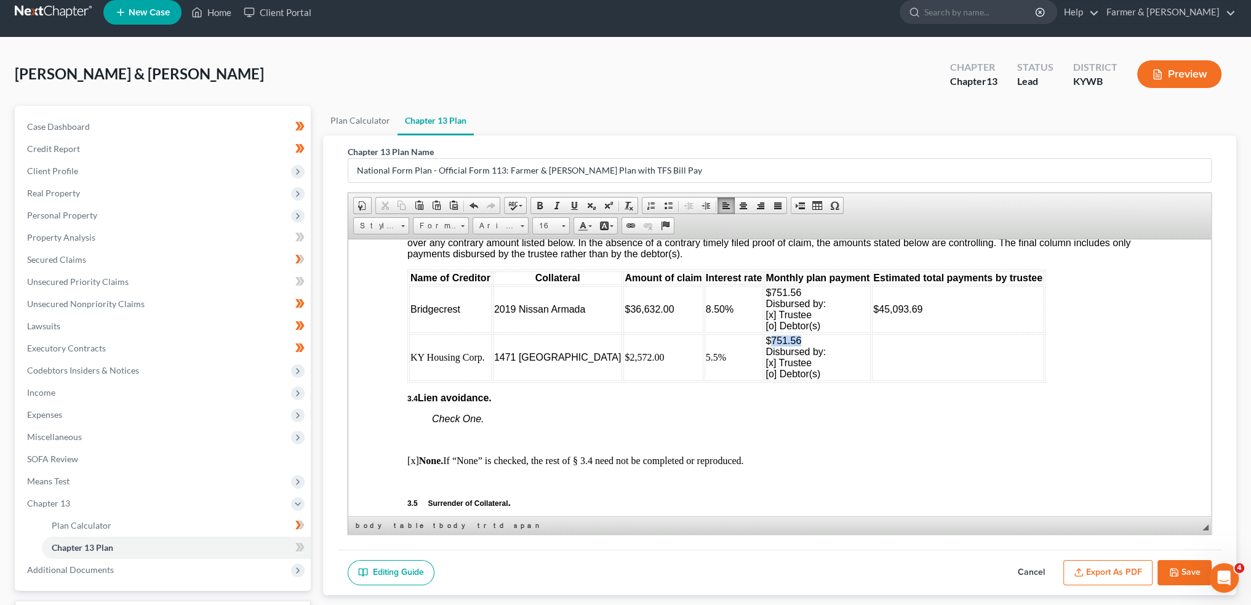
drag, startPoint x: 733, startPoint y: 362, endPoint x: 763, endPoint y: 358, distance: 29.9
click at [766, 345] on span "$751.56" at bounding box center [784, 340] width 36 height 10
click at [766, 356] on span "Disbursed by:" at bounding box center [796, 351] width 60 height 10
drag, startPoint x: 731, startPoint y: 359, endPoint x: 761, endPoint y: 359, distance: 30.2
click at [766, 345] on span "$751.56" at bounding box center [784, 340] width 36 height 10
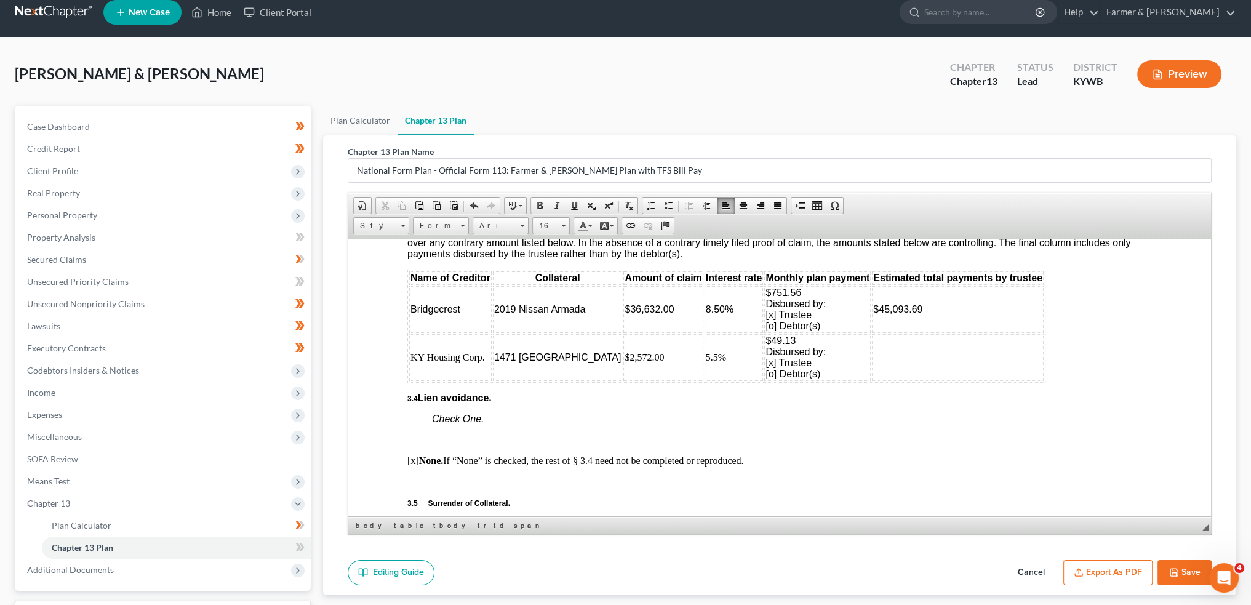
click at [897, 380] on td at bounding box center [958, 357] width 172 height 47
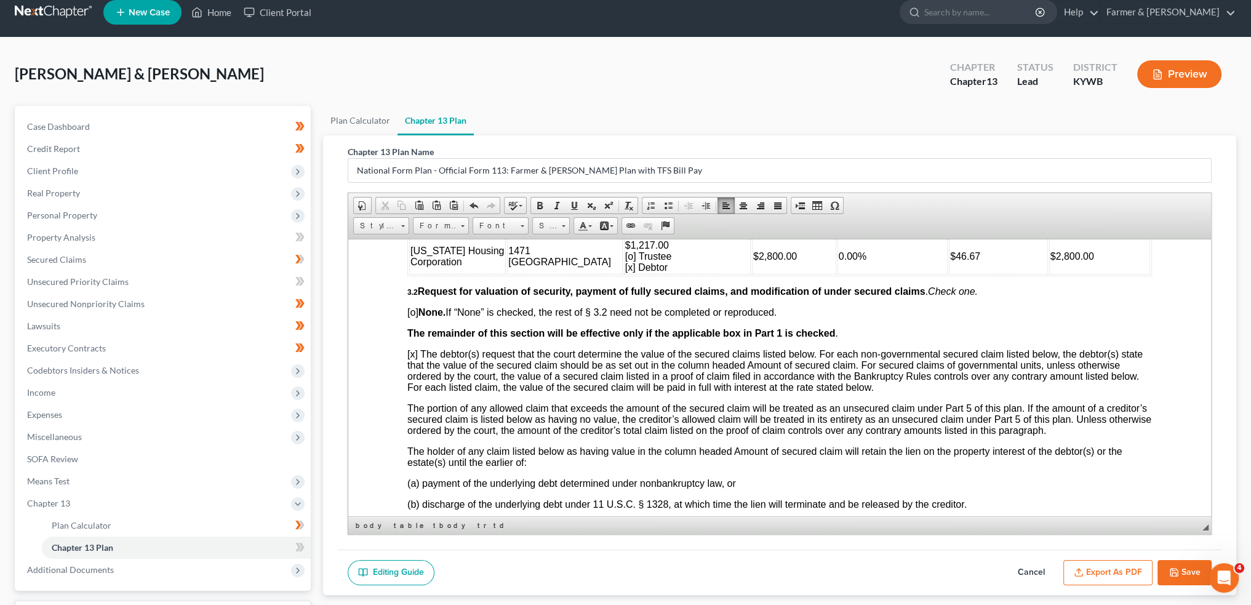
scroll to position [1436, 0]
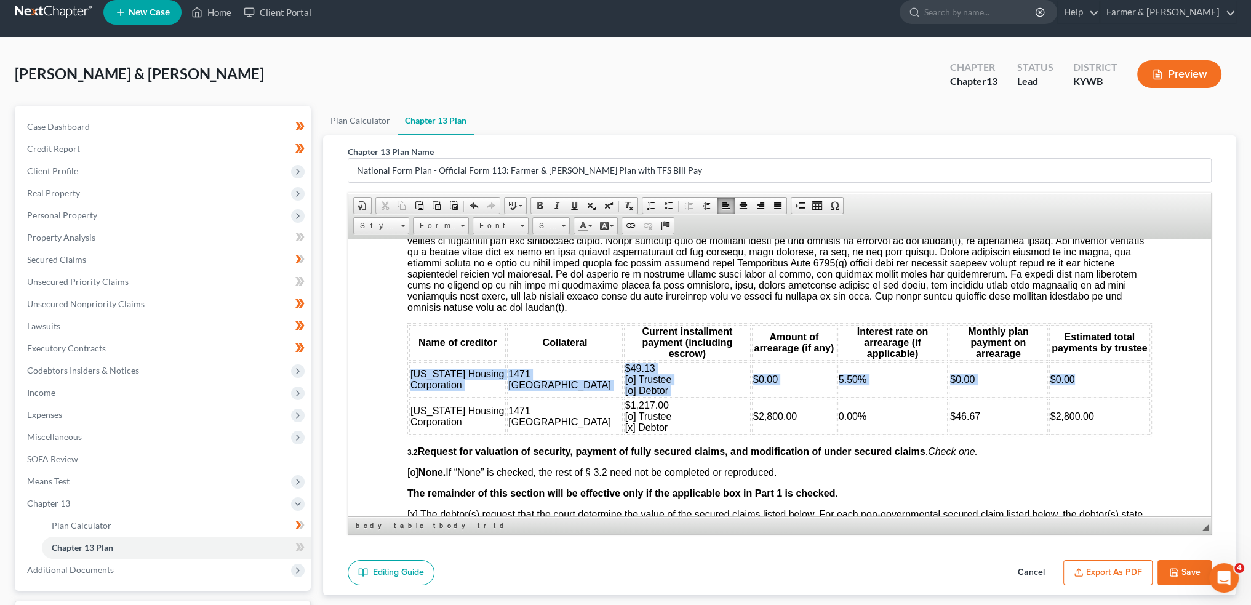
drag, startPoint x: 411, startPoint y: 374, endPoint x: 1089, endPoint y: 372, distance: 677.6
click at [1089, 372] on tr "Kentucky Housing Corporation 1471 Carolina St $49.13 [o] Trustee [o] Debtor $0.…" at bounding box center [779, 379] width 741 height 36
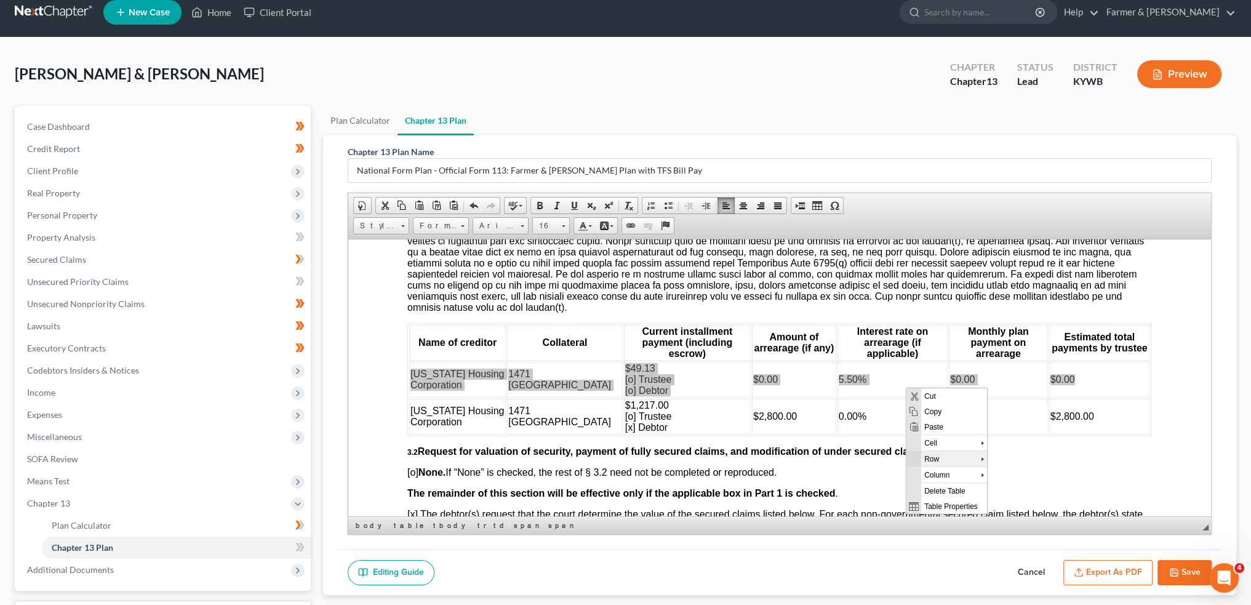
click at [942, 455] on span "Row" at bounding box center [951, 458] width 60 height 15
click at [1022, 487] on span "Delete Rows" at bounding box center [1036, 489] width 71 height 15
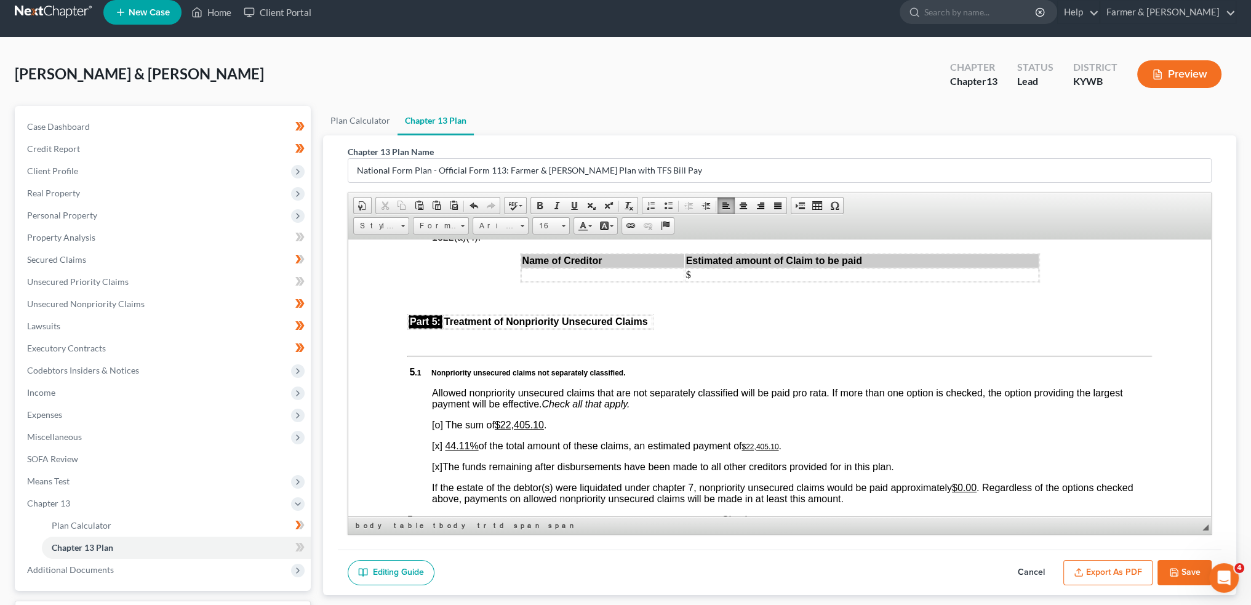
scroll to position [2974, 0]
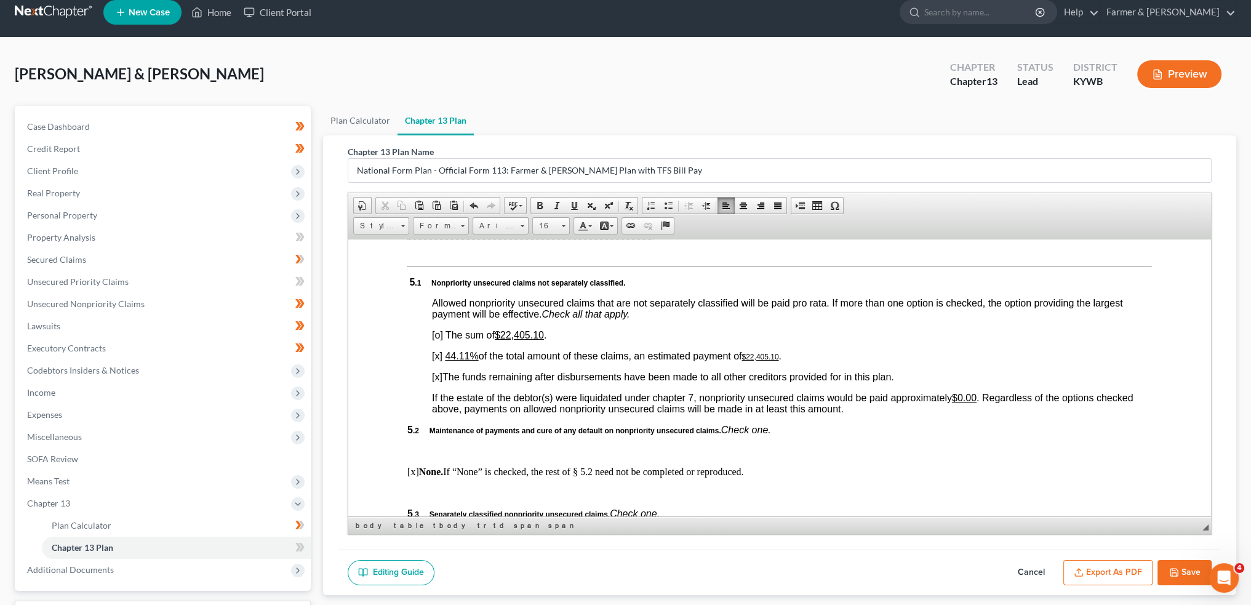
click at [455, 361] on u "44.11%" at bounding box center [461, 355] width 33 height 10
click at [453, 361] on u "44.11%" at bounding box center [461, 355] width 33 height 10
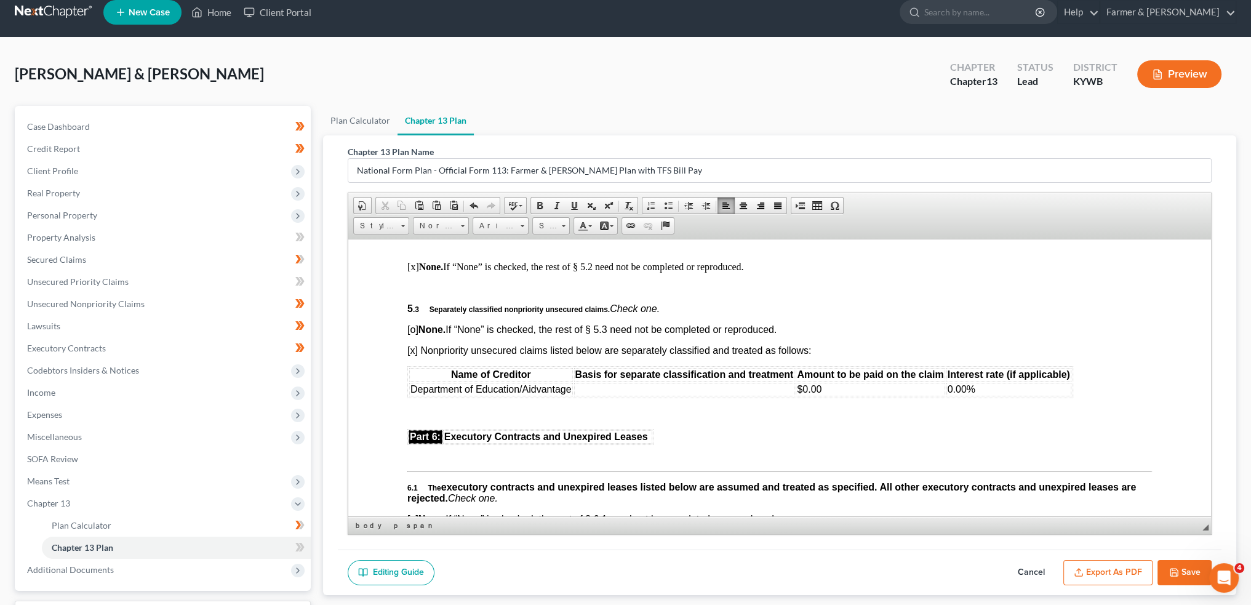
click at [625, 396] on td at bounding box center [684, 389] width 221 height 14
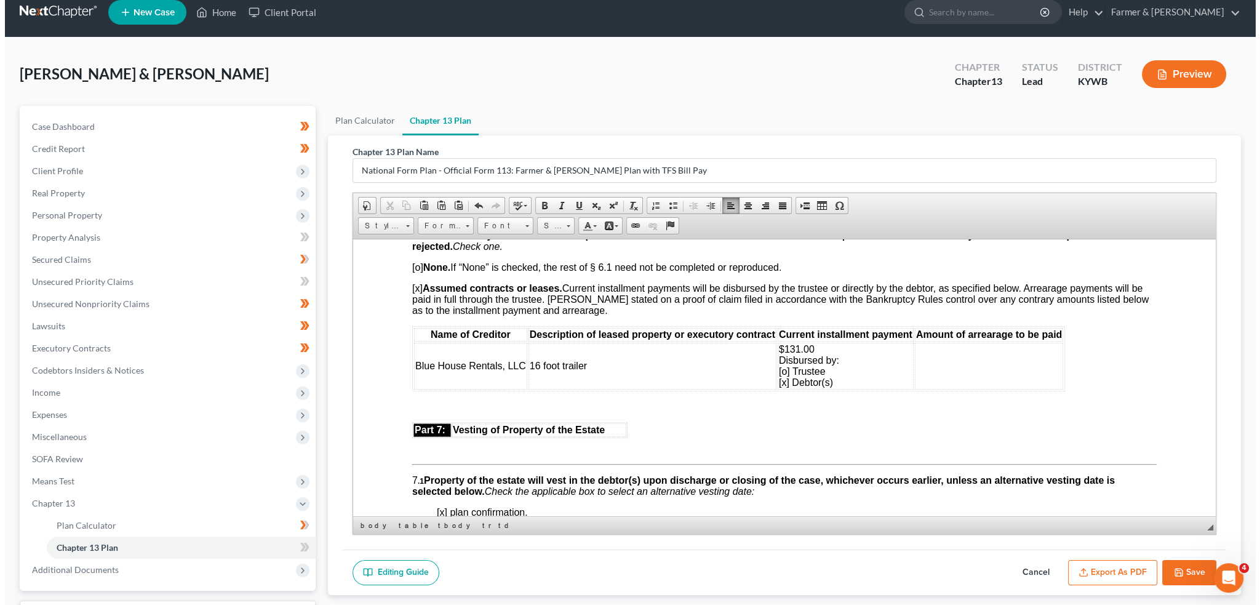
scroll to position [3487, 0]
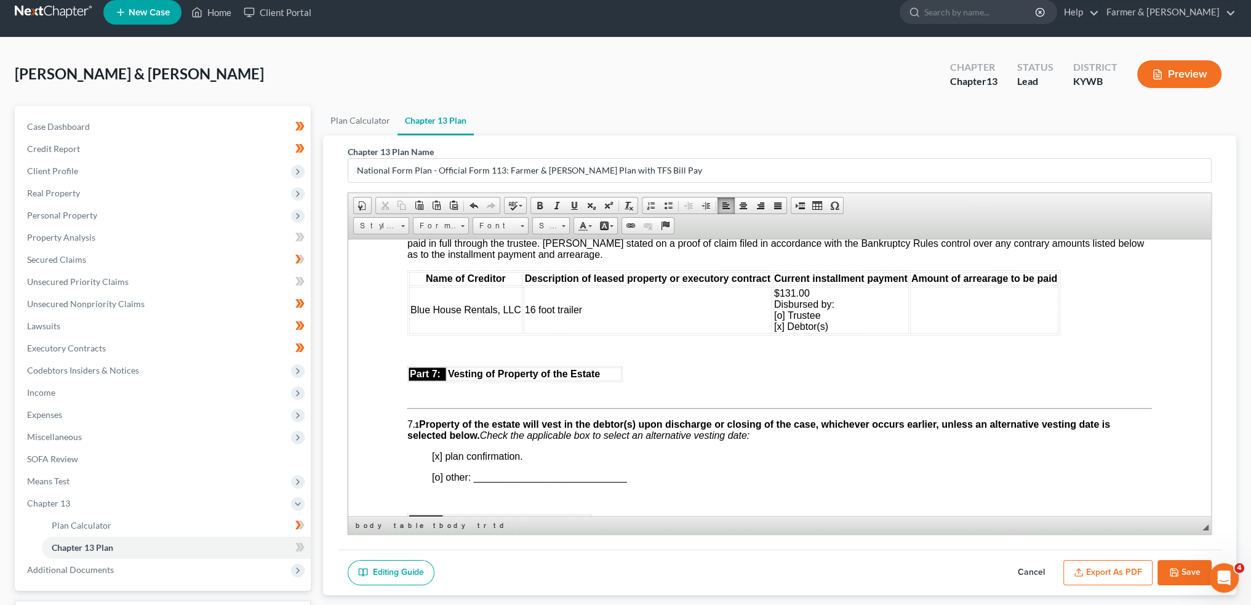
click at [1100, 574] on button "Export as PDF" at bounding box center [1107, 573] width 89 height 26
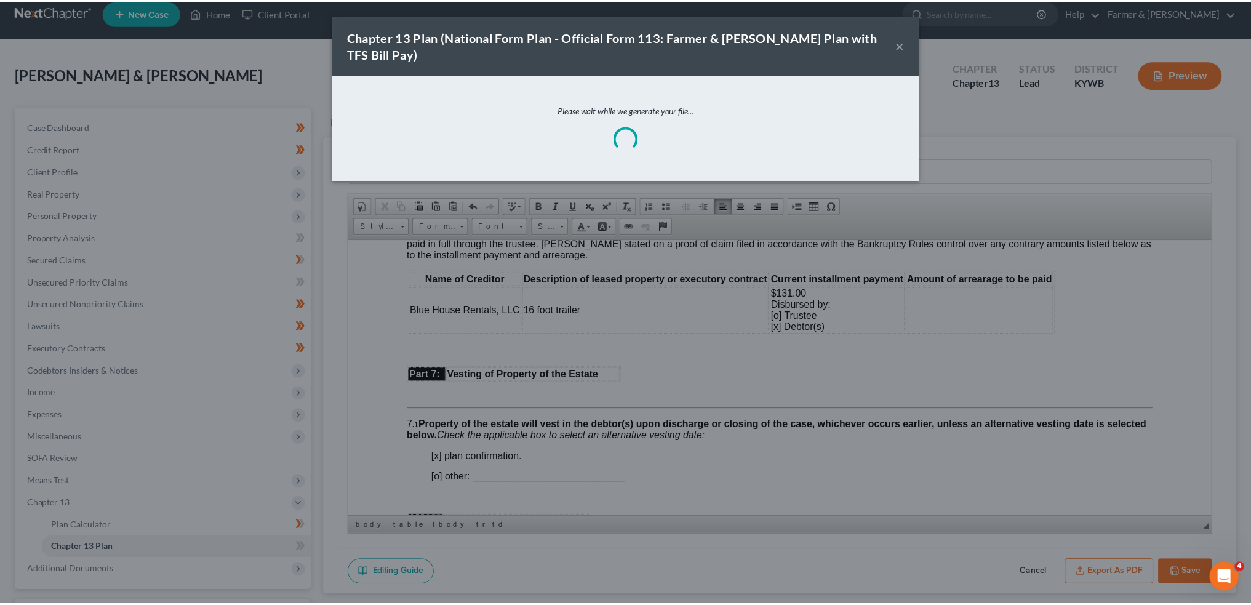
scroll to position [3476, 0]
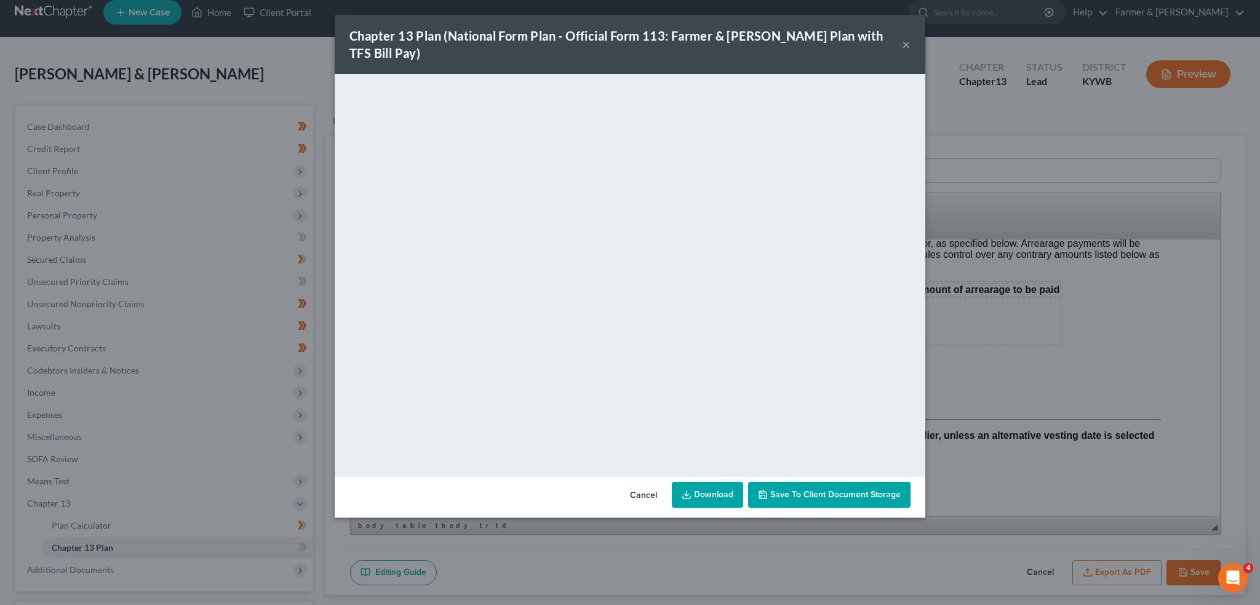
drag, startPoint x: 861, startPoint y: 472, endPoint x: 1064, endPoint y: 526, distance: 210.0
click at [862, 489] on span "Save to Client Document Storage" at bounding box center [836, 494] width 130 height 10
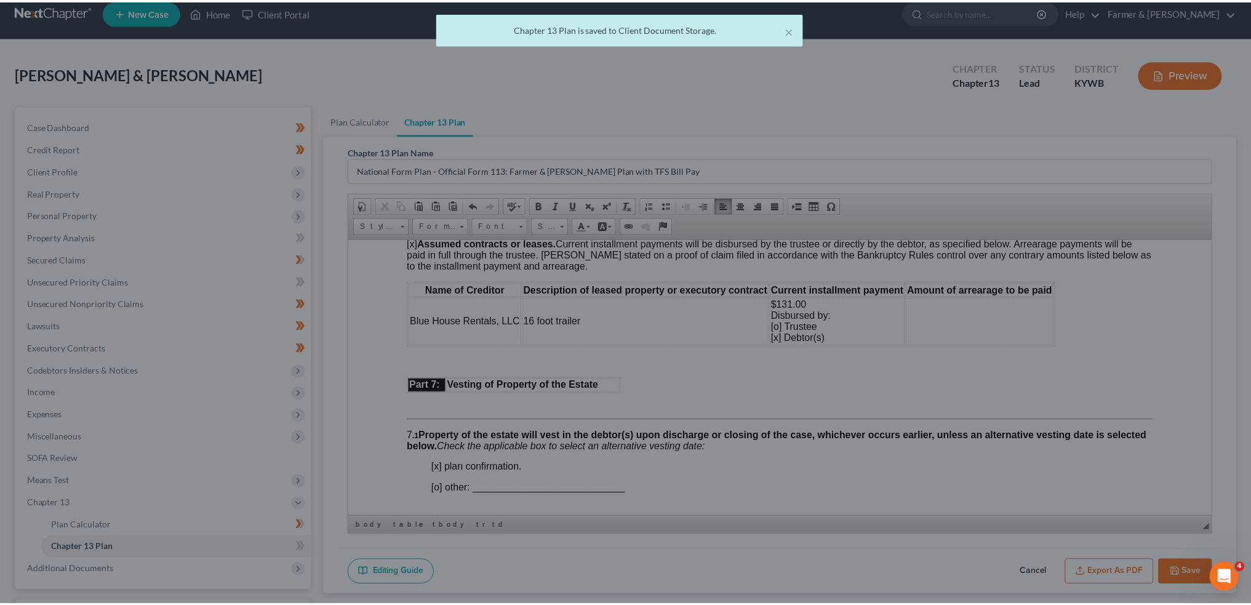
scroll to position [3487, 0]
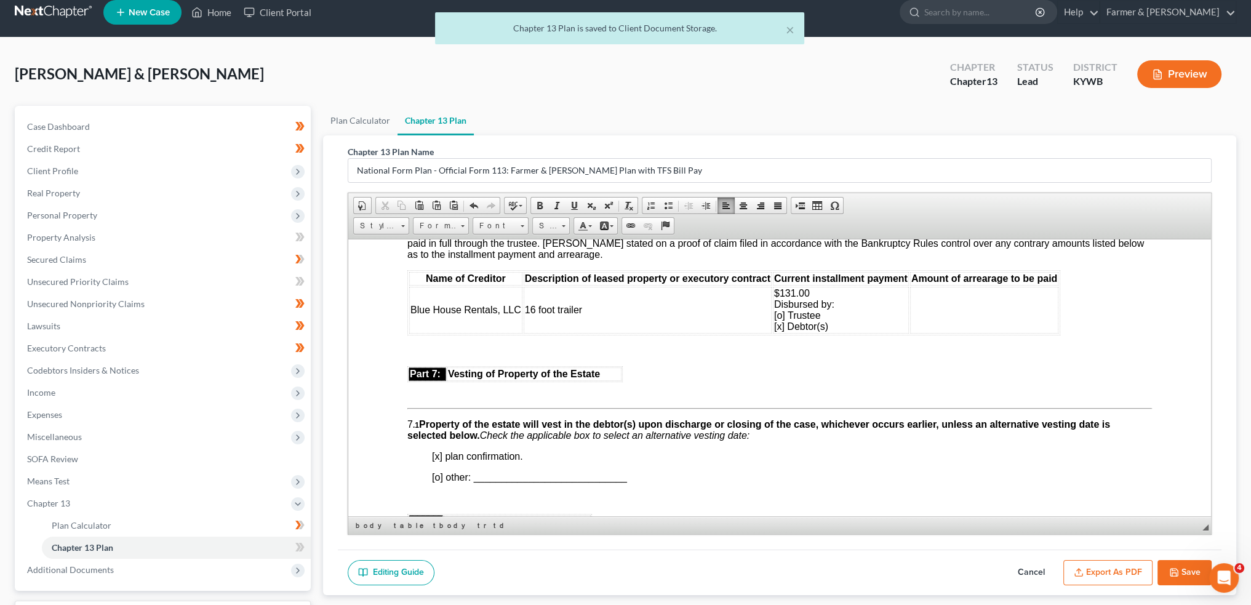
click at [1188, 564] on button "Save" at bounding box center [1185, 573] width 54 height 26
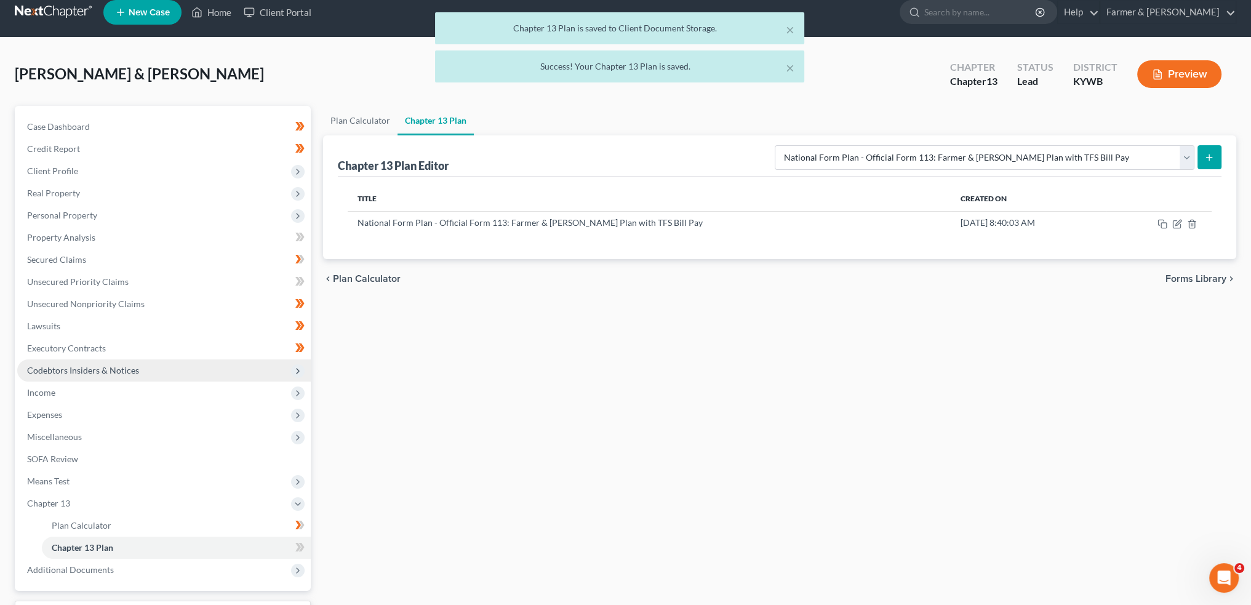
click at [121, 566] on span "Additional Documents" at bounding box center [164, 570] width 294 height 22
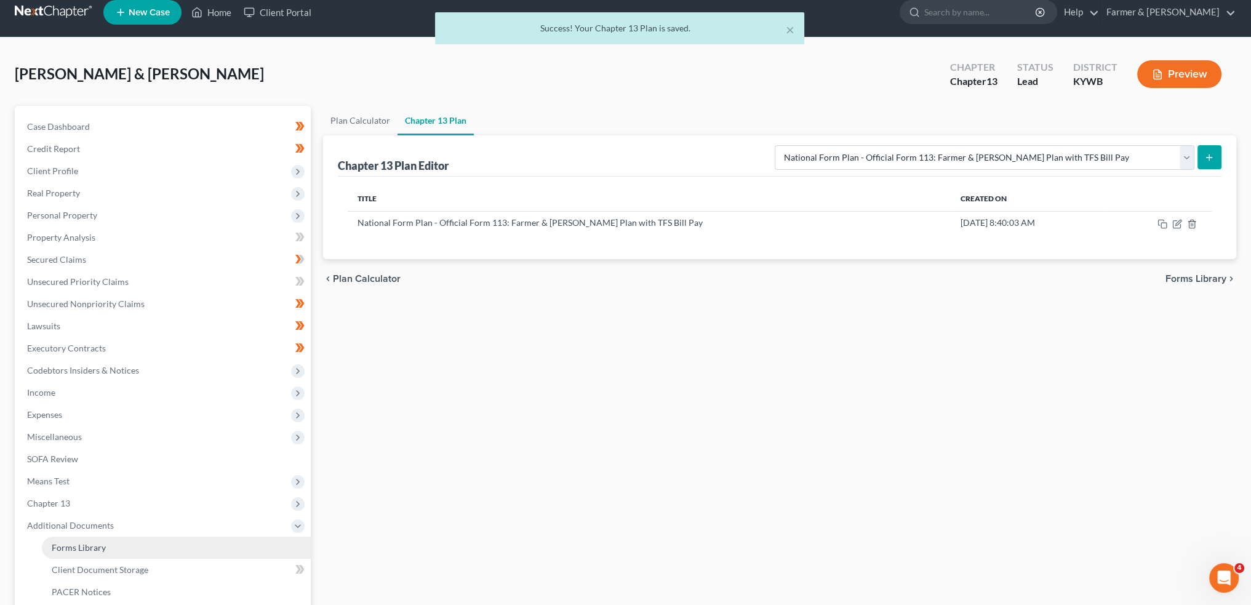
scroll to position [114, 0]
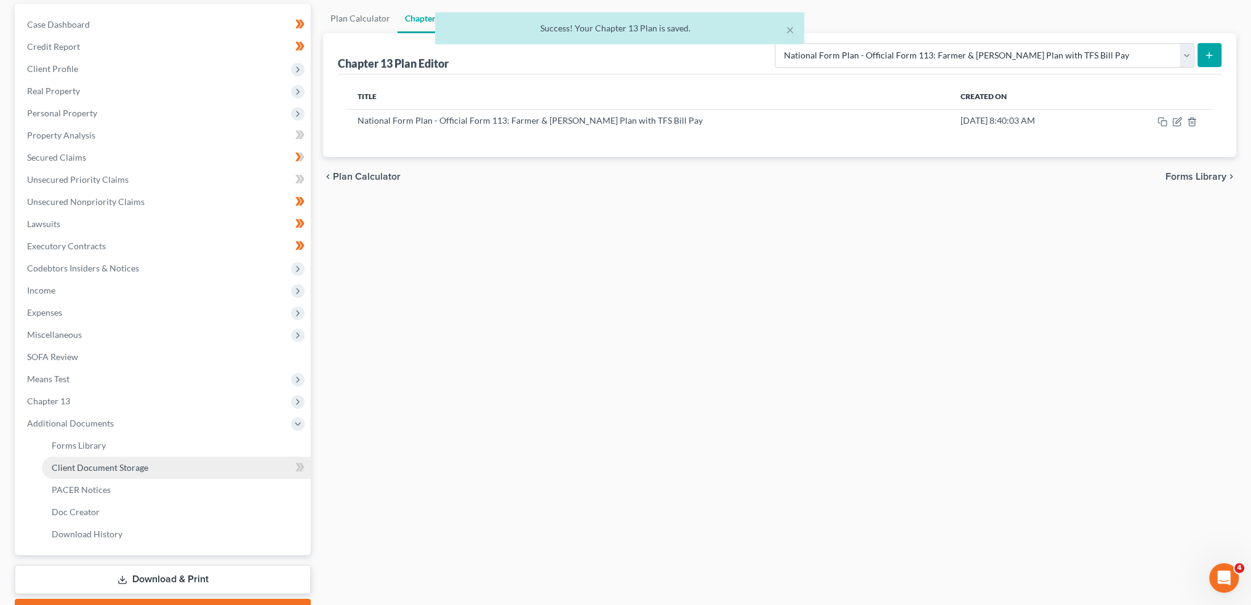
click at [172, 468] on link "Client Document Storage" at bounding box center [176, 468] width 269 height 22
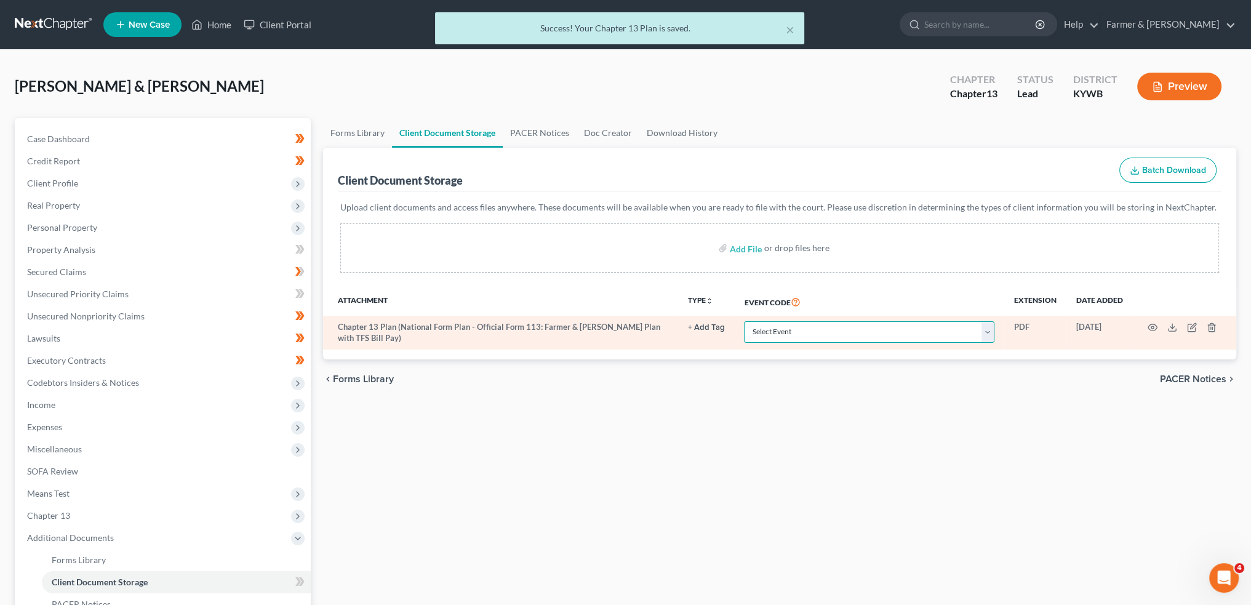
click at [849, 327] on select "Select Event Amended Answer Amended Complaint Amended List of Creditors (Fee) A…" at bounding box center [869, 332] width 250 height 22
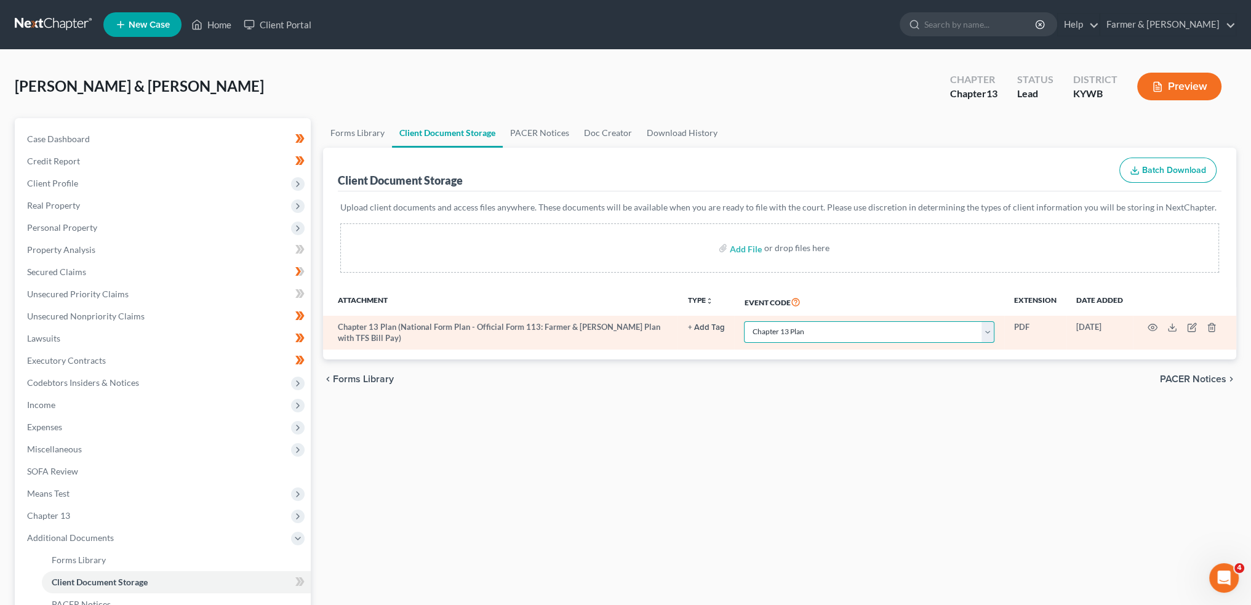
click at [744, 321] on select "Select Event Amended Answer Amended Complaint Amended List of Creditors (Fee) A…" at bounding box center [869, 332] width 250 height 22
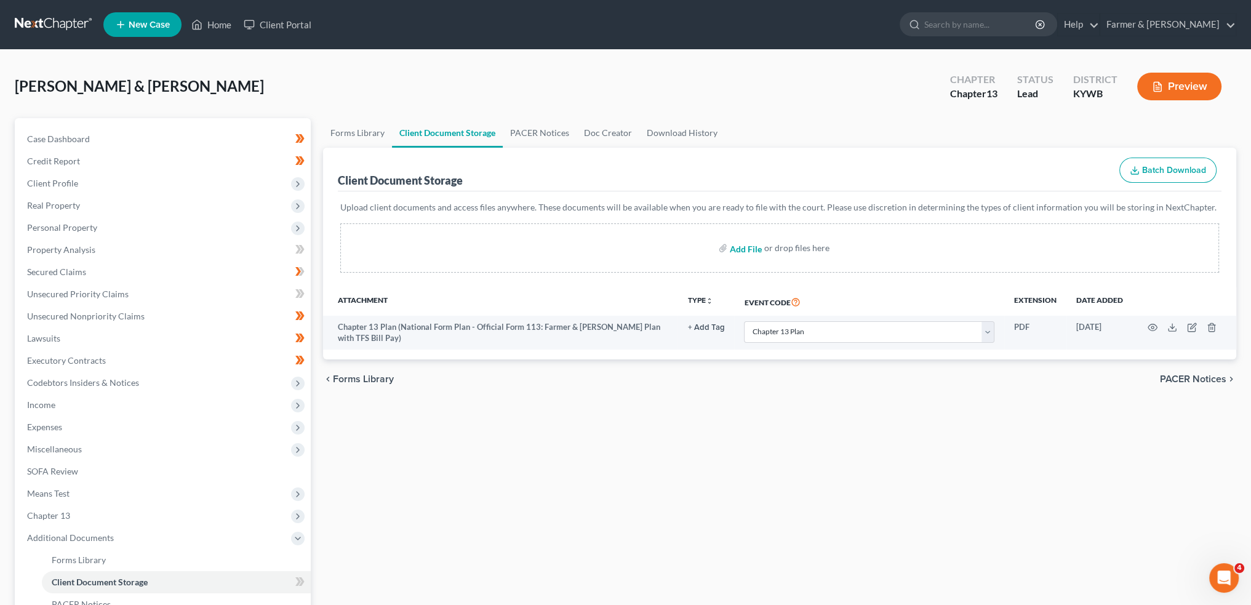
click at [743, 249] on input "file" at bounding box center [745, 248] width 30 height 22
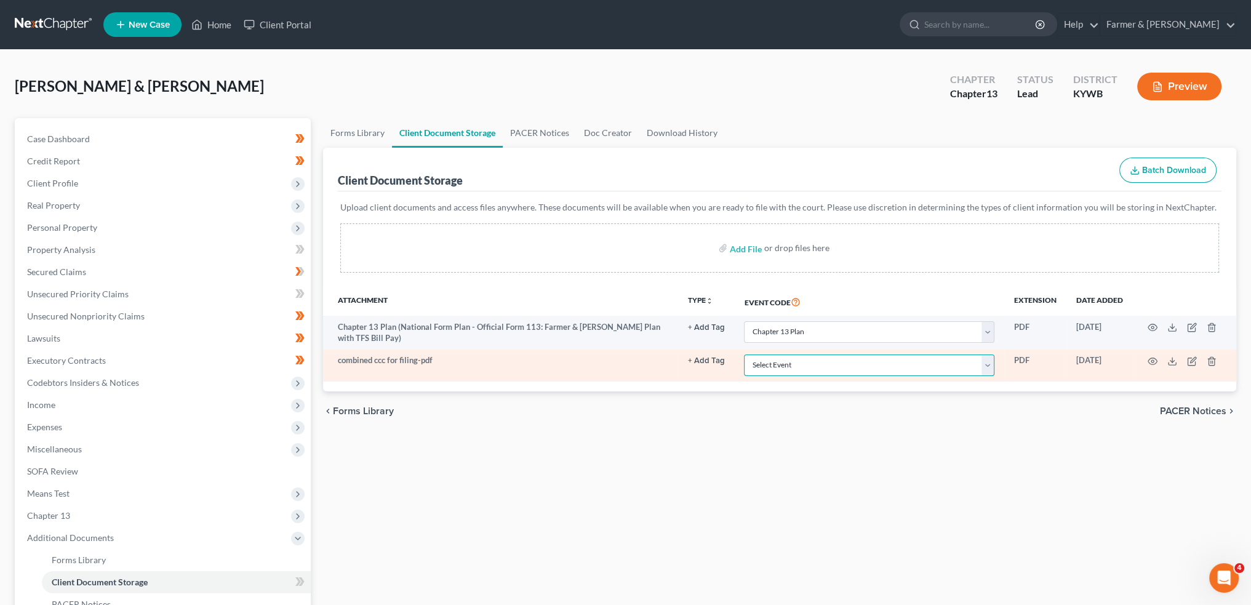
click at [854, 361] on select "Select Event Amended Answer Amended Complaint Amended List of Creditors (Fee) A…" at bounding box center [869, 365] width 250 height 22
click at [744, 354] on select "Select Event Amended Answer Amended Complaint Amended List of Creditors (Fee) A…" at bounding box center [869, 365] width 250 height 22
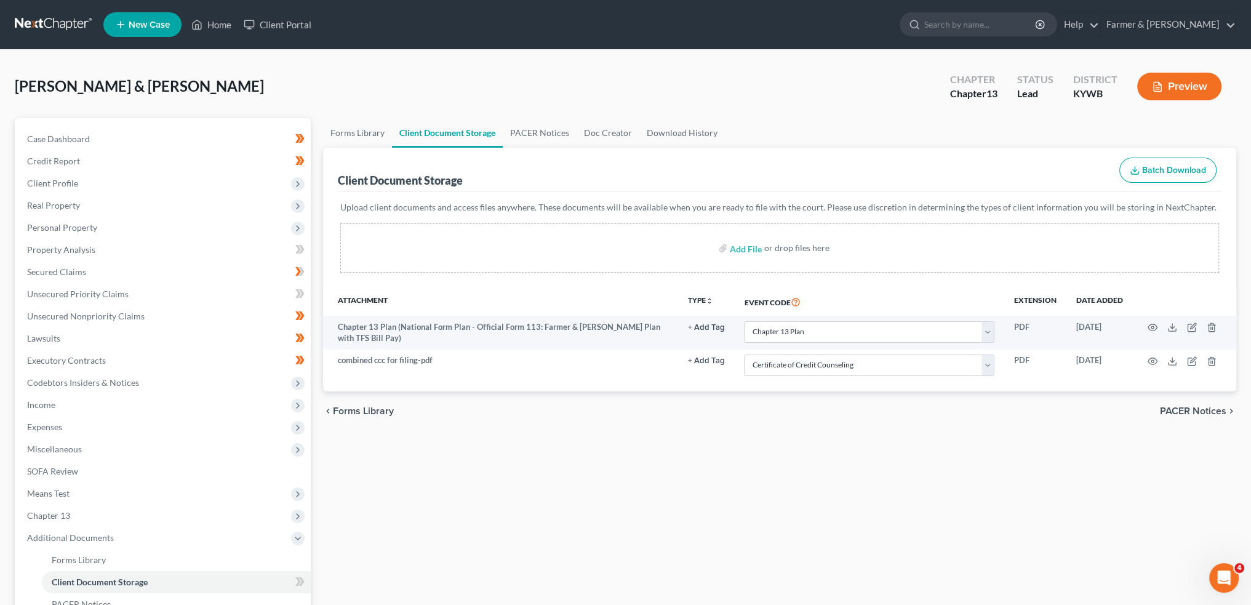
click at [782, 468] on div "Forms Library Client Document Storage PACER Notices Doc Creator Download Histor…" at bounding box center [780, 429] width 926 height 622
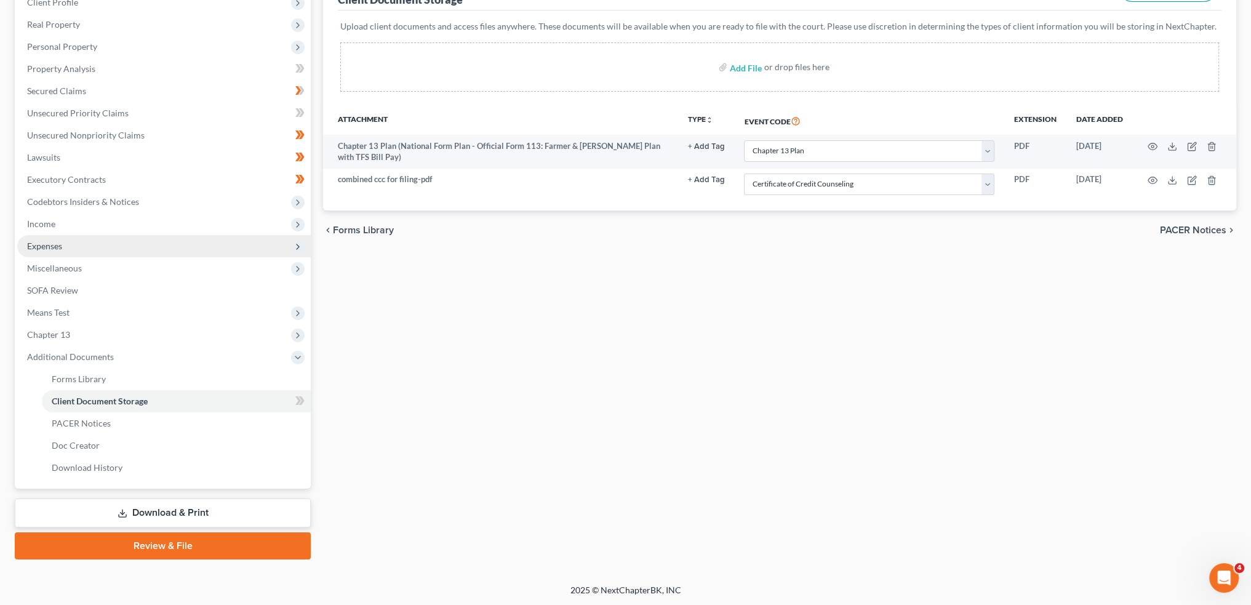
click at [87, 244] on span "Expenses" at bounding box center [164, 246] width 294 height 22
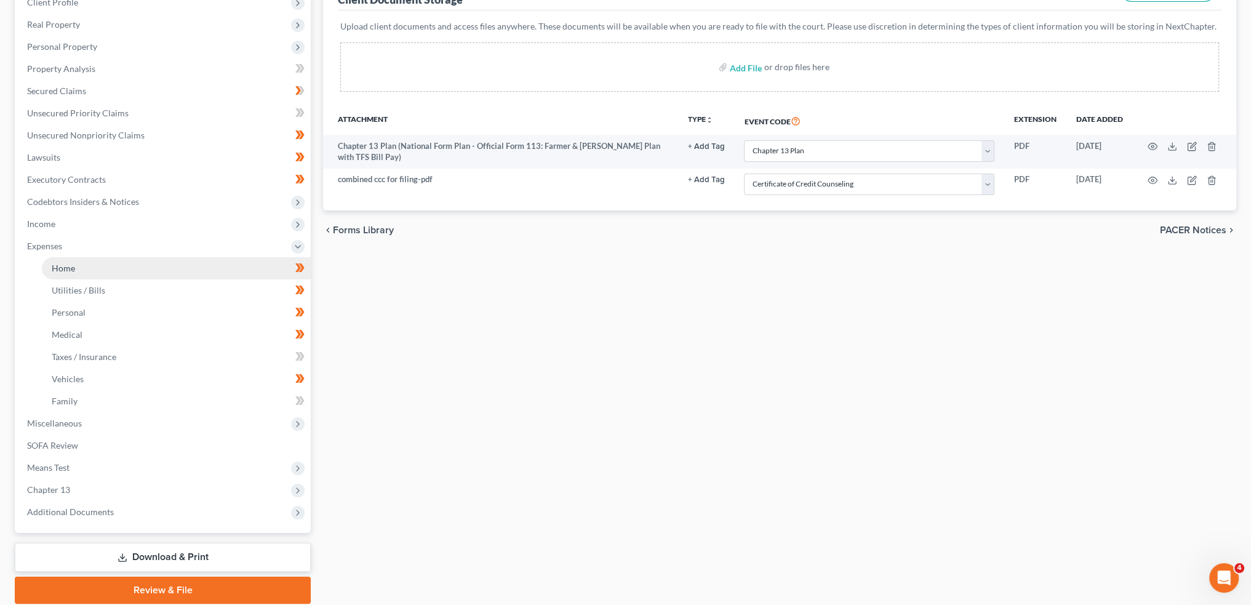
click at [81, 271] on link "Home" at bounding box center [176, 268] width 269 height 22
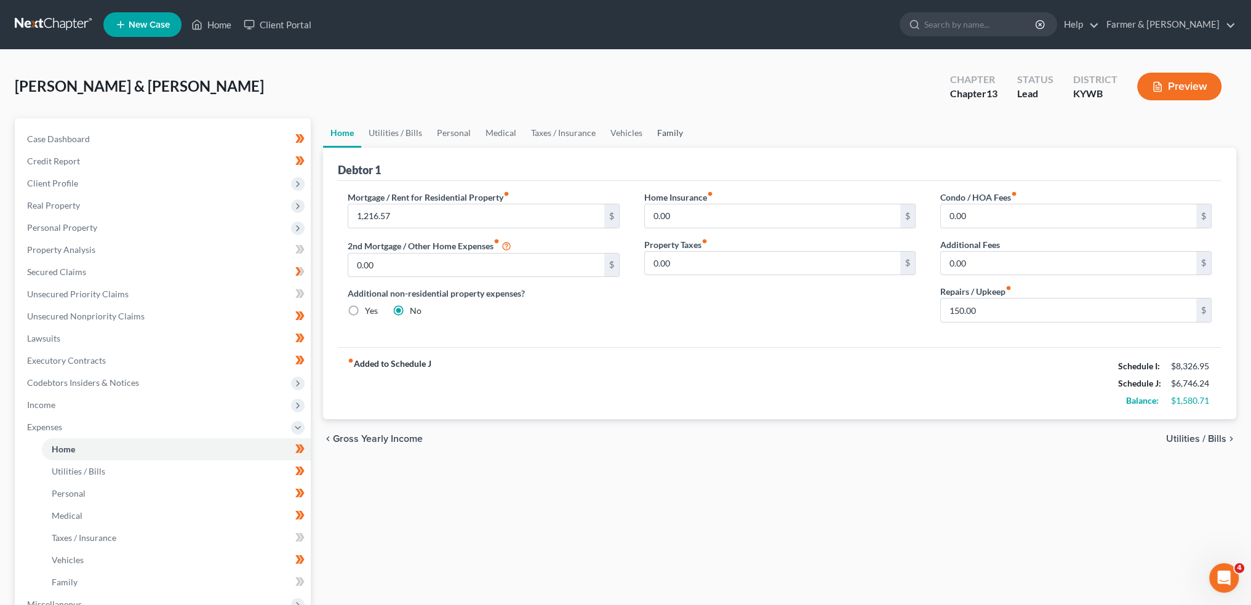
click at [665, 130] on link "Family" at bounding box center [670, 133] width 41 height 30
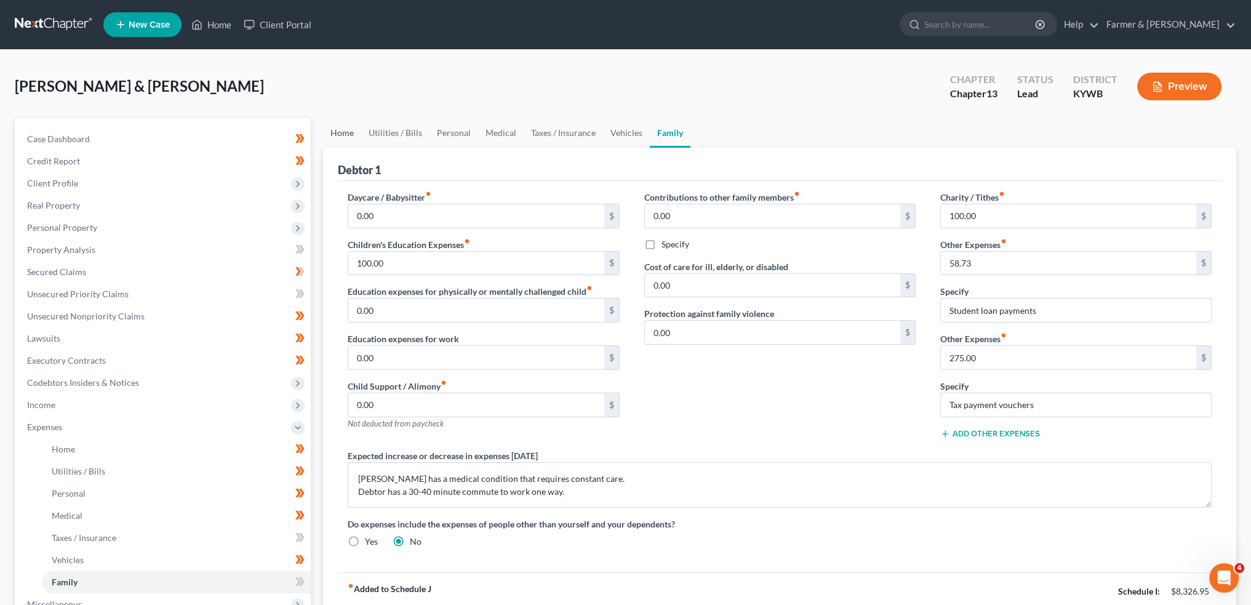
click at [332, 128] on link "Home" at bounding box center [342, 133] width 38 height 30
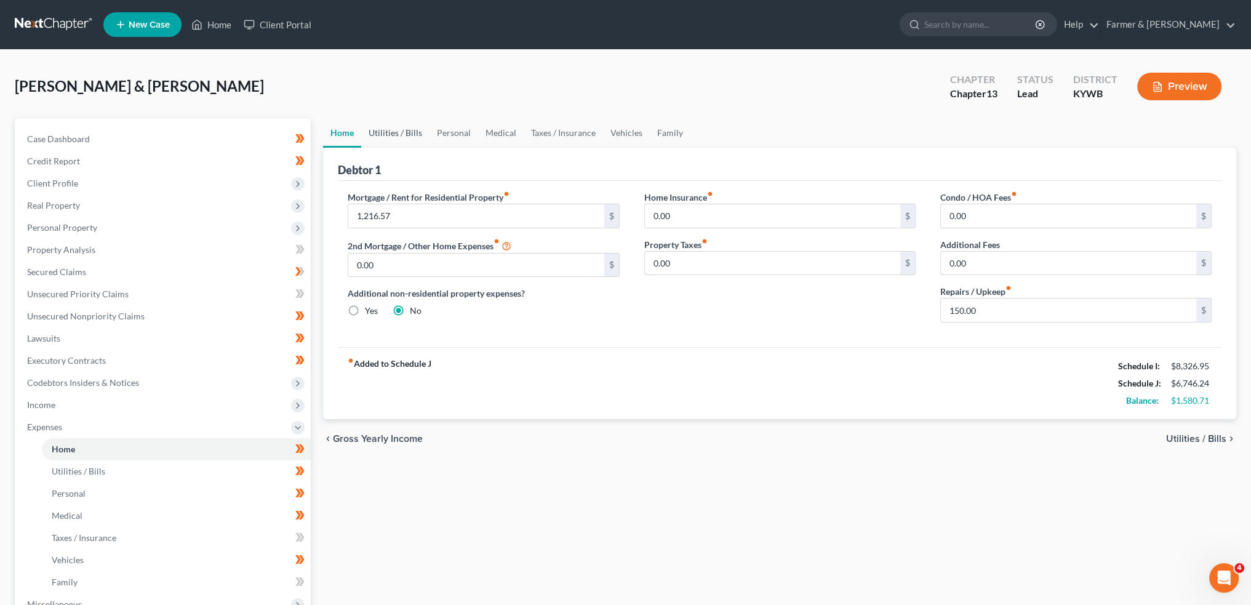
click at [386, 130] on link "Utilities / Bills" at bounding box center [395, 133] width 68 height 30
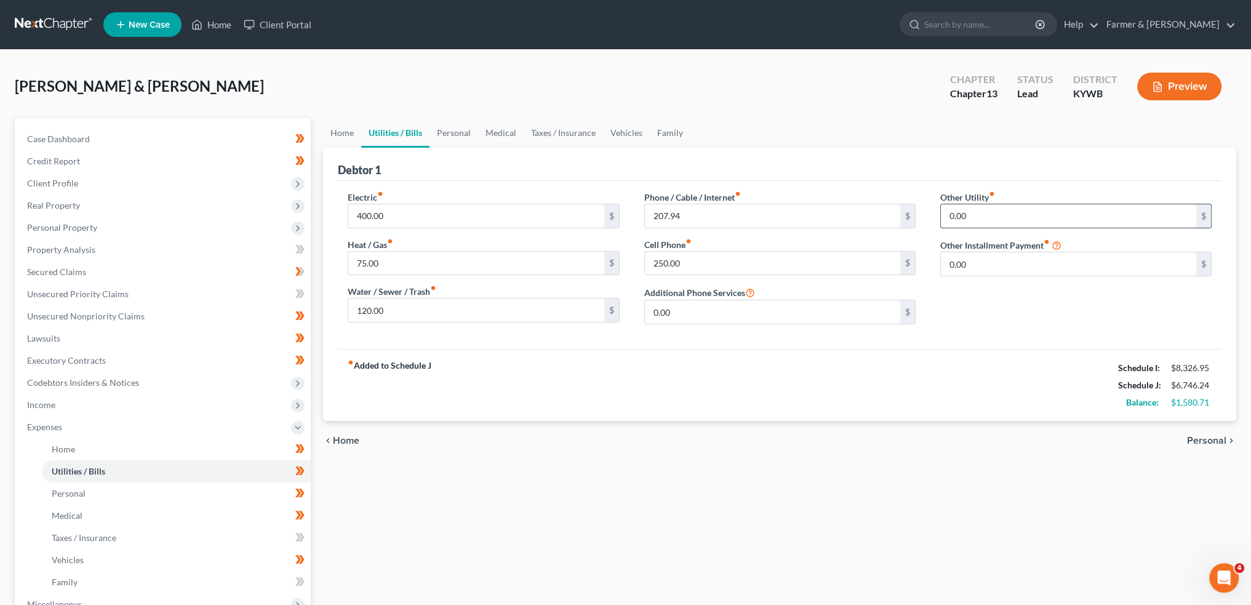
click at [1023, 216] on input "0.00" at bounding box center [1068, 215] width 255 height 23
click at [460, 130] on link "Personal" at bounding box center [454, 133] width 49 height 30
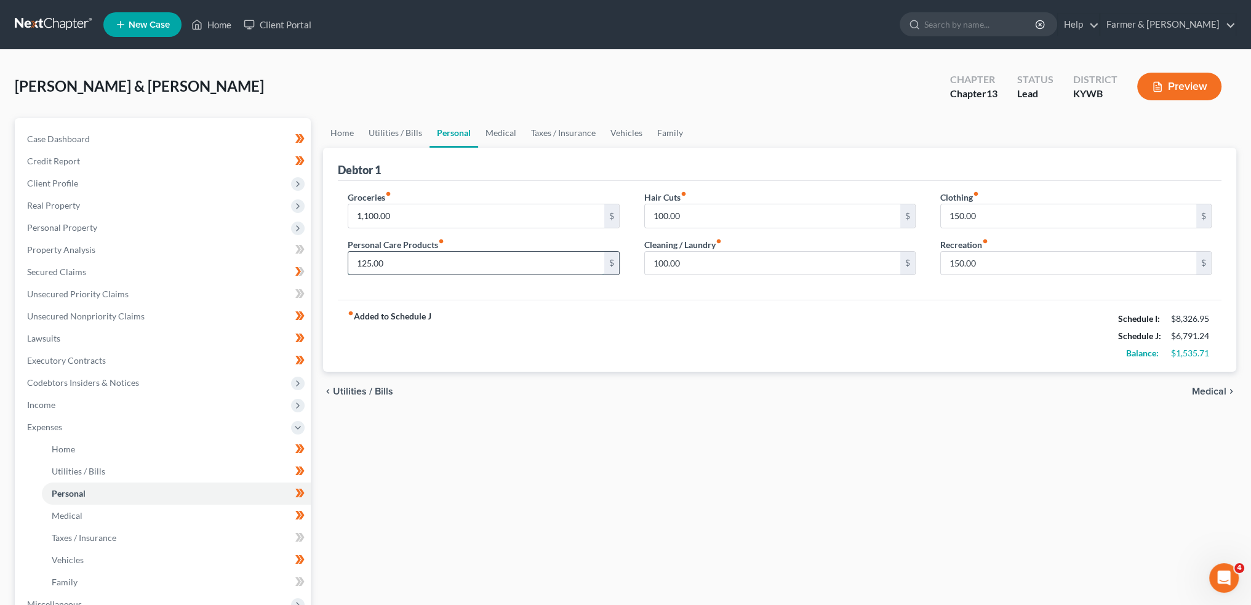
click at [424, 263] on input "125.00" at bounding box center [475, 263] width 255 height 23
click at [508, 133] on link "Medical" at bounding box center [501, 133] width 46 height 30
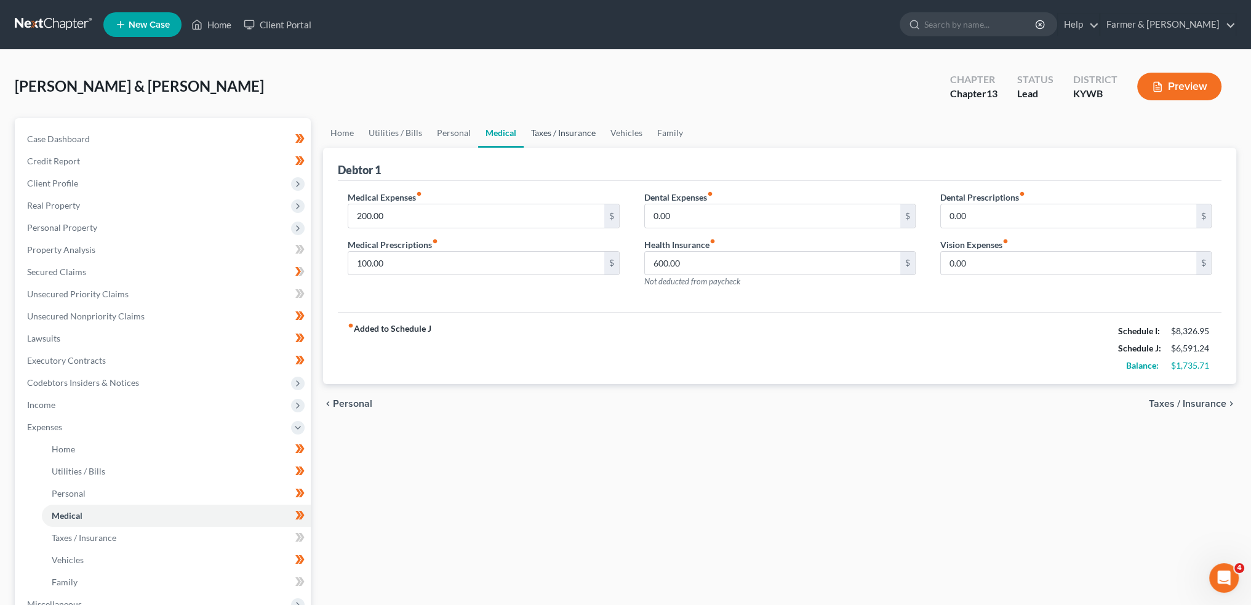
click at [576, 130] on link "Taxes / Insurance" at bounding box center [563, 133] width 79 height 30
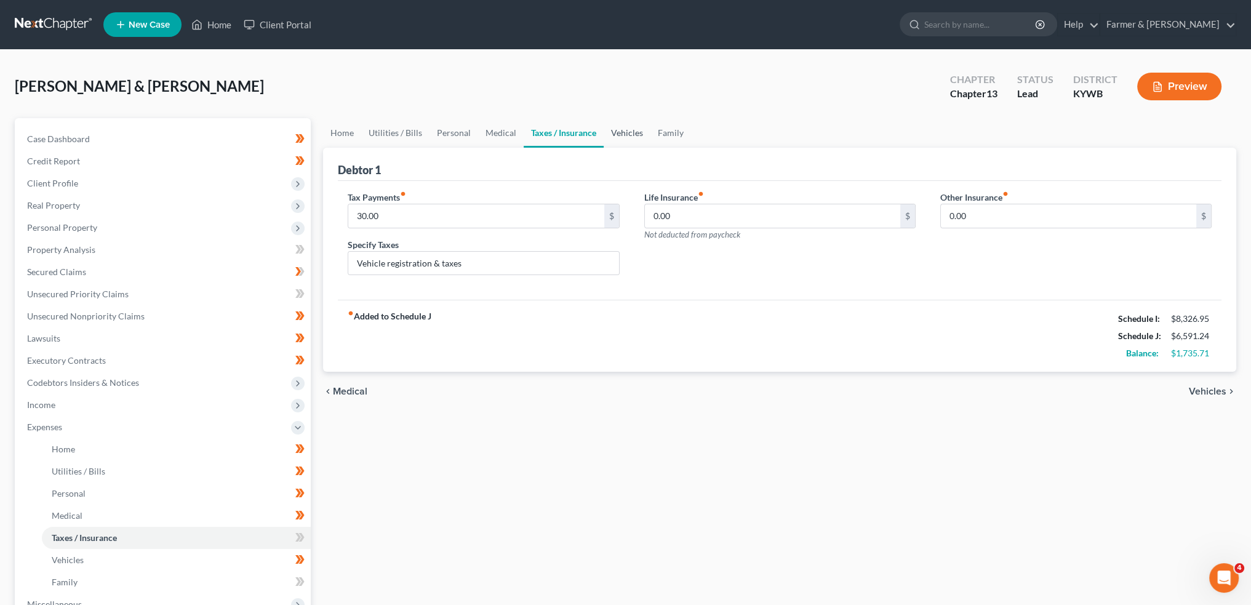
click at [640, 125] on link "Vehicles" at bounding box center [627, 133] width 47 height 30
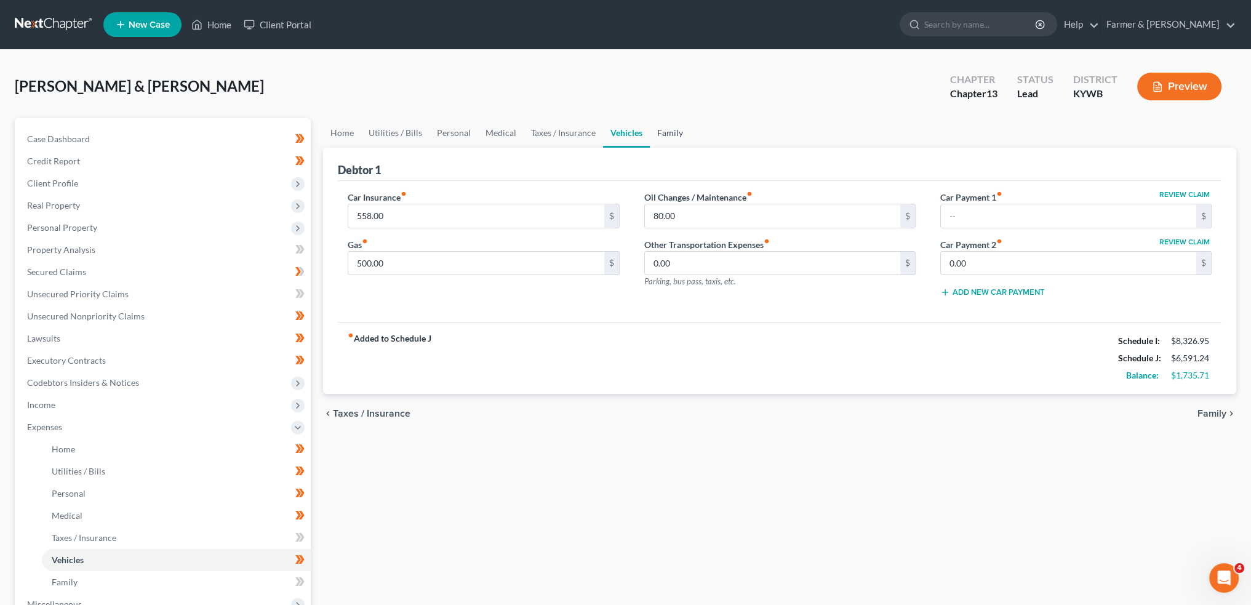
click at [675, 132] on link "Family" at bounding box center [670, 133] width 41 height 30
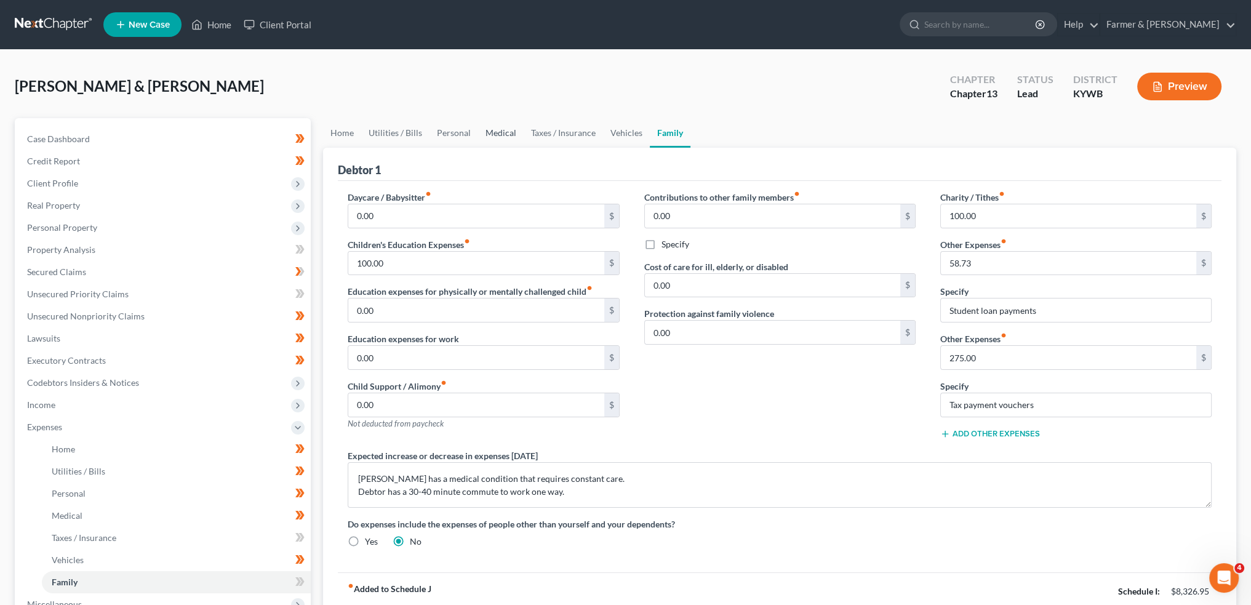
click at [497, 127] on link "Medical" at bounding box center [501, 133] width 46 height 30
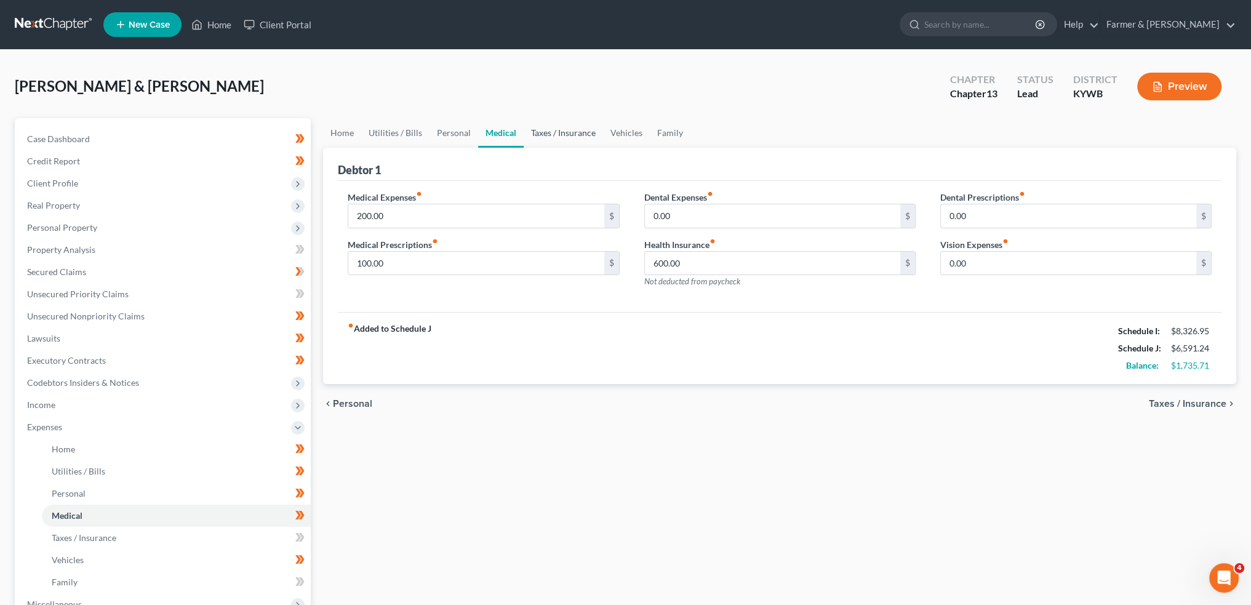
drag, startPoint x: 583, startPoint y: 135, endPoint x: 345, endPoint y: 305, distance: 292.5
click at [583, 135] on link "Taxes / Insurance" at bounding box center [563, 133] width 79 height 30
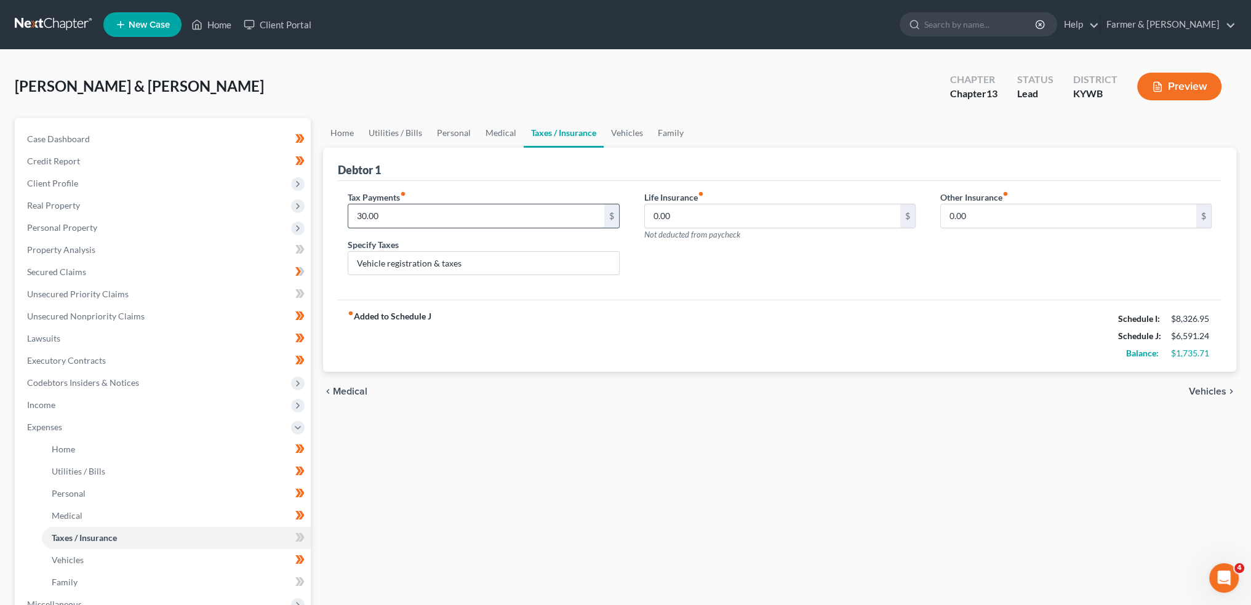
click at [409, 215] on input "30.00" at bounding box center [475, 215] width 255 height 23
click at [625, 130] on link "Vehicles" at bounding box center [627, 133] width 47 height 30
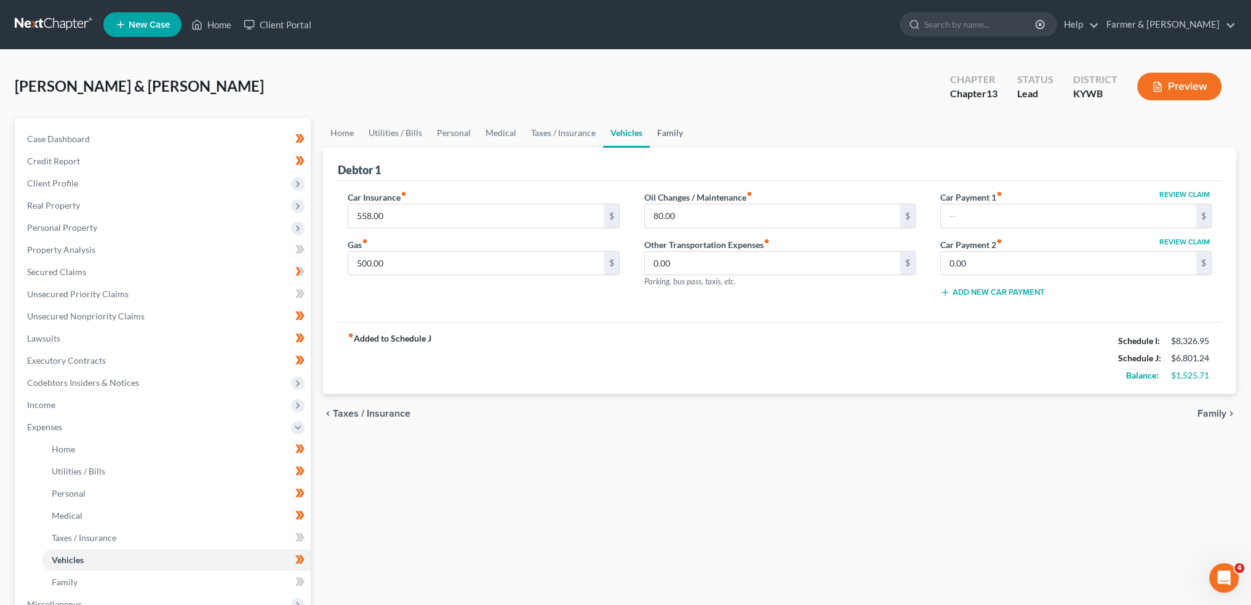
click at [657, 130] on link "Family" at bounding box center [670, 133] width 41 height 30
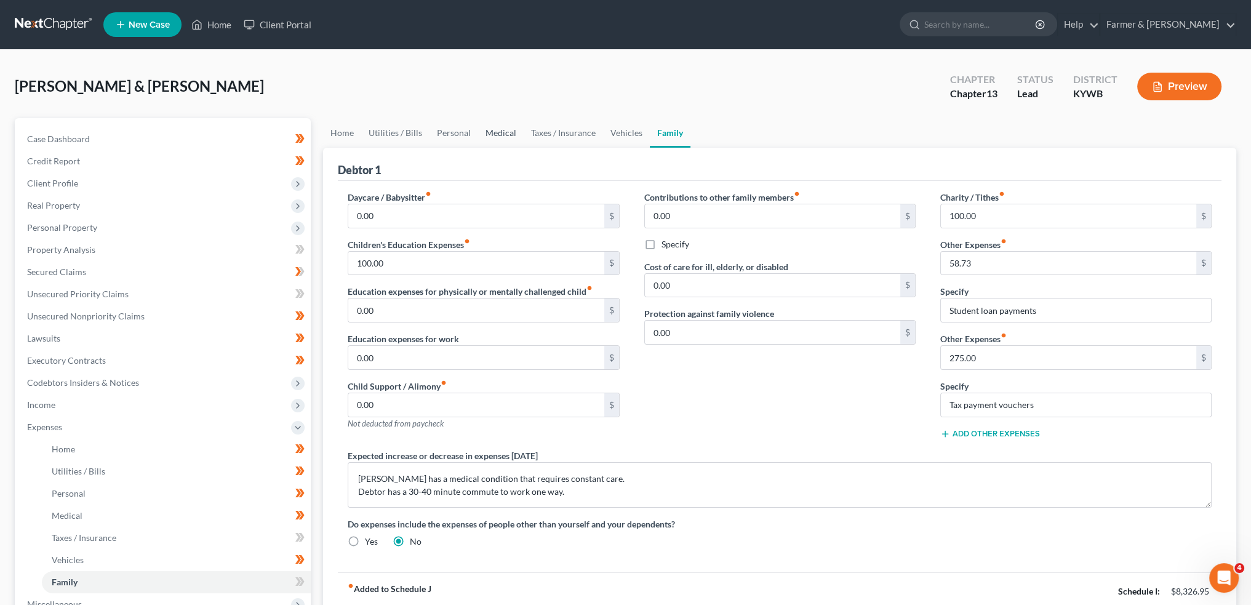
click at [503, 126] on link "Medical" at bounding box center [501, 133] width 46 height 30
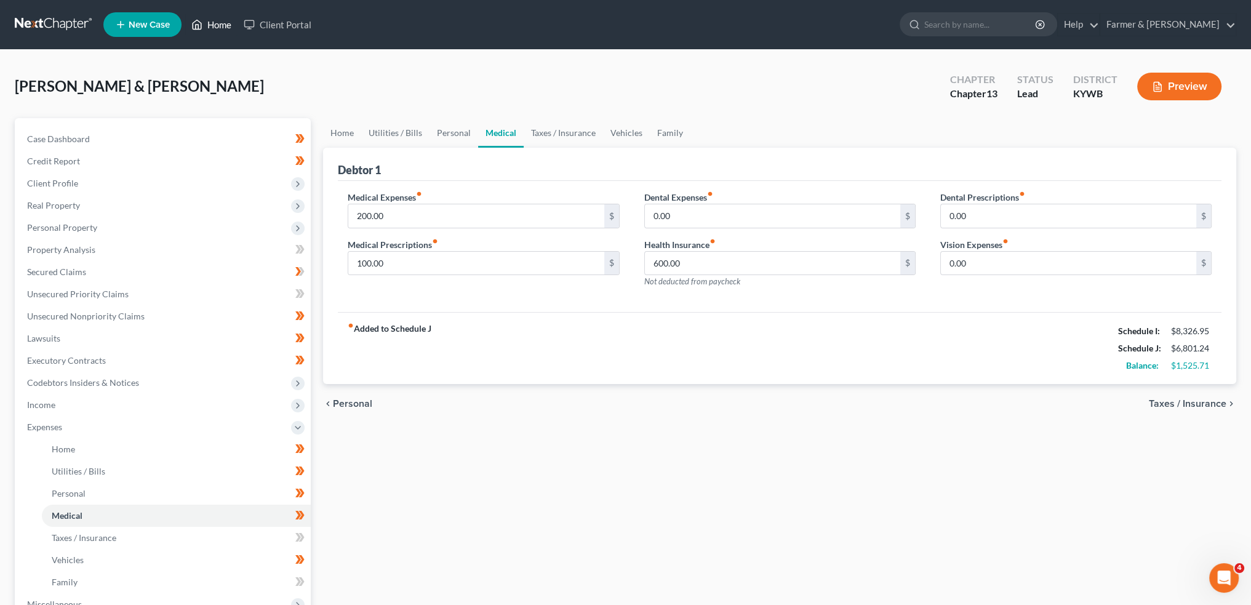
click at [210, 24] on link "Home" at bounding box center [211, 25] width 52 height 22
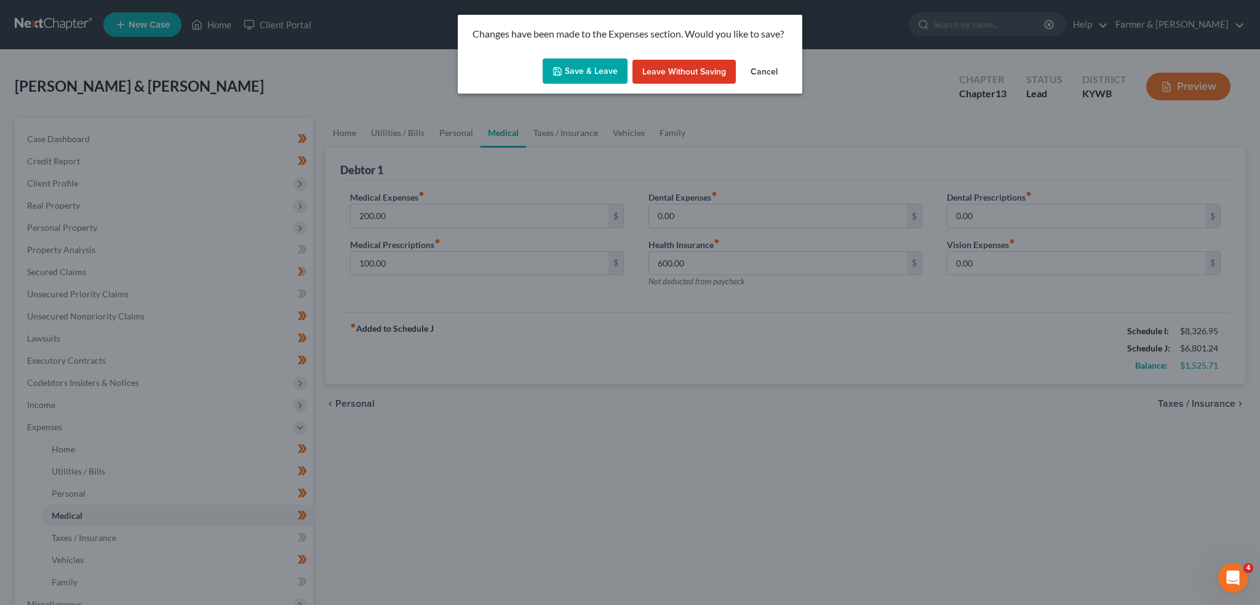
click at [596, 66] on button "Save & Leave" at bounding box center [585, 71] width 85 height 26
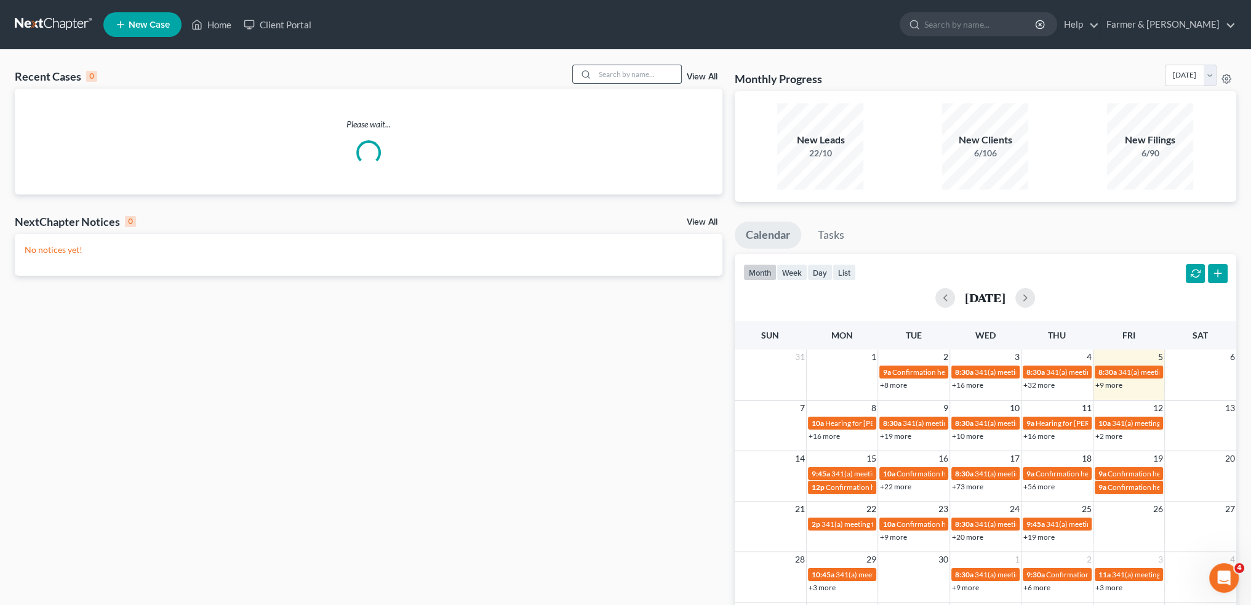
click at [597, 78] on input "search" at bounding box center [638, 74] width 86 height 18
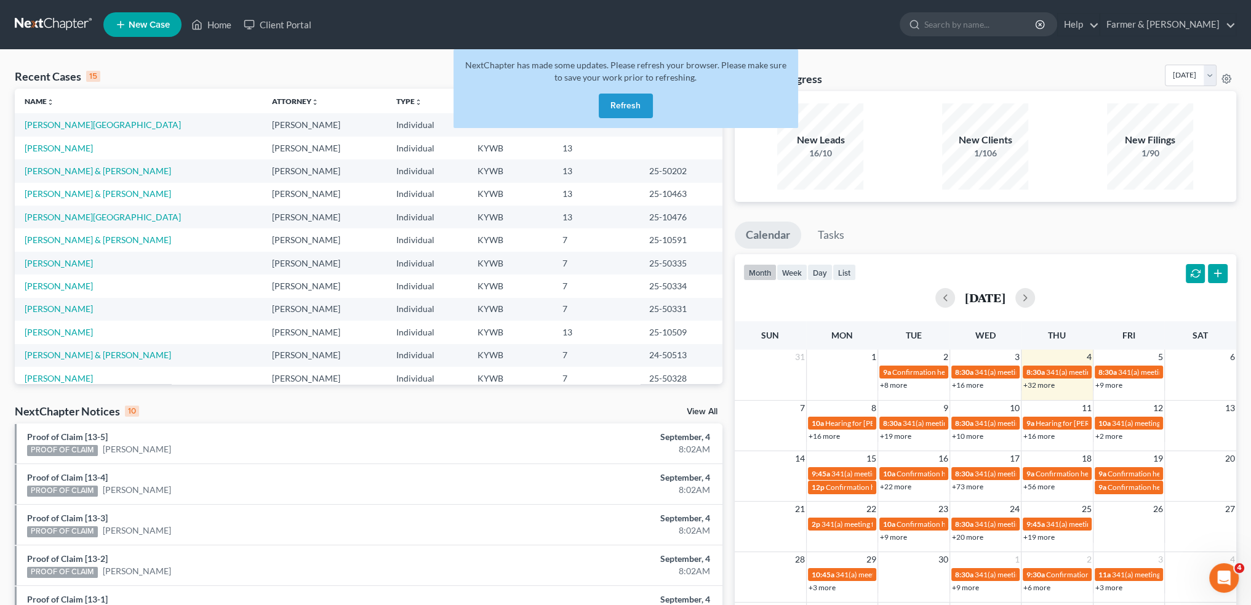
click at [635, 104] on button "Refresh" at bounding box center [626, 106] width 54 height 25
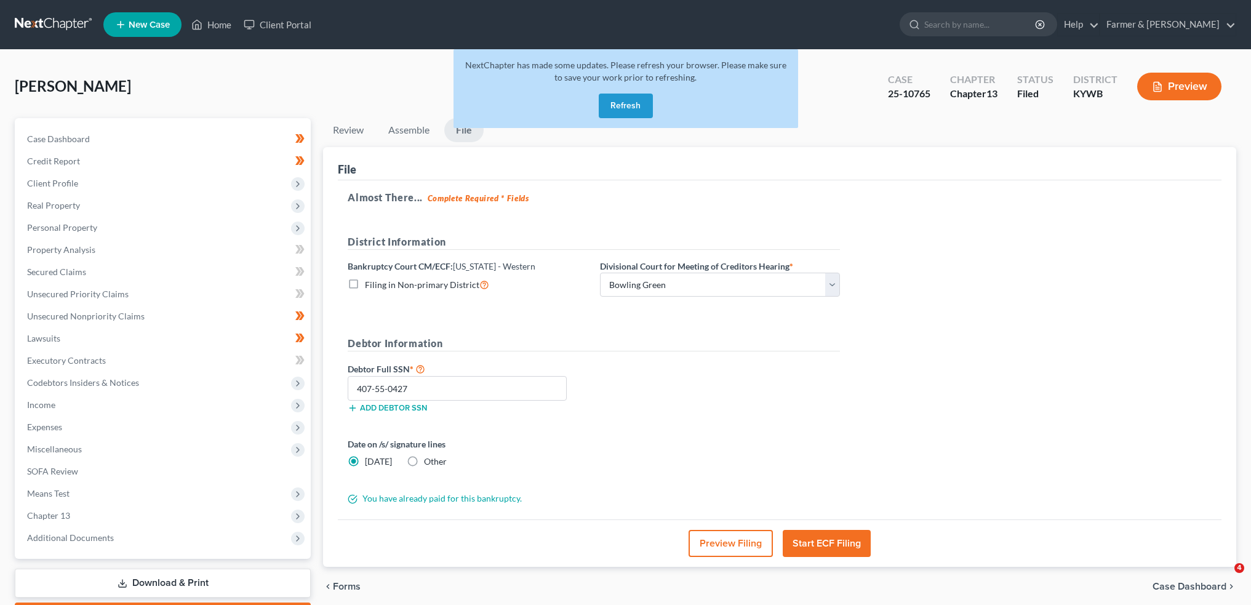
select select "0"
click at [640, 98] on button "Refresh" at bounding box center [626, 106] width 54 height 25
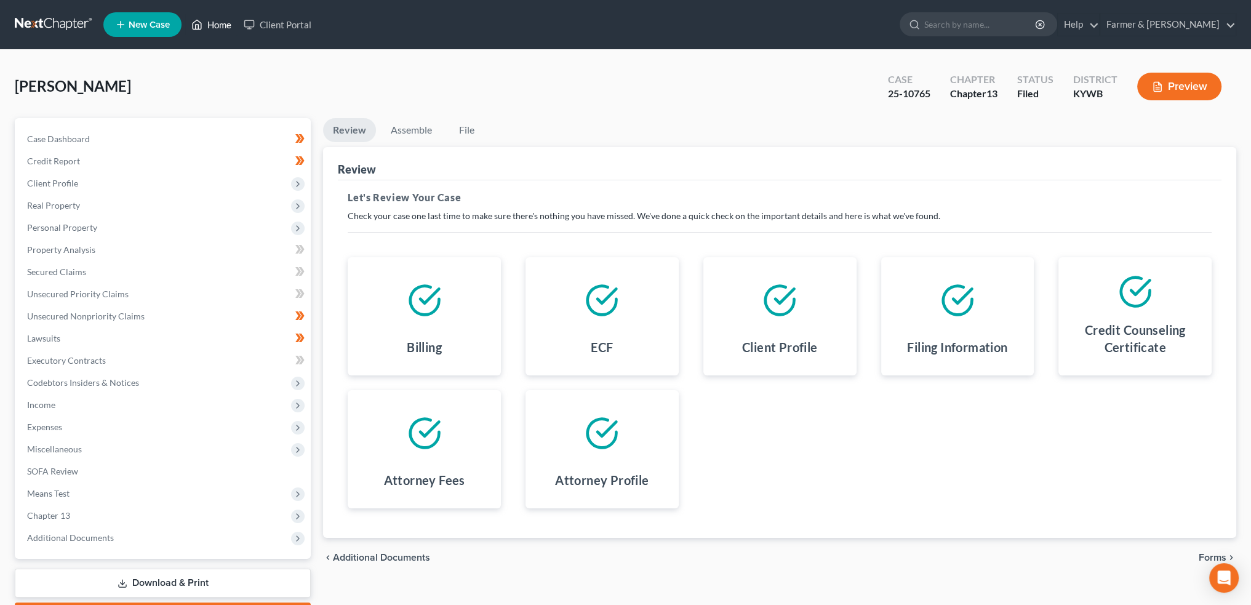
click at [215, 22] on link "Home" at bounding box center [211, 25] width 52 height 22
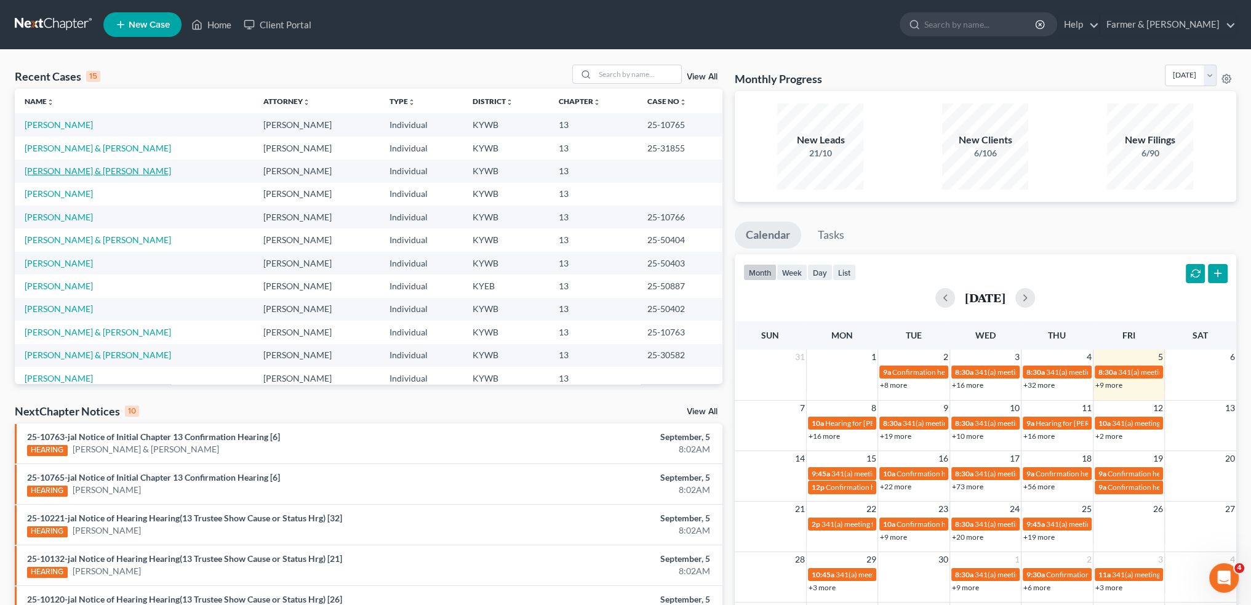
click at [84, 169] on link "[PERSON_NAME] & [PERSON_NAME]" at bounding box center [98, 171] width 146 height 10
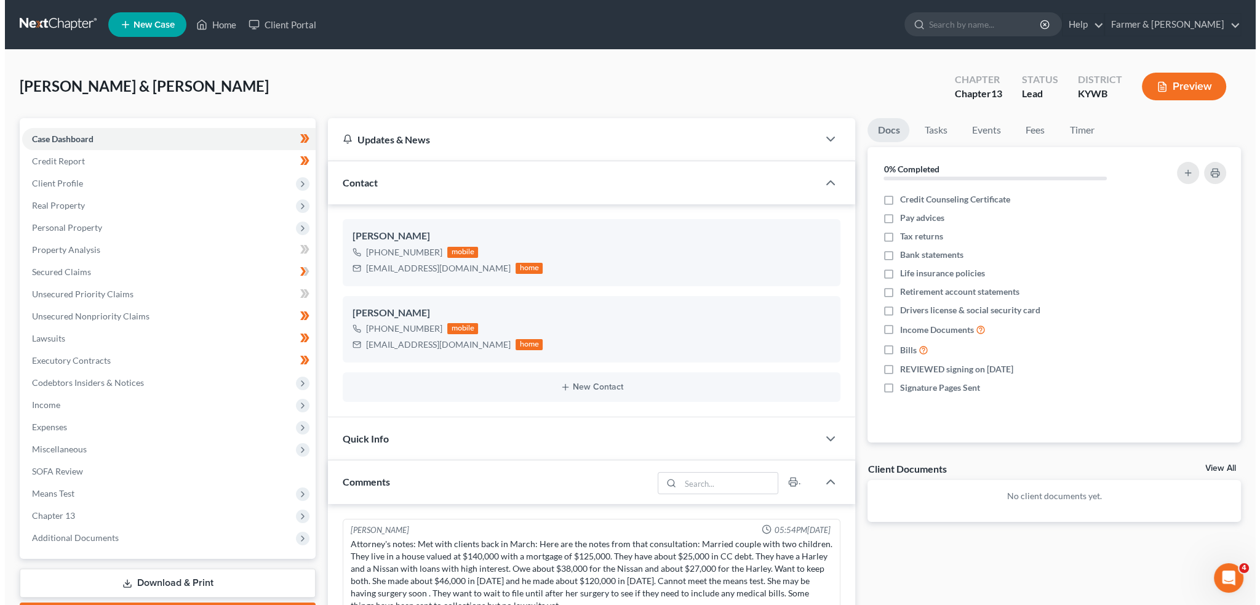
scroll to position [133, 0]
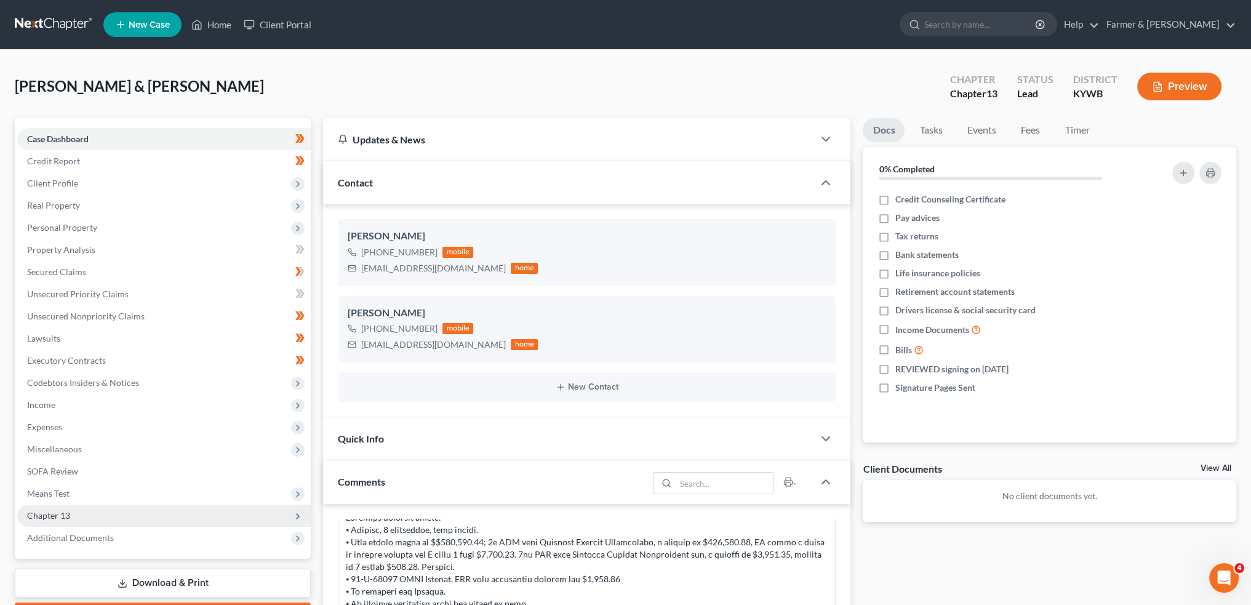
click at [57, 510] on span "Chapter 13" at bounding box center [48, 515] width 43 height 10
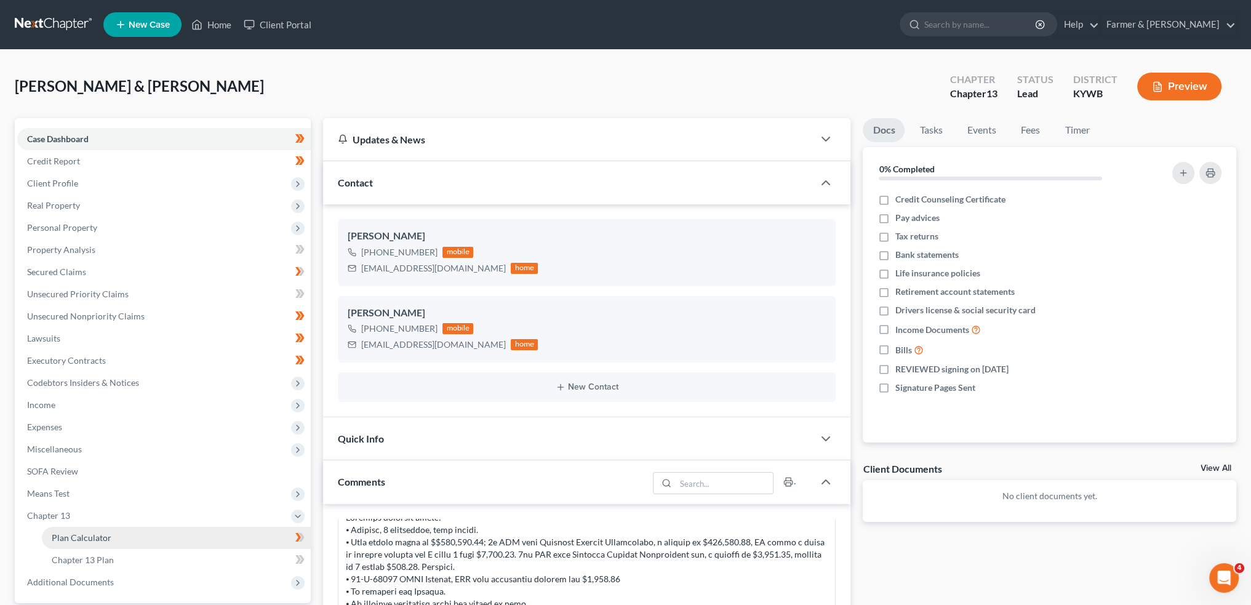
click at [66, 542] on span "Plan Calculator" at bounding box center [82, 537] width 60 height 10
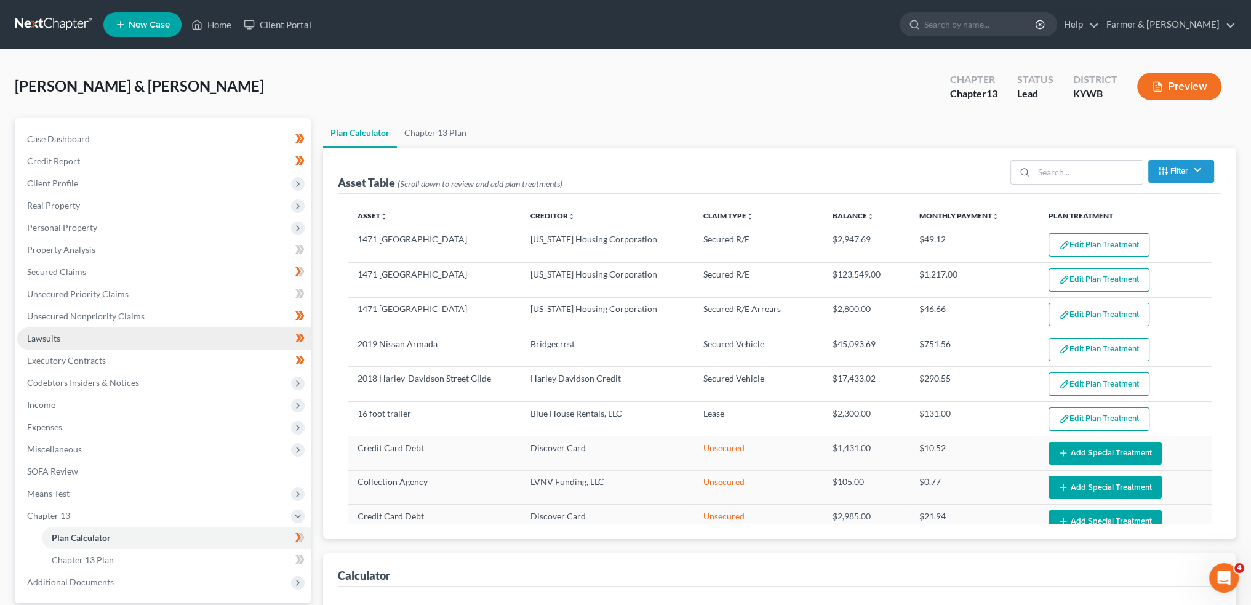
select select "59"
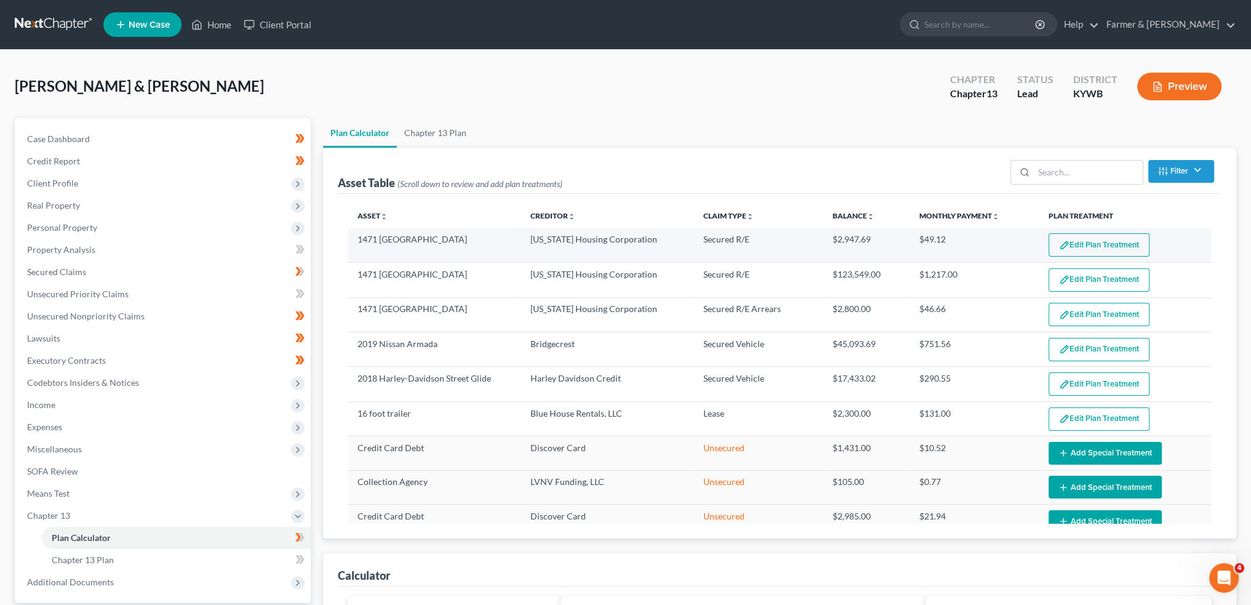
click at [1069, 236] on button "Edit Plan Treatment" at bounding box center [1099, 244] width 101 height 23
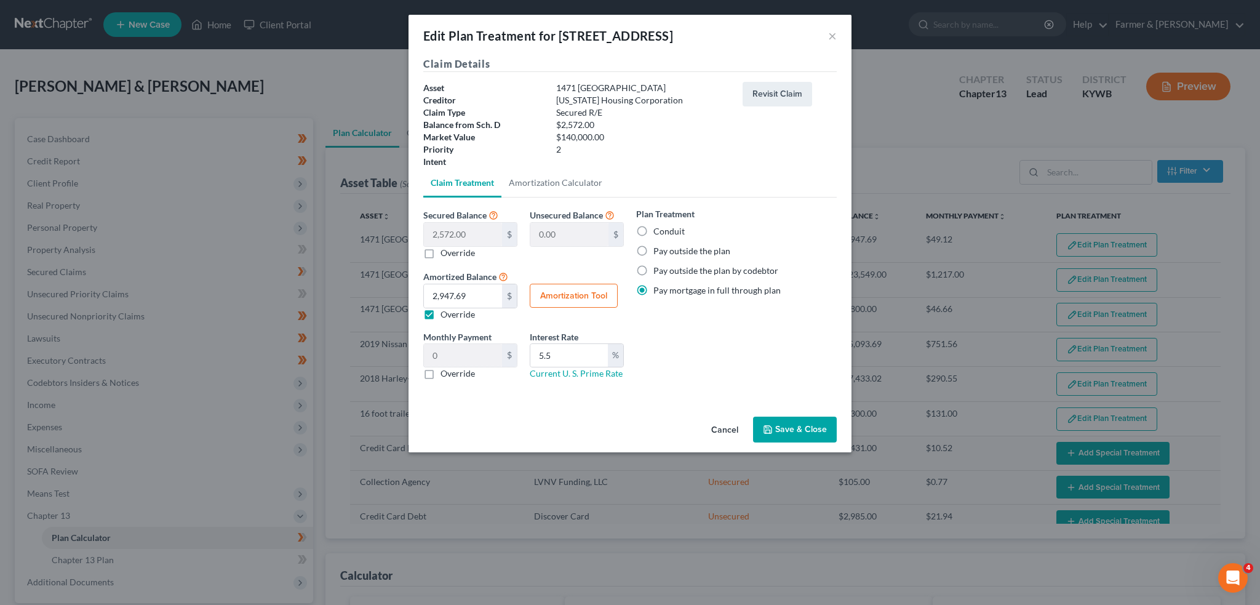
click at [583, 297] on button "Amortization Tool" at bounding box center [574, 296] width 88 height 25
type input "2,572.00"
type input "5.5"
type input "60"
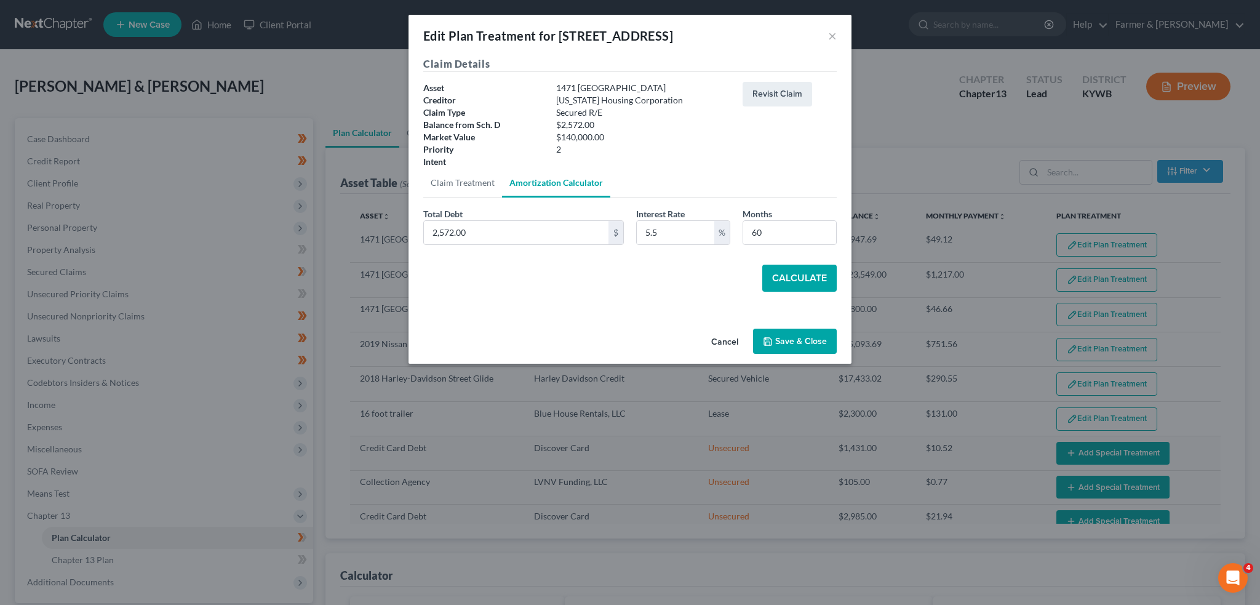
click at [788, 273] on button "Calculate" at bounding box center [800, 278] width 74 height 27
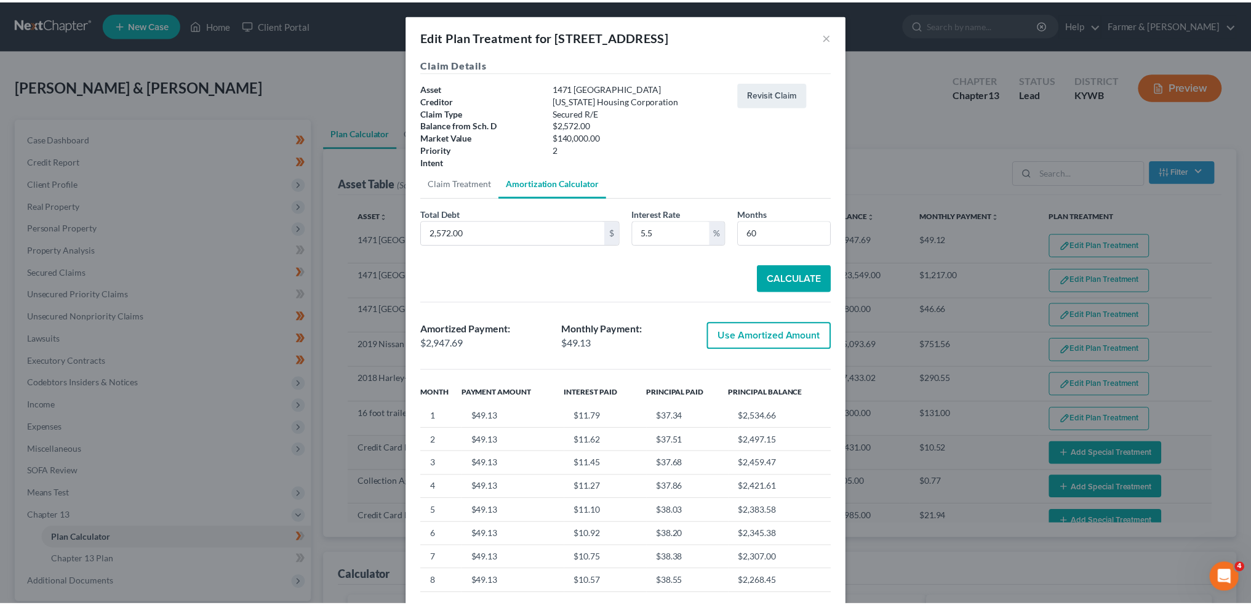
scroll to position [73, 0]
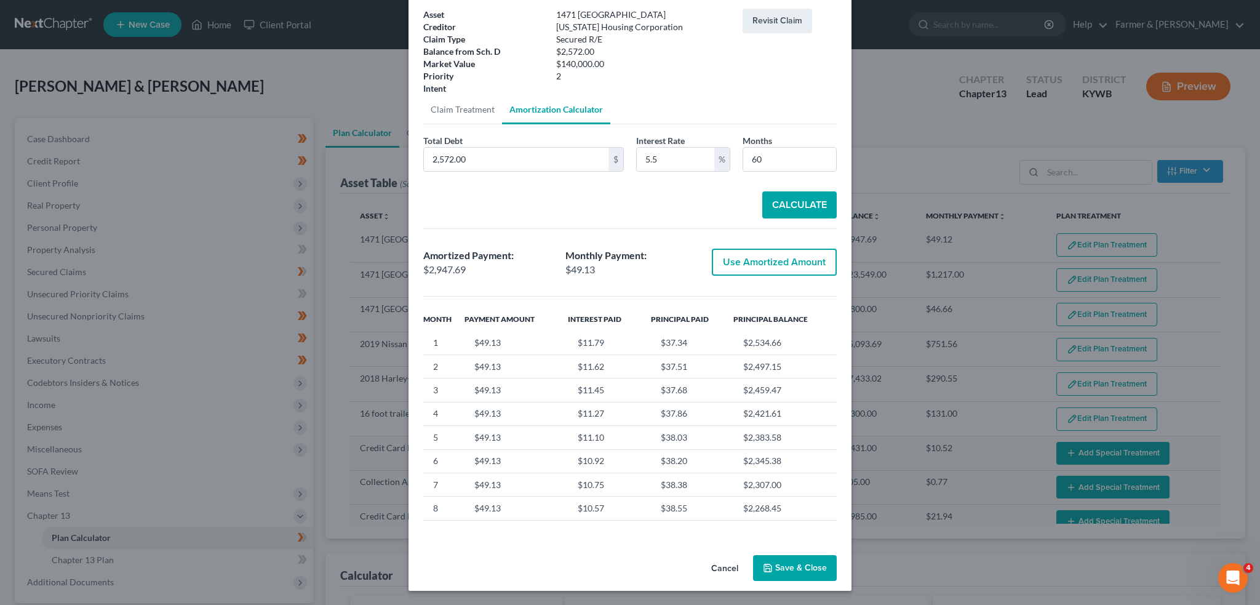
click at [785, 572] on button "Save & Close" at bounding box center [795, 568] width 84 height 26
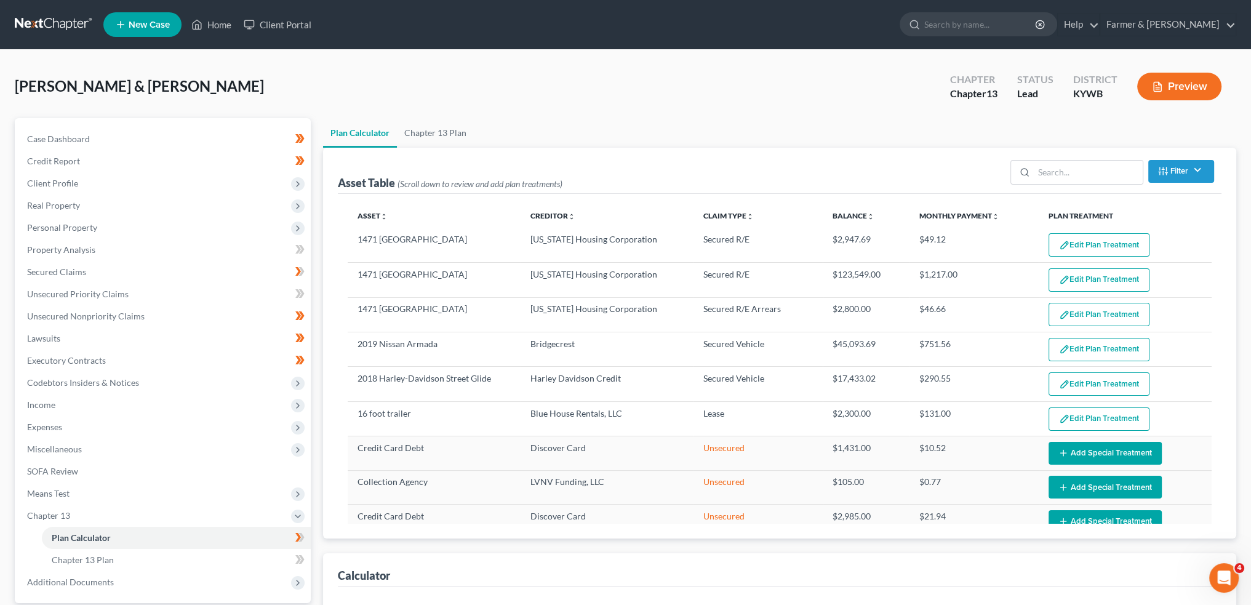
select select "59"
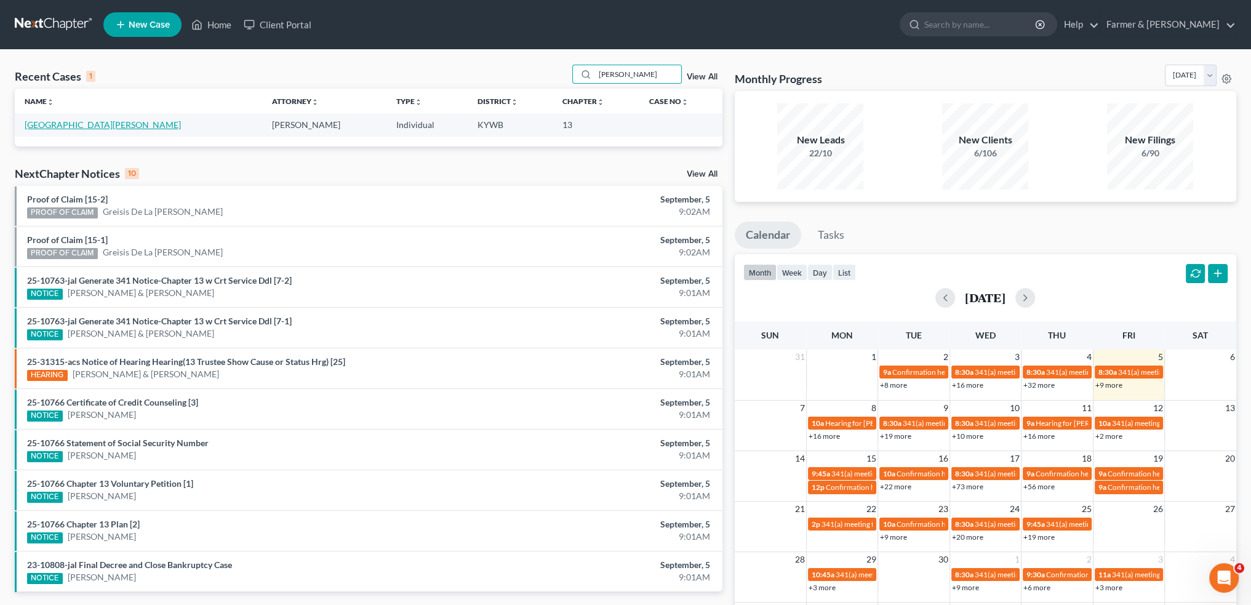
type input "lashonda"
click at [57, 124] on link "[GEOGRAPHIC_DATA][PERSON_NAME]" at bounding box center [103, 124] width 156 height 10
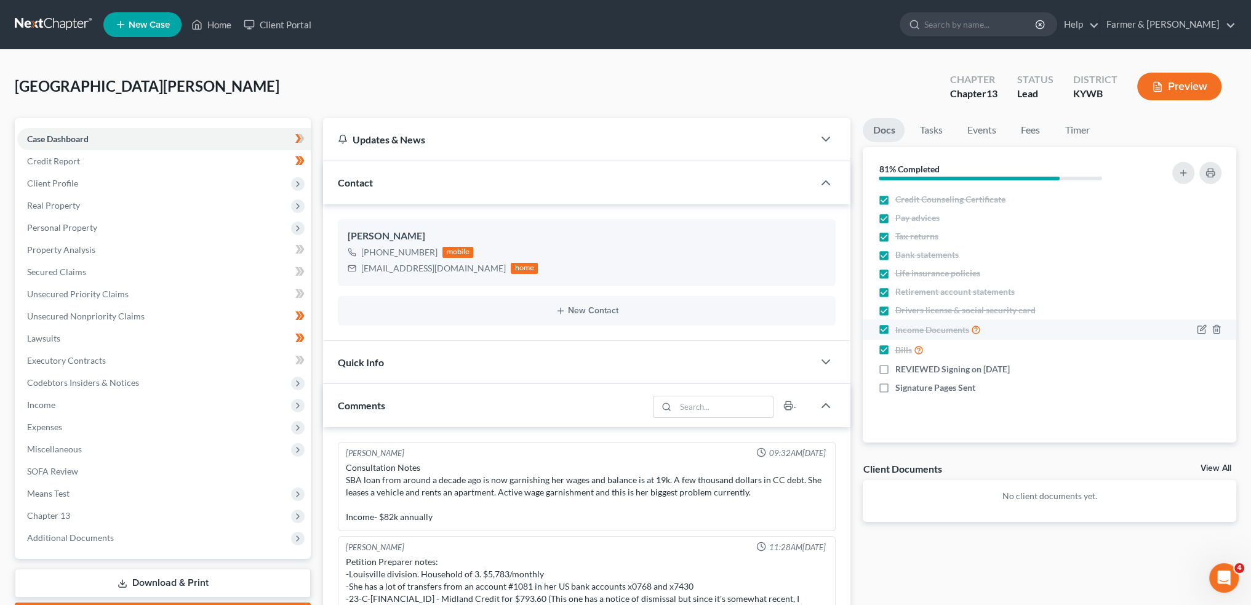
drag, startPoint x: 57, startPoint y: 233, endPoint x: 1226, endPoint y: 335, distance: 1173.8
click at [57, 233] on span "Personal Property" at bounding box center [164, 228] width 294 height 22
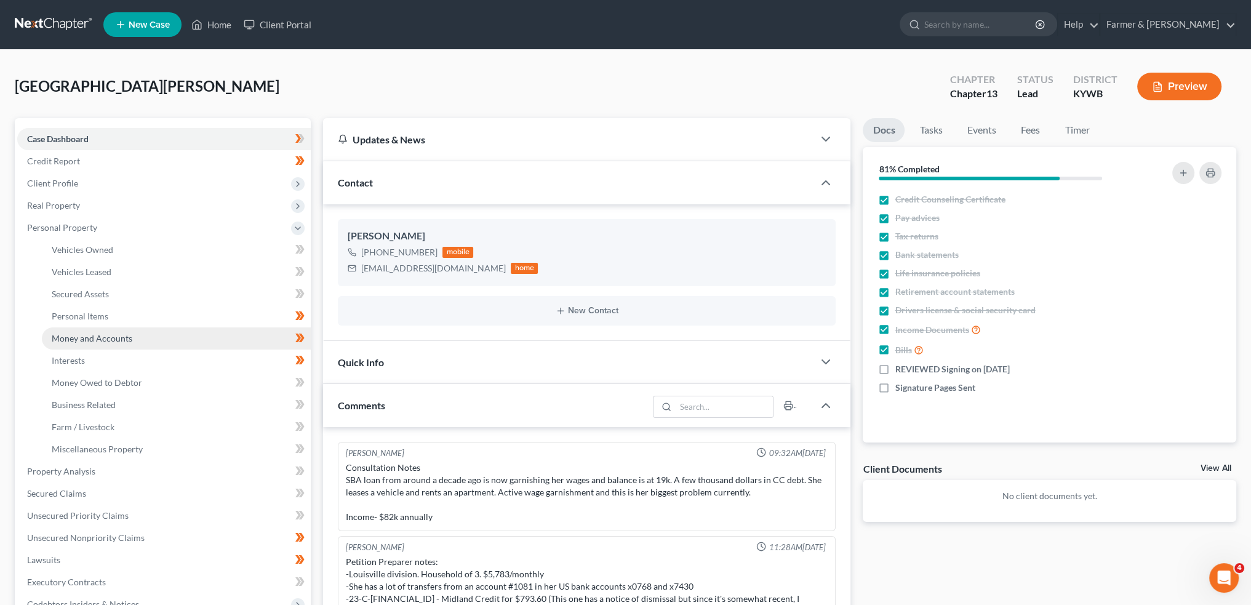
click at [98, 336] on span "Money and Accounts" at bounding box center [92, 338] width 81 height 10
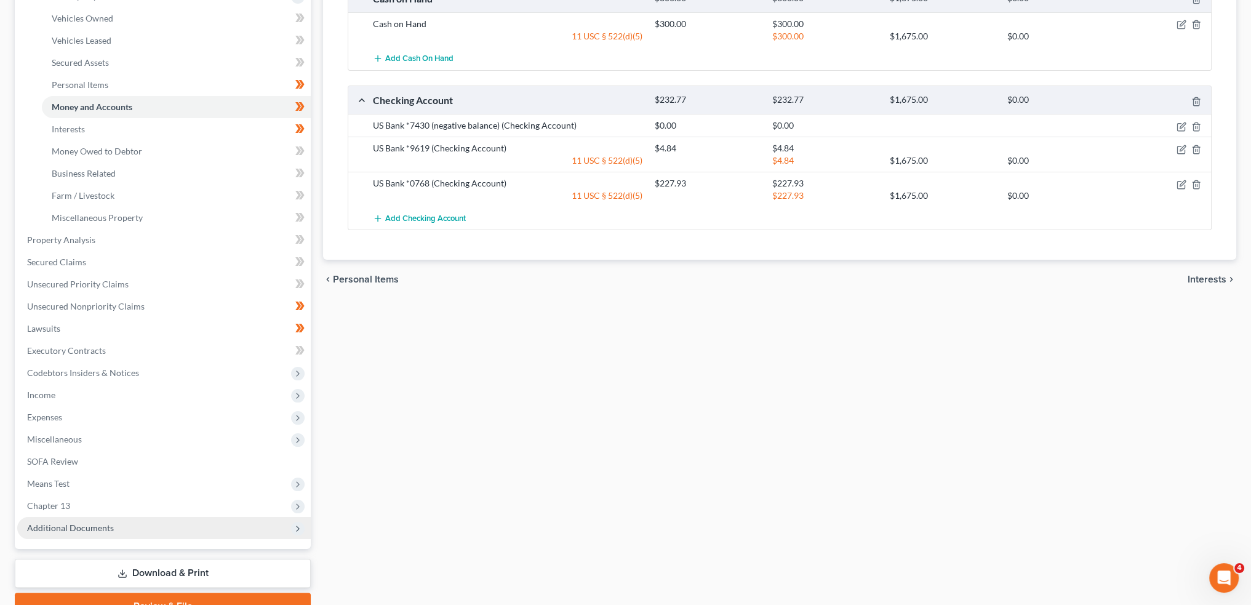
scroll to position [292, 0]
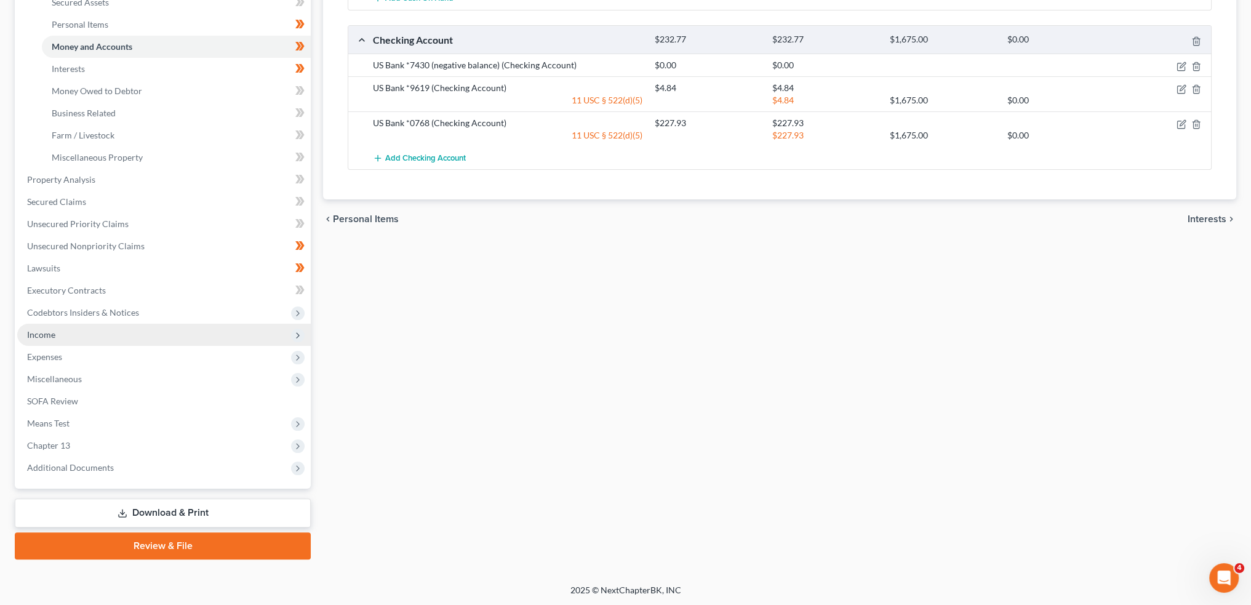
click at [78, 337] on span "Income" at bounding box center [164, 335] width 294 height 22
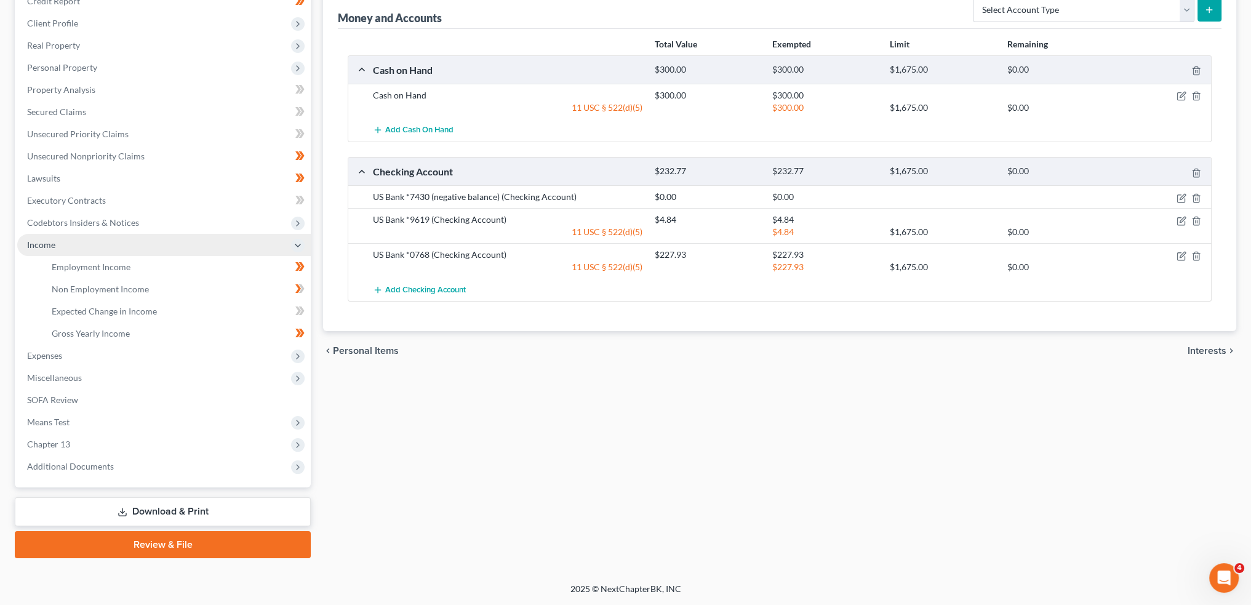
scroll to position [159, 0]
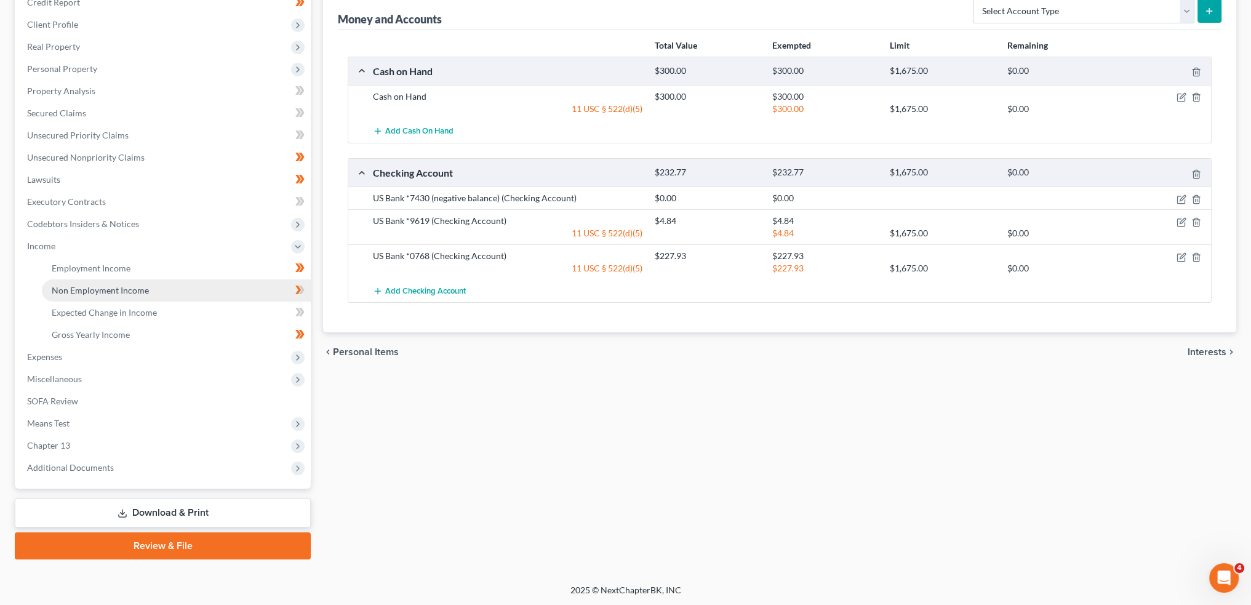
click at [141, 294] on span "Non Employment Income" at bounding box center [100, 290] width 97 height 10
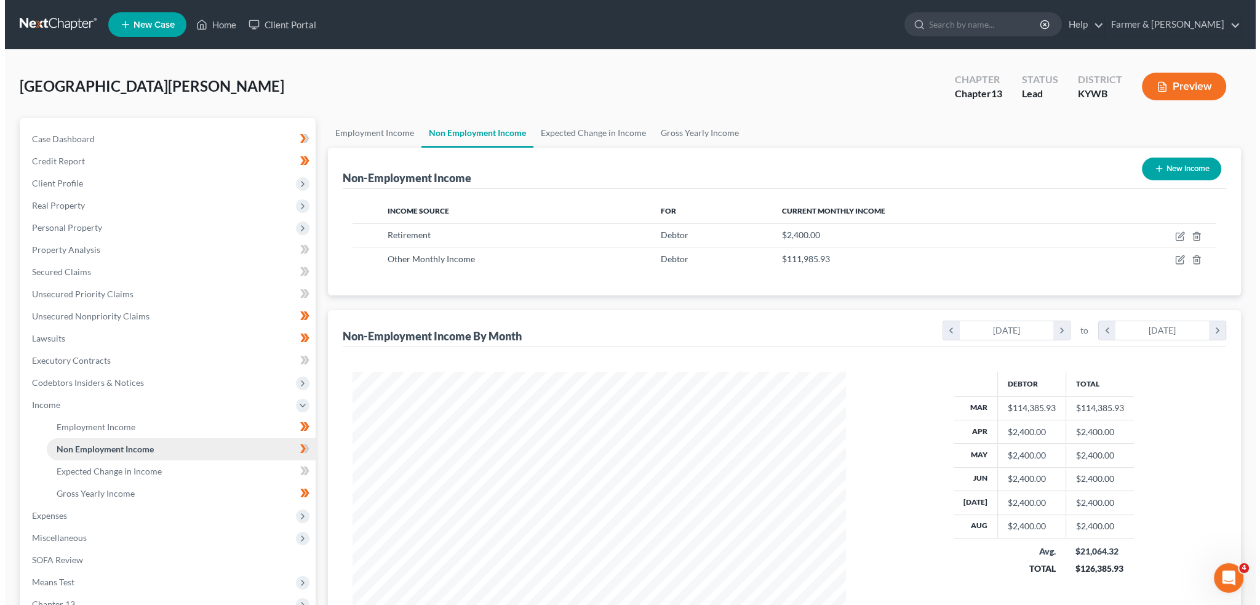
scroll to position [247, 518]
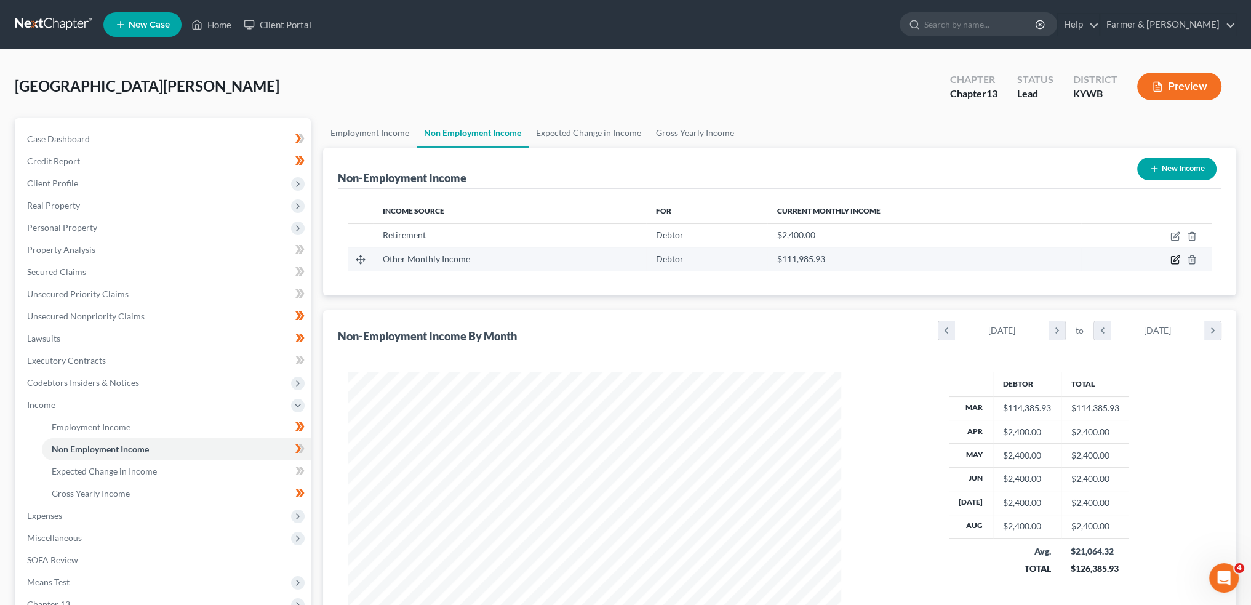
click at [1175, 259] on icon "button" at bounding box center [1176, 260] width 10 height 10
select select "13"
select select "0"
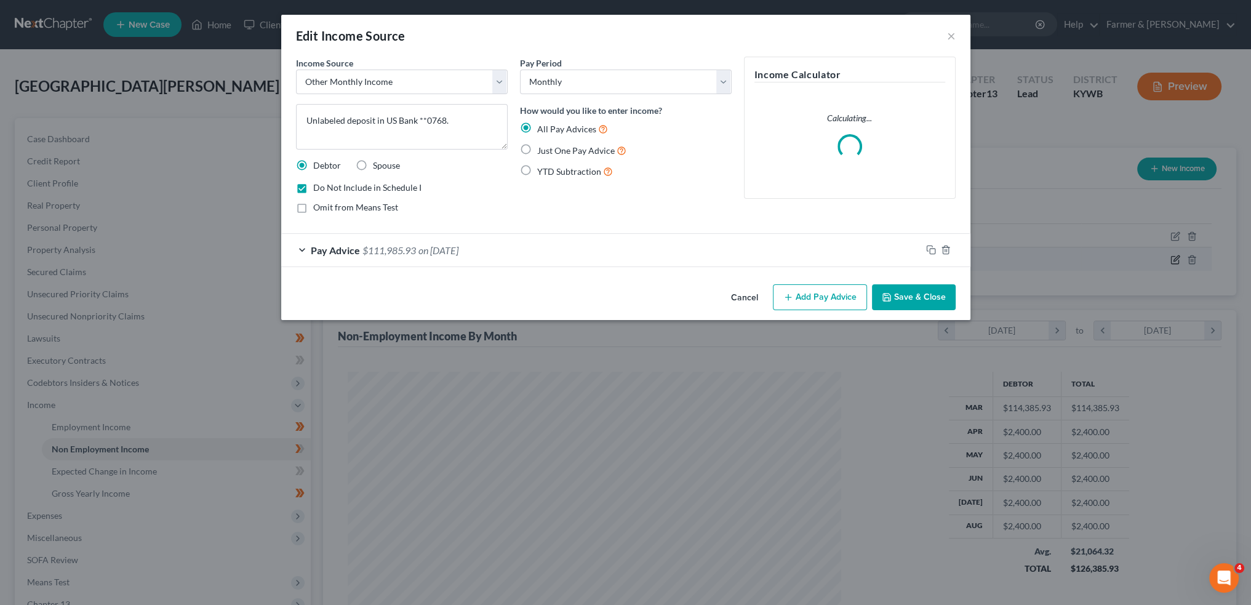
scroll to position [249, 522]
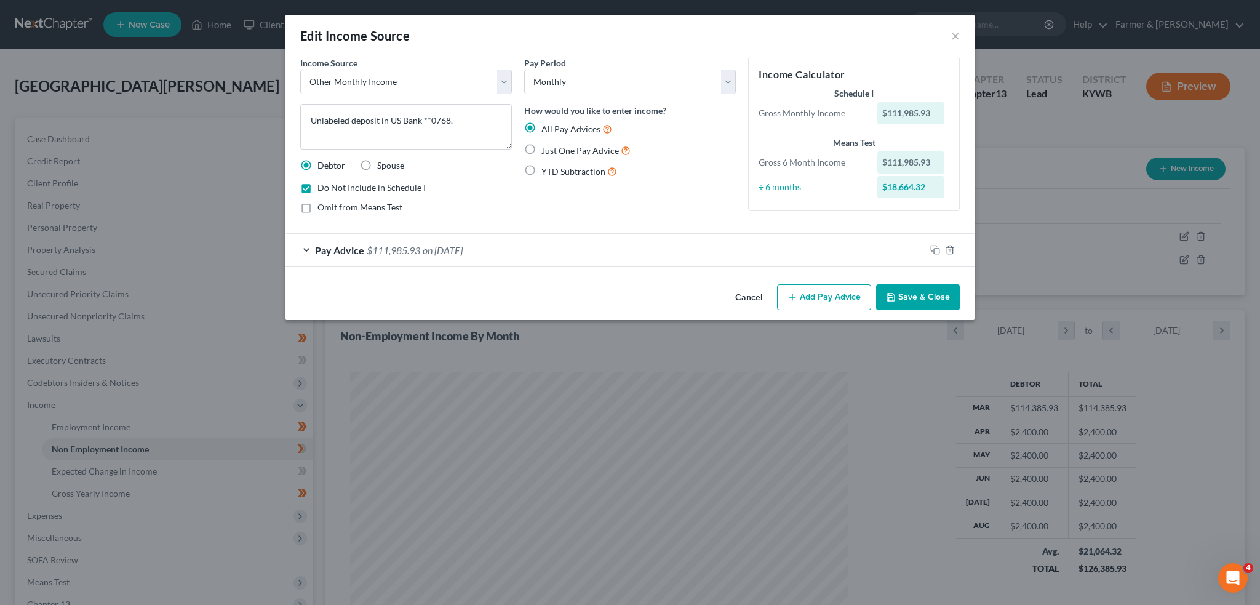
drag, startPoint x: 894, startPoint y: 292, endPoint x: 1044, endPoint y: 276, distance: 151.0
click at [894, 294] on icon "button" at bounding box center [890, 297] width 7 height 7
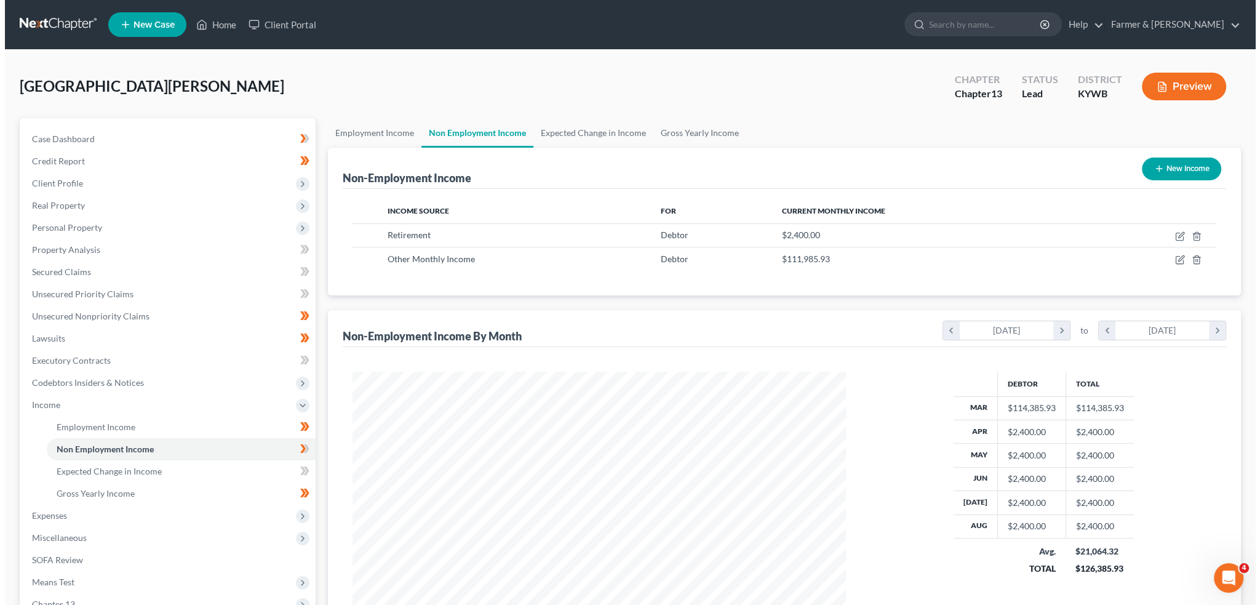
scroll to position [615179, 614907]
click at [1172, 235] on icon "button" at bounding box center [1176, 236] width 10 height 10
select select "3"
select select "0"
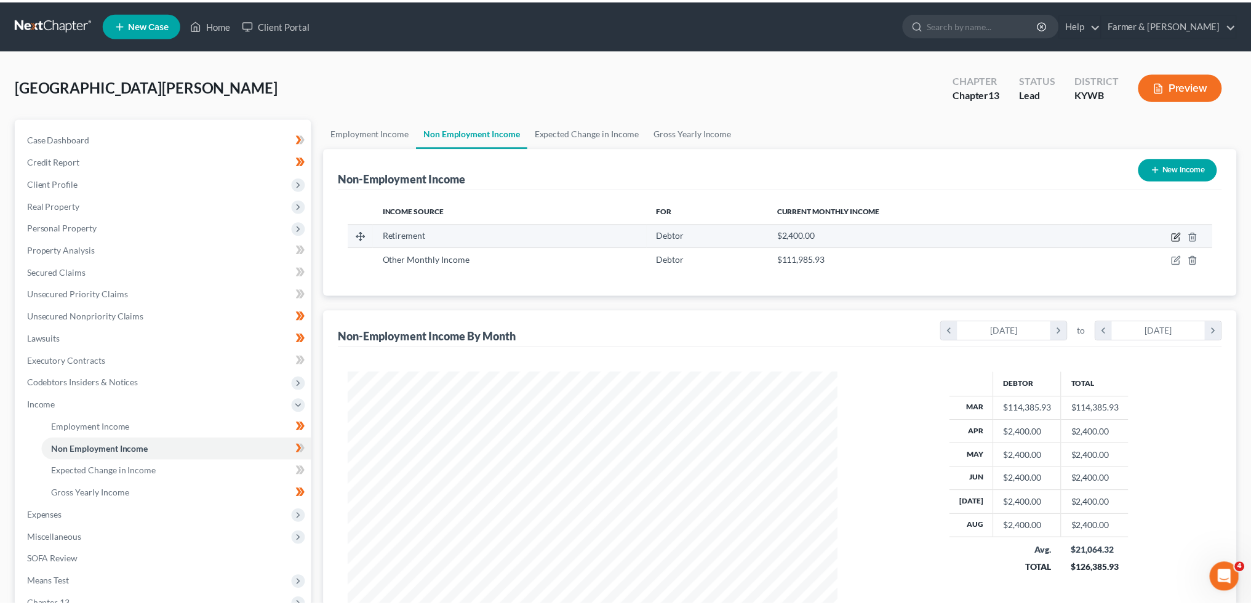
scroll to position [249, 522]
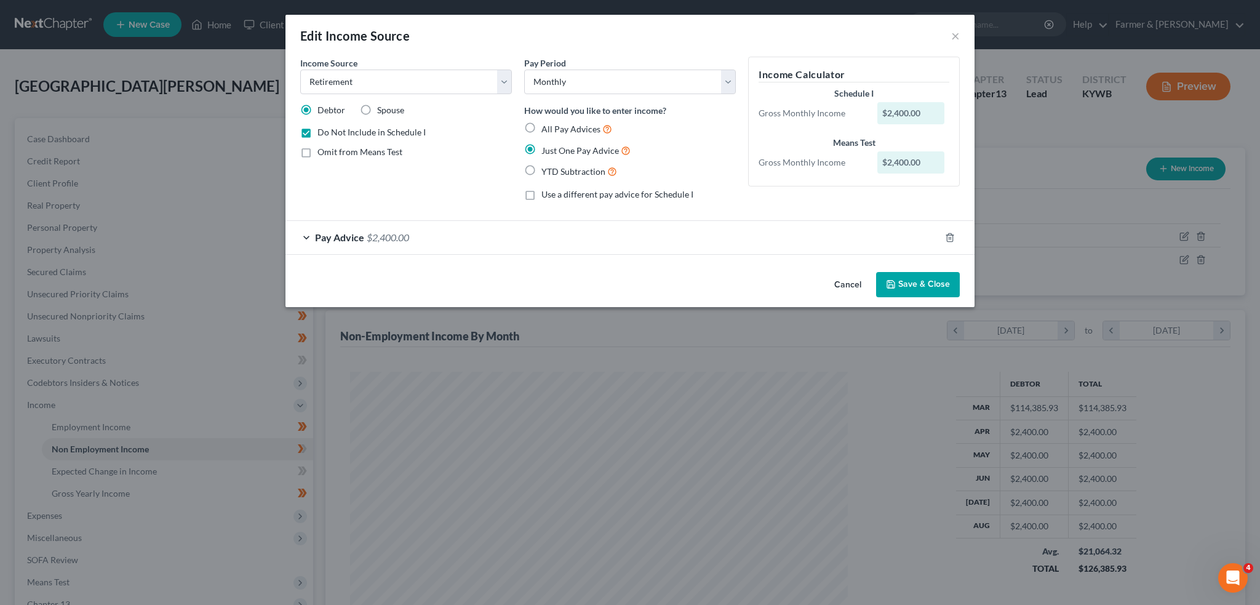
drag, startPoint x: 925, startPoint y: 296, endPoint x: 969, endPoint y: 297, distance: 44.3
click at [925, 296] on button "Save & Close" at bounding box center [918, 285] width 84 height 26
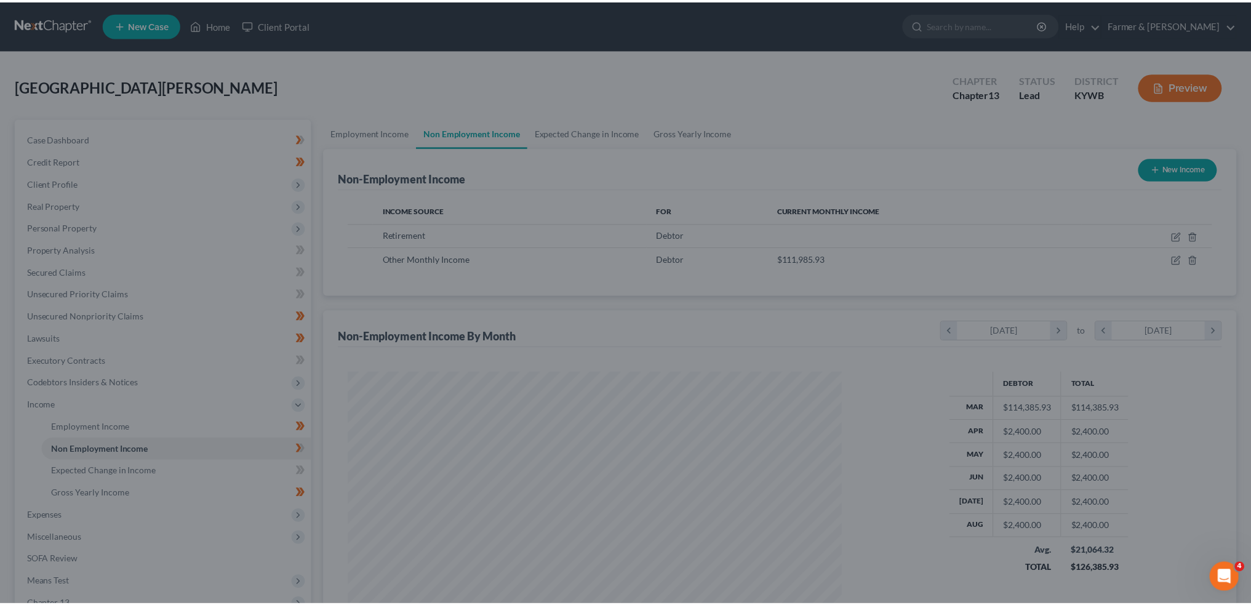
scroll to position [615179, 614907]
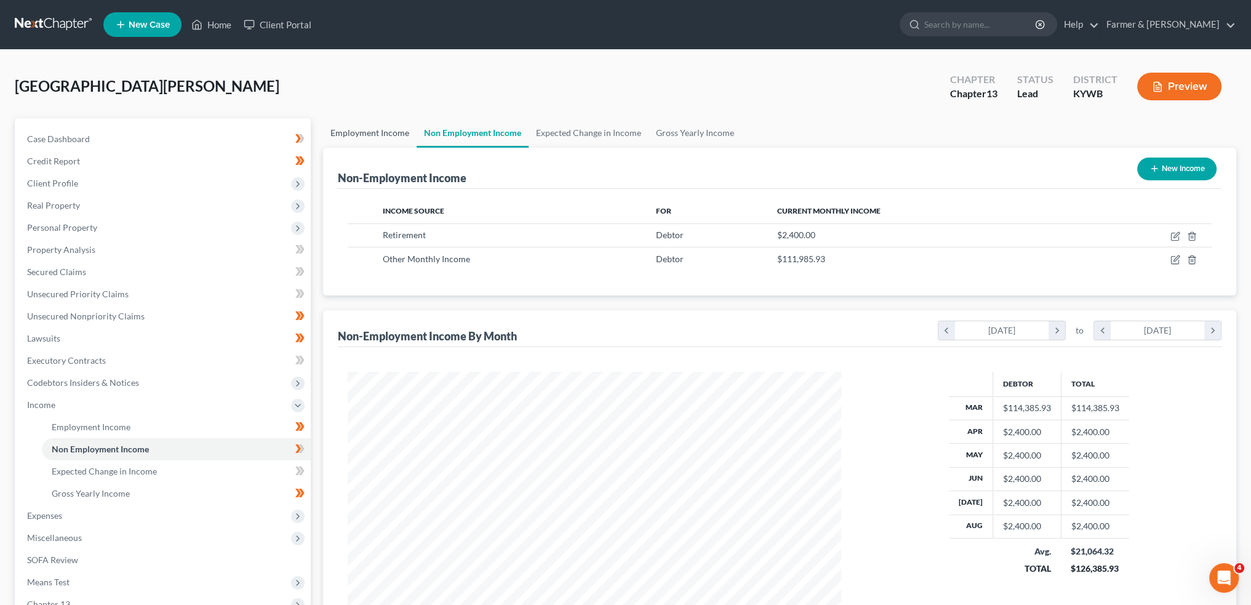
click at [351, 132] on link "Employment Income" at bounding box center [370, 133] width 94 height 30
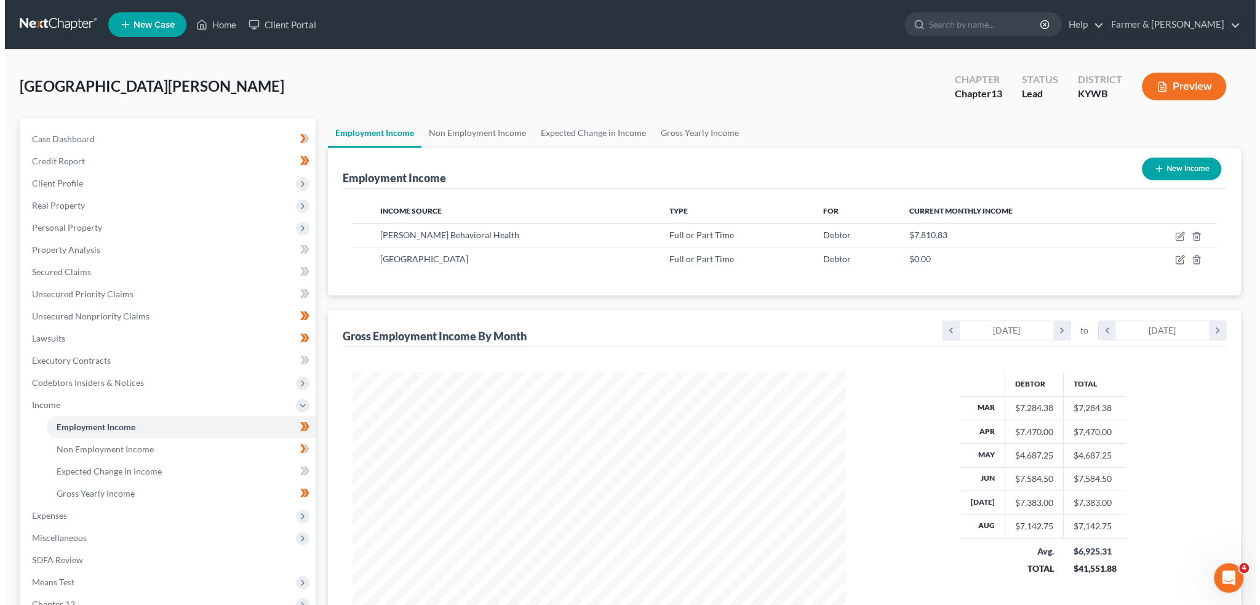
scroll to position [247, 518]
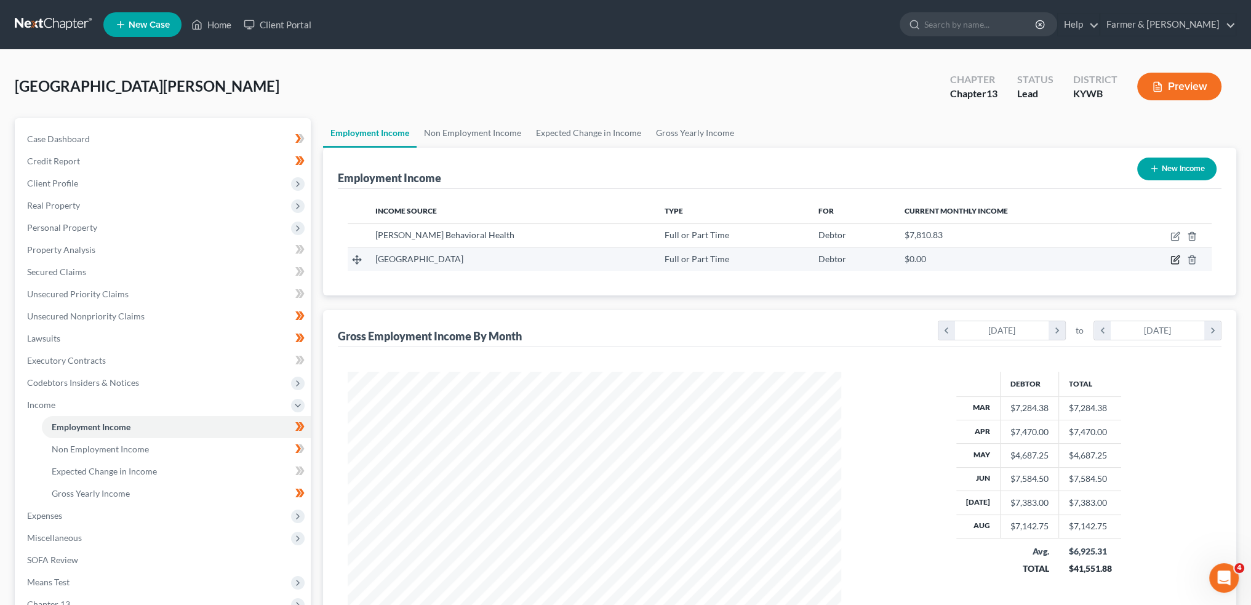
click at [1175, 260] on icon "button" at bounding box center [1177, 259] width 6 height 6
select select "0"
select select "15"
select select "2"
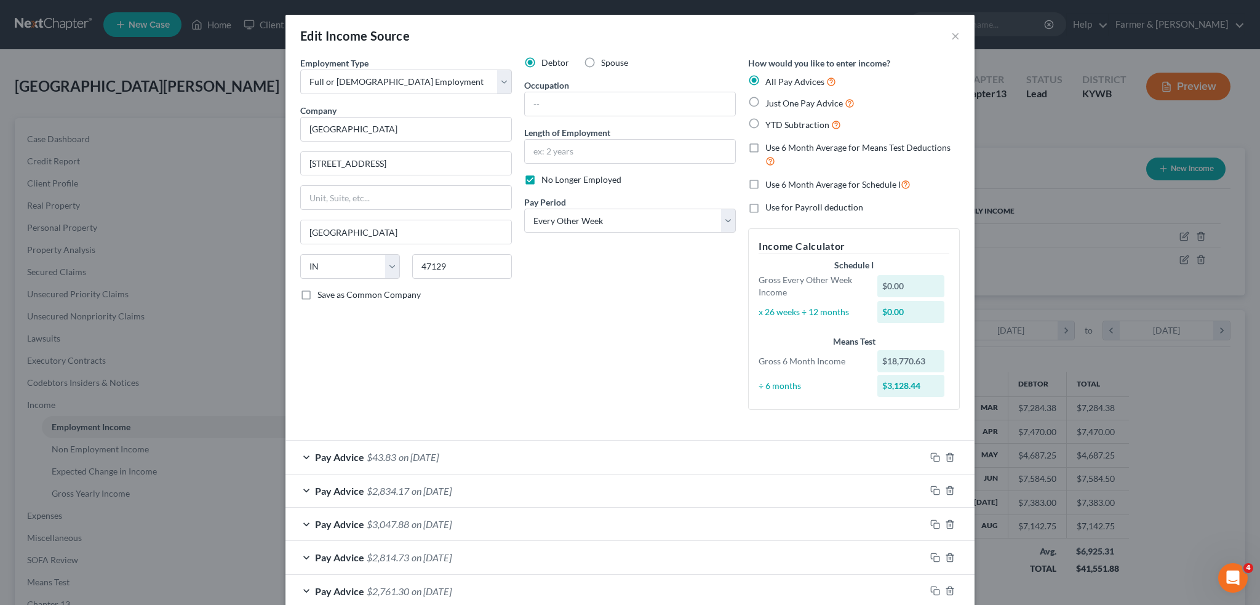
scroll to position [135, 0]
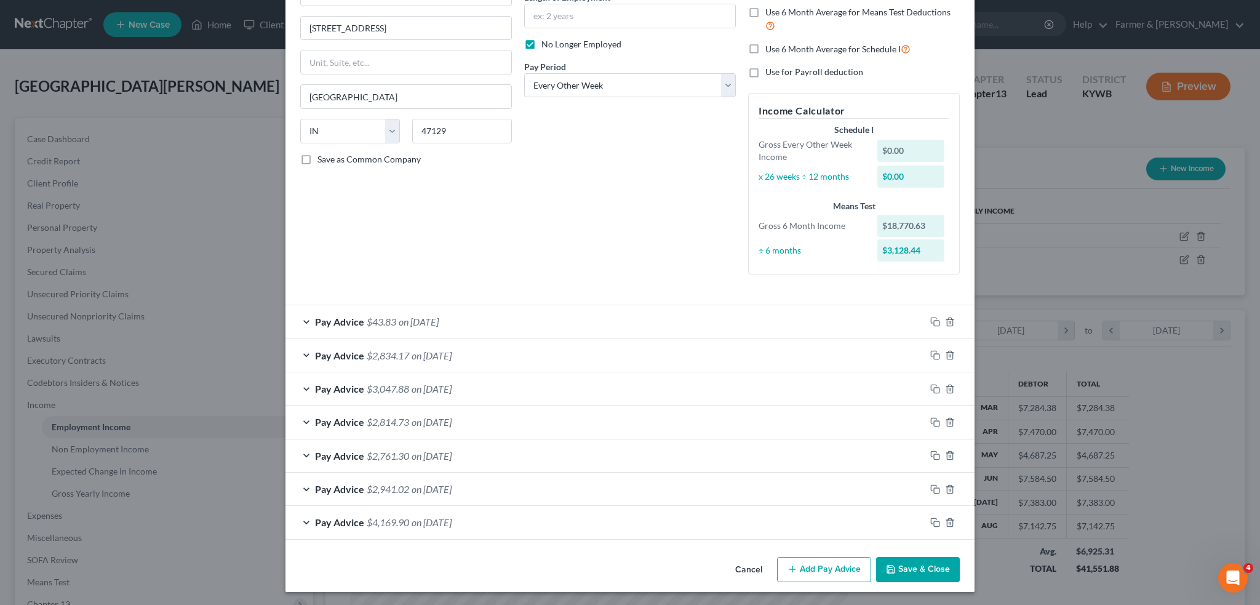
click at [561, 450] on div "Pay Advice $2,761.30 on 03/28/2025" at bounding box center [606, 455] width 640 height 33
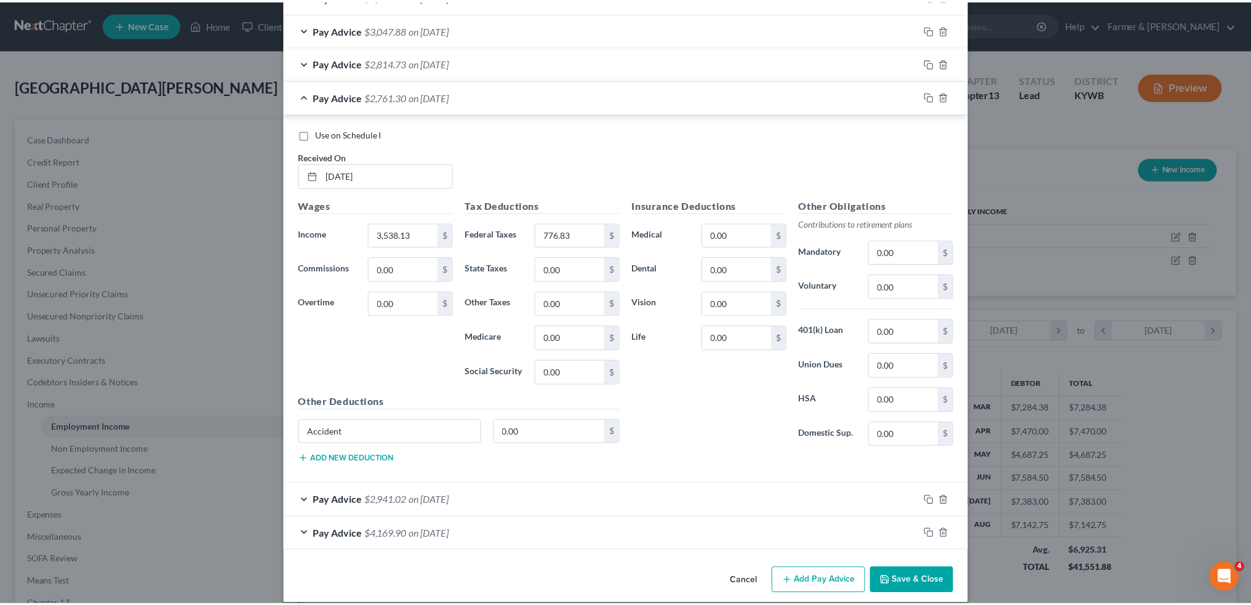
scroll to position [505, 0]
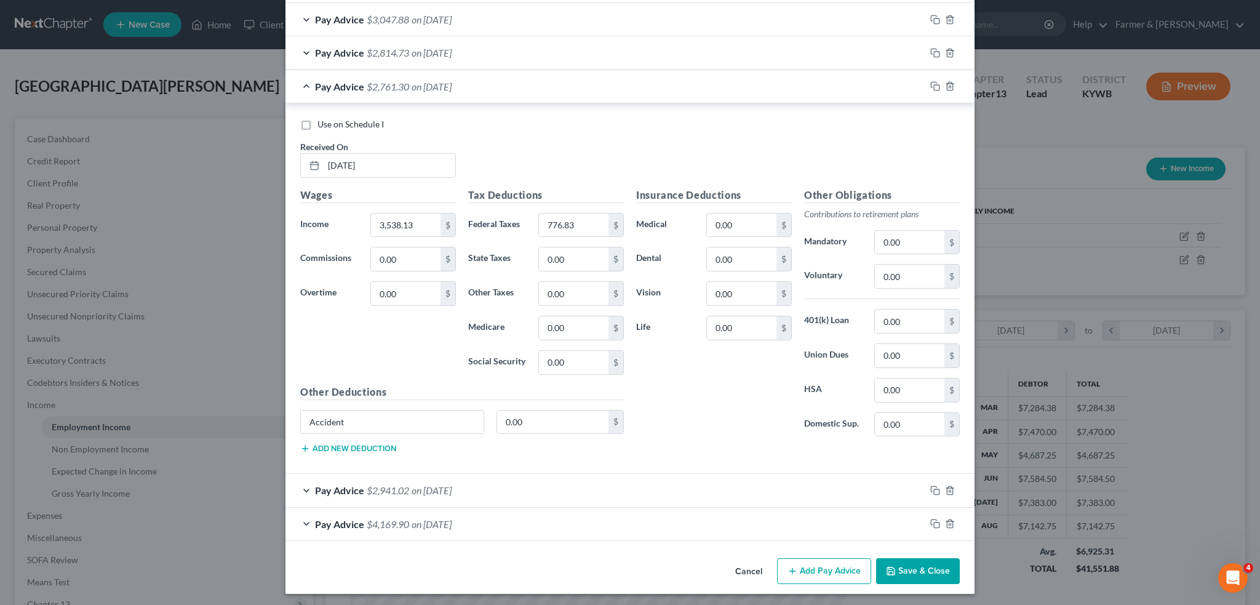
click at [892, 560] on button "Save & Close" at bounding box center [918, 571] width 84 height 26
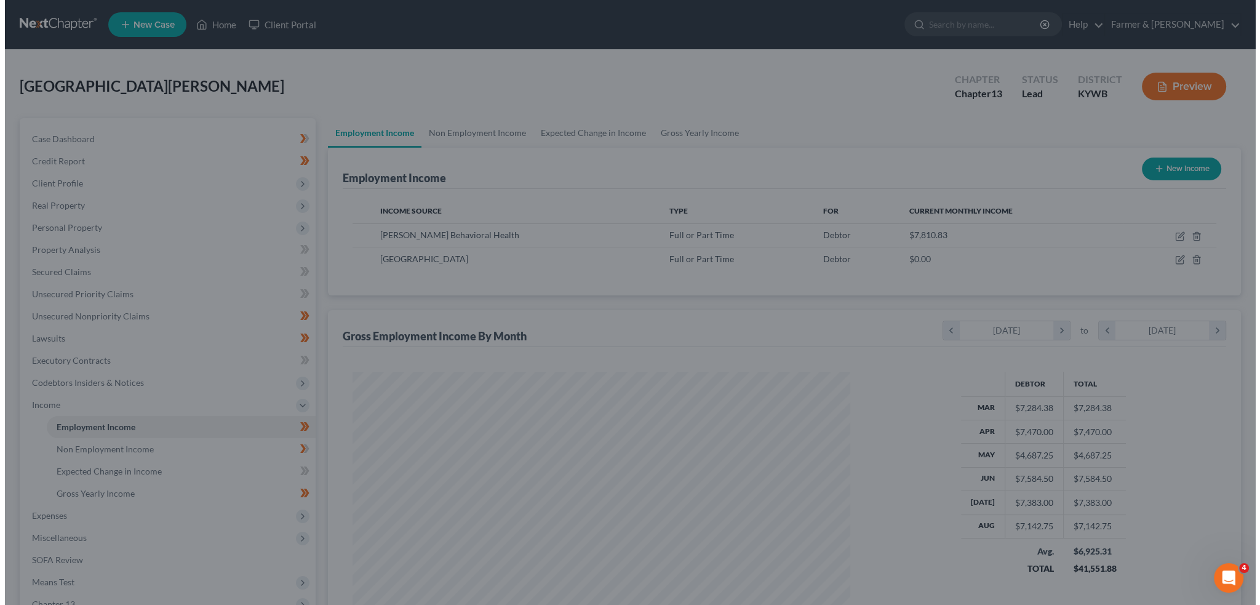
scroll to position [615179, 614907]
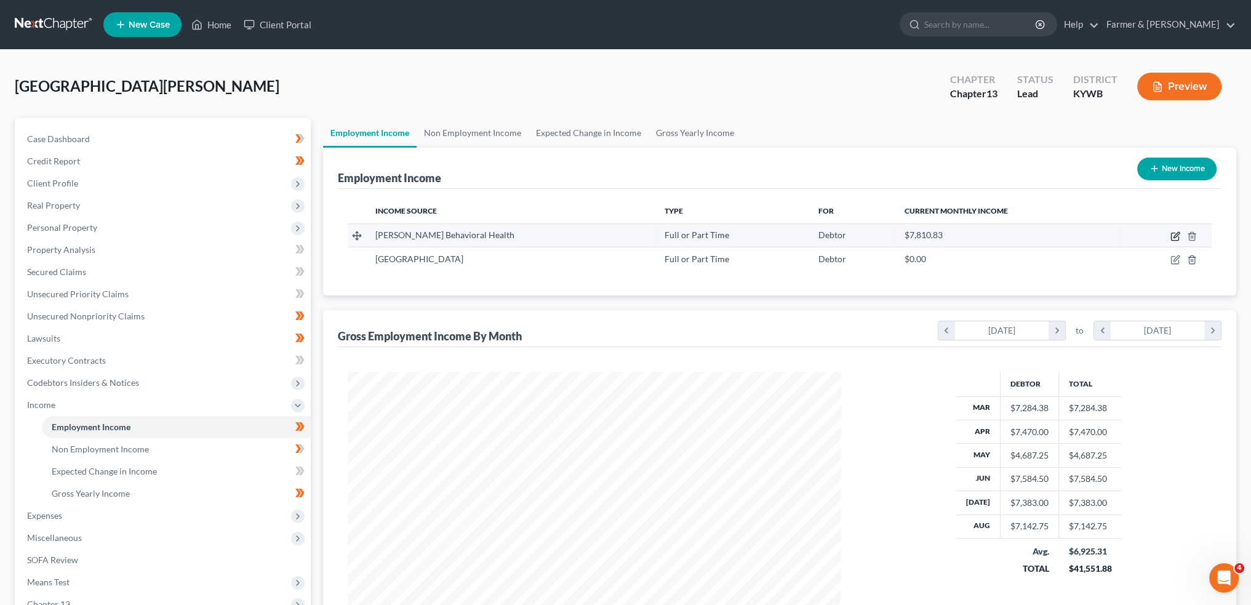
click at [1177, 235] on icon "button" at bounding box center [1177, 235] width 6 height 6
select select "0"
select select "2"
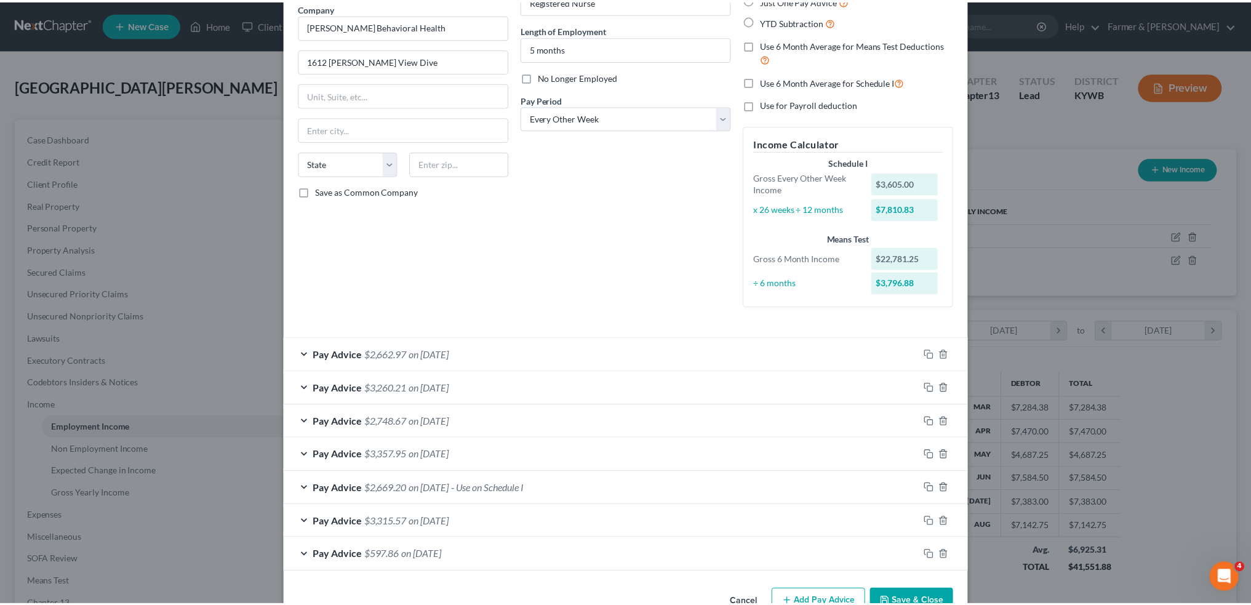
scroll to position [135, 0]
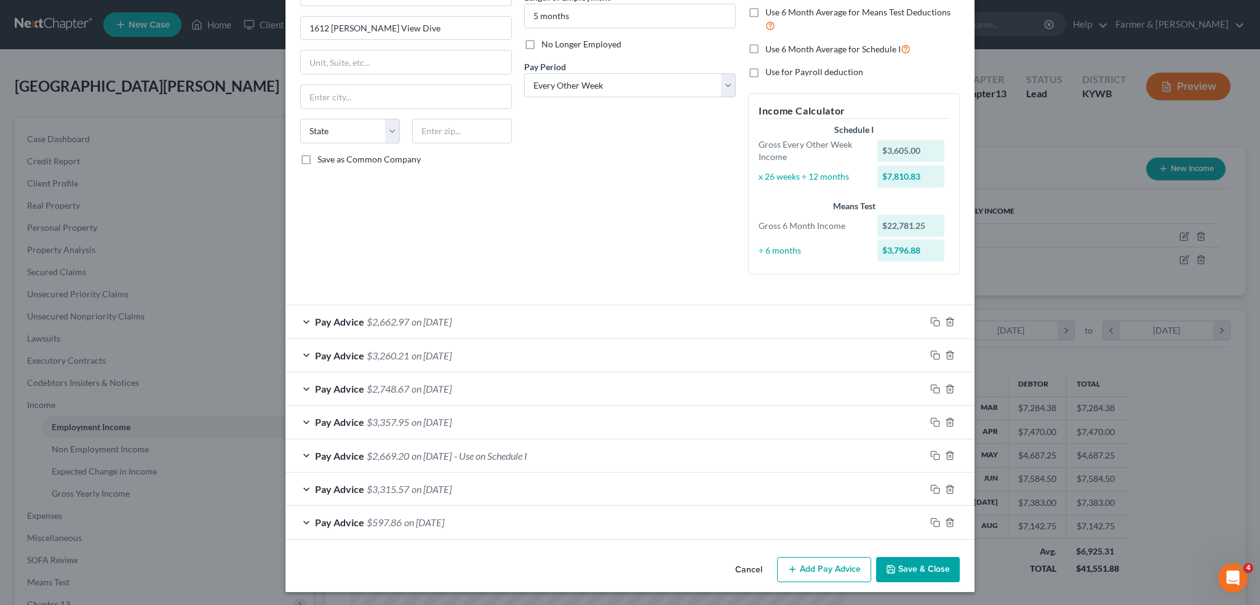
drag, startPoint x: 894, startPoint y: 572, endPoint x: 66, endPoint y: 186, distance: 912.7
click at [894, 572] on button "Save & Close" at bounding box center [918, 570] width 84 height 26
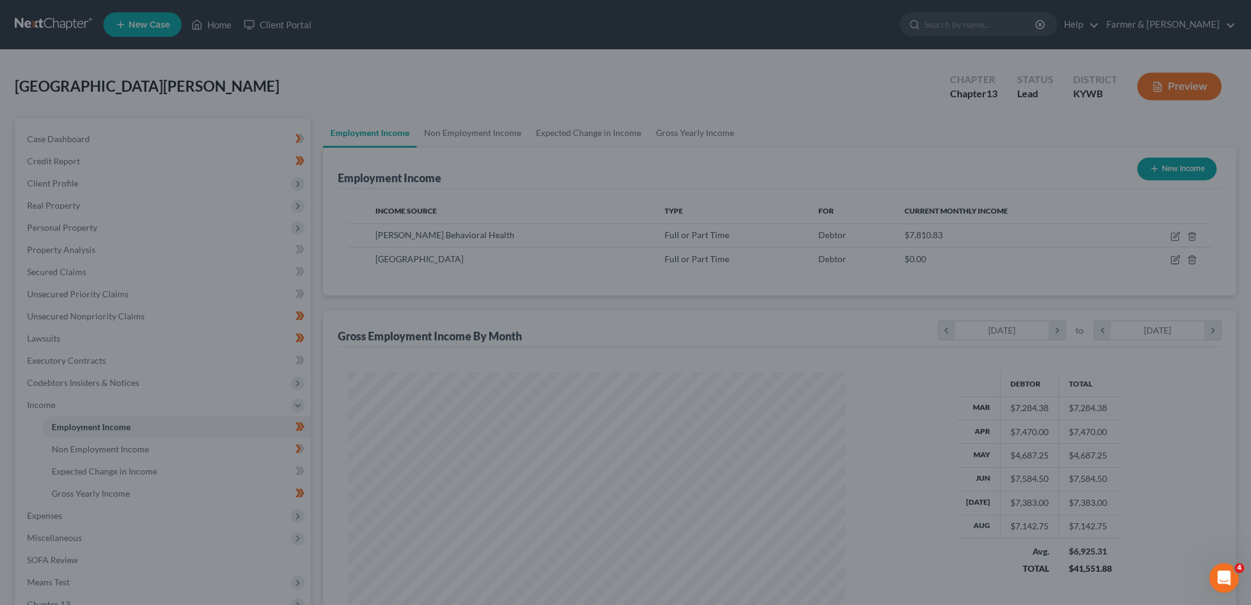
scroll to position [615179, 614907]
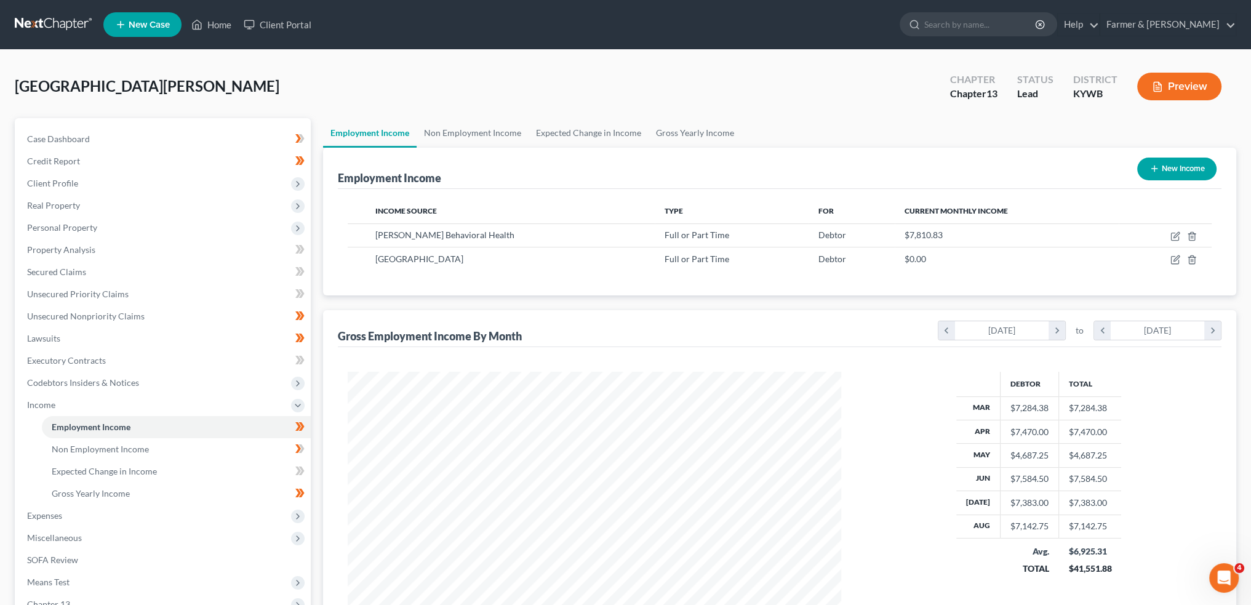
click at [66, 186] on span "Client Profile" at bounding box center [52, 183] width 51 height 10
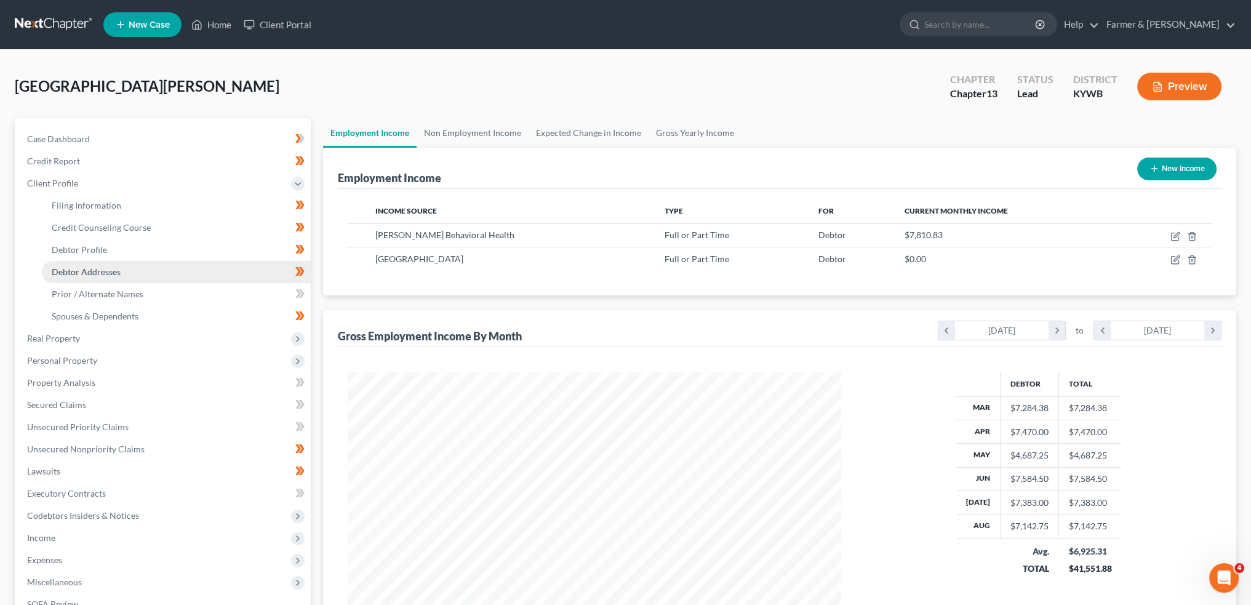
click at [74, 275] on span "Debtor Addresses" at bounding box center [86, 271] width 69 height 10
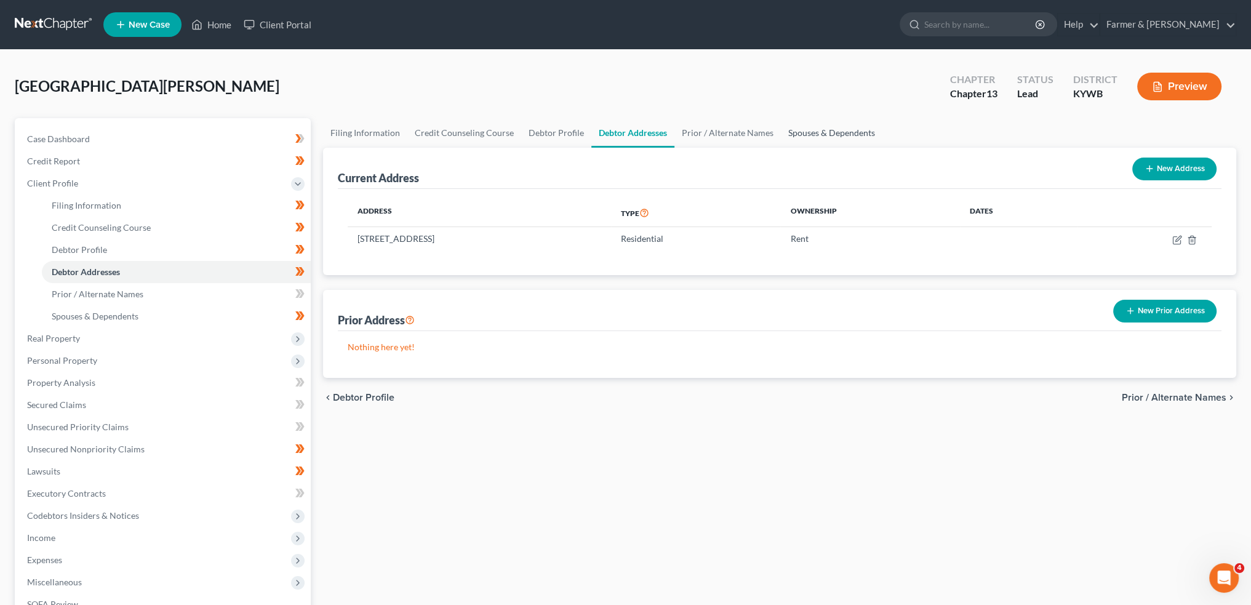
click at [832, 134] on link "Spouses & Dependents" at bounding box center [832, 133] width 102 height 30
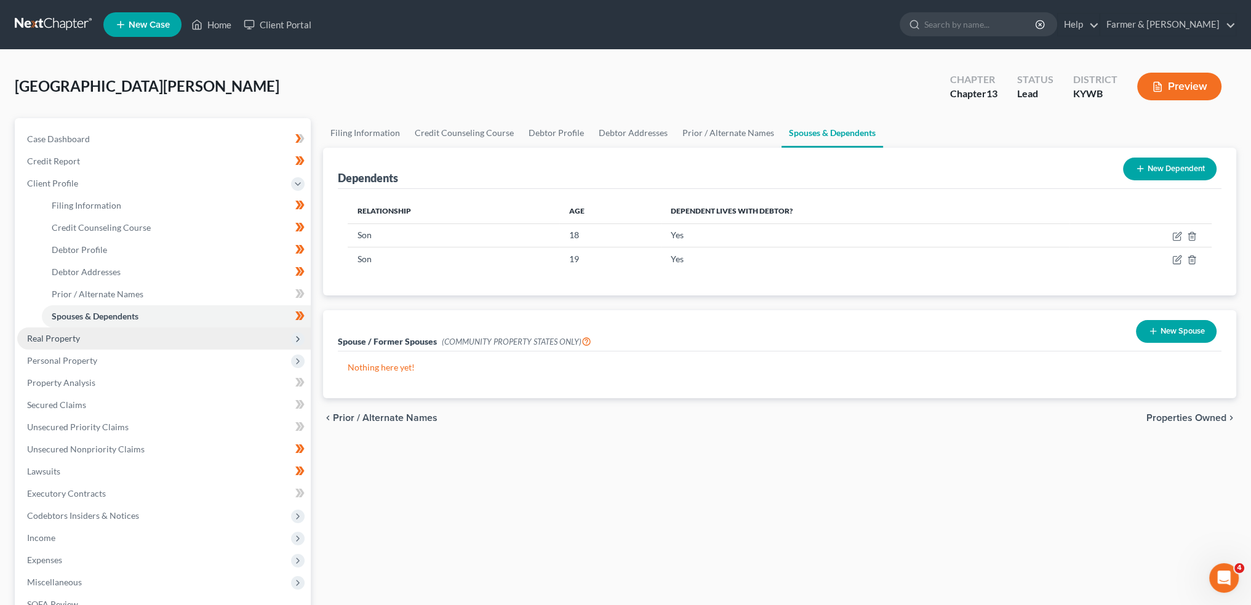
click at [50, 337] on span "Real Property" at bounding box center [53, 338] width 53 height 10
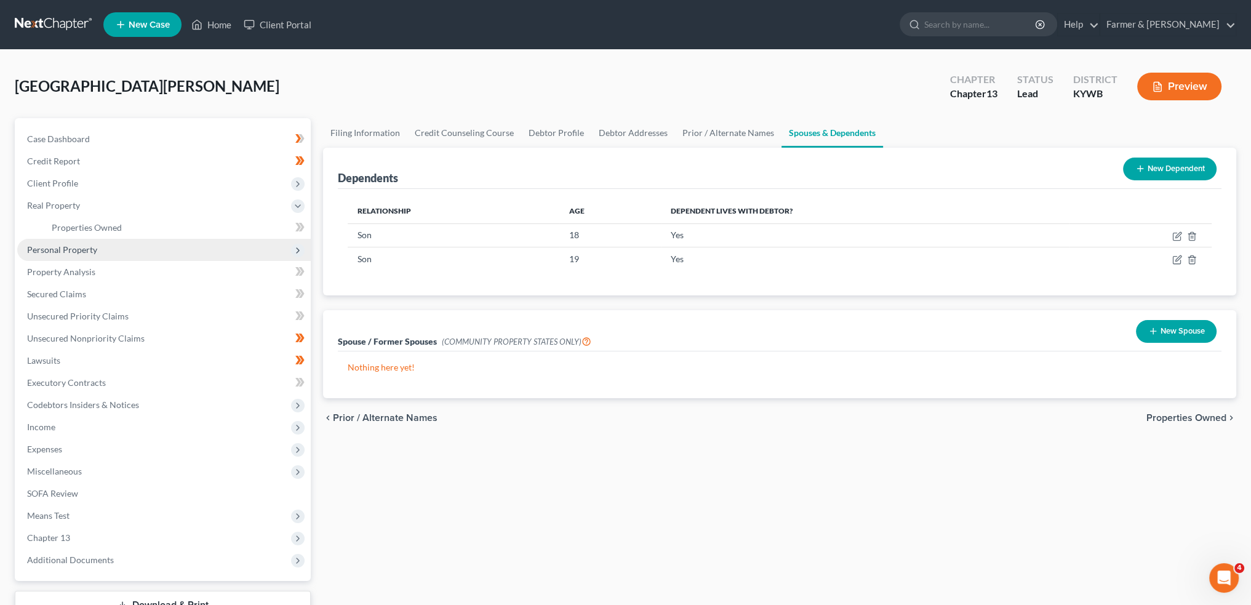
click at [68, 250] on span "Personal Property" at bounding box center [62, 249] width 70 height 10
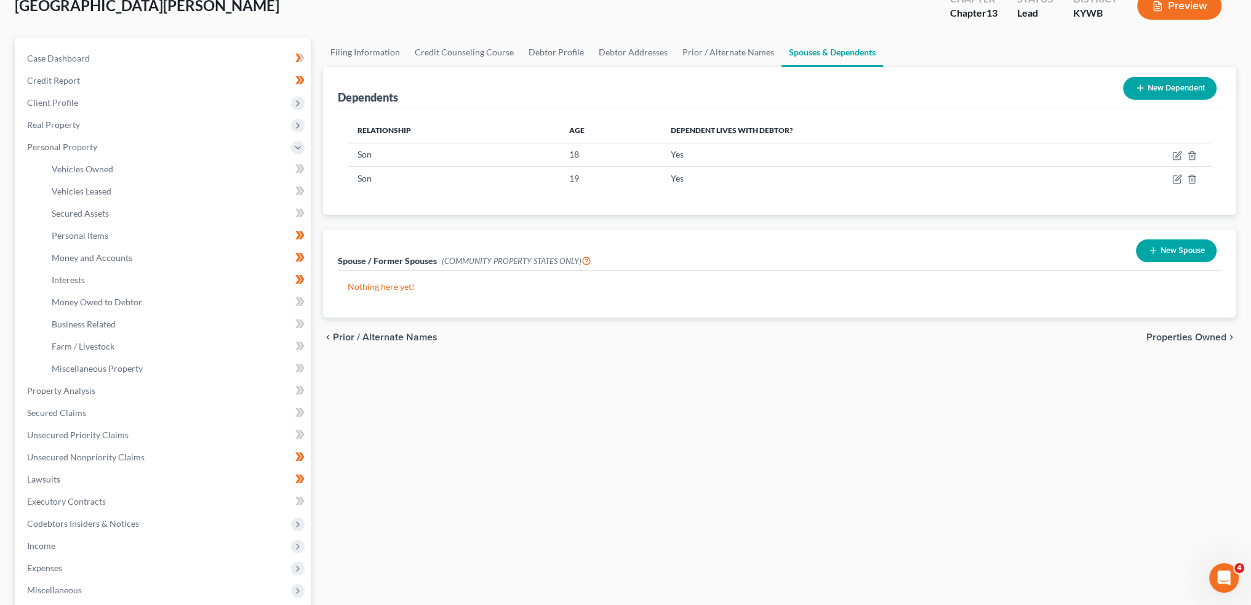
scroll to position [102, 0]
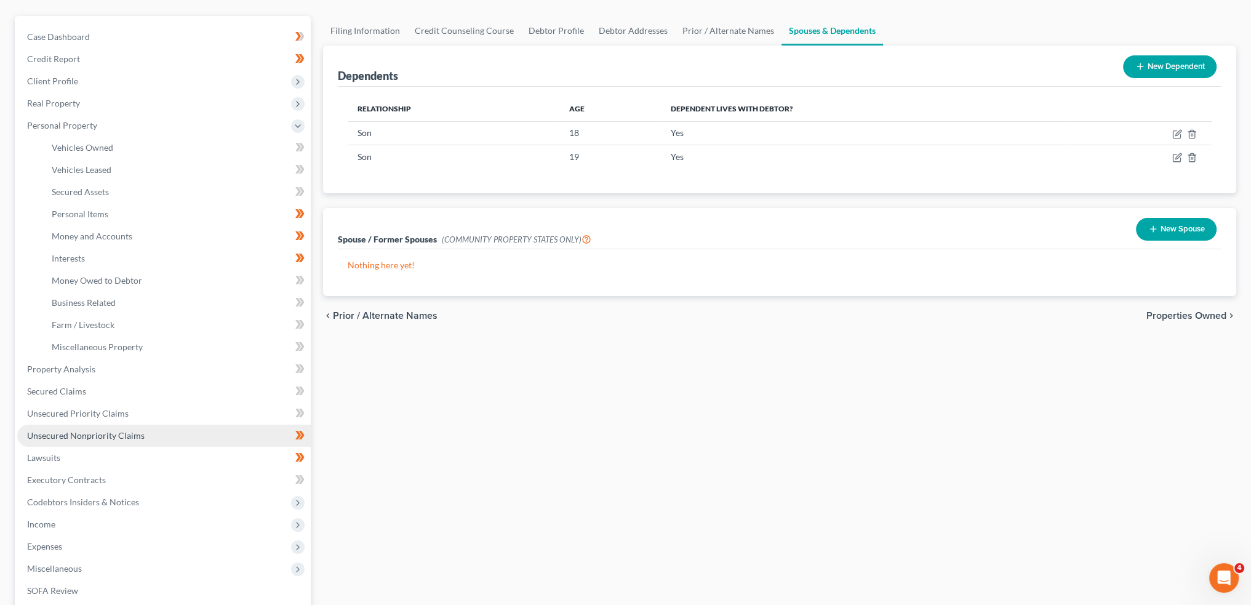
click at [103, 431] on span "Unsecured Nonpriority Claims" at bounding box center [86, 435] width 118 height 10
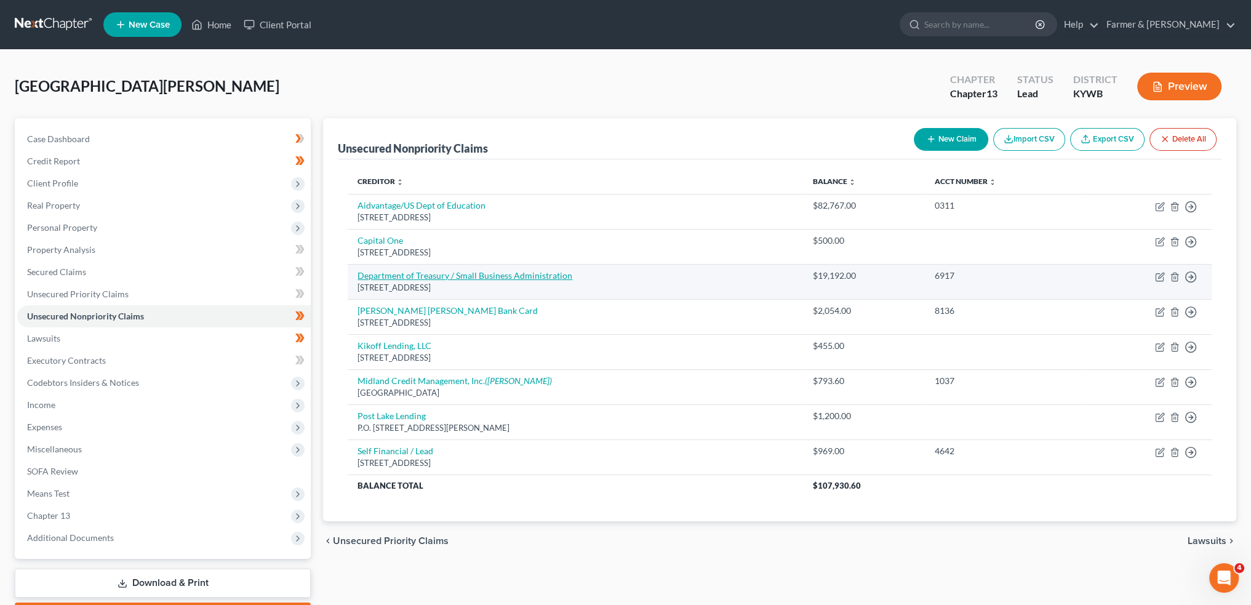
click at [442, 278] on link "Department of Treasury / Small Business Administration" at bounding box center [465, 275] width 215 height 10
select select "0"
select select "1"
select select "0"
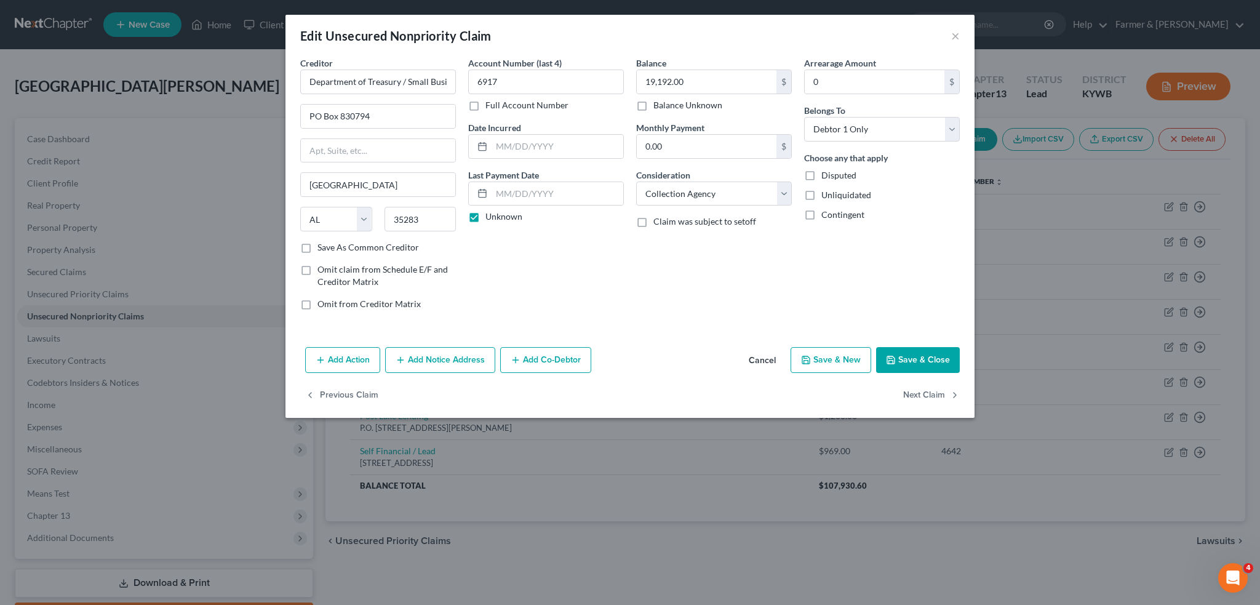
click at [355, 360] on button "Add Action" at bounding box center [342, 360] width 75 height 26
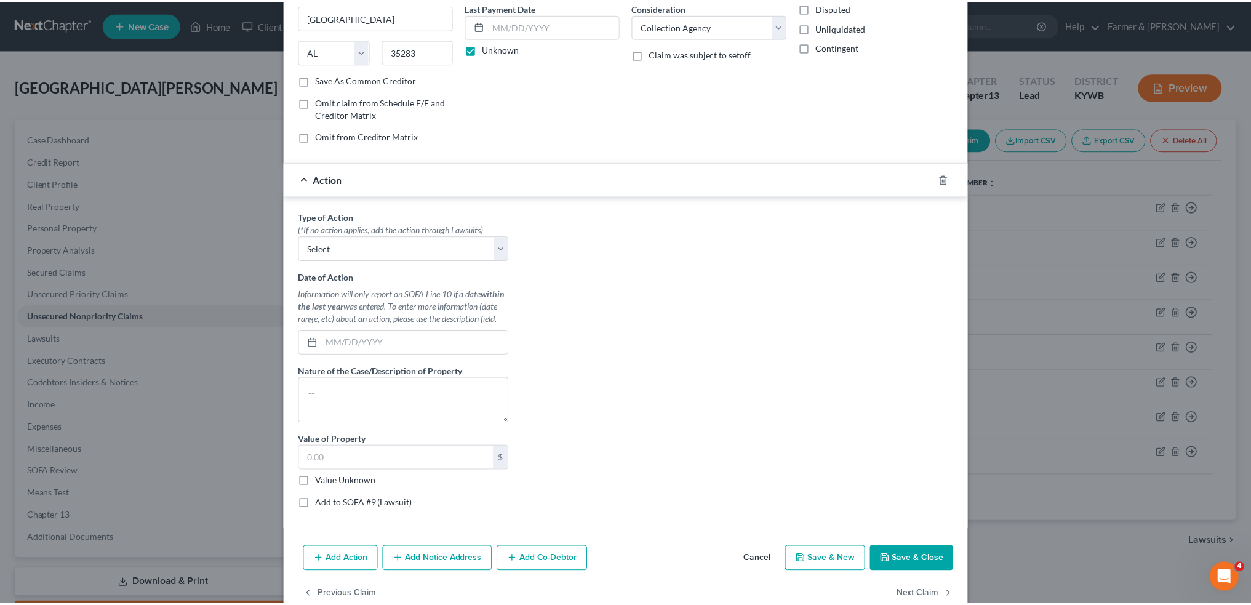
scroll to position [192, 0]
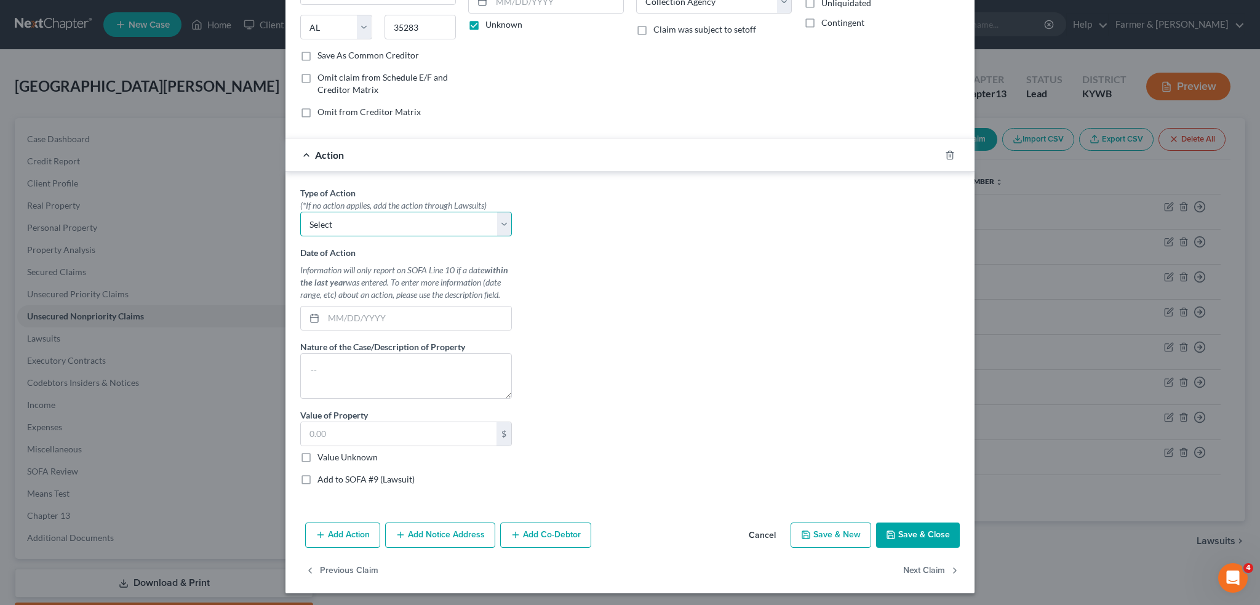
click at [438, 223] on select "Select Repossession Garnishment Foreclosure Personal Injury Attached, Seized, O…" at bounding box center [406, 224] width 212 height 25
drag, startPoint x: 759, startPoint y: 533, endPoint x: 158, endPoint y: 428, distance: 611.0
click at [759, 533] on button "Cancel" at bounding box center [762, 536] width 47 height 25
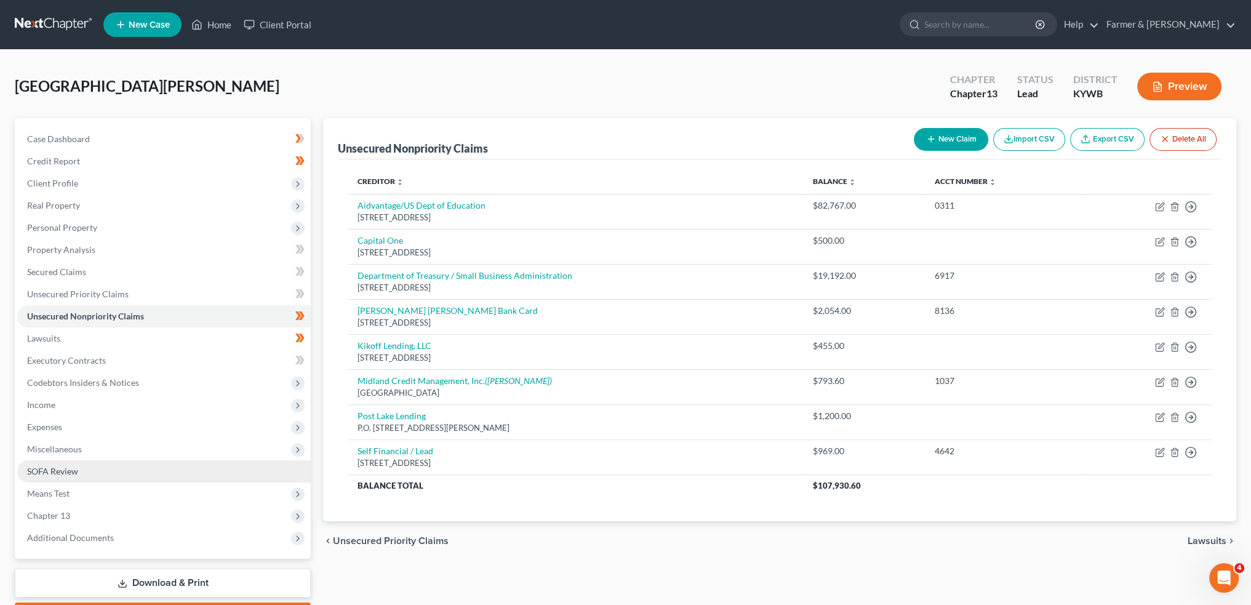
click at [122, 469] on link "SOFA Review" at bounding box center [164, 471] width 294 height 22
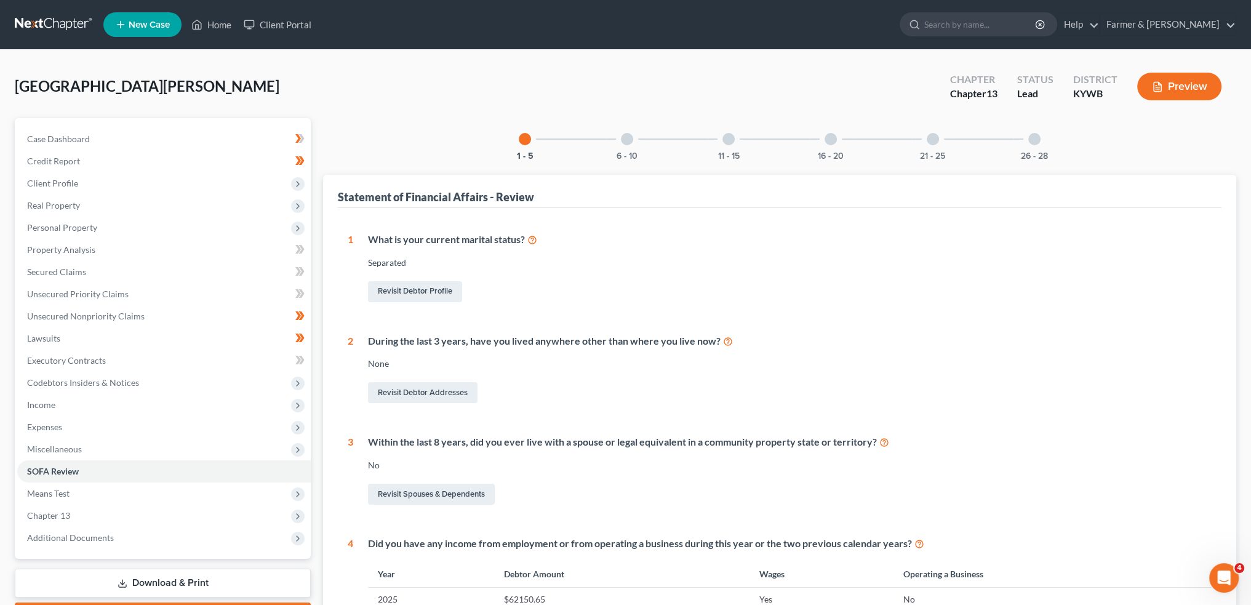
click at [630, 142] on div at bounding box center [627, 139] width 12 height 12
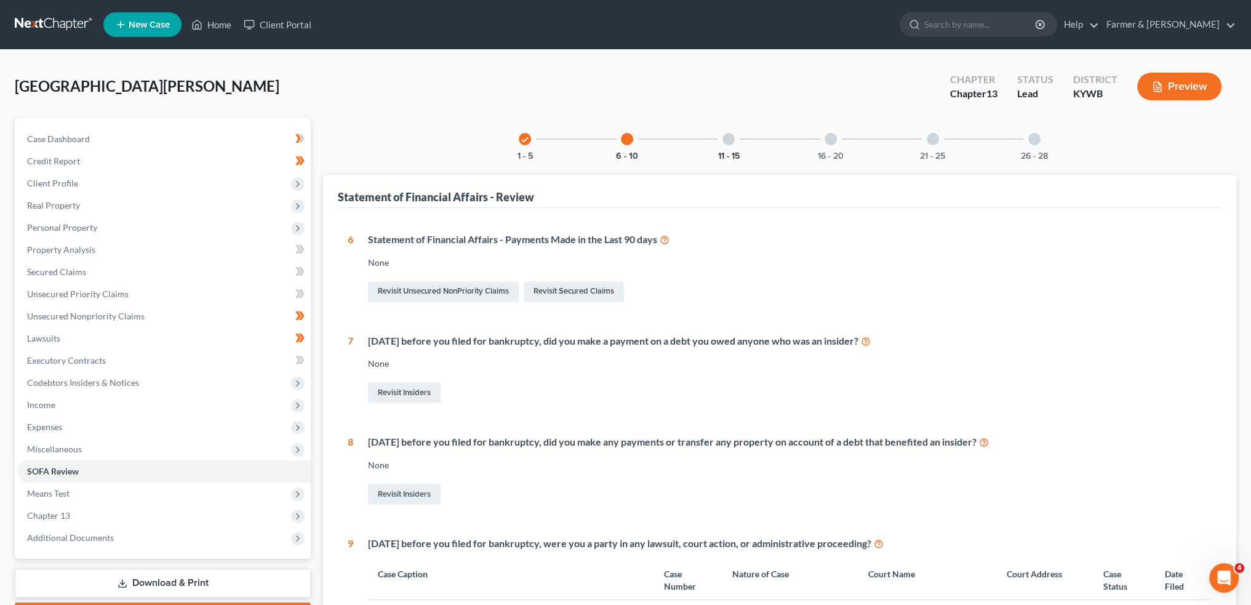
click at [725, 152] on button "11 - 15" at bounding box center [729, 156] width 22 height 9
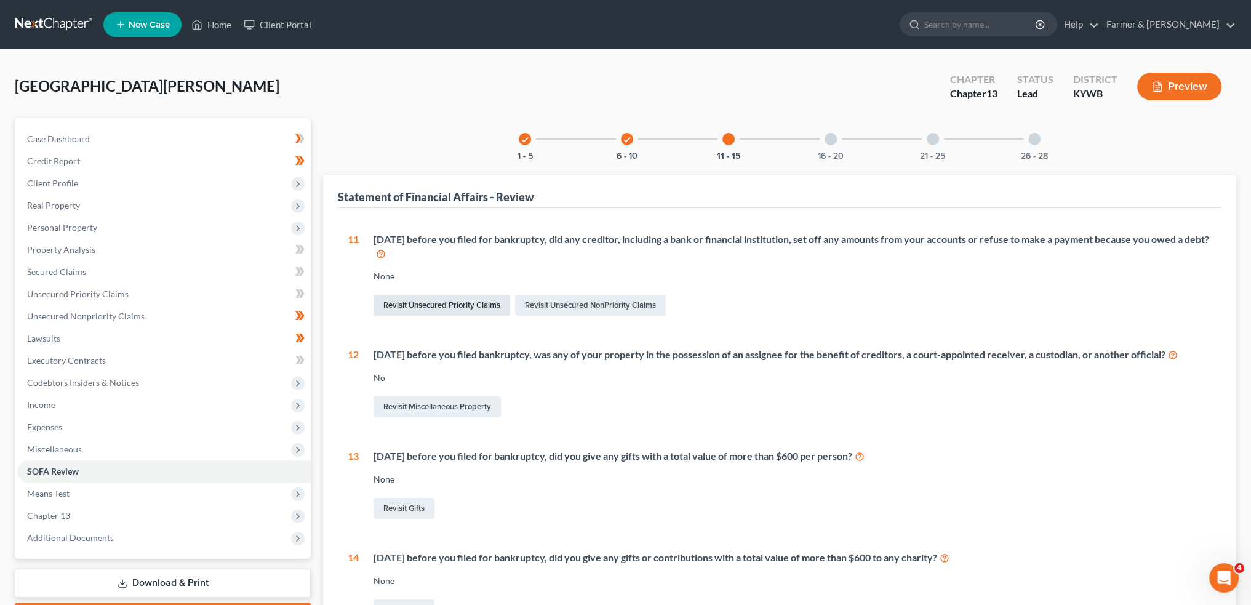
click at [426, 307] on link "Revisit Unsecured Priority Claims" at bounding box center [442, 305] width 137 height 21
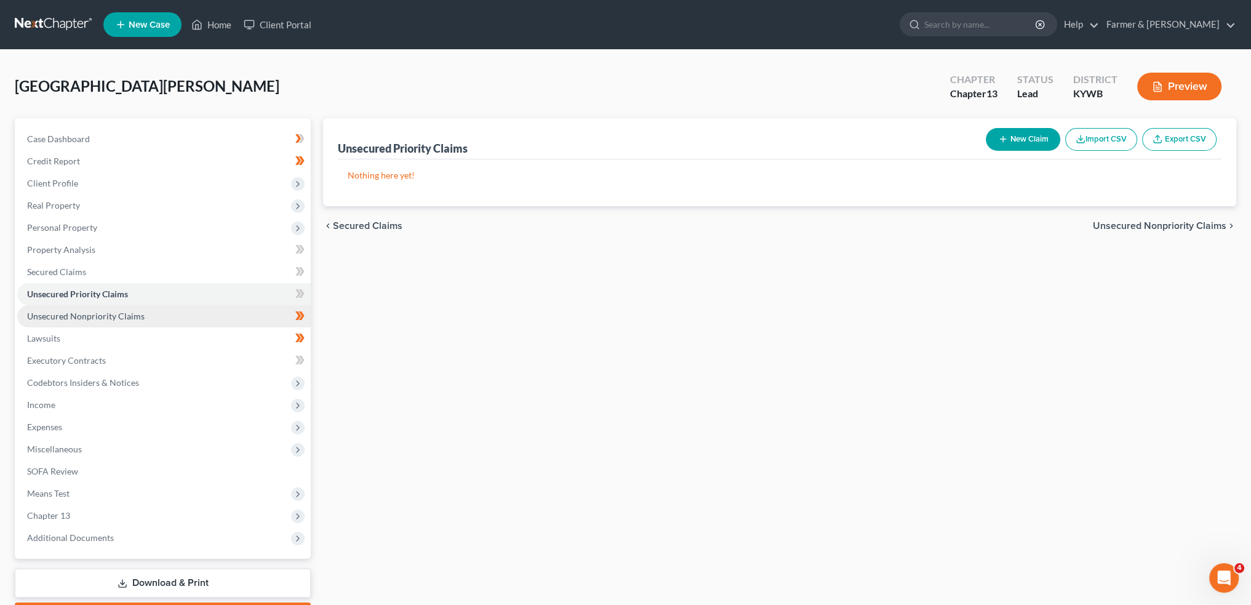
click at [140, 310] on link "Unsecured Nonpriority Claims" at bounding box center [164, 316] width 294 height 22
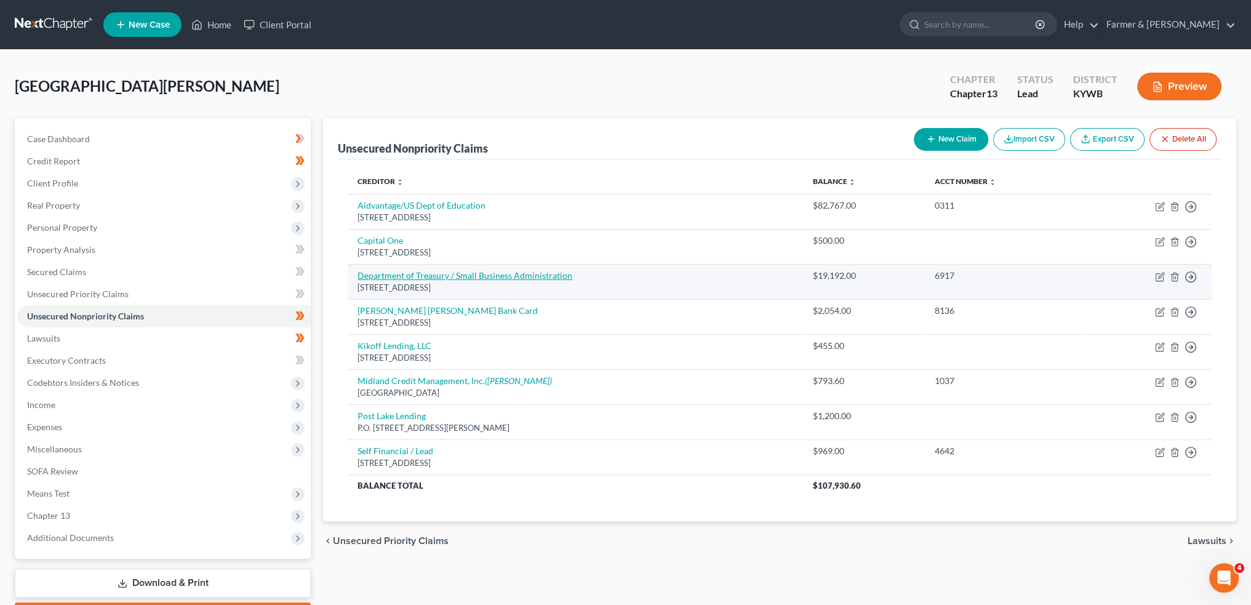
click at [444, 272] on link "Department of Treasury / Small Business Administration" at bounding box center [465, 275] width 215 height 10
select select "0"
select select "1"
select select "0"
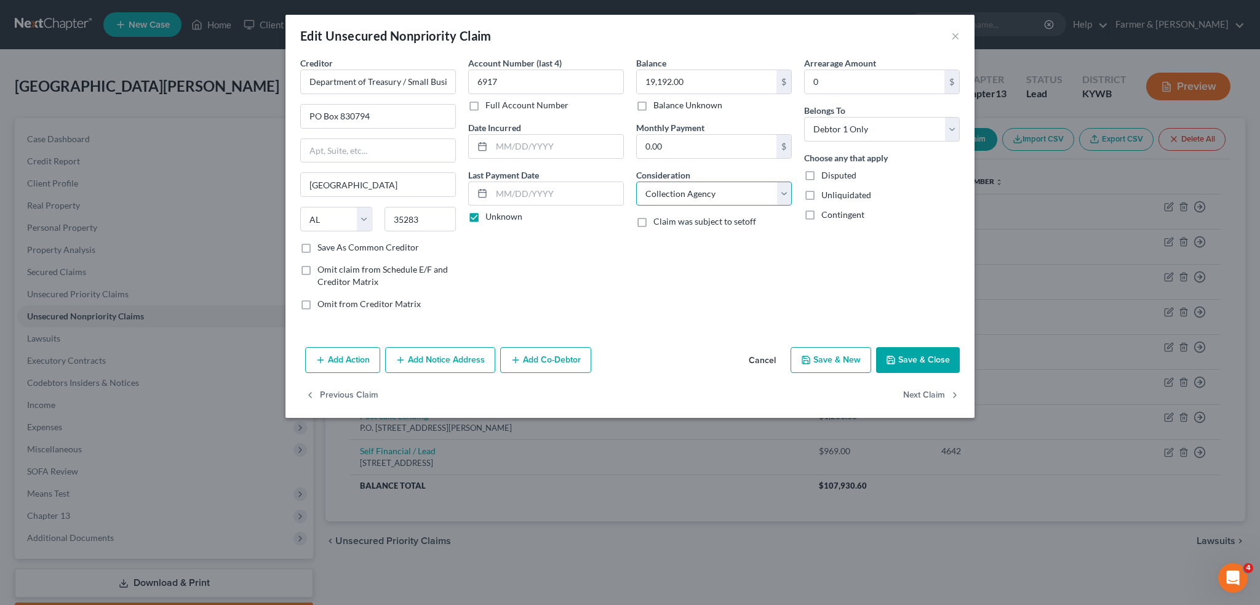
click at [696, 188] on select "Select Cable / Satellite Services Collection Agency Credit Card Debt Debt Couns…" at bounding box center [714, 194] width 156 height 25
select select "10"
click at [636, 182] on select "Select Cable / Satellite Services Collection Agency Credit Card Debt Debt Couns…" at bounding box center [714, 194] width 156 height 25
click at [349, 358] on button "Add Action" at bounding box center [342, 360] width 75 height 26
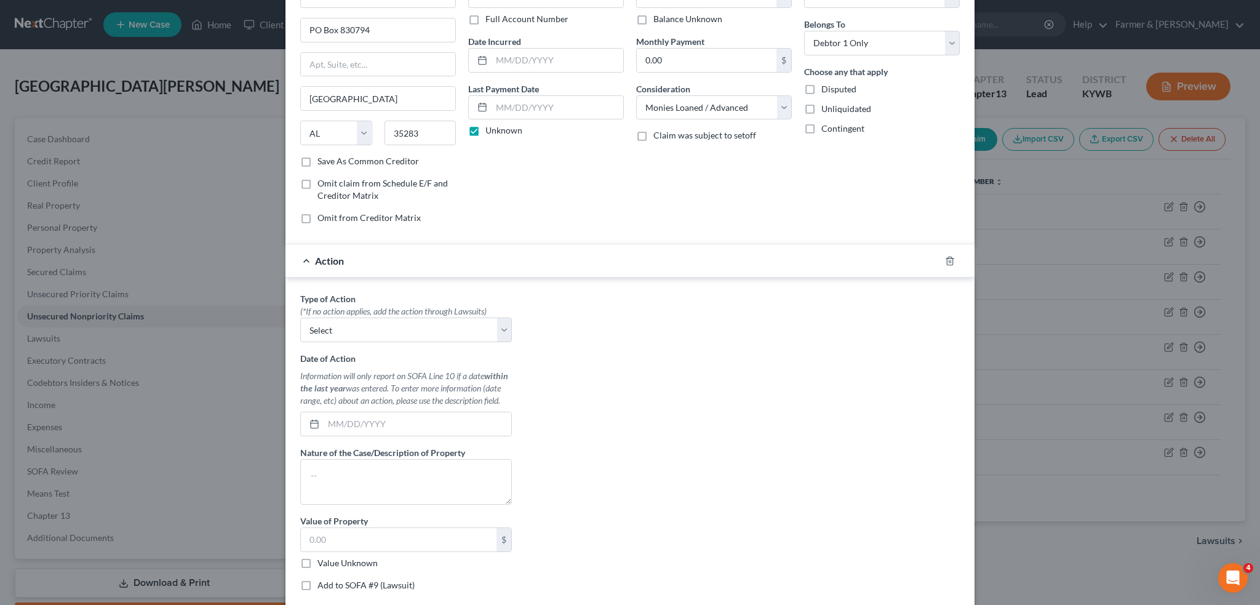
scroll to position [102, 0]
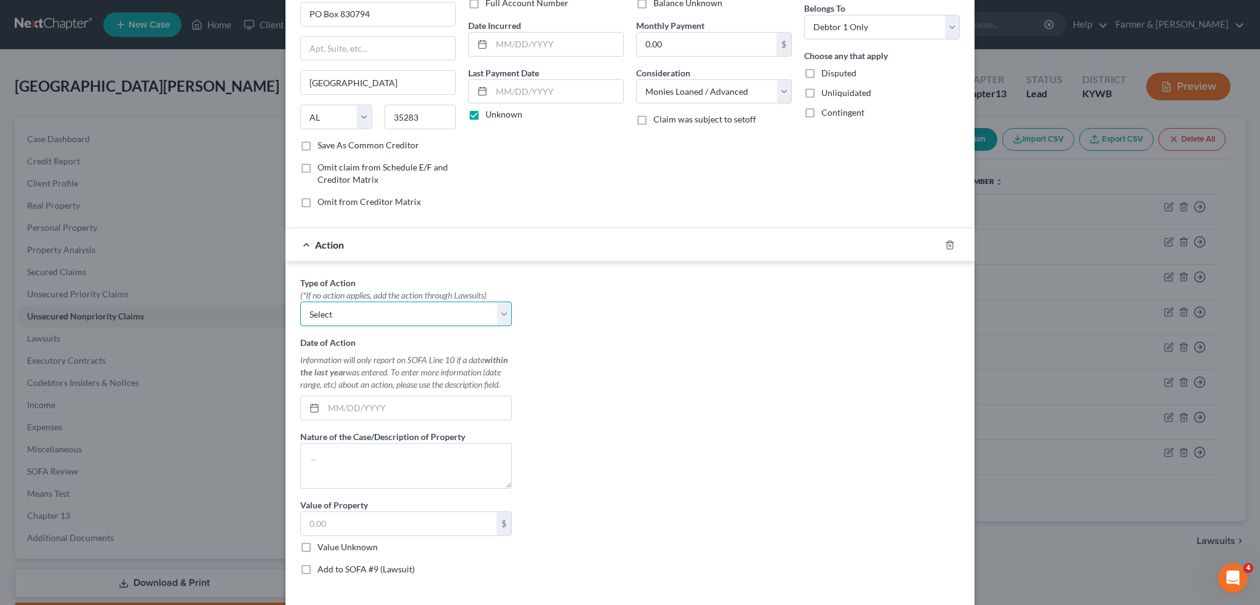
click at [422, 314] on select "Select Repossession Garnishment Foreclosure Personal Injury Attached, Seized, O…" at bounding box center [406, 314] width 212 height 25
select select "4"
click at [300, 302] on select "Select Repossession Garnishment Foreclosure Personal Injury Attached, Seized, O…" at bounding box center [406, 314] width 212 height 25
click at [404, 407] on input "text" at bounding box center [418, 407] width 188 height 23
type input "07/10/2025"
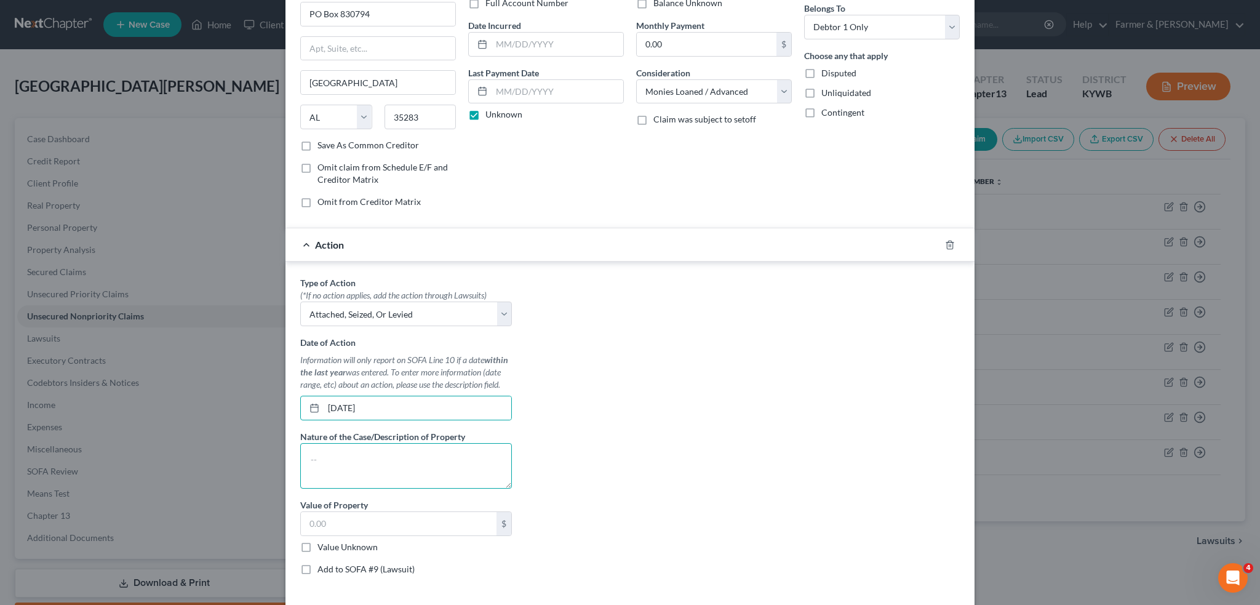
click at [362, 463] on textarea at bounding box center [406, 466] width 212 height 46
type textarea "money intercepted from tax refunds"
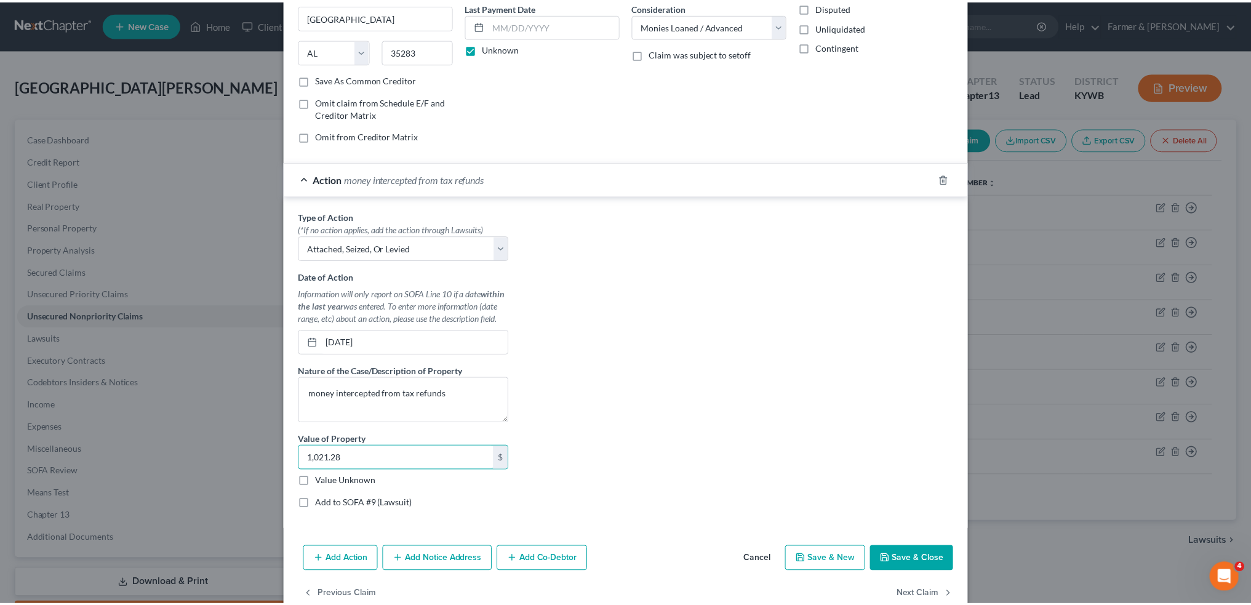
scroll to position [192, 0]
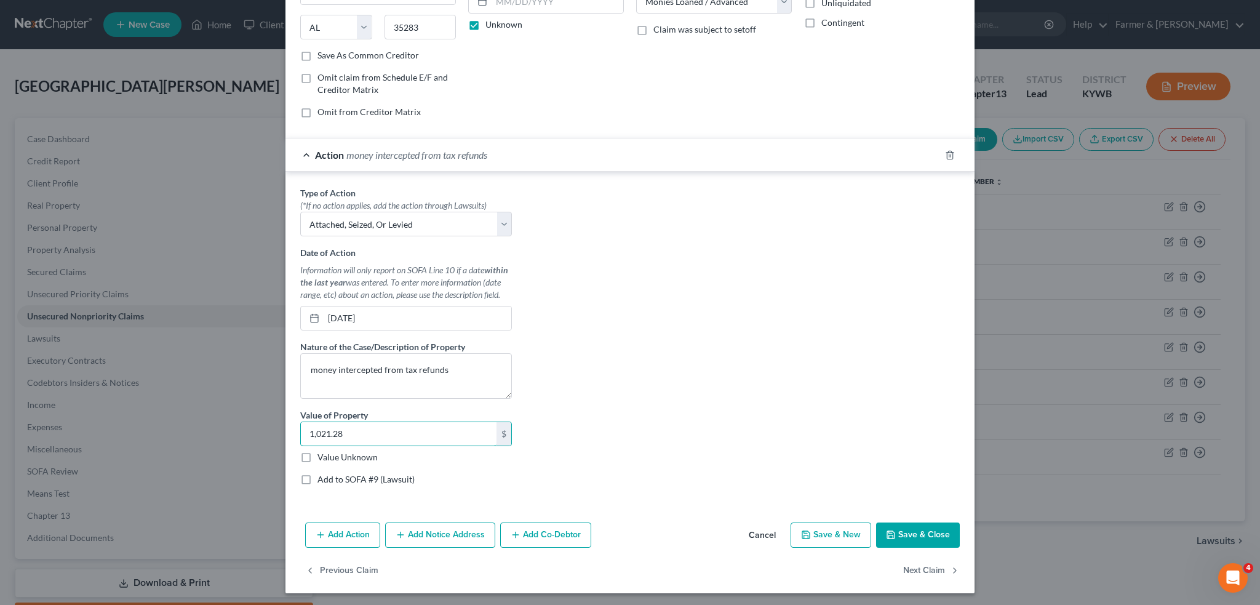
type input "1,021.28"
click at [911, 538] on button "Save & Close" at bounding box center [918, 535] width 84 height 26
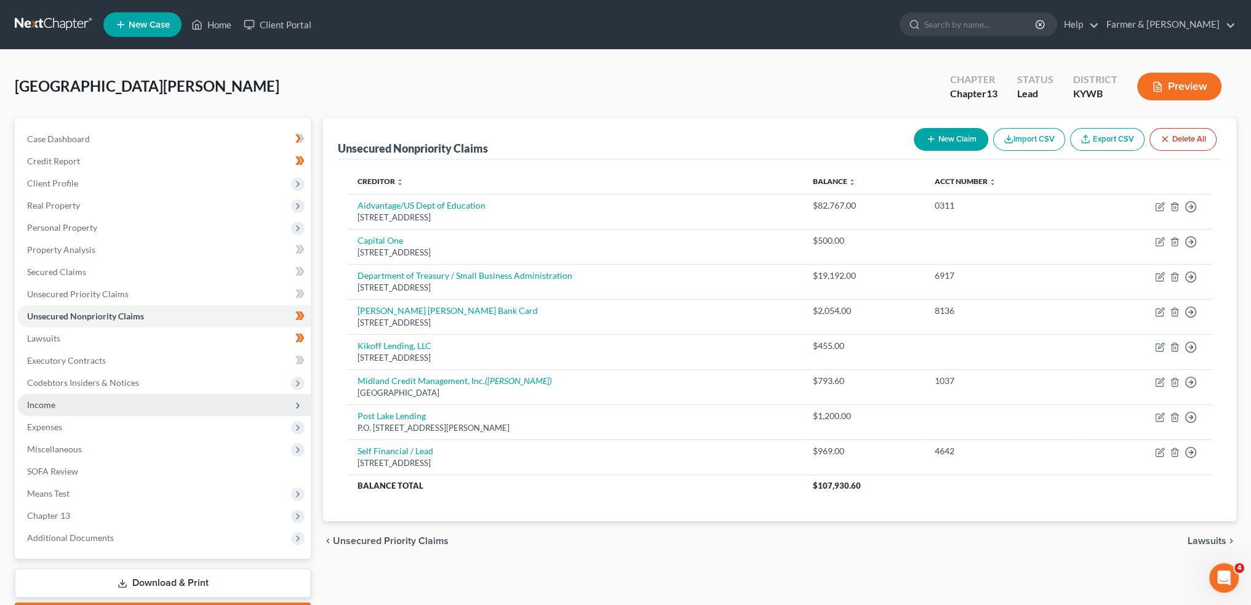
click at [128, 402] on span "Income" at bounding box center [164, 405] width 294 height 22
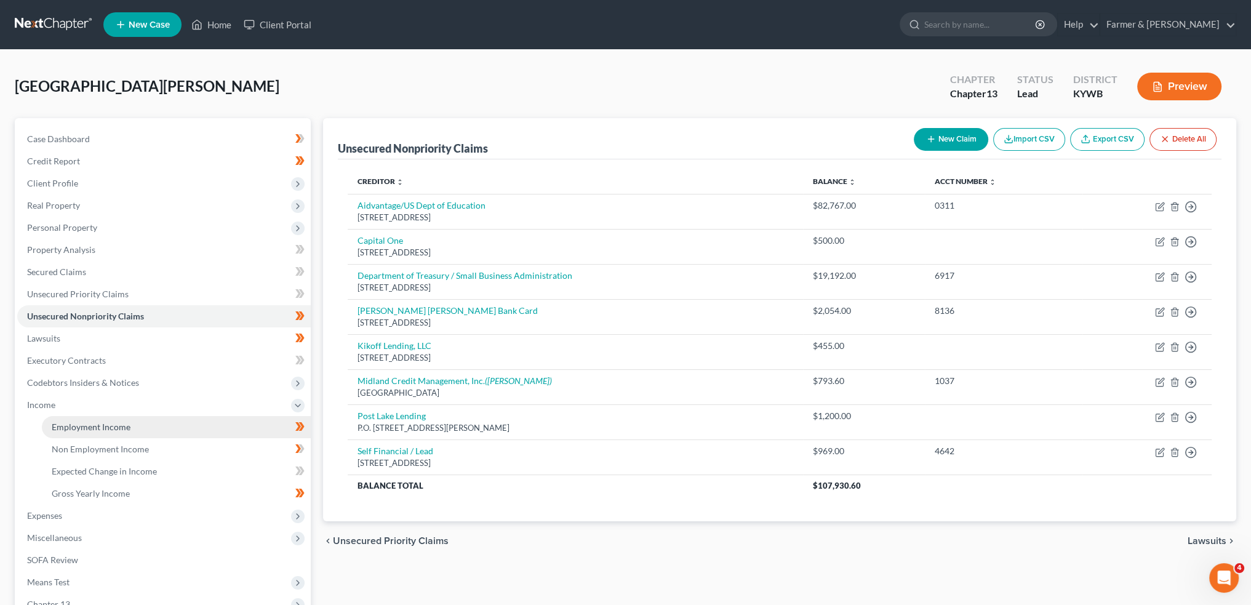
click at [130, 423] on link "Employment Income" at bounding box center [176, 427] width 269 height 22
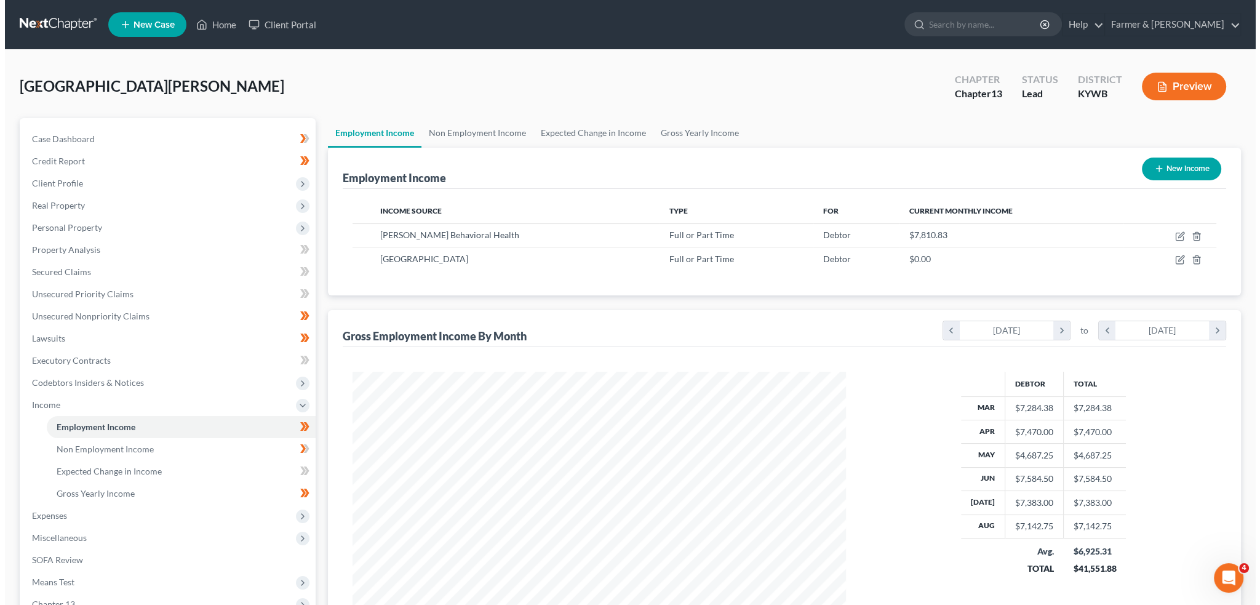
scroll to position [247, 518]
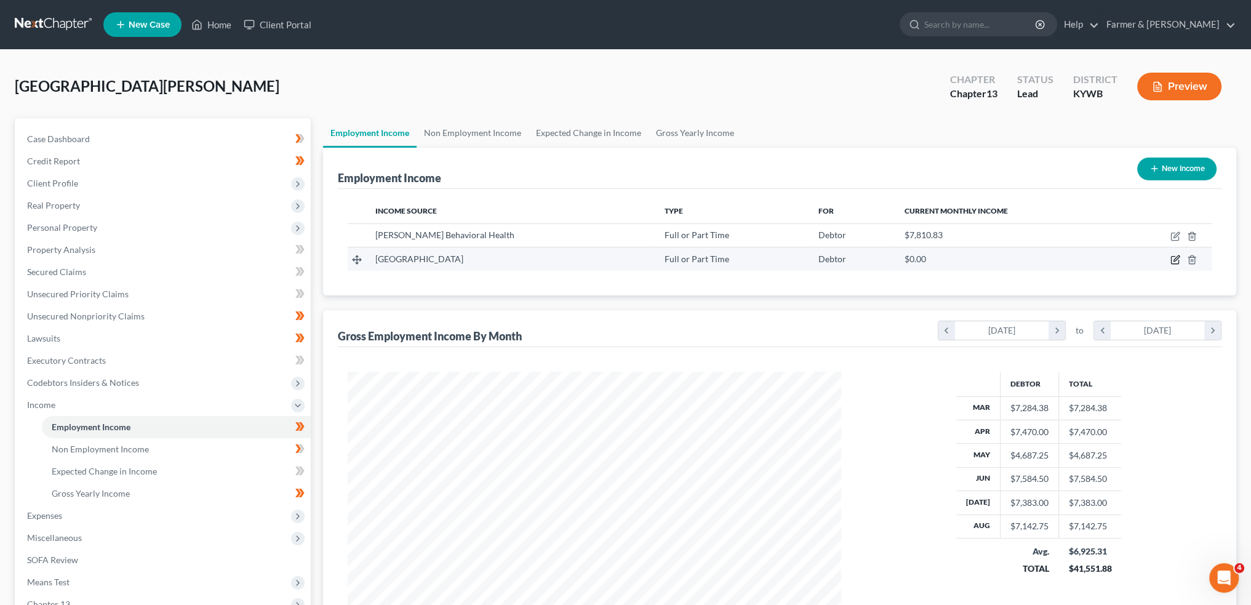
click at [1175, 256] on icon "button" at bounding box center [1176, 260] width 10 height 10
select select "0"
select select "15"
select select "2"
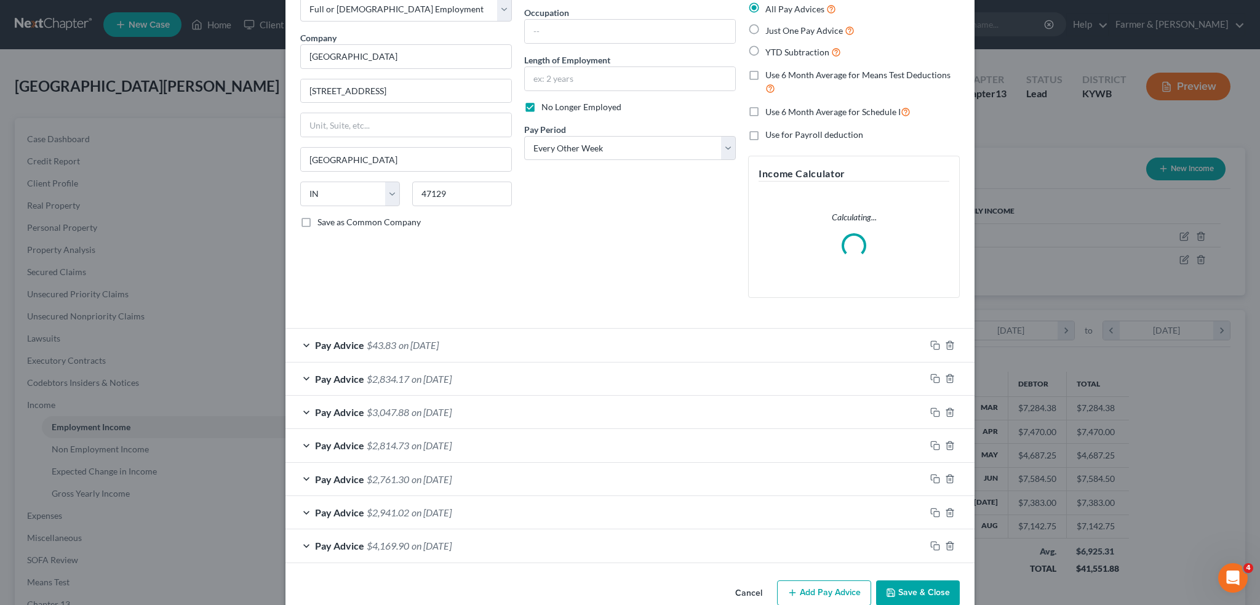
scroll to position [96, 0]
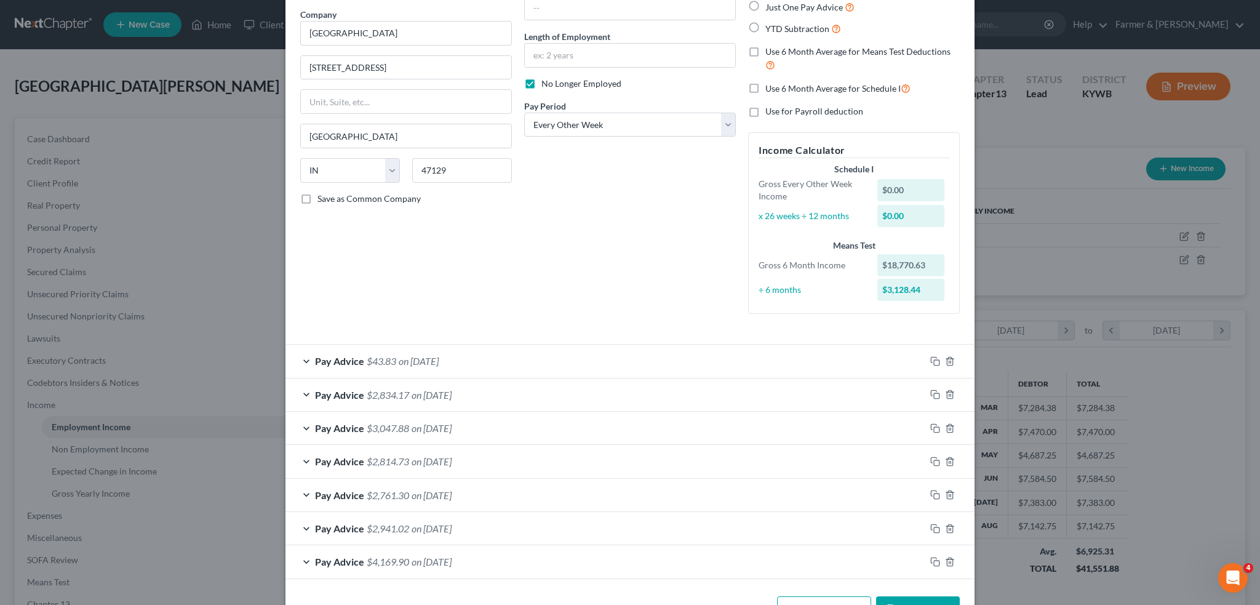
click at [906, 566] on div "Pay Advice $4,169.90 on 02/12/2025" at bounding box center [606, 561] width 640 height 33
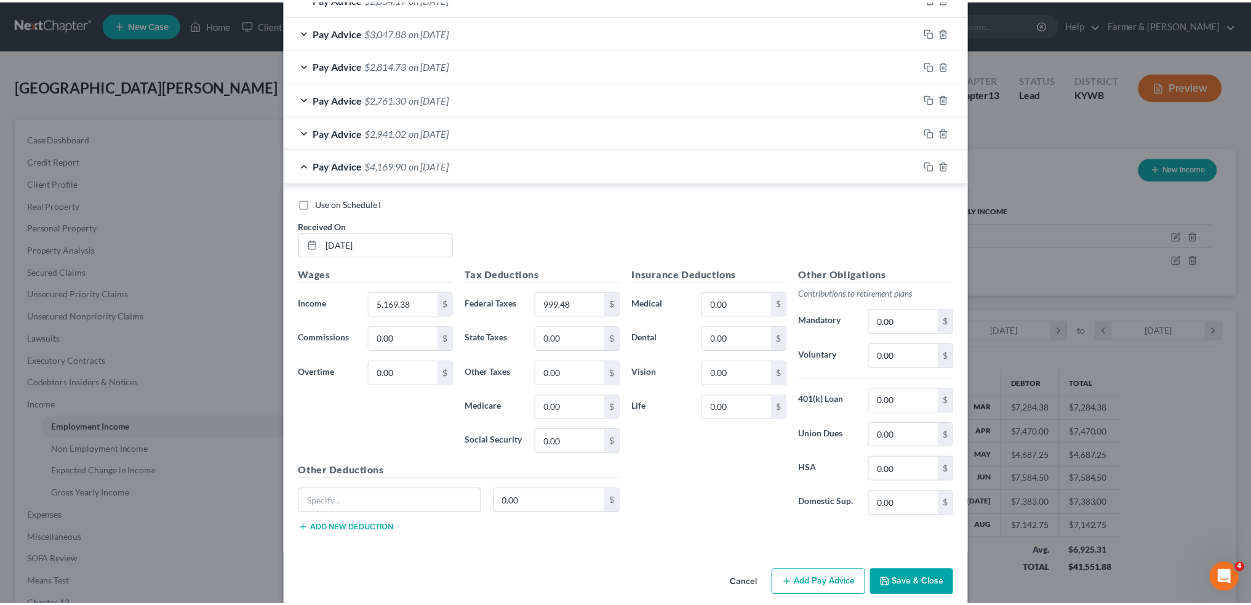
scroll to position [504, 0]
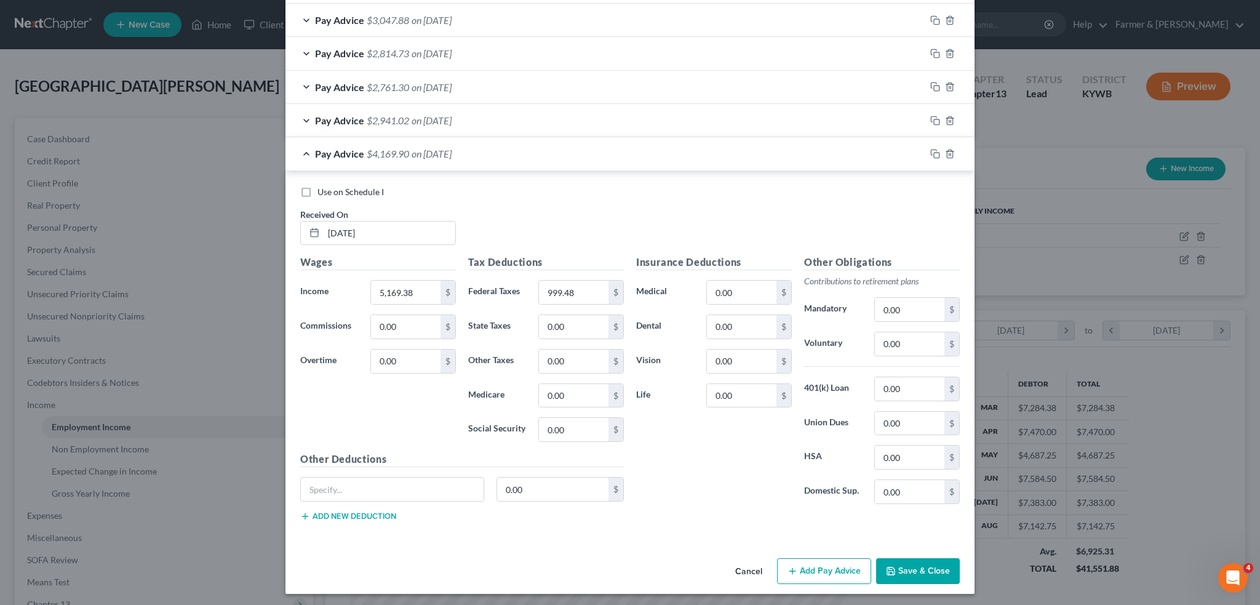
click at [911, 564] on button "Save & Close" at bounding box center [918, 571] width 84 height 26
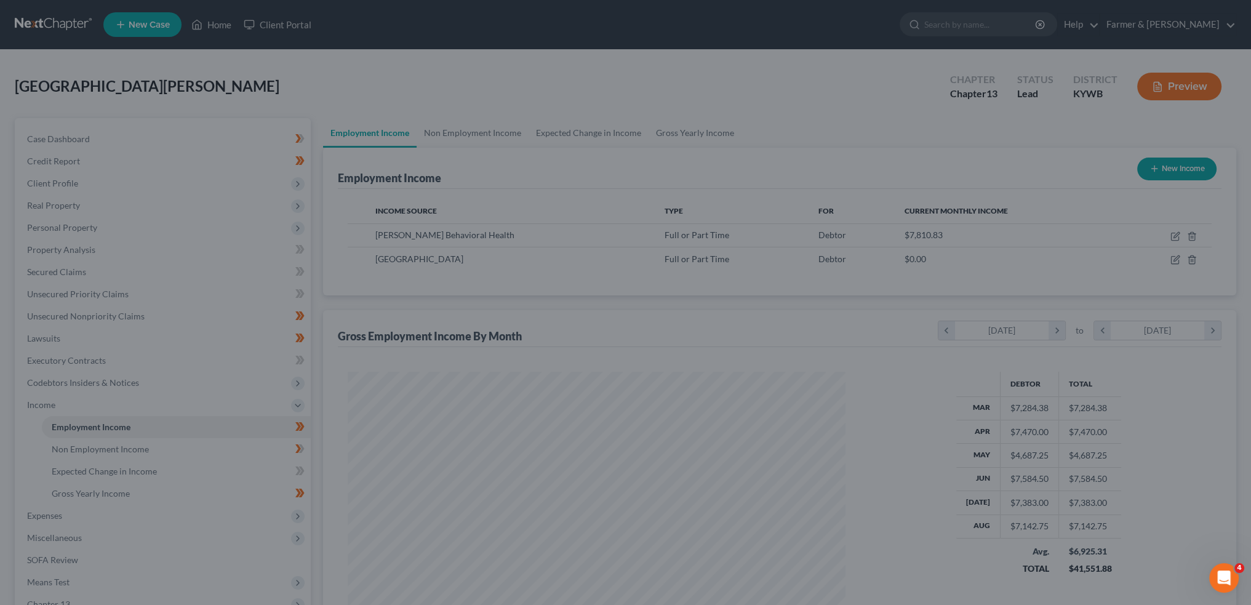
scroll to position [615179, 614907]
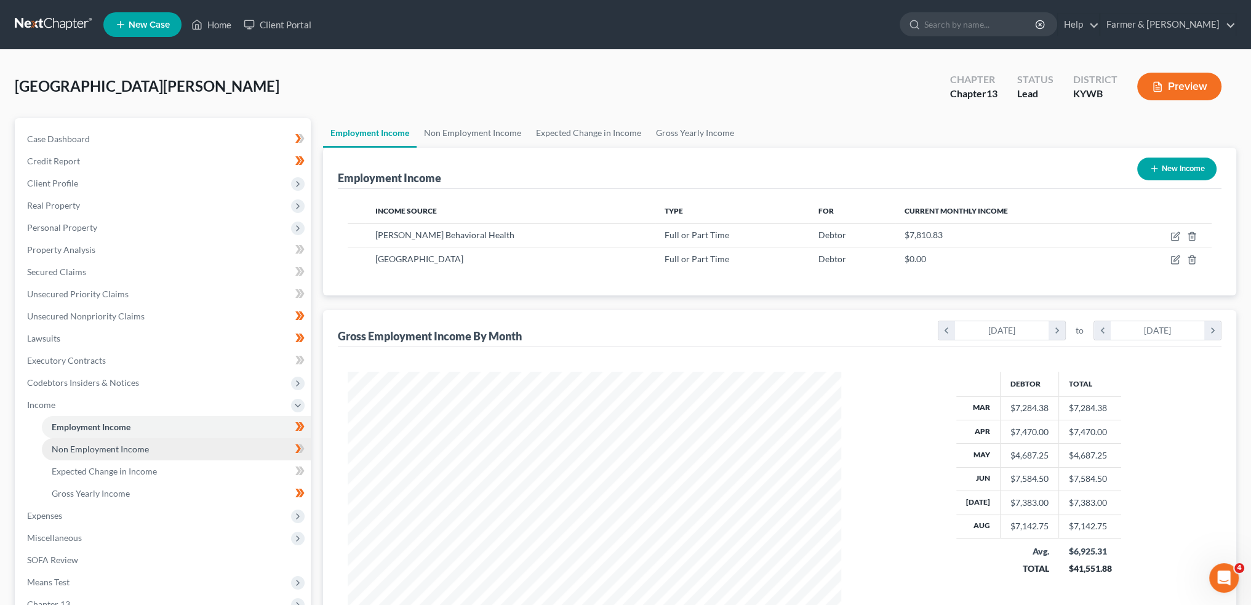
click at [156, 452] on link "Non Employment Income" at bounding box center [176, 449] width 269 height 22
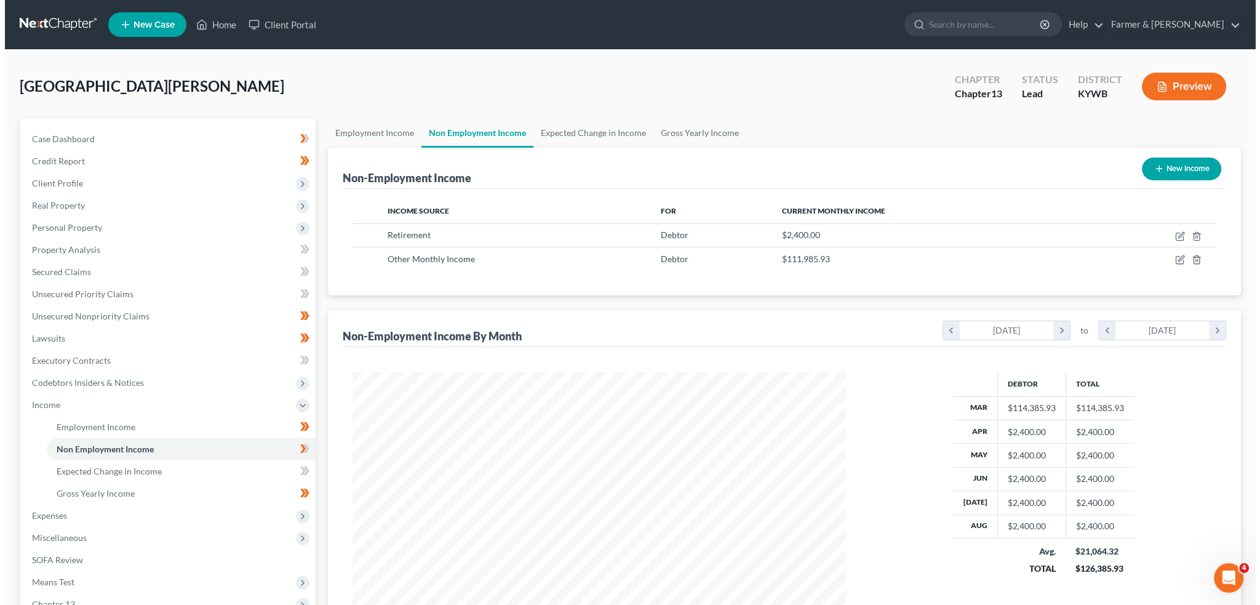
scroll to position [247, 518]
click at [1175, 233] on icon "button" at bounding box center [1174, 236] width 7 height 7
select select "3"
select select "0"
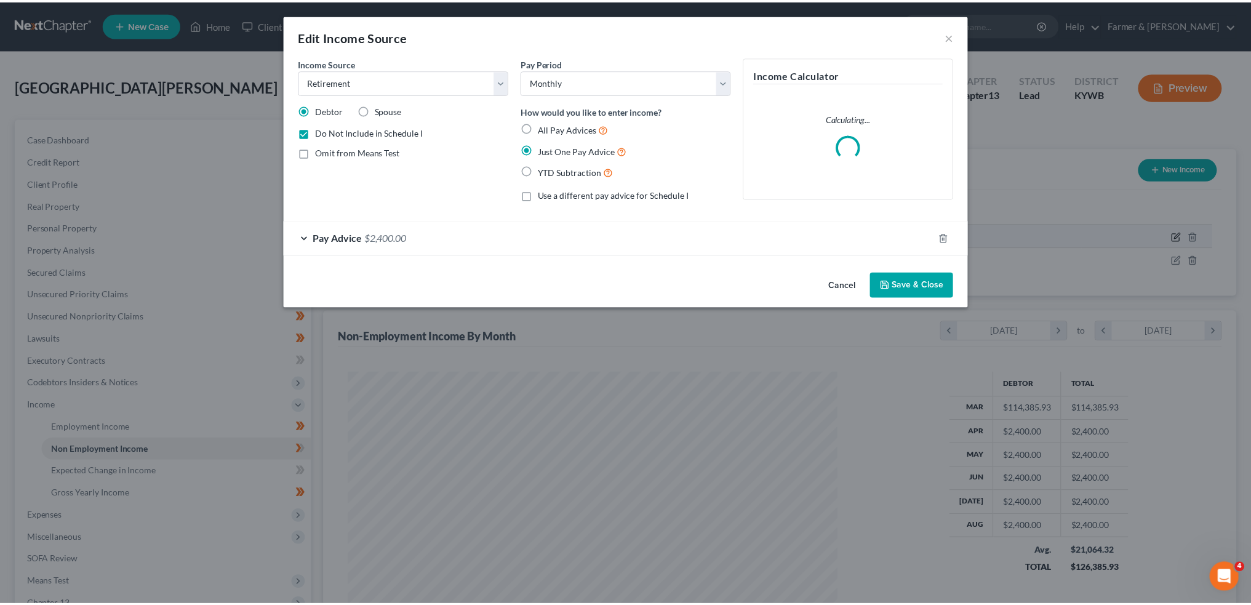
scroll to position [249, 522]
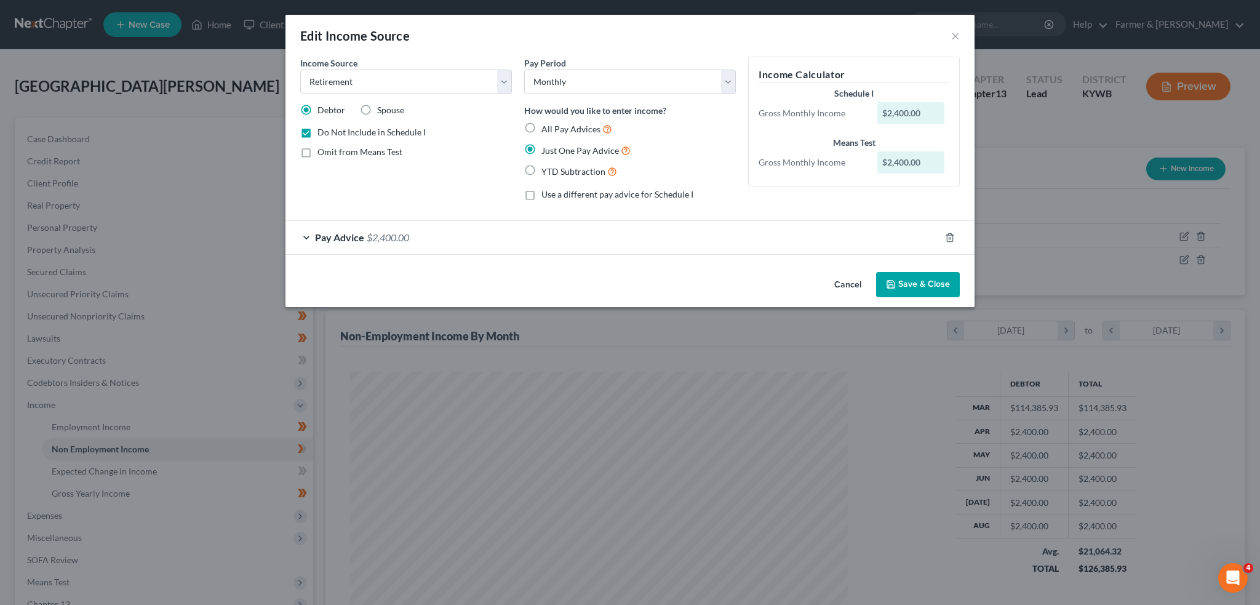
click at [542, 122] on label "All Pay Advices" at bounding box center [577, 129] width 71 height 14
click at [546, 122] on input "All Pay Advices" at bounding box center [550, 126] width 8 height 8
radio input "true"
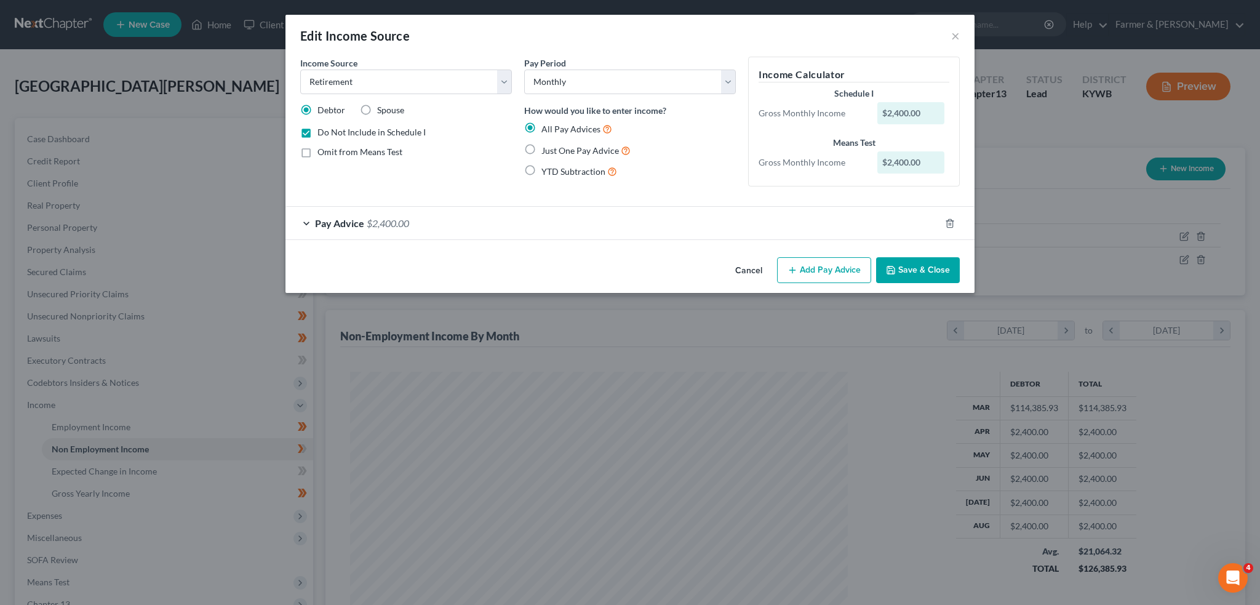
click at [490, 238] on div "Pay Advice $2,400.00" at bounding box center [613, 223] width 655 height 33
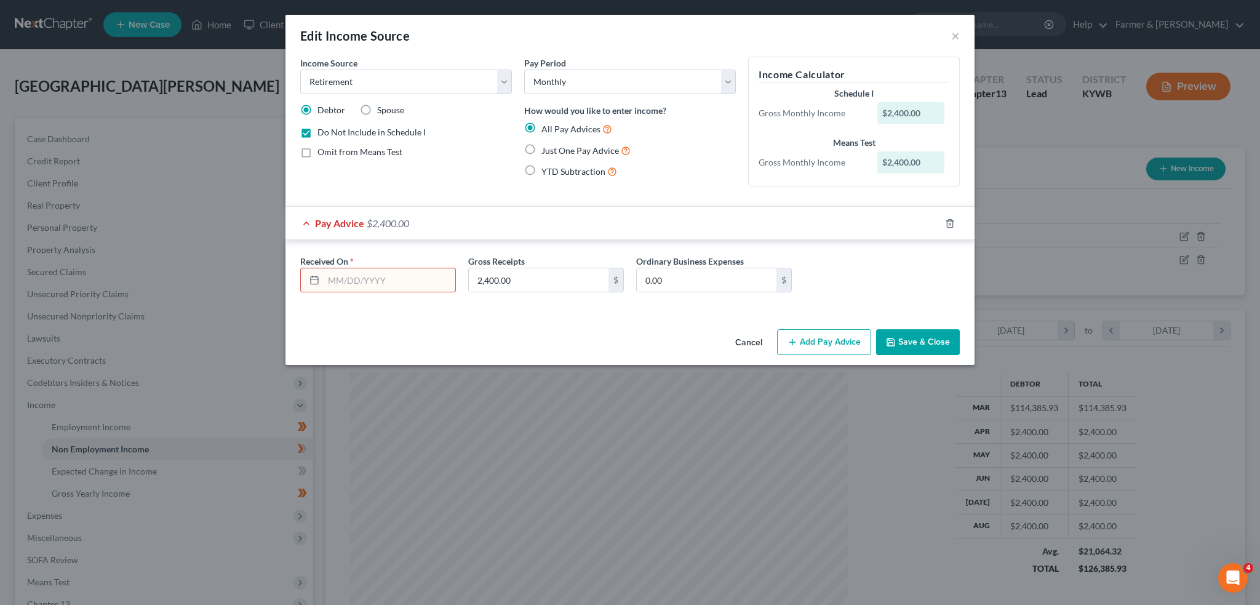
drag, startPoint x: 345, startPoint y: 275, endPoint x: 567, endPoint y: 230, distance: 226.7
click at [345, 275] on input "text" at bounding box center [390, 279] width 132 height 23
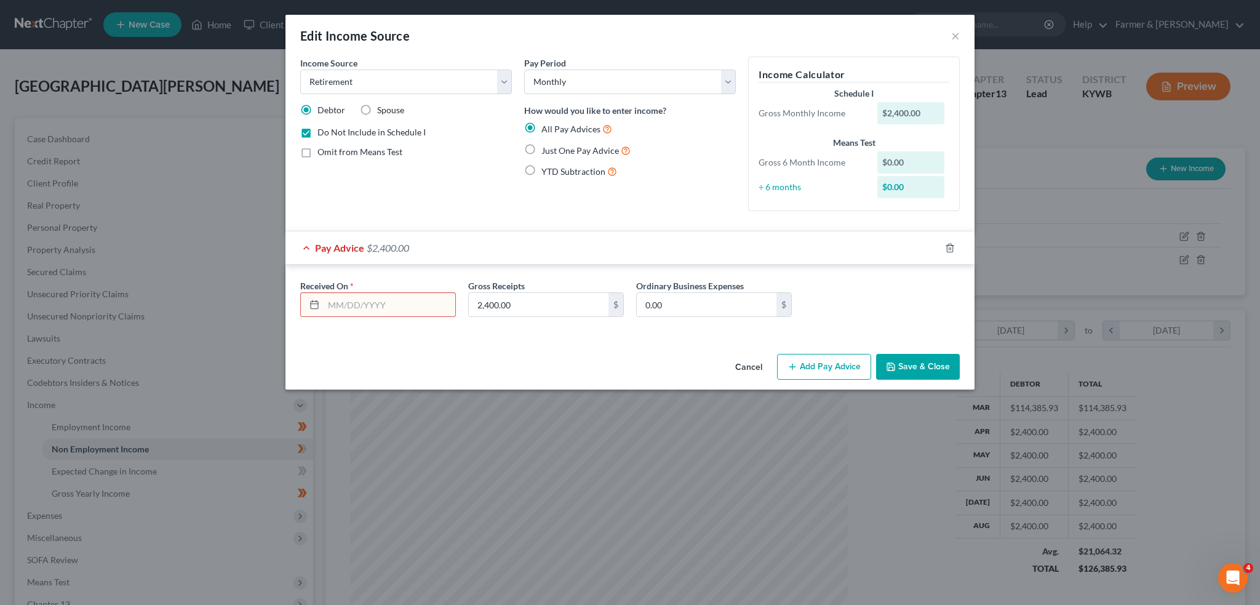
click at [386, 310] on input "text" at bounding box center [390, 304] width 132 height 23
type input "08/10/2025"
click at [900, 360] on button "Save & Close" at bounding box center [918, 367] width 84 height 26
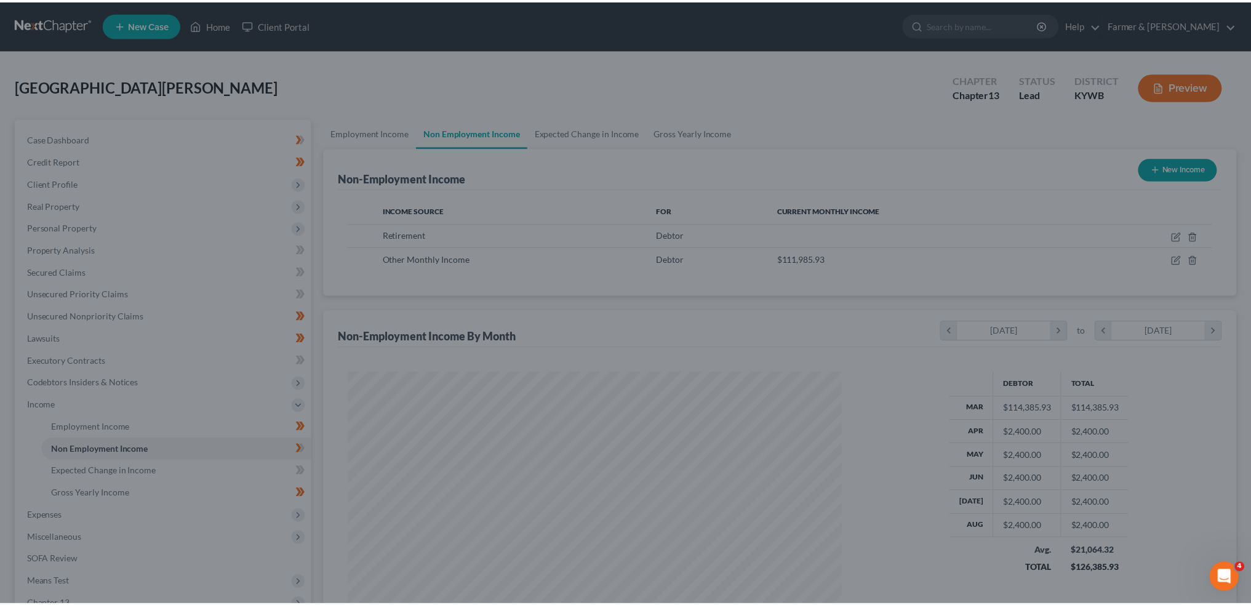
scroll to position [615179, 614907]
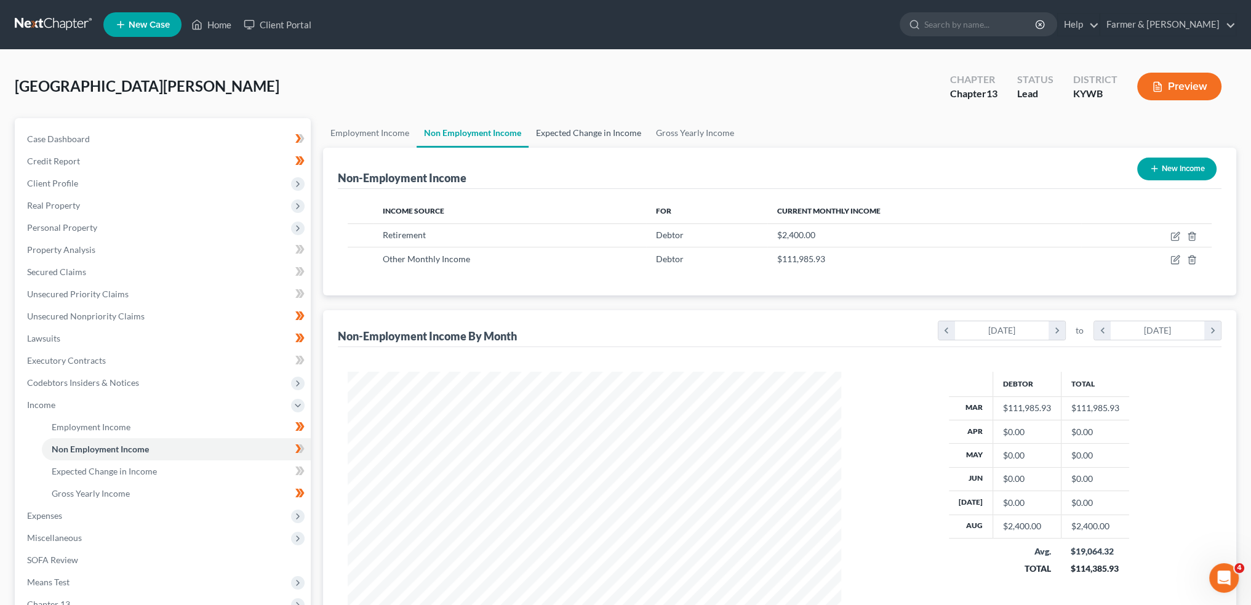
click at [611, 128] on link "Expected Change in Income" at bounding box center [589, 133] width 120 height 30
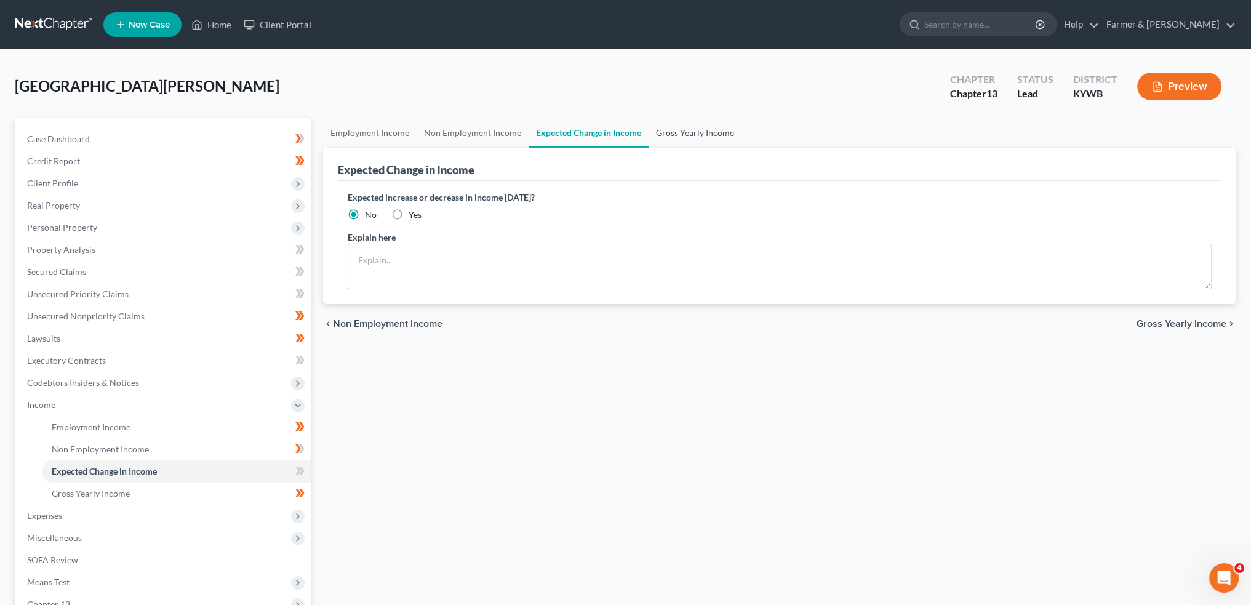
click at [685, 130] on link "Gross Yearly Income" at bounding box center [695, 133] width 93 height 30
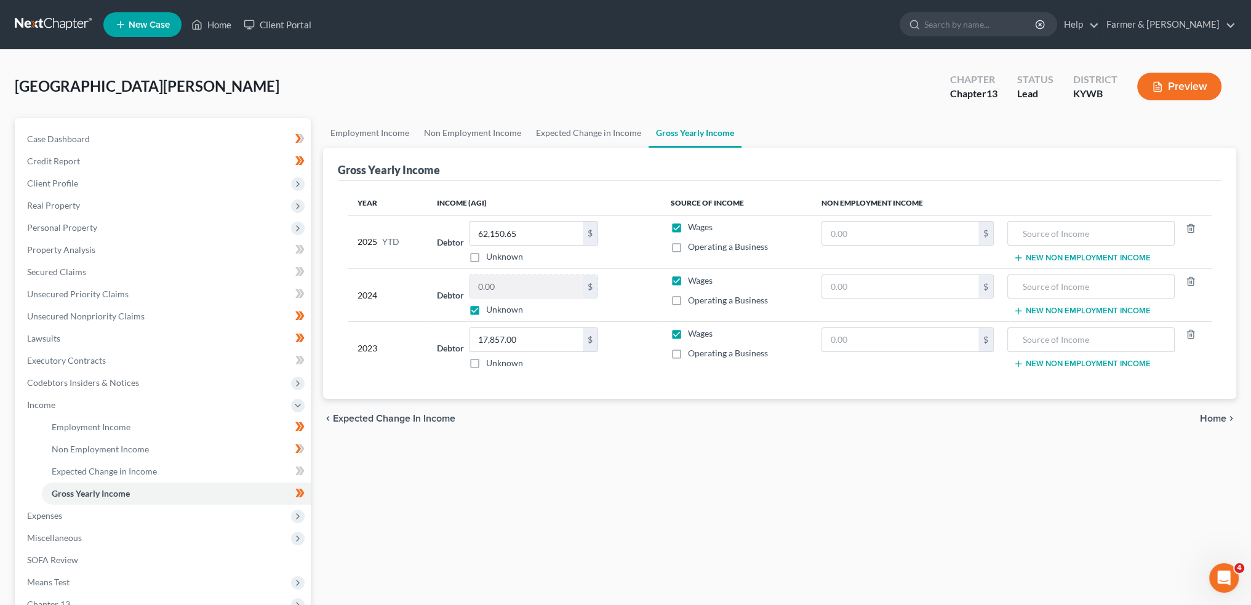
scroll to position [159, 0]
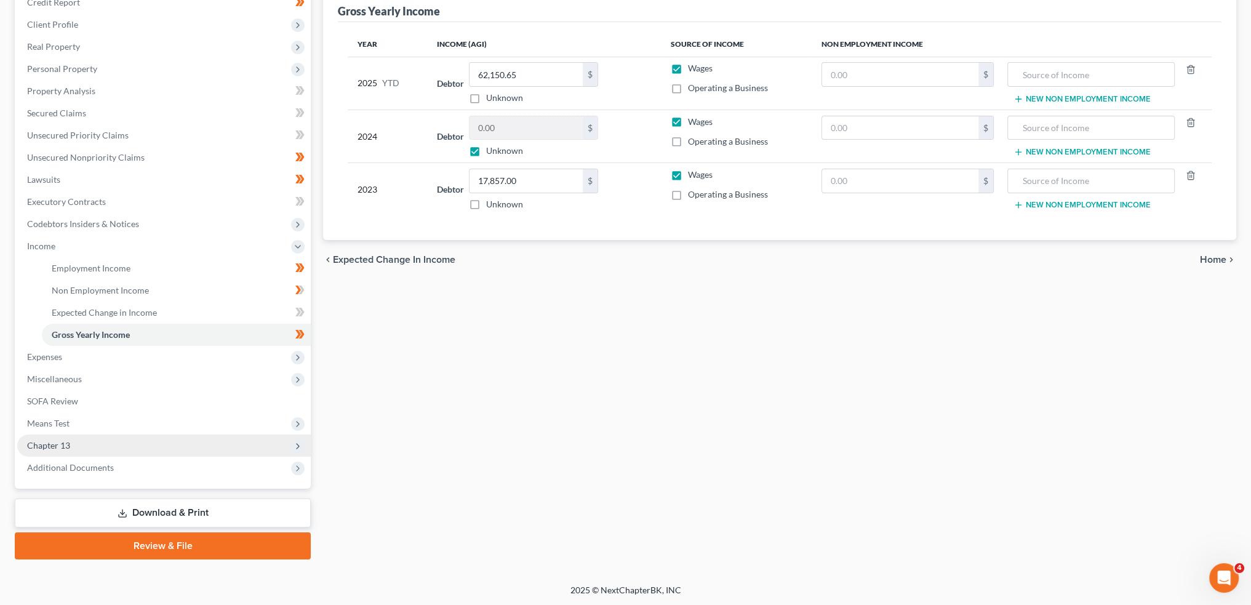
click at [184, 451] on span "Chapter 13" at bounding box center [164, 445] width 294 height 22
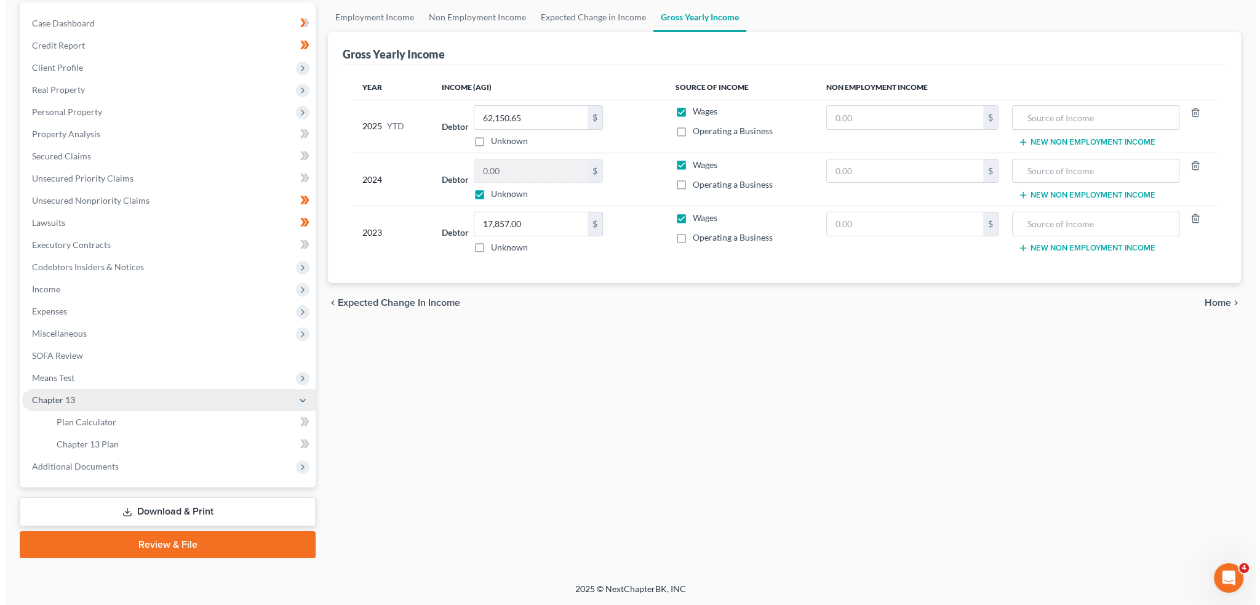
scroll to position [114, 0]
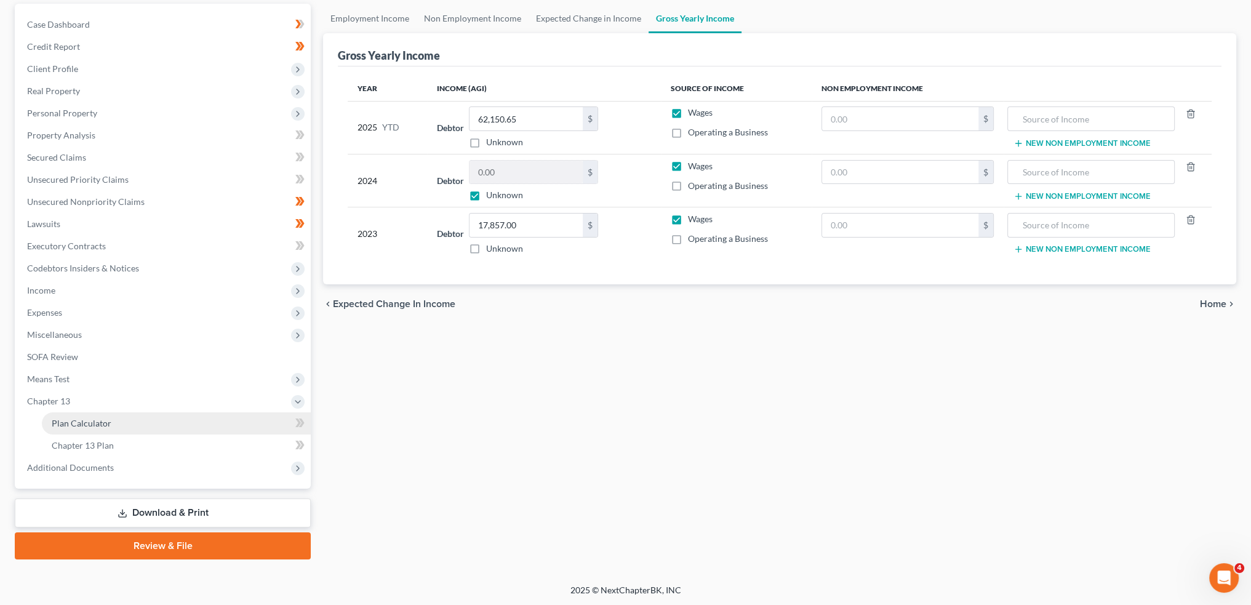
click at [175, 421] on link "Plan Calculator" at bounding box center [176, 423] width 269 height 22
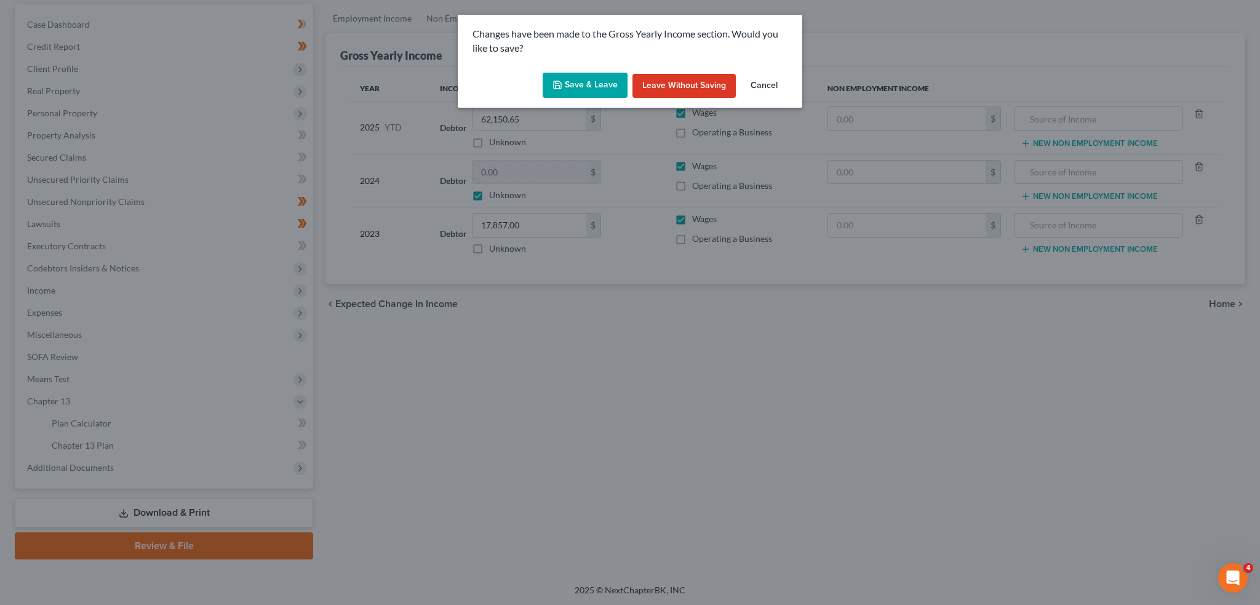
click at [606, 90] on button "Save & Leave" at bounding box center [585, 86] width 85 height 26
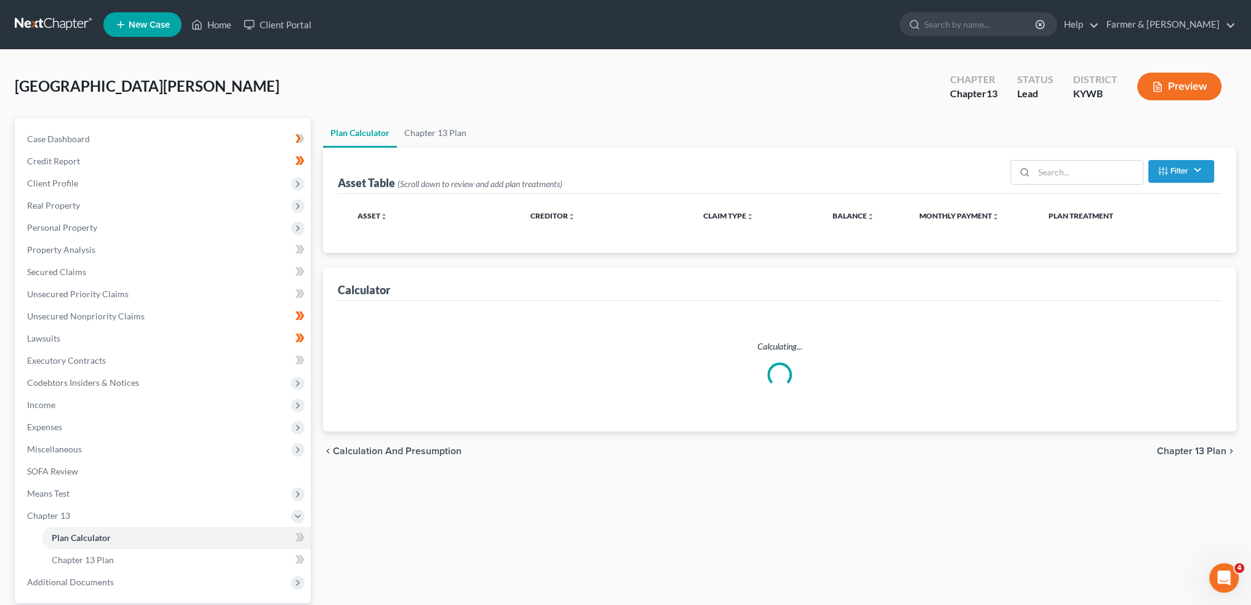
select select "59"
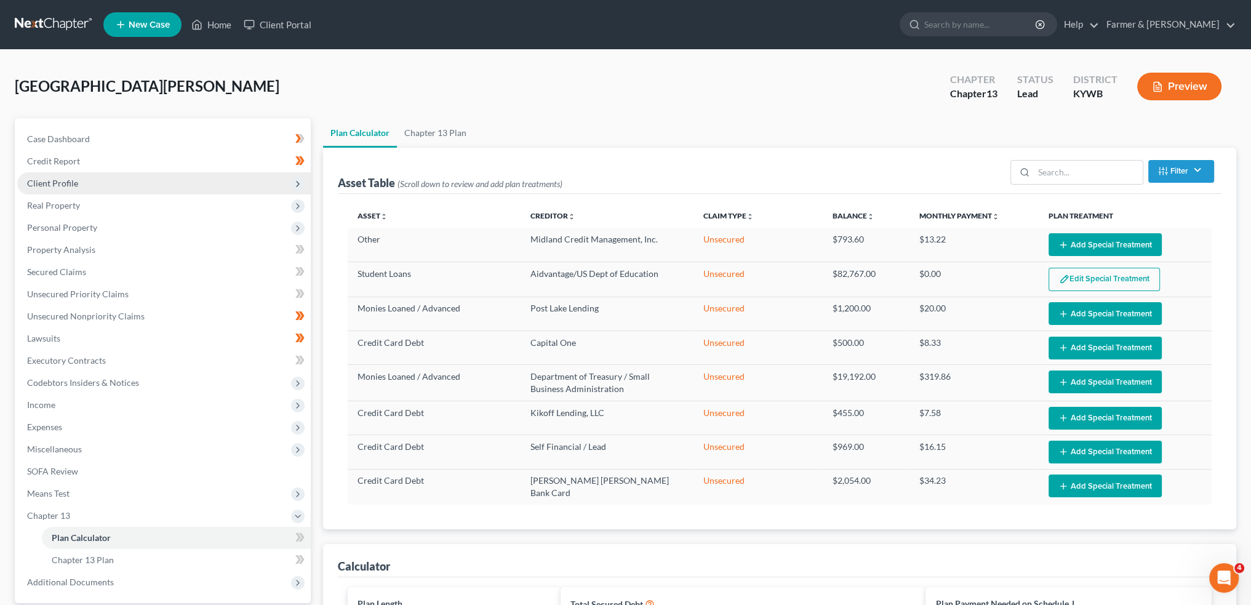
click at [96, 183] on span "Client Profile" at bounding box center [164, 183] width 294 height 22
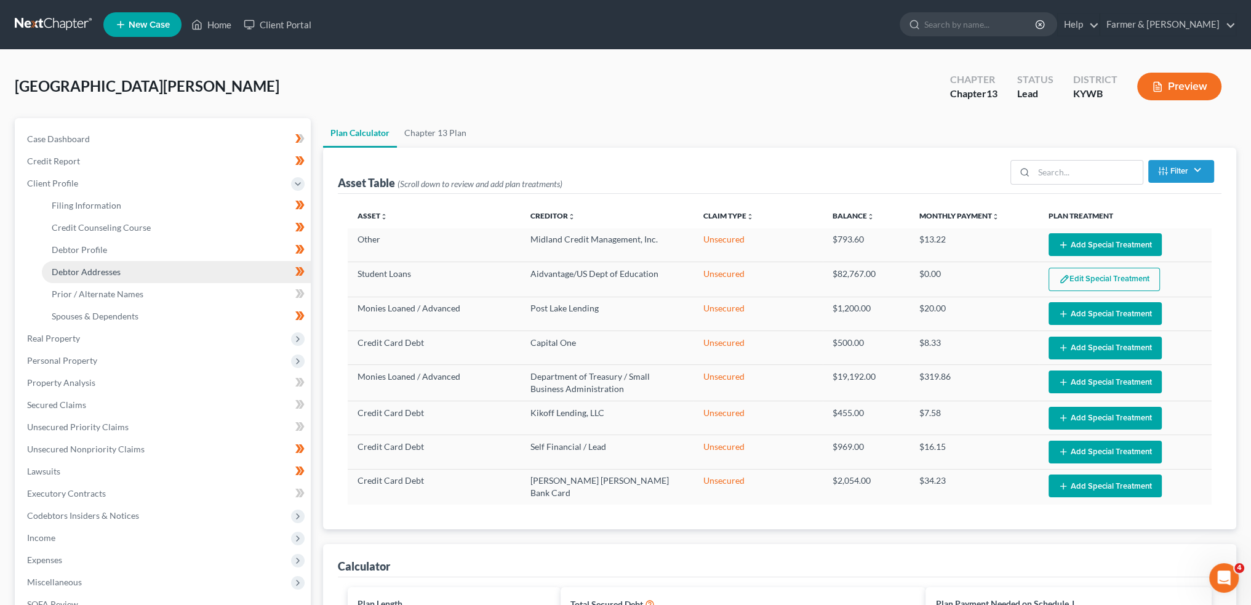
click at [115, 275] on span "Debtor Addresses" at bounding box center [86, 271] width 69 height 10
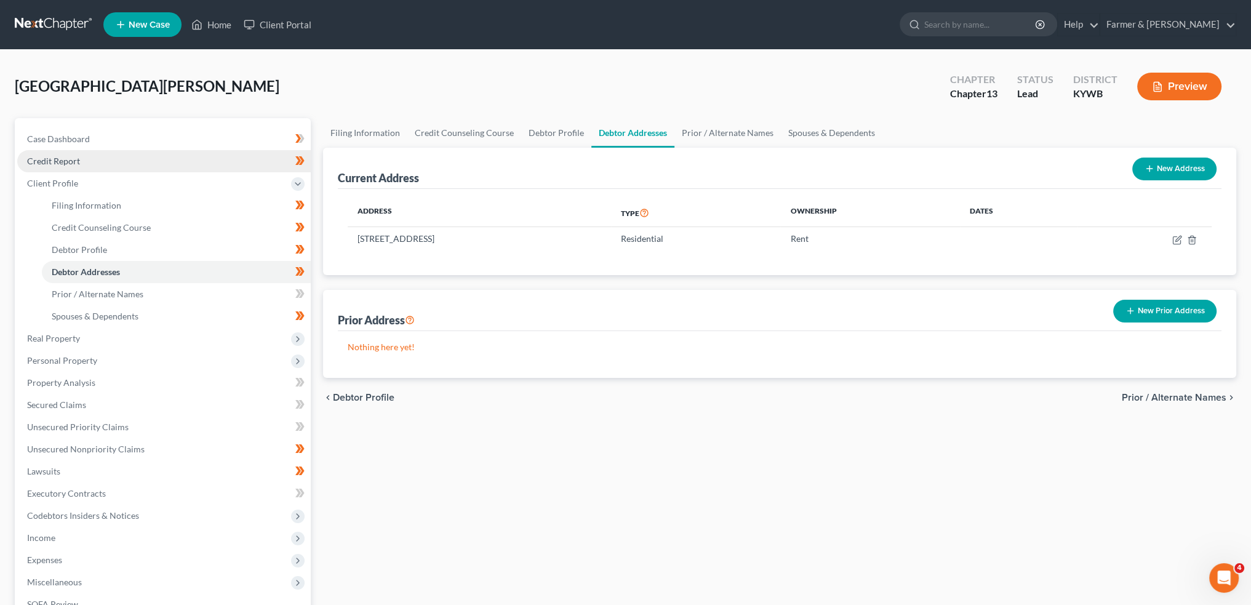
click at [98, 161] on link "Credit Report" at bounding box center [164, 161] width 294 height 22
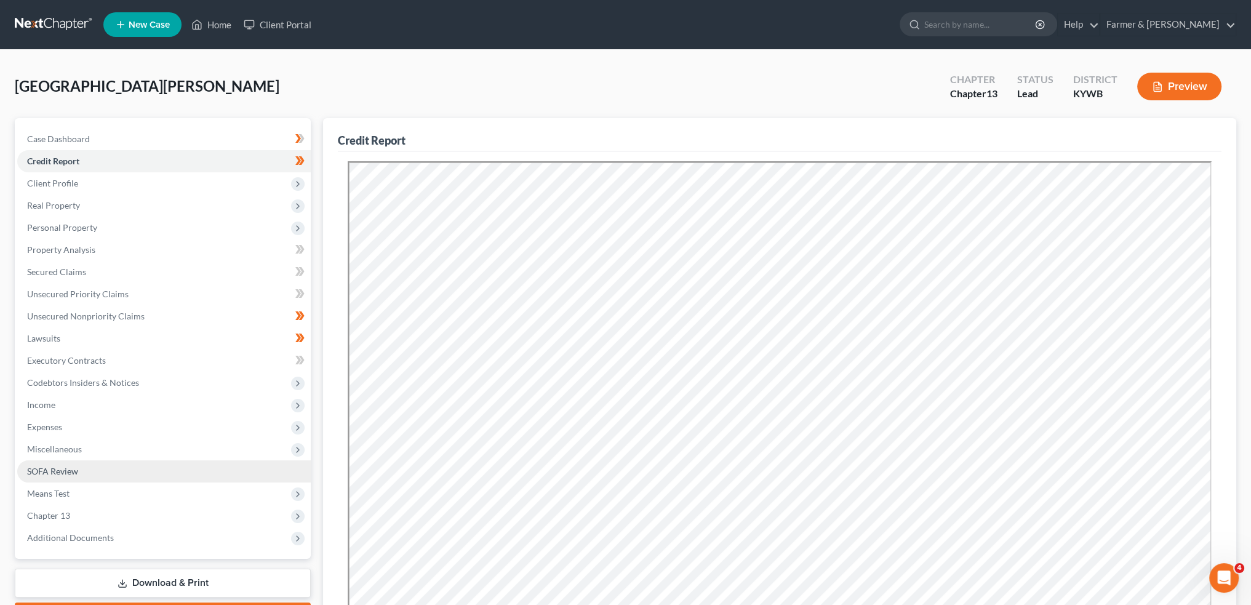
click at [95, 471] on link "SOFA Review" at bounding box center [164, 471] width 294 height 22
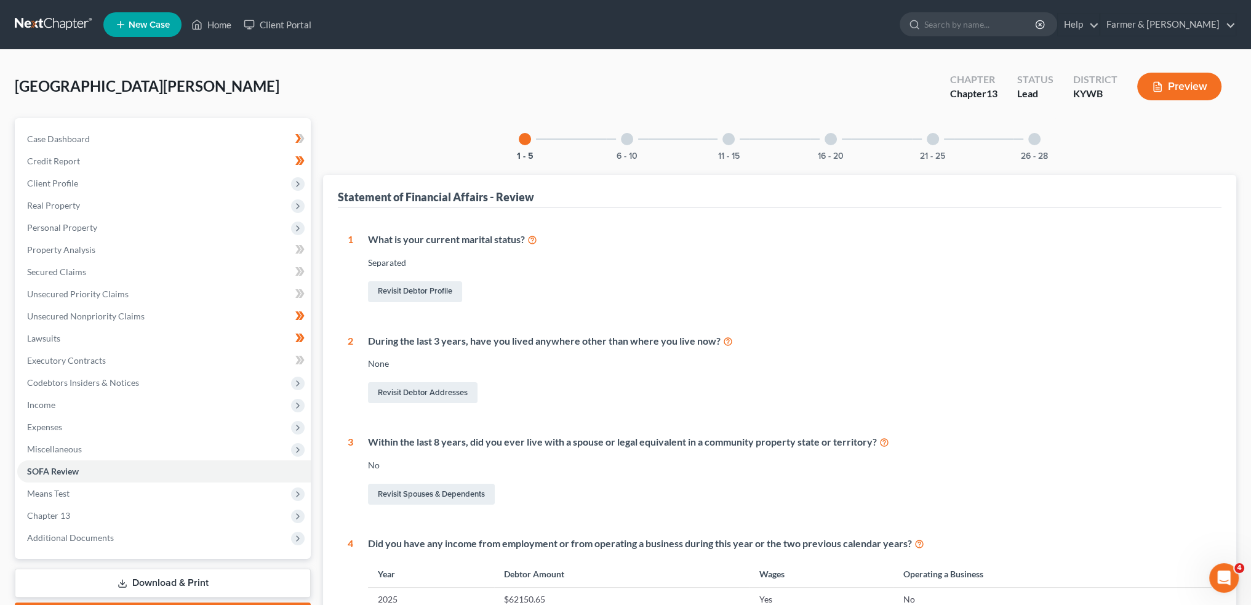
click at [1033, 139] on div at bounding box center [1034, 139] width 12 height 12
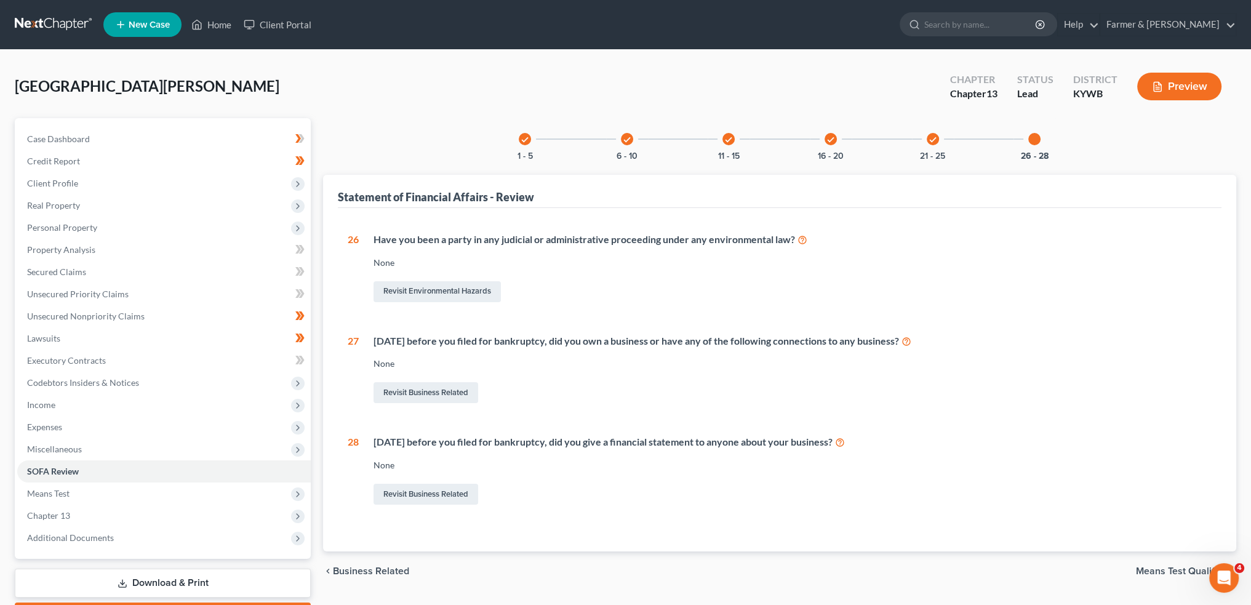
click at [950, 138] on div "check 21 - 25" at bounding box center [933, 139] width 42 height 42
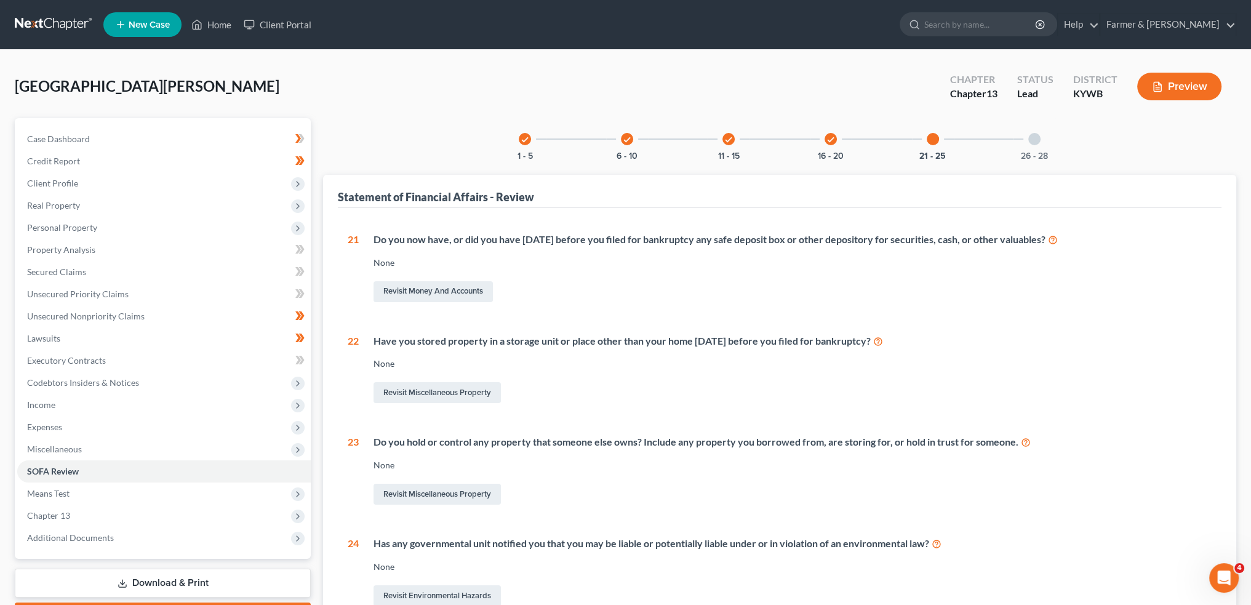
click at [831, 140] on icon "check" at bounding box center [831, 139] width 9 height 9
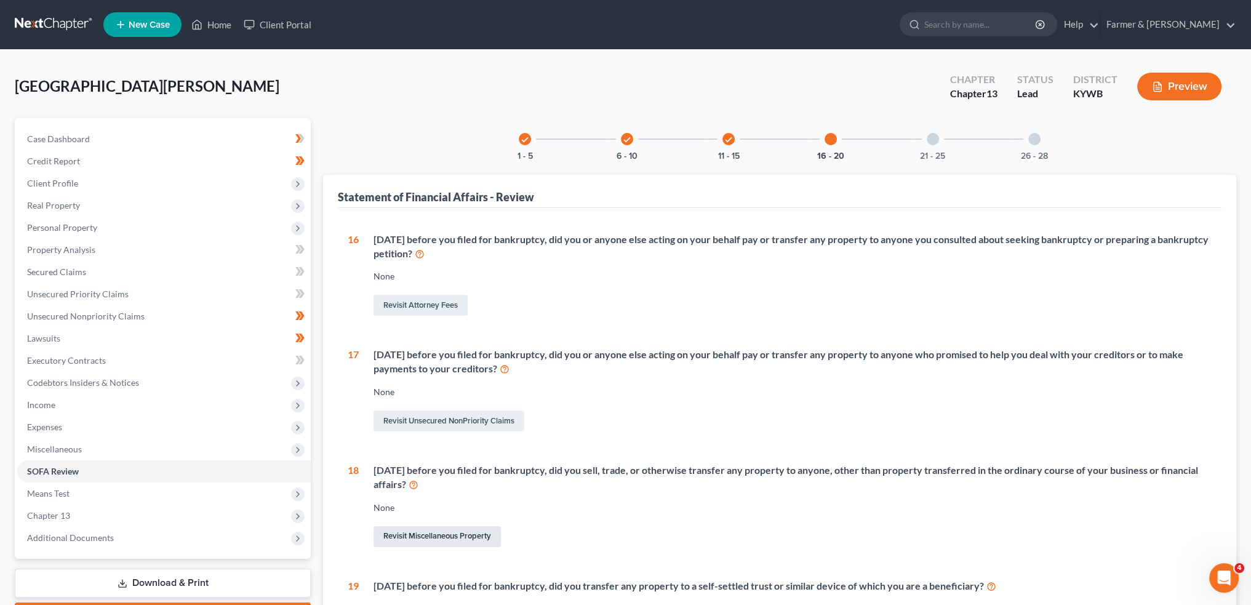
click at [412, 535] on link "Revisit Miscellaneous Property" at bounding box center [437, 536] width 127 height 21
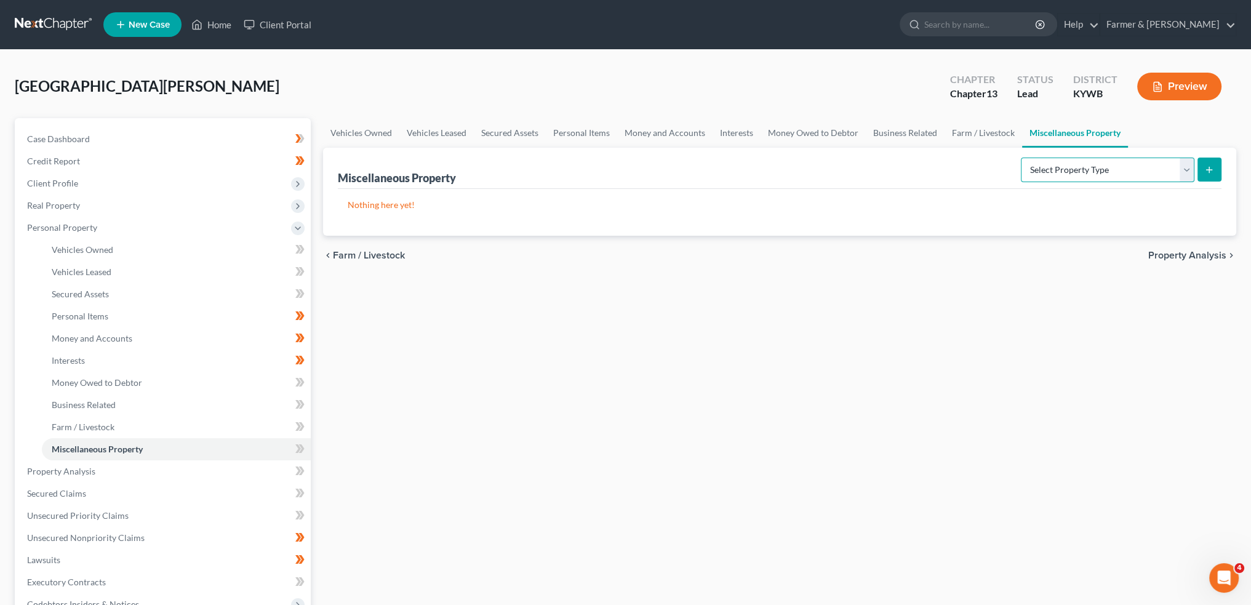
click select "Select Property Type Assigned for Creditor Benefit Within 1 Year Holding for An…"
select select "transferred"
click select "Select Property Type Assigned for Creditor Benefit Within 1 Year Holding for An…"
click button "submit"
select select "Ordinary (within 2 years)"
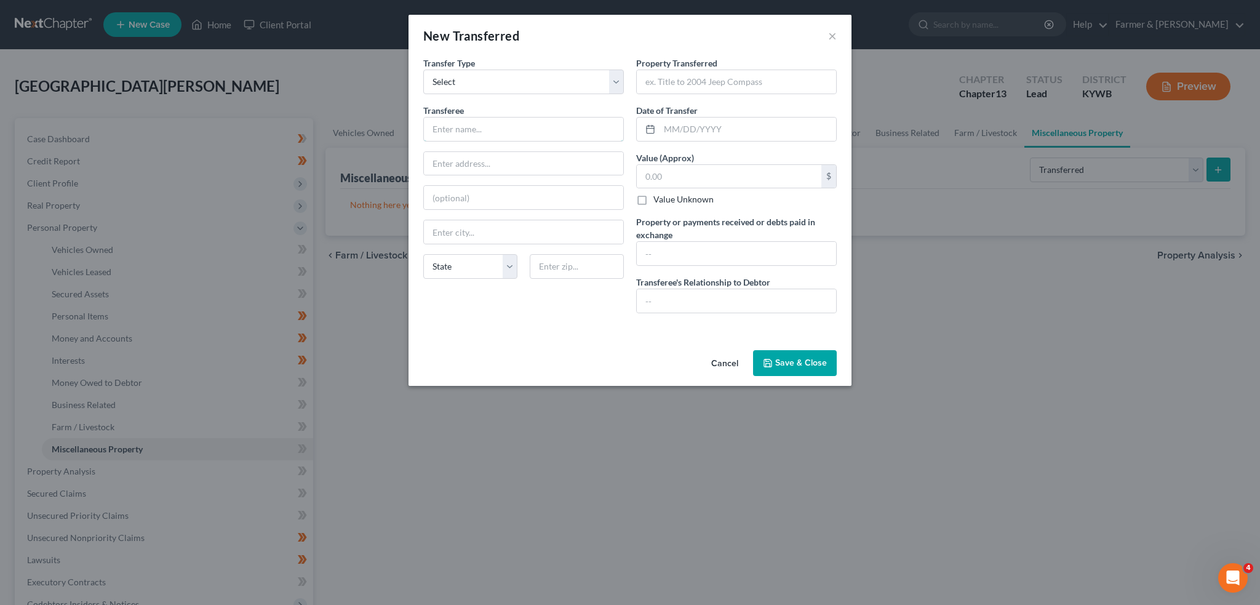
click input "text"
type input "Larry and Jennifer Welcher"
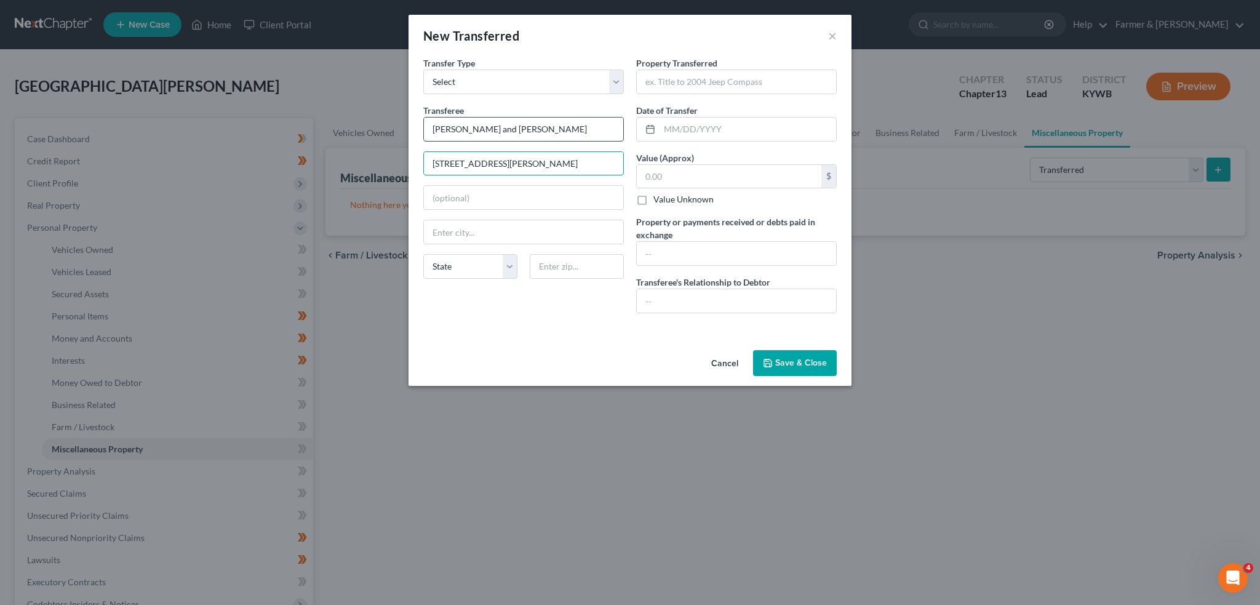
type input "5923 Grandel Meadow Court"
type input "40258"
type input "Louisville"
click input "Louisville"
type input "40258"
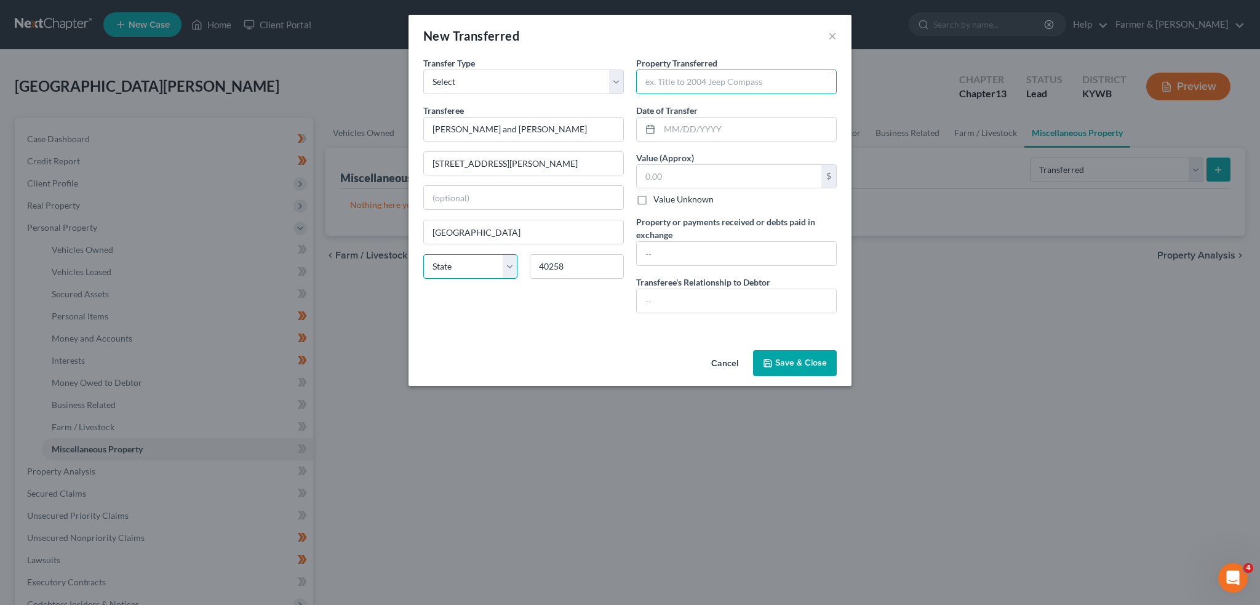
click select "State AL AK AR AZ CA CO CT DE DC FL GA GU HI ID IL IN IA KS KY LA ME MD MA MI M…"
select select "16"
click select "State AL AK AR AZ CA CO CT DE DC FL GA GU HI ID IL IN IA KS KY LA ME MD MA MI M…"
click div "New Transferred × An exemption set must first be selected from the Filing Infor…"
click div "Transfer Type * Select Ordinary (within 2 years) Within 10 Years Transferee * L…"
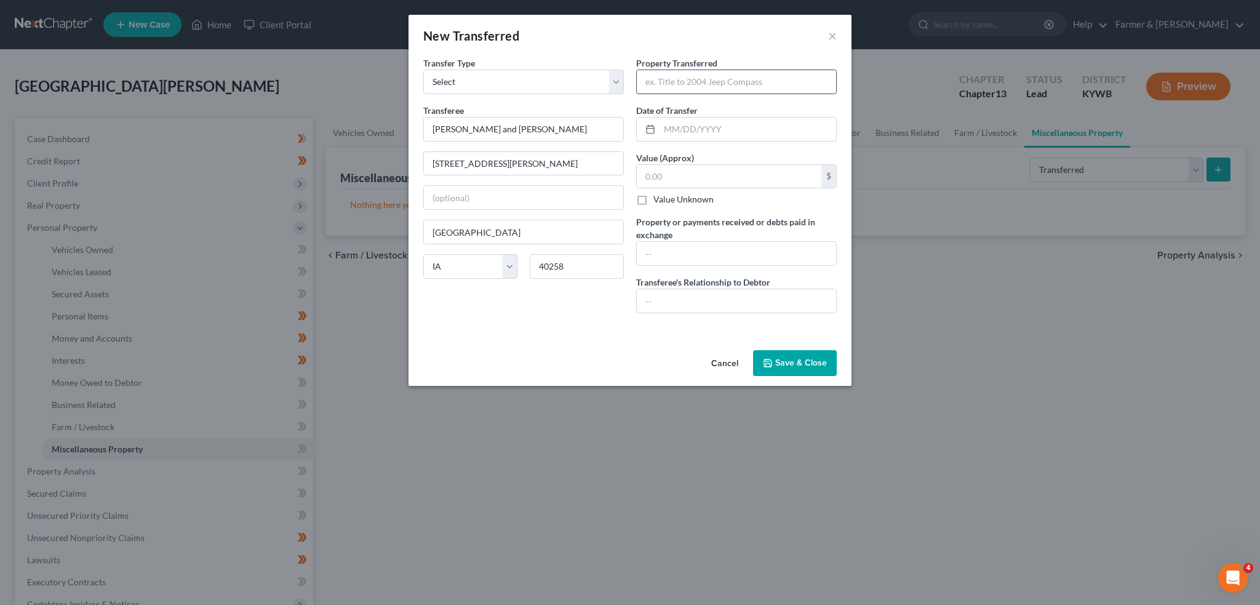
drag, startPoint x: 774, startPoint y: 76, endPoint x: 779, endPoint y: 70, distance: 7.4
click input "text"
type input "Real prop. located at 5923 Grandel Meadow Court"
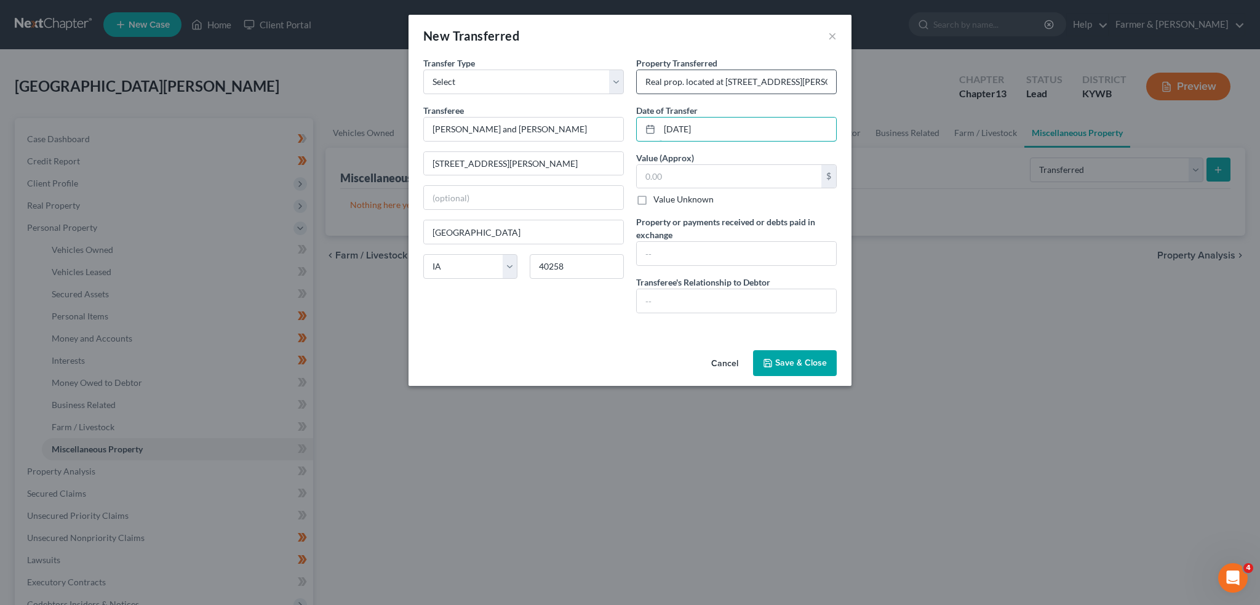
type input "02/19/2025"
type input "339,900.00"
click input "text"
drag, startPoint x: 729, startPoint y: 256, endPoint x: 1113, endPoint y: 243, distance: 383.6
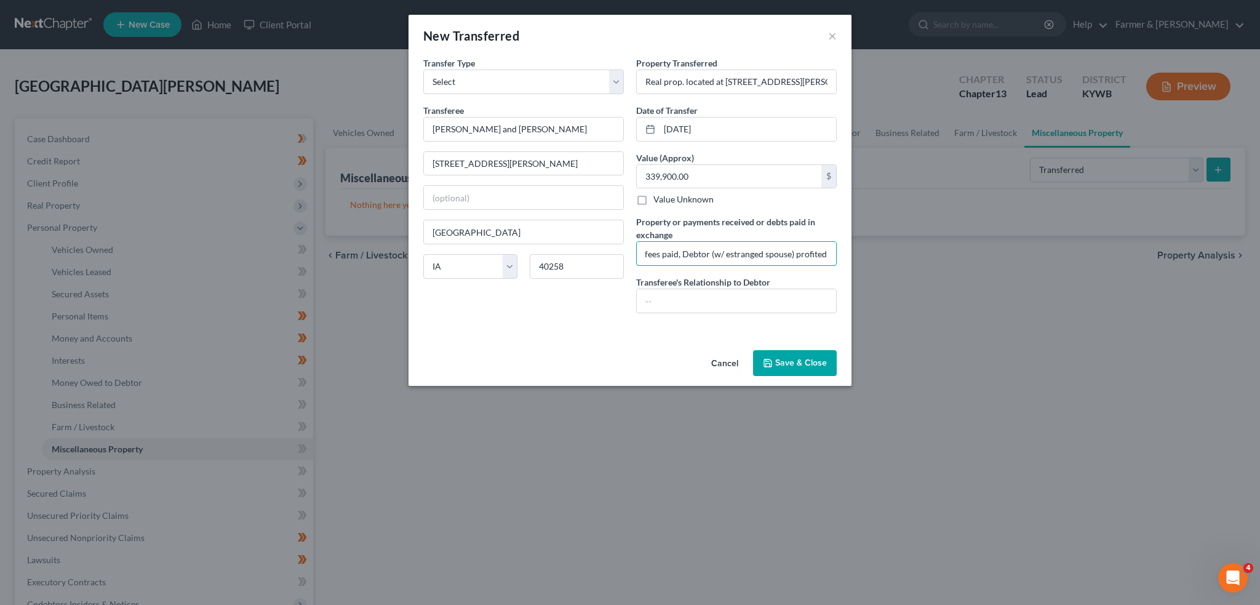
click div "New Transferred × An exemption set must first be selected from the Filing Infor…"
click input "After mortgage, closing costs, and realtor fees paid, Debtor (w/ estranged spou…"
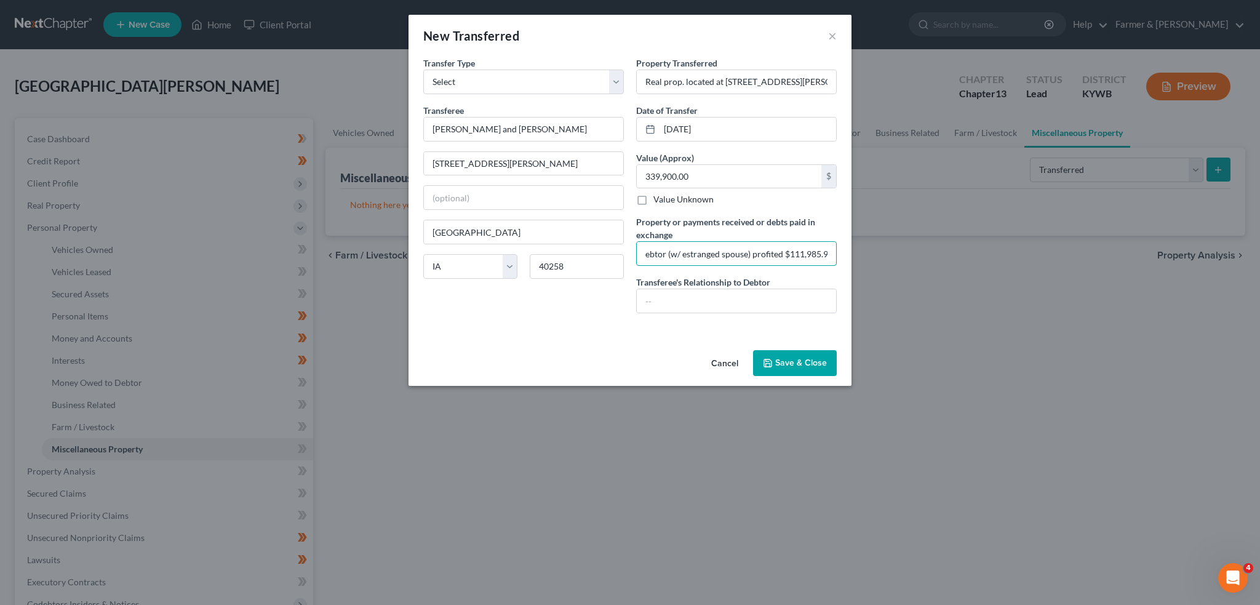
type input "After mortgage, closing costs, and realtor fees paid, Debtor (w/ estranged spou…"
drag, startPoint x: 790, startPoint y: 246, endPoint x: 1249, endPoint y: 244, distance: 459.1
click div "New Transferred × An exemption set must first be selected from the Filing Infor…"
click input "After mortgage, closing costs, and realtor fees paid, Debtor (w/ estranged spou…"
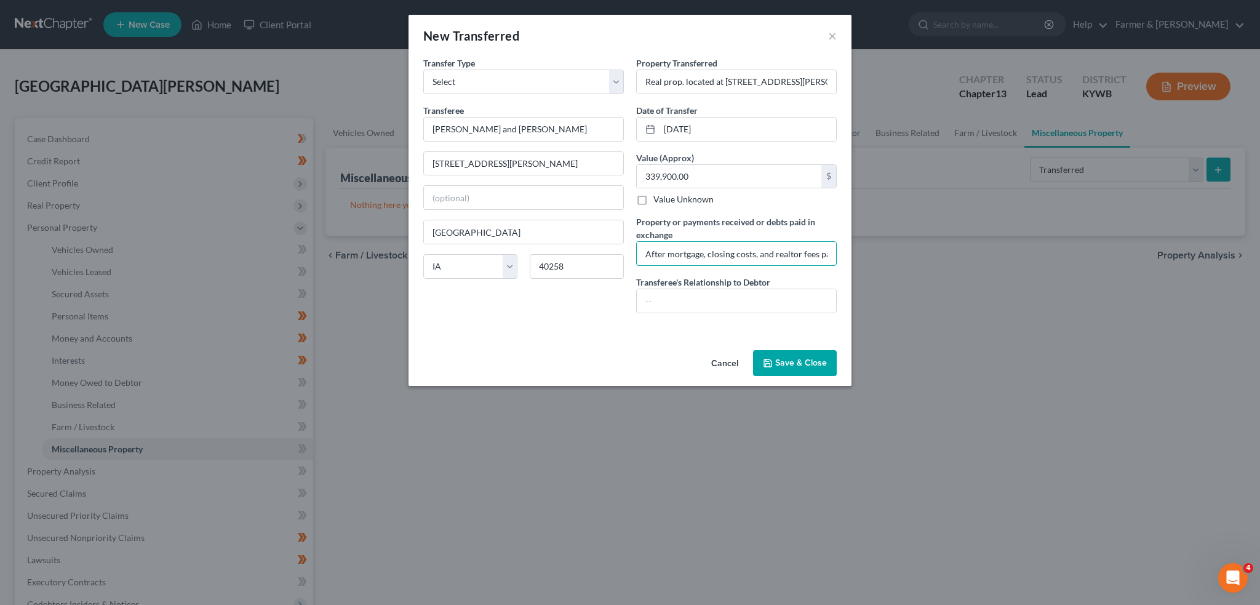
drag, startPoint x: 849, startPoint y: 249, endPoint x: 806, endPoint y: 254, distance: 43.4
click div "New Transferred × An exemption set must first be selected from the Filing Infor…"
click input "After mortgage, closing costs, and realtor fees paid, Debtor (w/ estranged spou…"
drag, startPoint x: 865, startPoint y: 253, endPoint x: 1254, endPoint y: 270, distance: 389.9
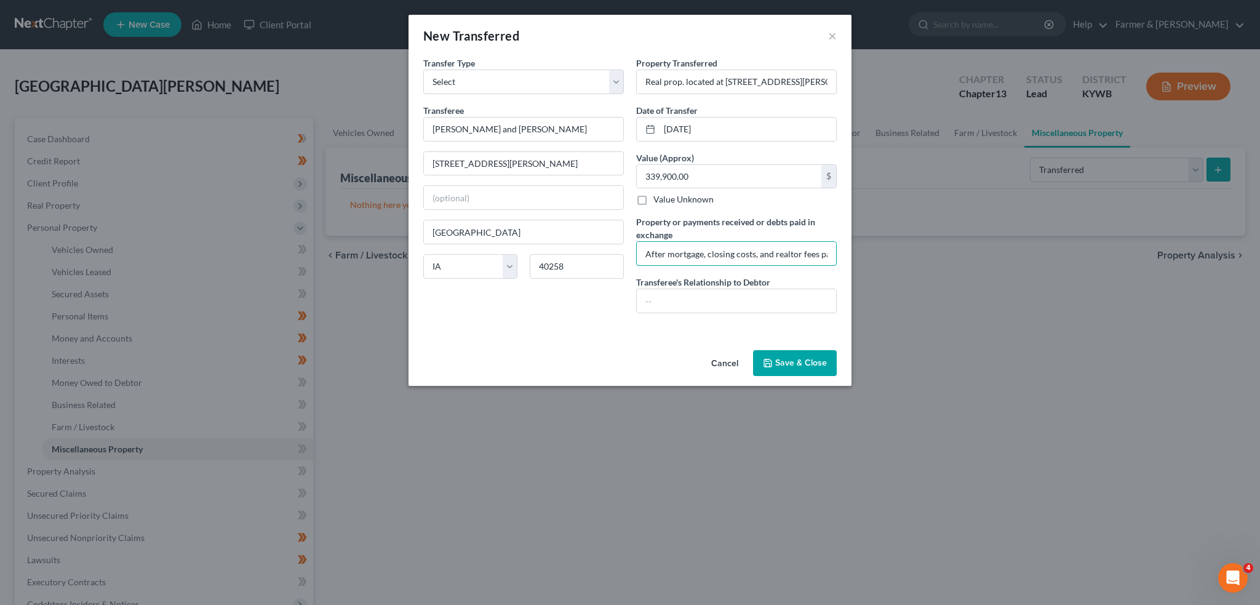
click div "New Transferred × An exemption set must first be selected from the Filing Infor…"
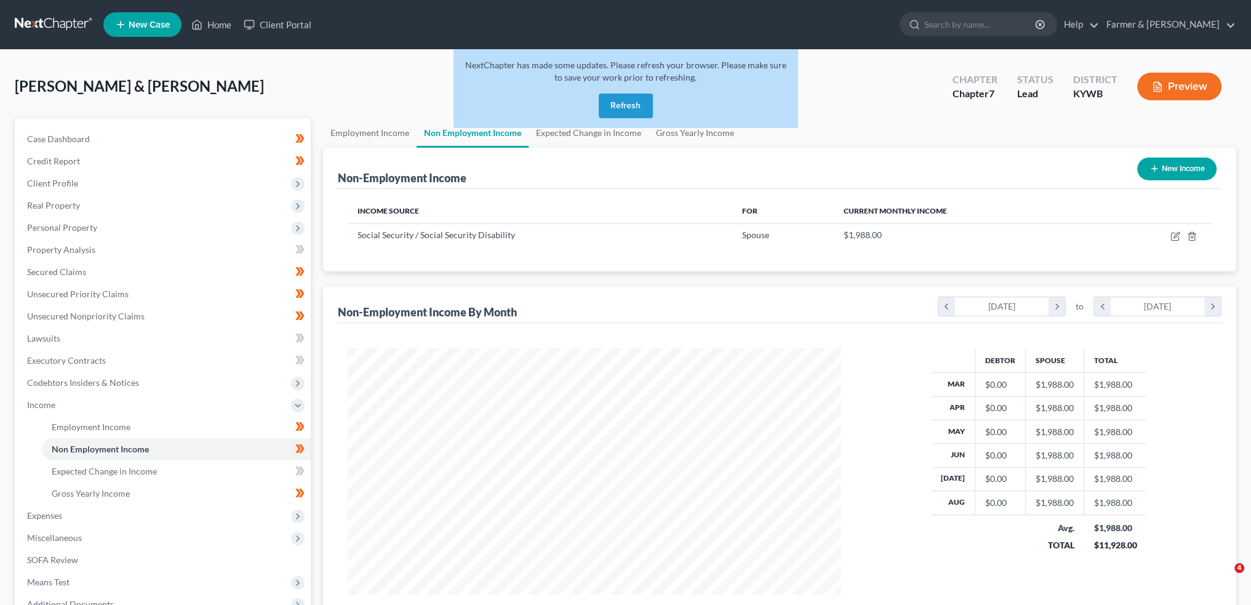
drag, startPoint x: 0, startPoint y: 0, endPoint x: 613, endPoint y: 95, distance: 620.2
click at [612, 93] on div "NextChapter has made some updates. Please refresh your browser. Please make sur…" at bounding box center [626, 88] width 345 height 79
click at [614, 104] on button "Refresh" at bounding box center [626, 106] width 54 height 25
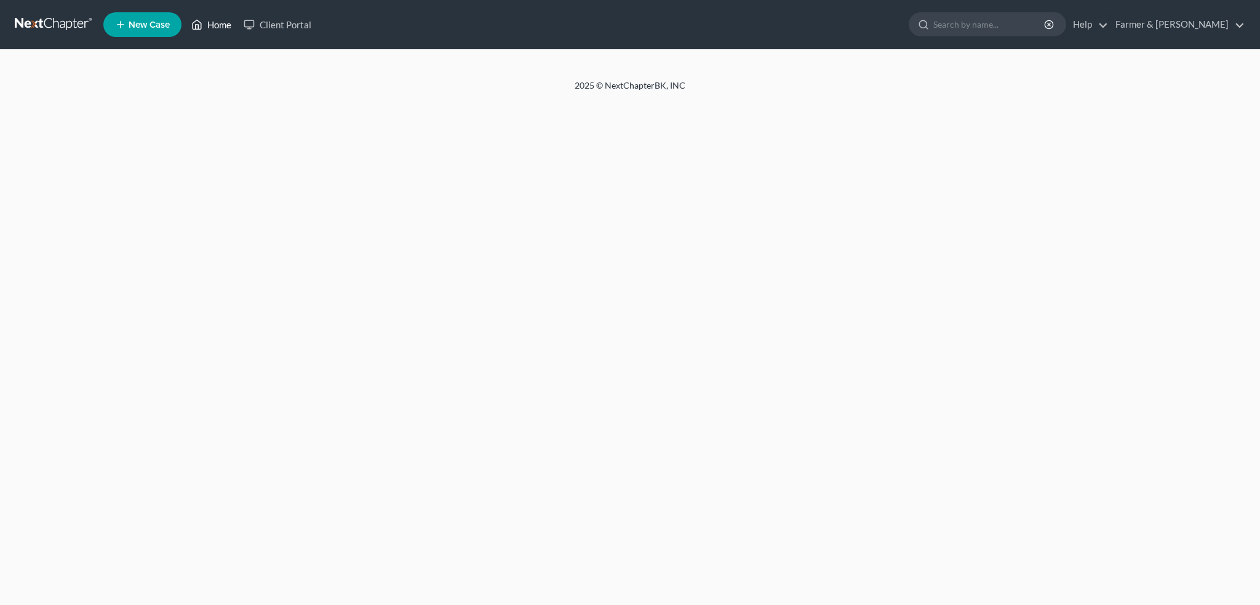
click at [212, 26] on link "Home" at bounding box center [211, 25] width 52 height 22
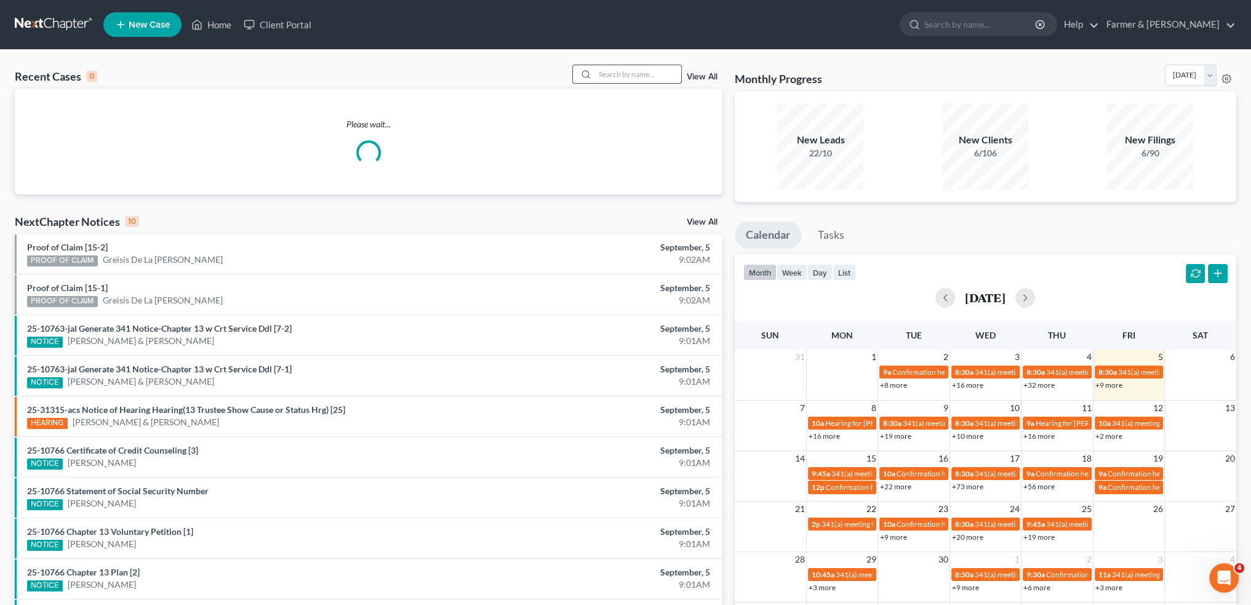
click at [630, 80] on input "search" at bounding box center [638, 74] width 86 height 18
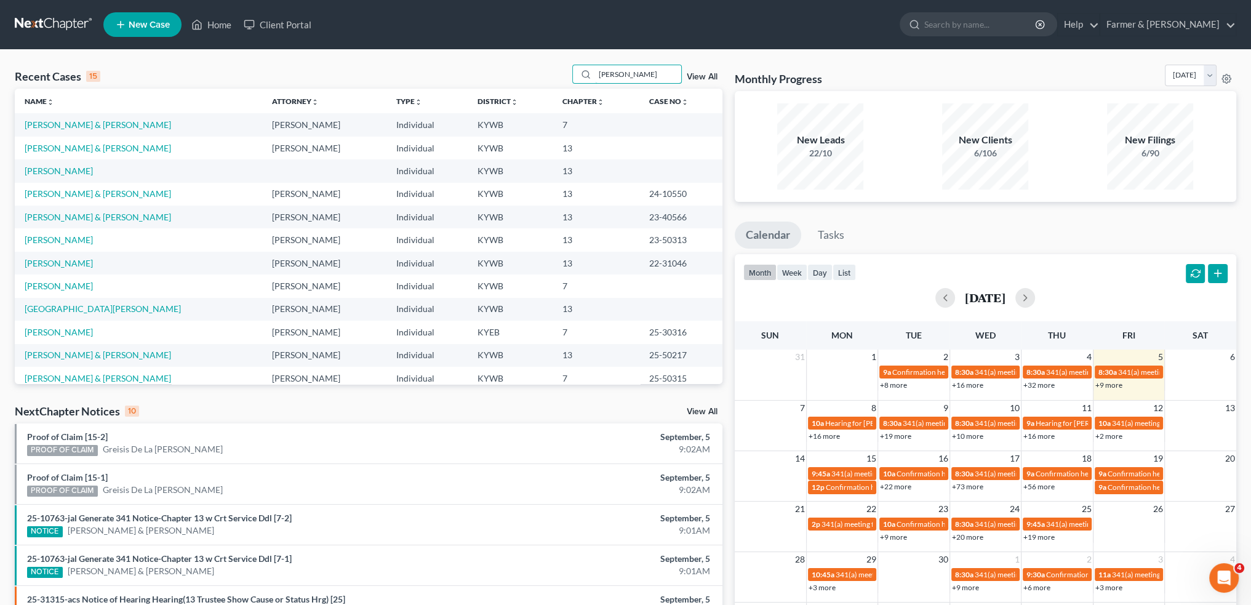
drag, startPoint x: 640, startPoint y: 78, endPoint x: 540, endPoint y: 74, distance: 99.8
click at [540, 74] on div "Recent Cases 15 [PERSON_NAME] View All" at bounding box center [369, 77] width 708 height 24
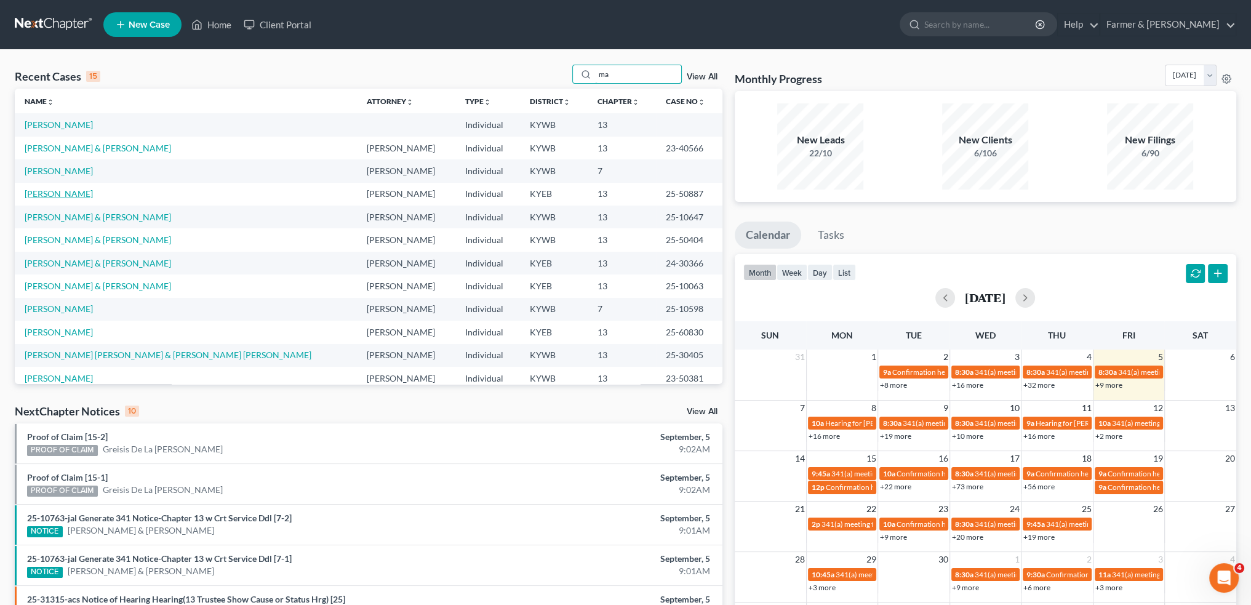
type input "ma"
click at [60, 195] on link "[PERSON_NAME]" at bounding box center [59, 193] width 68 height 10
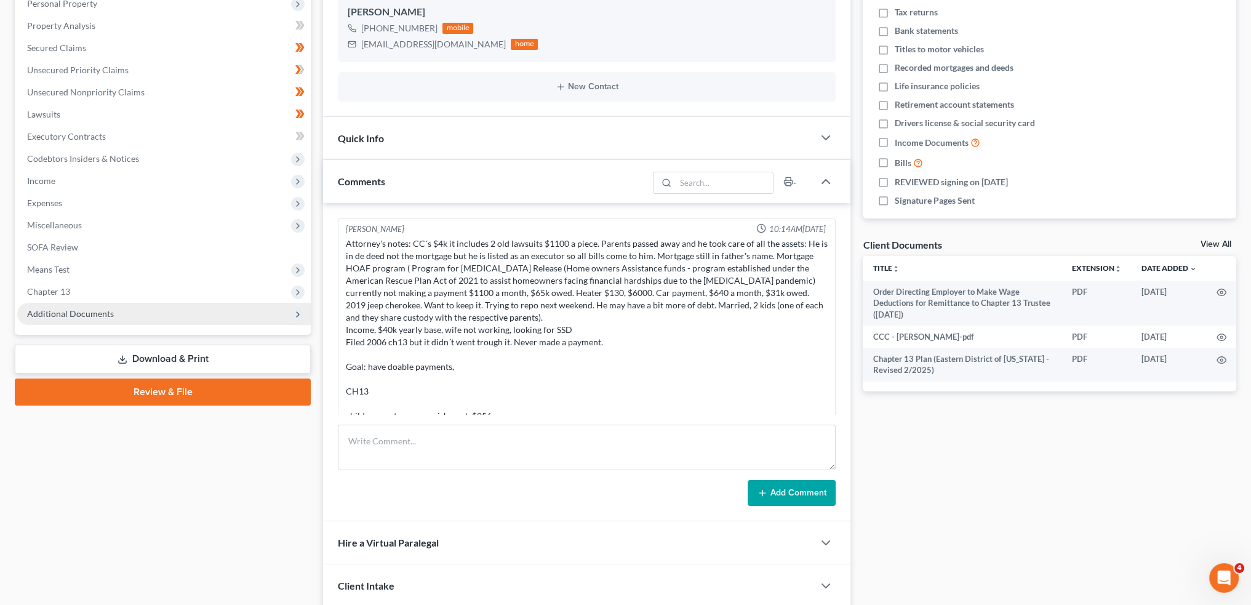
scroll to position [219, 0]
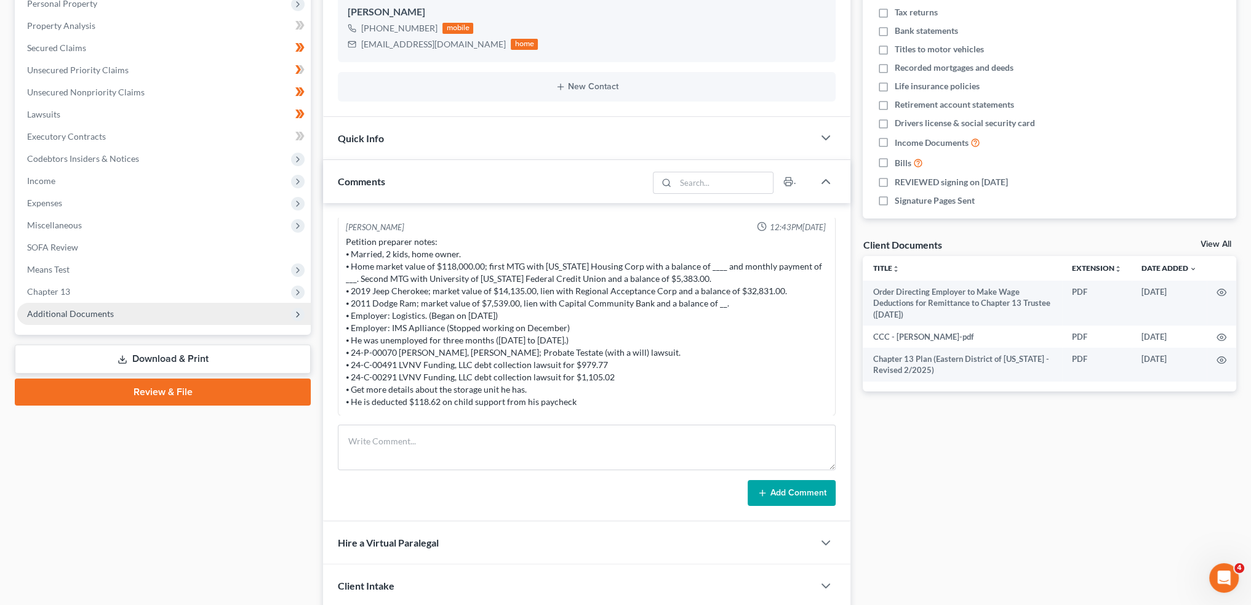
click at [86, 324] on span "Additional Documents" at bounding box center [164, 314] width 294 height 22
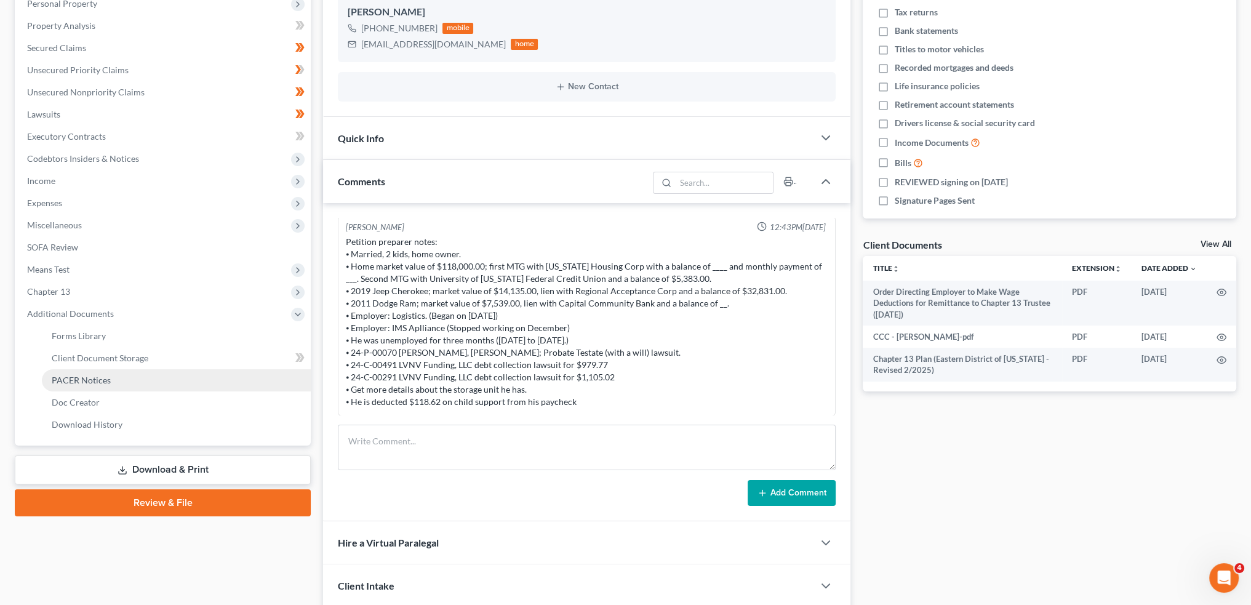
click at [95, 382] on span "PACER Notices" at bounding box center [81, 380] width 59 height 10
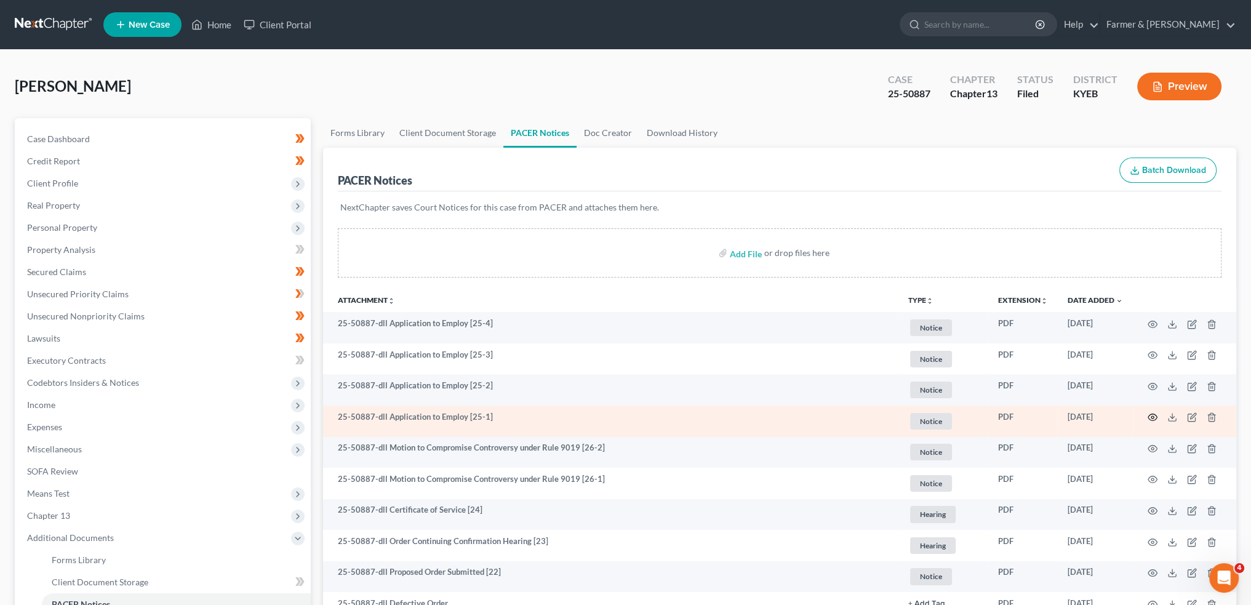
click at [1153, 415] on icon "button" at bounding box center [1153, 417] width 10 height 10
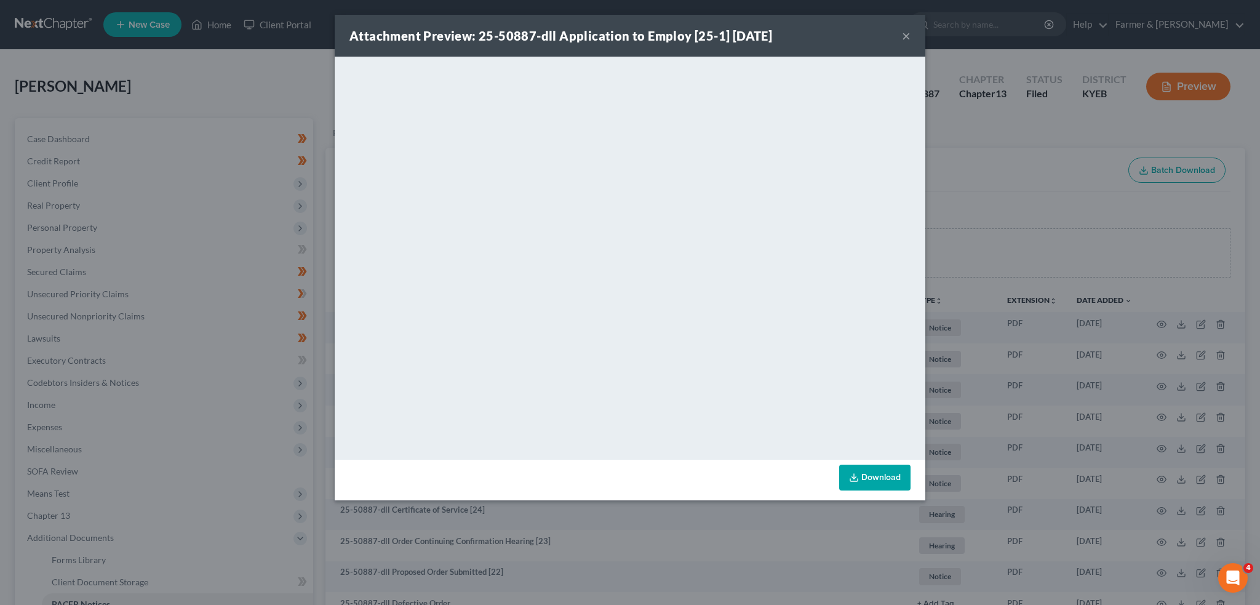
click at [903, 34] on button "×" at bounding box center [906, 35] width 9 height 15
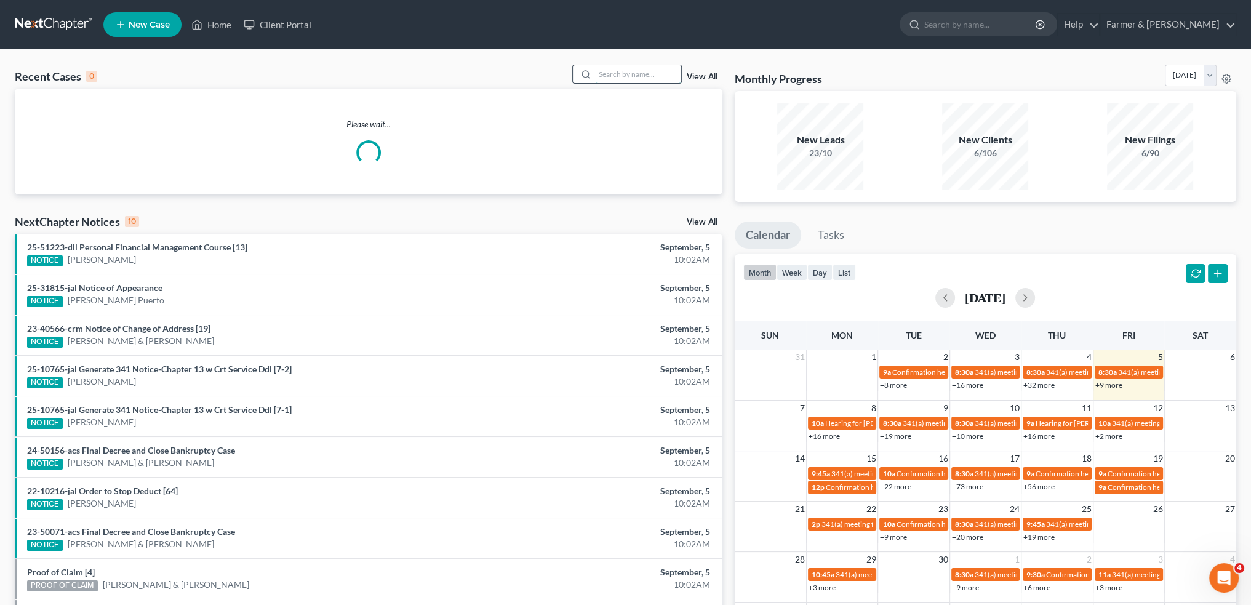
click at [662, 75] on input "search" at bounding box center [638, 74] width 86 height 18
type input "h"
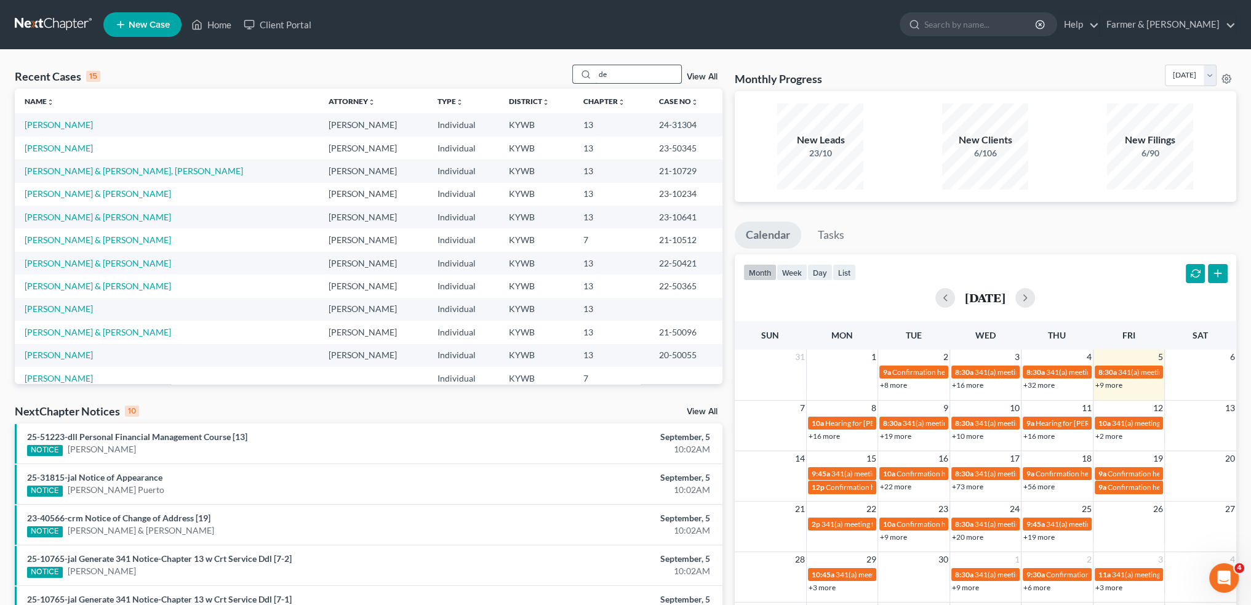
type input "d"
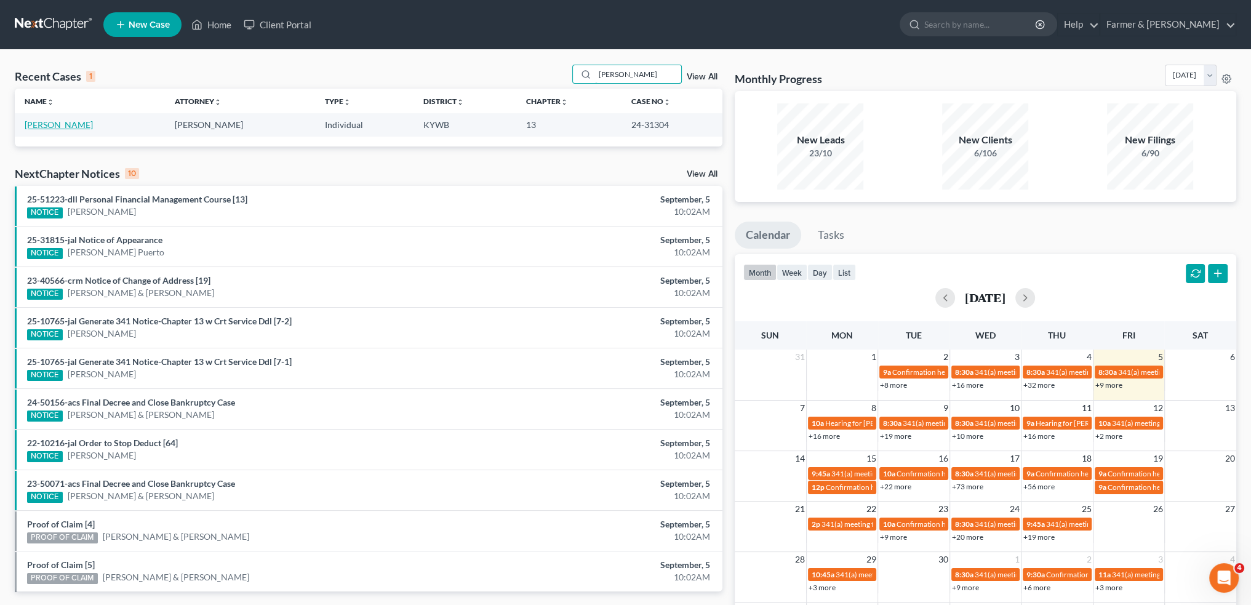
type input "[PERSON_NAME]"
click at [47, 124] on link "[PERSON_NAME]" at bounding box center [59, 124] width 68 height 10
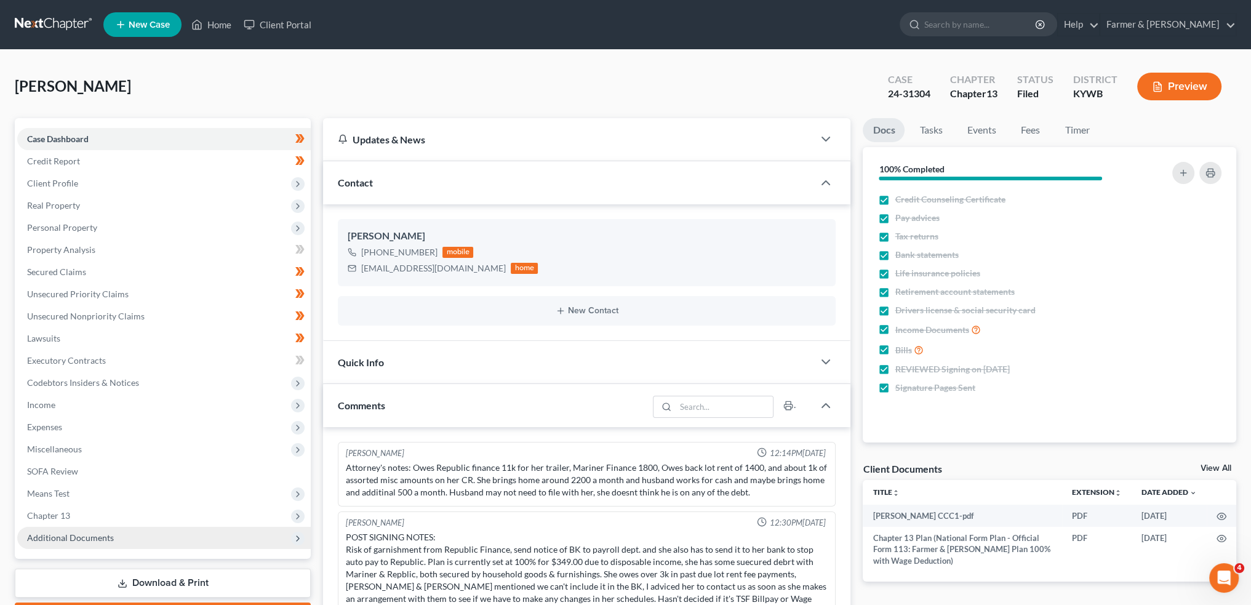
scroll to position [224, 0]
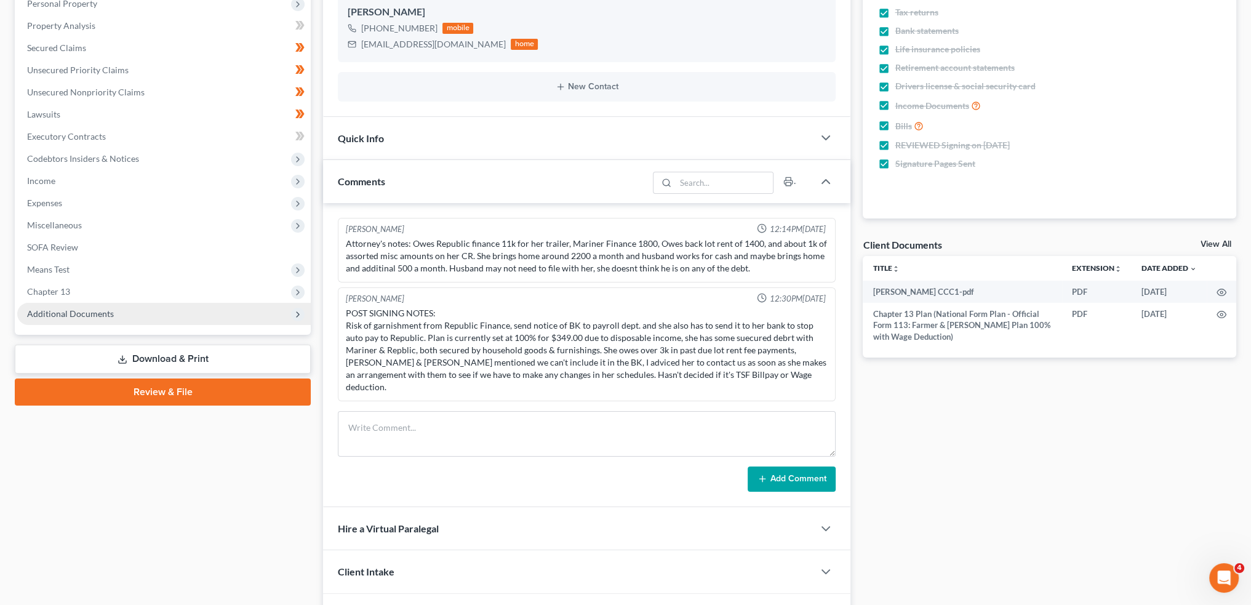
click at [86, 307] on span "Additional Documents" at bounding box center [164, 314] width 294 height 22
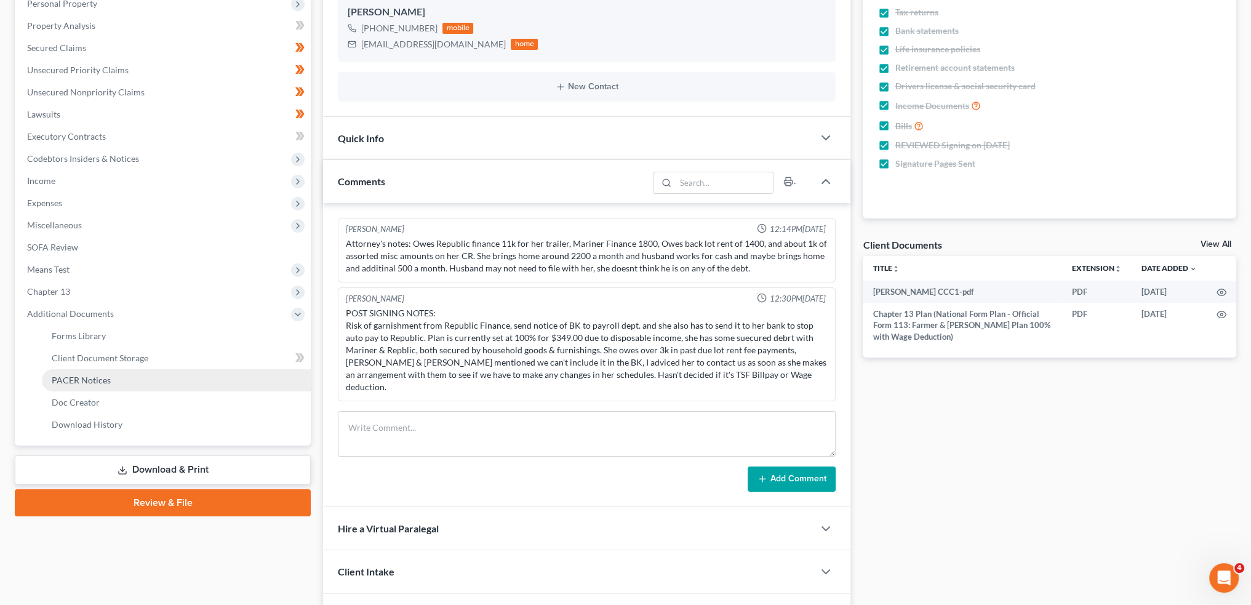
click at [86, 376] on span "PACER Notices" at bounding box center [81, 380] width 59 height 10
